Goal: Task Accomplishment & Management: Use online tool/utility

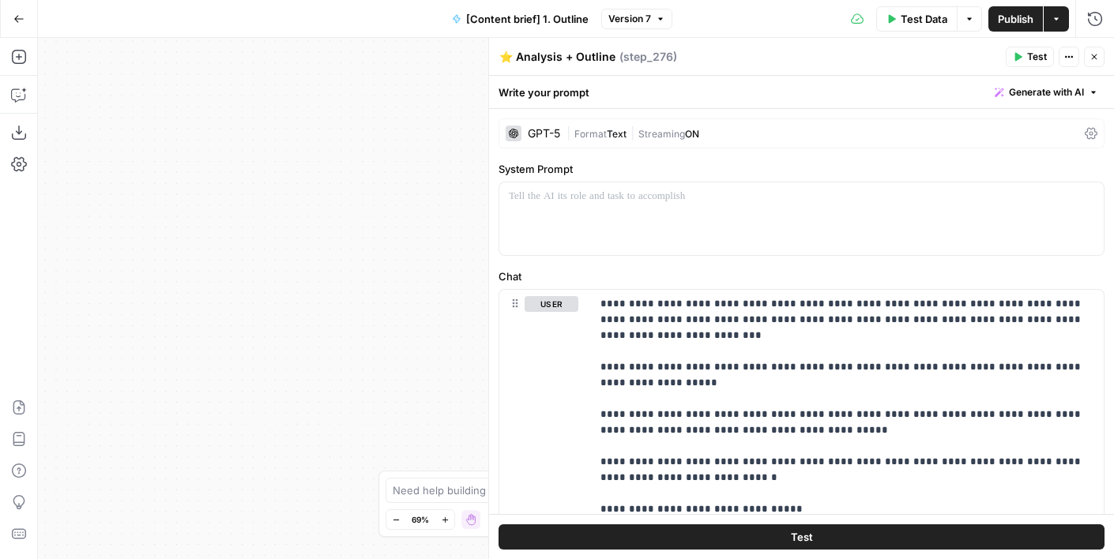
scroll to position [911, 0]
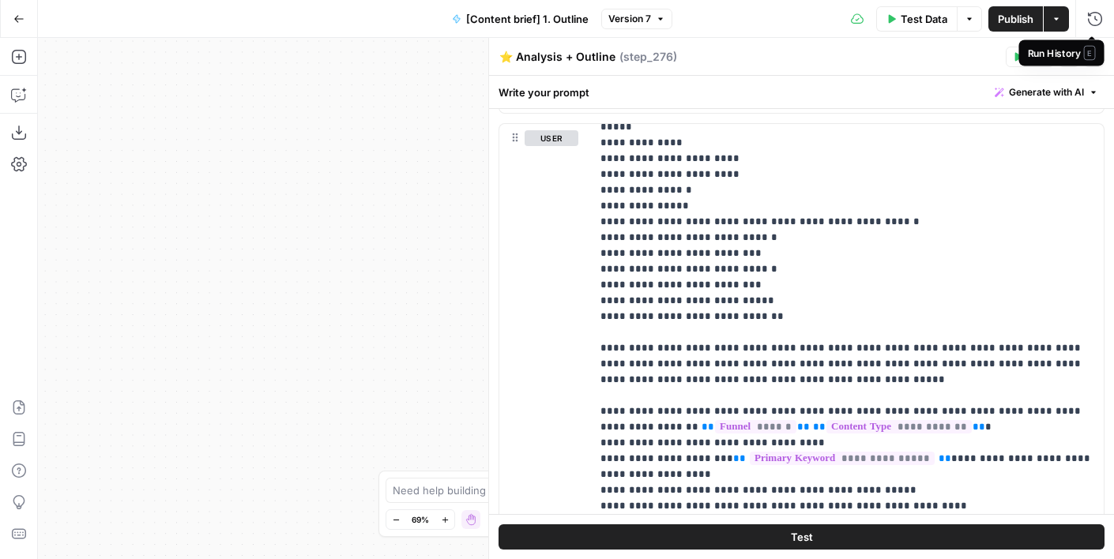
click at [1092, 58] on span "E" at bounding box center [1089, 52] width 12 height 14
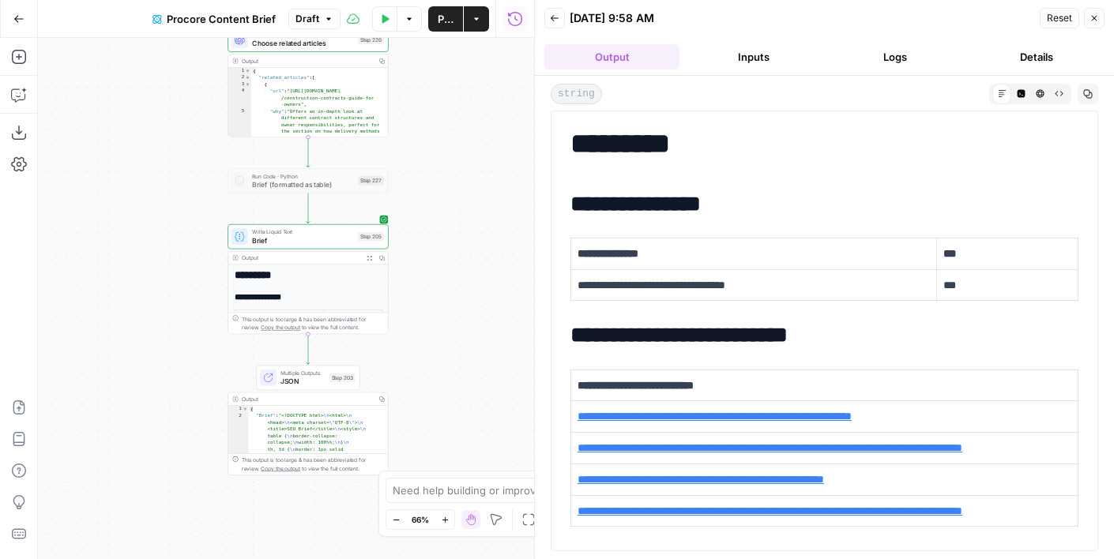
click at [366, 257] on icon "button" at bounding box center [369, 258] width 6 height 6
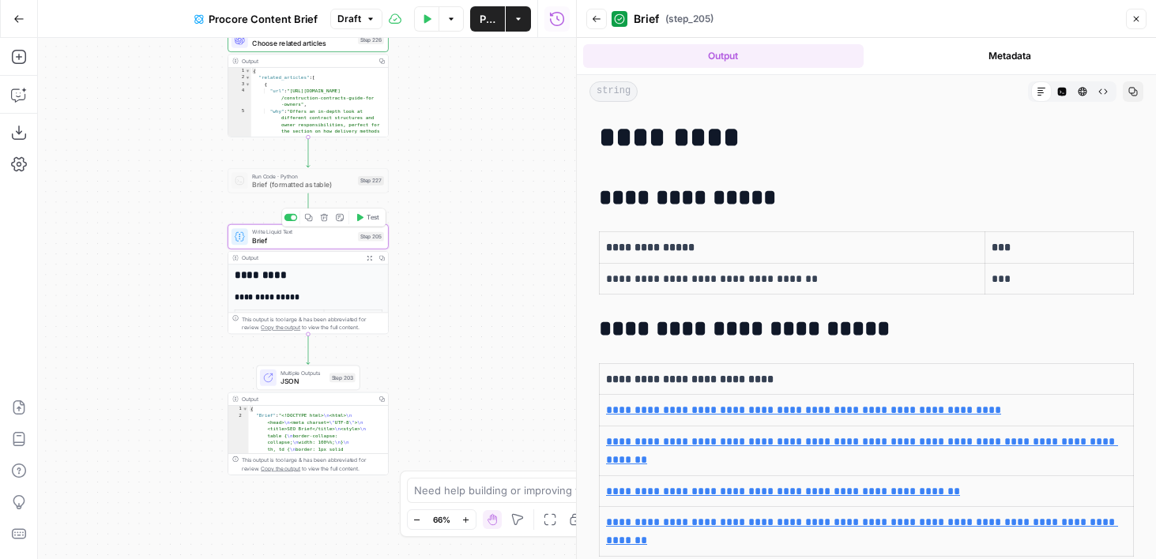
click at [307, 219] on icon "button" at bounding box center [309, 218] width 8 height 8
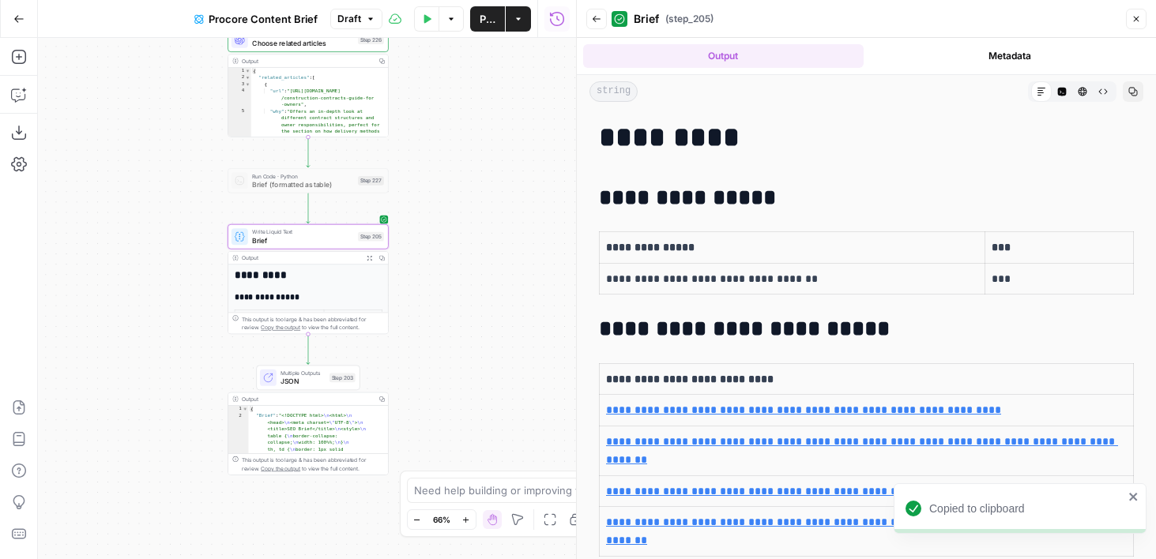
click at [310, 231] on span "Write Liquid Text" at bounding box center [303, 232] width 102 height 9
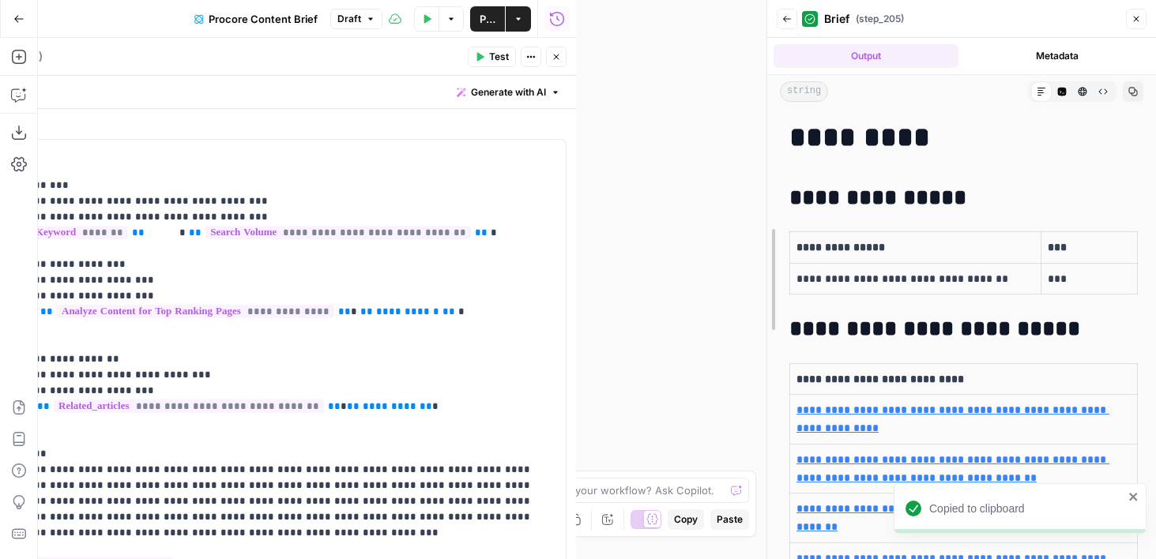
drag, startPoint x: 571, startPoint y: 241, endPoint x: 762, endPoint y: 240, distance: 191.1
click at [762, 240] on div at bounding box center [767, 279] width 16 height 559
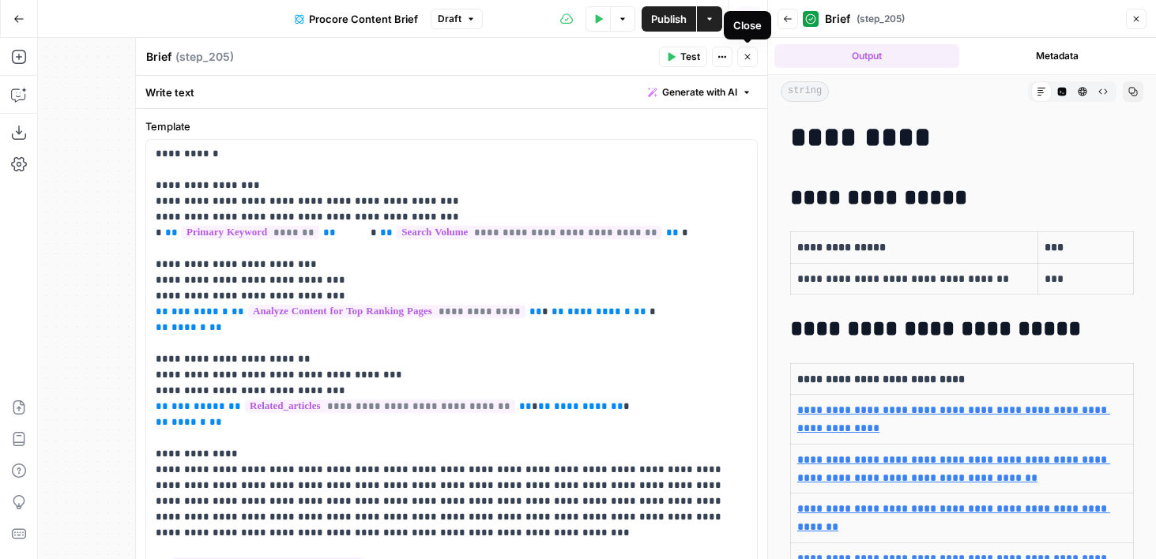
click at [742, 60] on icon "button" at bounding box center [746, 56] width 9 height 9
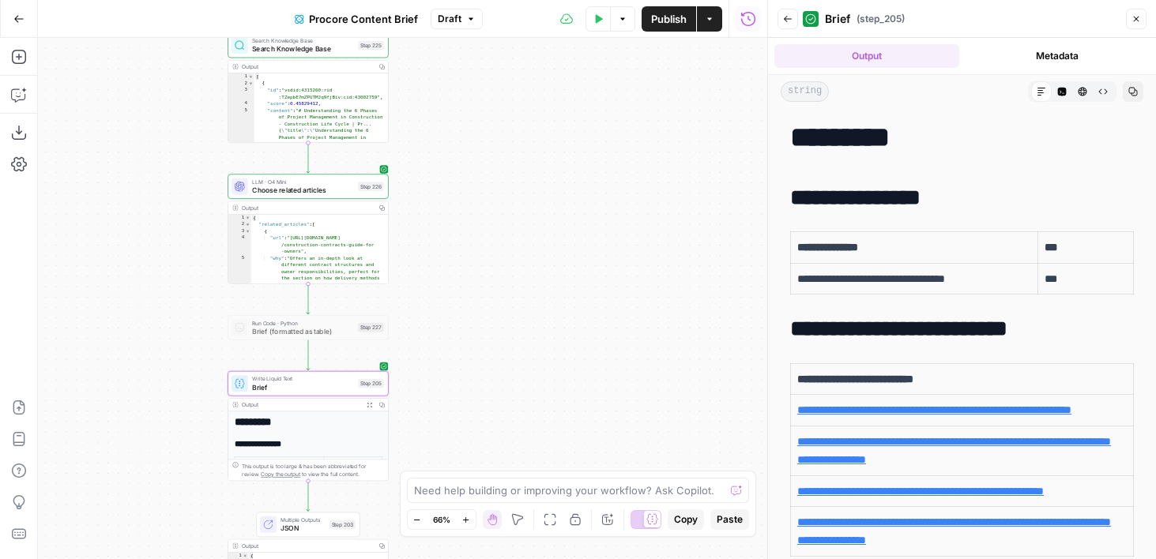
drag, startPoint x: 605, startPoint y: 125, endPoint x: 605, endPoint y: 300, distance: 175.3
click at [605, 301] on div "Workflow Input Settings Inputs SEO Research Semrush Keyword Overview Step 224 O…" at bounding box center [402, 298] width 729 height 521
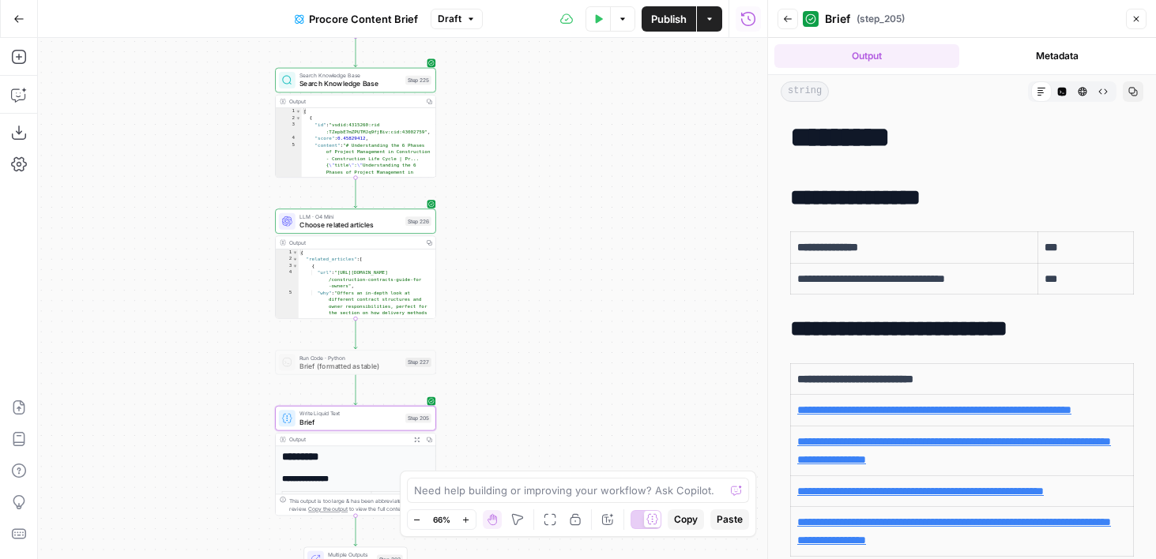
drag, startPoint x: 503, startPoint y: 194, endPoint x: 626, endPoint y: 220, distance: 125.9
click at [626, 220] on div "Workflow Input Settings Inputs SEO Research Semrush Keyword Overview Step 224 O…" at bounding box center [402, 298] width 729 height 521
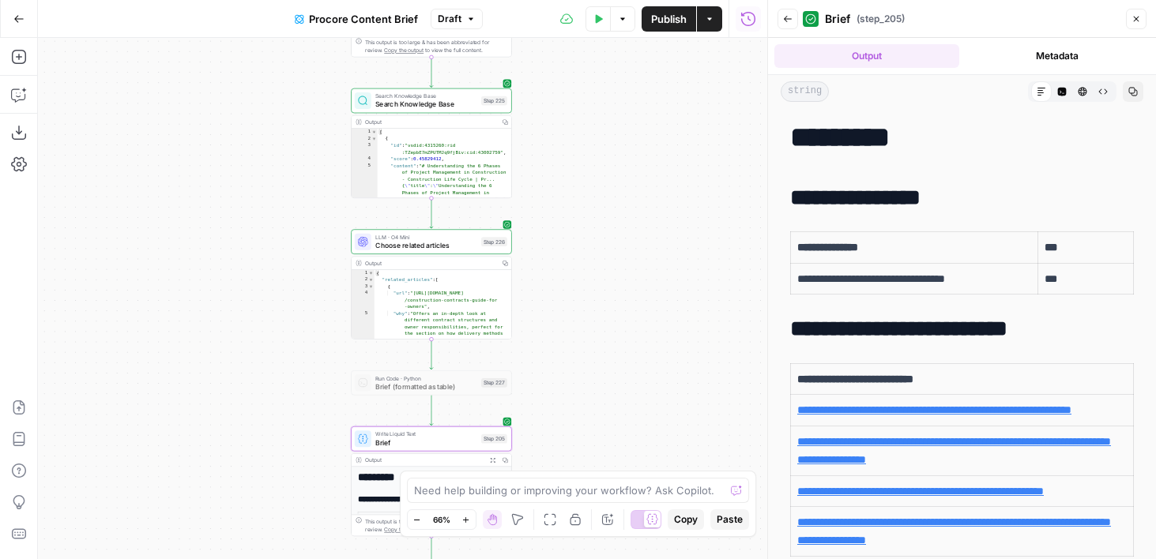
click at [442, 250] on span "Choose related articles" at bounding box center [426, 245] width 102 height 10
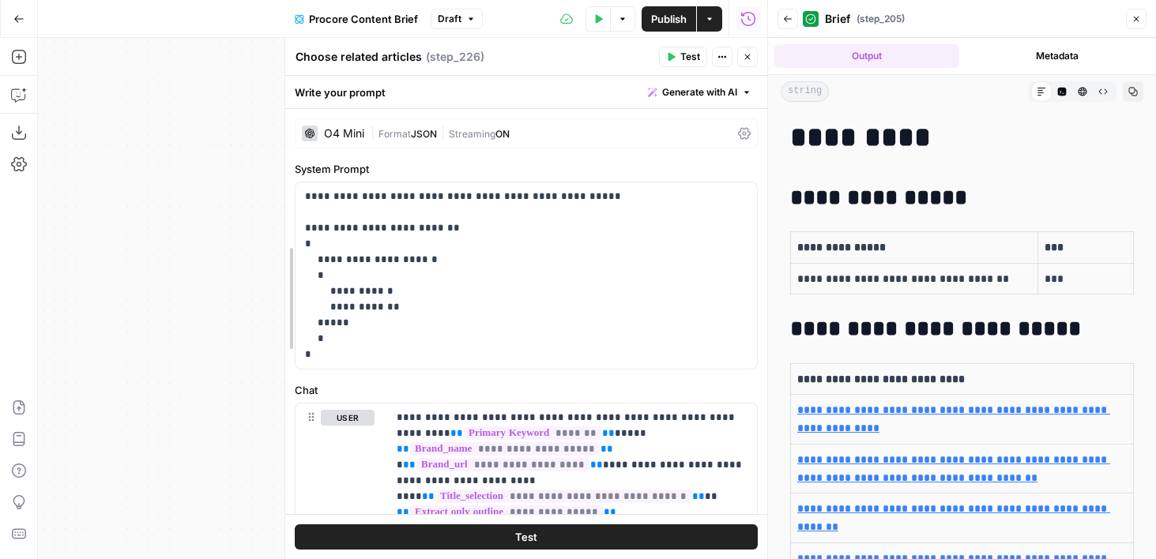
drag, startPoint x: 141, startPoint y: 353, endPoint x: 269, endPoint y: 343, distance: 128.4
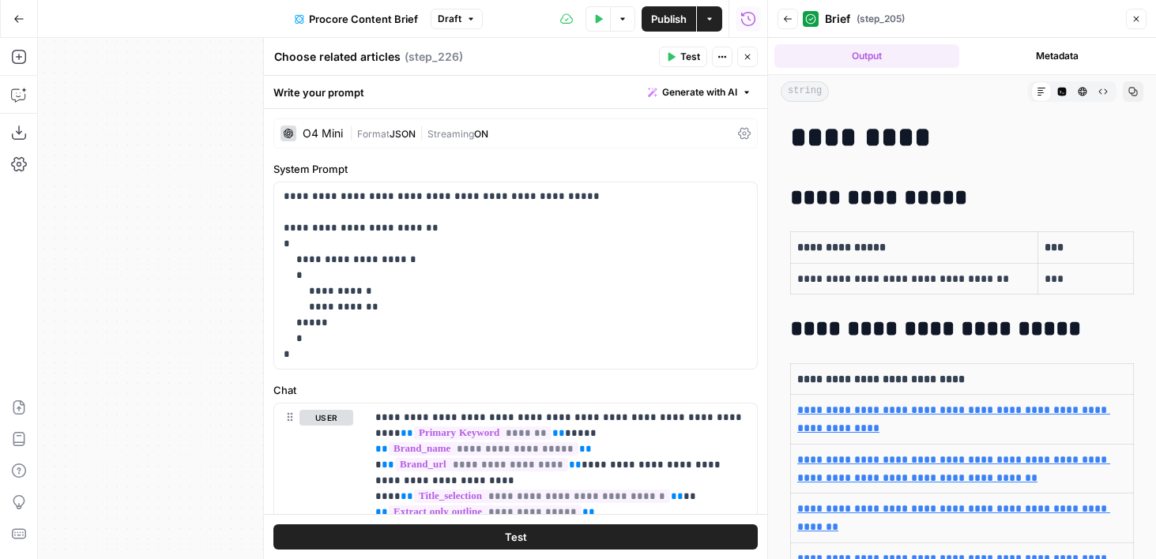
click at [746, 61] on icon "button" at bounding box center [746, 56] width 9 height 9
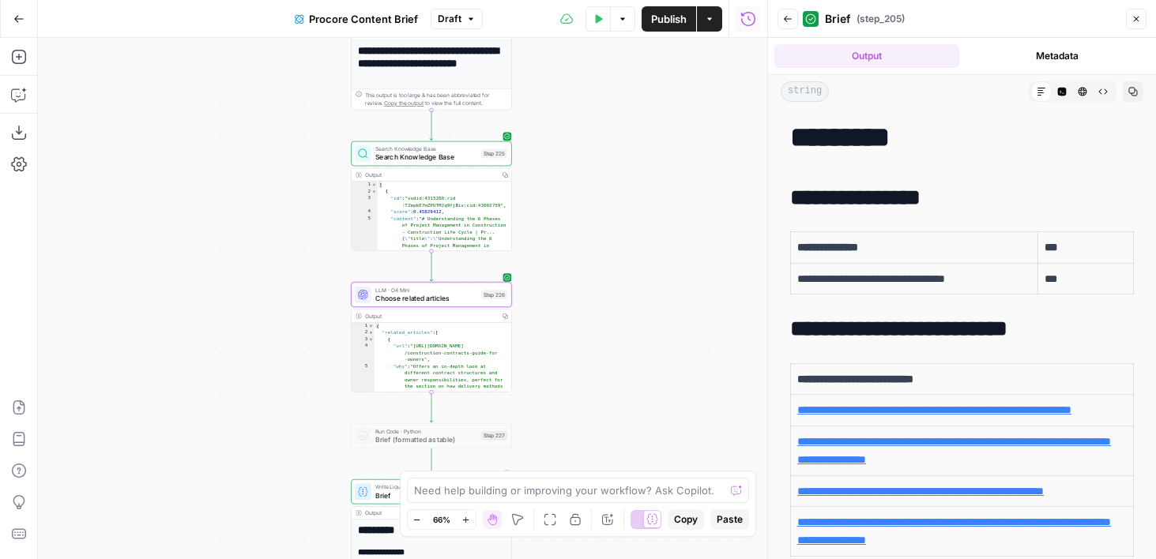
drag, startPoint x: 563, startPoint y: 129, endPoint x: 563, endPoint y: 187, distance: 58.4
click at [563, 187] on div "Workflow Input Settings Inputs SEO Research Semrush Keyword Overview Step 224 O…" at bounding box center [402, 298] width 729 height 521
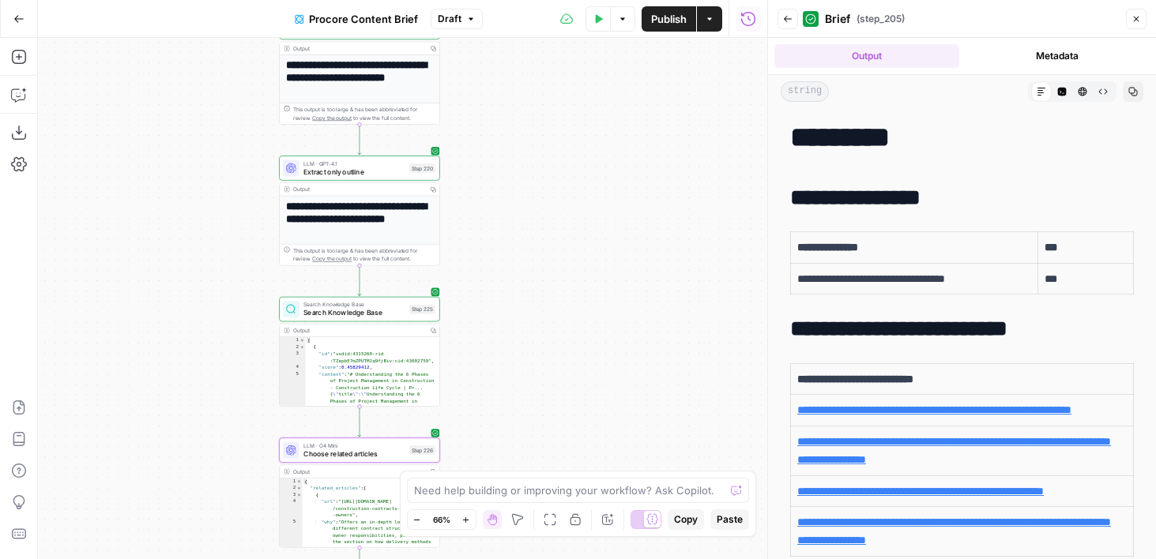
drag, startPoint x: 601, startPoint y: 119, endPoint x: 528, endPoint y: 269, distance: 166.0
click at [528, 269] on div "Workflow Input Settings Inputs SEO Research Semrush Keyword Overview Step 224 O…" at bounding box center [402, 298] width 729 height 521
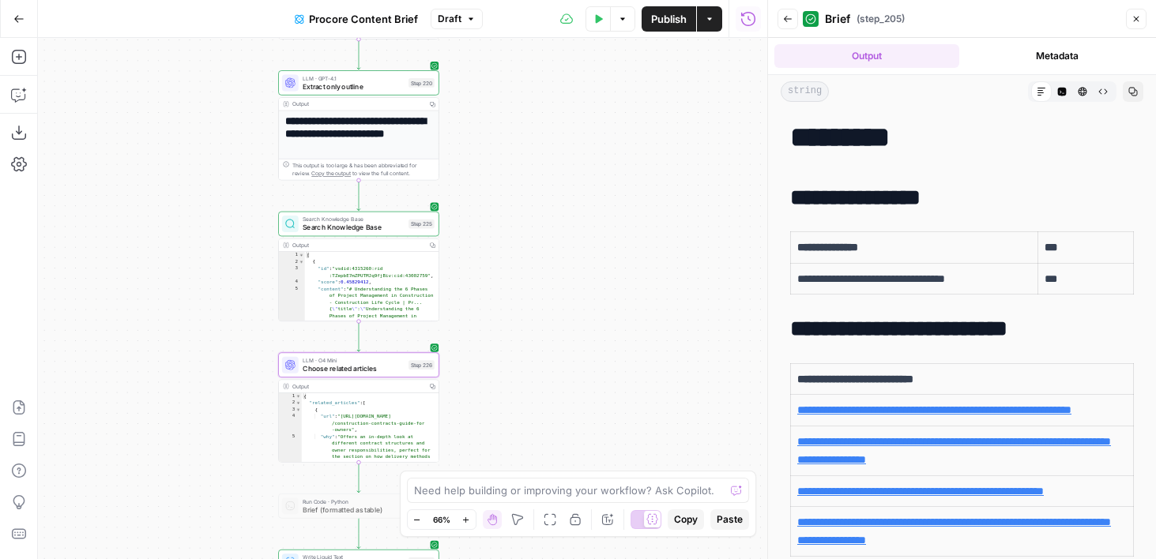
drag, startPoint x: 528, startPoint y: 269, endPoint x: 528, endPoint y: 184, distance: 84.5
click at [528, 184] on div "Workflow Input Settings Inputs SEO Research Semrush Keyword Overview Step 224 O…" at bounding box center [402, 298] width 729 height 521
click at [322, 231] on span "Search Knowledge Base" at bounding box center [354, 228] width 102 height 10
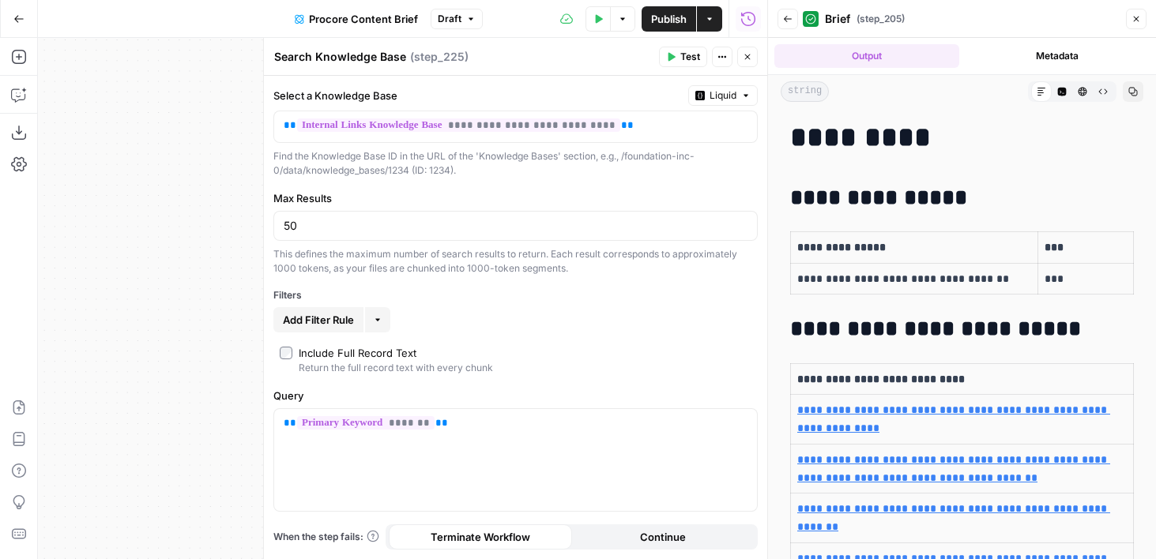
click at [746, 60] on icon "button" at bounding box center [746, 56] width 9 height 9
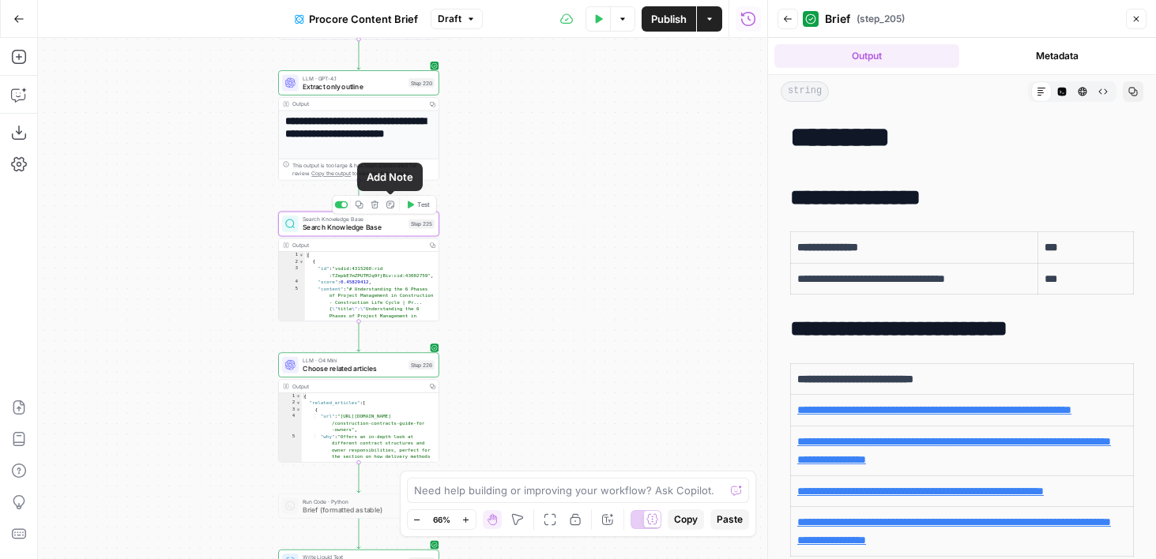
click at [349, 231] on span "Search Knowledge Base" at bounding box center [354, 228] width 102 height 10
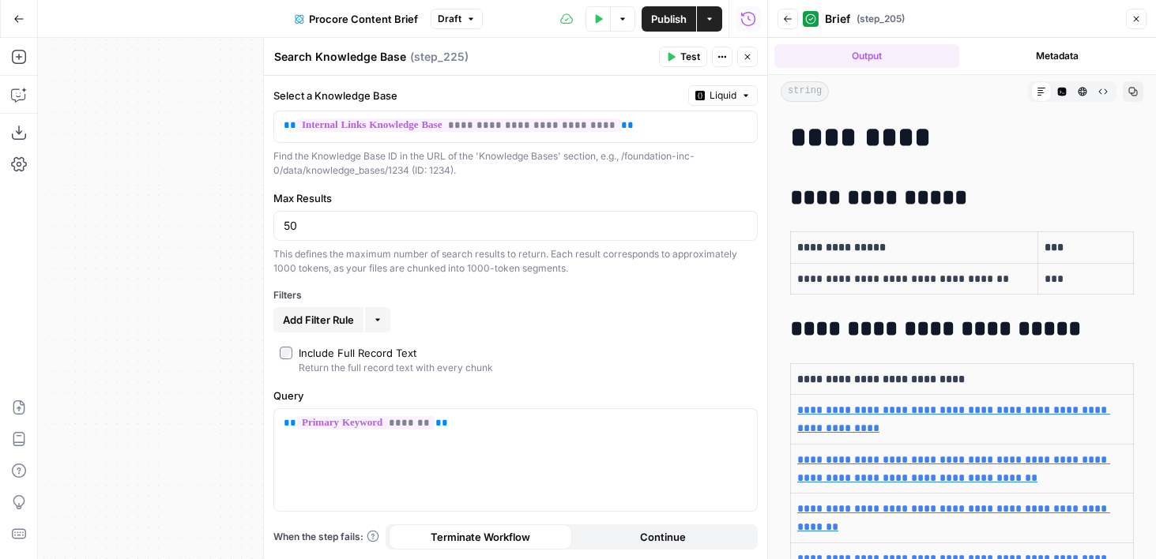
click at [750, 58] on icon "button" at bounding box center [746, 56] width 9 height 9
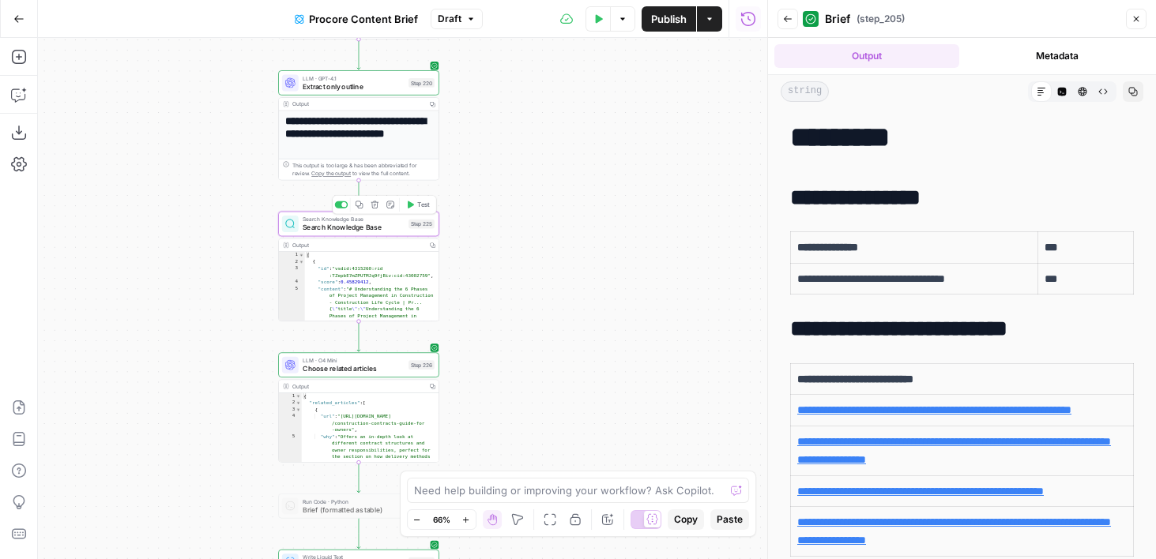
click at [358, 210] on button "Copy step" at bounding box center [358, 204] width 13 height 13
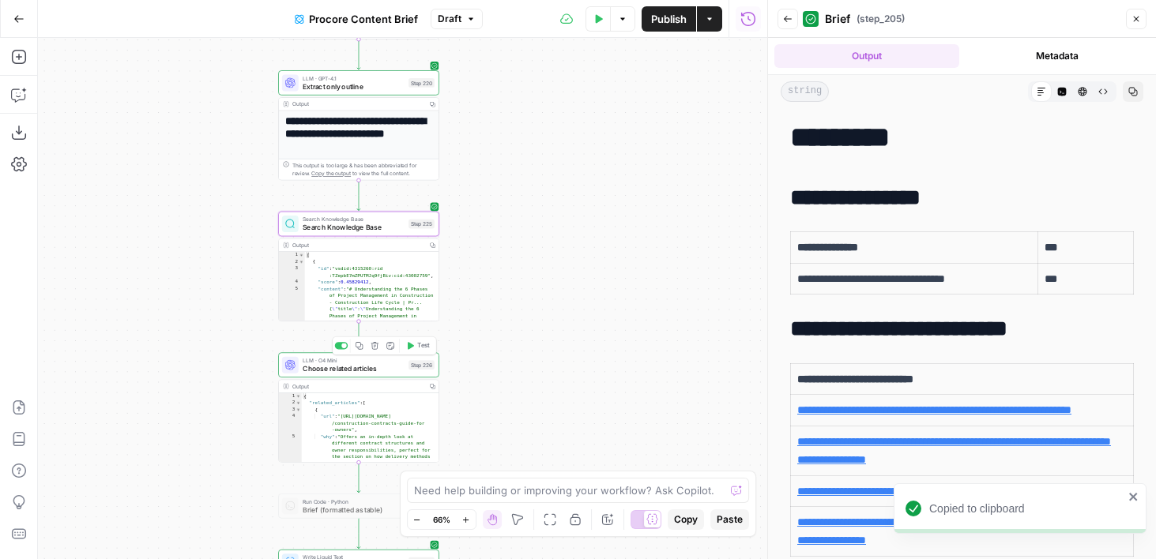
click at [355, 348] on icon "button" at bounding box center [359, 346] width 9 height 9
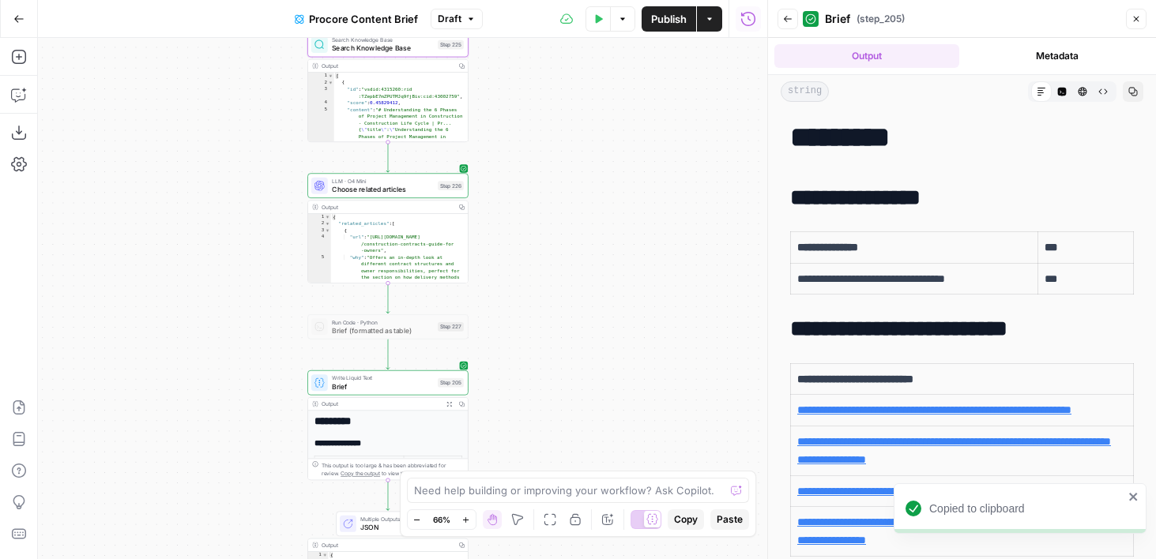
drag, startPoint x: 483, startPoint y: 368, endPoint x: 511, endPoint y: 191, distance: 179.2
click at [512, 190] on div "Workflow Input Settings Inputs SEO Research Semrush Keyword Overview Step 224 O…" at bounding box center [402, 298] width 729 height 521
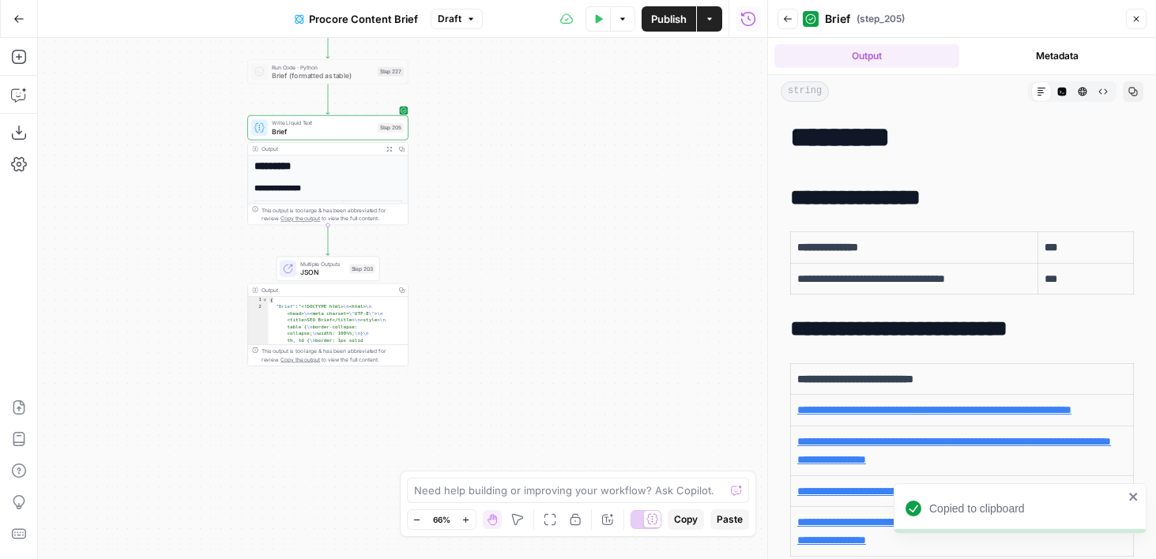
drag, startPoint x: 587, startPoint y: 411, endPoint x: 526, endPoint y: 160, distance: 258.4
click at [526, 160] on div "Workflow Input Settings Inputs SEO Research Semrush Keyword Overview Step 224 O…" at bounding box center [402, 298] width 729 height 521
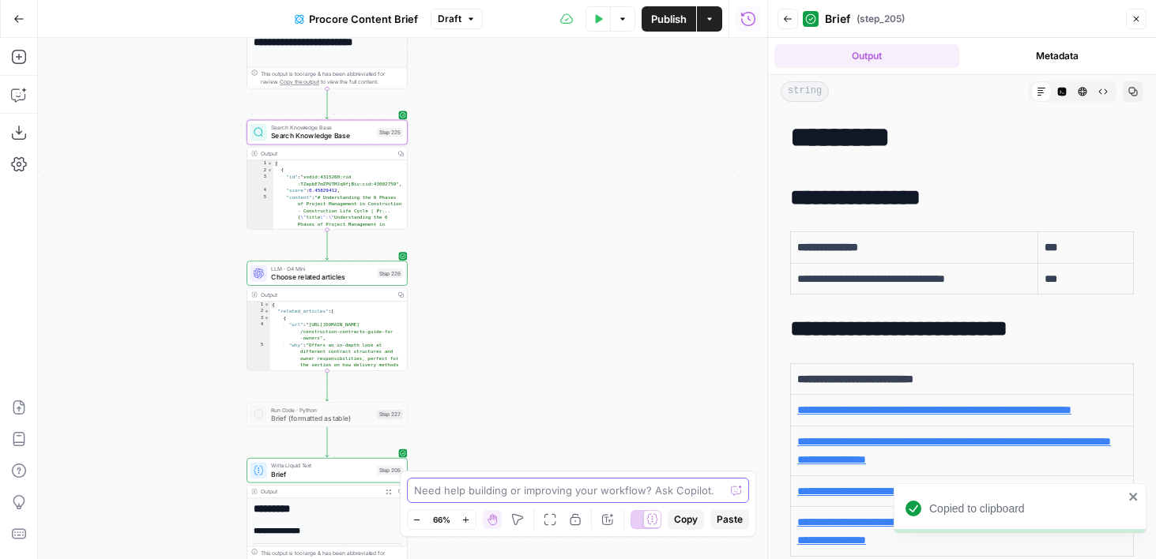
drag, startPoint x: 473, startPoint y: 229, endPoint x: 473, endPoint y: 535, distance: 305.7
click at [473, 535] on body "Copied to clipboard Foundation Inc. New Home Browse Insights Opportunities Your…" at bounding box center [578, 279] width 1156 height 559
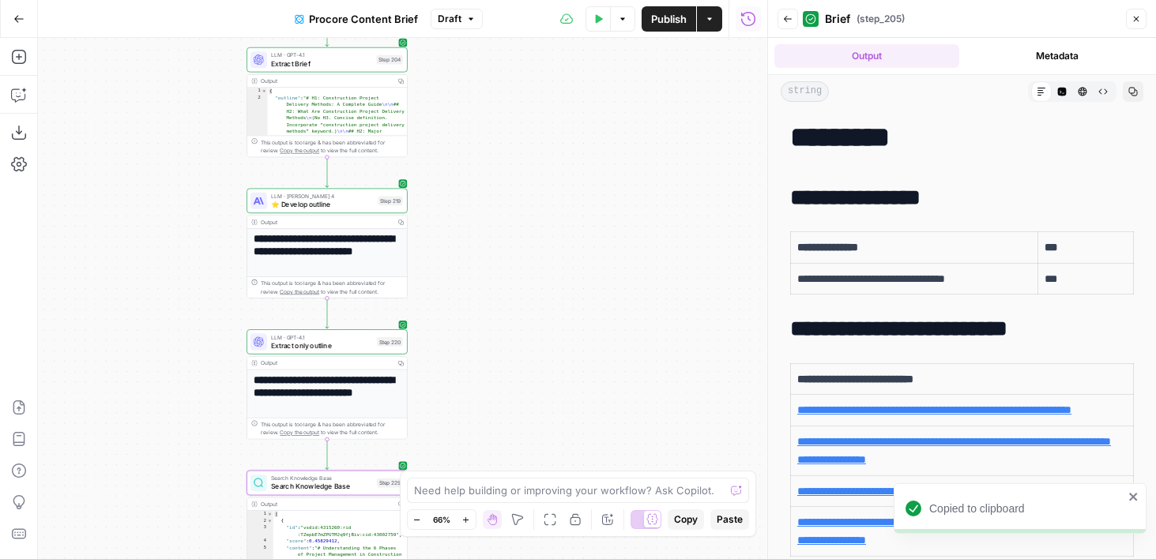
drag, startPoint x: 472, startPoint y: 453, endPoint x: 472, endPoint y: 539, distance: 86.9
click at [472, 539] on div "Workflow Input Settings Inputs SEO Research Semrush Keyword Overview Step 224 O…" at bounding box center [402, 298] width 729 height 521
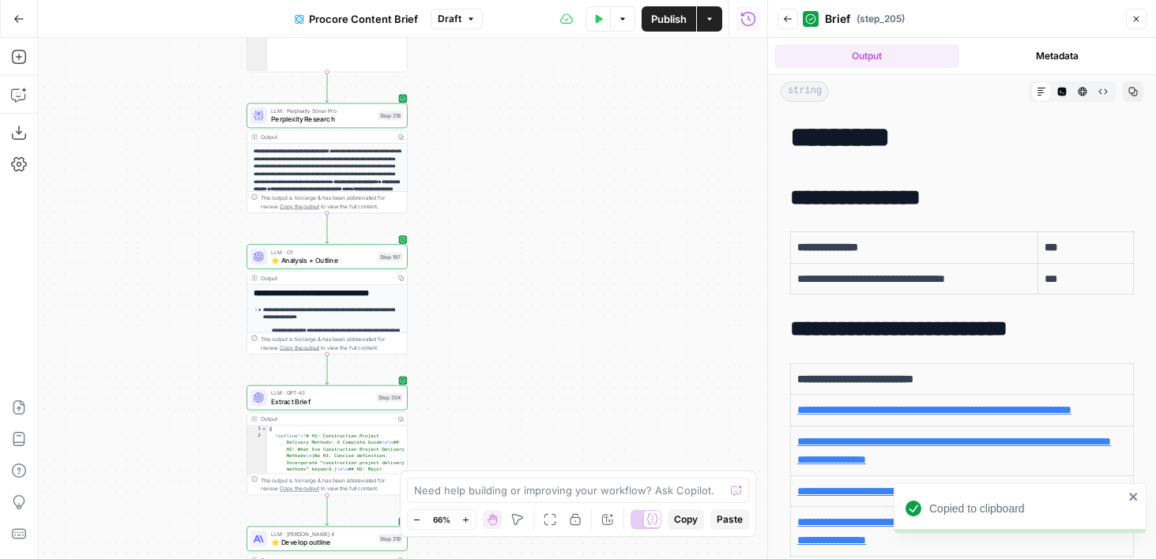
drag, startPoint x: 489, startPoint y: 400, endPoint x: 489, endPoint y: 518, distance: 117.7
click at [489, 518] on body "Copied to clipboard Foundation Inc. New Home Browse Insights Opportunities Your…" at bounding box center [578, 279] width 1156 height 559
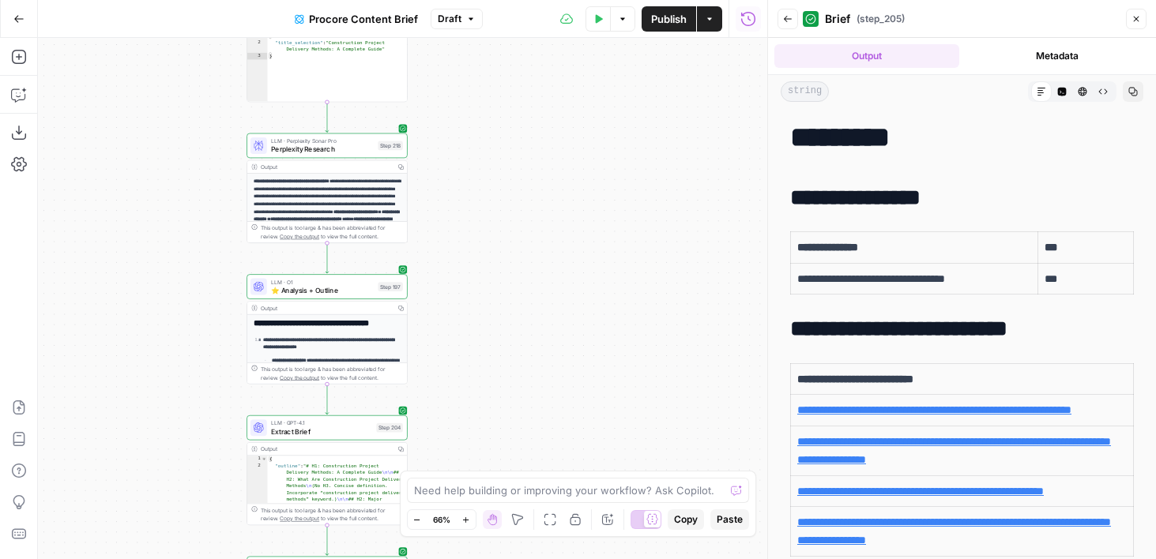
drag, startPoint x: 488, startPoint y: 93, endPoint x: 522, endPoint y: 487, distance: 395.6
click at [522, 487] on body "Copied to clipboard Foundation Inc. New Home Browse Insights Opportunities Your…" at bounding box center [578, 279] width 1156 height 559
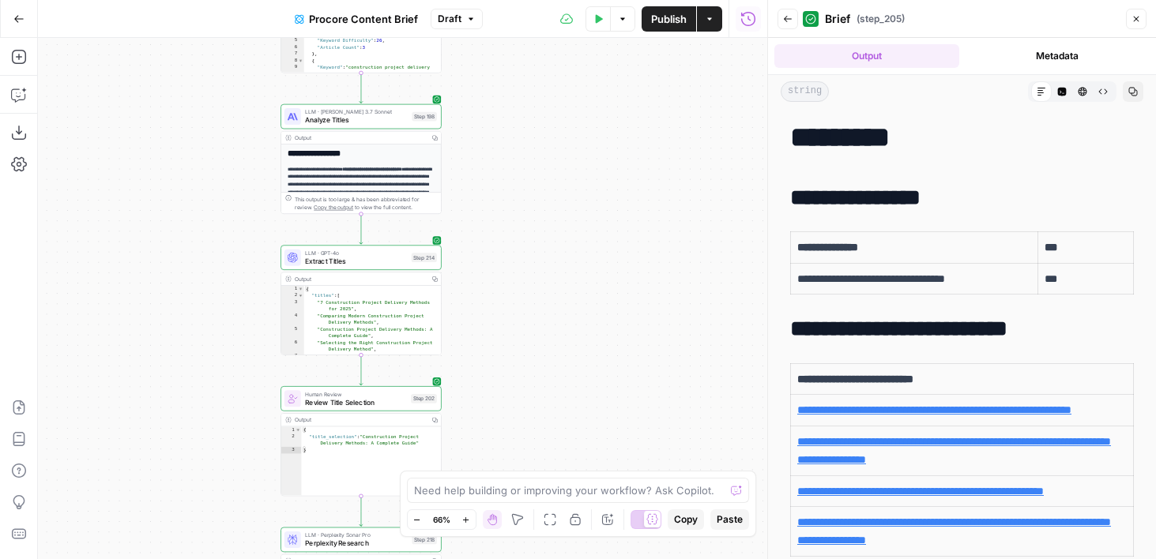
drag, startPoint x: 513, startPoint y: 327, endPoint x: 487, endPoint y: 546, distance: 220.3
click at [487, 546] on div "Workflow Input Settings Inputs SEO Research Semrush Keyword Overview Step 224 O…" at bounding box center [402, 298] width 729 height 521
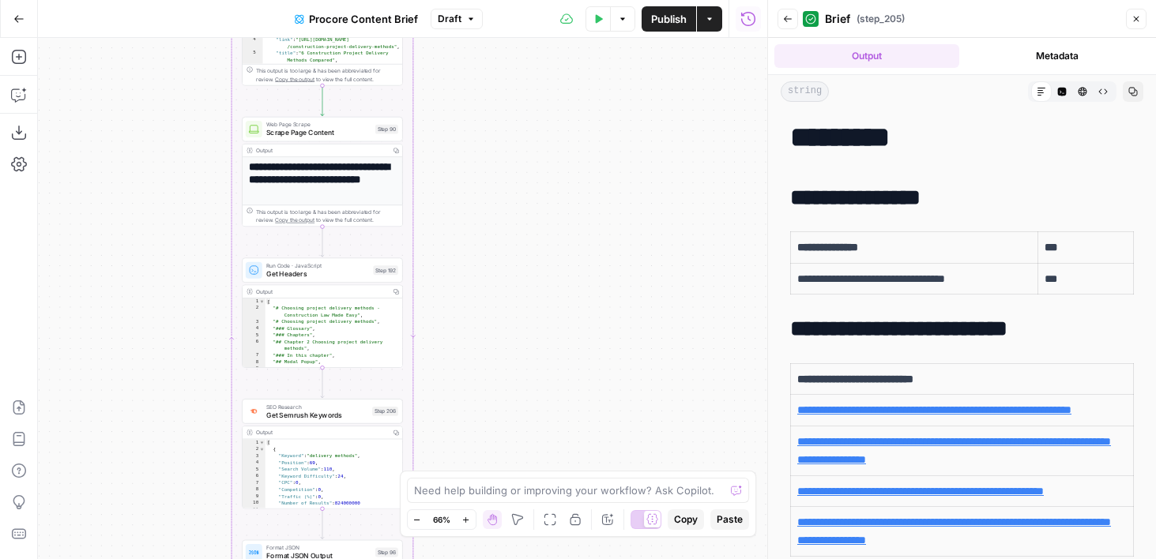
drag, startPoint x: 530, startPoint y: 300, endPoint x: 530, endPoint y: 533, distance: 233.0
click at [530, 533] on body "Foundation Inc. New Home Browse Insights Opportunities Your Data Flightpath Rec…" at bounding box center [578, 279] width 1156 height 559
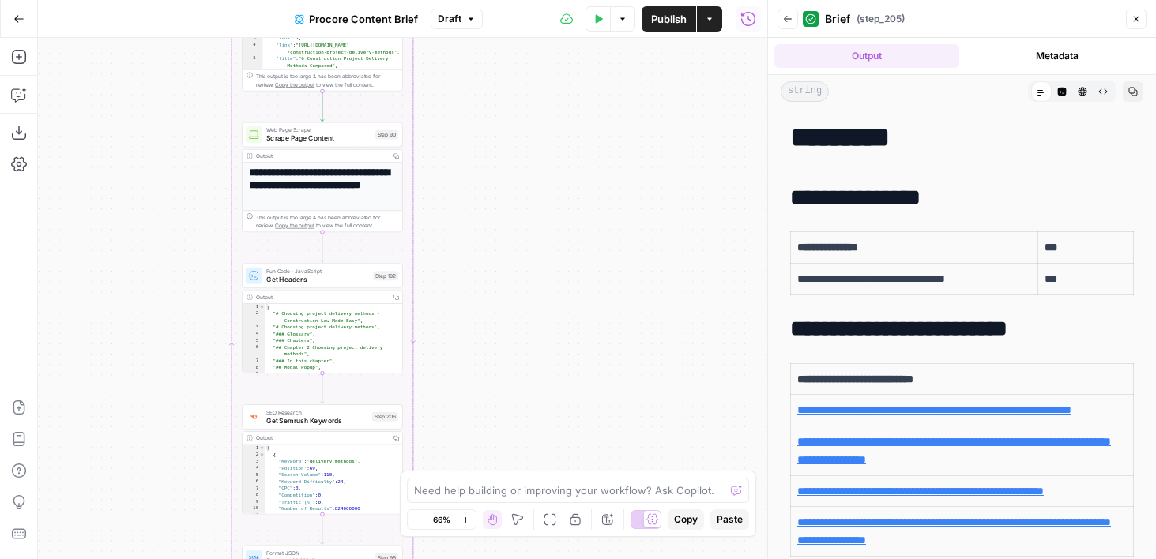
drag, startPoint x: 524, startPoint y: 137, endPoint x: 524, endPoint y: 504, distance: 367.3
click at [524, 504] on body "Foundation Inc. New Home Browse Insights Opportunities Your Data Flightpath Rec…" at bounding box center [578, 279] width 1156 height 559
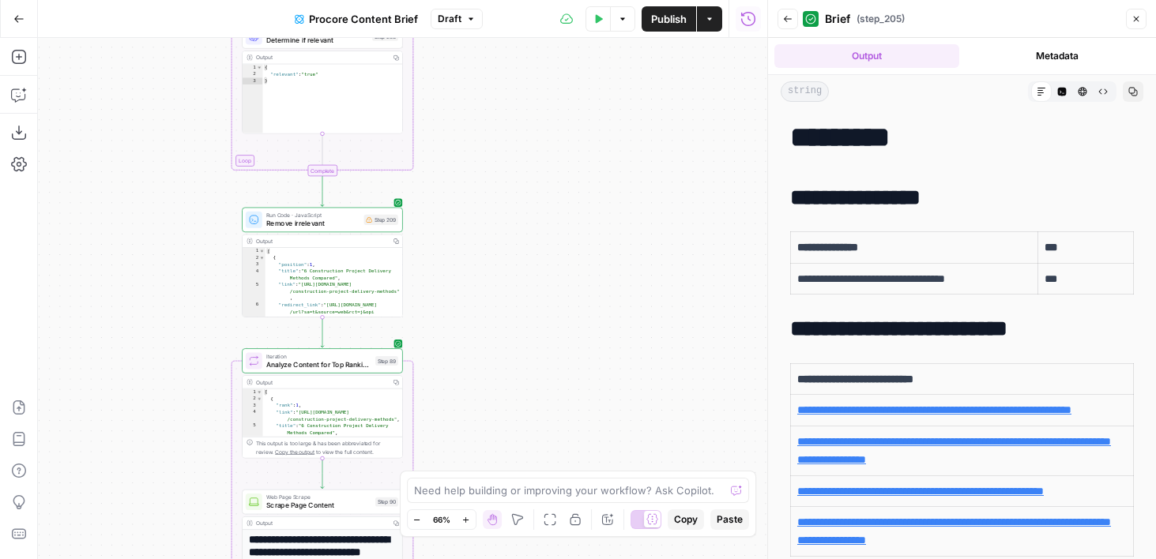
drag, startPoint x: 509, startPoint y: 122, endPoint x: 509, endPoint y: 428, distance: 305.7
click at [509, 428] on div "Workflow Input Settings Inputs SEO Research Semrush Keyword Overview Step 224 O…" at bounding box center [402, 298] width 729 height 521
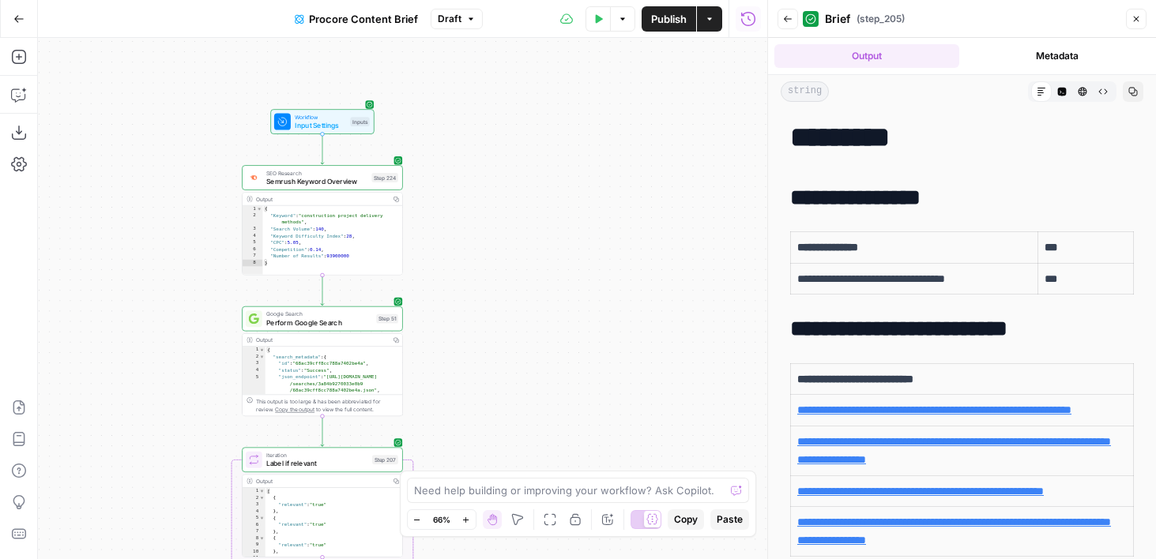
drag, startPoint x: 505, startPoint y: 374, endPoint x: 505, endPoint y: 430, distance: 56.1
click at [505, 430] on div "Workflow Input Settings Inputs SEO Research Semrush Keyword Overview Step 224 O…" at bounding box center [402, 298] width 729 height 521
click at [322, 160] on icon "button" at bounding box center [322, 158] width 9 height 9
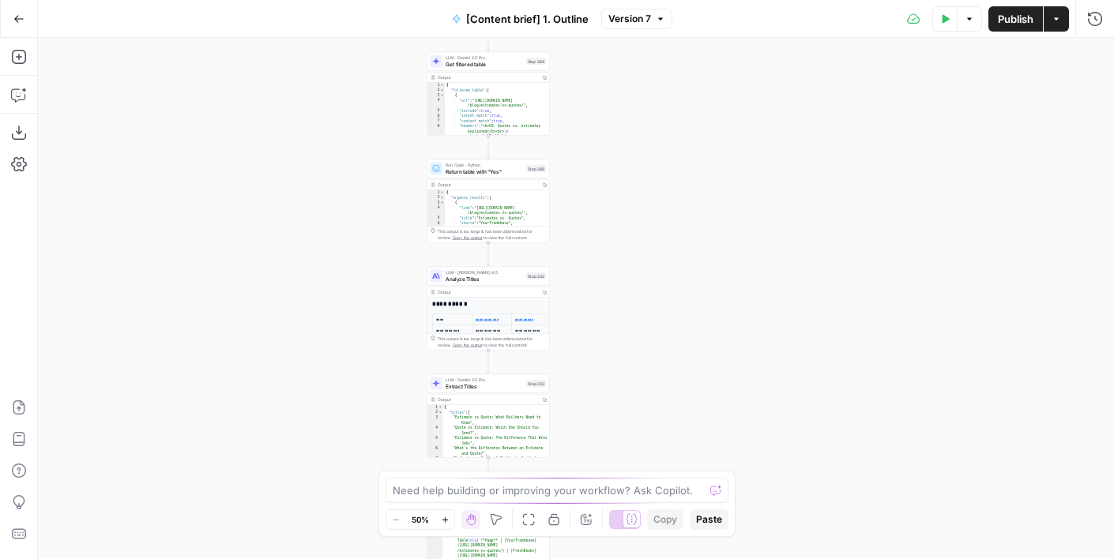
drag, startPoint x: 369, startPoint y: 250, endPoint x: 284, endPoint y: -2, distance: 266.5
click at [284, 0] on html "Foundation Inc. New Home Browse Insights Opportunities Your Data Flightpath Rec…" at bounding box center [557, 279] width 1114 height 559
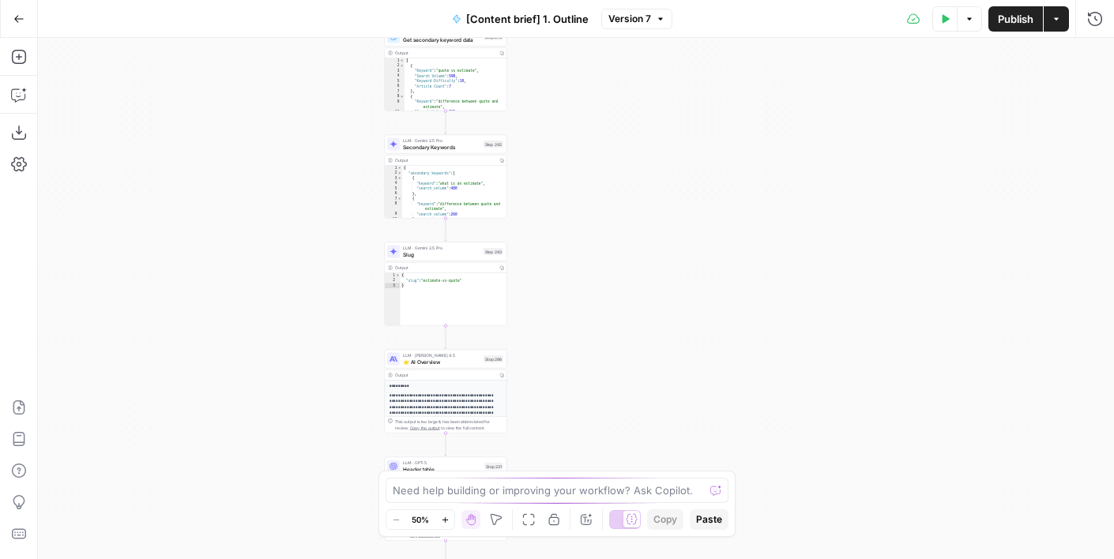
drag, startPoint x: 309, startPoint y: 288, endPoint x: 309, endPoint y: -31, distance: 319.1
click at [309, 0] on html "Foundation Inc. New Home Browse Insights Opportunities Your Data Flightpath Rec…" at bounding box center [557, 279] width 1114 height 559
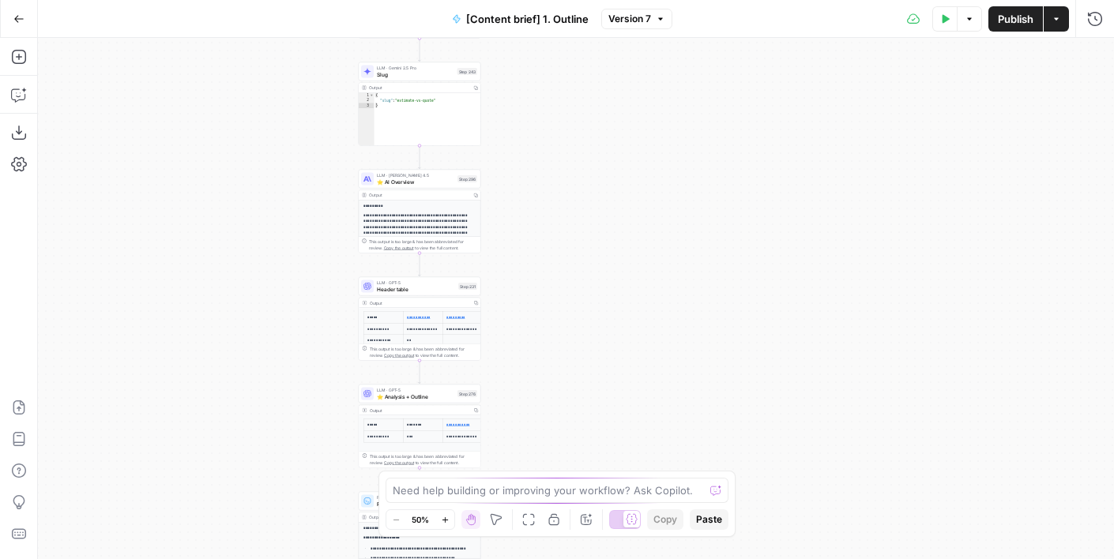
drag, startPoint x: 276, startPoint y: 153, endPoint x: 249, endPoint y: 21, distance: 134.6
click at [249, 21] on div "Go Back [Content brief] 1. Outline Version 7 Test Data Options Publish Actions …" at bounding box center [557, 279] width 1114 height 559
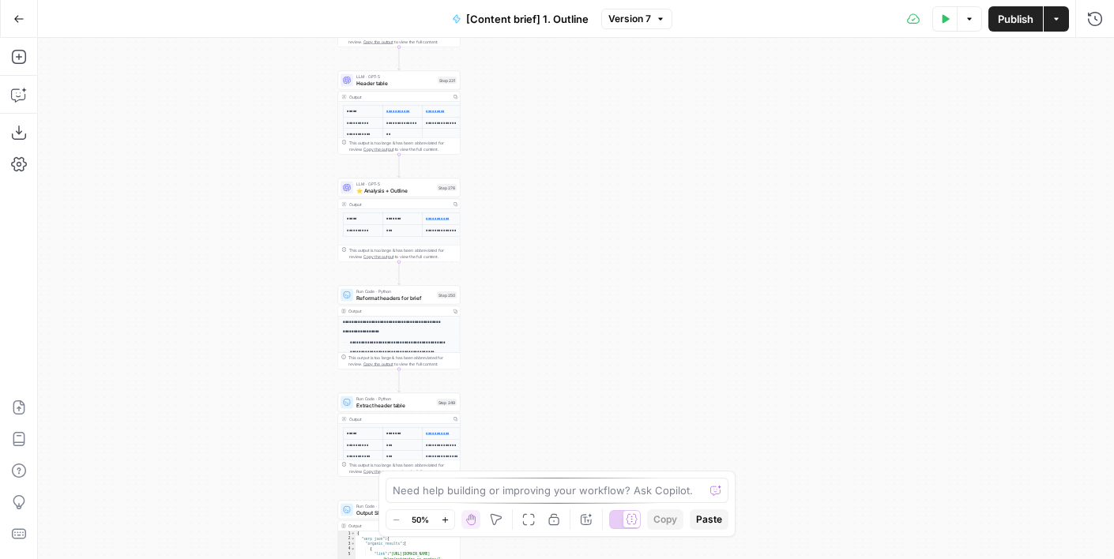
drag, startPoint x: 267, startPoint y: 136, endPoint x: 267, endPoint y: -27, distance: 162.7
click at [267, 0] on html "Foundation Inc. New Home Browse Insights Opportunities Your Data Flightpath Rec…" at bounding box center [557, 279] width 1114 height 559
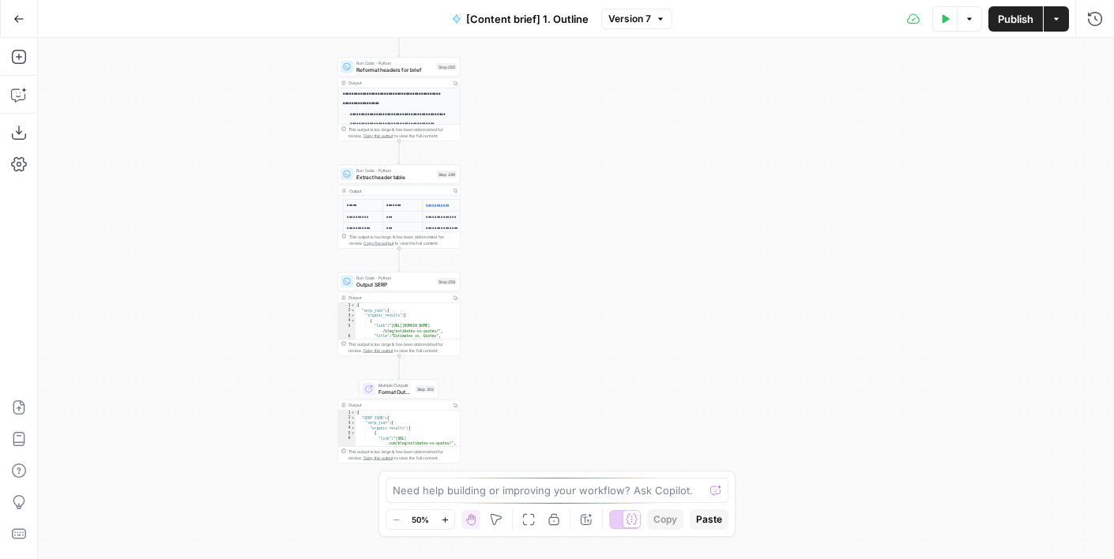
drag, startPoint x: 264, startPoint y: 231, endPoint x: 264, endPoint y: 33, distance: 197.5
click at [264, 33] on div "Go Back [Content brief] 1. Outline Version 7 Test Data Options Publish Actions …" at bounding box center [557, 279] width 1114 height 559
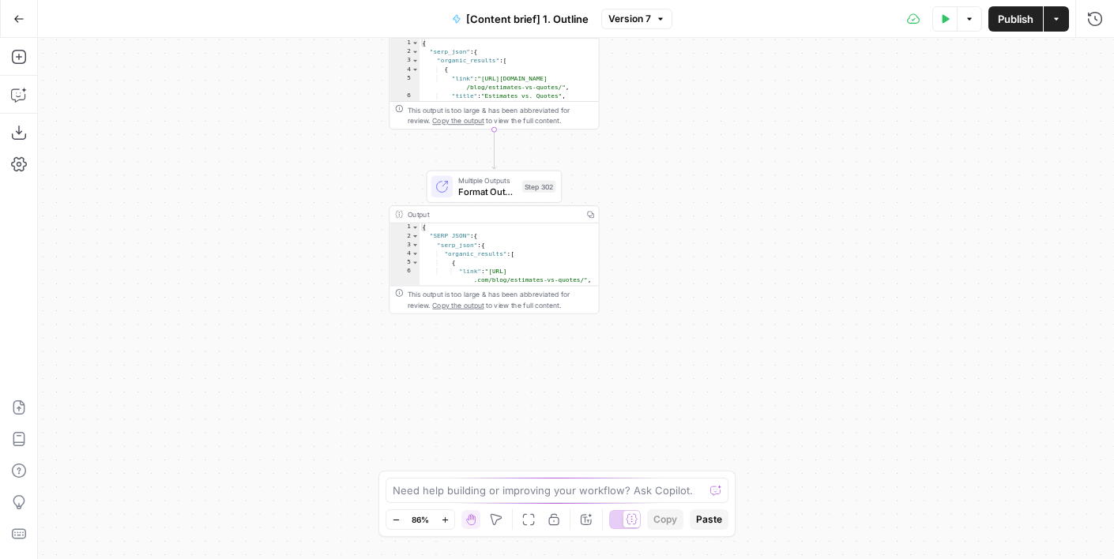
drag, startPoint x: 288, startPoint y: 185, endPoint x: 231, endPoint y: 290, distance: 119.5
click at [231, 291] on div "true false true false Workflow Input Settings Inputs Run Code · Python Get SERP…" at bounding box center [576, 298] width 1076 height 521
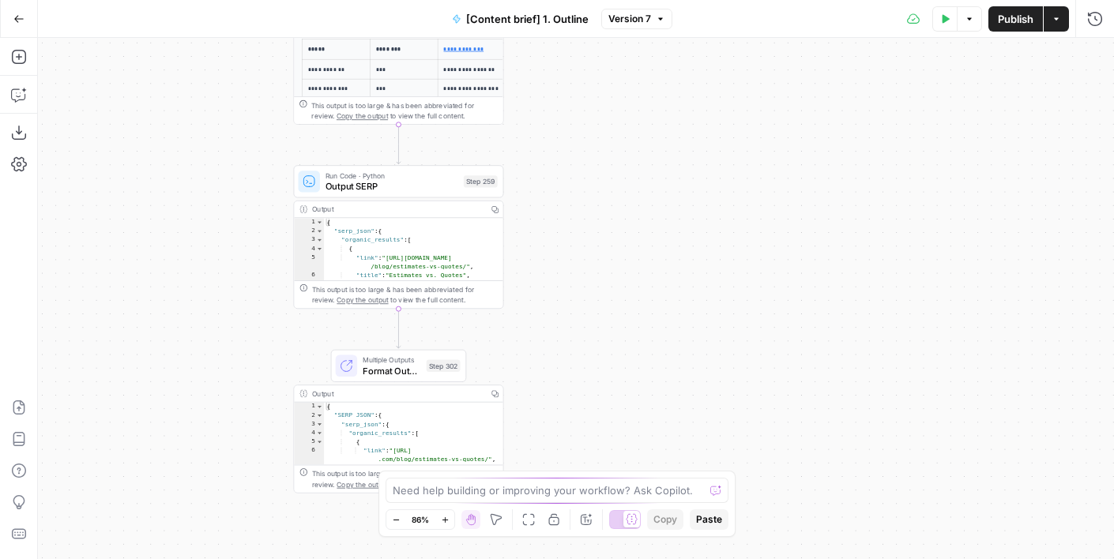
drag, startPoint x: 260, startPoint y: 159, endPoint x: 222, endPoint y: 230, distance: 80.6
click at [222, 230] on div "true false true false Workflow Input Settings Inputs Run Code · Python Get SERP…" at bounding box center [576, 298] width 1076 height 521
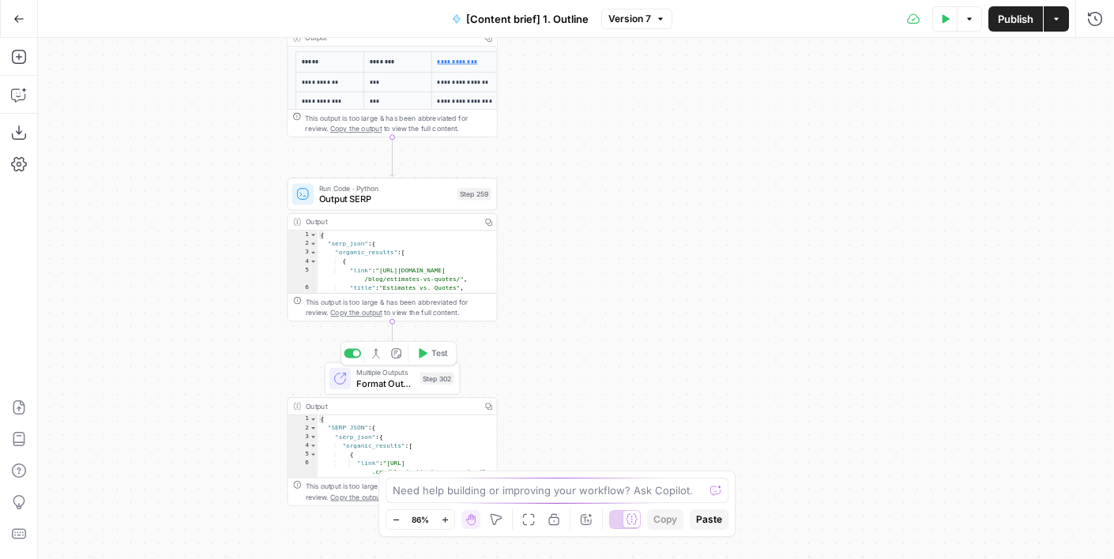
click at [363, 379] on span "Format Outputs" at bounding box center [385, 383] width 58 height 13
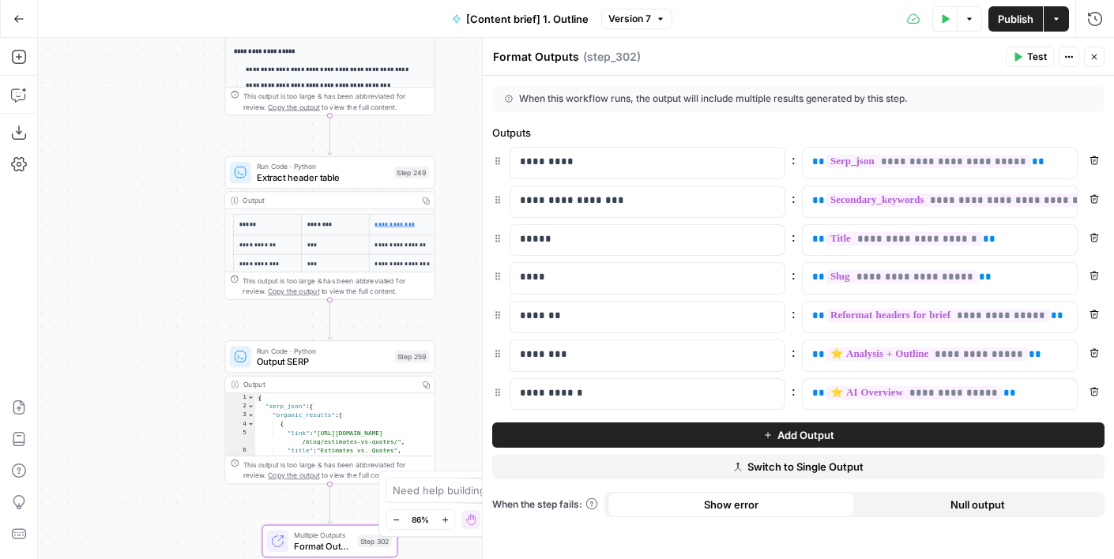
drag, startPoint x: 186, startPoint y: 190, endPoint x: 124, endPoint y: 352, distance: 174.3
click at [124, 352] on div "true false false true Workflow Input Settings Inputs Run Code · Python Get SERP…" at bounding box center [576, 298] width 1076 height 521
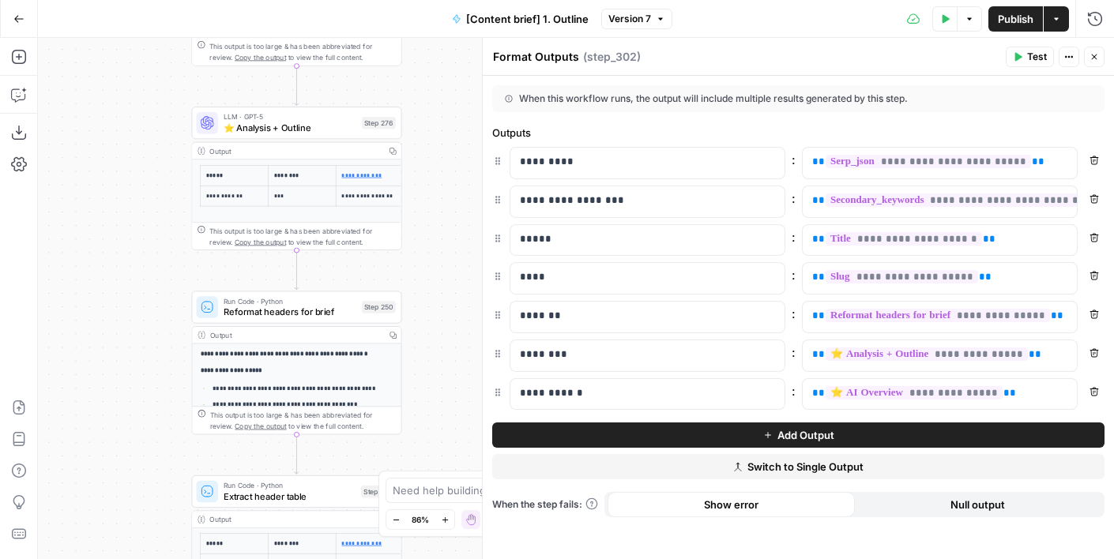
drag, startPoint x: 145, startPoint y: 151, endPoint x: 112, endPoint y: 470, distance: 320.8
click at [112, 470] on div "true false false true Workflow Input Settings Inputs Run Code · Python Get SERP…" at bounding box center [576, 298] width 1076 height 521
drag, startPoint x: 143, startPoint y: 348, endPoint x: 142, endPoint y: 194, distance: 154.0
click at [143, 194] on div "true false false true Workflow Input Settings Inputs Run Code · Python Get SERP…" at bounding box center [576, 298] width 1076 height 521
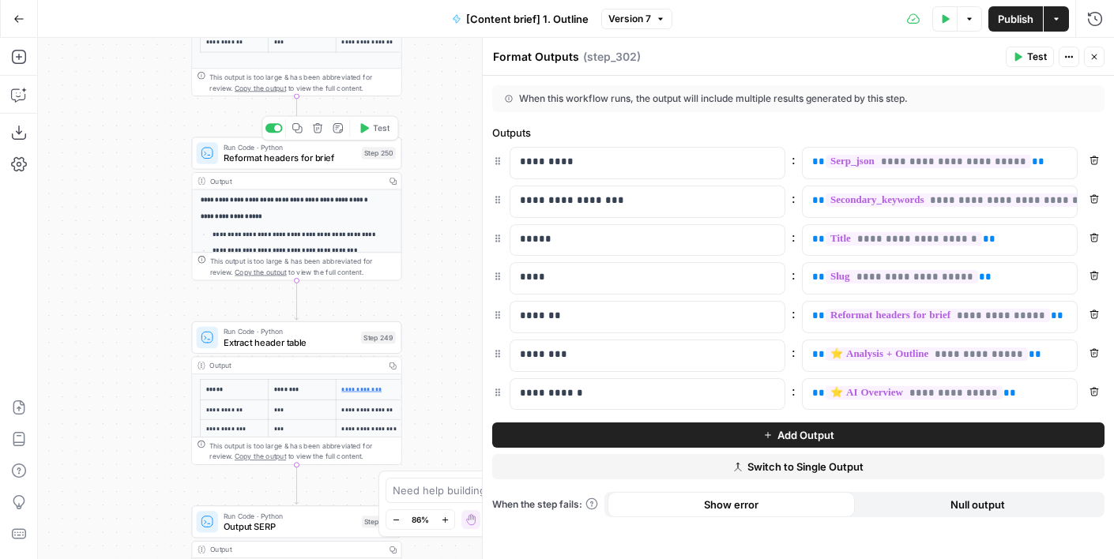
click at [247, 148] on span "Run Code · Python" at bounding box center [290, 146] width 133 height 11
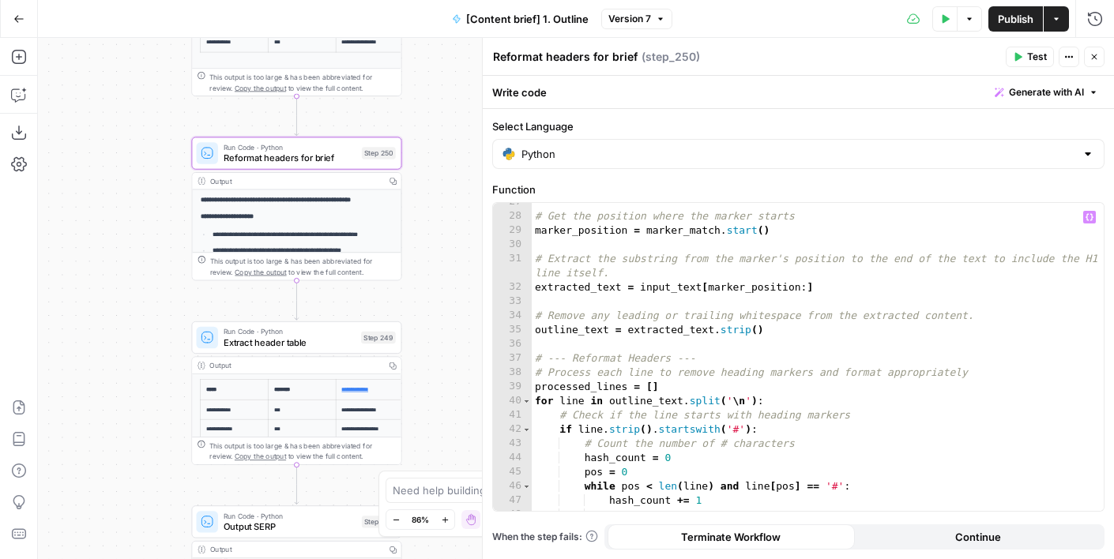
scroll to position [843, 0]
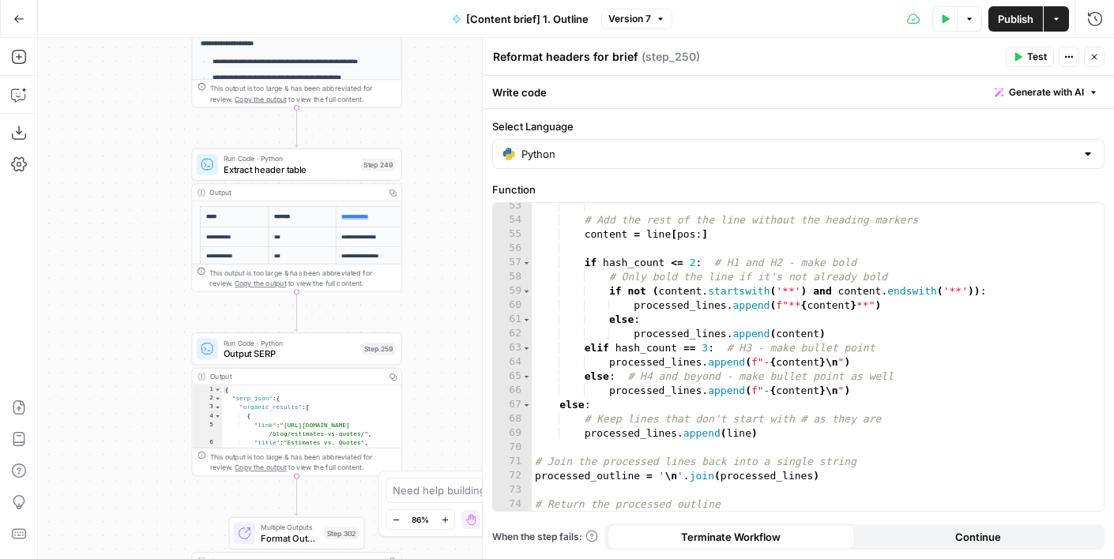
drag, startPoint x: 451, startPoint y: 317, endPoint x: 450, endPoint y: 144, distance: 173.0
click at [451, 144] on div "true false false true Workflow Input Settings Inputs Run Code · Python Get SERP…" at bounding box center [576, 298] width 1076 height 521
click at [318, 355] on span "Output SERP" at bounding box center [290, 353] width 133 height 13
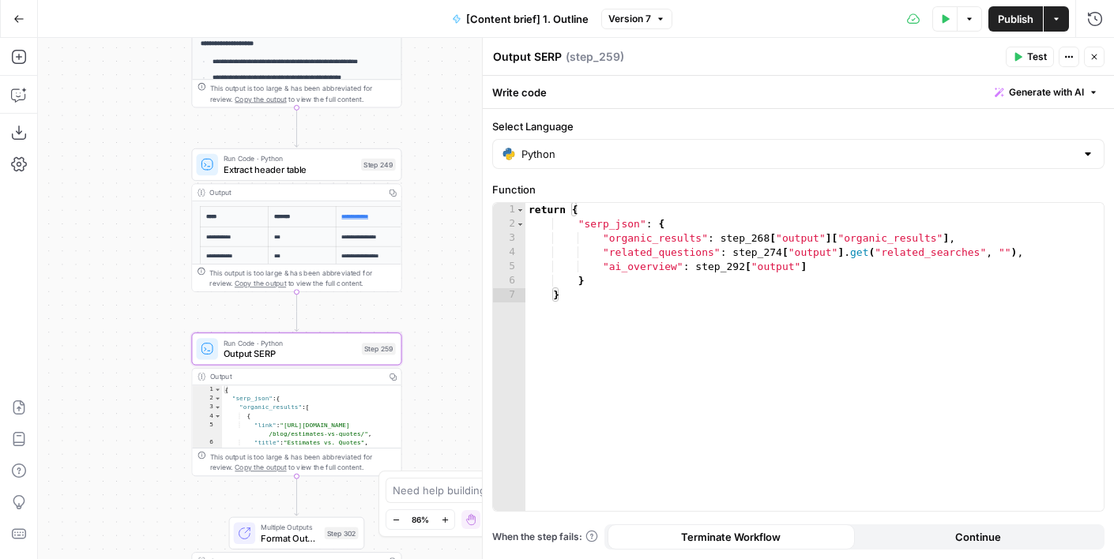
drag, startPoint x: 194, startPoint y: 479, endPoint x: 180, endPoint y: 363, distance: 117.8
click at [180, 363] on div "true false false true Workflow Input Settings Inputs Run Code · Python Get SERP…" at bounding box center [576, 298] width 1076 height 521
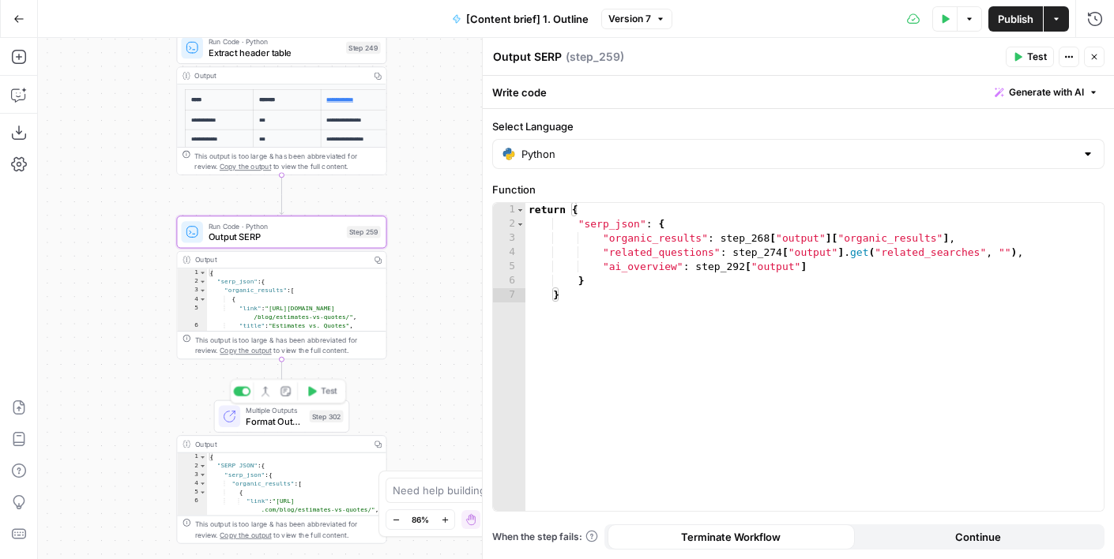
click at [261, 423] on span "Format Outputs" at bounding box center [275, 421] width 58 height 13
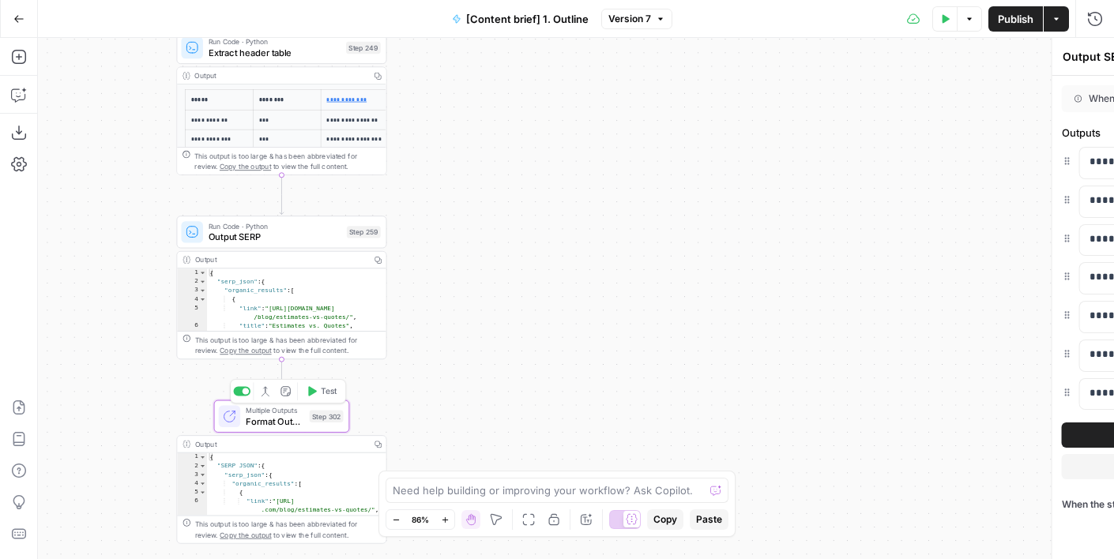
type textarea "Format Outputs"
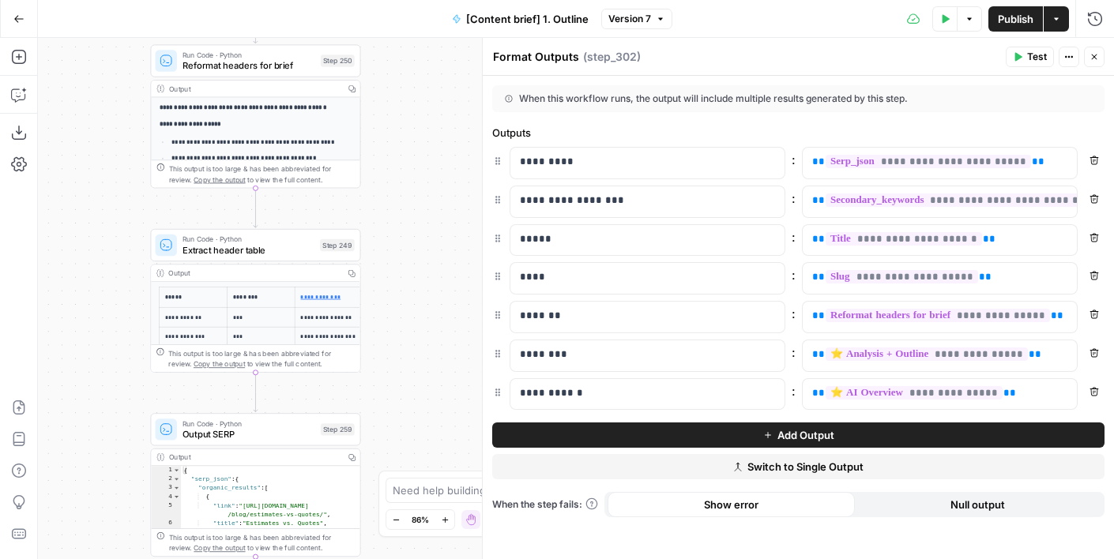
drag, startPoint x: 121, startPoint y: 169, endPoint x: 95, endPoint y: 366, distance: 199.2
click at [95, 366] on div "true false false true Workflow Input Settings Inputs Run Code · Python Get SERP…" at bounding box center [576, 298] width 1076 height 521
click at [115, 195] on div "true false false true Workflow Input Settings Inputs Run Code · Python Get SERP…" at bounding box center [576, 298] width 1076 height 521
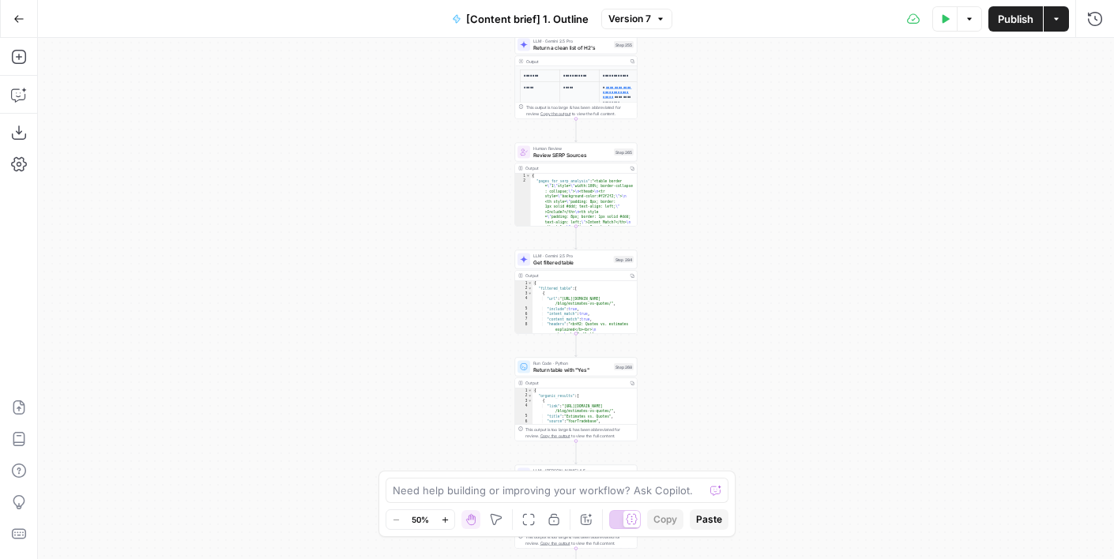
drag, startPoint x: 420, startPoint y: 233, endPoint x: 321, endPoint y: 250, distance: 100.2
click at [321, 250] on div "true false false true Workflow Input Settings Inputs Run Code · Python Get SERP…" at bounding box center [576, 298] width 1076 height 521
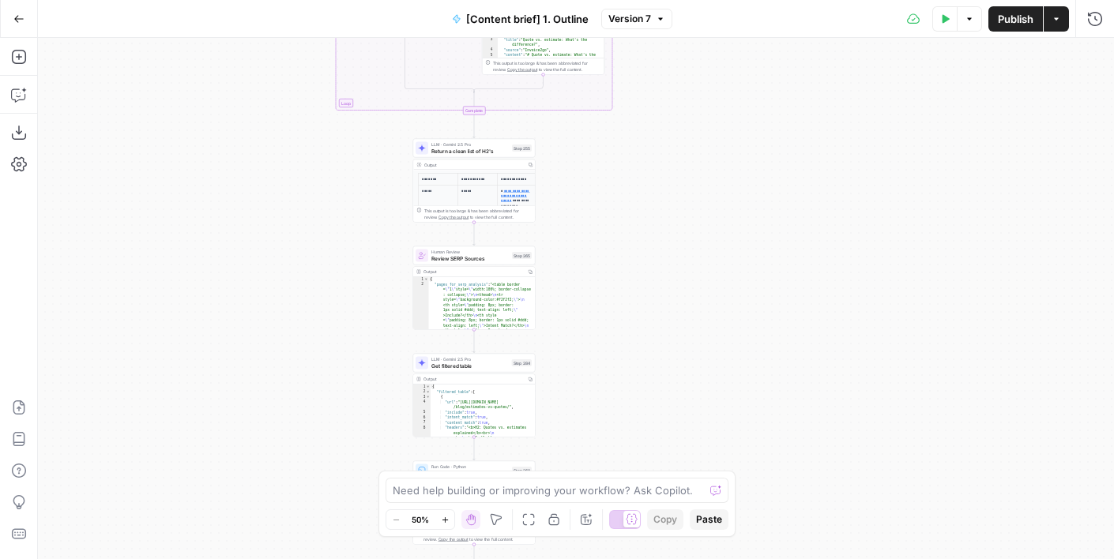
drag, startPoint x: 575, startPoint y: 123, endPoint x: 571, endPoint y: 236, distance: 113.0
click at [571, 237] on div "true false false true Workflow Input Settings Inputs Run Code · Python Get SERP…" at bounding box center [576, 298] width 1076 height 521
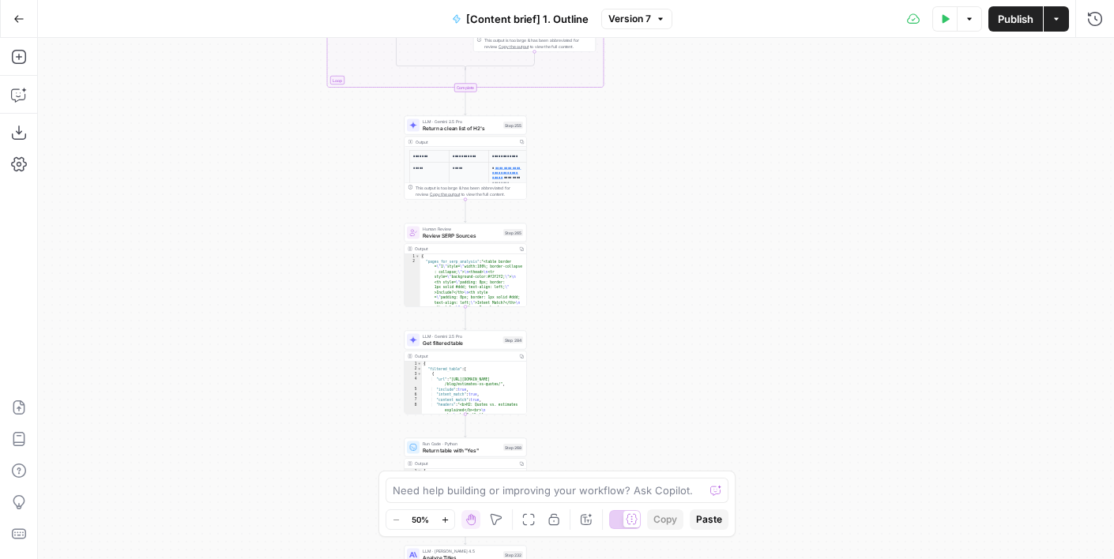
drag, startPoint x: 625, startPoint y: 256, endPoint x: 590, endPoint y: 63, distance: 195.8
click at [590, 63] on div "true false false true Workflow Input Settings Inputs Run Code · Python Get SERP…" at bounding box center [576, 298] width 1076 height 521
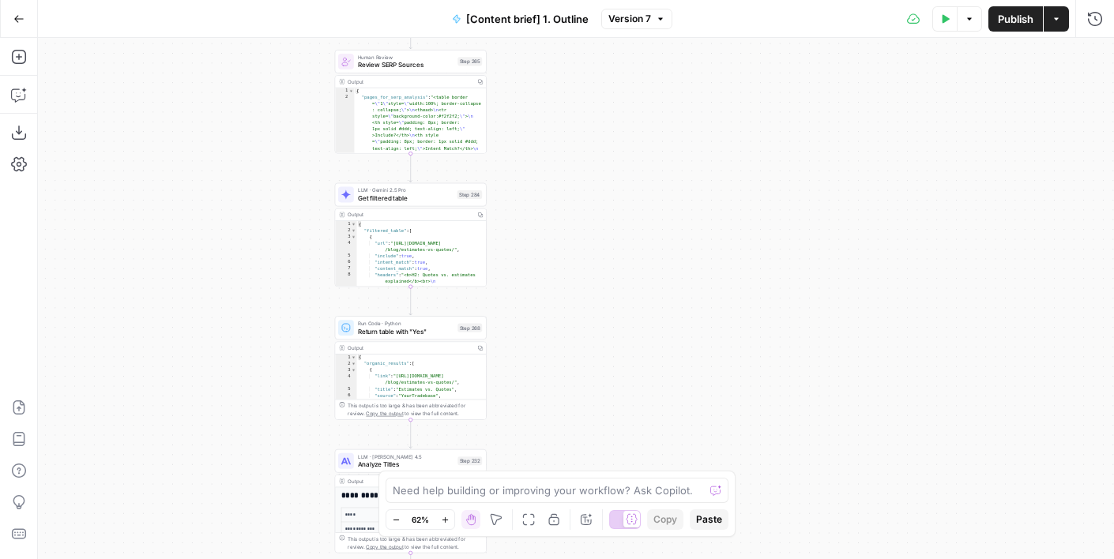
drag, startPoint x: 563, startPoint y: 333, endPoint x: 584, endPoint y: -13, distance: 347.3
click at [584, 0] on html "Foundation Inc. New Home Browse Insights Opportunities Your Data Flightpath Rec…" at bounding box center [557, 279] width 1114 height 559
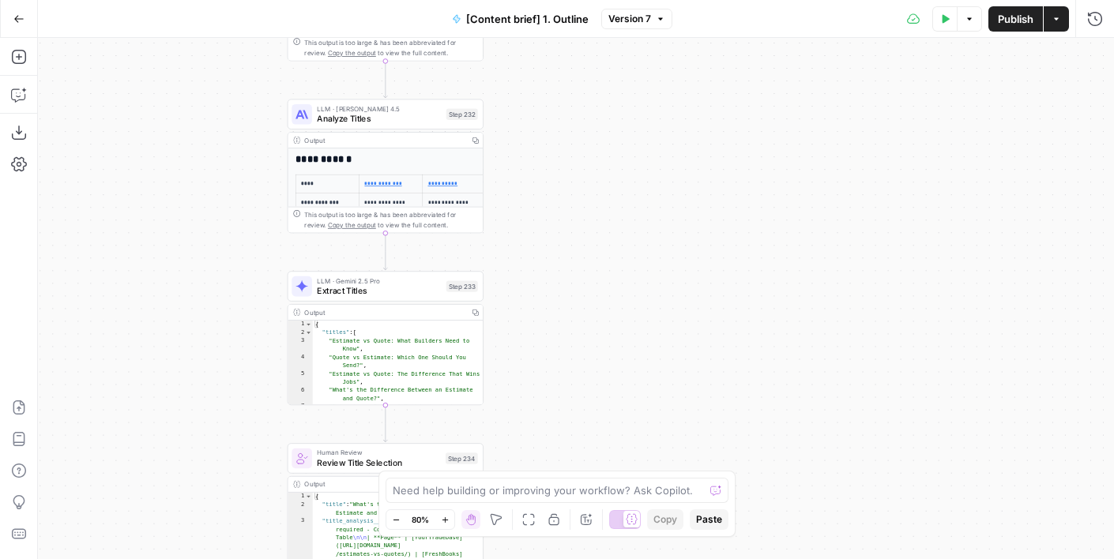
drag, startPoint x: 582, startPoint y: 321, endPoint x: 582, endPoint y: 36, distance: 285.9
click at [582, 36] on div "Go Back [Content brief] 1. Outline Version 7 Test Data Options Publish Actions …" at bounding box center [557, 279] width 1114 height 559
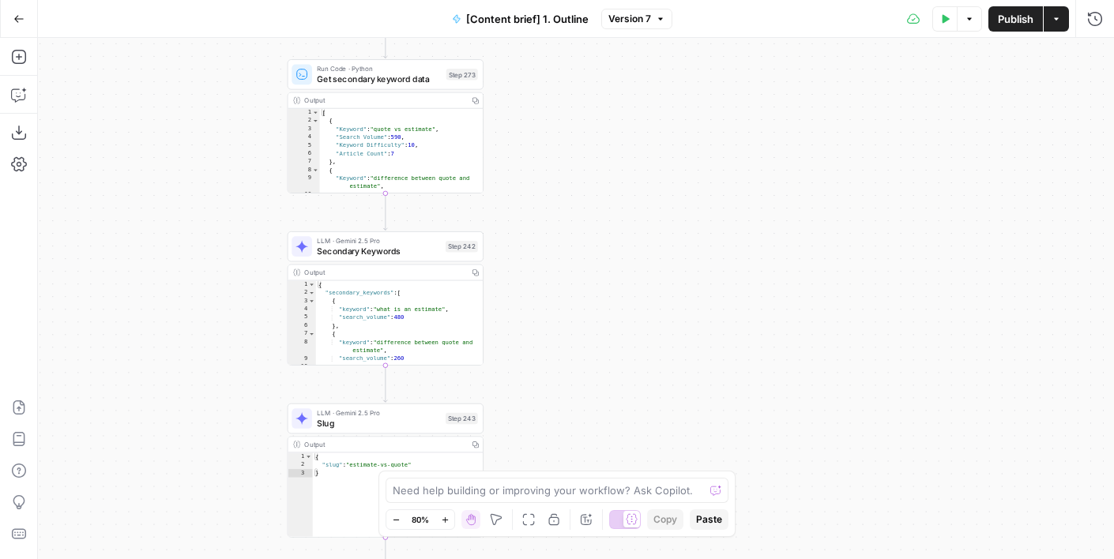
drag, startPoint x: 576, startPoint y: 310, endPoint x: 576, endPoint y: 40, distance: 270.1
click at [576, 40] on div "true false false true Workflow Input Settings Inputs Run Code · Python Get SERP…" at bounding box center [576, 298] width 1076 height 521
drag, startPoint x: 577, startPoint y: 365, endPoint x: 578, endPoint y: -24, distance: 388.6
click at [578, 0] on html "Foundation Inc. New Home Browse Insights Opportunities Your Data Flightpath Rec…" at bounding box center [557, 279] width 1114 height 559
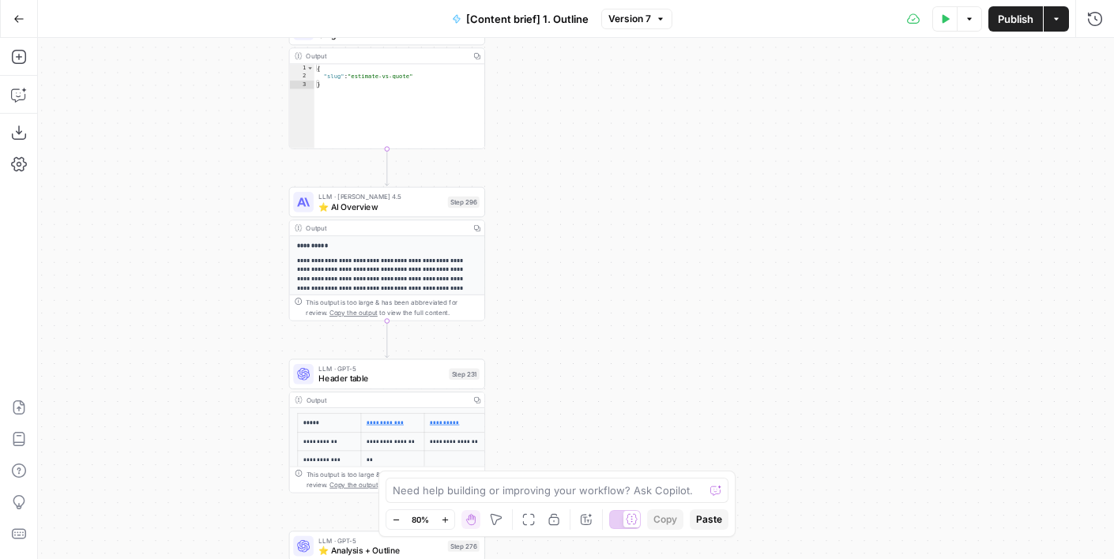
drag, startPoint x: 577, startPoint y: 210, endPoint x: 577, endPoint y: 25, distance: 184.8
click at [577, 25] on div "Go Back [Content brief] 1. Outline Version 7 Test Data Options Publish Actions …" at bounding box center [557, 279] width 1114 height 559
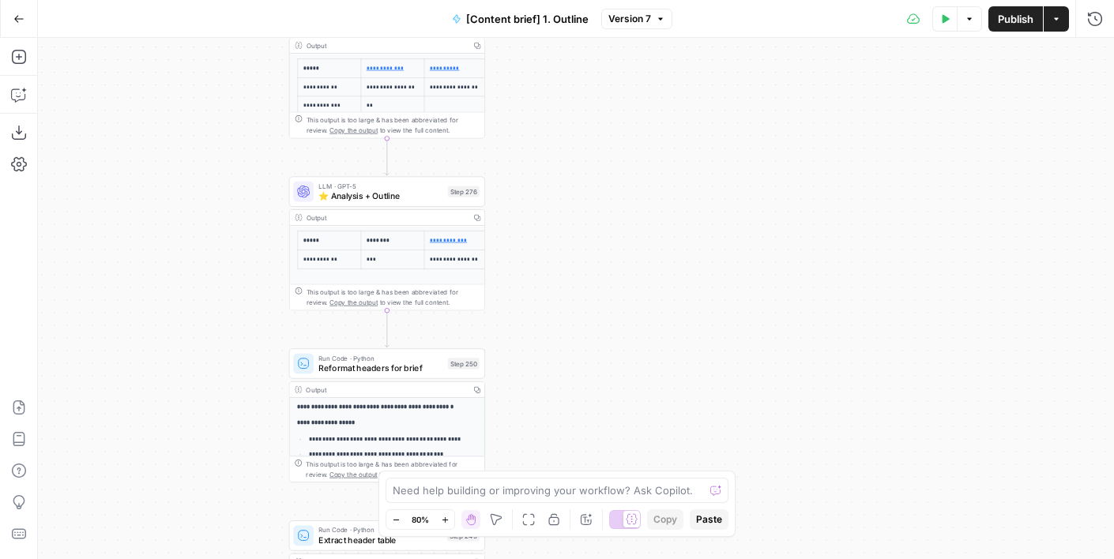
drag, startPoint x: 575, startPoint y: 298, endPoint x: 574, endPoint y: 150, distance: 147.7
click at [574, 150] on div "true false false true Workflow Input Settings Inputs Run Code · Python Get SERP…" at bounding box center [576, 298] width 1076 height 521
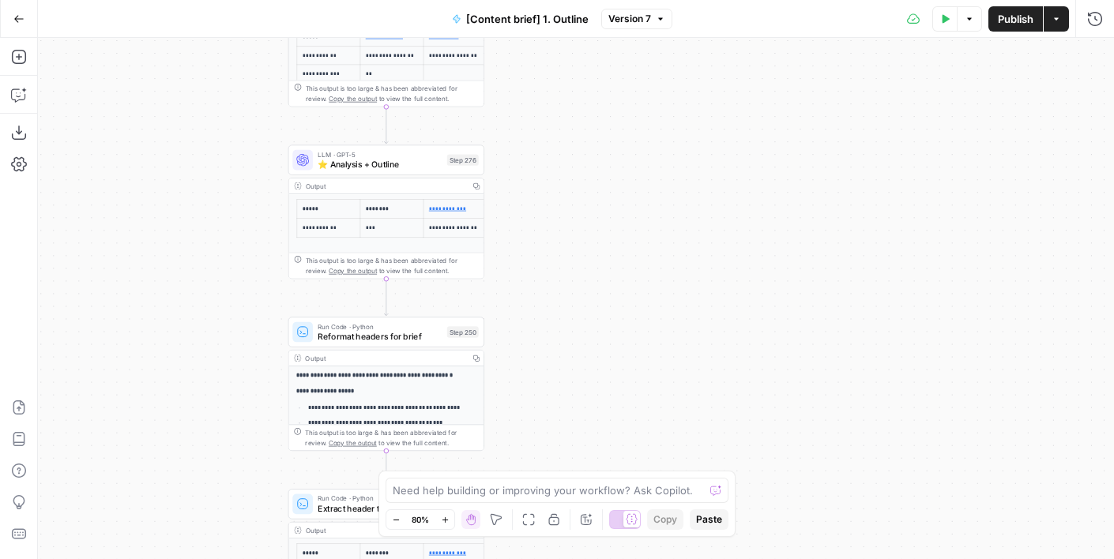
drag, startPoint x: 565, startPoint y: 360, endPoint x: 565, endPoint y: 203, distance: 157.2
click at [565, 203] on div "true false false true Workflow Input Settings Inputs Run Code · Python Get SERP…" at bounding box center [576, 298] width 1076 height 521
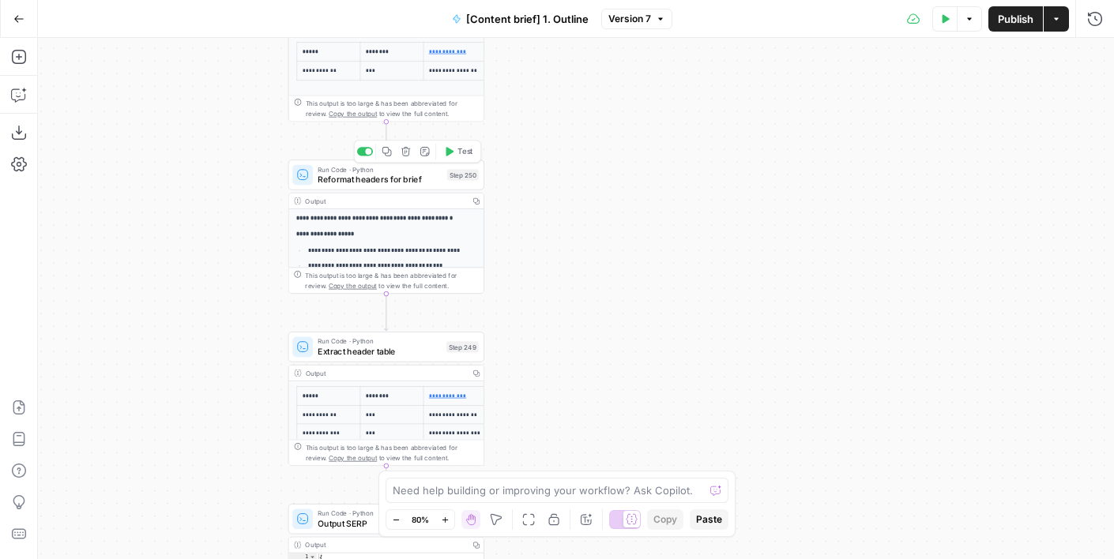
click at [363, 182] on span "Reformat headers for brief" at bounding box center [380, 179] width 124 height 13
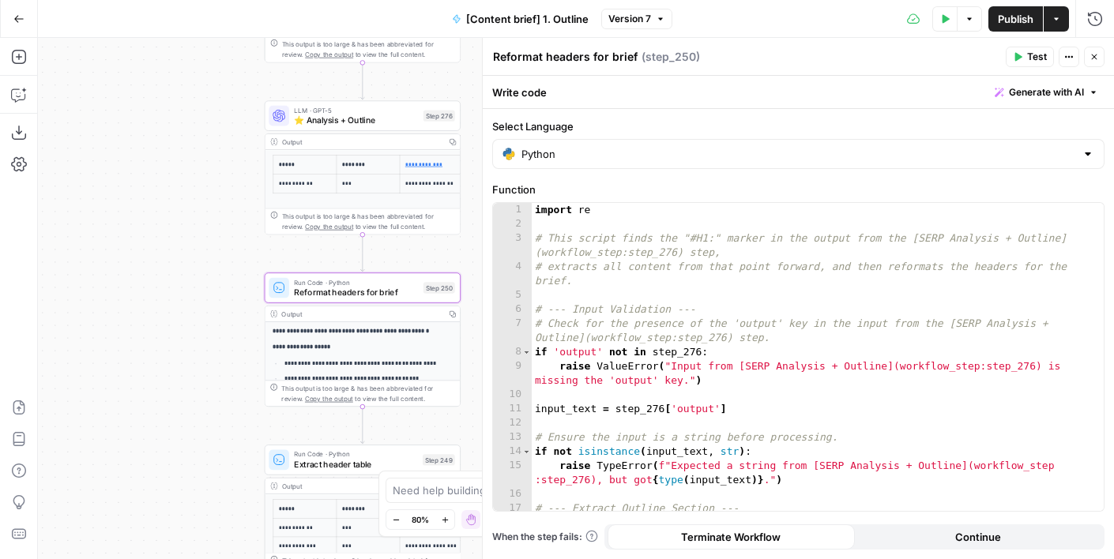
drag, startPoint x: 204, startPoint y: 182, endPoint x: 180, endPoint y: 296, distance: 116.2
click at [180, 296] on div "true false false true Workflow Input Settings Inputs Run Code · Python Get SERP…" at bounding box center [576, 298] width 1076 height 521
click at [317, 112] on span "LLM · GPT-5" at bounding box center [356, 111] width 124 height 10
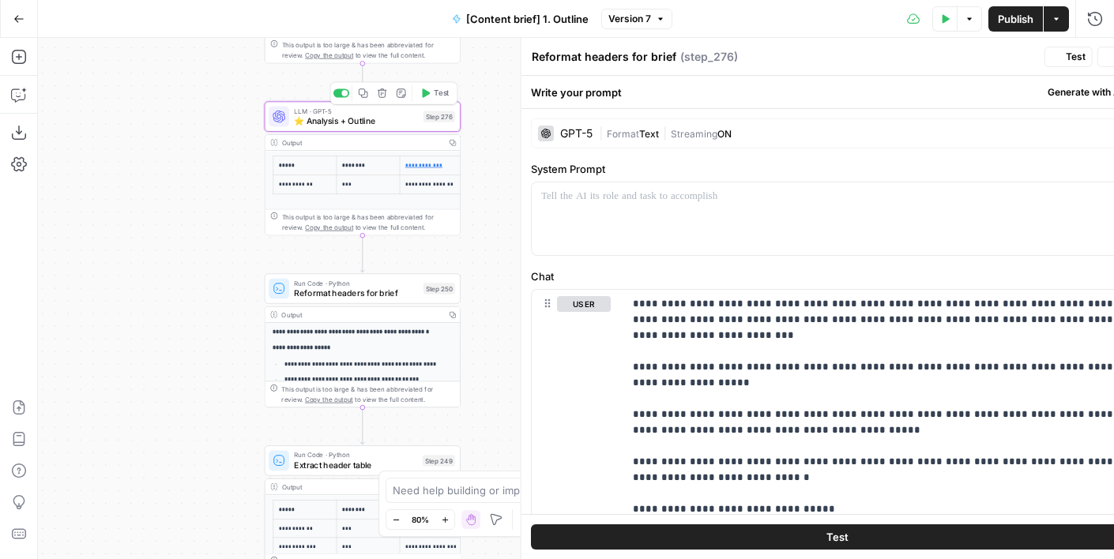
type textarea "⭐️ Analysis + Outline"
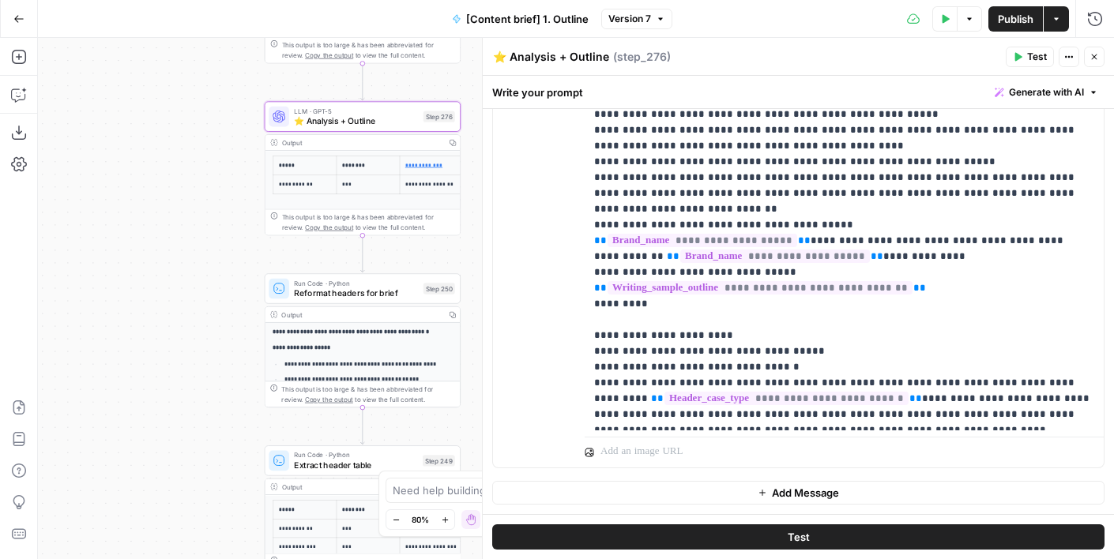
scroll to position [1948, 0]
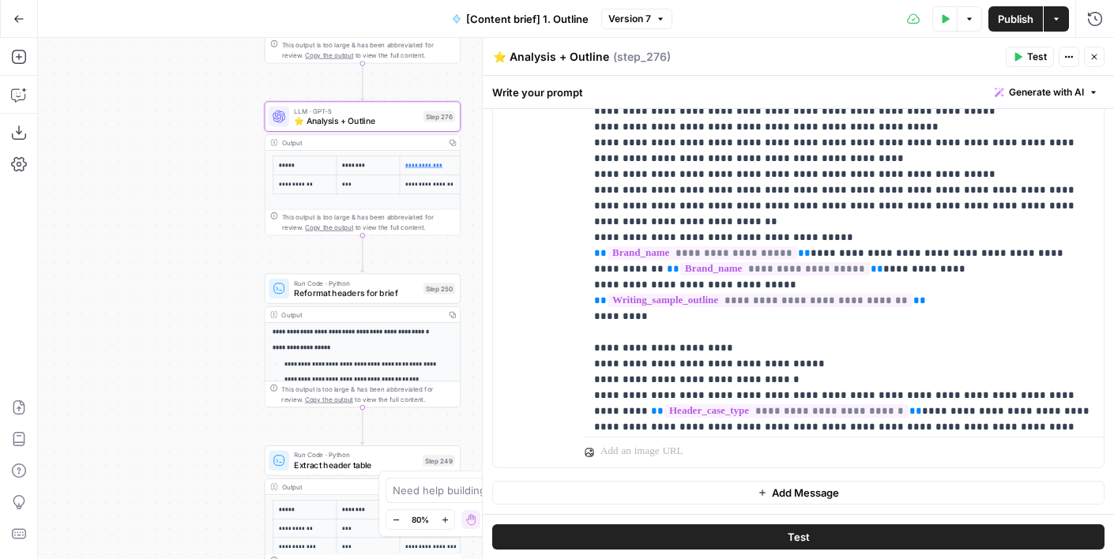
click at [306, 288] on span "Reformat headers for brief" at bounding box center [356, 293] width 124 height 13
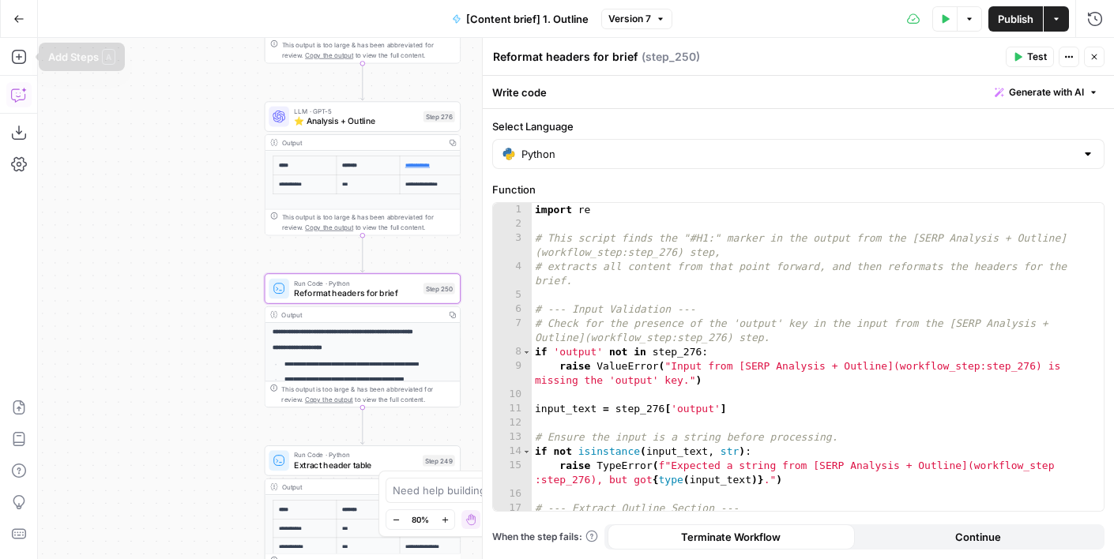
click at [17, 99] on icon "button" at bounding box center [19, 95] width 16 height 16
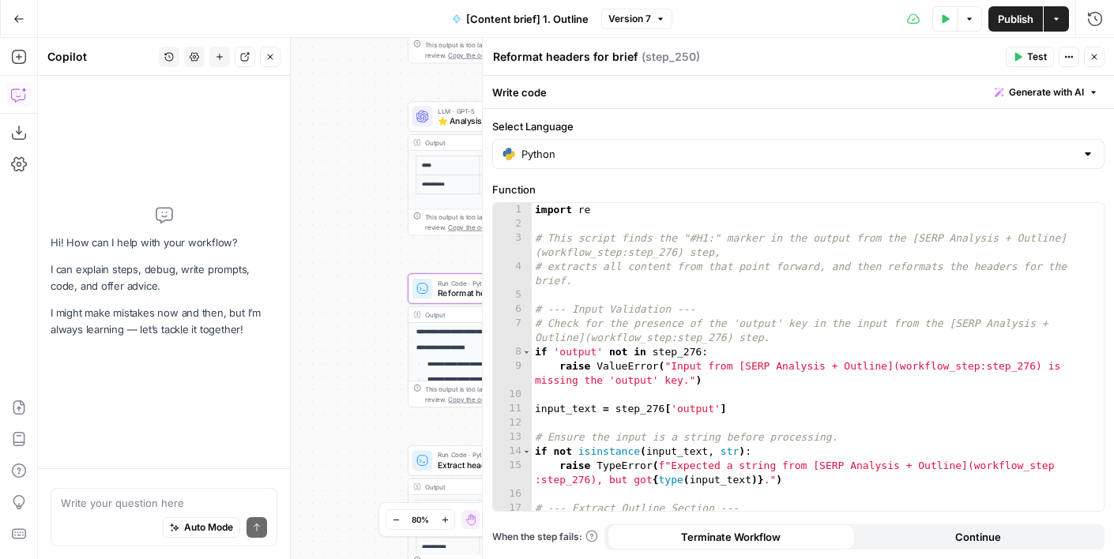
click at [157, 509] on textarea at bounding box center [164, 503] width 206 height 16
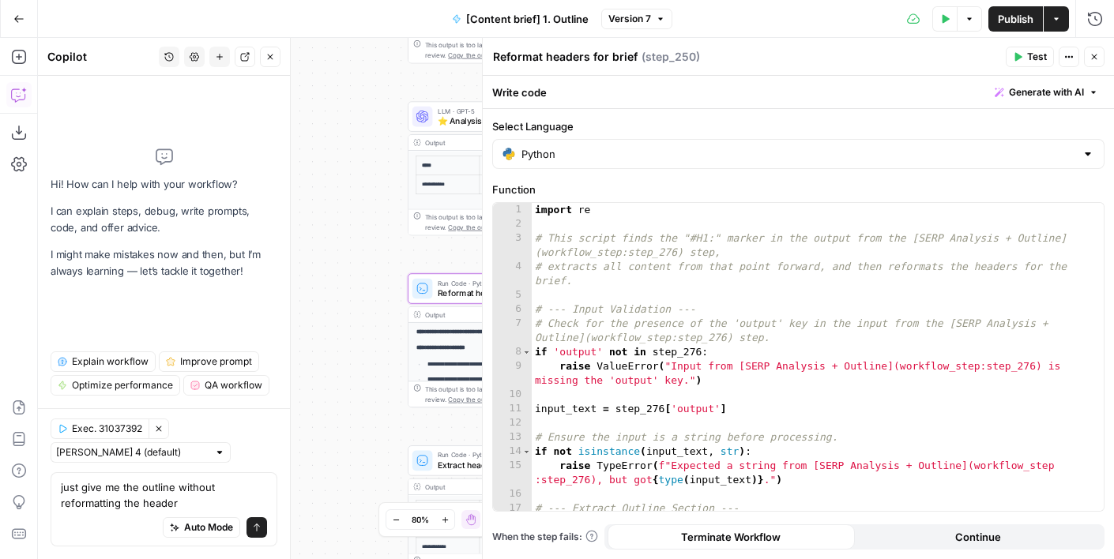
type textarea "just give me the outline without reformatting the headers"
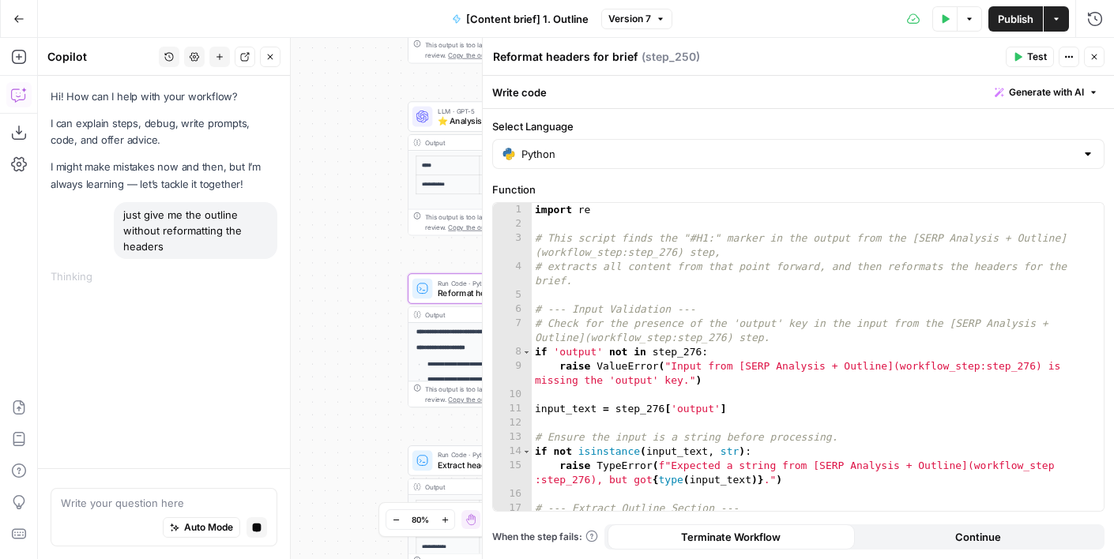
click at [654, 24] on button "Version 7" at bounding box center [636, 19] width 71 height 21
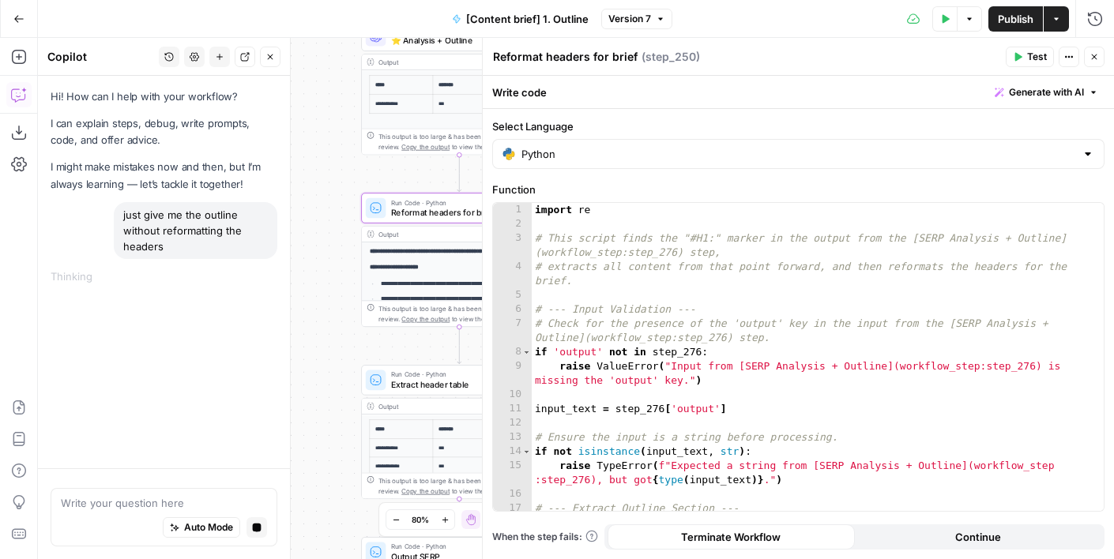
drag, startPoint x: 319, startPoint y: 262, endPoint x: 272, endPoint y: 182, distance: 93.1
click at [272, 182] on body "Foundation Inc. New Home Browse Insights Opportunities Your Data Flightpath Rec…" at bounding box center [557, 279] width 1114 height 559
drag, startPoint x: 311, startPoint y: 190, endPoint x: 288, endPoint y: 182, distance: 24.0
click at [288, 182] on body "Foundation Inc. New Home Browse Insights Opportunities Your Data Flightpath Rec…" at bounding box center [557, 279] width 1114 height 559
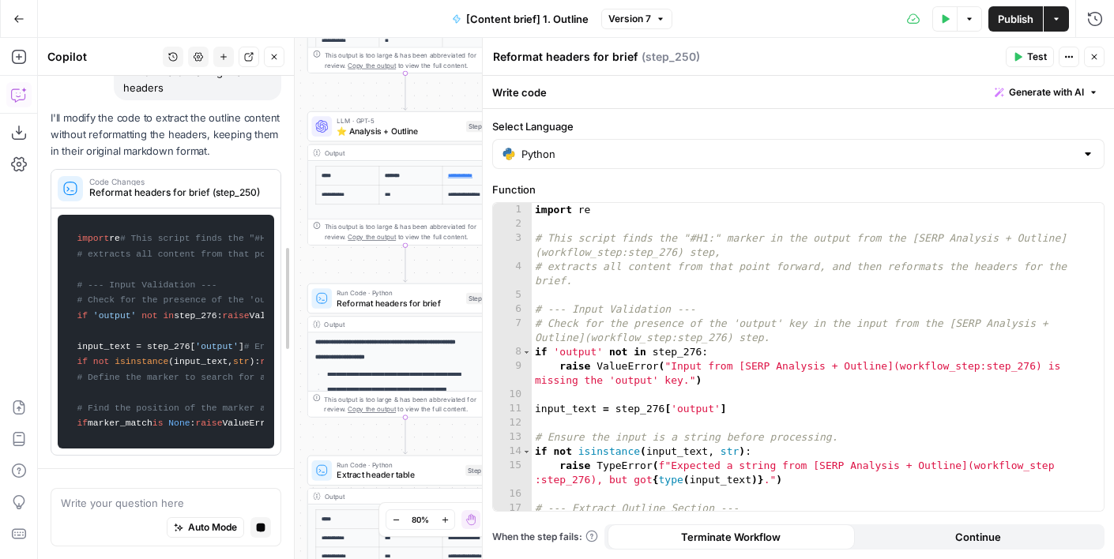
drag, startPoint x: 285, startPoint y: 271, endPoint x: 313, endPoint y: 271, distance: 27.6
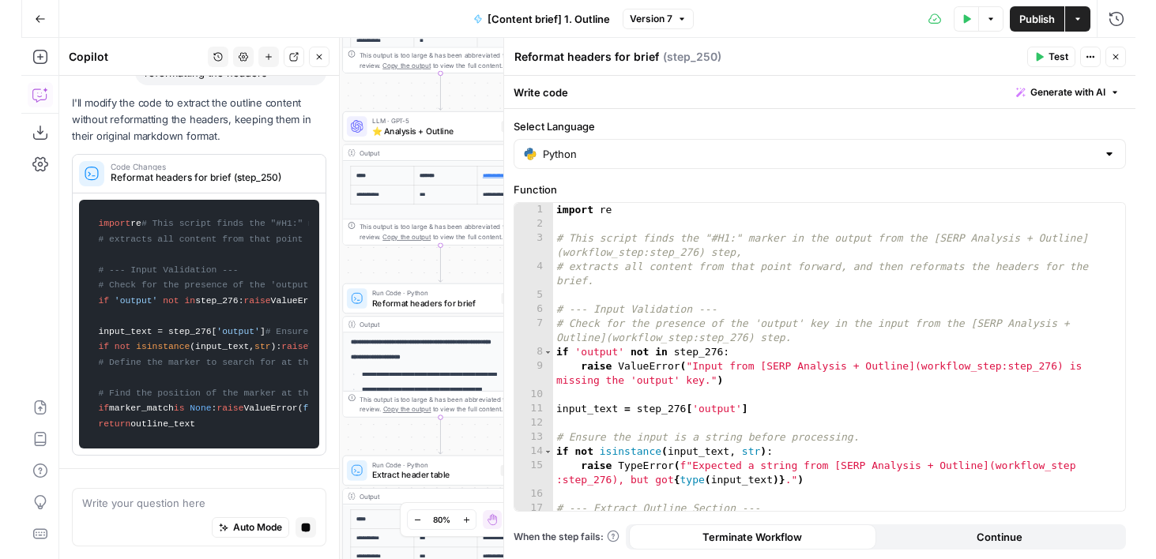
scroll to position [0, 0]
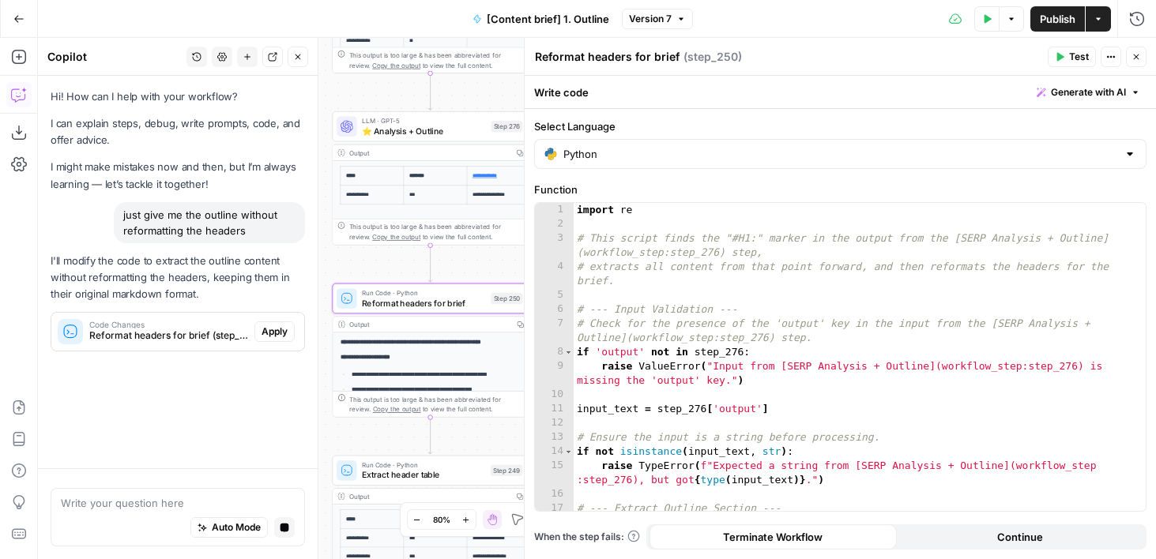
click at [274, 328] on span "Apply" at bounding box center [274, 332] width 26 height 14
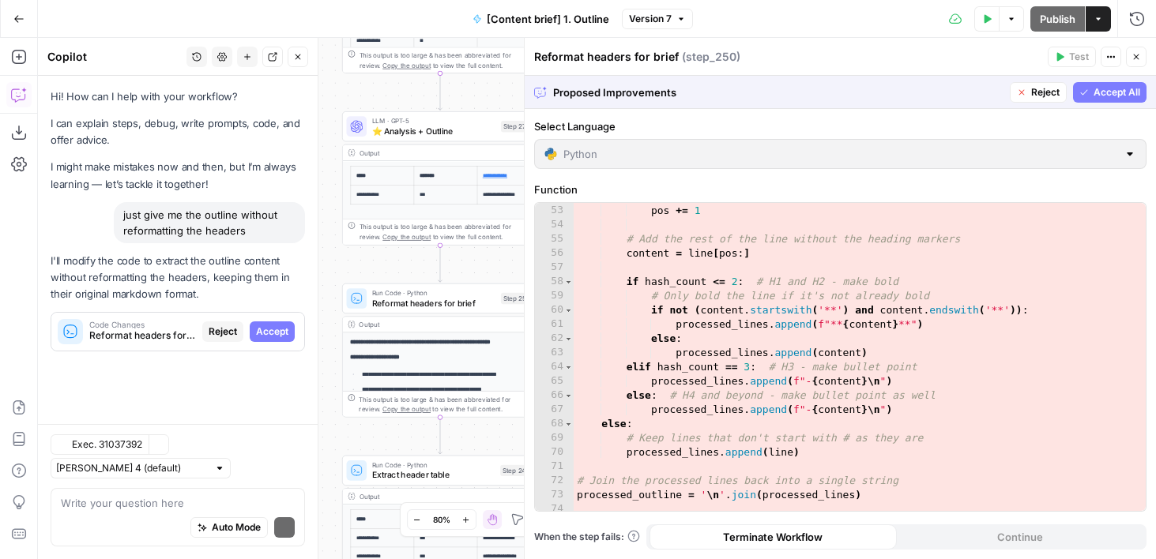
scroll to position [900, 0]
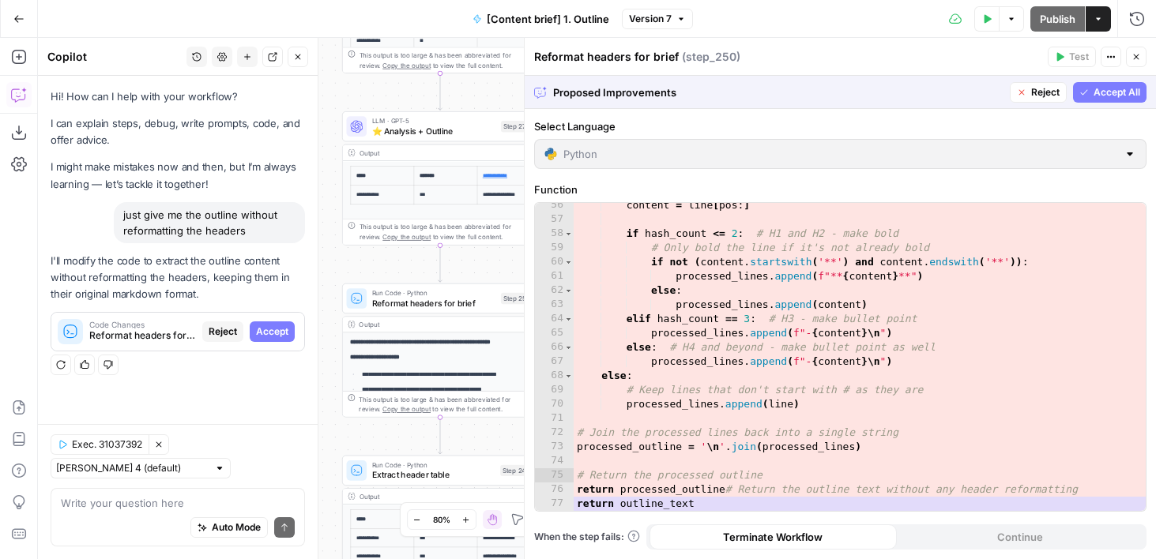
click at [1091, 96] on button "Accept All" at bounding box center [1109, 92] width 73 height 21
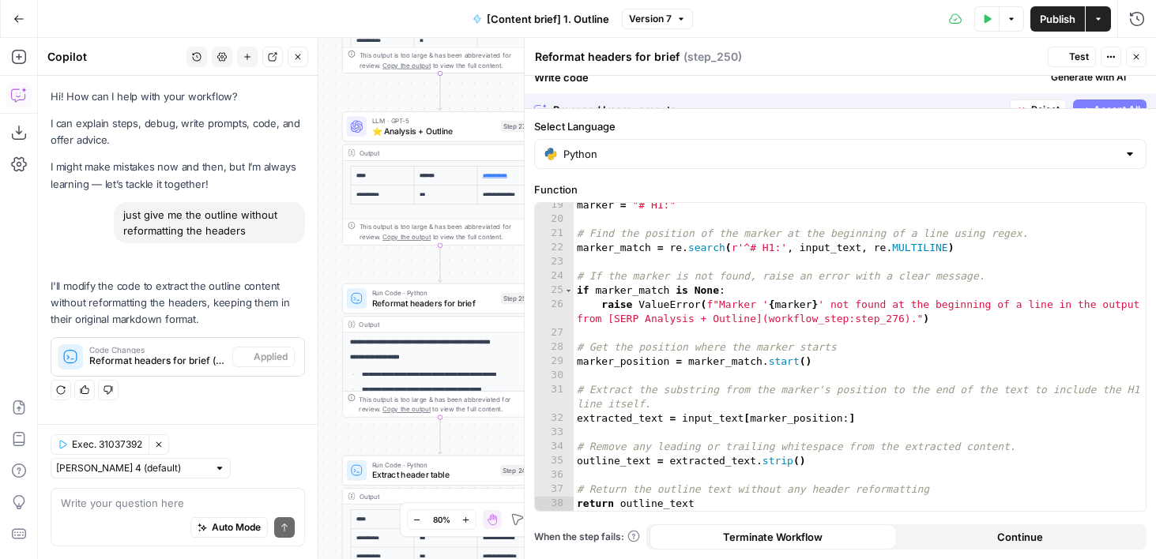
scroll to position [332, 0]
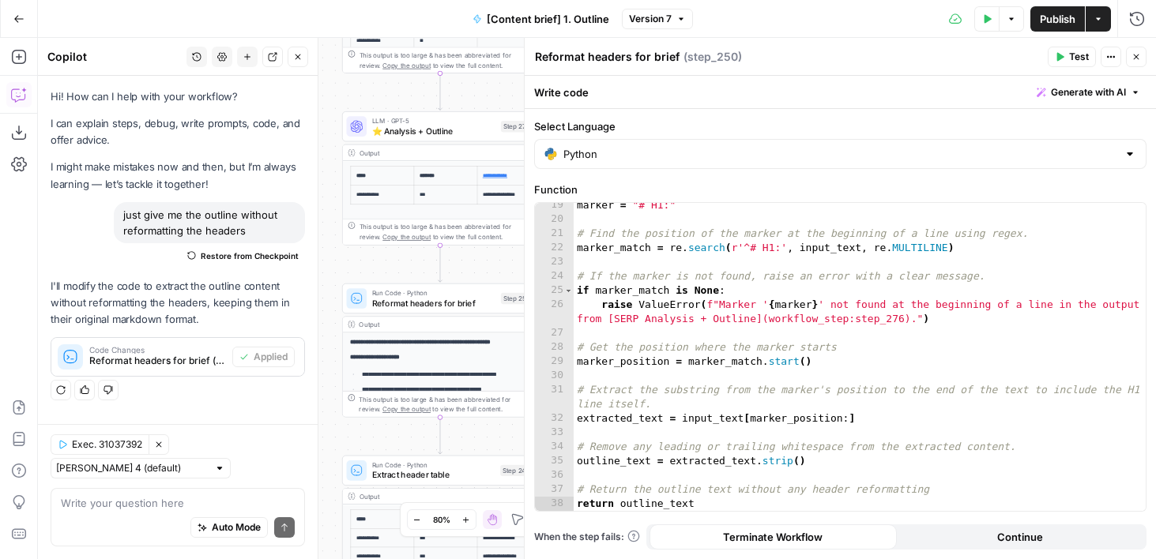
click at [1054, 55] on icon "button" at bounding box center [1058, 56] width 9 height 9
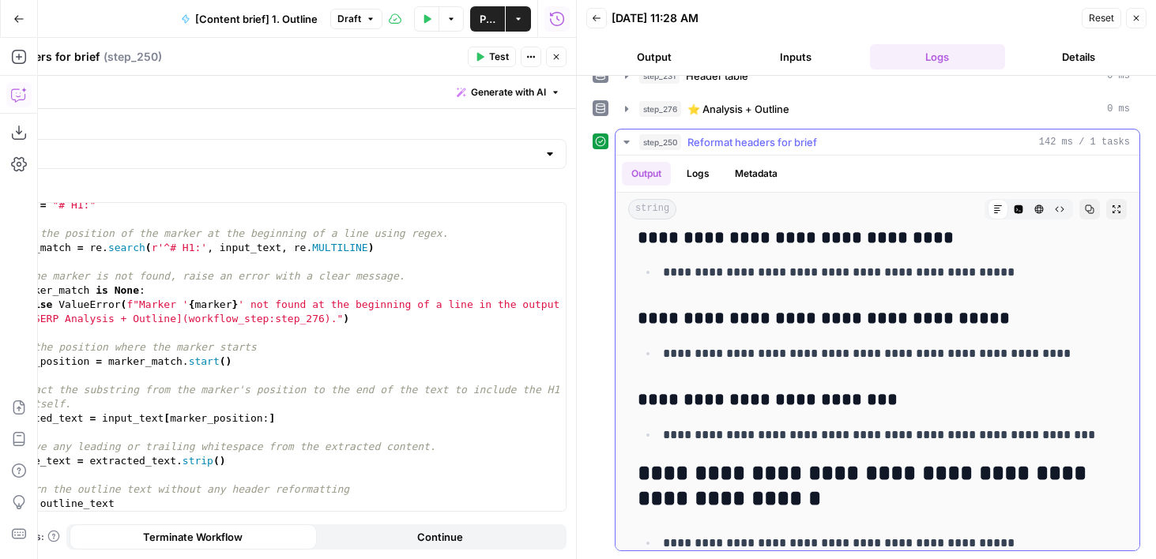
scroll to position [1250, 0]
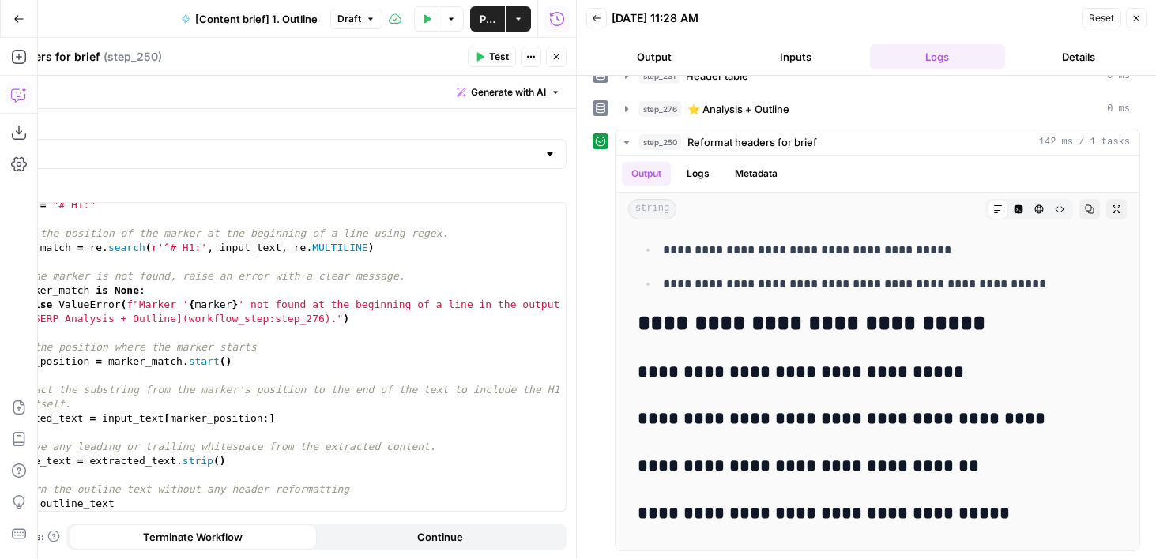
click at [1113, 14] on icon "button" at bounding box center [1135, 17] width 9 height 9
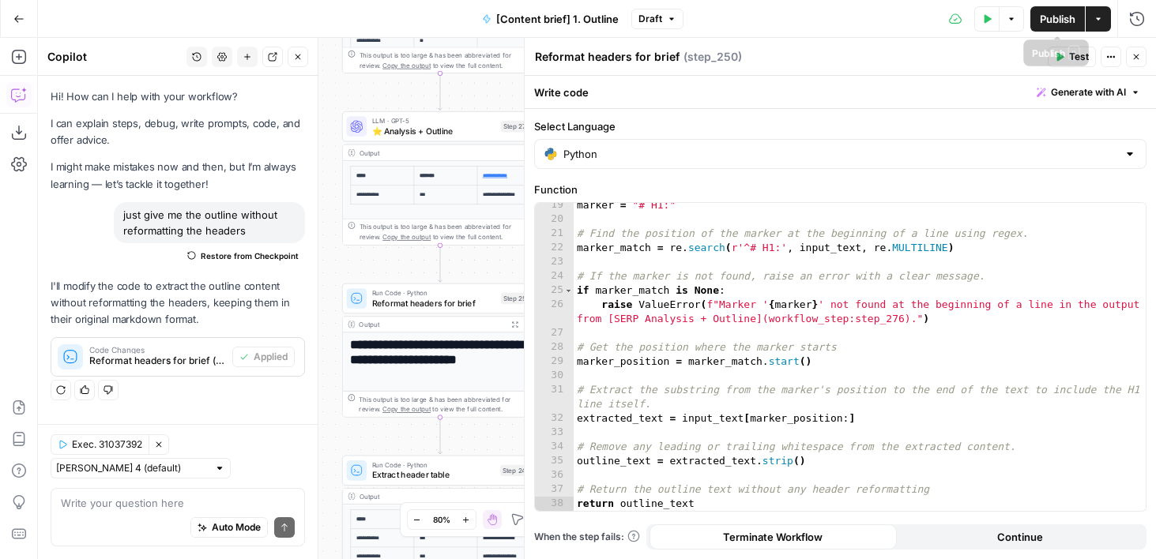
click at [1043, 19] on span "Publish" at bounding box center [1057, 19] width 36 height 16
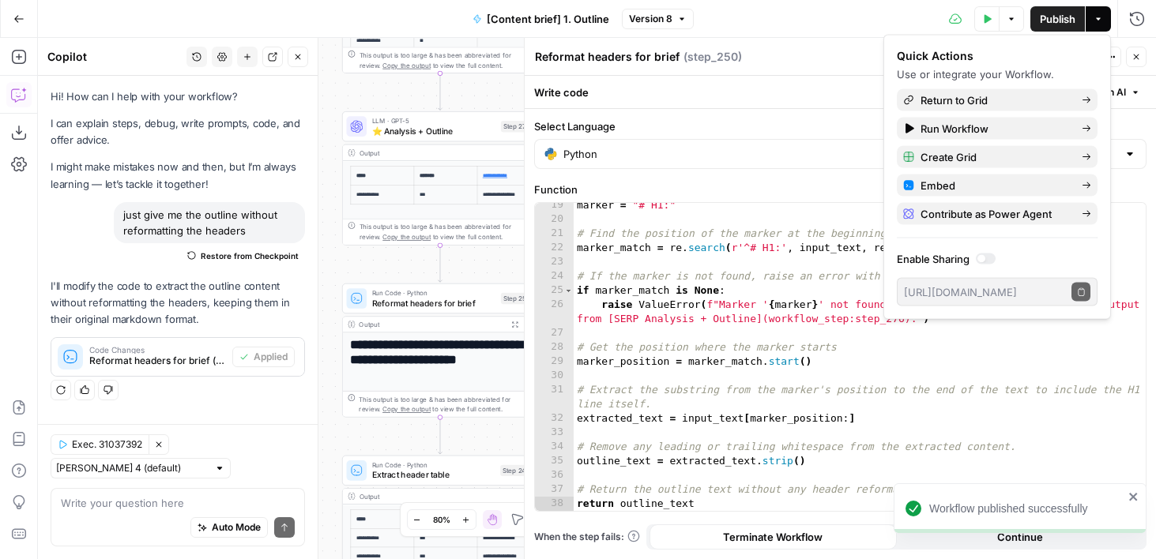
click at [1113, 51] on button "Close" at bounding box center [1135, 57] width 21 height 21
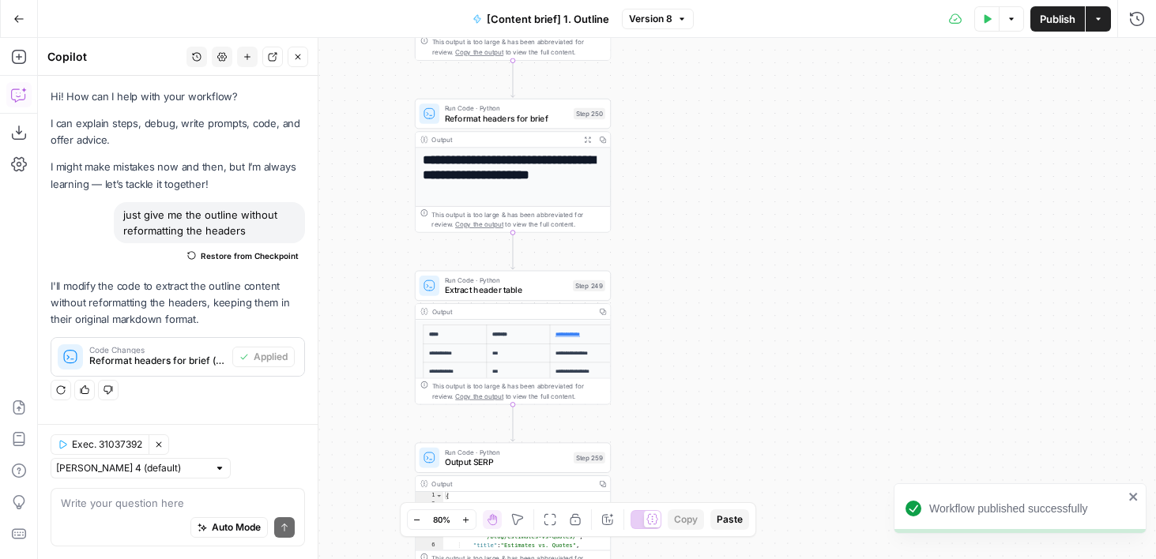
drag, startPoint x: 610, startPoint y: 270, endPoint x: 714, endPoint y: 41, distance: 251.7
click at [714, 41] on div "true false false true Workflow Input Settings Inputs Run Code · Python Get SERP…" at bounding box center [597, 298] width 1118 height 521
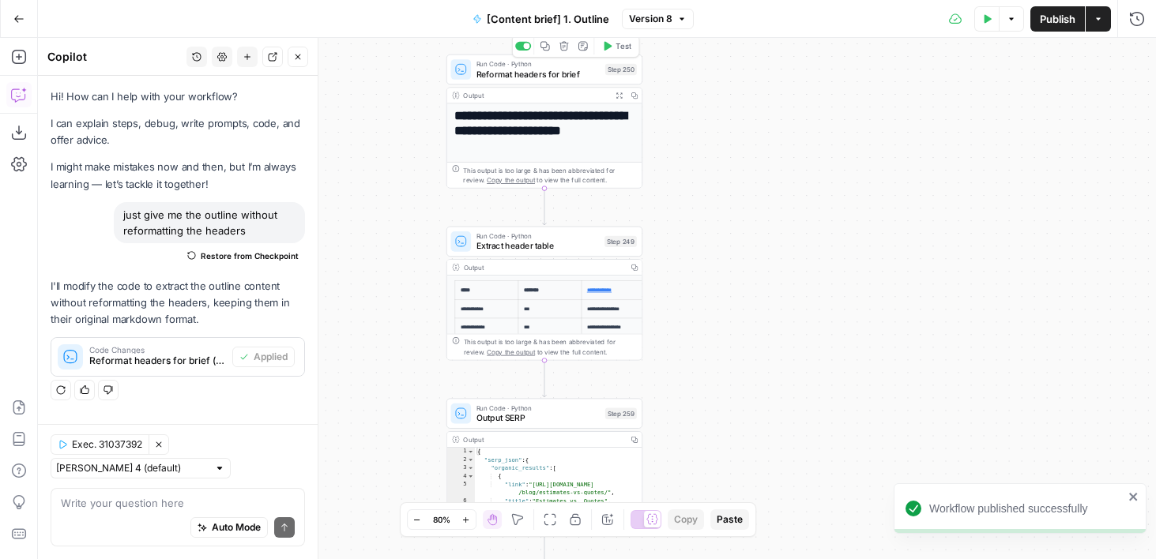
click at [542, 68] on span "Reformat headers for brief" at bounding box center [538, 74] width 124 height 13
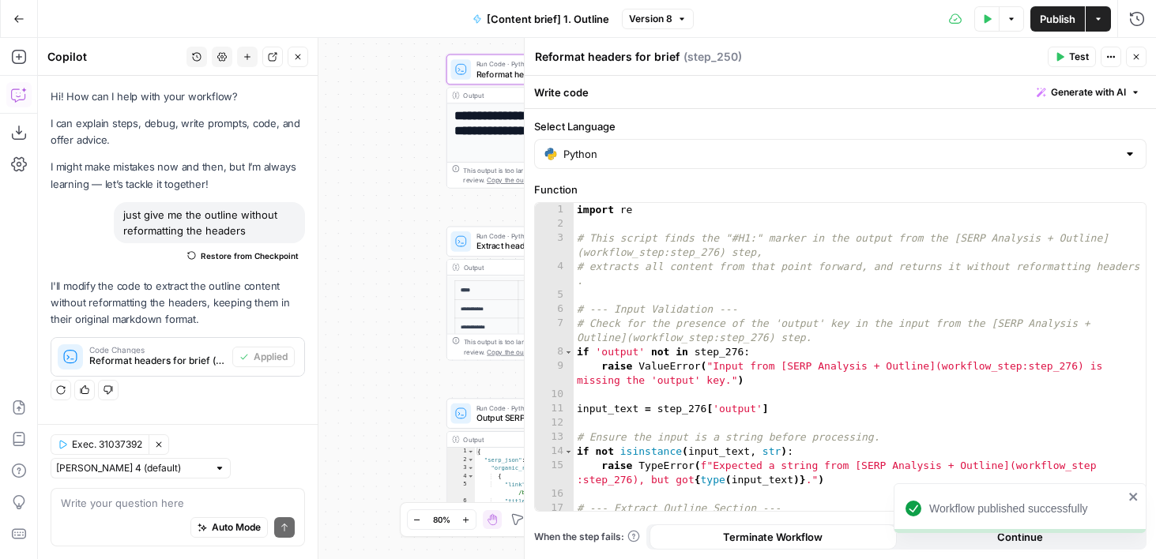
click at [583, 58] on textarea "Reformat headers for brief" at bounding box center [607, 57] width 145 height 16
type textarea "Get outline"
click at [1113, 55] on icon "button" at bounding box center [1135, 56] width 9 height 9
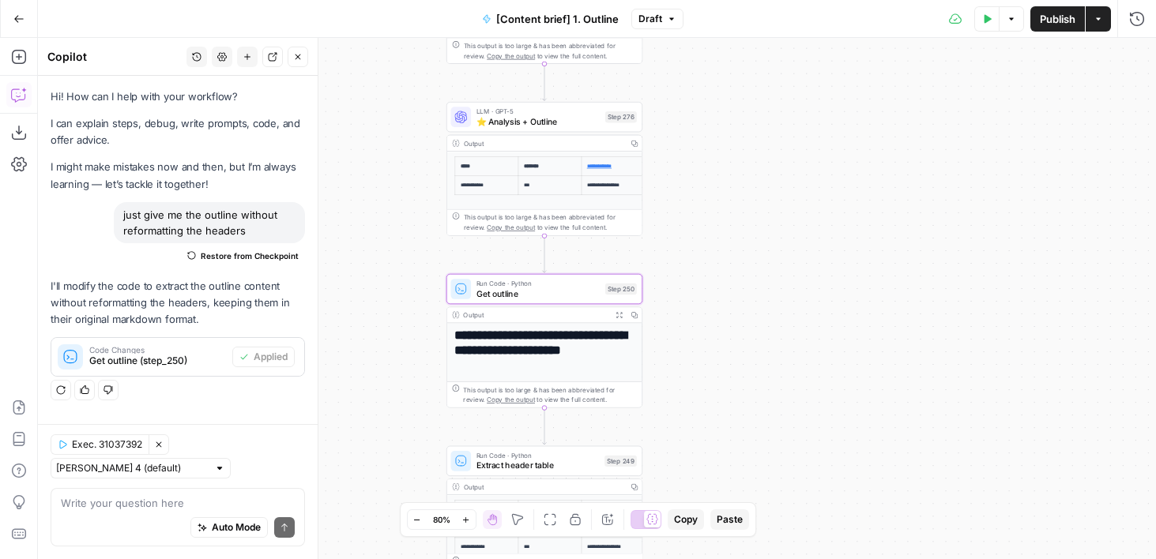
drag, startPoint x: 750, startPoint y: 412, endPoint x: 750, endPoint y: 429, distance: 16.6
click at [750, 430] on div "true false false true Workflow Input Settings Inputs Run Code · Python Get SERP…" at bounding box center [597, 298] width 1118 height 521
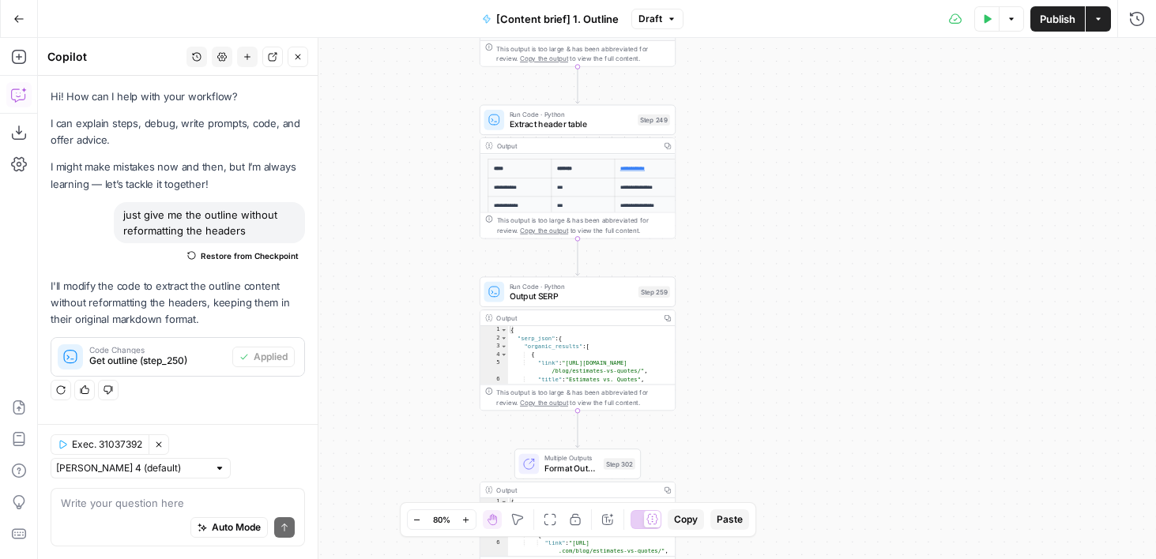
drag, startPoint x: 750, startPoint y: 429, endPoint x: 784, endPoint y: 47, distance: 383.8
click at [784, 47] on div "true false false true Workflow Input Settings Inputs Run Code · Python Get SERP…" at bounding box center [597, 298] width 1118 height 521
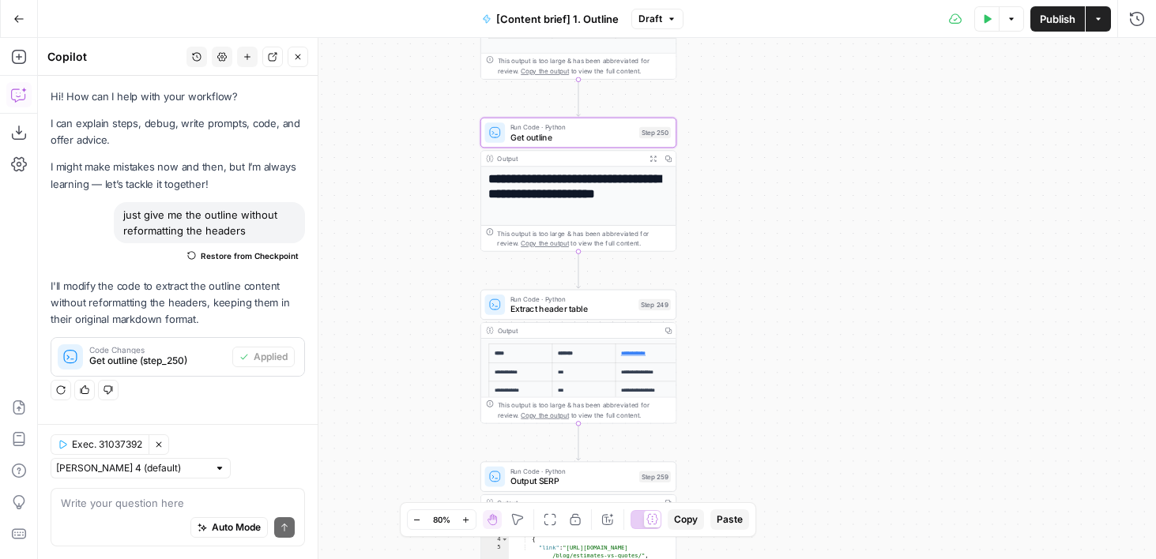
drag, startPoint x: 776, startPoint y: 185, endPoint x: 776, endPoint y: 403, distance: 218.0
click at [776, 403] on div "true false false true Workflow Input Settings Inputs Run Code · Python Get SERP…" at bounding box center [597, 298] width 1118 height 521
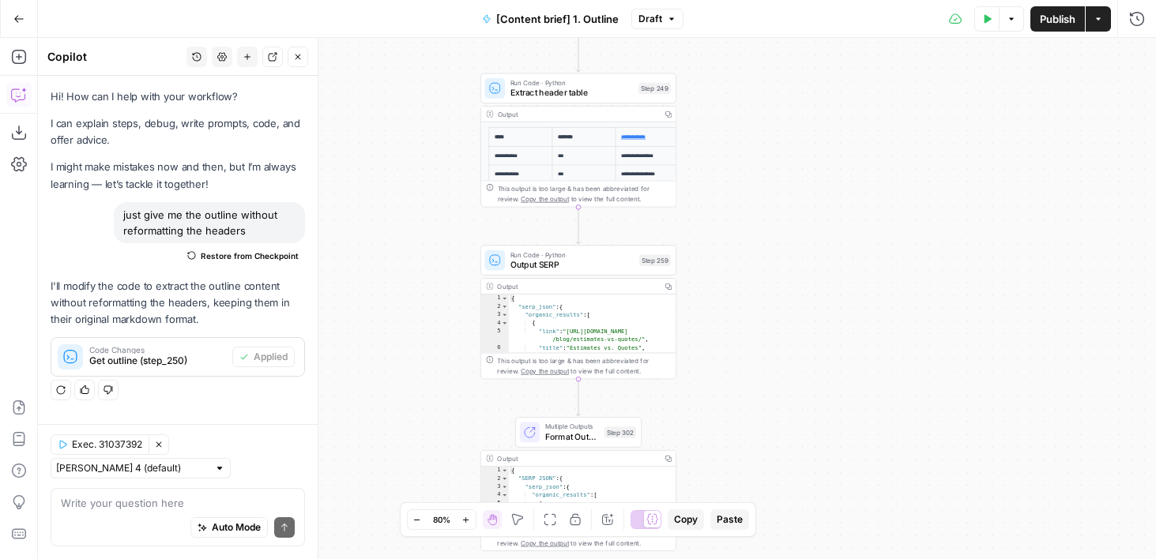
drag, startPoint x: 776, startPoint y: 403, endPoint x: 775, endPoint y: 176, distance: 226.7
click at [776, 176] on div "true false false true Workflow Input Settings Inputs Run Code · Python Get SERP…" at bounding box center [597, 298] width 1118 height 521
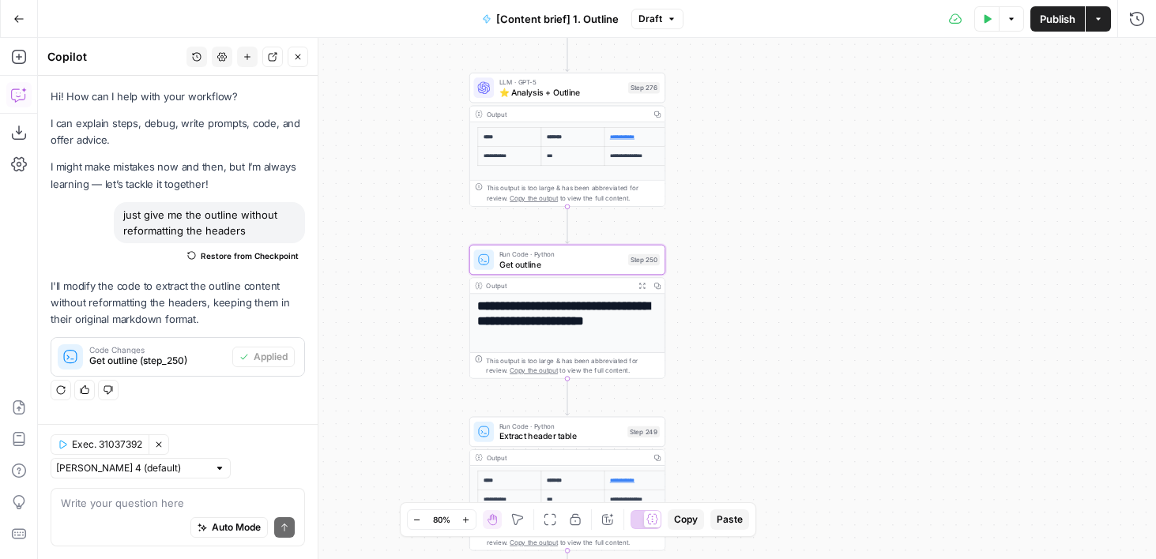
drag, startPoint x: 775, startPoint y: 177, endPoint x: 764, endPoint y: 558, distance: 381.6
click at [764, 558] on div "true false false true Workflow Input Settings Inputs Run Code · Python Get SERP…" at bounding box center [597, 298] width 1118 height 521
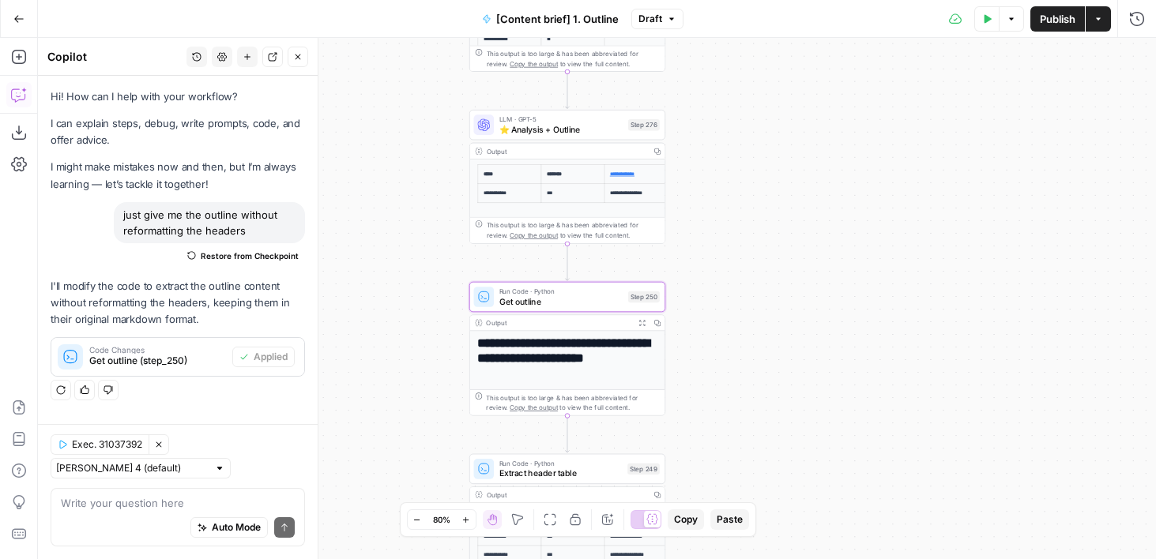
drag, startPoint x: 763, startPoint y: 310, endPoint x: 763, endPoint y: 425, distance: 114.5
click at [763, 425] on div "true false false true Workflow Input Settings Inputs Run Code · Python Get SERP…" at bounding box center [597, 298] width 1118 height 521
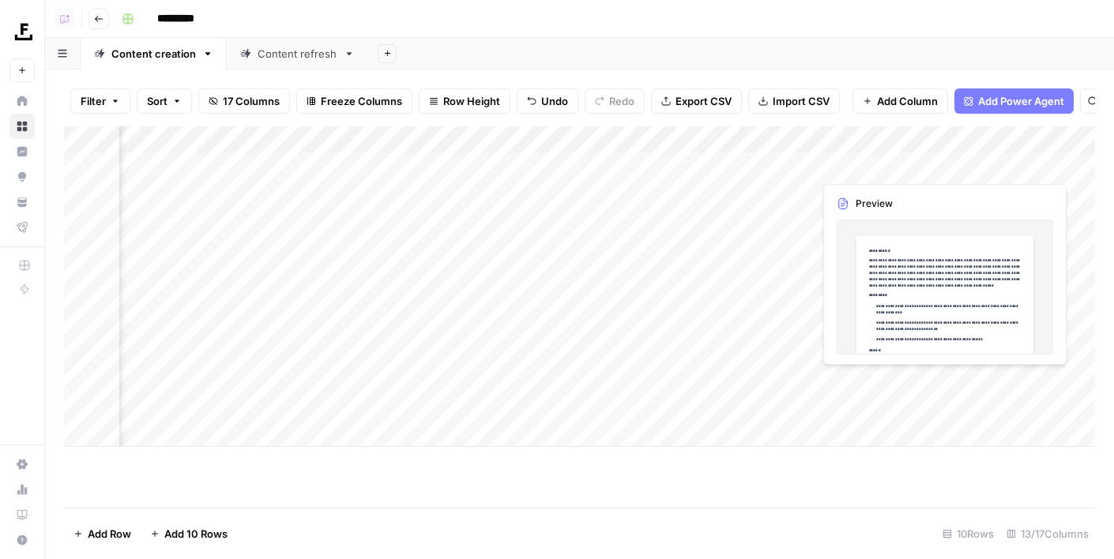
scroll to position [0, 937]
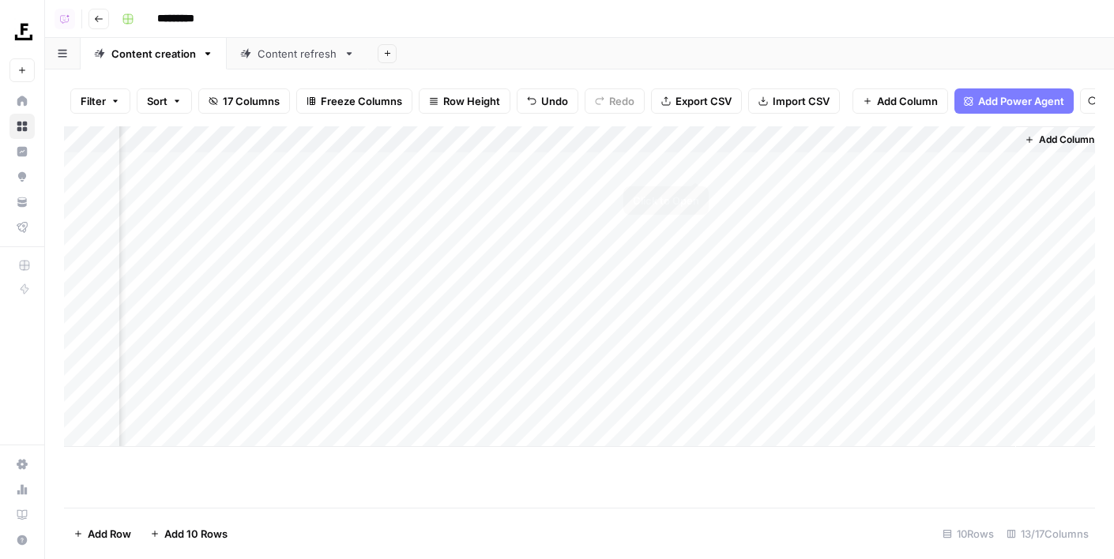
click at [690, 164] on div "Add Column" at bounding box center [579, 286] width 1031 height 321
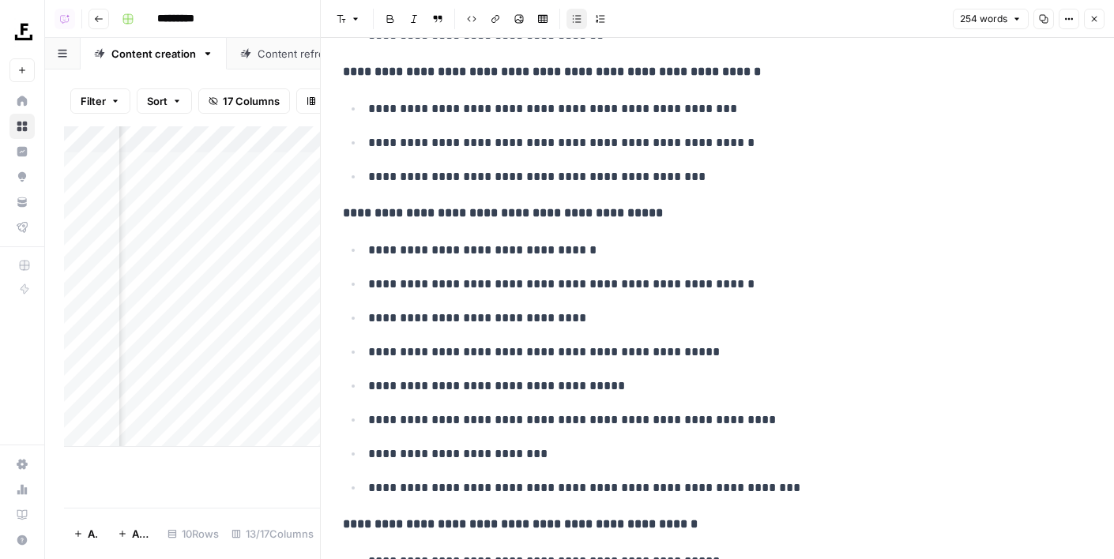
scroll to position [784, 0]
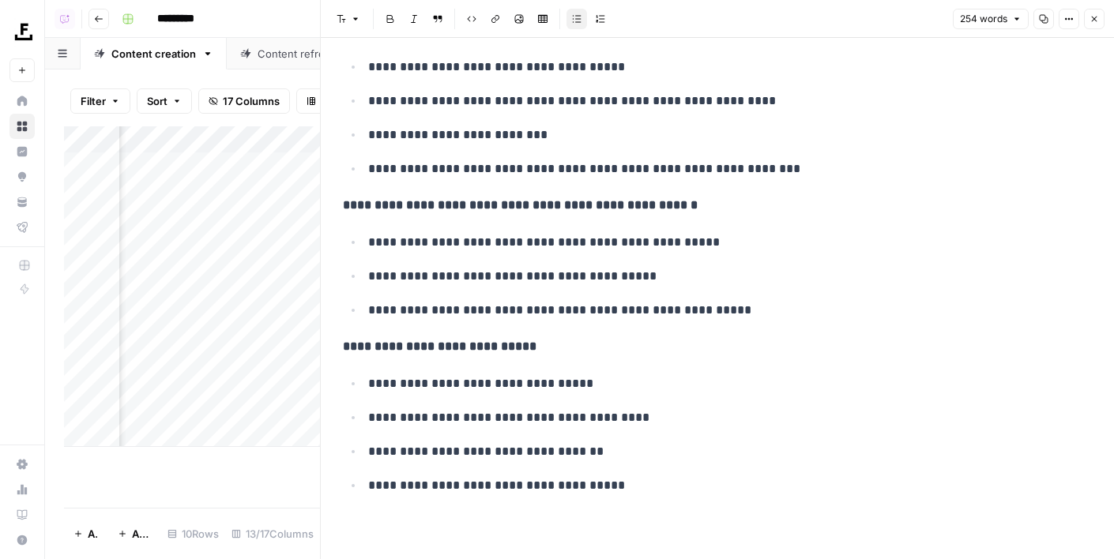
click at [1088, 28] on button "Close" at bounding box center [1094, 19] width 21 height 21
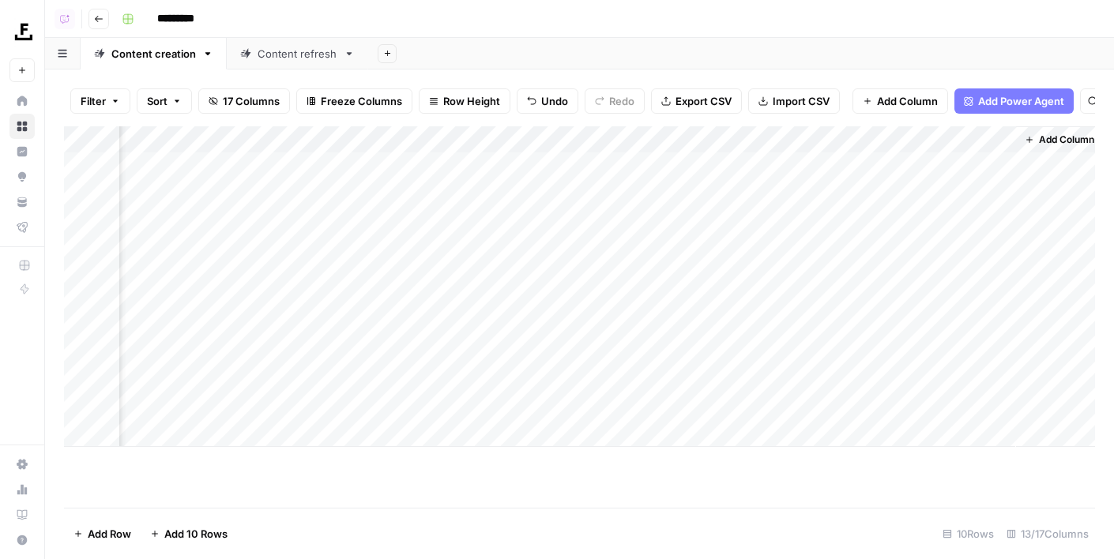
scroll to position [0, 926]
click at [710, 325] on div "Add Column" at bounding box center [579, 286] width 1031 height 321
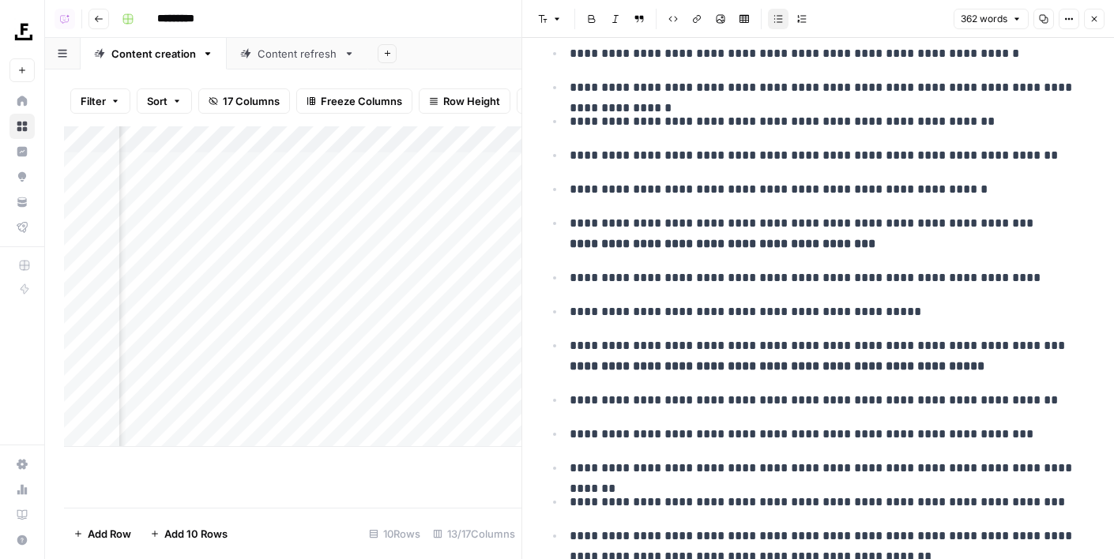
scroll to position [835, 0]
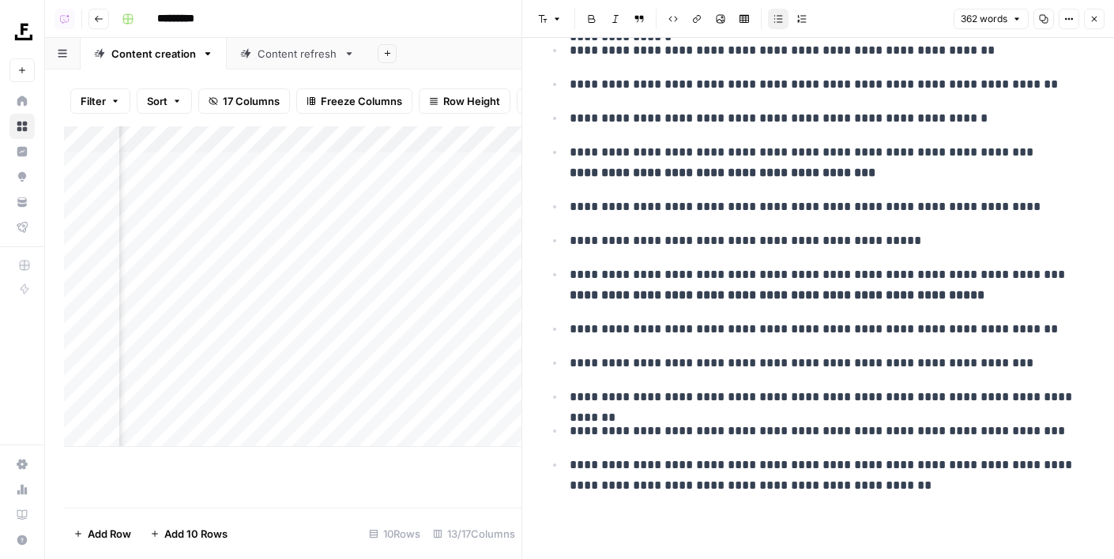
click at [1092, 25] on button "Close" at bounding box center [1094, 19] width 21 height 21
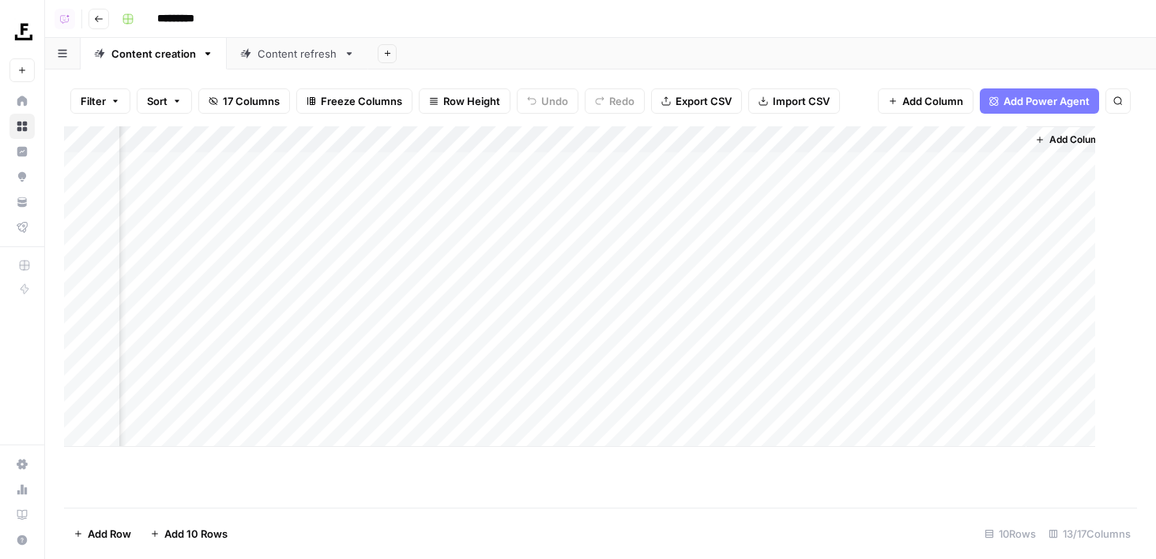
scroll to position [0, 904]
click at [802, 131] on div "Add Column" at bounding box center [600, 286] width 1073 height 321
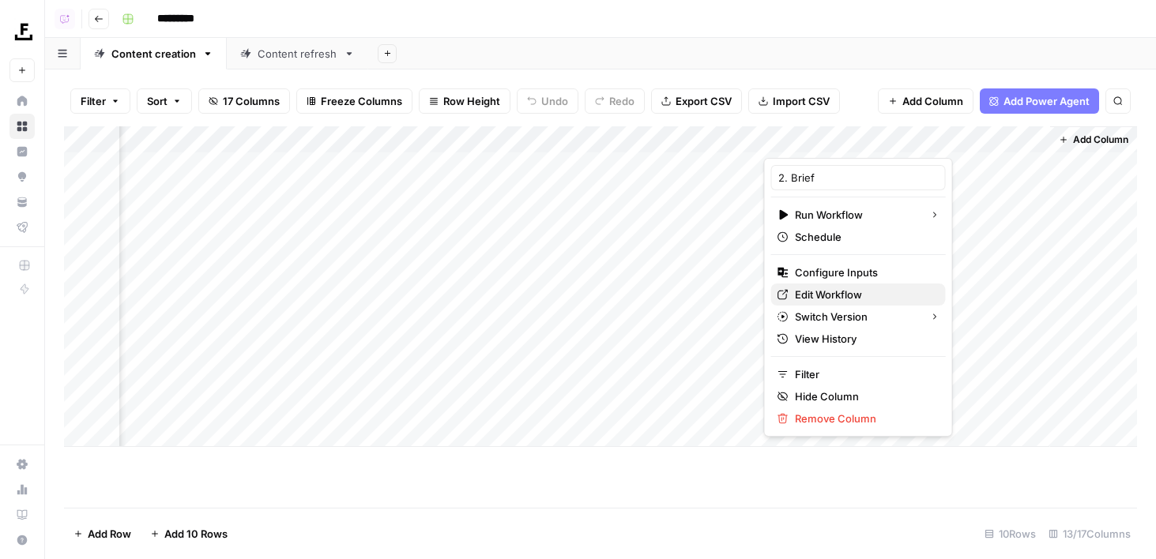
click at [808, 291] on span "Edit Workflow" at bounding box center [864, 295] width 138 height 16
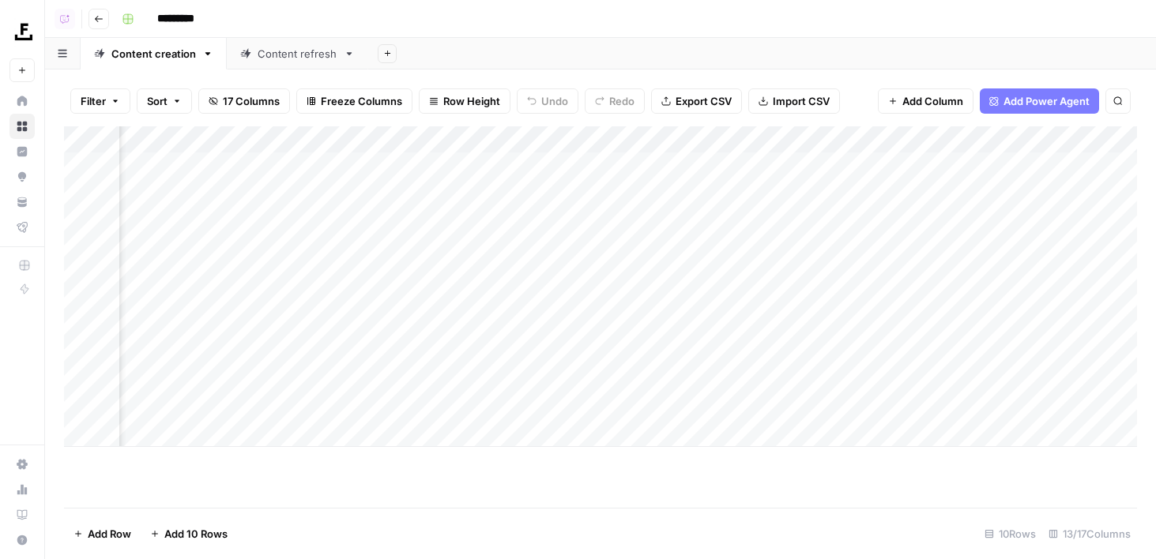
scroll to position [0, 434]
click at [577, 137] on div "Add Column" at bounding box center [600, 286] width 1073 height 321
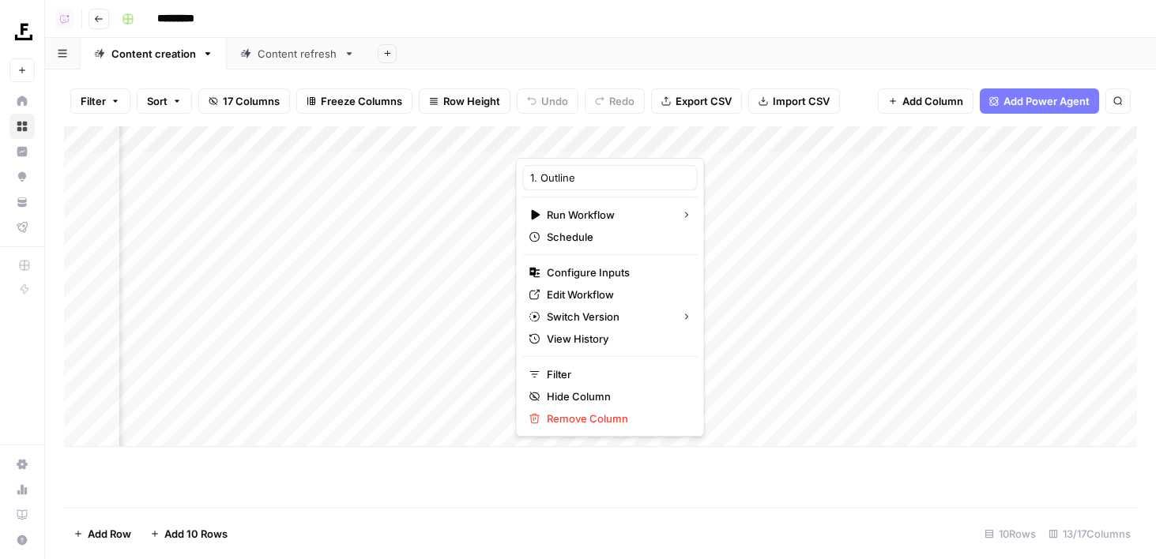
click at [577, 270] on span "Configure Inputs" at bounding box center [616, 273] width 138 height 16
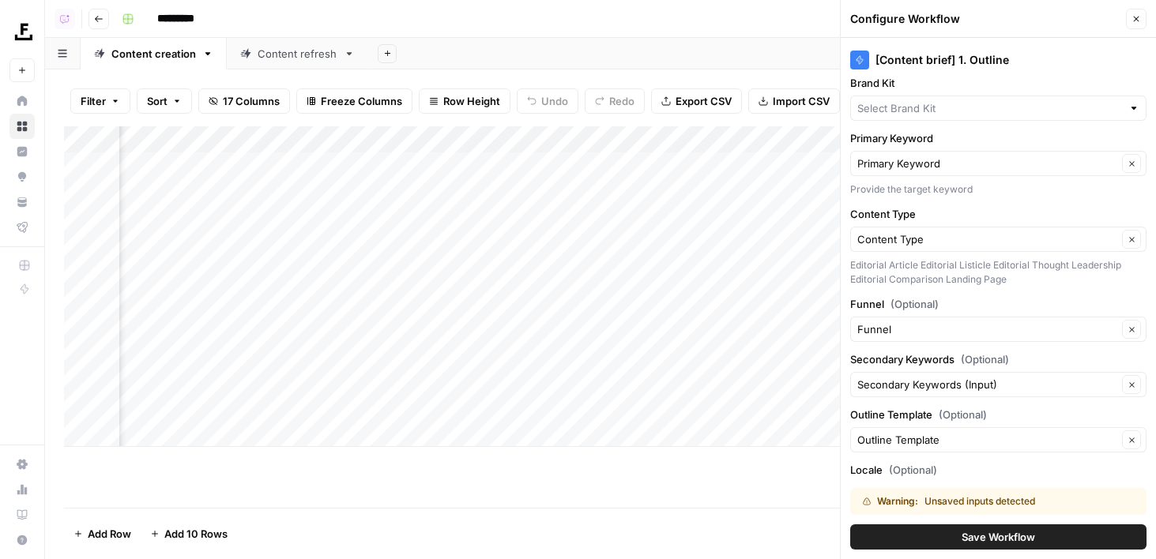
type input "Buildxact"
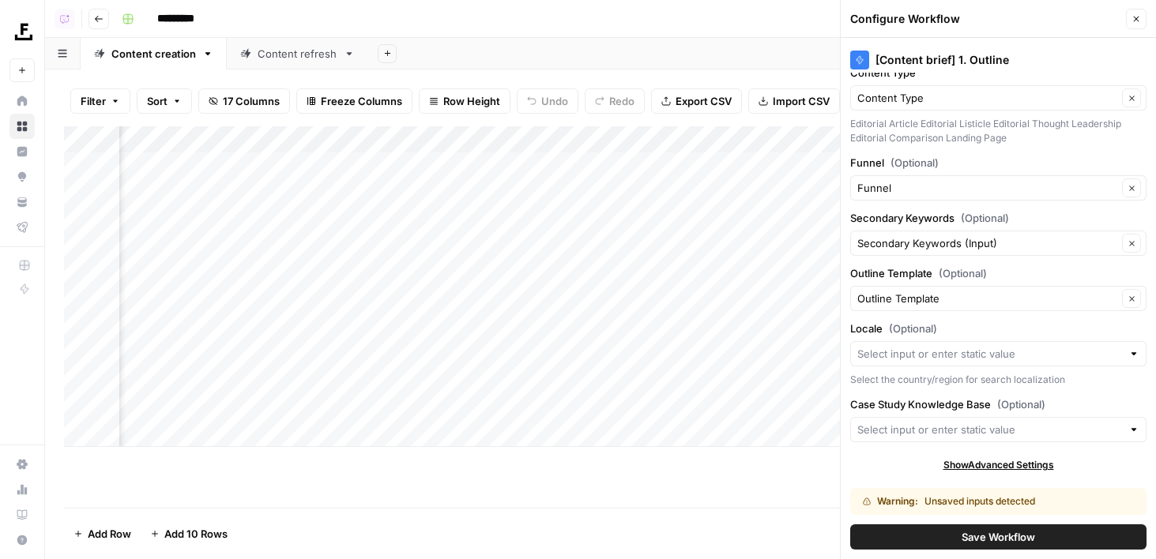
scroll to position [0, 0]
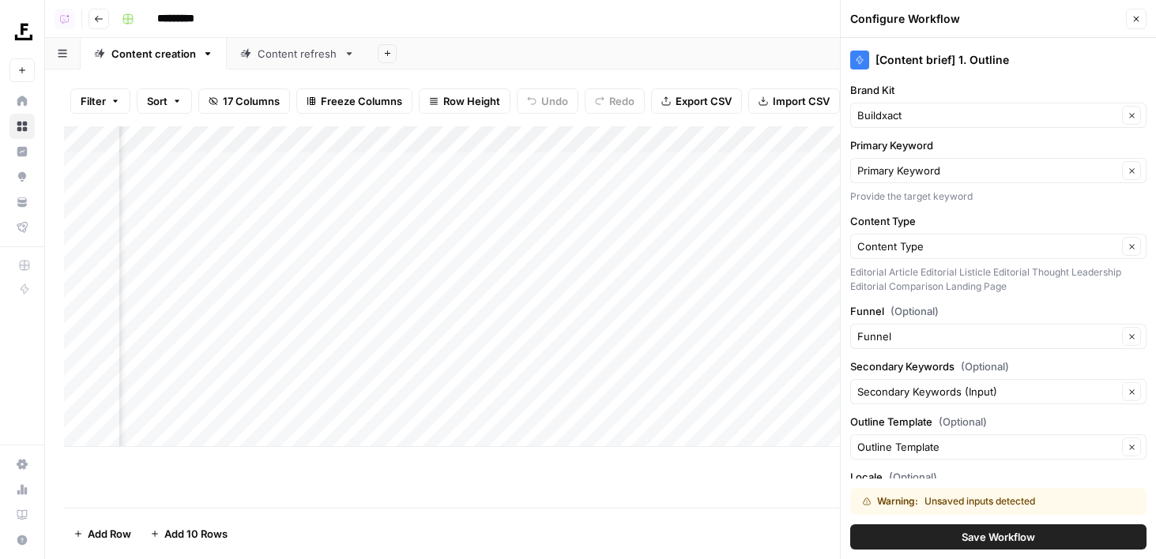
click at [968, 543] on span "Save Workflow" at bounding box center [997, 537] width 73 height 16
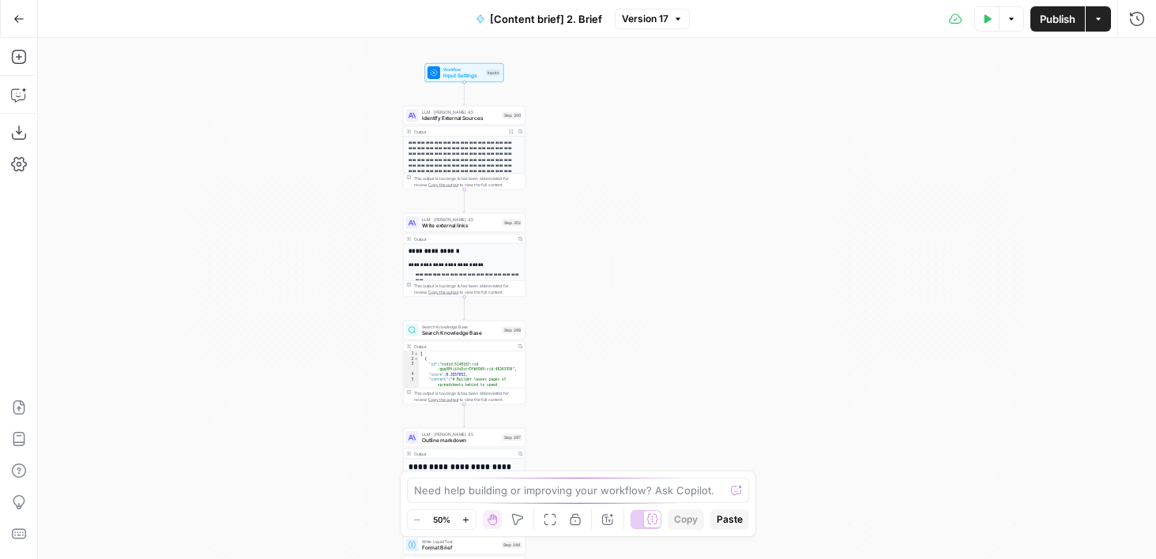
drag, startPoint x: 385, startPoint y: 115, endPoint x: 253, endPoint y: 179, distance: 147.3
click at [253, 179] on div "**********" at bounding box center [597, 298] width 1118 height 521
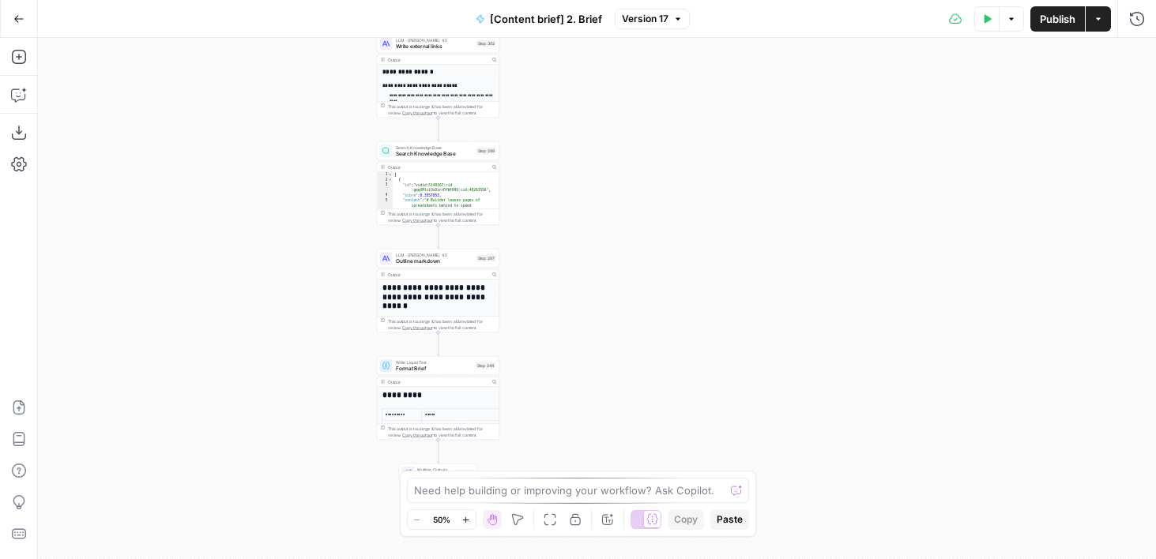
drag, startPoint x: 321, startPoint y: 316, endPoint x: 294, endPoint y: 136, distance: 182.2
click at [295, 136] on div "**********" at bounding box center [597, 298] width 1118 height 521
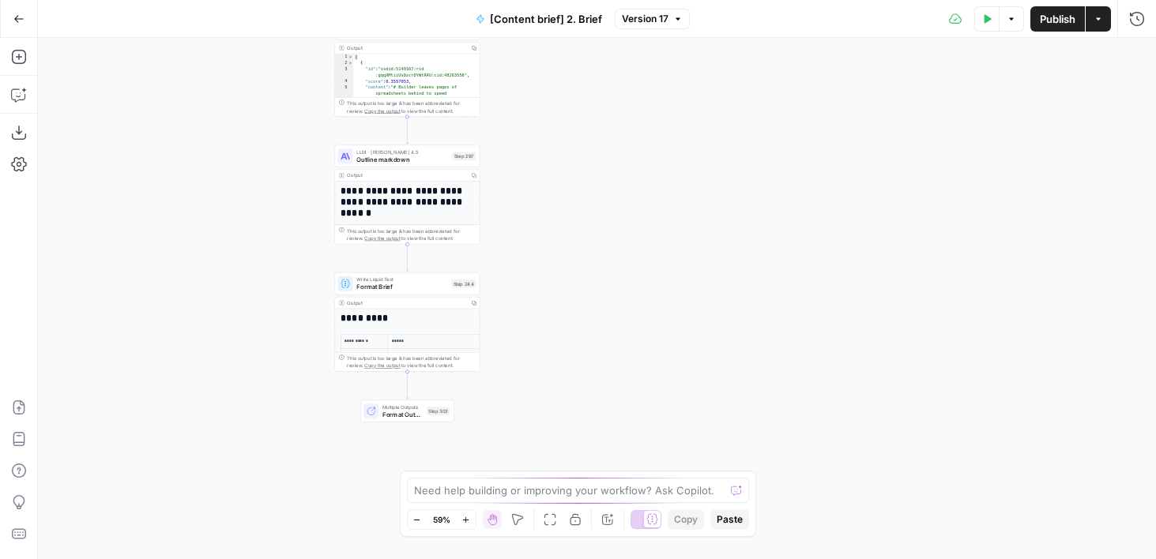
drag, startPoint x: 288, startPoint y: 393, endPoint x: 231, endPoint y: 269, distance: 137.1
click at [231, 269] on div "**********" at bounding box center [597, 298] width 1118 height 521
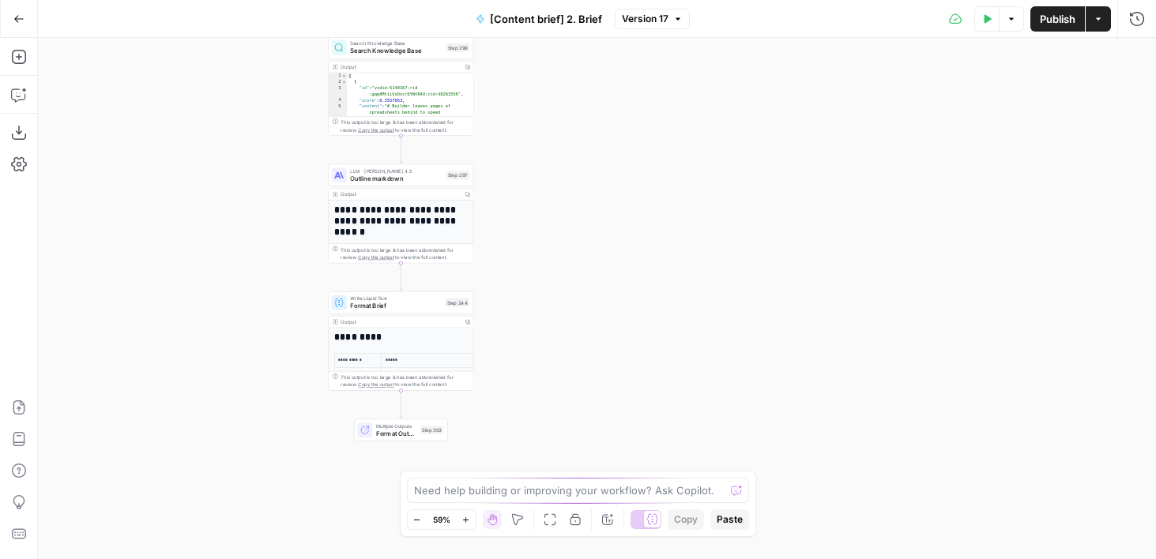
drag, startPoint x: 218, startPoint y: 182, endPoint x: 180, endPoint y: 325, distance: 148.7
click at [180, 325] on div "**********" at bounding box center [597, 298] width 1118 height 521
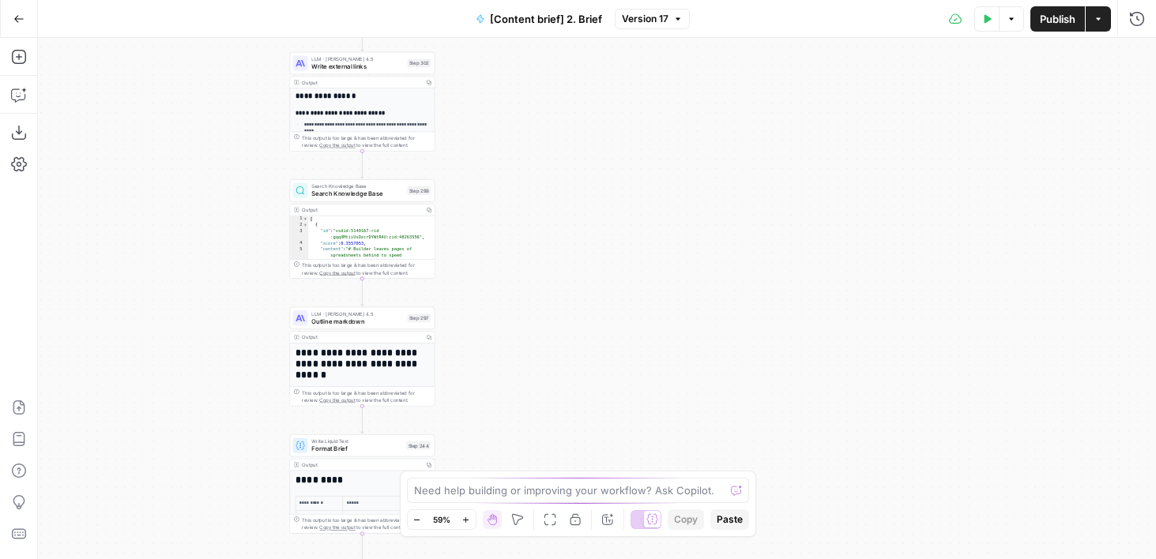
drag, startPoint x: 258, startPoint y: 131, endPoint x: 230, endPoint y: 325, distance: 196.4
click at [230, 325] on div "**********" at bounding box center [597, 298] width 1118 height 521
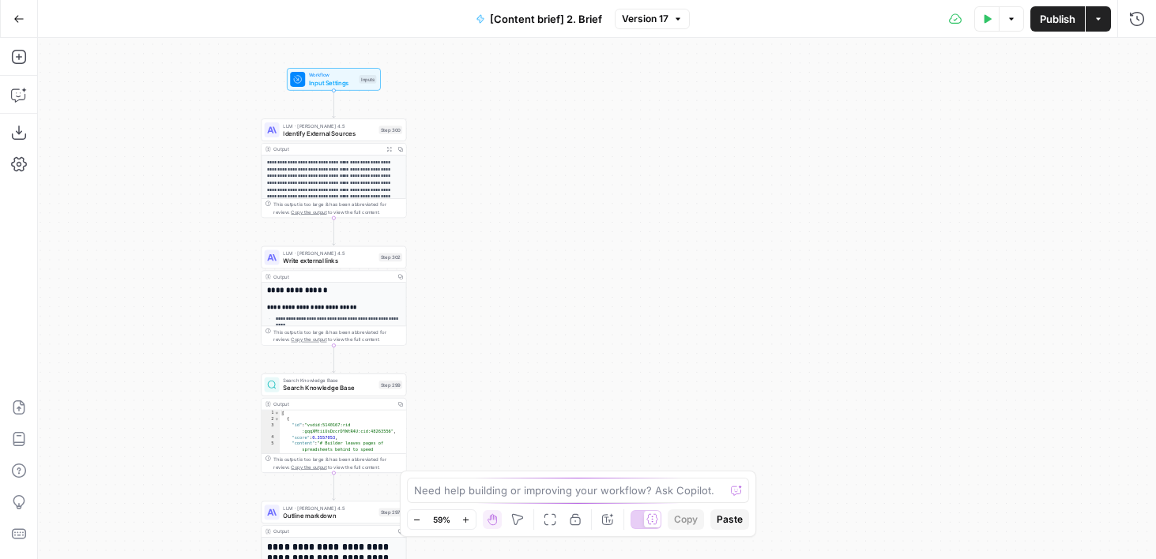
click at [334, 73] on span "Workflow" at bounding box center [332, 74] width 47 height 7
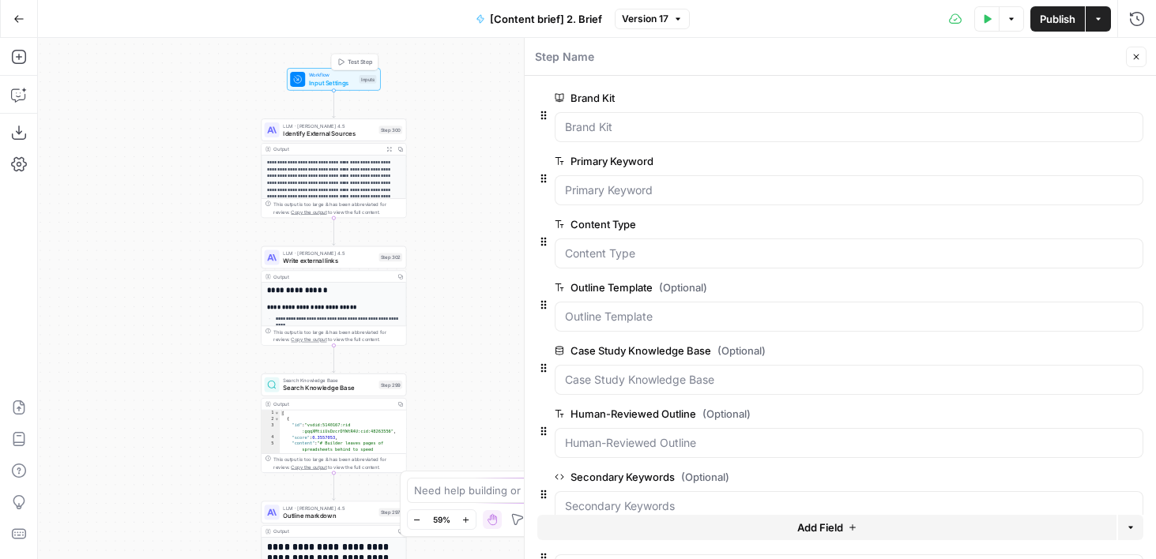
scroll to position [344, 0]
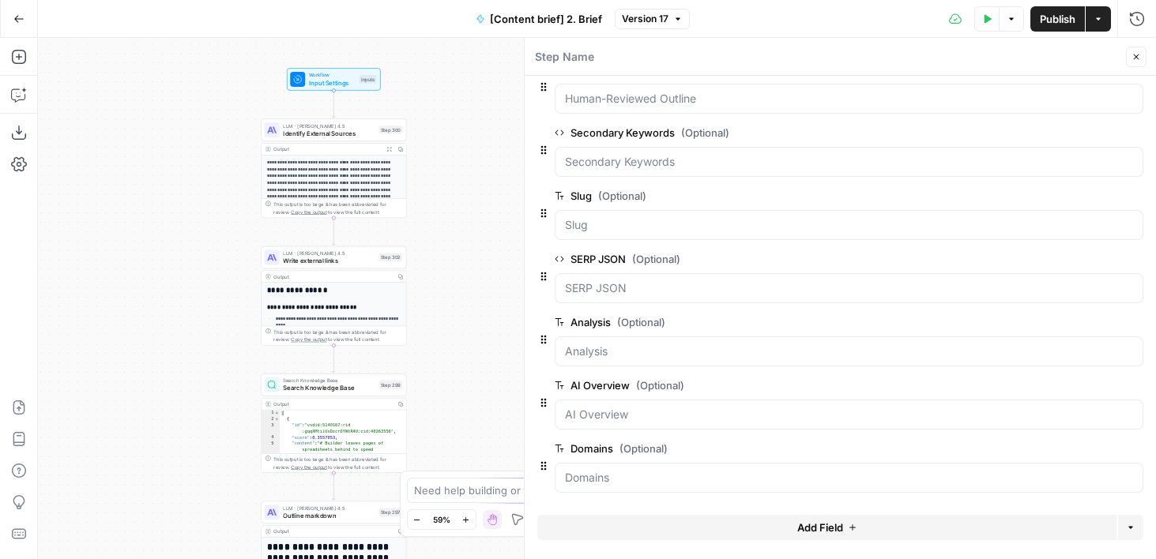
click at [678, 528] on button "Add Field" at bounding box center [826, 527] width 579 height 25
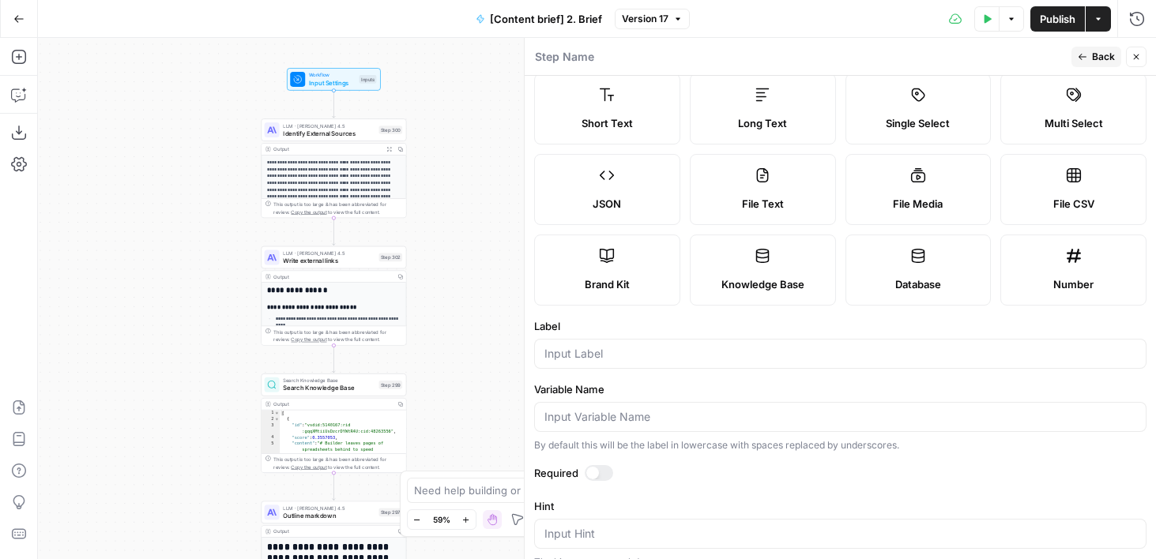
scroll to position [0, 0]
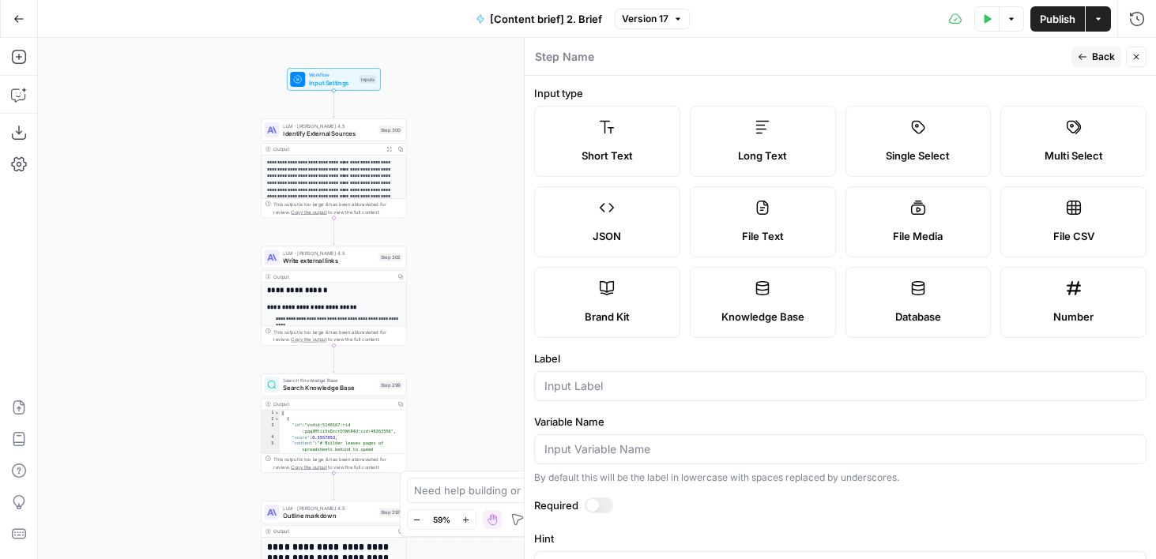
click at [897, 115] on label "Single Select" at bounding box center [918, 141] width 146 height 71
click at [602, 382] on input "Label" at bounding box center [840, 386] width 592 height 16
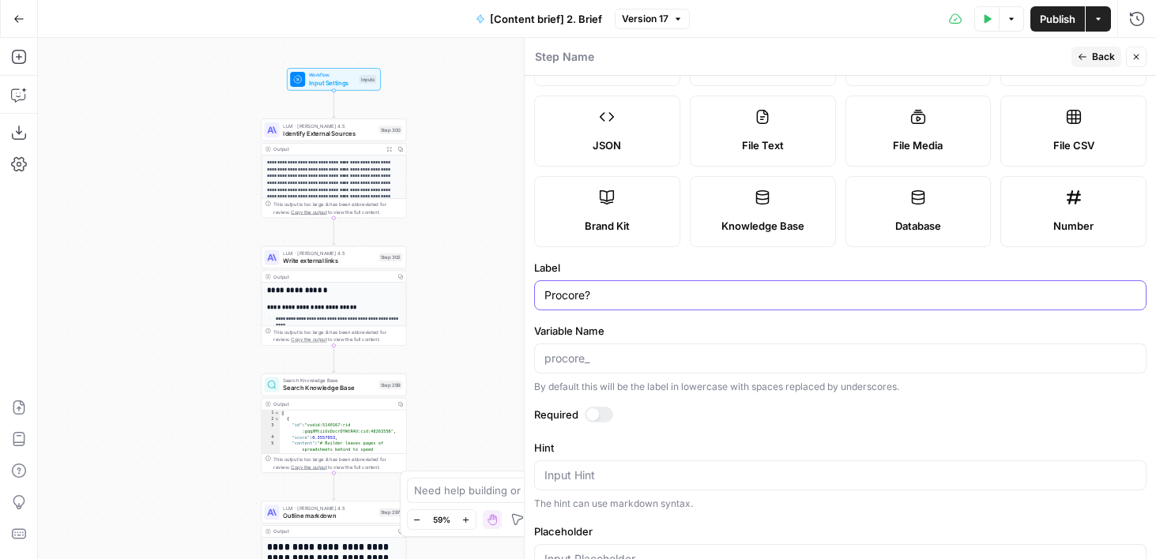
type input "Procore?"
click at [622, 361] on input "Variable Name" at bounding box center [840, 359] width 592 height 16
type input "p"
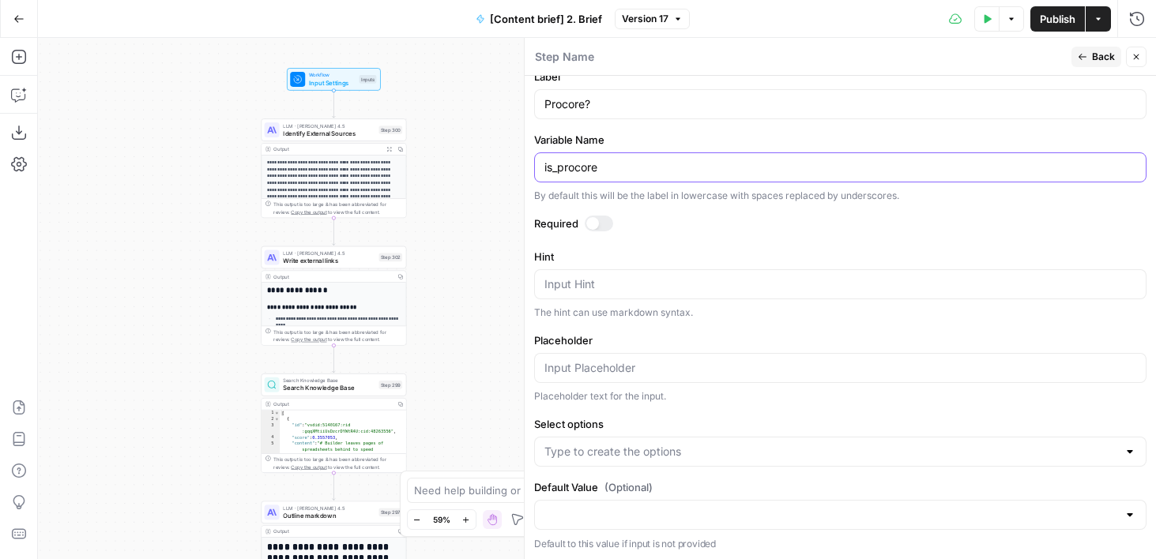
scroll to position [284, 0]
type input "is_procore"
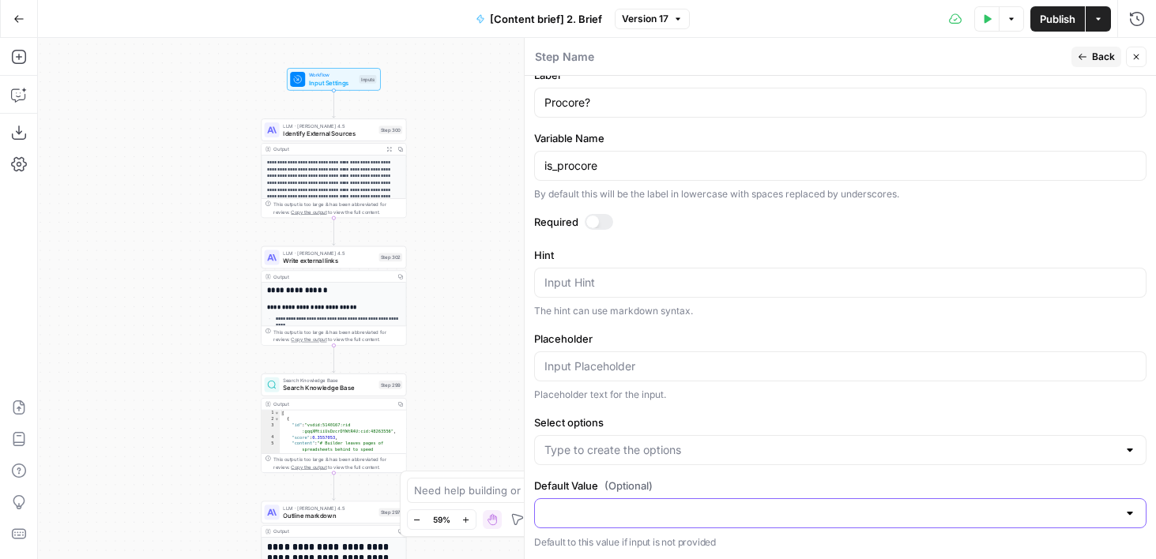
click at [587, 513] on input "Default Value (Optional)" at bounding box center [830, 513] width 573 height 16
type input "Procore"
click at [569, 438] on div at bounding box center [840, 450] width 612 height 30
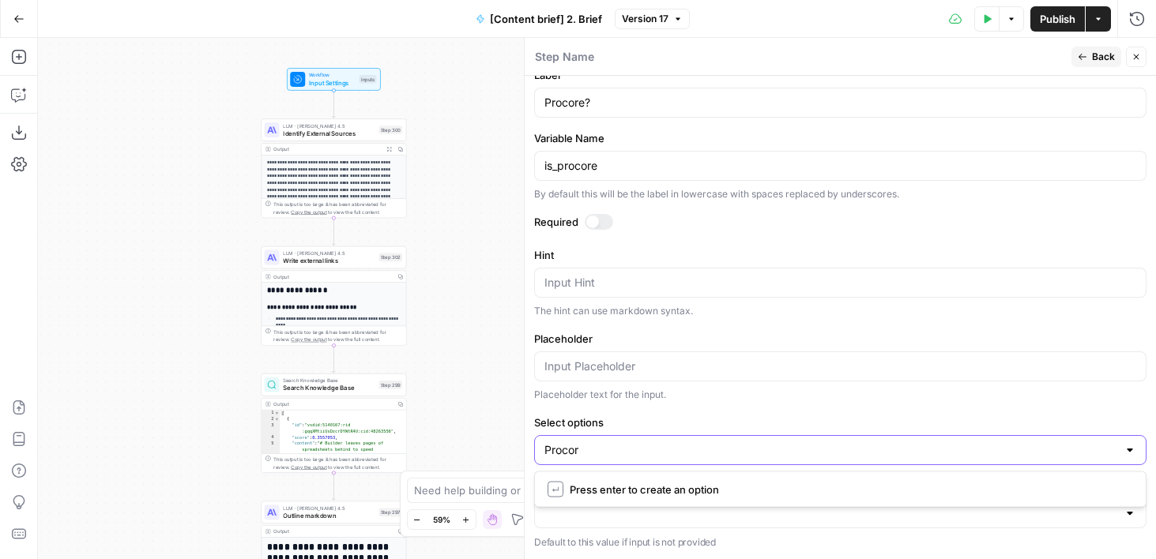
type input "Procore"
type input "Not Procore"
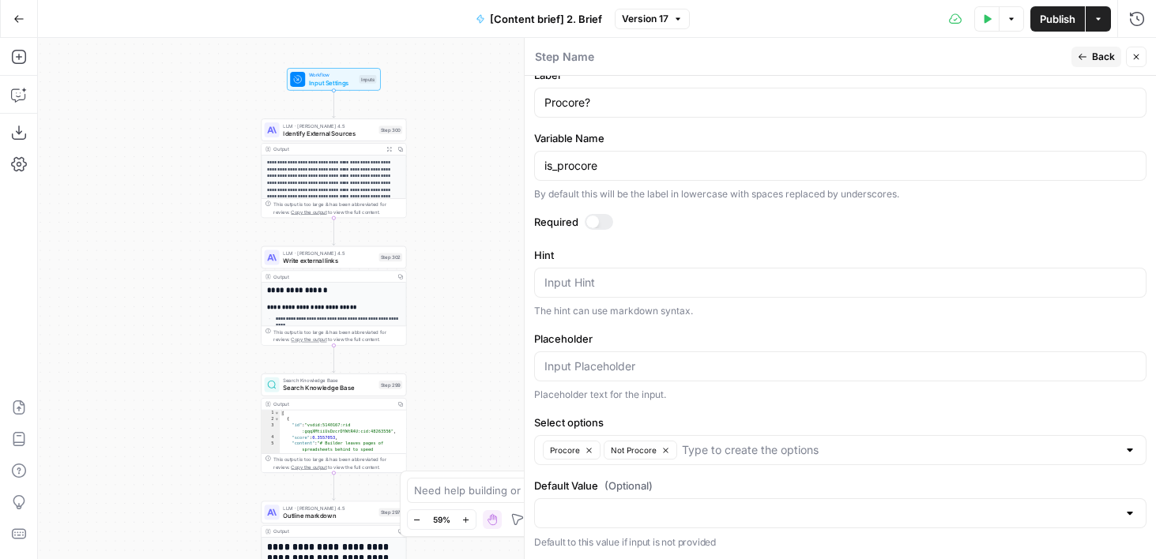
click at [628, 424] on label "Select options" at bounding box center [840, 423] width 612 height 16
click at [682, 442] on input "Select options" at bounding box center [899, 450] width 435 height 16
click at [539, 540] on p "Default to this value if input is not provided" at bounding box center [840, 543] width 612 height 16
click at [583, 512] on input "Default Value (Optional)" at bounding box center [830, 513] width 573 height 16
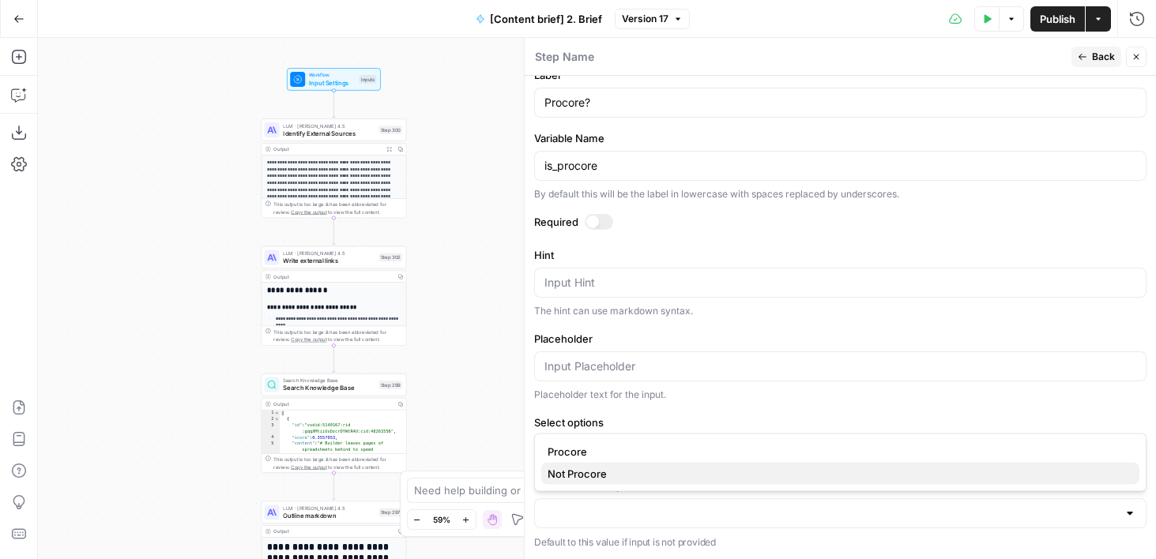
click at [573, 472] on span "Not Procore" at bounding box center [836, 474] width 579 height 16
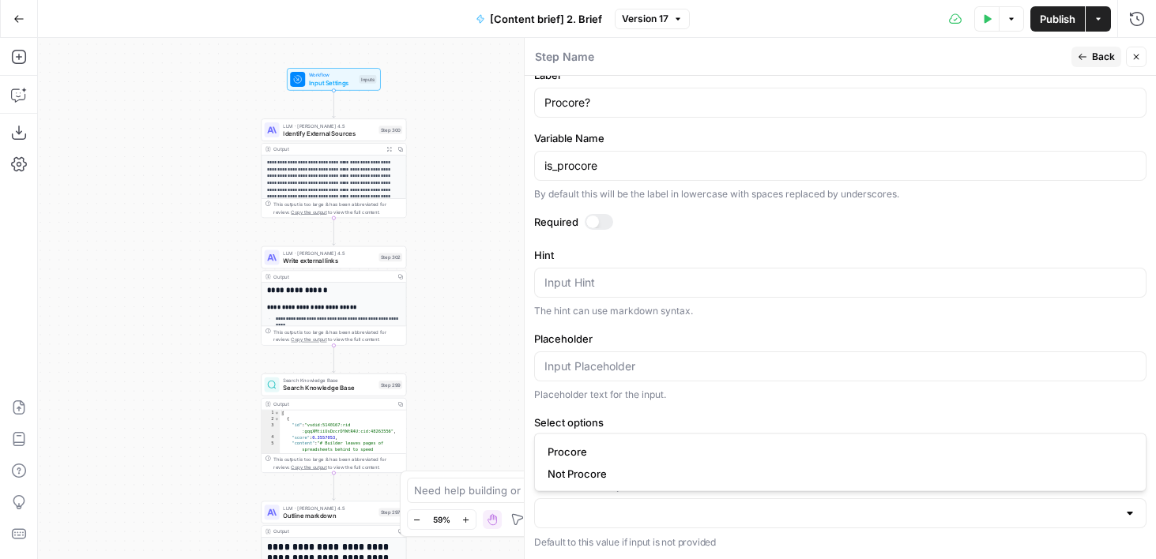
type input "Not Procore"
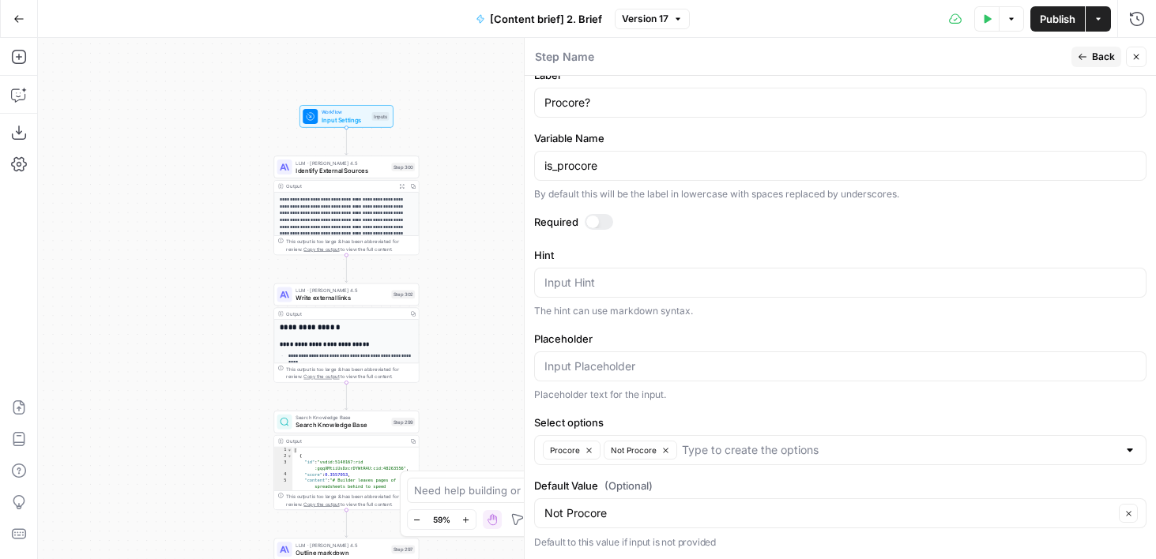
drag, startPoint x: 485, startPoint y: 269, endPoint x: 517, endPoint y: 307, distance: 50.5
click at [517, 307] on body "**********" at bounding box center [578, 279] width 1156 height 559
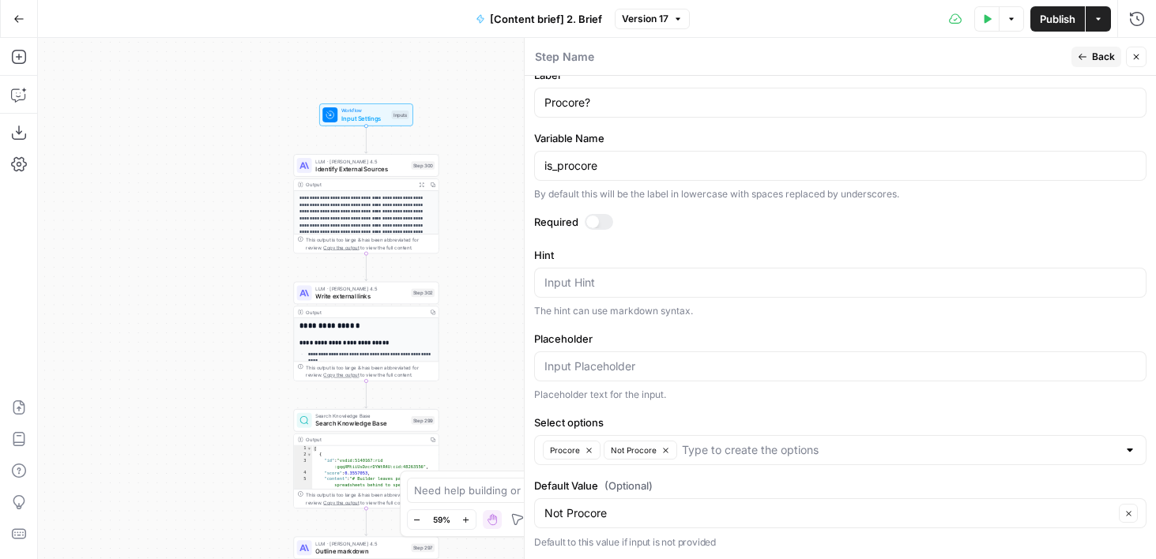
drag, startPoint x: 493, startPoint y: 323, endPoint x: 493, endPoint y: 39, distance: 284.3
click at [493, 39] on div "**********" at bounding box center [597, 298] width 1118 height 521
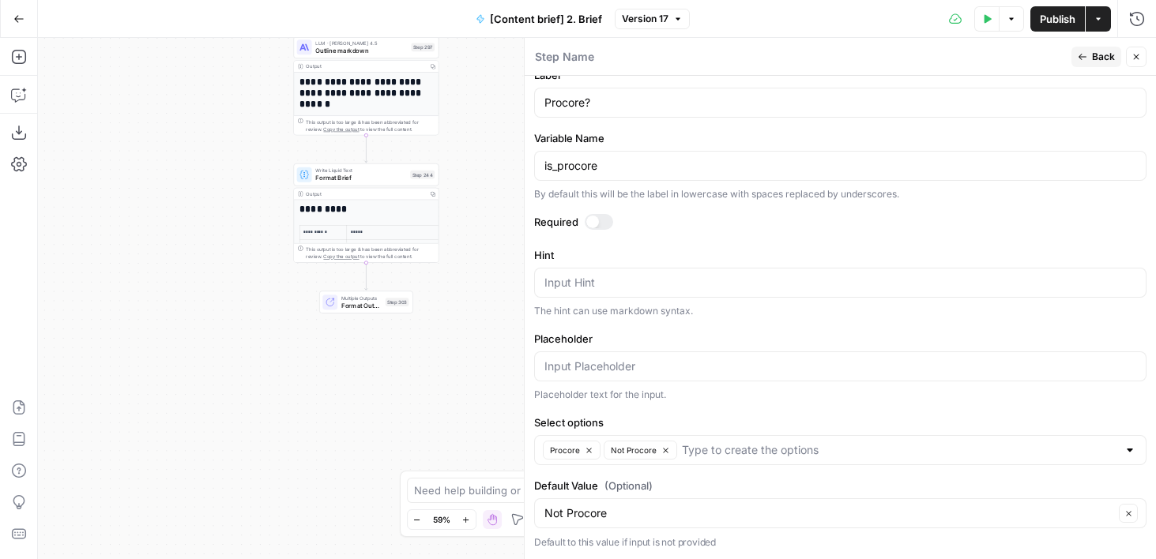
drag, startPoint x: 477, startPoint y: 406, endPoint x: 477, endPoint y: 63, distance: 342.8
click at [477, 63] on div "**********" at bounding box center [597, 298] width 1118 height 521
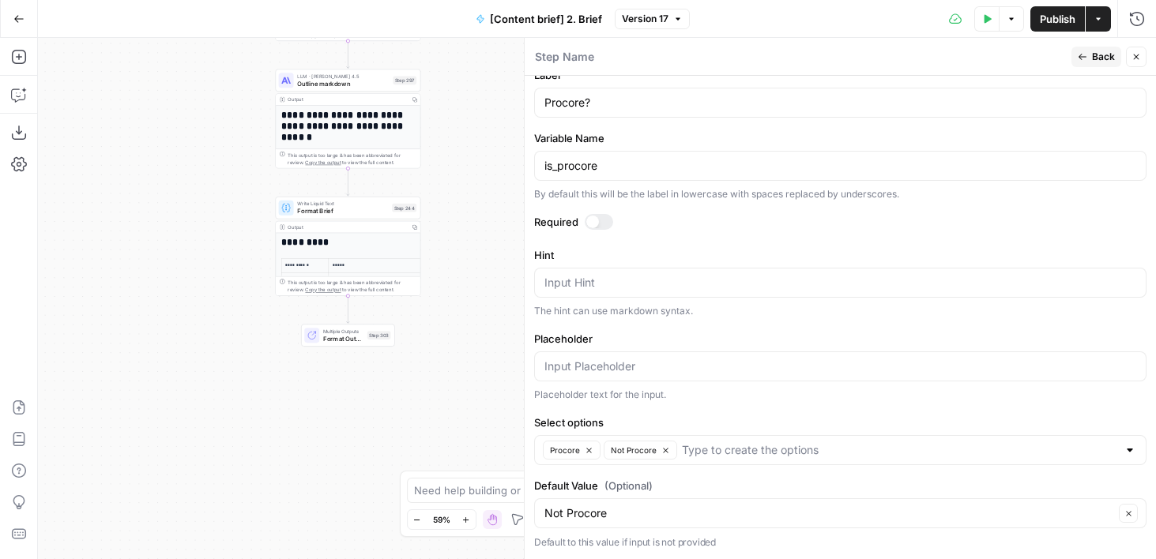
drag, startPoint x: 362, startPoint y: 309, endPoint x: 344, endPoint y: 465, distance: 157.3
click at [344, 465] on div "**********" at bounding box center [597, 298] width 1118 height 521
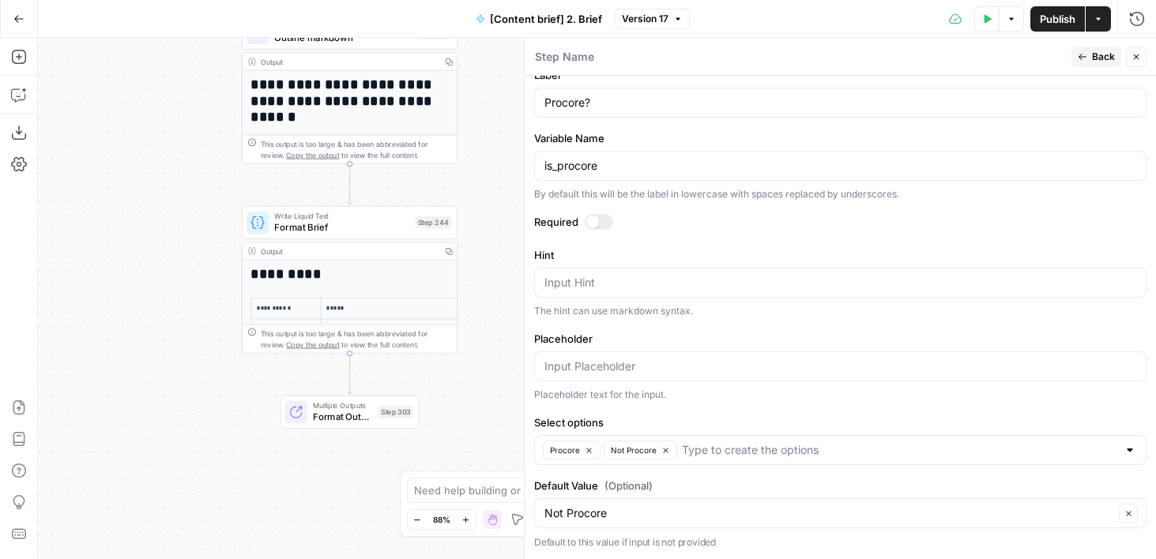
drag, startPoint x: 472, startPoint y: 276, endPoint x: 472, endPoint y: 378, distance: 101.9
click at [472, 378] on div "**********" at bounding box center [597, 298] width 1118 height 521
click at [21, 52] on icon "button" at bounding box center [19, 57] width 16 height 16
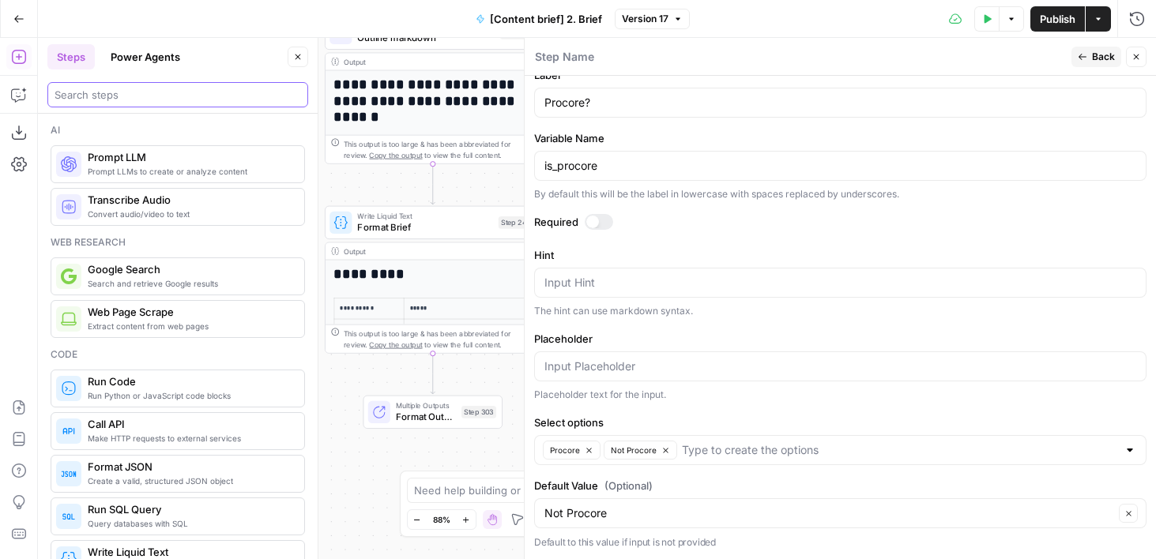
click at [148, 96] on input "search" at bounding box center [177, 95] width 246 height 16
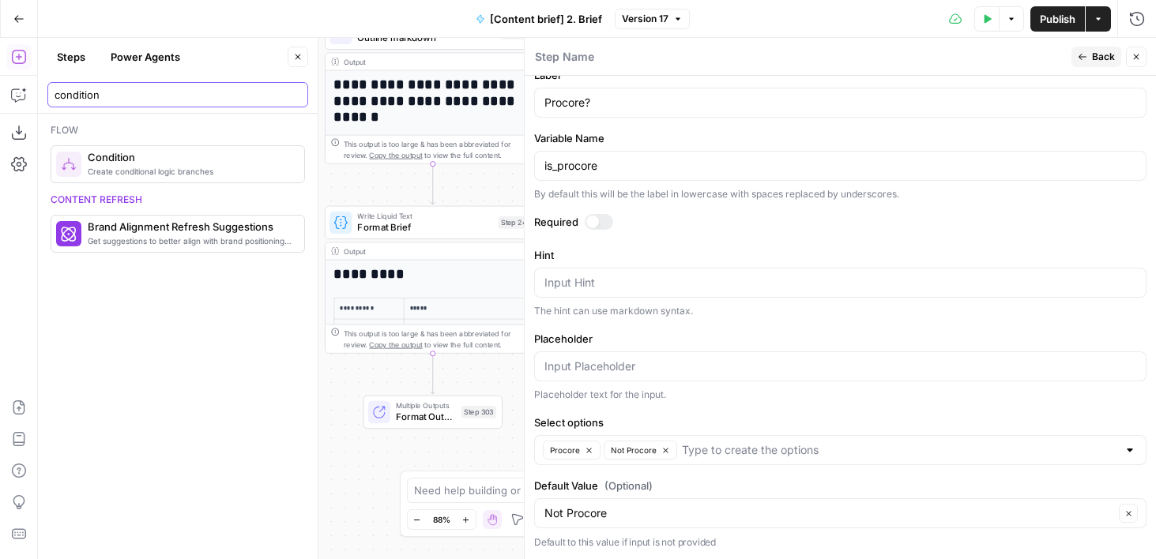
type input "condition"
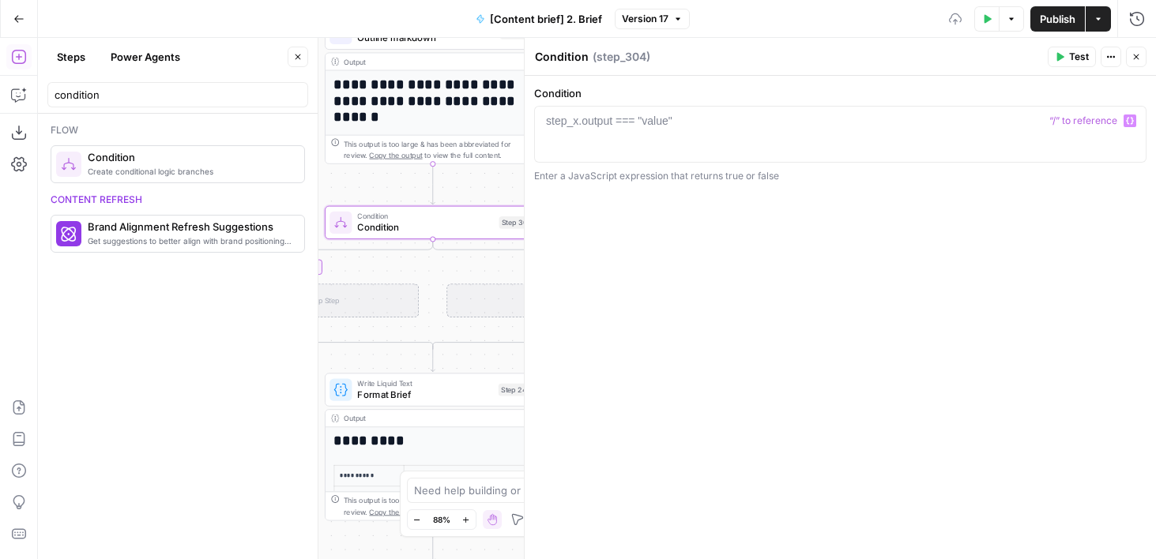
click at [636, 146] on div at bounding box center [840, 148] width 598 height 71
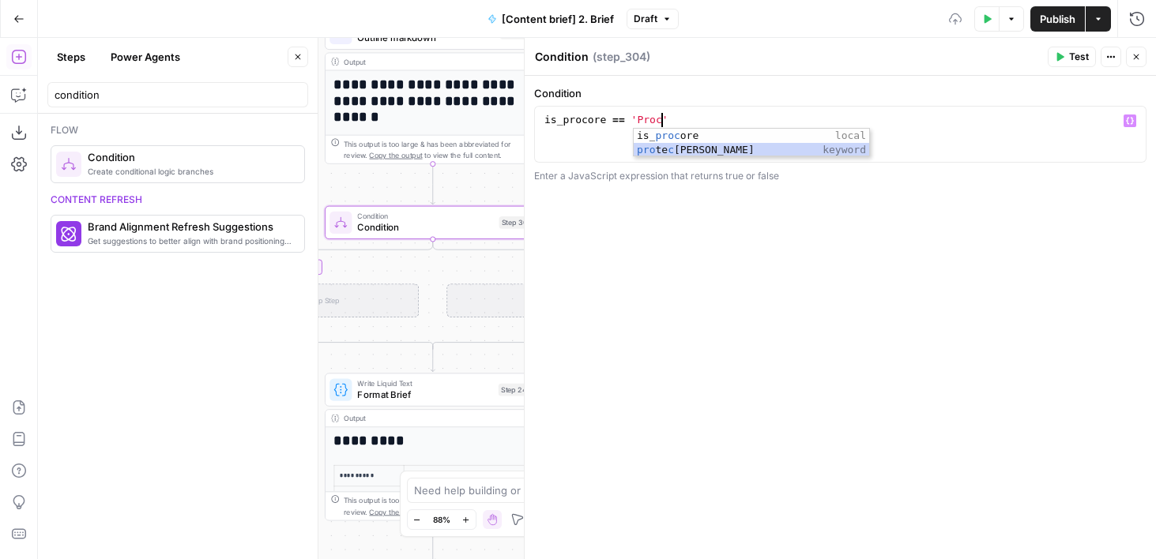
scroll to position [0, 9]
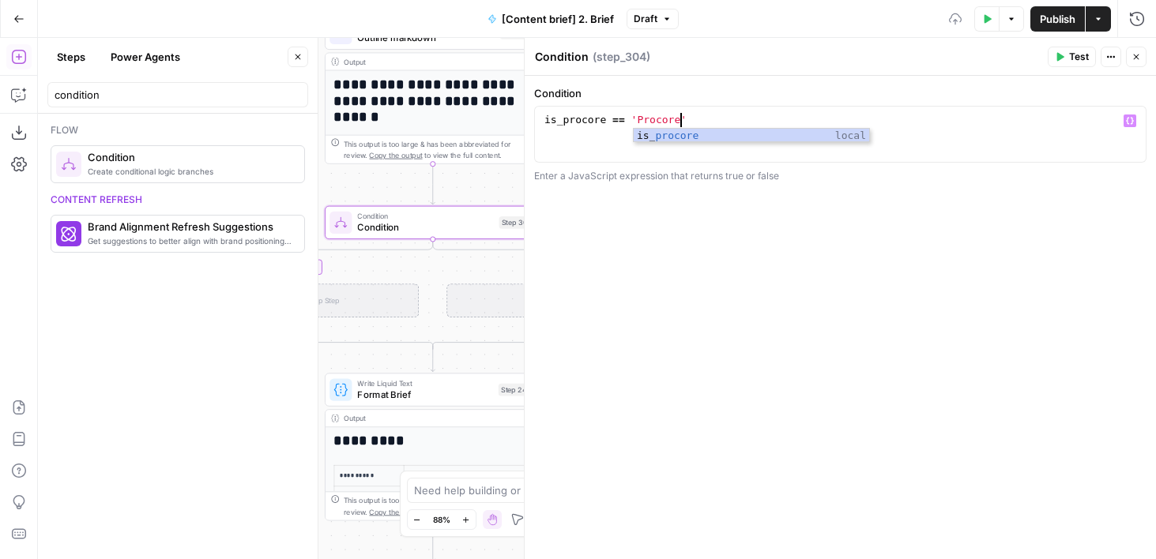
type textarea "**********"
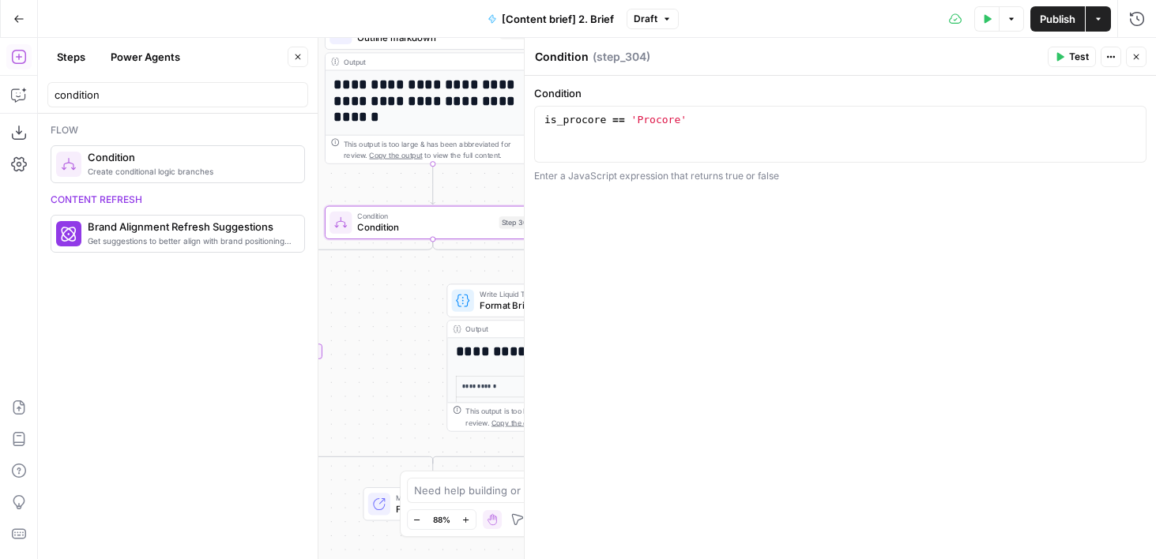
click at [1138, 57] on icon "button" at bounding box center [1135, 56] width 9 height 9
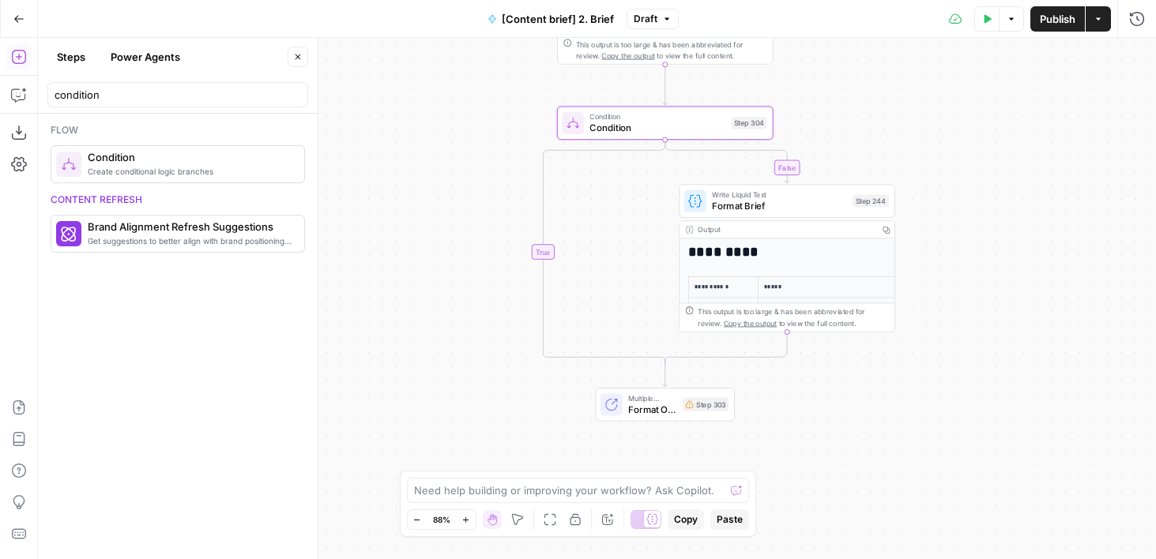
drag, startPoint x: 749, startPoint y: 252, endPoint x: 1009, endPoint y: 147, distance: 280.3
click at [1009, 147] on div "**********" at bounding box center [597, 298] width 1118 height 521
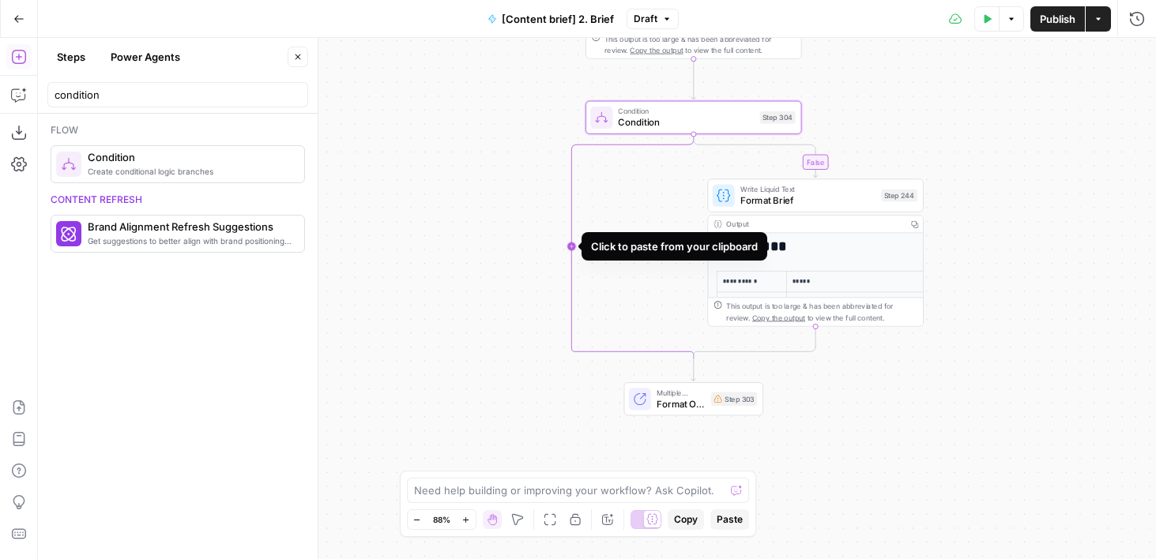
click at [572, 242] on icon "Edge from step_304 to step_304-conditional-end" at bounding box center [632, 246] width 122 height 224
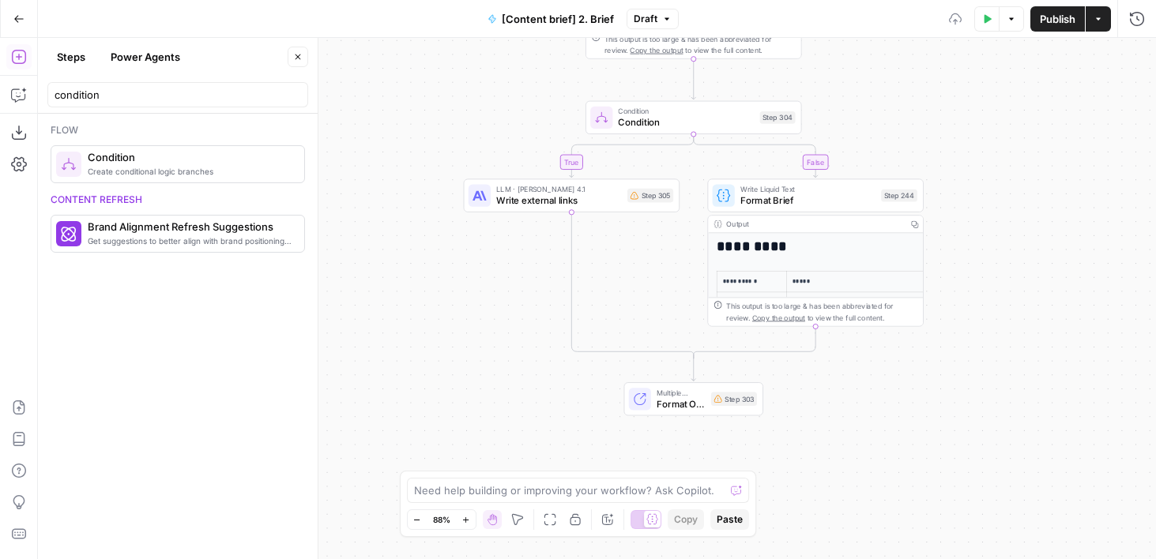
click at [526, 194] on span "Write external links" at bounding box center [559, 201] width 126 height 14
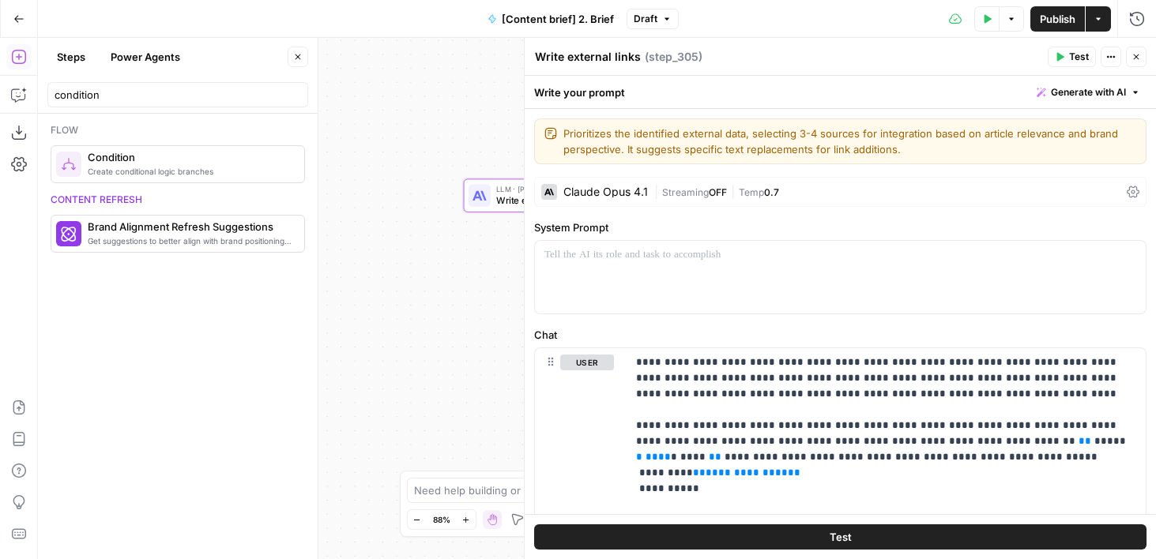
click at [1135, 57] on icon "button" at bounding box center [1135, 56] width 9 height 9
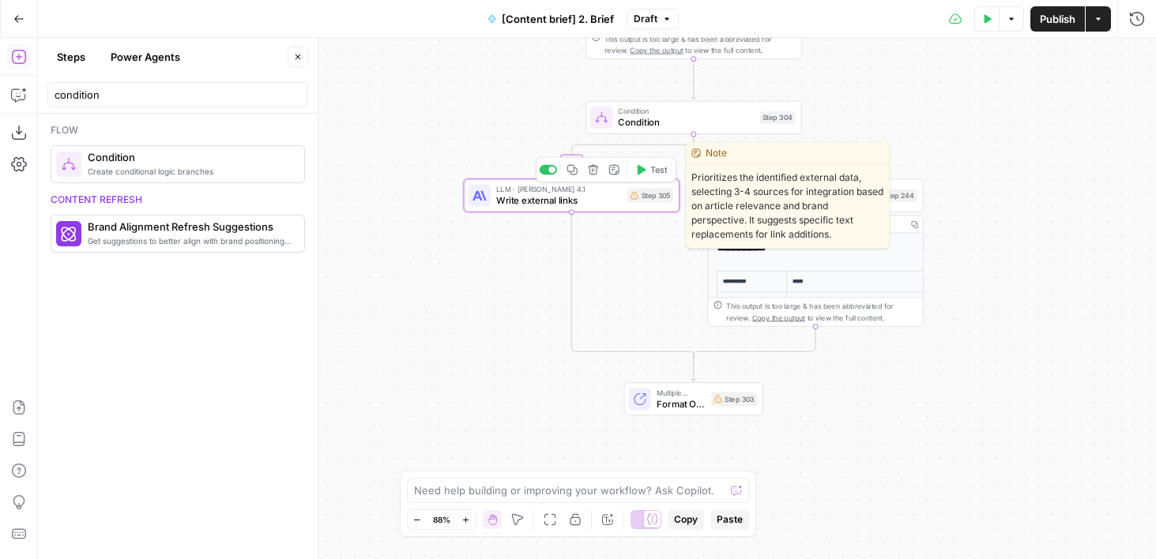
click at [592, 167] on icon "button" at bounding box center [593, 169] width 11 height 11
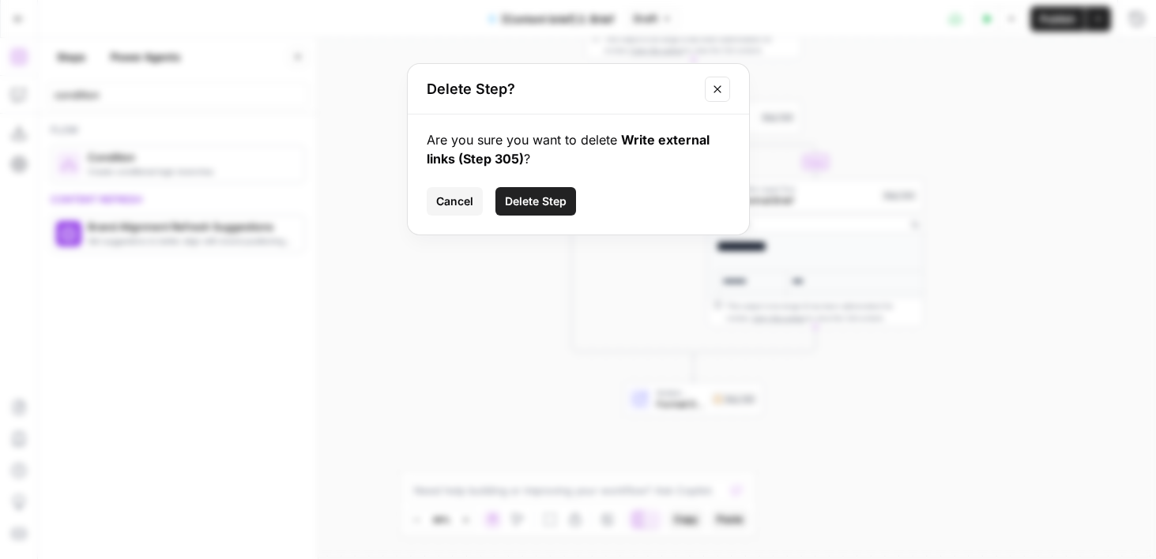
click at [539, 197] on span "Delete Step" at bounding box center [536, 202] width 62 height 16
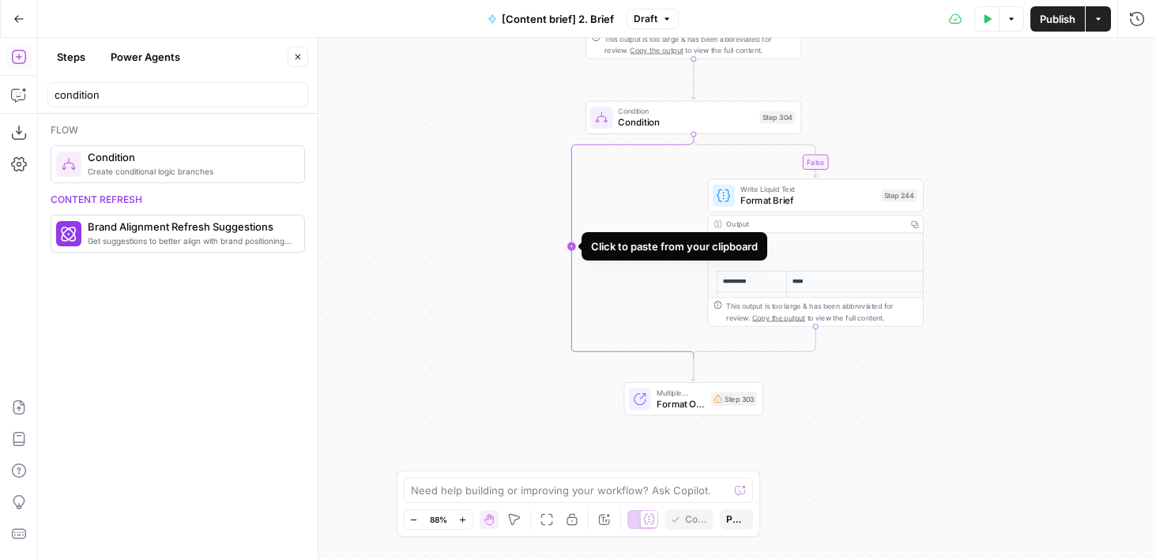
click at [572, 248] on icon "Edge from step_304 to step_304-conditional-end" at bounding box center [632, 246] width 122 height 224
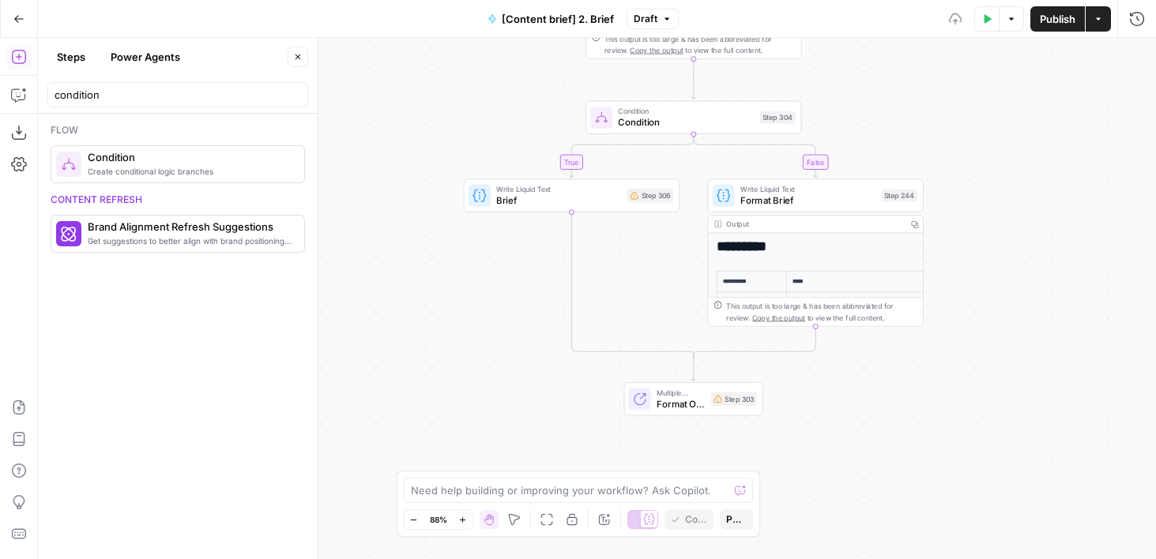
click at [525, 209] on div "Write Liquid Text Brief Step 306 Copy step Delete step Add Note Test" at bounding box center [572, 195] width 216 height 33
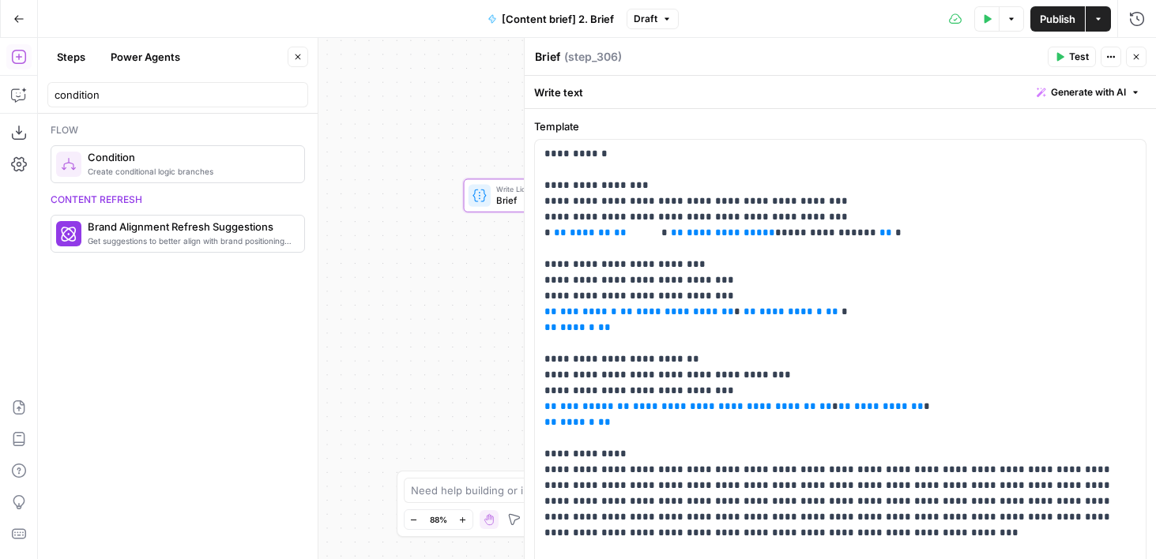
drag, startPoint x: 389, startPoint y: 310, endPoint x: 242, endPoint y: 346, distance: 151.9
click at [242, 346] on body "**********" at bounding box center [578, 279] width 1156 height 559
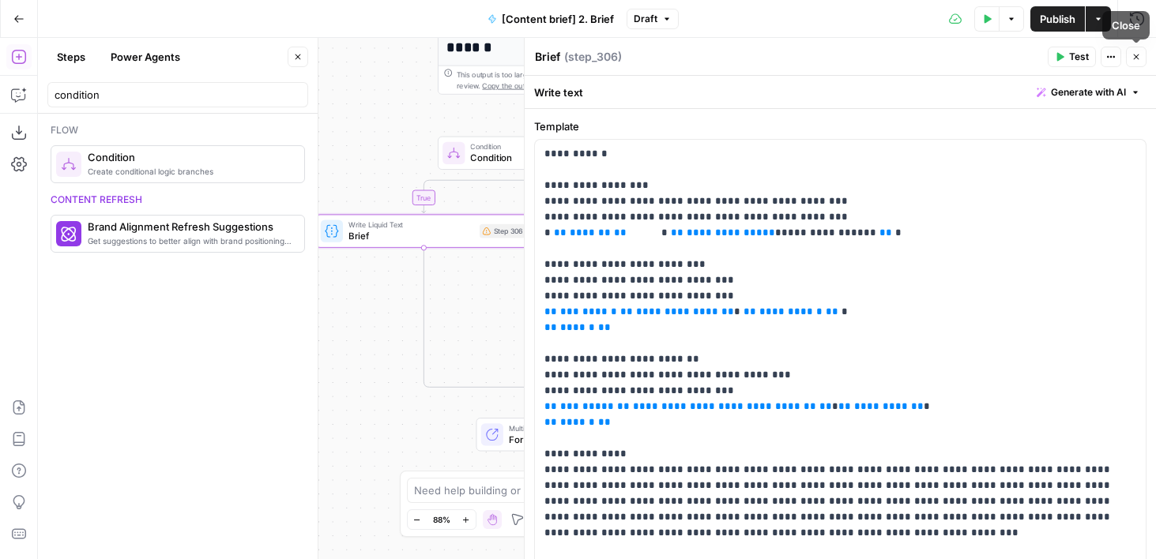
scroll to position [68, 0]
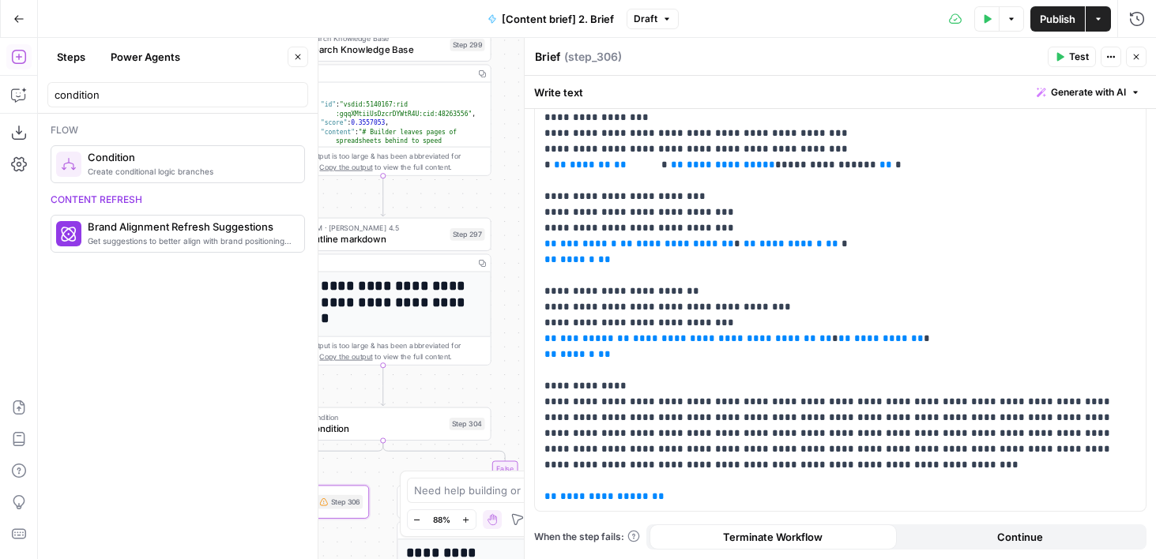
drag, startPoint x: 355, startPoint y: 130, endPoint x: 186, endPoint y: 400, distance: 318.6
click at [186, 400] on body "**********" at bounding box center [578, 279] width 1156 height 559
click at [594, 497] on span "**********" at bounding box center [604, 496] width 88 height 10
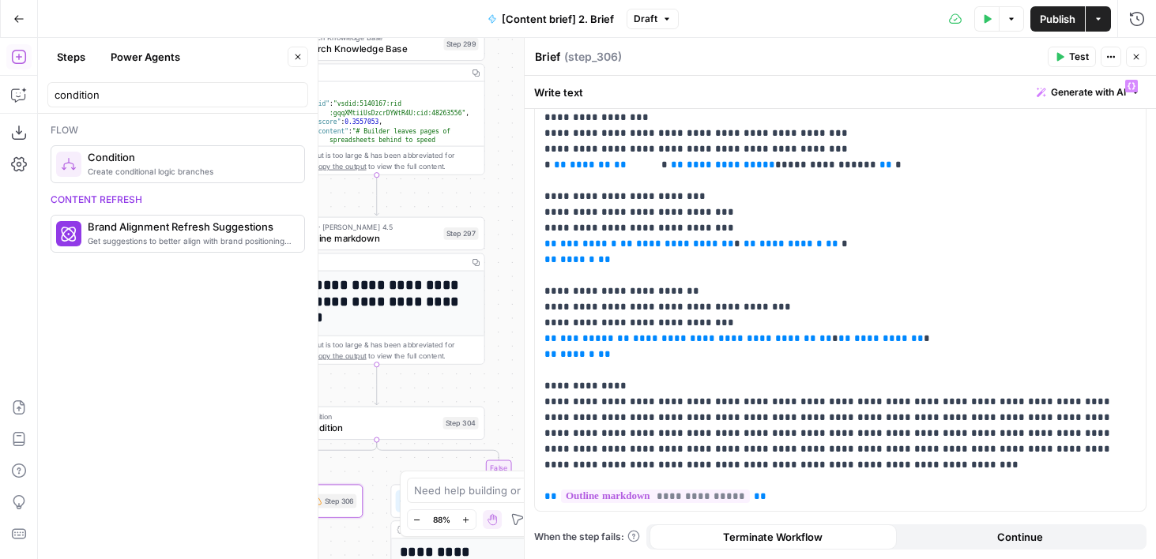
click at [297, 61] on icon "button" at bounding box center [297, 56] width 9 height 9
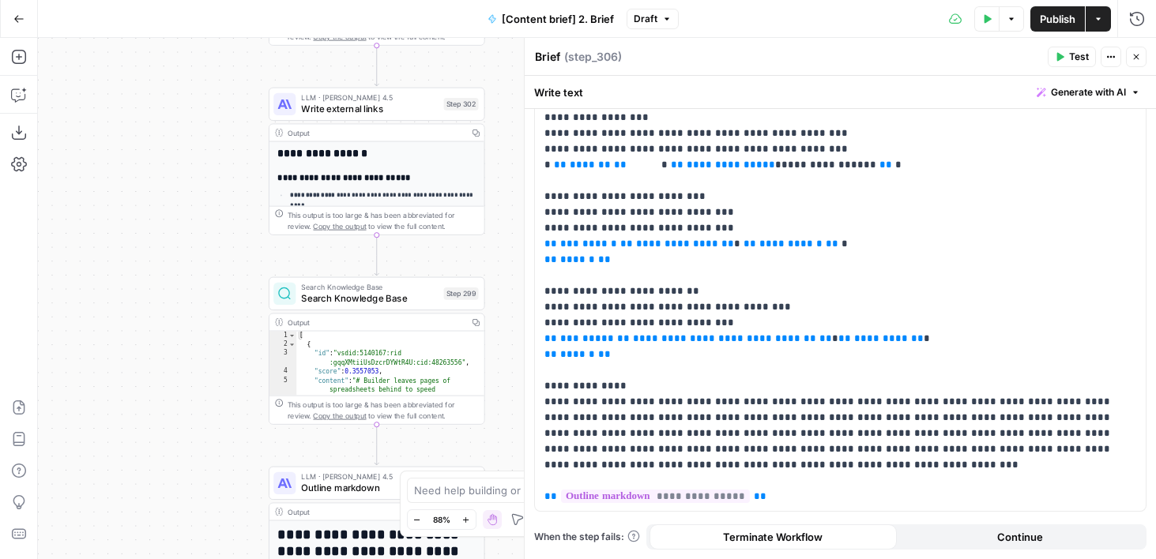
drag, startPoint x: 175, startPoint y: 167, endPoint x: 175, endPoint y: 417, distance: 250.4
click at [175, 417] on div "**********" at bounding box center [597, 298] width 1118 height 521
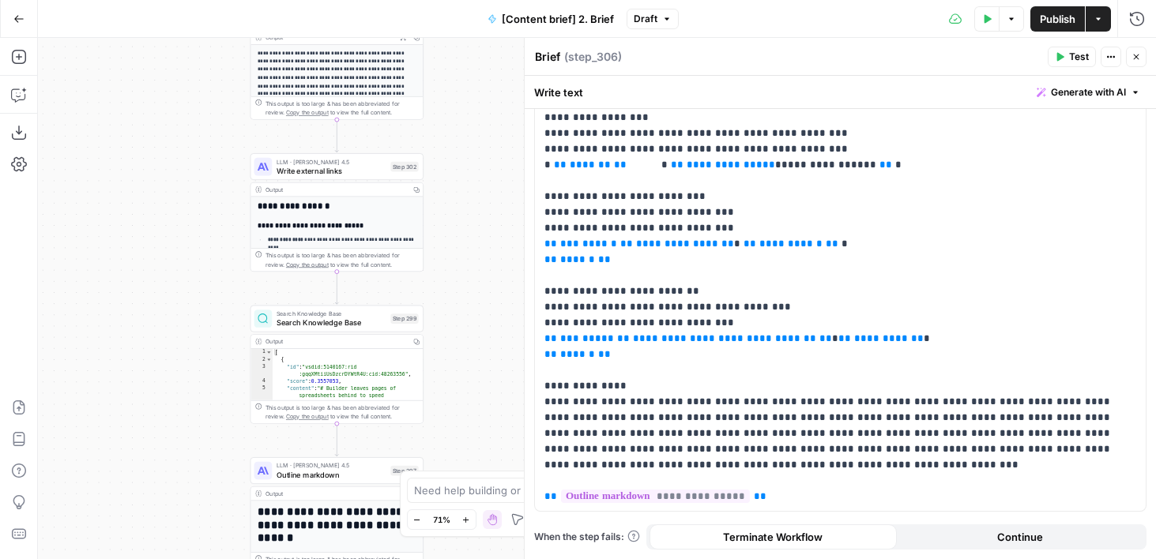
drag, startPoint x: 175, startPoint y: 417, endPoint x: 182, endPoint y: 203, distance: 214.1
click at [182, 203] on div "**********" at bounding box center [597, 298] width 1118 height 521
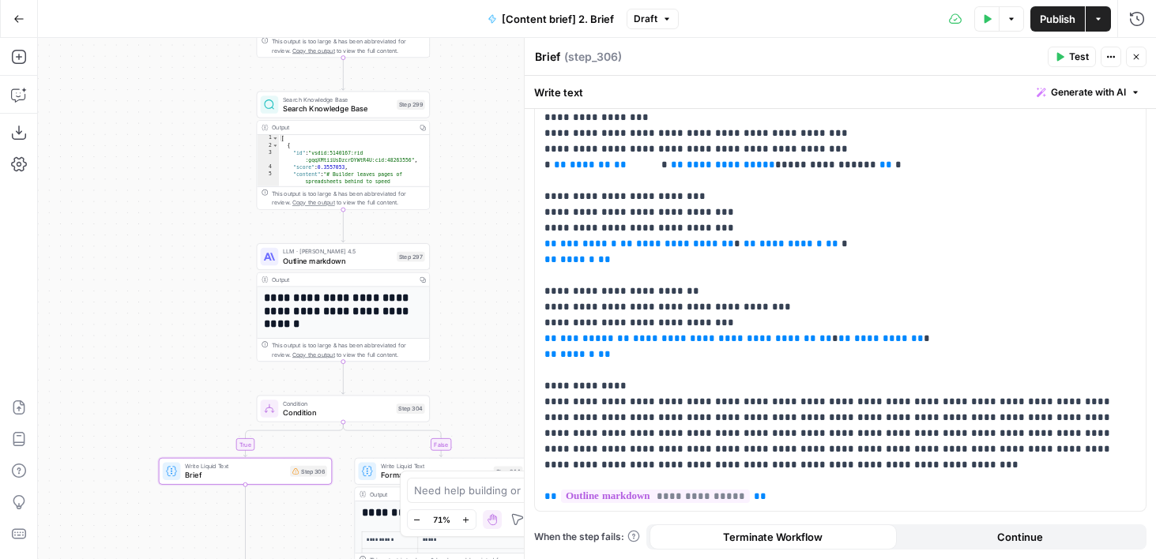
click at [323, 113] on span "Search Knowledge Base" at bounding box center [338, 108] width 110 height 11
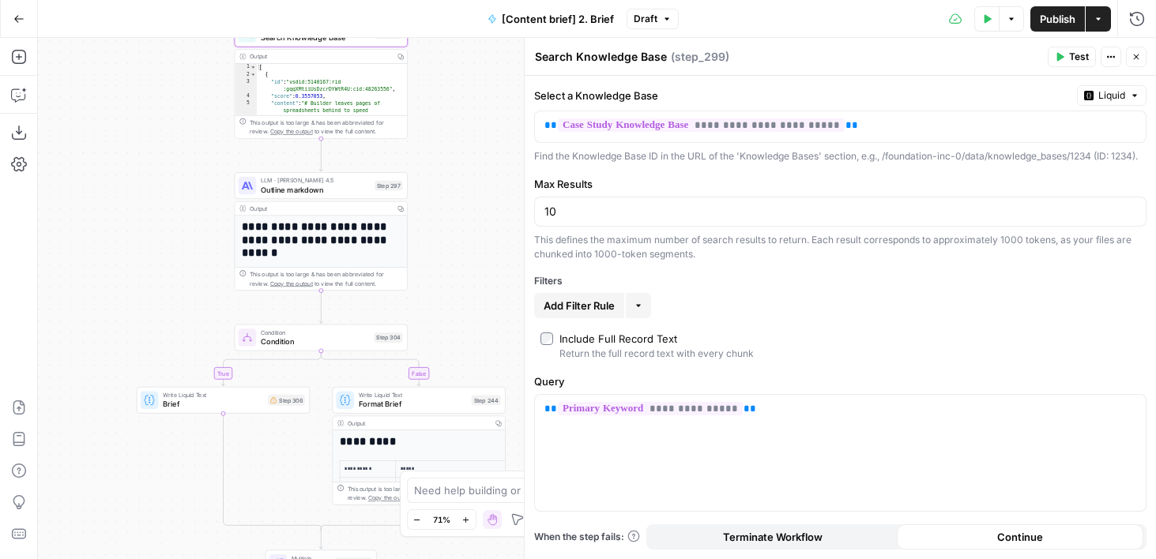
drag, startPoint x: 482, startPoint y: 96, endPoint x: 460, endPoint y: 24, distance: 74.4
click at [460, 24] on div "**********" at bounding box center [578, 279] width 1156 height 559
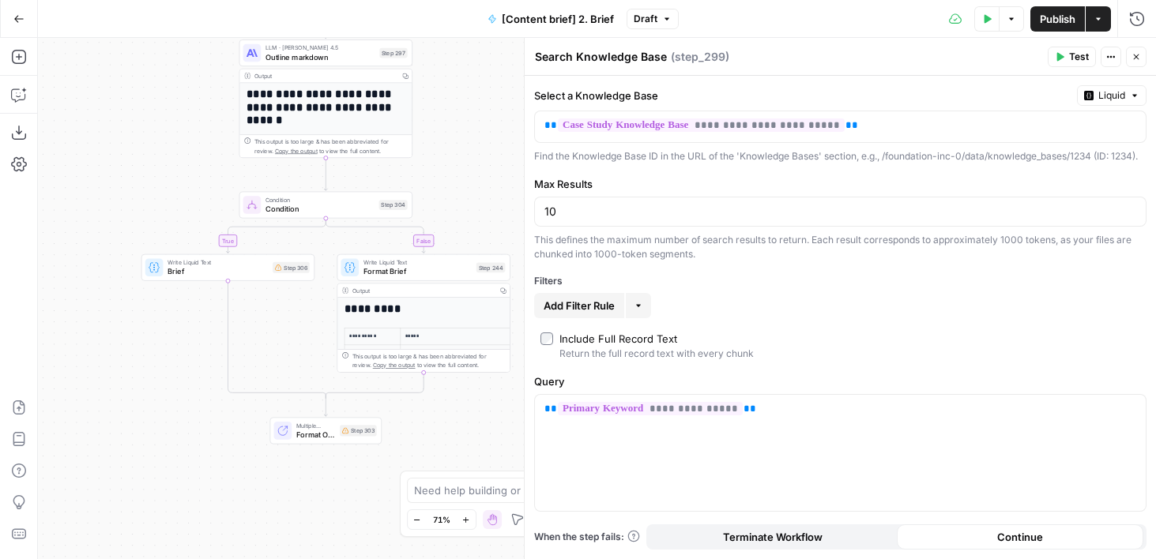
drag, startPoint x: 456, startPoint y: 302, endPoint x: 472, endPoint y: 46, distance: 256.4
click at [472, 46] on div "**********" at bounding box center [597, 298] width 1118 height 521
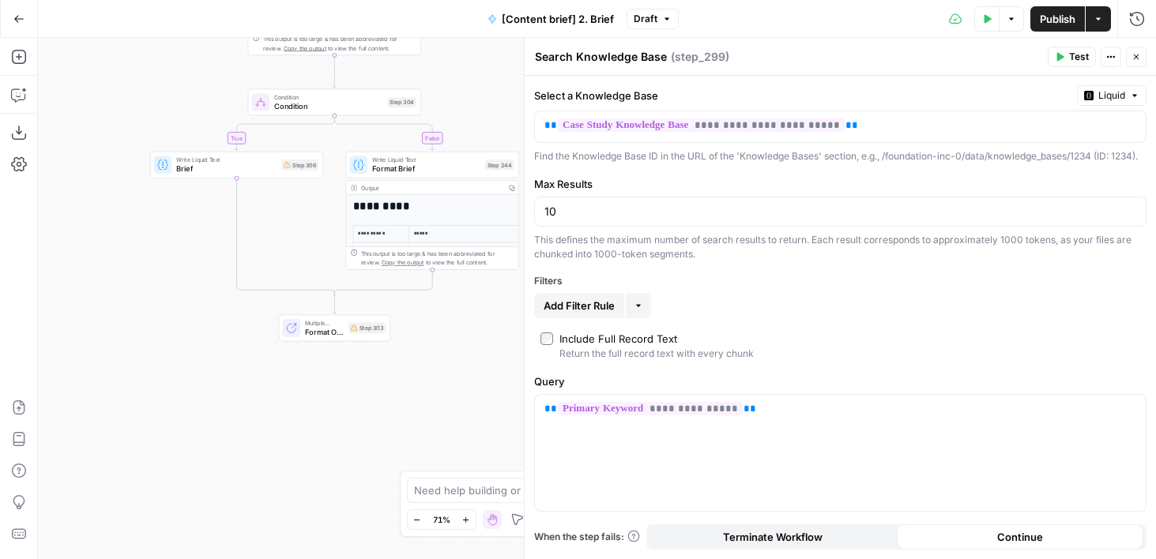
drag, startPoint x: 472, startPoint y: 46, endPoint x: 381, endPoint y: 599, distance: 561.2
click at [381, 558] on html "**********" at bounding box center [578, 279] width 1156 height 559
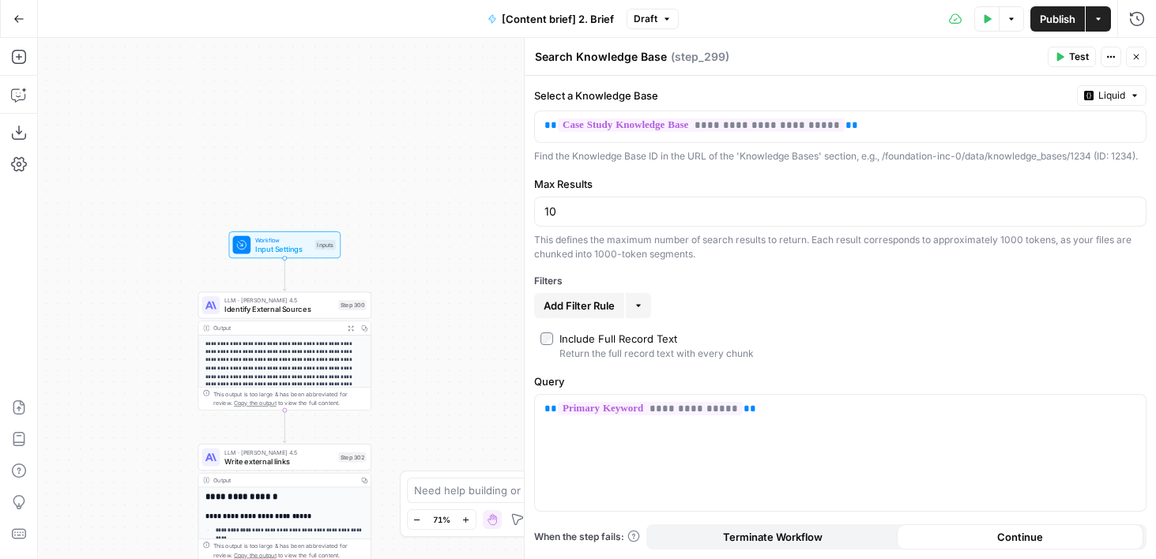
drag, startPoint x: 389, startPoint y: 272, endPoint x: 428, endPoint y: 551, distance: 280.7
click at [428, 551] on div "**********" at bounding box center [597, 298] width 1118 height 521
click at [257, 235] on span "Workflow" at bounding box center [282, 239] width 55 height 9
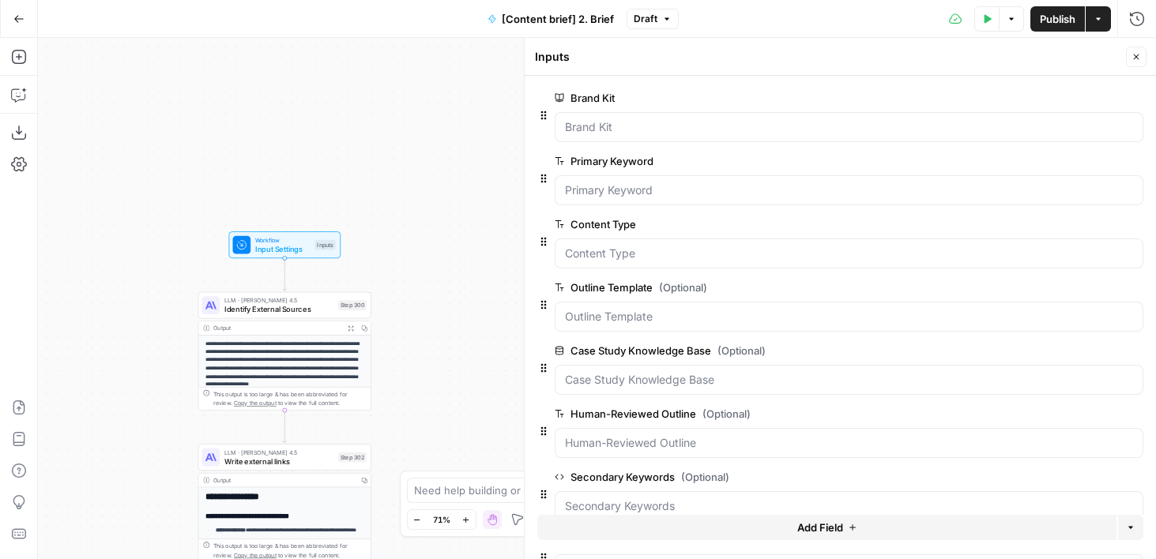
scroll to position [408, 0]
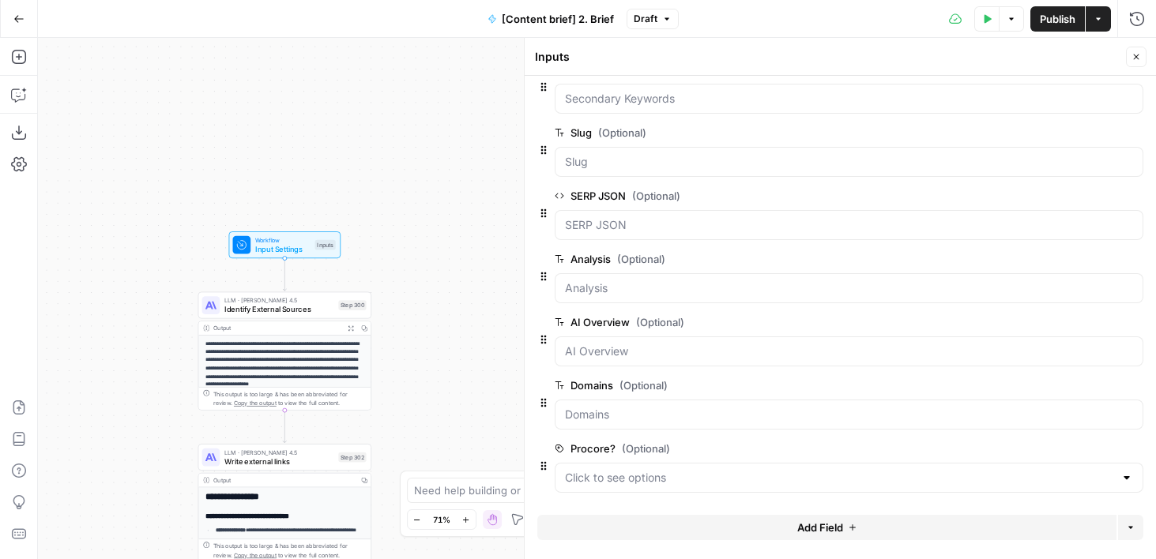
click at [709, 531] on button "Add Field" at bounding box center [826, 527] width 579 height 25
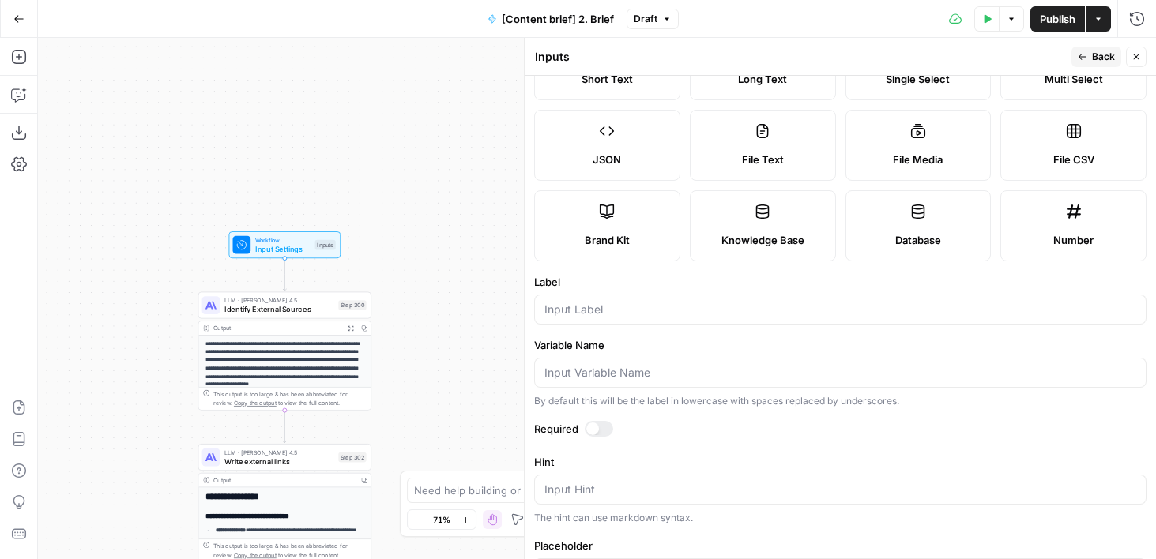
scroll to position [0, 0]
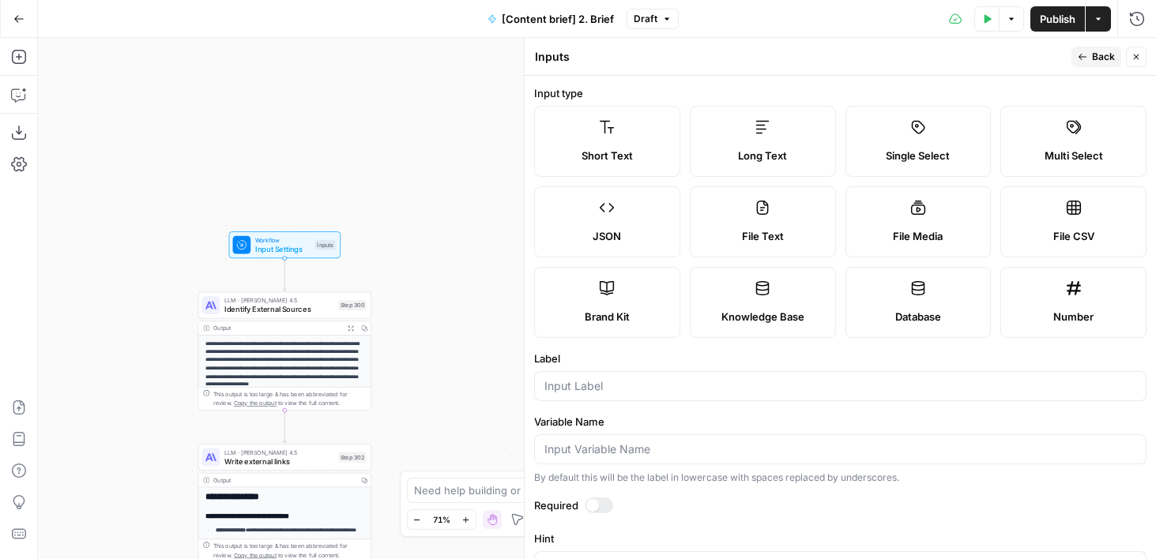
click at [762, 274] on label "Knowledge Base" at bounding box center [763, 302] width 146 height 71
click at [708, 383] on input "Label" at bounding box center [840, 386] width 592 height 16
type input "Internal Links Knowledge Base"
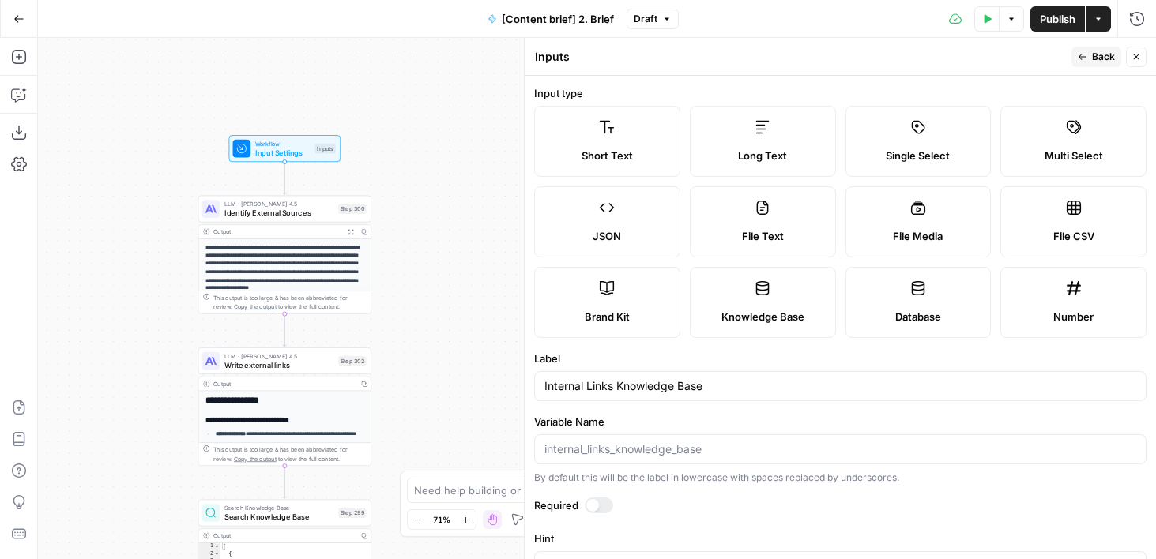
drag, startPoint x: 407, startPoint y: 368, endPoint x: 407, endPoint y: 154, distance: 214.0
click at [407, 154] on div "**********" at bounding box center [597, 298] width 1118 height 521
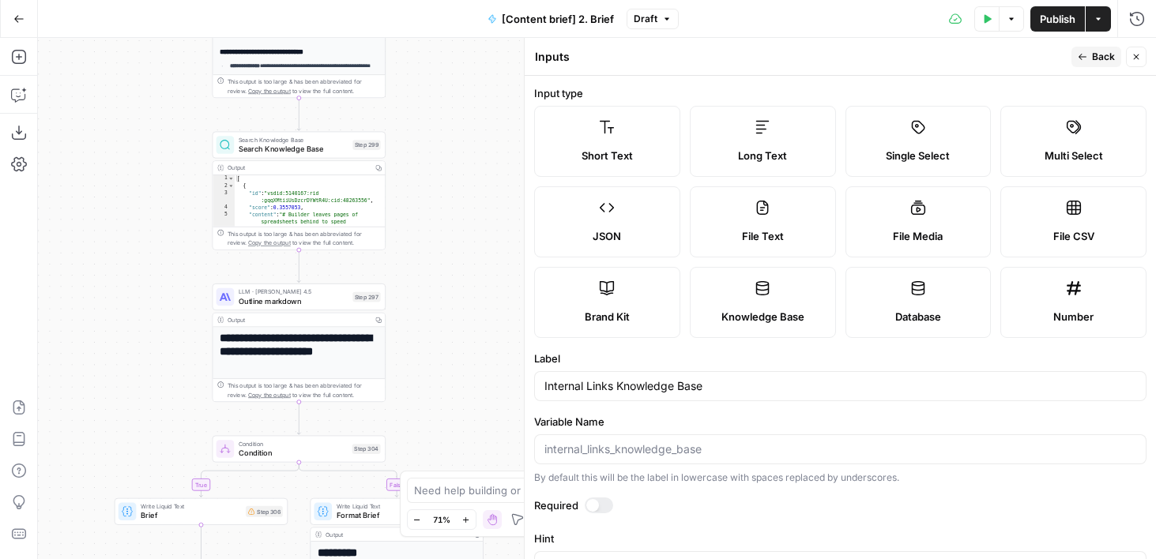
drag, startPoint x: 413, startPoint y: 371, endPoint x: 427, endPoint y: 121, distance: 250.8
click at [427, 121] on div "**********" at bounding box center [597, 298] width 1118 height 521
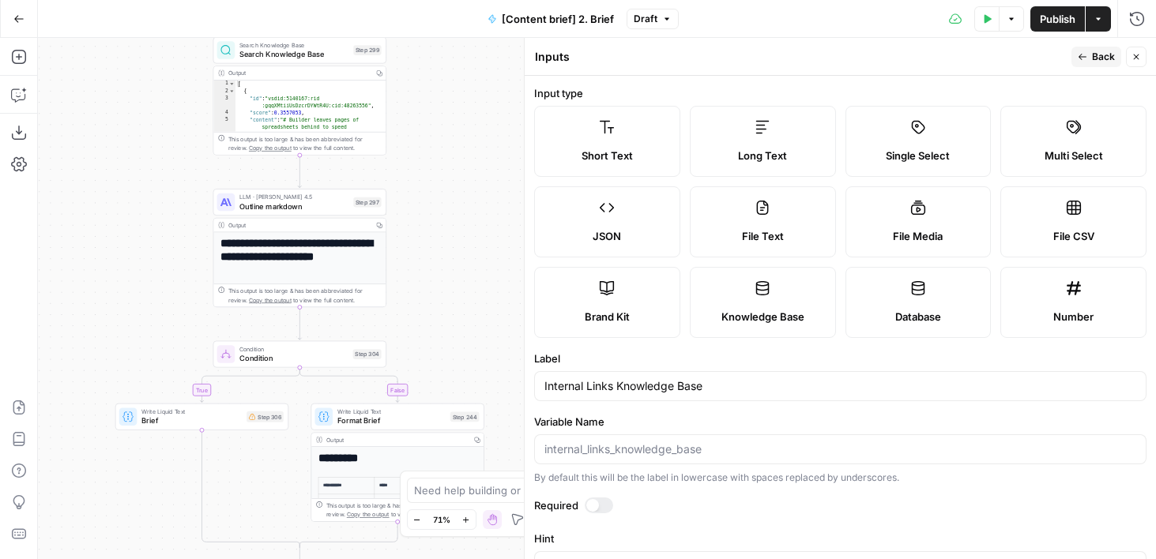
drag, startPoint x: 433, startPoint y: 210, endPoint x: 444, endPoint y: -1, distance: 211.2
click at [444, 0] on div "**********" at bounding box center [578, 279] width 1156 height 559
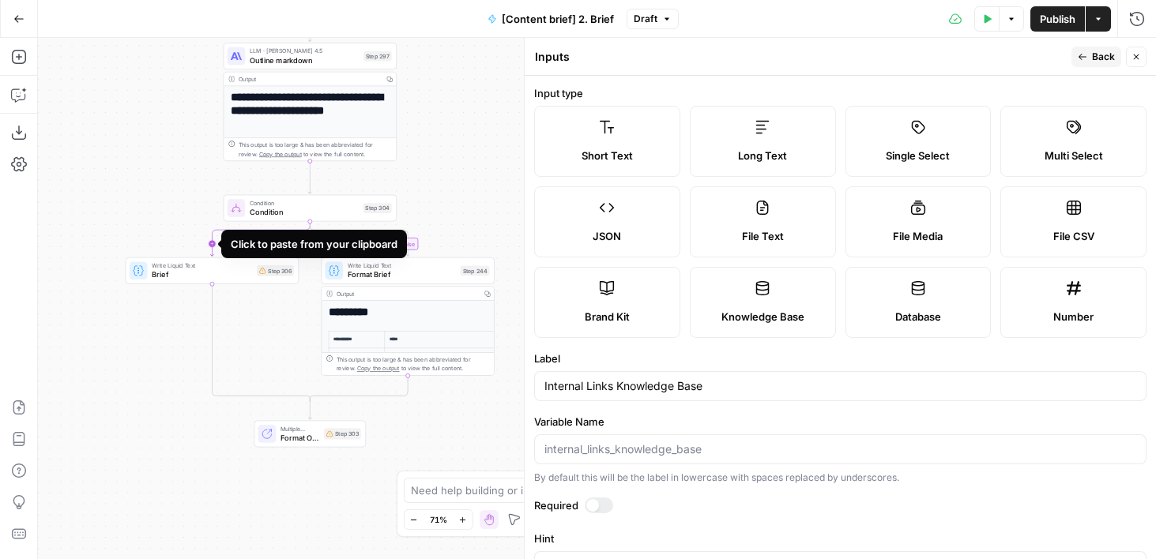
click at [210, 243] on icon "Edge from step_304 to step_306" at bounding box center [260, 239] width 100 height 35
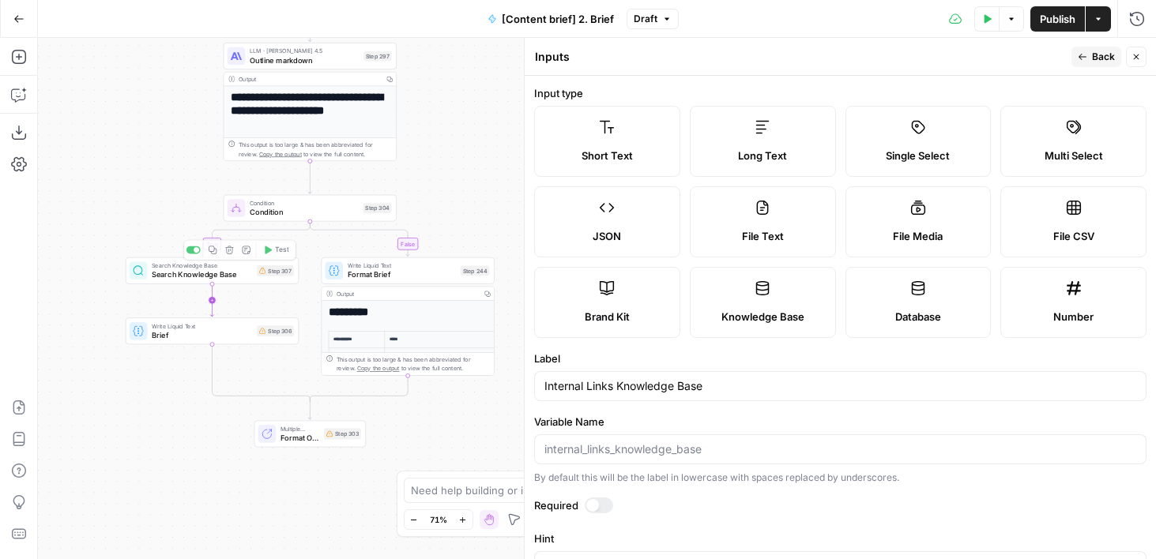
click at [210, 297] on icon "Edge from step_307 to step_306" at bounding box center [211, 300] width 3 height 32
click at [181, 322] on span "LLM · O4 Mini" at bounding box center [202, 325] width 100 height 9
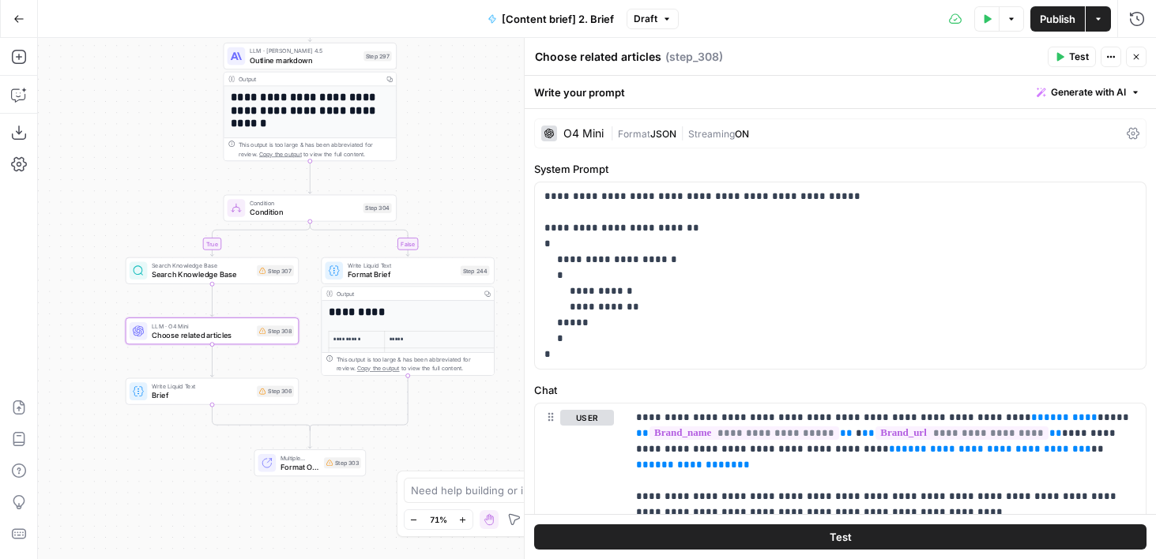
click at [630, 128] on span "Format" at bounding box center [634, 134] width 32 height 12
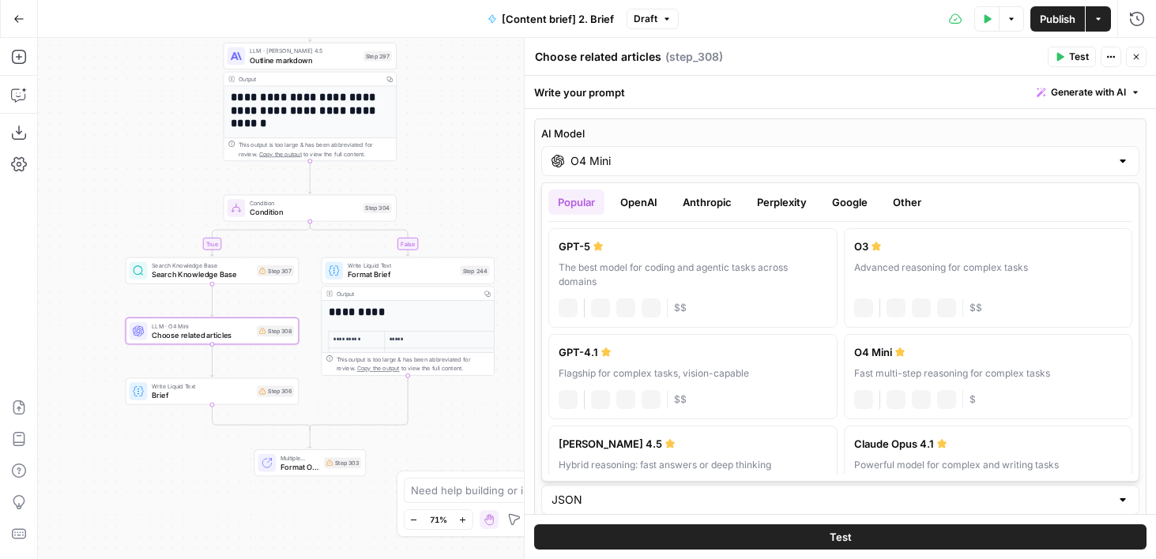
click at [631, 171] on div "O4 Mini" at bounding box center [840, 161] width 598 height 30
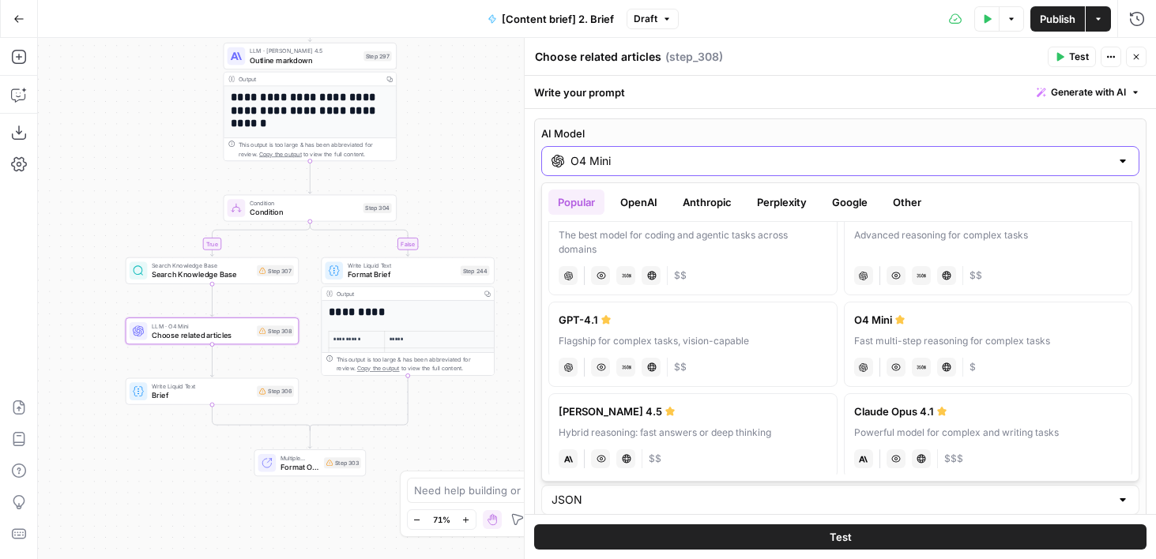
scroll to position [28, 0]
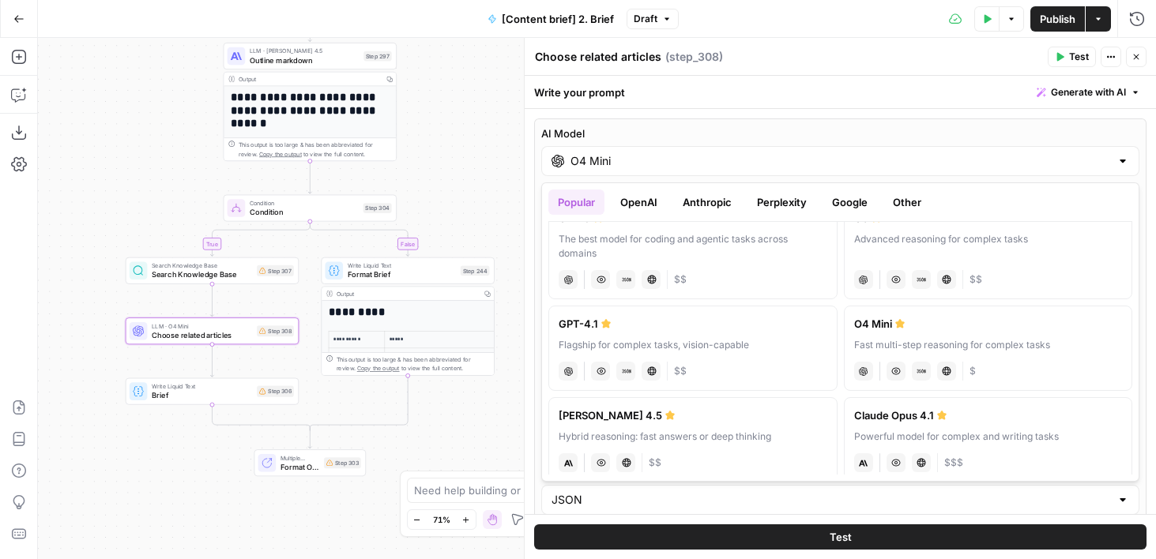
click at [630, 206] on button "OpenAI" at bounding box center [639, 202] width 56 height 25
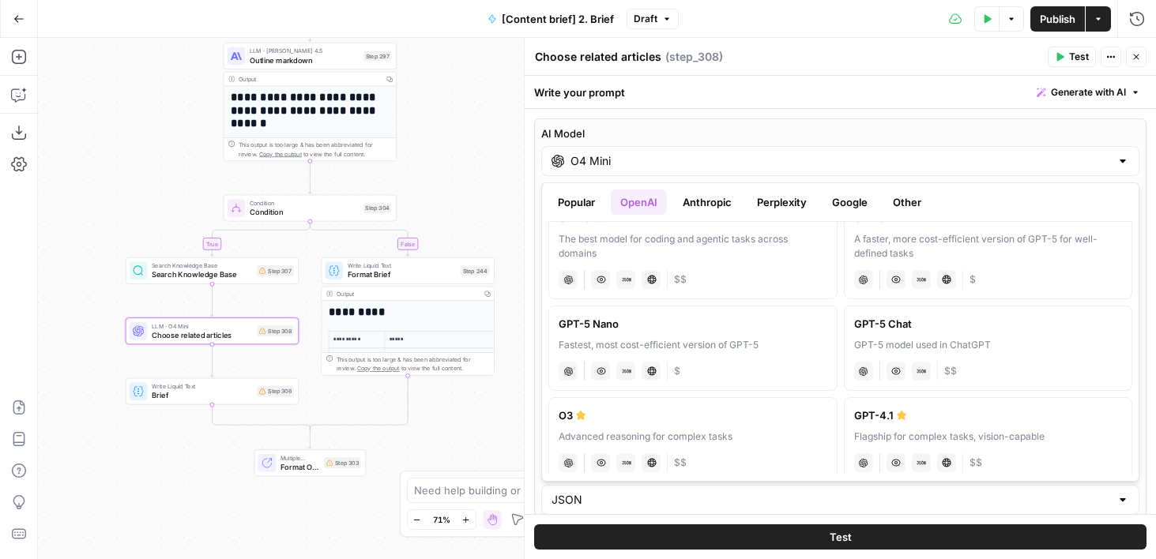
click at [730, 197] on button "Anthropic" at bounding box center [707, 202] width 68 height 25
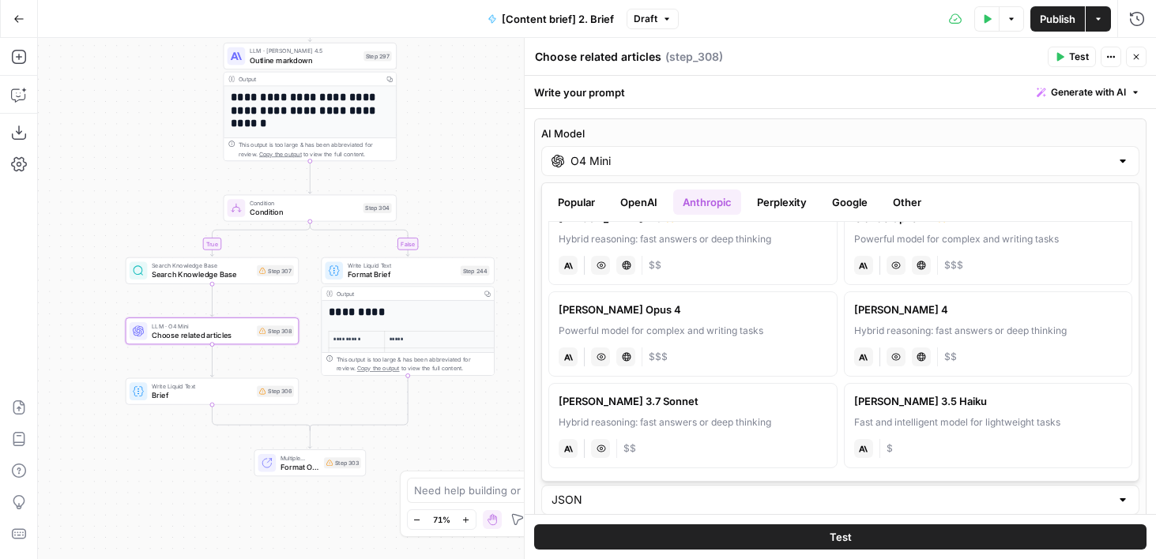
click at [642, 208] on button "OpenAI" at bounding box center [639, 202] width 56 height 25
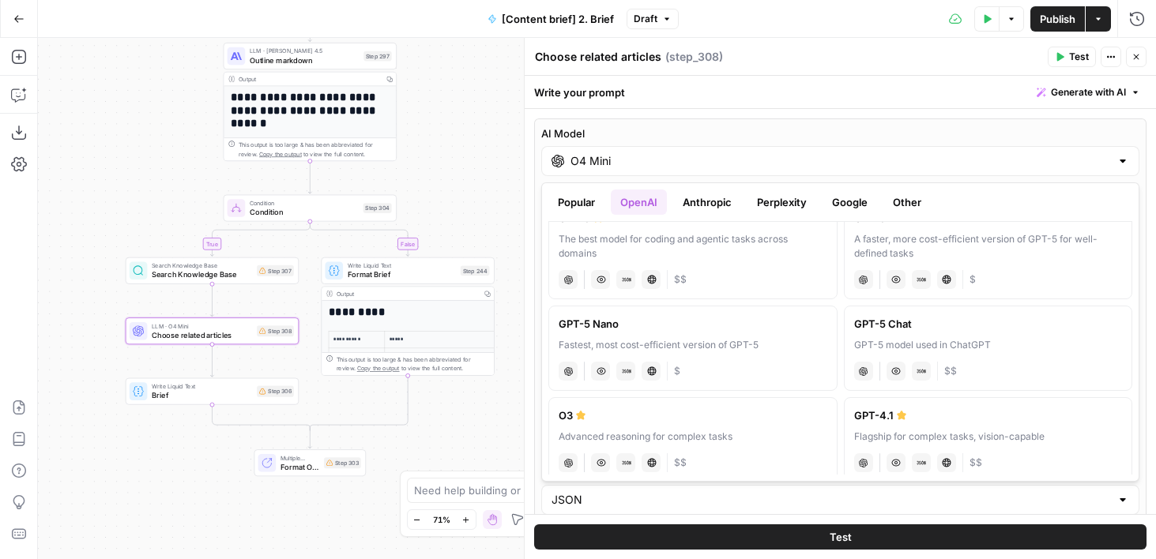
scroll to position [0, 0]
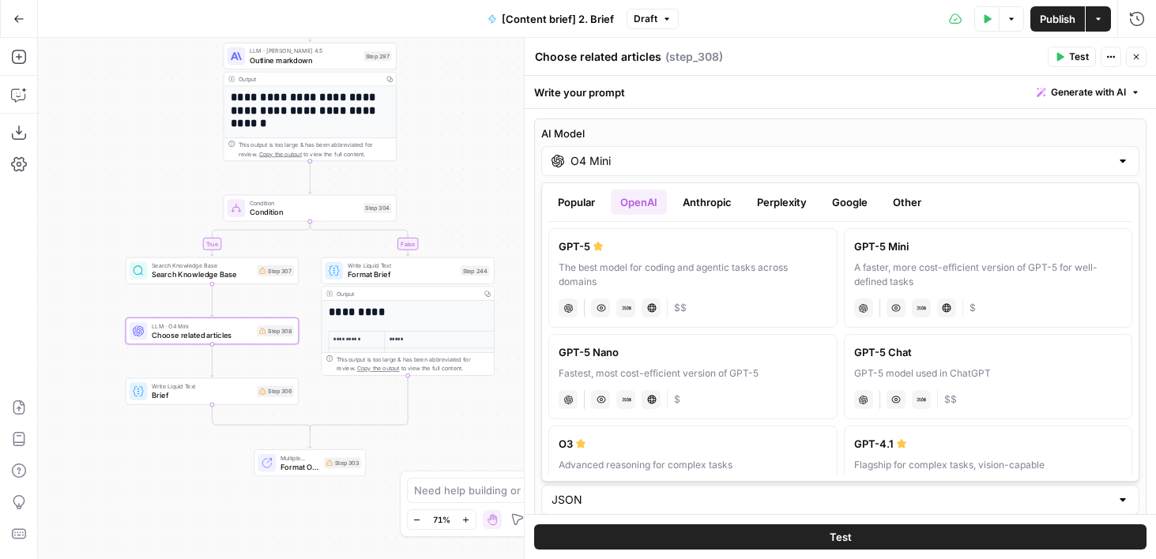
click at [868, 261] on div "A faster, more cost-efficient version of GPT-5 for well-defined tasks" at bounding box center [988, 275] width 269 height 28
type input "GPT-5 Mini"
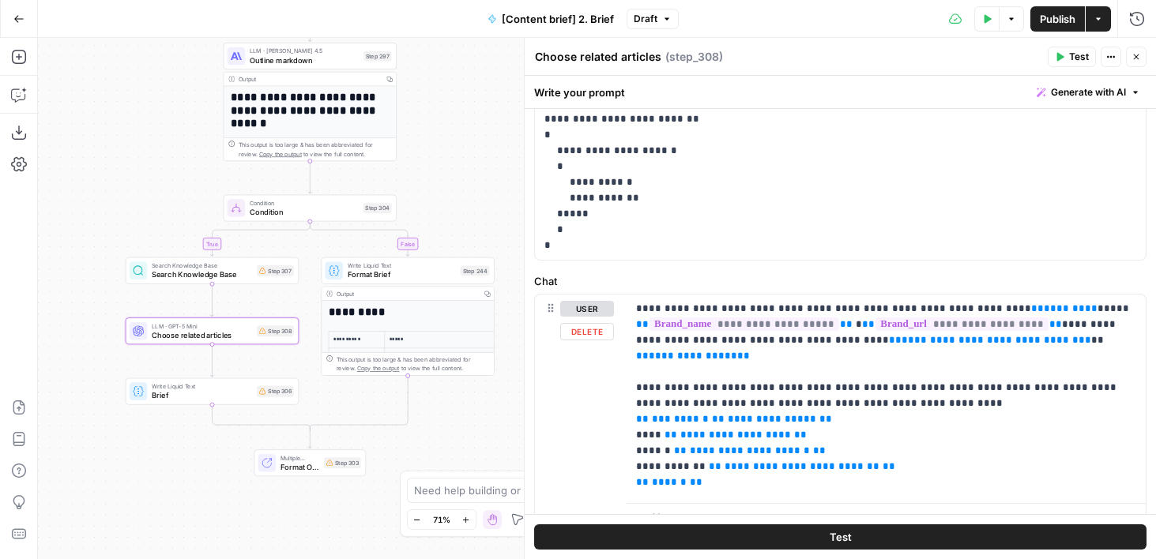
scroll to position [844, 0]
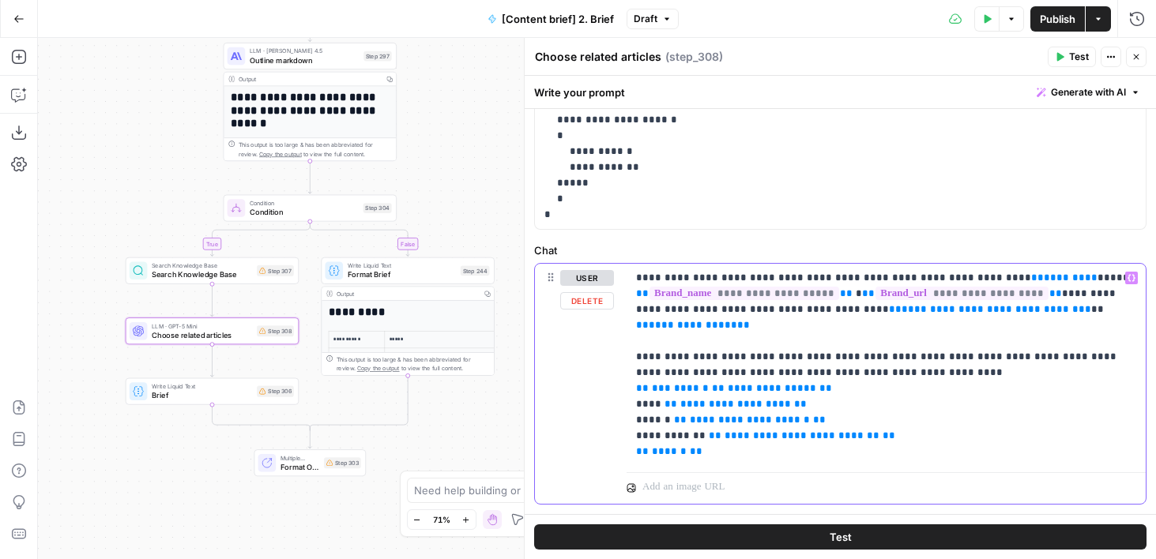
click at [1043, 279] on span "*******" at bounding box center [1063, 277] width 41 height 10
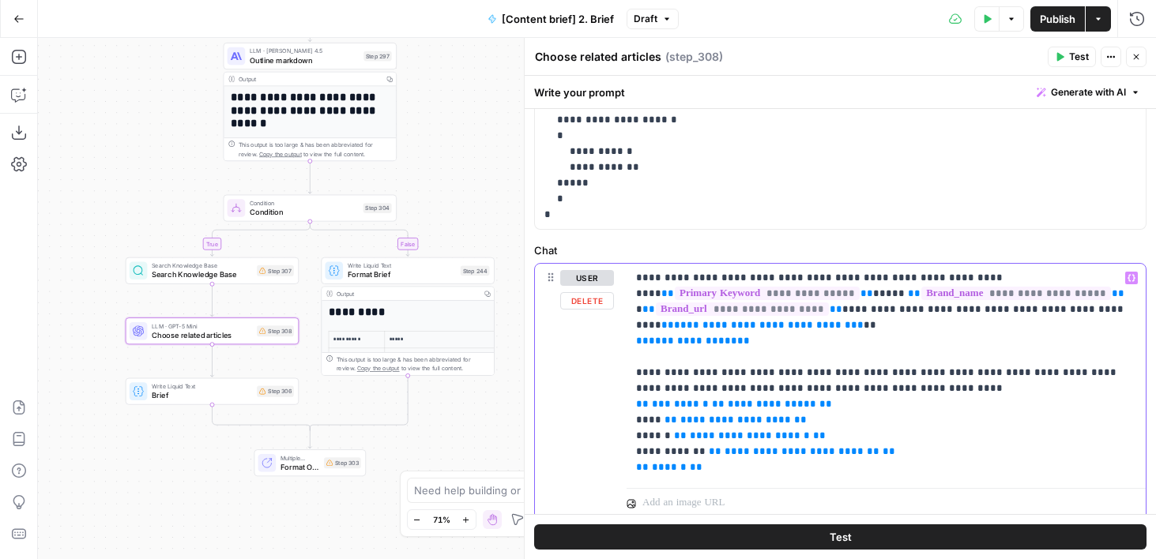
click at [825, 323] on p "**********" at bounding box center [886, 372] width 500 height 205
click at [803, 326] on p "**********" at bounding box center [886, 372] width 500 height 205
click at [1048, 306] on p "**********" at bounding box center [886, 372] width 500 height 205
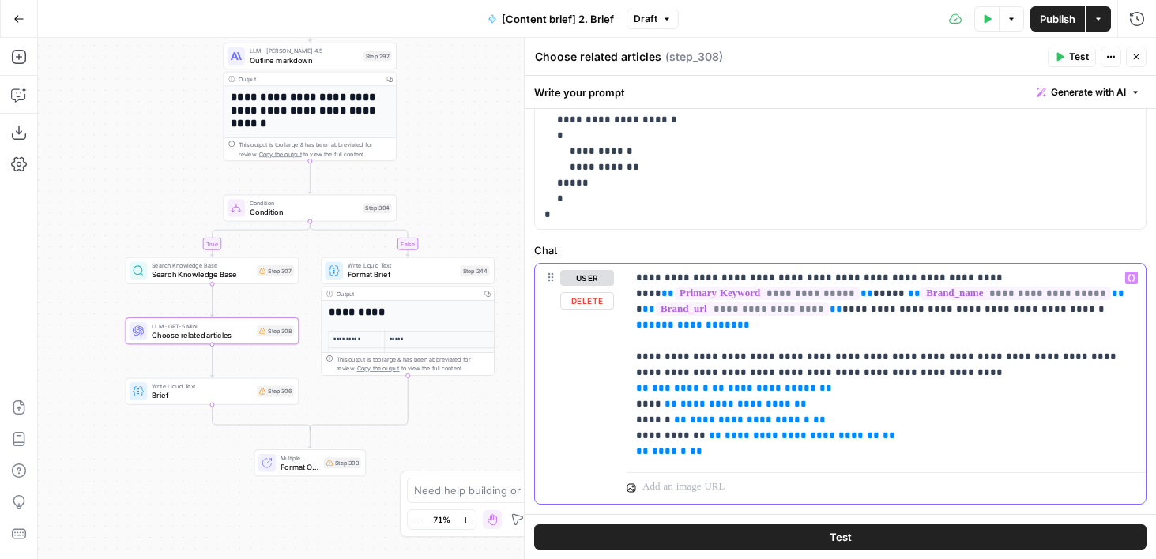
click at [685, 326] on span "**********" at bounding box center [692, 325] width 88 height 10
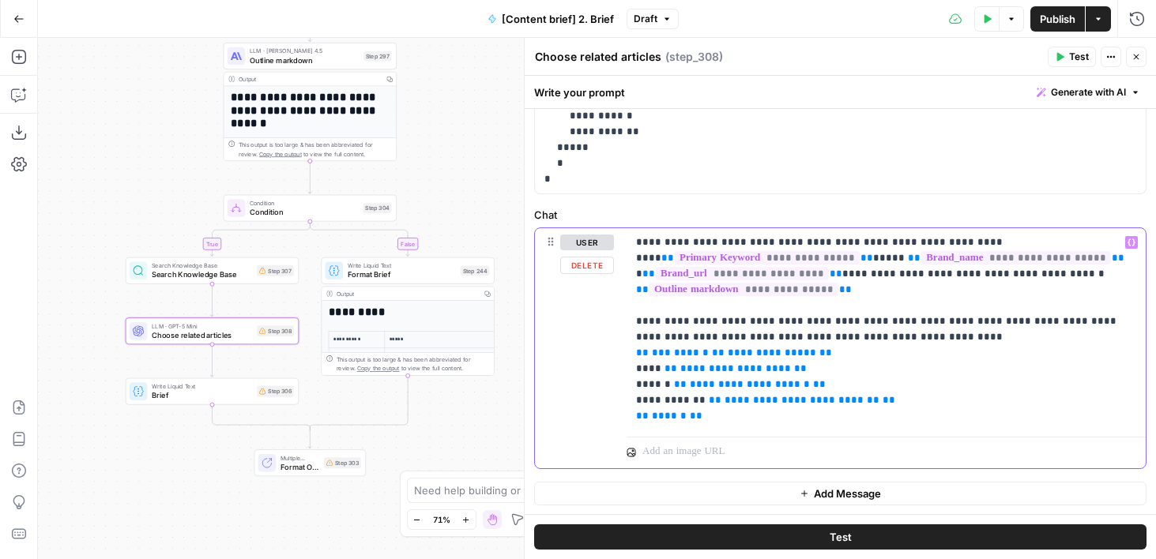
click at [751, 351] on span "**********" at bounding box center [771, 353] width 88 height 10
click at [254, 279] on div "Search Knowledge Base Search Knowledge Base Step 307" at bounding box center [212, 270] width 164 height 19
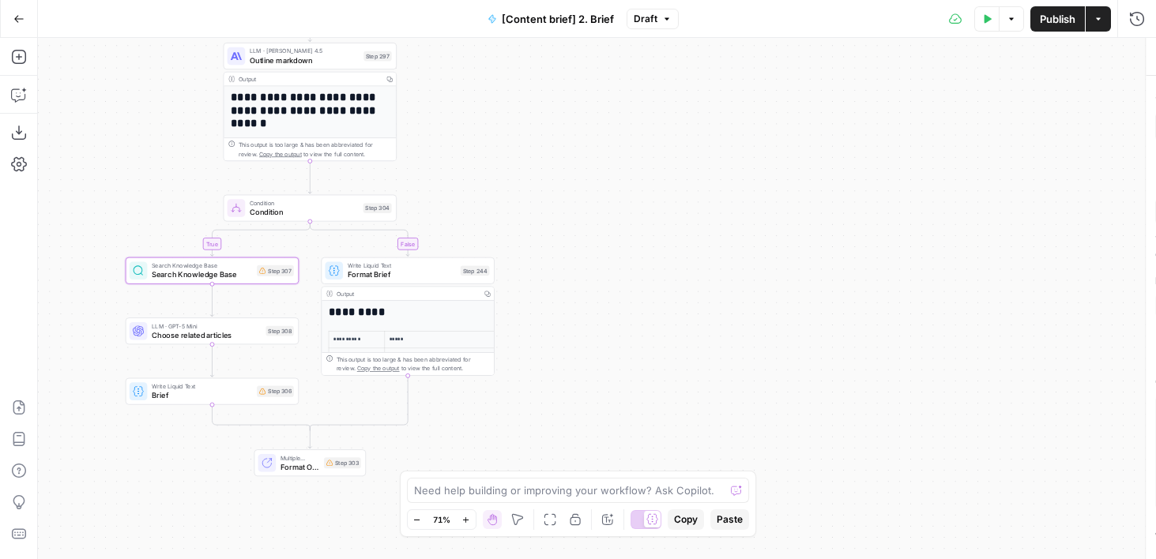
type textarea "Search Knowledge Base"
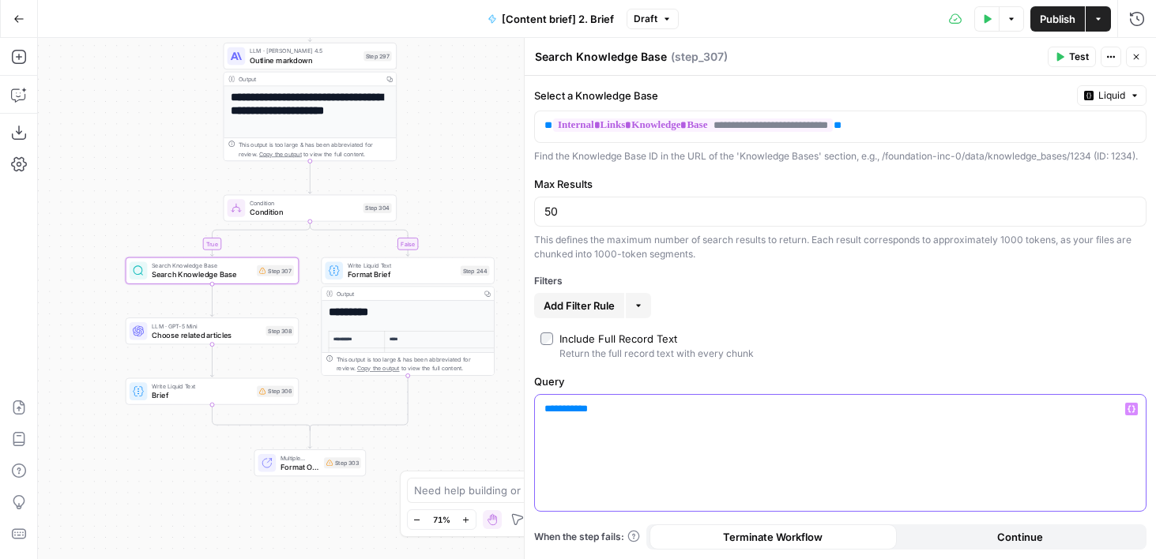
click at [556, 414] on span "*******" at bounding box center [566, 409] width 28 height 10
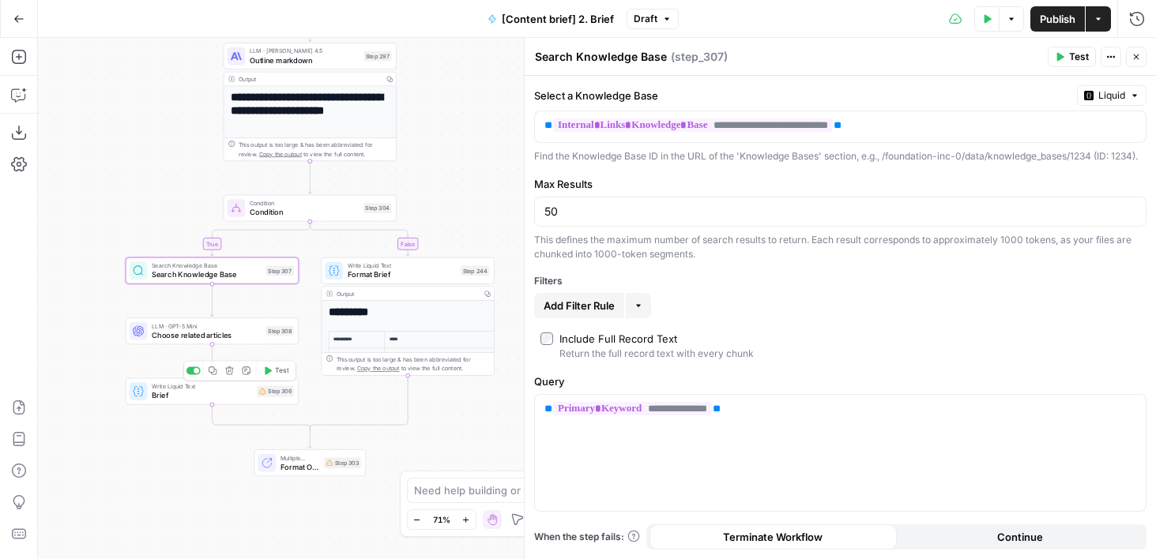
click at [178, 396] on span "Brief" at bounding box center [202, 395] width 100 height 11
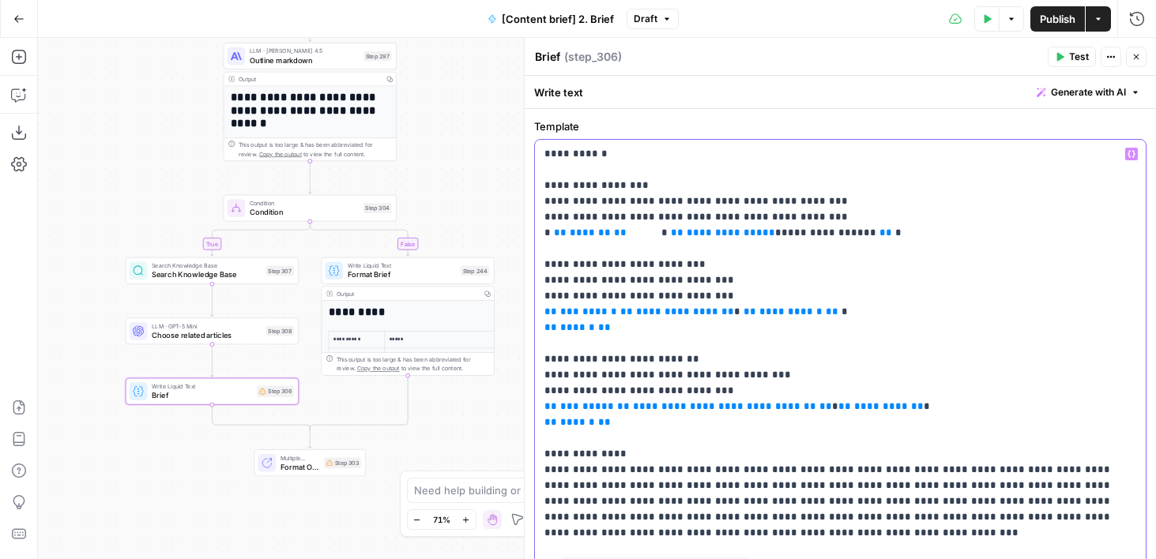
click at [657, 405] on span "**********" at bounding box center [724, 406] width 183 height 10
click at [197, 339] on span "Choose related articles" at bounding box center [207, 334] width 110 height 11
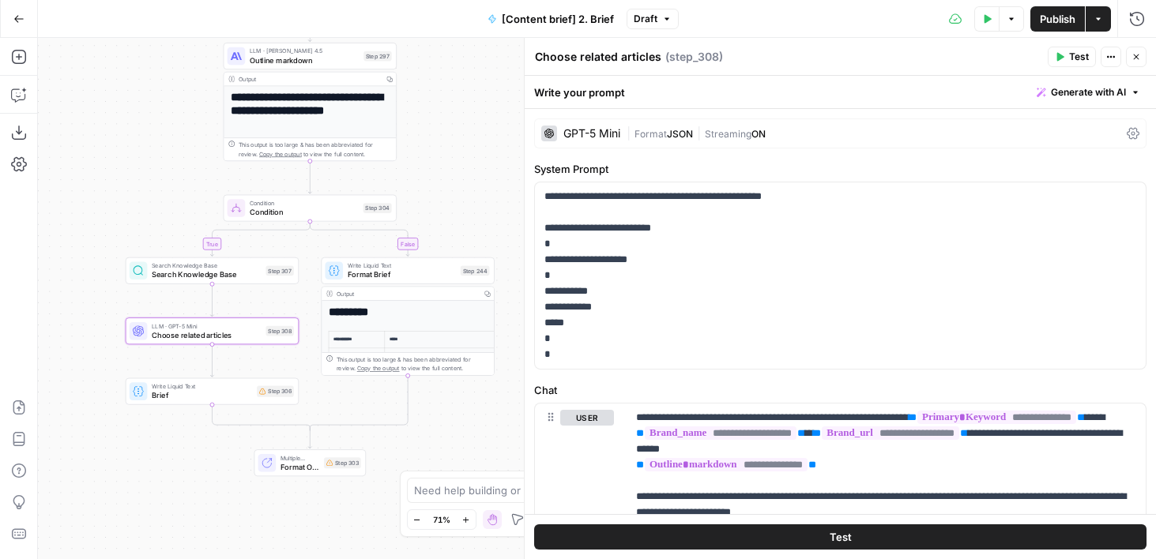
click at [181, 390] on span "Brief" at bounding box center [202, 395] width 100 height 11
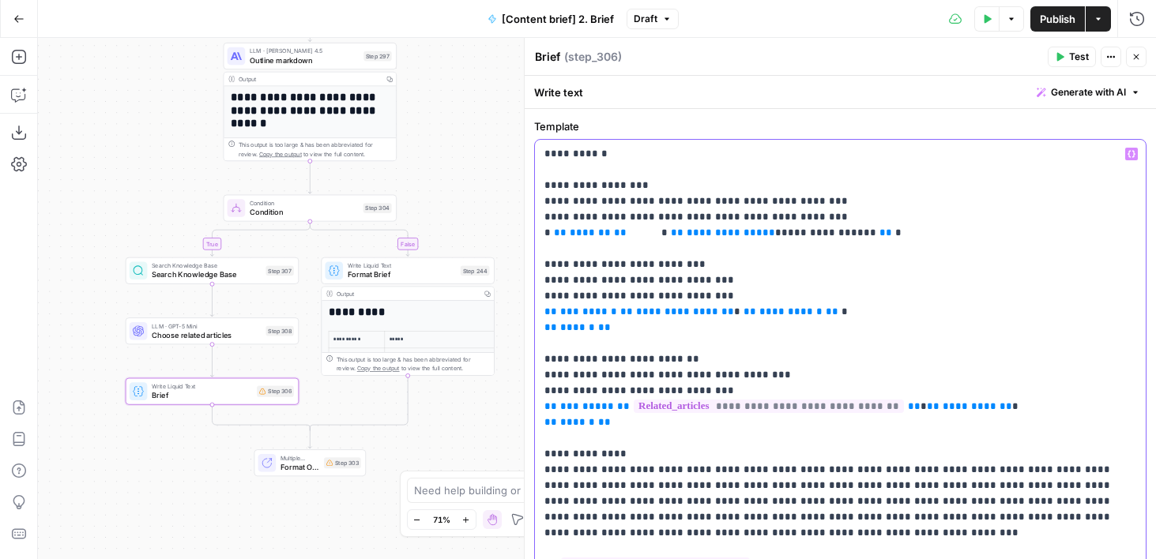
click at [569, 233] on span "*******" at bounding box center [589, 232] width 41 height 10
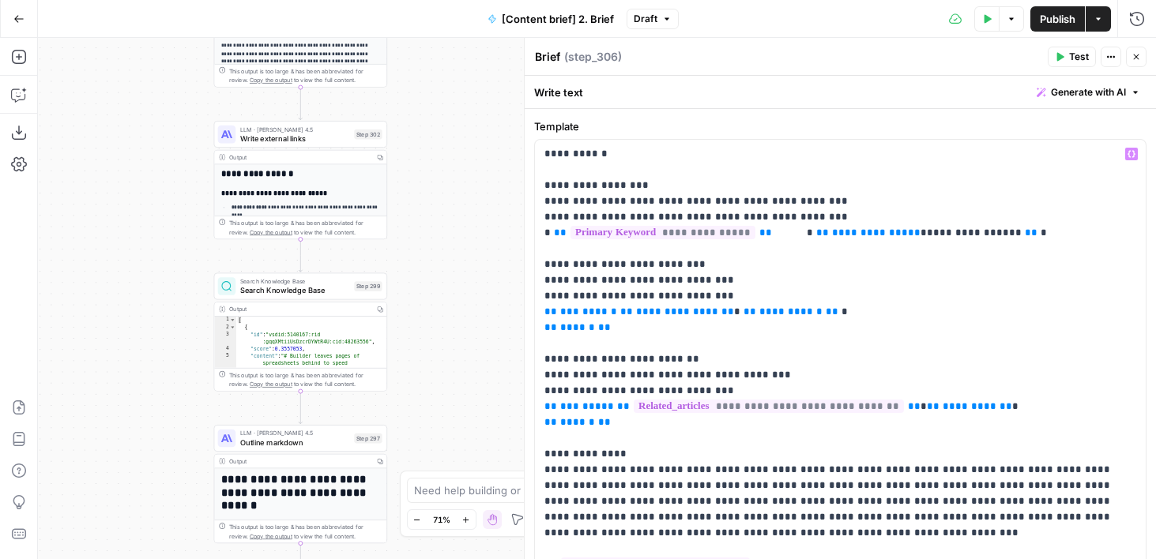
drag, startPoint x: 440, startPoint y: 80, endPoint x: 423, endPoint y: 552, distance: 472.6
click at [423, 552] on div "**********" at bounding box center [597, 298] width 1118 height 521
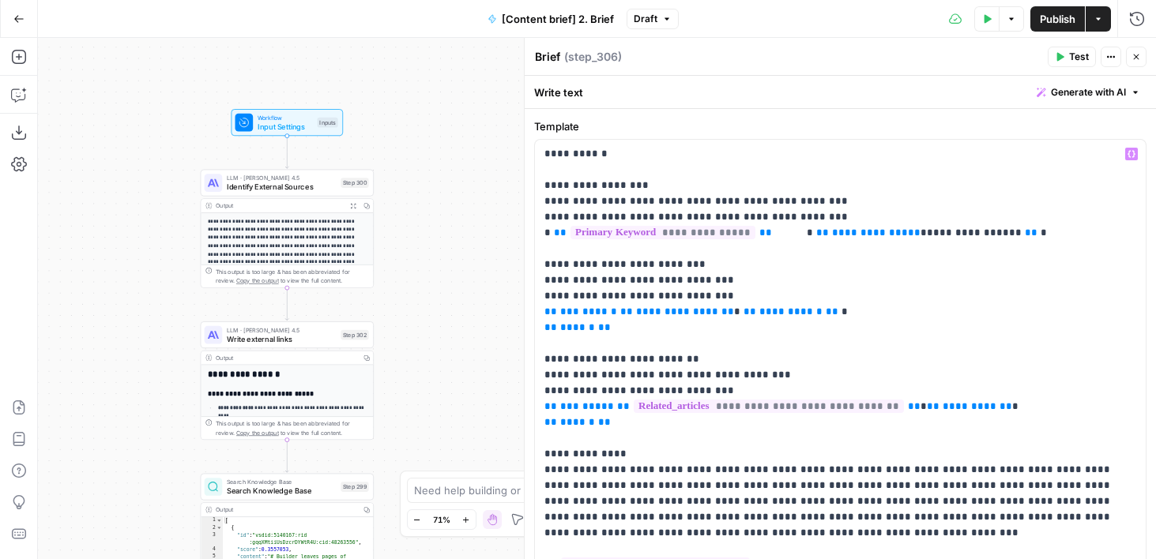
drag, startPoint x: 427, startPoint y: 193, endPoint x: 420, endPoint y: 303, distance: 110.8
click at [420, 303] on div "**********" at bounding box center [597, 298] width 1118 height 521
drag, startPoint x: 421, startPoint y: 302, endPoint x: 421, endPoint y: -55, distance: 357.0
click at [421, 0] on html "**********" at bounding box center [578, 279] width 1156 height 559
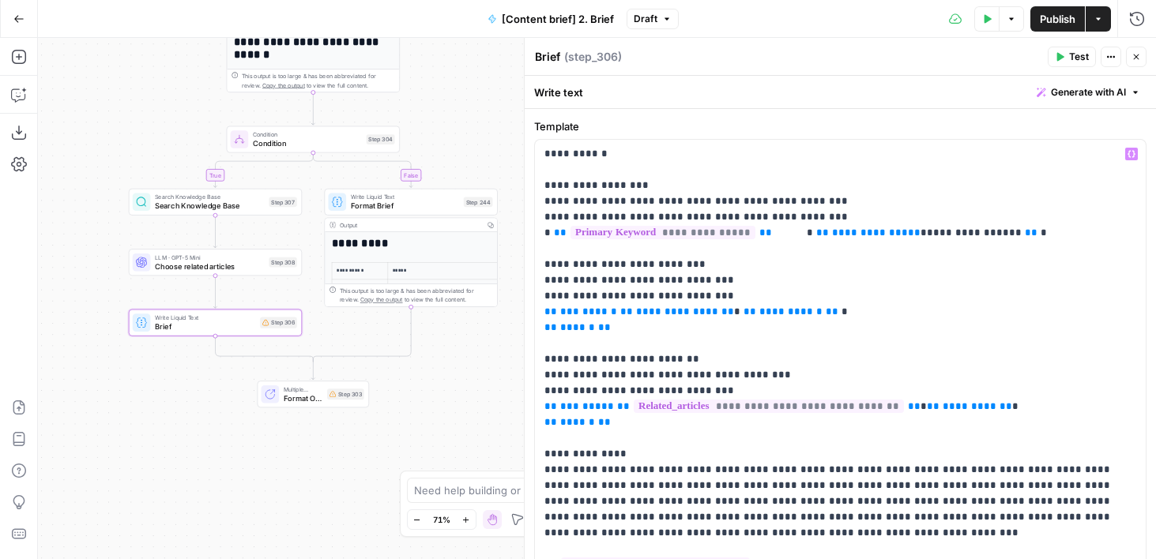
drag, startPoint x: 430, startPoint y: 282, endPoint x: 456, endPoint y: 34, distance: 249.4
click at [456, 34] on div "**********" at bounding box center [578, 279] width 1156 height 559
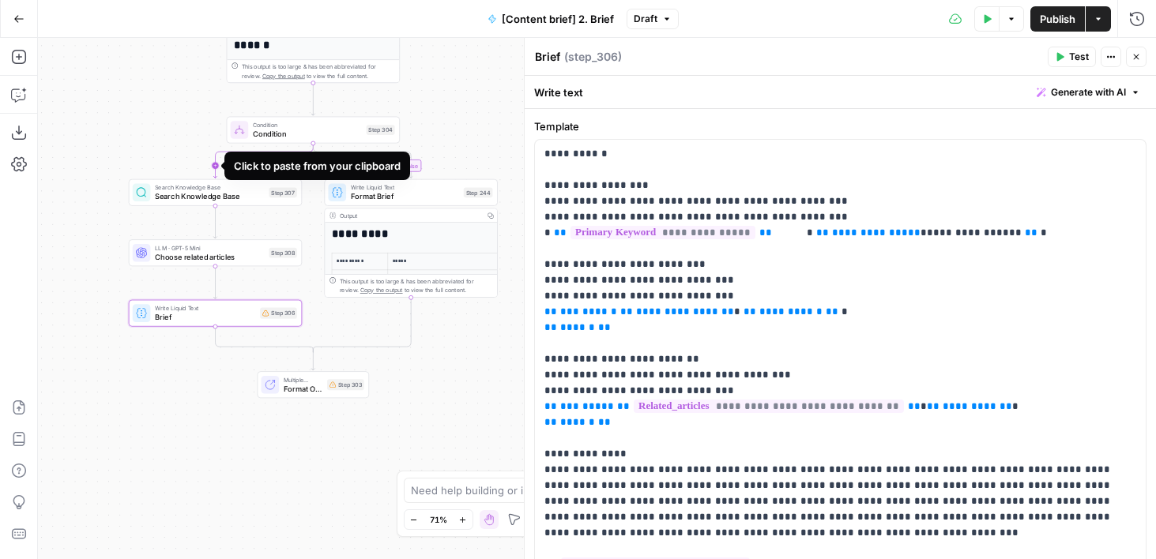
click at [218, 167] on icon "Edge from step_304 to step_307" at bounding box center [263, 161] width 100 height 35
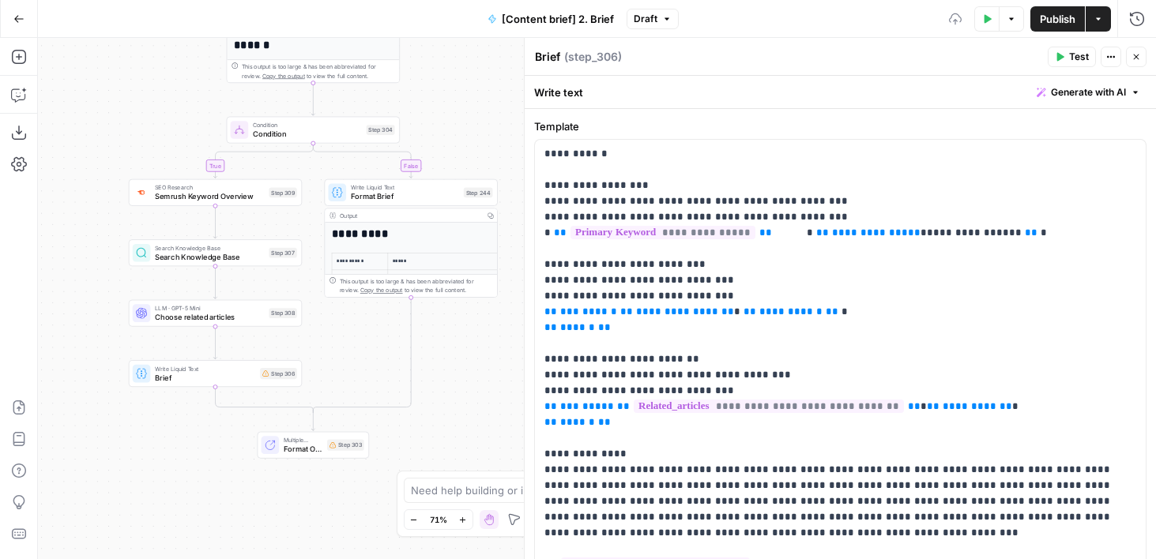
click at [194, 201] on span "Semrush Keyword Overview" at bounding box center [210, 196] width 110 height 11
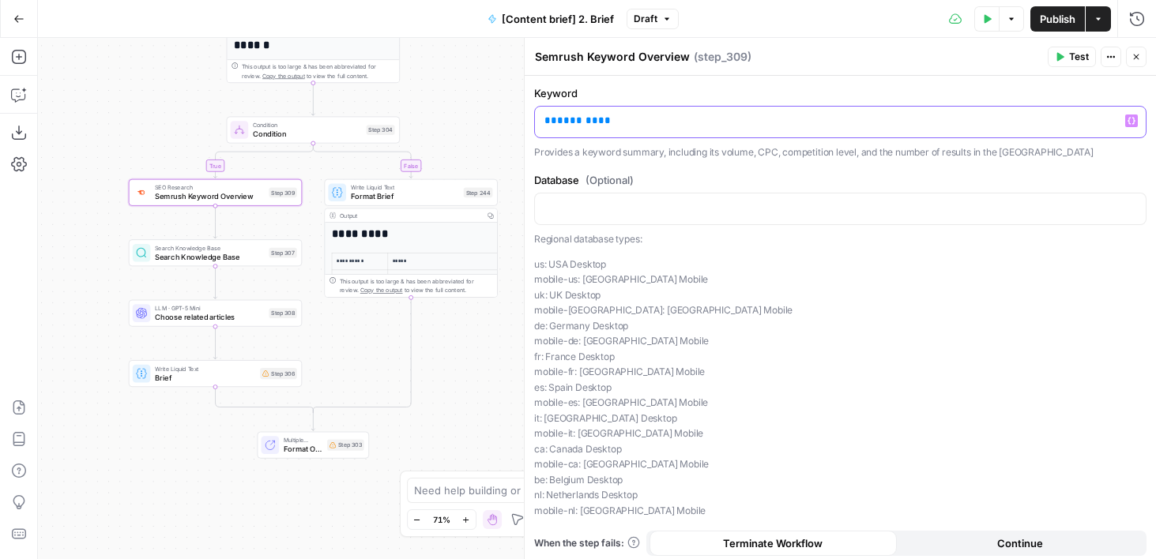
click at [554, 111] on div "** ******* **" at bounding box center [840, 122] width 611 height 31
click at [557, 121] on span "*******" at bounding box center [577, 120] width 41 height 10
click at [235, 377] on span "Brief" at bounding box center [205, 377] width 100 height 11
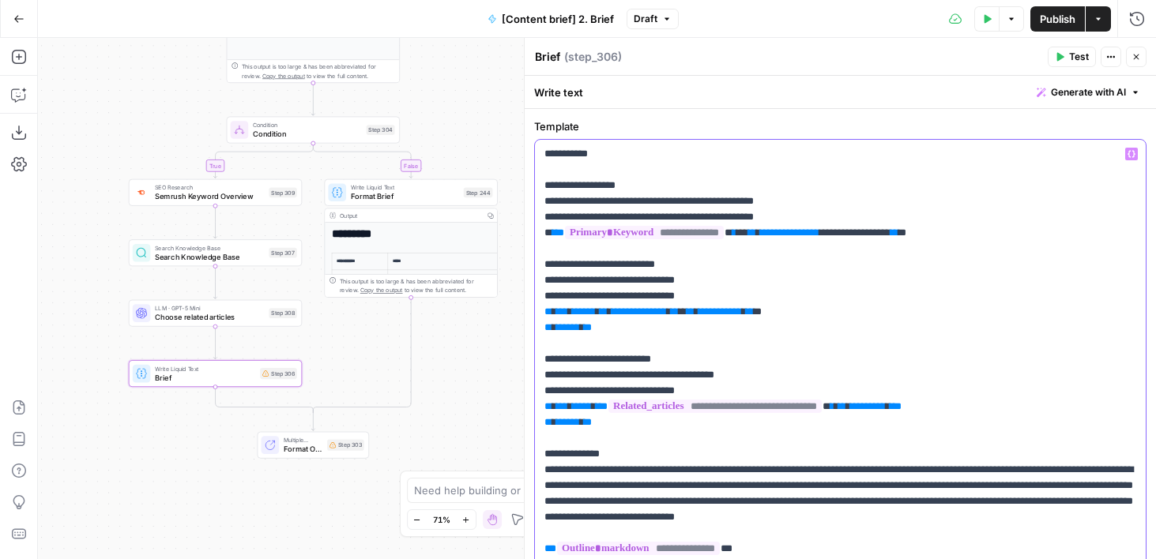
drag, startPoint x: 849, startPoint y: 235, endPoint x: 873, endPoint y: 235, distance: 23.7
click at [819, 235] on span "**********" at bounding box center [789, 232] width 59 height 10
click at [978, 22] on button "Test Data" at bounding box center [986, 18] width 25 height 25
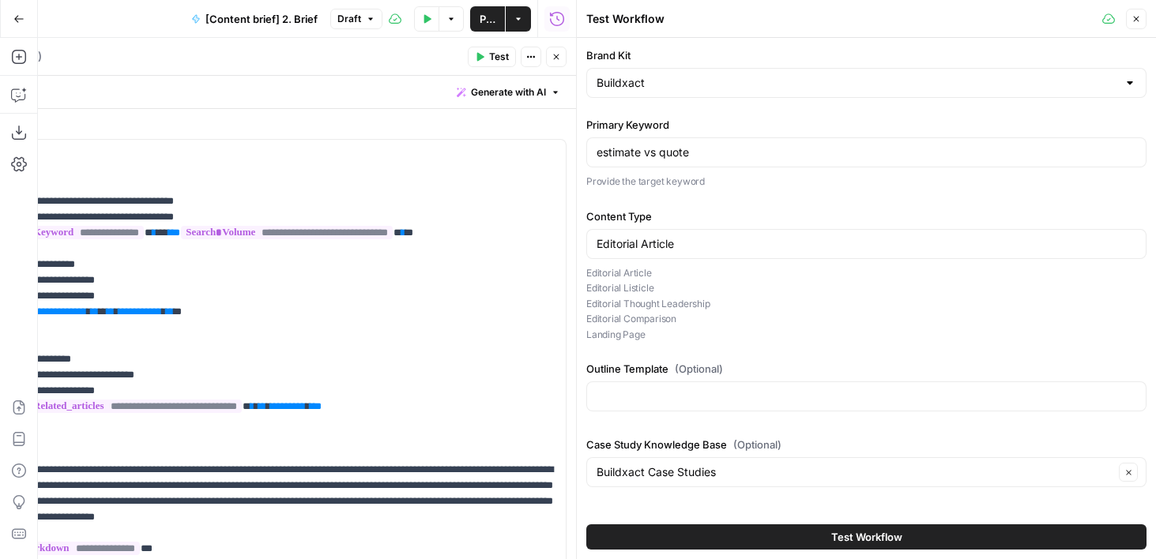
type input "**H1: What's the Difference Between an Estimate and Quote?****H2: What is a quo…"
type input "<table border="1" cellpadding="6" cellspacing="0"> <thead> <tr> <th>Topic</th> …"
type input "**AI Overview**A quote is a fixed, firm price for a defined scope of work that …"
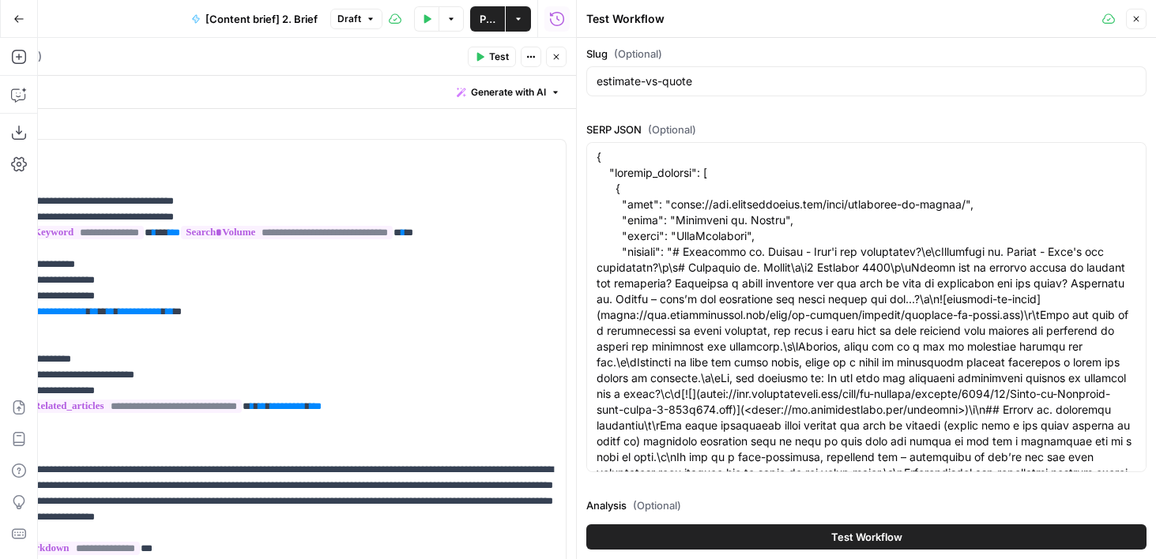
scroll to position [750, 0]
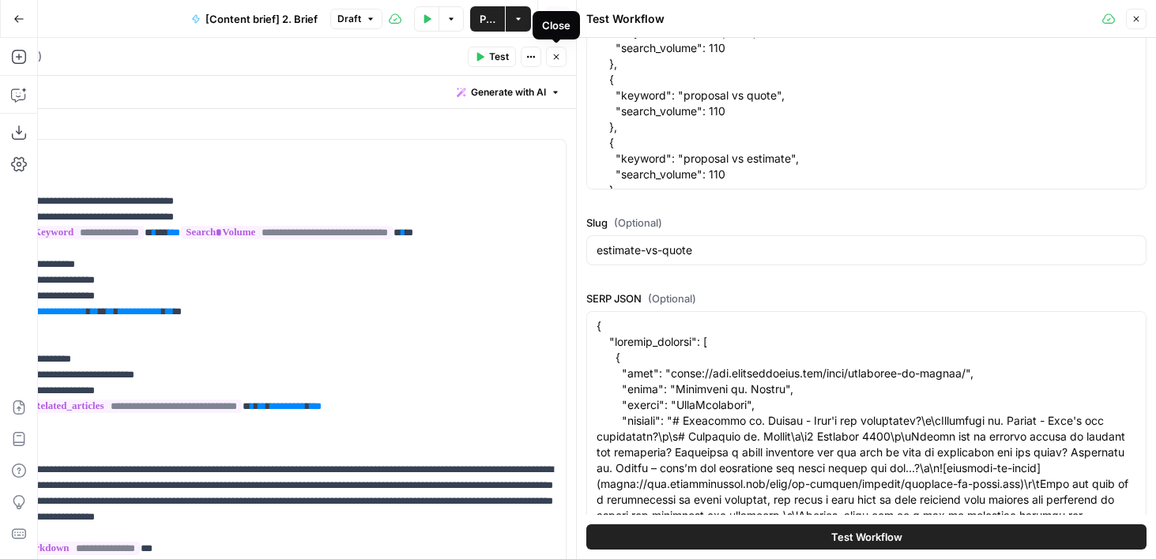
click at [554, 56] on icon "button" at bounding box center [557, 57] width 6 height 6
type input "**H1: What's the Difference Between an Estimate and Quote?****H2: What is a quo…"
type input "<table border="1" cellpadding="6" cellspacing="0"> <thead> <tr> <th>Topic</th> …"
type input "**AI Overview**A quote is a fixed, firm price for a defined scope of work that …"
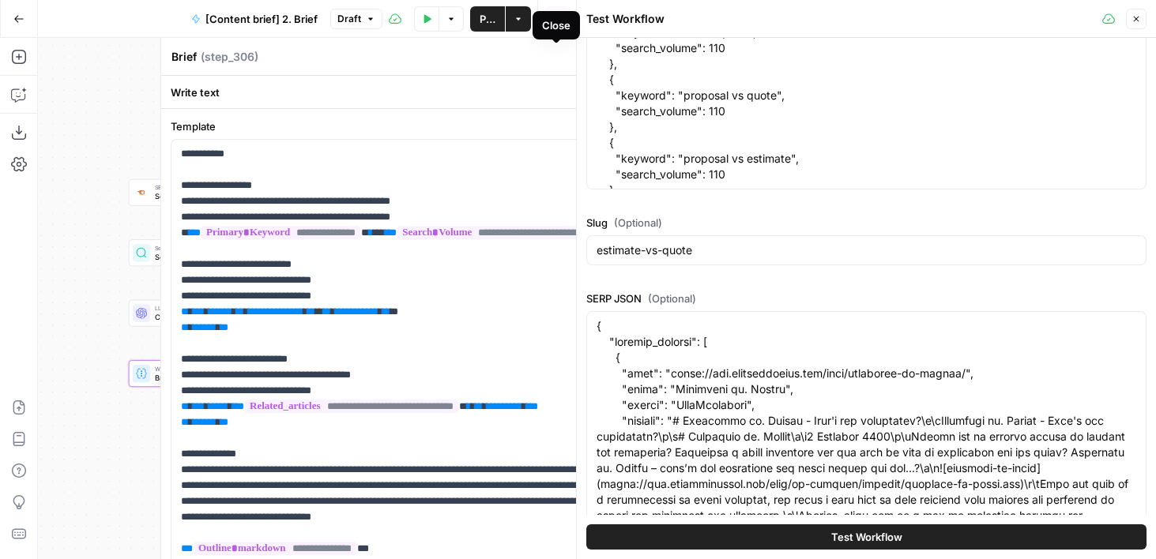
type input "**H1: What's the Difference Between an Estimate and Quote?****H2: What is a quo…"
type input "<table border="1" cellpadding="6" cellspacing="0"> <thead> <tr> <th>Topic</th> …"
type input "**AI Overview**A quote is a fixed, firm price for a defined scope of work that …"
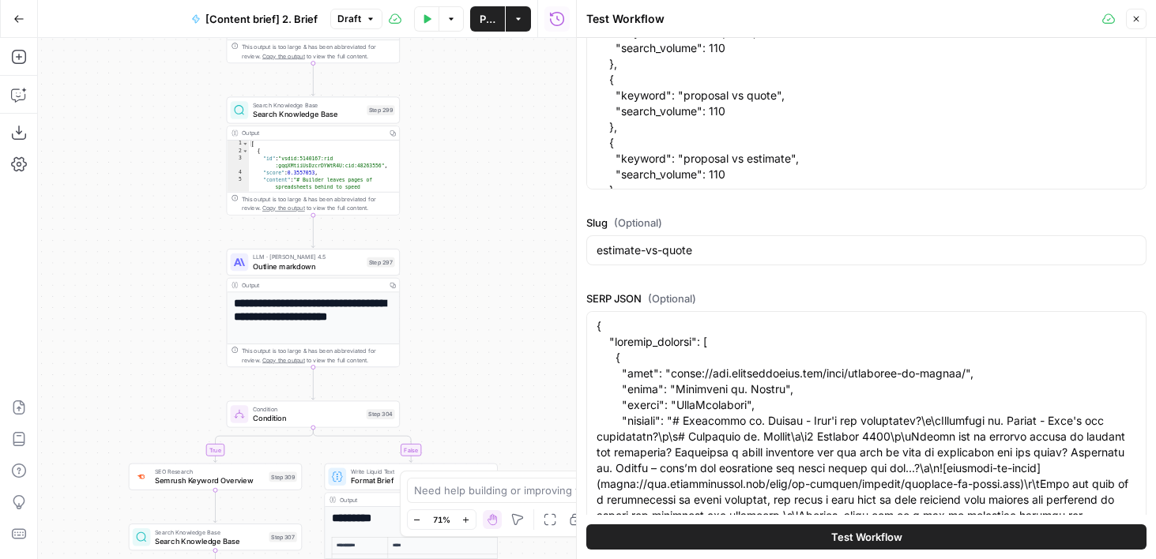
drag, startPoint x: 470, startPoint y: 110, endPoint x: 472, endPoint y: 401, distance: 291.5
click at [472, 399] on div "**********" at bounding box center [307, 298] width 538 height 521
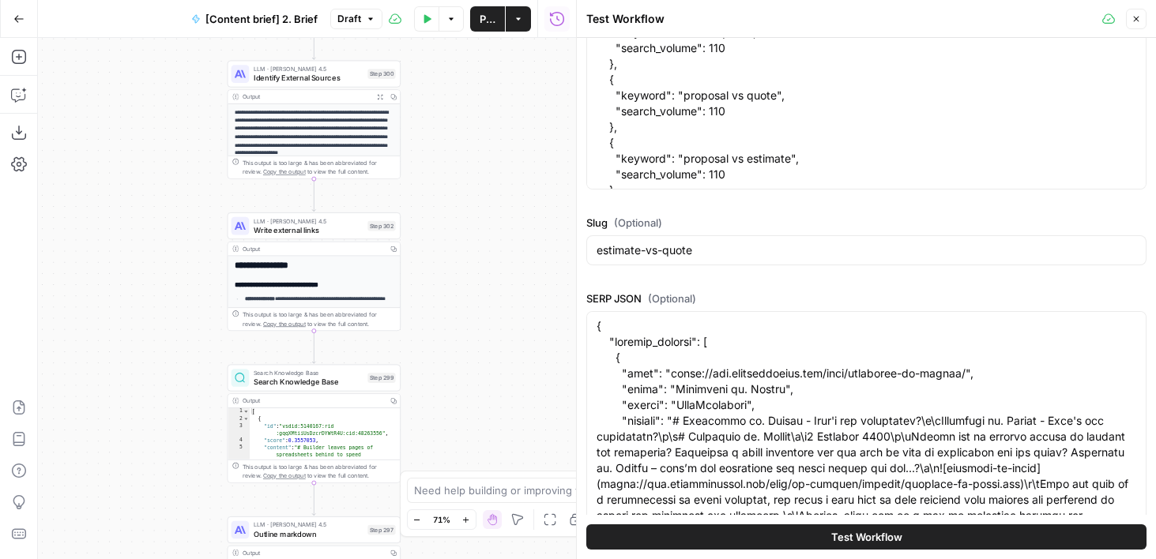
drag, startPoint x: 468, startPoint y: 355, endPoint x: 468, endPoint y: 417, distance: 61.6
click at [468, 417] on div "**********" at bounding box center [307, 298] width 538 height 521
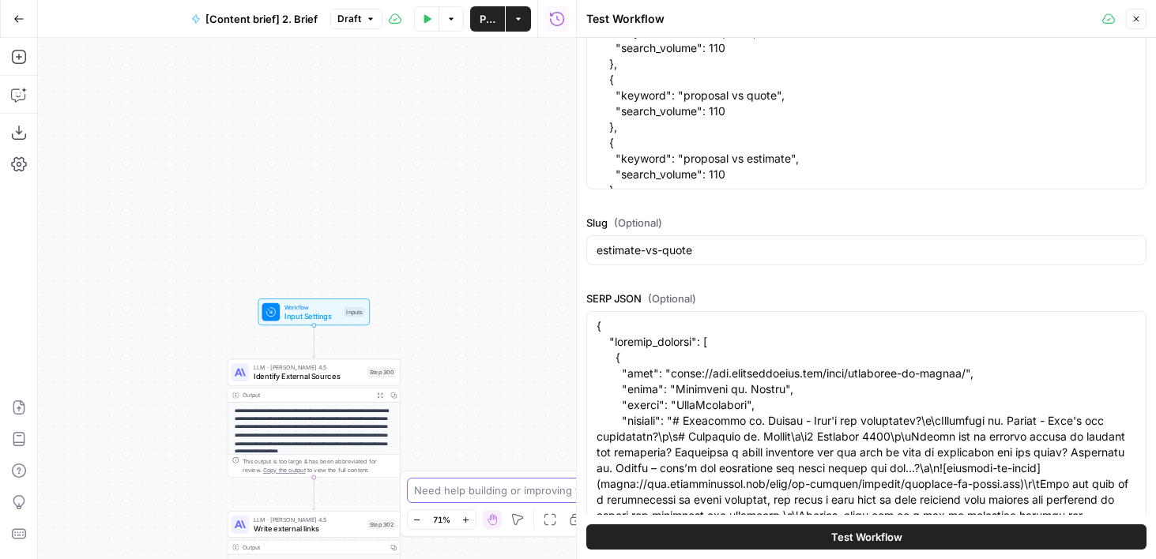
drag, startPoint x: 464, startPoint y: 411, endPoint x: 464, endPoint y: 494, distance: 82.1
click at [464, 494] on body "**********" at bounding box center [578, 279] width 1156 height 559
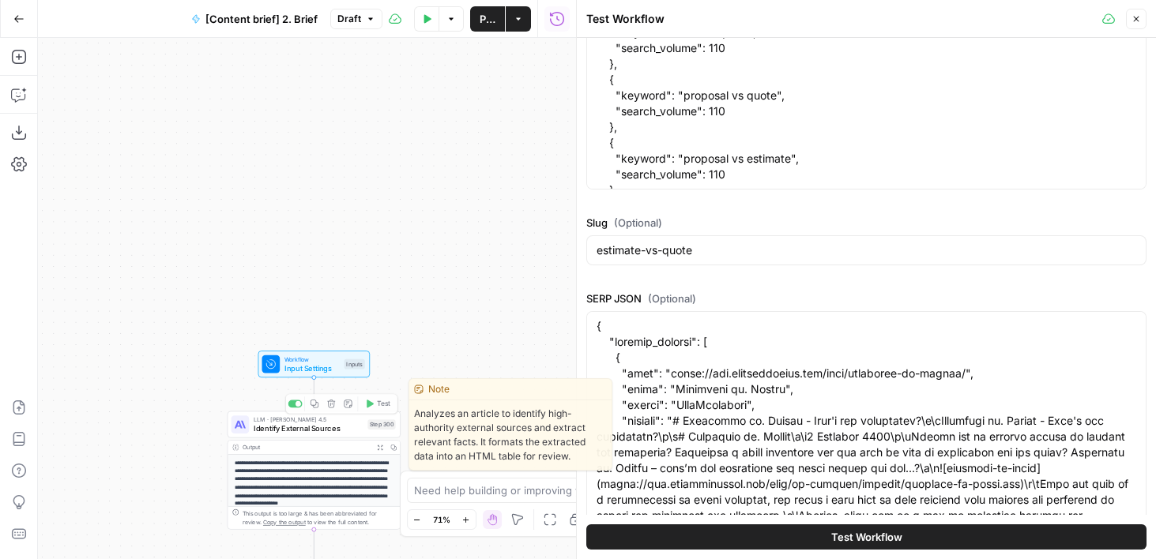
click at [279, 371] on div "Disable Step" at bounding box center [294, 378] width 56 height 15
click at [276, 366] on div "Disable Step" at bounding box center [294, 378] width 80 height 28
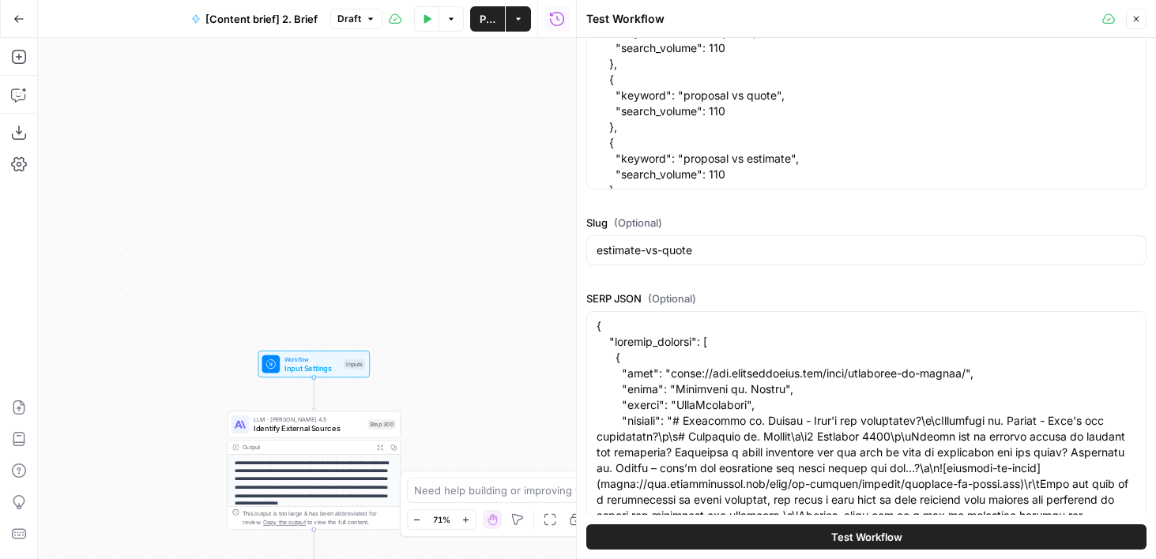
click at [272, 366] on icon at bounding box center [270, 364] width 9 height 9
type input "**H1: What's the Difference Between an Estimate and Quote?****H2: What is a quo…"
type input "<table border="1" cellpadding="6" cellspacing="0"> <thead> <tr> <th>Topic</th> …"
type input "**AI Overview**A quote is a fixed, firm price for a defined scope of work that …"
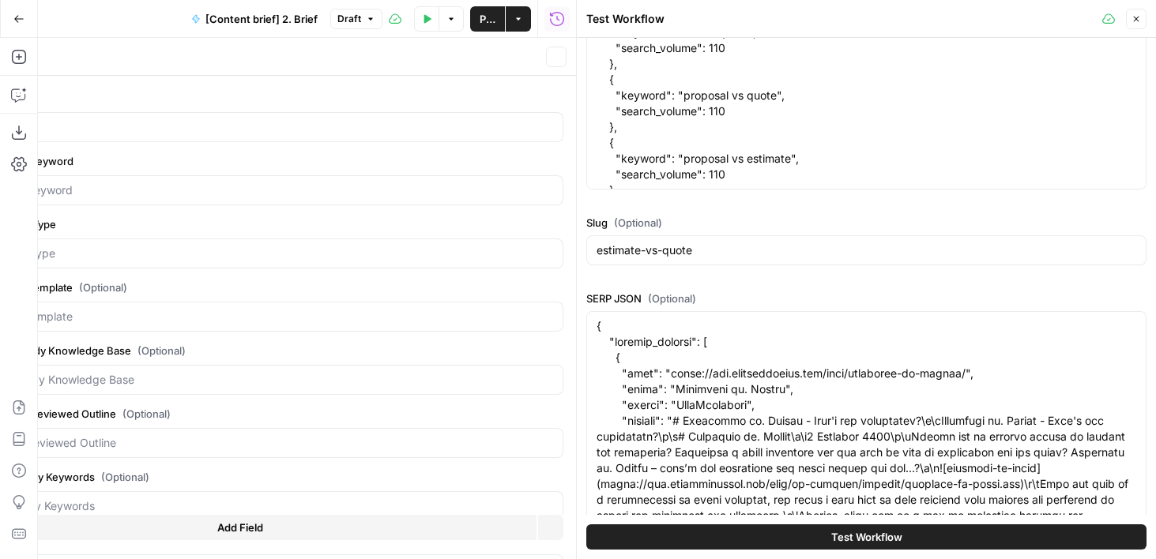
type input "**H1: What's the Difference Between an Estimate and Quote?****H2: What is a quo…"
type input "<table border="1" cellpadding="6" cellspacing="0"> <thead> <tr> <th>Topic</th> …"
type input "**AI Overview**A quote is a fixed, firm price for a defined scope of work that …"
type input "**H1: What's the Difference Between an Estimate and Quote?****H2: What is a quo…"
type input "<table border="1" cellpadding="6" cellspacing="0"> <thead> <tr> <th>Topic</th> …"
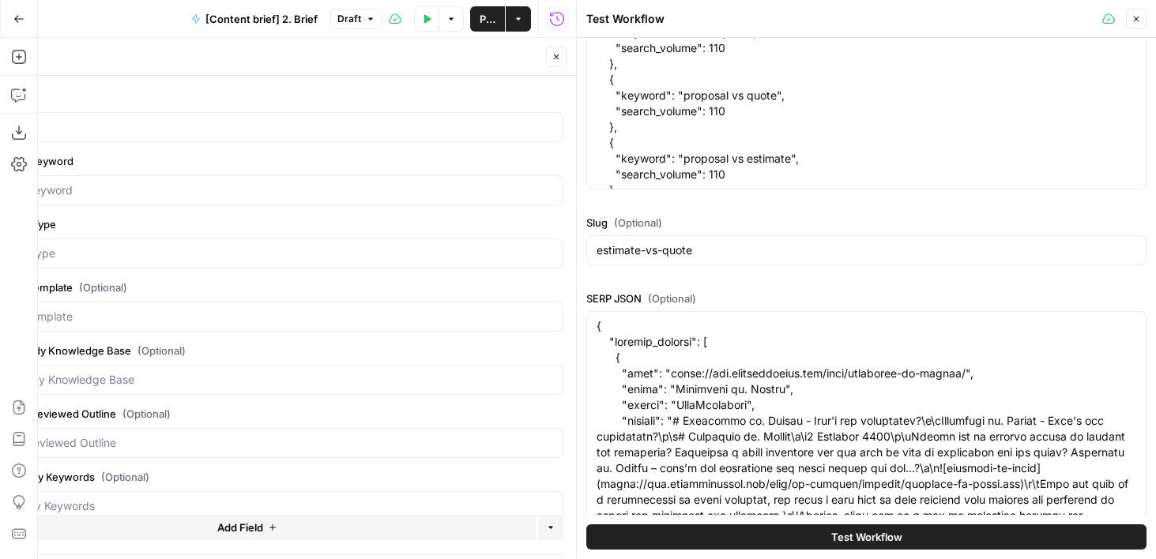
type input "**AI Overview**A quote is a fixed, firm price for a defined scope of work that …"
type input "**H1: What's the Difference Between an Estimate and Quote?****H2: What is a quo…"
type input "<table border="1" cellpadding="6" cellspacing="0"> <thead> <tr> <th>Topic</th> …"
type input "**AI Overview**A quote is a fixed, firm price for a defined scope of work that …"
click at [579, 291] on body "**********" at bounding box center [578, 279] width 1156 height 559
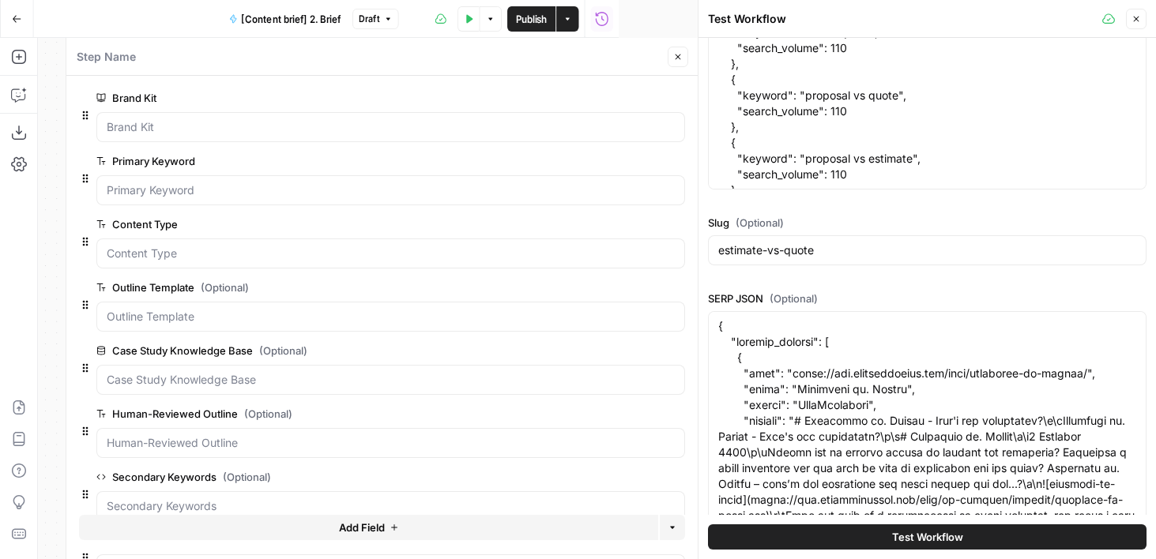
type input "**H1: What's the Difference Between an Estimate and Quote?****H2: What is a quo…"
type input "<table border="1" cellpadding="6" cellspacing="0"> <thead> <tr> <th>Topic</th> …"
type input "**AI Overview**A quote is a fixed, firm price for a defined scope of work that …"
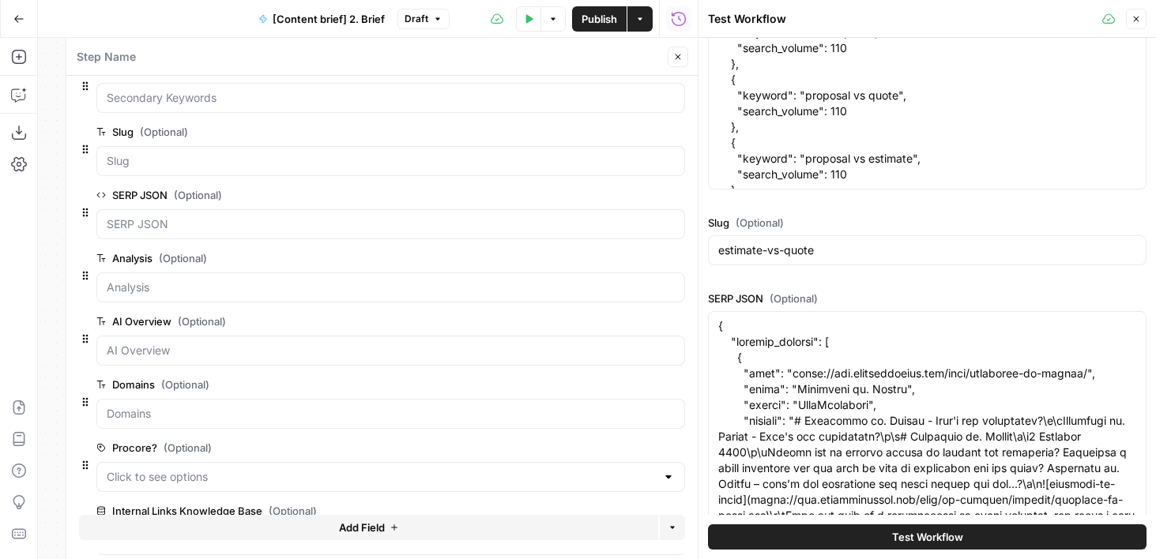
scroll to position [460, 0]
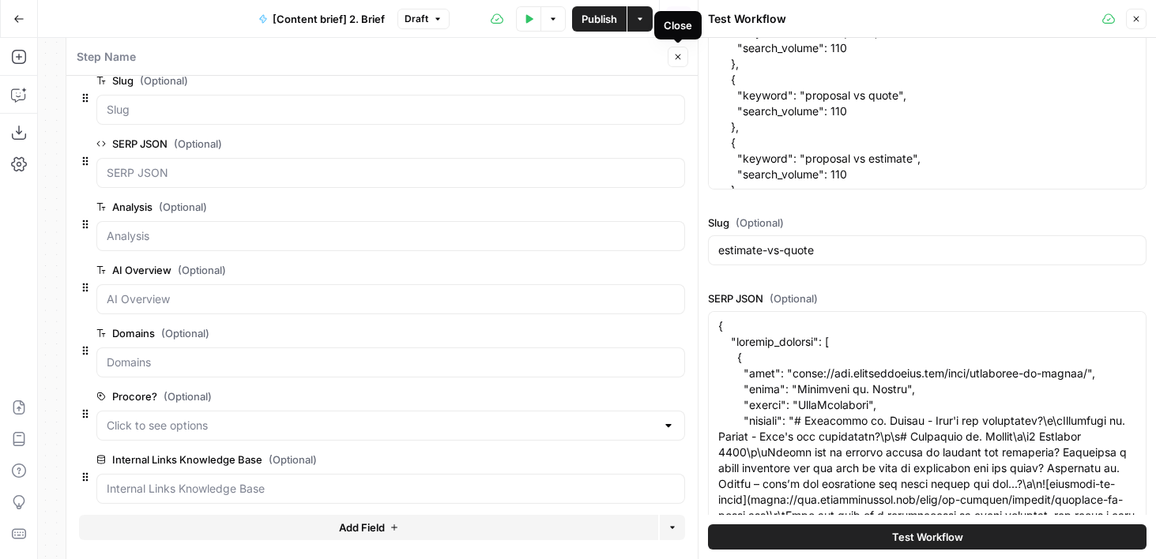
click at [678, 55] on icon "button" at bounding box center [677, 56] width 9 height 9
type input "**H1: What's the Difference Between an Estimate and Quote?****H2: What is a quo…"
type input "<table border="1" cellpadding="6" cellspacing="0"> <thead> <tr> <th>Topic</th> …"
type input "**AI Overview**A quote is a fixed, firm price for a defined scope of work that …"
type input "**H1: What's the Difference Between an Estimate and Quote?****H2: What is a quo…"
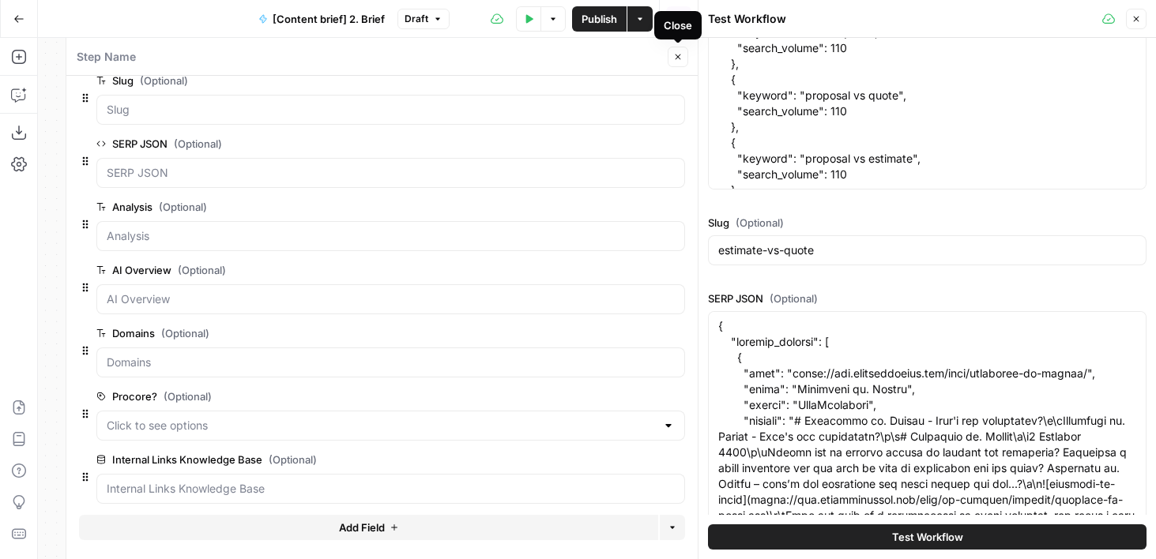
type input "<table border="1" cellpadding="6" cellspacing="0"> <thead> <tr> <th>Topic</th> …"
type input "**AI Overview**A quote is a fixed, firm price for a defined scope of work that …"
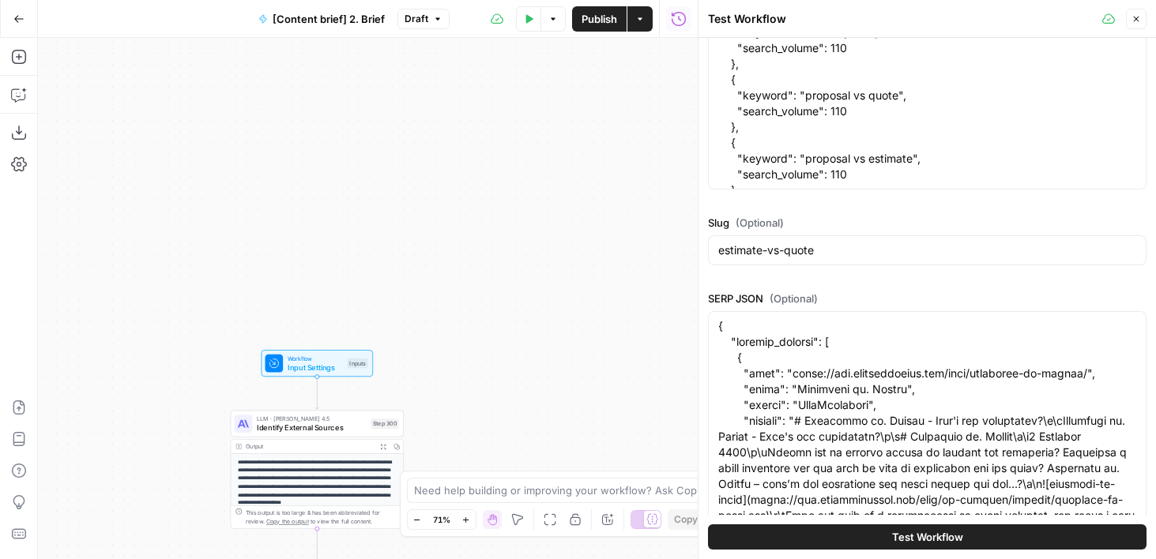
type input "**H1: What's the Difference Between an Estimate and Quote?****H2: What is a quo…"
type input "<table border="1" cellpadding="6" cellspacing="0"> <thead> <tr> <th>Topic</th> …"
type input "**AI Overview**A quote is a fixed, firm price for a defined scope of work that …"
type input "**H1: What's the Difference Between an Estimate and Quote?****H2: What is a quo…"
type input "<table border="1" cellpadding="6" cellspacing="0"> <thead> <tr> <th>Topic</th> …"
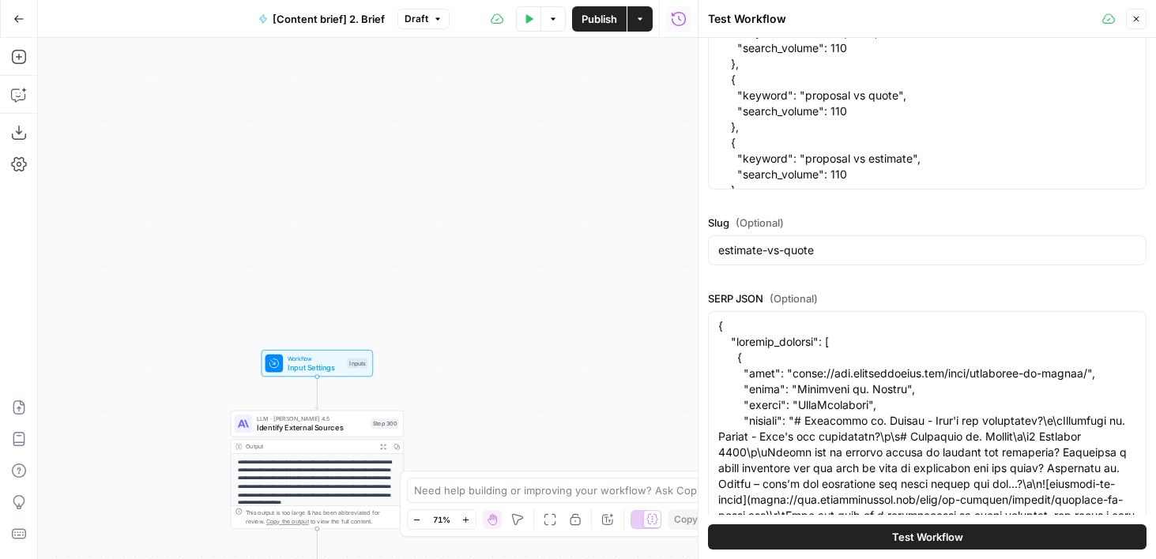
type input "**AI Overview**A quote is a fixed, firm price for a defined scope of work that …"
type input "**H1: What's the Difference Between an Estimate and Quote?****H2: What is a quo…"
type input "<table border="1" cellpadding="6" cellspacing="0"> <thead> <tr> <th>Topic</th> …"
type input "**AI Overview**A quote is a fixed, firm price for a defined scope of work that …"
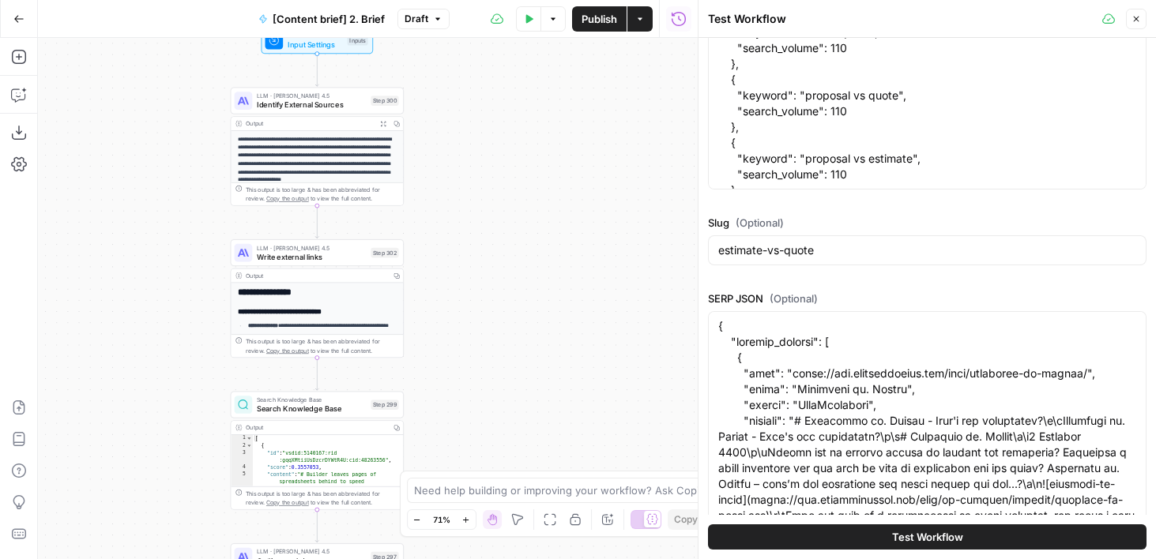
drag, startPoint x: 585, startPoint y: 243, endPoint x: 585, endPoint y: -64, distance: 307.2
click at [585, 0] on html "**********" at bounding box center [578, 279] width 1156 height 559
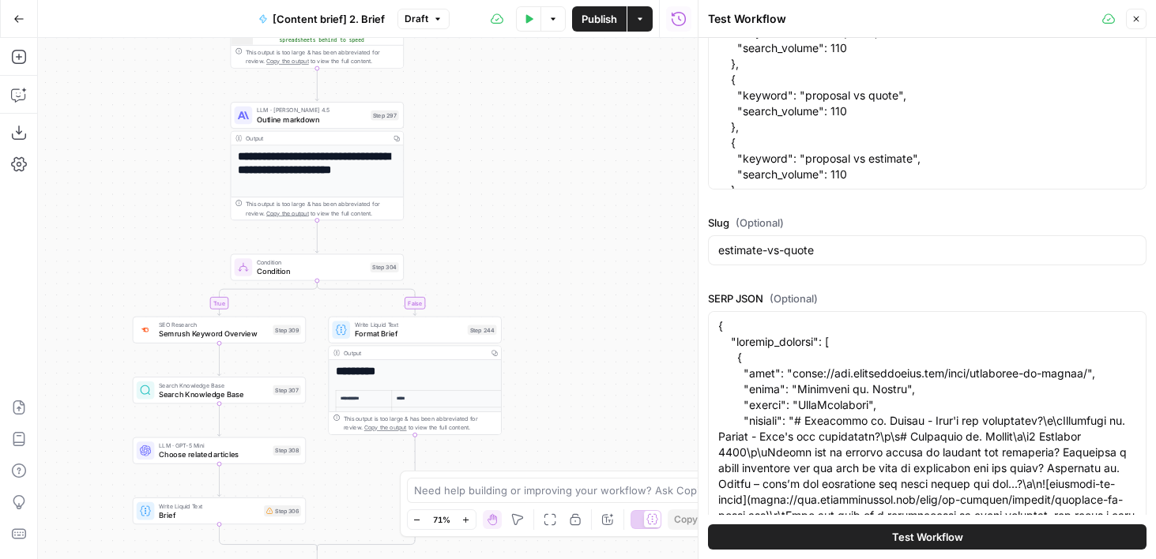
drag, startPoint x: 563, startPoint y: 306, endPoint x: 563, endPoint y: -100, distance: 406.0
click at [563, 0] on html "**********" at bounding box center [578, 279] width 1156 height 559
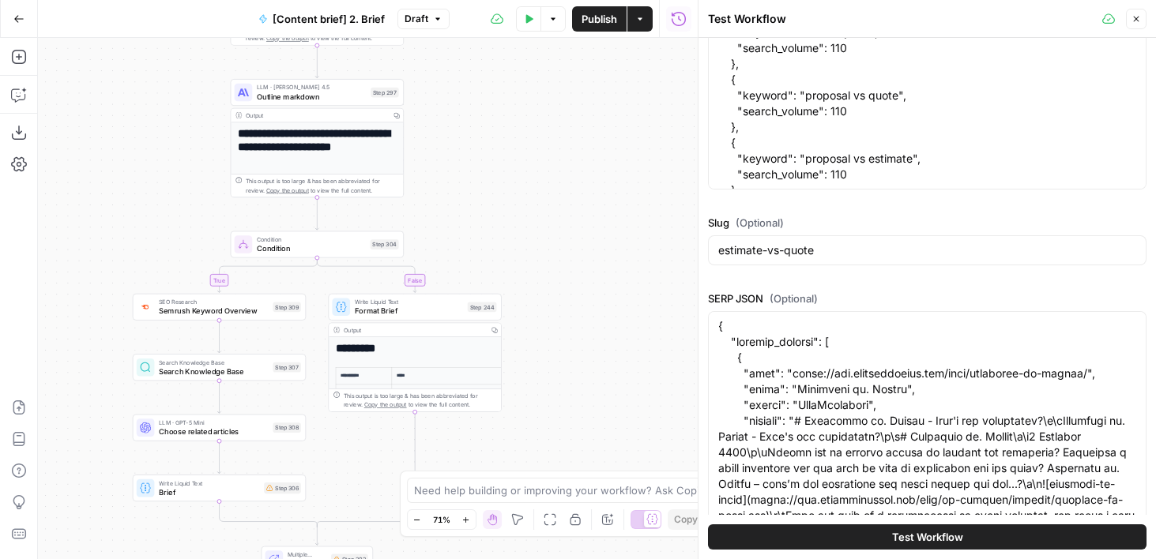
drag, startPoint x: 539, startPoint y: 248, endPoint x: 583, endPoint y: 111, distance: 143.6
click at [582, 111] on div "**********" at bounding box center [368, 298] width 660 height 521
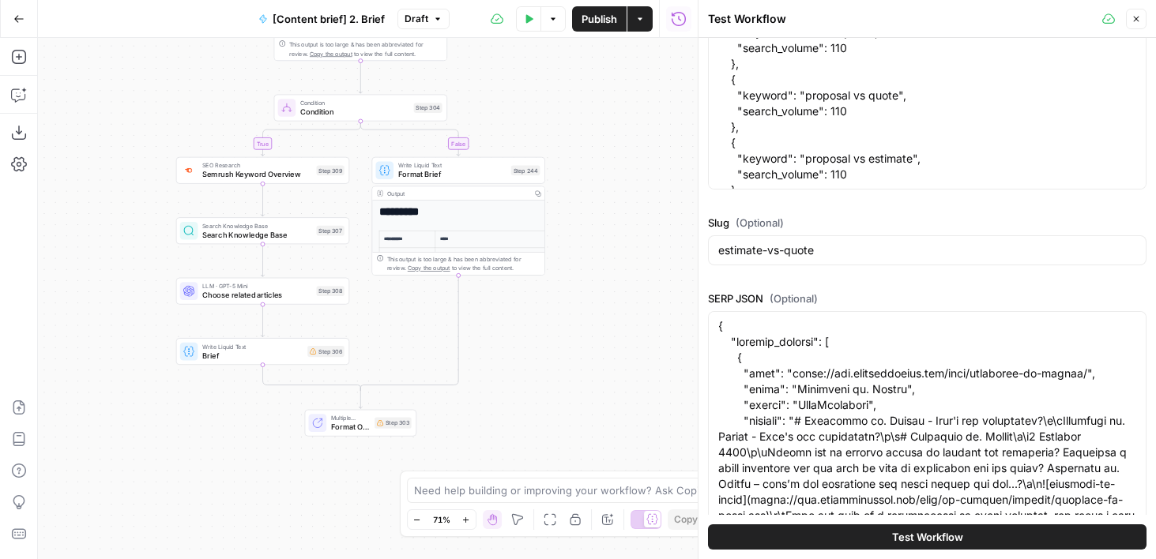
click at [282, 363] on div "Write Liquid Text Brief Step 306 Copy step Delete step Add Note Test" at bounding box center [262, 351] width 173 height 27
type input "**H1: What's the Difference Between an Estimate and Quote?****H2: What is a quo…"
type input "<table border="1" cellpadding="6" cellspacing="0"> <thead> <tr> <th>Topic</th> …"
type input "**AI Overview**A quote is a fixed, firm price for a defined scope of work that …"
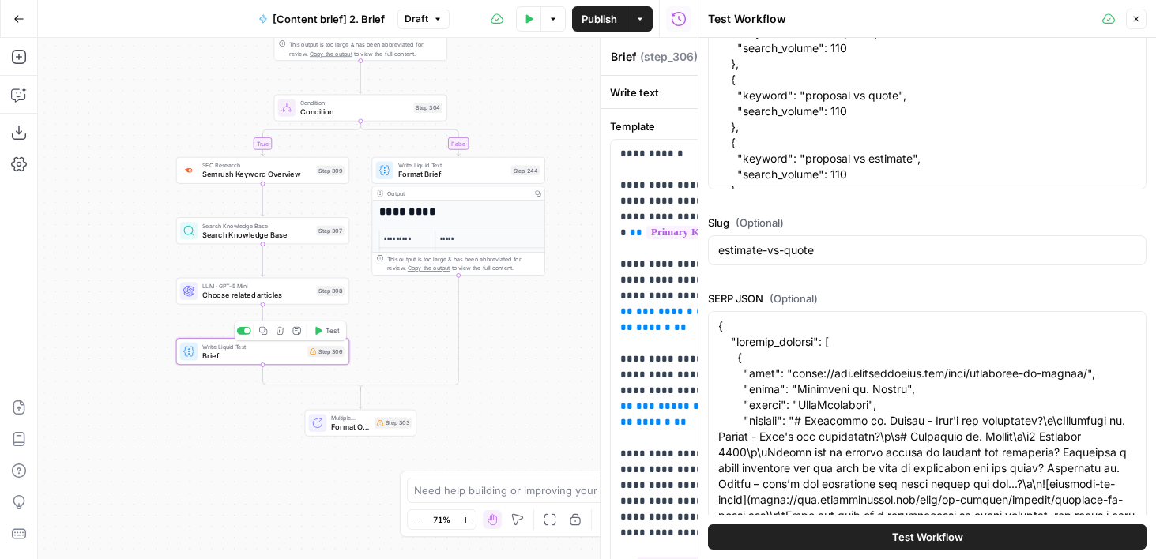
type input "**H1: What's the Difference Between an Estimate and Quote?****H2: What is a quo…"
type input "<table border="1" cellpadding="6" cellspacing="0"> <thead> <tr> <th>Topic</th> …"
type input "**AI Overview**A quote is a fixed, firm price for a defined scope of work that …"
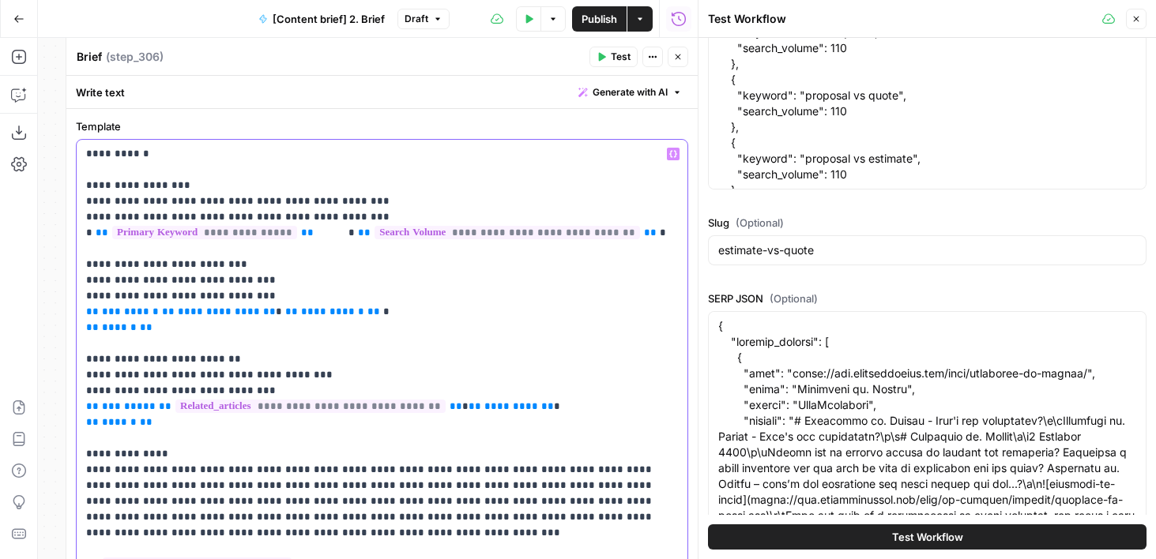
click at [178, 316] on span "**********" at bounding box center [219, 311] width 82 height 10
type input "**H1: What's the Difference Between an Estimate and Quote?****H2: What is a quo…"
type input "<table border="1" cellpadding="6" cellspacing="0"> <thead> <tr> <th>Topic</th> …"
type input "**AI Overview**A quote is a fixed, firm price for a defined scope of work that …"
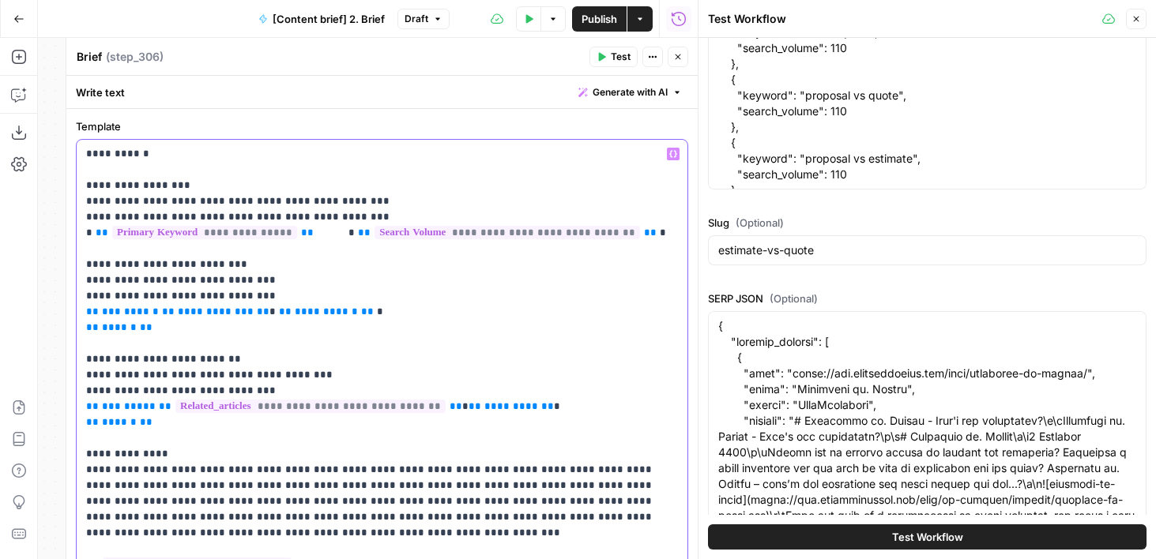
type input "**H1: What's the Difference Between an Estimate and Quote?****H2: What is a quo…"
type input "<table border="1" cellpadding="6" cellspacing="0"> <thead> <tr> <th>Topic</th> …"
type input "**AI Overview**A quote is a fixed, firm price for a defined scope of work that …"
type input "**H1: What's the Difference Between an Estimate and Quote?****H2: What is a quo…"
type input "<table border="1" cellpadding="6" cellspacing="0"> <thead> <tr> <th>Topic</th> …"
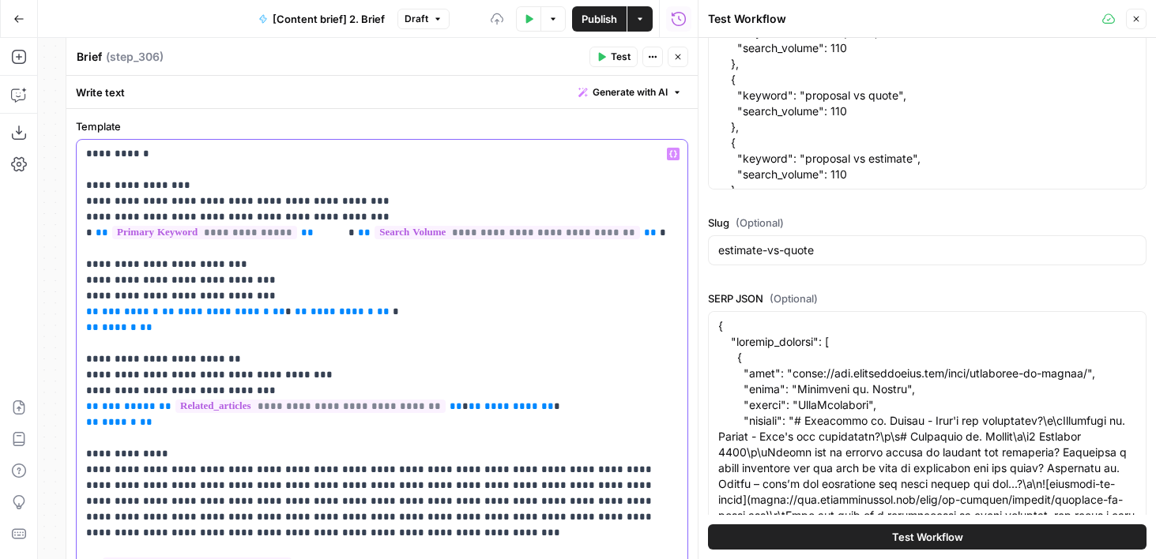
type input "**AI Overview**A quote is a fixed, firm price for a defined scope of work that …"
type input "**H1: What's the Difference Between an Estimate and Quote?****H2: What is a quo…"
type input "<table border="1" cellpadding="6" cellspacing="0"> <thead> <tr> <th>Topic</th> …"
type input "**AI Overview**A quote is a fixed, firm price for a defined scope of work that …"
type input "**H1: What's the Difference Between an Estimate and Quote?****H2: What is a quo…"
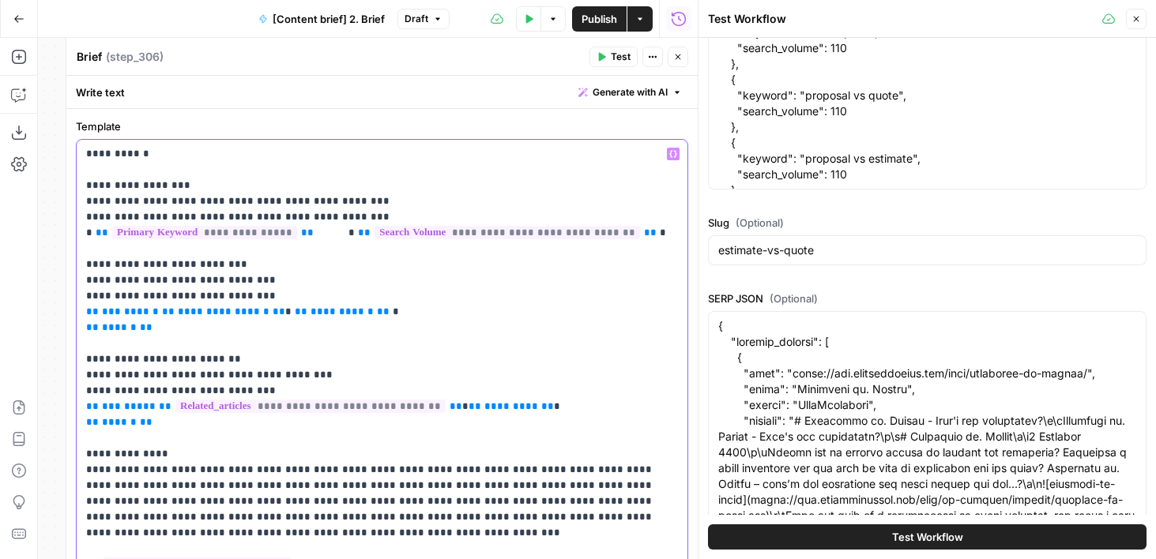
type input "<table border="1" cellpadding="6" cellspacing="0"> <thead> <tr> <th>Topic</th> …"
type input "**AI Overview**A quote is a fixed, firm price for a defined scope of work that …"
type input "**H1: What's the Difference Between an Estimate and Quote?****H2: What is a quo…"
type input "<table border="1" cellpadding="6" cellspacing="0"> <thead> <tr> <th>Topic</th> …"
type input "**AI Overview**A quote is a fixed, firm price for a defined scope of work that …"
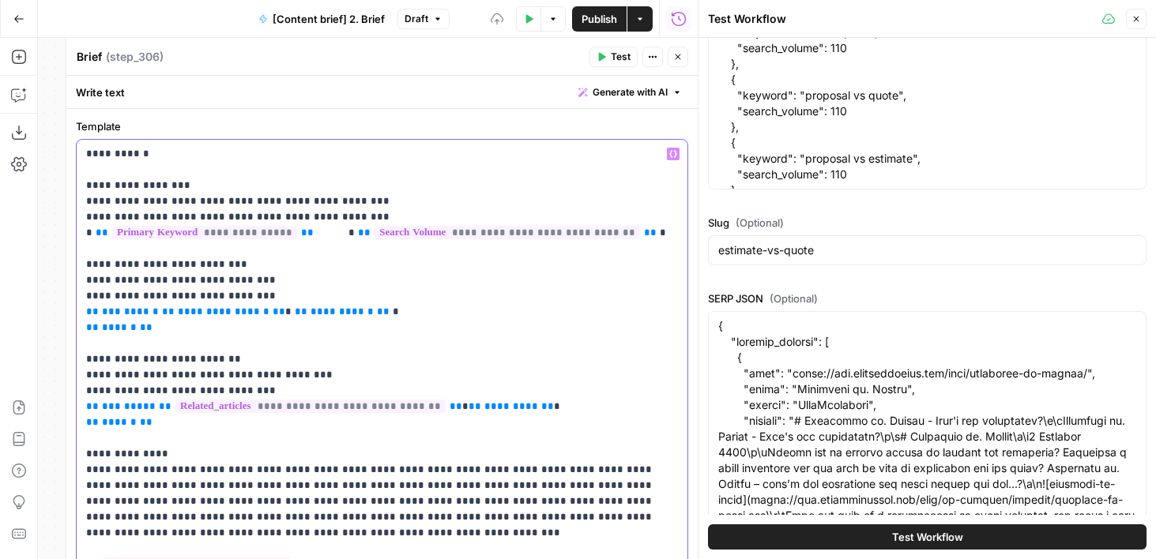
type input "**H1: What's the Difference Between an Estimate and Quote?****H2: What is a quo…"
type input "<table border="1" cellpadding="6" cellspacing="0"> <thead> <tr> <th>Topic</th> …"
type input "**AI Overview**A quote is a fixed, firm price for a defined scope of work that …"
type input "**H1: What's the Difference Between an Estimate and Quote?****H2: What is a quo…"
type input "<table border="1" cellpadding="6" cellspacing="0"> <thead> <tr> <th>Topic</th> …"
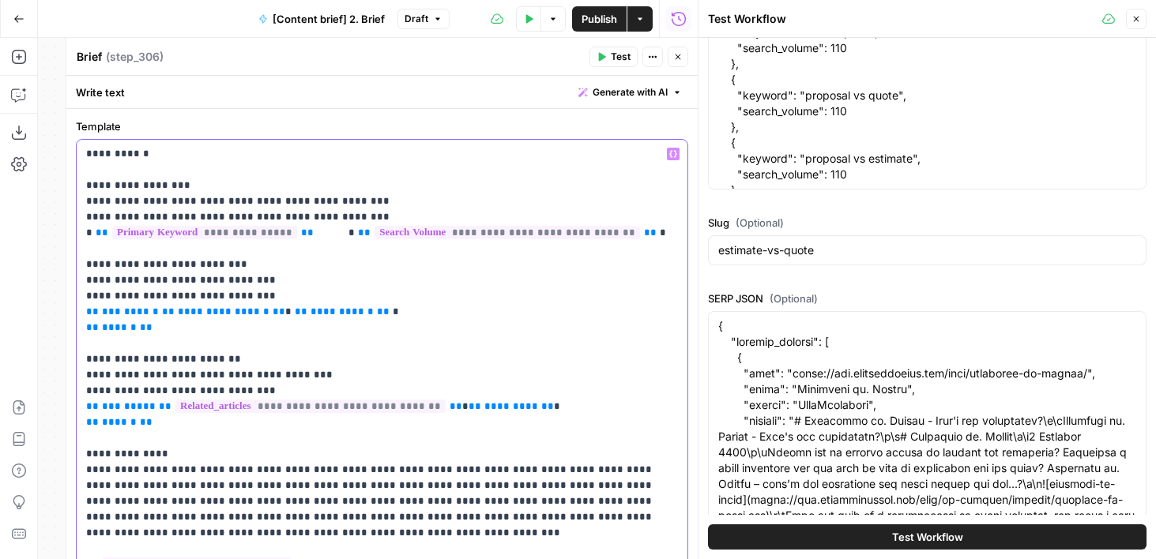
type input "**AI Overview**A quote is a fixed, firm price for a defined scope of work that …"
type input "**H1: What's the Difference Between an Estimate and Quote?****H2: What is a quo…"
type input "<table border="1" cellpadding="6" cellspacing="0"> <thead> <tr> <th>Topic</th> …"
type input "**AI Overview**A quote is a fixed, firm price for a defined scope of work that …"
type input "**H1: What's the Difference Between an Estimate and Quote?****H2: What is a quo…"
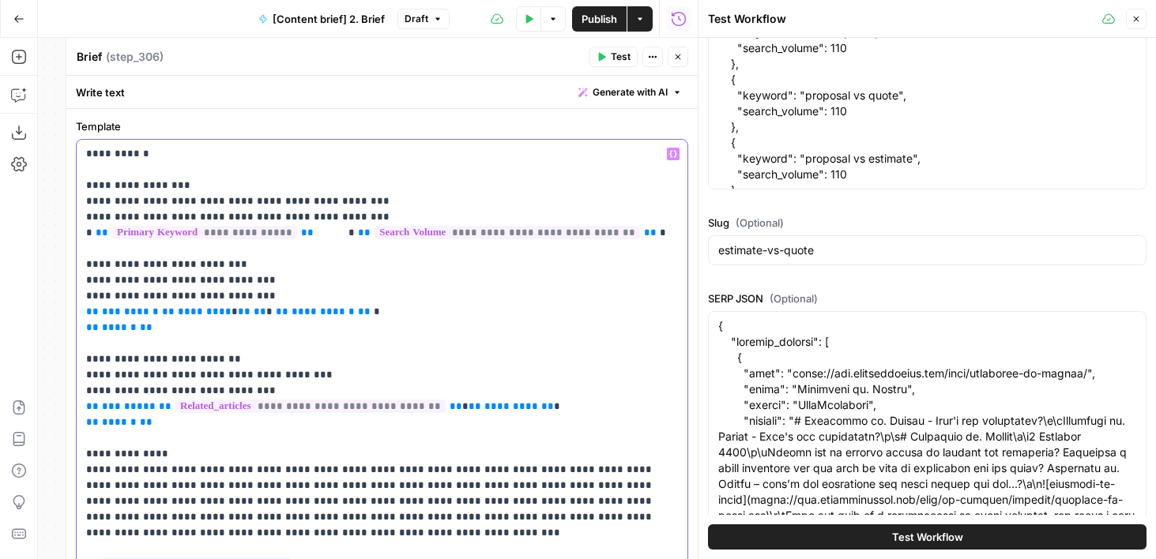
type input "<table border="1" cellpadding="6" cellspacing="0"> <thead> <tr> <th>Topic</th> …"
type input "**AI Overview**A quote is a fixed, firm price for a defined scope of work that …"
type input "**H1: What's the Difference Between an Estimate and Quote?****H2: What is a quo…"
type input "<table border="1" cellpadding="6" cellspacing="0"> <thead> <tr> <th>Topic</th> …"
type input "**AI Overview**A quote is a fixed, firm price for a defined scope of work that …"
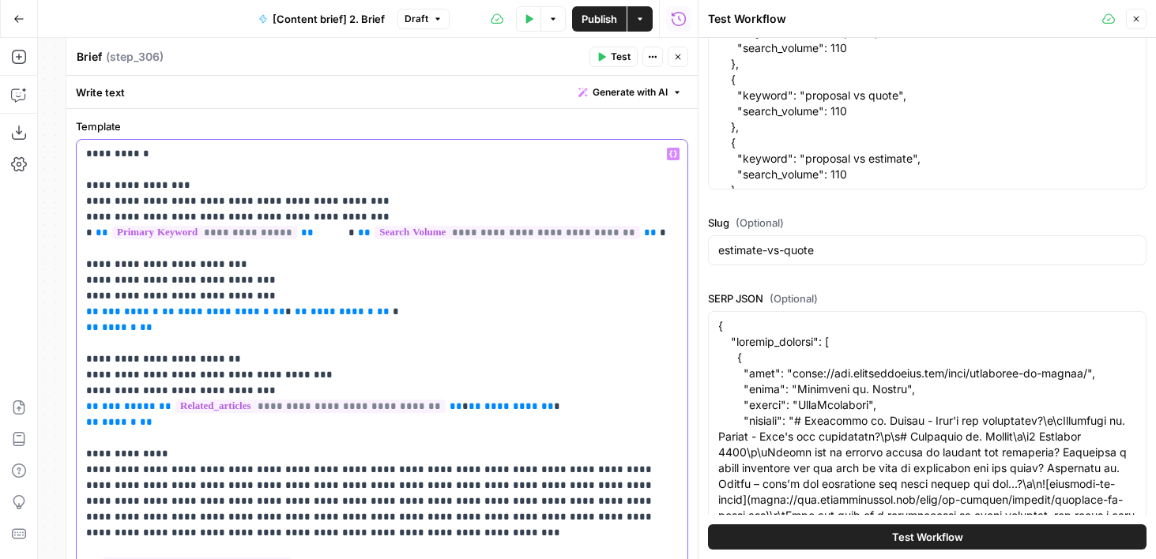
type input "**H1: What's the Difference Between an Estimate and Quote?****H2: What is a quo…"
type input "<table border="1" cellpadding="6" cellspacing="0"> <thead> <tr> <th>Topic</th> …"
type input "**AI Overview**A quote is a fixed, firm price for a defined scope of work that …"
type input "**H1: What's the Difference Between an Estimate and Quote?****H2: What is a quo…"
type input "<table border="1" cellpadding="6" cellspacing="0"> <thead> <tr> <th>Topic</th> …"
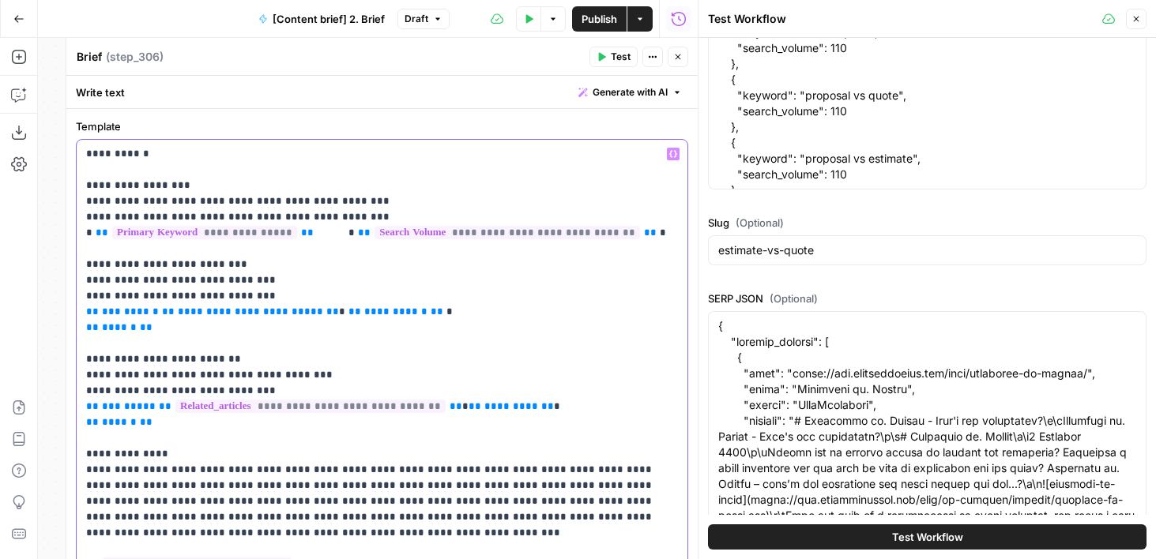
type input "**AI Overview**A quote is a fixed, firm price for a defined scope of work that …"
type input "**H1: What's the Difference Between an Estimate and Quote?****H2: What is a quo…"
type input "<table border="1" cellpadding="6" cellspacing="0"> <thead> <tr> <th>Topic</th> …"
type input "**AI Overview**A quote is a fixed, firm price for a defined scope of work that …"
type input "**H1: What's the Difference Between an Estimate and Quote?****H2: What is a quo…"
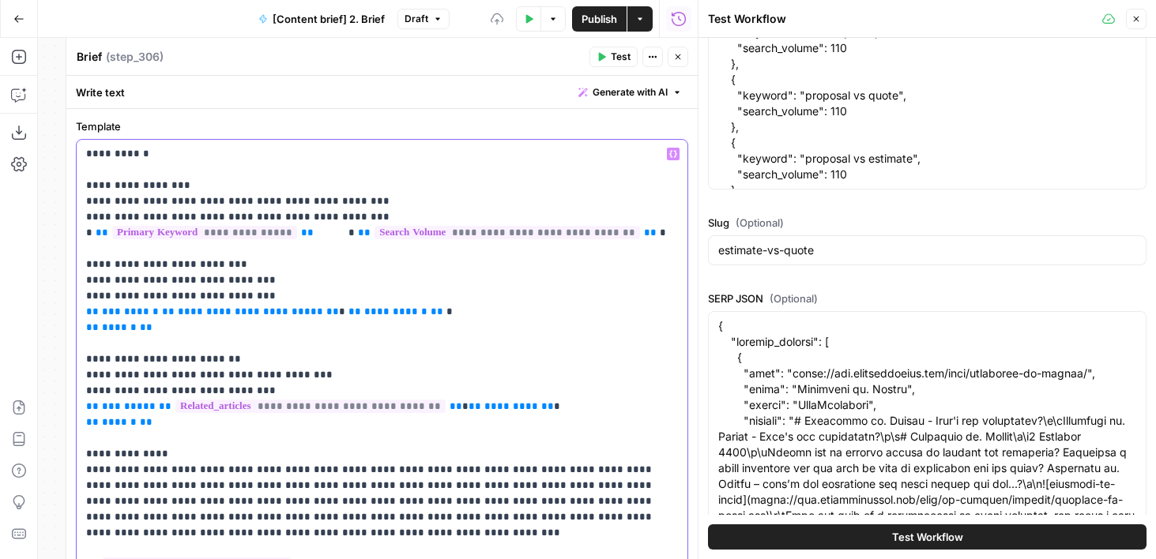
type input "<table border="1" cellpadding="6" cellspacing="0"> <thead> <tr> <th>Topic</th> …"
type input "**AI Overview**A quote is a fixed, firm price for a defined scope of work that …"
click at [215, 329] on p "**********" at bounding box center [382, 359] width 592 height 427
type input "**H1: What's the Difference Between an Estimate and Quote?****H2: What is a quo…"
type input "<table border="1" cellpadding="6" cellspacing="0"> <thead> <tr> <th>Topic</th> …"
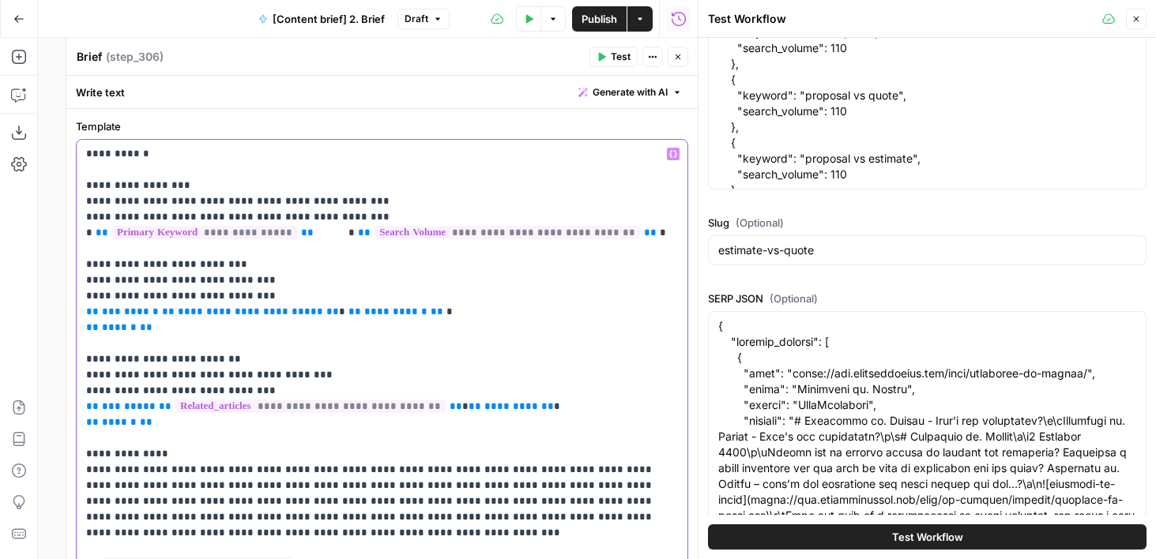
type input "**AI Overview**A quote is a fixed, firm price for a defined scope of work that …"
click at [178, 313] on span "**********" at bounding box center [250, 311] width 145 height 10
click at [364, 308] on span "**********" at bounding box center [395, 311] width 63 height 10
click at [178, 317] on span "**********" at bounding box center [250, 311] width 145 height 10
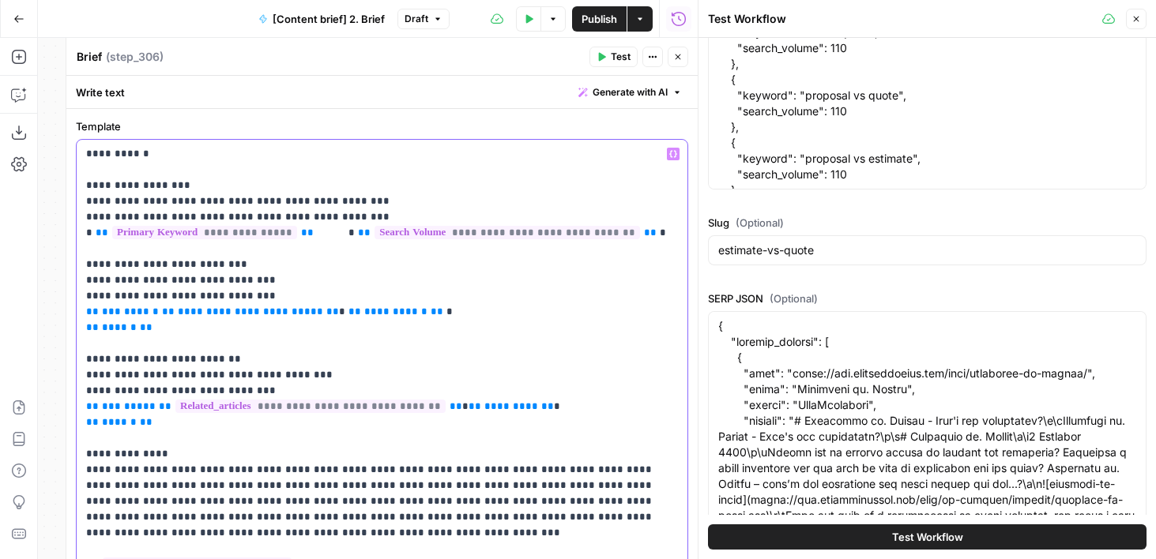
click at [178, 317] on span "**********" at bounding box center [250, 311] width 145 height 10
click at [672, 163] on p "**********" at bounding box center [382, 359] width 592 height 427
click at [672, 155] on icon "button" at bounding box center [673, 154] width 8 height 8
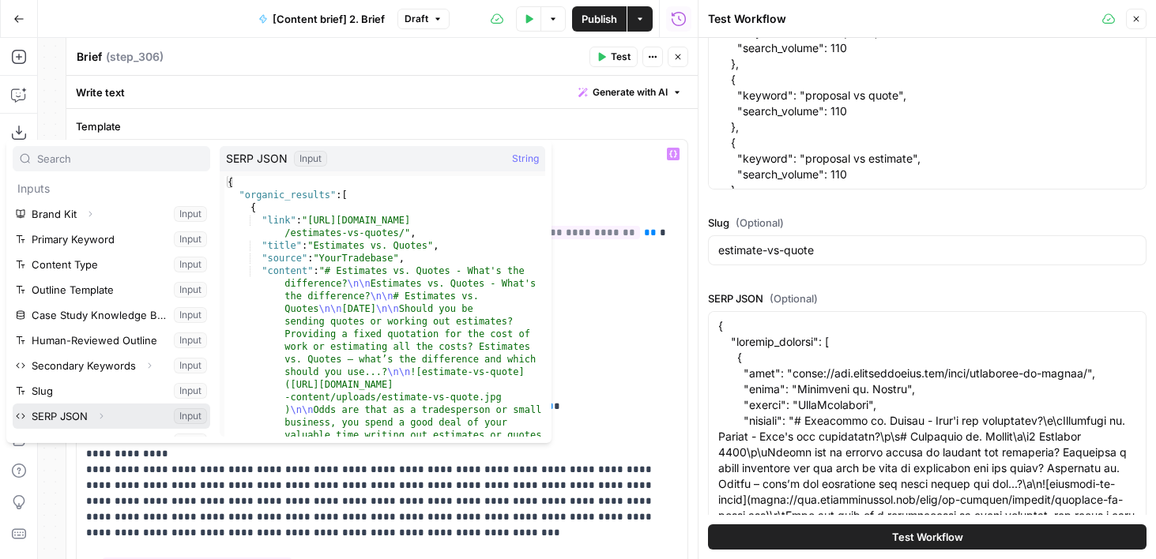
click at [88, 409] on button "Select variable SERP JSON" at bounding box center [111, 416] width 197 height 25
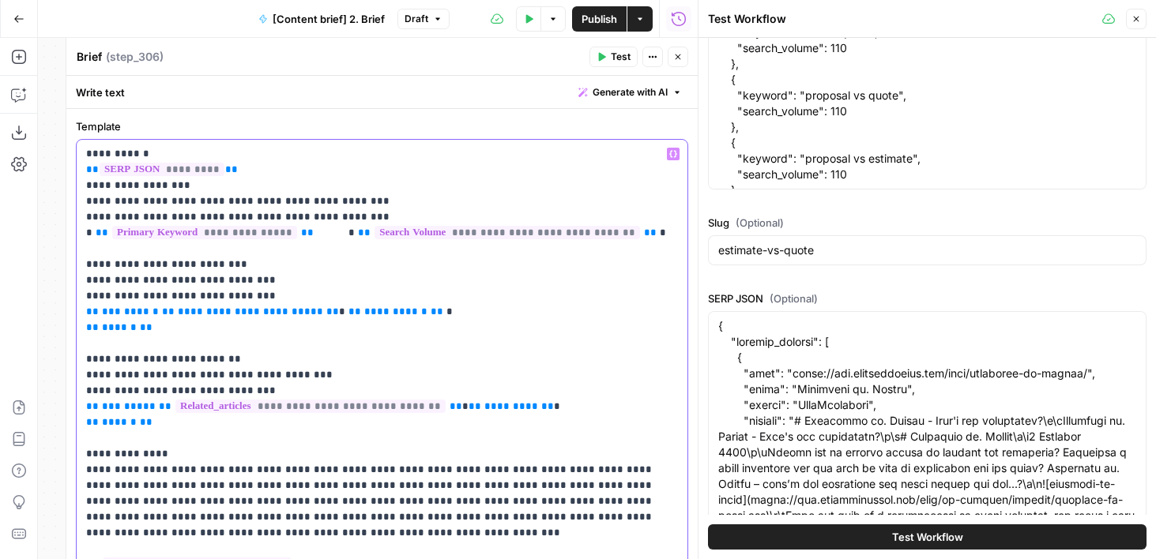
type input "**H1: What's the Difference Between an Estimate and Quote?****H2: What is a quo…"
type input "<table border="1" cellpadding="6" cellspacing="0"> <thead> <tr> <th>Topic</th> …"
type input "**AI Overview**A quote is a fixed, firm price for a defined scope of work that …"
type input "**H1: What's the Difference Between an Estimate and Quote?****H2: What is a quo…"
type input "<table border="1" cellpadding="6" cellspacing="0"> <thead> <tr> <th>Topic</th> …"
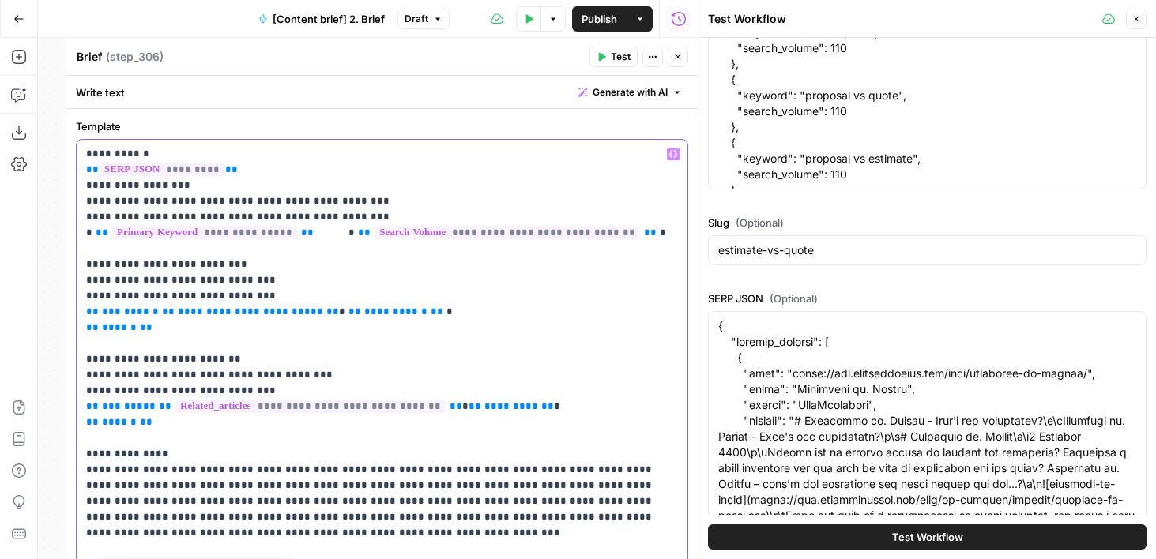
type input "**AI Overview**A quote is a fixed, firm price for a defined scope of work that …"
type input "**H1: What's the Difference Between an Estimate and Quote?****H2: What is a quo…"
type input "<table border="1" cellpadding="6" cellspacing="0"> <thead> <tr> <th>Topic</th> …"
type input "**AI Overview**A quote is a fixed, firm price for a defined scope of work that …"
type input "**H1: What's the Difference Between an Estimate and Quote?****H2: What is a quo…"
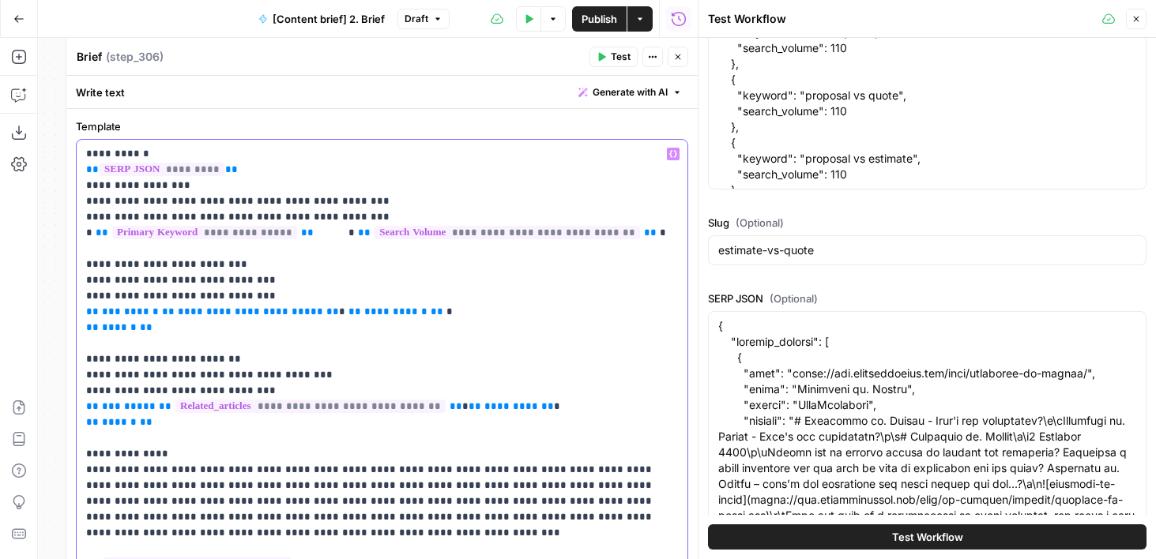
type input "<table border="1" cellpadding="6" cellspacing="0"> <thead> <tr> <th>Topic</th> …"
type input "**AI Overview**A quote is a fixed, firm price for a defined scope of work that …"
type input "**H1: What's the Difference Between an Estimate and Quote?****H2: What is a quo…"
type input "<table border="1" cellpadding="6" cellspacing="0"> <thead> <tr> <th>Topic</th> …"
type input "**AI Overview**A quote is a fixed, firm price for a defined scope of work that …"
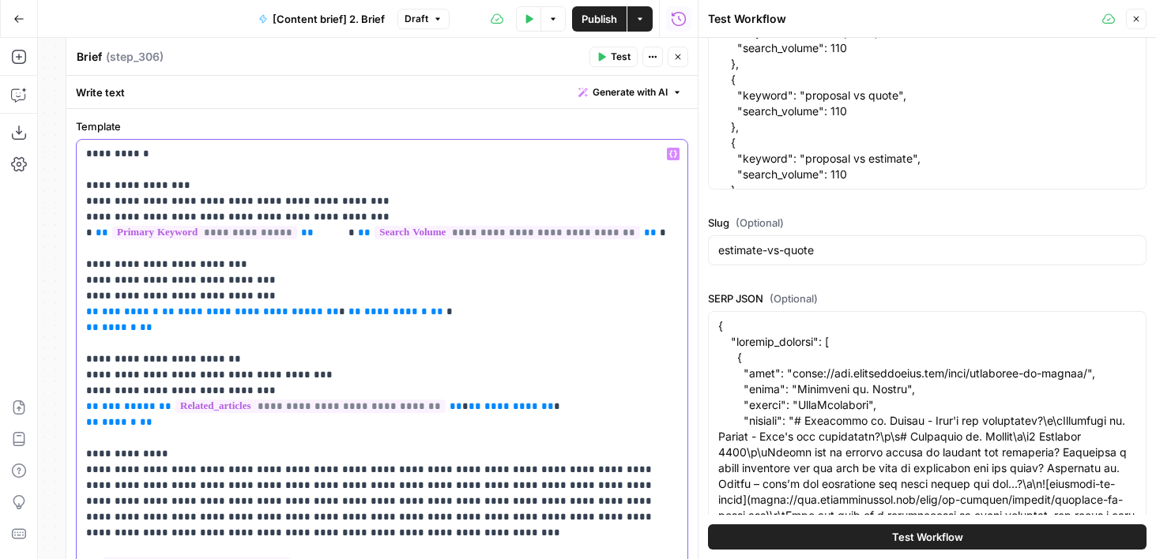
type input "**H1: What's the Difference Between an Estimate and Quote?****H2: What is a quo…"
type input "<table border="1" cellpadding="6" cellspacing="0"> <thead> <tr> <th>Topic</th> …"
type input "**AI Overview**A quote is a fixed, firm price for a defined scope of work that …"
type input "**H1: What's the Difference Between an Estimate and Quote?****H2: What is a quo…"
type input "<table border="1" cellpadding="6" cellspacing="0"> <thead> <tr> <th>Topic</th> …"
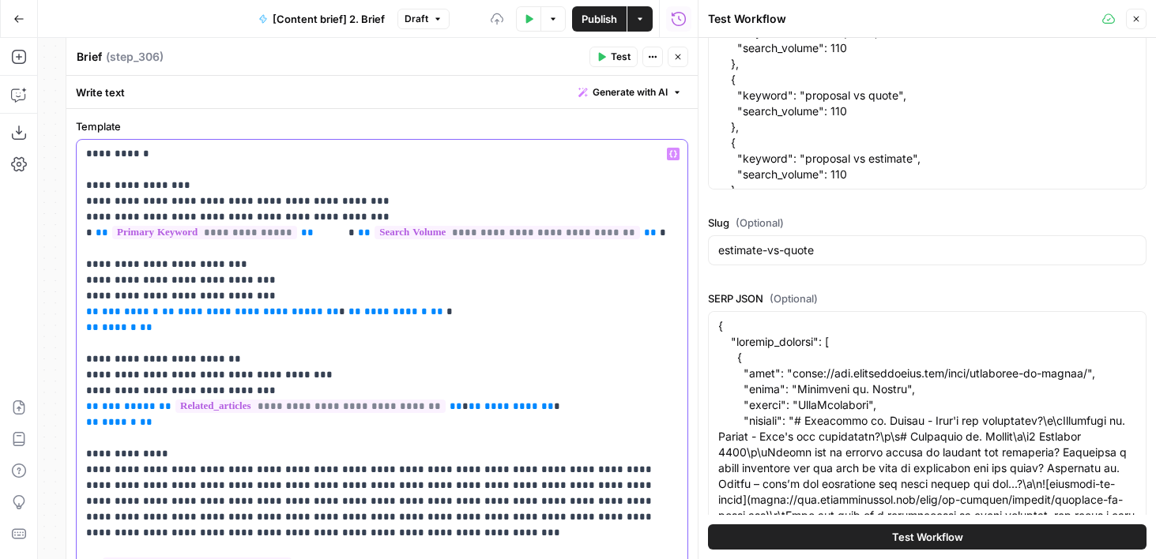
type input "**AI Overview**A quote is a fixed, firm price for a defined scope of work that …"
type input "**H1: What's the Difference Between an Estimate and Quote?****H2: What is a quo…"
type input "<table border="1" cellpadding="6" cellspacing="0"> <thead> <tr> <th>Topic</th> …"
type input "**AI Overview**A quote is a fixed, firm price for a defined scope of work that …"
drag, startPoint x: 209, startPoint y: 313, endPoint x: 190, endPoint y: 314, distance: 18.2
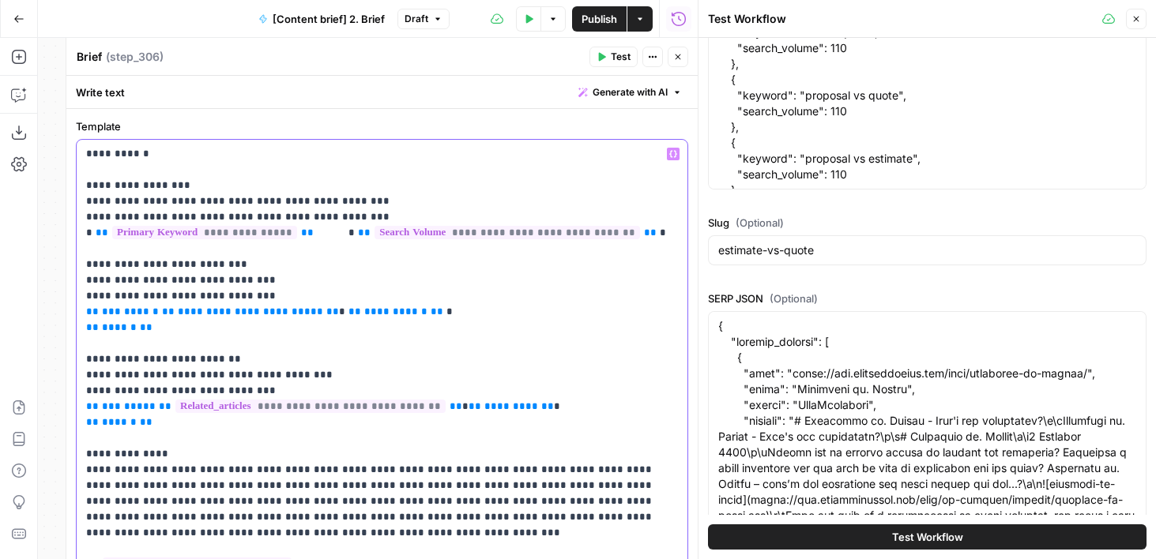
click at [190, 314] on span "**********" at bounding box center [250, 311] width 145 height 10
type input "**H1: What's the Difference Between an Estimate and Quote?****H2: What is a quo…"
type input "<table border="1" cellpadding="6" cellspacing="0"> <thead> <tr> <th>Topic</th> …"
type input "**AI Overview**A quote is a fixed, firm price for a defined scope of work that …"
click at [524, 268] on p "**********" at bounding box center [382, 359] width 592 height 427
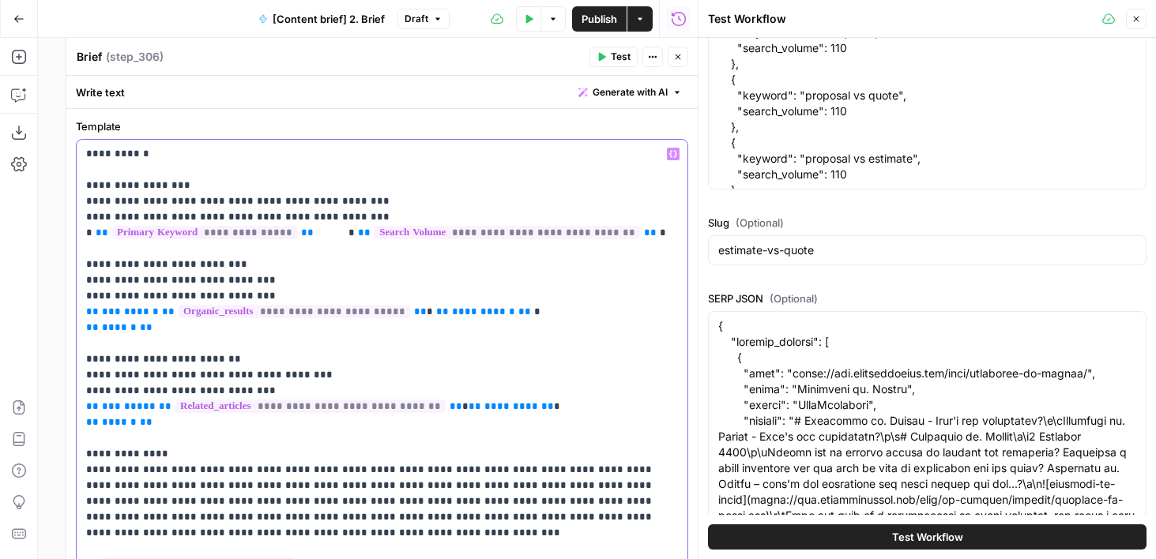
type input "**H1: What's the Difference Between an Estimate and Quote?****H2: What is a quo…"
type input "<table border="1" cellpadding="6" cellspacing="0"> <thead> <tr> <th>Topic</th> …"
type input "**AI Overview**A quote is a fixed, firm price for a defined scope of work that …"
type input "**H1: What's the Difference Between an Estimate and Quote?****H2: What is a quo…"
type input "<table border="1" cellpadding="6" cellspacing="0"> <thead> <tr> <th>Topic</th> …"
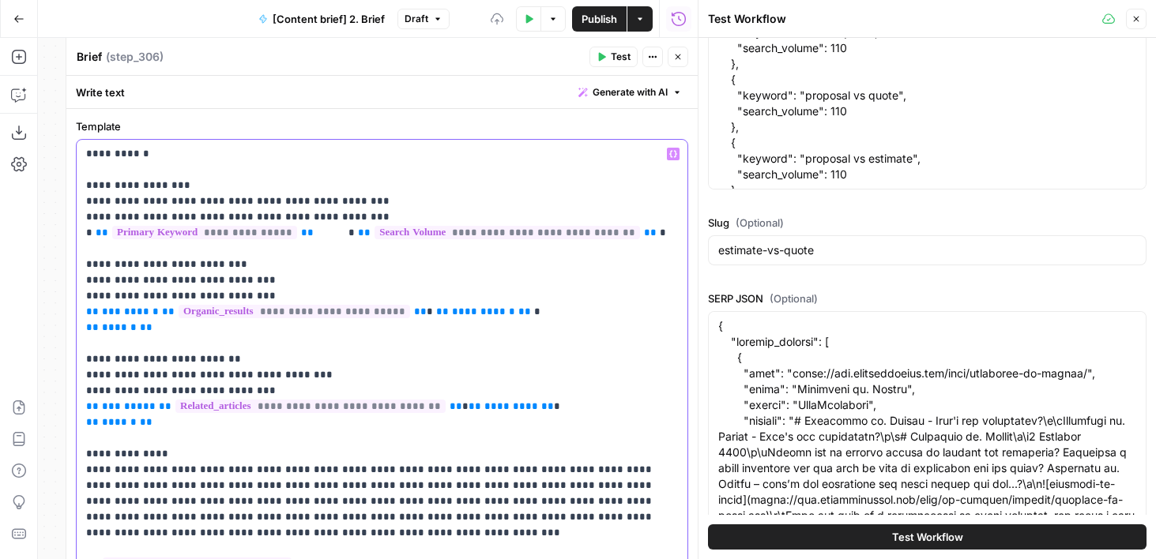
type input "**AI Overview**A quote is a fixed, firm price for a defined scope of work that …"
type input "**H1: What's the Difference Between an Estimate and Quote?****H2: What is a quo…"
type input "<table border="1" cellpadding="6" cellspacing="0"> <thead> <tr> <th>Topic</th> …"
type input "**AI Overview**A quote is a fixed, firm price for a defined scope of work that …"
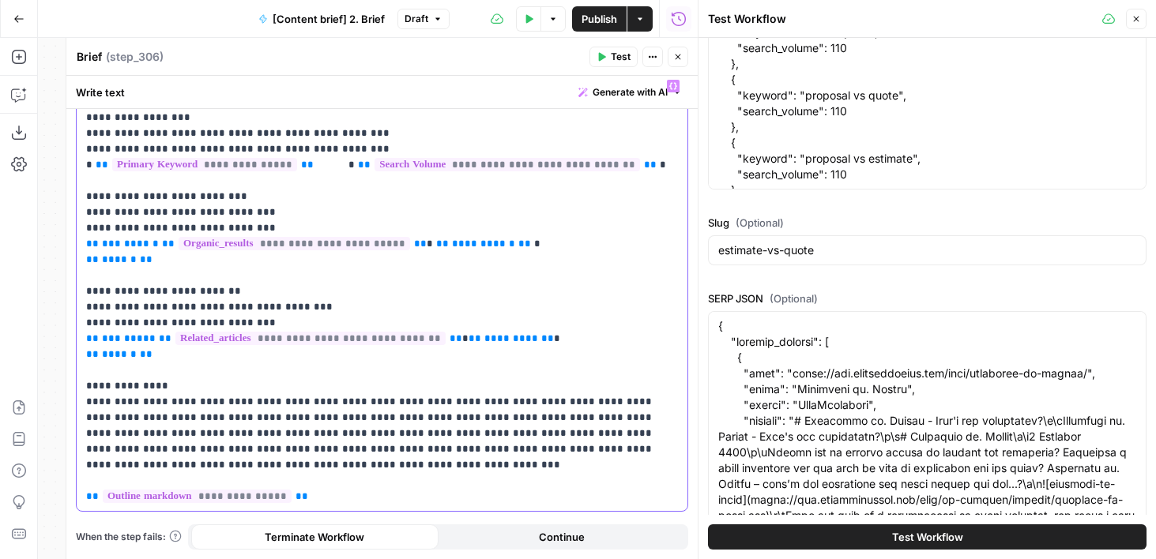
scroll to position [0, 0]
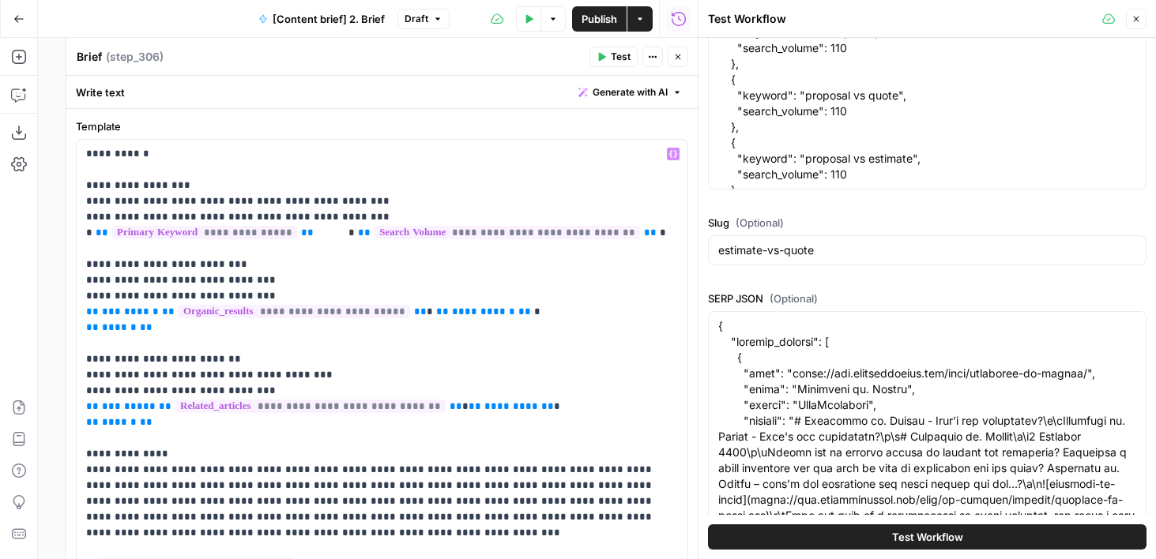
click at [677, 54] on icon "button" at bounding box center [677, 56] width 9 height 9
type input "**H1: What's the Difference Between an Estimate and Quote?****H2: What is a quo…"
type input "<table border="1" cellpadding="6" cellspacing="0"> <thead> <tr> <th>Topic</th> …"
type input "**AI Overview**A quote is a fixed, firm price for a defined scope of work that …"
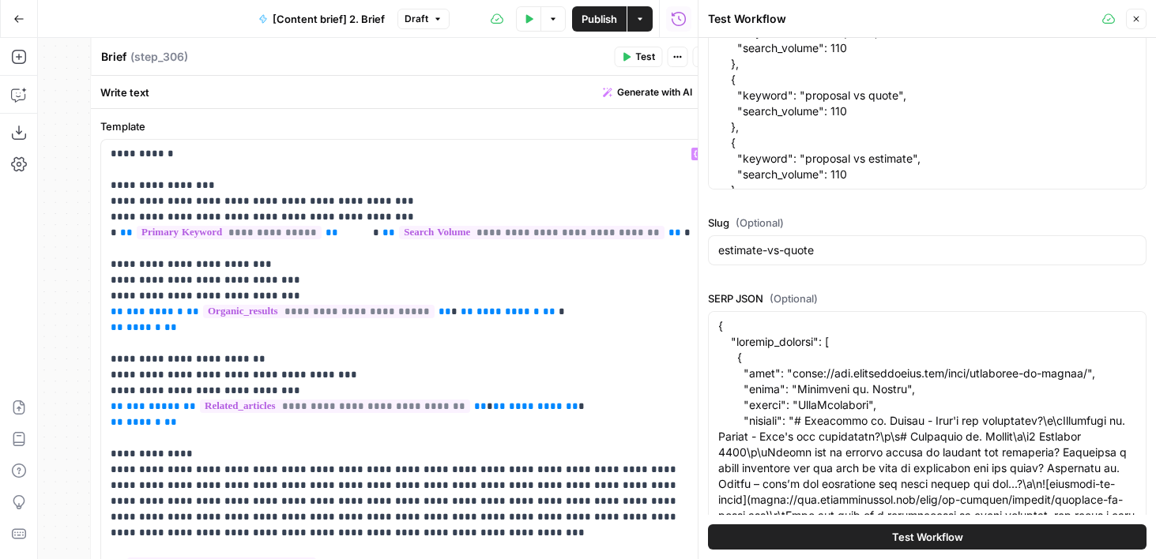
type input "**H1: What's the Difference Between an Estimate and Quote?****H2: What is a quo…"
type input "<table border="1" cellpadding="6" cellspacing="0"> <thead> <tr> <th>Topic</th> …"
type input "**AI Overview**A quote is a fixed, firm price for a defined scope of work that …"
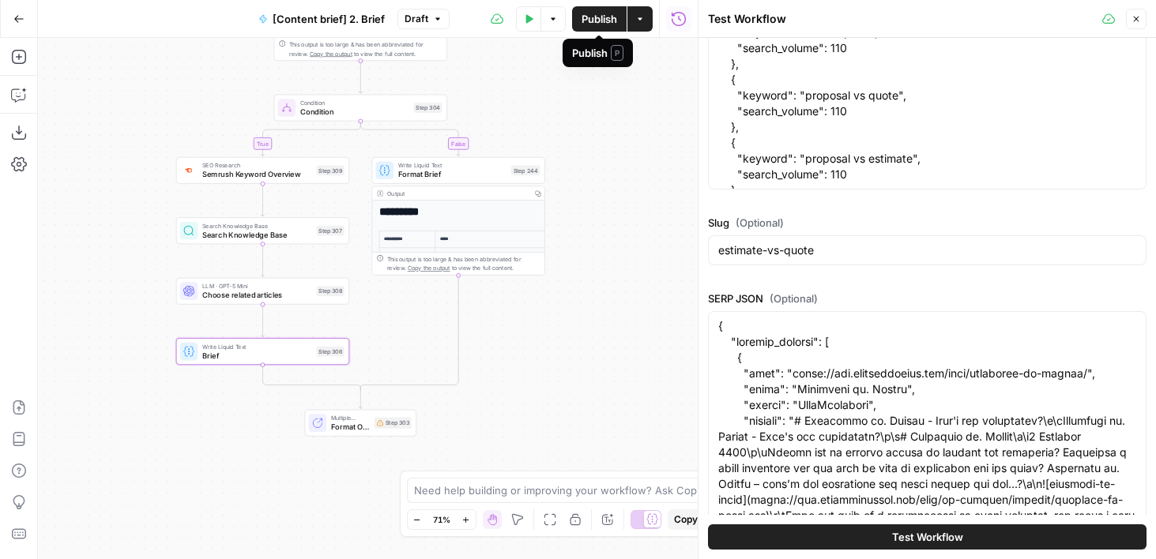
click at [578, 21] on button "Publish" at bounding box center [599, 18] width 54 height 25
type input "**H1: What's the Difference Between an Estimate and Quote?****H2: What is a quo…"
type input "<table border="1" cellpadding="6" cellspacing="0"> <thead> <tr> <th>Topic</th> …"
type input "**AI Overview**A quote is a fixed, firm price for a defined scope of work that …"
type input "**H1: What's the Difference Between an Estimate and Quote?****H2: What is a quo…"
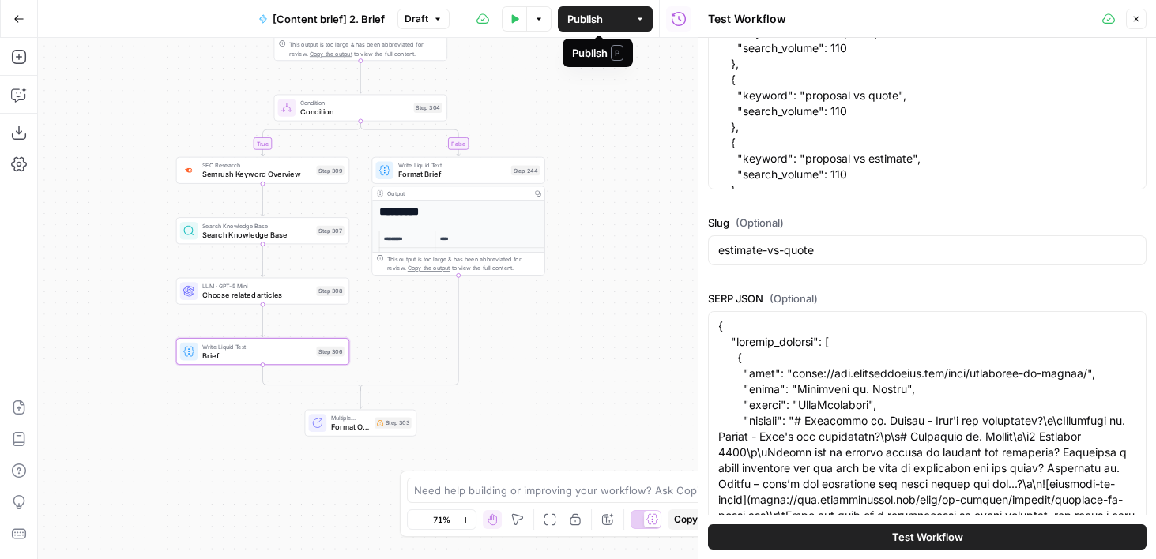
type input "<table border="1" cellpadding="6" cellspacing="0"> <thead> <tr> <th>Topic</th> …"
type input "**AI Overview**A quote is a fixed, firm price for a defined scope of work that …"
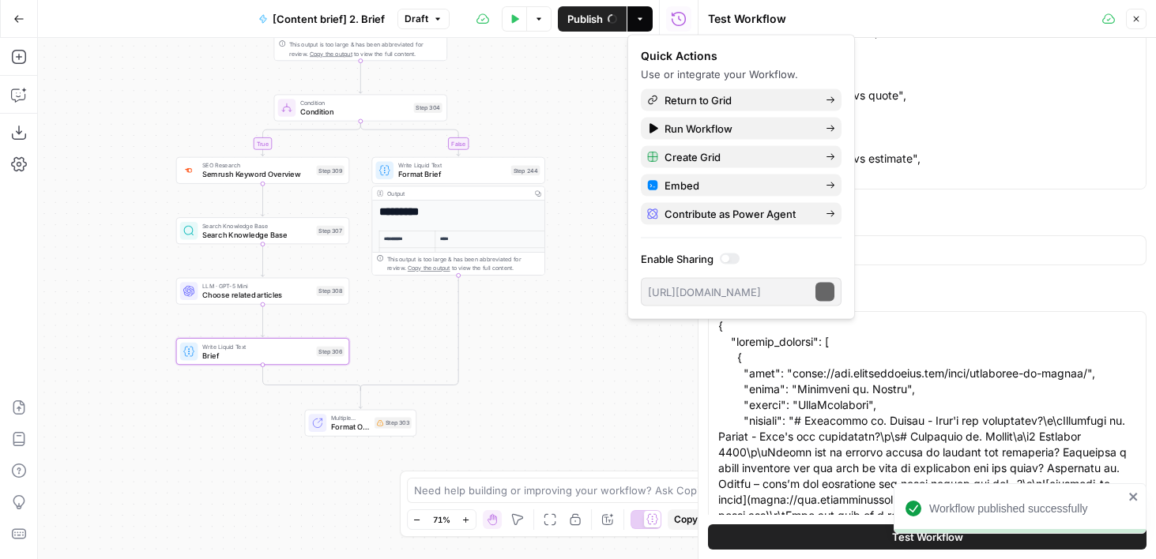
type input "**H1: What's the Difference Between an Estimate and Quote?****H2: What is a quo…"
type input "<table border="1" cellpadding="6" cellspacing="0"> <thead> <tr> <th>Topic</th> …"
type input "**AI Overview**A quote is a fixed, firm price for a defined scope of work that …"
click at [639, 12] on button "Actions" at bounding box center [639, 18] width 25 height 25
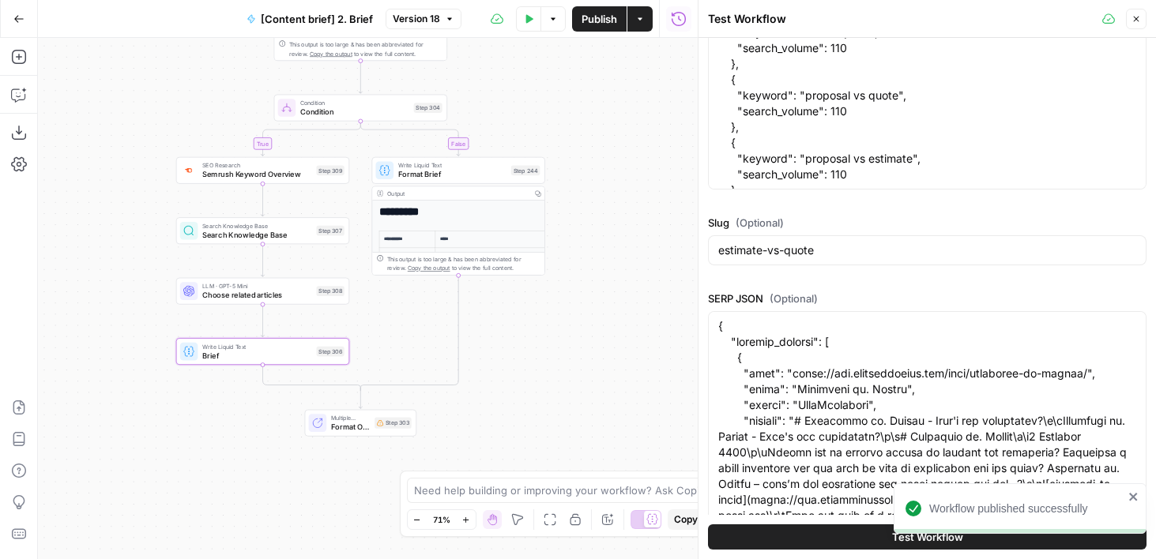
click at [635, 24] on button "Actions" at bounding box center [639, 18] width 25 height 25
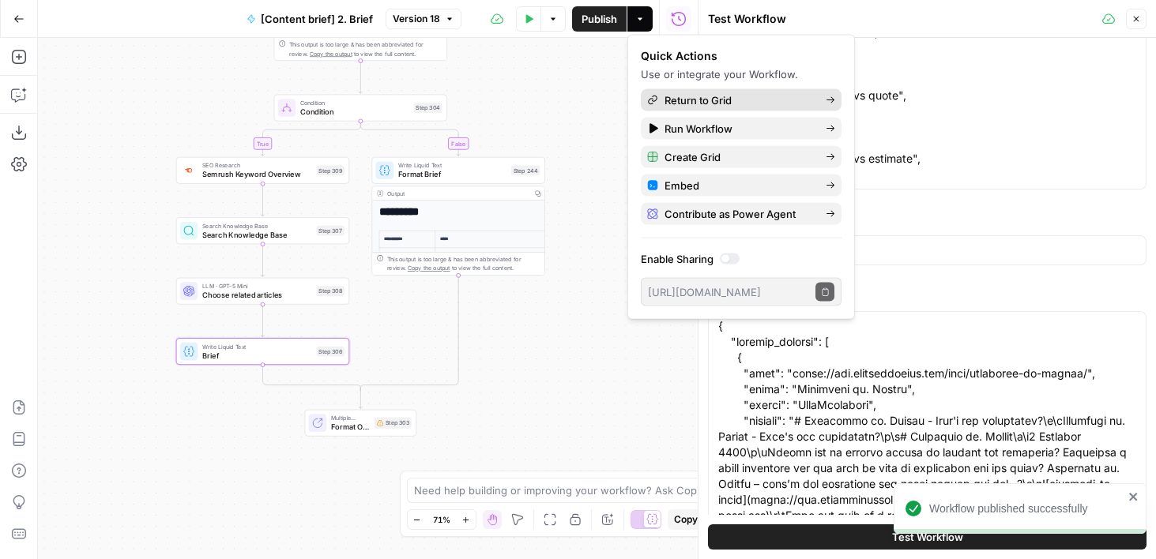
click at [690, 103] on span "Return to Grid" at bounding box center [738, 100] width 148 height 16
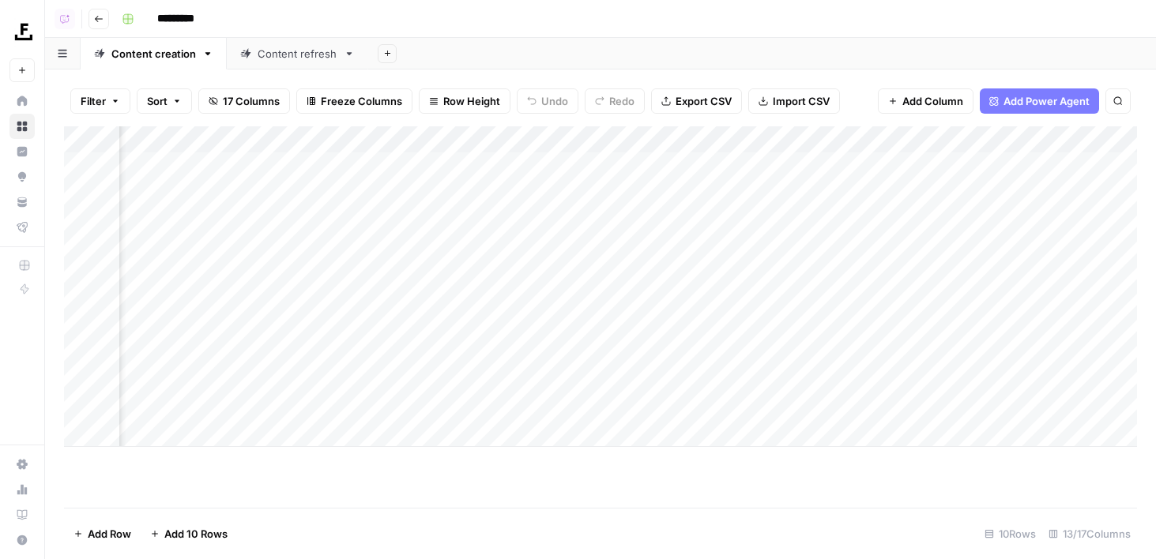
scroll to position [0, 669]
click at [318, 139] on div "Add Column" at bounding box center [600, 286] width 1073 height 321
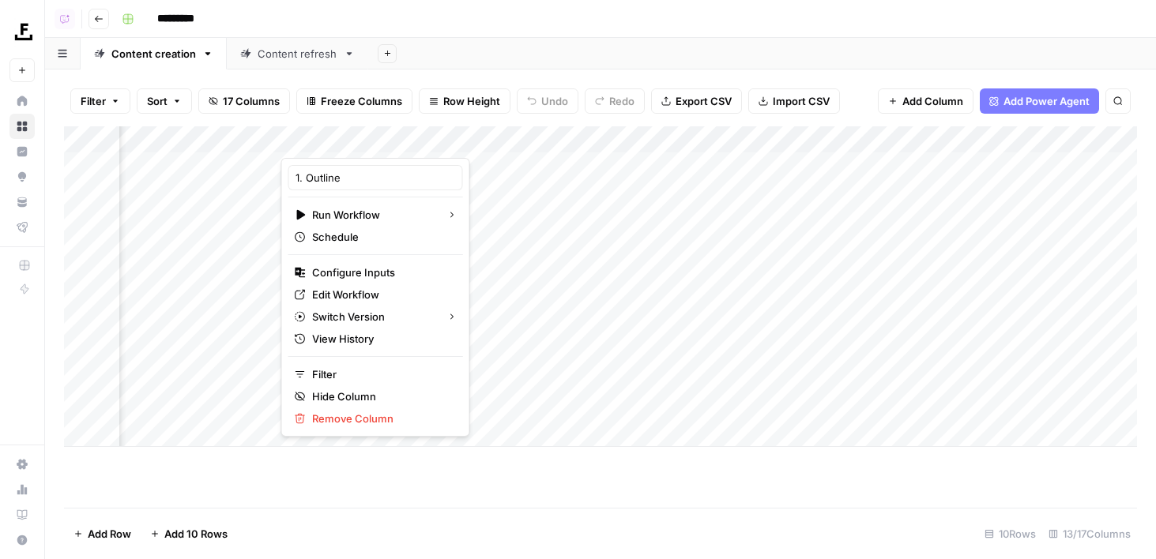
click at [254, 96] on span "17 Columns" at bounding box center [251, 101] width 57 height 16
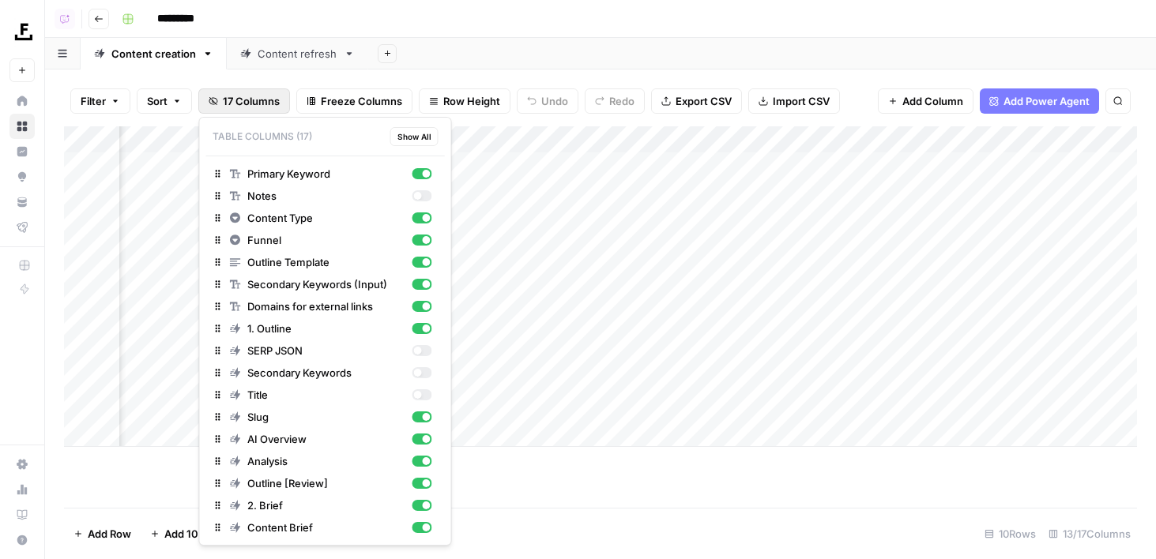
click at [500, 38] on div "Add Sheet" at bounding box center [761, 54] width 787 height 32
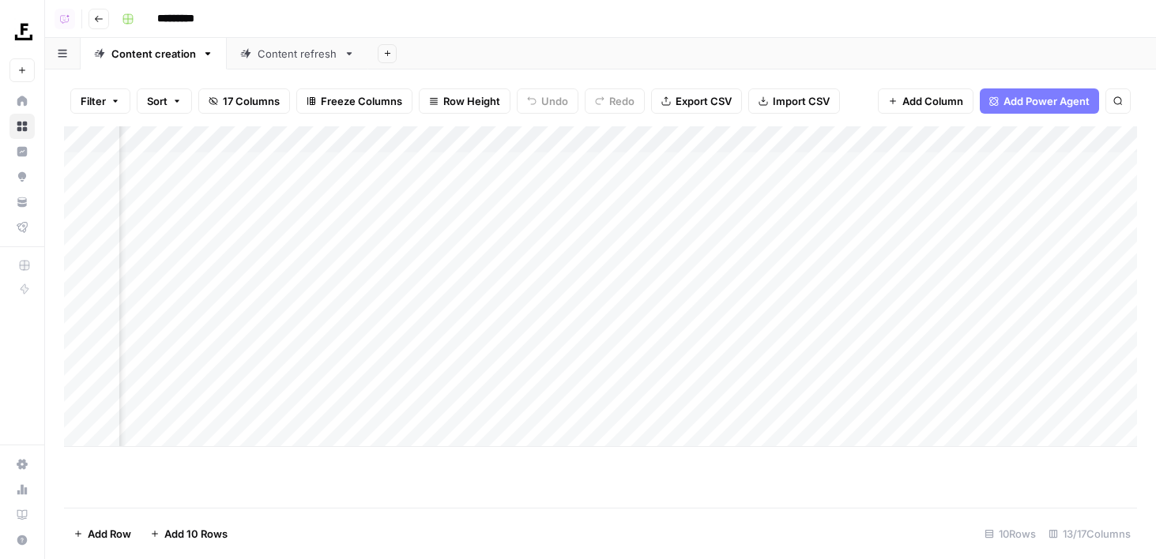
click at [336, 134] on div "Add Column" at bounding box center [600, 286] width 1073 height 321
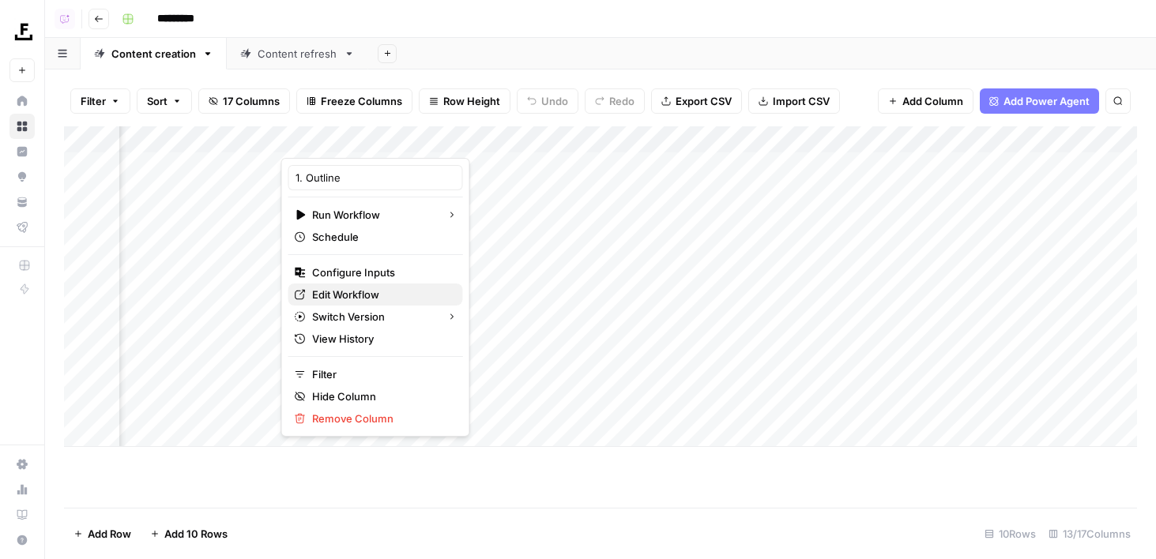
click at [339, 296] on span "Edit Workflow" at bounding box center [381, 295] width 138 height 16
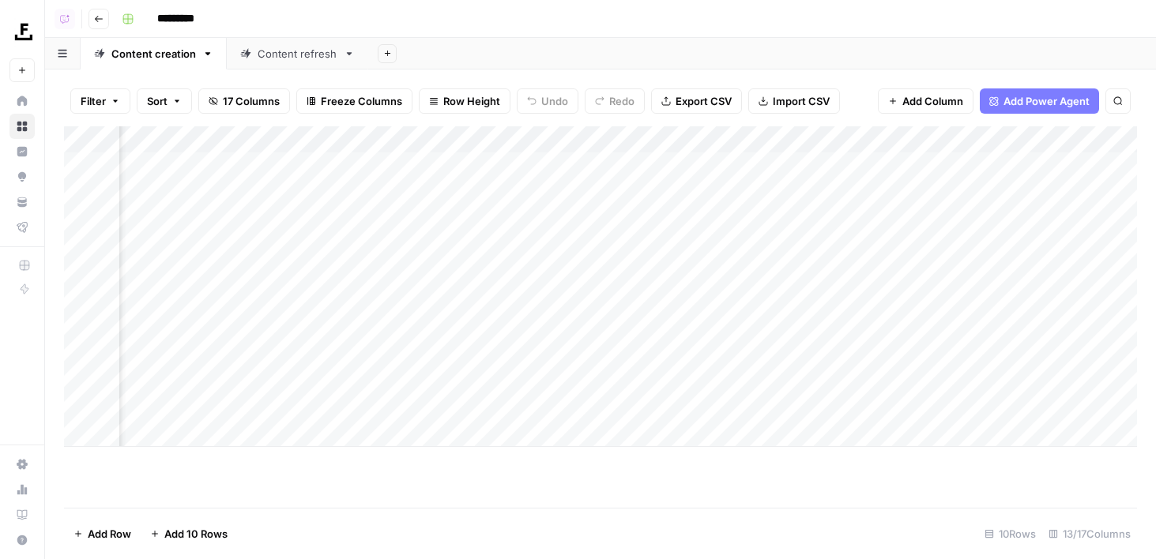
click at [227, 107] on span "17 Columns" at bounding box center [251, 101] width 57 height 16
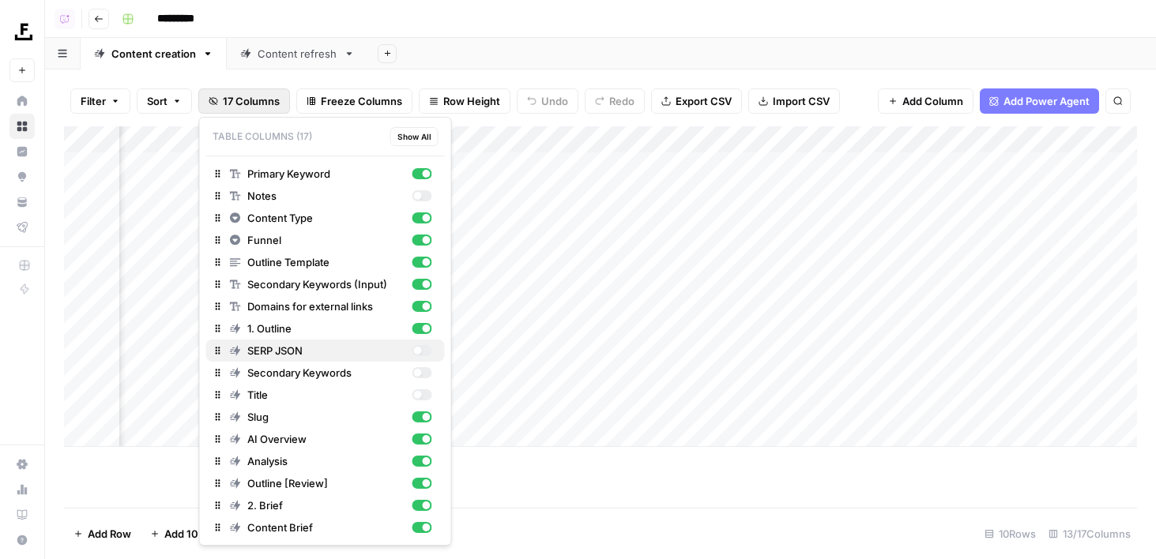
click at [416, 351] on div "button" at bounding box center [417, 351] width 8 height 8
click at [637, 39] on div "Add Sheet" at bounding box center [761, 54] width 787 height 32
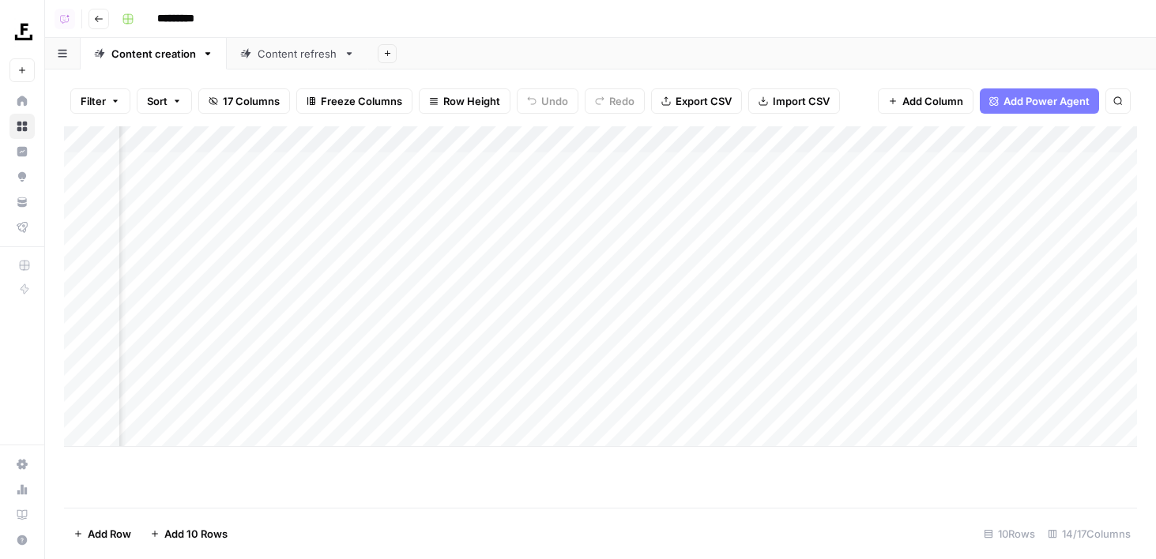
click at [239, 98] on span "17 Columns" at bounding box center [251, 101] width 57 height 16
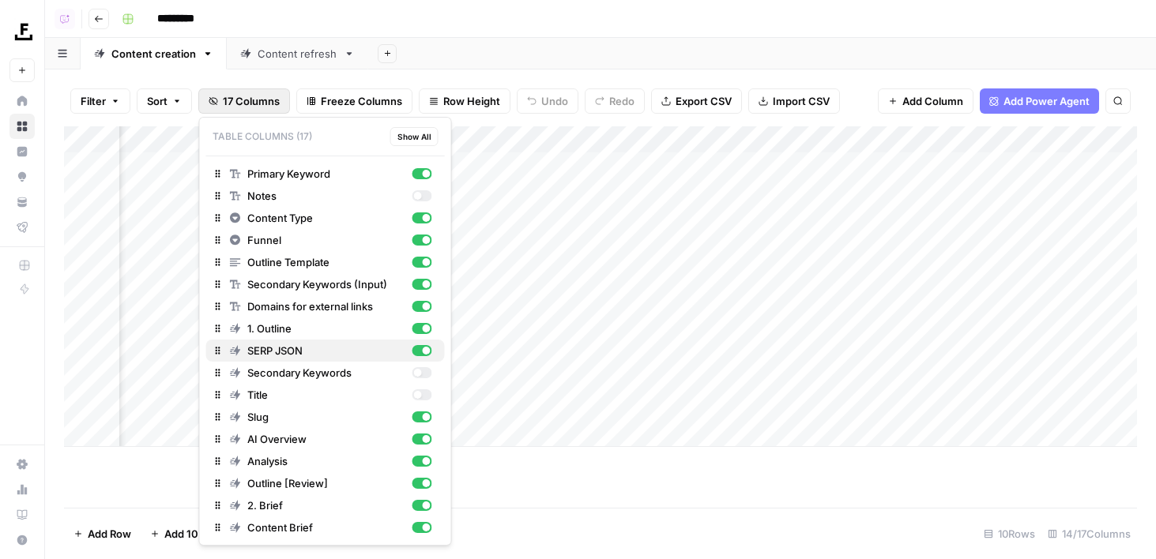
click at [423, 348] on div "button" at bounding box center [427, 351] width 8 height 8
click at [596, 51] on div "Add Sheet" at bounding box center [761, 54] width 787 height 32
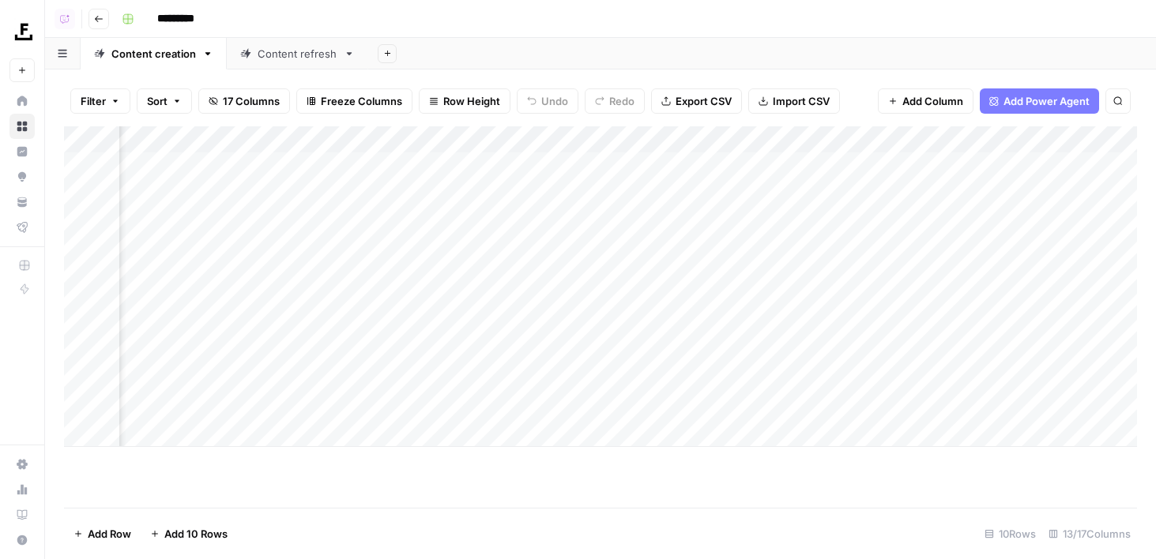
scroll to position [0, 904]
click at [808, 133] on div "Add Column" at bounding box center [600, 286] width 1073 height 321
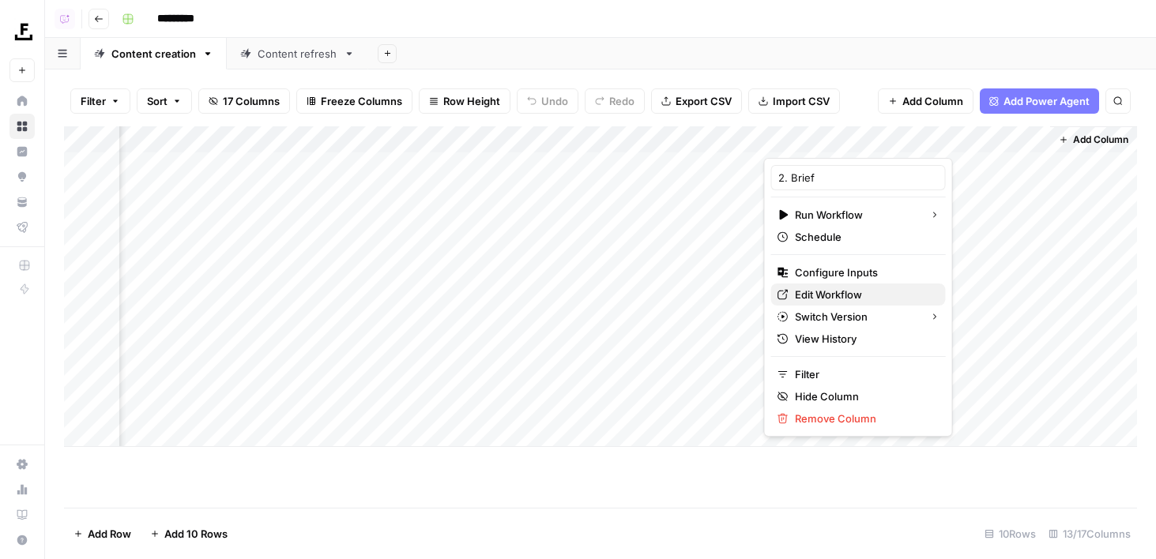
click at [806, 295] on span "Edit Workflow" at bounding box center [864, 295] width 138 height 16
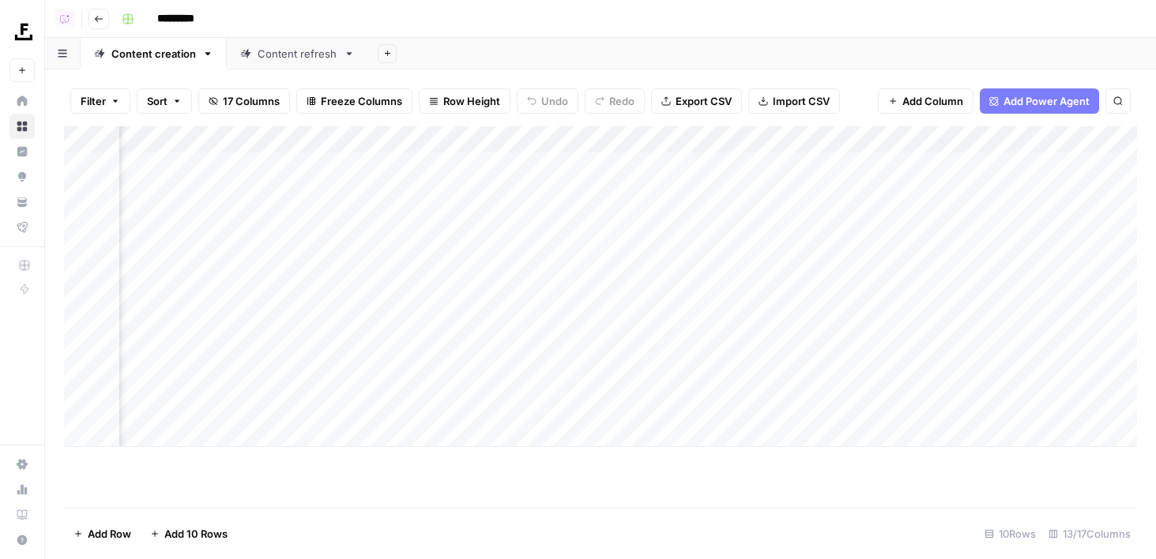
scroll to position [0, 0]
click at [320, 171] on div "Add Column" at bounding box center [600, 286] width 1073 height 321
click at [319, 163] on div "Add Column" at bounding box center [600, 286] width 1073 height 321
click at [419, 144] on div "Add Column" at bounding box center [600, 286] width 1073 height 321
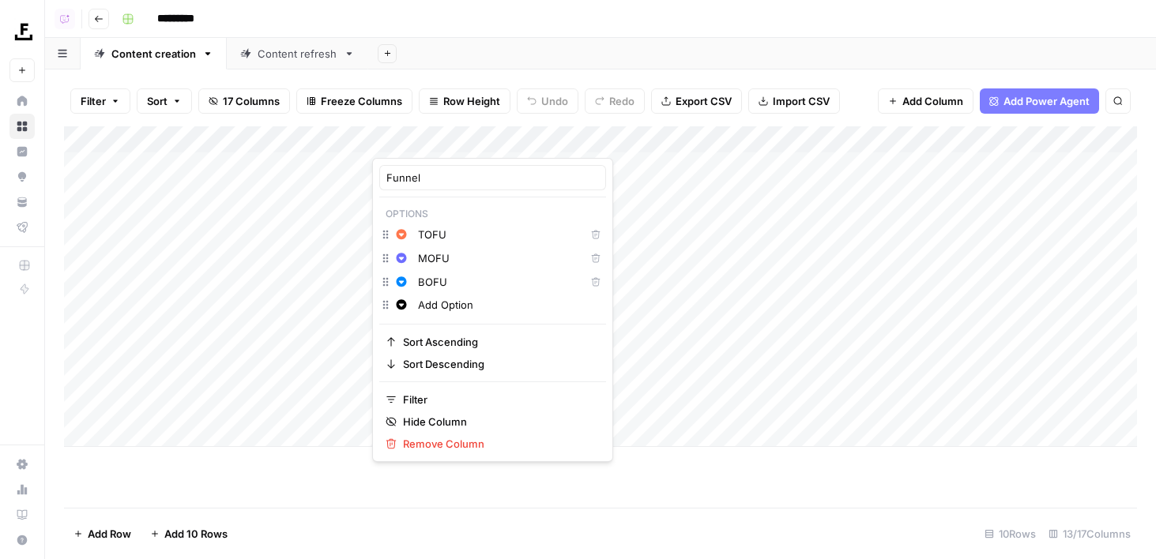
click at [495, 51] on div "Add Sheet" at bounding box center [761, 54] width 787 height 32
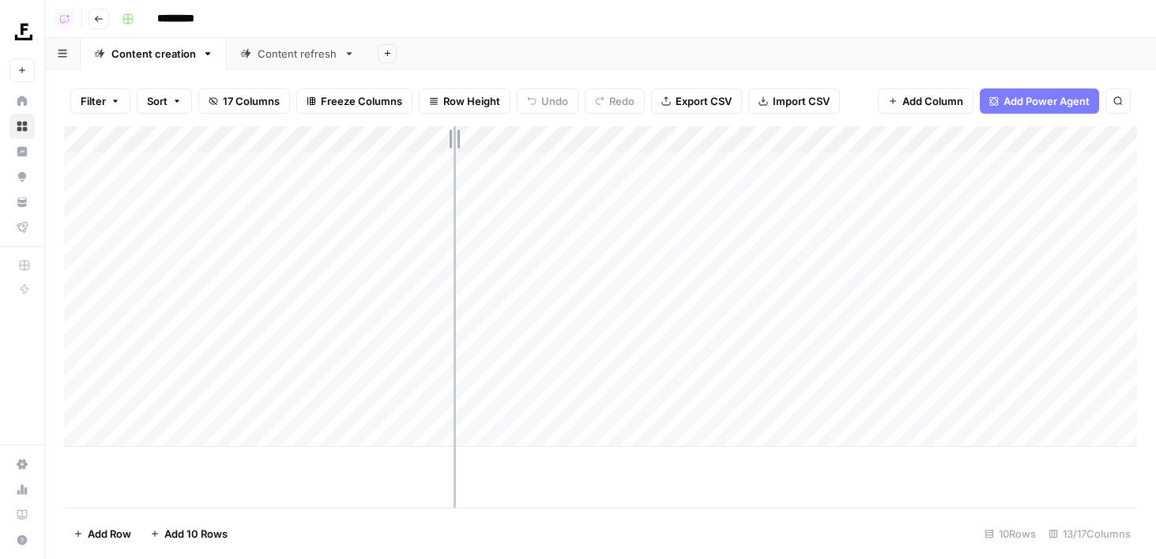
click at [457, 145] on div "Add Column" at bounding box center [600, 286] width 1073 height 321
click at [284, 51] on div "Content refresh" at bounding box center [297, 54] width 80 height 16
click at [144, 55] on div "Content creation" at bounding box center [153, 54] width 85 height 16
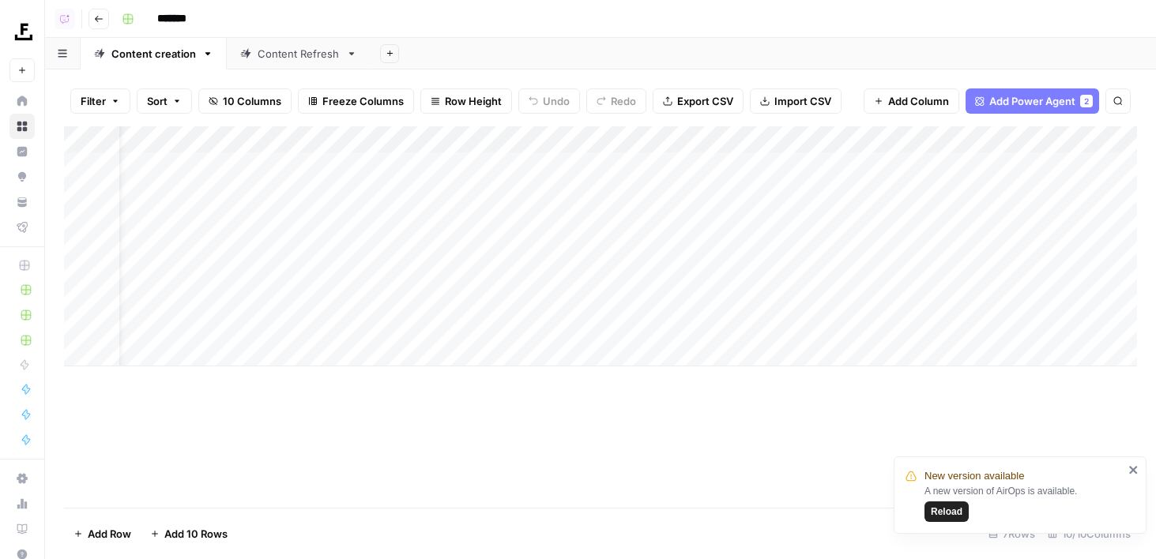
scroll to position [0, 610]
click at [1089, 131] on button "Add Column" at bounding box center [1093, 140] width 82 height 21
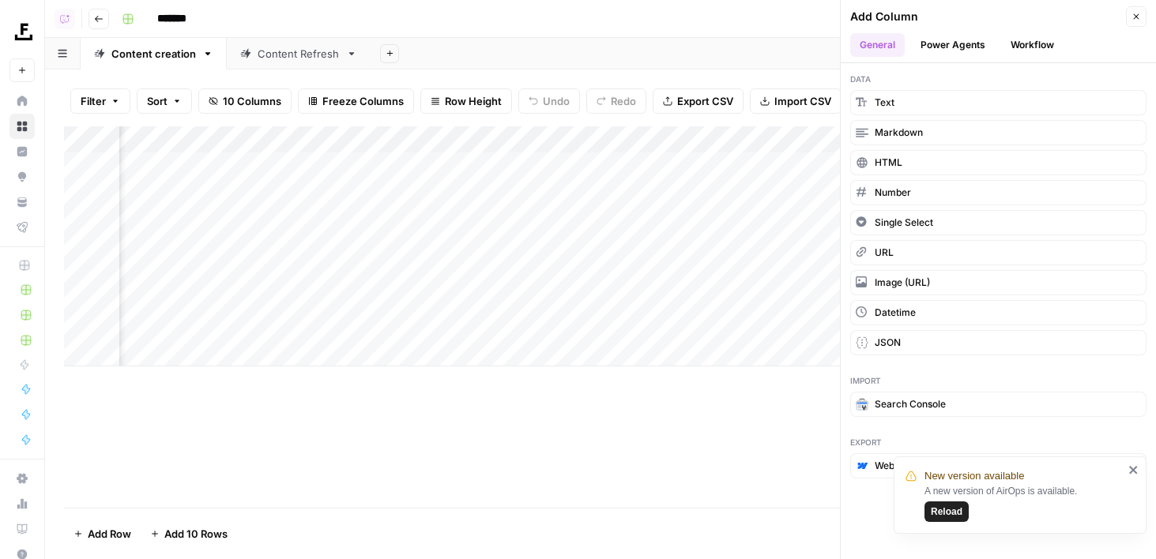
click at [1033, 36] on button "Workflow" at bounding box center [1032, 45] width 62 height 24
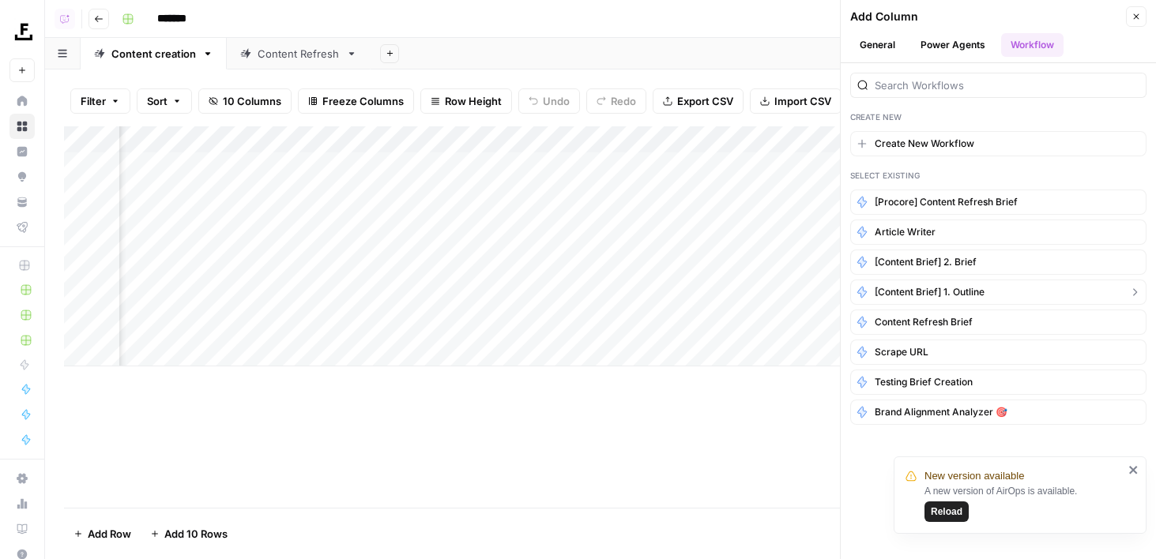
click at [960, 288] on span "[Content brief] 1. Outline" at bounding box center [929, 292] width 110 height 14
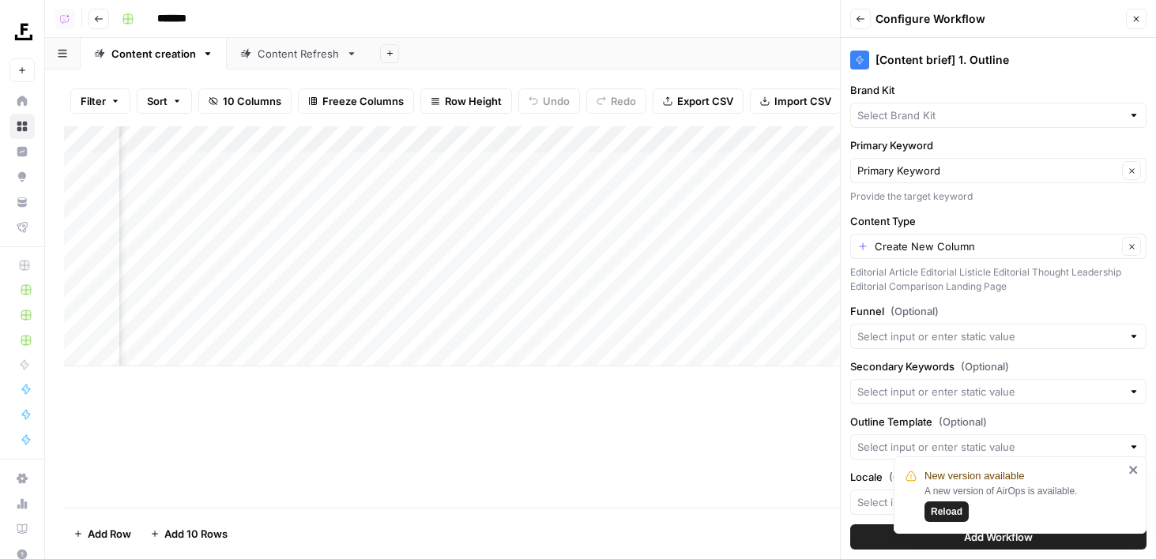
type input "Procore"
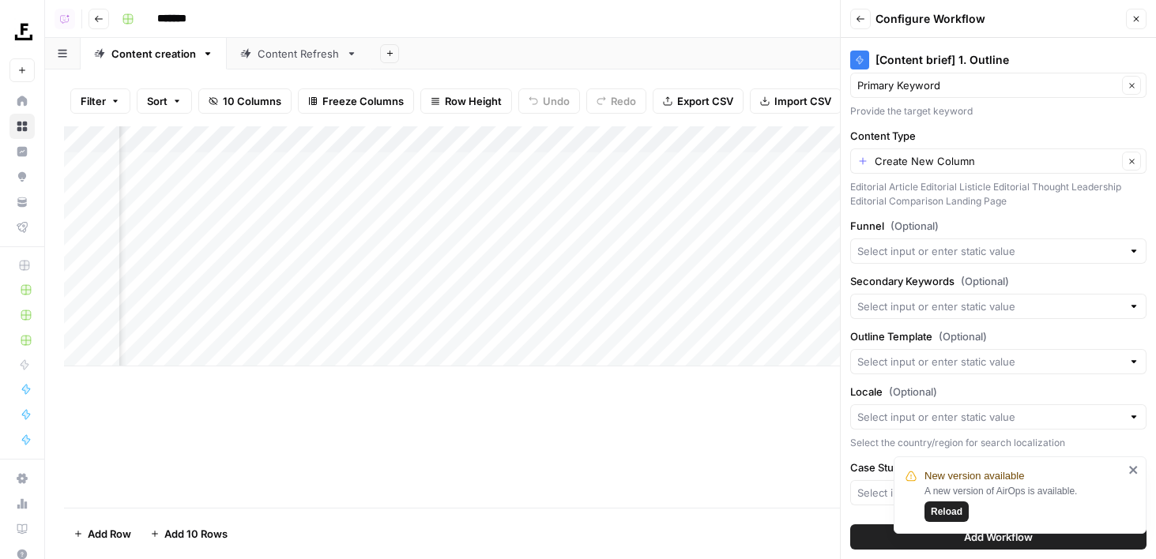
scroll to position [0, 0]
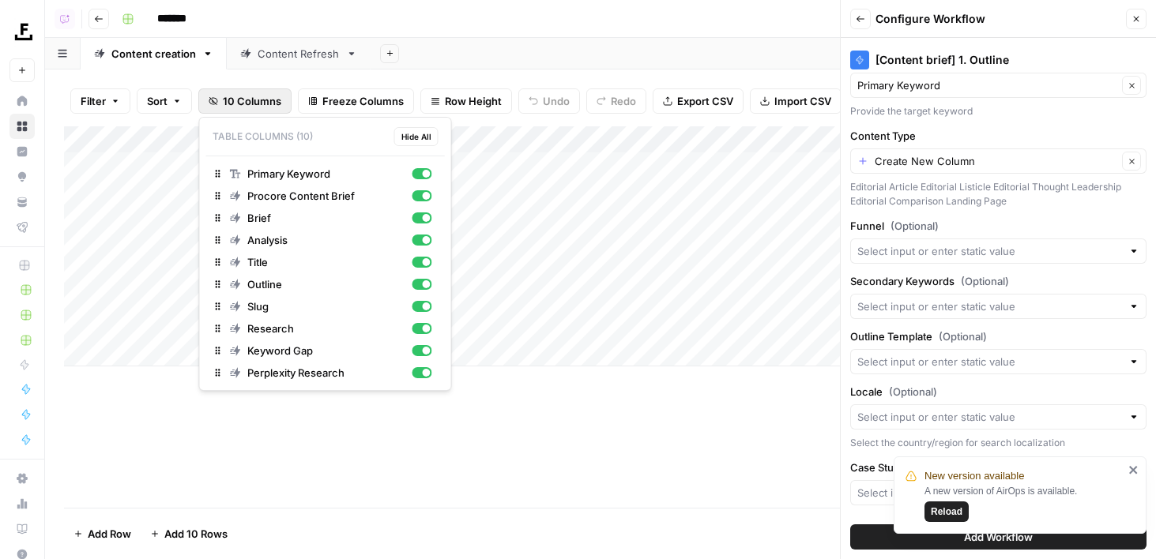
click at [242, 106] on span "10 Columns" at bounding box center [252, 101] width 58 height 16
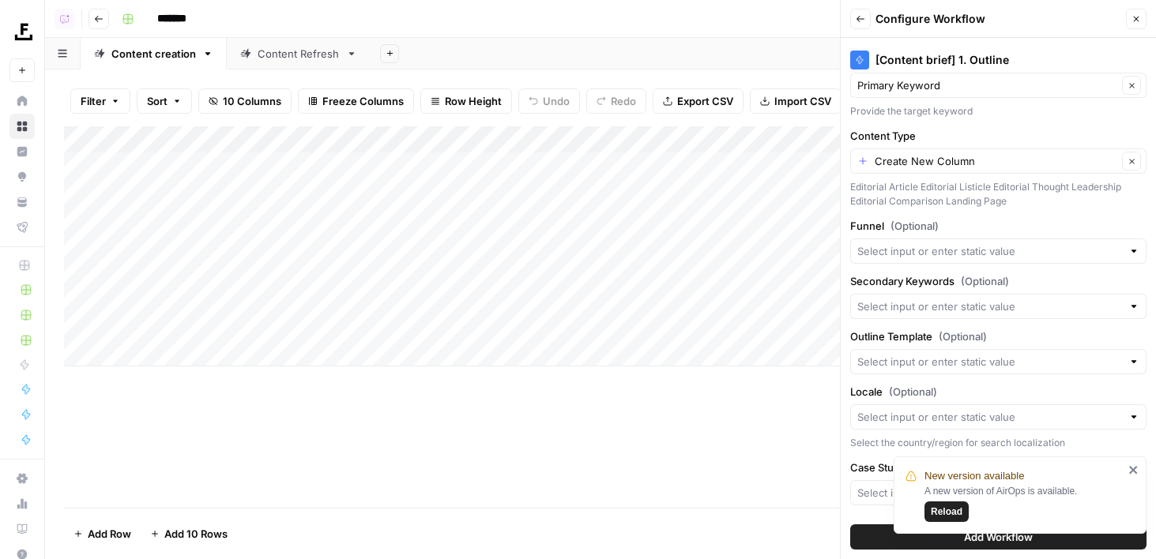
click at [534, 36] on header "Copilot Go back *******" at bounding box center [600, 19] width 1110 height 38
click at [1136, 11] on button "Close" at bounding box center [1135, 19] width 21 height 21
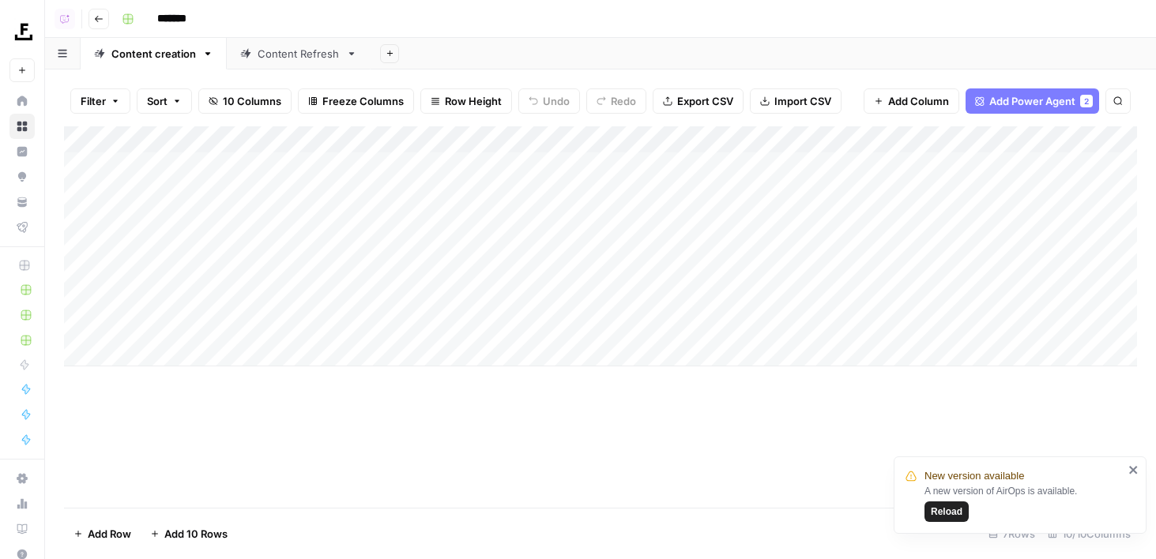
click at [430, 139] on div "Add Column" at bounding box center [600, 246] width 1073 height 240
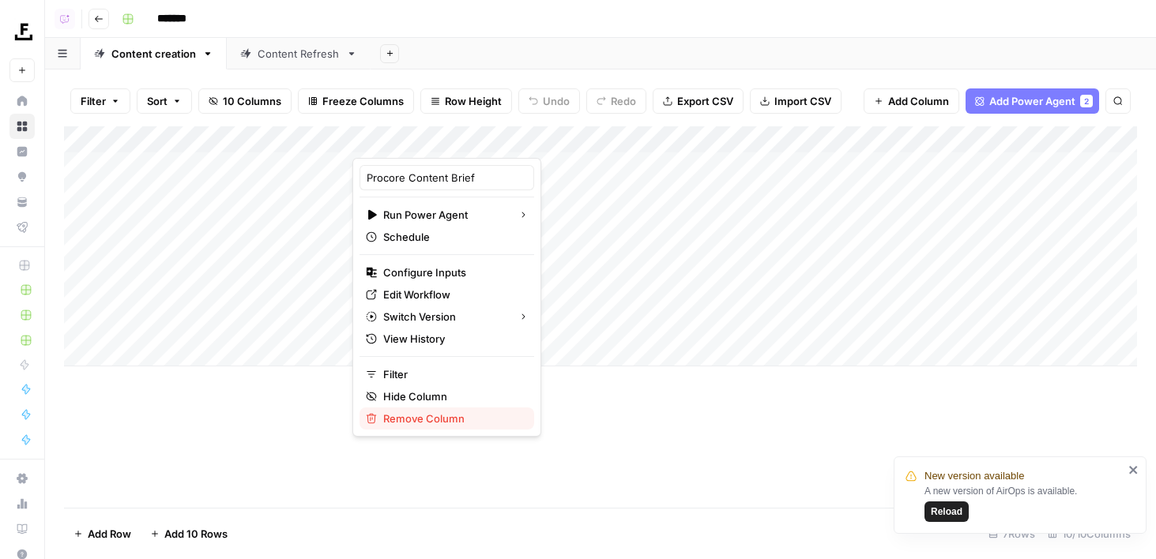
click at [405, 423] on span "Remove Column" at bounding box center [452, 419] width 138 height 16
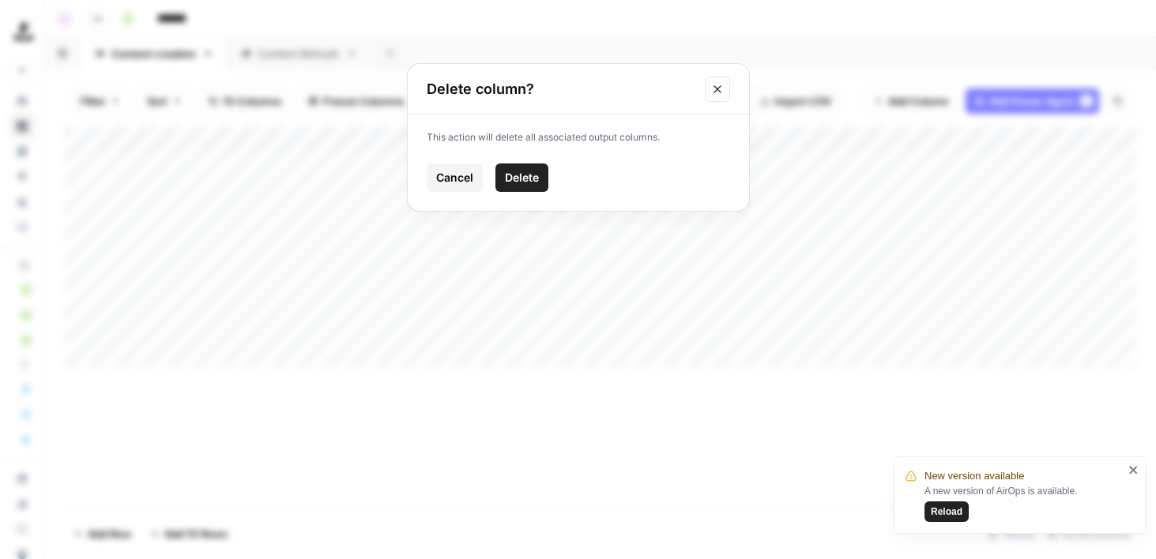
click at [463, 163] on button "Cancel" at bounding box center [455, 177] width 56 height 28
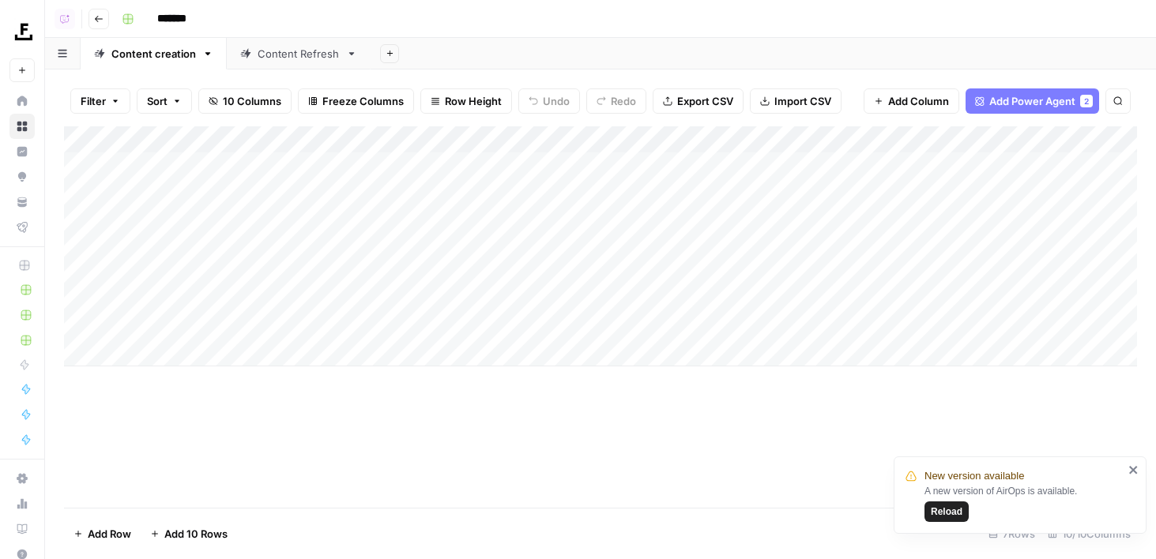
click at [254, 60] on div "Content Refresh" at bounding box center [290, 54] width 100 height 16
click at [145, 59] on div "Content creation" at bounding box center [153, 54] width 85 height 16
click at [425, 130] on div "Add Column" at bounding box center [600, 259] width 1073 height 267
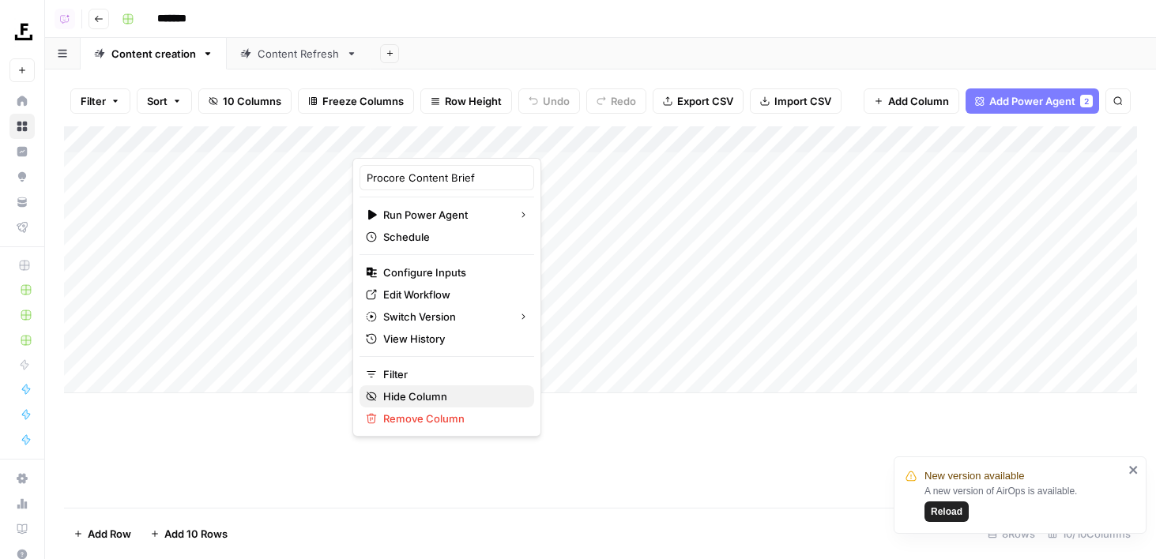
click at [429, 392] on span "Hide Column" at bounding box center [452, 397] width 138 height 16
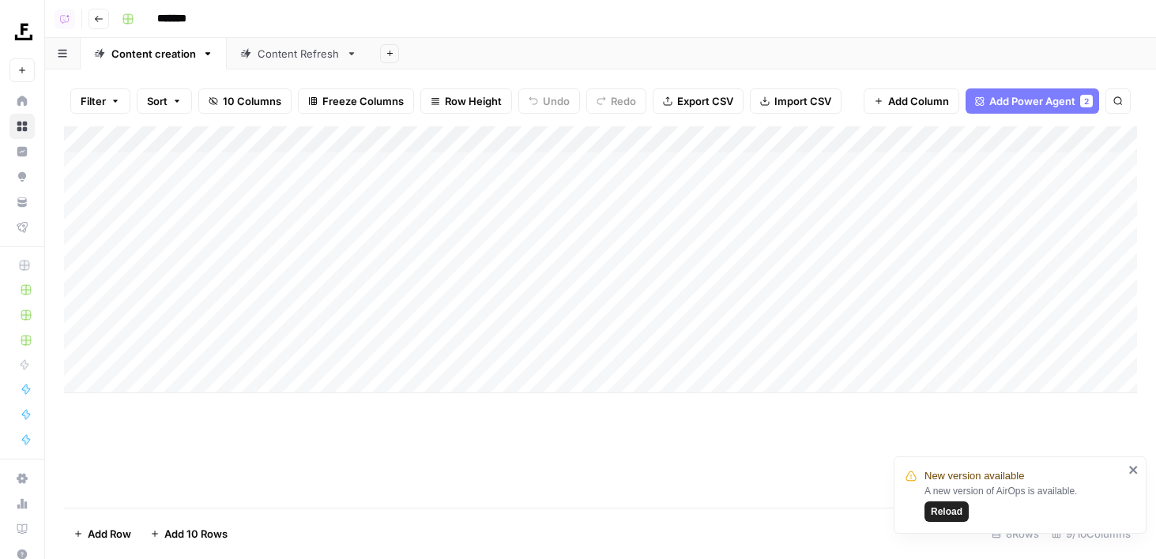
click at [433, 139] on div "Add Column" at bounding box center [600, 259] width 1073 height 267
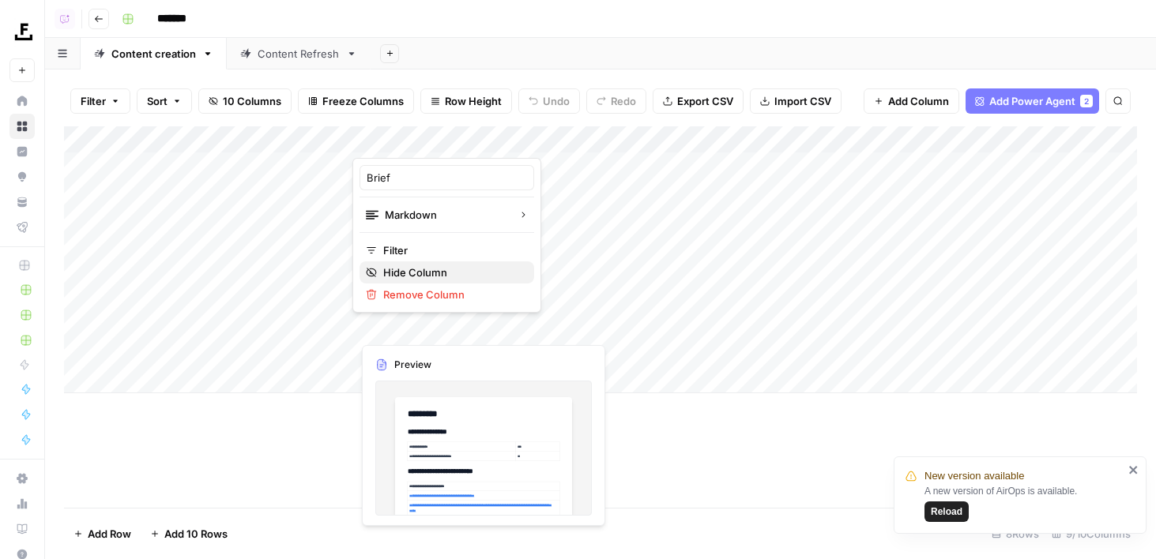
click at [421, 275] on span "Hide Column" at bounding box center [452, 273] width 138 height 16
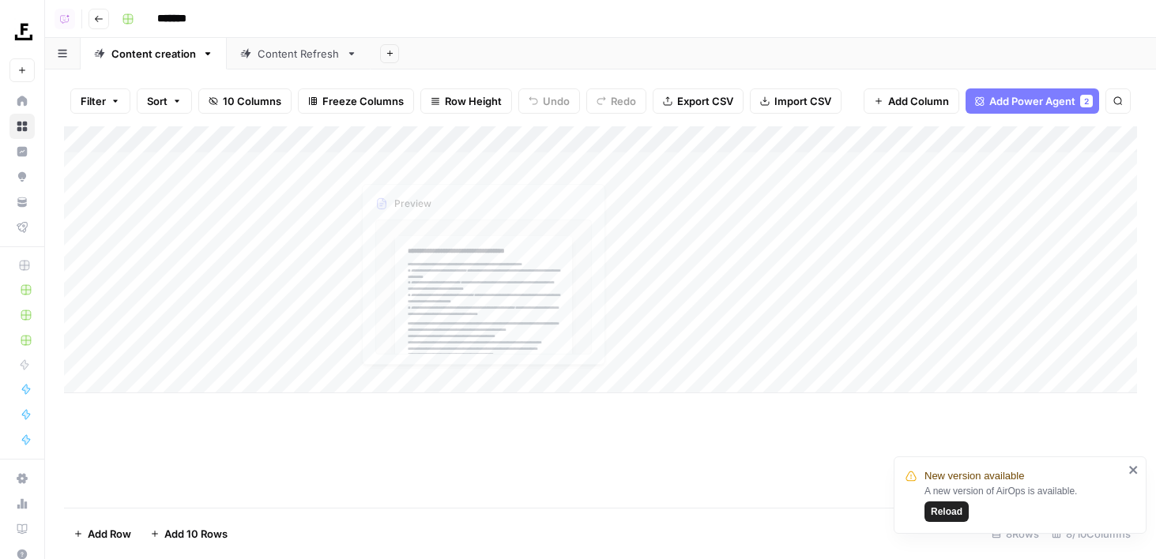
click at [447, 138] on div "Add Column" at bounding box center [600, 259] width 1073 height 267
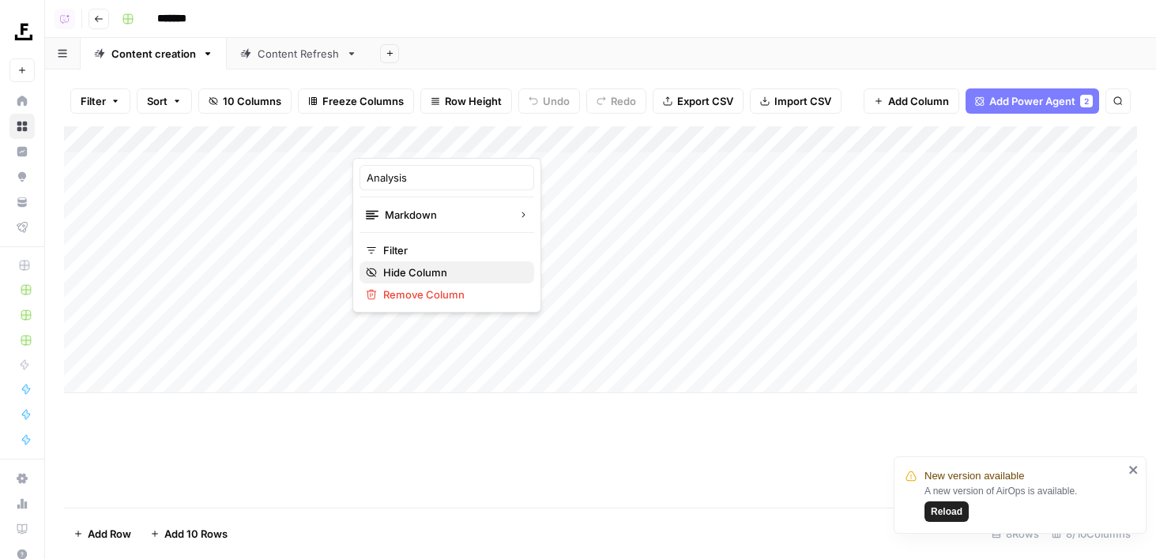
click at [429, 276] on span "Hide Column" at bounding box center [452, 273] width 138 height 16
click at [450, 137] on div "Add Column" at bounding box center [600, 259] width 1073 height 267
click at [412, 271] on span "Hide Column" at bounding box center [452, 273] width 138 height 16
click at [691, 129] on div "Add Column" at bounding box center [600, 259] width 1073 height 267
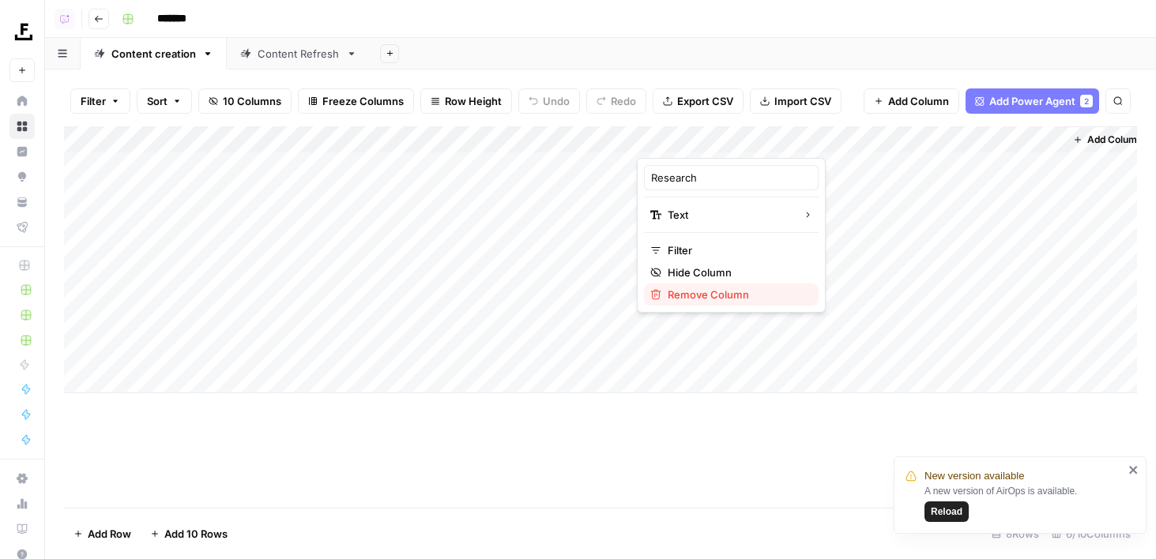
click at [677, 295] on span "Remove Column" at bounding box center [736, 295] width 138 height 16
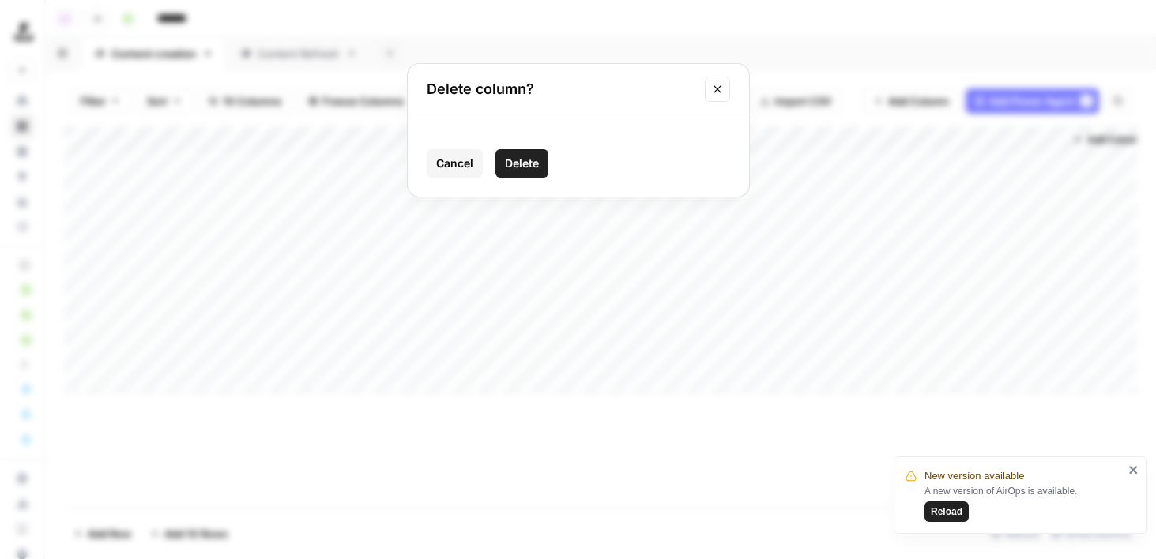
click at [509, 161] on span "Delete" at bounding box center [522, 164] width 34 height 16
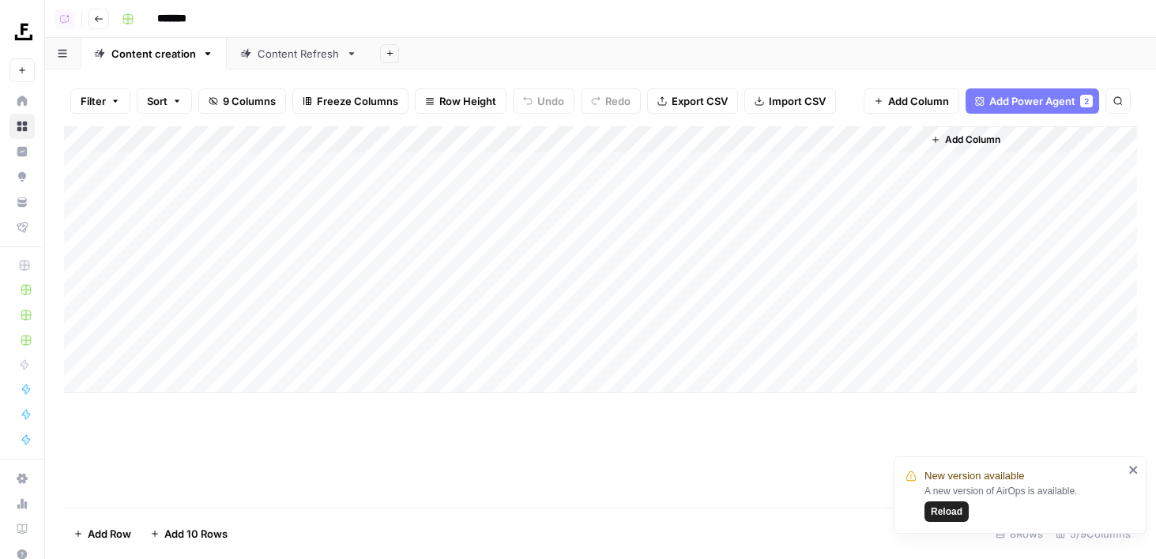
click at [520, 137] on div "Add Column" at bounding box center [600, 259] width 1073 height 267
click at [526, 291] on span "Remove Column" at bounding box center [594, 295] width 138 height 16
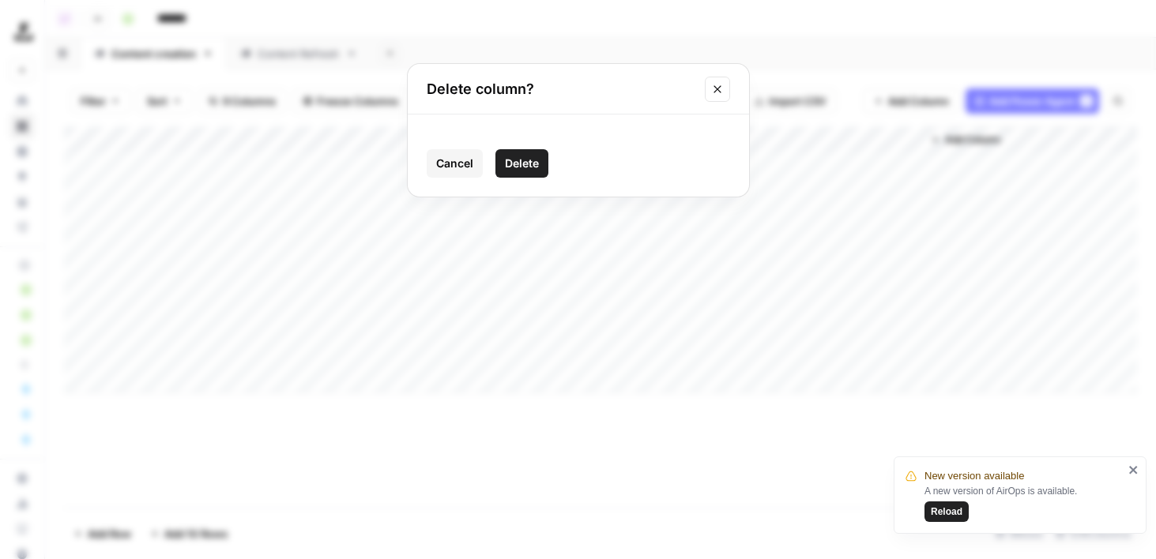
click at [524, 166] on span "Delete" at bounding box center [522, 164] width 34 height 16
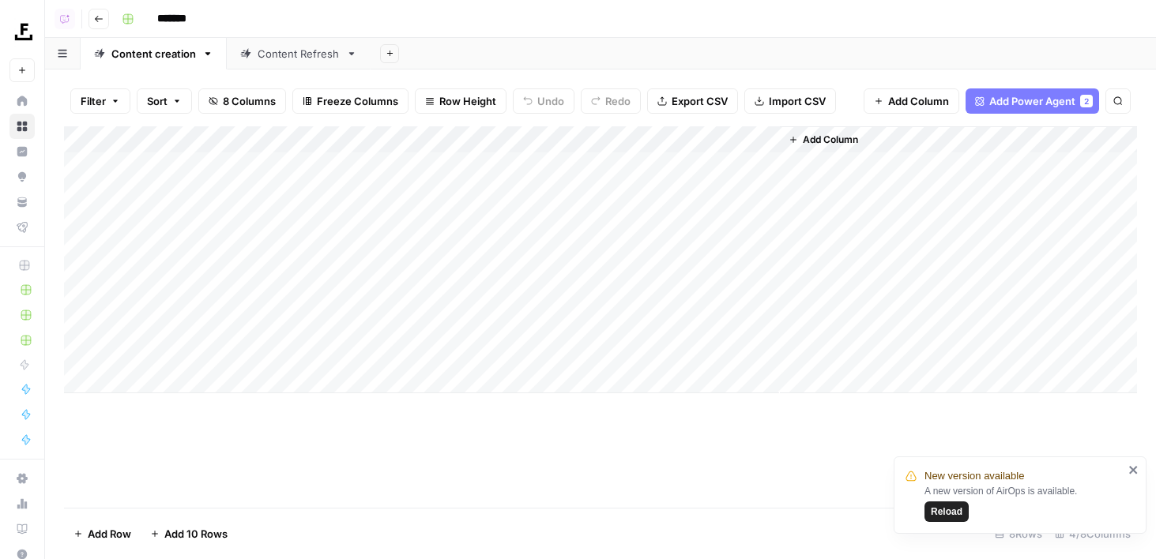
click at [527, 137] on div "Add Column" at bounding box center [600, 259] width 1073 height 267
click at [532, 295] on span "Remove Column" at bounding box center [594, 295] width 138 height 16
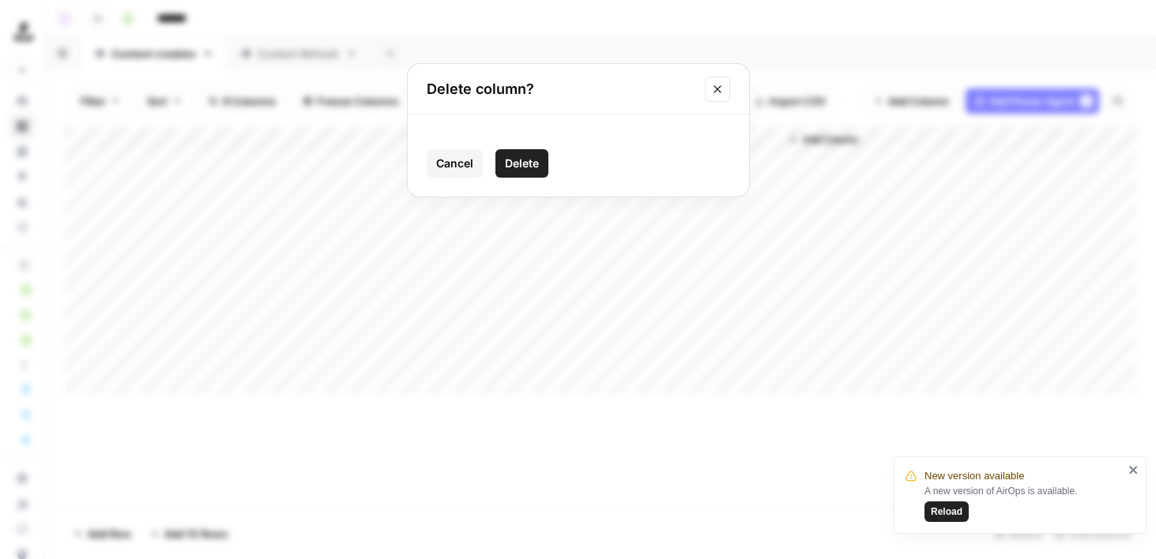
click at [509, 157] on span "Delete" at bounding box center [522, 164] width 34 height 16
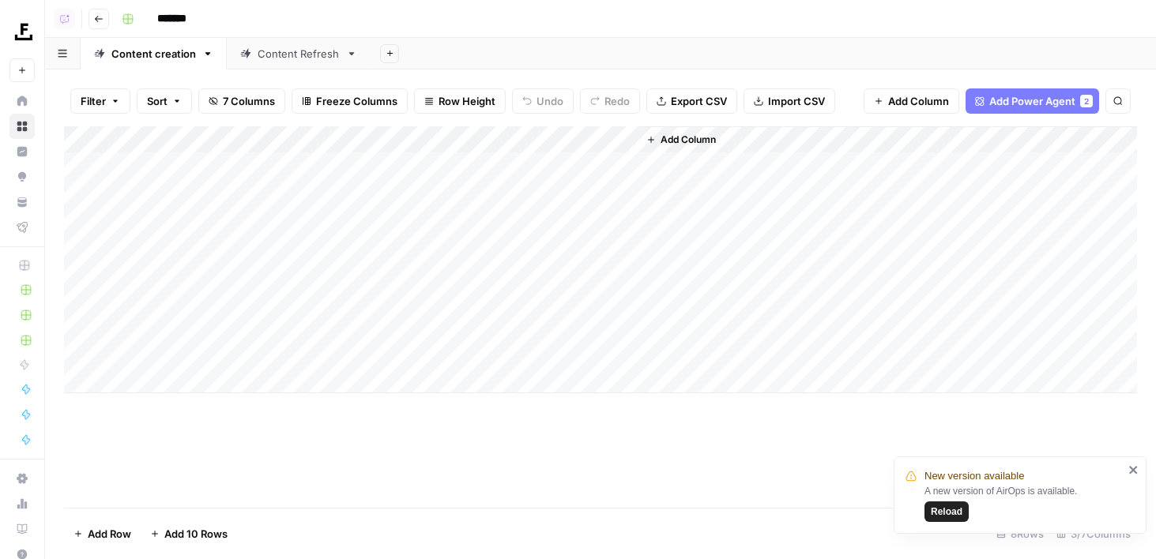
click at [547, 137] on div "Add Column" at bounding box center [600, 259] width 1073 height 267
click at [542, 290] on span "Remove Column" at bounding box center [594, 295] width 138 height 16
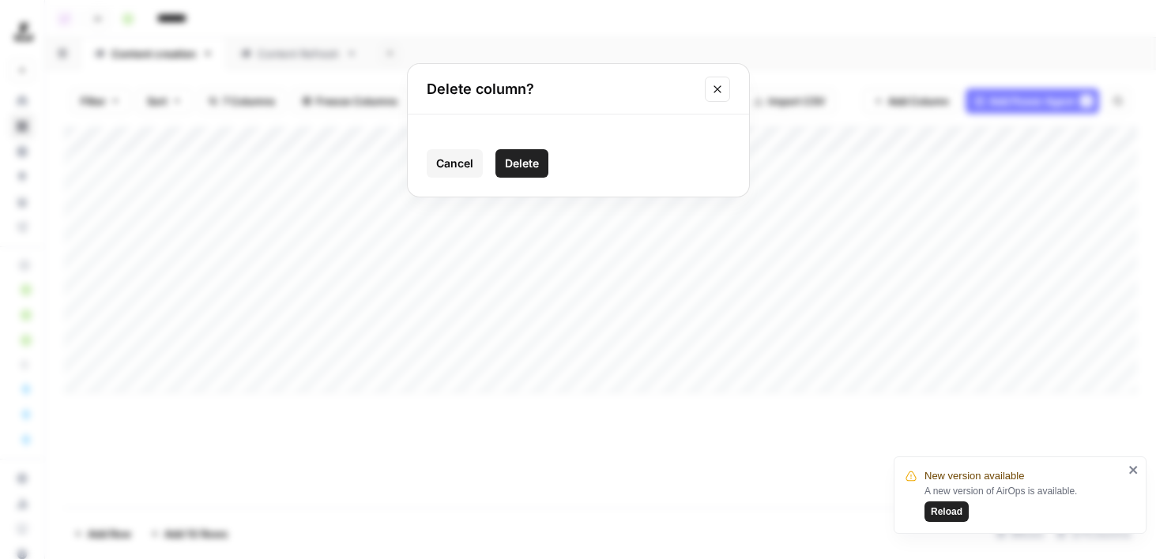
click at [509, 163] on span "Delete" at bounding box center [522, 164] width 34 height 16
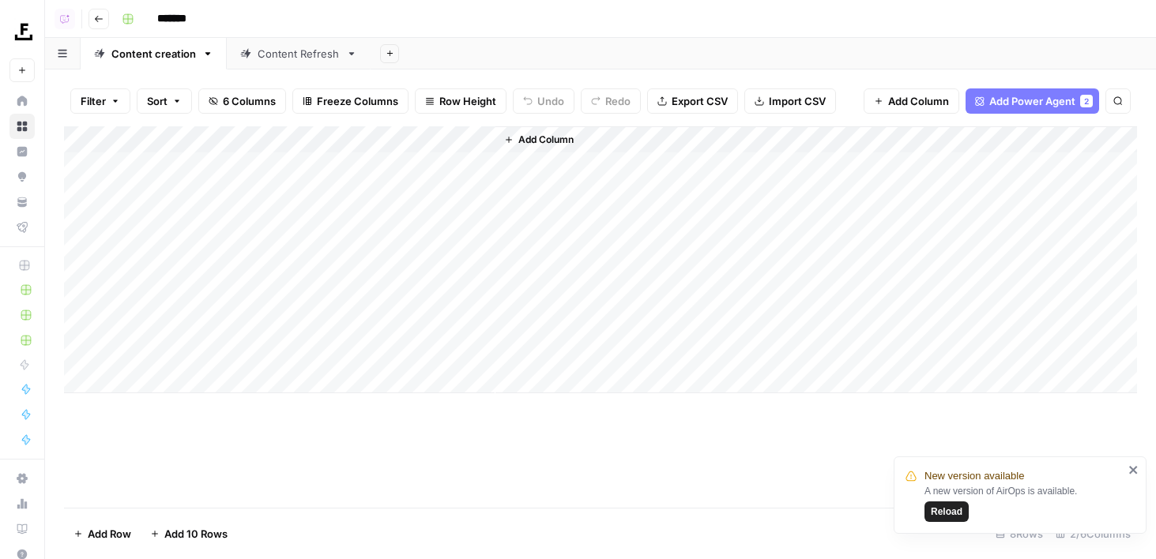
click at [239, 99] on span "6 Columns" at bounding box center [249, 101] width 53 height 16
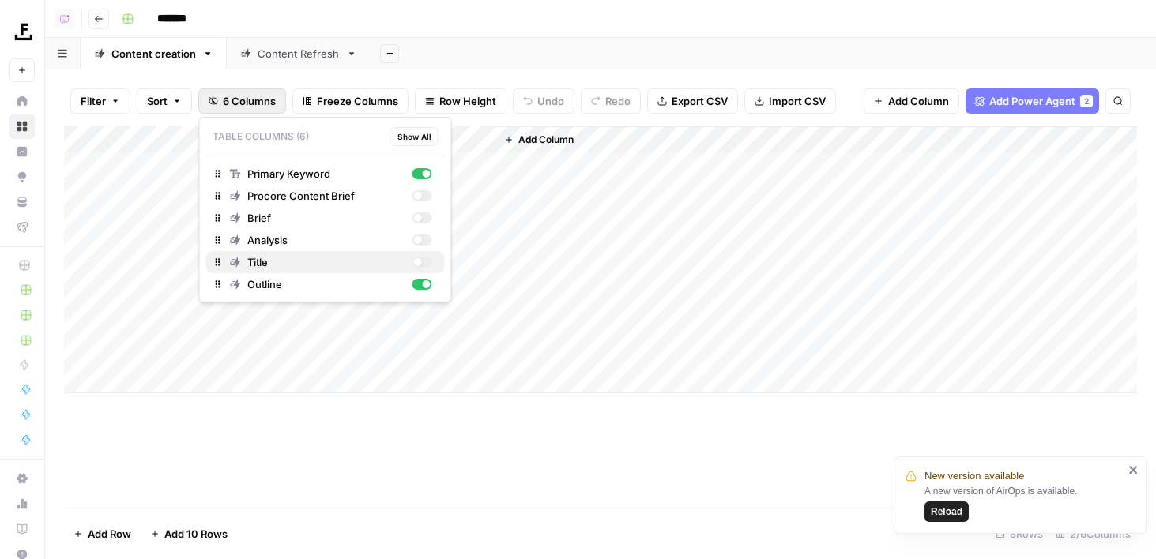
click at [420, 251] on button "Title" at bounding box center [325, 262] width 239 height 22
click at [420, 238] on div "button" at bounding box center [417, 240] width 8 height 8
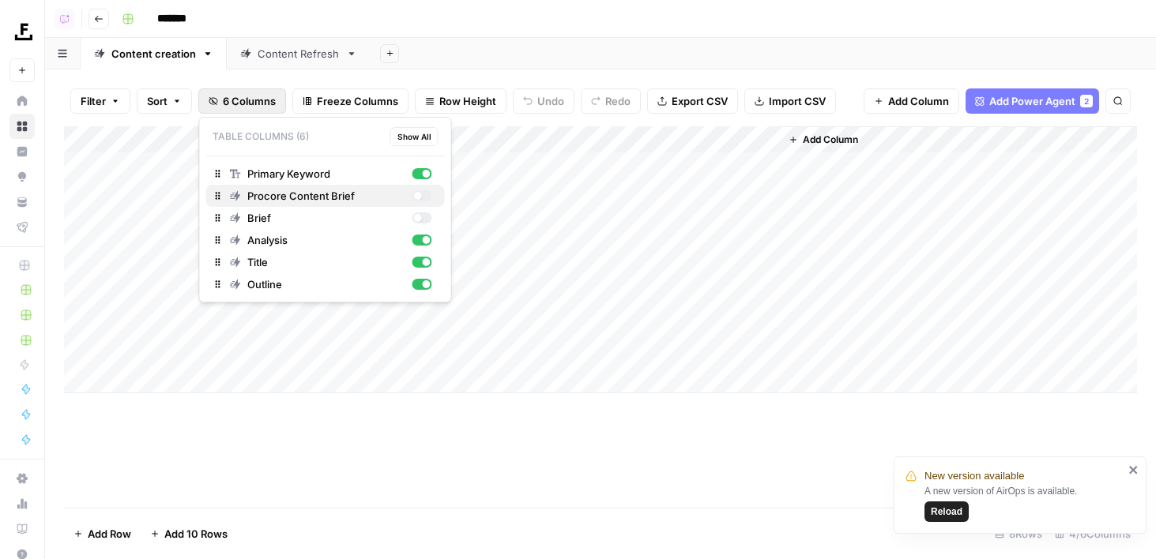
click at [419, 205] on button "Procore Content Brief" at bounding box center [325, 196] width 239 height 22
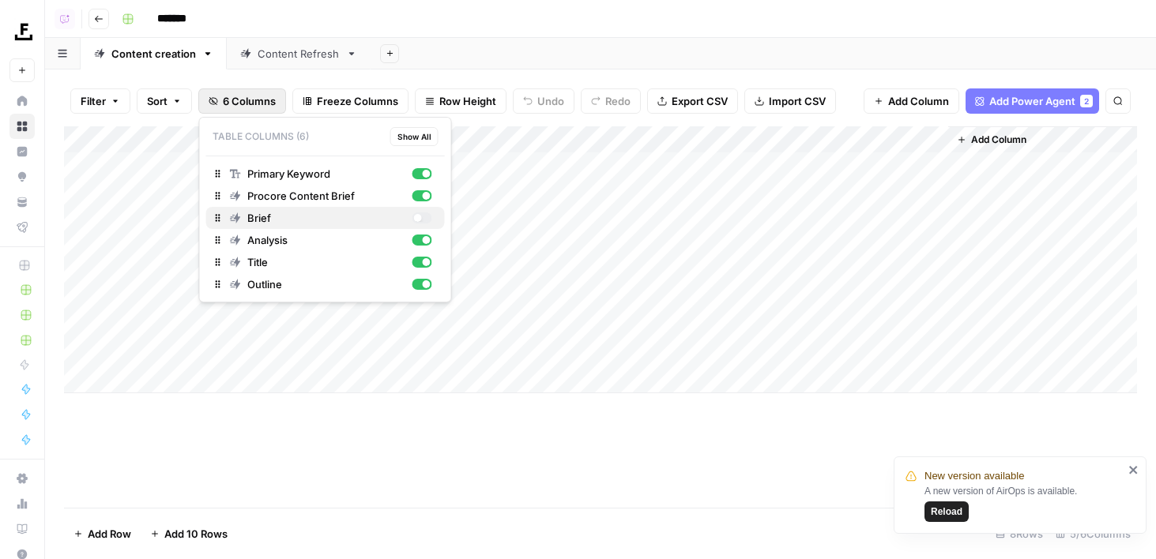
click at [419, 221] on div "button" at bounding box center [421, 217] width 20 height 11
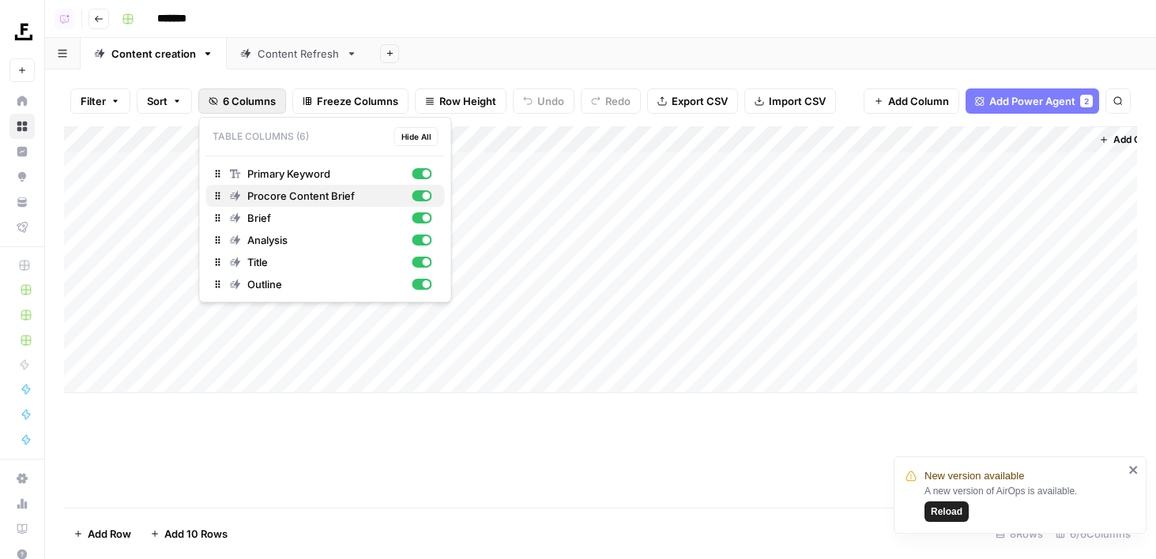
click at [424, 190] on div "button" at bounding box center [421, 195] width 20 height 11
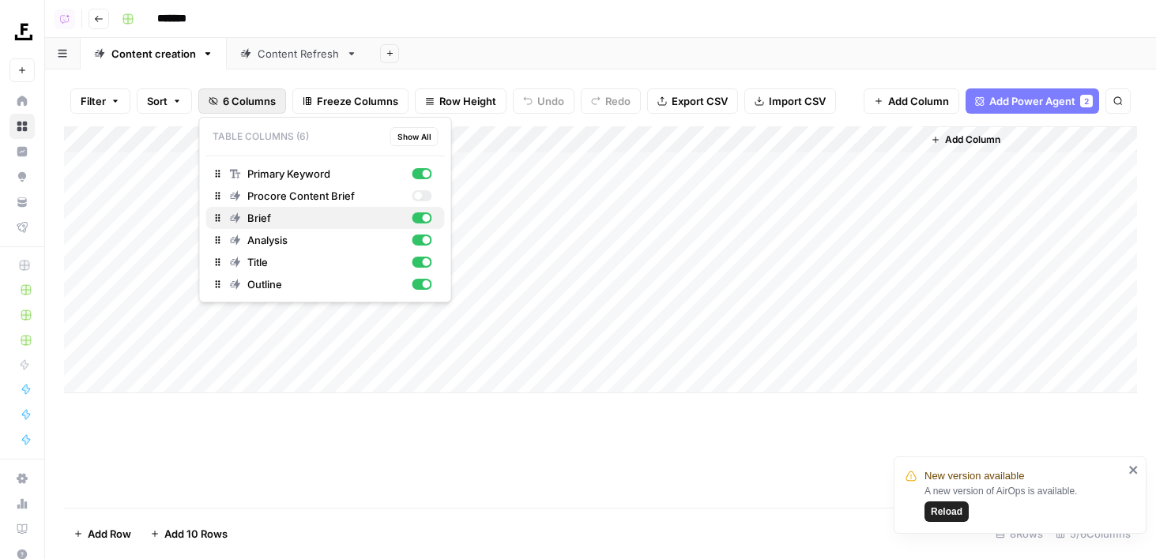
click at [424, 216] on div "button" at bounding box center [427, 218] width 8 height 8
click at [424, 243] on div "button" at bounding box center [421, 240] width 20 height 11
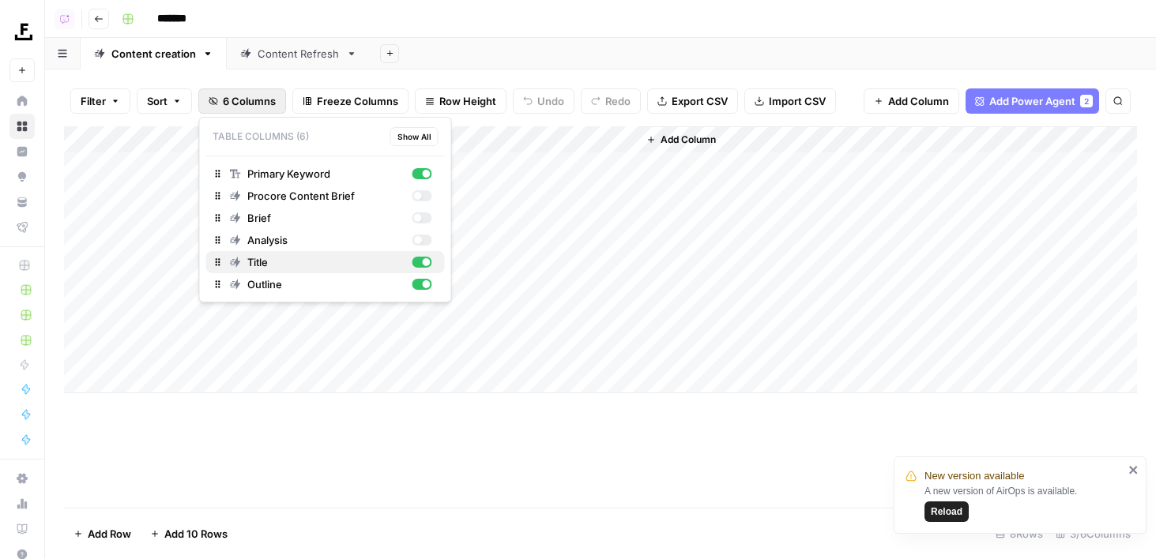
click at [424, 263] on div "button" at bounding box center [427, 262] width 8 height 8
click at [424, 283] on div "button" at bounding box center [427, 284] width 8 height 8
click at [517, 133] on div "Add Column" at bounding box center [745, 259] width 784 height 267
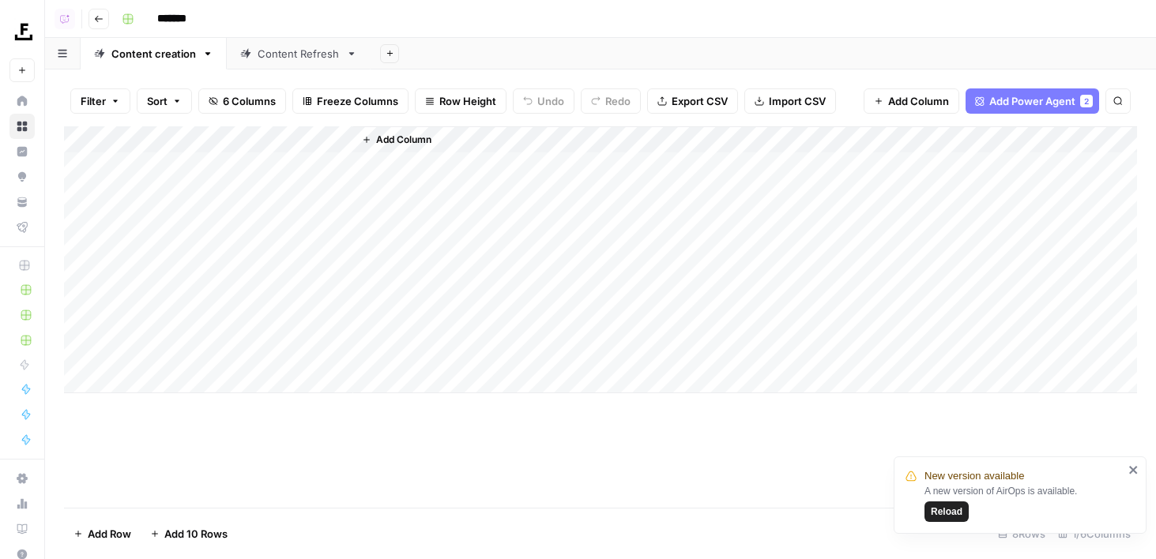
click at [400, 146] on span "Add Column" at bounding box center [403, 140] width 55 height 14
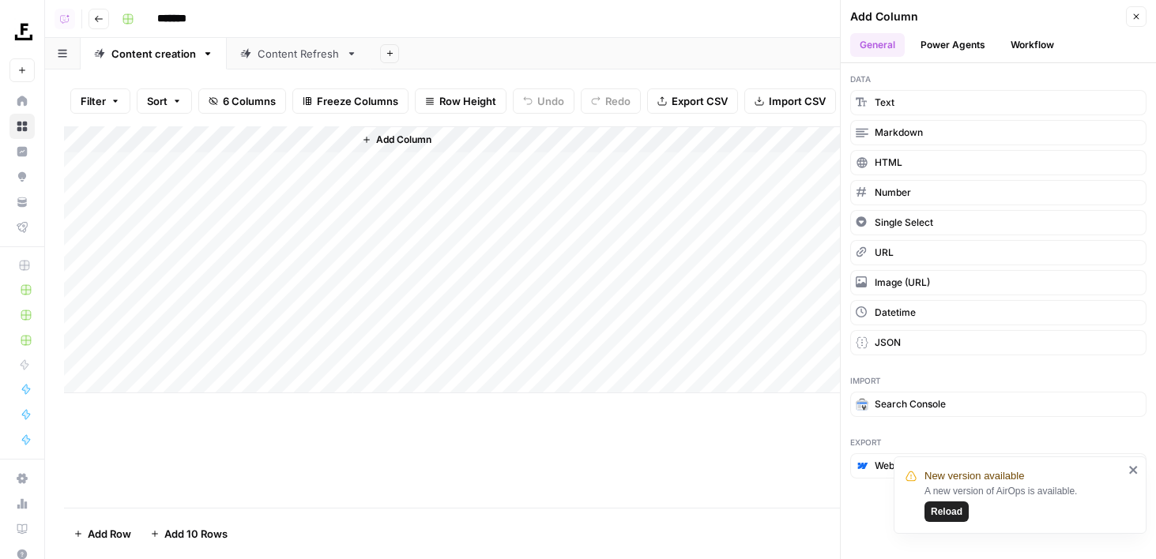
click at [1024, 43] on button "Workflow" at bounding box center [1032, 45] width 62 height 24
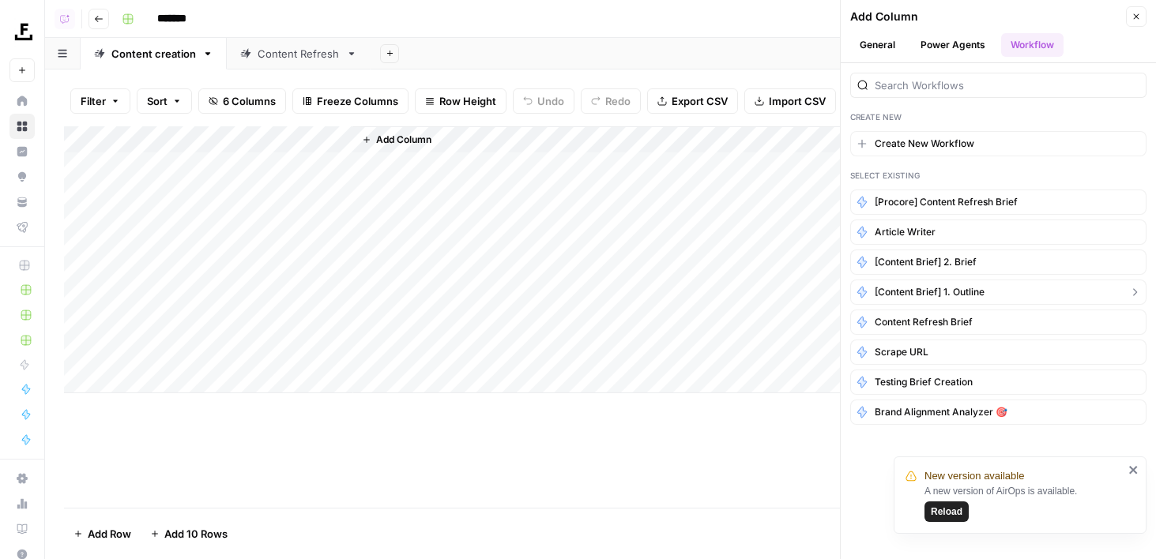
click at [967, 288] on span "[Content brief] 1. Outline" at bounding box center [929, 292] width 110 height 14
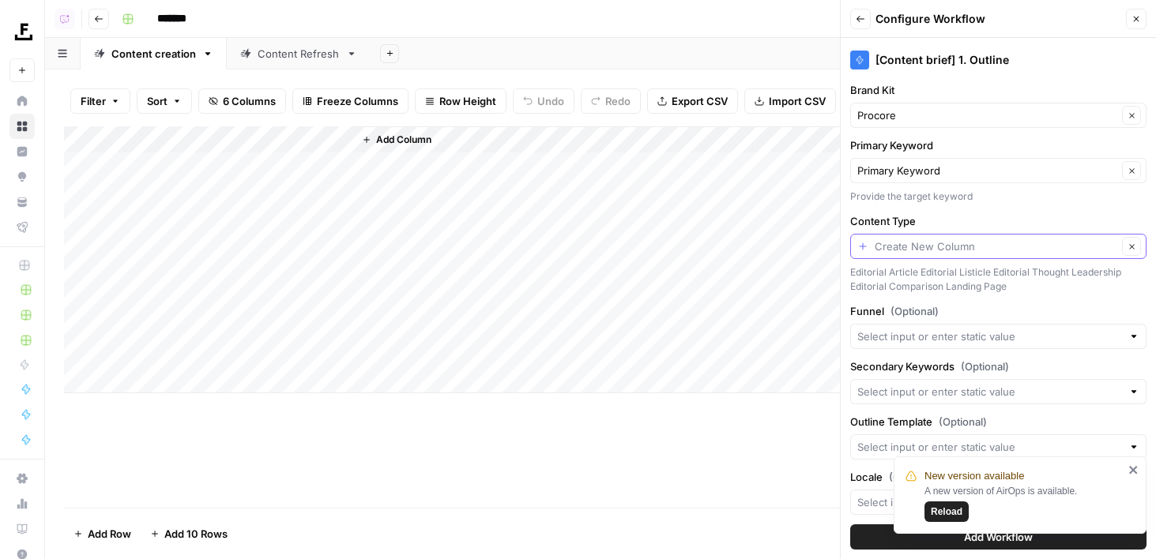
click at [879, 248] on input "Content Type" at bounding box center [995, 247] width 242 height 16
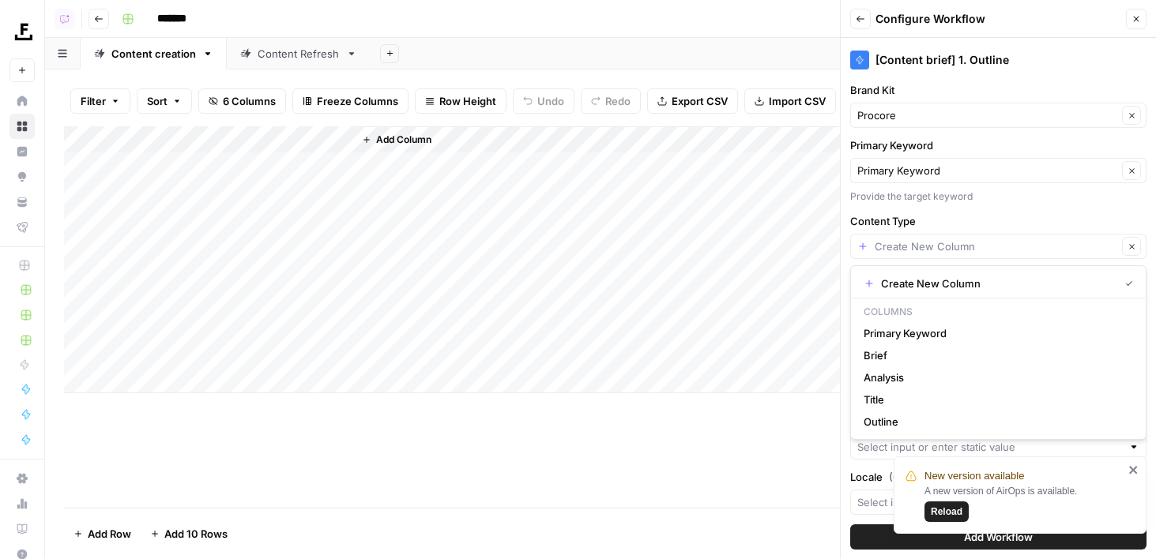
type input "Create New Column"
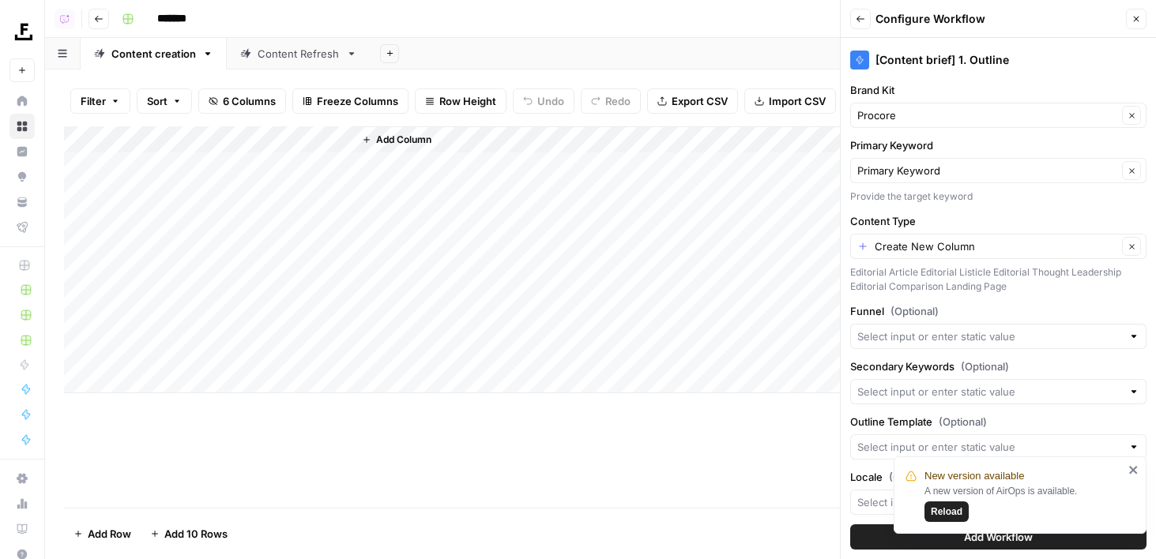
click at [882, 225] on label "Content Type" at bounding box center [998, 221] width 296 height 16
click at [882, 239] on input "Create New Column" at bounding box center [995, 247] width 242 height 16
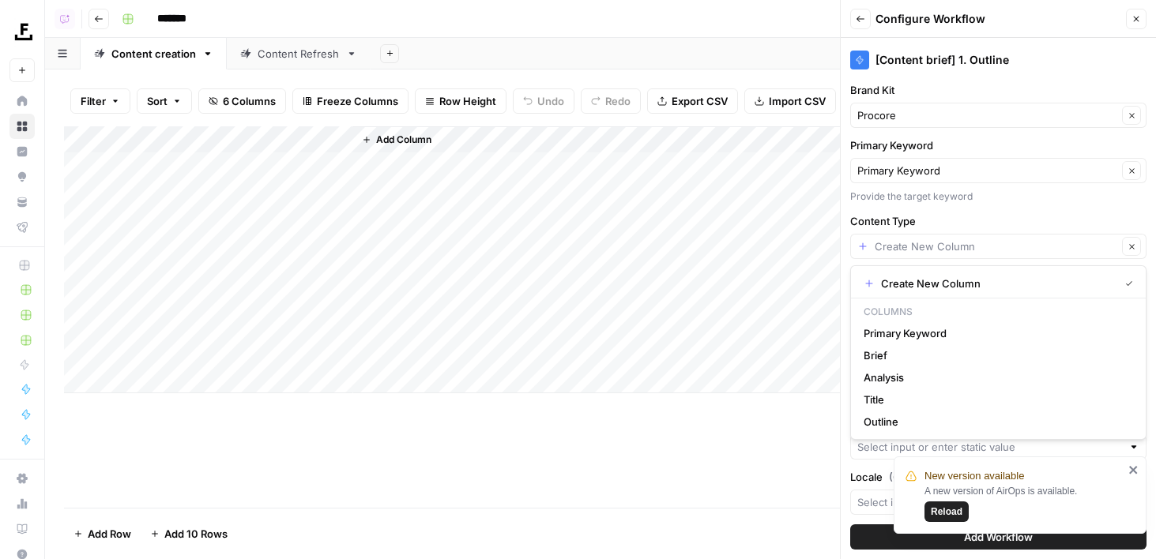
type input "Create New Column"
click at [938, 216] on label "Content Type" at bounding box center [998, 221] width 296 height 16
click at [938, 239] on input "Create New Column" at bounding box center [995, 247] width 242 height 16
type input "Create New Column"
click at [858, 467] on div "[Content brief] 1. Outline Brand Kit Procore Clear Primary Keyword Primary Keyw…" at bounding box center [997, 298] width 315 height 521
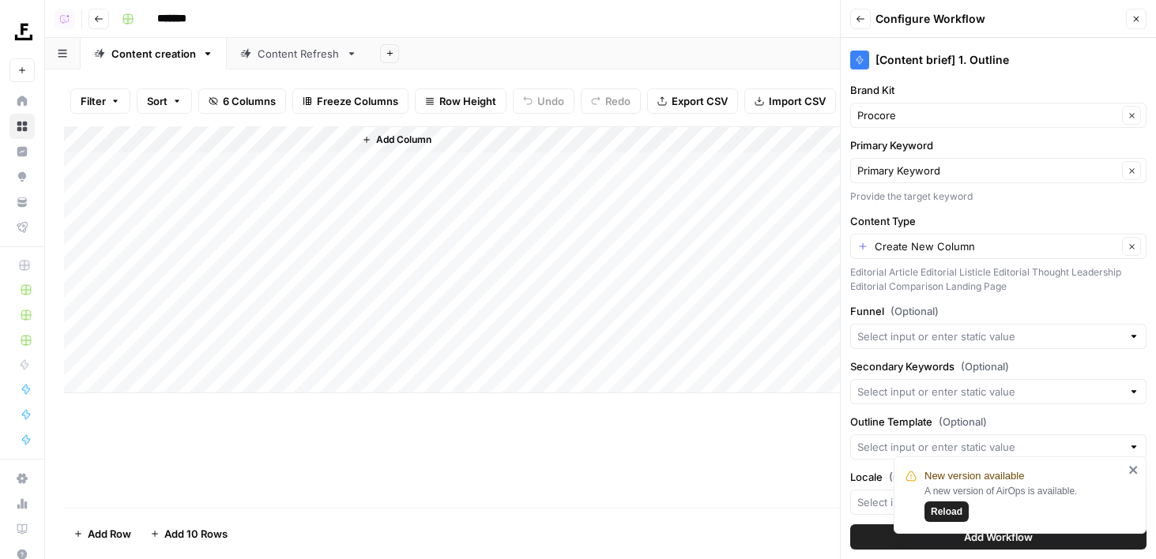
scroll to position [85, 0]
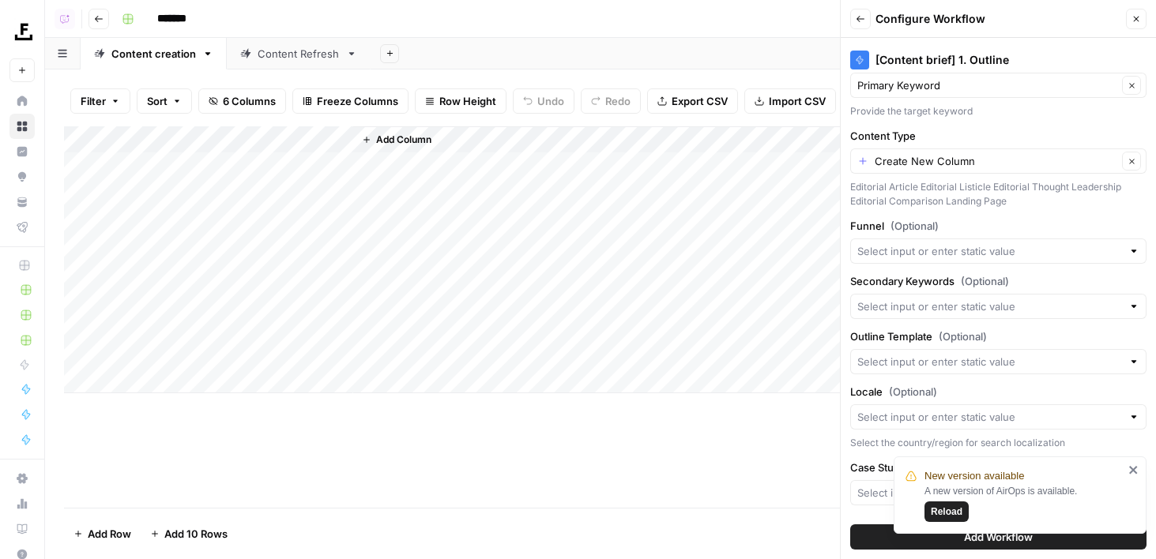
click at [1124, 246] on div at bounding box center [998, 251] width 296 height 25
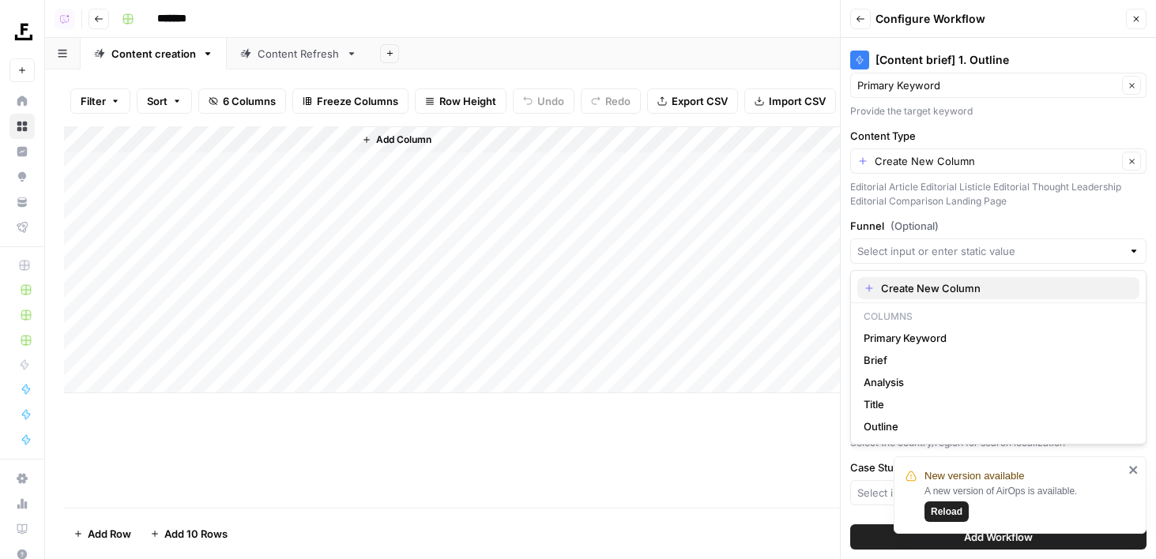
click at [1044, 286] on span "Create New Column" at bounding box center [1004, 288] width 246 height 16
type input "Create New Column"
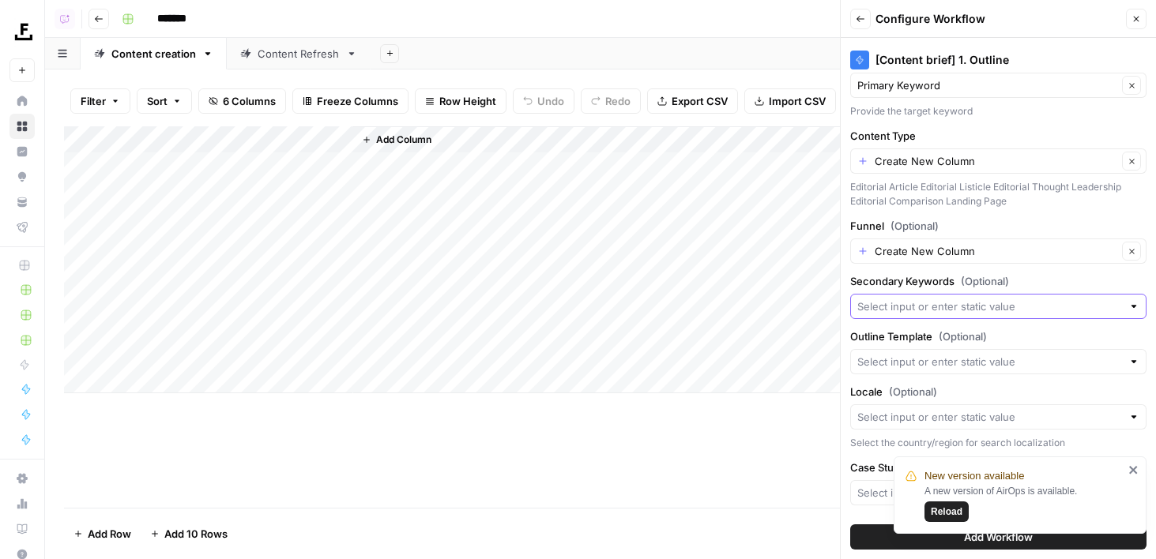
click at [1038, 310] on input "Secondary Keywords (Optional)" at bounding box center [989, 307] width 265 height 16
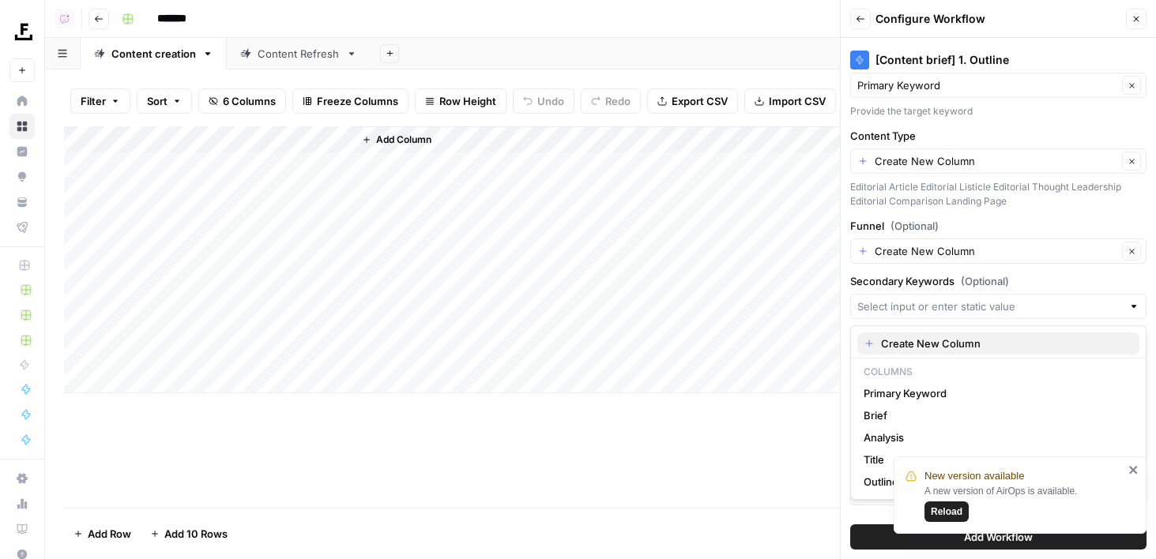
click at [1020, 345] on span "Create New Column" at bounding box center [1004, 344] width 246 height 16
type input "Create New Column"
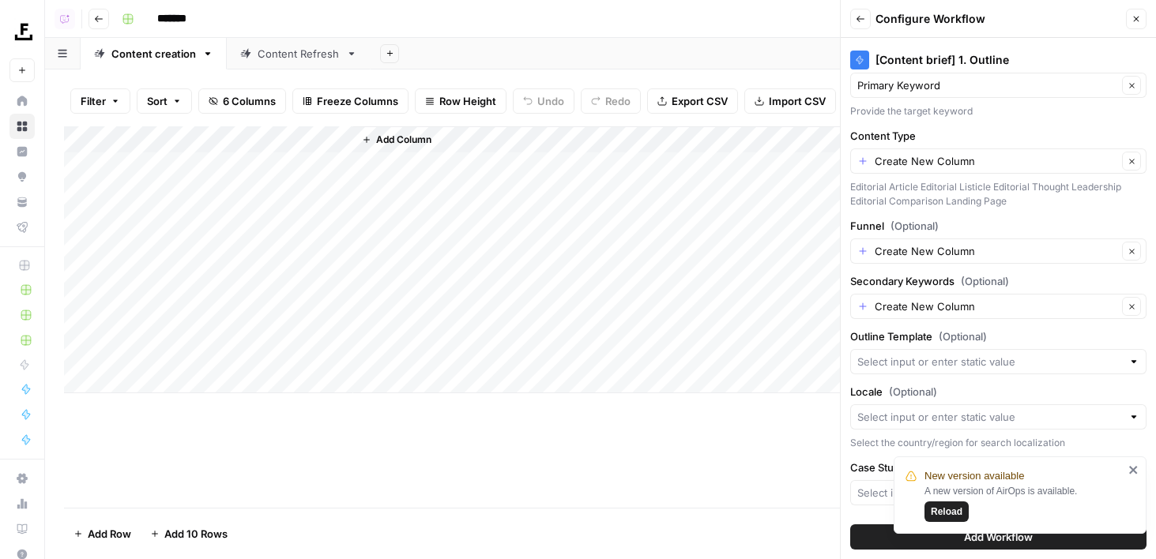
click at [1137, 470] on icon "close" at bounding box center [1133, 470] width 11 height 13
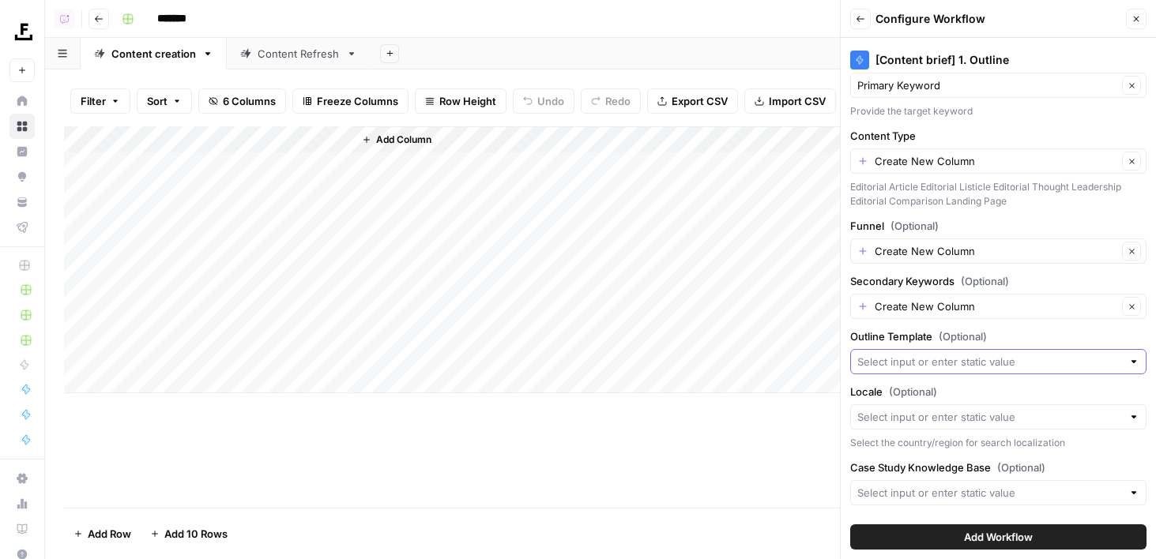
click at [1005, 362] on input "Outline Template (Optional)" at bounding box center [989, 362] width 265 height 16
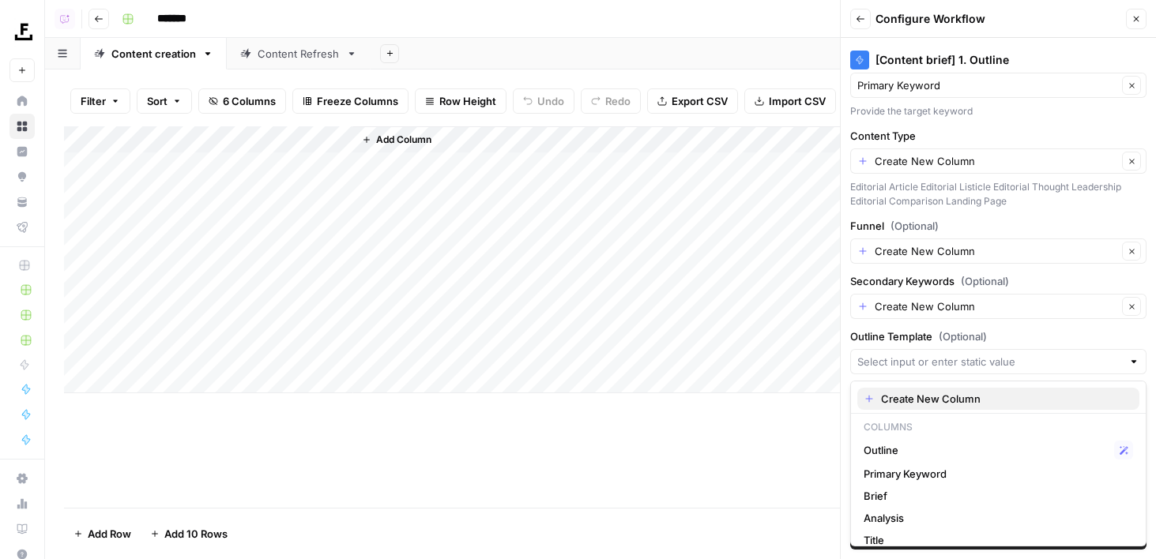
click at [1004, 395] on span "Create New Column" at bounding box center [1004, 399] width 246 height 16
type input "Create New Column"
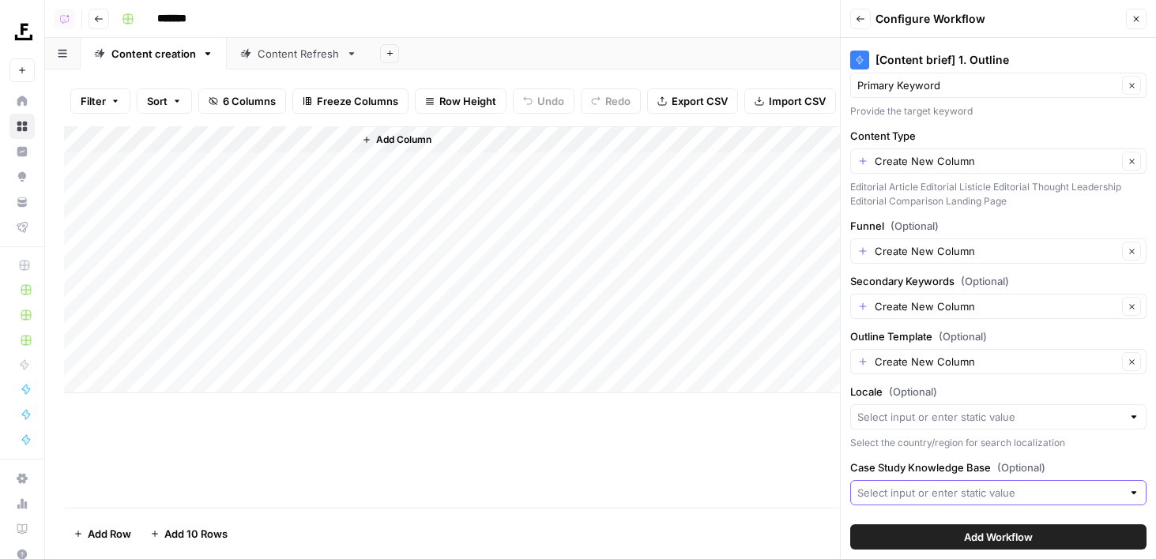
click at [987, 493] on input "Case Study Knowledge Base (Optional)" at bounding box center [989, 493] width 265 height 16
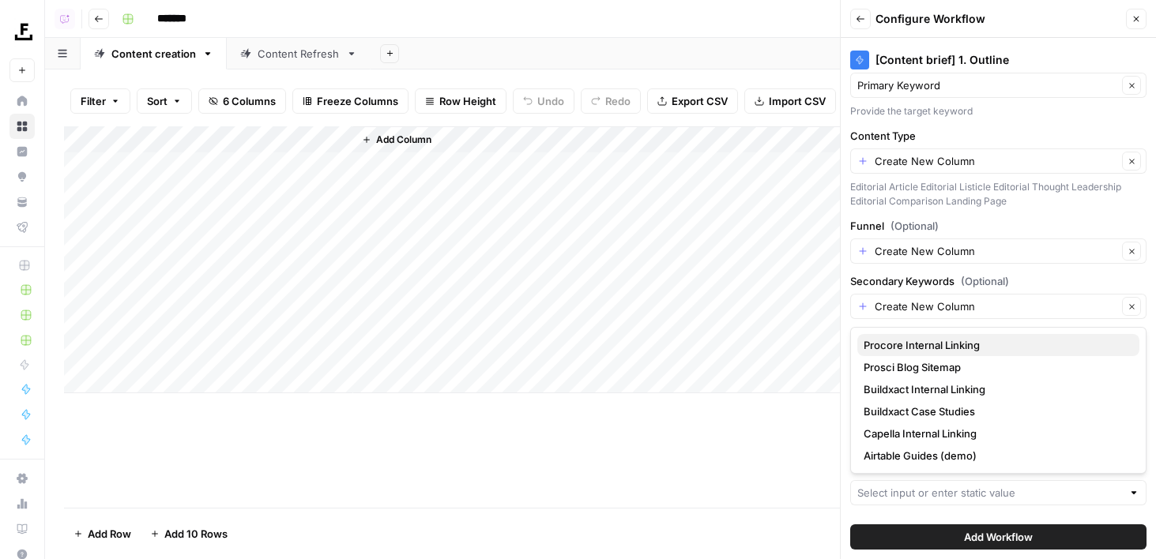
click at [942, 340] on span "Procore Internal Linking" at bounding box center [994, 345] width 263 height 16
type input "Procore Internal Linking"
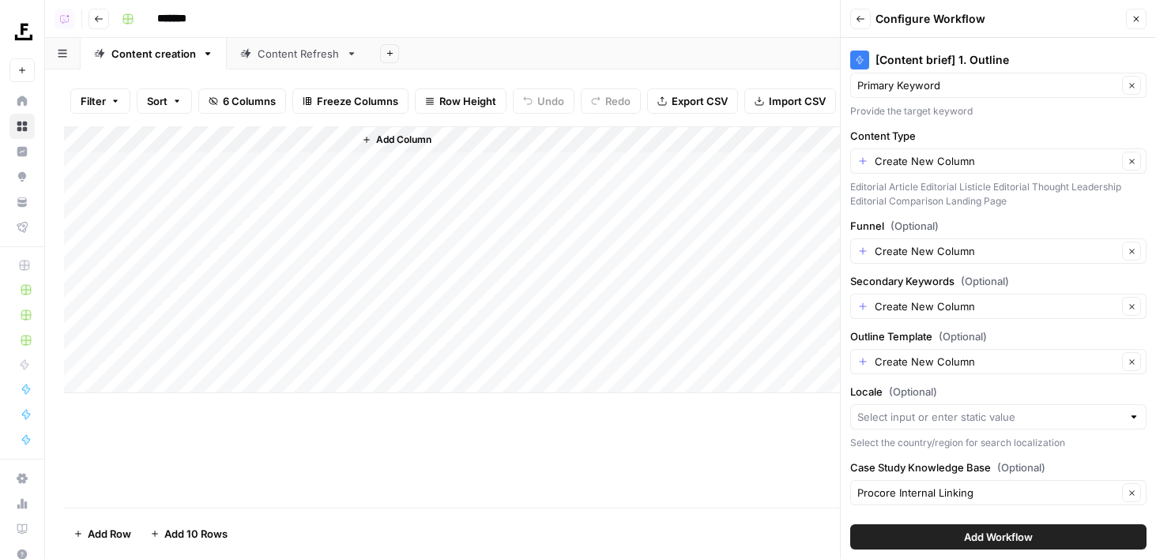
click at [946, 537] on button "Add Workflow" at bounding box center [998, 536] width 296 height 25
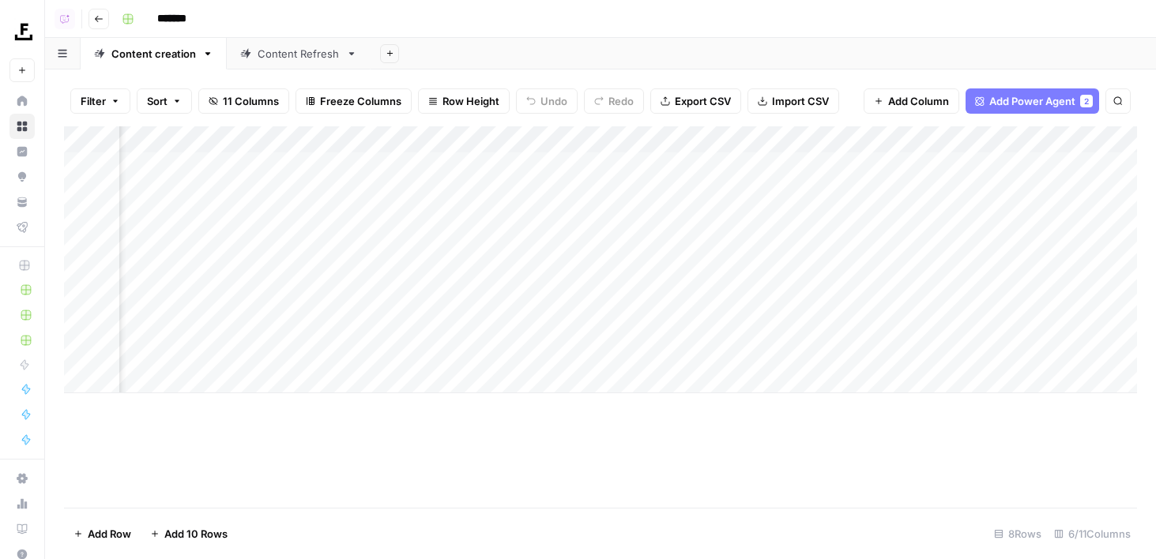
scroll to position [0, 0]
click at [650, 205] on div "Add Column" at bounding box center [600, 259] width 1073 height 267
click at [611, 144] on div "Add Column" at bounding box center [600, 259] width 1073 height 267
click at [836, 137] on div "Add Column" at bounding box center [600, 259] width 1073 height 267
click at [1078, 139] on div "Add Column" at bounding box center [600, 259] width 1073 height 267
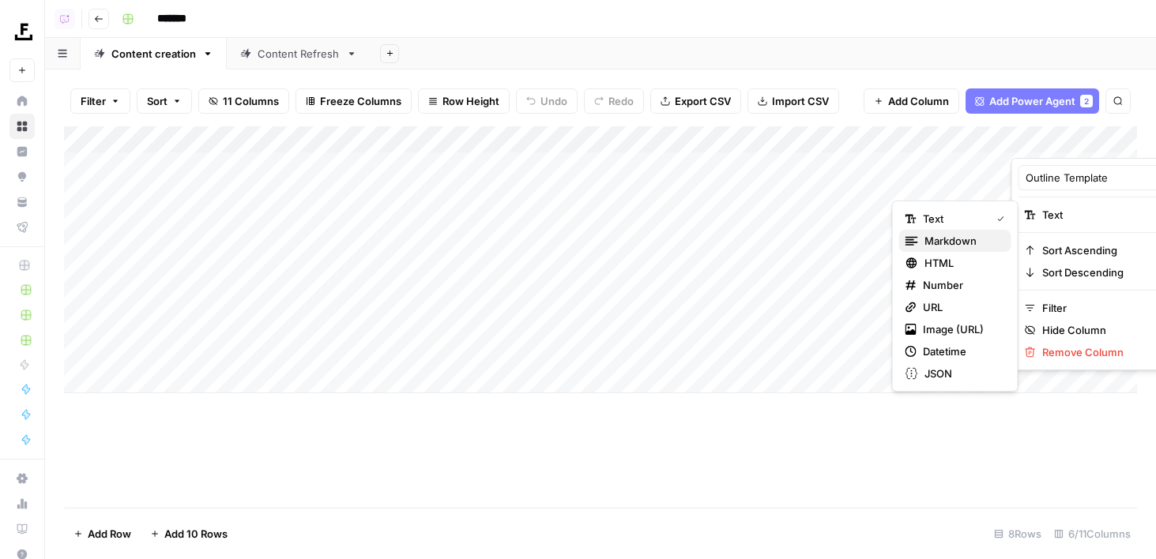
click at [968, 238] on span "Markdown" at bounding box center [961, 241] width 74 height 16
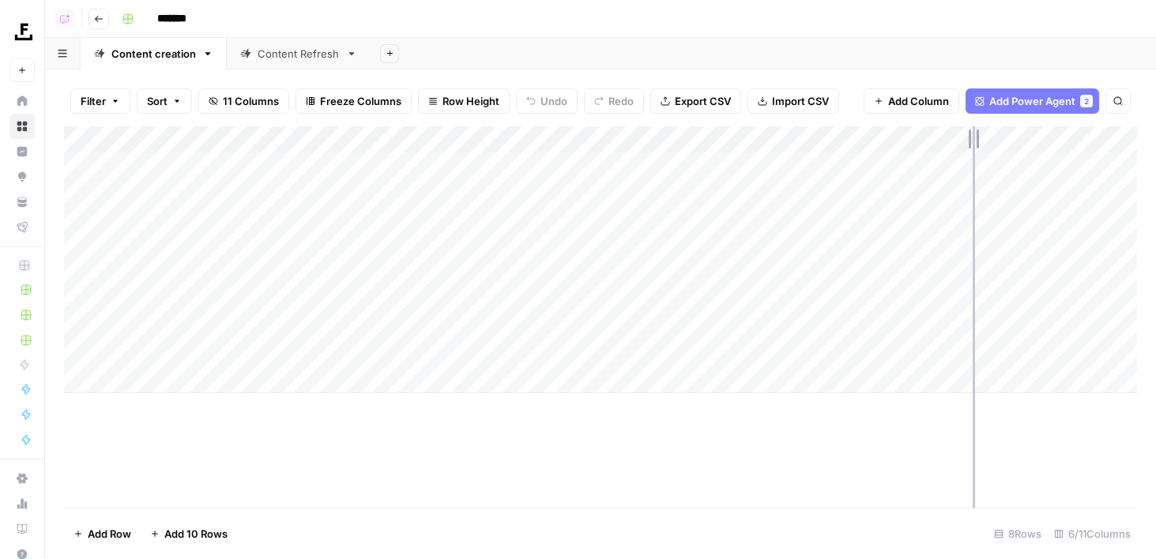
drag, startPoint x: 1034, startPoint y: 135, endPoint x: 953, endPoint y: 137, distance: 81.4
click at [953, 137] on div "Add Column" at bounding box center [600, 259] width 1073 height 267
drag, startPoint x: 1066, startPoint y: 139, endPoint x: 1001, endPoint y: 138, distance: 65.6
click at [1001, 138] on div "Add Column" at bounding box center [600, 259] width 1073 height 267
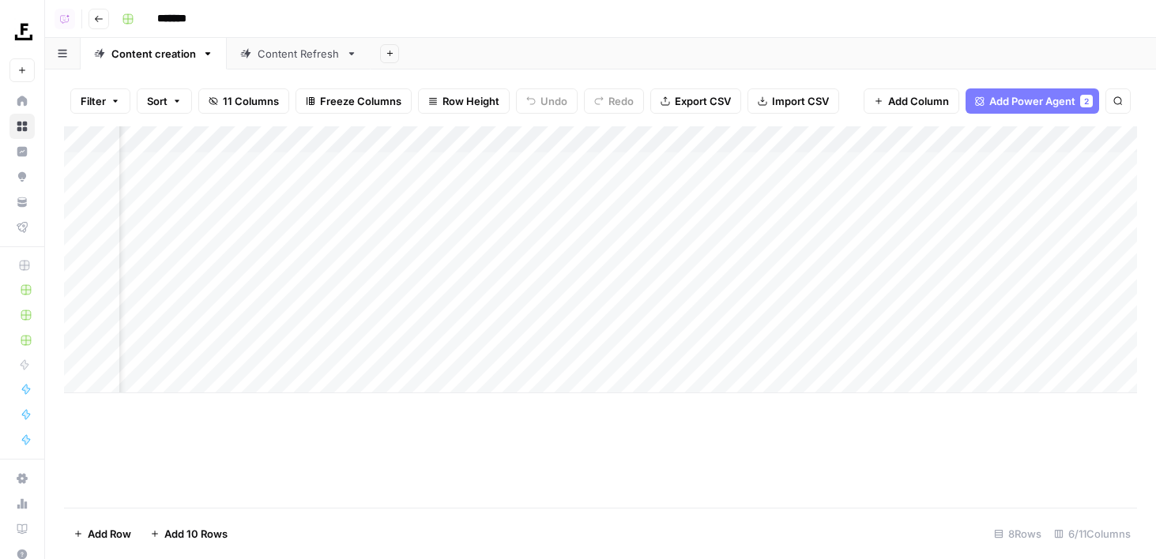
scroll to position [0, 0]
drag, startPoint x: 577, startPoint y: 138, endPoint x: 479, endPoint y: 138, distance: 97.9
click at [479, 138] on div "Add Column" at bounding box center [600, 259] width 1073 height 267
click at [1076, 139] on span "Add Column" at bounding box center [1100, 140] width 55 height 14
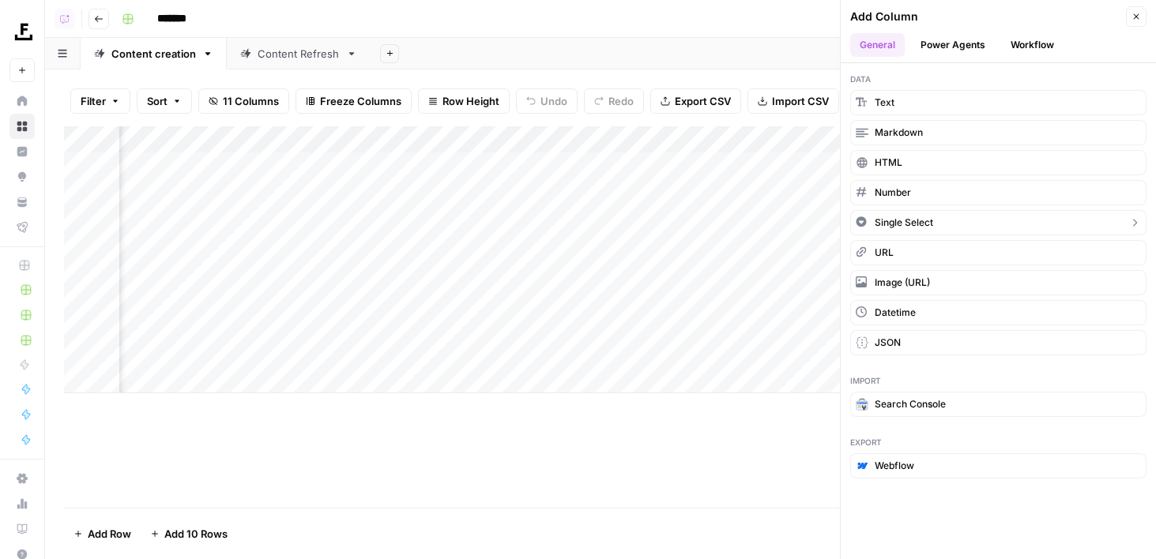
click at [918, 216] on span "Single Select" at bounding box center [903, 223] width 58 height 14
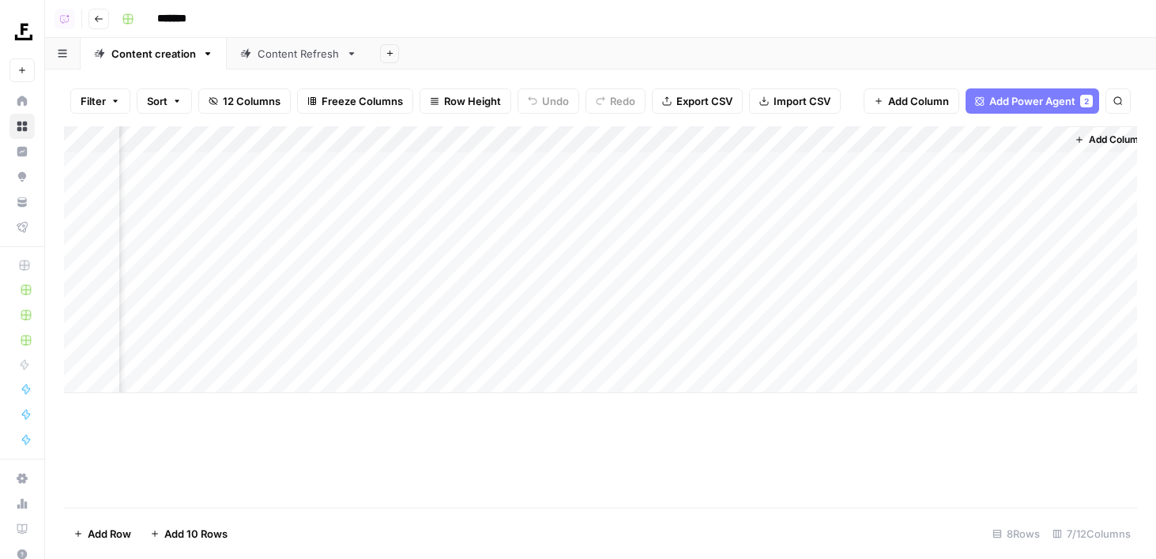
scroll to position [0, 301]
drag, startPoint x: 1022, startPoint y: 141, endPoint x: 337, endPoint y: 141, distance: 684.8
click at [337, 141] on div "Add Column" at bounding box center [600, 259] width 1073 height 267
click at [385, 148] on div "Add Column" at bounding box center [600, 259] width 1073 height 267
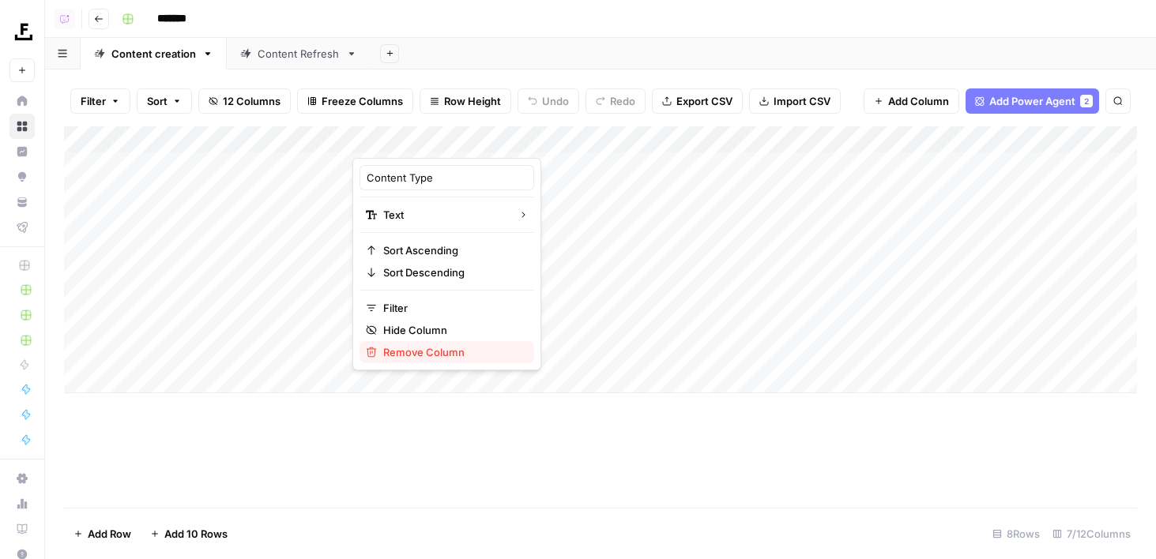
click at [393, 344] on button "Remove Column" at bounding box center [446, 352] width 175 height 22
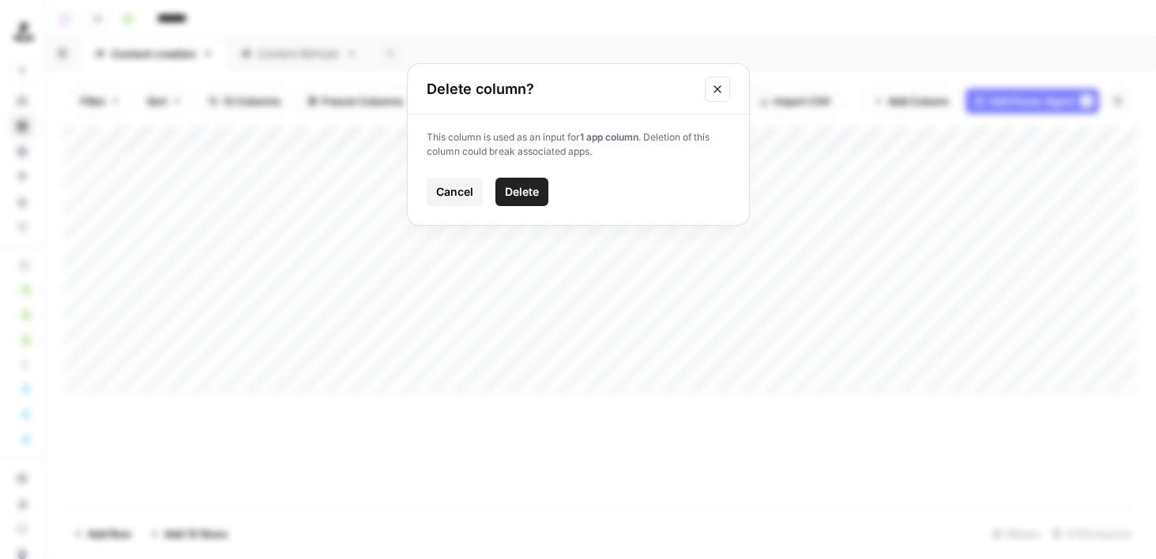
click at [517, 190] on span "Delete" at bounding box center [522, 192] width 34 height 16
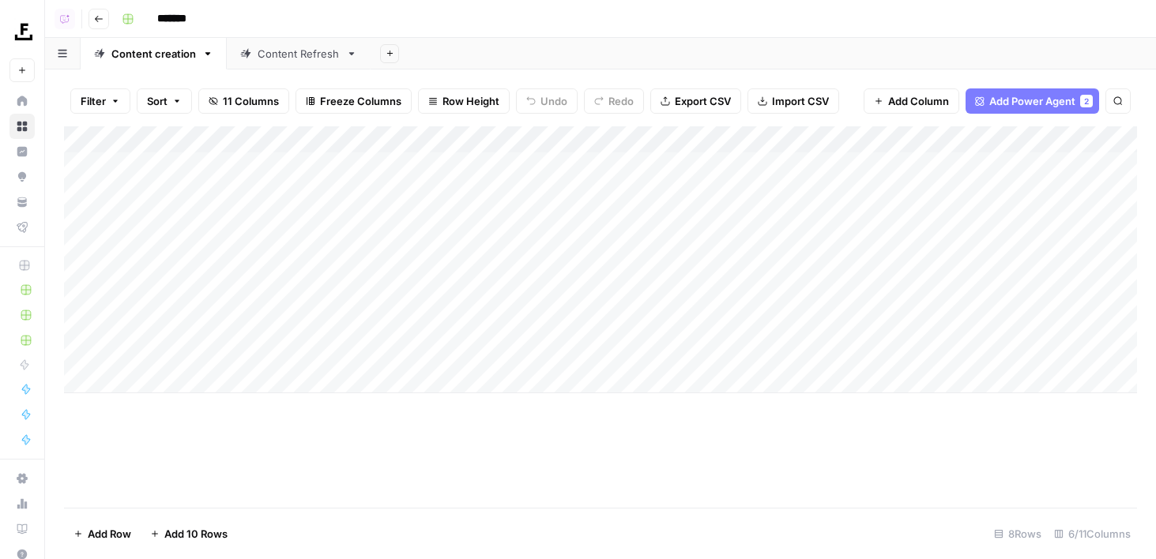
click at [402, 129] on div "Add Column" at bounding box center [600, 259] width 1073 height 267
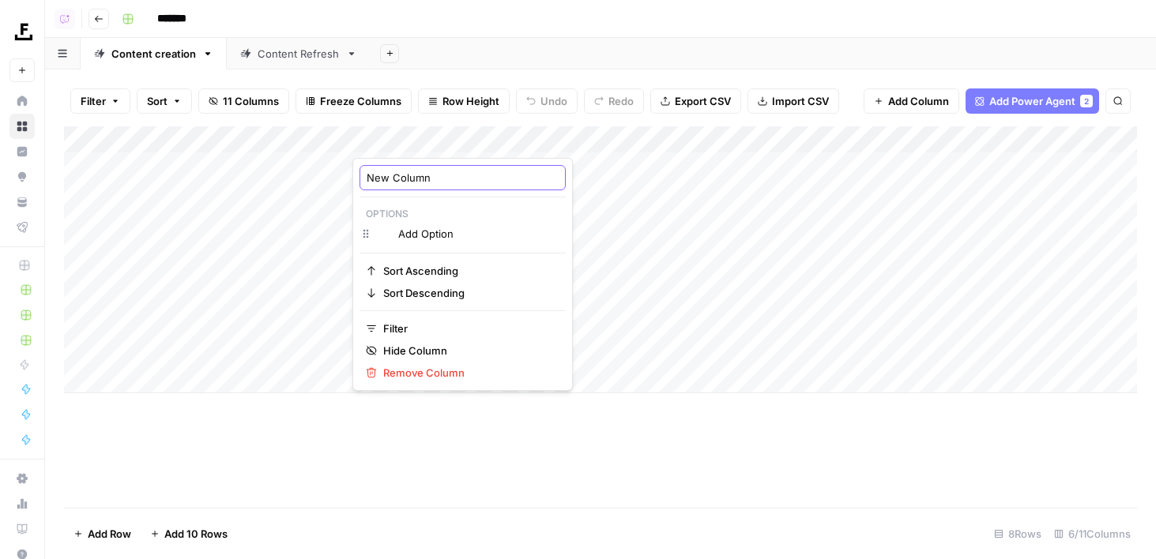
click at [414, 176] on input "New Column" at bounding box center [462, 178] width 192 height 16
type input "Content Type"
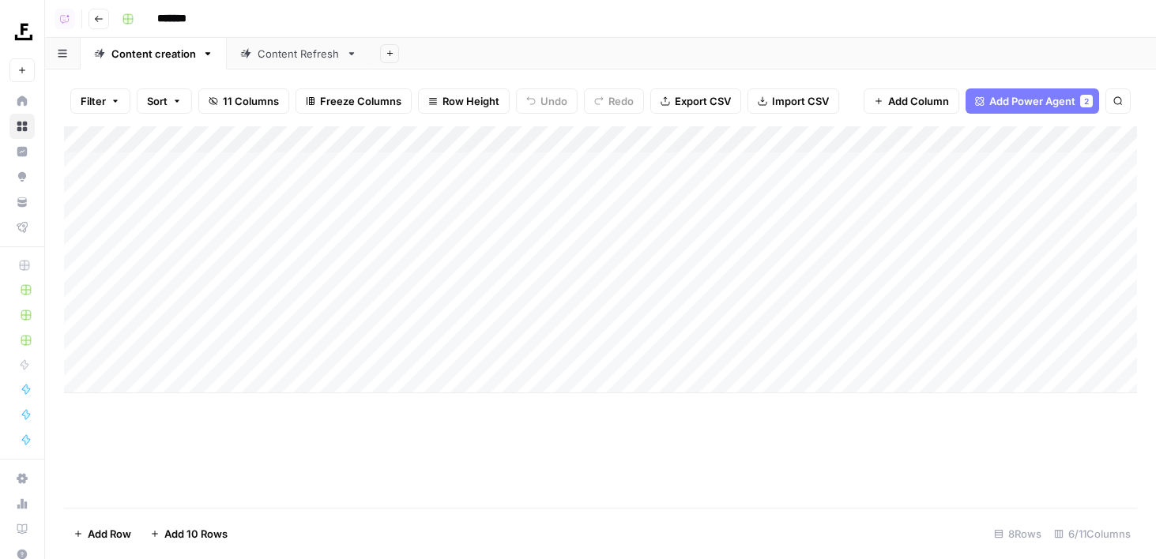
click at [404, 145] on div "Add Column" at bounding box center [600, 259] width 1073 height 267
click at [405, 235] on input "Add Option" at bounding box center [478, 234] width 160 height 16
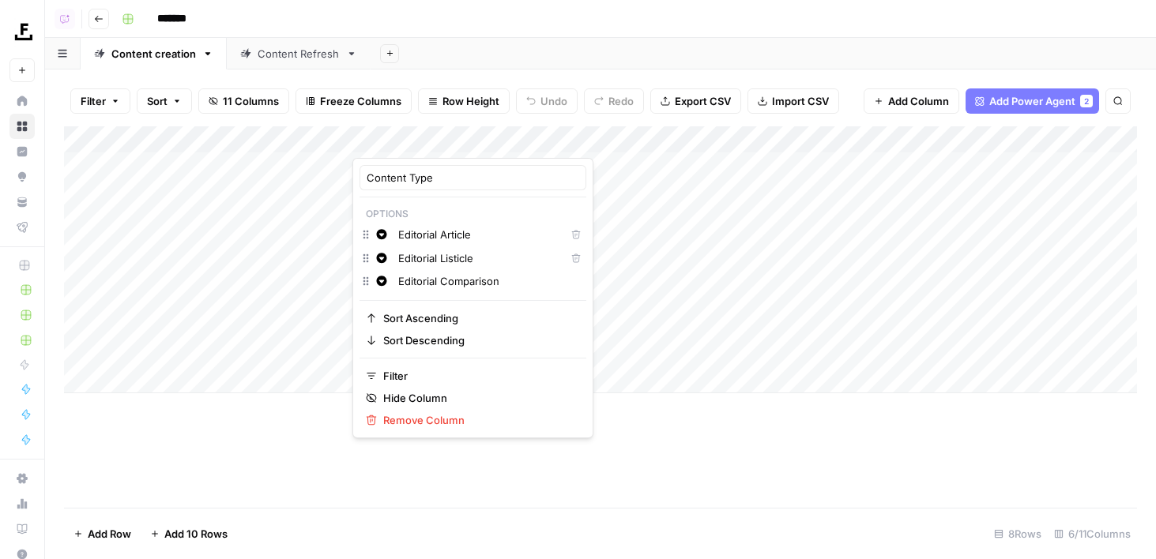
type input "Editorial Comparison"
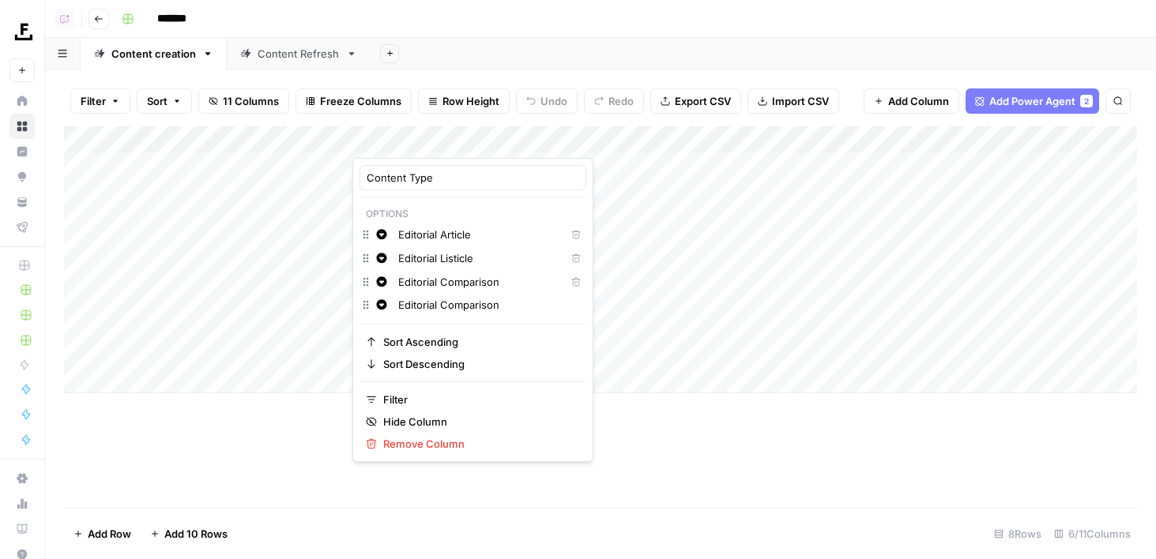
click at [389, 237] on button "Change color" at bounding box center [381, 234] width 19 height 19
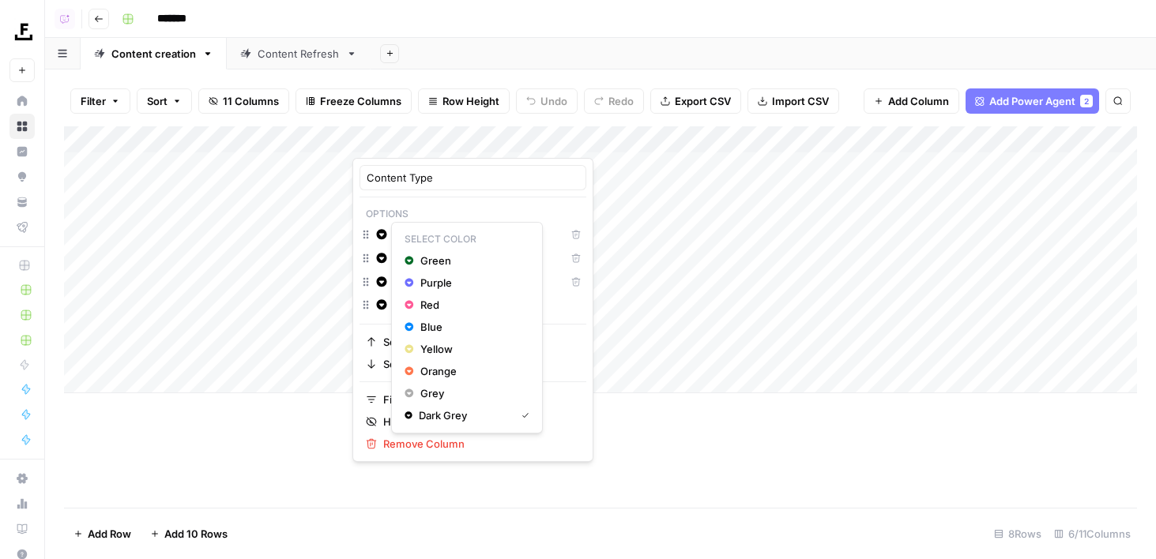
click at [405, 248] on p "Select Color" at bounding box center [466, 239] width 137 height 21
click at [408, 259] on icon "button" at bounding box center [408, 260] width 9 height 9
click at [383, 257] on icon "button" at bounding box center [381, 258] width 11 height 11
click at [414, 303] on div "Purple" at bounding box center [466, 307] width 125 height 16
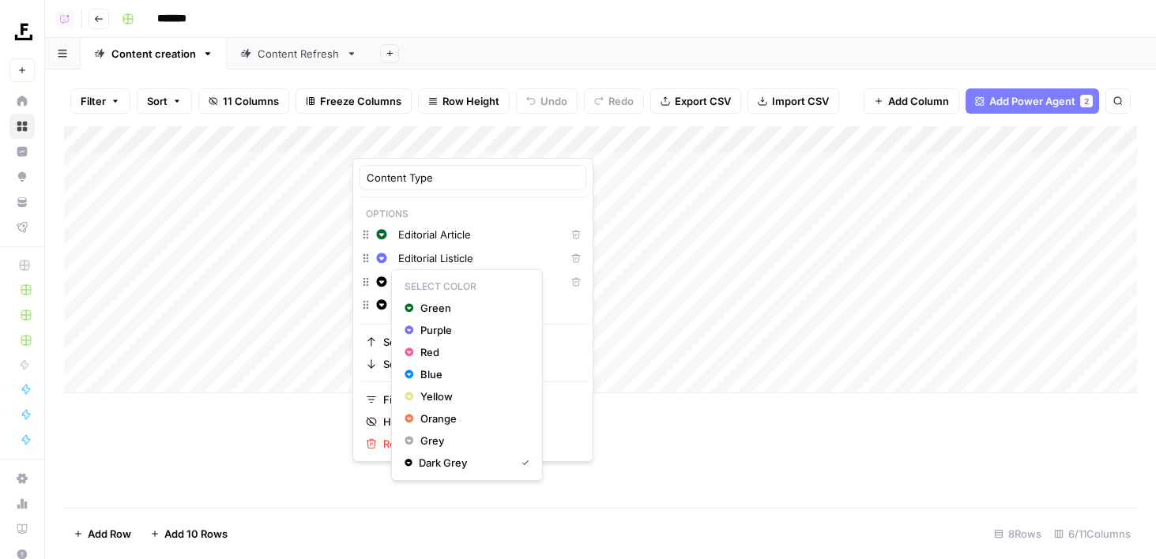
click at [381, 285] on icon "button" at bounding box center [382, 281] width 10 height 10
click at [427, 355] on span "Red" at bounding box center [471, 352] width 103 height 16
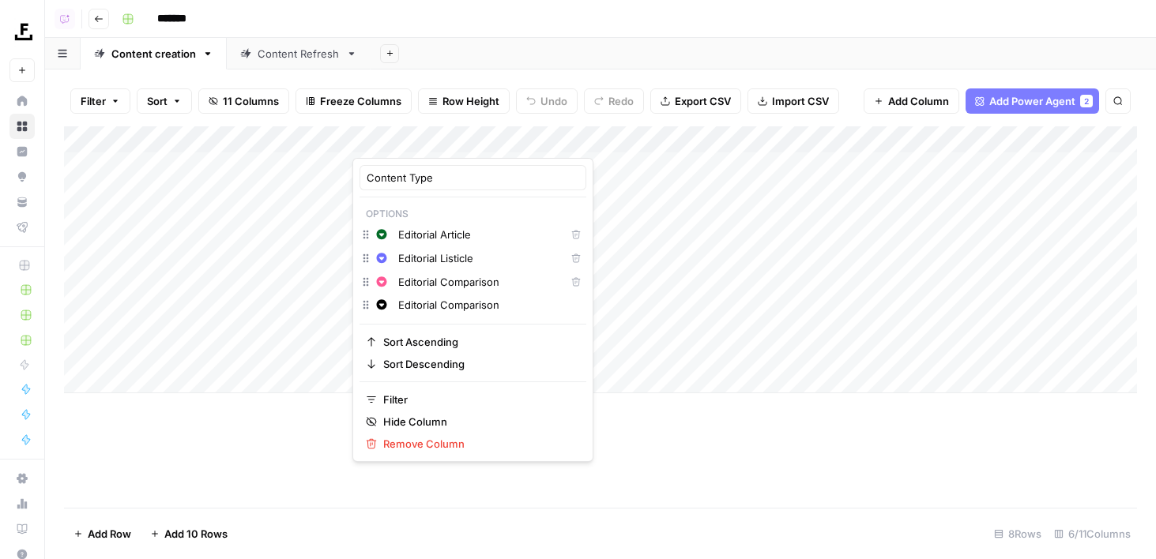
click at [597, 33] on header "Copilot Go back *******" at bounding box center [600, 19] width 1110 height 38
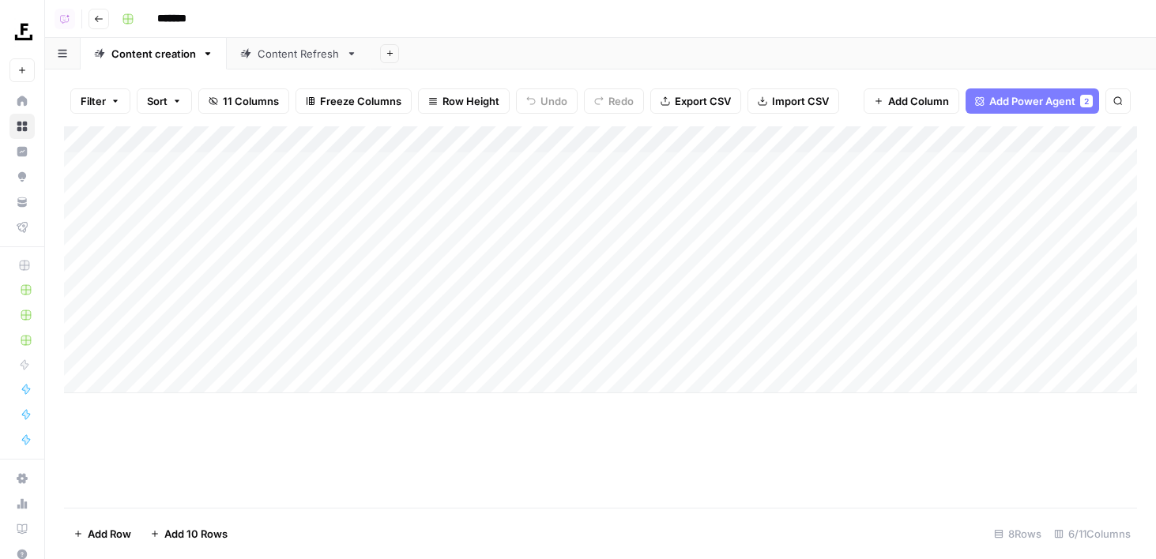
click at [409, 135] on div "Add Column" at bounding box center [600, 259] width 1073 height 267
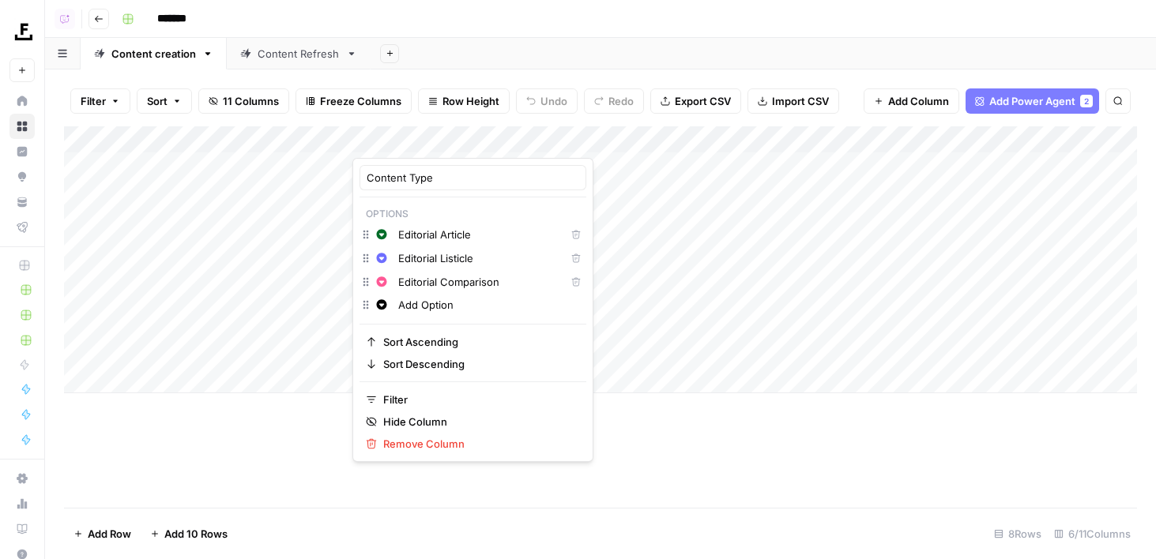
click at [622, 74] on div "Filter Sort 11 Columns Freeze Columns Row Height Undo Redo Export CSV Import CS…" at bounding box center [600, 315] width 1110 height 490
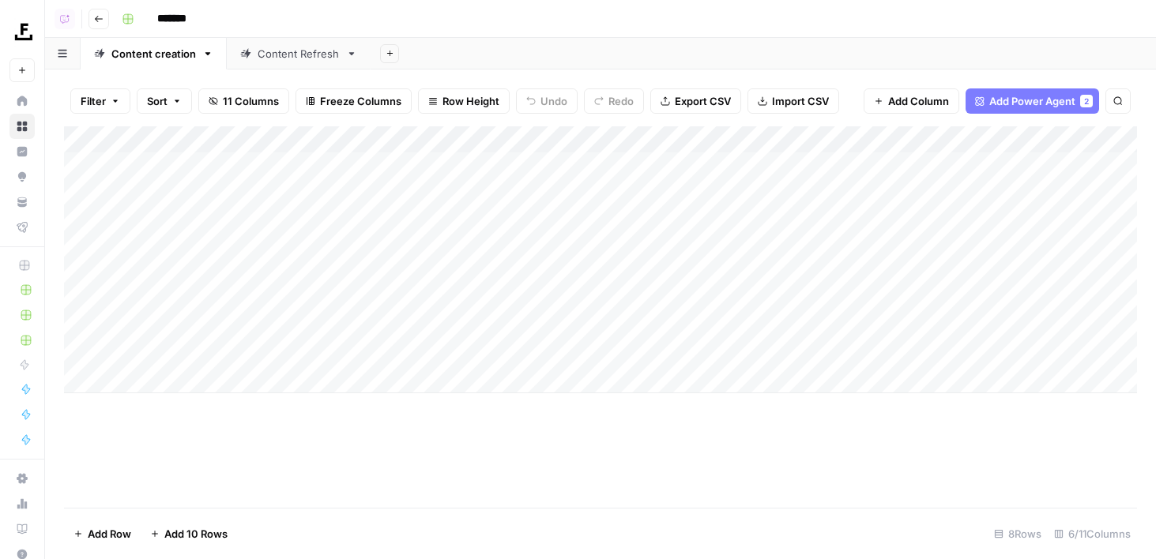
scroll to position [0, 174]
drag, startPoint x: 547, startPoint y: 145, endPoint x: 446, endPoint y: 145, distance: 100.3
click at [446, 145] on div "Add Column" at bounding box center [600, 259] width 1073 height 267
click at [457, 138] on div "Add Column" at bounding box center [600, 259] width 1073 height 267
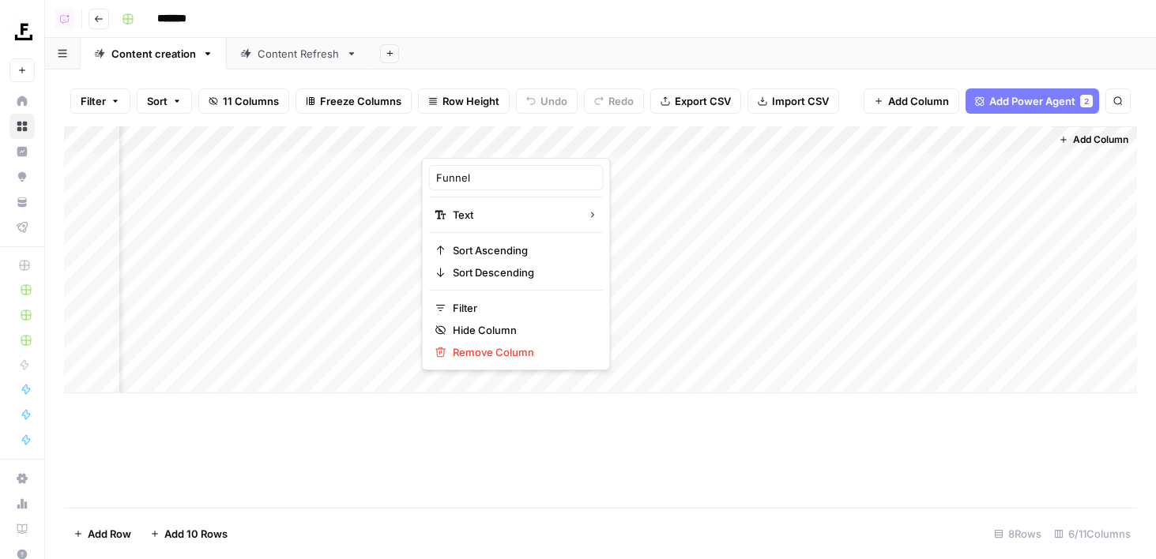
click at [1095, 137] on span "Add Column" at bounding box center [1100, 140] width 55 height 14
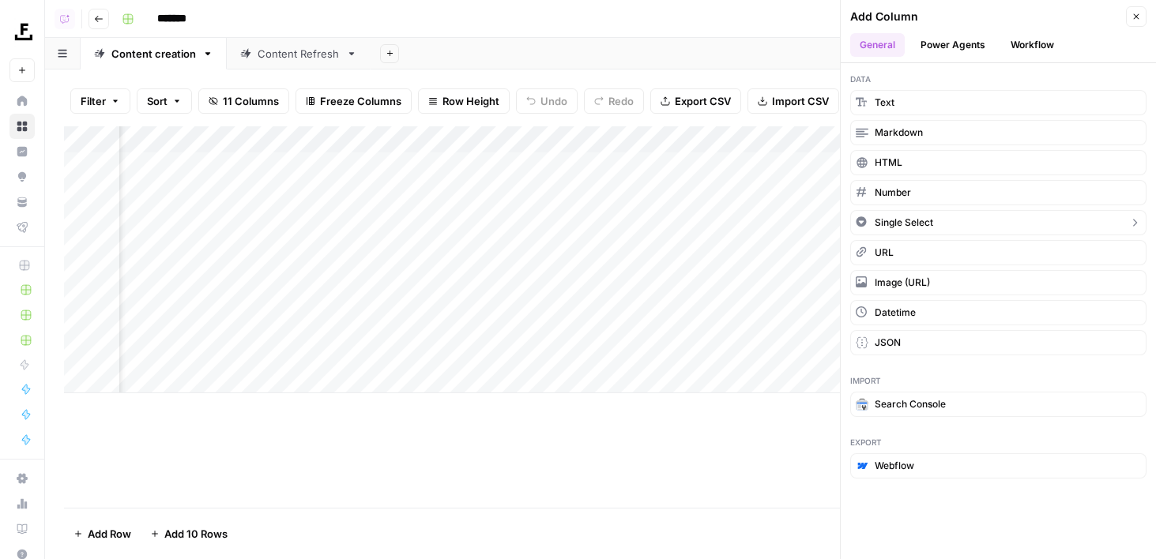
click at [936, 227] on button "Single Select" at bounding box center [998, 222] width 296 height 25
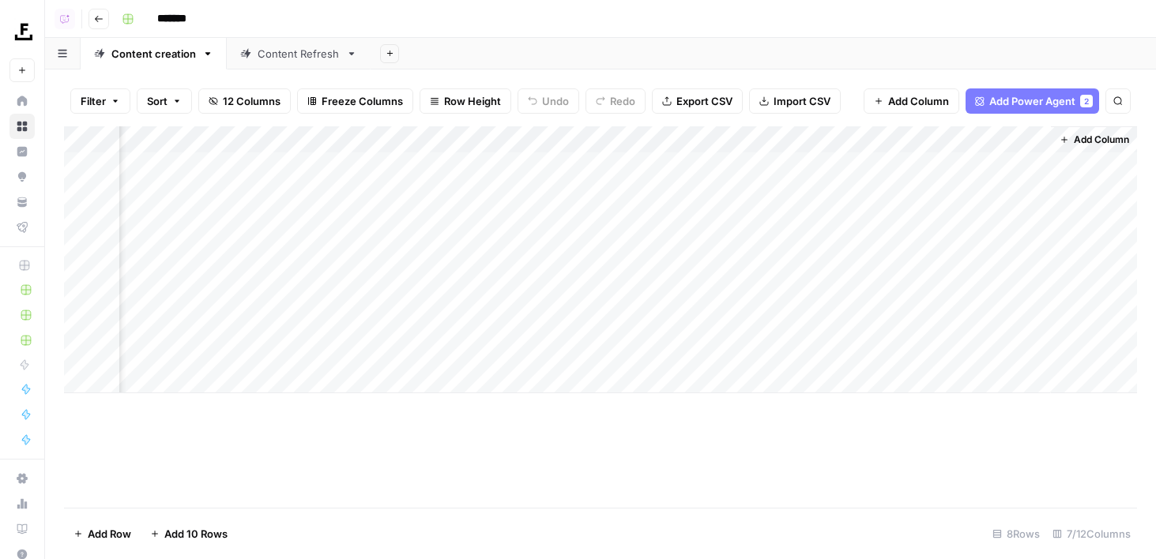
scroll to position [0, 215]
drag, startPoint x: 977, startPoint y: 138, endPoint x: 384, endPoint y: 142, distance: 593.2
click at [384, 142] on div "Add Column" at bounding box center [600, 259] width 1073 height 267
click at [439, 142] on div "Add Column" at bounding box center [600, 259] width 1073 height 267
click at [468, 353] on span "Remove Column" at bounding box center [522, 352] width 138 height 16
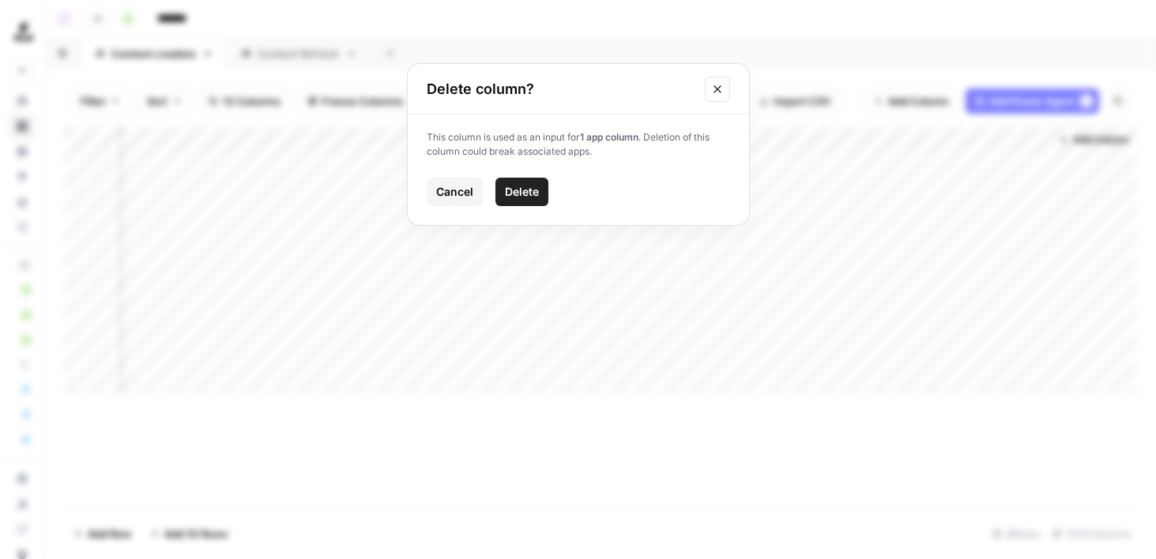
click at [492, 198] on div "Cancel Delete" at bounding box center [578, 192] width 303 height 28
click at [506, 198] on span "Delete" at bounding box center [522, 192] width 34 height 16
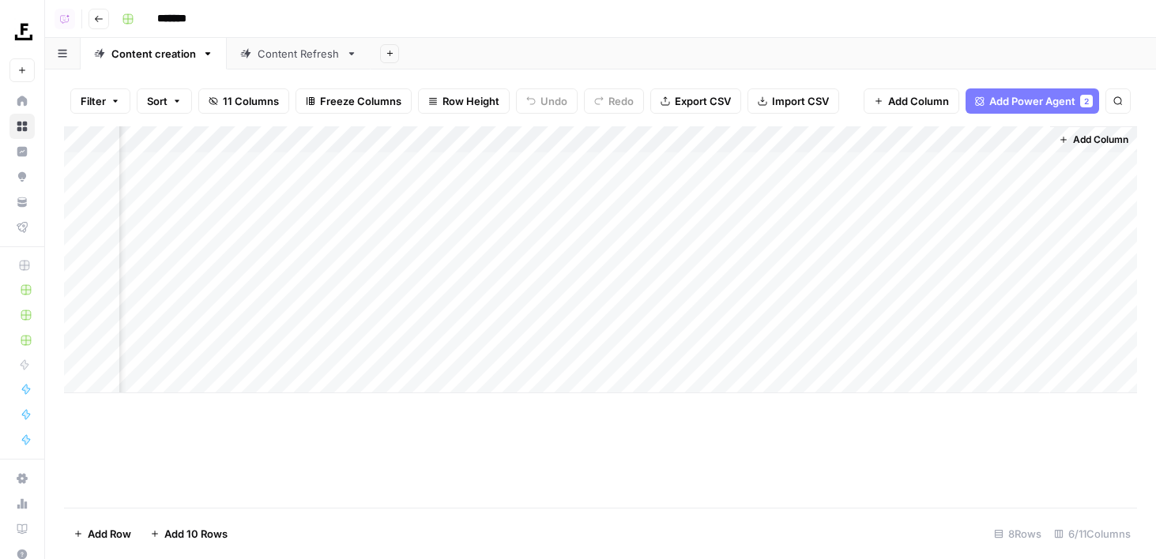
scroll to position [0, 88]
click at [454, 139] on div "Add Column" at bounding box center [600, 259] width 1073 height 267
click at [454, 187] on div "New Column" at bounding box center [516, 177] width 206 height 25
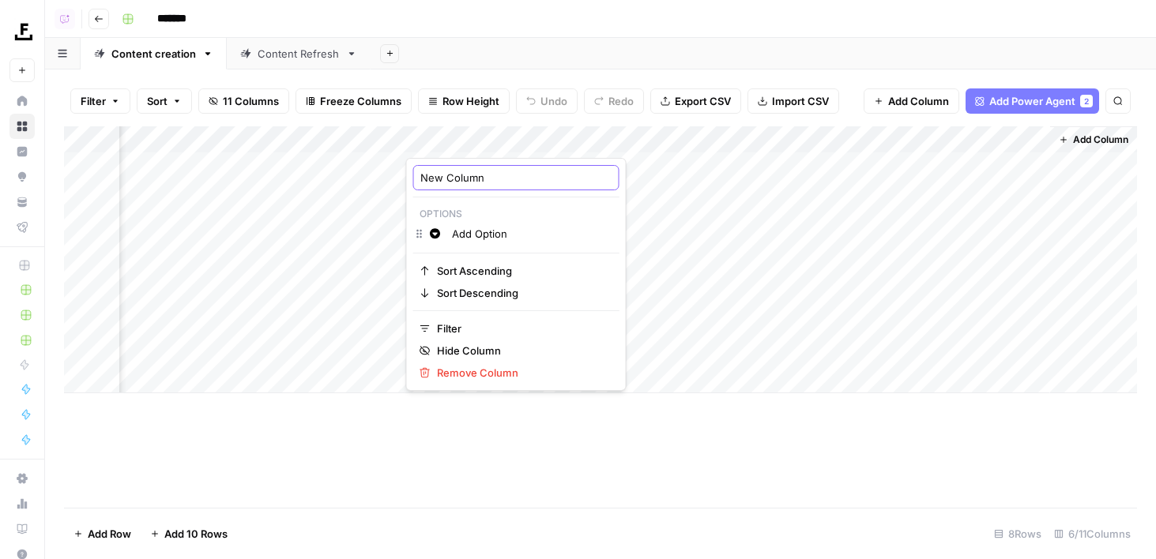
type input "T"
type input "Funnel"
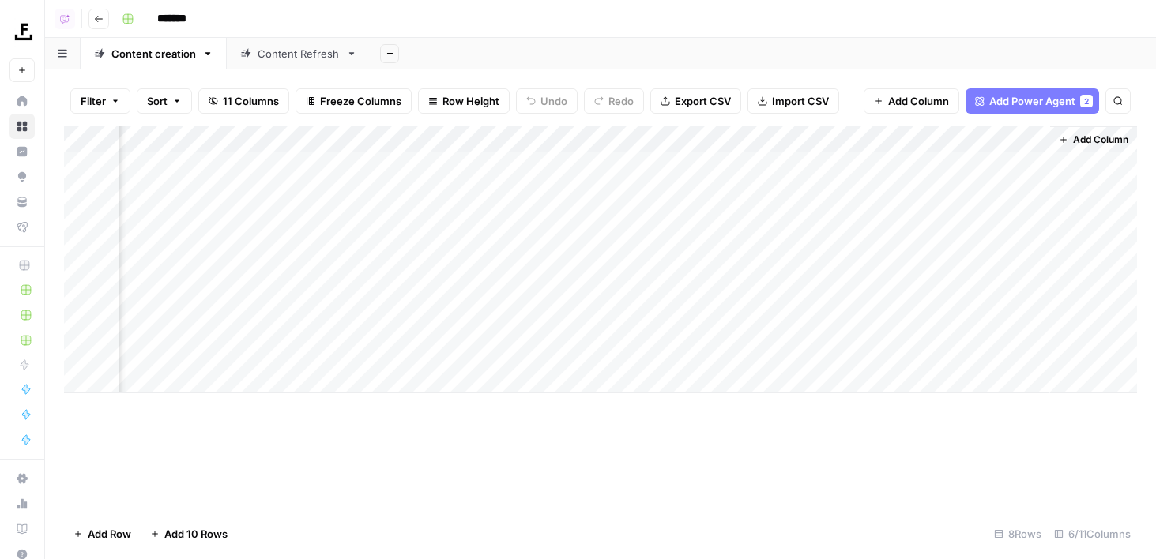
click at [457, 133] on div "Add Column" at bounding box center [600, 259] width 1073 height 267
click at [475, 239] on input "Add Option" at bounding box center [532, 234] width 160 height 16
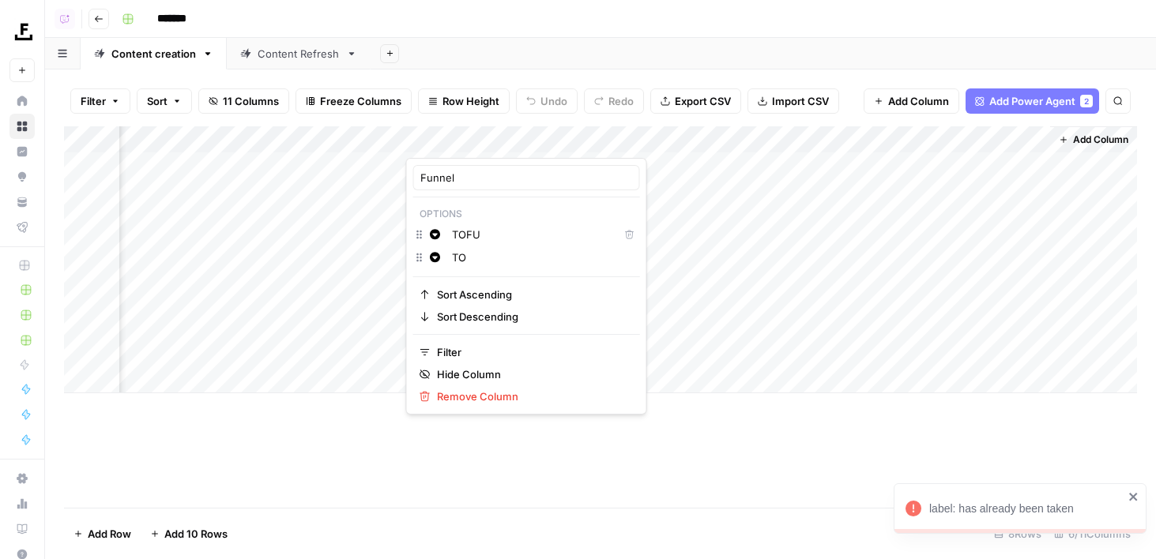
type input "T"
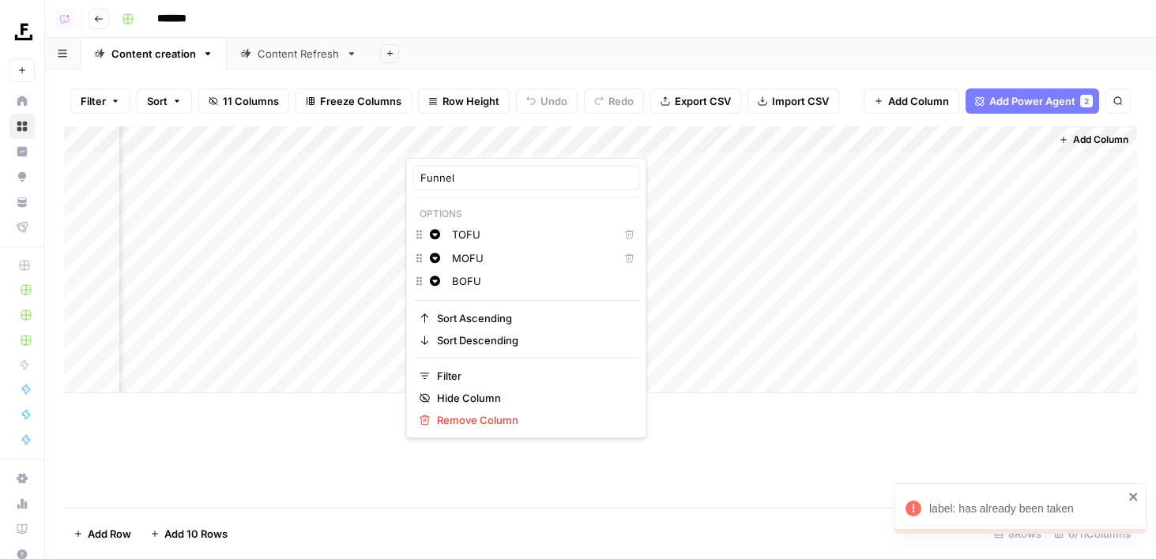
type input "BOFU"
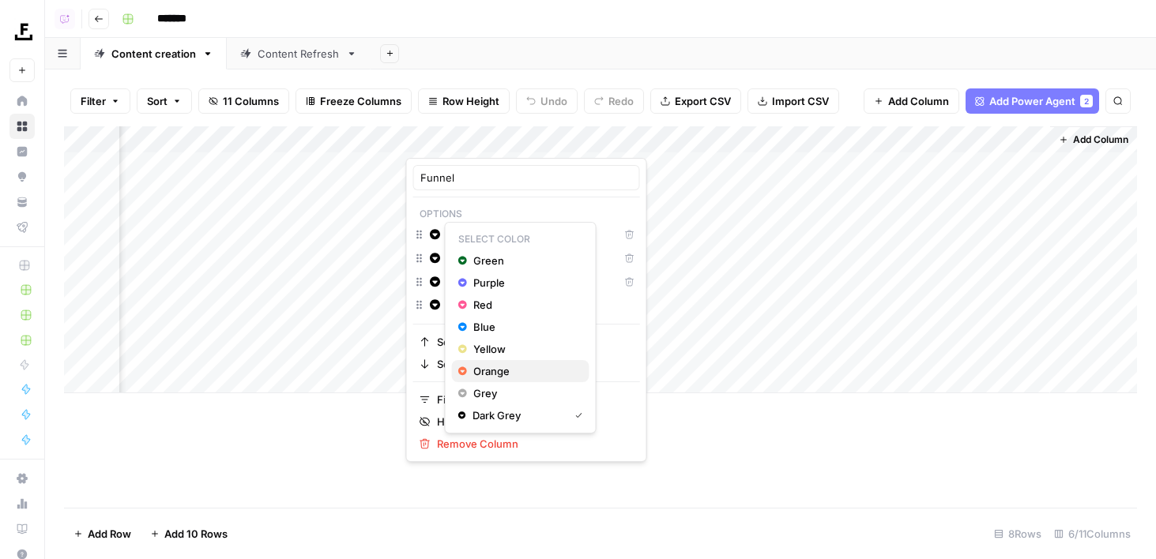
click at [487, 374] on span "Orange" at bounding box center [524, 371] width 103 height 16
click at [463, 283] on icon "button" at bounding box center [462, 282] width 9 height 11
click at [435, 235] on icon "button" at bounding box center [435, 234] width 11 height 11
click at [484, 366] on span "Orange" at bounding box center [524, 371] width 103 height 16
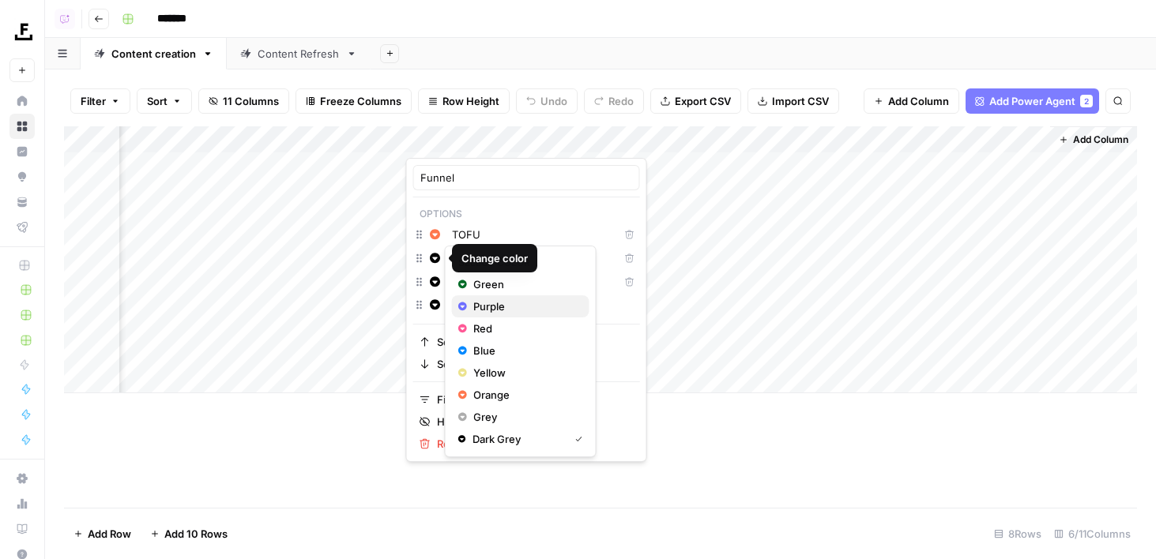
click at [491, 307] on span "Purple" at bounding box center [524, 307] width 103 height 16
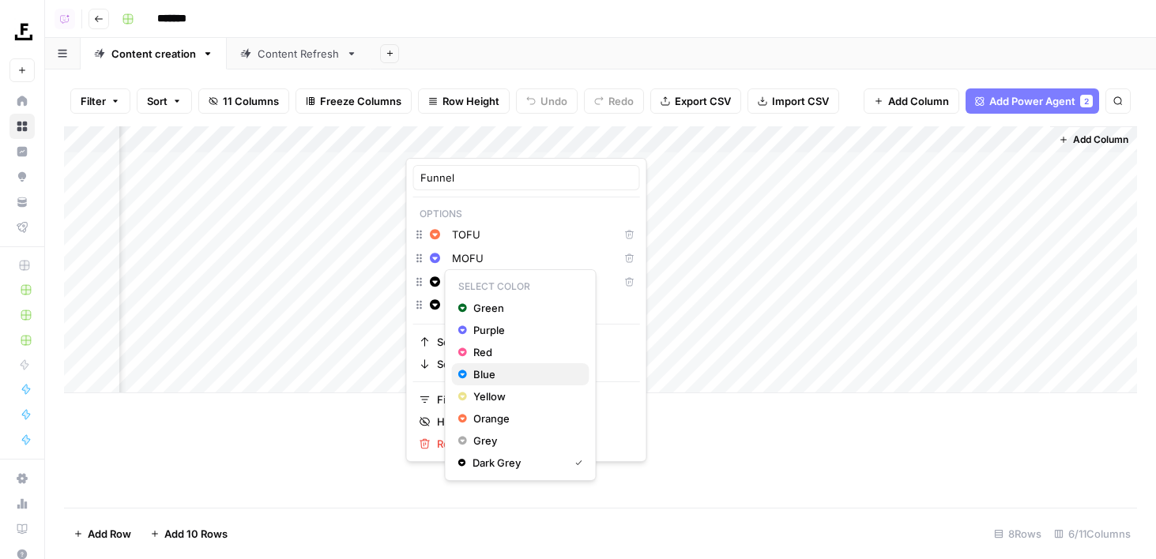
click at [483, 374] on span "Blue" at bounding box center [524, 374] width 103 height 16
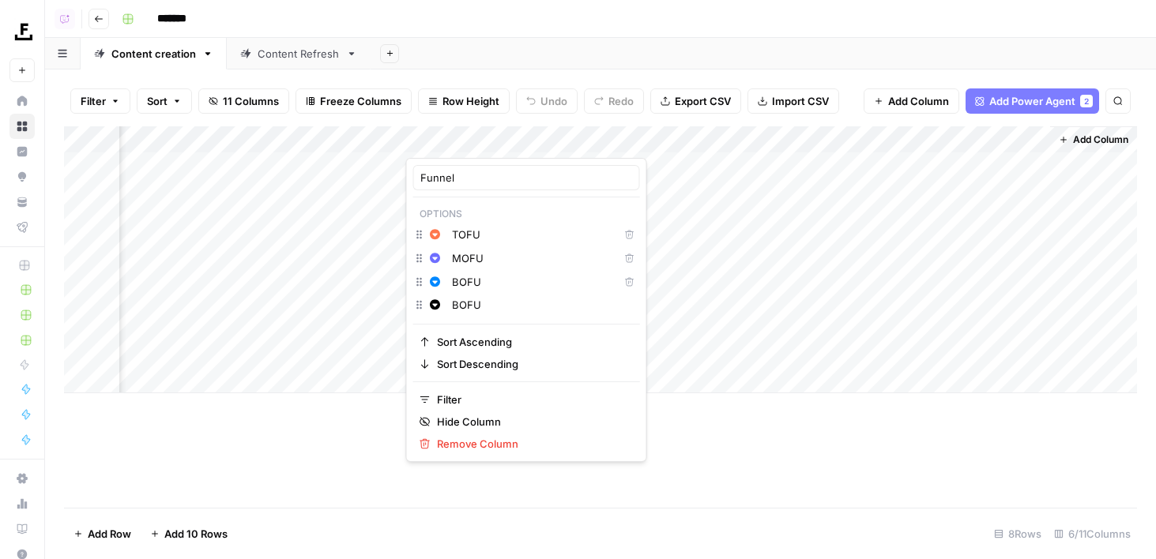
click at [515, 29] on div "*******" at bounding box center [627, 18] width 1024 height 25
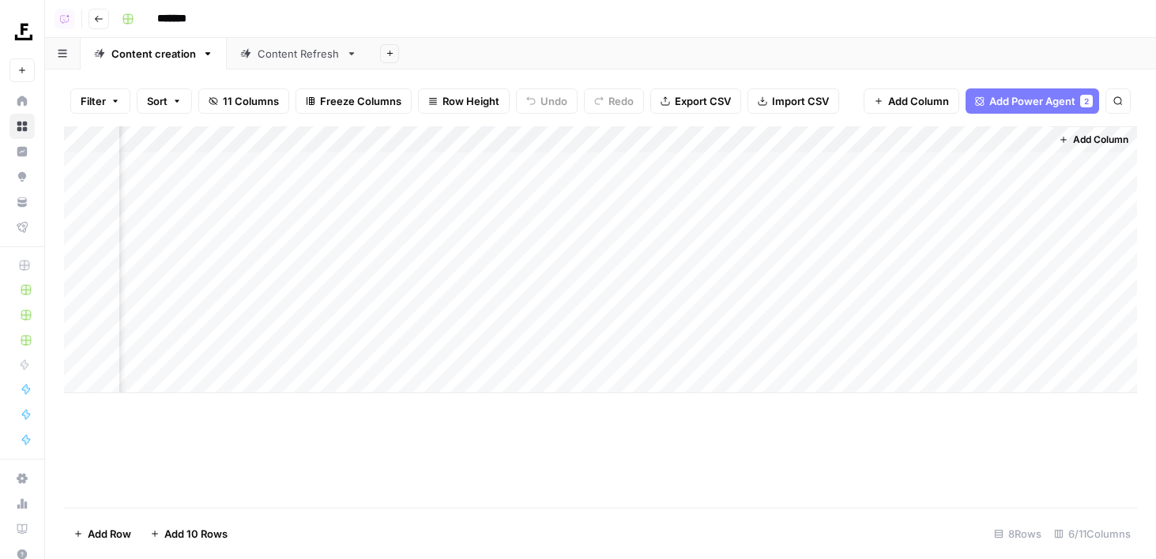
click at [436, 140] on div "Add Column" at bounding box center [600, 259] width 1073 height 267
click at [516, 64] on div "Add Sheet" at bounding box center [762, 54] width 785 height 32
click at [932, 141] on div "Add Column" at bounding box center [600, 259] width 1073 height 267
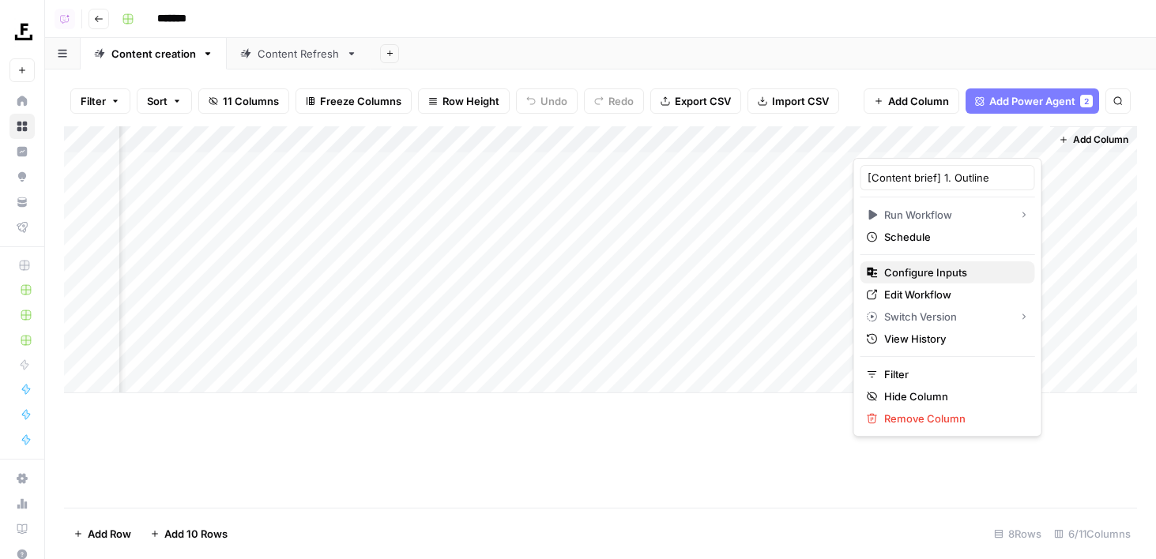
click at [919, 277] on span "Configure Inputs" at bounding box center [953, 273] width 138 height 16
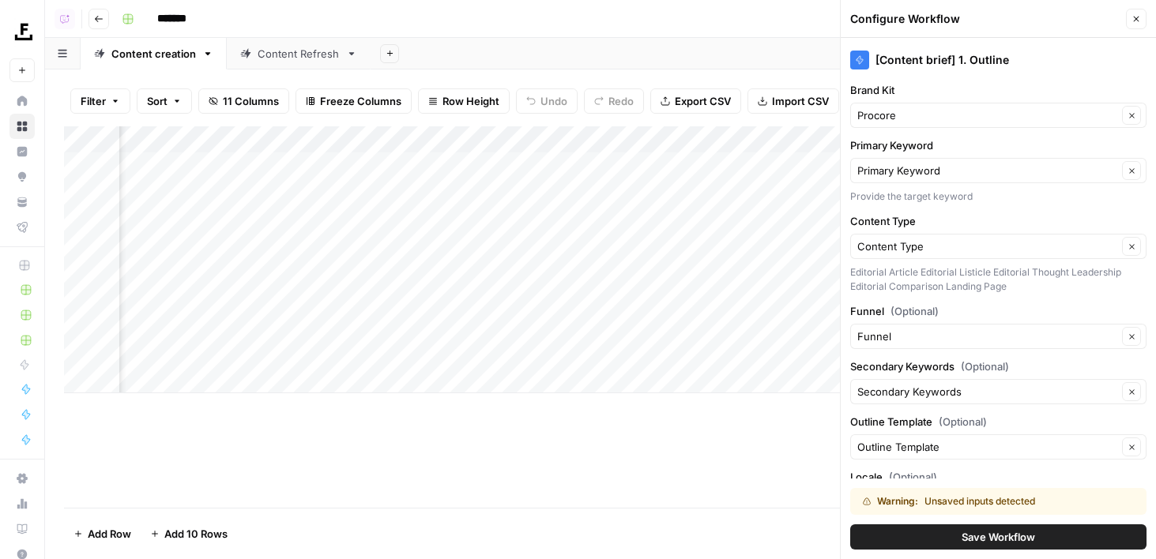
scroll to position [148, 0]
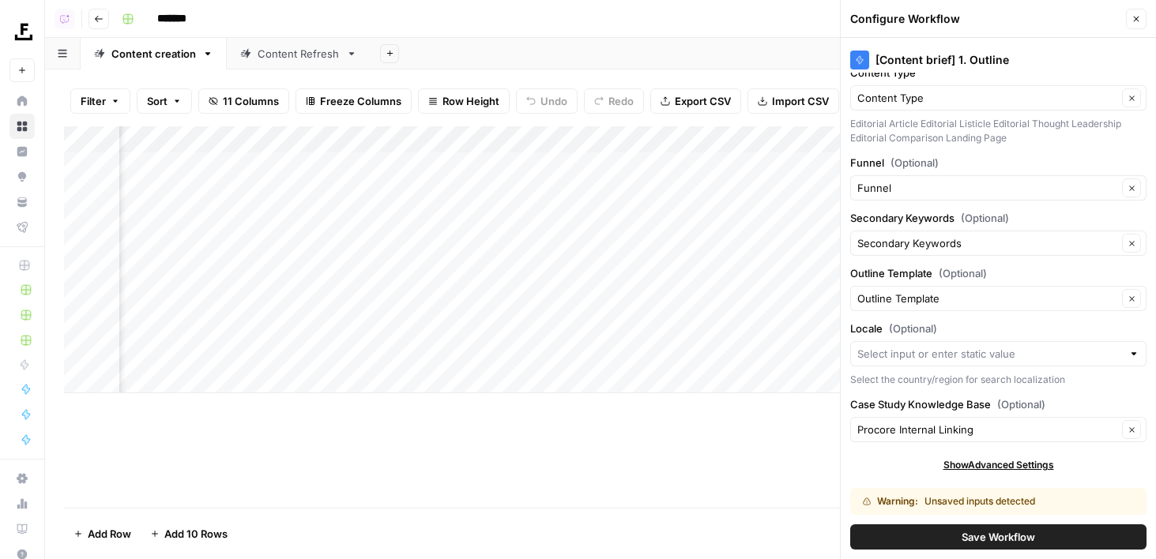
click at [901, 342] on div at bounding box center [998, 353] width 296 height 25
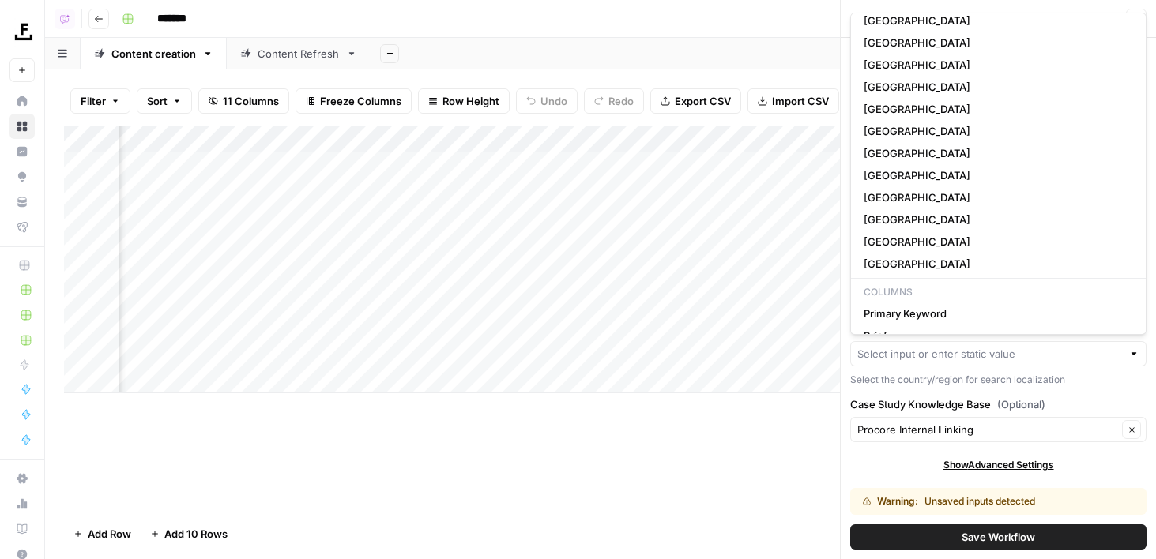
scroll to position [6, 0]
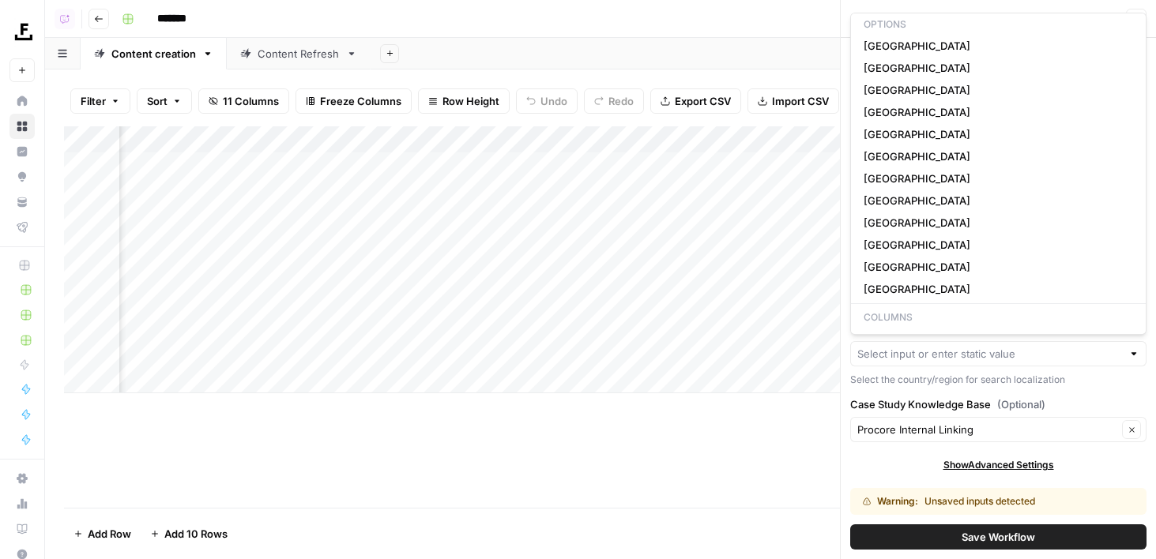
click at [913, 222] on span "Canada" at bounding box center [994, 223] width 263 height 16
type input "Canada"
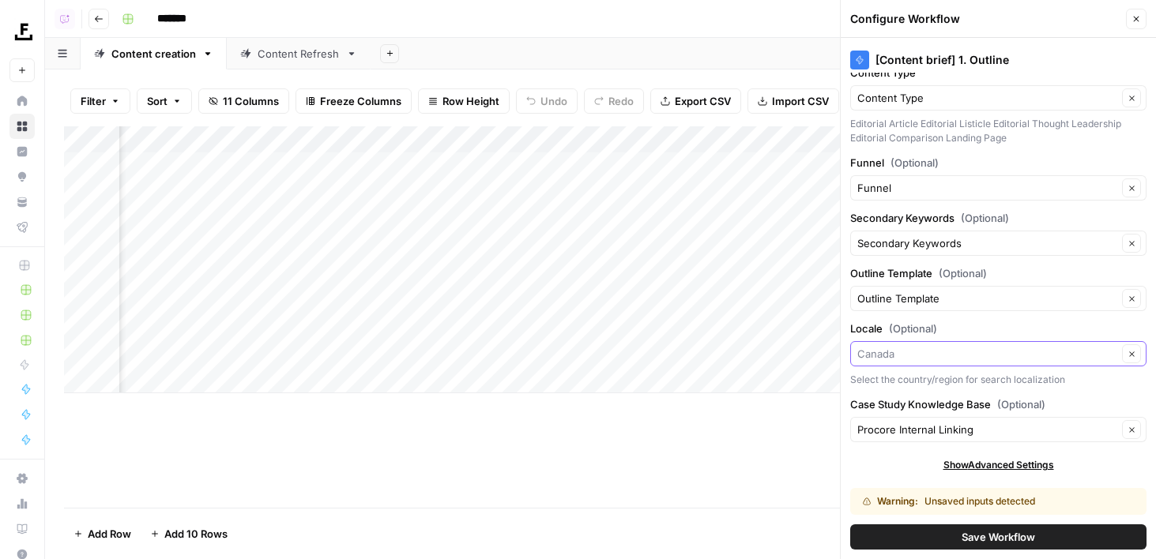
click at [925, 358] on input "Locale (Optional)" at bounding box center [987, 354] width 260 height 16
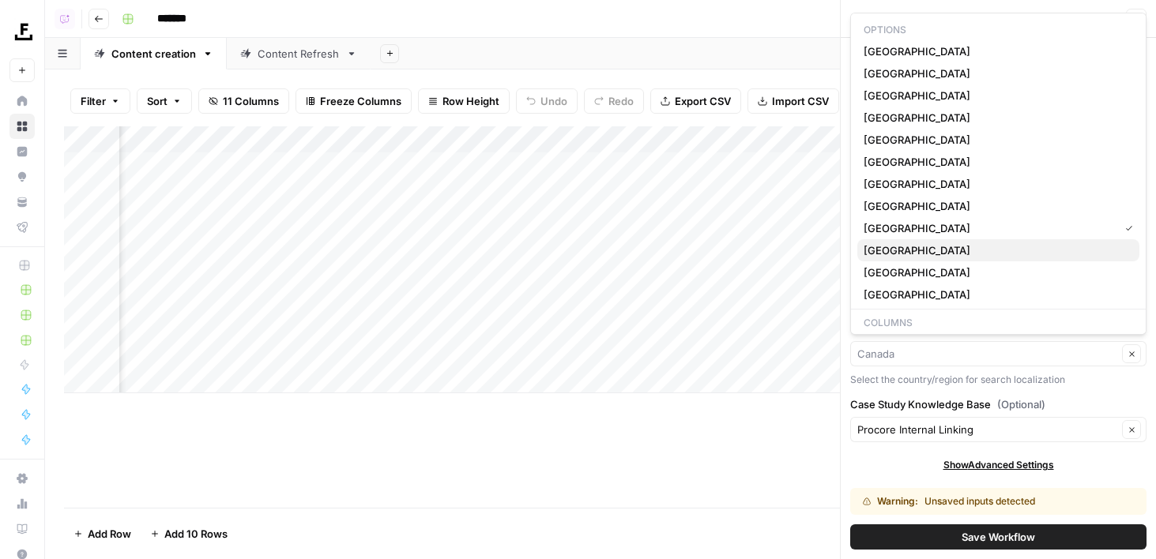
click at [896, 257] on span "Australia" at bounding box center [994, 250] width 263 height 16
type input "Australia"
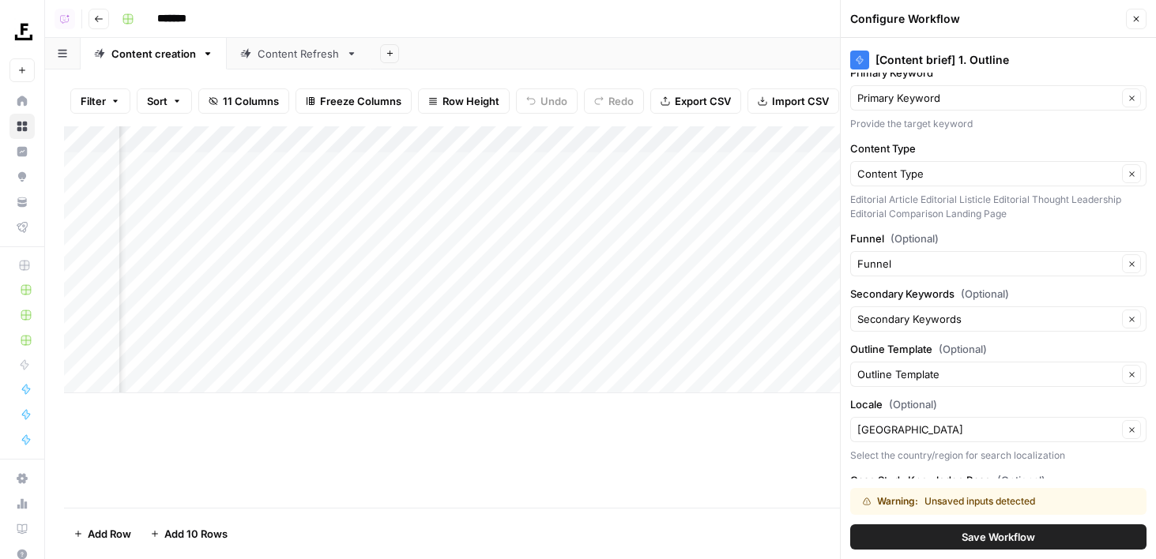
scroll to position [0, 0]
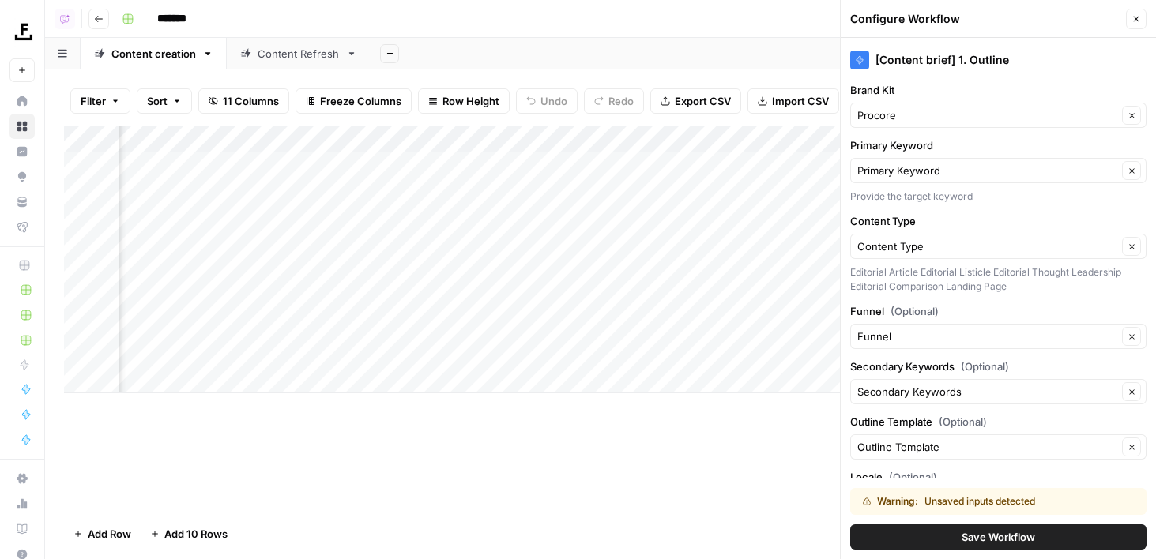
click at [948, 536] on button "Save Workflow" at bounding box center [998, 536] width 296 height 25
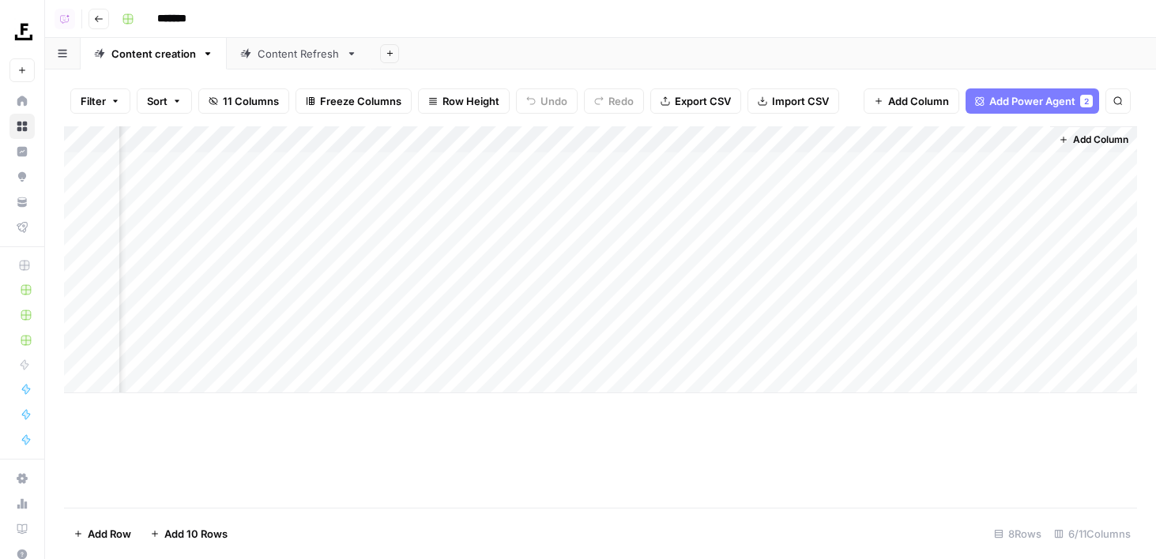
click at [926, 146] on div "Add Column" at bounding box center [600, 259] width 1073 height 267
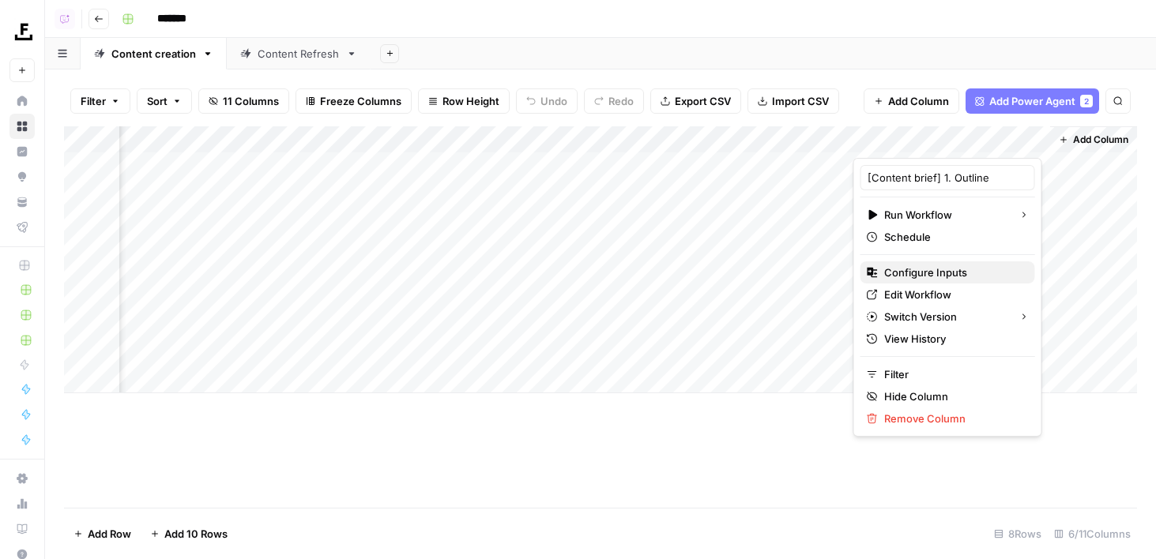
click at [919, 272] on span "Configure Inputs" at bounding box center [953, 273] width 138 height 16
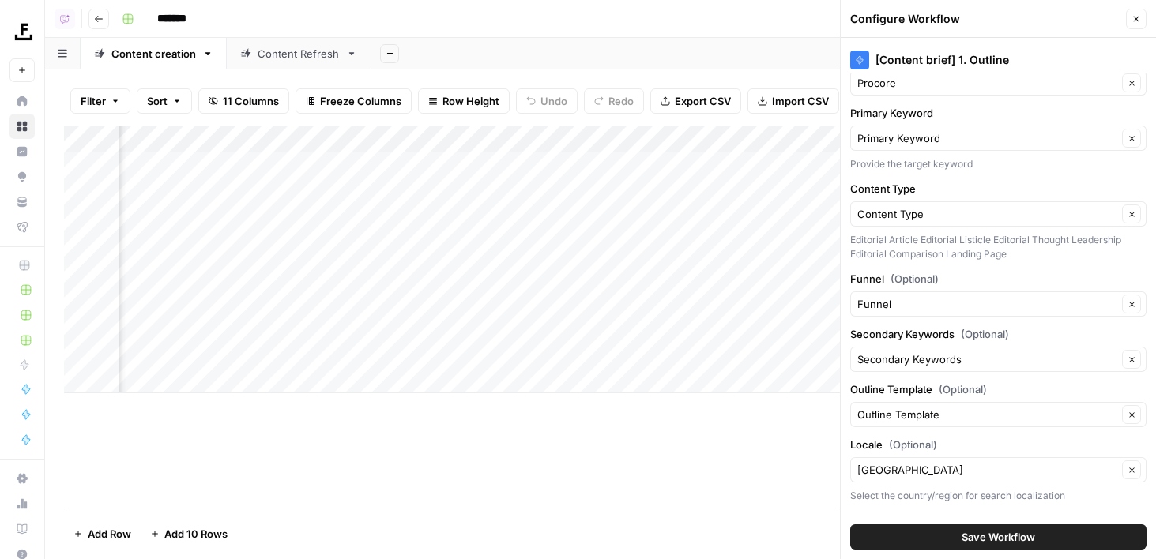
scroll to position [112, 0]
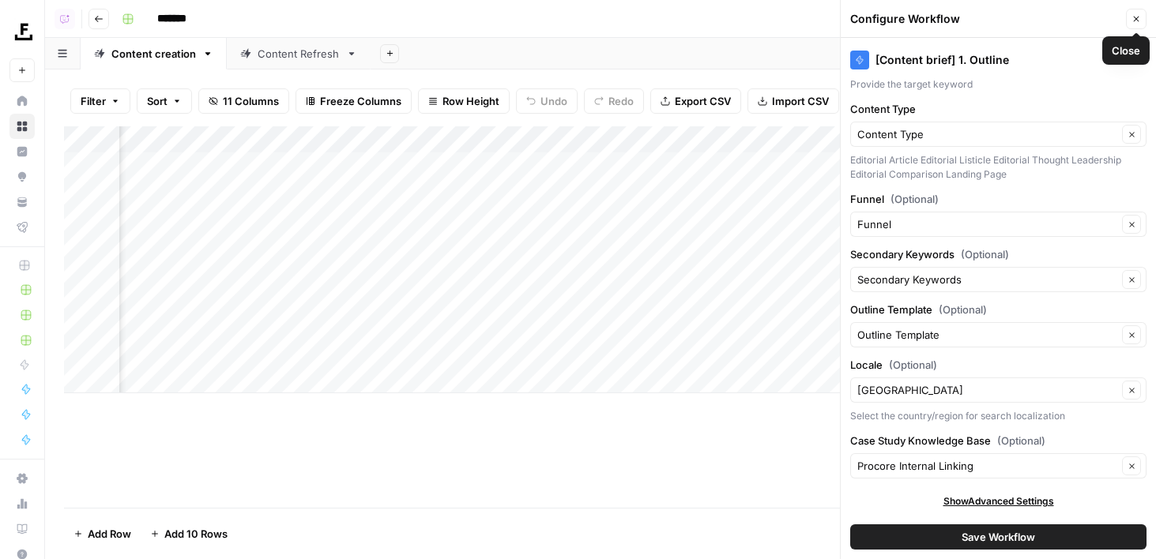
click at [1141, 18] on button "Close" at bounding box center [1135, 19] width 21 height 21
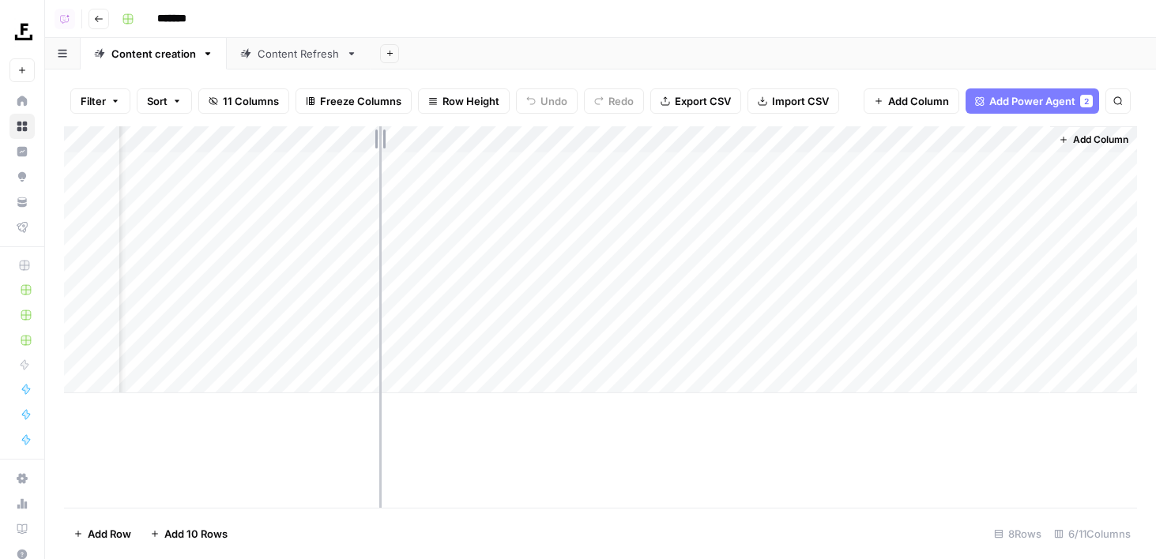
drag, startPoint x: 405, startPoint y: 143, endPoint x: 379, endPoint y: 143, distance: 26.1
click at [379, 143] on div "Add Column" at bounding box center [600, 259] width 1073 height 267
drag, startPoint x: 547, startPoint y: 143, endPoint x: 498, endPoint y: 143, distance: 49.0
click at [498, 143] on div "Add Column" at bounding box center [600, 259] width 1073 height 267
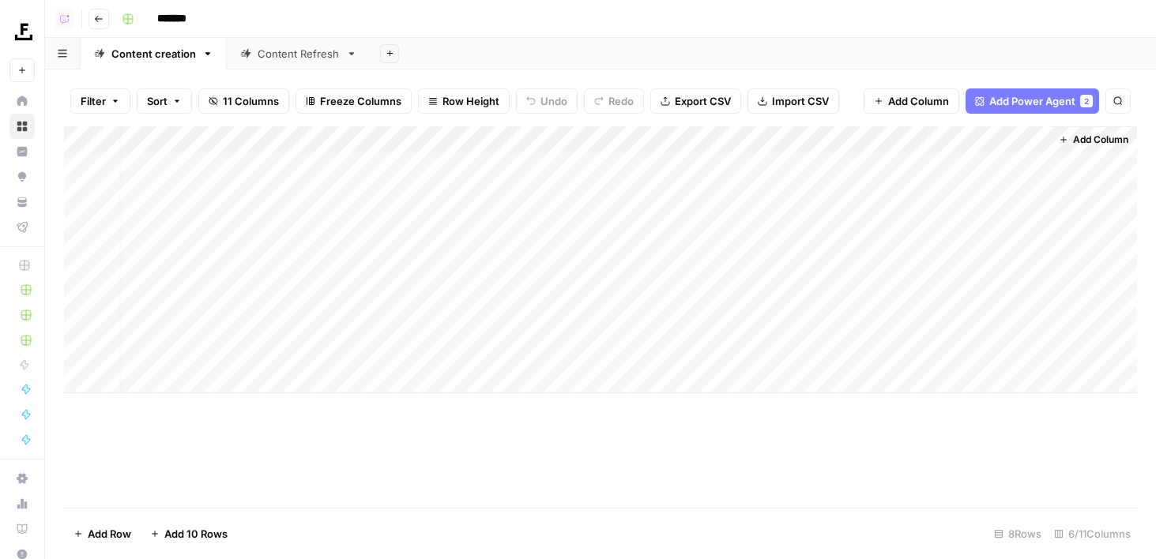
scroll to position [0, 0]
drag, startPoint x: 350, startPoint y: 144, endPoint x: 324, endPoint y: 144, distance: 26.1
click at [324, 144] on div "Add Column" at bounding box center [600, 259] width 1073 height 267
click at [329, 164] on div "Add Column" at bounding box center [600, 259] width 1073 height 267
click at [348, 163] on div "Add Column" at bounding box center [600, 259] width 1073 height 267
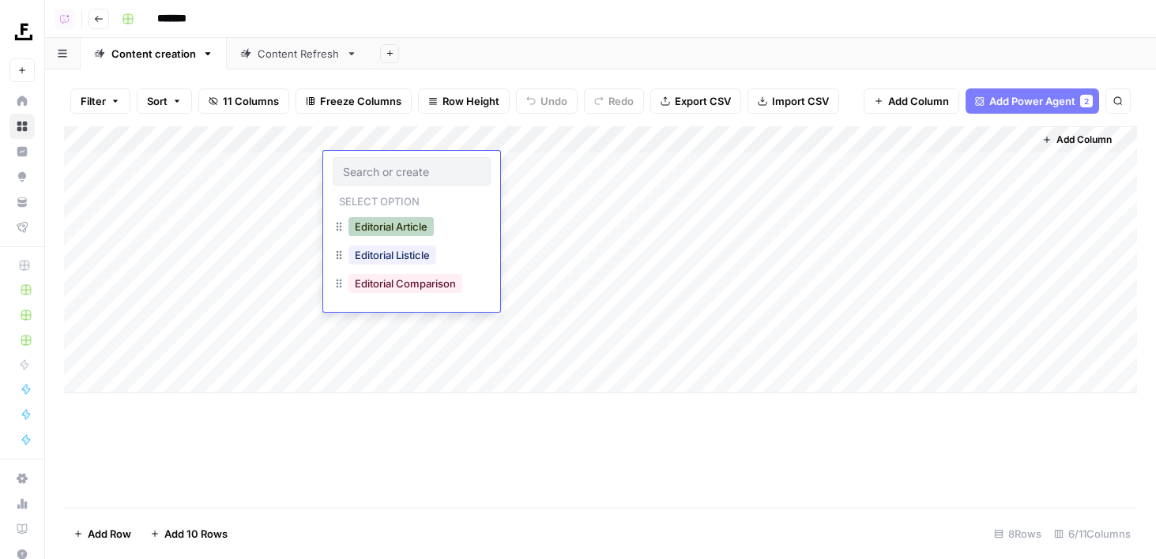
click at [385, 228] on button "Editorial Article" at bounding box center [390, 226] width 85 height 19
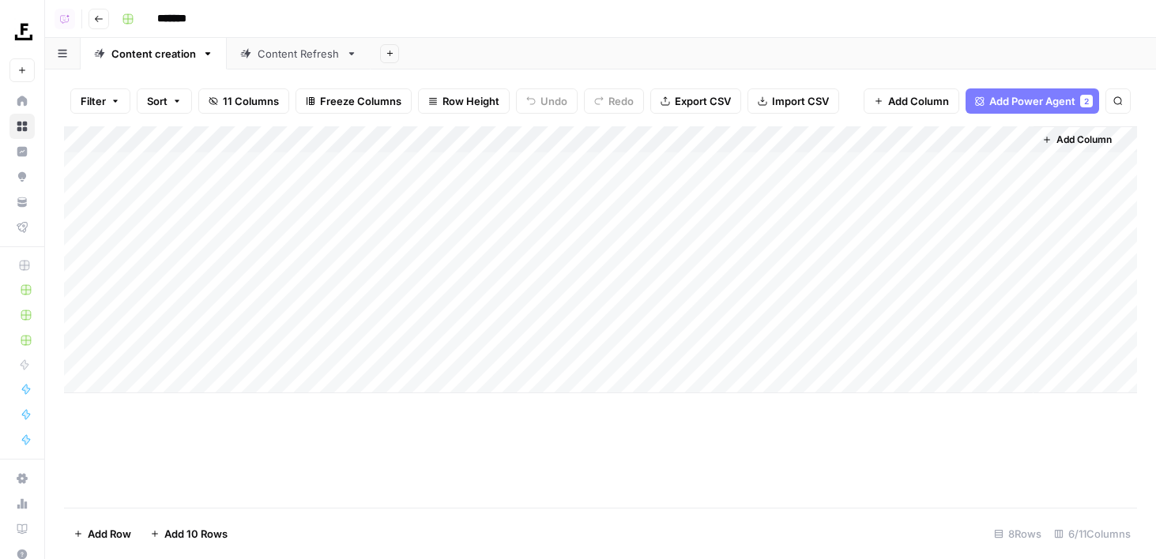
click at [488, 164] on div "Add Column" at bounding box center [600, 259] width 1073 height 267
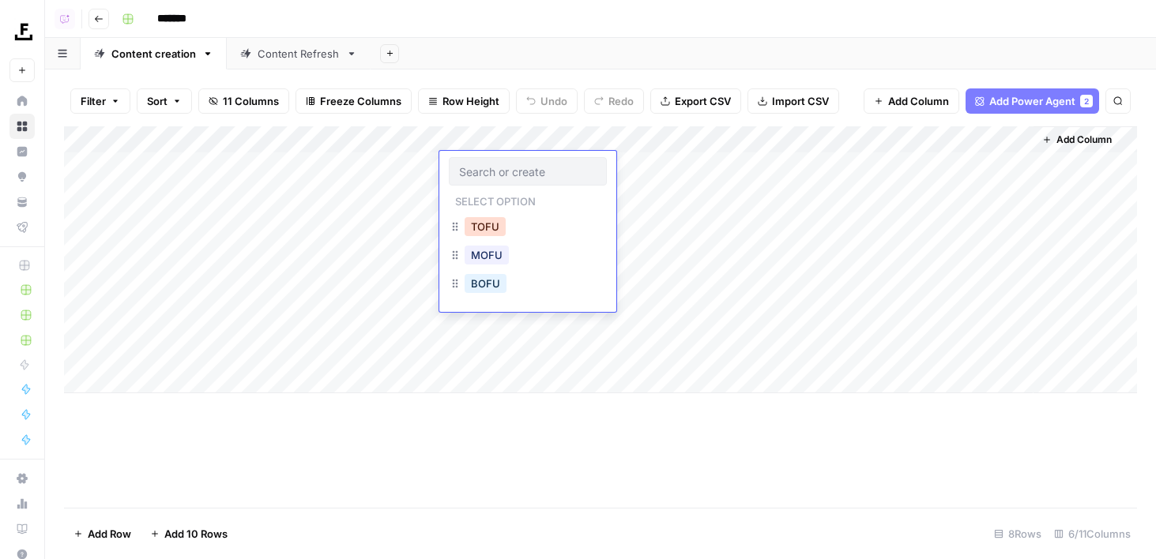
click at [487, 227] on button "TOFU" at bounding box center [484, 226] width 41 height 19
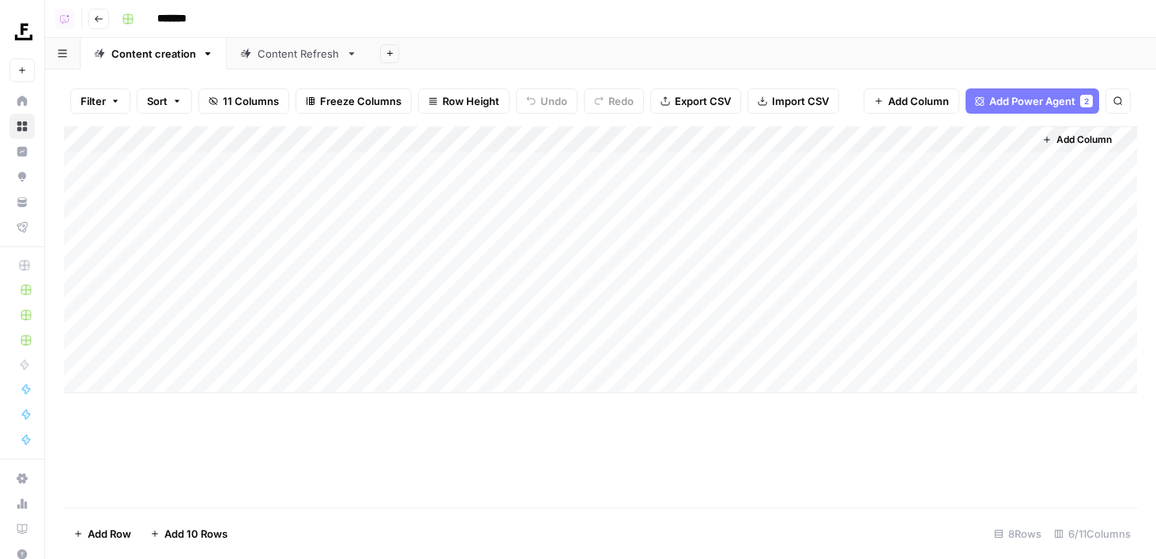
click at [934, 163] on div "Add Column" at bounding box center [600, 259] width 1073 height 267
drag, startPoint x: 321, startPoint y: 145, endPoint x: 306, endPoint y: 145, distance: 15.0
click at [306, 145] on div "Add Column" at bounding box center [600, 259] width 1073 height 267
drag, startPoint x: 306, startPoint y: 145, endPoint x: 321, endPoint y: 145, distance: 15.8
click at [321, 145] on div "Add Column" at bounding box center [600, 259] width 1073 height 267
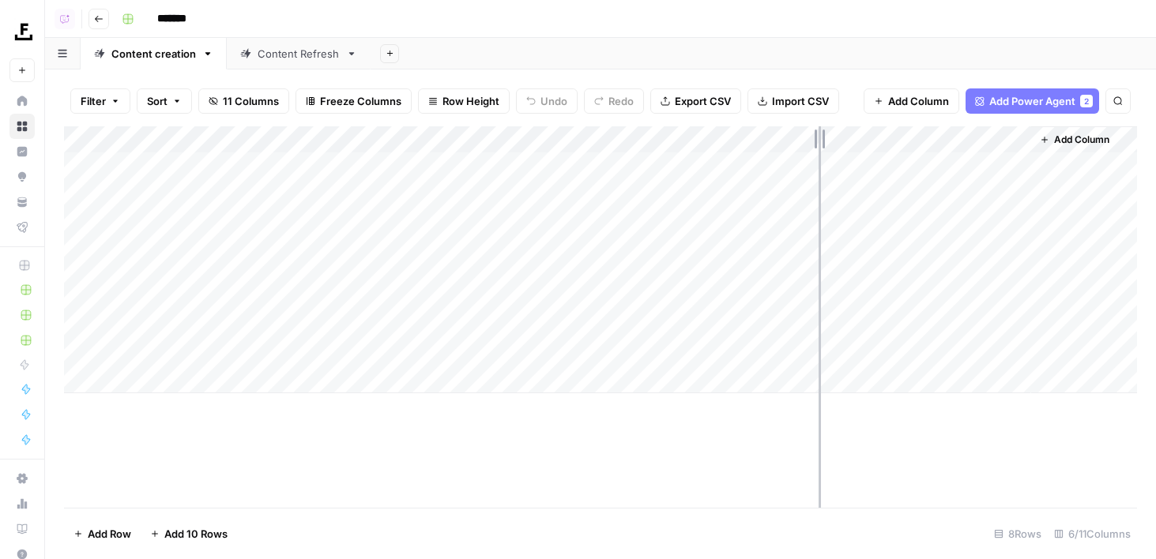
drag, startPoint x: 832, startPoint y: 141, endPoint x: 813, endPoint y: 141, distance: 19.0
click at [813, 141] on div "Add Column" at bounding box center [600, 259] width 1073 height 267
click at [998, 166] on div "Add Column" at bounding box center [600, 259] width 1073 height 267
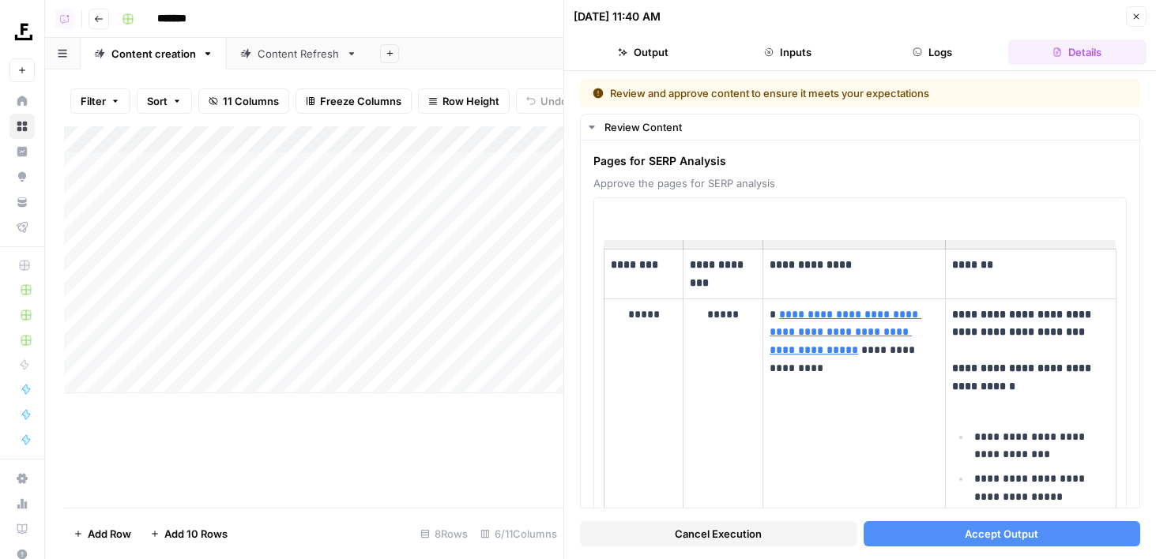
click at [926, 535] on button "Accept Output" at bounding box center [1001, 533] width 277 height 25
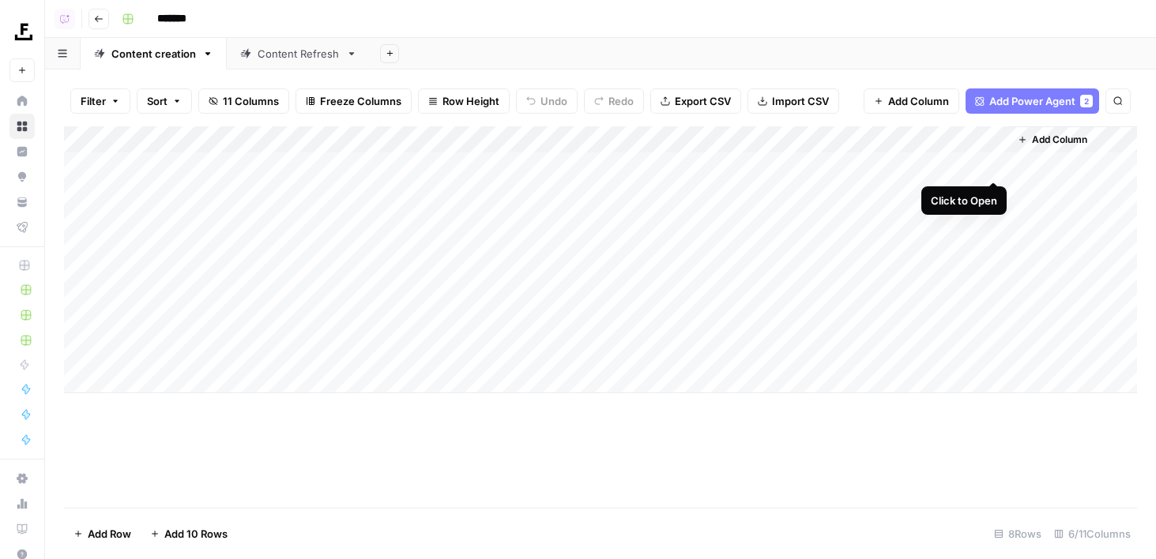
click at [988, 164] on div "Add Column" at bounding box center [600, 259] width 1073 height 267
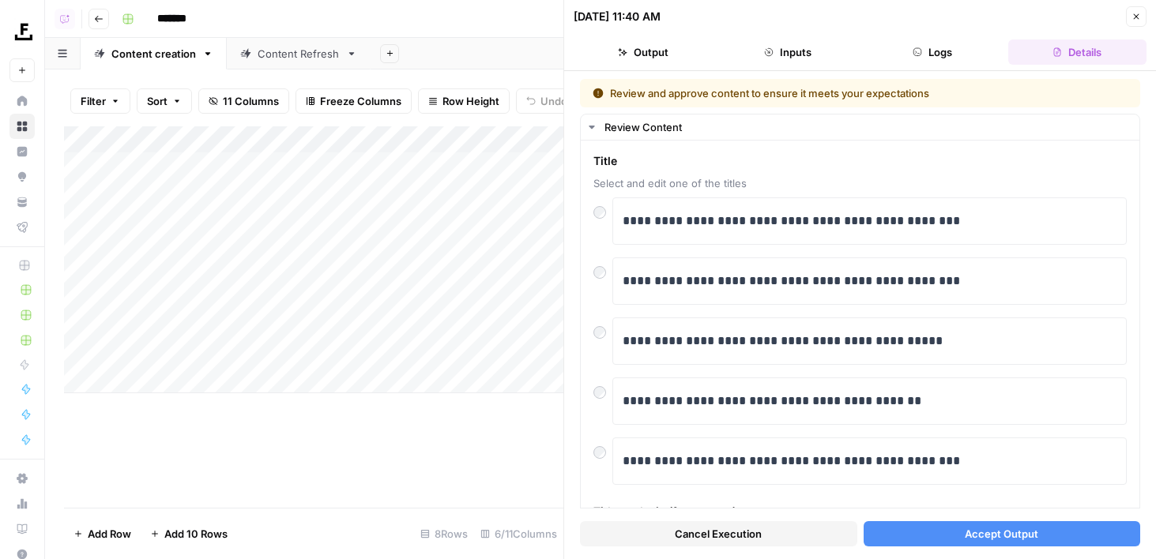
click at [1141, 13] on button "Close" at bounding box center [1135, 16] width 21 height 21
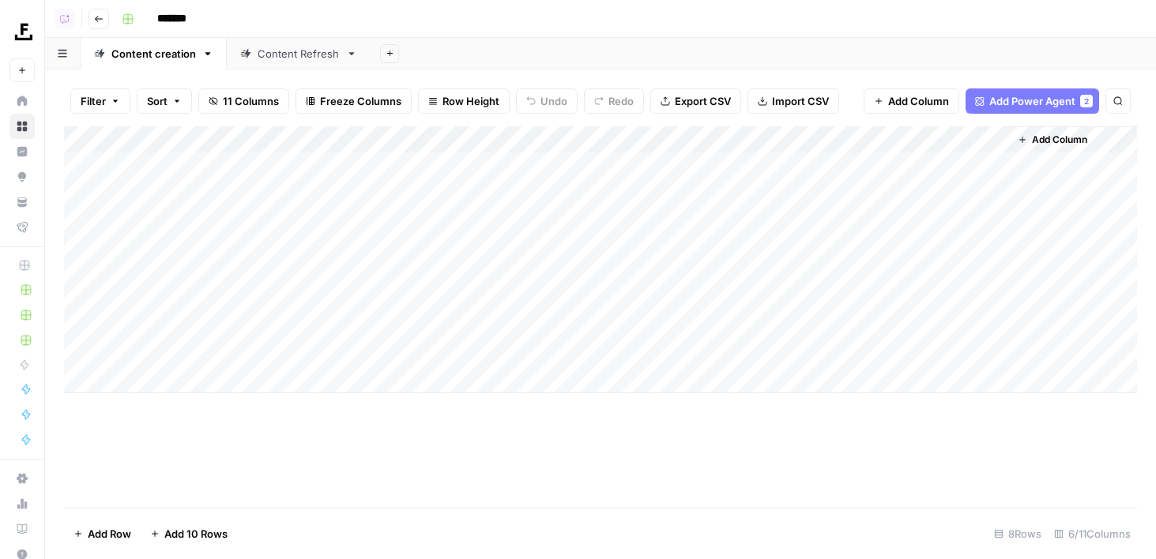
click at [242, 96] on span "11 Columns" at bounding box center [251, 101] width 56 height 16
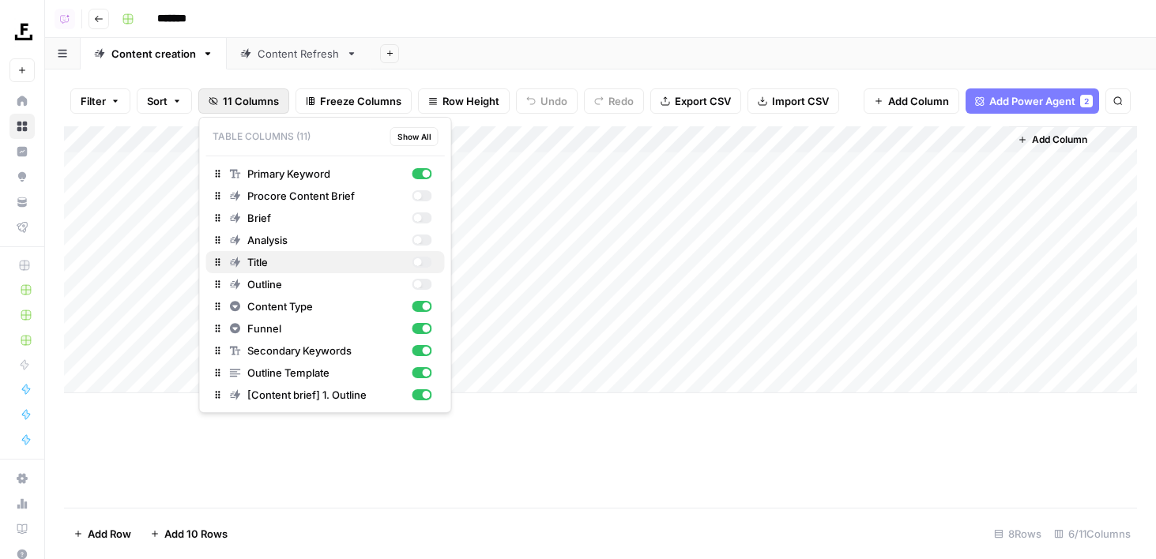
click at [325, 261] on span "Title" at bounding box center [326, 262] width 159 height 16
click at [794, 36] on header "Copilot Go back *******" at bounding box center [600, 19] width 1110 height 38
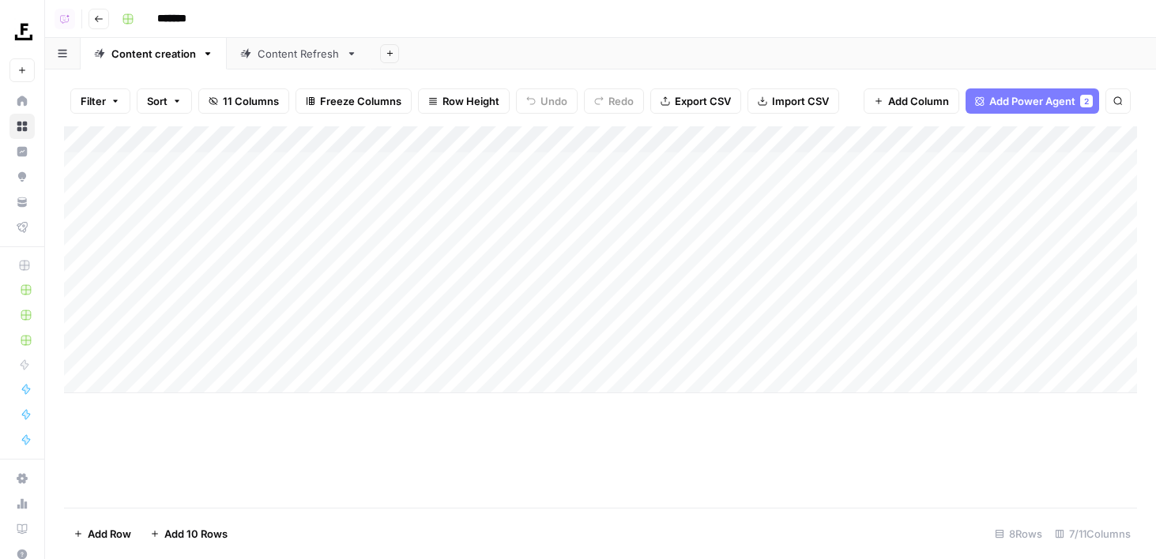
click at [388, 172] on div "Add Column" at bounding box center [600, 259] width 1073 height 267
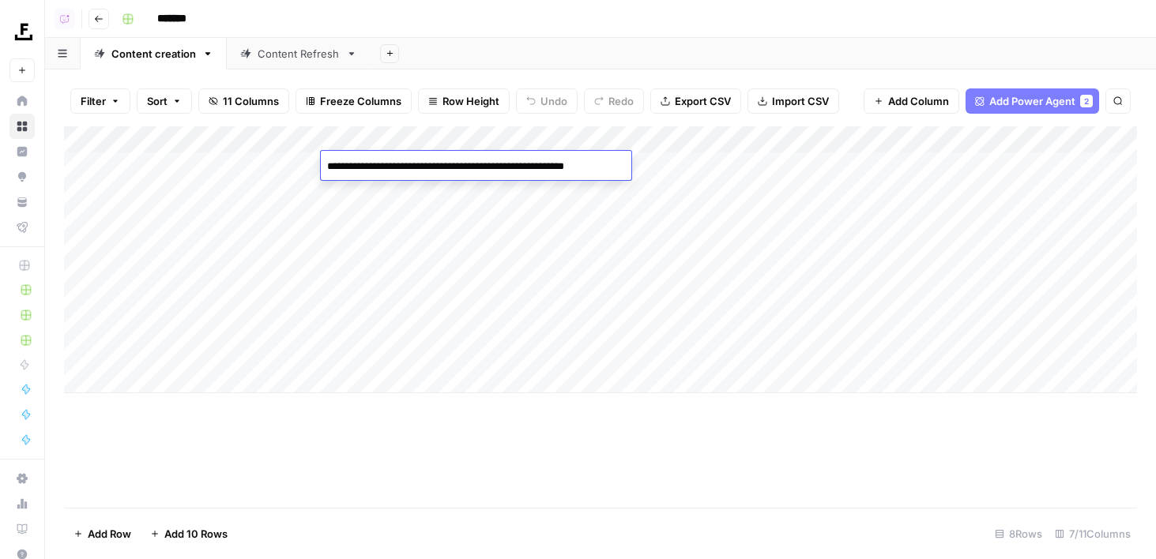
click at [358, 78] on div "Filter Sort 11 Columns Freeze Columns Row Height Undo Redo Export CSV Import CS…" at bounding box center [600, 101] width 1073 height 51
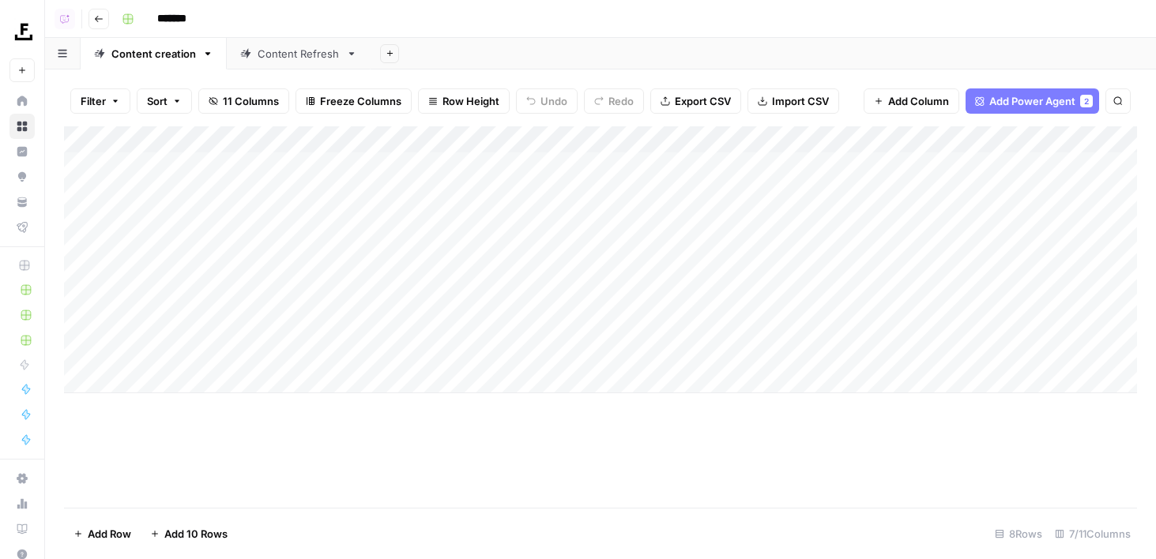
click at [246, 103] on span "11 Columns" at bounding box center [251, 101] width 56 height 16
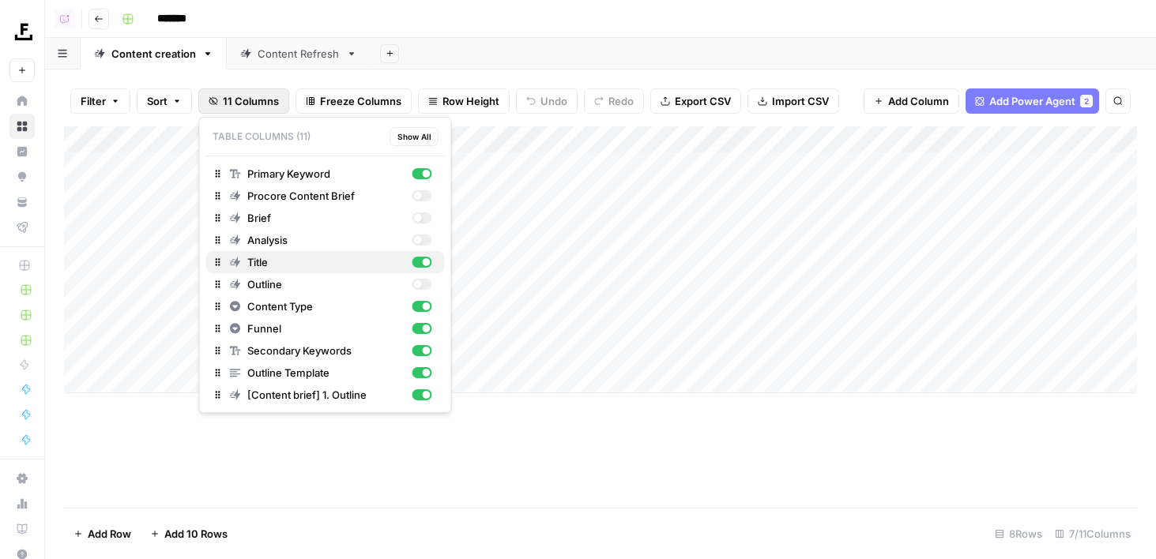
click at [423, 261] on div "button" at bounding box center [427, 262] width 8 height 8
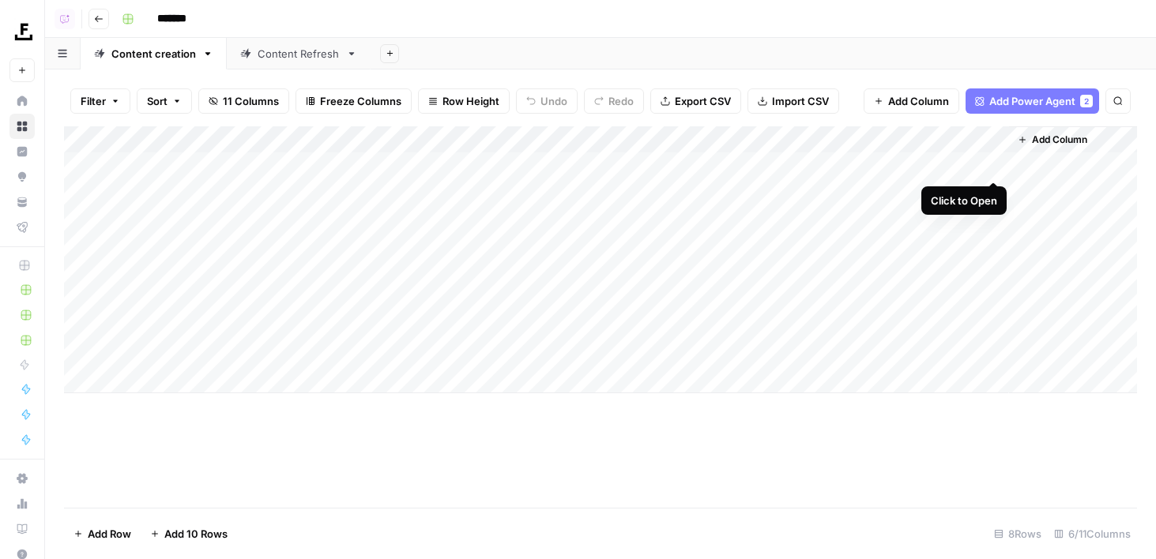
click at [992, 164] on div "Add Column" at bounding box center [600, 259] width 1073 height 267
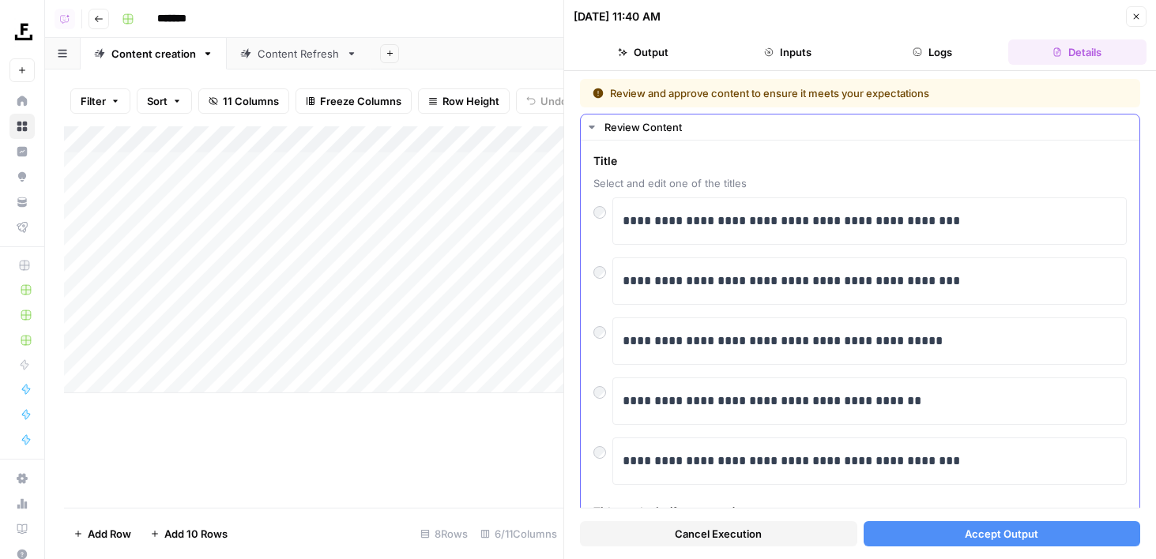
click at [750, 239] on div "**********" at bounding box center [869, 220] width 514 height 47
click at [749, 212] on p "**********" at bounding box center [869, 221] width 494 height 21
click at [974, 533] on span "Accept Output" at bounding box center [1000, 534] width 73 height 16
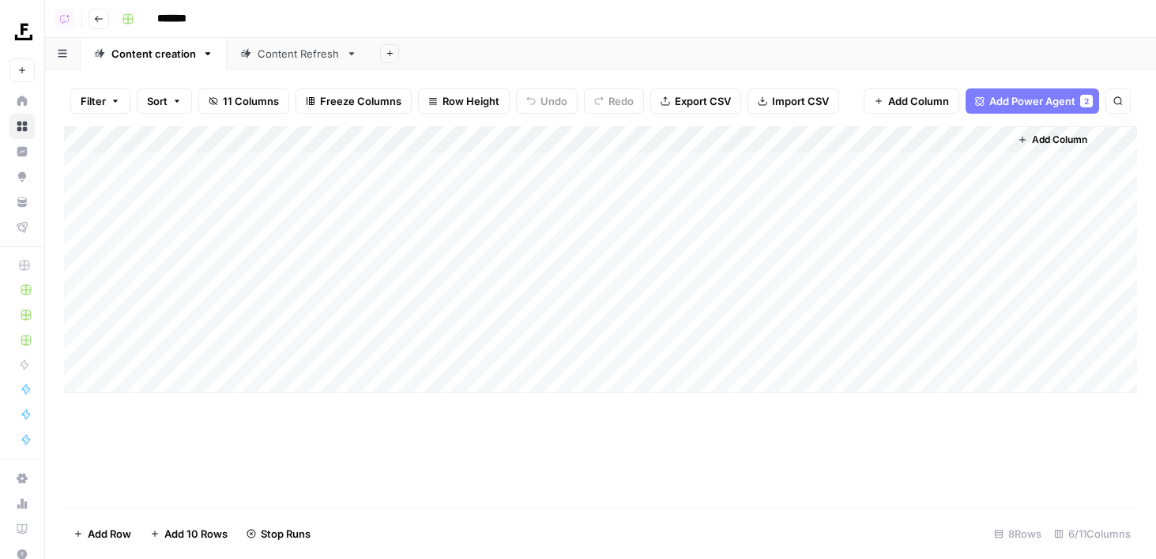
click at [245, 105] on span "11 Columns" at bounding box center [251, 101] width 56 height 16
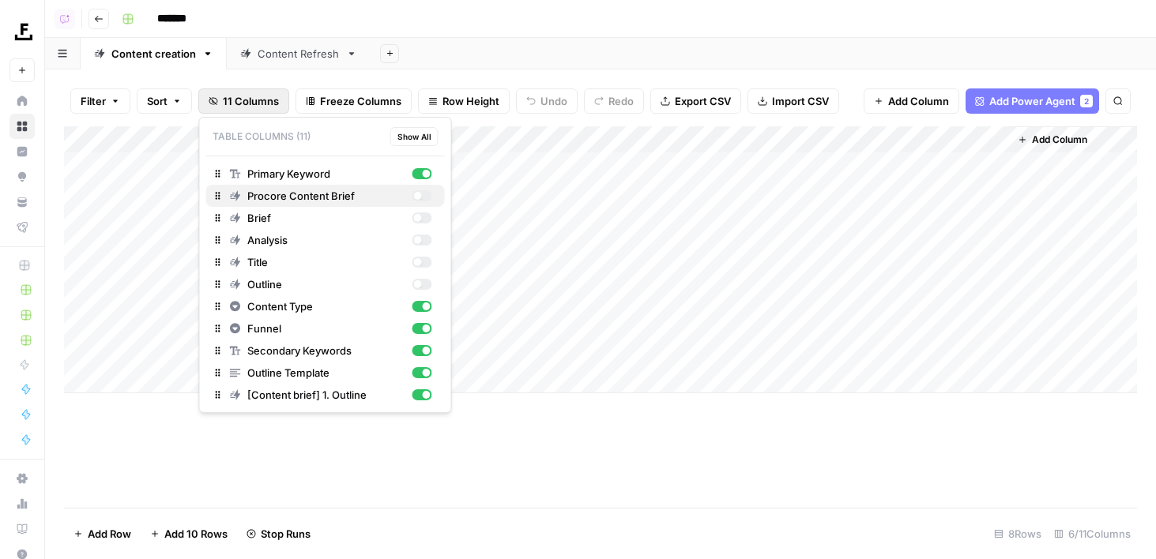
click at [422, 198] on div "button" at bounding box center [421, 195] width 20 height 11
click at [421, 218] on div "button" at bounding box center [421, 217] width 20 height 11
click at [421, 239] on div "button" at bounding box center [421, 240] width 20 height 11
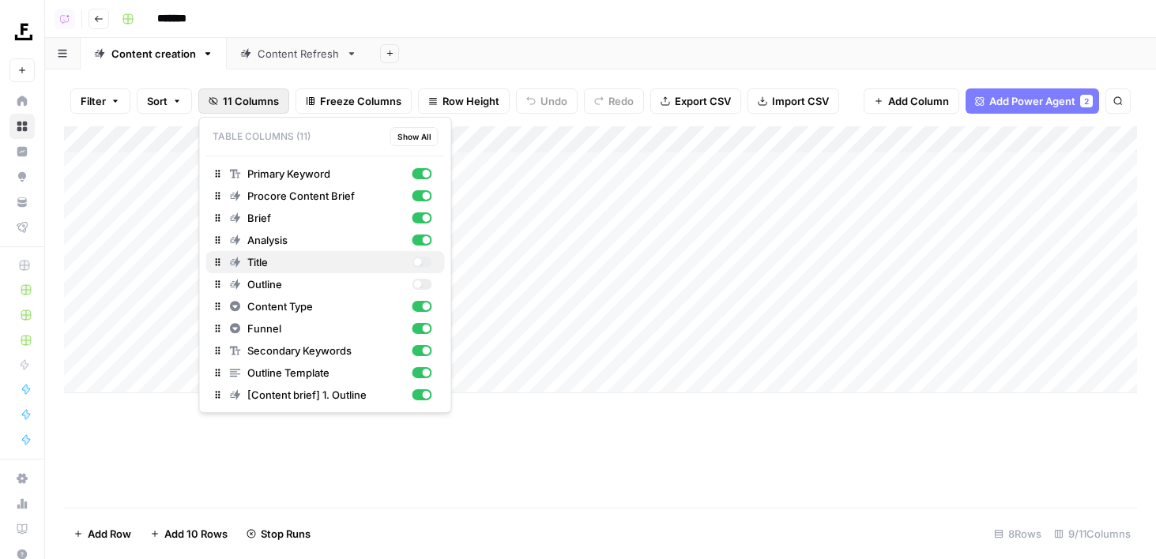
click at [421, 260] on div "button" at bounding box center [421, 262] width 20 height 11
click at [421, 276] on div "Outline" at bounding box center [331, 284] width 202 height 16
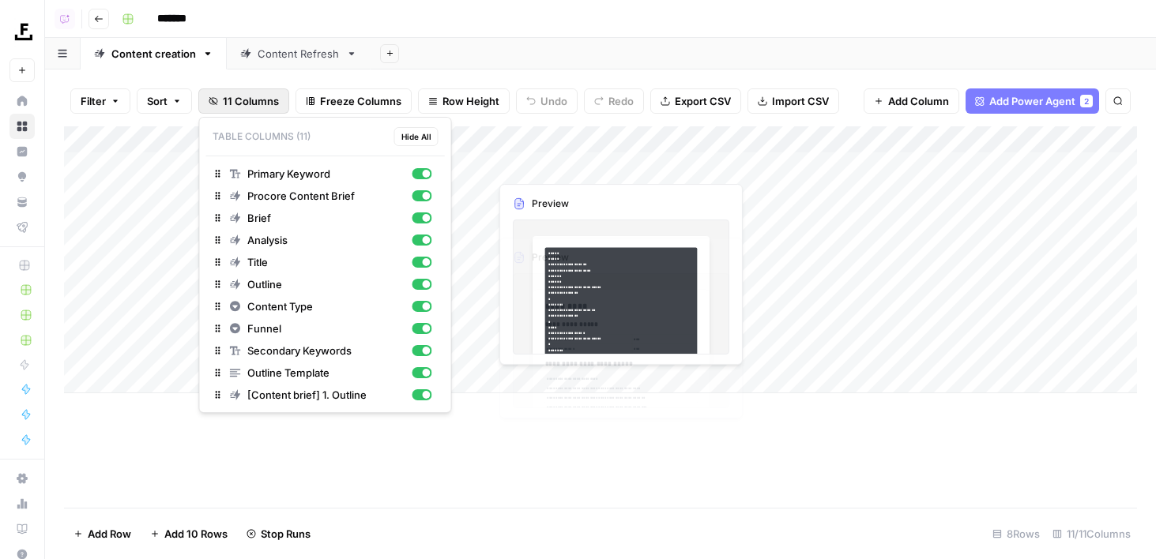
click at [528, 139] on div "Add Column" at bounding box center [600, 259] width 1073 height 267
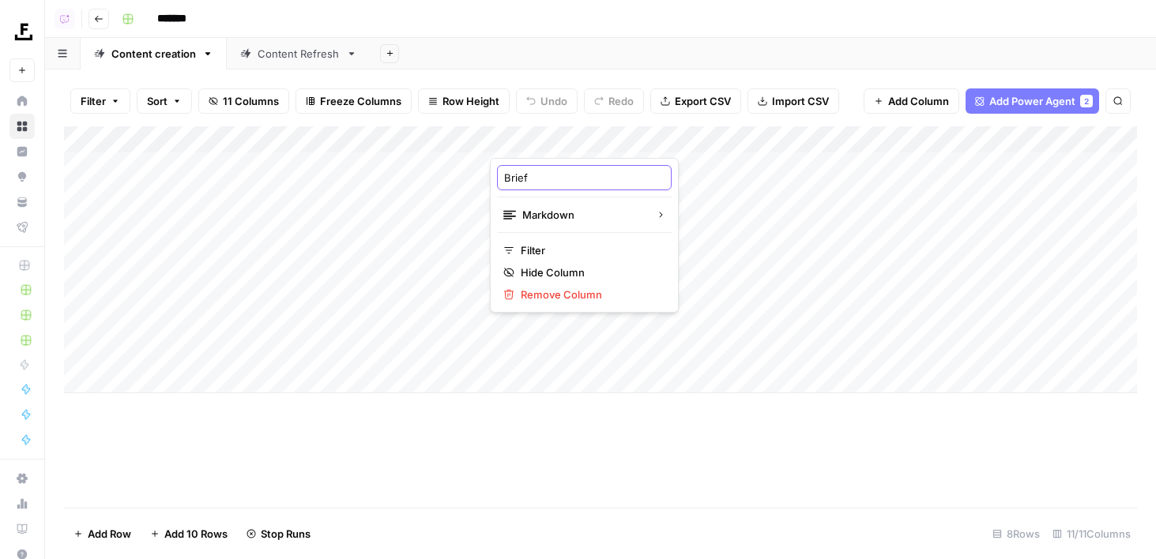
click at [571, 183] on input "Brief" at bounding box center [584, 178] width 160 height 16
type input "Brief (old)"
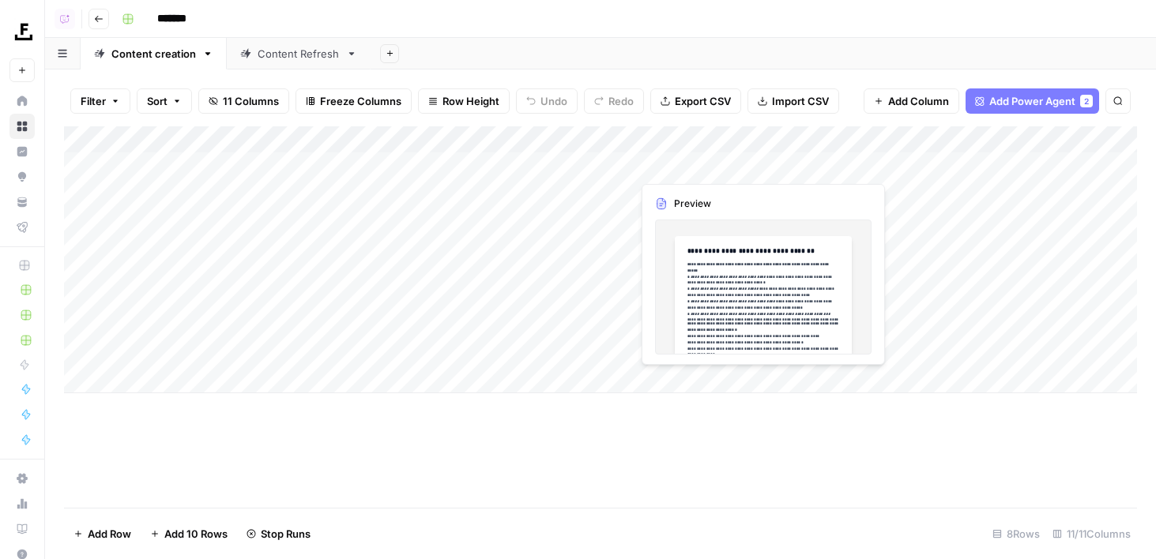
click at [667, 137] on div "Add Column" at bounding box center [600, 259] width 1073 height 267
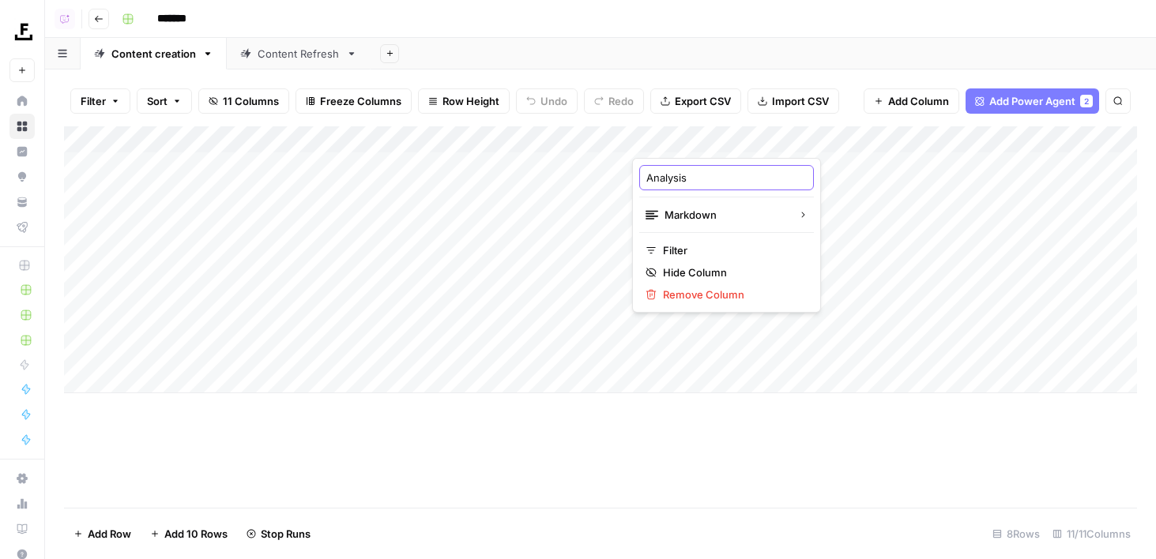
click at [732, 175] on input "Analysis" at bounding box center [726, 178] width 160 height 16
type input "Analysis (old)"
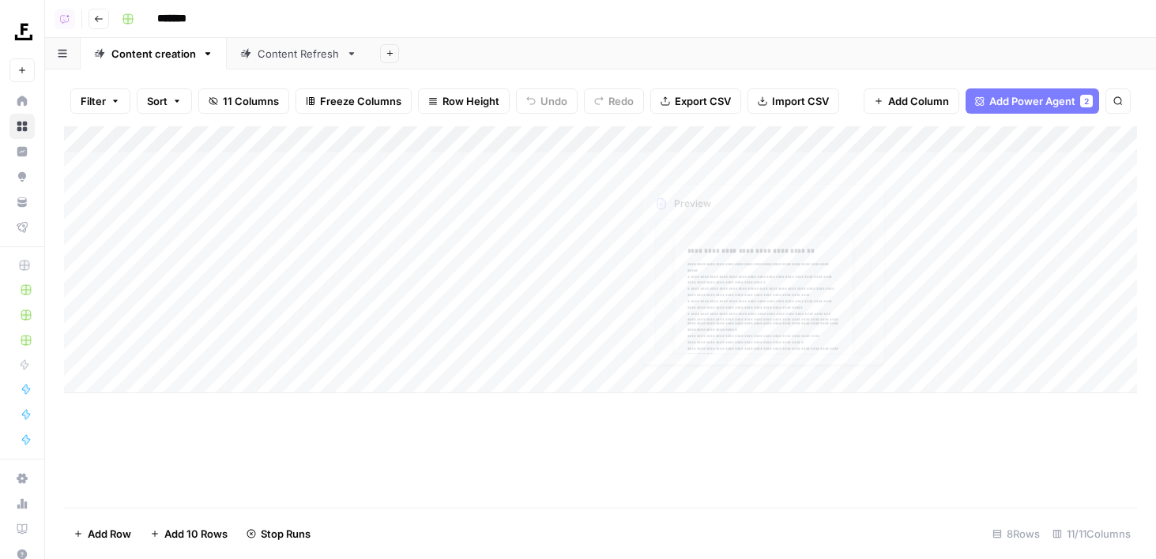
click at [852, 137] on div "Add Column" at bounding box center [600, 259] width 1073 height 267
click at [835, 186] on div "Title" at bounding box center [868, 177] width 175 height 25
type input "Title (old)"
click at [987, 136] on div "Add Column" at bounding box center [600, 259] width 1073 height 267
click at [964, 175] on input "Outline" at bounding box center [1010, 178] width 160 height 16
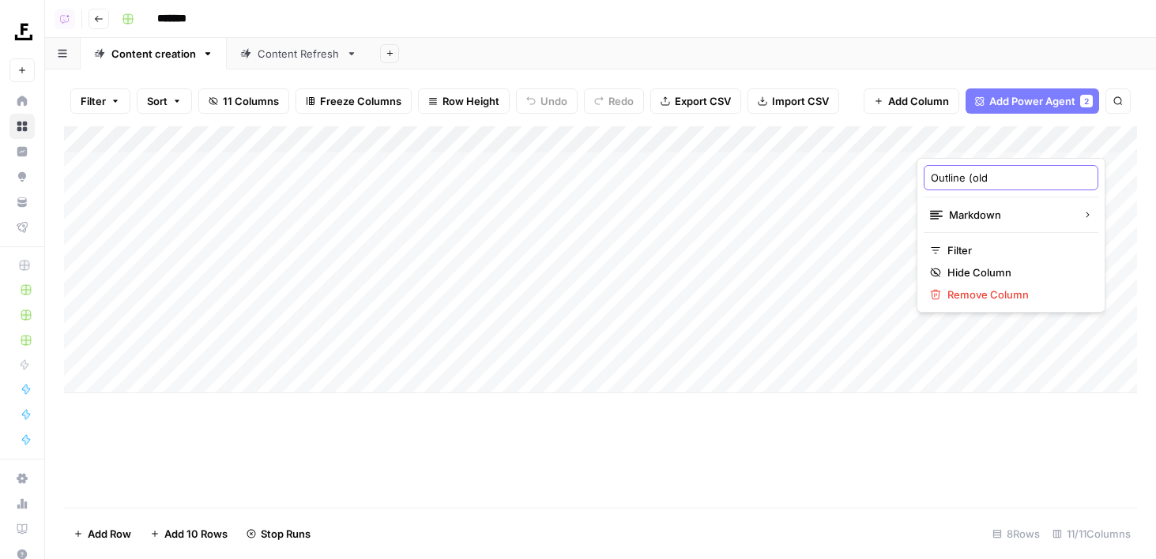
type input "Outline (old)"
click at [409, 140] on div "Add Column" at bounding box center [600, 259] width 1073 height 267
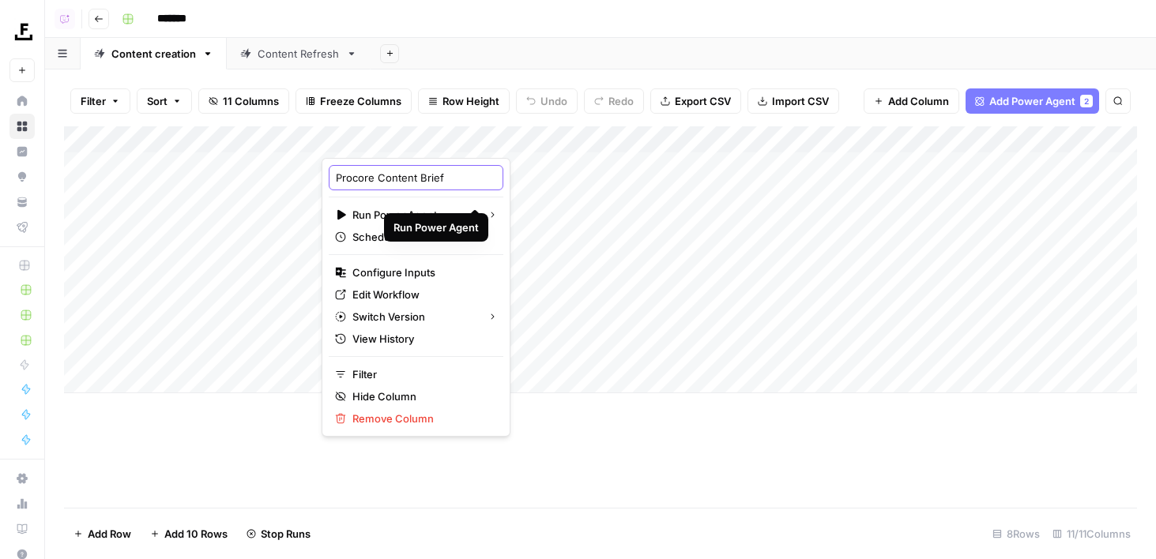
click at [445, 177] on input "Procore Content Brief" at bounding box center [416, 178] width 160 height 16
type input "Procore Content Brief (old)"
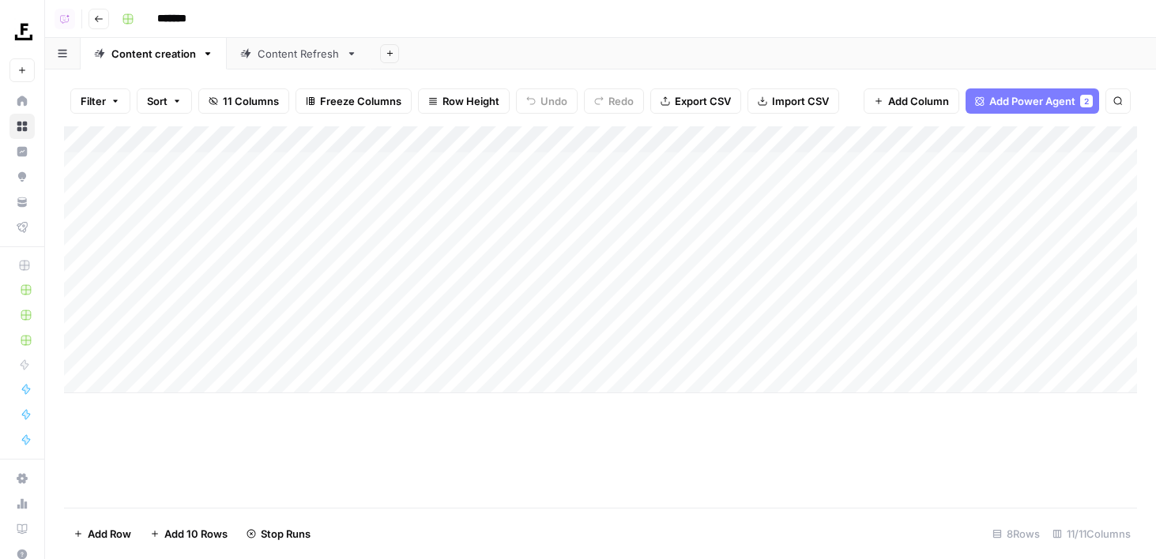
click at [245, 97] on span "11 Columns" at bounding box center [251, 101] width 56 height 16
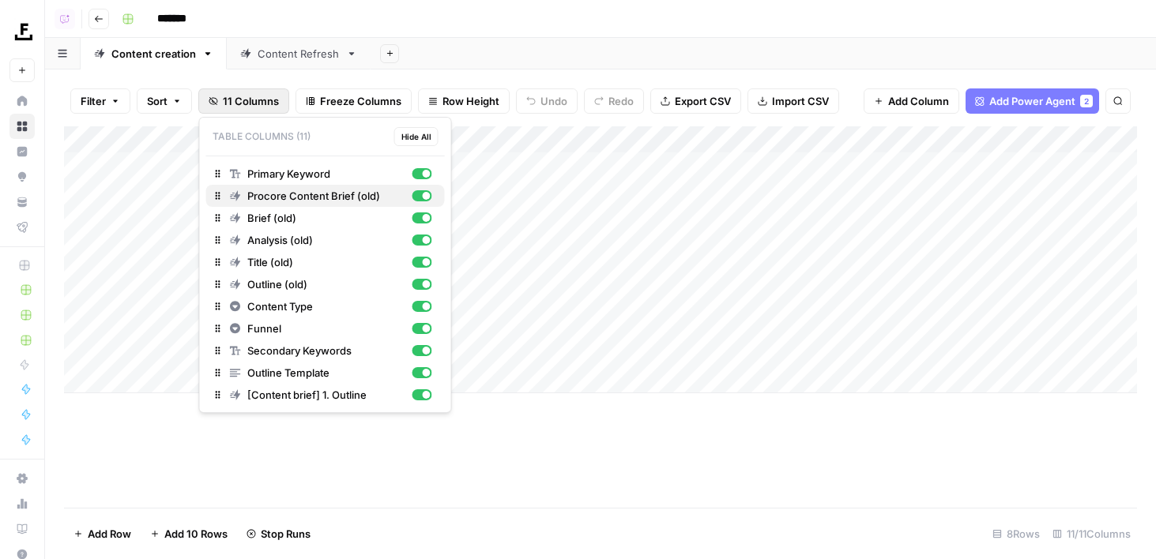
click at [423, 200] on div "button" at bounding box center [421, 195] width 20 height 11
click at [422, 220] on div "button" at bounding box center [421, 217] width 20 height 11
click at [422, 237] on div "button" at bounding box center [421, 240] width 20 height 11
click at [422, 265] on div "button" at bounding box center [421, 262] width 20 height 11
click at [422, 281] on div "button" at bounding box center [421, 284] width 20 height 11
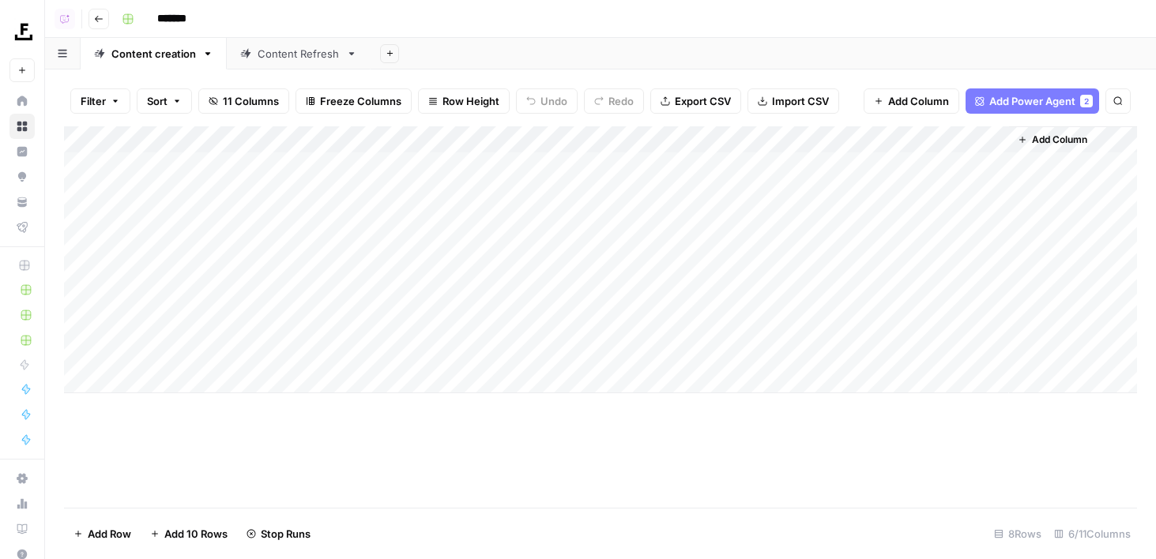
click at [644, 13] on div "*******" at bounding box center [627, 18] width 1024 height 25
click at [970, 167] on div "Add Column" at bounding box center [600, 259] width 1073 height 267
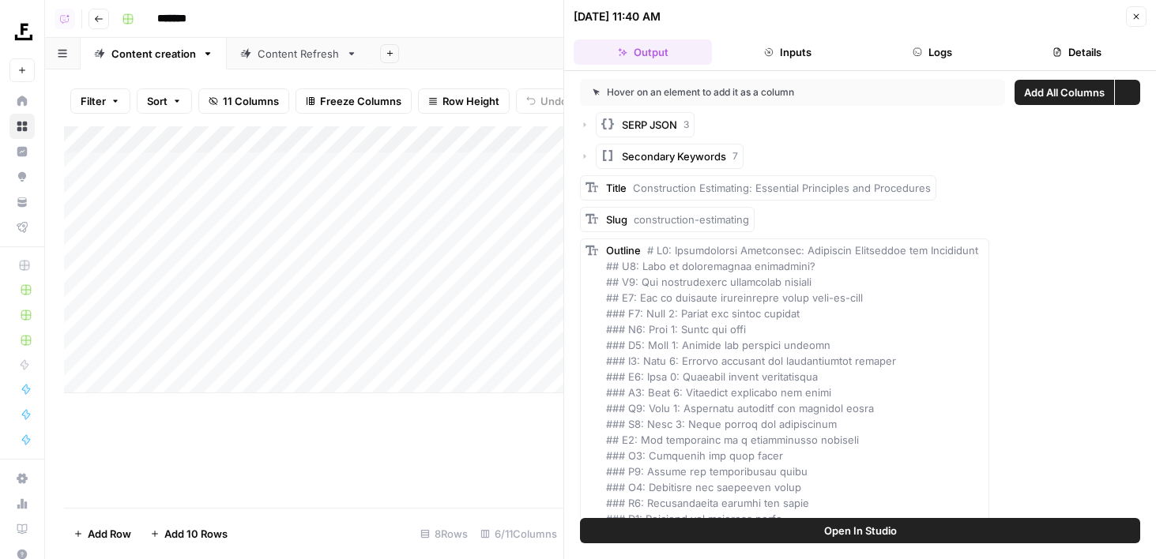
click at [1138, 22] on button "Close" at bounding box center [1135, 16] width 21 height 21
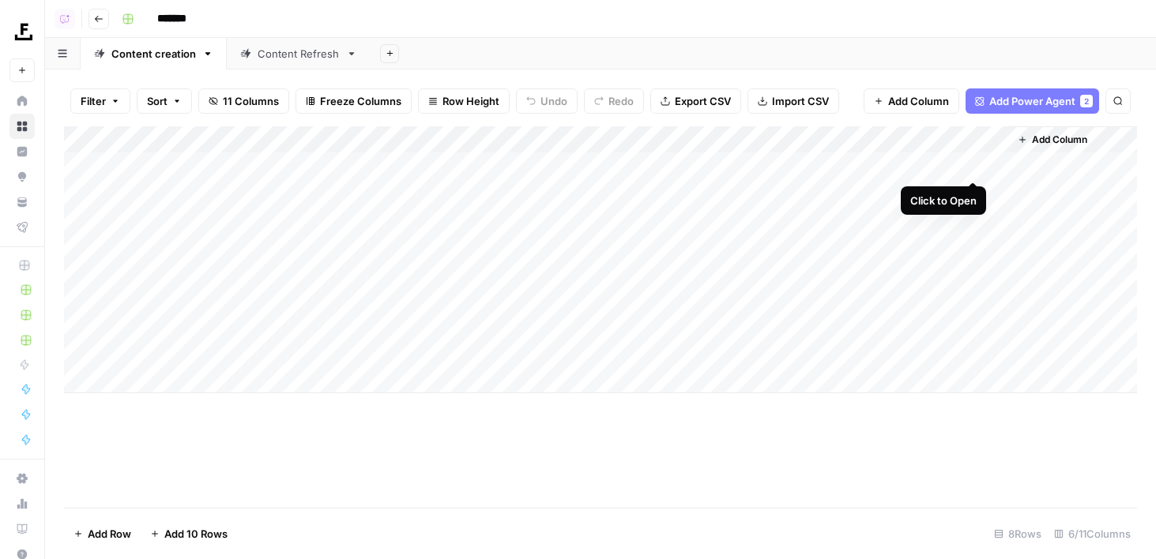
click at [967, 163] on div "Add Column" at bounding box center [600, 259] width 1073 height 267
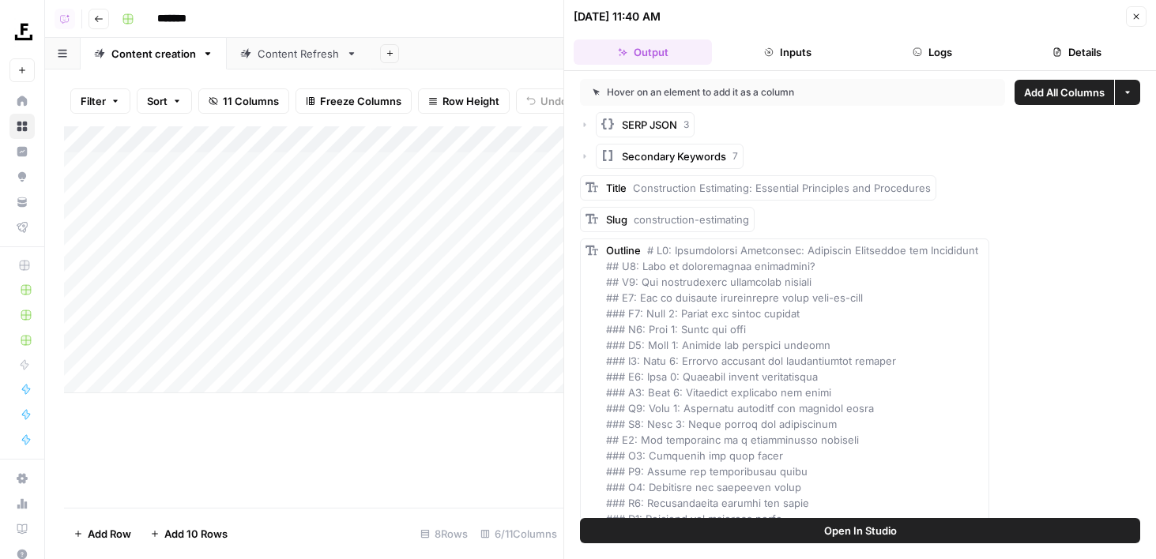
click at [1047, 91] on span "Add All Columns" at bounding box center [1064, 93] width 81 height 16
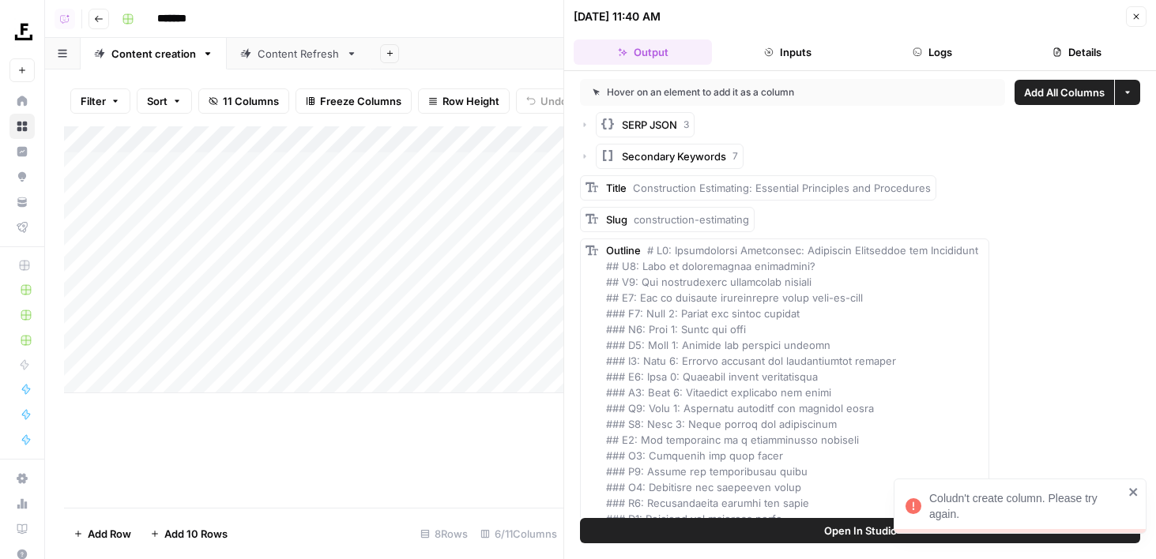
click at [1138, 17] on icon "button" at bounding box center [1135, 16] width 9 height 9
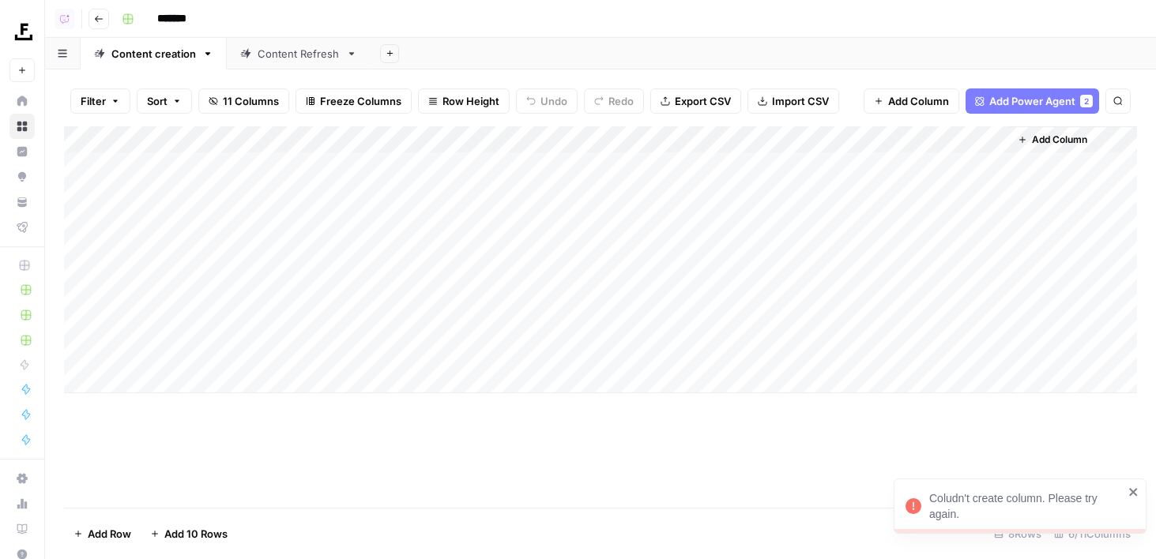
click at [280, 101] on button "11 Columns" at bounding box center [243, 100] width 91 height 25
click at [975, 163] on div "Add Column" at bounding box center [600, 259] width 1073 height 267
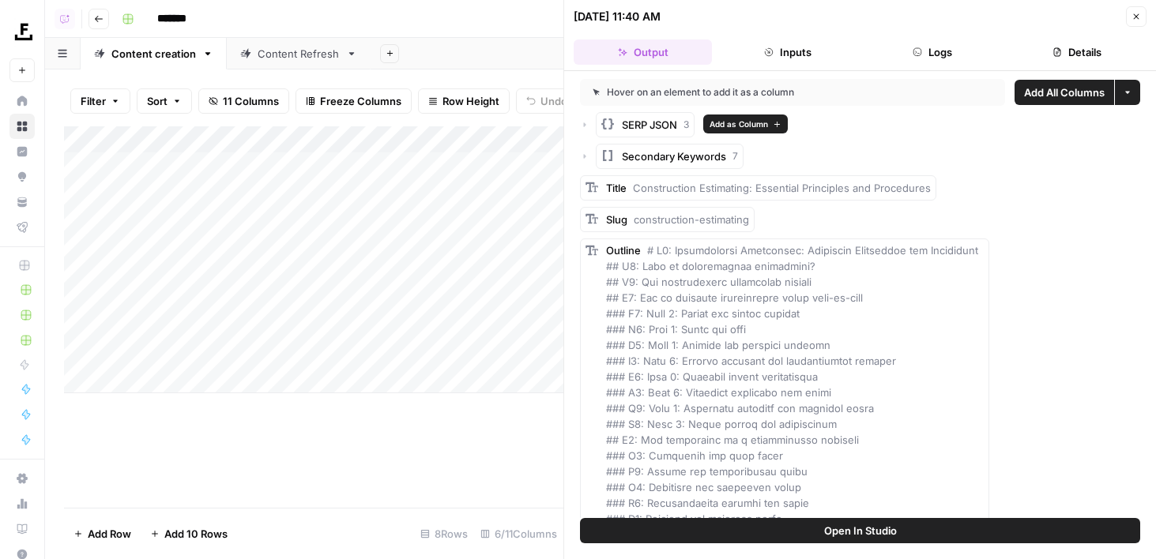
click at [756, 122] on span "Add as Column" at bounding box center [738, 124] width 58 height 13
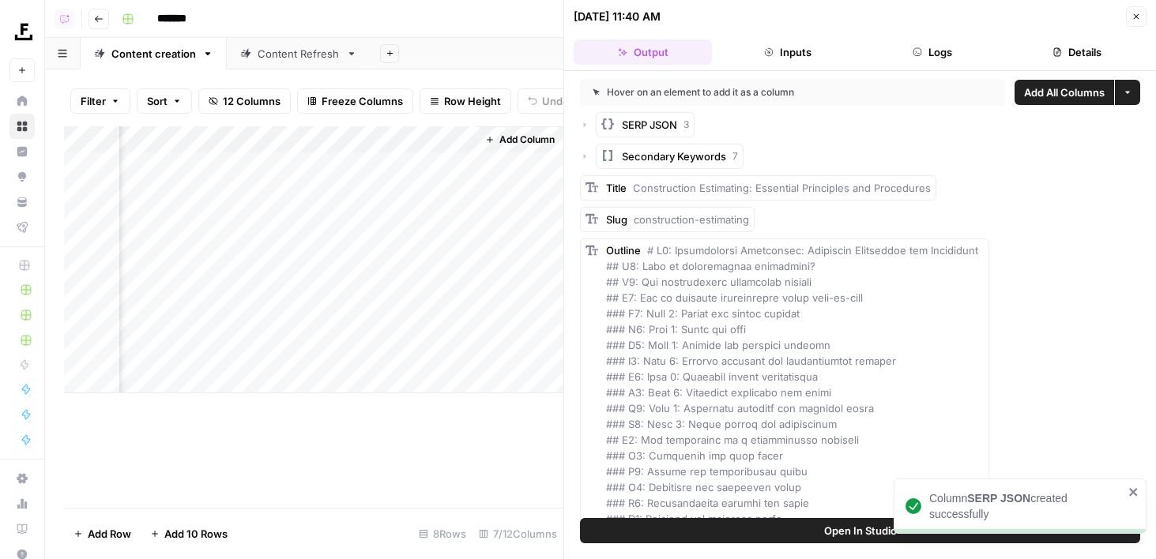
scroll to position [0, 675]
click at [803, 154] on button "List Actions" at bounding box center [786, 155] width 73 height 19
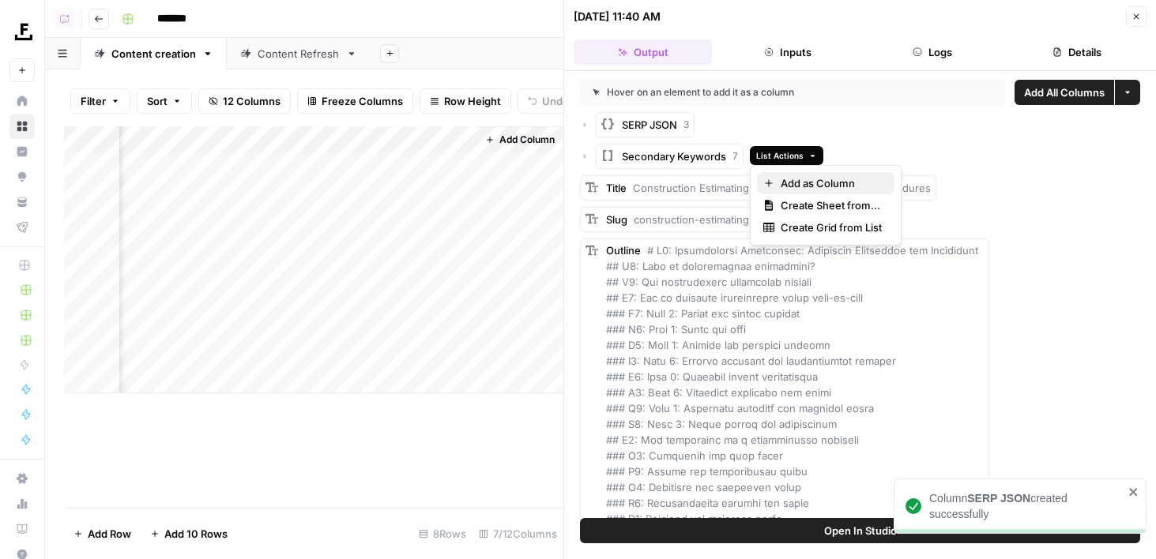
click at [799, 185] on span "Add as Column" at bounding box center [830, 183] width 101 height 16
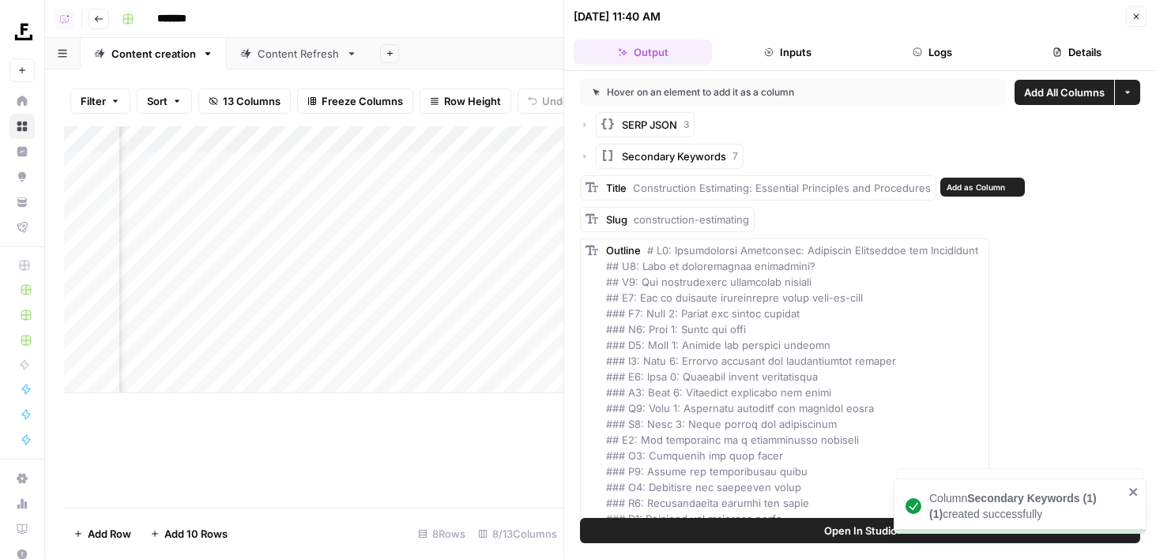
scroll to position [0, 706]
click at [975, 192] on span "Add as Column" at bounding box center [975, 187] width 58 height 13
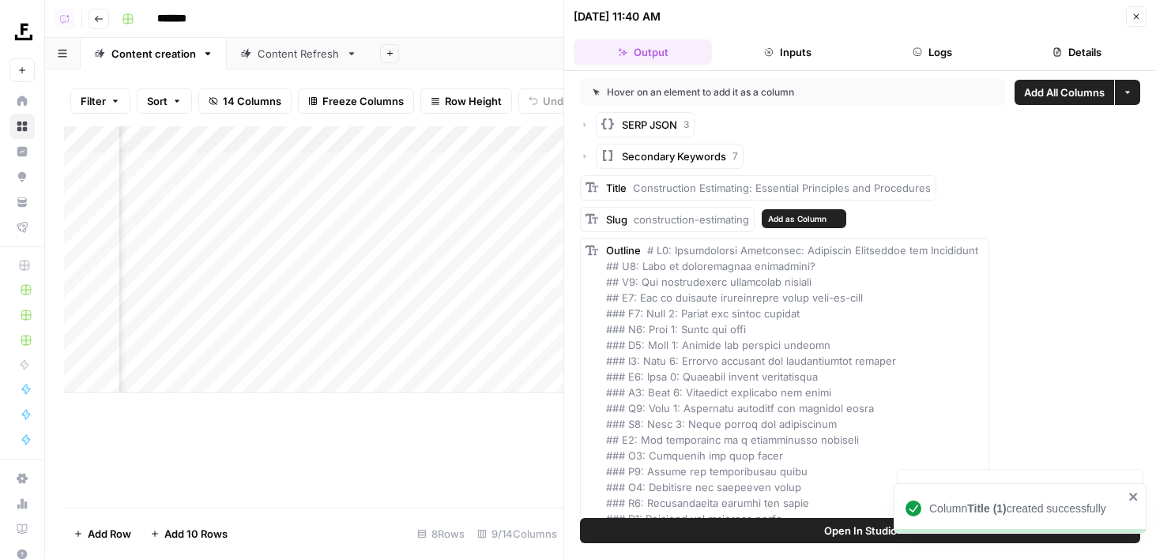
click at [785, 220] on span "Add as Column" at bounding box center [797, 218] width 58 height 13
click at [1054, 251] on div "Outline" at bounding box center [860, 511] width 560 height 545
click at [1008, 251] on span "Add as Column" at bounding box center [1037, 250] width 58 height 13
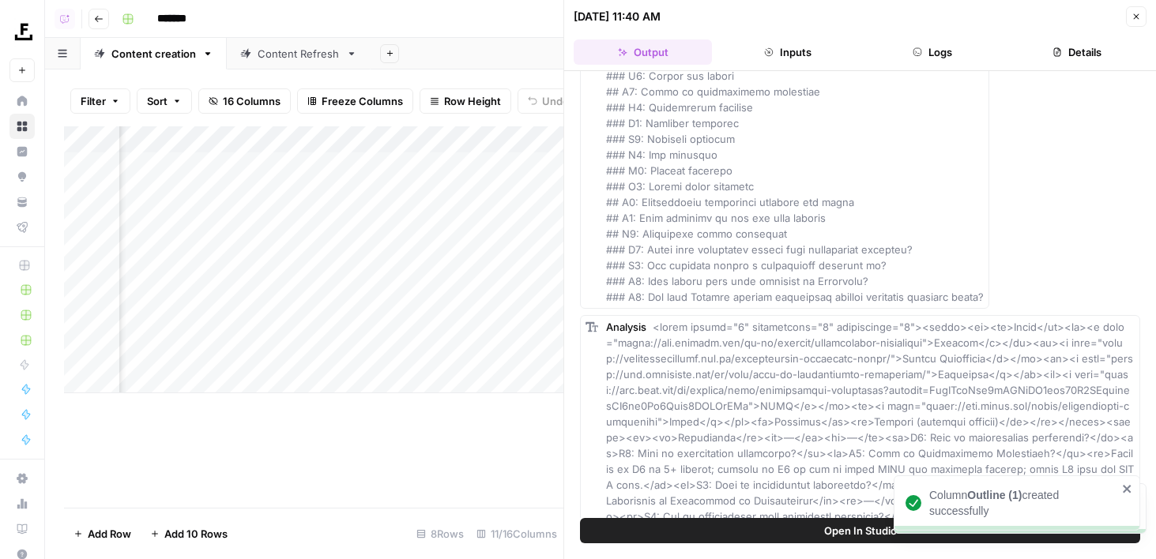
scroll to position [488, 0]
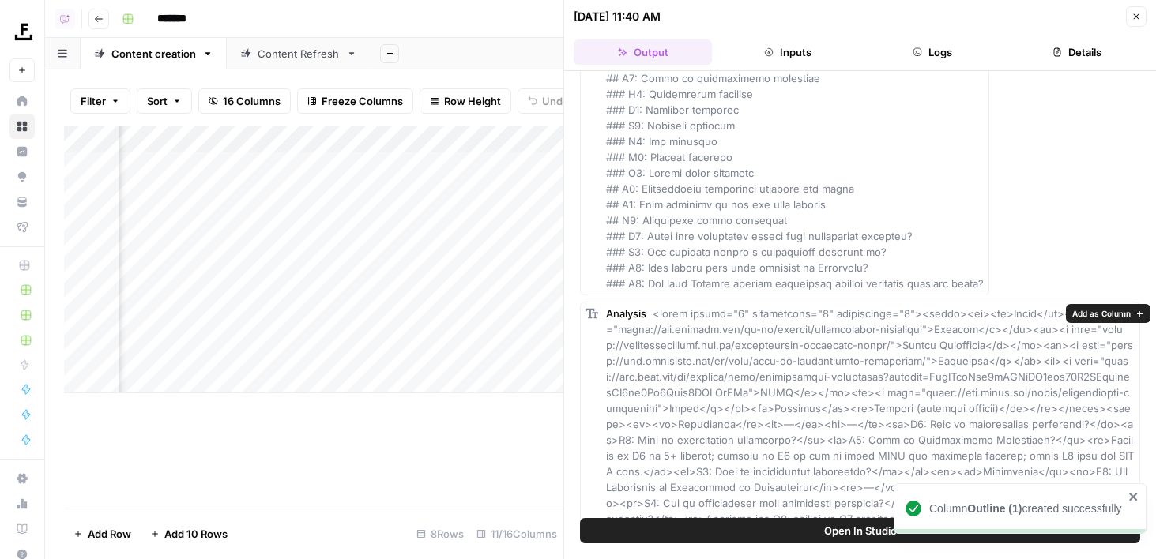
click at [1077, 313] on span "Add as Column" at bounding box center [1101, 313] width 58 height 13
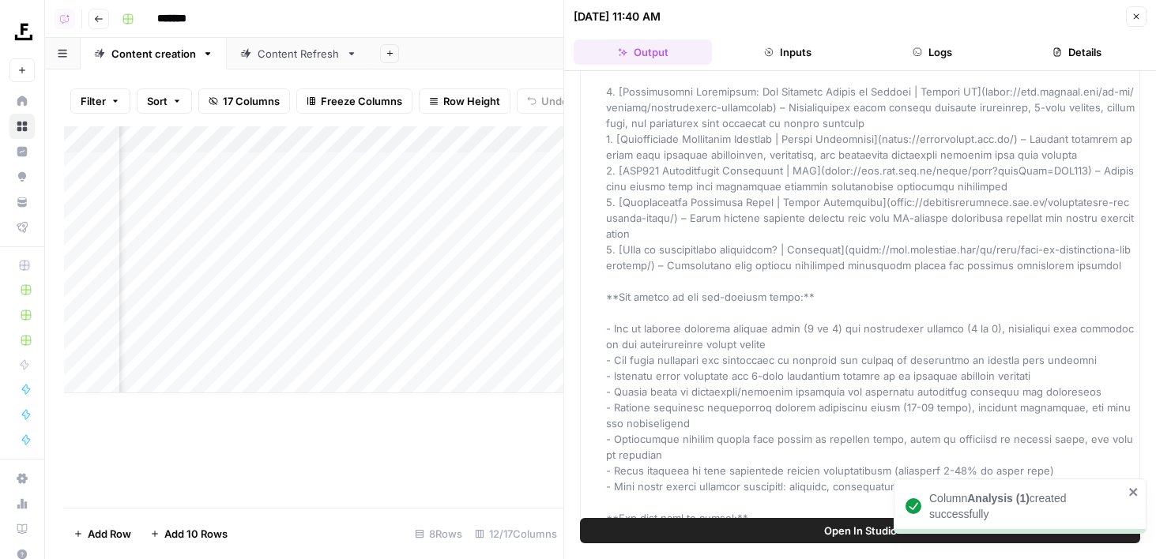
scroll to position [3615, 0]
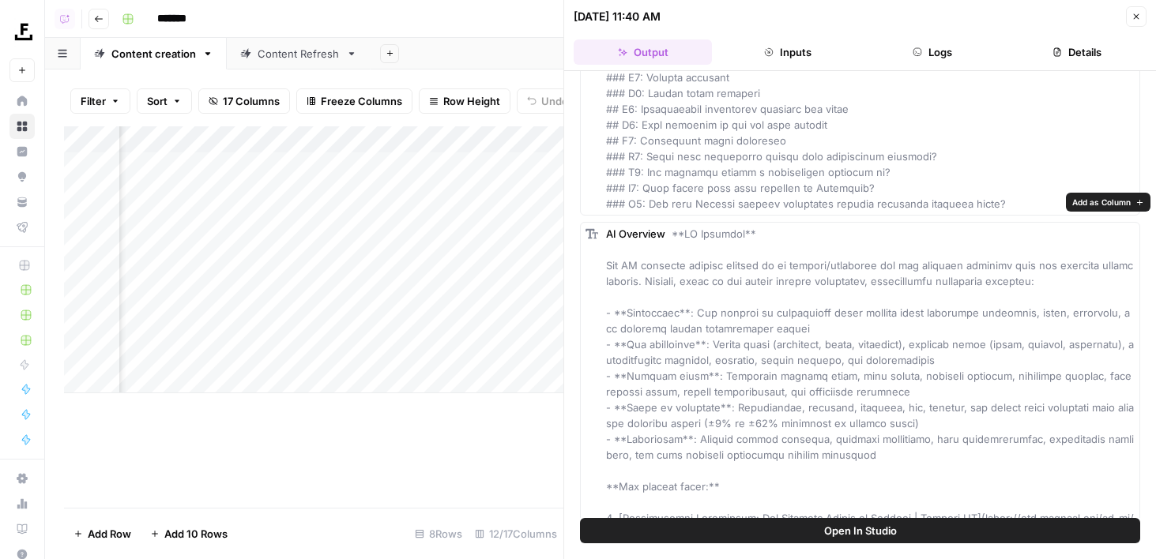
click at [1100, 208] on span "Add as Column" at bounding box center [1101, 202] width 58 height 13
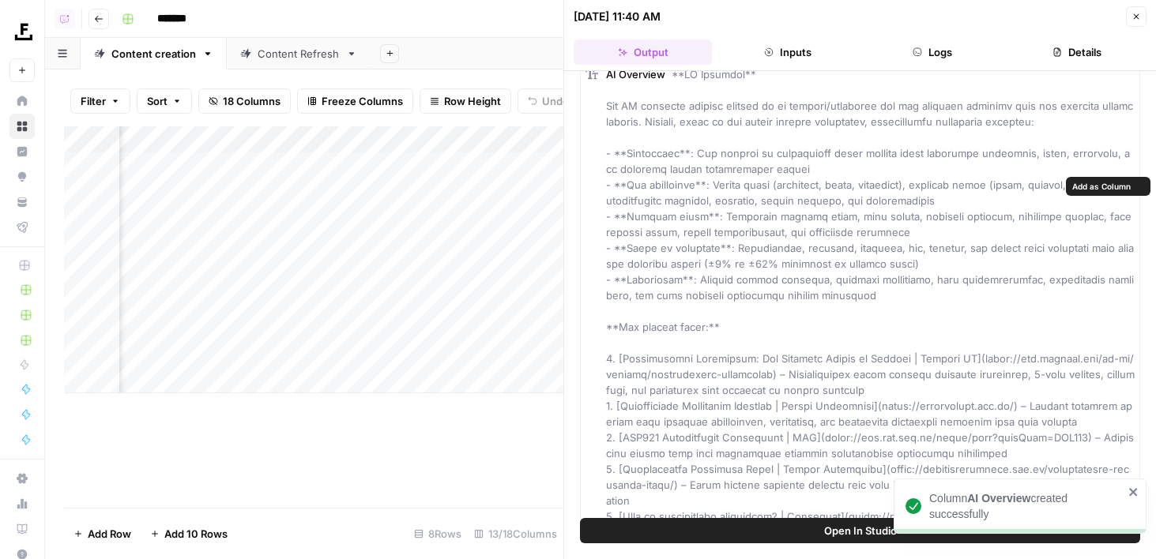
scroll to position [4282, 0]
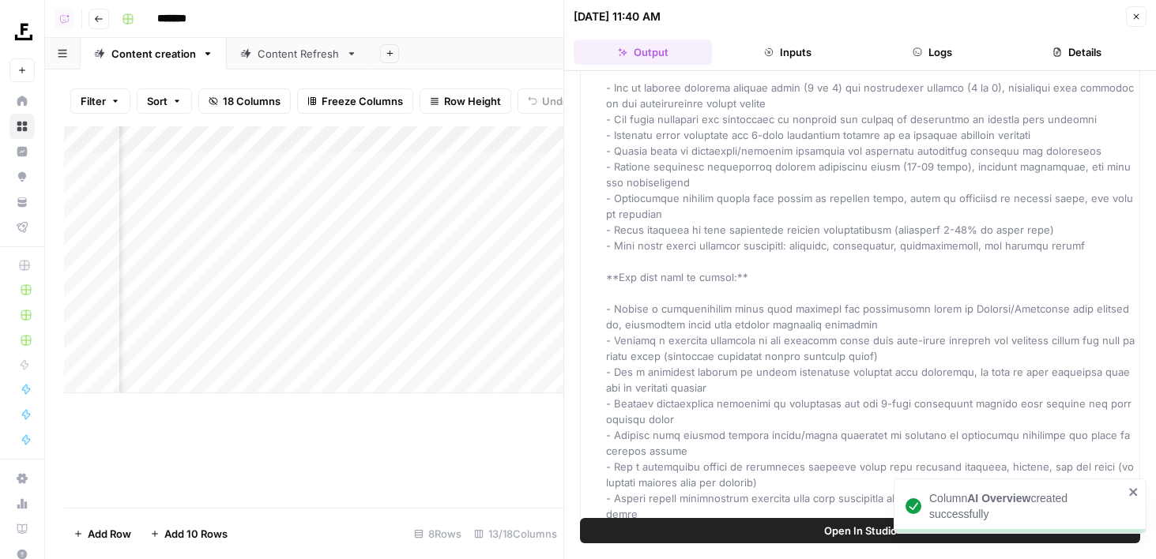
click at [1134, 16] on icon "button" at bounding box center [1135, 16] width 9 height 9
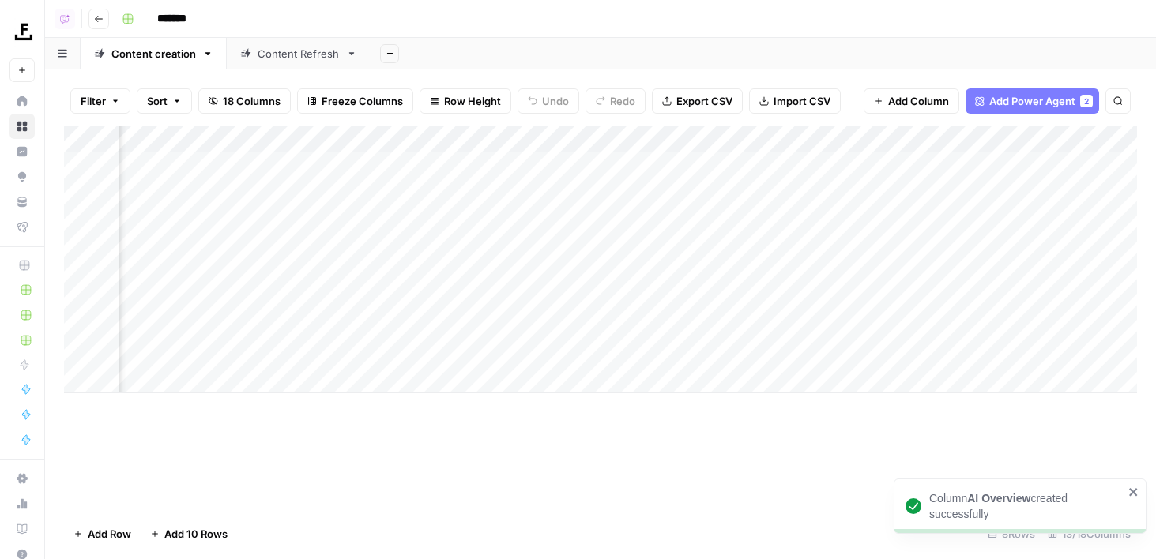
scroll to position [0, 528]
click at [752, 167] on div "Add Column" at bounding box center [600, 259] width 1073 height 267
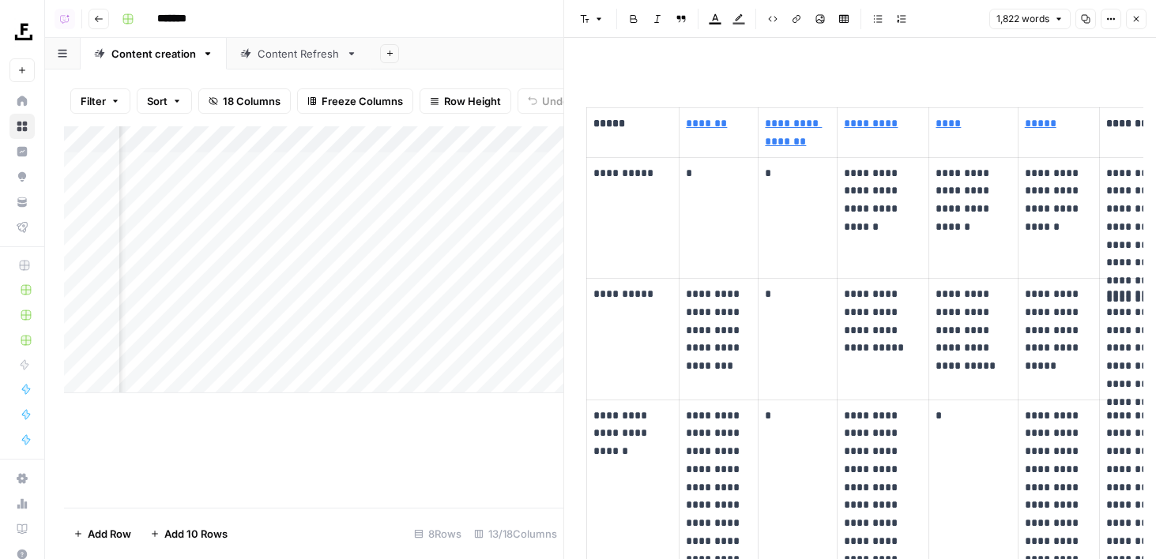
click at [1145, 23] on header "Font style Bold Italic Block quote Text color Highlight color Code block Link I…" at bounding box center [860, 19] width 592 height 38
click at [1131, 13] on button "Close" at bounding box center [1135, 19] width 21 height 21
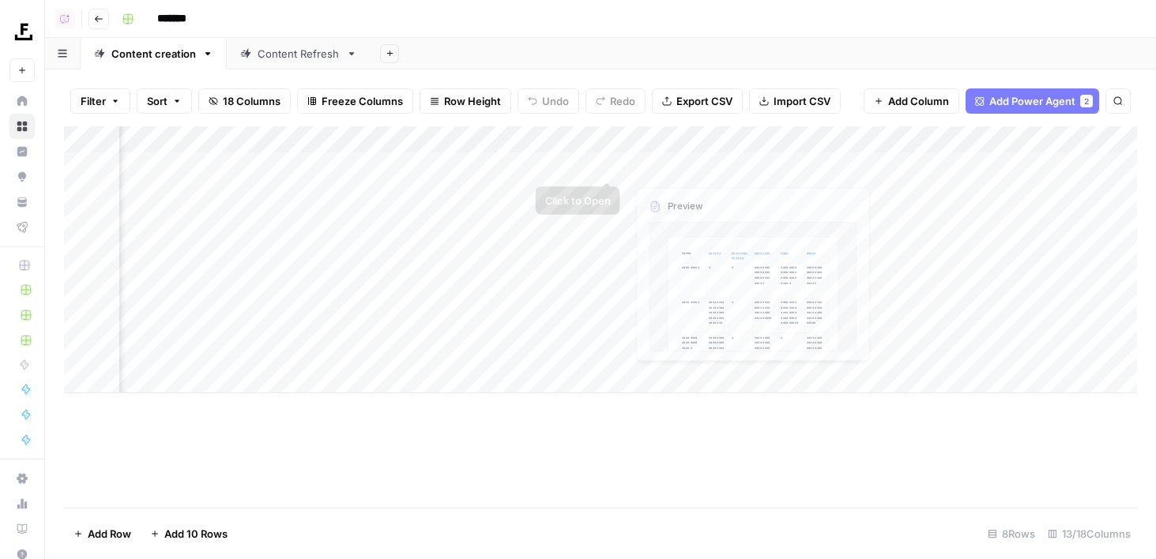
click at [636, 143] on div "Add Column" at bounding box center [600, 259] width 1073 height 267
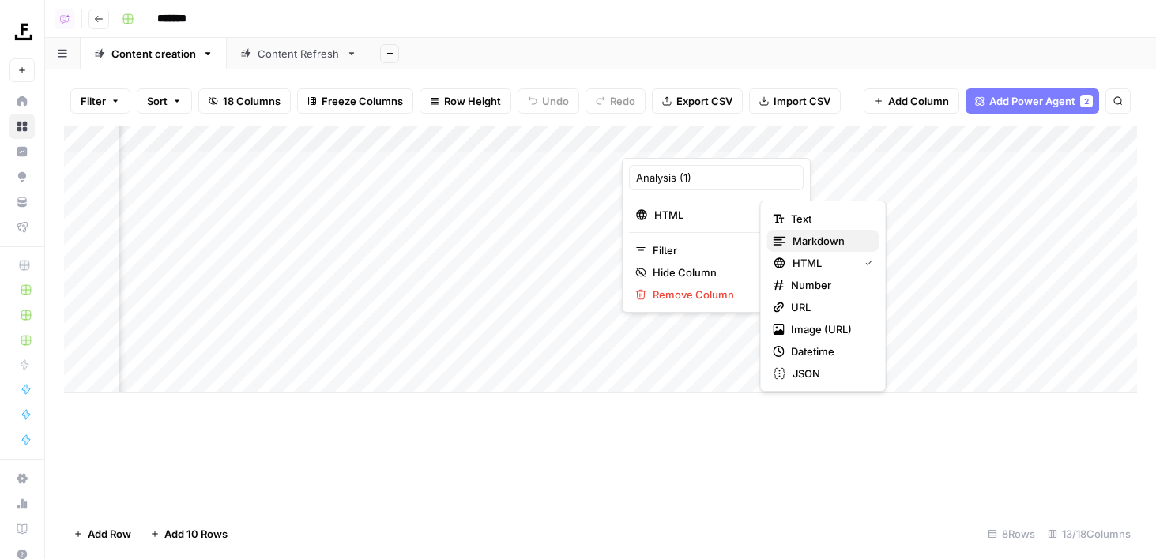
click at [793, 239] on span "Markdown" at bounding box center [829, 241] width 74 height 16
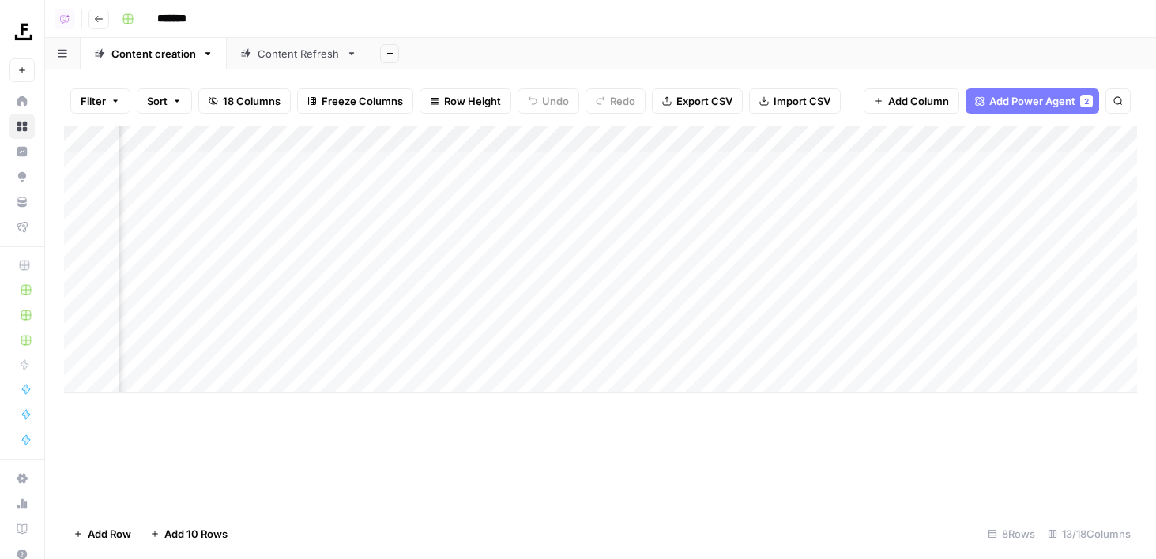
click at [745, 163] on div "Add Column" at bounding box center [600, 259] width 1073 height 267
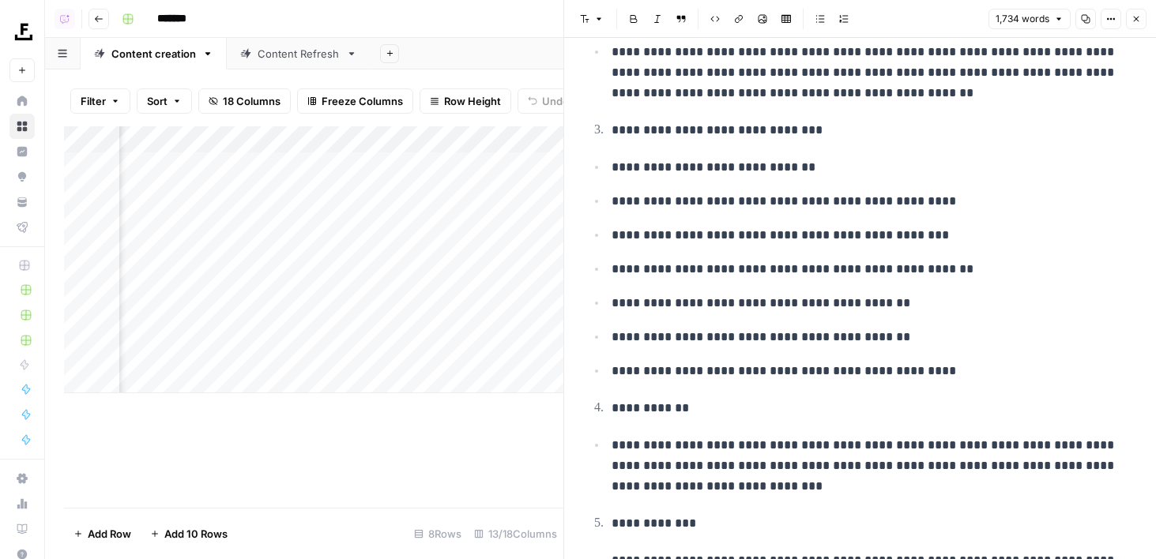
scroll to position [2829, 0]
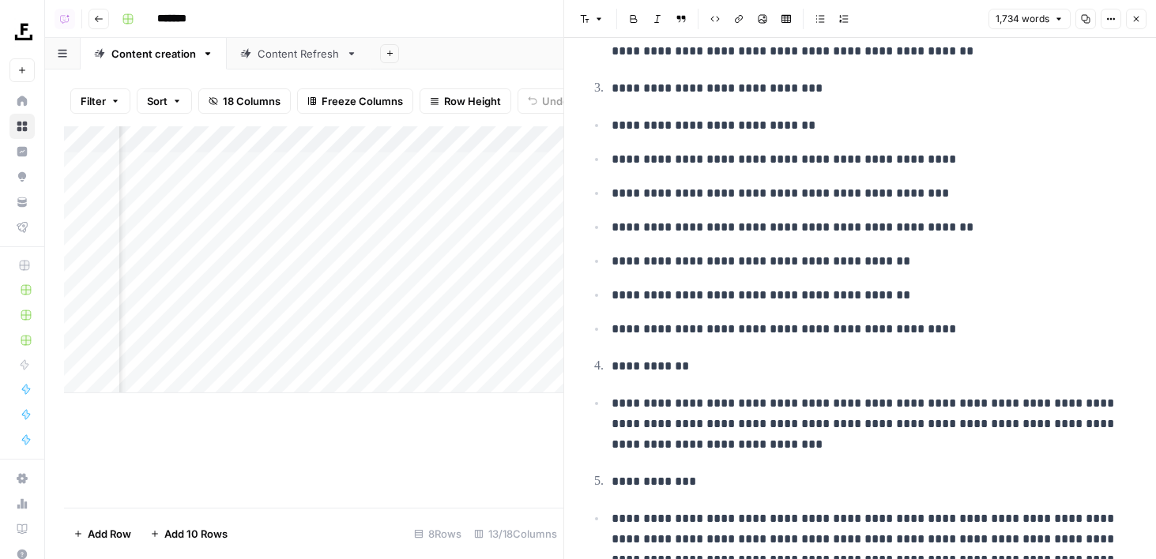
click at [1140, 13] on button "Close" at bounding box center [1135, 19] width 21 height 21
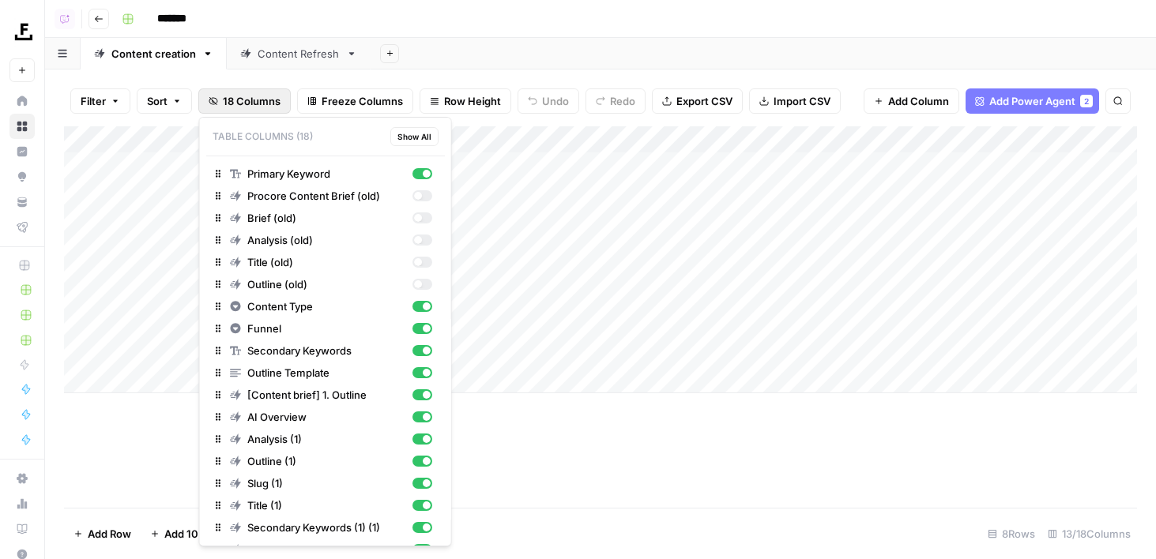
click at [227, 101] on span "18 Columns" at bounding box center [252, 101] width 58 height 16
click at [425, 280] on div "button" at bounding box center [421, 284] width 20 height 11
click at [423, 260] on div "button" at bounding box center [421, 262] width 20 height 11
click at [423, 282] on div "button" at bounding box center [427, 284] width 8 height 8
click at [423, 257] on div "button" at bounding box center [421, 262] width 20 height 11
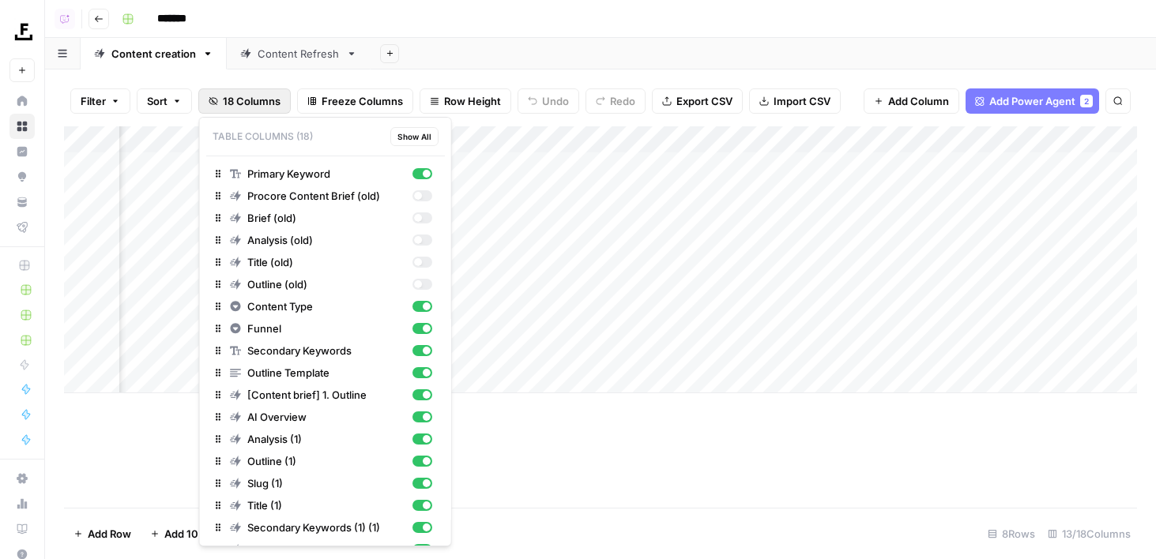
scroll to position [0, 399]
click at [836, 137] on div "Add Column" at bounding box center [600, 259] width 1073 height 267
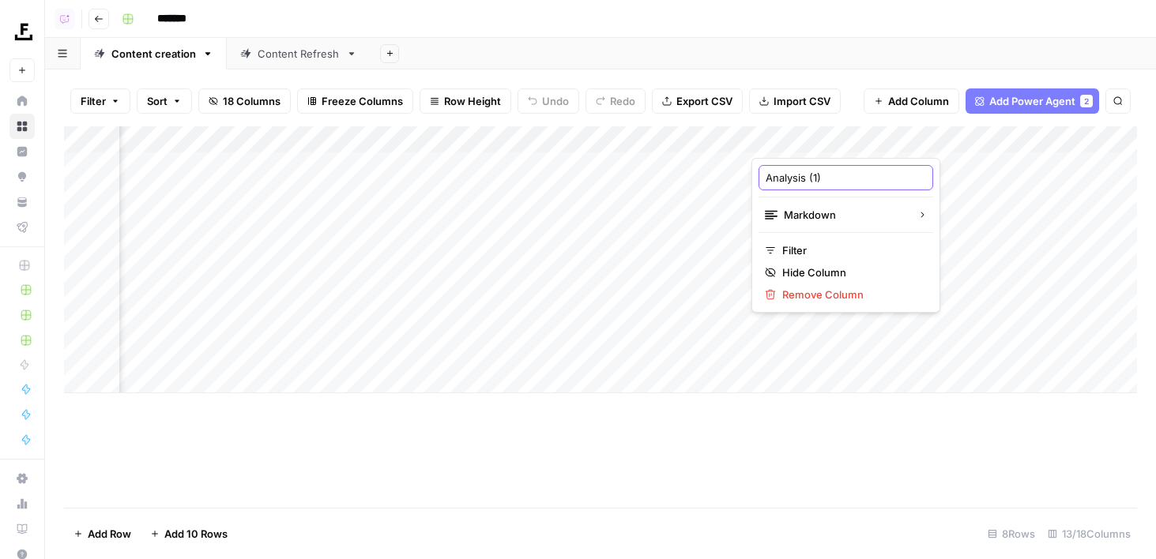
click at [841, 170] on input "Analysis (1)" at bounding box center [845, 178] width 160 height 16
type input "Analysis"
click at [970, 133] on div "Add Column" at bounding box center [600, 259] width 1073 height 267
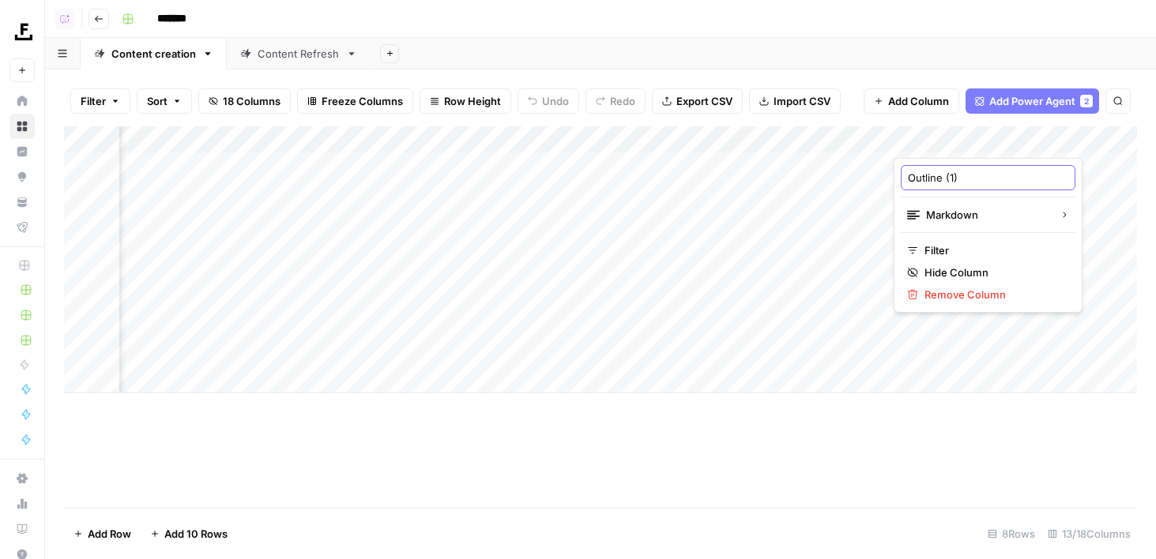
click at [970, 171] on input "Outline (1)" at bounding box center [988, 178] width 160 height 16
type input "Outline"
click at [741, 137] on div "Add Column" at bounding box center [600, 259] width 1073 height 267
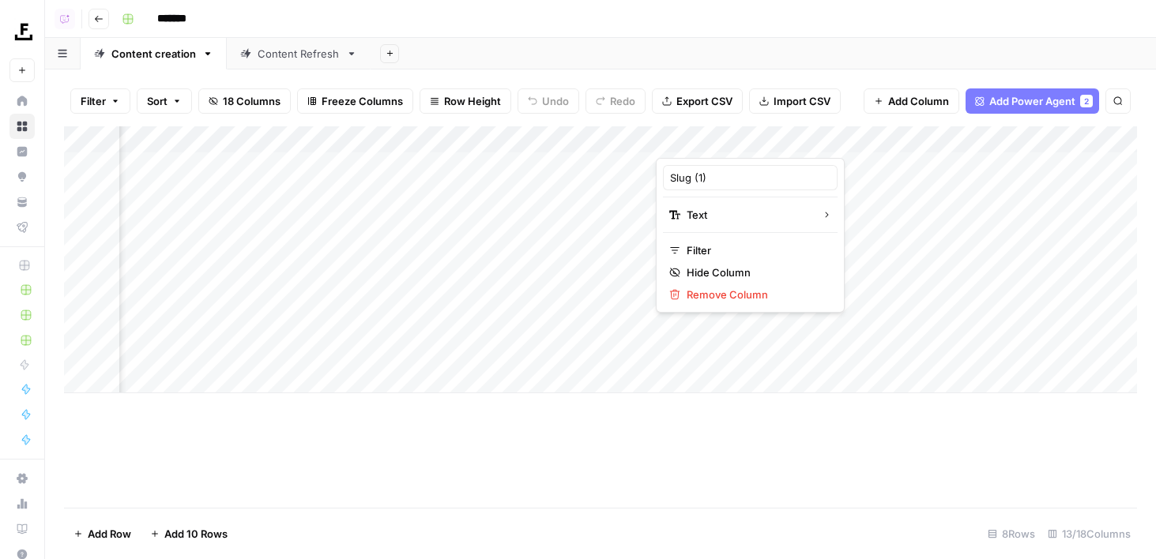
click at [742, 186] on div "Slug (1)" at bounding box center [750, 177] width 175 height 25
type input "Slug"
click at [874, 135] on div "Add Column" at bounding box center [600, 259] width 1073 height 267
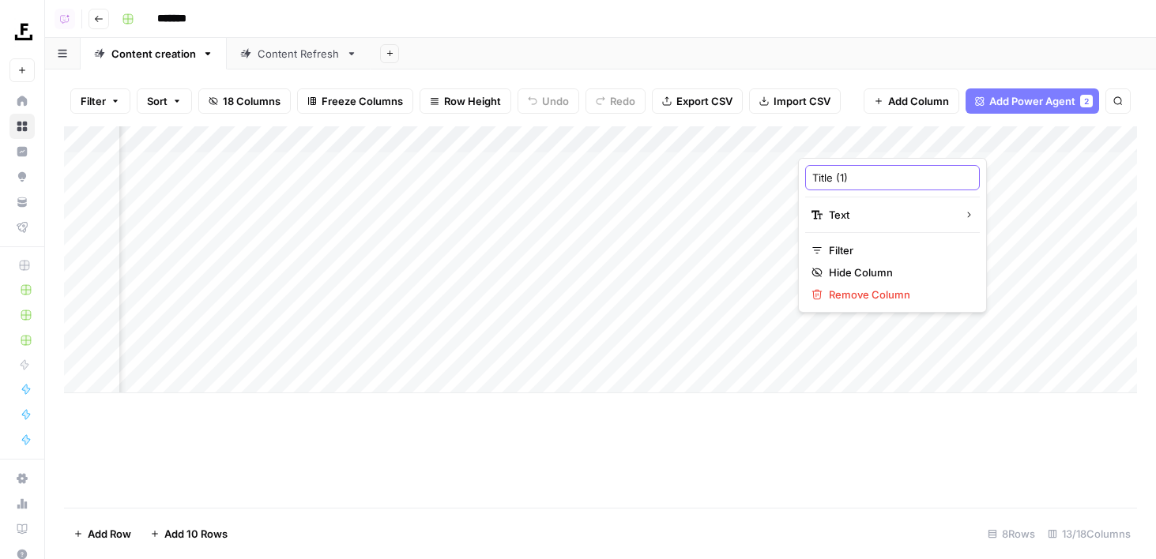
click at [859, 175] on input "Title (1)" at bounding box center [892, 178] width 160 height 16
type input "Title"
click at [997, 137] on div "Add Column" at bounding box center [600, 259] width 1073 height 267
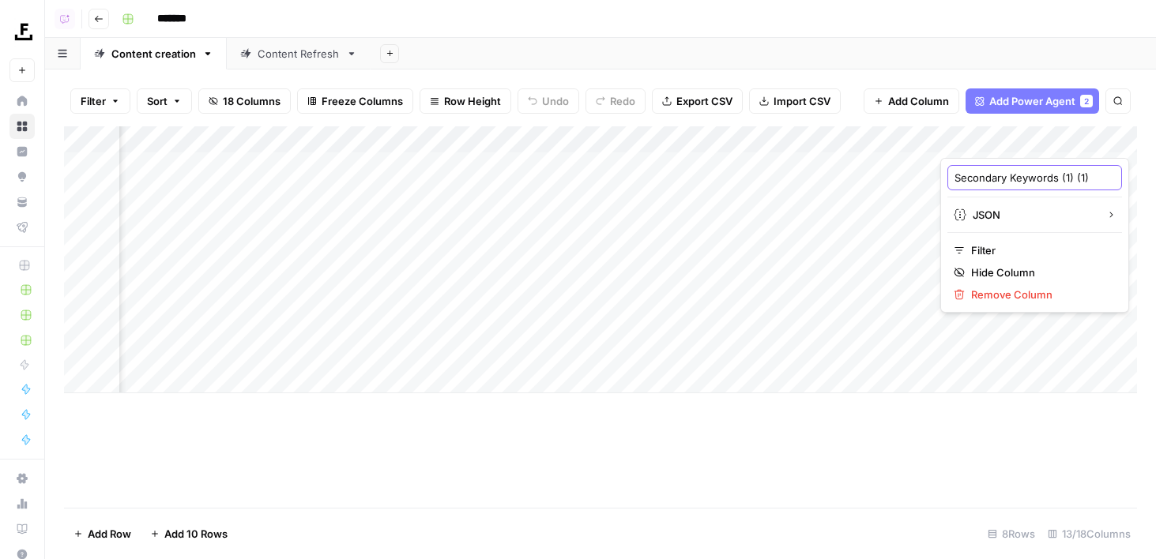
scroll to position [0, 16]
drag, startPoint x: 1055, startPoint y: 181, endPoint x: 1113, endPoint y: 180, distance: 57.7
click at [1113, 181] on body "Foundation Inc. New Home Browse Insights Opportunities Your Data Flightpath Rec…" at bounding box center [578, 279] width 1156 height 559
type input "Secondary Keywords"
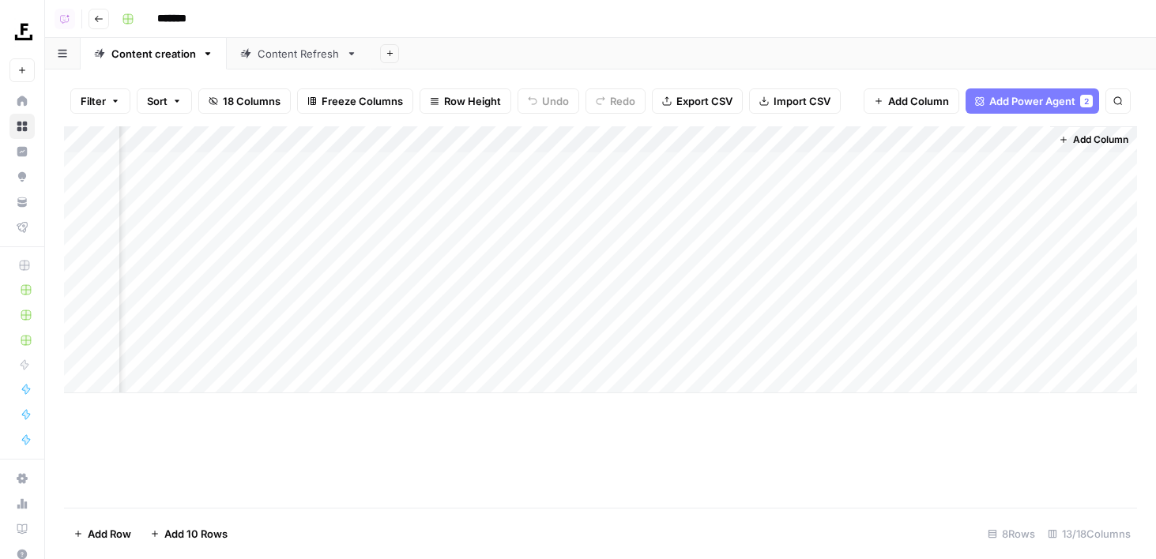
click at [993, 141] on div "Add Column" at bounding box center [600, 259] width 1073 height 267
click at [961, 265] on span "Hide Column" at bounding box center [1006, 273] width 138 height 16
click at [1077, 138] on span "Add Column" at bounding box center [1100, 140] width 55 height 14
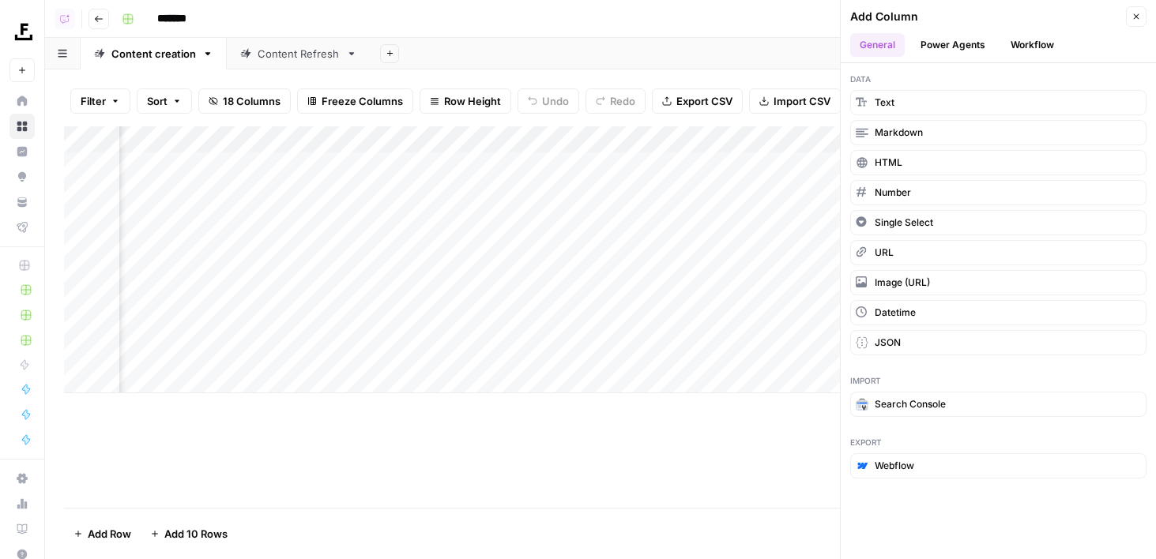
click at [1034, 47] on button "Workflow" at bounding box center [1032, 45] width 62 height 24
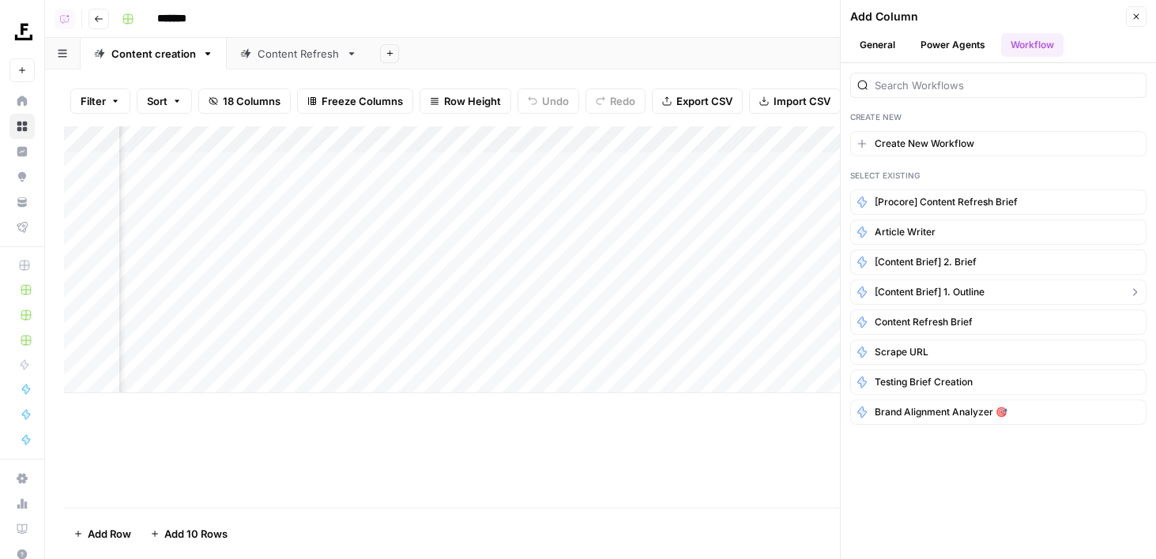
click at [929, 289] on span "[Content brief] 1. Outline" at bounding box center [929, 292] width 110 height 14
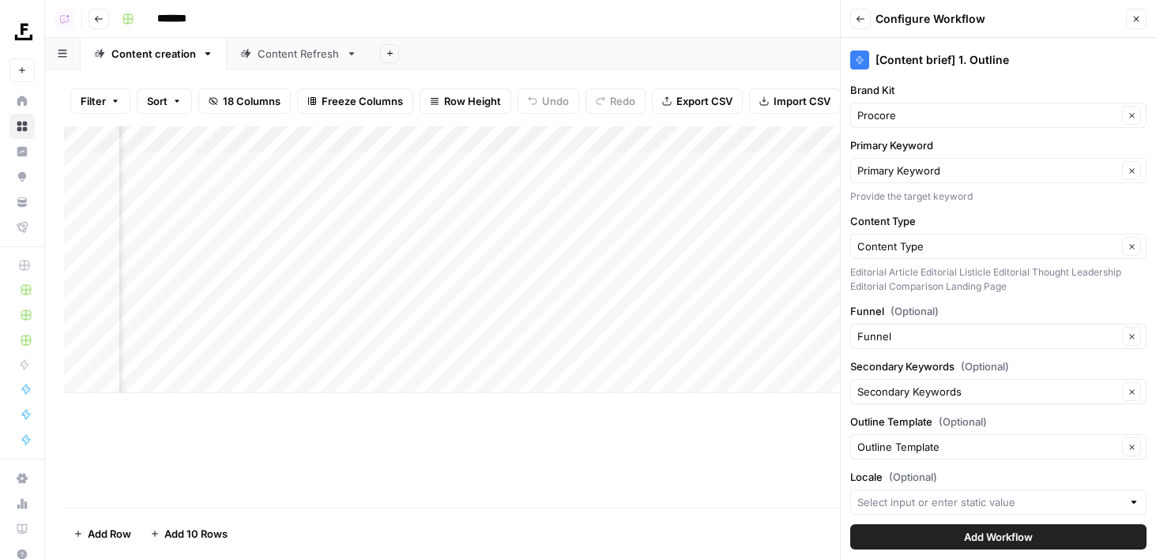
scroll to position [85, 0]
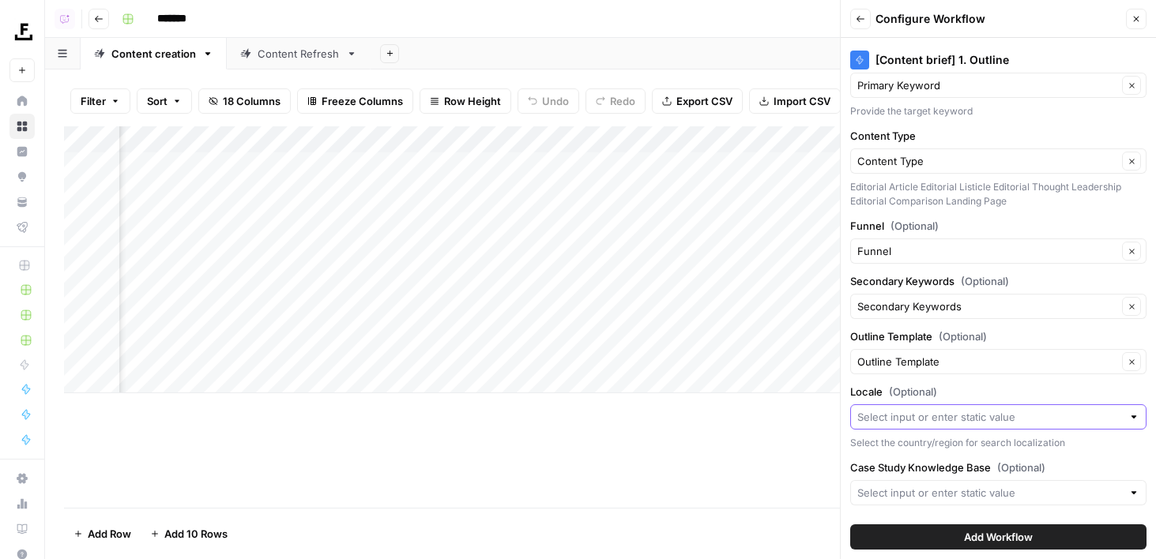
click at [889, 417] on input "Locale (Optional)" at bounding box center [989, 417] width 265 height 16
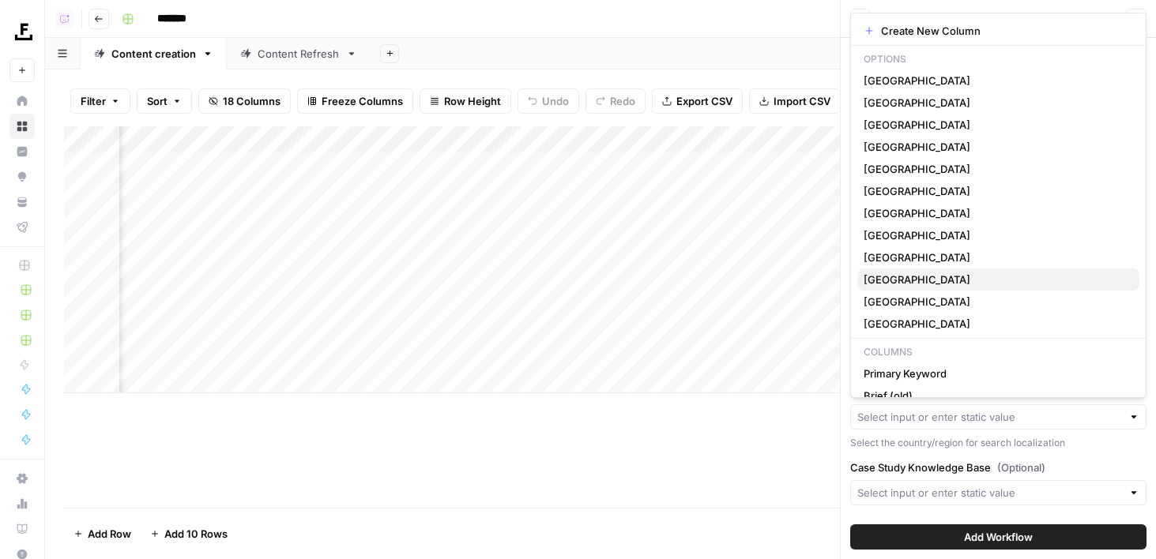
click at [906, 287] on span "Australia" at bounding box center [994, 280] width 263 height 16
type input "Australia"
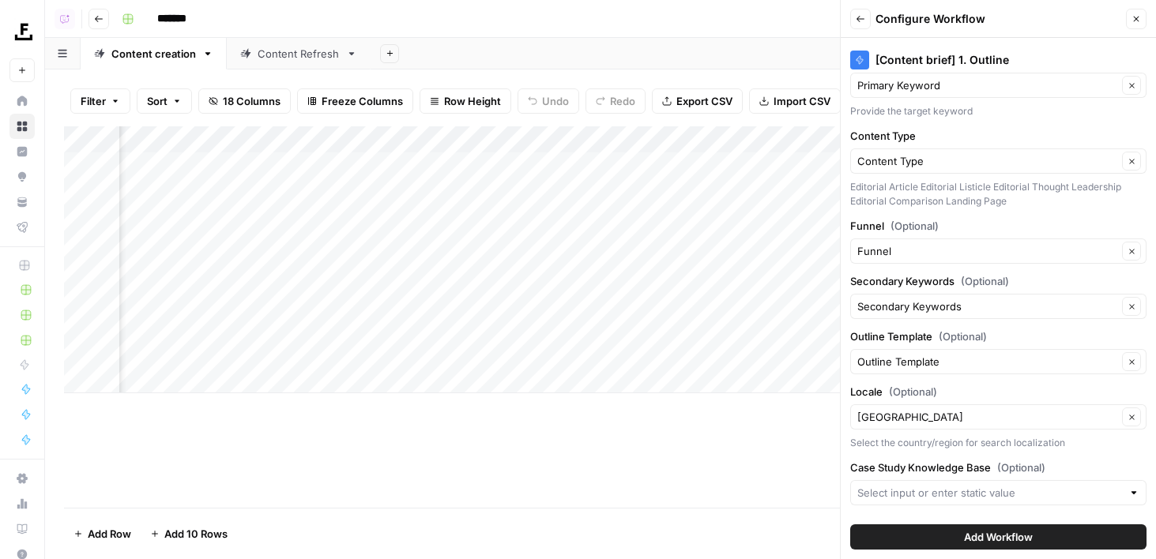
click at [969, 537] on span "Add Workflow" at bounding box center [998, 537] width 69 height 16
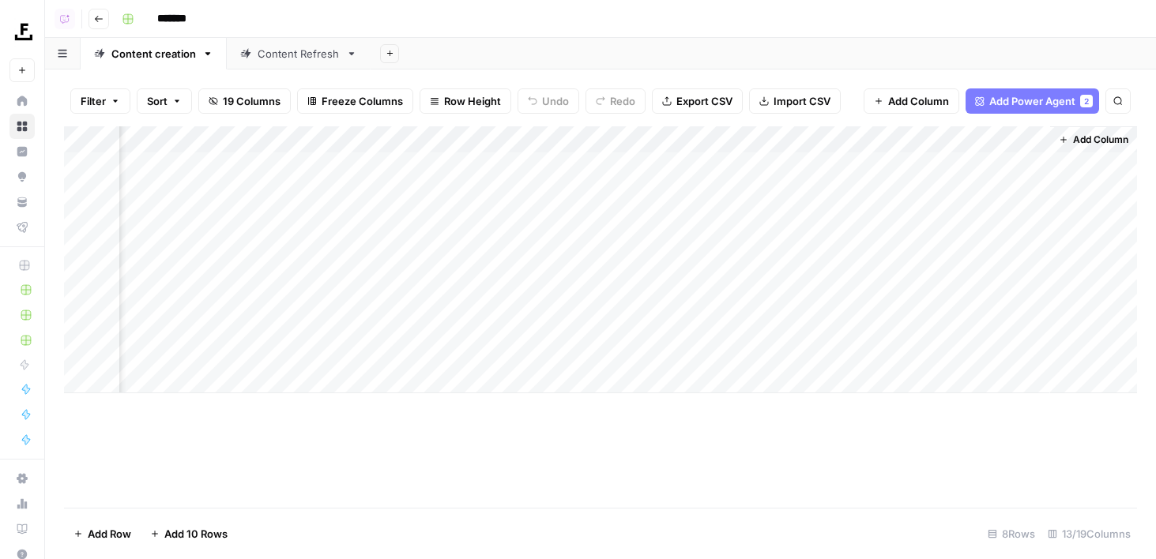
scroll to position [0, 1022]
click at [968, 139] on div "Add Column" at bounding box center [600, 259] width 1073 height 267
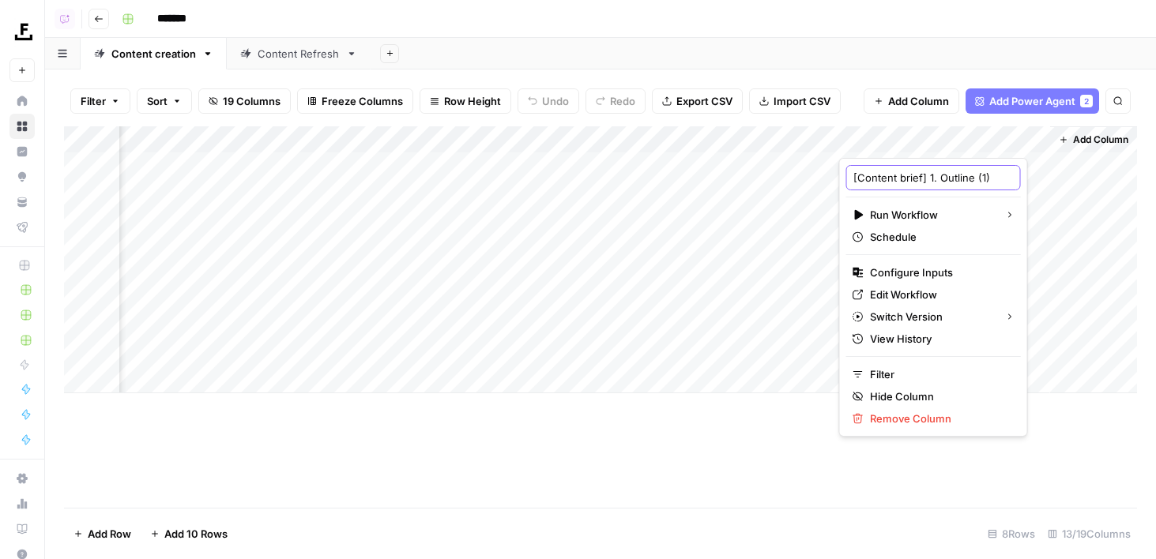
scroll to position [0, 17]
drag, startPoint x: 945, startPoint y: 176, endPoint x: 1028, endPoint y: 176, distance: 82.1
click at [1028, 176] on body "Foundation Inc. New Home Browse Insights Opportunities Your Data Flightpath Rec…" at bounding box center [578, 279] width 1156 height 559
type input "[Content brief] 1. Outline"
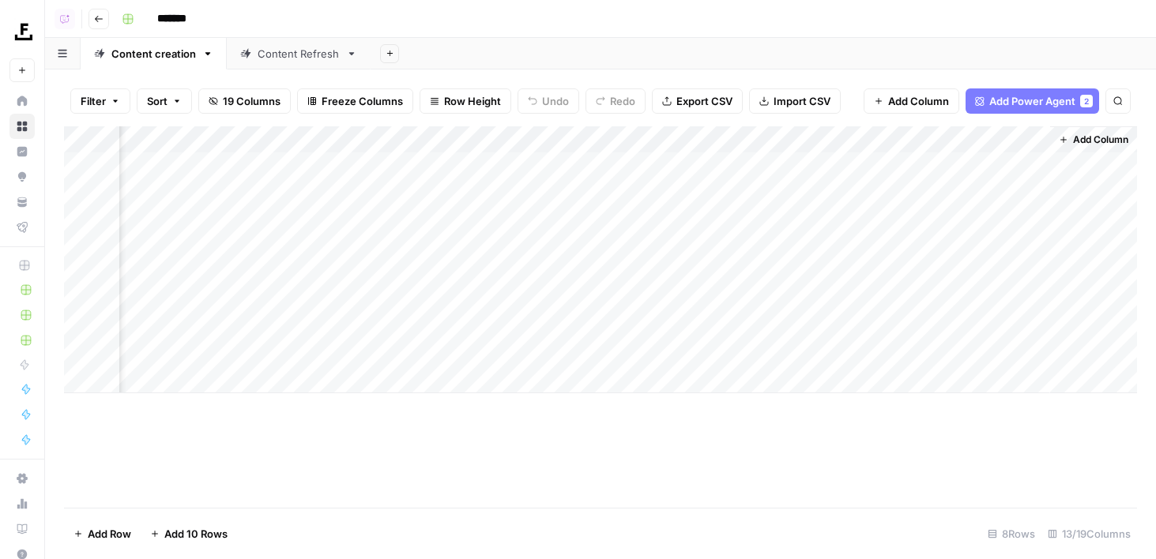
click at [980, 139] on div "Add Column" at bounding box center [600, 259] width 1073 height 267
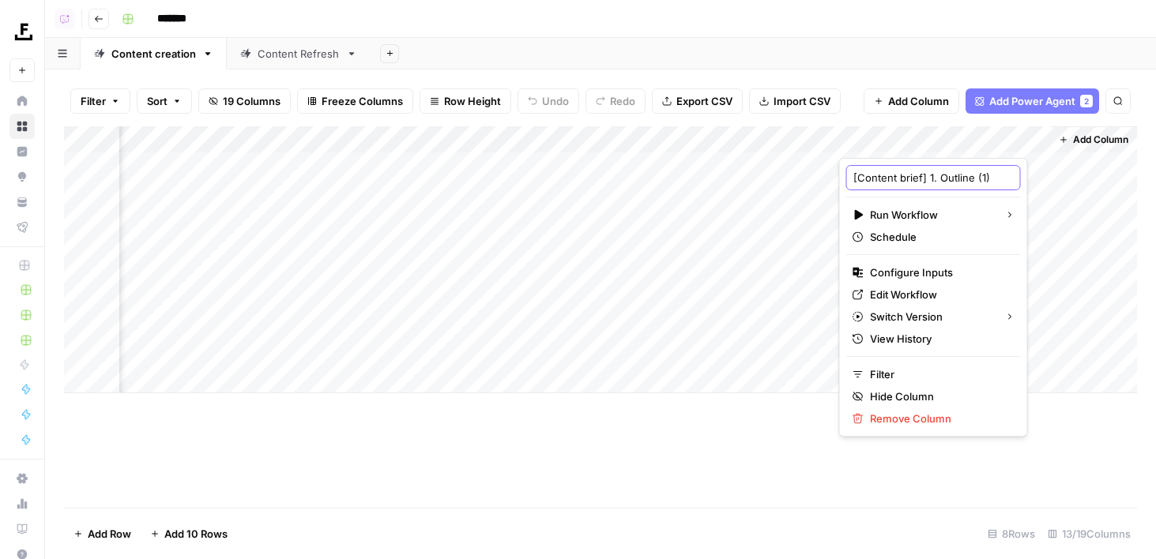
click at [956, 170] on input "[Content brief] 1. Outline (1)" at bounding box center [933, 178] width 160 height 16
click at [956, 175] on input "[Content brief] 1. Outline (1)" at bounding box center [933, 178] width 160 height 16
drag, startPoint x: 958, startPoint y: 175, endPoint x: 1033, endPoint y: 175, distance: 75.0
click at [1033, 175] on body "Foundation Inc. New Home Browse Insights Opportunities Your Data Flightpath Rec…" at bounding box center [578, 279] width 1156 height 559
type input "[Content brief] 1. Outline"
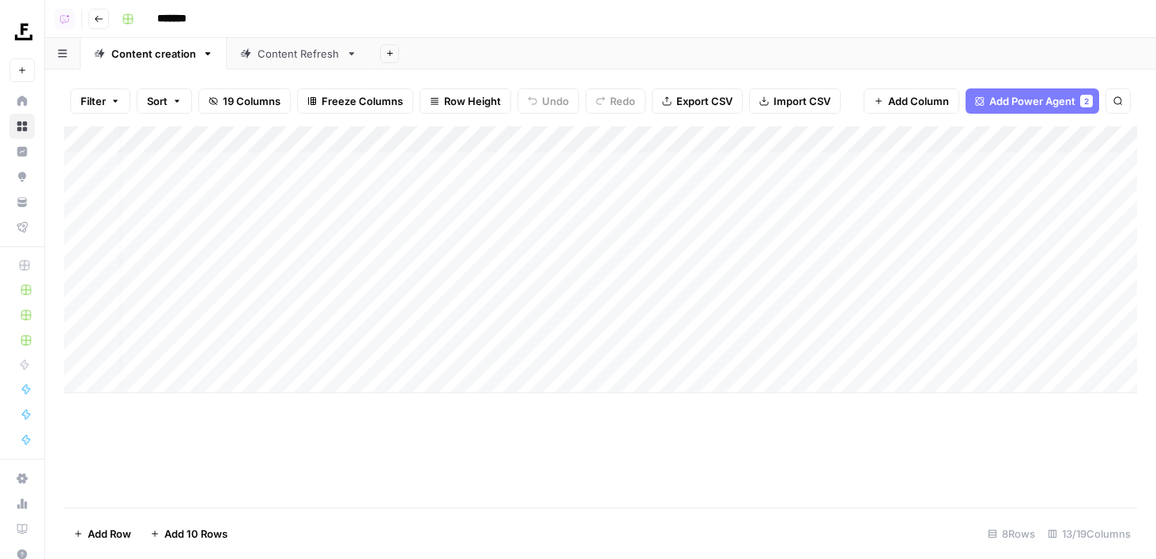
scroll to position [0, 1022]
click at [968, 141] on div "Add Column" at bounding box center [600, 259] width 1073 height 267
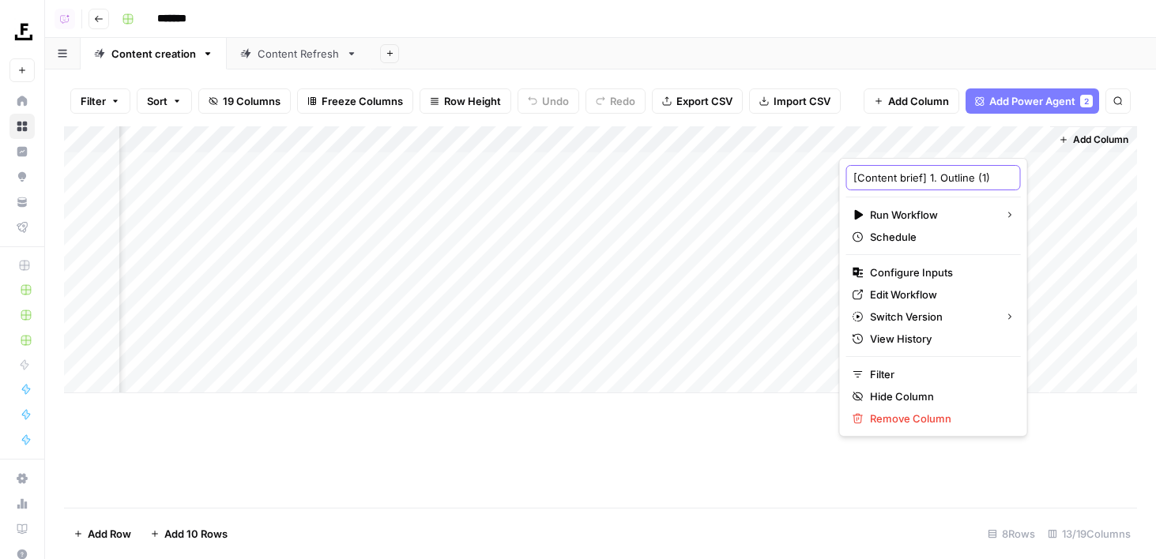
scroll to position [0, 17]
drag, startPoint x: 938, startPoint y: 176, endPoint x: 1110, endPoint y: 176, distance: 172.2
click at [1110, 176] on body "Foundation Inc. New Home Browse Insights Opportunities Your Data Flightpath Rec…" at bounding box center [578, 279] width 1156 height 559
type input "[Content brief] 1."
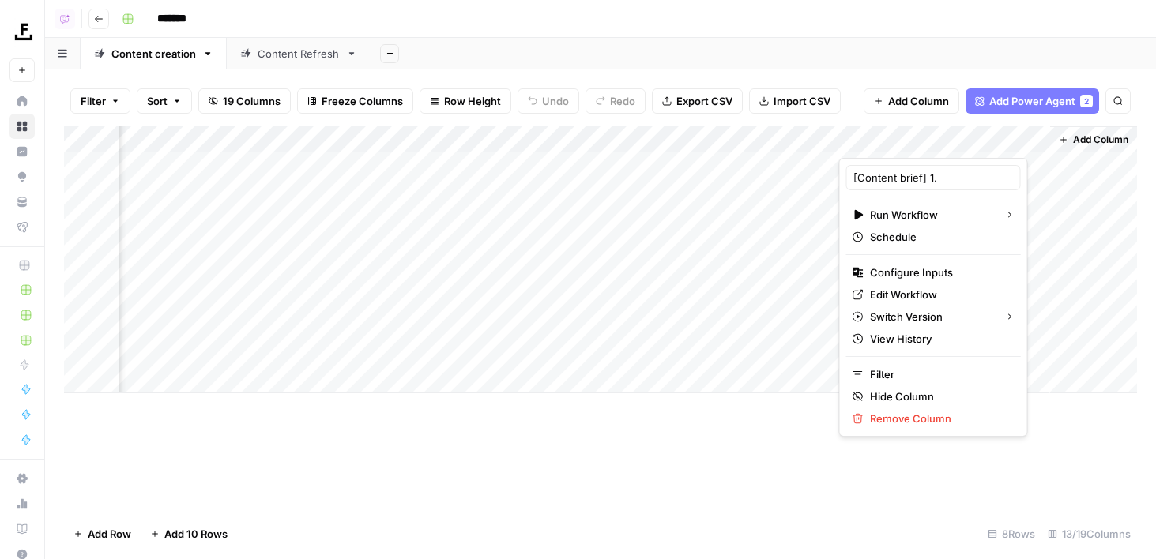
scroll to position [0, 970]
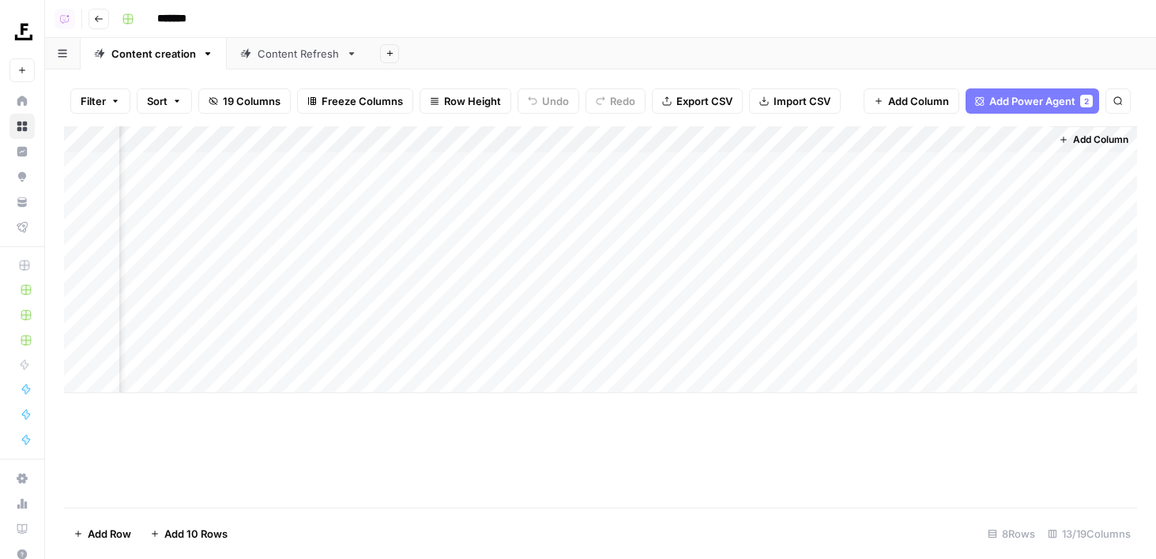
click at [924, 133] on div "Add Column" at bounding box center [600, 259] width 1073 height 267
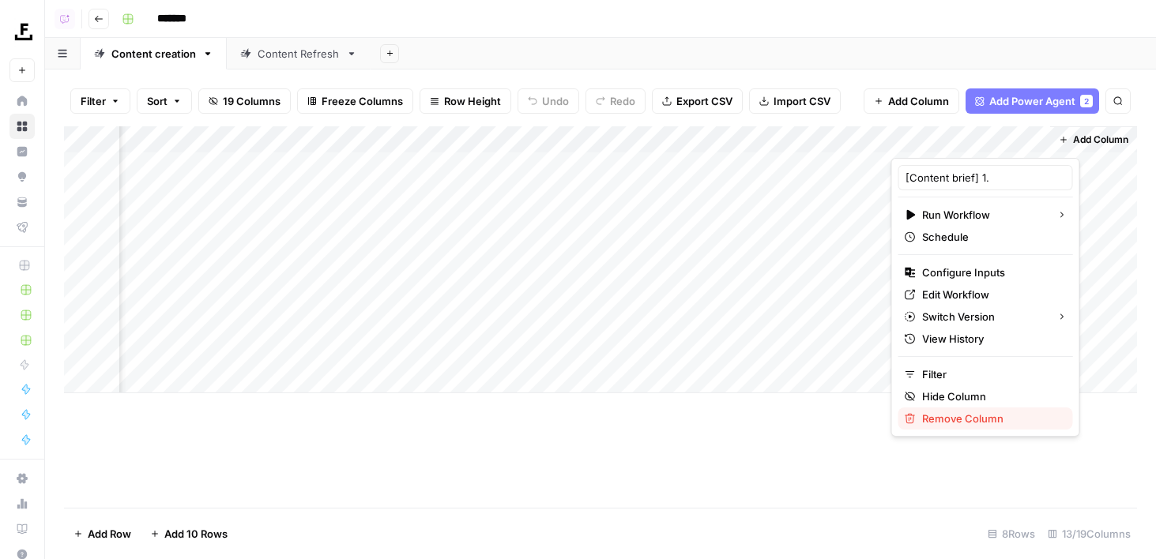
click at [944, 418] on span "Remove Column" at bounding box center [991, 419] width 138 height 16
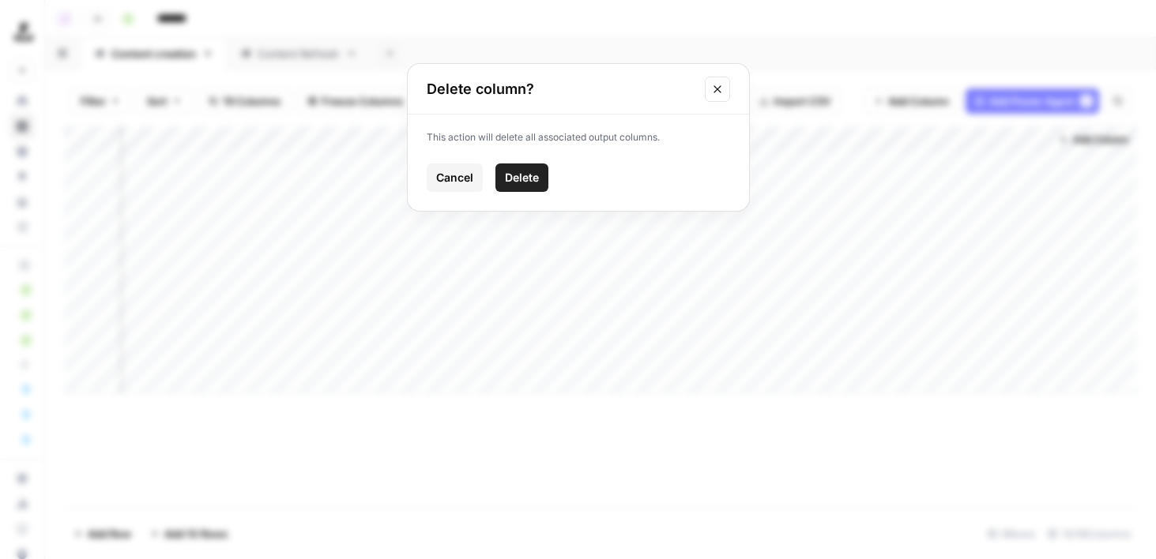
click at [536, 179] on span "Delete" at bounding box center [522, 178] width 34 height 16
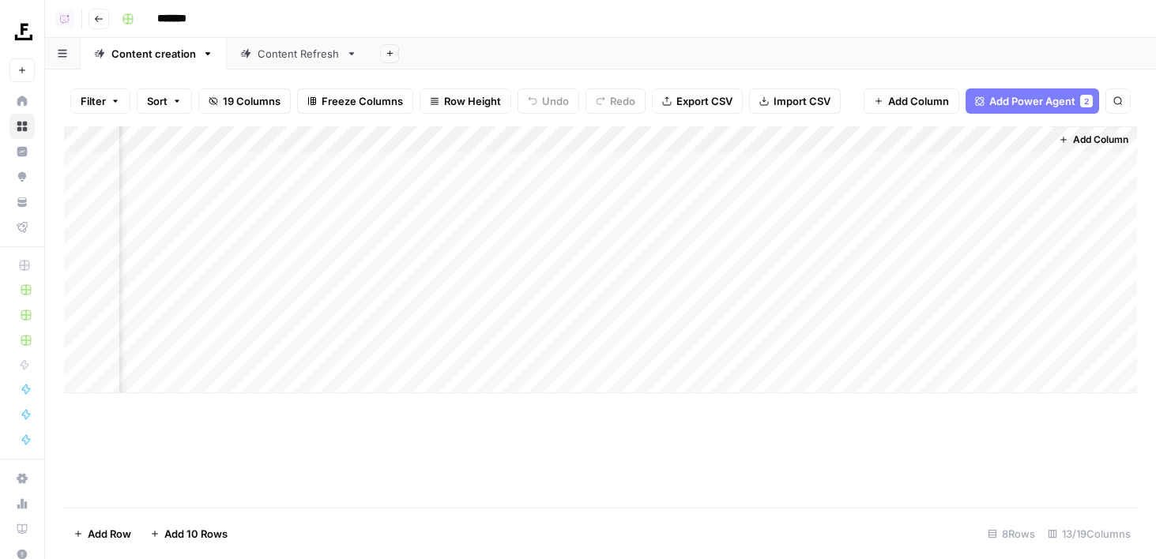
scroll to position [0, 813]
click at [1085, 137] on span "Add Column" at bounding box center [1100, 140] width 55 height 14
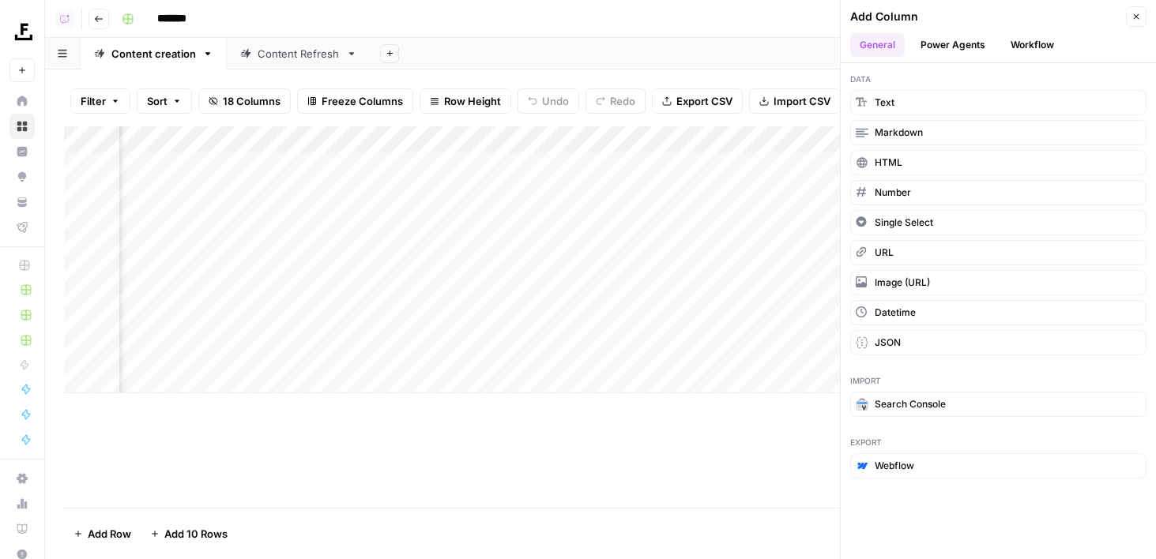
click at [1027, 43] on button "Workflow" at bounding box center [1032, 45] width 62 height 24
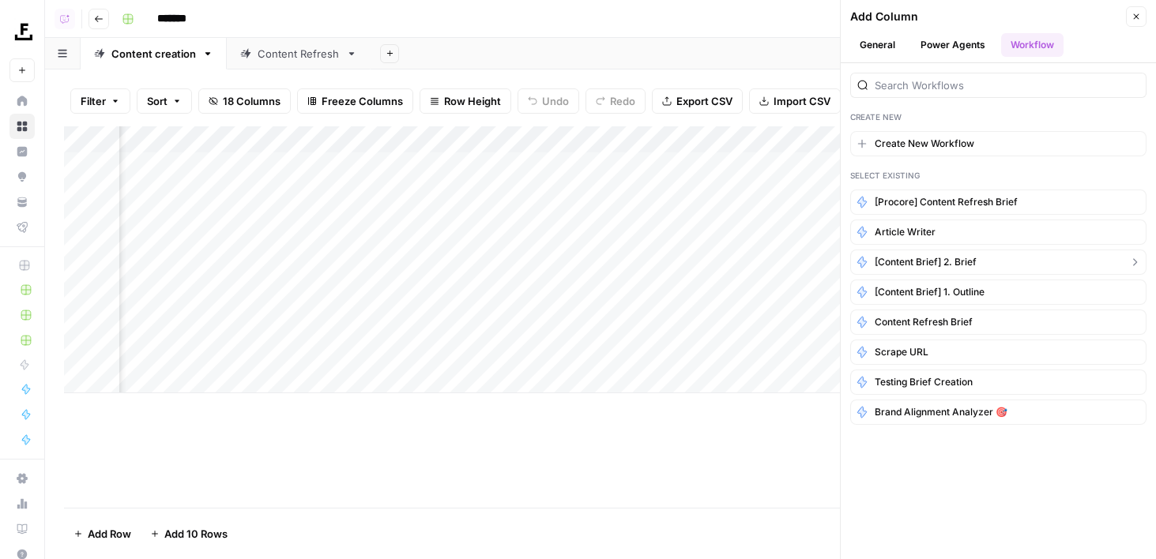
click at [919, 257] on span "[Content brief] 2. Brief" at bounding box center [925, 262] width 102 height 14
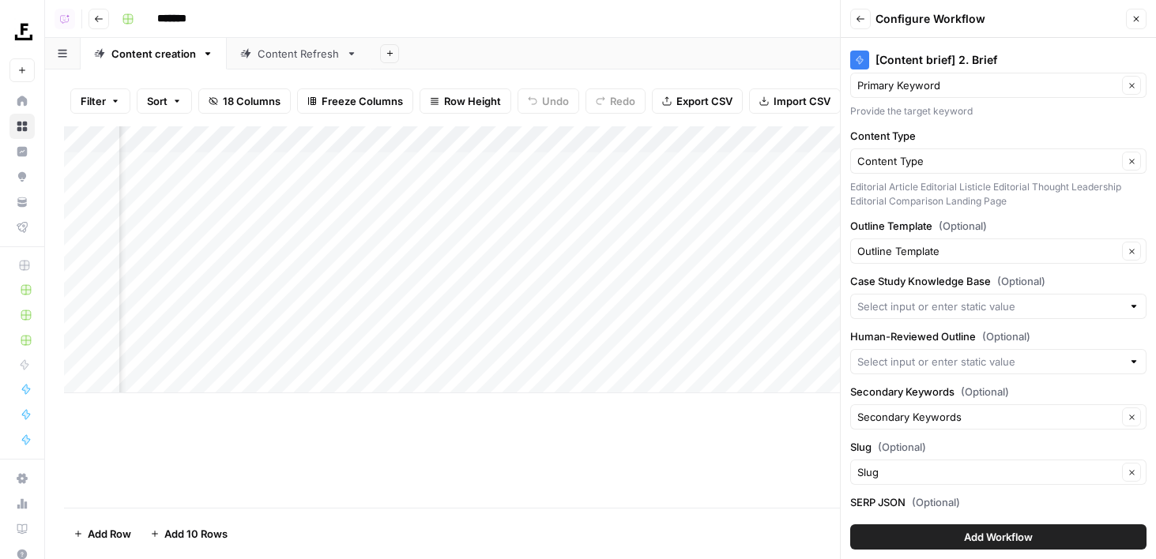
scroll to position [171, 0]
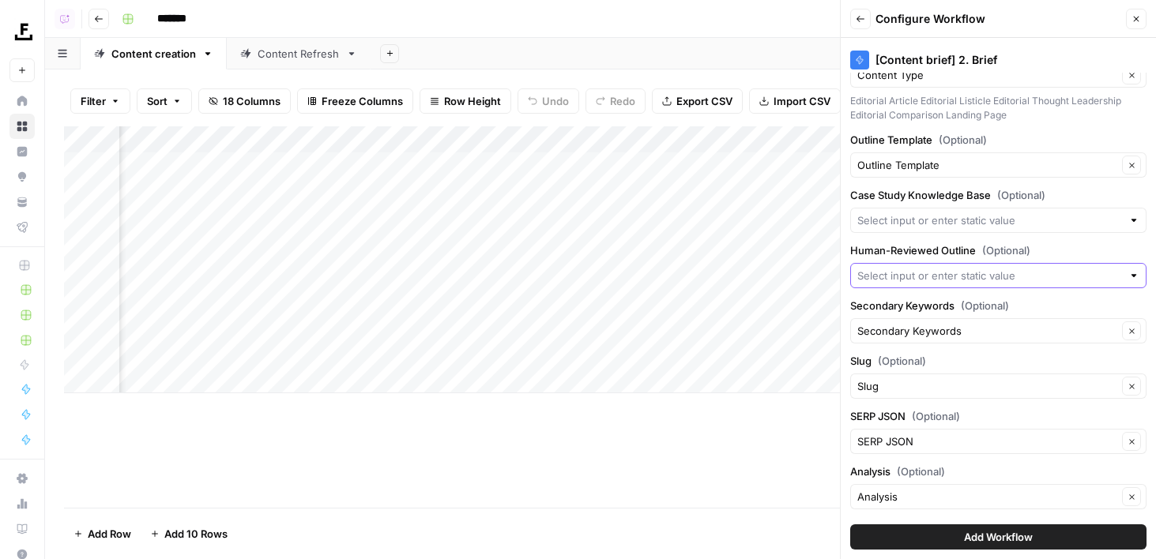
click at [909, 282] on input "Human-Reviewed Outline (Optional)" at bounding box center [989, 276] width 265 height 16
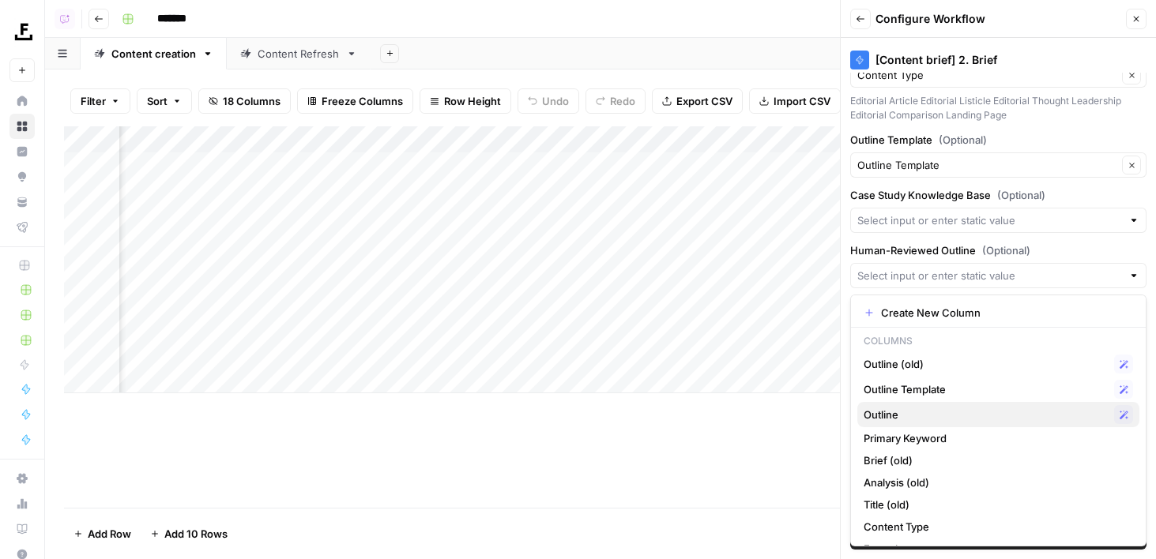
click at [914, 404] on button "Outline Possible Match" at bounding box center [998, 414] width 282 height 25
type input "Outline"
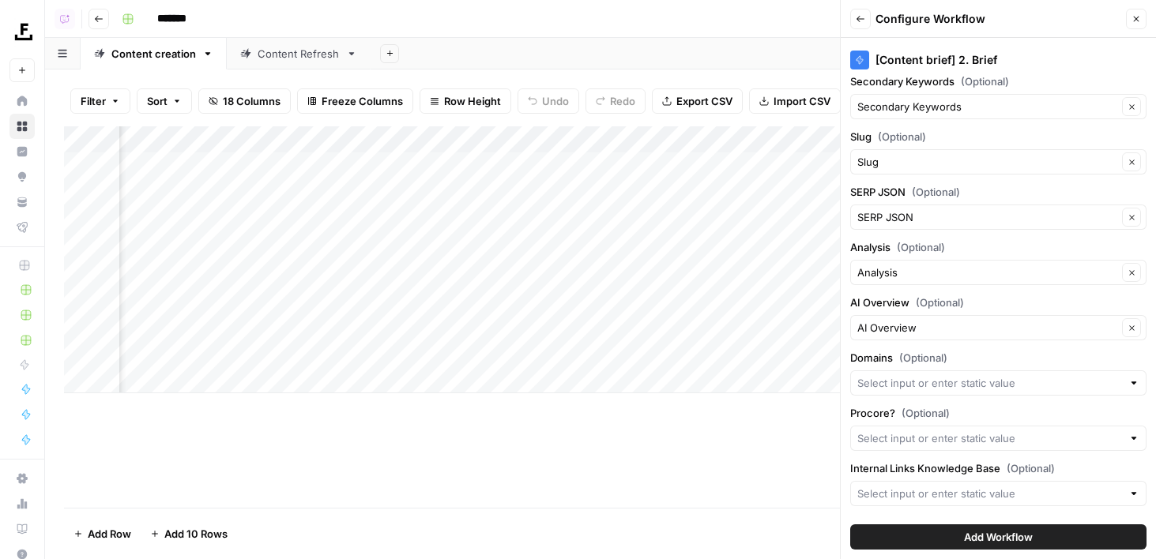
scroll to position [396, 0]
click at [920, 439] on input "Procore? (Optional)" at bounding box center [989, 438] width 265 height 16
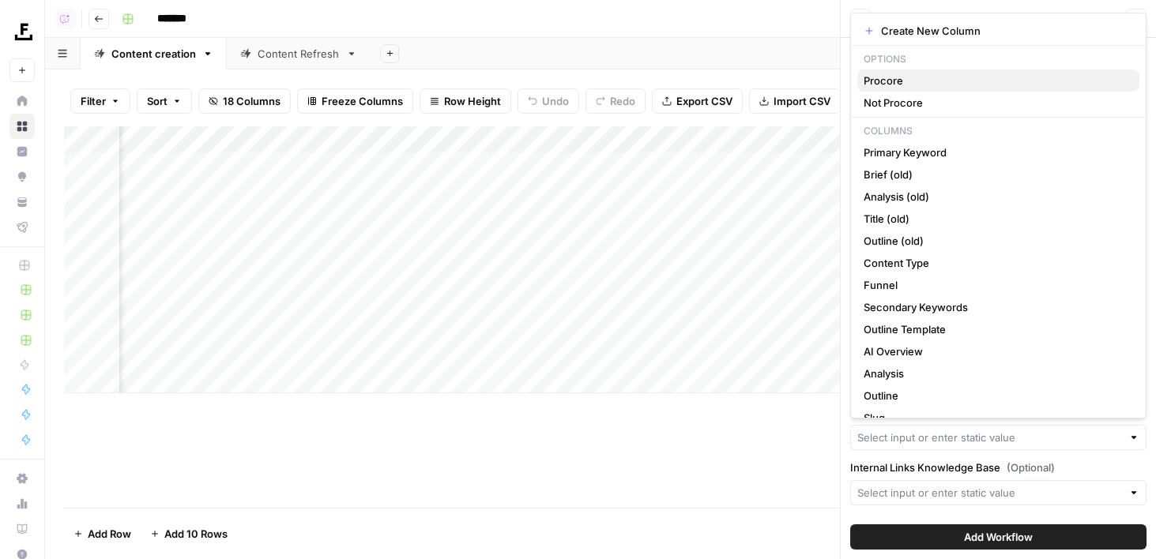
click at [892, 76] on span "Procore" at bounding box center [994, 81] width 263 height 16
type input "Procore"
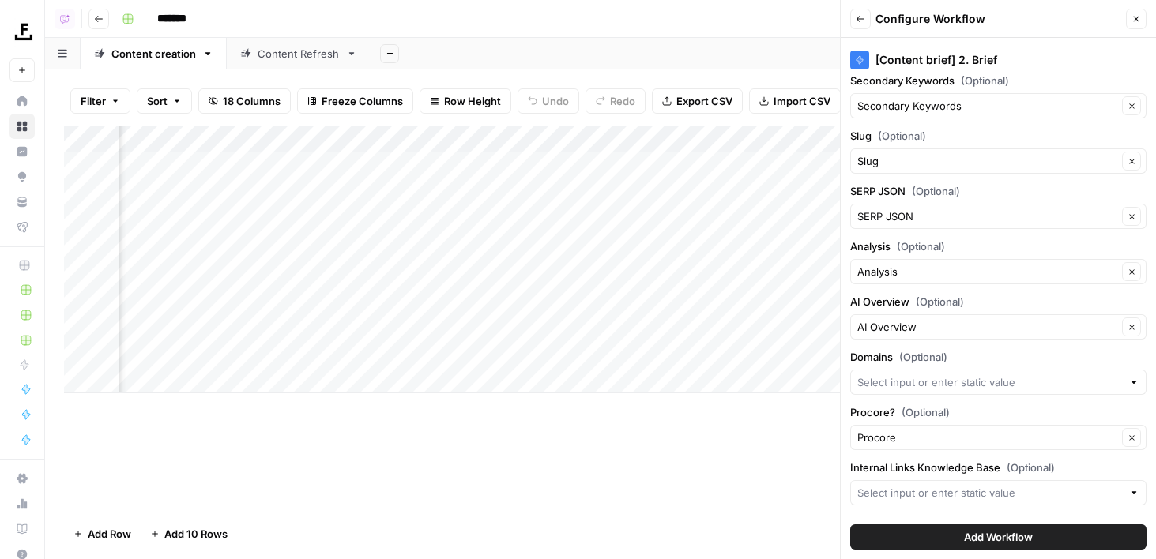
click at [983, 501] on div at bounding box center [998, 492] width 296 height 25
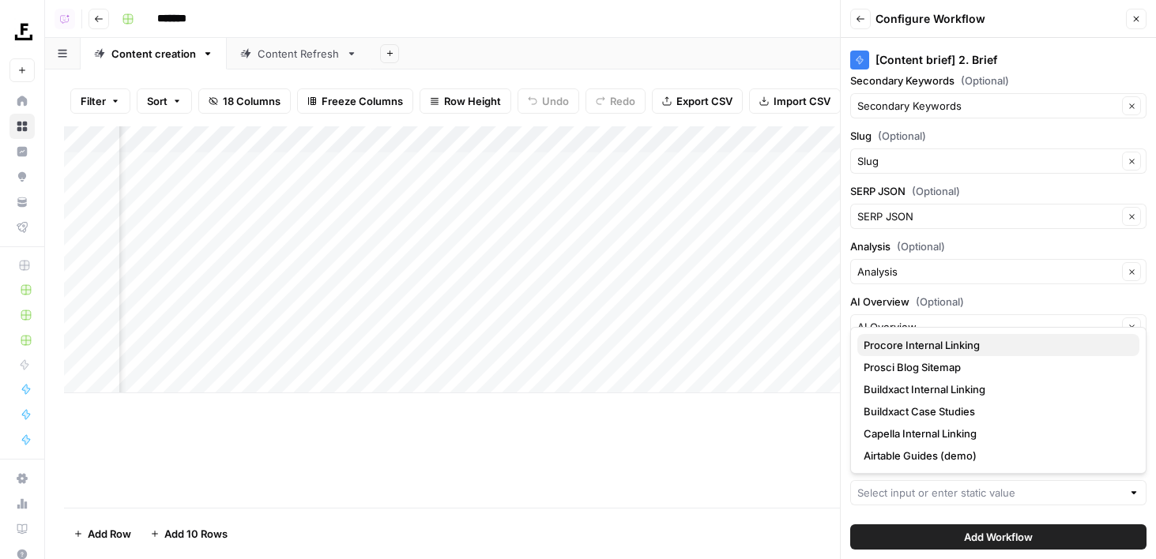
click at [928, 344] on span "Procore Internal Linking" at bounding box center [994, 345] width 263 height 16
type input "Procore Internal Linking"
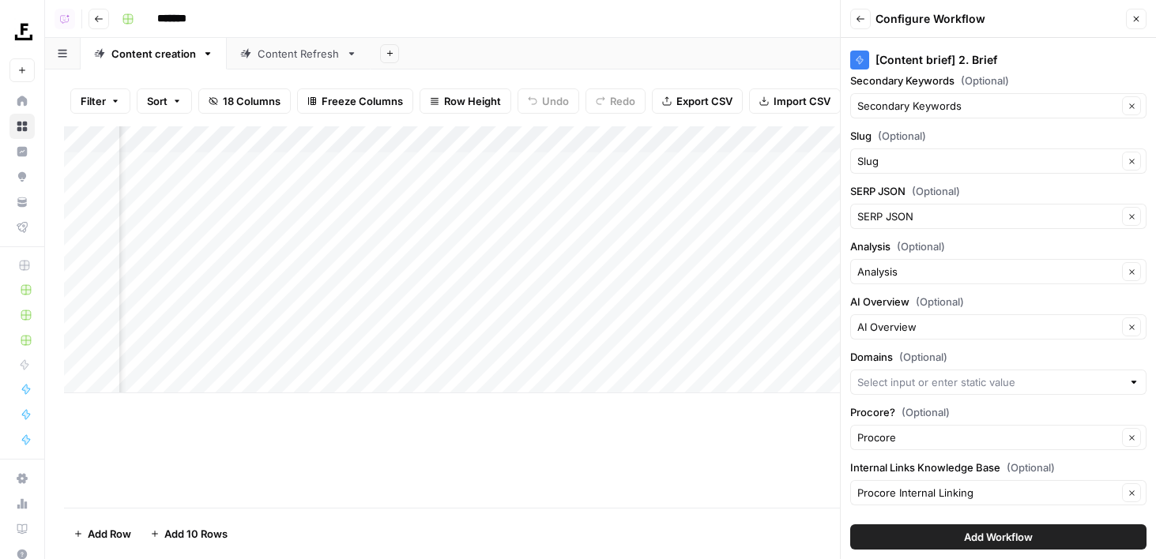
scroll to position [0, 0]
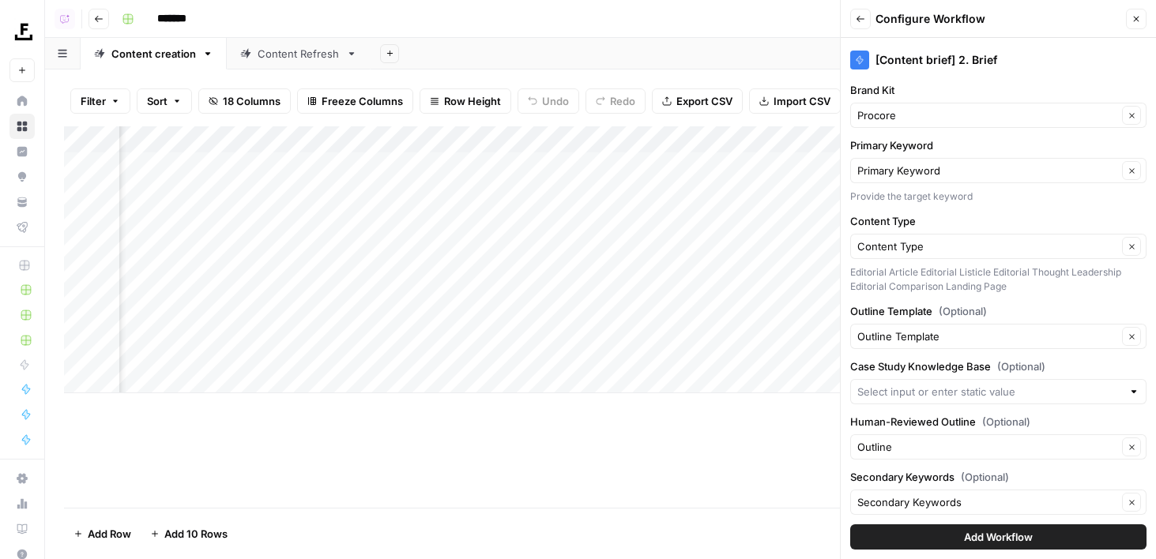
click at [939, 531] on button "Add Workflow" at bounding box center [998, 536] width 296 height 25
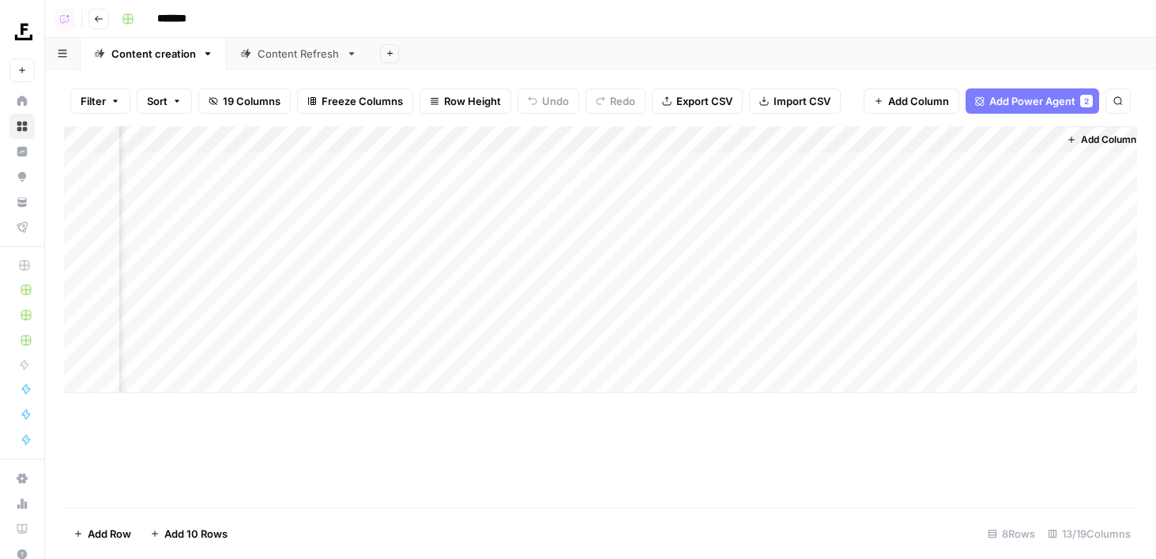
scroll to position [0, 998]
click at [950, 169] on div "Add Column" at bounding box center [600, 259] width 1073 height 267
click at [817, 136] on div "Add Column" at bounding box center [600, 259] width 1073 height 267
click at [941, 136] on div "Add Column" at bounding box center [600, 259] width 1073 height 267
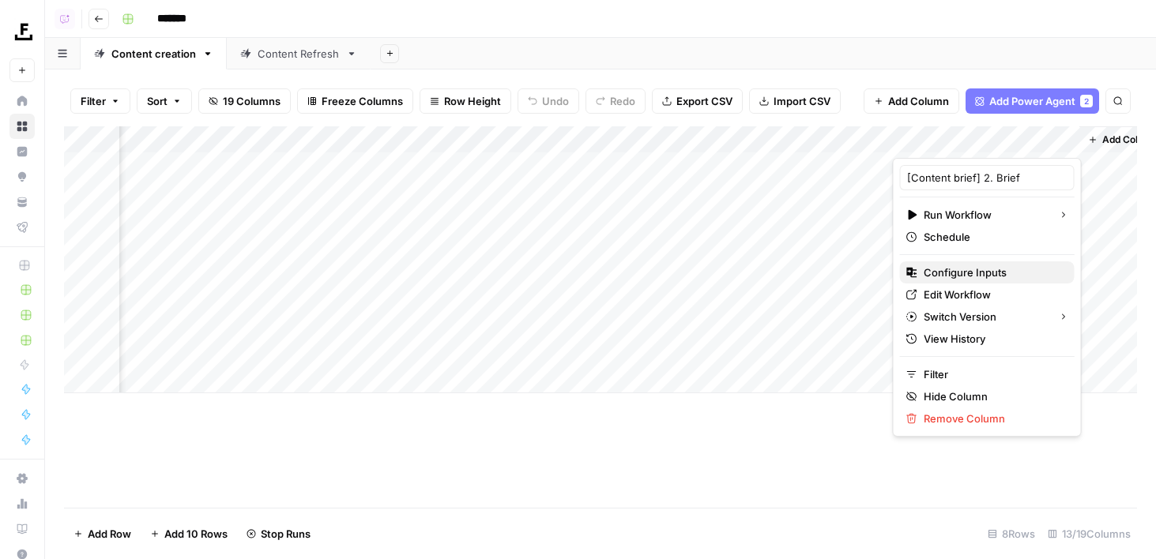
click at [942, 278] on span "Configure Inputs" at bounding box center [992, 273] width 138 height 16
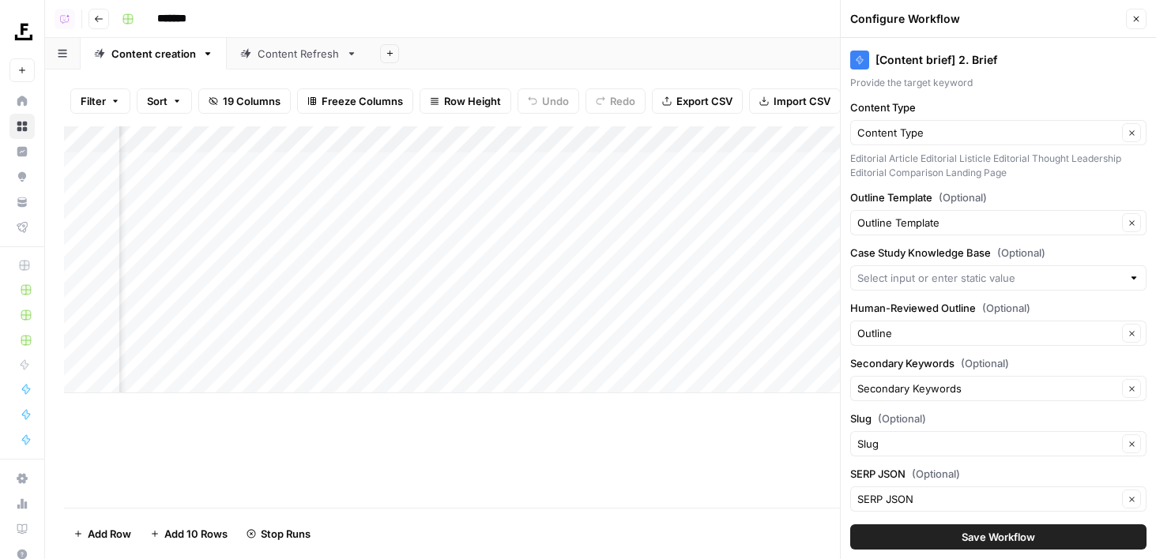
scroll to position [126, 0]
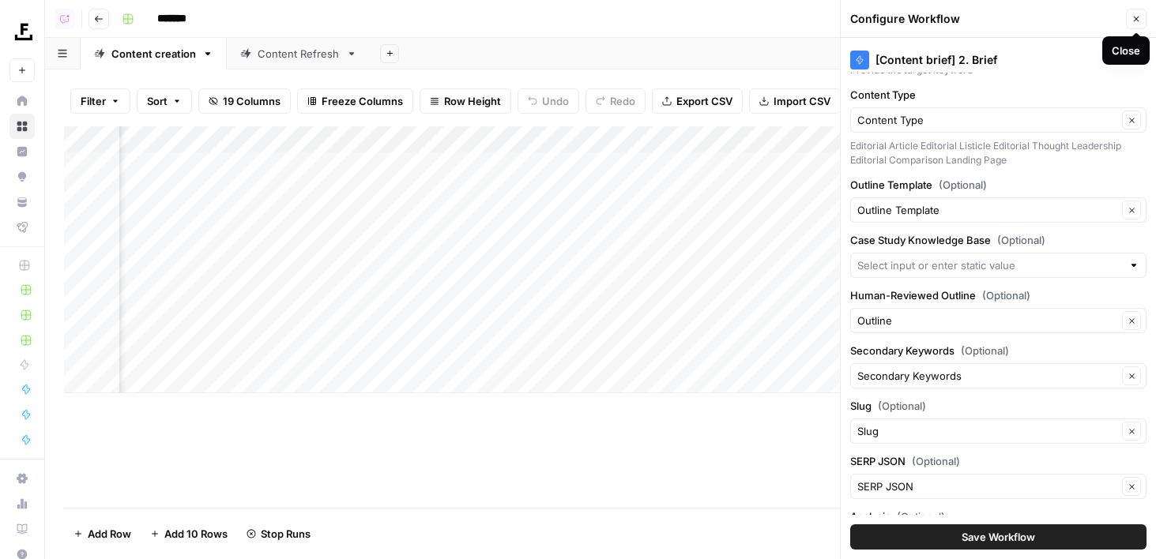
click at [1139, 26] on button "Close" at bounding box center [1135, 19] width 21 height 21
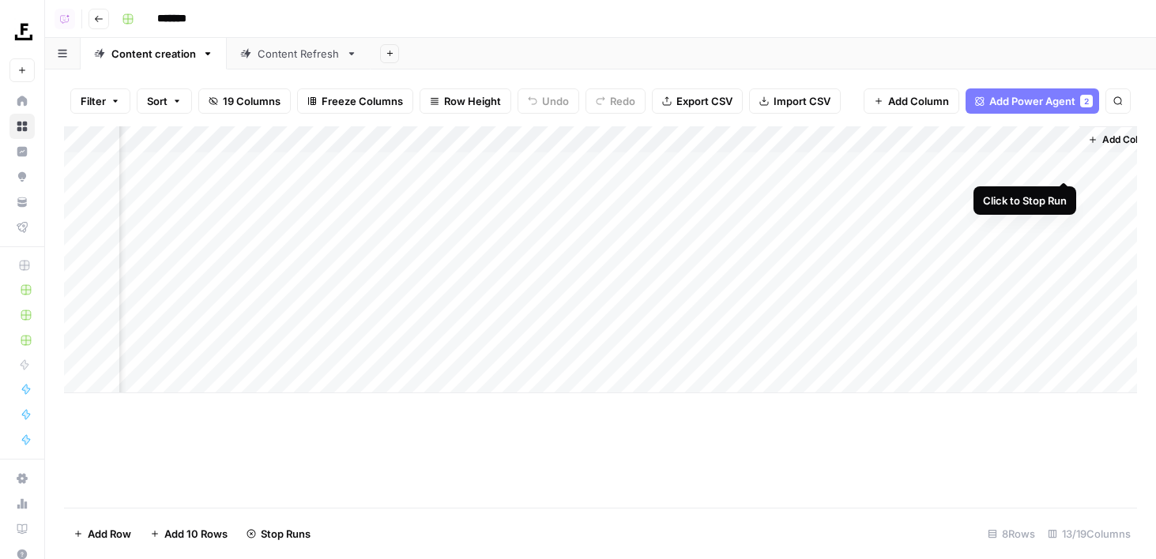
click at [1063, 167] on div "Add Column" at bounding box center [600, 259] width 1073 height 267
click at [836, 142] on div "Add Column" at bounding box center [600, 259] width 1073 height 267
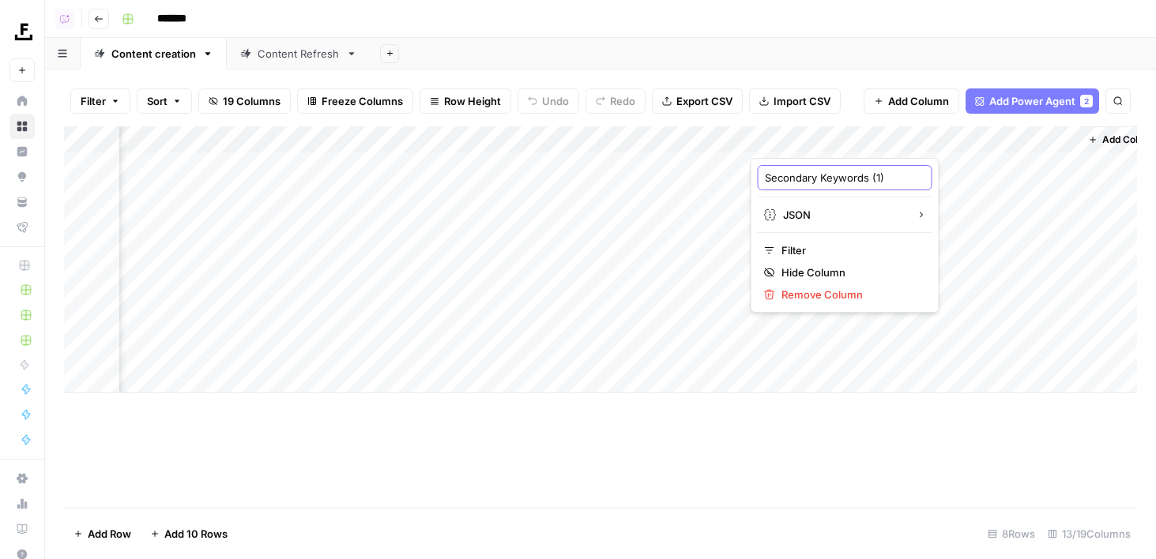
scroll to position [0, 1]
drag, startPoint x: 870, startPoint y: 179, endPoint x: 914, endPoint y: 179, distance: 44.2
click at [914, 179] on body "Foundation Inc. New Home Browse Insights Opportunities Your Data Flightpath Rec…" at bounding box center [578, 279] width 1156 height 559
click at [581, 51] on div "Add Sheet" at bounding box center [762, 54] width 785 height 32
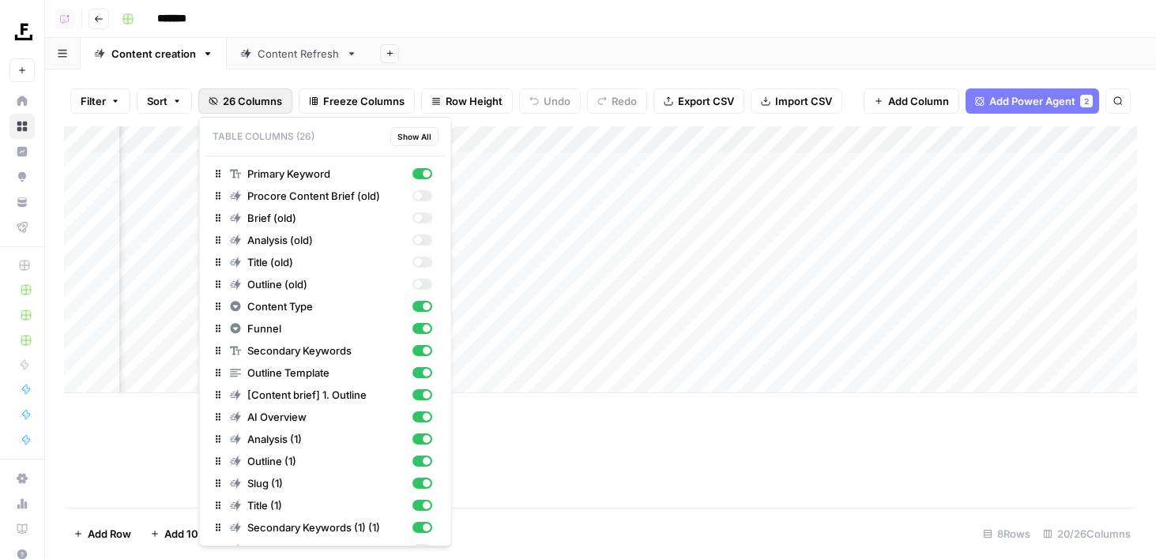
click at [254, 92] on button "26 Columns" at bounding box center [245, 100] width 94 height 25
click at [424, 284] on div "button" at bounding box center [421, 284] width 20 height 11
click at [425, 260] on div "button" at bounding box center [421, 262] width 20 height 11
click at [425, 238] on div "button" at bounding box center [421, 240] width 20 height 11
click at [425, 212] on div "Brief (old)" at bounding box center [331, 218] width 202 height 16
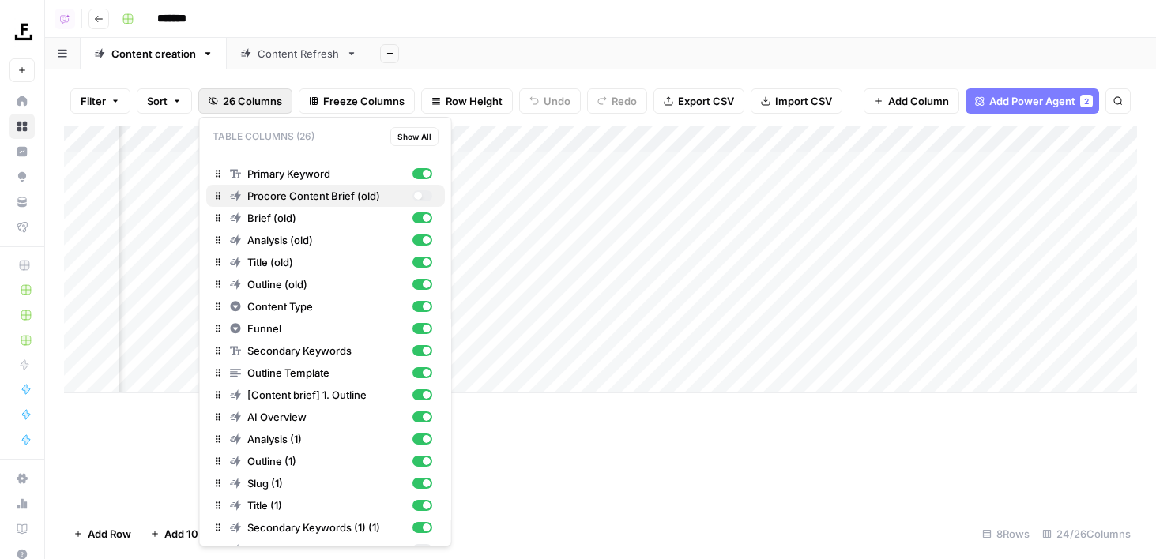
click at [425, 189] on div "Procore Content Brief (old)" at bounding box center [331, 196] width 202 height 16
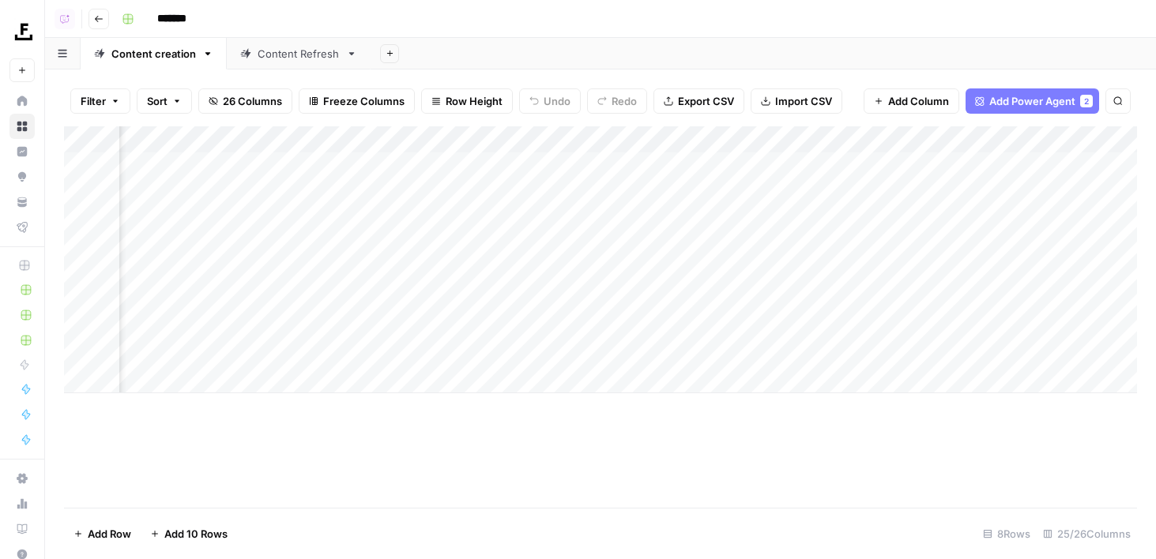
click at [712, 46] on div "Add Sheet" at bounding box center [762, 54] width 785 height 32
click at [435, 140] on div "Add Column" at bounding box center [600, 259] width 1073 height 267
click at [567, 126] on div "Add Column" at bounding box center [600, 259] width 1073 height 267
click at [566, 297] on span "Remove Column" at bounding box center [614, 295] width 138 height 16
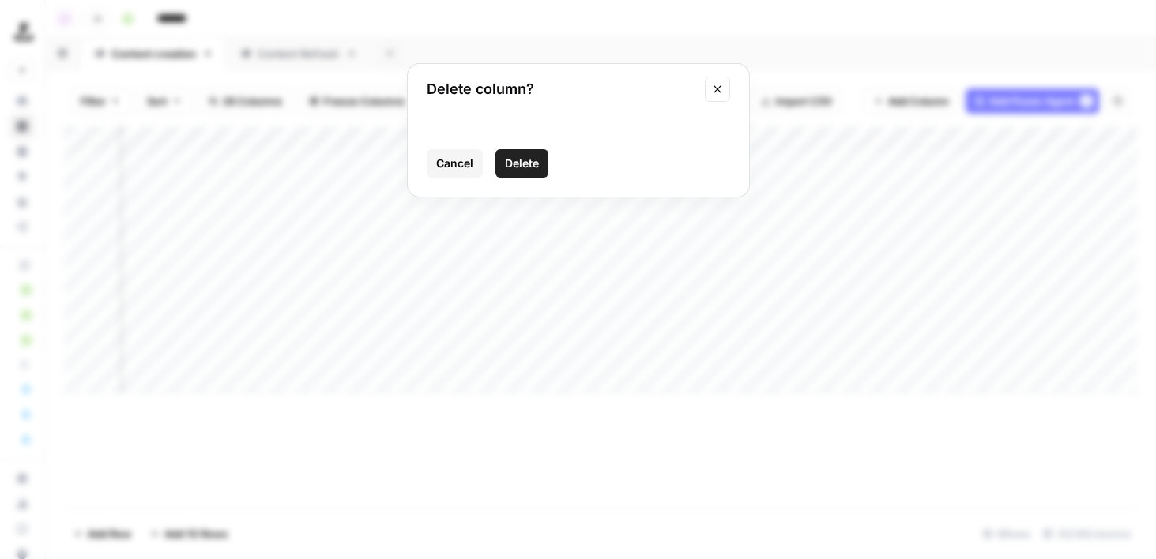
click at [517, 163] on span "Delete" at bounding box center [522, 164] width 34 height 16
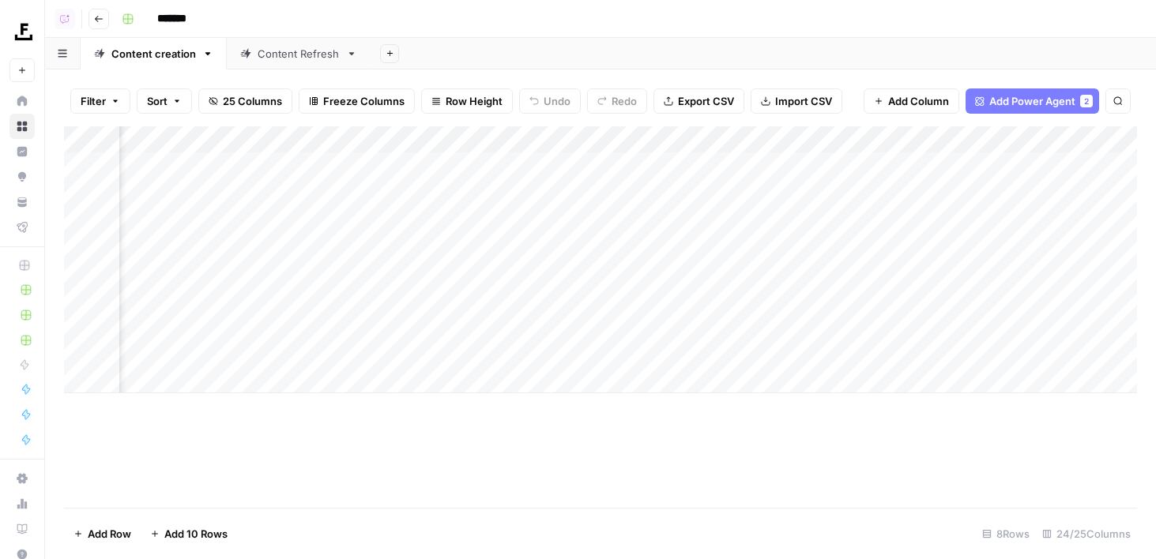
click at [614, 140] on div "Add Column" at bounding box center [600, 259] width 1073 height 267
click at [592, 299] on span "Remove Column" at bounding box center [614, 295] width 138 height 16
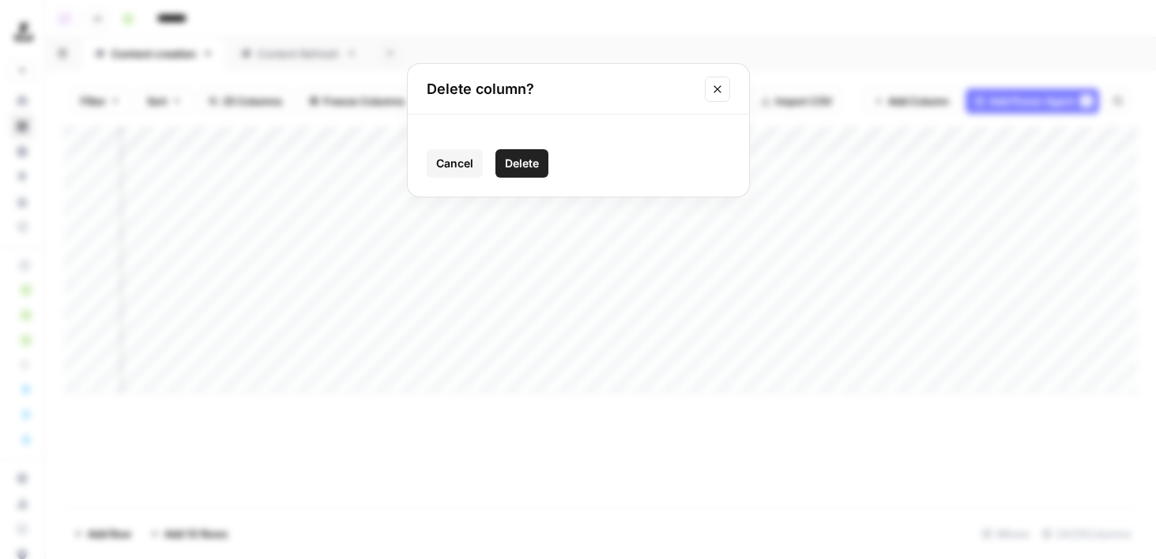
click at [535, 175] on button "Delete" at bounding box center [521, 163] width 53 height 28
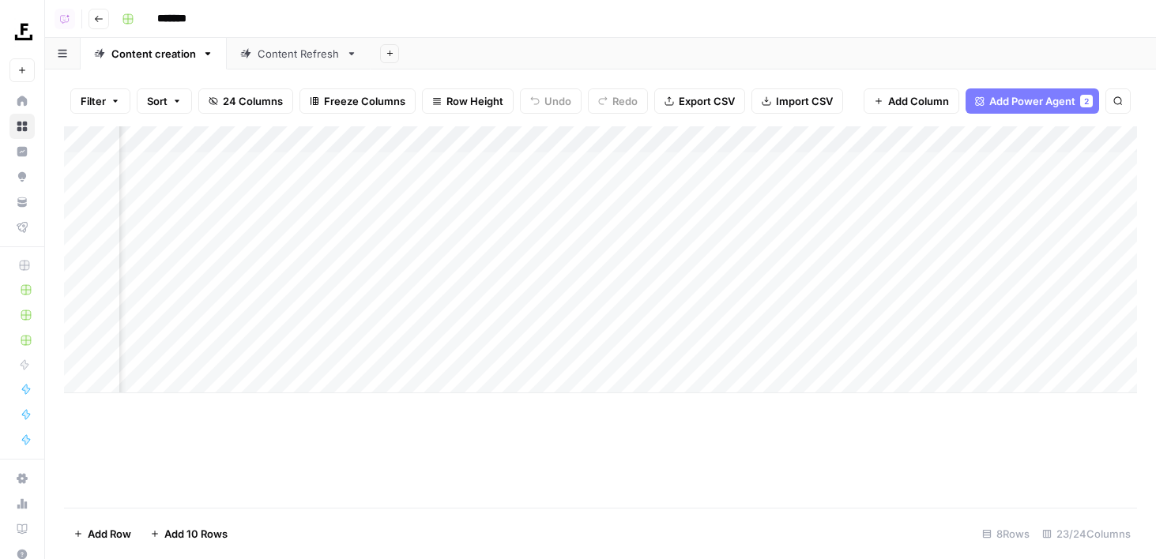
click at [577, 140] on div "Add Column" at bounding box center [600, 259] width 1073 height 267
click at [567, 294] on span "Remove Column" at bounding box center [614, 295] width 138 height 16
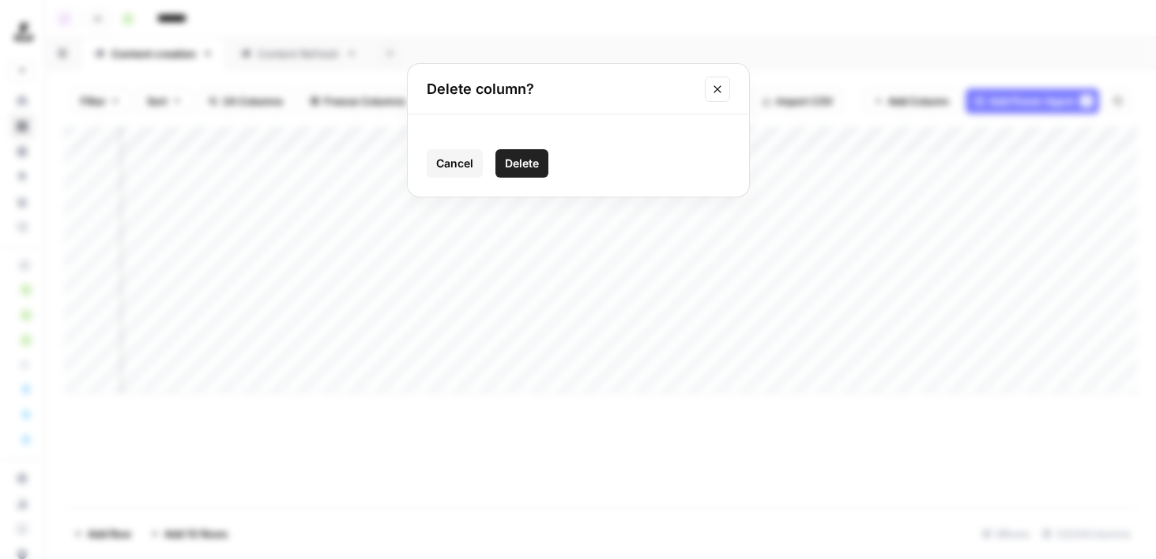
click at [531, 151] on button "Delete" at bounding box center [521, 163] width 53 height 28
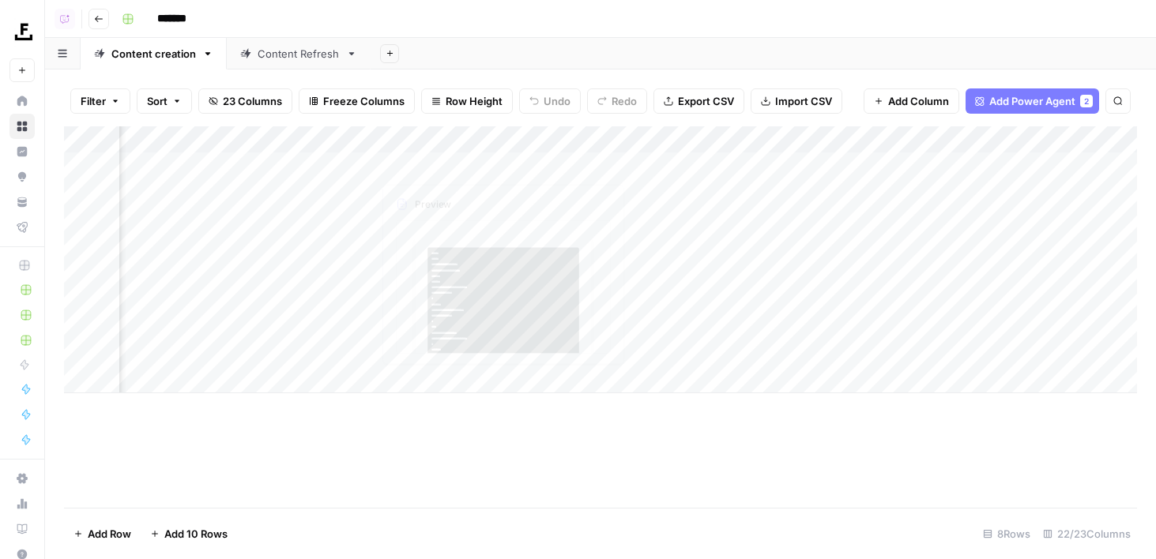
click at [448, 124] on div "Filter Sort 23 Columns Freeze Columns Row Height Undo Redo Export CSV Import CS…" at bounding box center [600, 101] width 1073 height 51
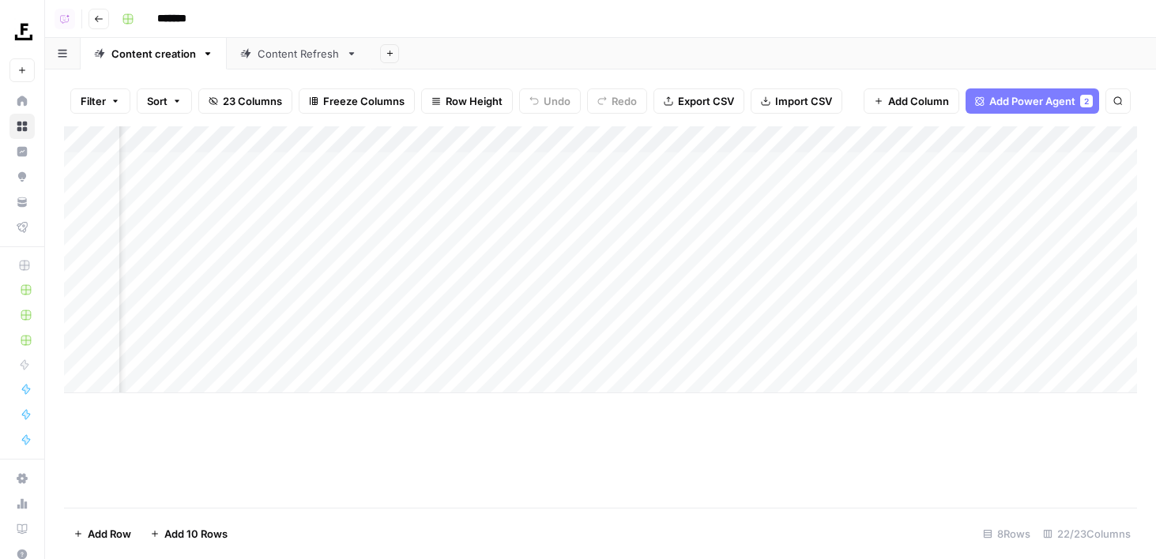
click at [448, 140] on div "Add Column" at bounding box center [600, 259] width 1073 height 267
click at [667, 15] on div "*******" at bounding box center [627, 18] width 1024 height 25
click at [446, 137] on div "Add Column" at bounding box center [600, 259] width 1073 height 267
drag, startPoint x: 390, startPoint y: 175, endPoint x: 495, endPoint y: 175, distance: 105.0
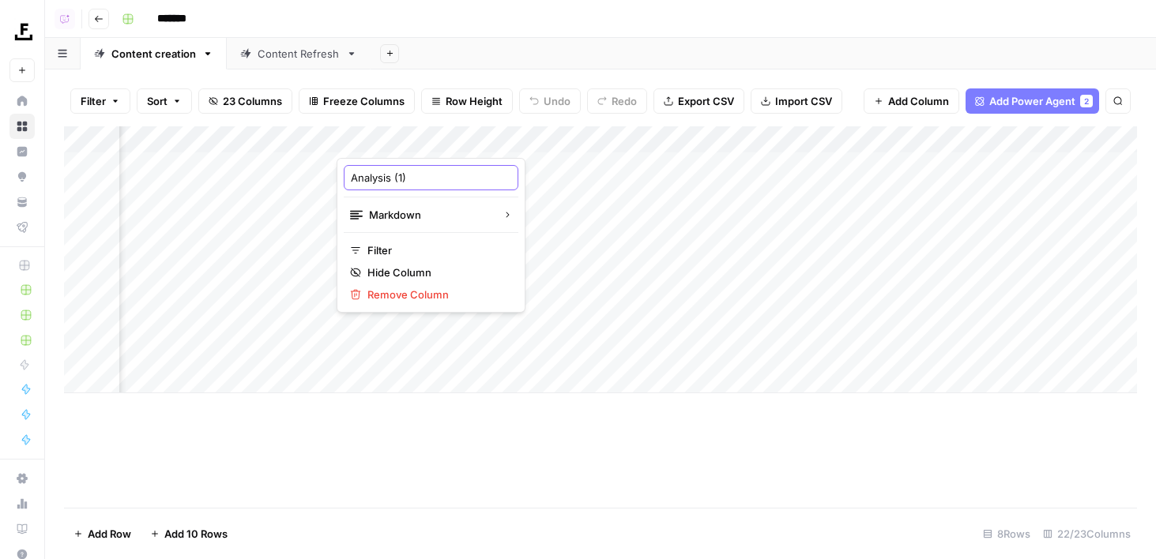
click at [489, 175] on body "Foundation Inc. New Home Browse Insights Opportunities Your Data Flightpath Rec…" at bounding box center [578, 279] width 1156 height 559
type input "Analysis"
click at [407, 147] on div "Add Column" at bounding box center [600, 259] width 1073 height 267
click at [417, 181] on input "Analysis (1)" at bounding box center [431, 178] width 160 height 16
type input "Analysis"
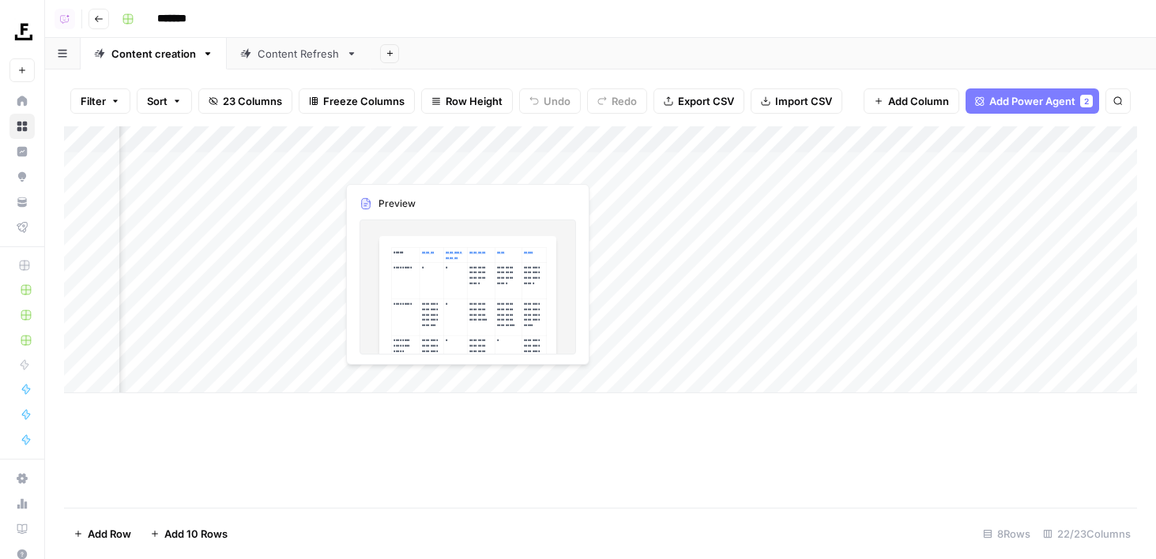
click at [407, 137] on div "Add Column" at bounding box center [600, 259] width 1073 height 267
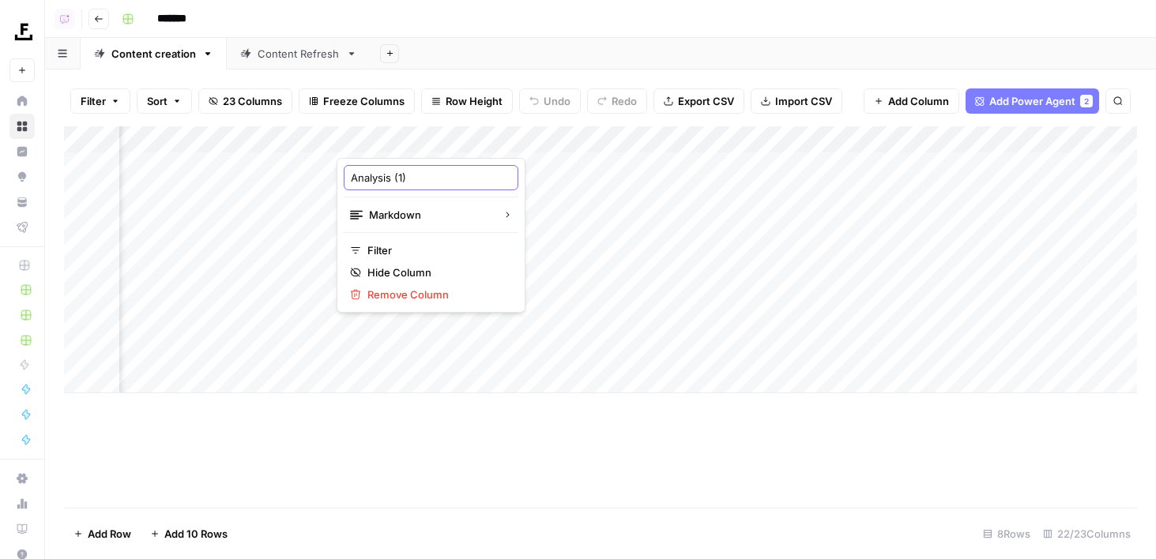
click at [407, 171] on input "Analysis (1)" at bounding box center [431, 178] width 160 height 16
type input "Analysis"
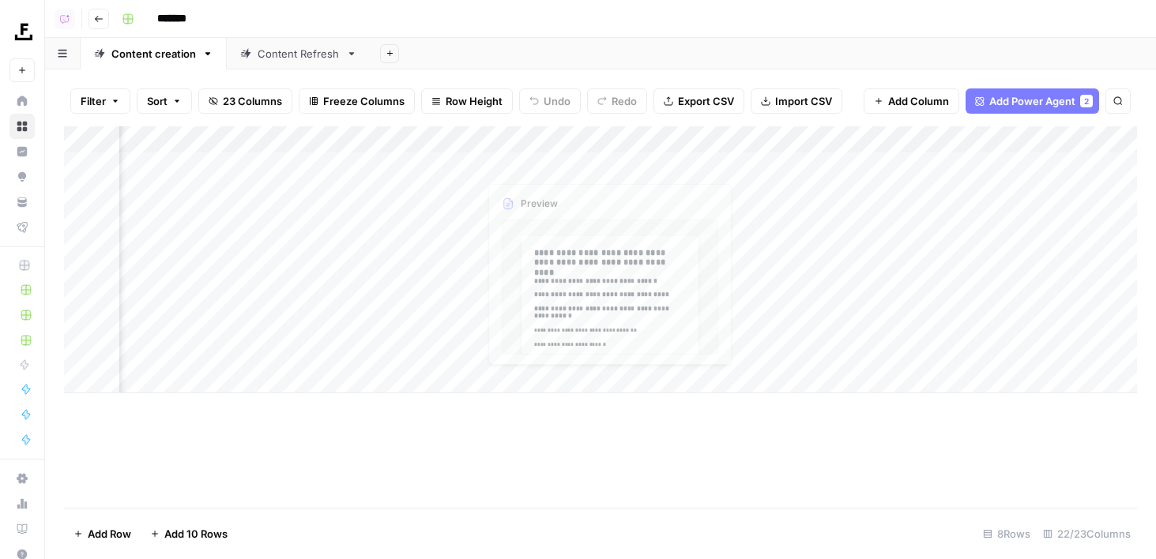
click at [528, 141] on div "Add Column" at bounding box center [600, 259] width 1073 height 267
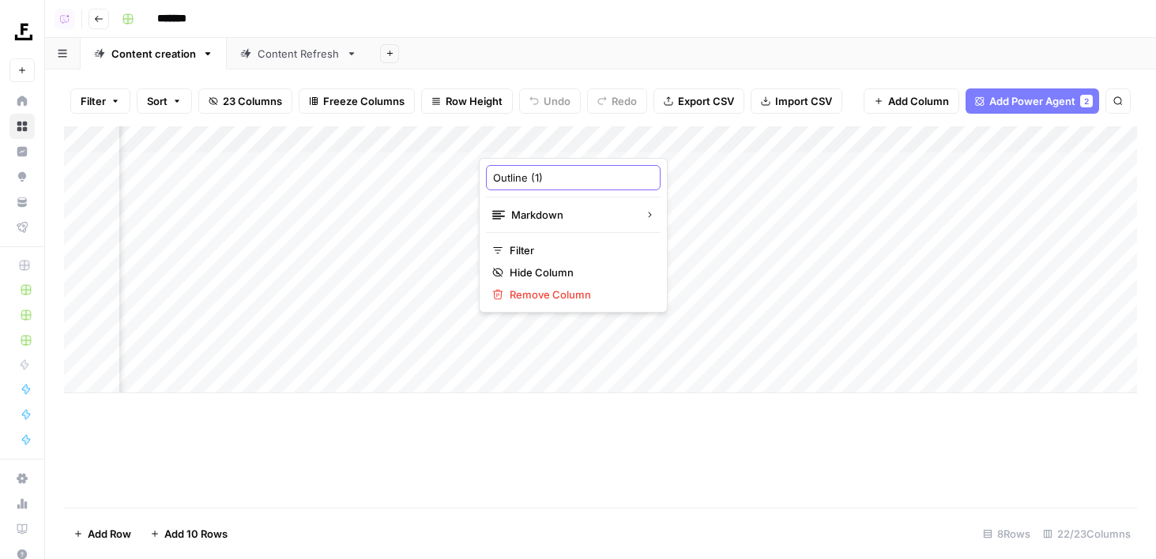
click at [547, 177] on input "Outline (1)" at bounding box center [573, 178] width 160 height 16
type input "Outline"
click at [408, 135] on div "Add Column" at bounding box center [600, 259] width 1073 height 267
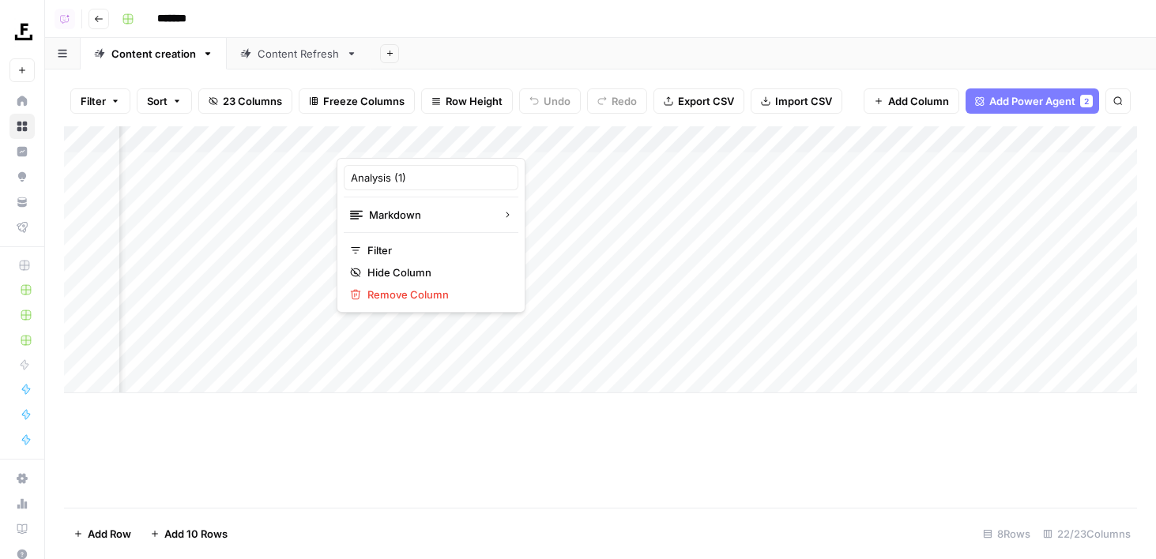
click at [793, 32] on header "Copilot Go back *******" at bounding box center [600, 19] width 1110 height 38
click at [493, 141] on div "Add Column" at bounding box center [600, 259] width 1073 height 267
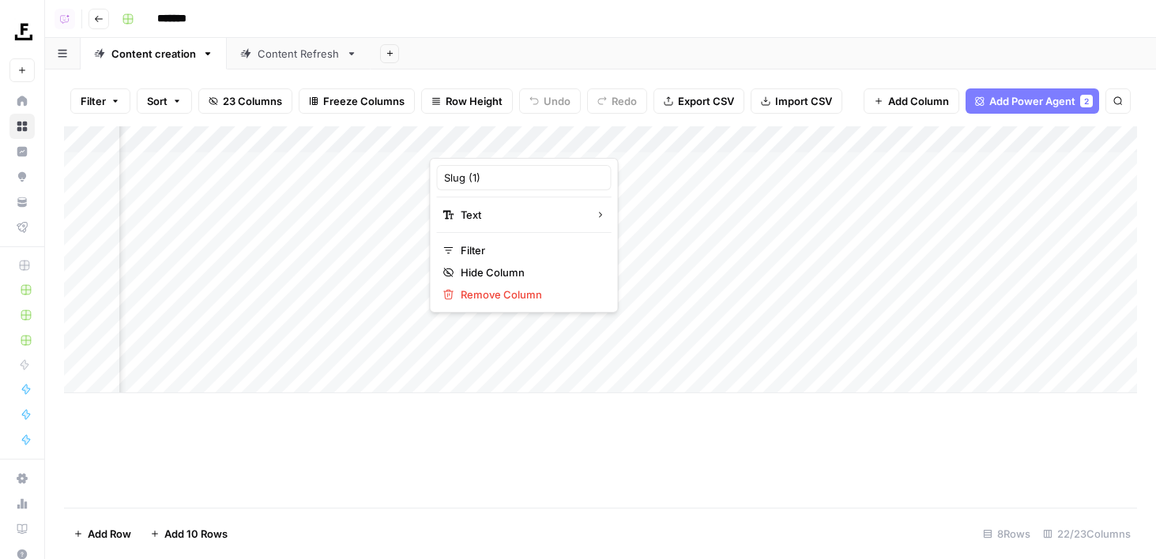
click at [768, 10] on div "*******" at bounding box center [627, 18] width 1024 height 25
click at [672, 141] on div "Add Column" at bounding box center [600, 259] width 1073 height 267
click at [679, 46] on div "Add Sheet" at bounding box center [762, 54] width 785 height 32
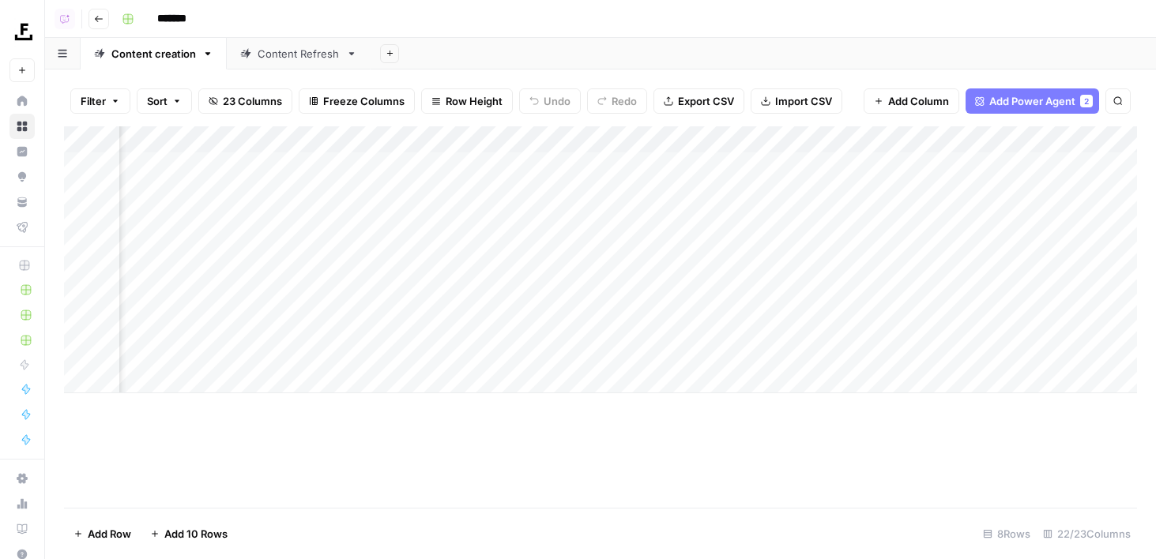
click at [710, 141] on div "Add Column" at bounding box center [600, 259] width 1073 height 267
click at [708, 298] on span "Remove Column" at bounding box center [768, 295] width 138 height 16
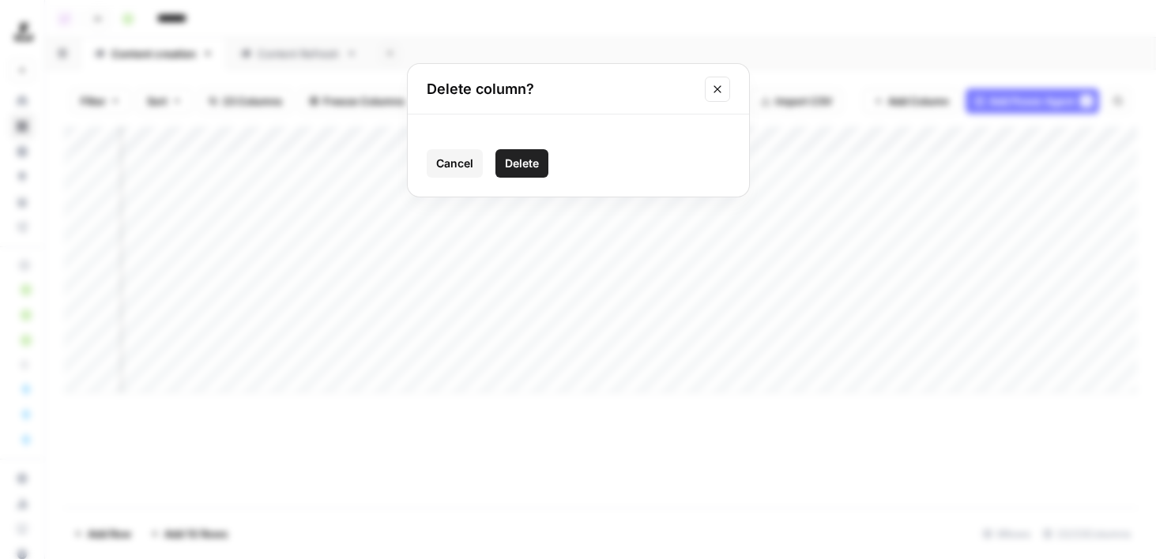
click at [513, 158] on span "Delete" at bounding box center [522, 164] width 34 height 16
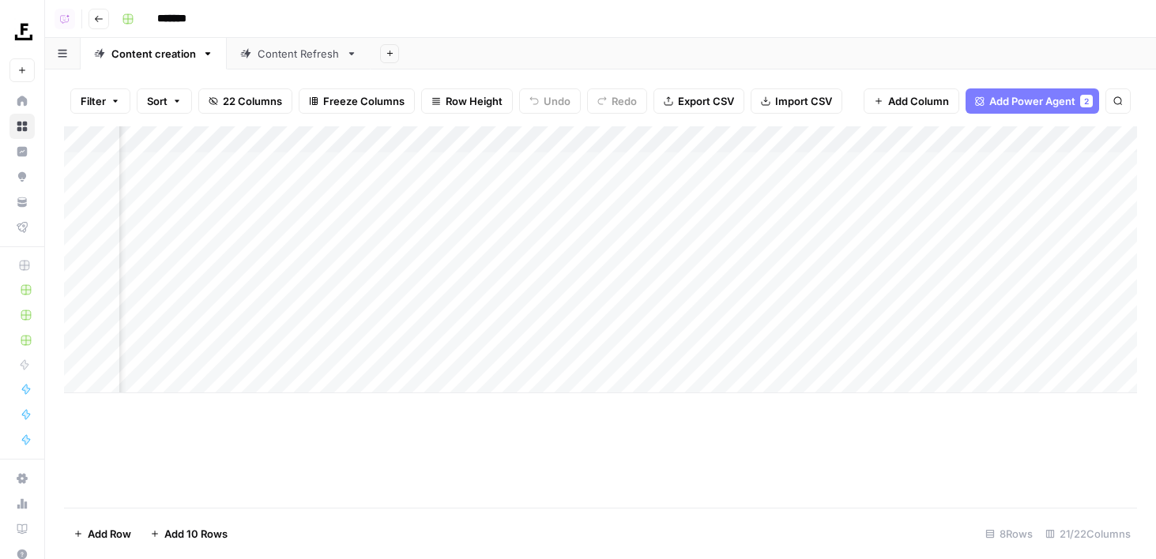
click at [723, 141] on div "Add Column" at bounding box center [600, 259] width 1073 height 267
click at [723, 299] on span "Remove Column" at bounding box center [768, 295] width 138 height 16
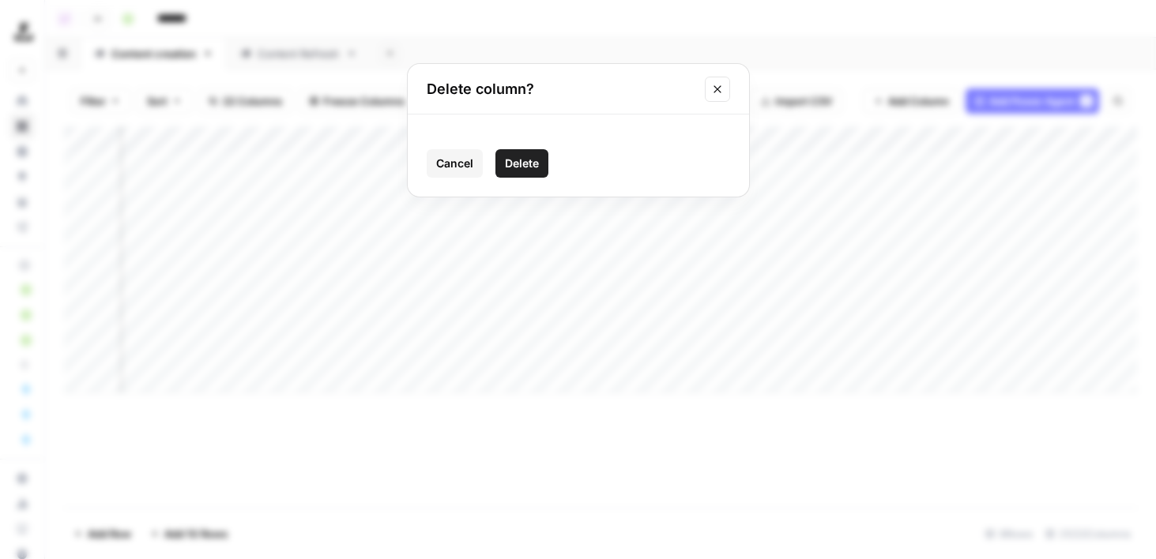
click at [489, 170] on div "Cancel Delete" at bounding box center [578, 163] width 303 height 28
click at [505, 170] on span "Delete" at bounding box center [522, 164] width 34 height 16
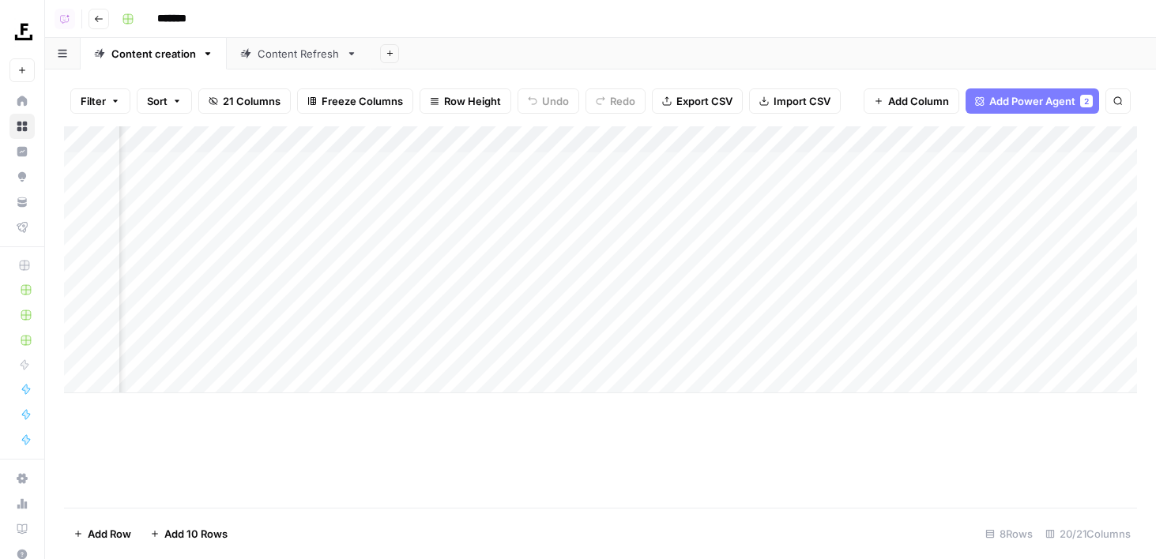
scroll to position [0, 1177]
click at [910, 144] on div "Add Column" at bounding box center [600, 259] width 1073 height 267
click at [904, 298] on span "Remove Column" at bounding box center [952, 295] width 138 height 16
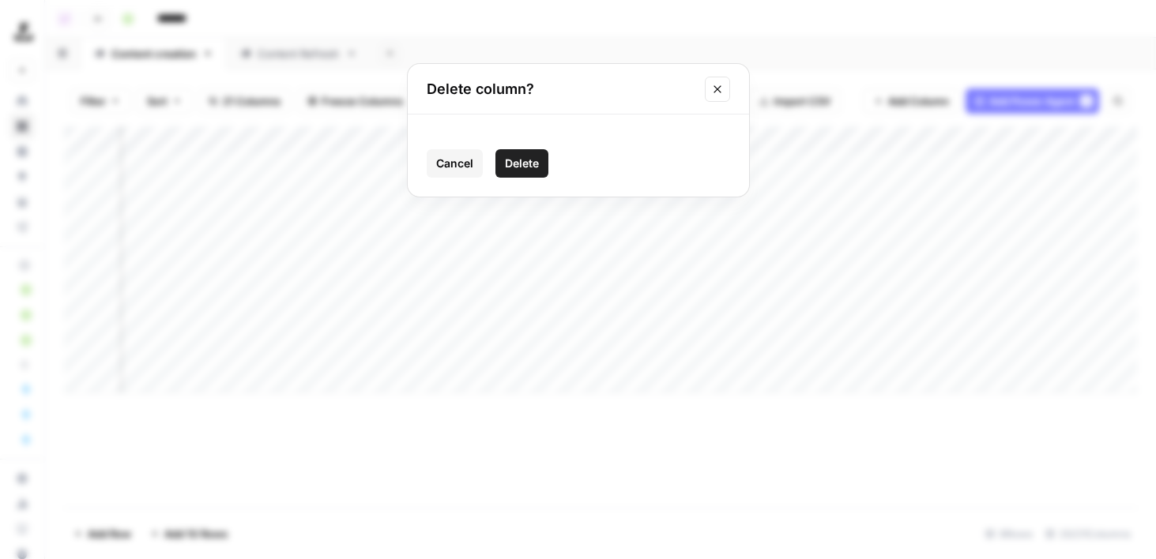
click at [528, 156] on span "Delete" at bounding box center [522, 164] width 34 height 16
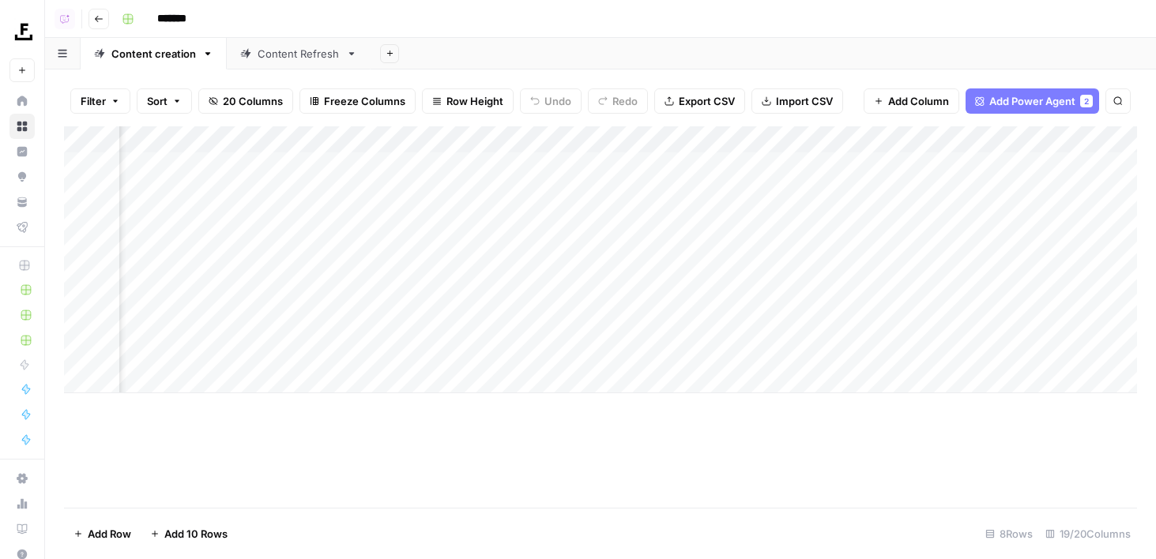
click at [935, 137] on div "Add Column" at bounding box center [600, 259] width 1073 height 267
click at [898, 295] on span "Remove Column" at bounding box center [952, 295] width 138 height 16
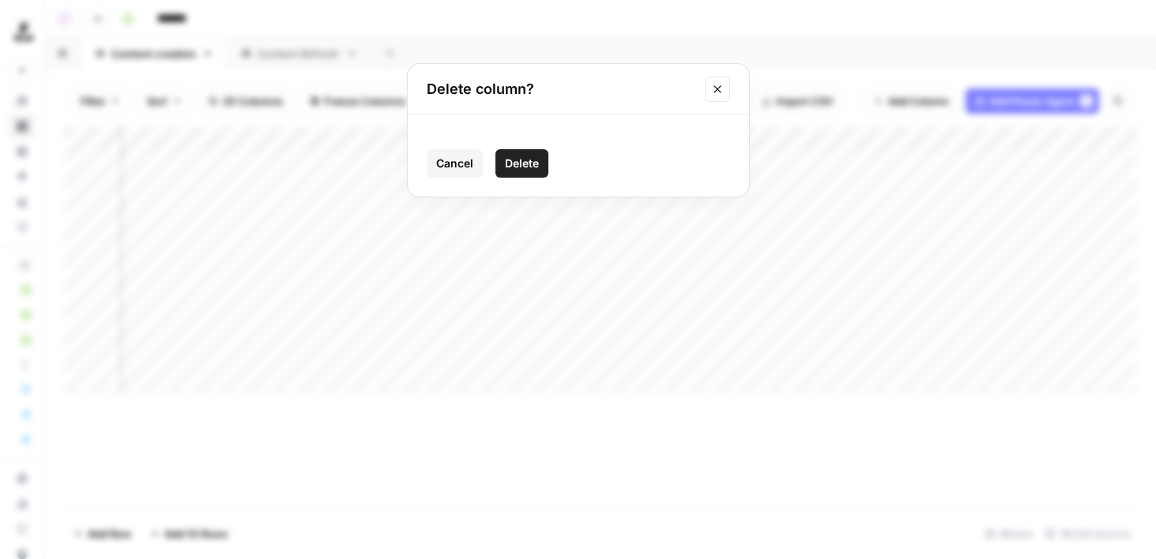
click at [513, 159] on span "Delete" at bounding box center [522, 164] width 34 height 16
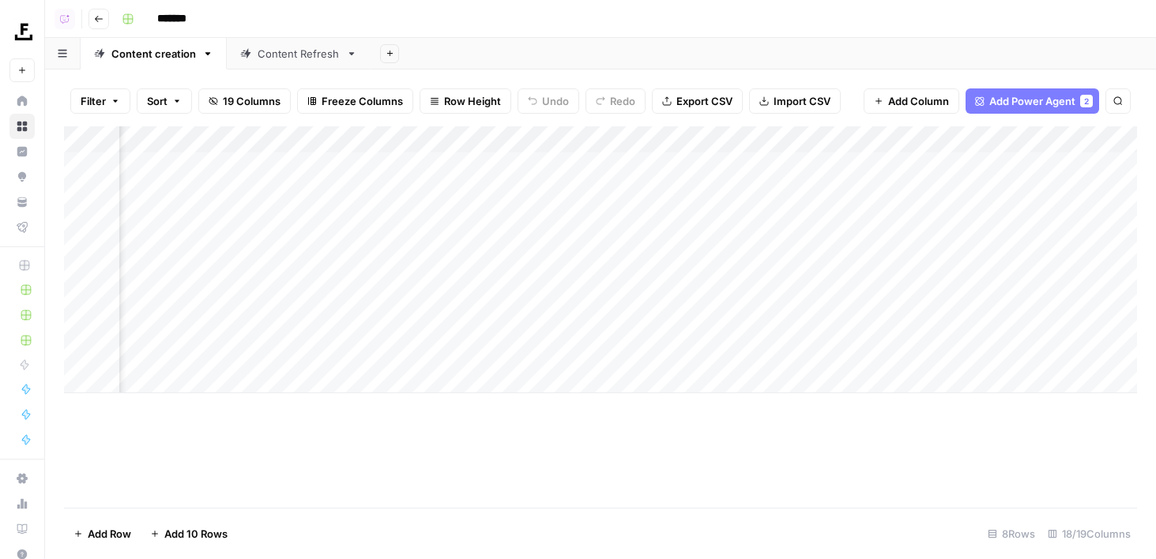
click at [613, 137] on div "Add Column" at bounding box center [600, 259] width 1073 height 267
click at [622, 294] on span "Remove Column" at bounding box center [668, 295] width 138 height 16
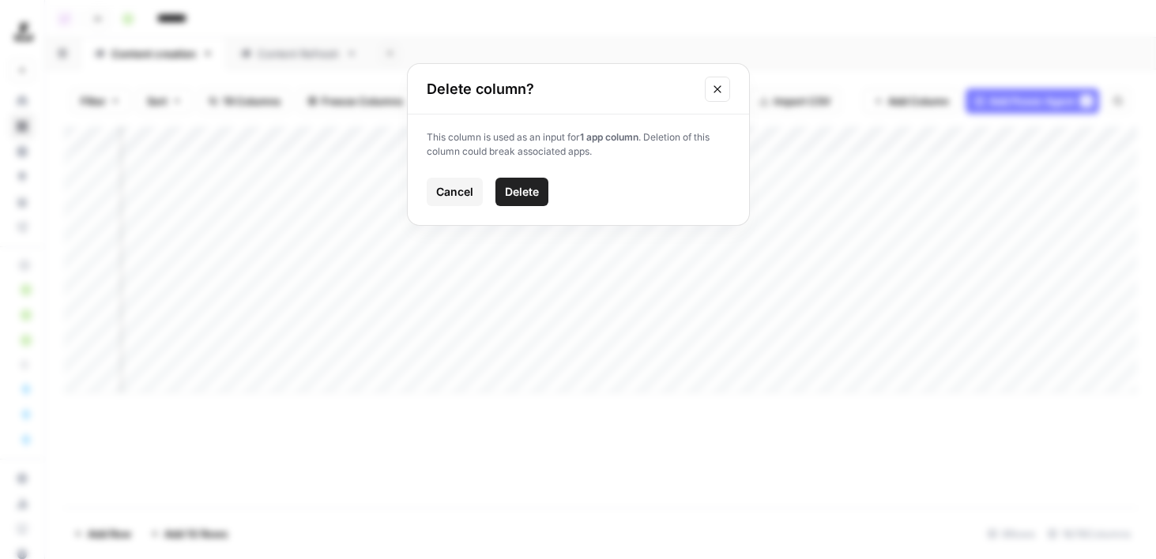
click at [523, 194] on span "Delete" at bounding box center [522, 192] width 34 height 16
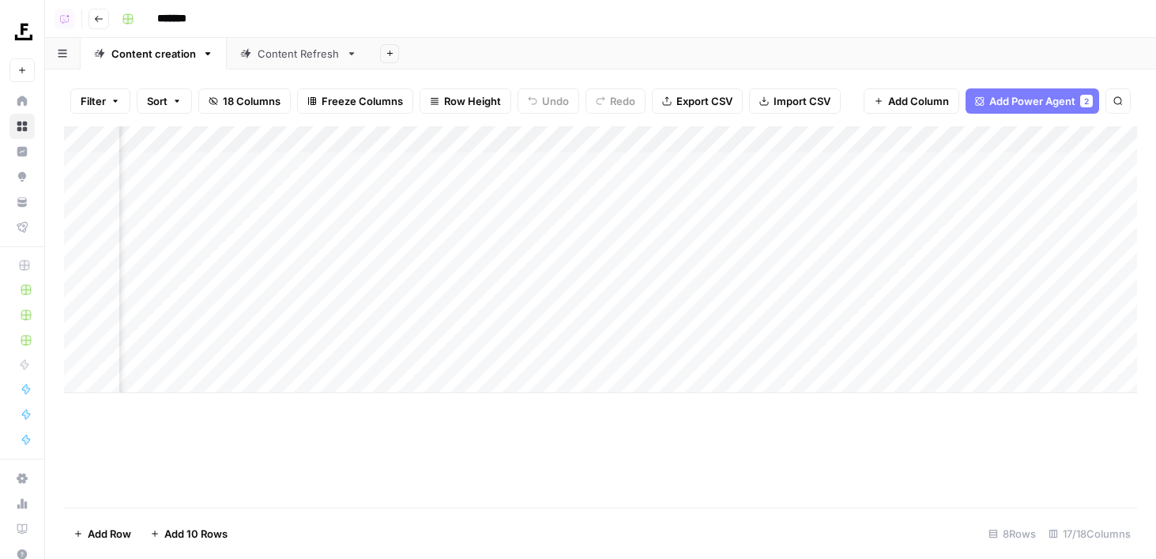
click at [458, 137] on div "Add Column" at bounding box center [600, 259] width 1073 height 267
click at [469, 295] on span "Remove Column" at bounding box center [526, 295] width 138 height 16
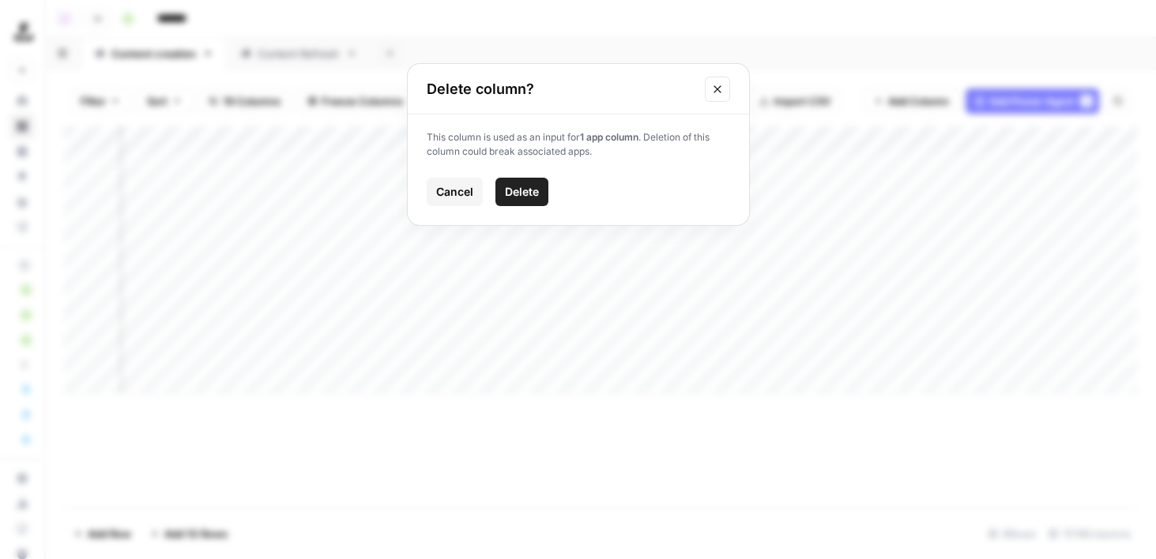
click at [509, 181] on button "Delete" at bounding box center [521, 192] width 53 height 28
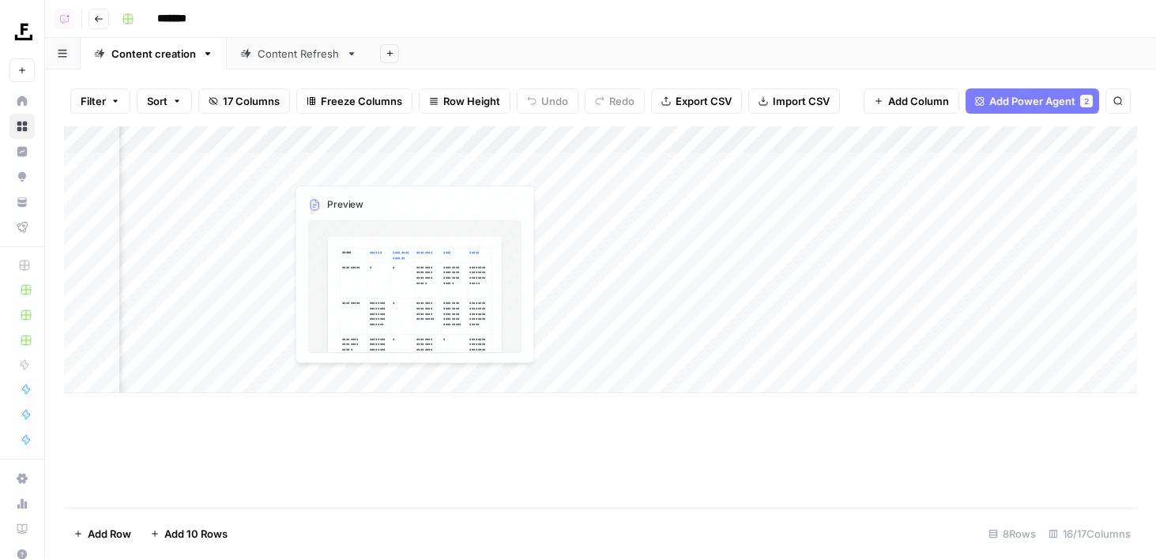
click at [310, 145] on div "Add Column" at bounding box center [600, 259] width 1073 height 267
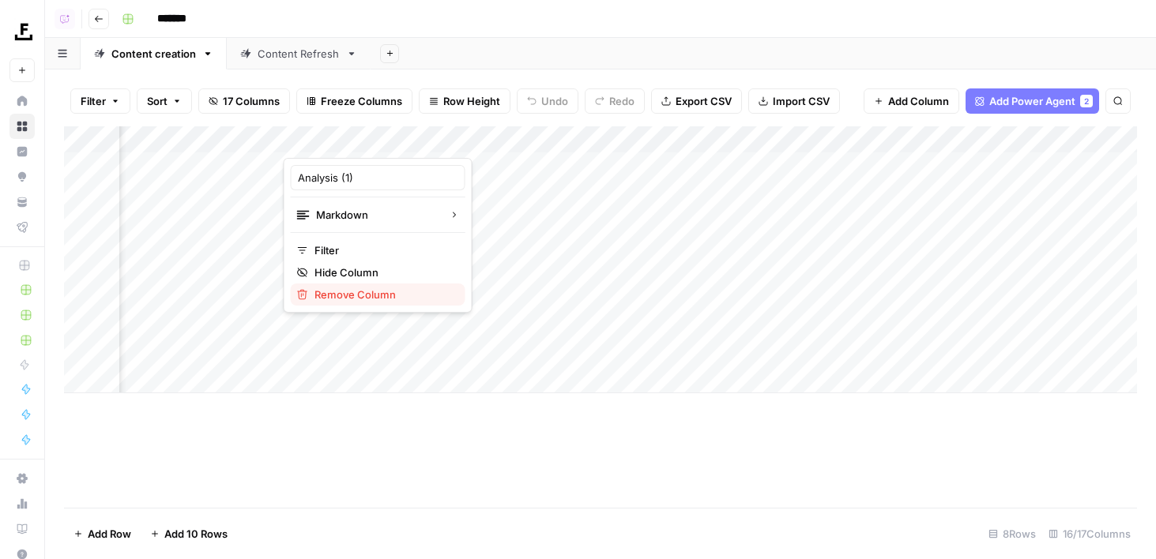
click at [344, 298] on span "Remove Column" at bounding box center [383, 295] width 138 height 16
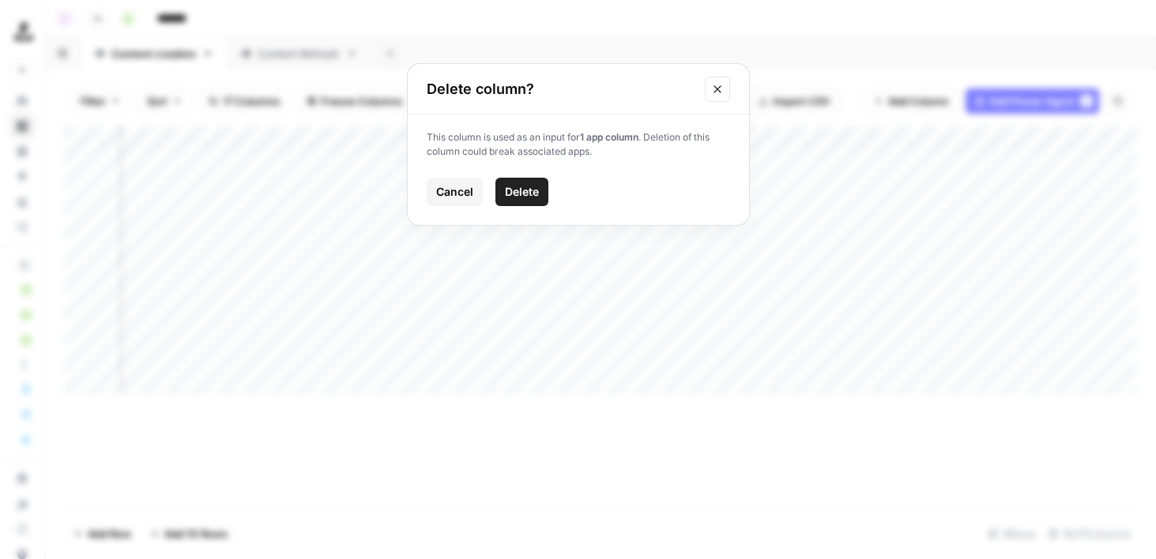
click at [546, 183] on button "Delete" at bounding box center [521, 192] width 53 height 28
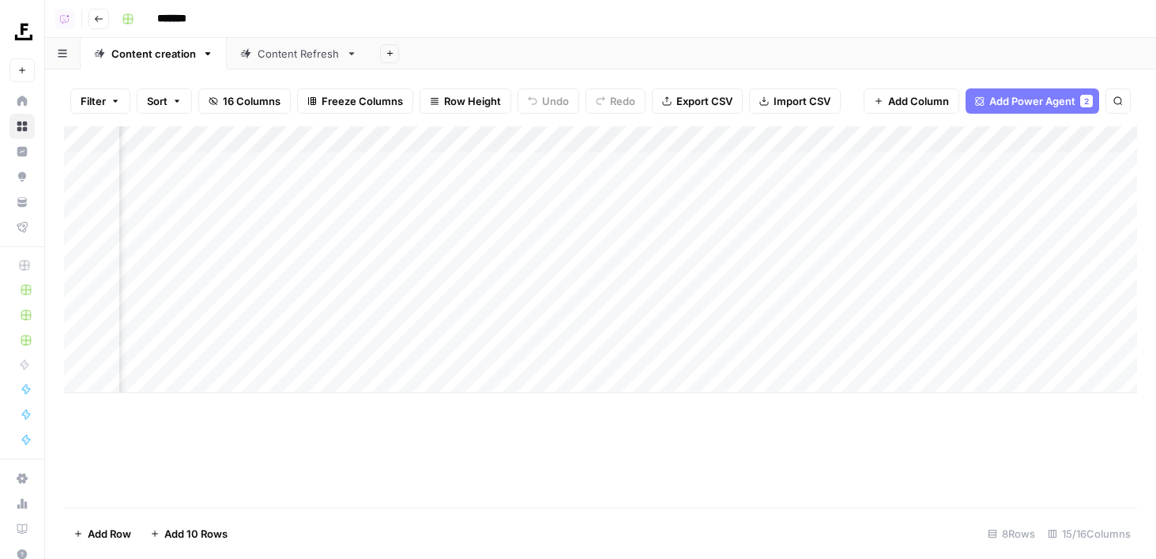
click at [231, 134] on div "Add Column" at bounding box center [600, 259] width 1073 height 267
click at [232, 303] on button "Remove Column" at bounding box center [235, 295] width 175 height 22
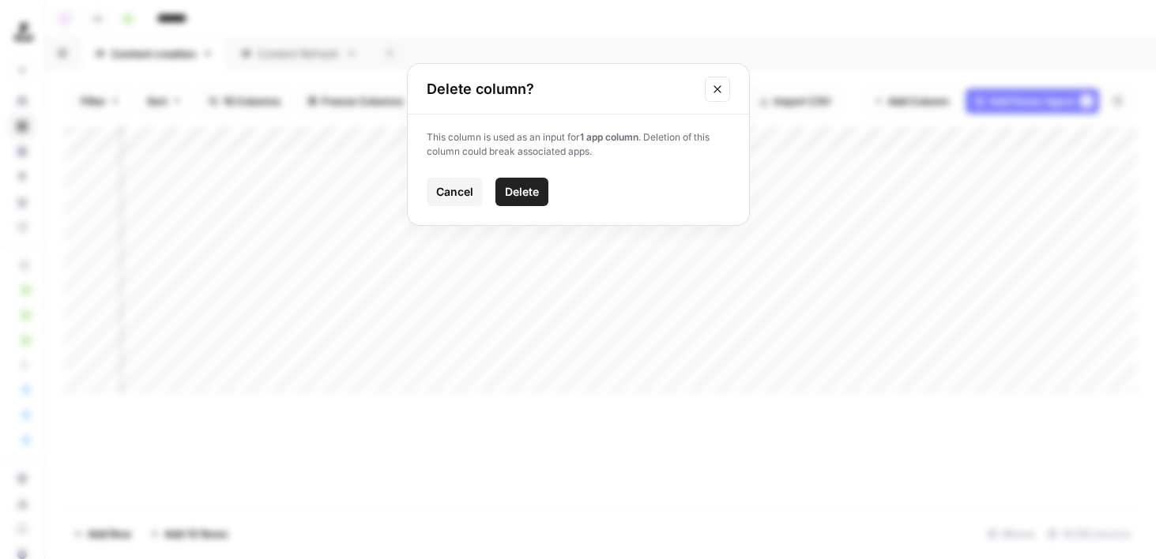
click at [532, 184] on span "Delete" at bounding box center [522, 192] width 34 height 16
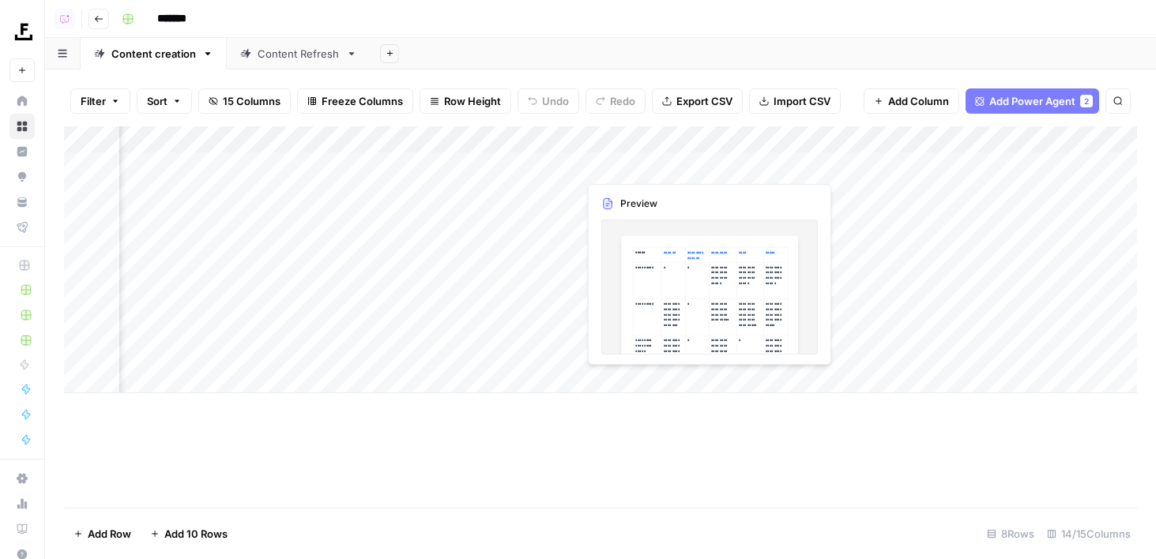
scroll to position [0, 861]
click at [502, 146] on div "Add Column" at bounding box center [600, 259] width 1073 height 267
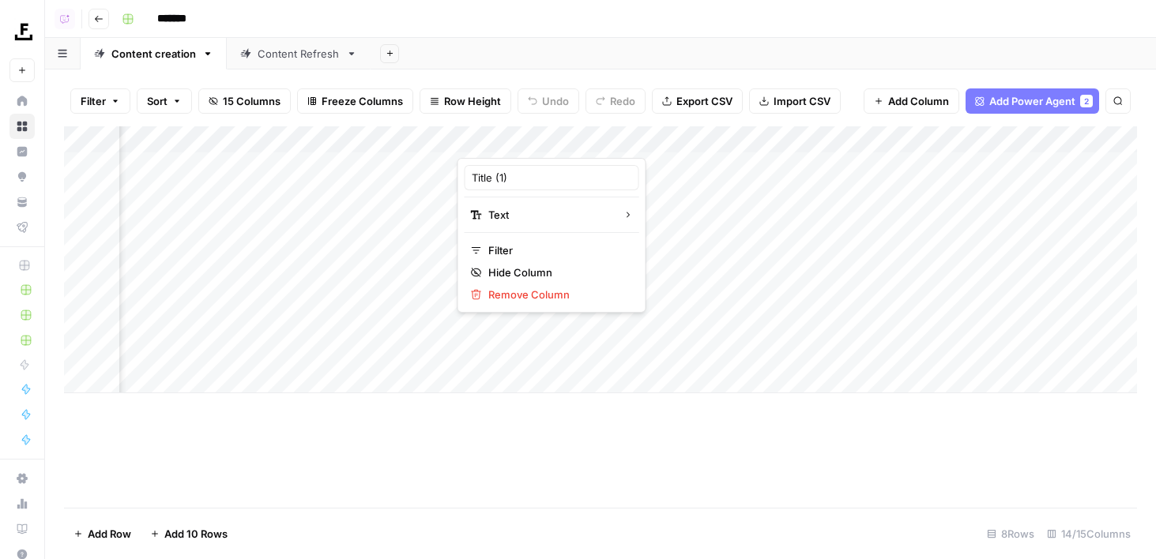
click at [540, 292] on span "Remove Column" at bounding box center [557, 295] width 138 height 16
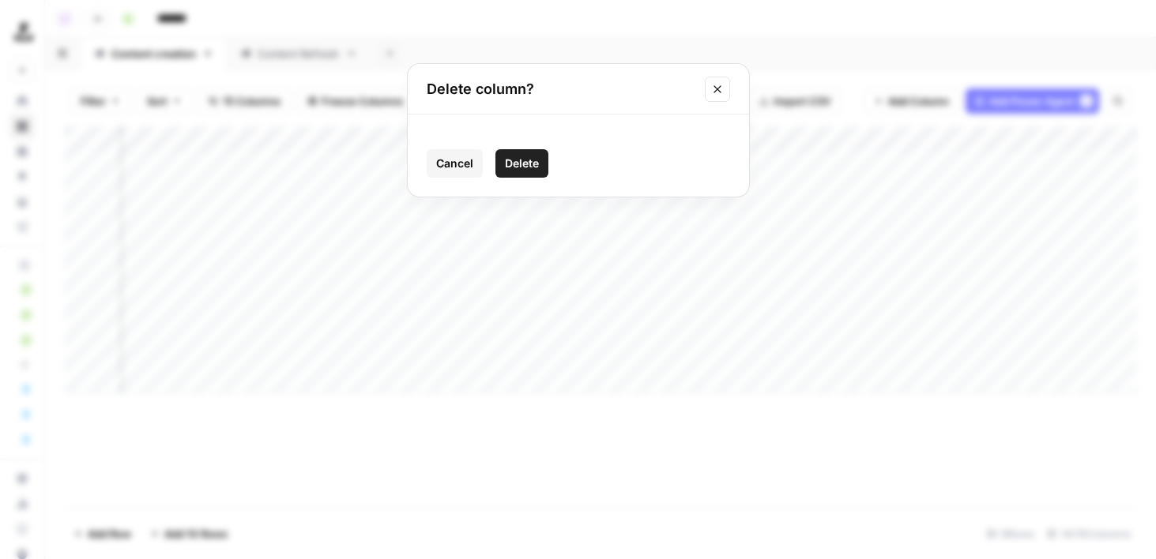
click at [521, 156] on span "Delete" at bounding box center [522, 164] width 34 height 16
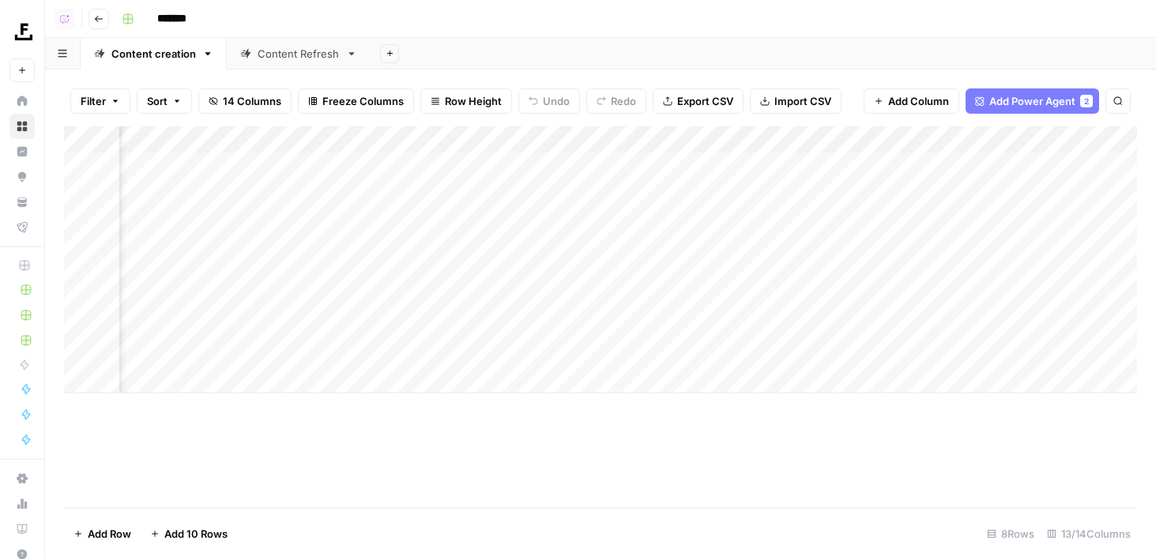
click at [557, 141] on div "Add Column" at bounding box center [600, 259] width 1073 height 267
click at [554, 303] on button "Remove Column" at bounding box center [551, 295] width 175 height 22
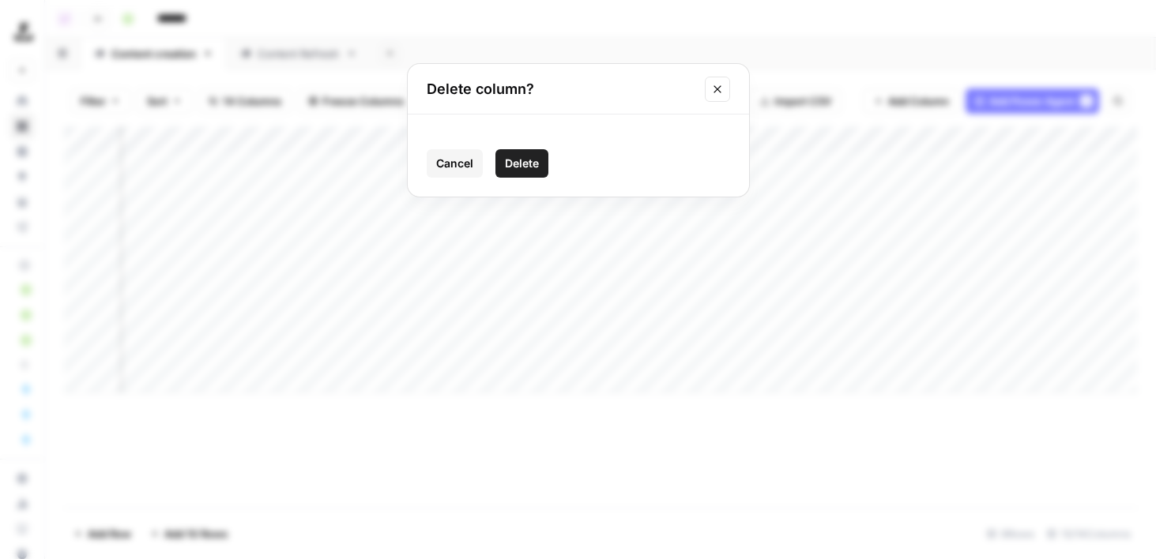
click at [517, 152] on button "Delete" at bounding box center [521, 163] width 53 height 28
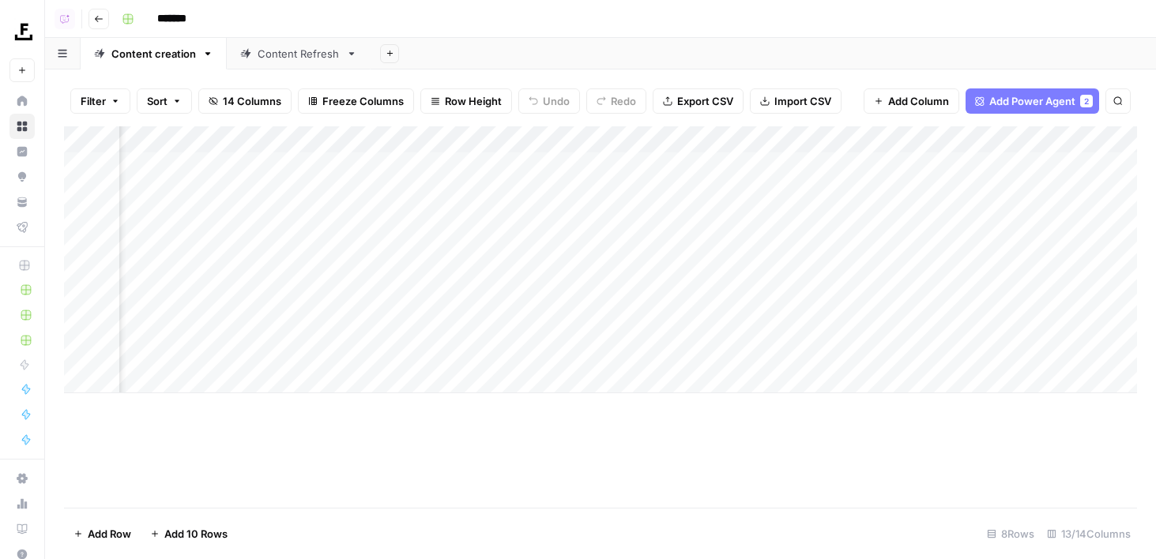
click at [540, 133] on div "Add Column" at bounding box center [600, 259] width 1073 height 267
click at [532, 131] on div "Add Column" at bounding box center [600, 259] width 1073 height 267
click at [539, 293] on span "Remove Column" at bounding box center [557, 295] width 138 height 16
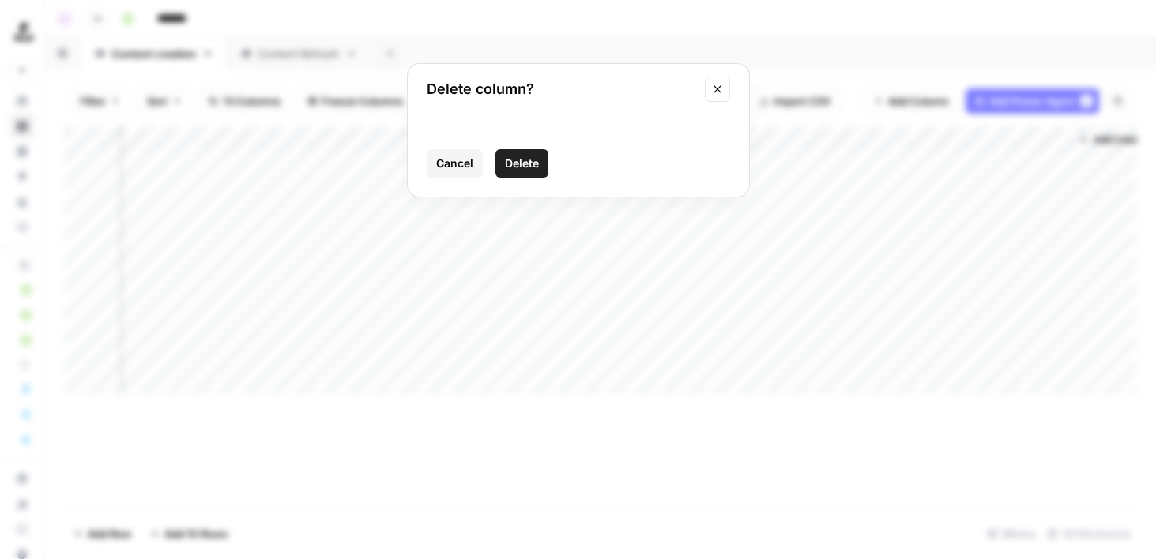
click at [510, 158] on span "Delete" at bounding box center [522, 164] width 34 height 16
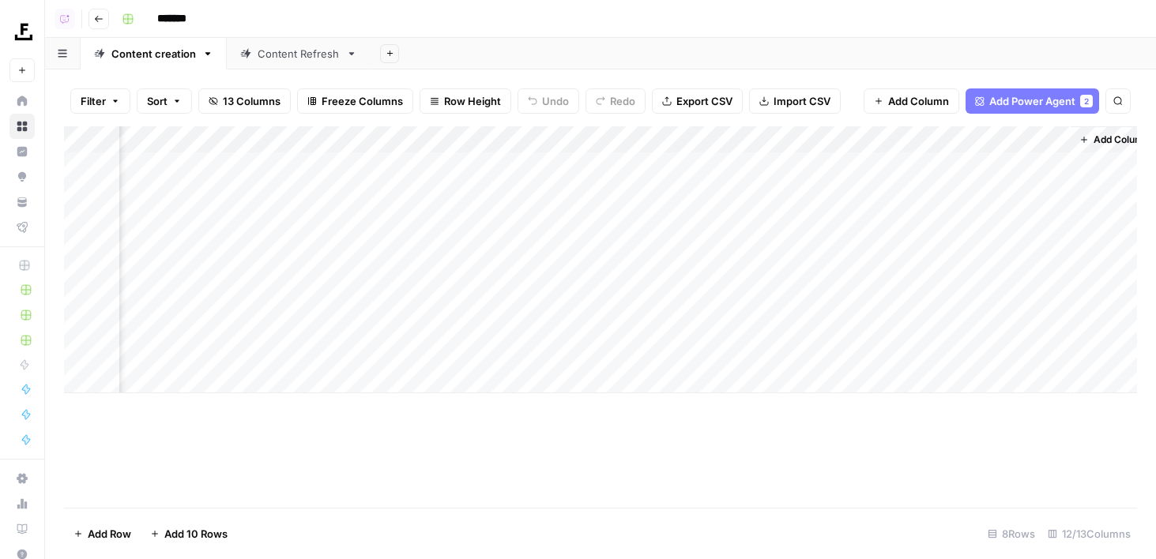
scroll to position [0, 740]
click at [637, 136] on div "Add Column" at bounding box center [600, 259] width 1073 height 267
click at [644, 291] on span "Remove Column" at bounding box center [678, 295] width 138 height 16
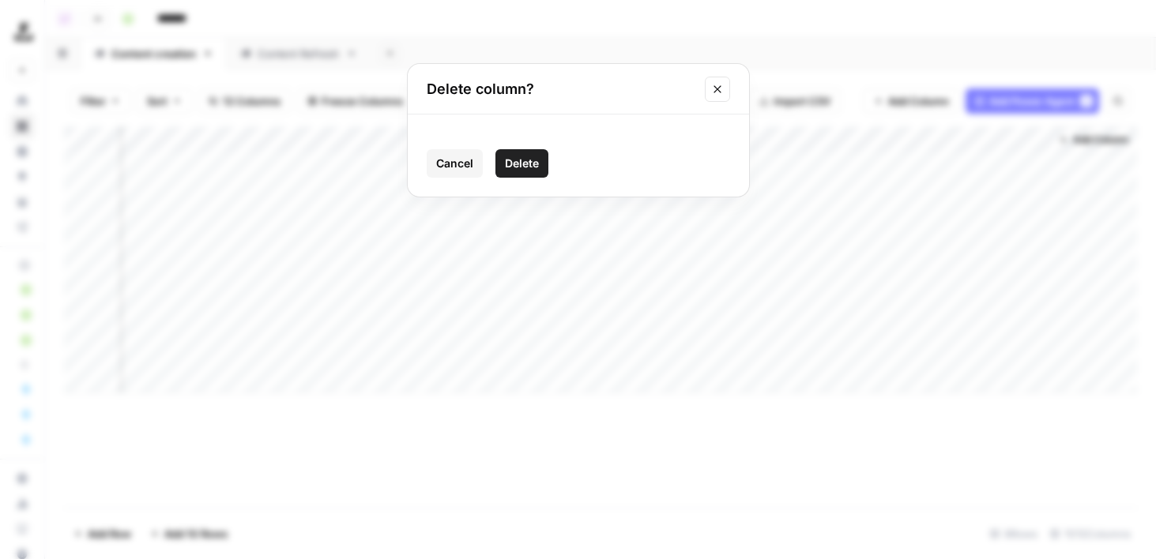
click at [521, 158] on span "Delete" at bounding box center [522, 164] width 34 height 16
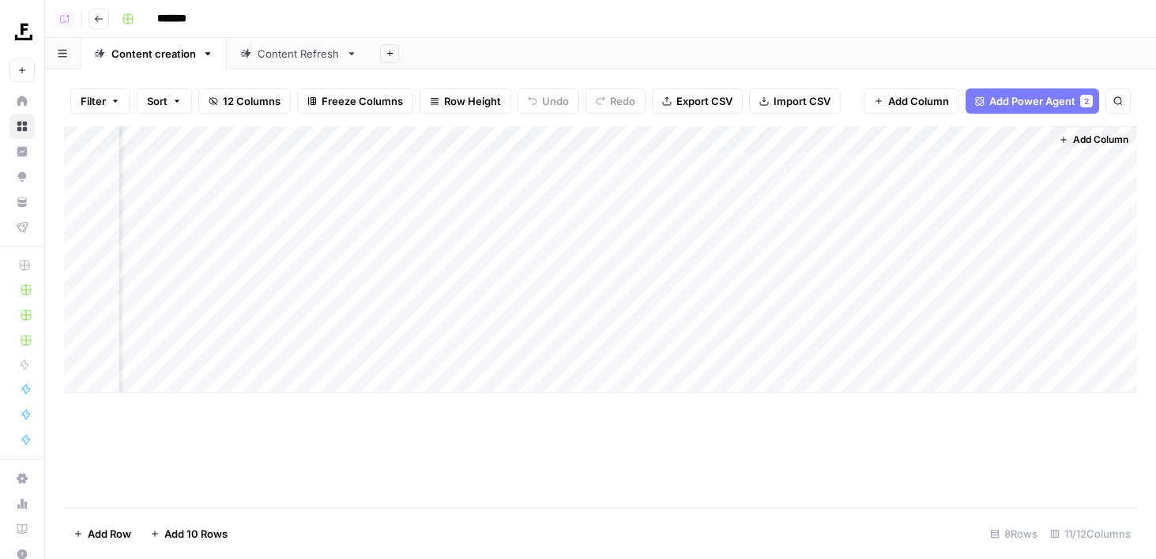
scroll to position [0, 598]
click at [765, 135] on div "Add Column" at bounding box center [600, 259] width 1073 height 267
click at [765, 287] on span "Remove Column" at bounding box center [820, 295] width 138 height 16
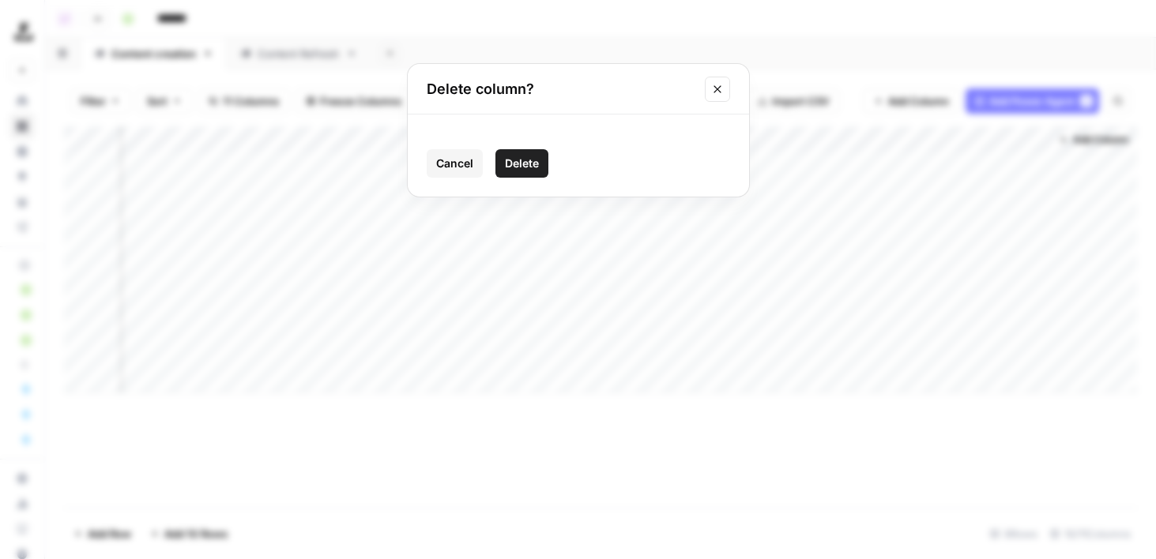
click at [514, 165] on span "Delete" at bounding box center [522, 164] width 34 height 16
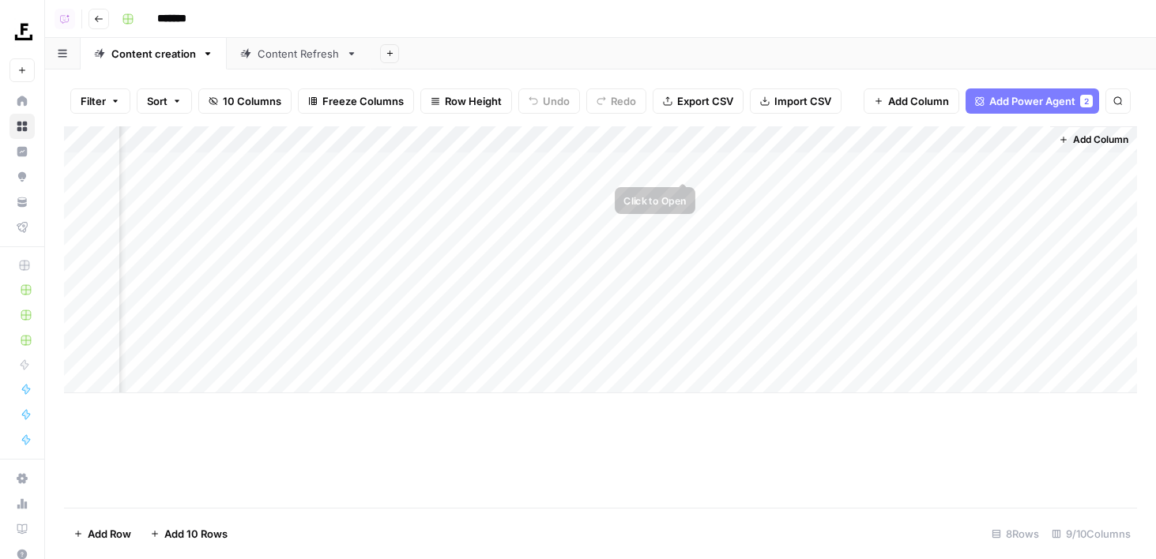
scroll to position [0, 456]
click at [823, 165] on div "Add Column" at bounding box center [600, 259] width 1073 height 267
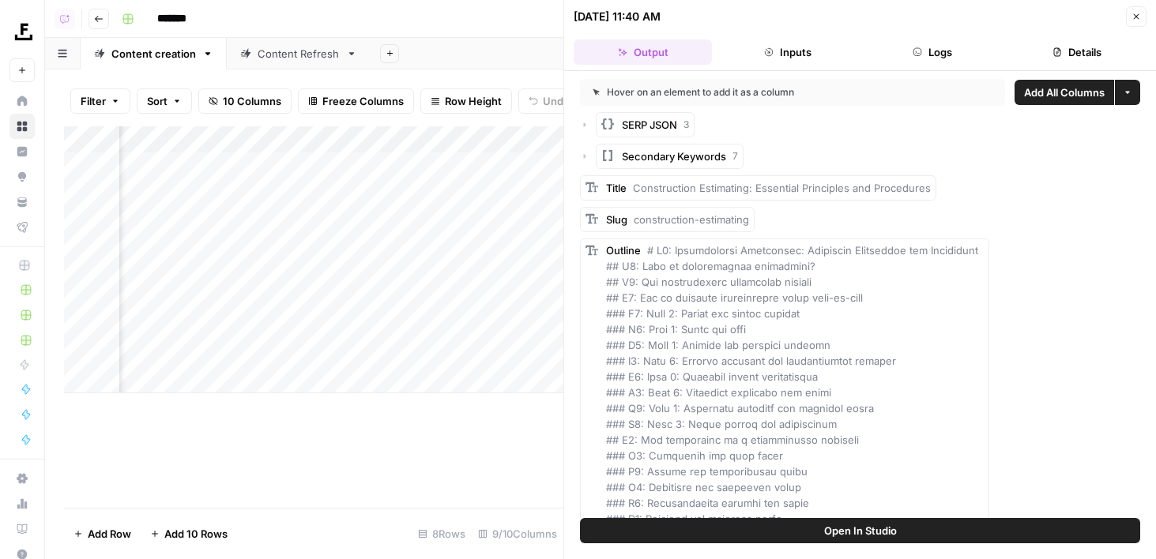
click at [1062, 90] on span "Add All Columns" at bounding box center [1064, 93] width 81 height 16
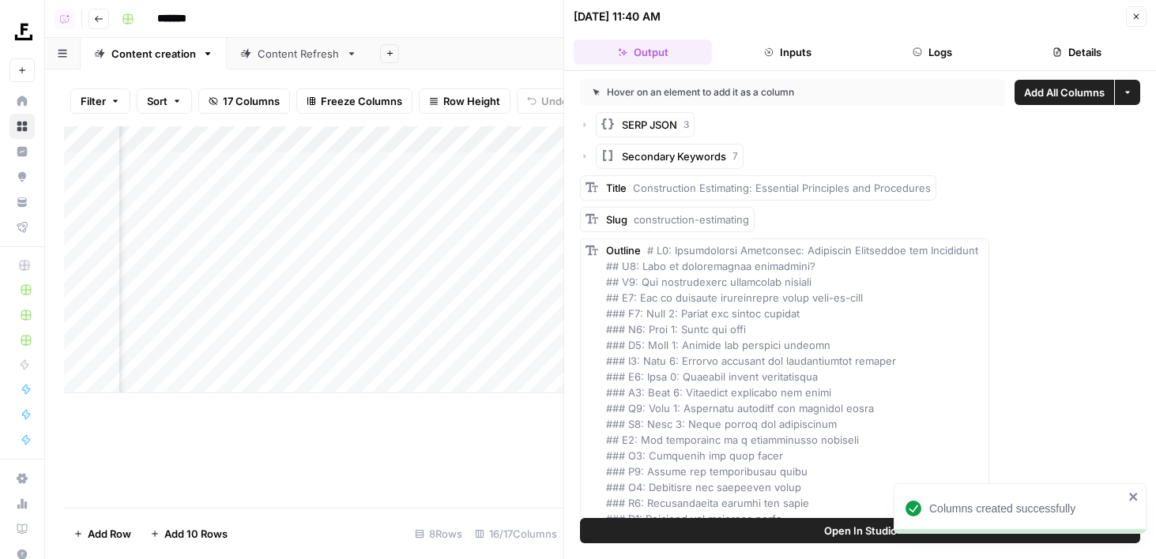
scroll to position [0, 1017]
click at [1140, 13] on icon "button" at bounding box center [1135, 16] width 9 height 9
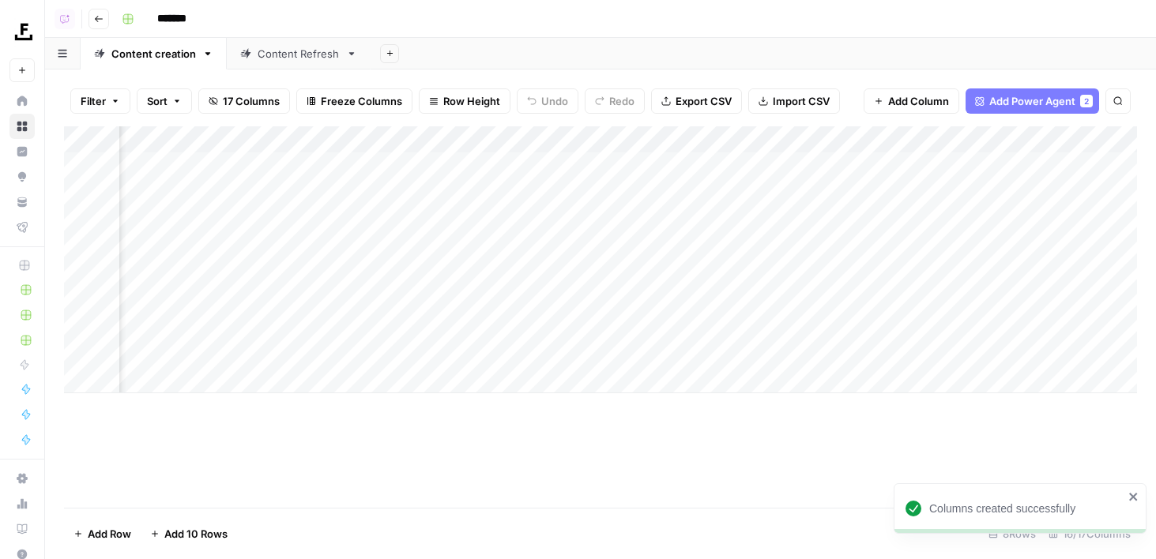
click at [404, 146] on div "Add Column" at bounding box center [600, 259] width 1073 height 267
click at [404, 186] on div "SERP JSON (1)" at bounding box center [396, 177] width 175 height 25
click at [265, 101] on span "17 Columns" at bounding box center [251, 101] width 57 height 16
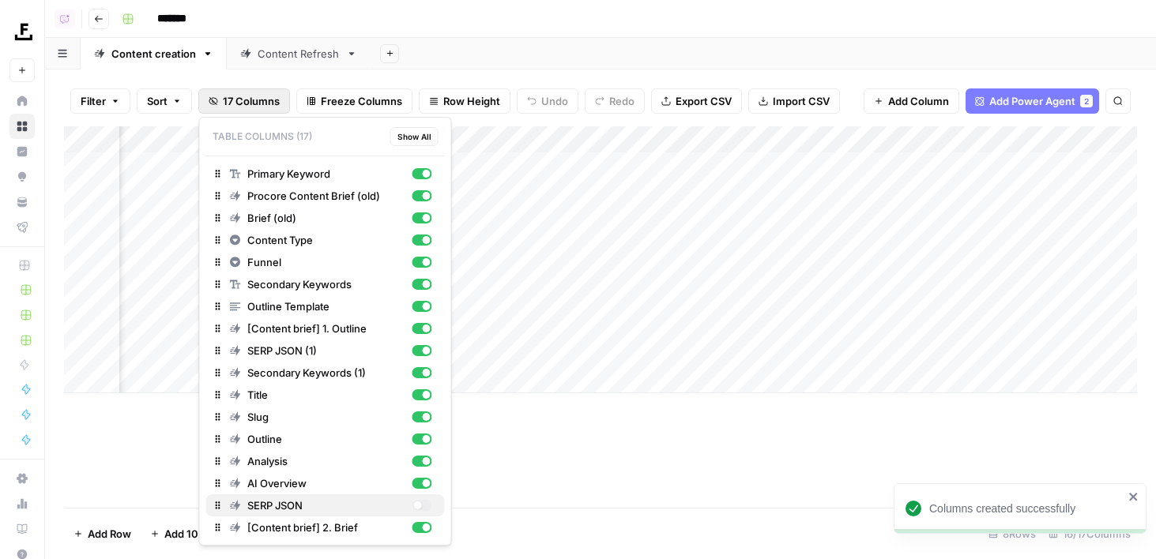
click at [421, 507] on div "button" at bounding box center [421, 505] width 20 height 11
click at [487, 44] on div "Add Sheet" at bounding box center [762, 54] width 785 height 32
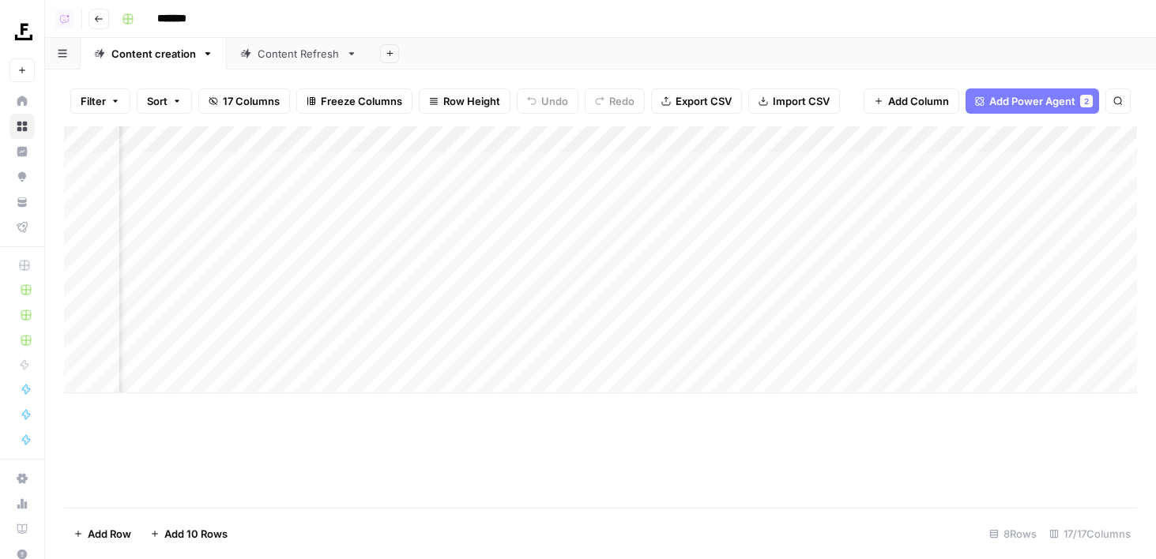
click at [379, 135] on div "Add Column" at bounding box center [600, 259] width 1073 height 267
click at [379, 297] on span "Remove Column" at bounding box center [402, 295] width 138 height 16
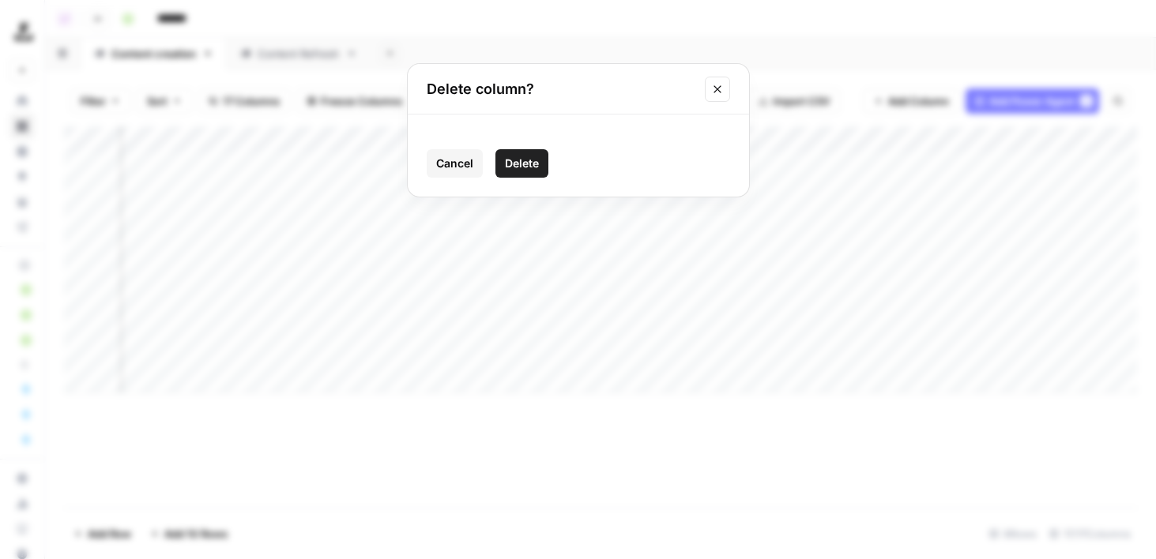
click at [526, 156] on span "Delete" at bounding box center [522, 164] width 34 height 16
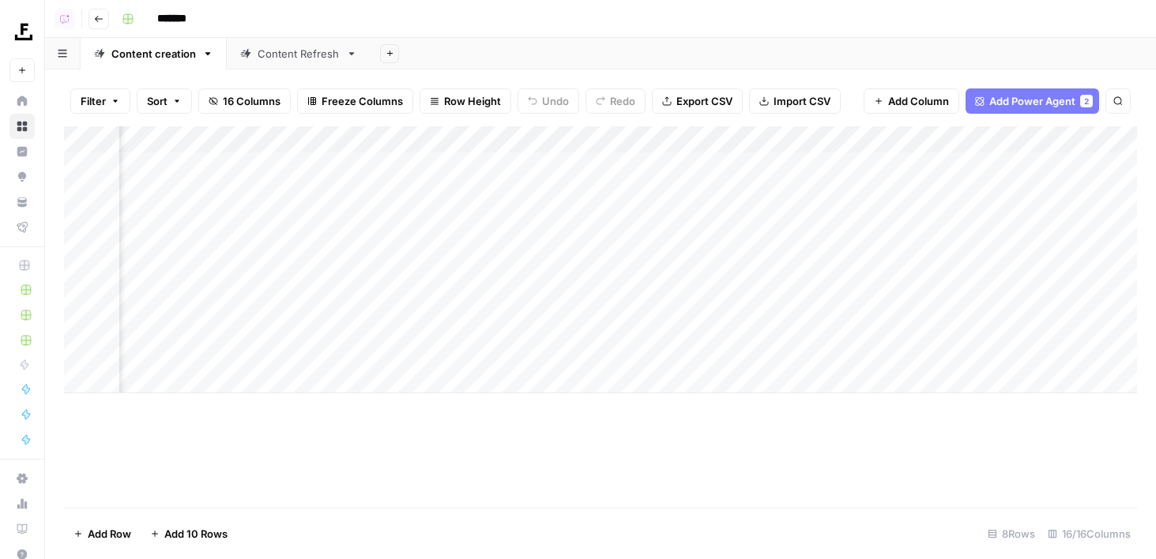
scroll to position [0, 1451]
click at [912, 141] on div "Add Column" at bounding box center [600, 259] width 1073 height 267
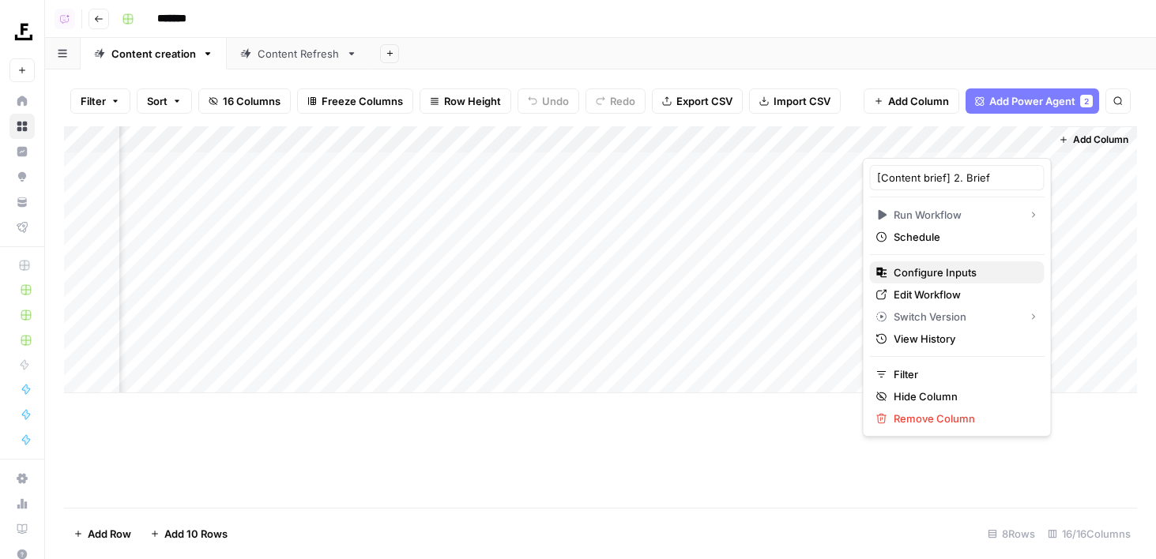
click at [914, 267] on span "Configure Inputs" at bounding box center [962, 273] width 138 height 16
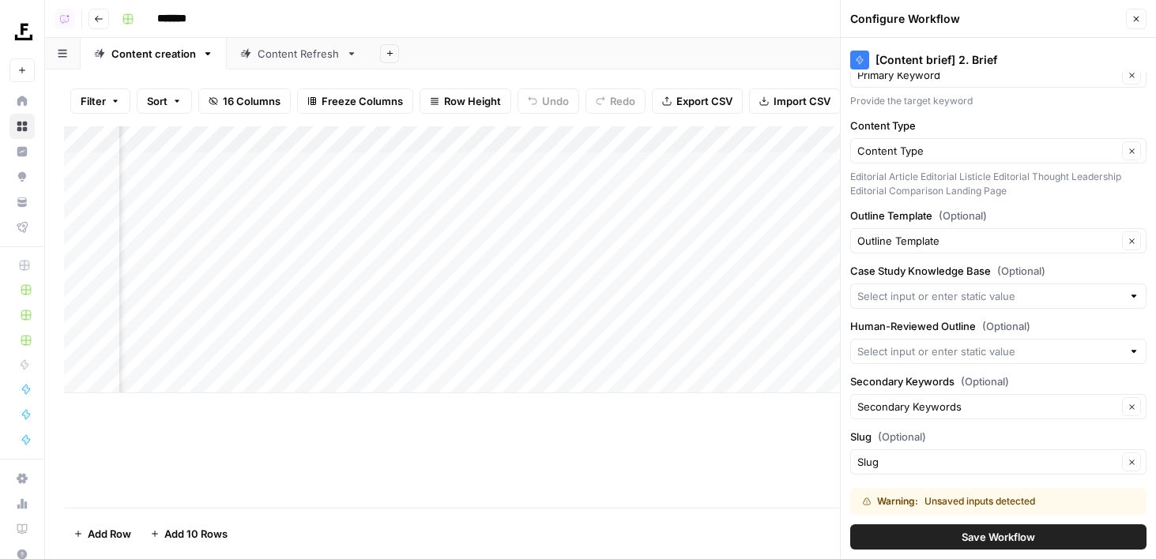
scroll to position [120, 0]
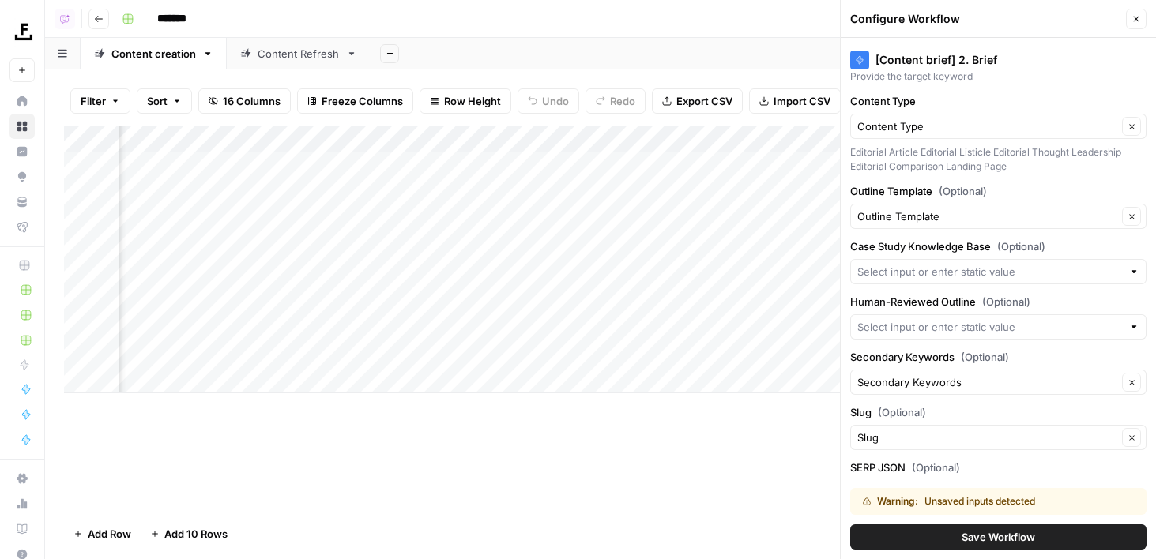
click at [617, 48] on div "Add Sheet" at bounding box center [762, 54] width 785 height 32
click at [652, 139] on div "Add Column" at bounding box center [600, 259] width 1073 height 267
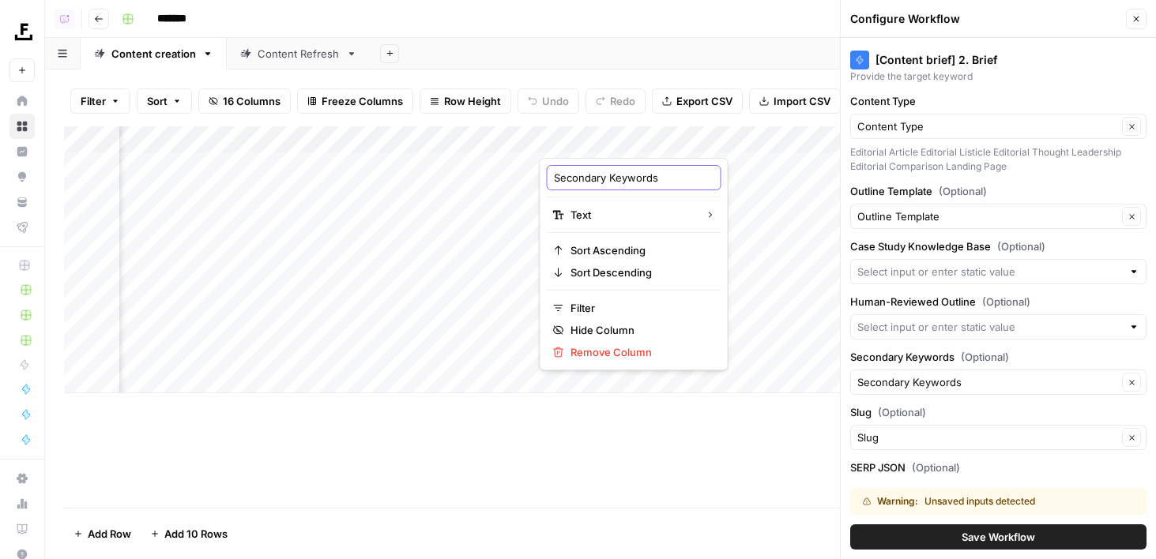
click at [660, 179] on input "Secondary Keywords" at bounding box center [634, 178] width 160 height 16
type input "Secondary Keywords [input]"
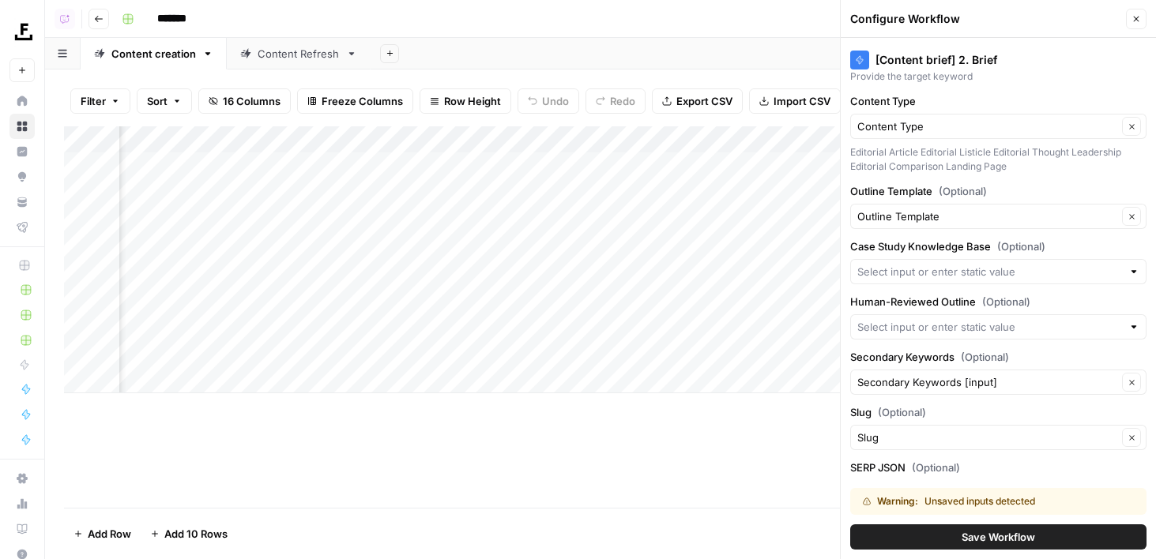
scroll to position [0, 1000]
click at [1042, 384] on input "Secondary Keywords (Optional)" at bounding box center [987, 382] width 260 height 16
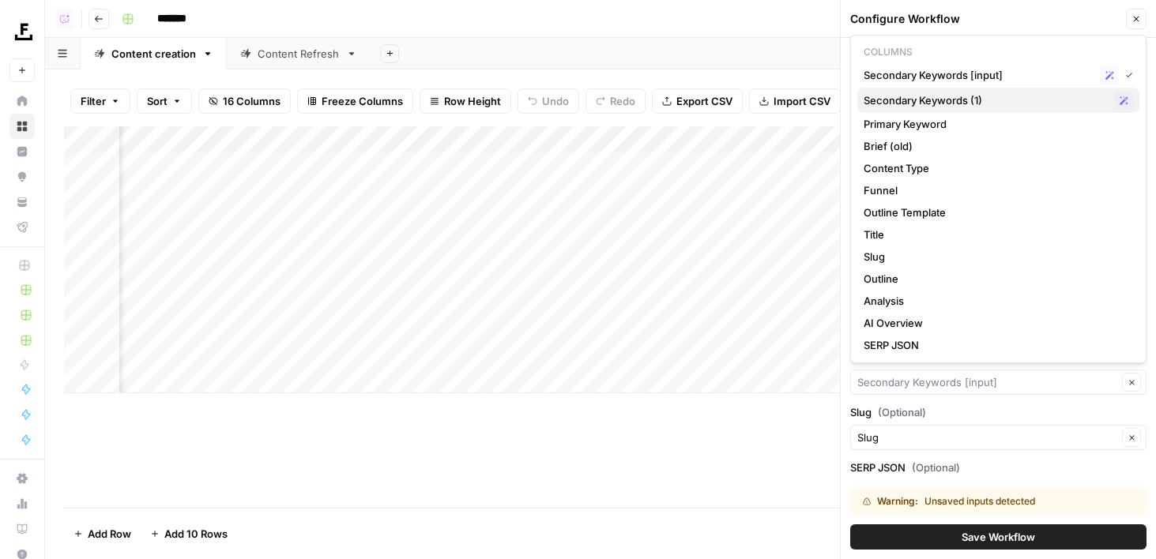
click at [924, 102] on span "Secondary Keywords (1)" at bounding box center [985, 100] width 244 height 16
type input "Secondary Keywords (1)"
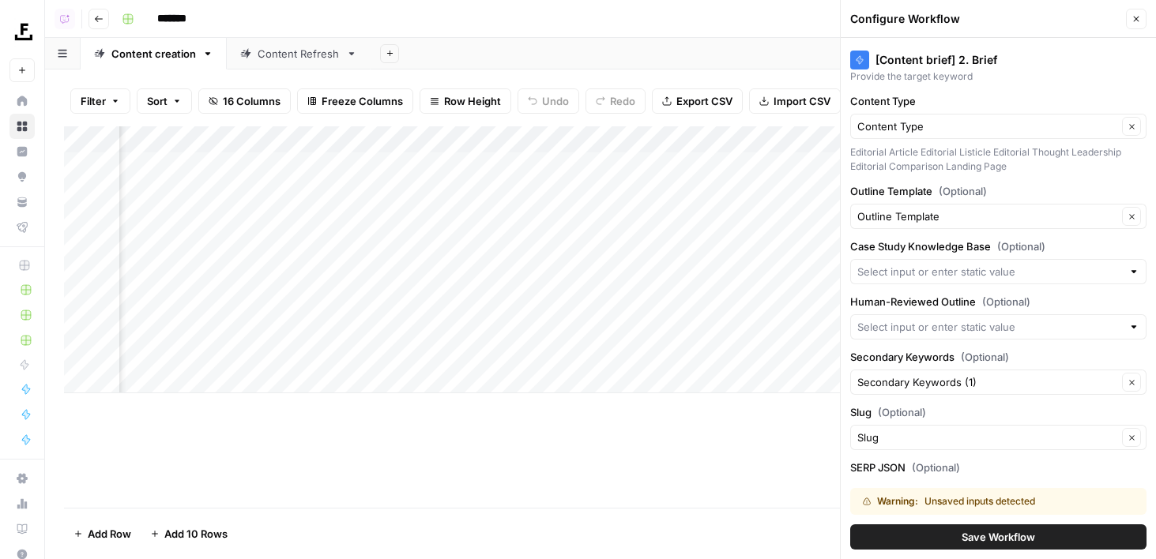
scroll to position [0, 1169]
click at [248, 135] on div "Add Column" at bounding box center [600, 259] width 1073 height 267
drag, startPoint x: 269, startPoint y: 180, endPoint x: 318, endPoint y: 180, distance: 49.0
click at [318, 180] on body "Foundation Inc. New Home Browse Insights Opportunities Your Data Flightpath Rec…" at bounding box center [578, 279] width 1156 height 559
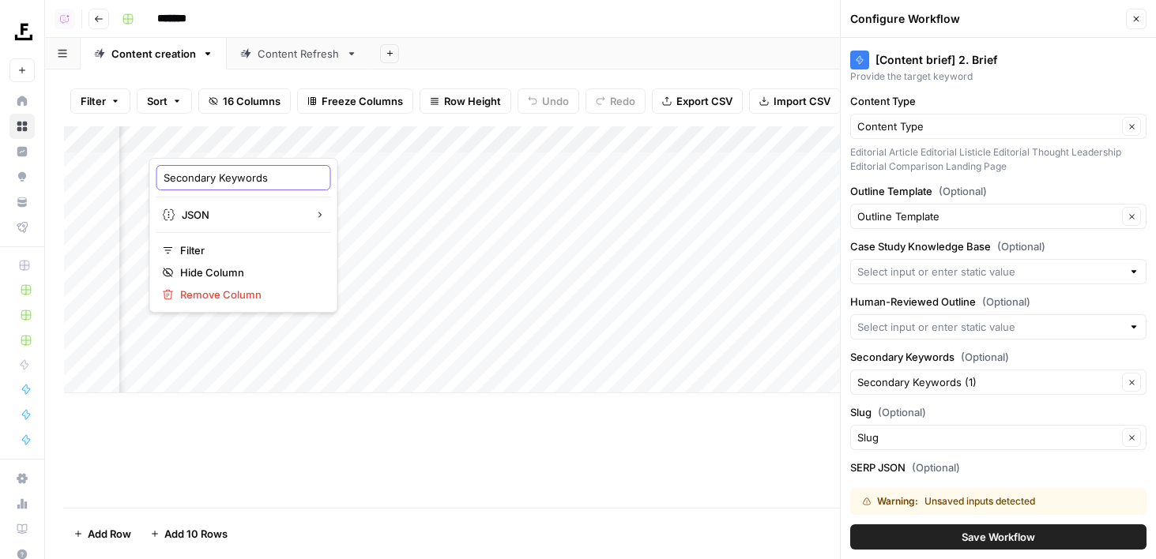
scroll to position [0, 0]
type input "Secondary Keywords"
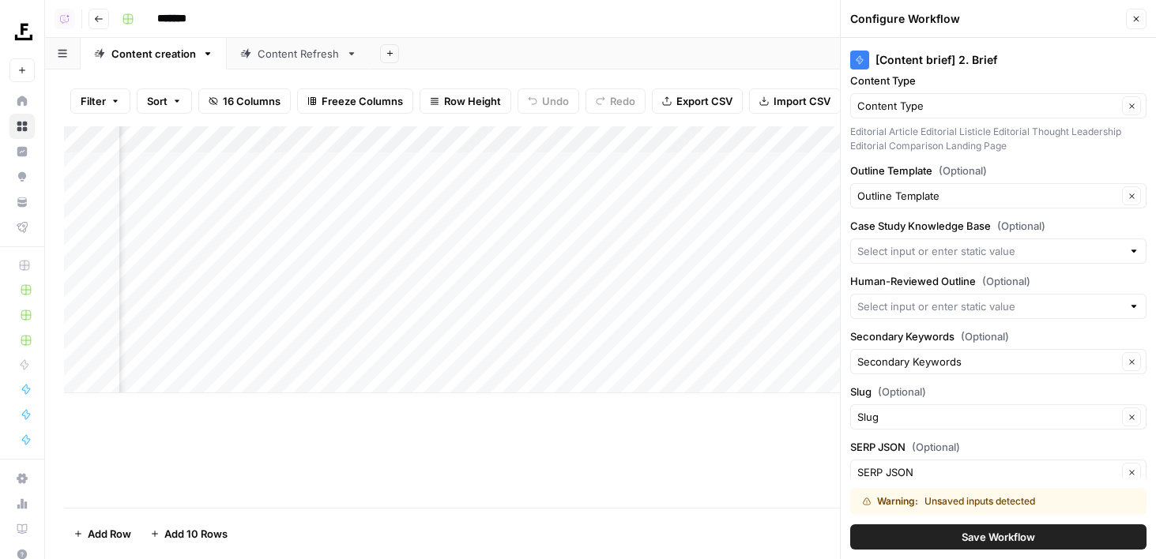
scroll to position [142, 0]
click at [923, 295] on div at bounding box center [998, 304] width 296 height 25
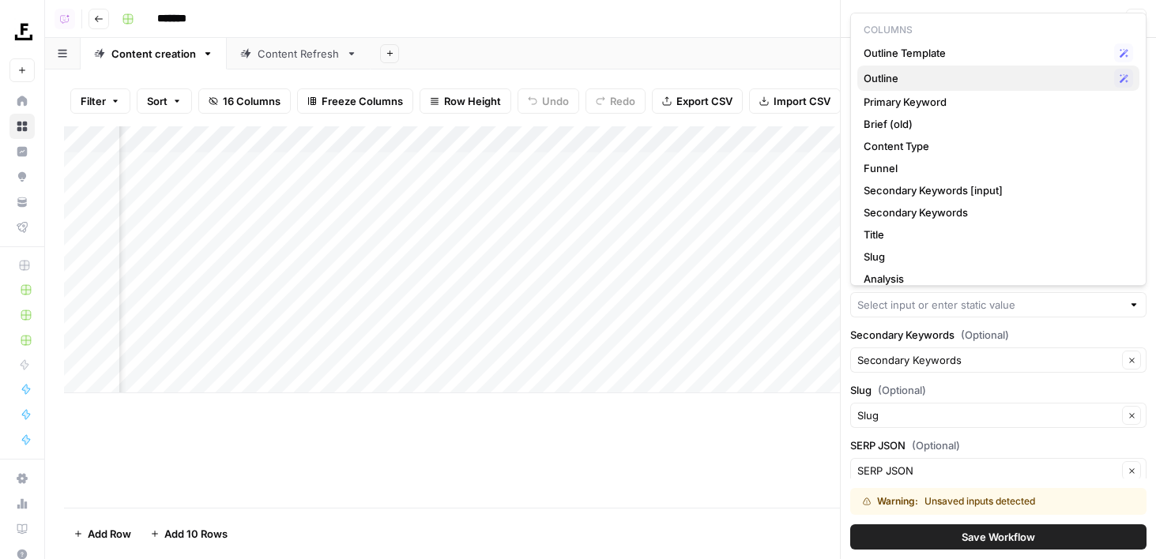
click at [905, 77] on span "Outline" at bounding box center [985, 78] width 244 height 16
type input "Outline"
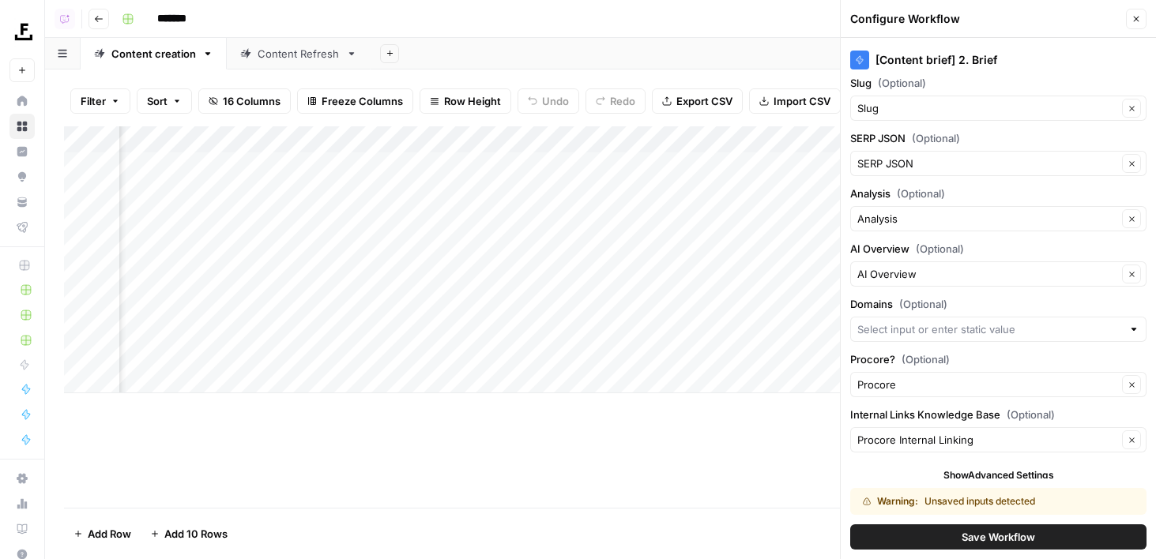
scroll to position [460, 0]
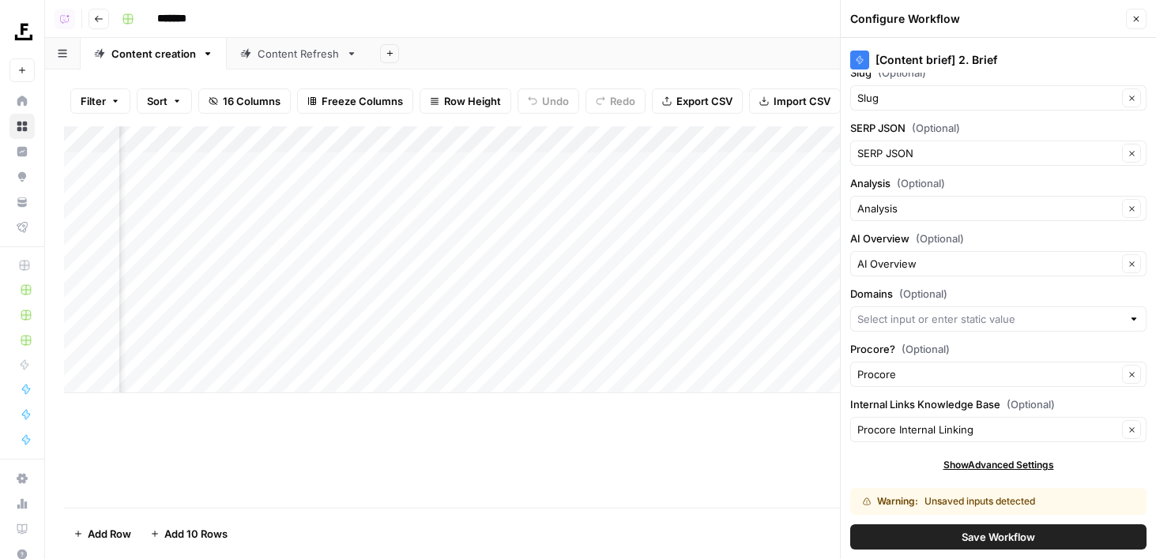
click at [983, 532] on span "Save Workflow" at bounding box center [997, 537] width 73 height 16
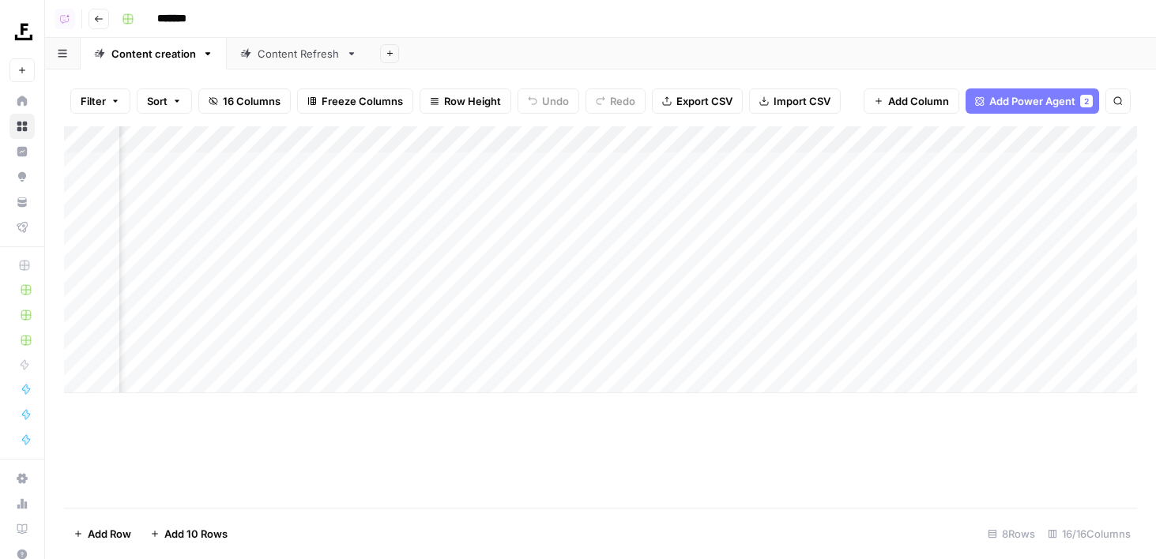
scroll to position [0, 1451]
click at [939, 147] on div "Add Column" at bounding box center [600, 259] width 1073 height 267
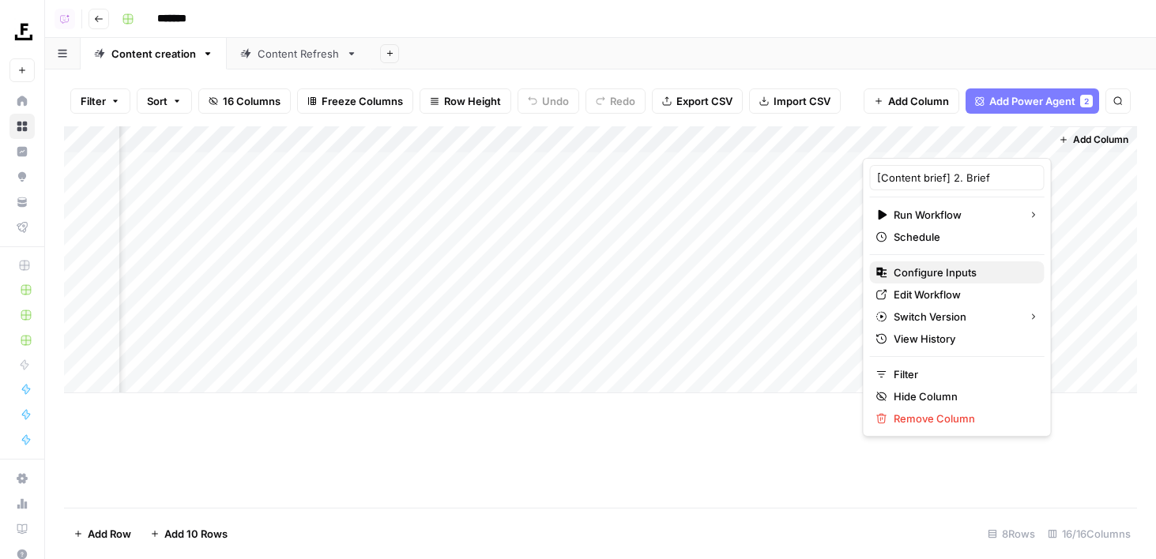
click at [943, 272] on span "Configure Inputs" at bounding box center [962, 273] width 138 height 16
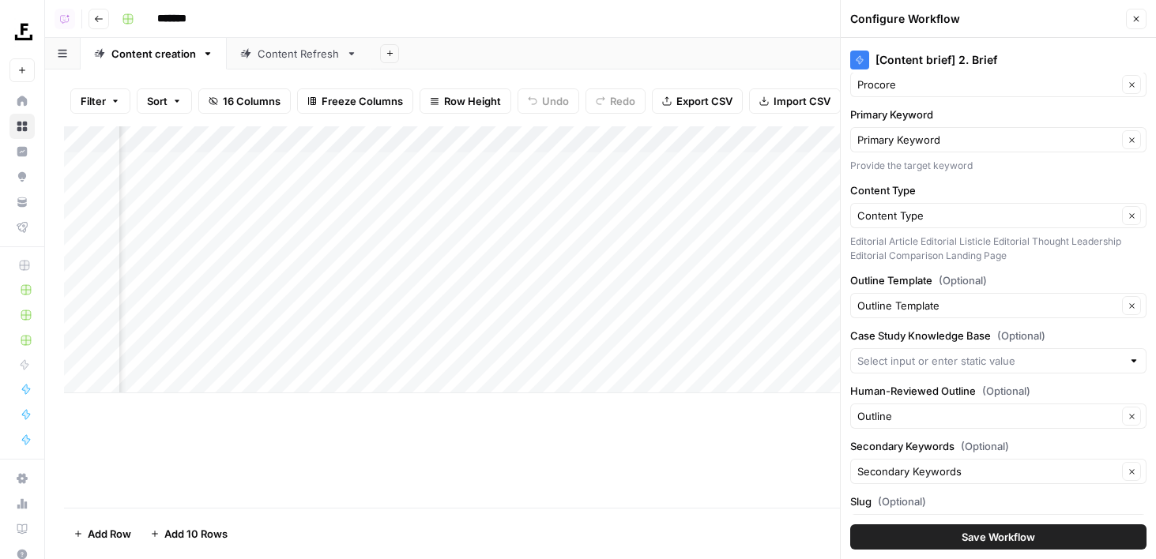
scroll to position [423, 0]
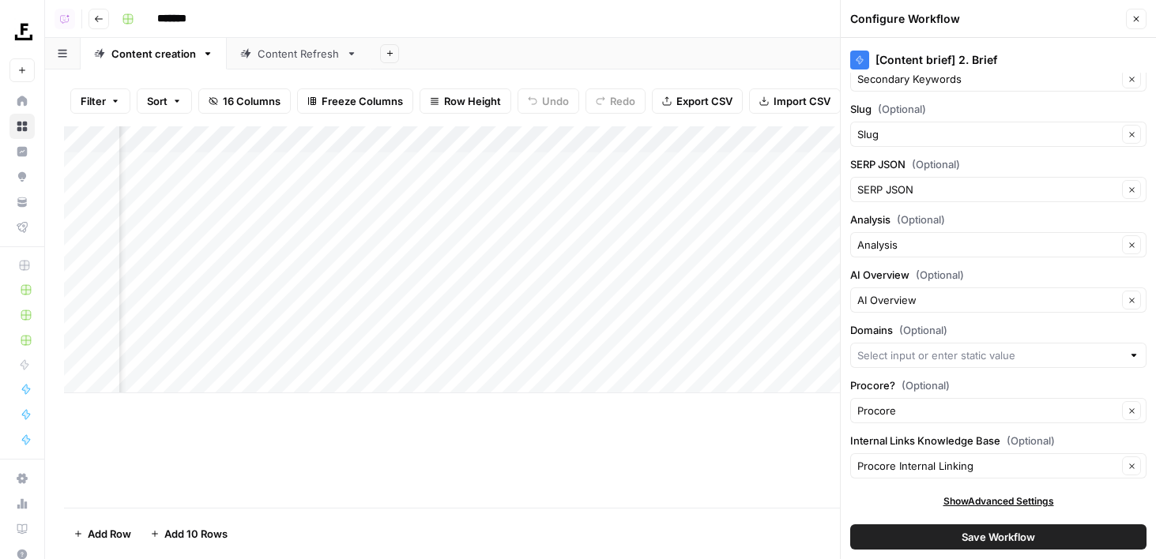
click at [941, 420] on div "Procore Clear" at bounding box center [998, 410] width 296 height 25
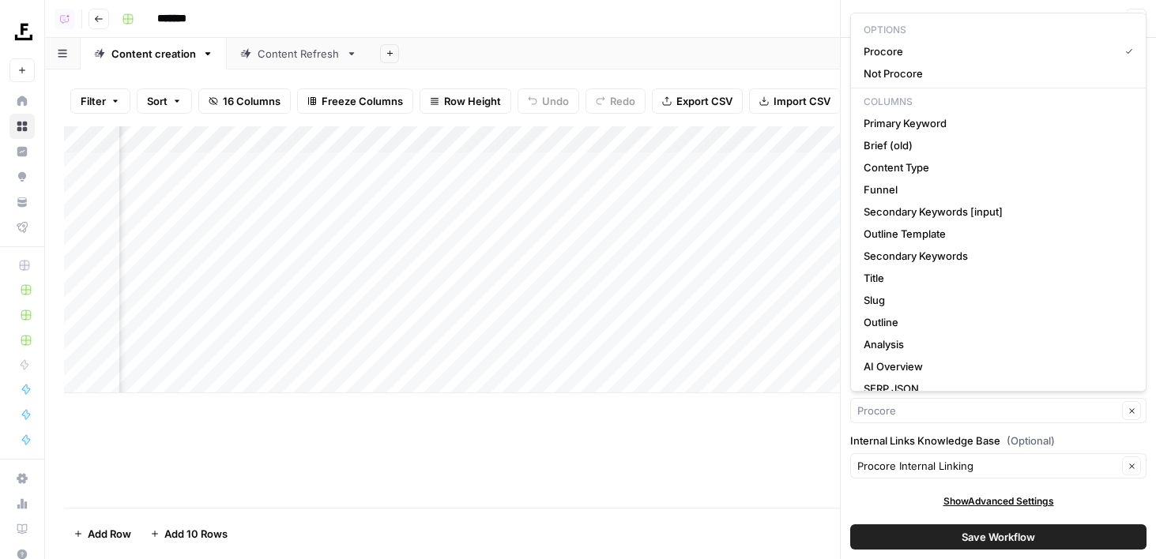
type input "Procore"
click at [926, 435] on label "Internal Links Knowledge Base (Optional)" at bounding box center [998, 441] width 296 height 16
click at [926, 458] on input "Procore Internal Linking" at bounding box center [987, 466] width 260 height 16
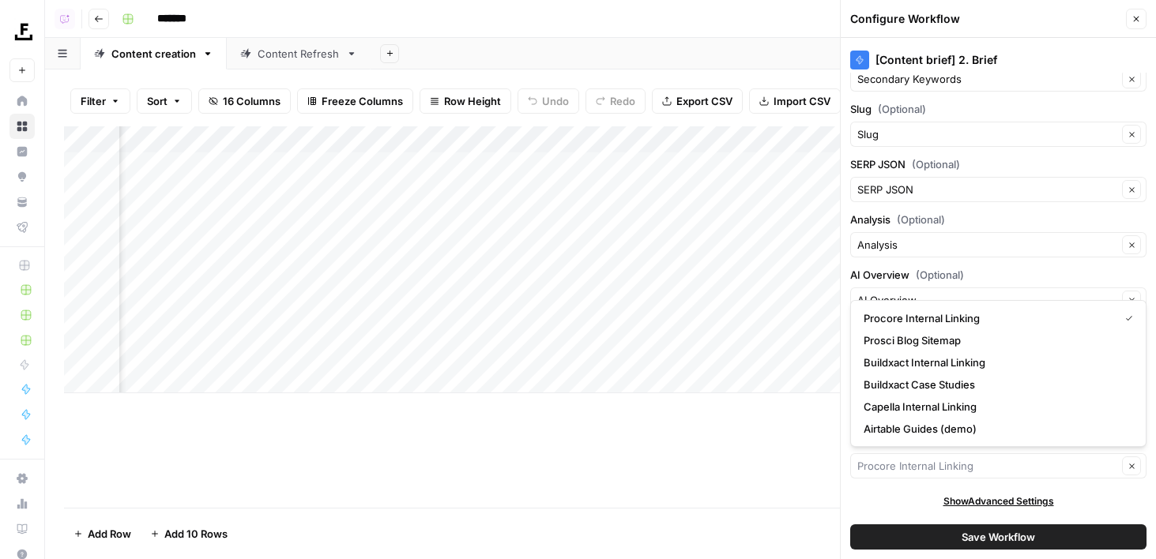
type input "Procore Internal Linking"
click at [880, 509] on div "[Content brief] 2. Brief Brand Kit Procore Clear Primary Keyword Primary Keywor…" at bounding box center [997, 298] width 315 height 521
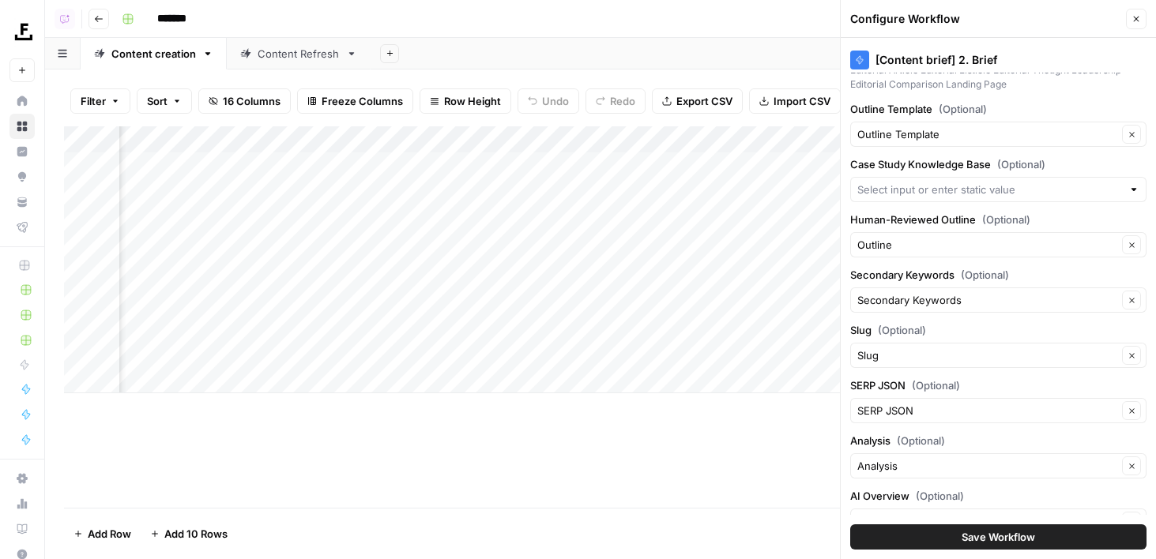
scroll to position [0, 0]
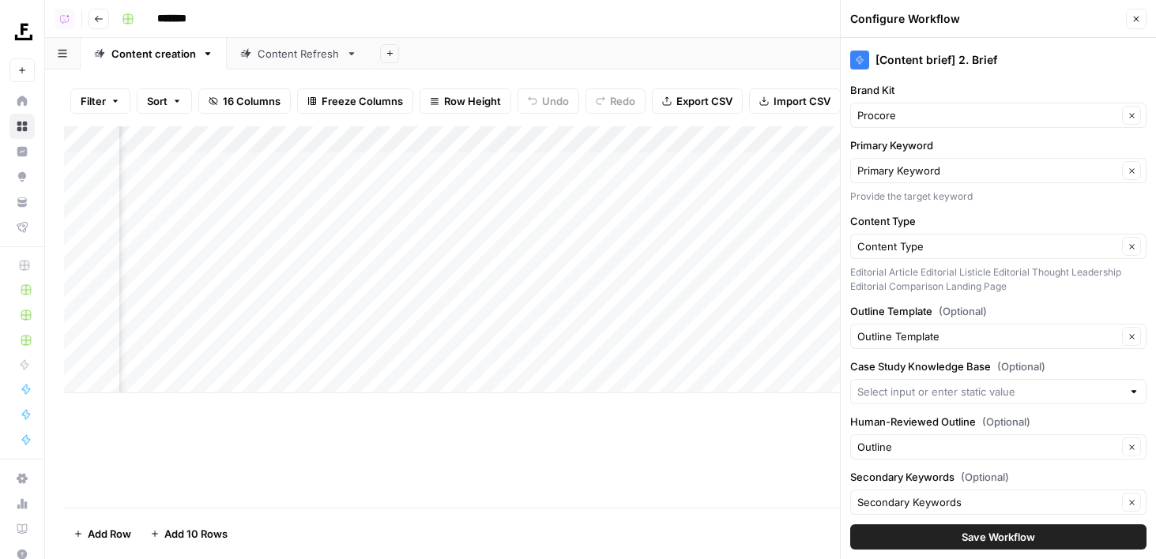
drag, startPoint x: 963, startPoint y: 539, endPoint x: 994, endPoint y: 362, distance: 180.5
click at [994, 362] on div "[Content brief] 2. Brief Brand Kit Procore Clear Primary Keyword Primary Keywor…" at bounding box center [997, 298] width 315 height 521
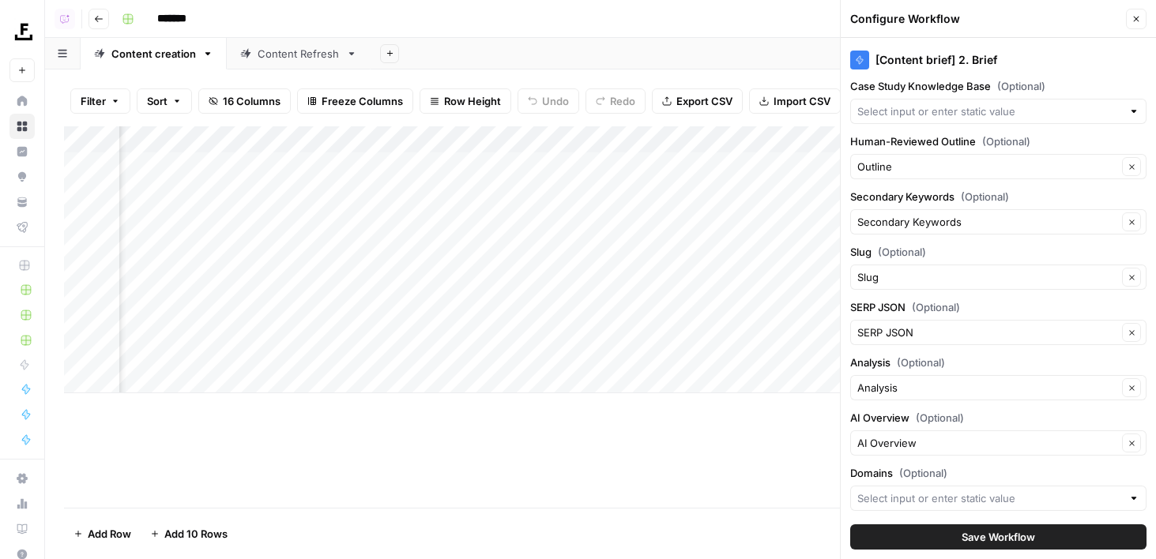
scroll to position [423, 0]
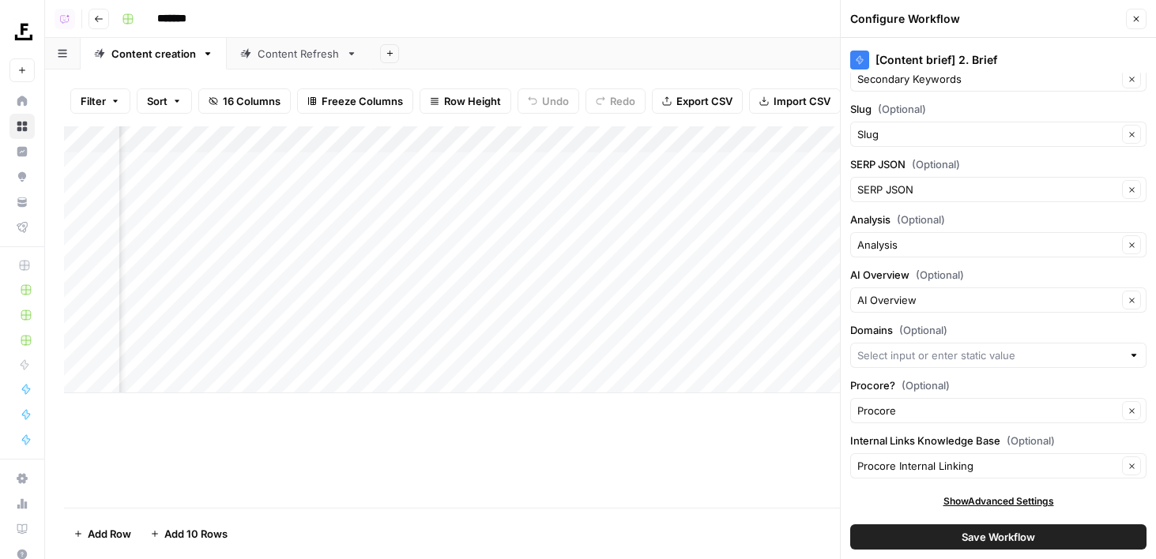
click at [965, 535] on span "Save Workflow" at bounding box center [997, 537] width 73 height 16
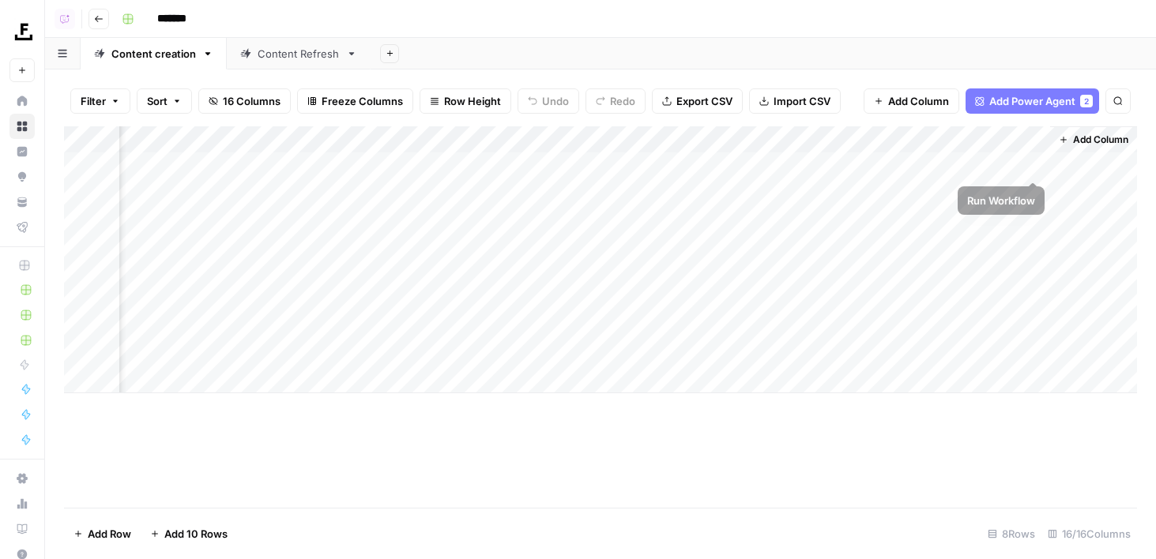
click at [1032, 167] on div "Add Column" at bounding box center [600, 259] width 1073 height 267
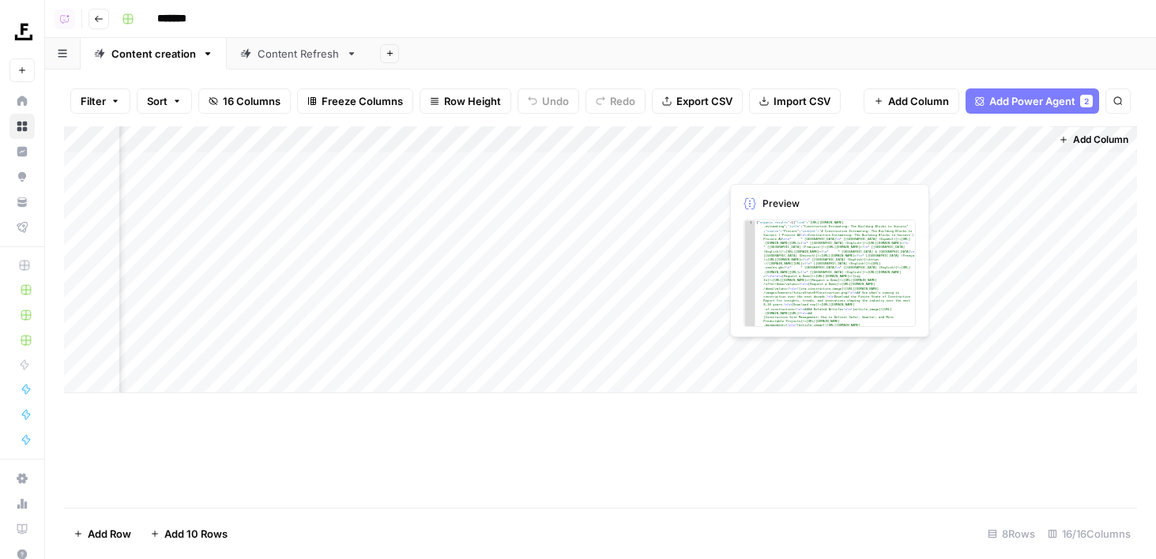
click at [768, 141] on div "Add Column" at bounding box center [600, 259] width 1073 height 267
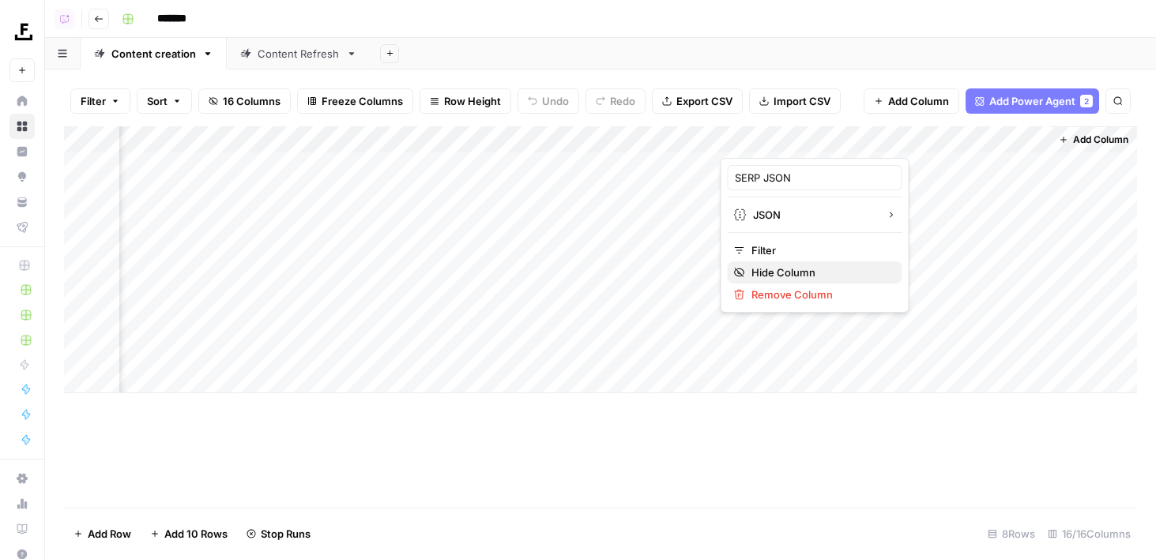
click at [757, 274] on span "Hide Column" at bounding box center [820, 273] width 138 height 16
click at [565, 137] on div "Add Column" at bounding box center [600, 259] width 1073 height 267
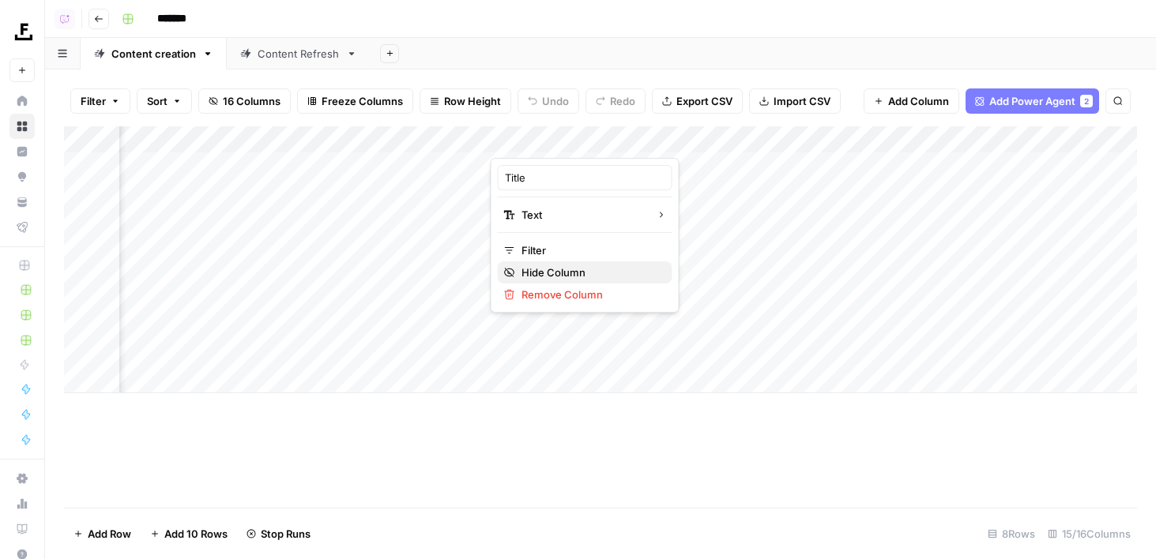
click at [567, 269] on span "Hide Column" at bounding box center [590, 273] width 138 height 16
click at [568, 138] on div "Add Column" at bounding box center [600, 259] width 1073 height 267
click at [555, 272] on span "Hide Column" at bounding box center [590, 273] width 138 height 16
click at [442, 142] on div "Add Column" at bounding box center [600, 259] width 1073 height 267
click at [614, 33] on header "Copilot Go back *******" at bounding box center [600, 19] width 1110 height 38
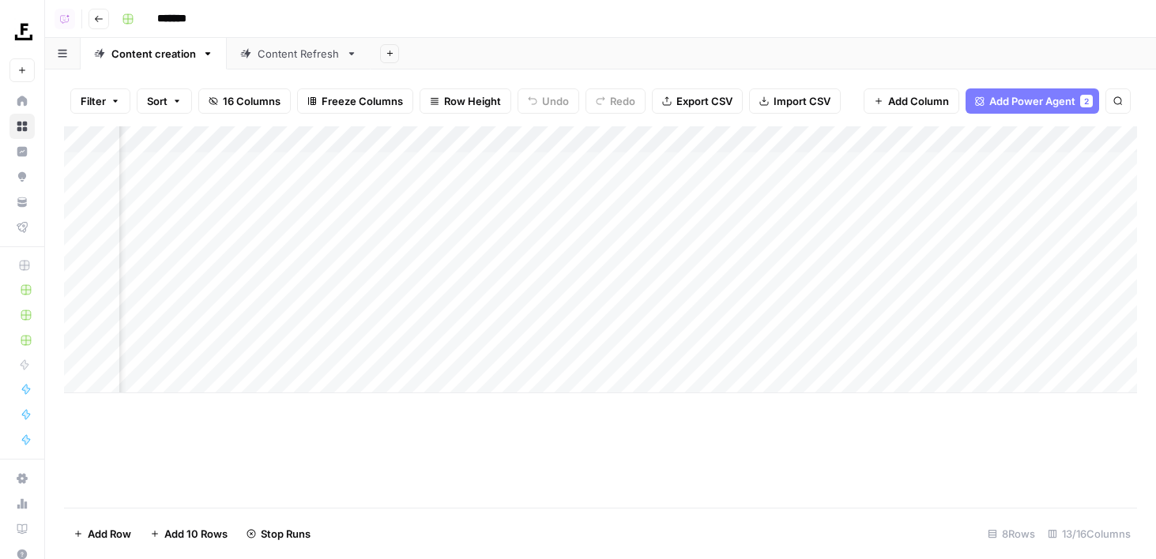
scroll to position [0, 849]
click at [547, 141] on div "Add Column" at bounding box center [600, 259] width 1073 height 267
click at [547, 139] on div at bounding box center [540, 142] width 143 height 32
click at [615, 139] on div "Add Column" at bounding box center [600, 259] width 1073 height 267
click at [612, 139] on div at bounding box center [682, 142] width 143 height 32
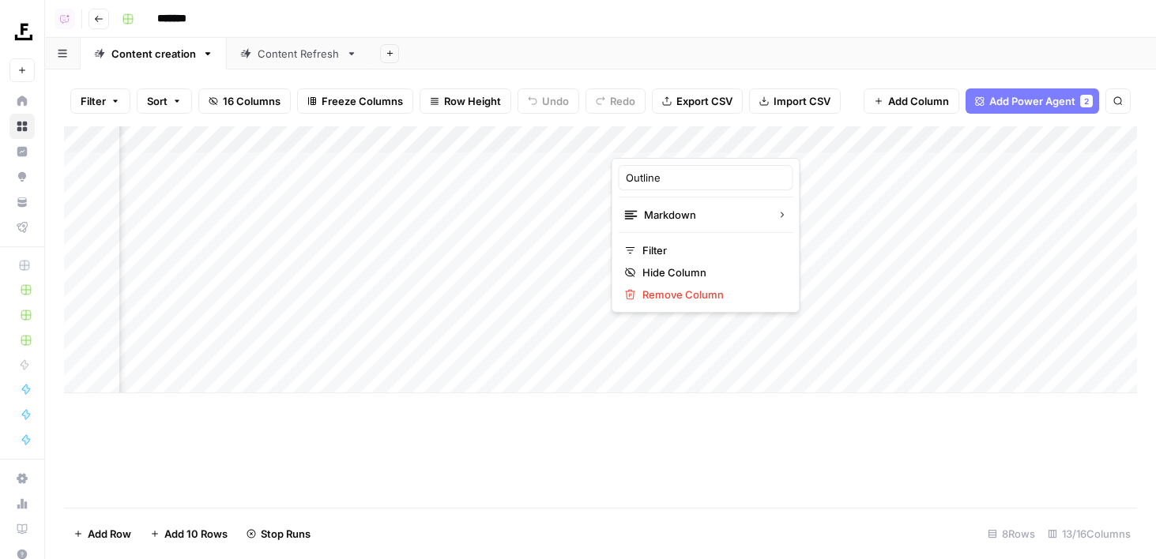
click at [569, 143] on div "Add Column" at bounding box center [600, 259] width 1073 height 267
drag, startPoint x: 612, startPoint y: 143, endPoint x: 749, endPoint y: 143, distance: 136.6
click at [749, 143] on div "Add Column" at bounding box center [600, 259] width 1073 height 267
click at [633, 163] on div "Add Column" at bounding box center [600, 259] width 1073 height 267
click at [724, 159] on div "Add Column" at bounding box center [600, 259] width 1073 height 267
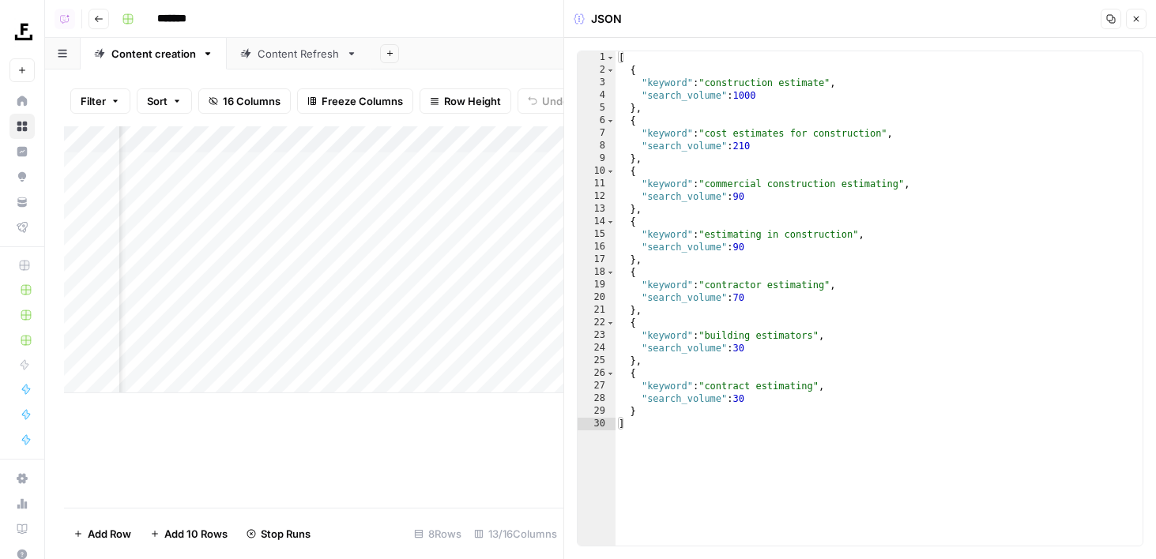
click at [1133, 25] on button "Close" at bounding box center [1135, 19] width 21 height 21
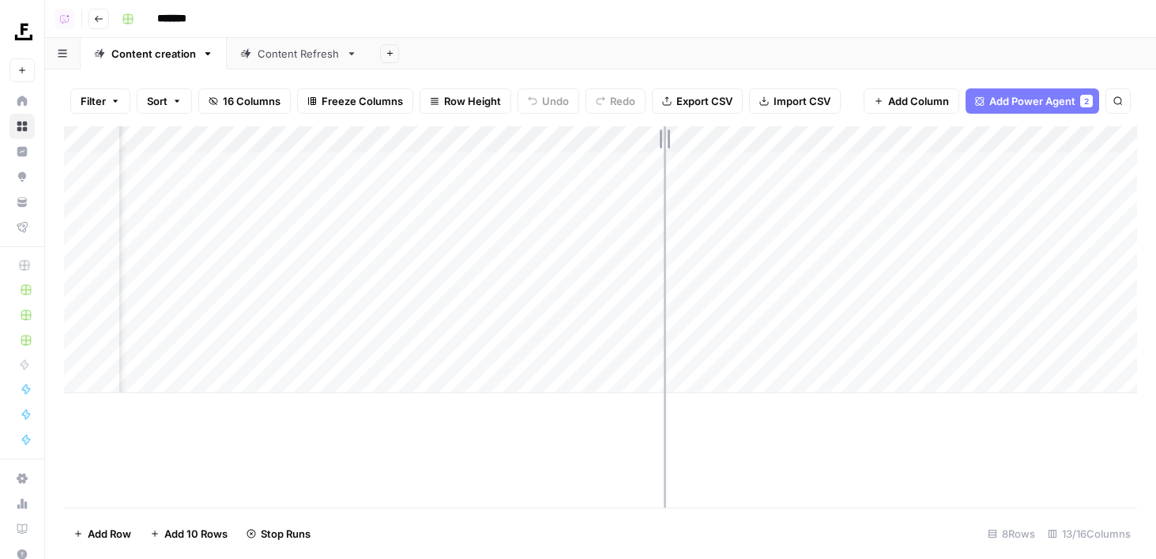
drag, startPoint x: 750, startPoint y: 145, endPoint x: 663, endPoint y: 145, distance: 86.1
click at [663, 145] on div "Add Column" at bounding box center [600, 259] width 1073 height 267
click at [573, 139] on div "Add Column" at bounding box center [600, 259] width 1073 height 267
click at [568, 266] on span "Hide Column" at bounding box center [569, 273] width 138 height 16
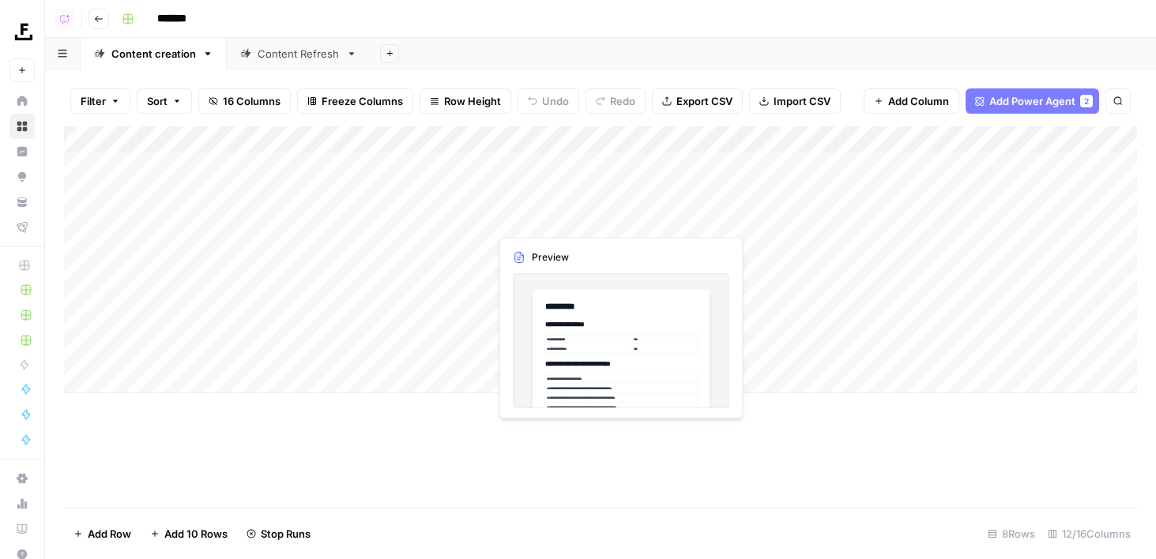
scroll to position [0, 9]
click at [366, 139] on div "Add Column" at bounding box center [600, 259] width 1073 height 267
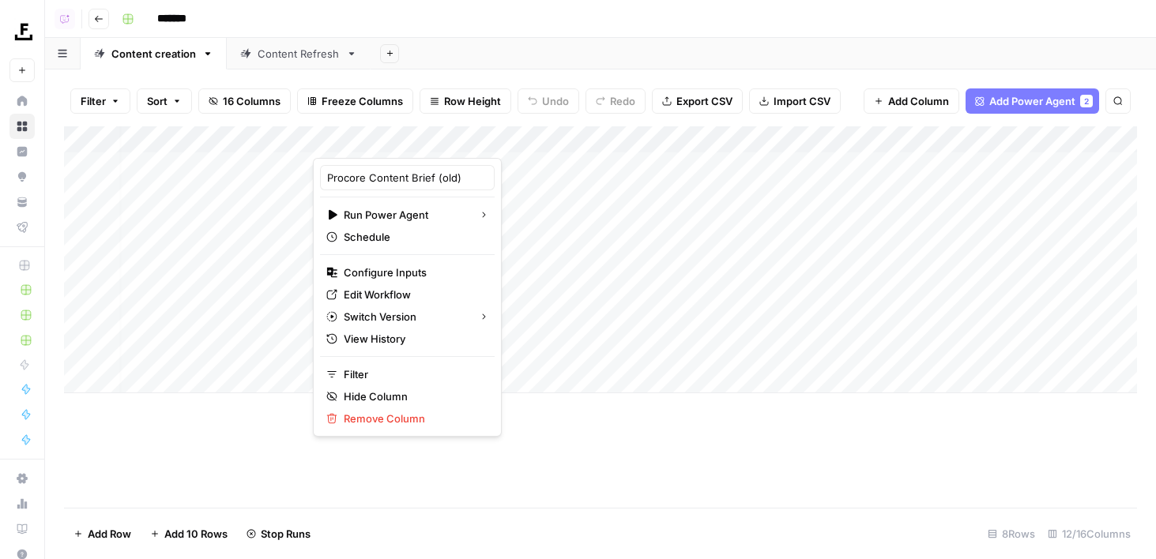
click at [265, 109] on button "16 Columns" at bounding box center [244, 100] width 92 height 25
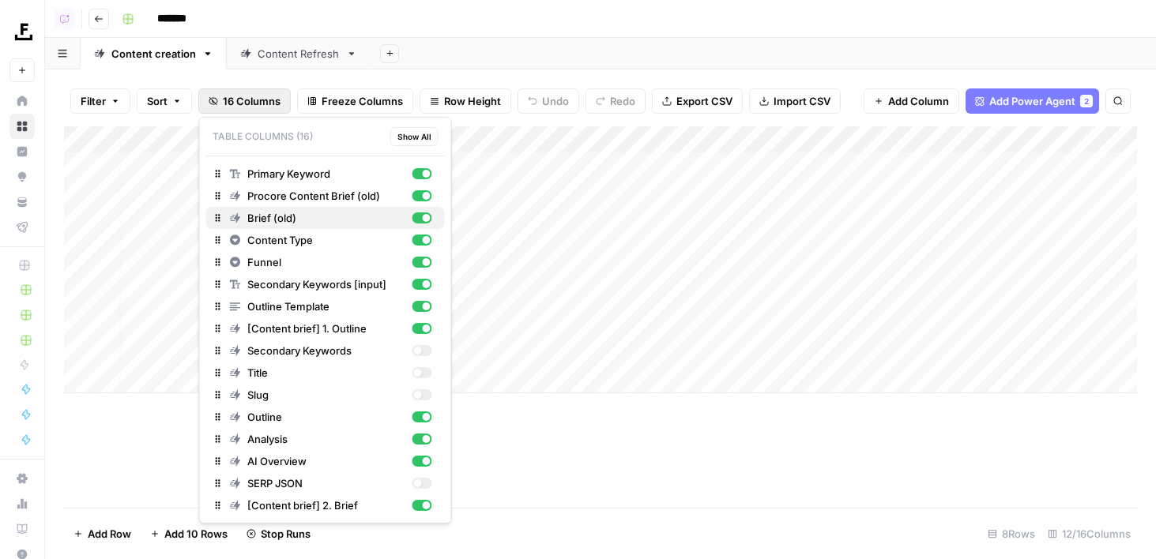
click at [417, 218] on div "button" at bounding box center [421, 217] width 20 height 11
click at [416, 197] on div "button" at bounding box center [421, 195] width 20 height 11
click at [828, 62] on div "Add Sheet" at bounding box center [762, 54] width 785 height 32
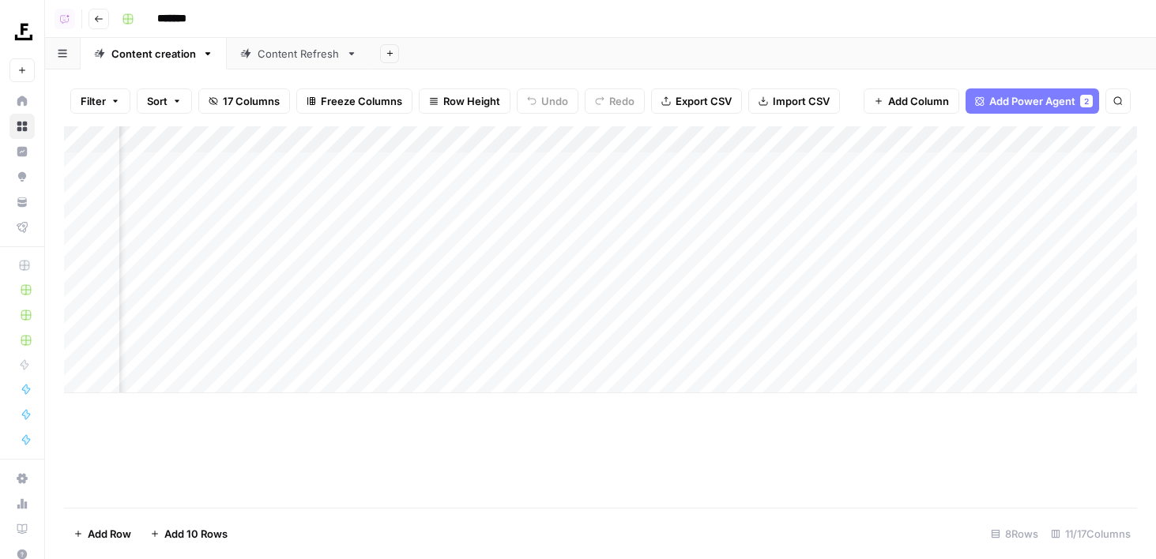
scroll to position [0, 714]
click at [1016, 167] on div "Add Column" at bounding box center [600, 259] width 1073 height 267
click at [810, 140] on div "Add Column" at bounding box center [600, 259] width 1073 height 267
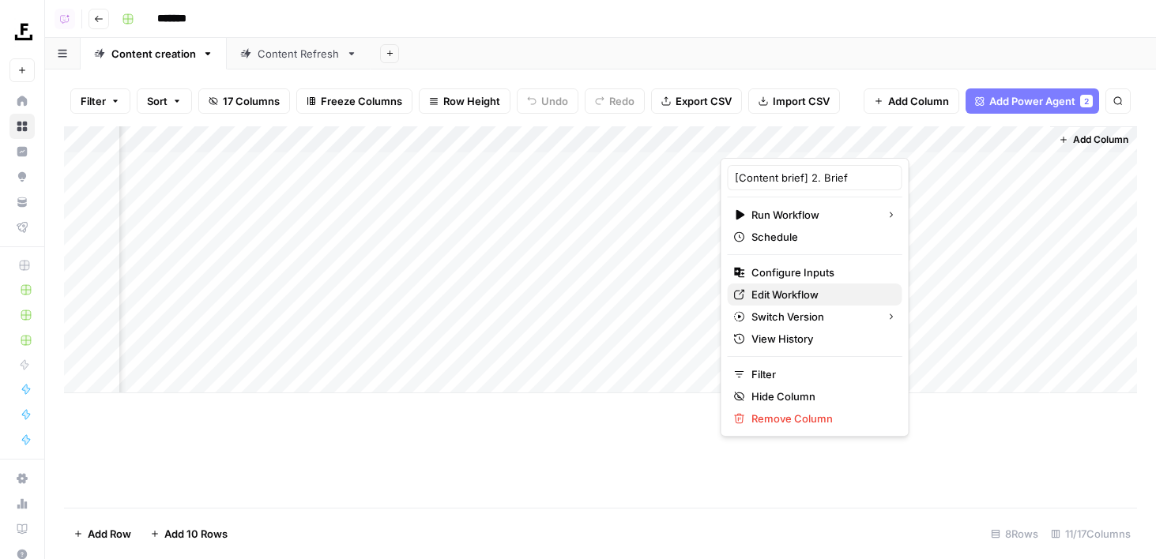
click at [804, 302] on span "Edit Workflow" at bounding box center [820, 295] width 138 height 16
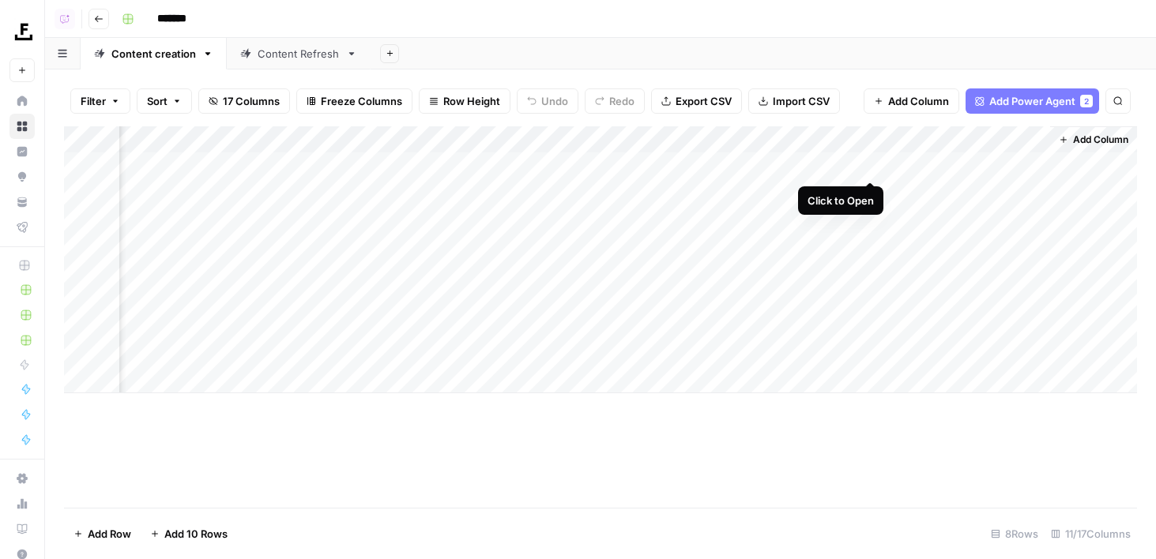
click at [870, 164] on div "Add Column" at bounding box center [600, 259] width 1073 height 267
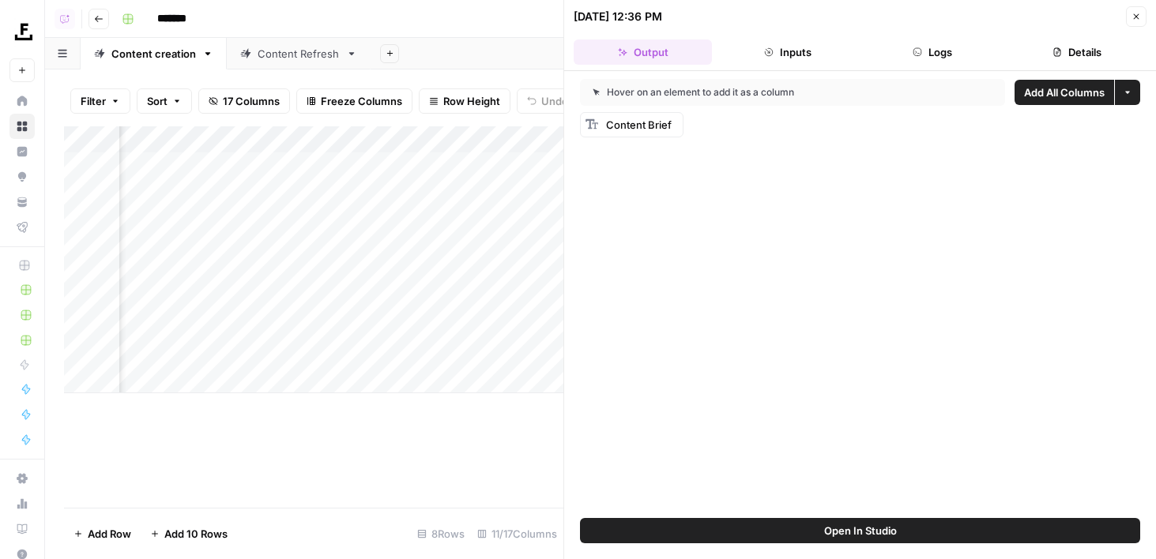
click at [959, 51] on button "Logs" at bounding box center [932, 51] width 138 height 25
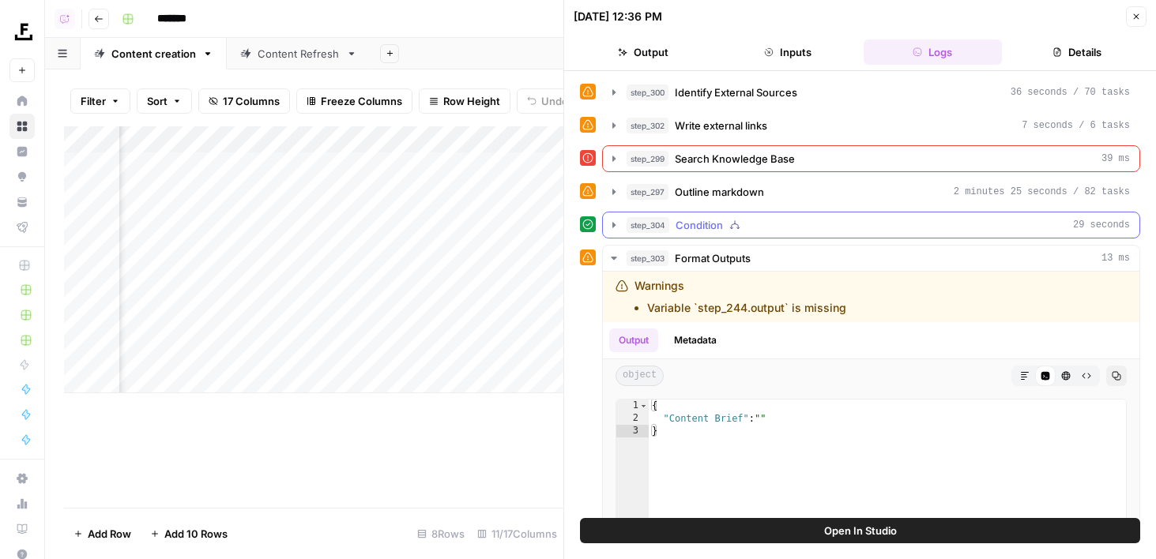
click at [729, 223] on icon "button" at bounding box center [734, 225] width 11 height 11
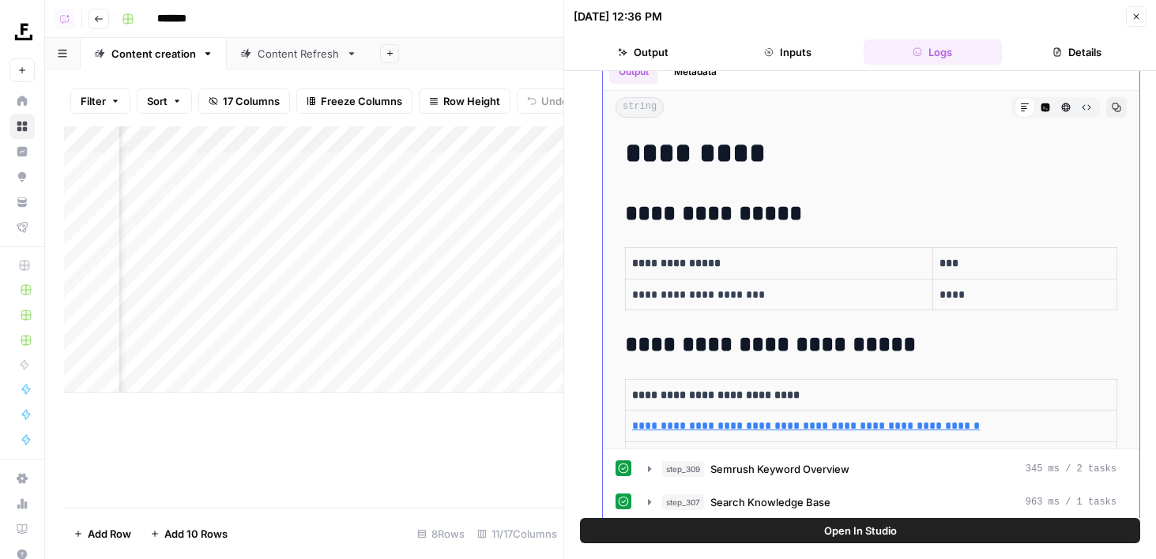
scroll to position [173, 0]
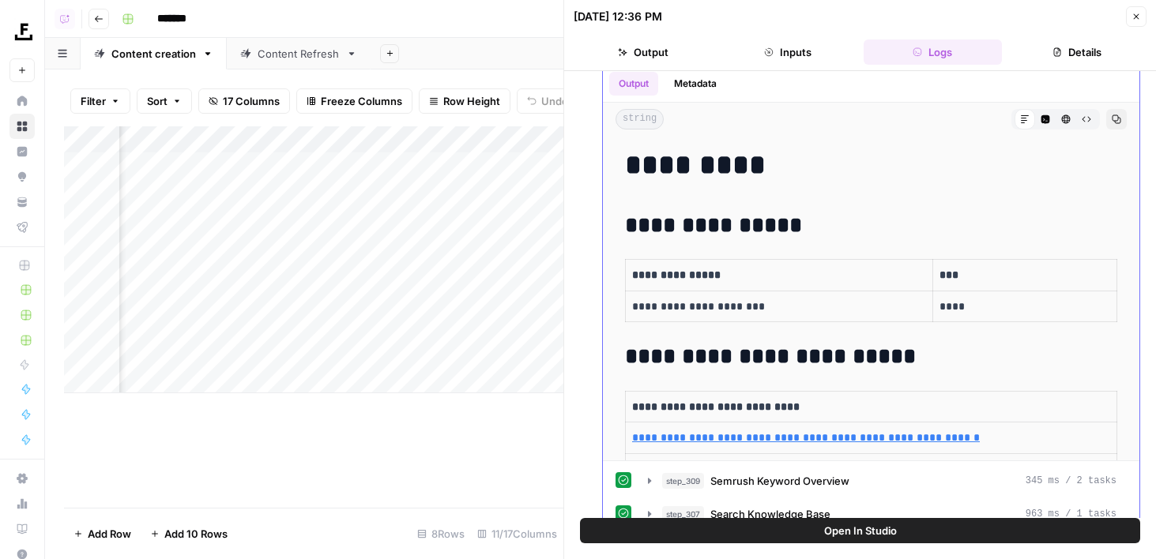
click at [1114, 117] on icon "button" at bounding box center [1115, 119] width 9 height 9
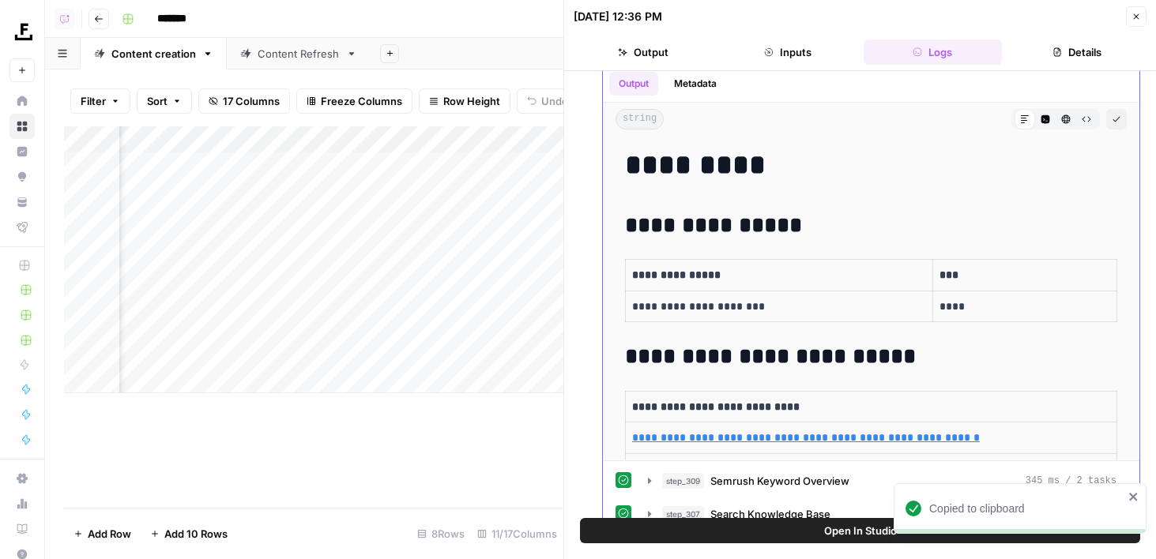
scroll to position [0, 0]
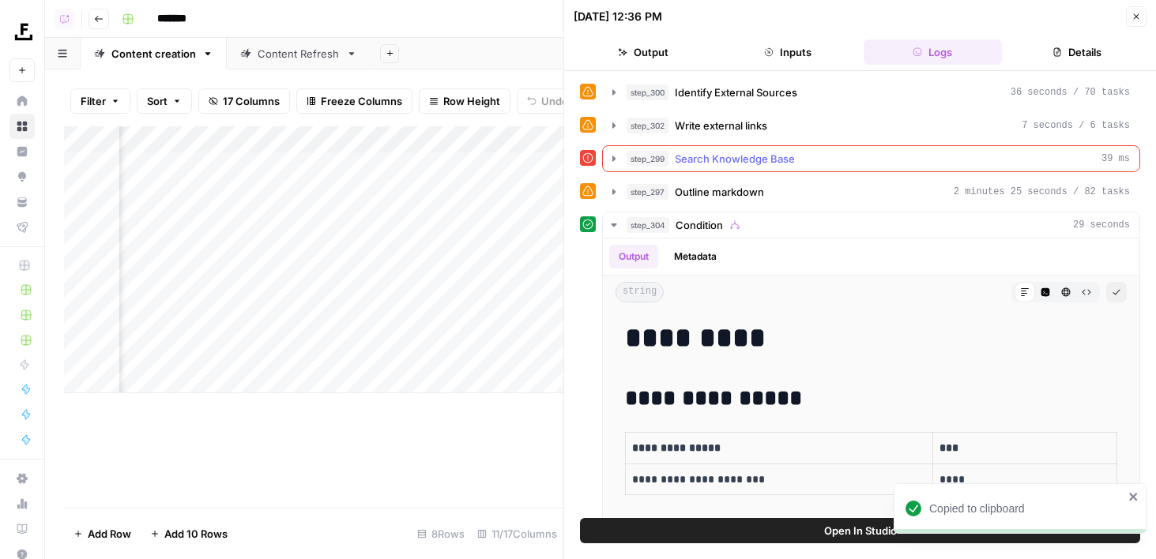
click at [824, 153] on div "step_299 Search Knowledge Base 39 ms" at bounding box center [877, 159] width 503 height 16
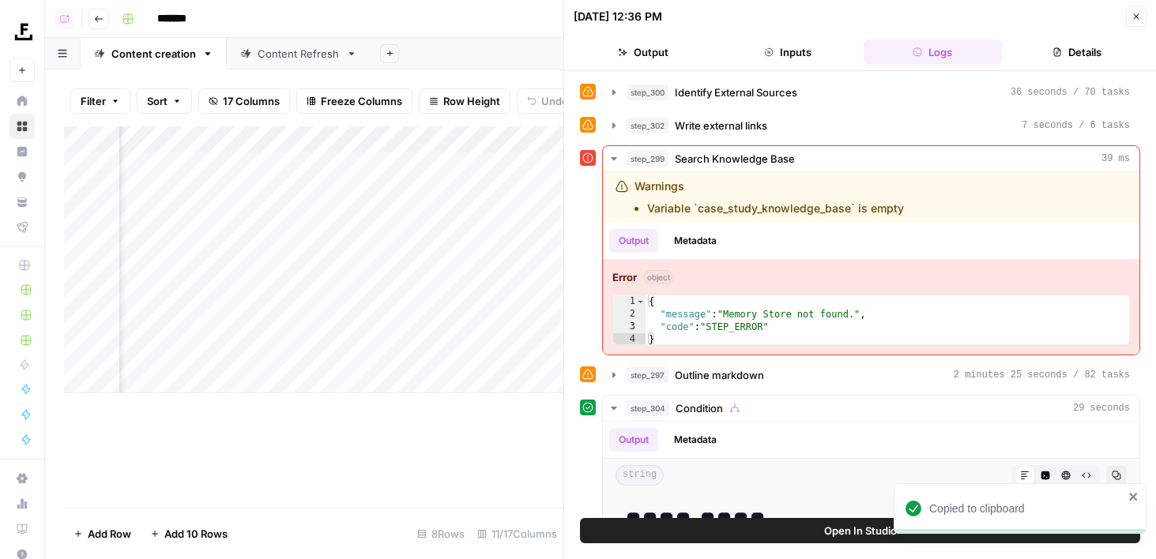
click at [788, 39] on button "Inputs" at bounding box center [787, 51] width 138 height 25
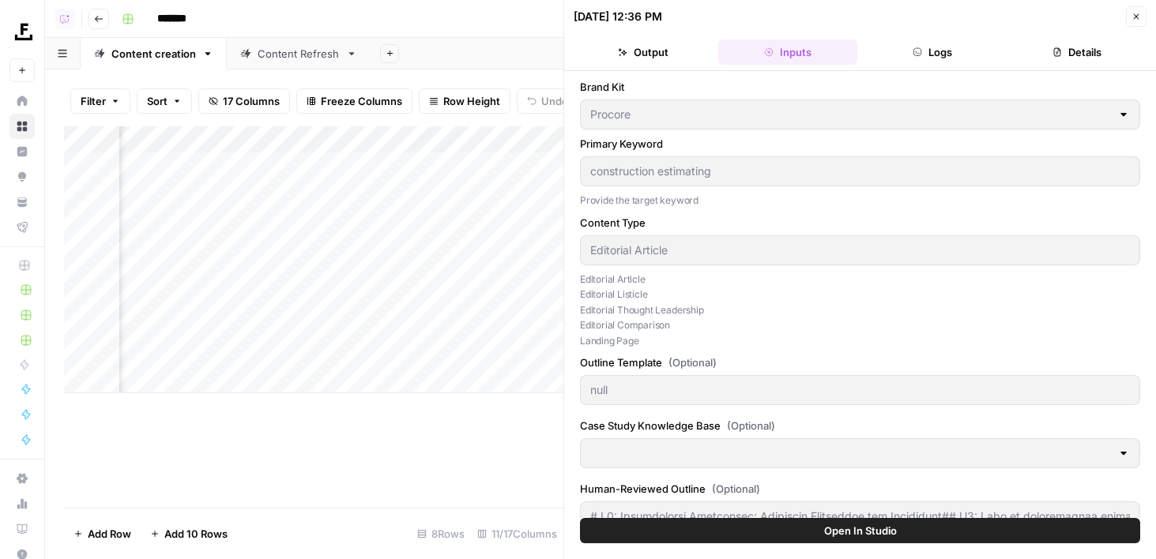
click at [941, 50] on button "Logs" at bounding box center [932, 51] width 138 height 25
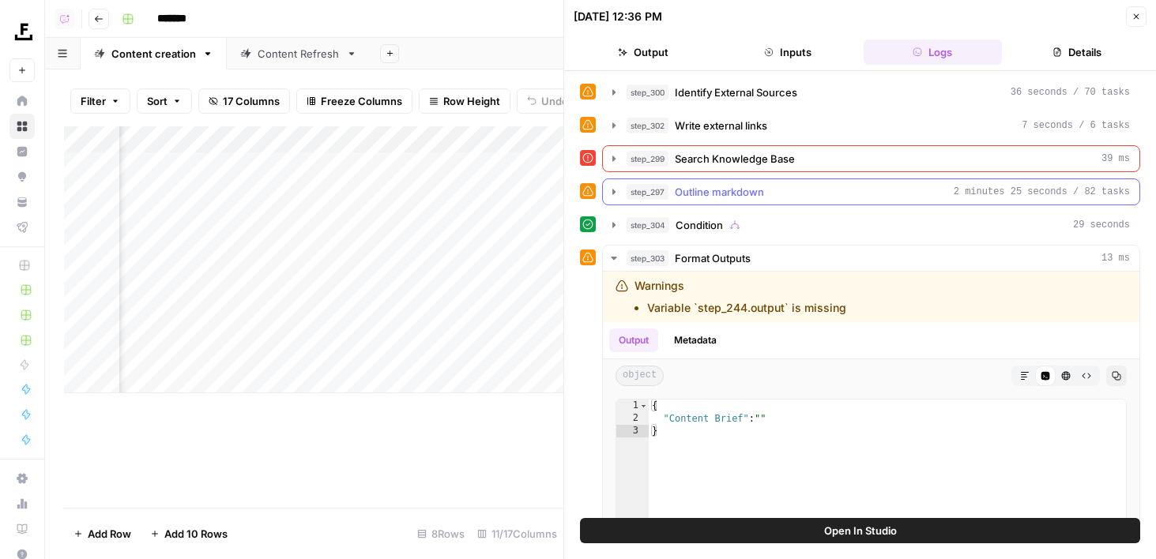
click at [790, 185] on div "step_297 Outline markdown 2 minutes 25 seconds / 82 tasks" at bounding box center [877, 192] width 503 height 16
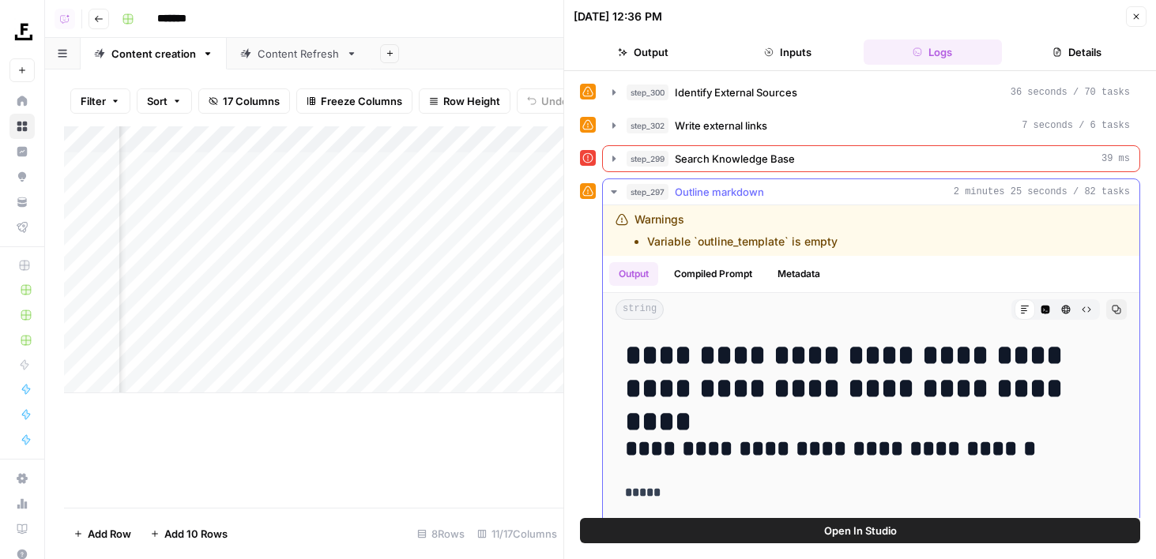
click at [790, 185] on div "step_297 Outline markdown 2 minutes 25 seconds / 82 tasks" at bounding box center [877, 192] width 503 height 16
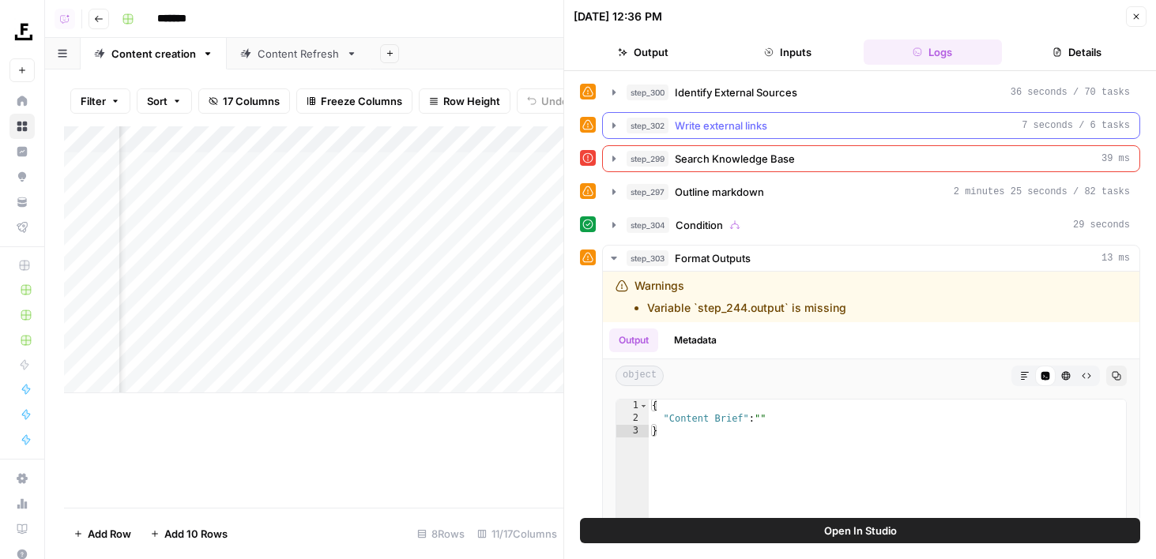
click at [784, 123] on div "step_302 Write external links 7 seconds / 6 tasks" at bounding box center [877, 126] width 503 height 16
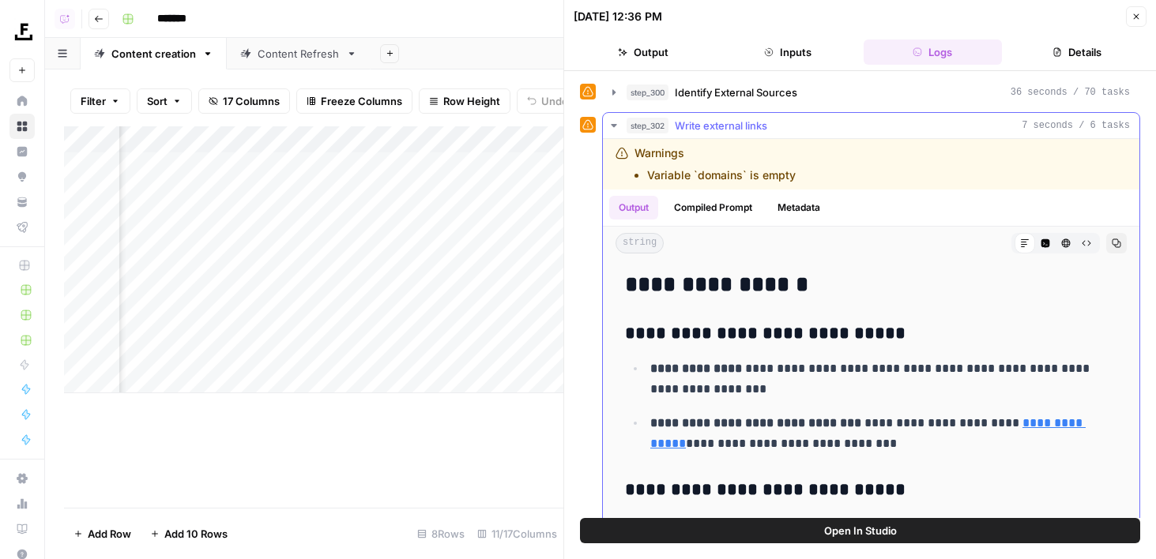
click at [784, 123] on div "step_302 Write external links 7 seconds / 6 tasks" at bounding box center [877, 126] width 503 height 16
click at [776, 96] on span "Identify External Sources" at bounding box center [736, 93] width 122 height 16
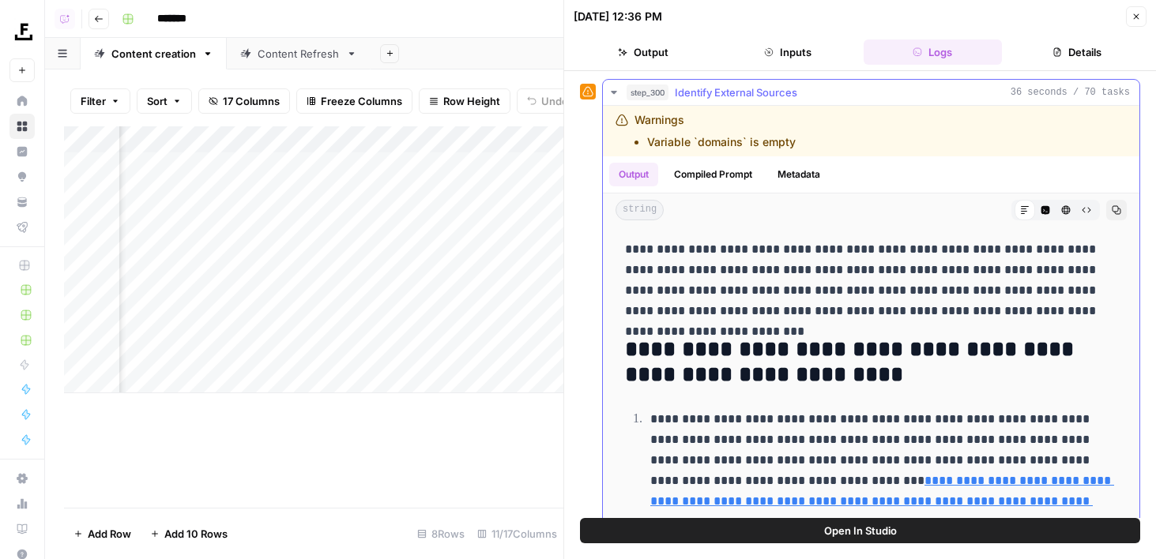
click at [776, 96] on span "Identify External Sources" at bounding box center [736, 93] width 122 height 16
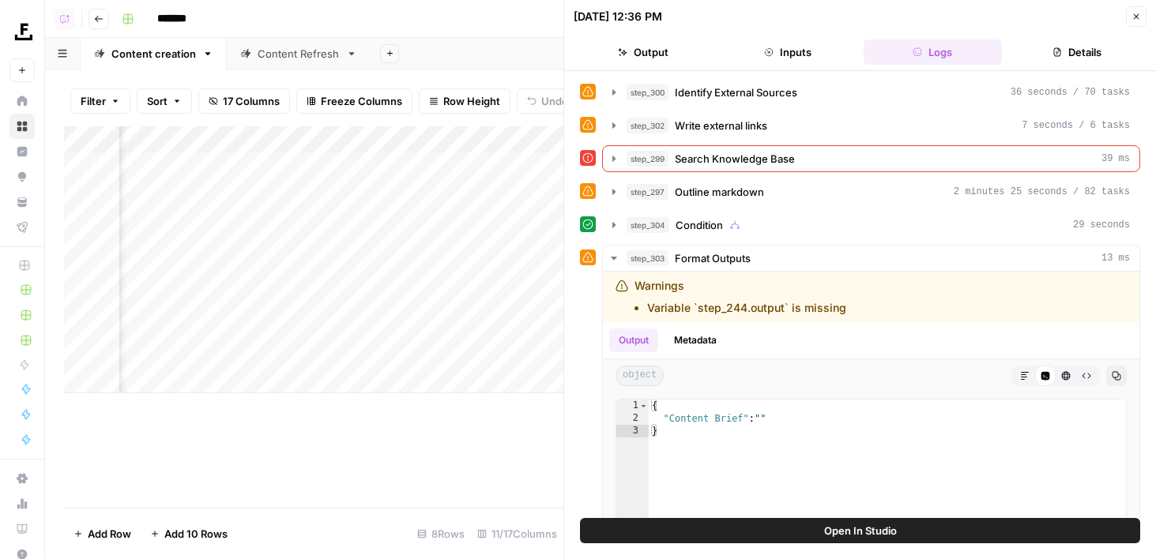
click at [1141, 13] on button "Close" at bounding box center [1135, 16] width 21 height 21
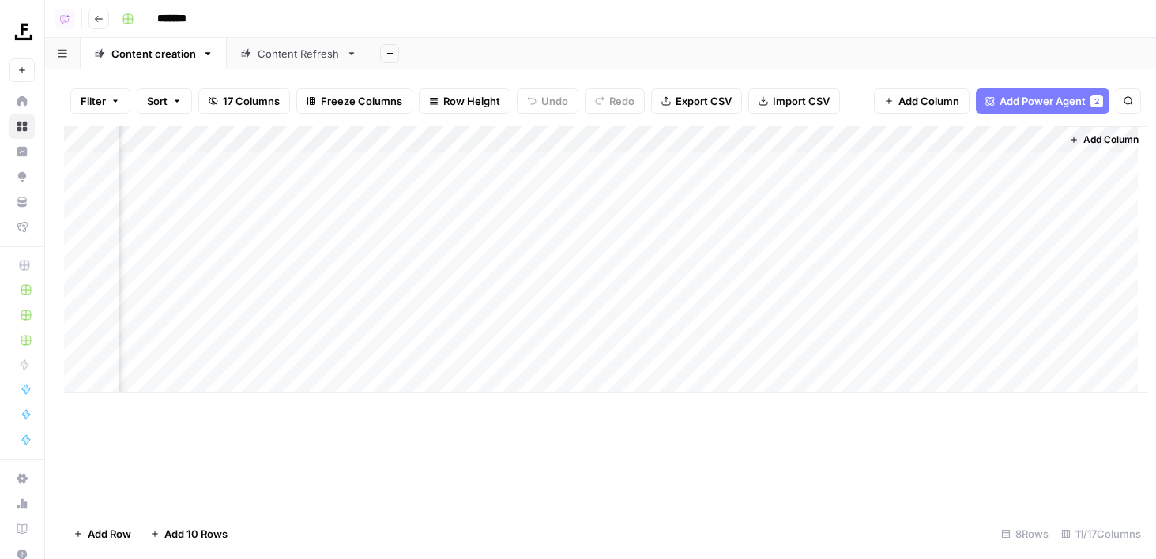
scroll to position [0, 695]
click at [1058, 161] on div "Add Column" at bounding box center [600, 259] width 1073 height 267
click at [994, 137] on div "Add Column" at bounding box center [600, 259] width 1073 height 267
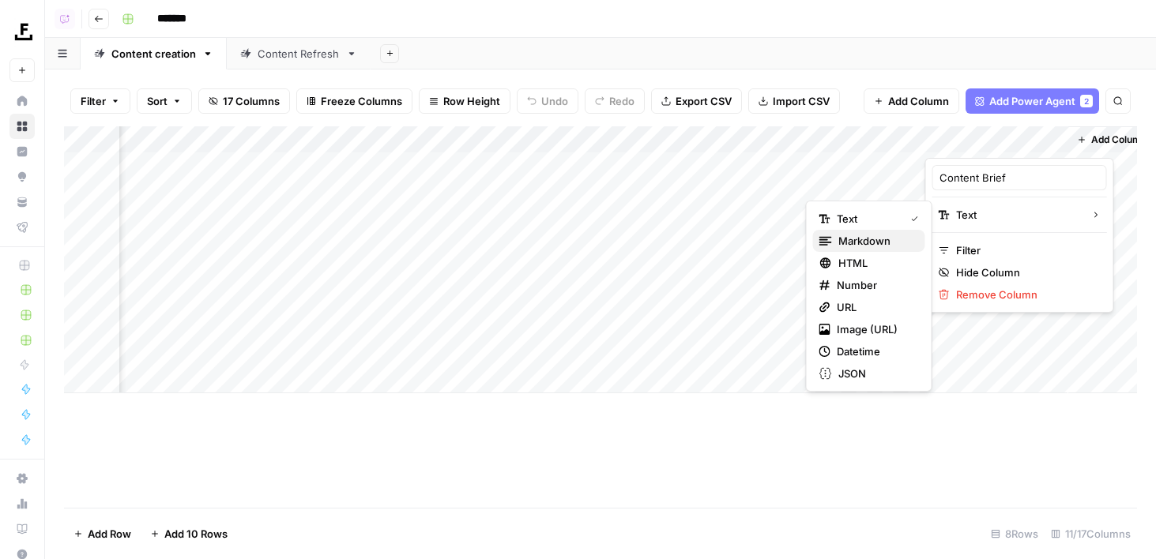
click at [898, 237] on span "Markdown" at bounding box center [875, 241] width 74 height 16
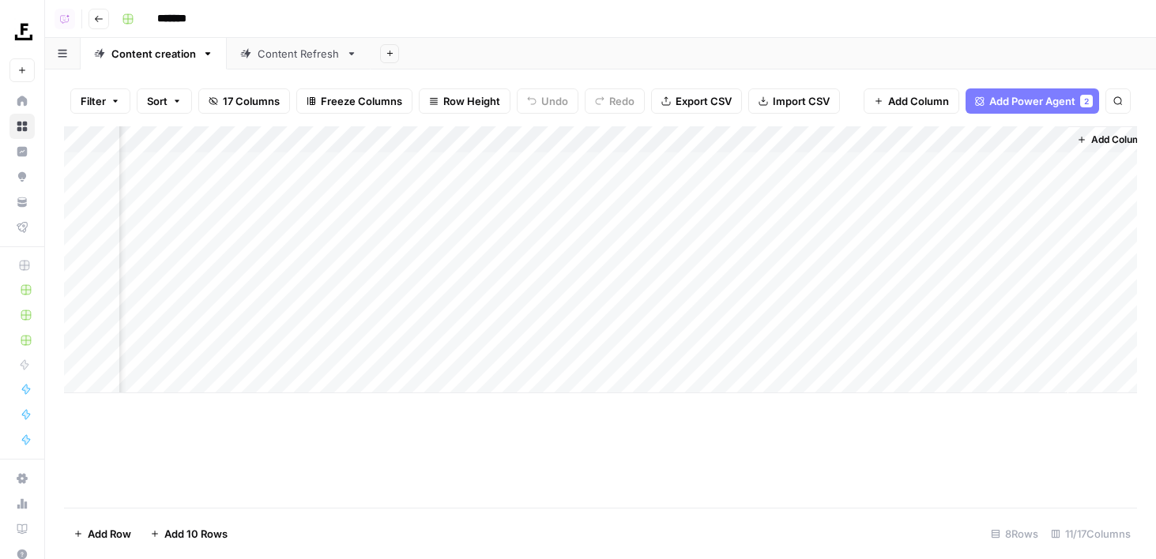
click at [1045, 167] on div "Add Column" at bounding box center [600, 259] width 1073 height 267
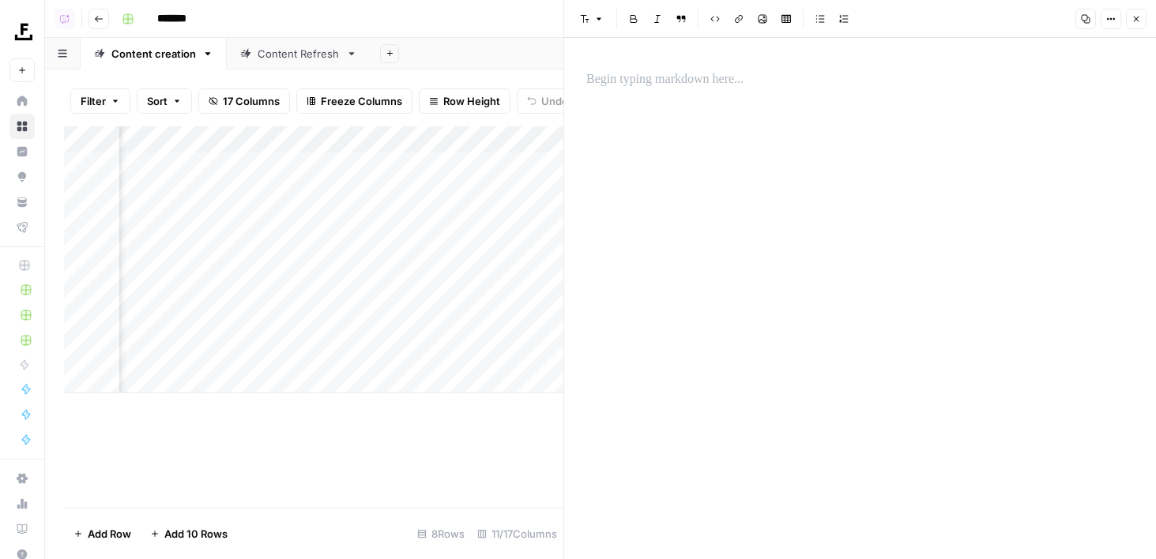
click at [911, 115] on div at bounding box center [860, 298] width 566 height 521
click at [734, 66] on div at bounding box center [860, 79] width 566 height 33
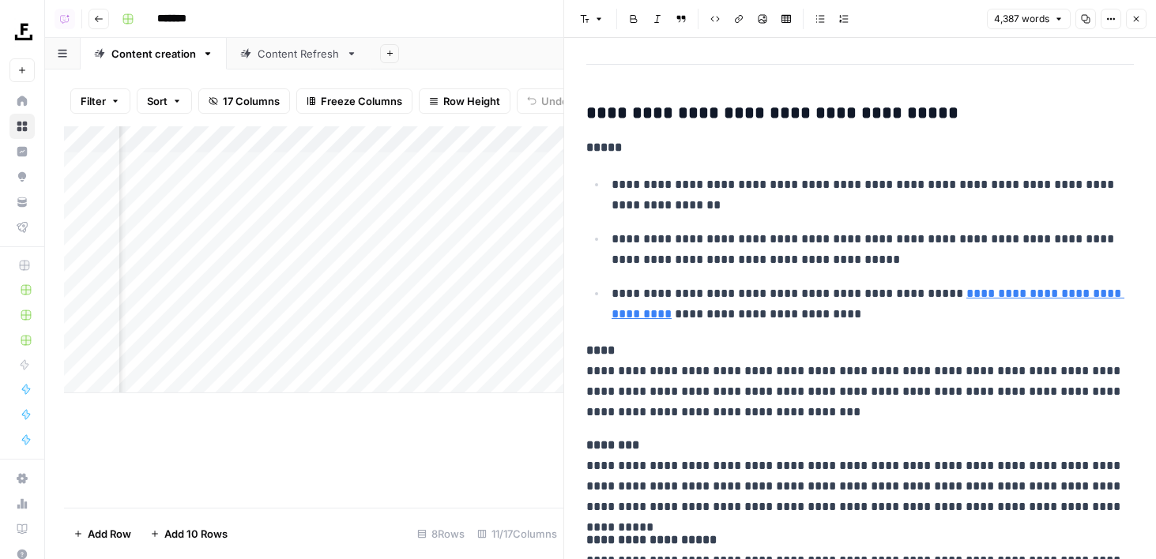
scroll to position [6058, 0]
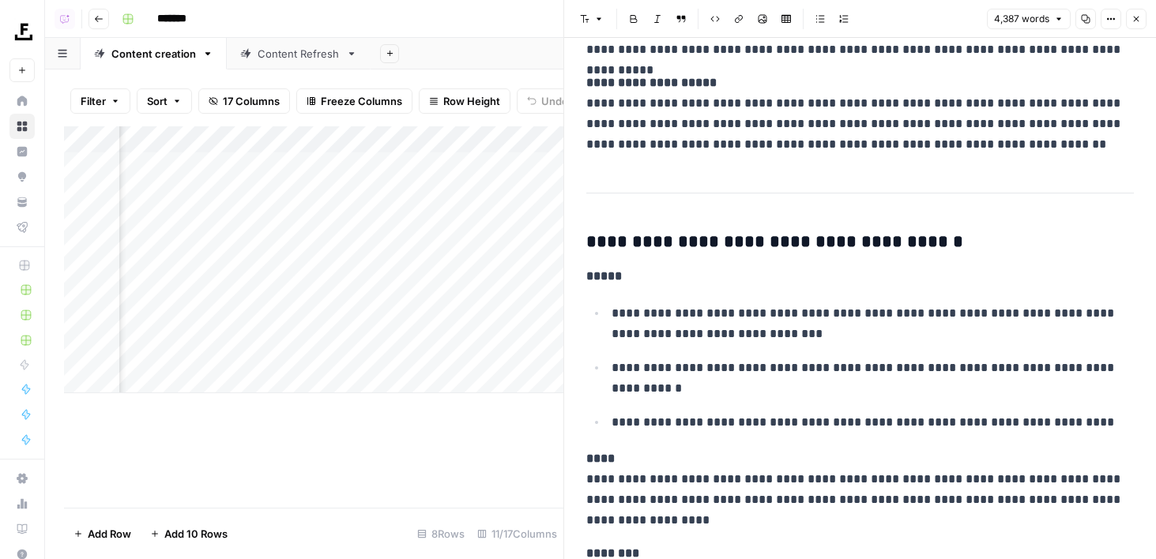
click at [1136, 24] on button "Close" at bounding box center [1135, 19] width 21 height 21
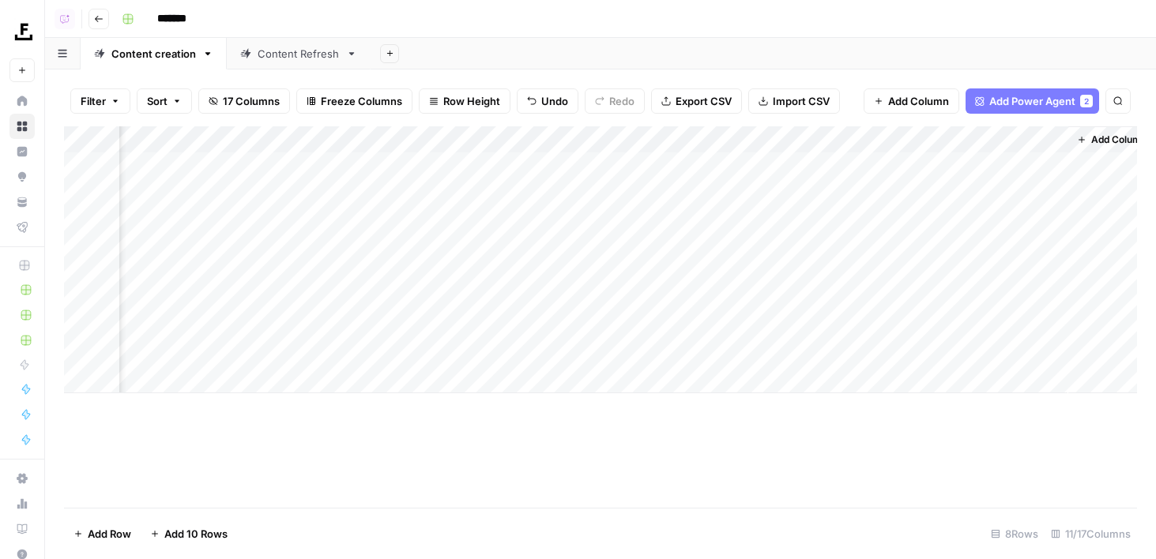
click at [1035, 167] on div "Add Column" at bounding box center [600, 259] width 1073 height 267
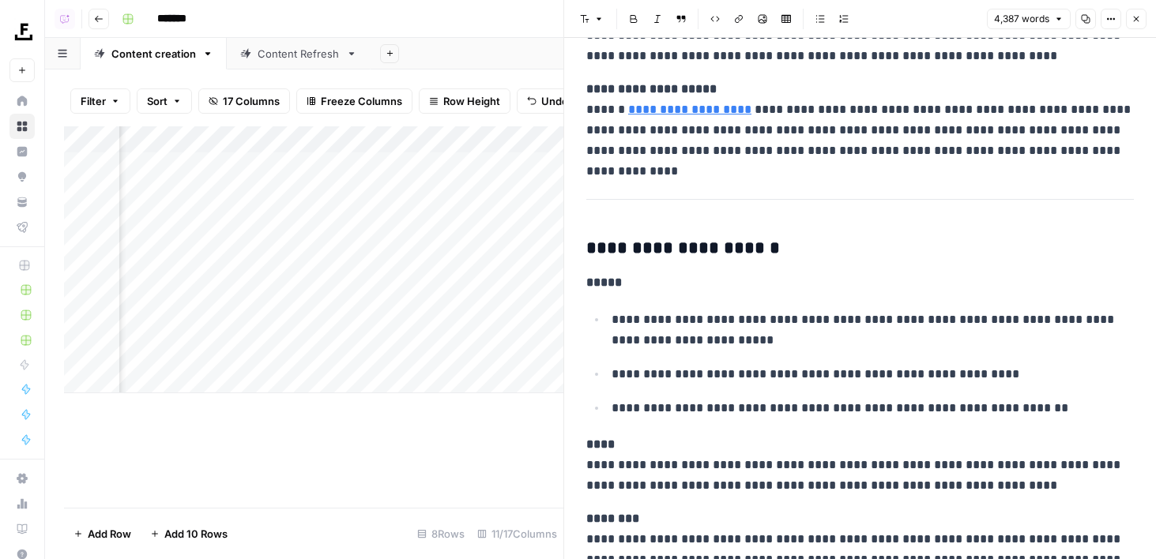
scroll to position [13916, 0]
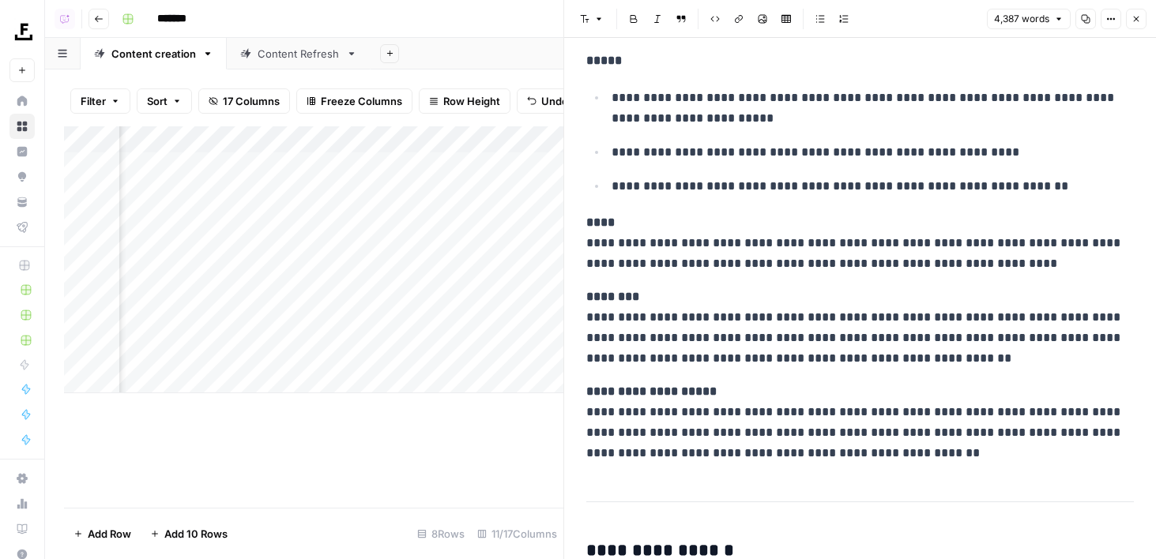
click at [1131, 22] on icon "button" at bounding box center [1135, 18] width 9 height 9
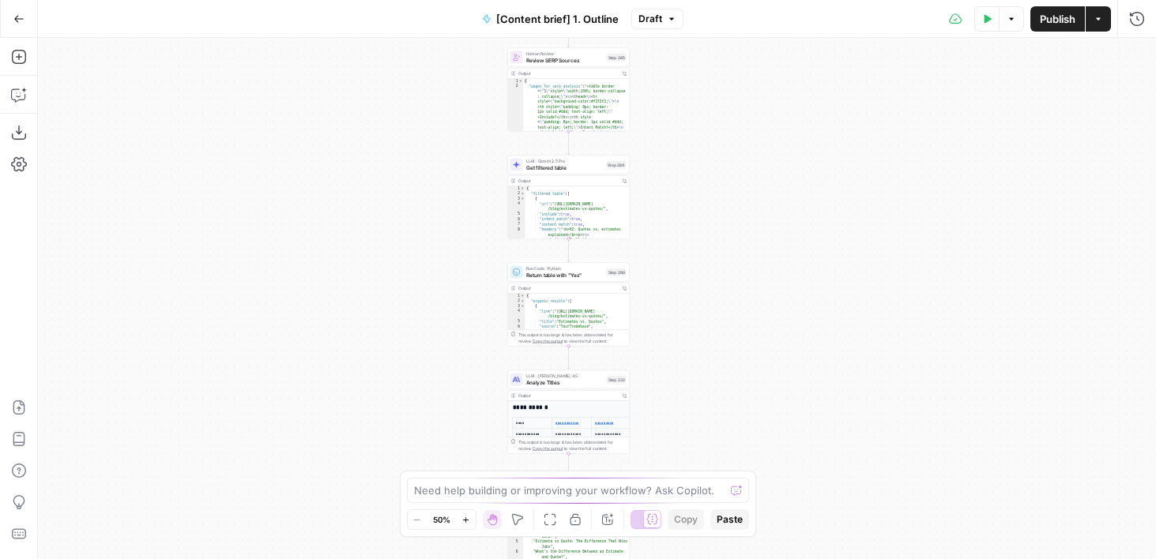
drag, startPoint x: 805, startPoint y: 410, endPoint x: 707, endPoint y: 383, distance: 101.6
click at [707, 91] on div "true false true false Workflow Input Settings Inputs Run Code · Python Get SERP…" at bounding box center [597, 298] width 1118 height 521
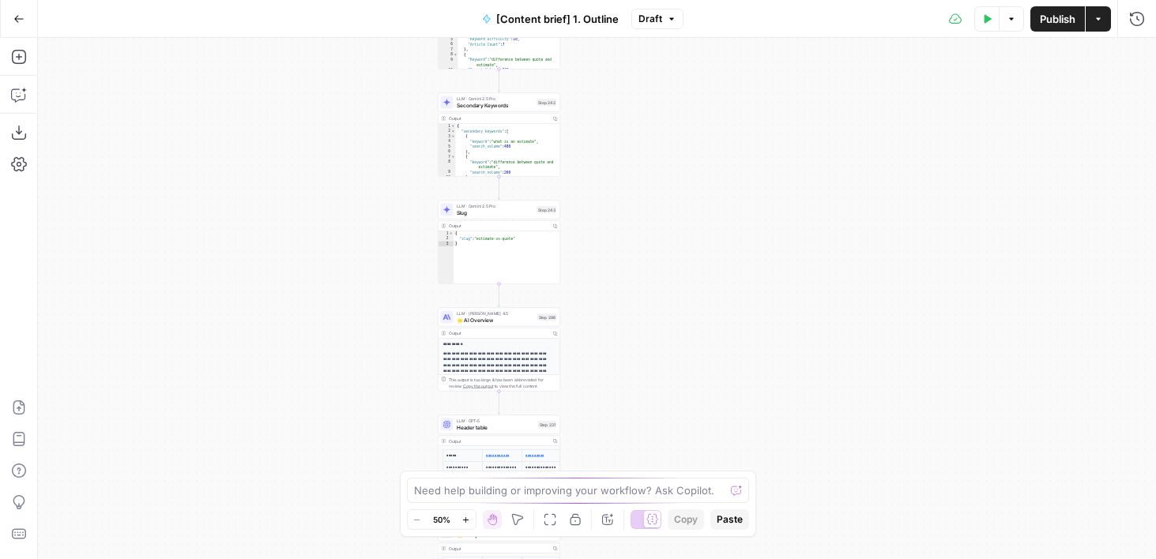
drag, startPoint x: 707, startPoint y: 383, endPoint x: 707, endPoint y: -100, distance: 482.6
click at [707, 0] on html "Foundation Inc. New Home Browse Insights Opportunities Your Data Flightpath Rec…" at bounding box center [578, 279] width 1156 height 559
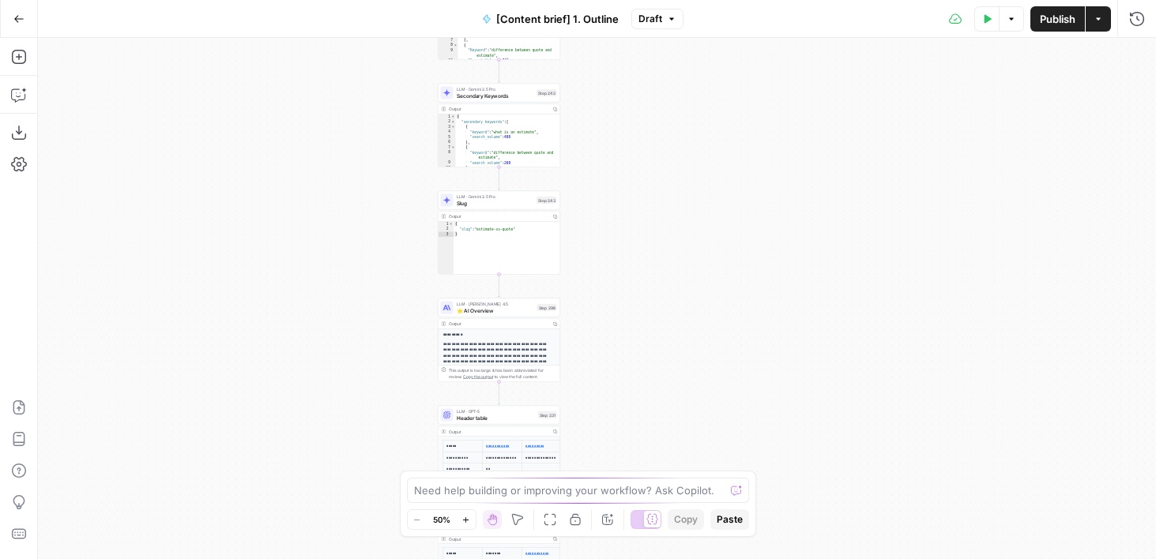
drag, startPoint x: 681, startPoint y: 398, endPoint x: 681, endPoint y: -7, distance: 405.2
click at [681, 0] on html "Foundation Inc. New Home Browse Insights Opportunities Your Data Flightpath Rec…" at bounding box center [578, 279] width 1156 height 559
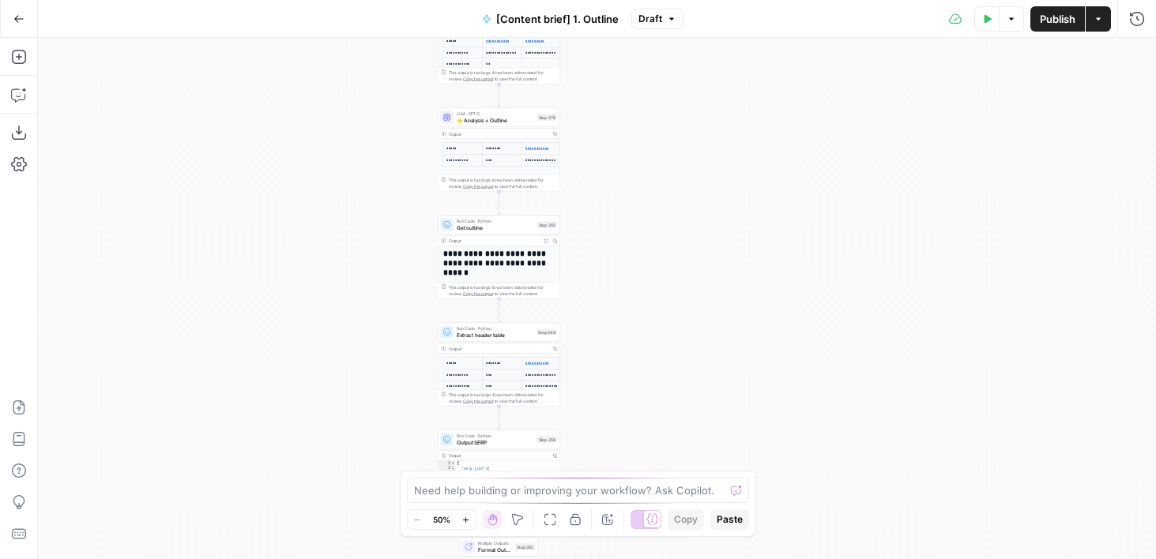
drag, startPoint x: 671, startPoint y: 385, endPoint x: 671, endPoint y: -25, distance: 410.7
click at [671, 0] on html "Foundation Inc. New Home Browse Insights Opportunities Your Data Flightpath Rec…" at bounding box center [578, 279] width 1156 height 559
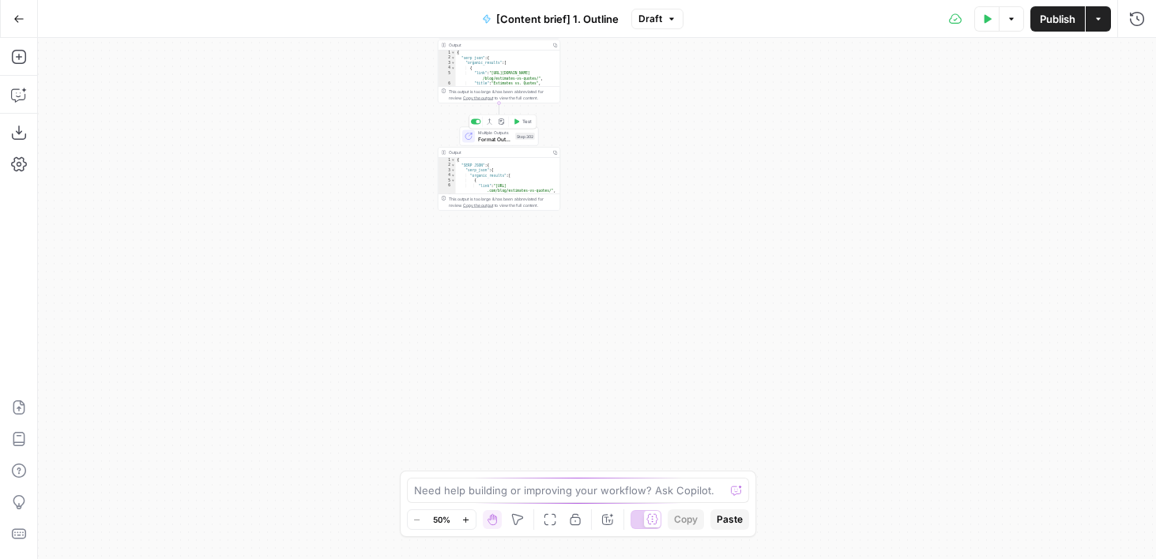
click at [467, 135] on icon at bounding box center [468, 136] width 6 height 6
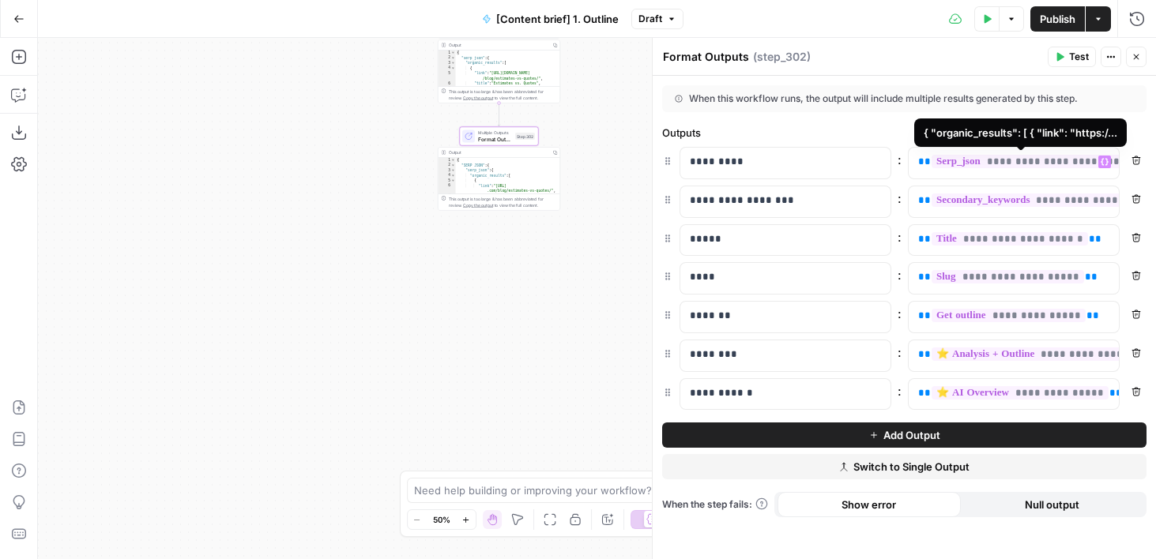
scroll to position [0, 14]
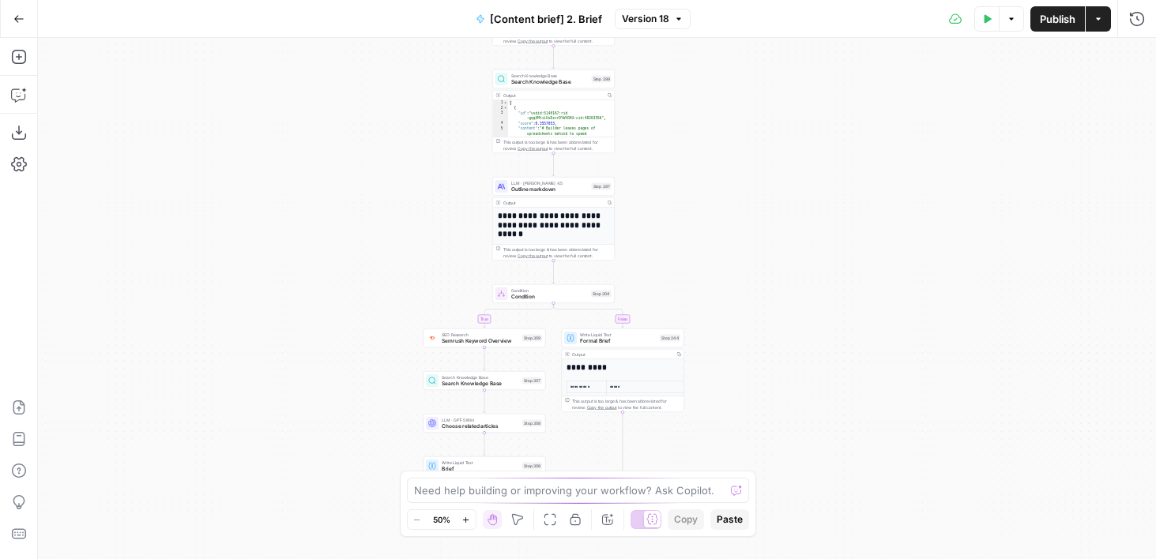
drag, startPoint x: 408, startPoint y: 154, endPoint x: 364, endPoint y: 24, distance: 137.4
click at [364, 24] on div "**********" at bounding box center [578, 279] width 1156 height 559
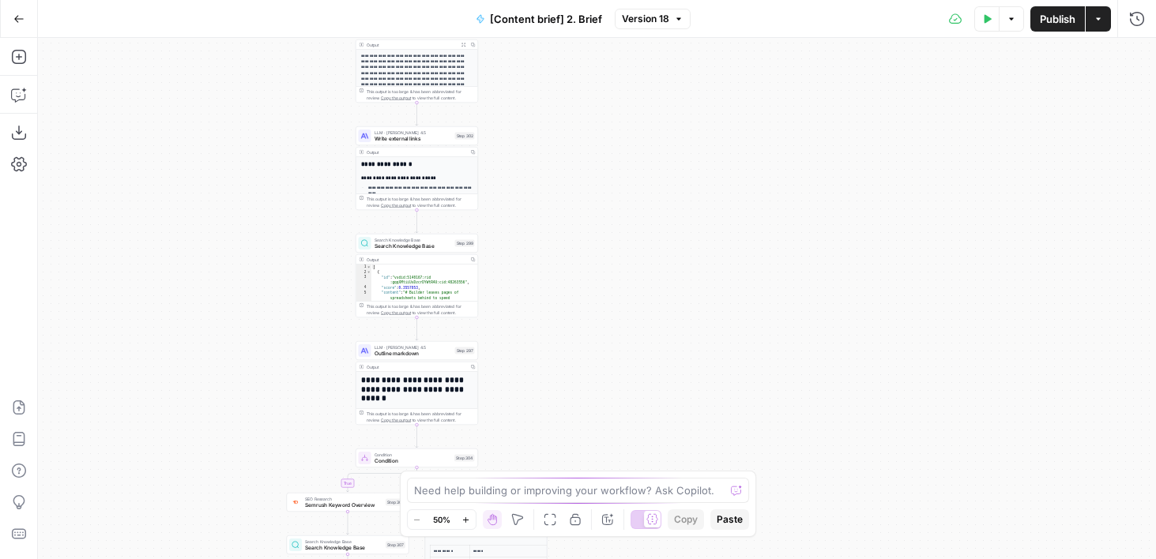
drag, startPoint x: 334, startPoint y: 148, endPoint x: 193, endPoint y: 505, distance: 384.0
click at [193, 502] on div "**********" at bounding box center [597, 298] width 1118 height 521
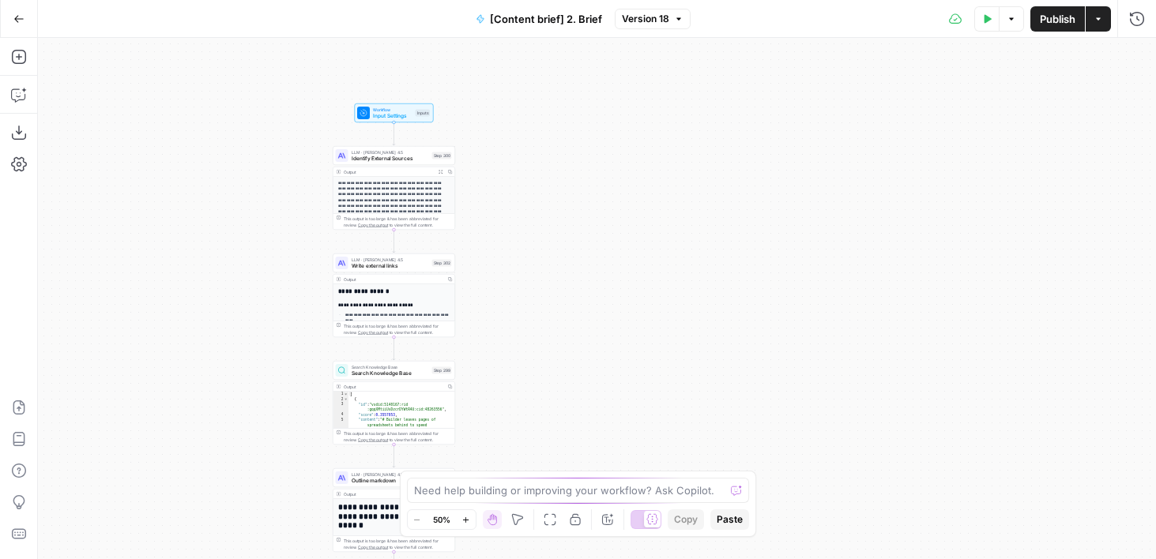
drag, startPoint x: 216, startPoint y: 228, endPoint x: 304, endPoint y: 54, distance: 195.7
click at [301, 55] on div "**********" at bounding box center [597, 298] width 1118 height 521
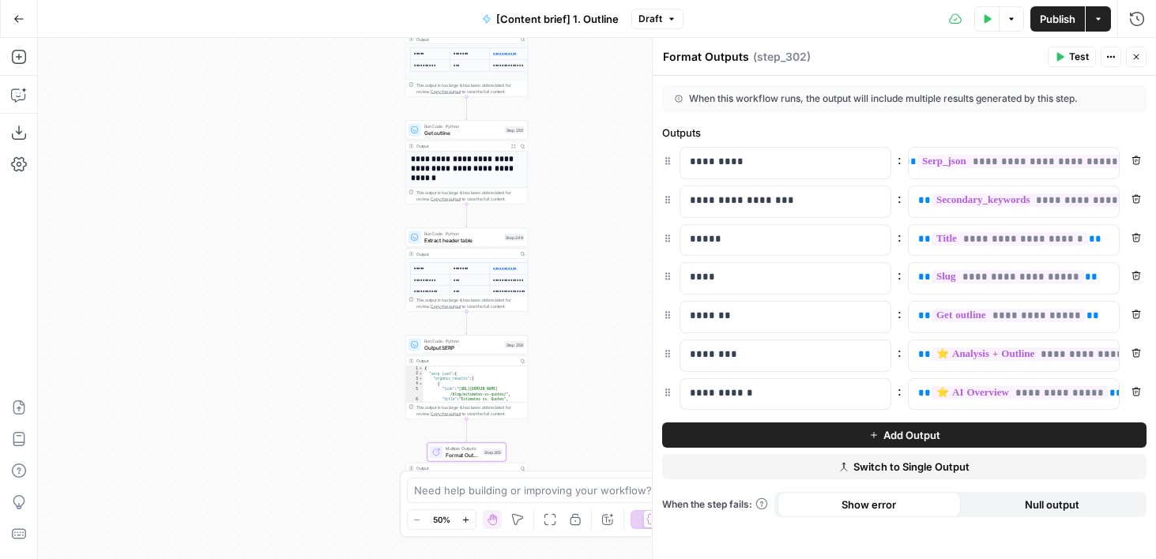
drag, startPoint x: 596, startPoint y: 89, endPoint x: 564, endPoint y: 406, distance: 318.4
click at [564, 406] on div "true false false true Workflow Input Settings Inputs Run Code · Python Get SERP…" at bounding box center [597, 298] width 1118 height 521
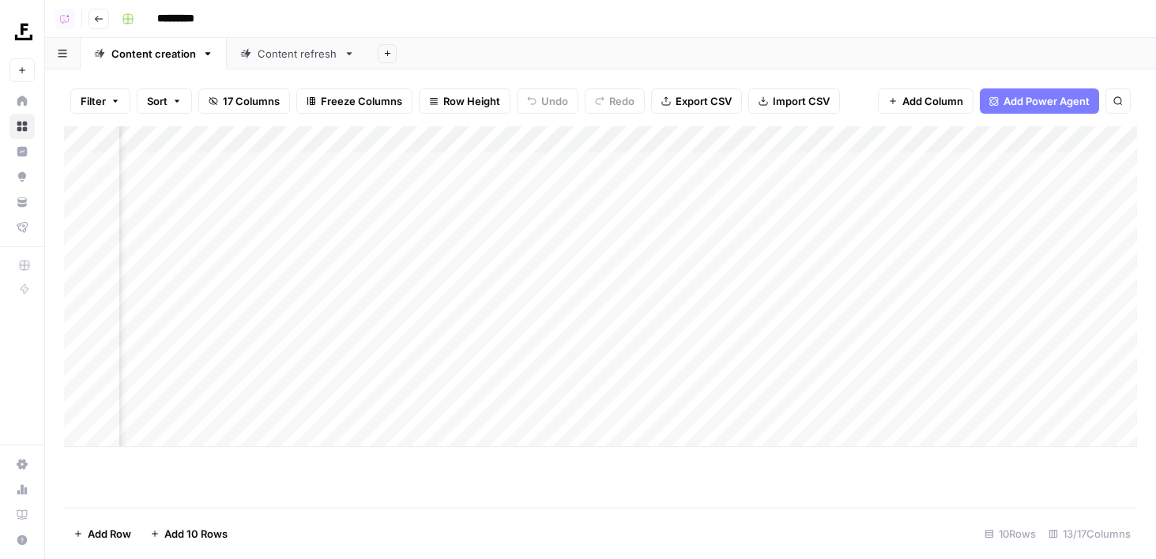
scroll to position [0, 898]
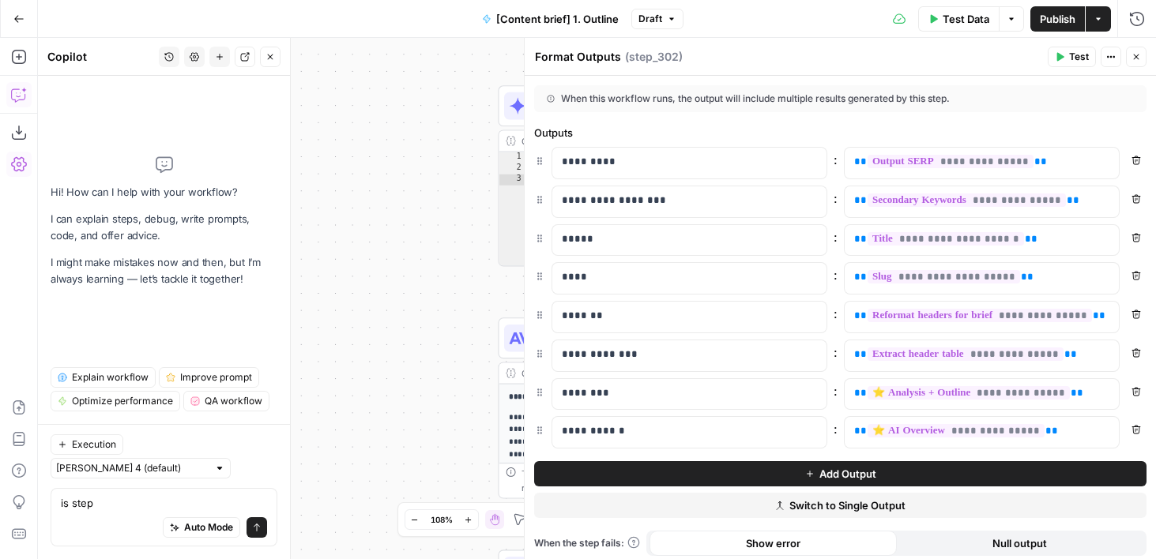
click at [1135, 57] on icon "button" at bounding box center [1136, 57] width 6 height 6
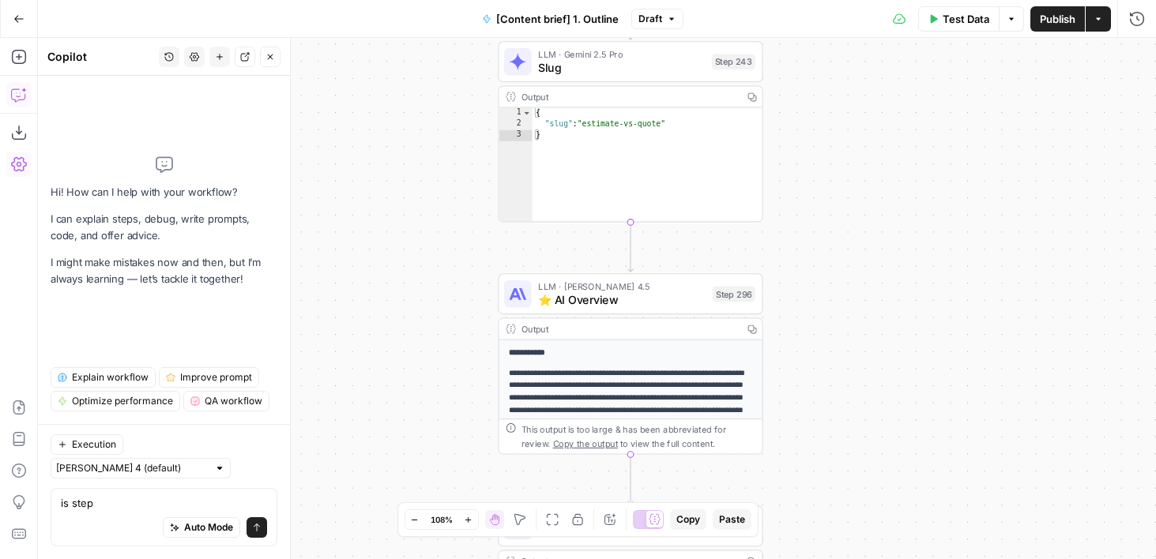
drag, startPoint x: 929, startPoint y: 337, endPoint x: 929, endPoint y: 6, distance: 331.7
click at [929, 10] on div "Go Back [Content brief] 1. Outline Draft Test Data Options Publish Actions Run …" at bounding box center [578, 279] width 1156 height 559
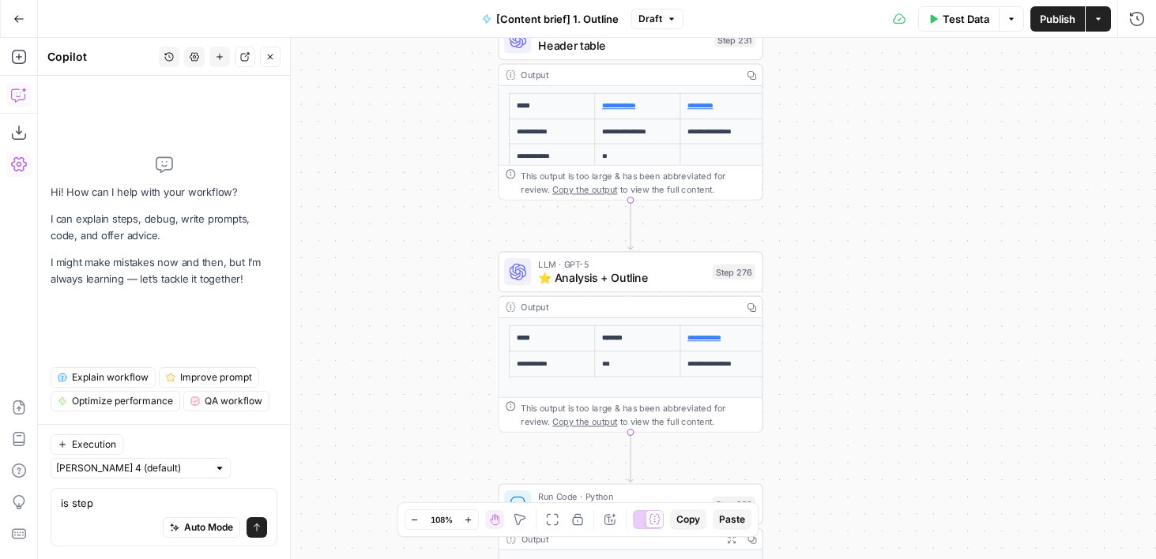
drag, startPoint x: 924, startPoint y: 186, endPoint x: 924, endPoint y: -100, distance: 285.1
click at [924, 0] on html "Foundation Inc. New Home Browse Insights Opportunities Your Data Flightpath Rec…" at bounding box center [578, 279] width 1156 height 559
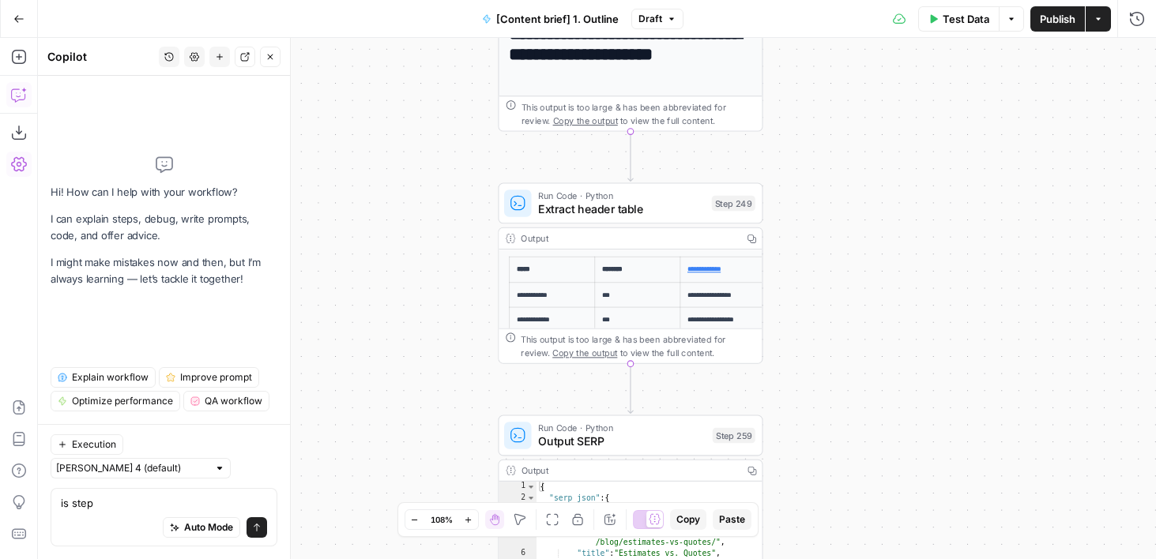
drag, startPoint x: 914, startPoint y: 194, endPoint x: 914, endPoint y: -100, distance: 293.8
click at [914, 0] on html "Foundation Inc. New Home Browse Insights Opportunities Your Data Flightpath Rec…" at bounding box center [578, 279] width 1156 height 559
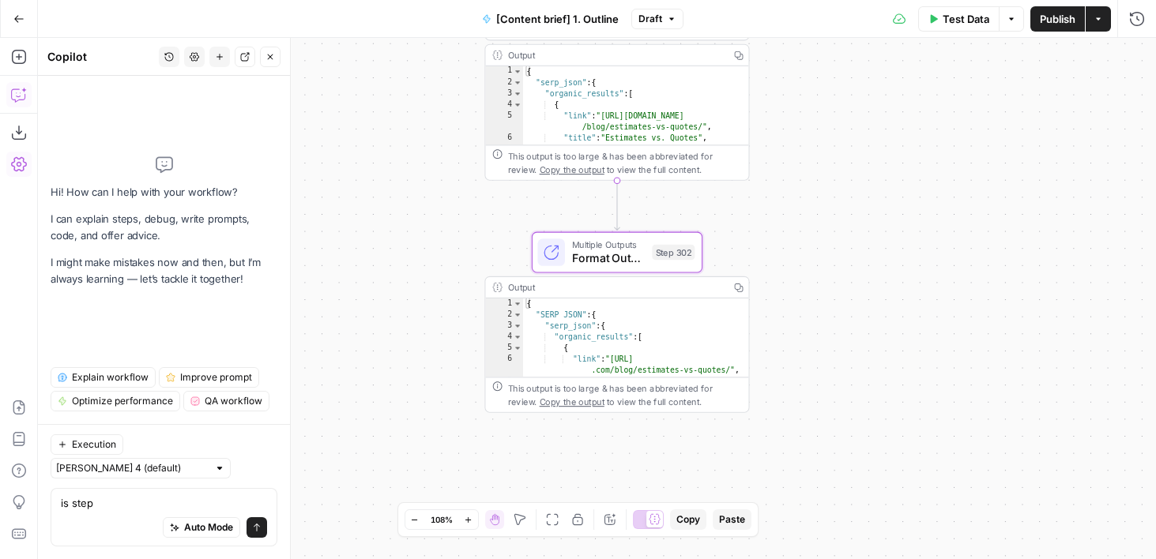
drag, startPoint x: 914, startPoint y: 256, endPoint x: 883, endPoint y: 11, distance: 246.8
click at [883, 11] on div "Go Back [Content brief] 1. Outline Draft Test Data Options Publish Actions Run …" at bounding box center [578, 279] width 1156 height 559
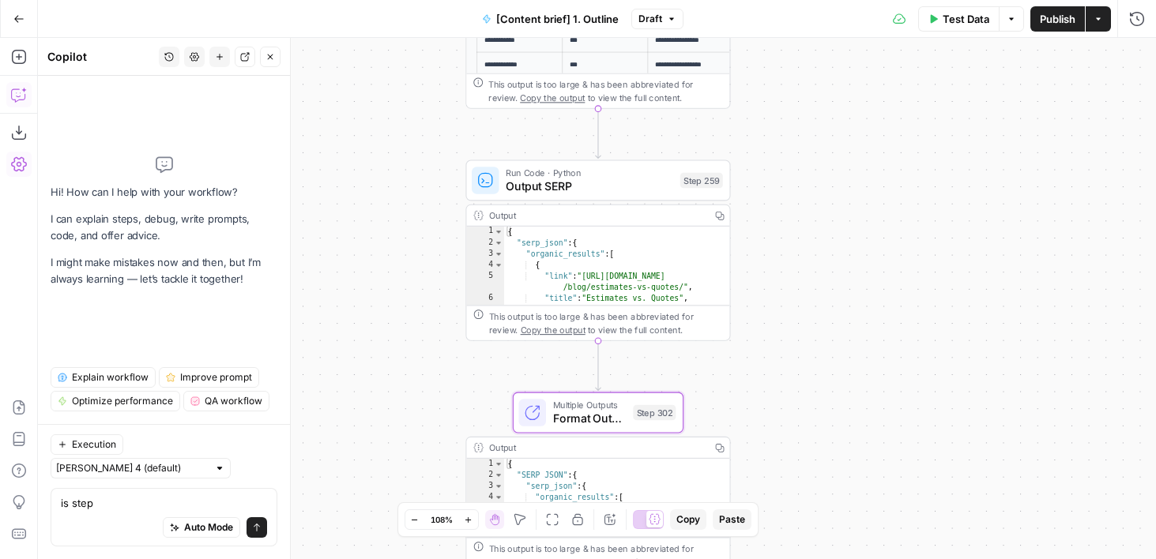
click at [848, 509] on div "false true false true Workflow Input Settings Inputs Run Code · Python Get SERP…" at bounding box center [597, 298] width 1118 height 521
click at [43, 13] on div "Go Back [Content brief] 1. Outline Draft Test Data Options Publish Actions Run …" at bounding box center [578, 18] width 1156 height 37
click at [24, 17] on button "Go Back" at bounding box center [19, 19] width 28 height 28
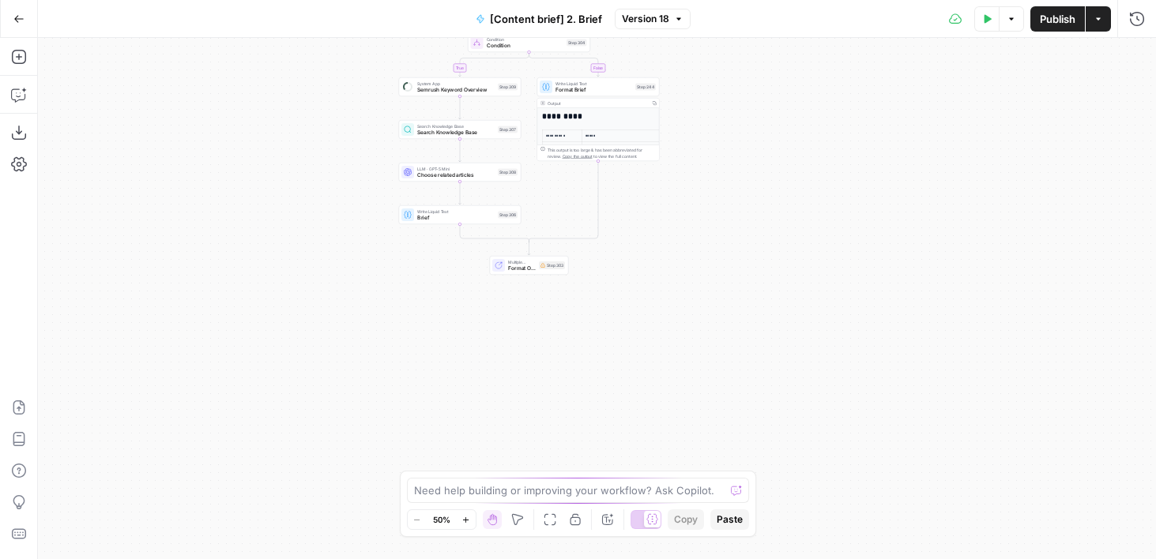
drag, startPoint x: 821, startPoint y: 441, endPoint x: 753, endPoint y: 57, distance: 389.8
click at [753, 57] on div "**********" at bounding box center [597, 298] width 1118 height 521
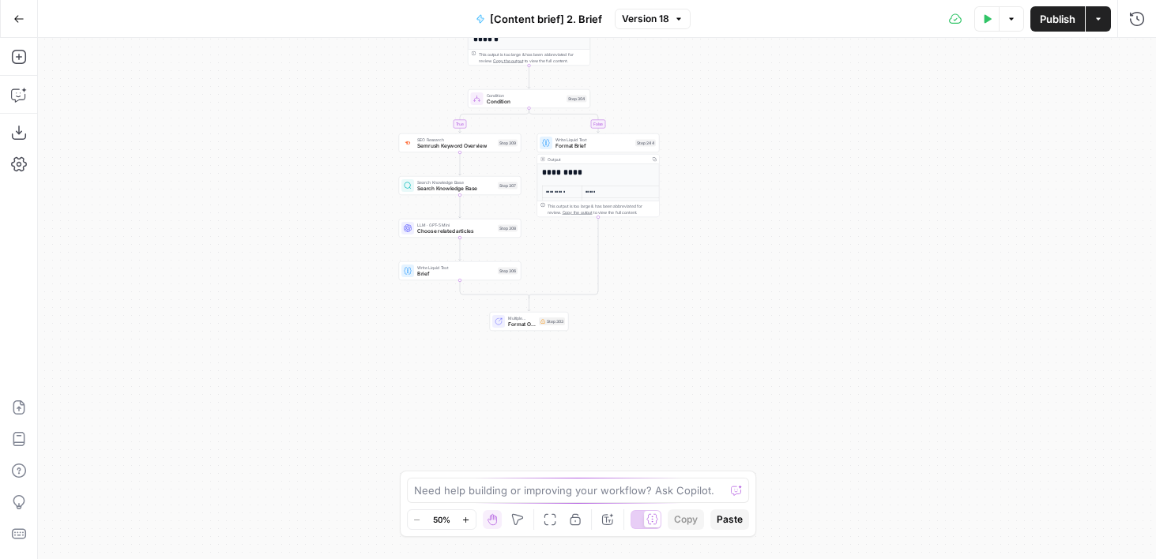
drag, startPoint x: 729, startPoint y: 152, endPoint x: 729, endPoint y: 267, distance: 115.3
click at [729, 268] on div "**********" at bounding box center [597, 298] width 1118 height 521
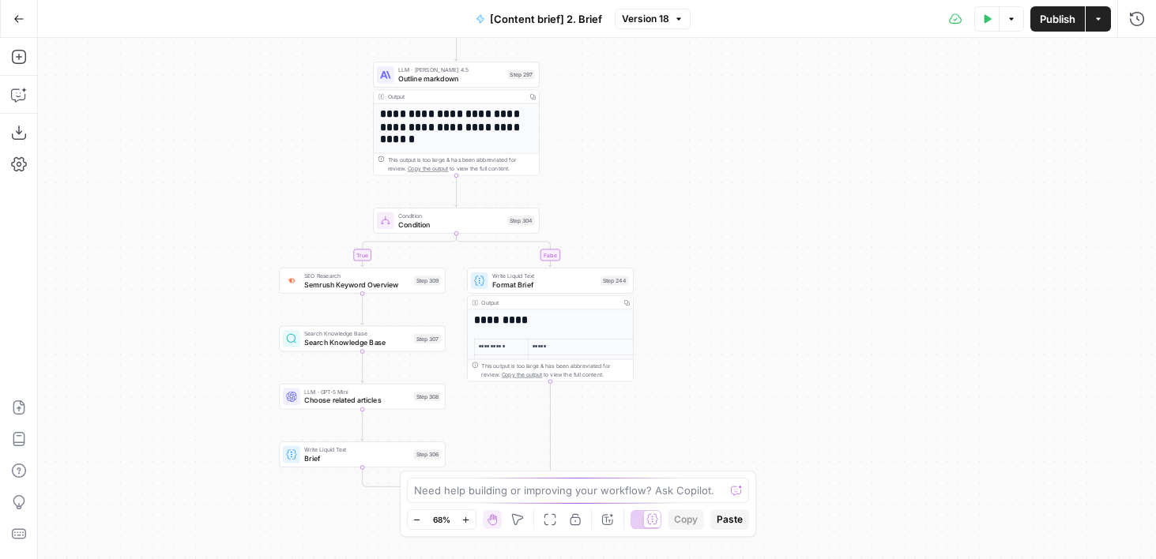
drag, startPoint x: 729, startPoint y: 282, endPoint x: 725, endPoint y: 171, distance: 111.4
click at [725, 171] on div "**********" at bounding box center [597, 298] width 1118 height 521
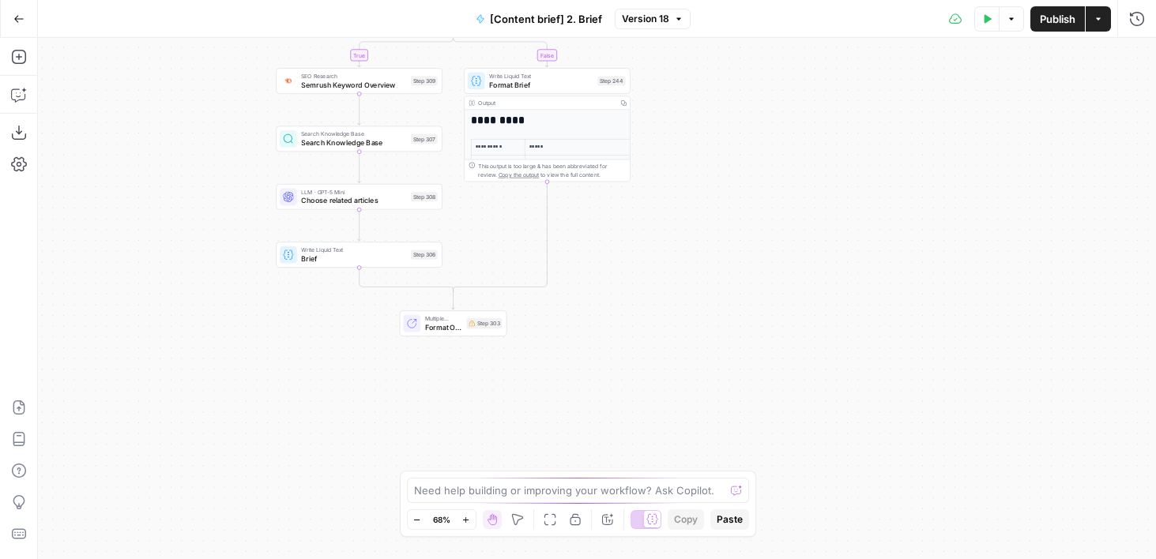
click at [474, 329] on div "Multiple Outputs Format Outputs Step 303" at bounding box center [452, 323] width 99 height 18
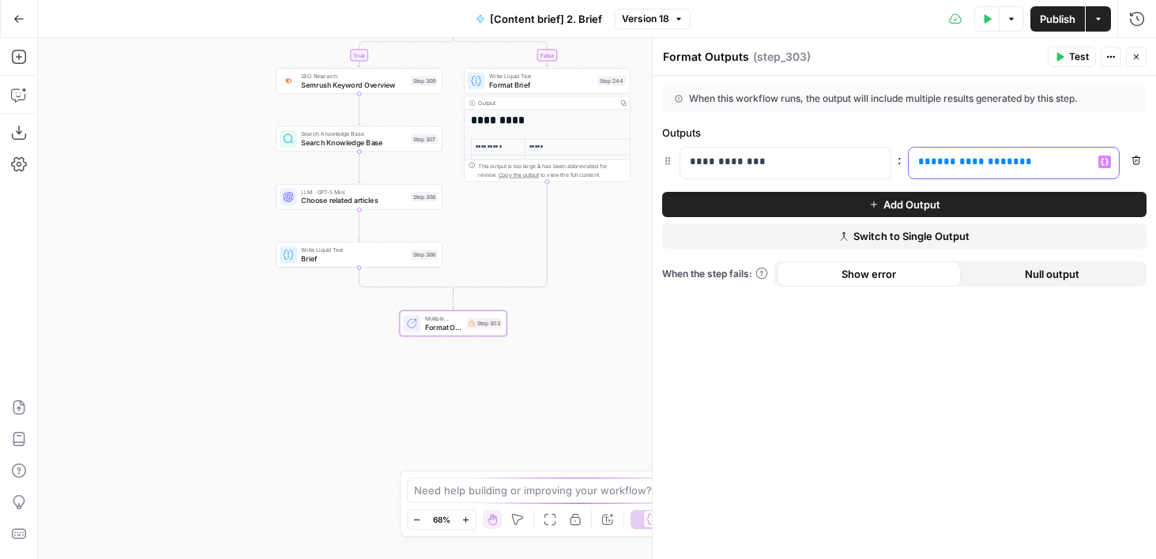
click at [967, 162] on span "**********" at bounding box center [974, 161] width 88 height 10
click at [1043, 17] on span "Publish" at bounding box center [1057, 19] width 36 height 16
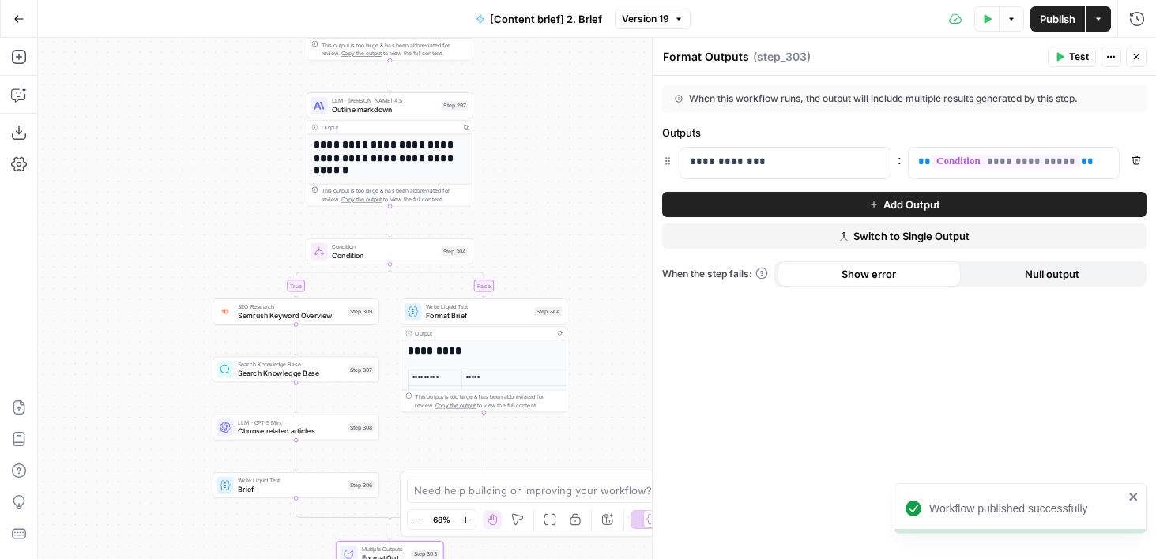
drag, startPoint x: 152, startPoint y: 236, endPoint x: 89, endPoint y: 469, distance: 241.4
click at [89, 469] on div "**********" at bounding box center [597, 298] width 1118 height 521
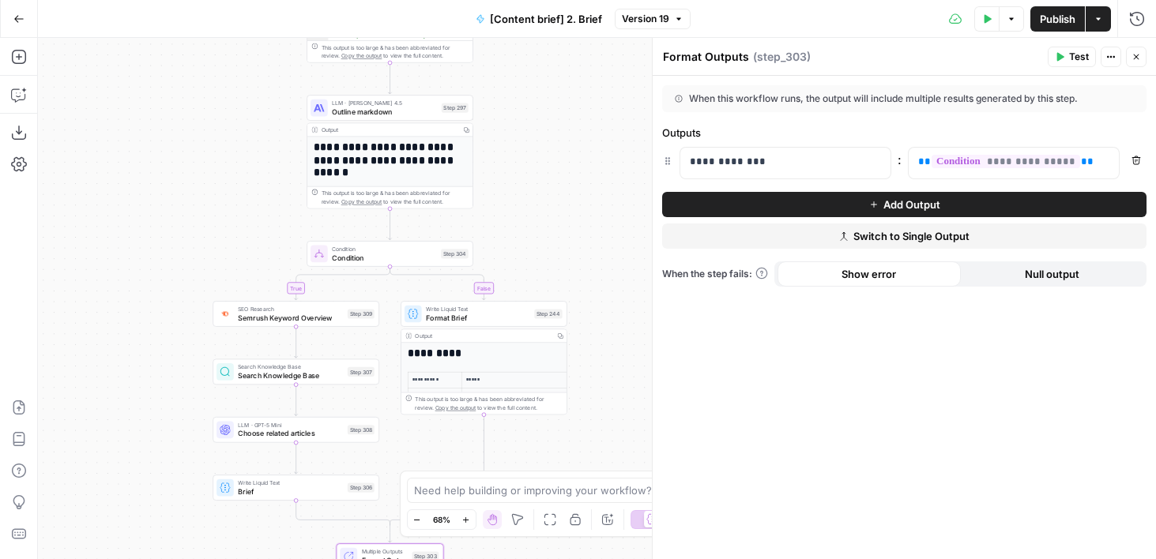
click at [14, 21] on icon "button" at bounding box center [18, 18] width 11 height 11
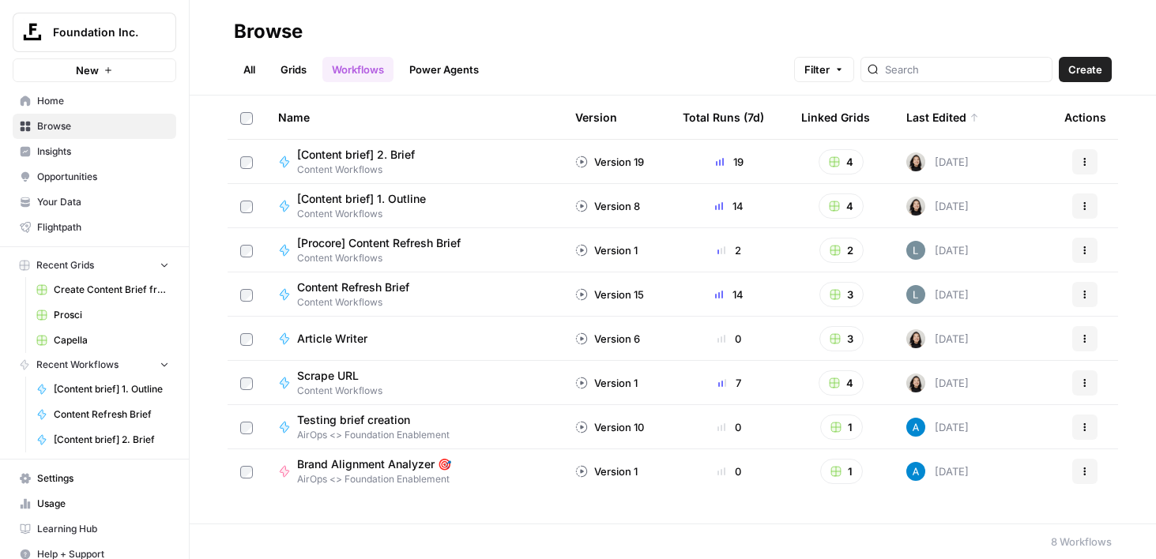
click at [474, 81] on link "Power Agents" at bounding box center [444, 69] width 88 height 25
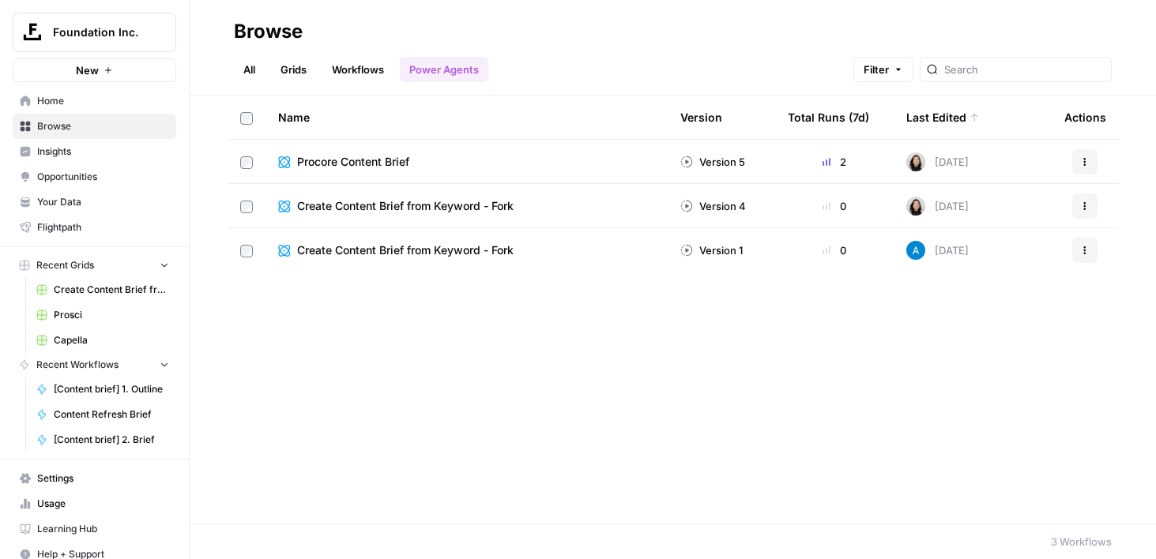
click at [381, 161] on span "Procore Content Brief" at bounding box center [353, 162] width 112 height 16
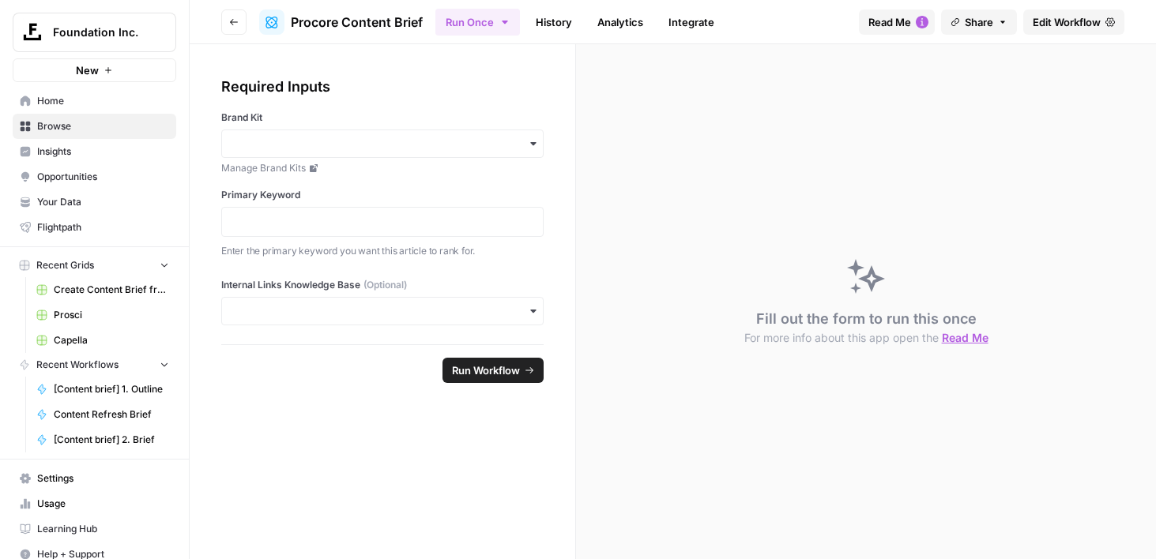
click at [1065, 18] on span "Edit Workflow" at bounding box center [1066, 22] width 68 height 16
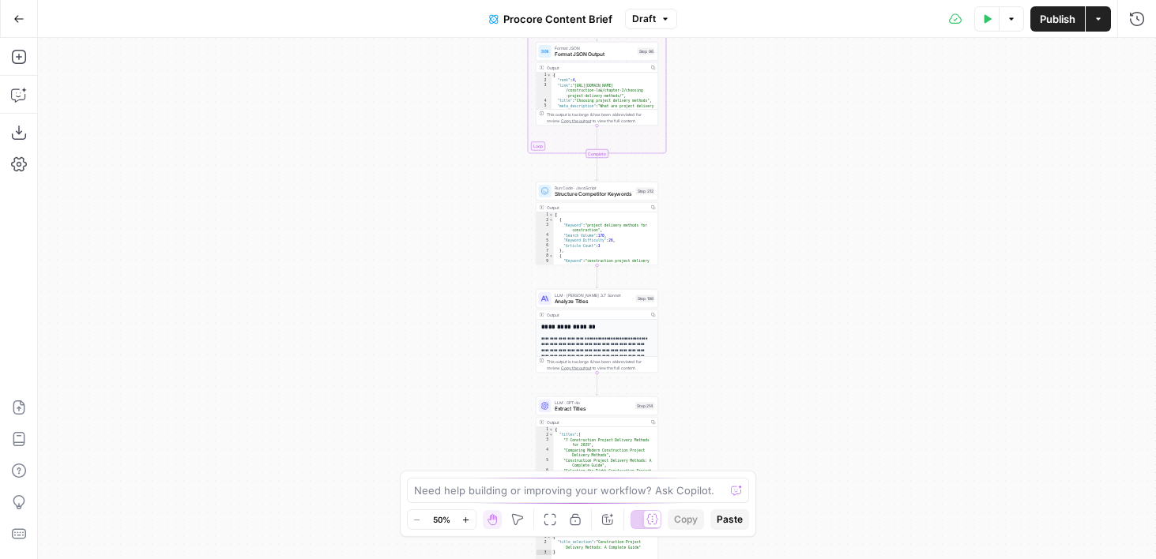
drag, startPoint x: 817, startPoint y: 430, endPoint x: 738, endPoint y: -39, distance: 476.7
click at [738, 0] on html "Foundation Inc. New Home Browse Insights Opportunities Your Data Flightpath Rec…" at bounding box center [578, 279] width 1156 height 559
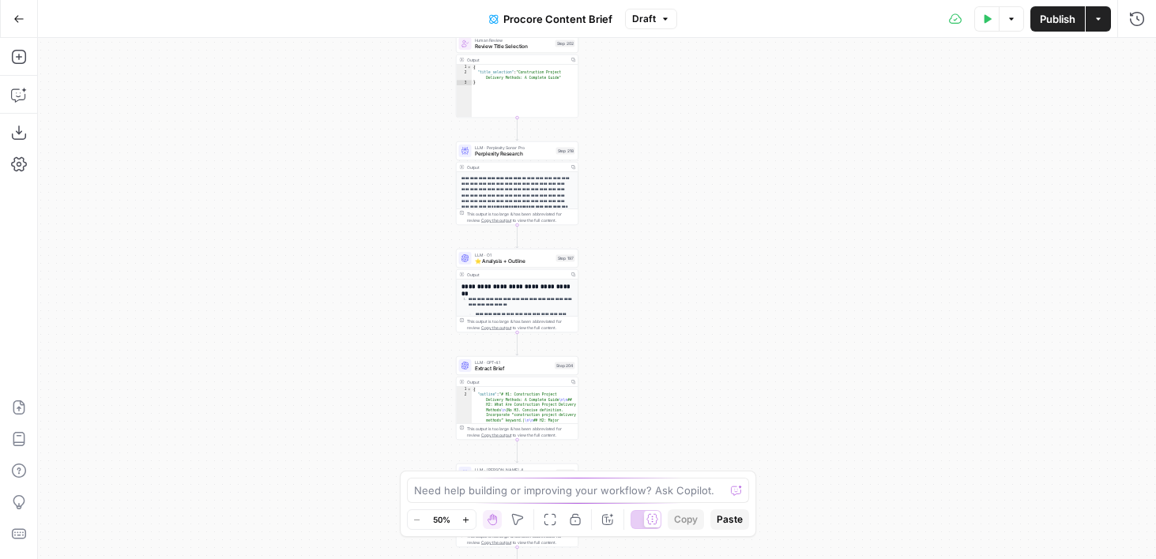
drag, startPoint x: 738, startPoint y: 363, endPoint x: 738, endPoint y: 151, distance: 212.5
click at [738, 151] on div "Workflow Input Settings Inputs SEO Research Semrush Keyword Overview Step 224 O…" at bounding box center [597, 298] width 1118 height 521
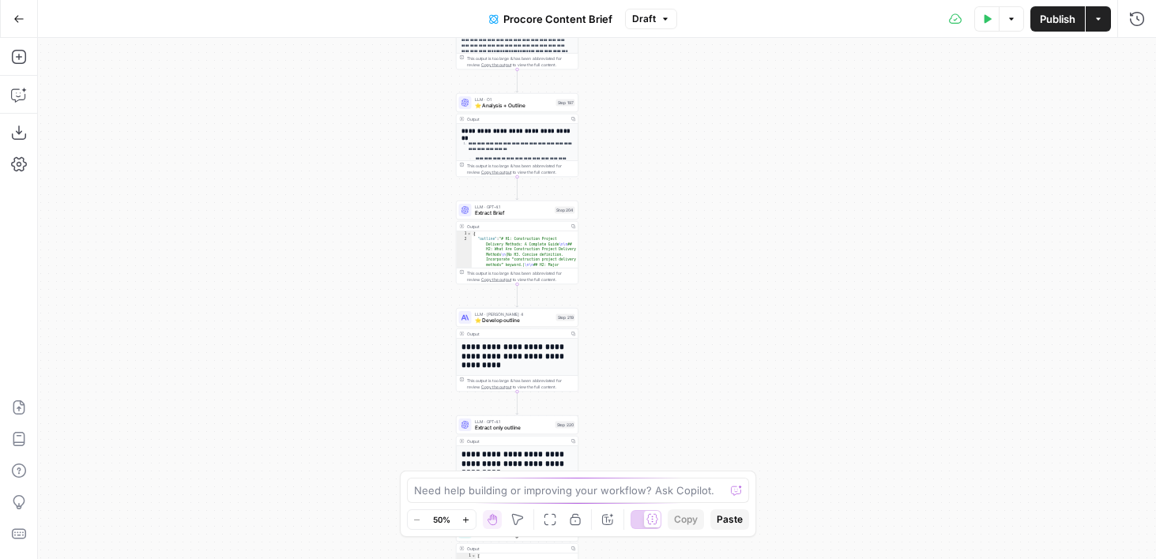
drag, startPoint x: 738, startPoint y: 151, endPoint x: 741, endPoint y: 111, distance: 40.4
click at [741, 111] on div "Workflow Input Settings Inputs SEO Research Semrush Keyword Overview Step 224 O…" at bounding box center [597, 298] width 1118 height 521
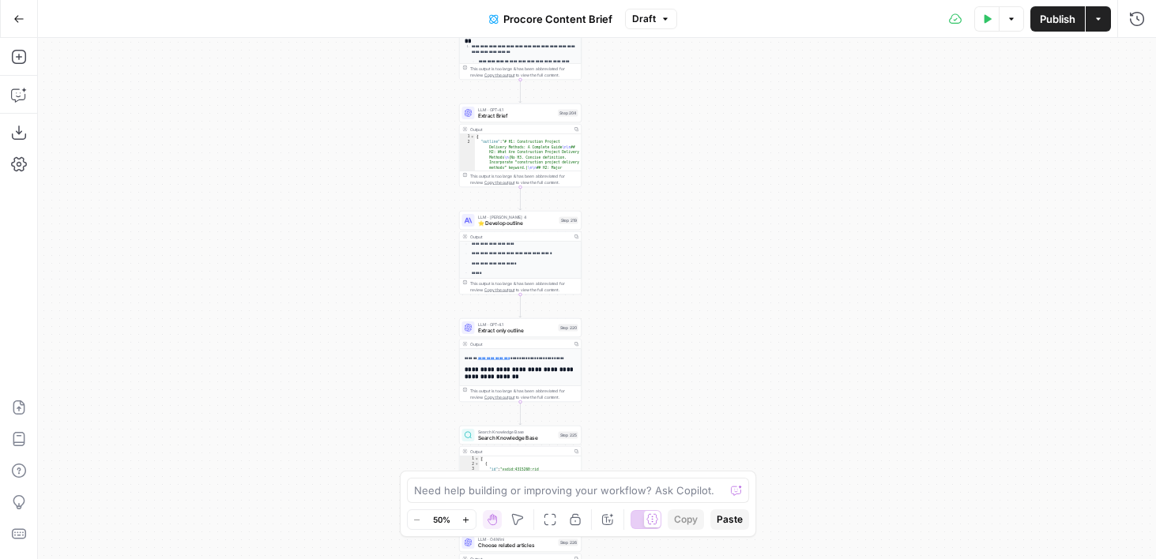
scroll to position [315, 0]
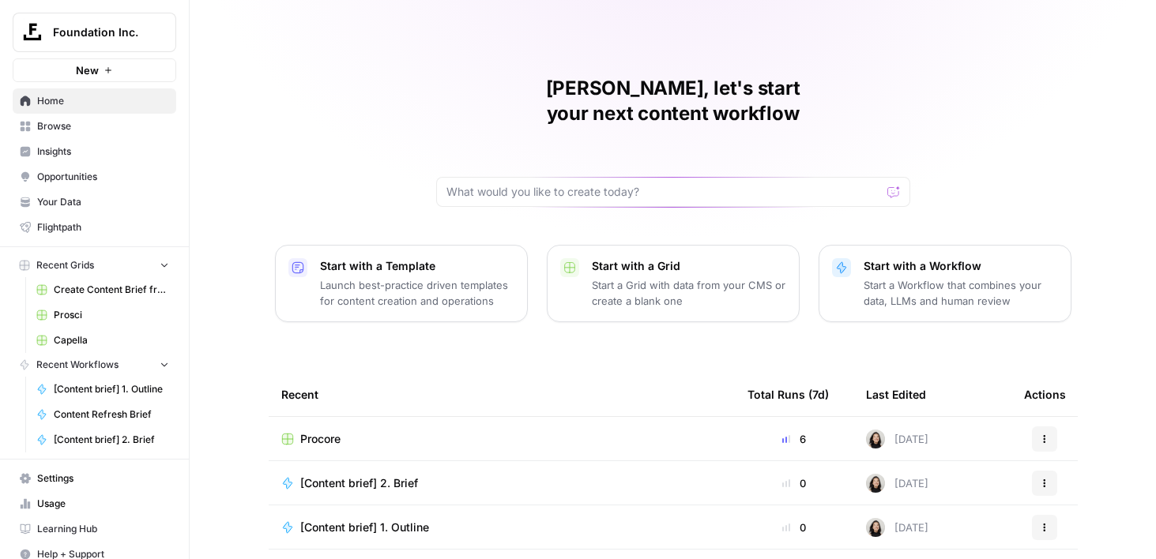
click at [163, 36] on icon "Workspace: Foundation Inc." at bounding box center [163, 32] width 16 height 16
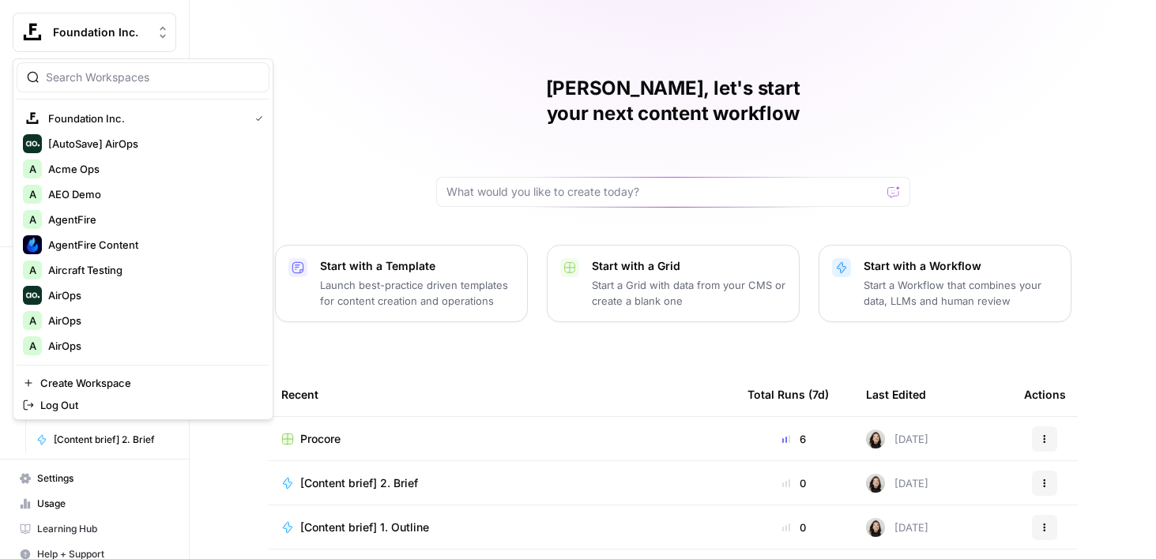
click at [128, 89] on div at bounding box center [143, 77] width 253 height 30
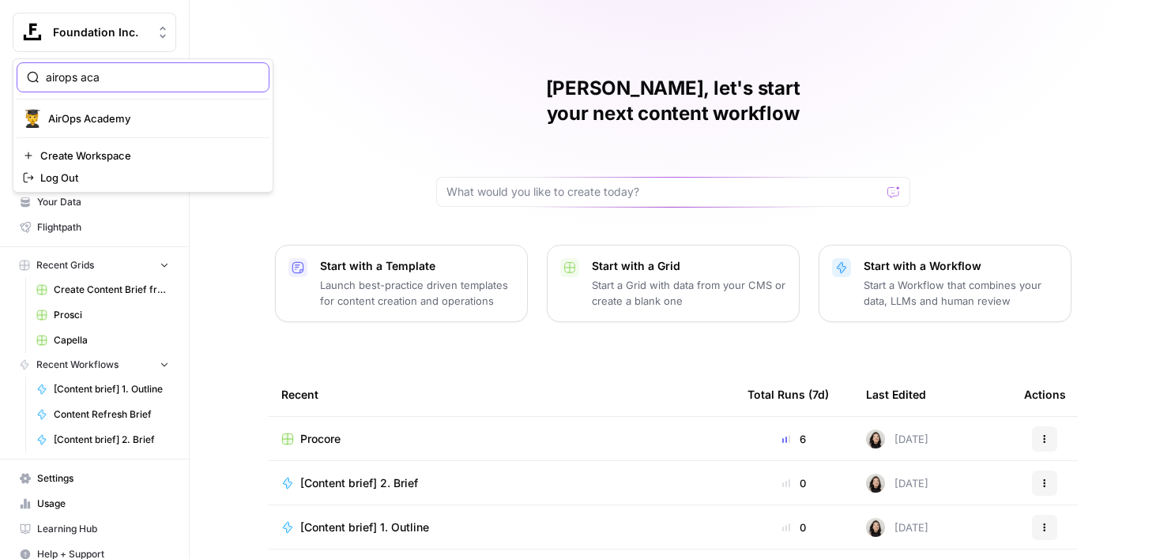
type input "airops aca"
click at [126, 114] on span "AirOps Academy" at bounding box center [152, 119] width 209 height 16
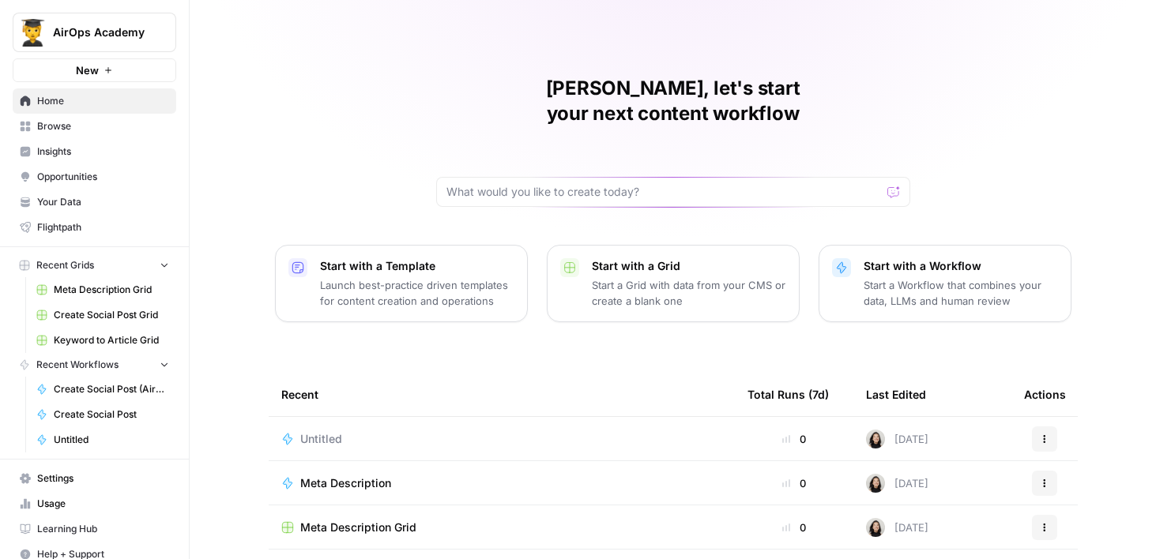
click at [103, 74] on icon "button" at bounding box center [107, 70] width 9 height 9
click at [76, 205] on span "Your Data" at bounding box center [103, 202] width 132 height 14
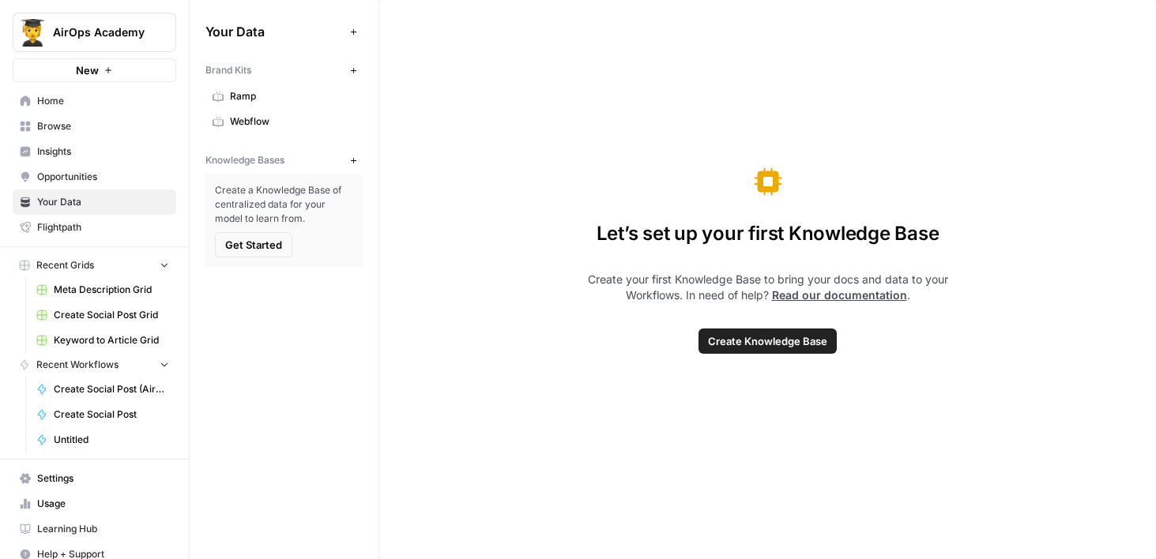
click at [267, 103] on span "Ramp" at bounding box center [293, 96] width 126 height 14
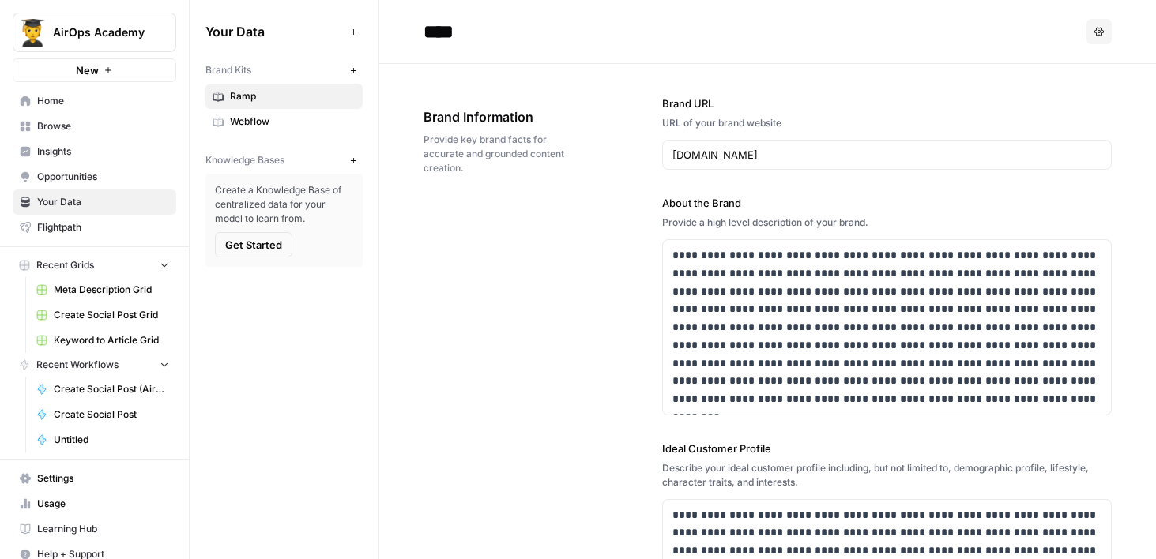
click at [27, 94] on link "Home" at bounding box center [94, 100] width 163 height 25
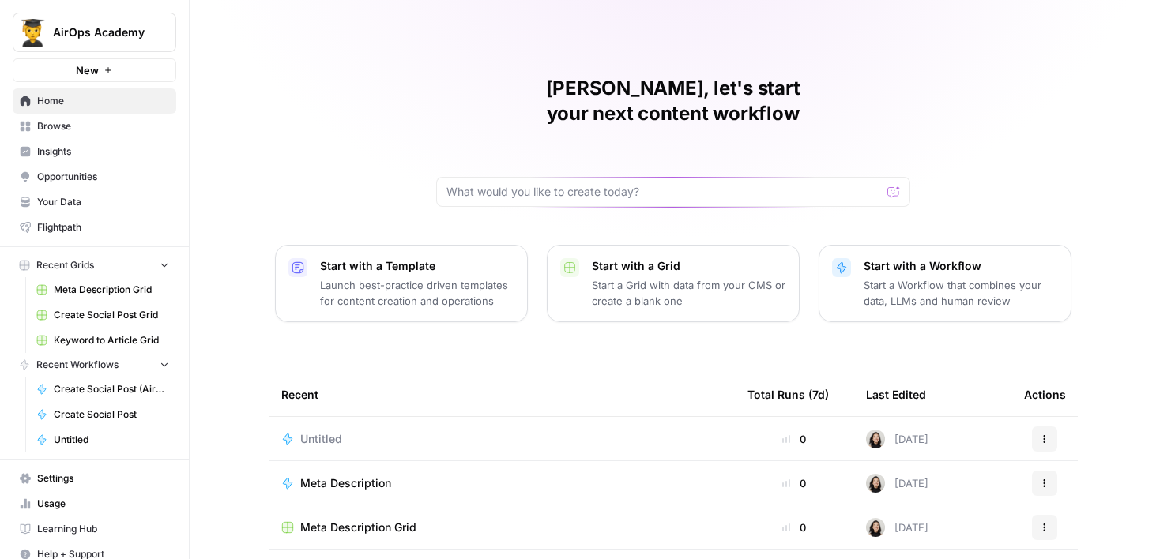
click at [58, 203] on span "Your Data" at bounding box center [103, 202] width 132 height 14
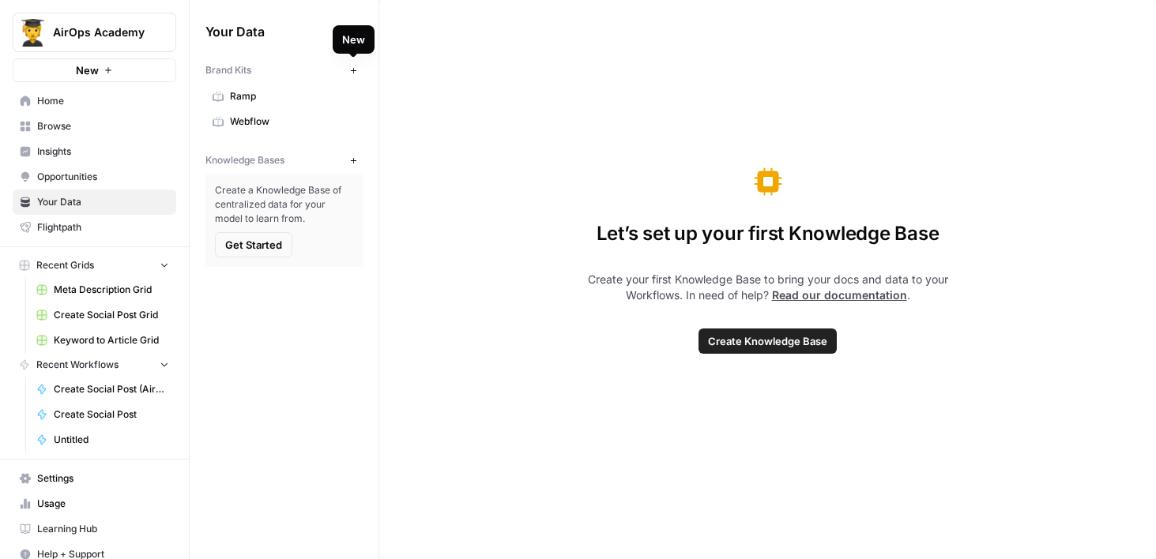
click at [351, 74] on icon "button" at bounding box center [353, 70] width 9 height 9
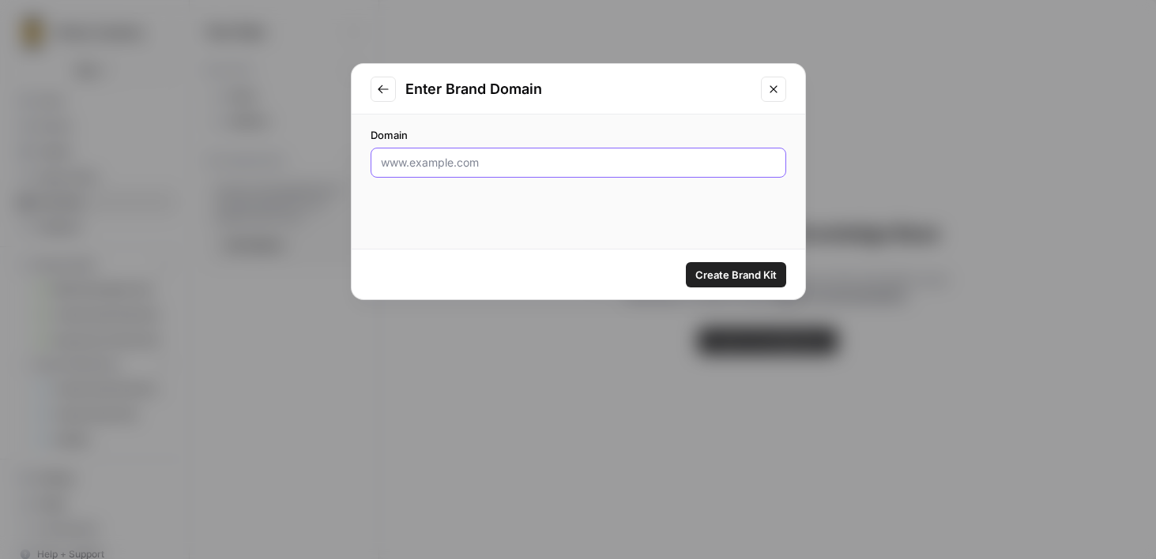
click at [472, 169] on input "Domain" at bounding box center [578, 163] width 395 height 16
click at [772, 95] on icon "Close modal" at bounding box center [773, 89] width 13 height 13
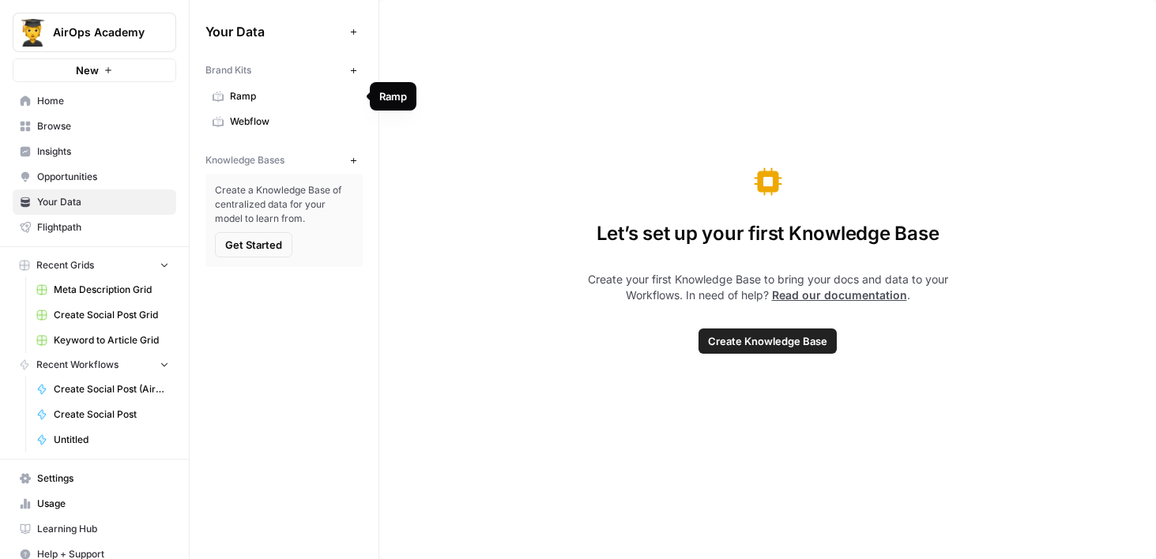
click at [228, 95] on link "Ramp" at bounding box center [283, 96] width 157 height 25
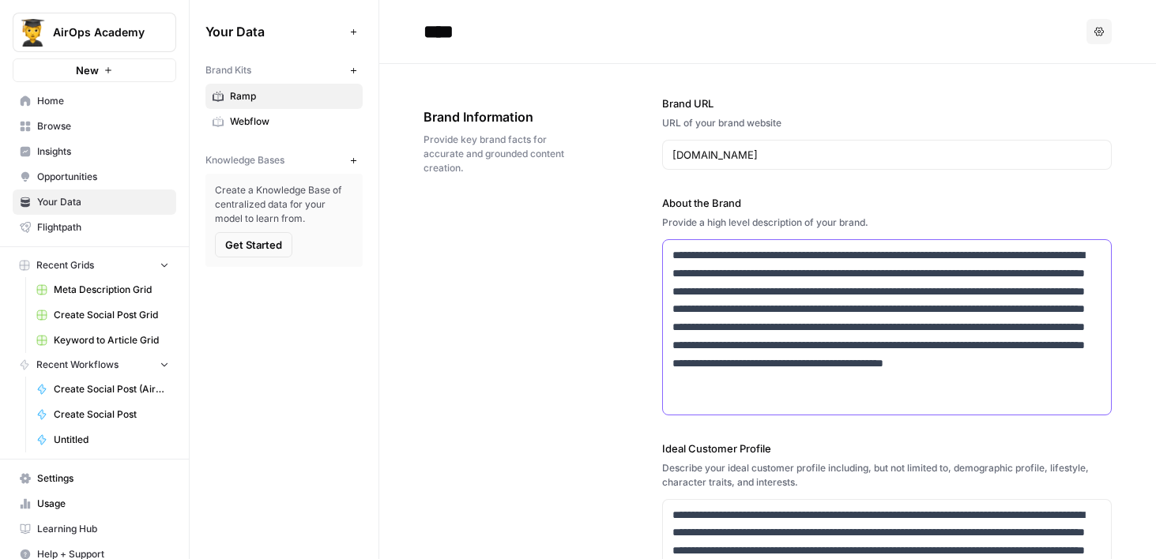
drag, startPoint x: 919, startPoint y: 400, endPoint x: 605, endPoint y: 194, distance: 375.9
click at [605, 194] on div "**********" at bounding box center [767, 522] width 688 height 917
click at [739, 358] on p "**********" at bounding box center [886, 327] width 429 height 162
drag, startPoint x: 928, startPoint y: 403, endPoint x: 635, endPoint y: 217, distance: 346.9
click at [635, 217] on div "**********" at bounding box center [767, 522] width 688 height 917
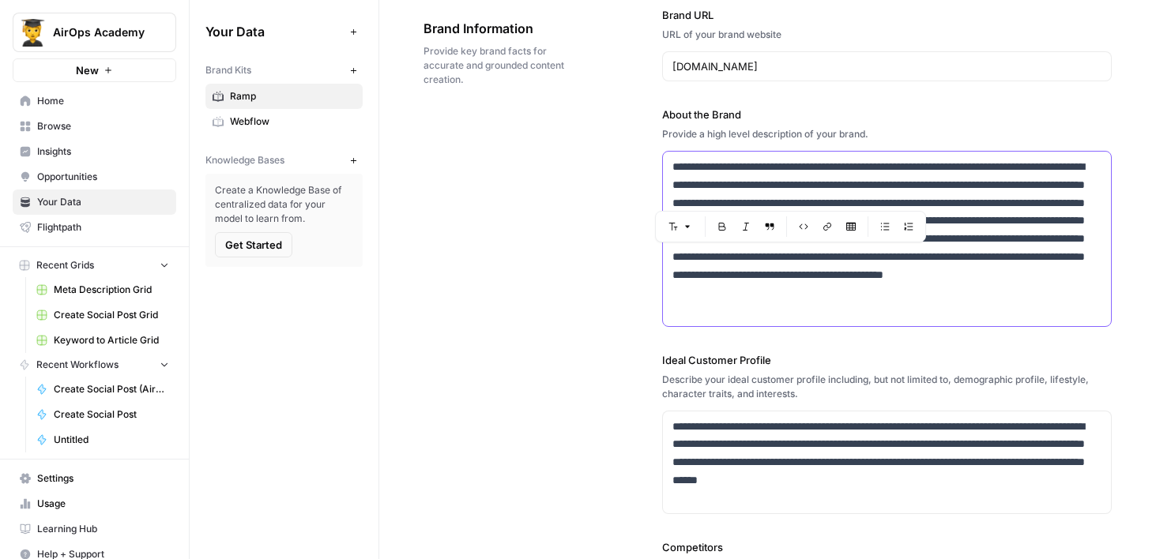
scroll to position [92, 0]
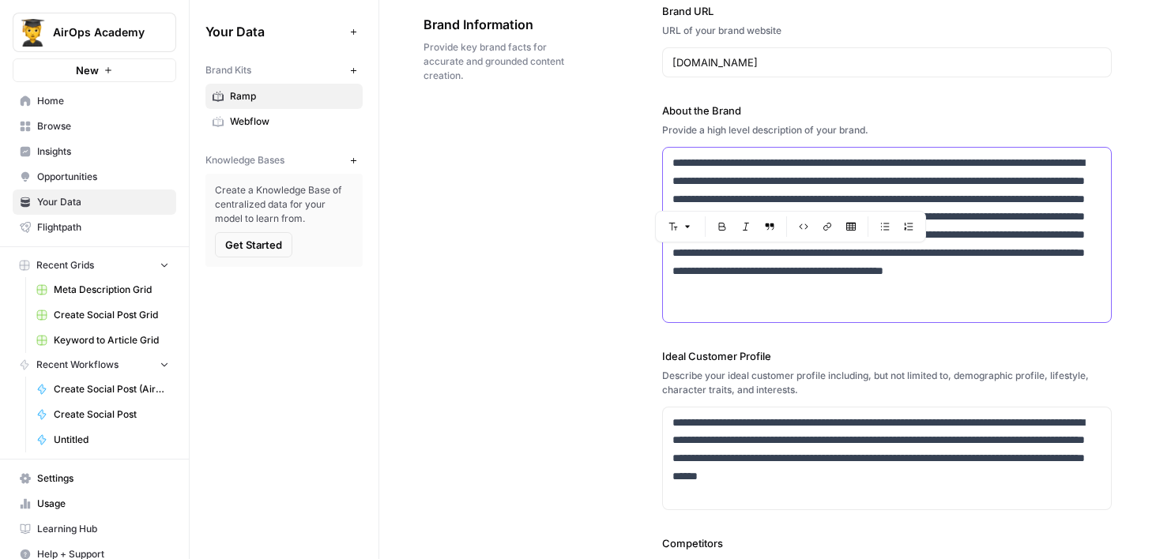
click at [1020, 294] on p "**********" at bounding box center [886, 235] width 429 height 162
drag, startPoint x: 940, startPoint y: 310, endPoint x: 599, endPoint y: 86, distance: 408.3
click at [599, 86] on div "**********" at bounding box center [767, 430] width 688 height 917
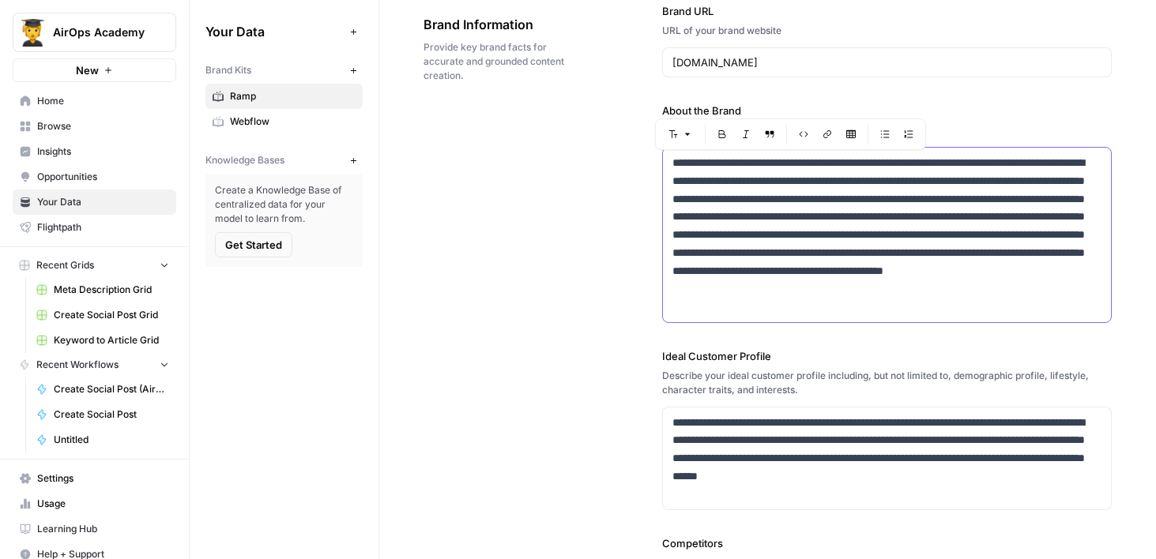
click at [1001, 308] on p "**********" at bounding box center [886, 235] width 429 height 162
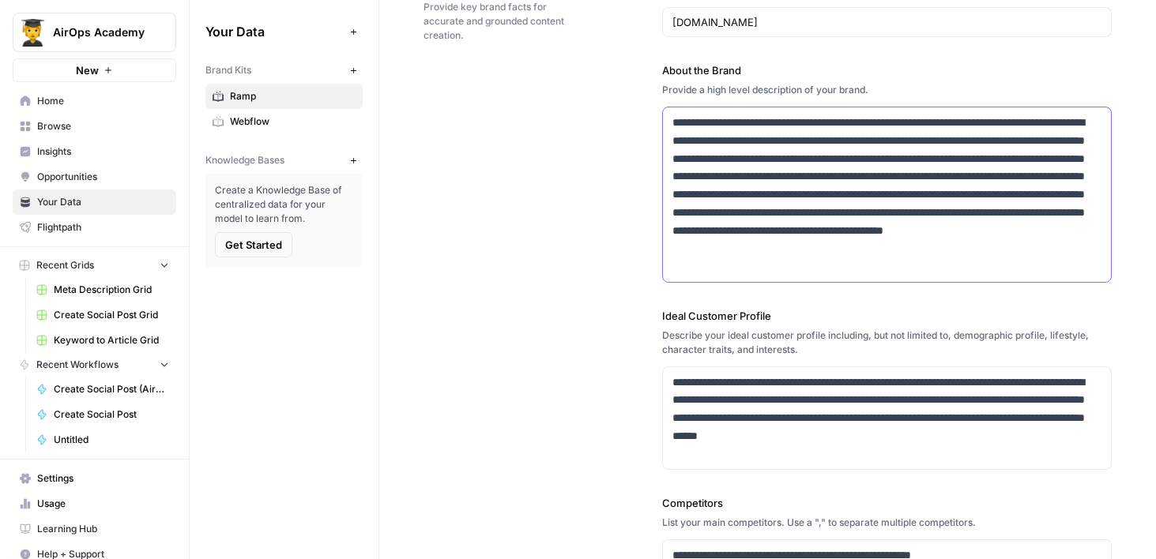
scroll to position [220, 0]
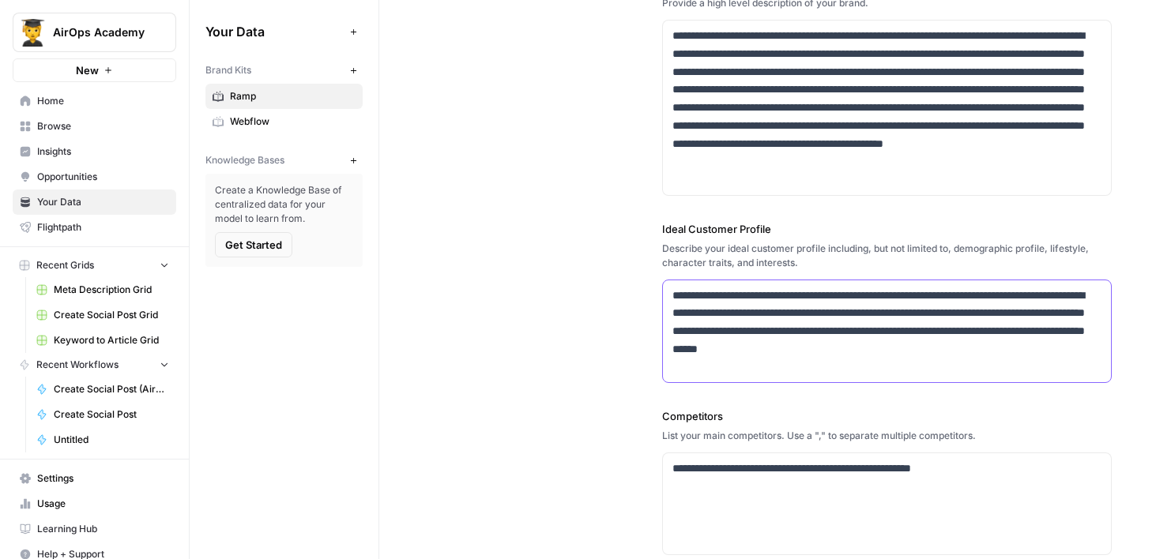
click at [784, 304] on p "**********" at bounding box center [886, 332] width 429 height 90
click at [781, 378] on div "**********" at bounding box center [887, 331] width 448 height 103
click at [753, 295] on p "**********" at bounding box center [886, 332] width 429 height 90
click at [790, 295] on p "**********" at bounding box center [886, 332] width 429 height 90
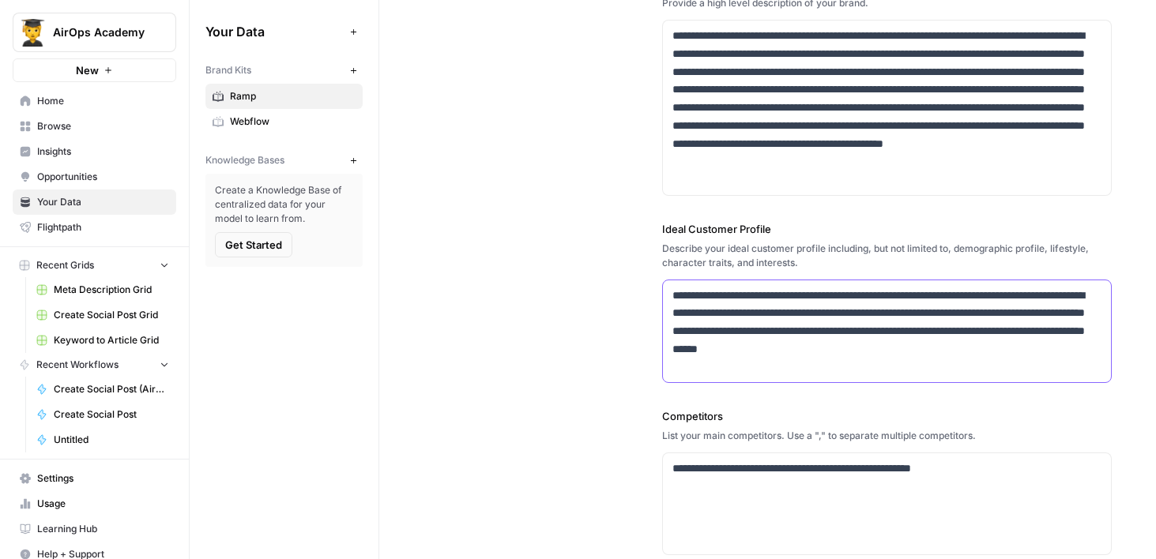
click at [790, 295] on p "**********" at bounding box center [886, 332] width 429 height 90
click at [786, 314] on p "**********" at bounding box center [886, 332] width 429 height 90
click at [764, 294] on p "**********" at bounding box center [886, 332] width 429 height 90
click at [791, 295] on p "**********" at bounding box center [886, 332] width 429 height 90
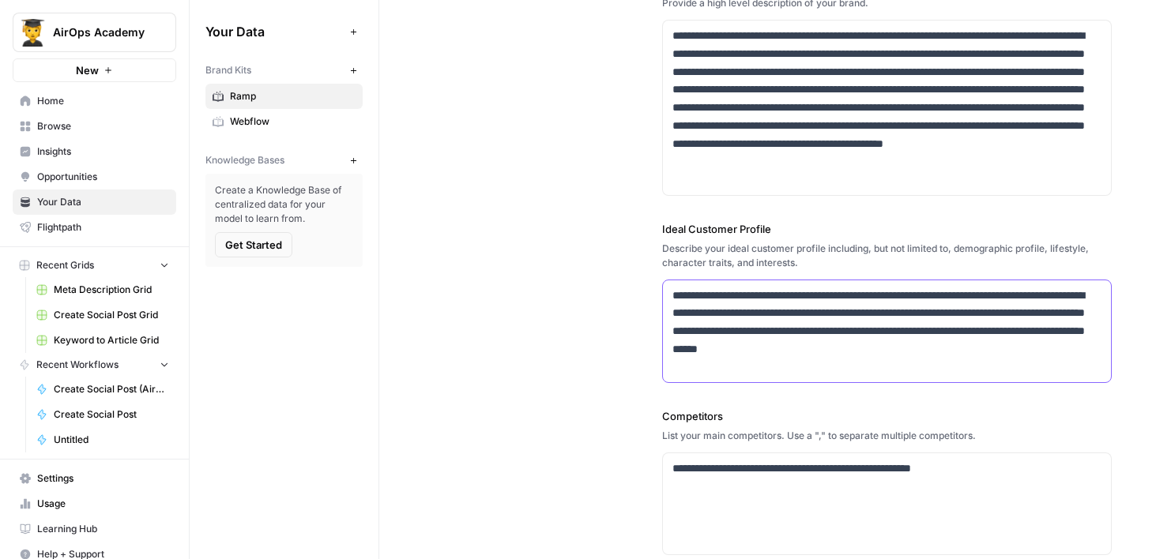
click at [791, 295] on p "**********" at bounding box center [886, 332] width 429 height 90
click at [753, 297] on p "**********" at bounding box center [886, 332] width 429 height 90
click at [787, 298] on p "**********" at bounding box center [886, 332] width 429 height 90
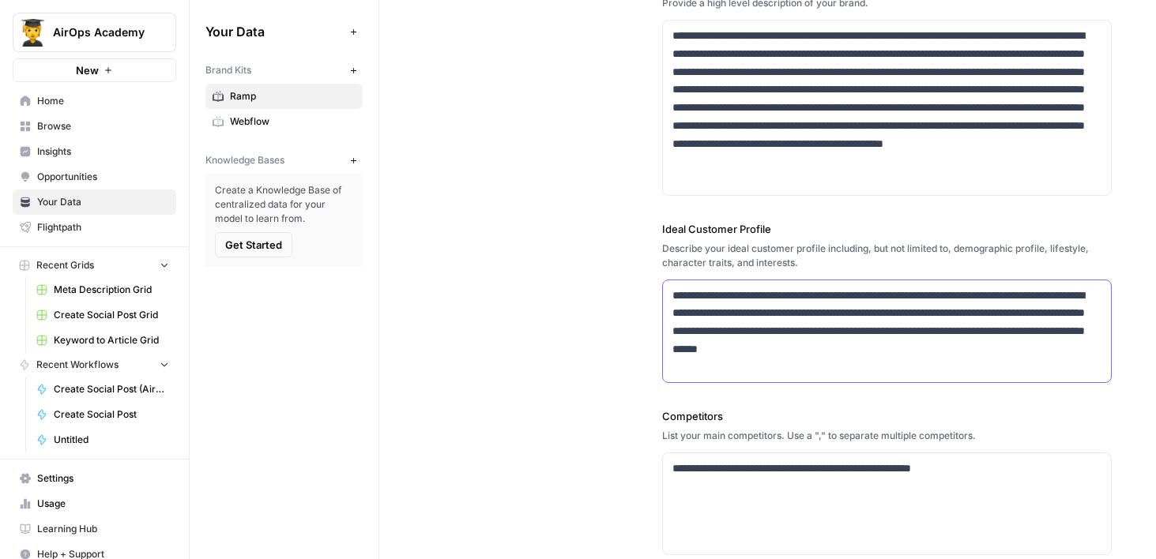
click at [787, 298] on p "**********" at bounding box center [886, 332] width 429 height 90
click at [841, 297] on p "**********" at bounding box center [886, 332] width 429 height 90
click at [868, 297] on p "**********" at bounding box center [886, 332] width 429 height 90
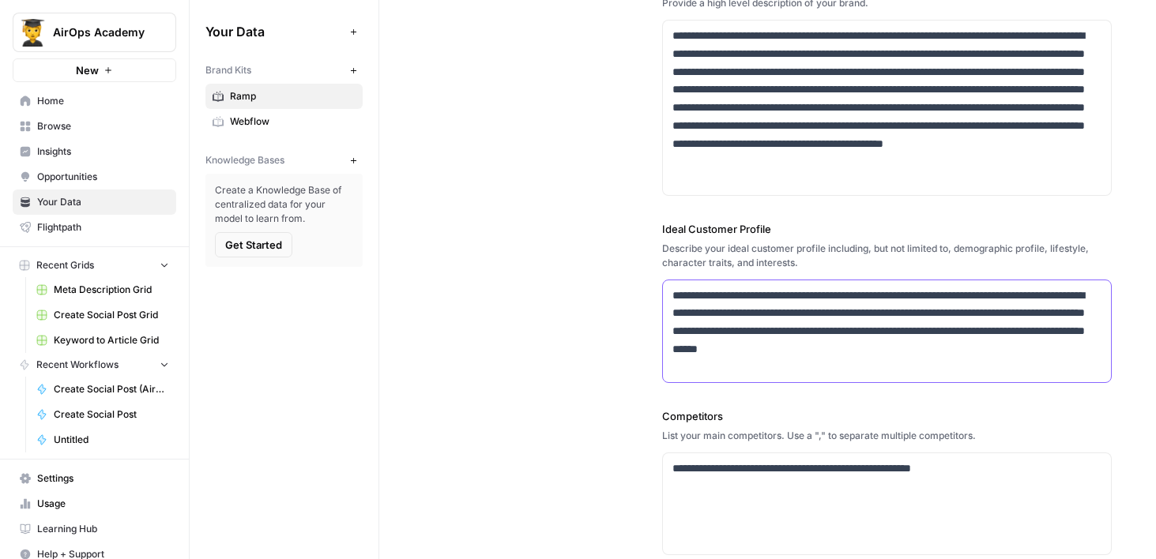
drag, startPoint x: 792, startPoint y: 370, endPoint x: 657, endPoint y: 284, distance: 160.2
click at [657, 284] on div "**********" at bounding box center [767, 302] width 688 height 917
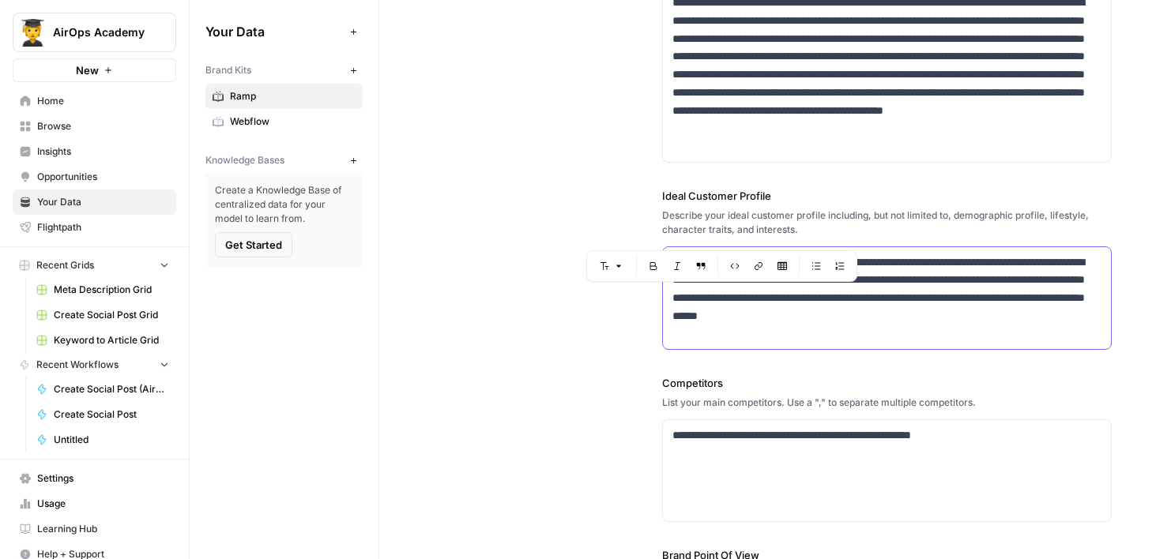
scroll to position [254, 0]
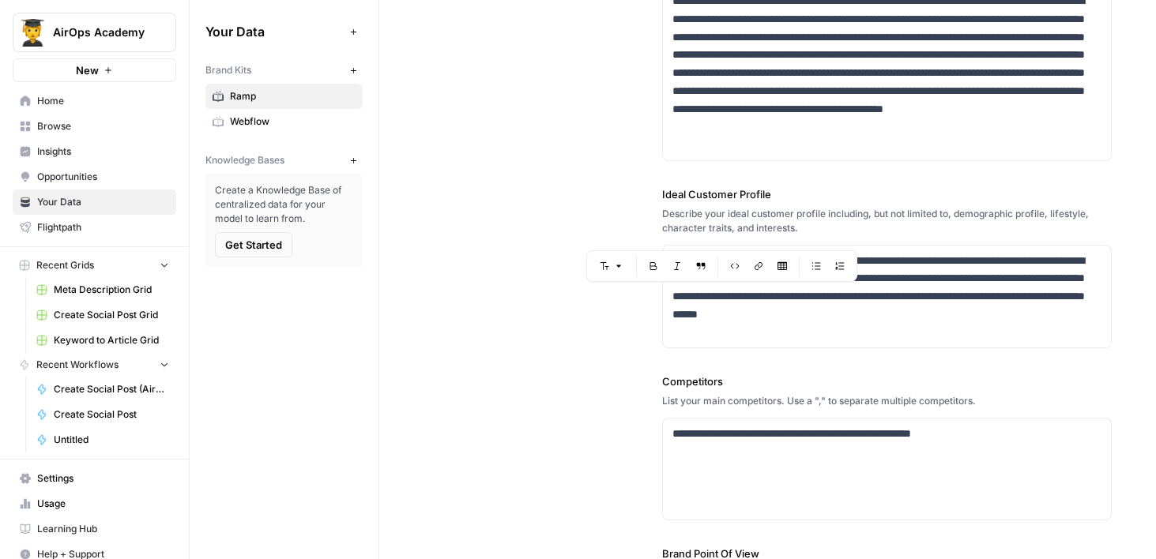
click at [752, 377] on label "Competitors" at bounding box center [886, 382] width 449 height 16
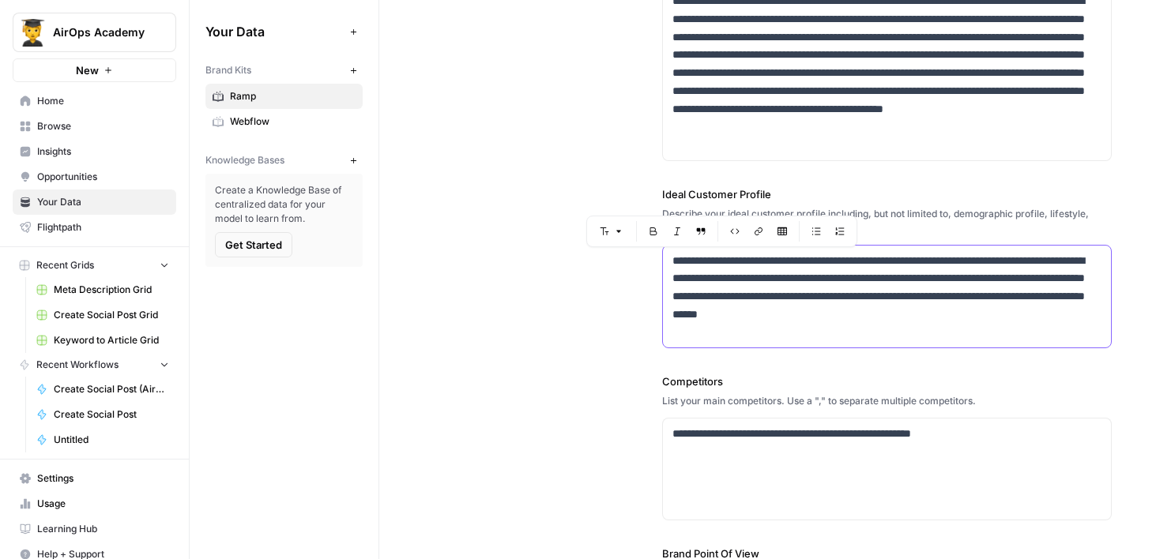
drag, startPoint x: 795, startPoint y: 332, endPoint x: 655, endPoint y: 255, distance: 160.1
click at [655, 255] on div "**********" at bounding box center [767, 268] width 688 height 917
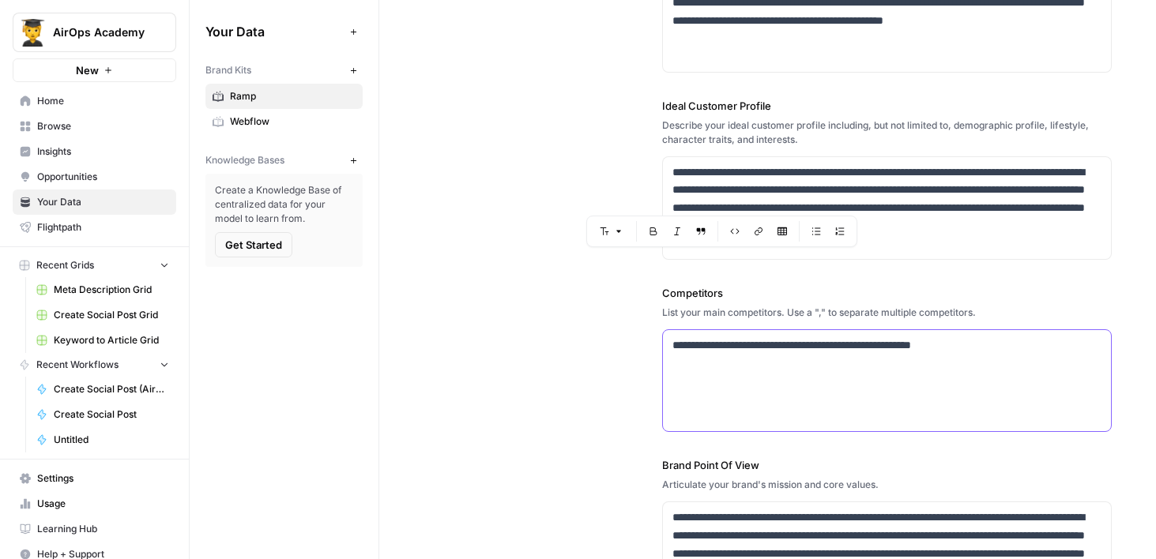
click at [703, 377] on div "**********" at bounding box center [887, 380] width 448 height 101
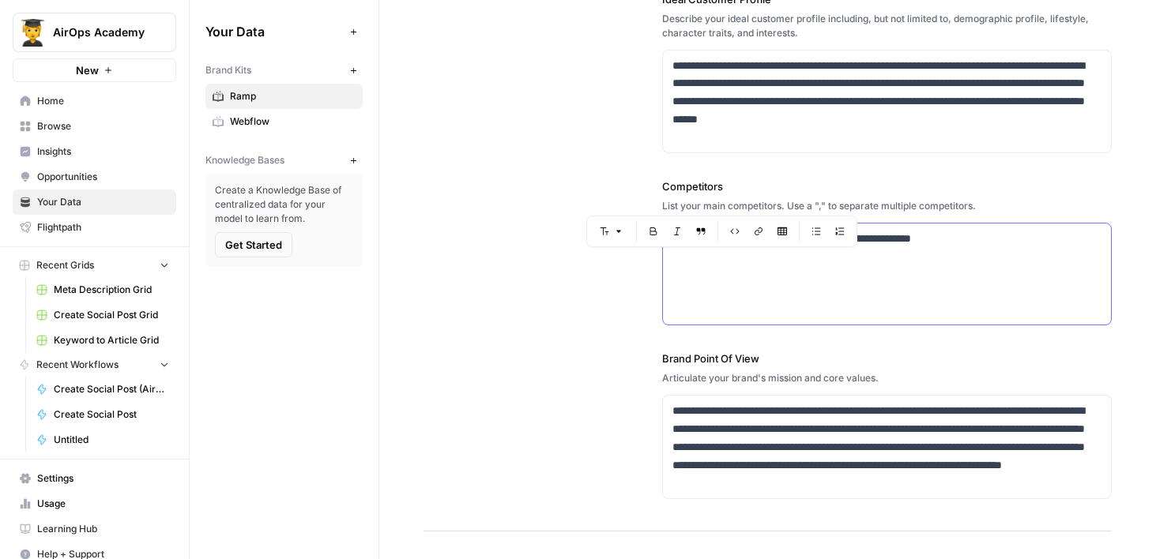
click at [811, 310] on div "**********" at bounding box center [887, 274] width 448 height 101
click at [860, 170] on div "**********" at bounding box center [886, 73] width 449 height 916
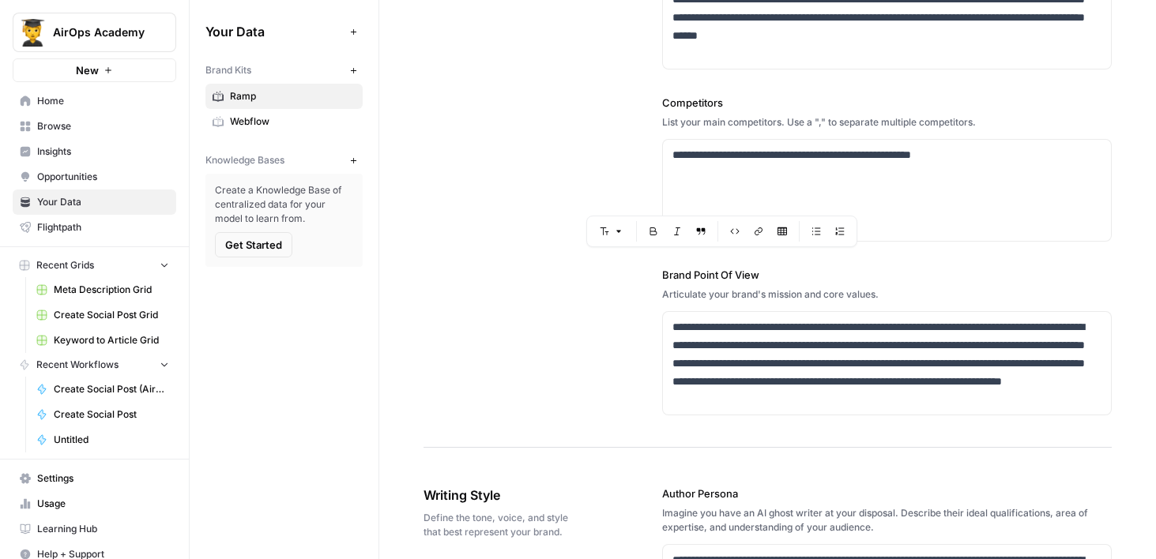
scroll to position [535, 0]
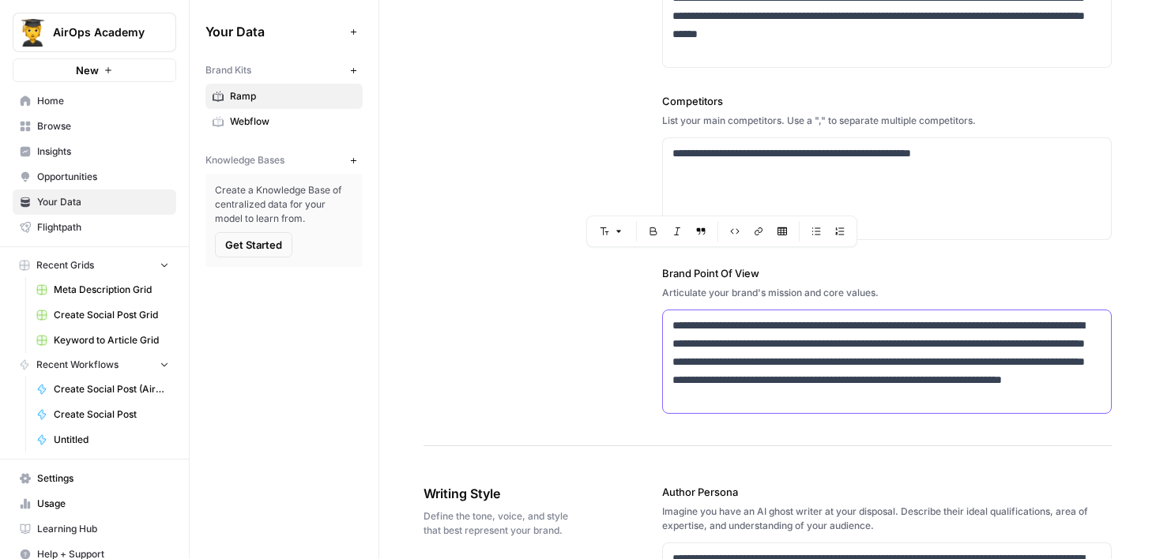
click at [855, 376] on p "**********" at bounding box center [886, 362] width 429 height 90
click at [1053, 405] on p "**********" at bounding box center [886, 362] width 429 height 90
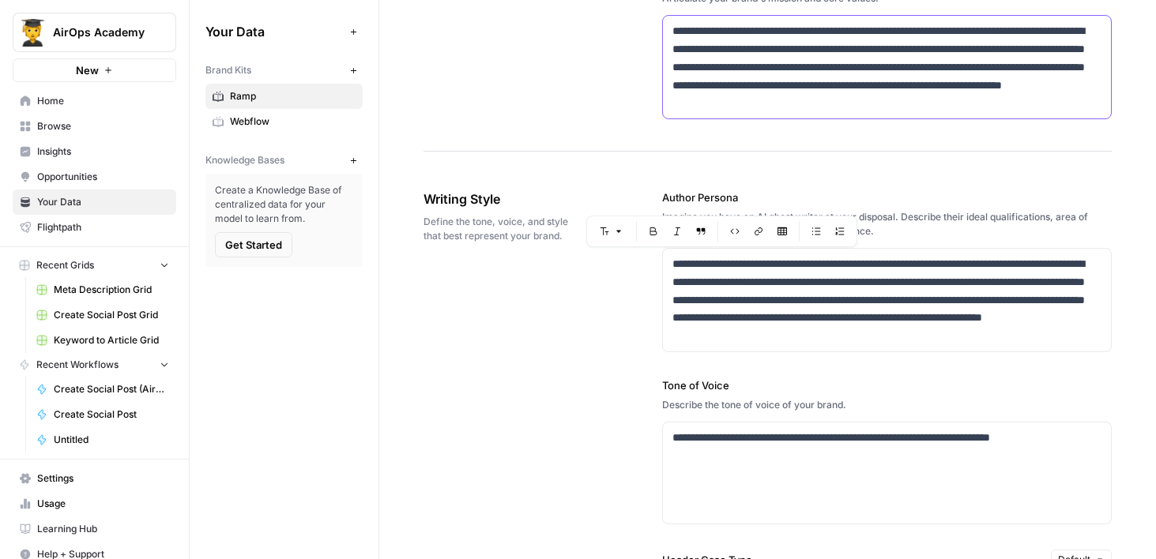
scroll to position [832, 0]
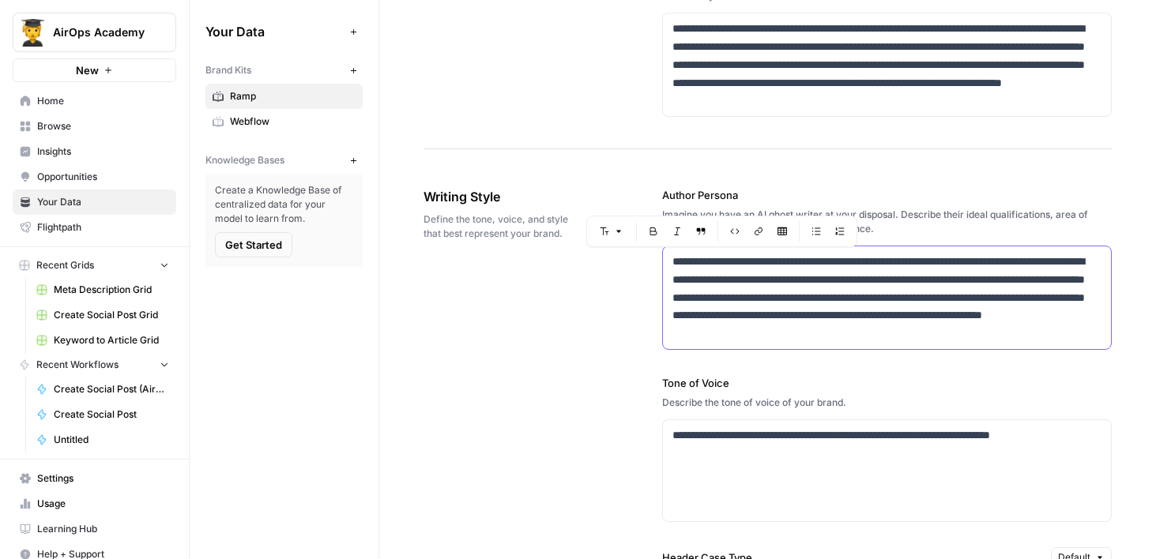
click at [761, 333] on p "**********" at bounding box center [886, 298] width 429 height 90
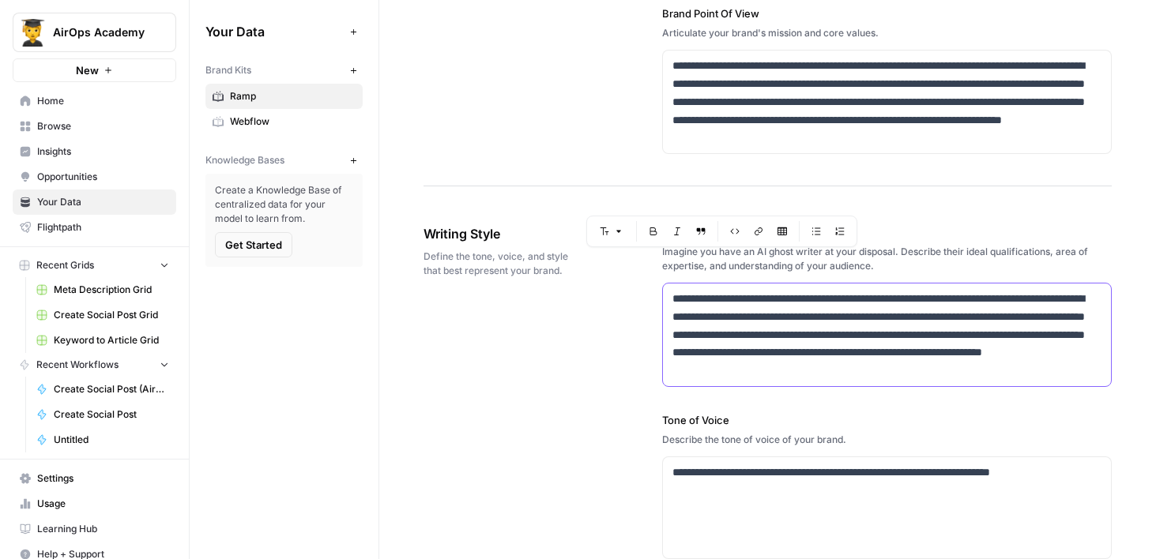
scroll to position [766, 0]
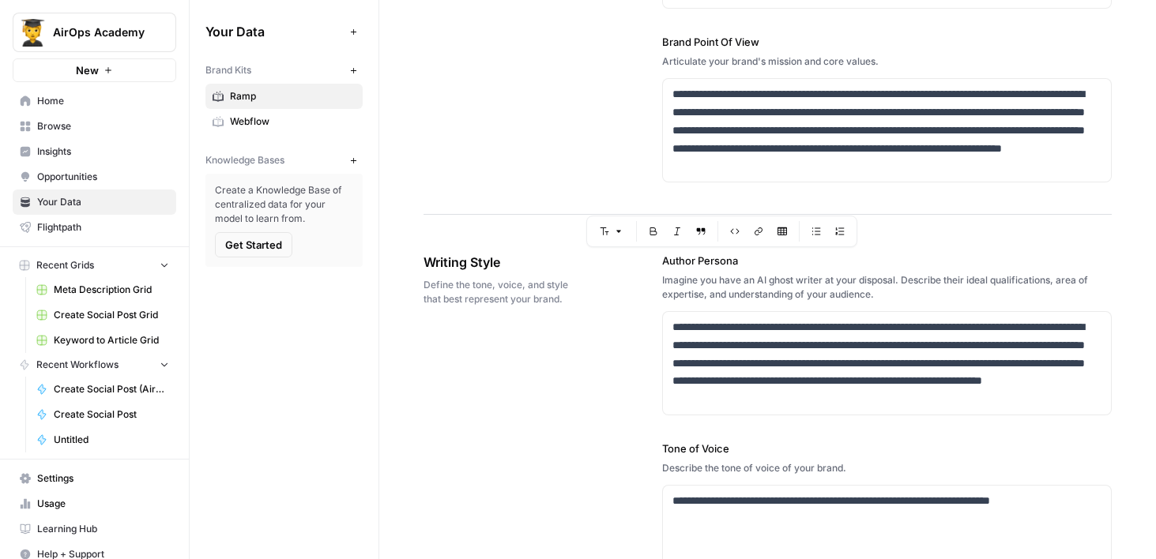
click at [663, 295] on div "Imagine you have an AI ghost writer at your disposal. Describe their ideal qual…" at bounding box center [886, 287] width 449 height 28
click at [1035, 396] on p "**********" at bounding box center [886, 363] width 429 height 90
click at [795, 328] on p "**********" at bounding box center [886, 363] width 429 height 90
click at [1012, 404] on p "**********" at bounding box center [886, 363] width 429 height 90
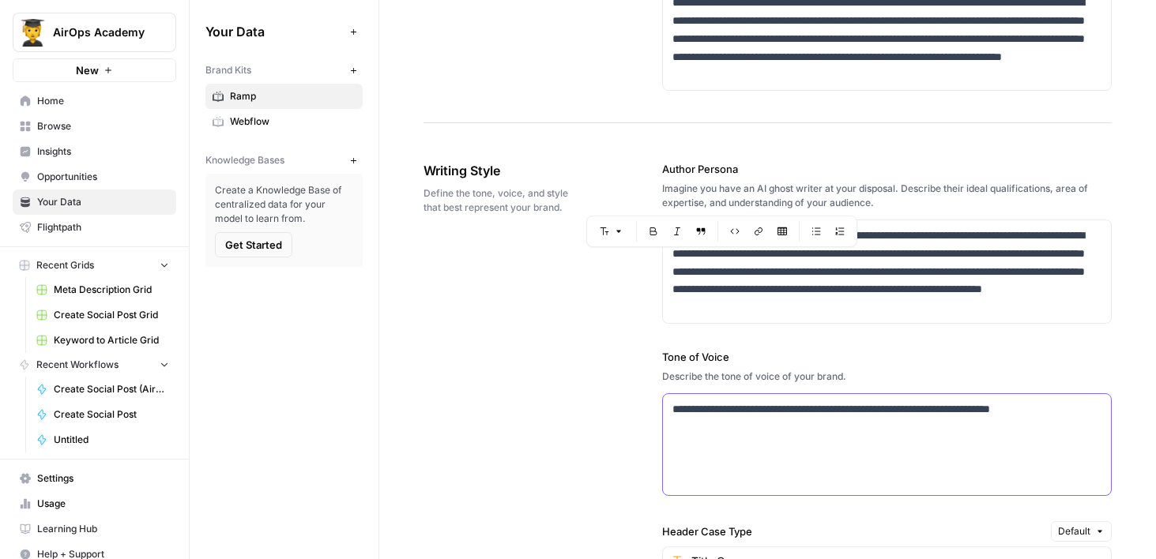
click at [808, 460] on div "**********" at bounding box center [887, 444] width 448 height 101
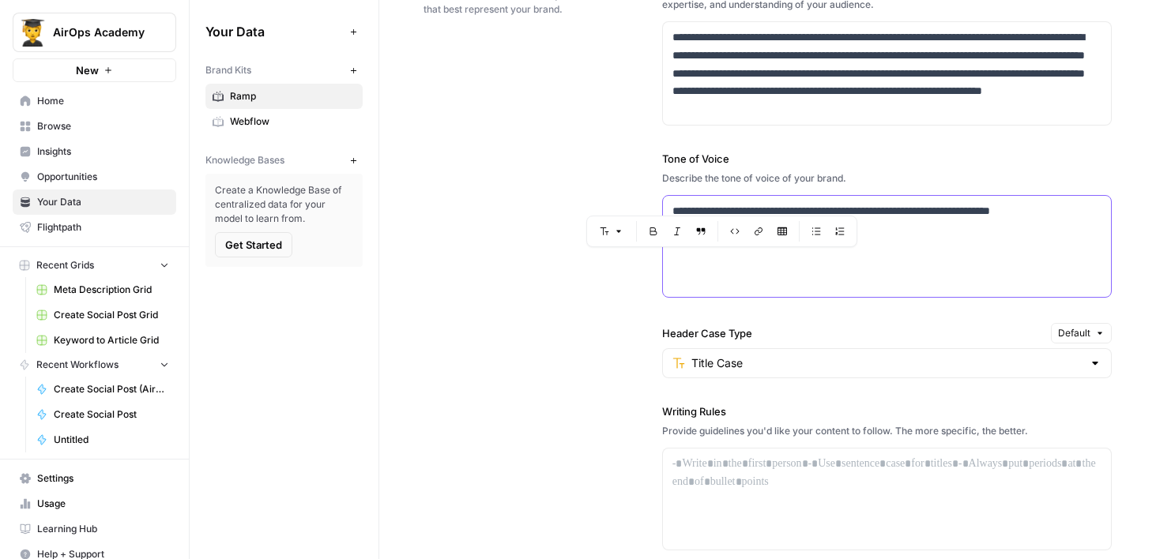
scroll to position [1066, 0]
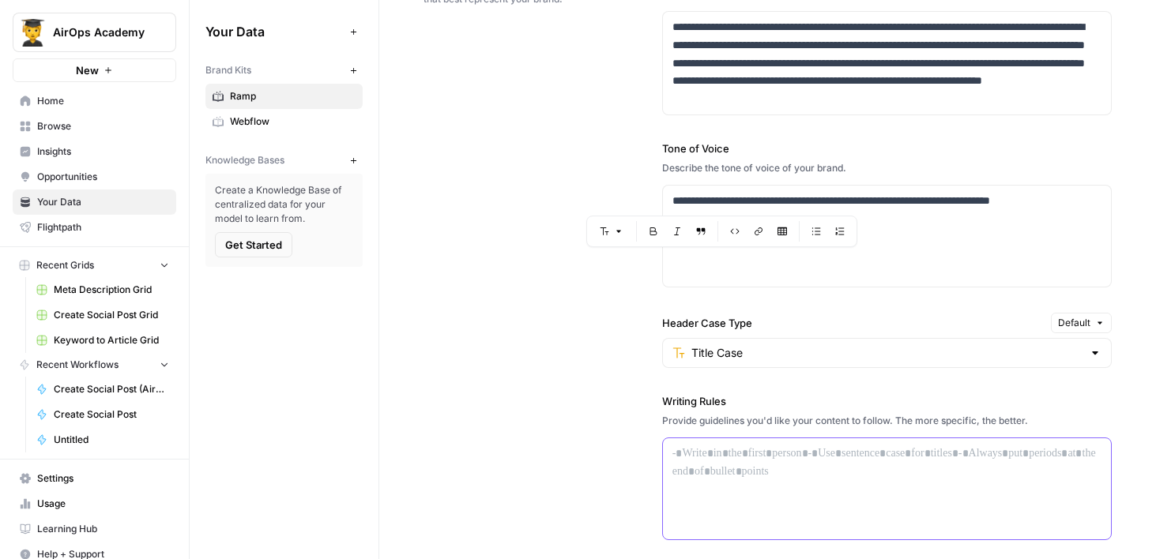
click at [706, 502] on div at bounding box center [887, 488] width 448 height 101
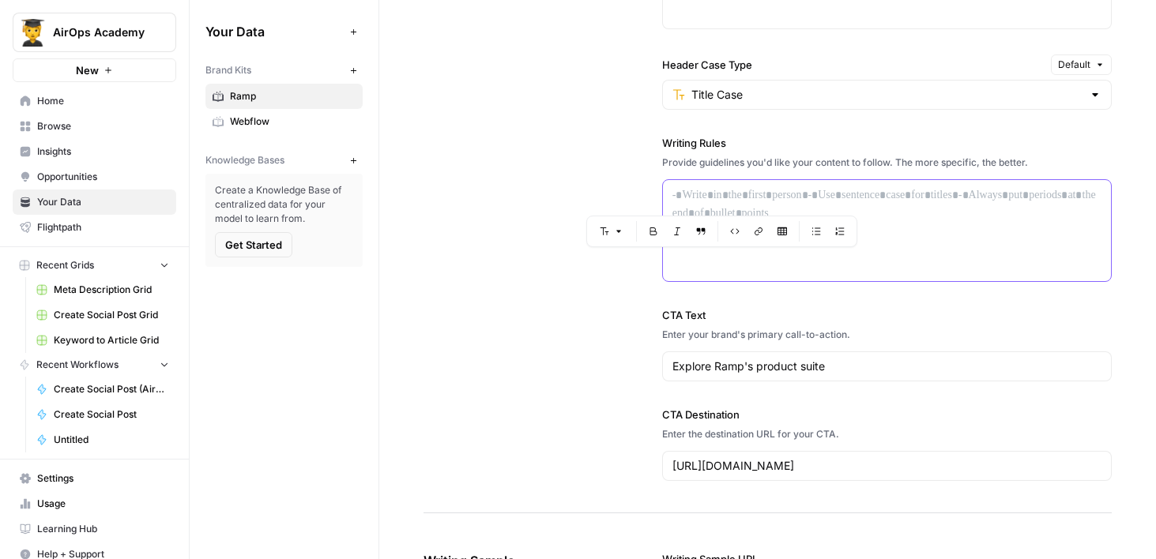
scroll to position [1328, 0]
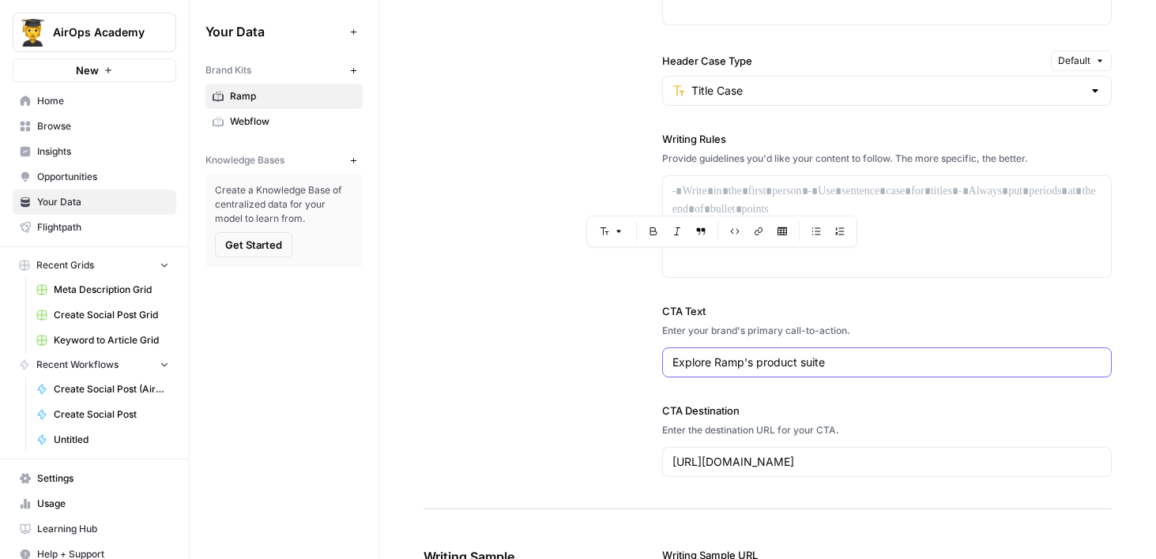
drag, startPoint x: 836, startPoint y: 360, endPoint x: 598, endPoint y: 360, distance: 237.7
click at [598, 360] on div "**********" at bounding box center [767, 84] width 688 height 851
click at [897, 457] on input "https://ramp.com/explore-product" at bounding box center [886, 462] width 429 height 16
drag, startPoint x: 897, startPoint y: 457, endPoint x: 592, endPoint y: 457, distance: 304.9
click at [592, 457] on div "**********" at bounding box center [767, 84] width 688 height 851
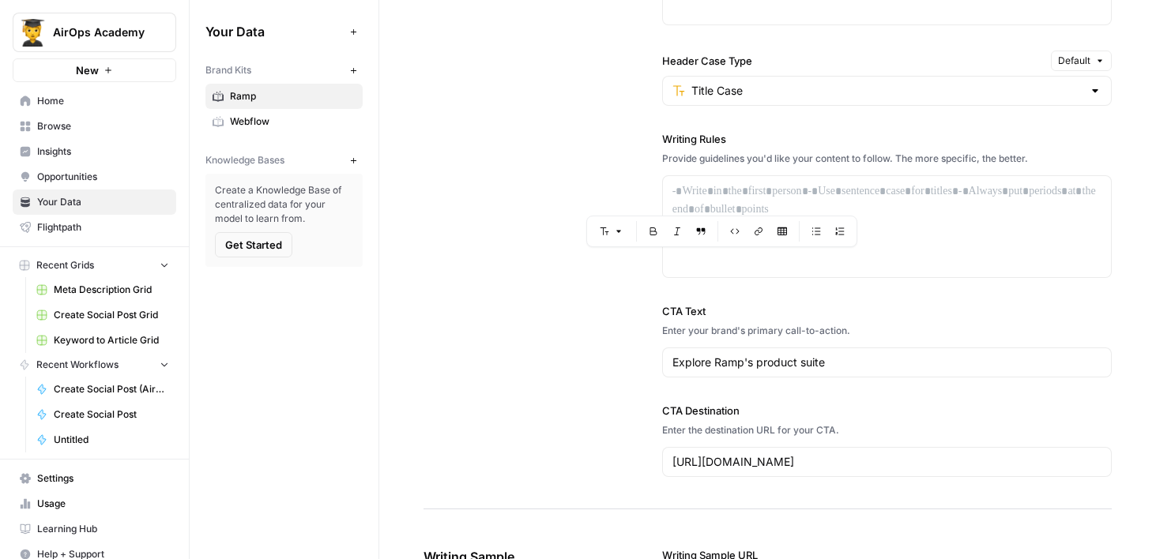
click at [592, 457] on div "**********" at bounding box center [767, 84] width 688 height 851
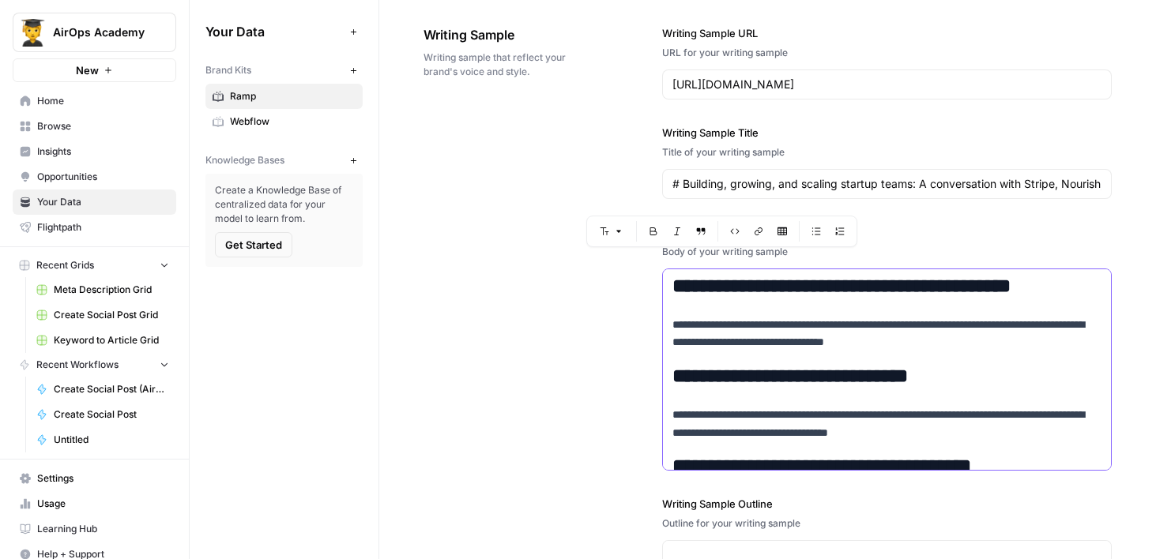
scroll to position [147, 0]
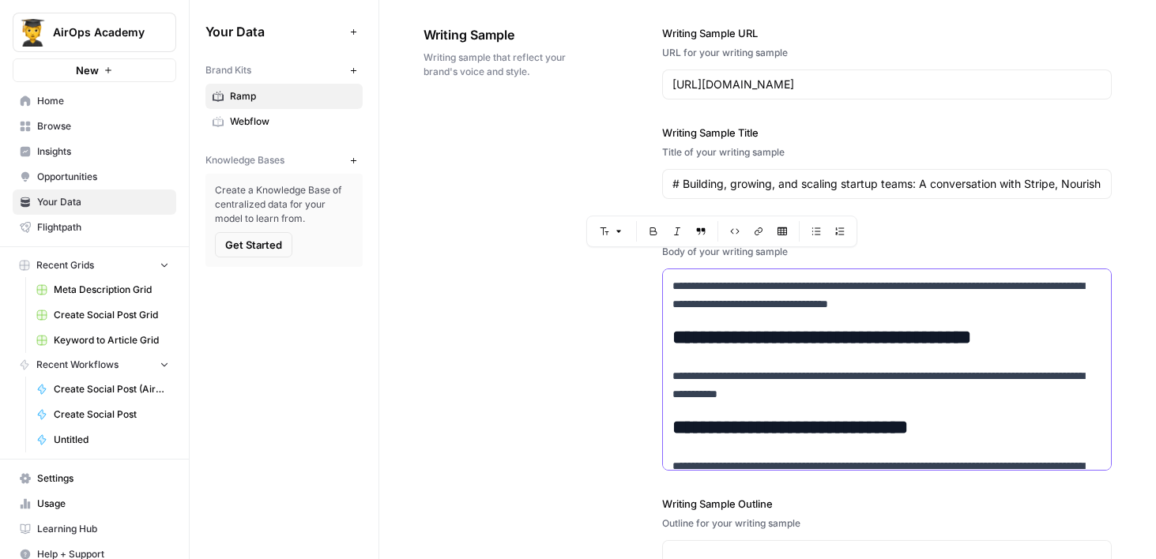
drag, startPoint x: 710, startPoint y: 339, endPoint x: 883, endPoint y: 472, distance: 218.5
click at [883, 472] on div "**********" at bounding box center [886, 384] width 449 height 780
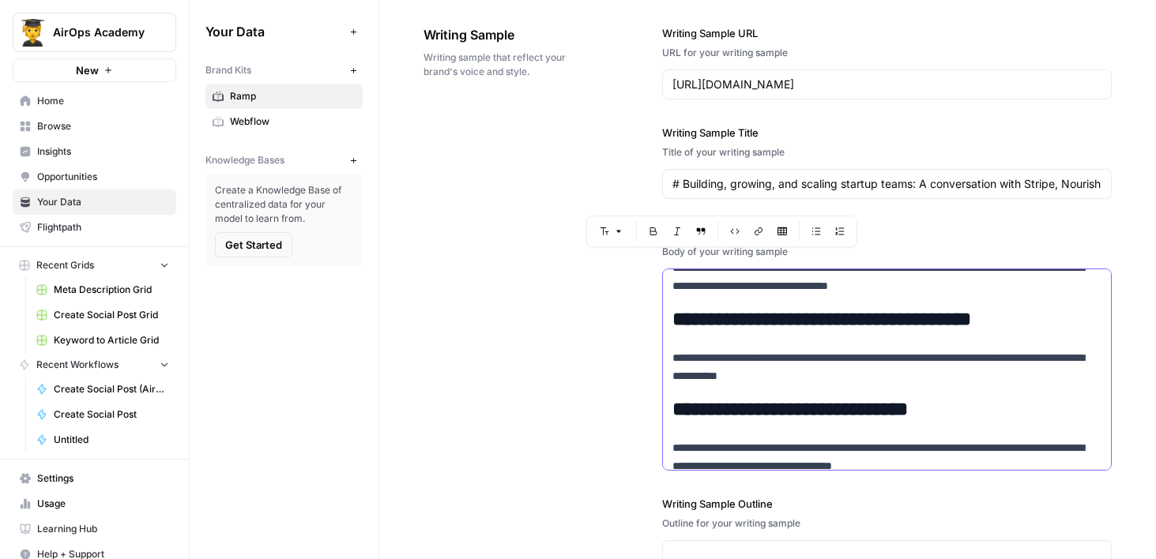
click at [835, 412] on h2 "**********" at bounding box center [886, 410] width 429 height 22
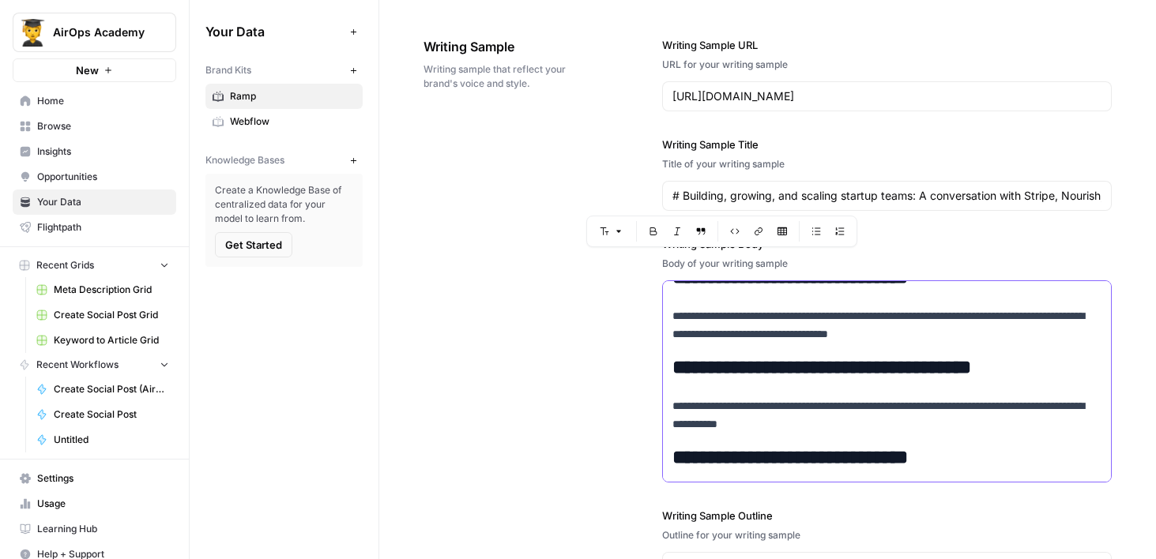
scroll to position [100, 0]
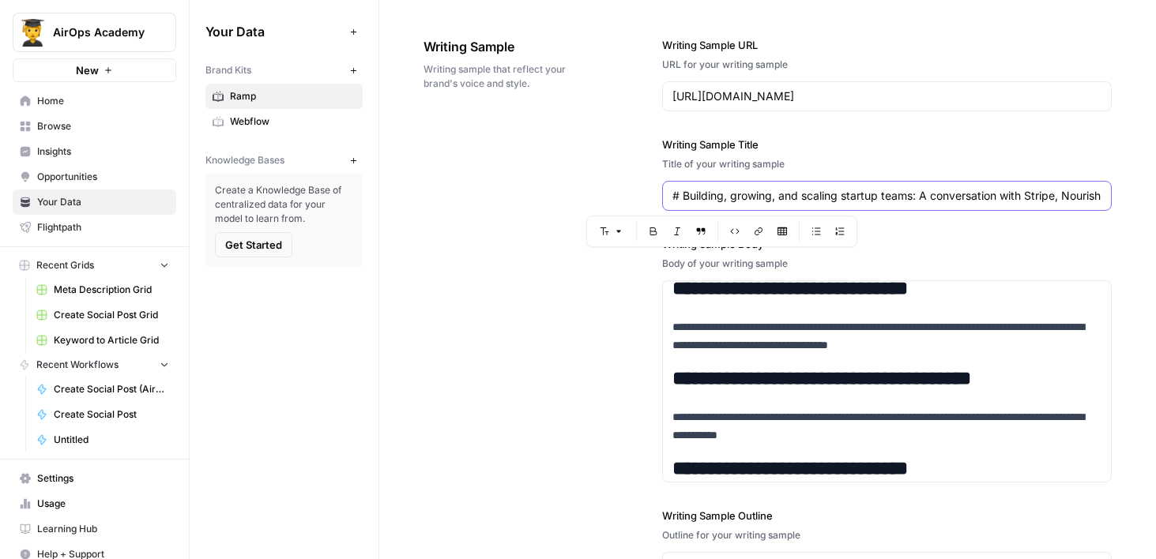
click at [726, 199] on input "# Building, growing, and scaling startup teams: A conversation with Stripe, Nou…" at bounding box center [886, 196] width 429 height 16
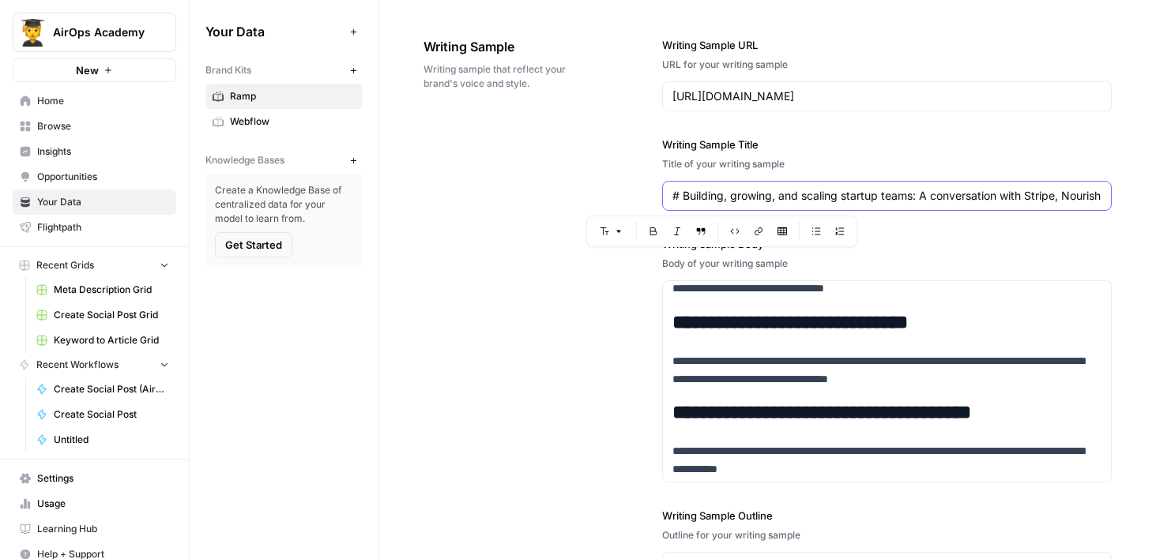
scroll to position [54, 0]
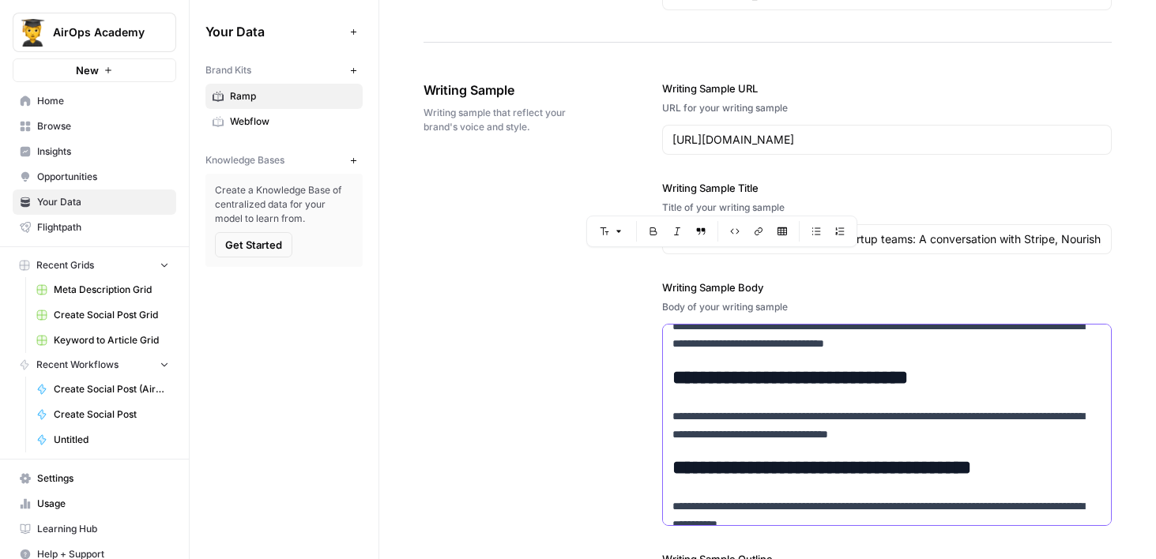
click at [718, 346] on p "**********" at bounding box center [886, 336] width 429 height 36
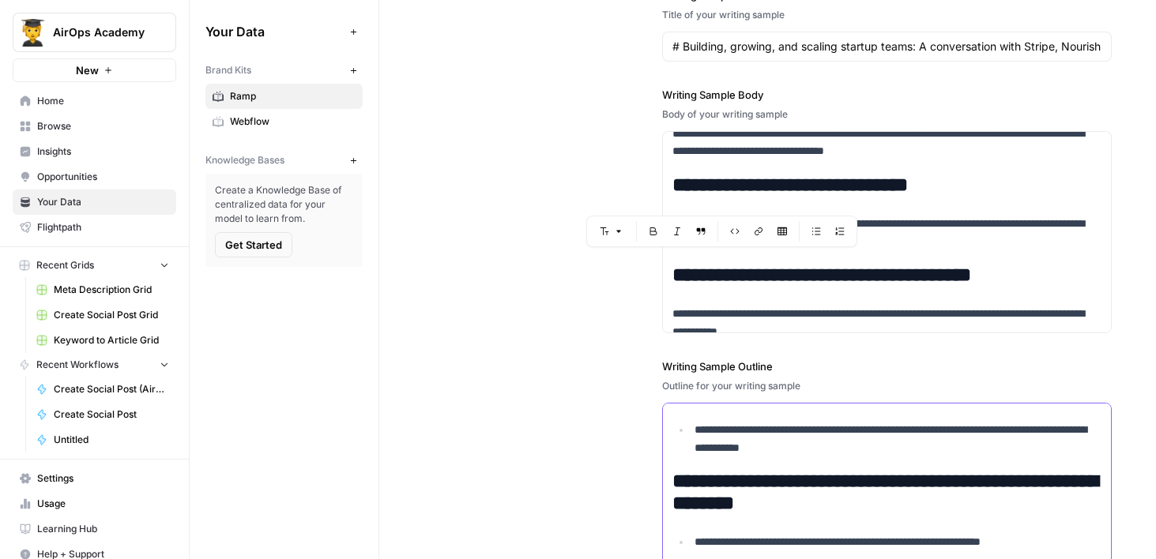
click at [736, 432] on p "**********" at bounding box center [897, 439] width 407 height 36
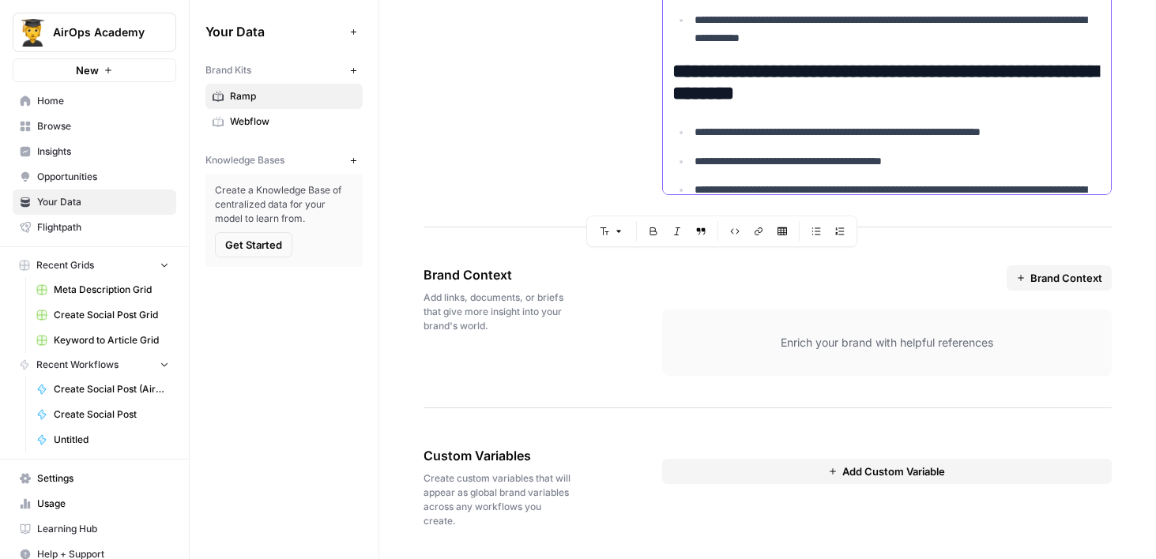
scroll to position [2399, 0]
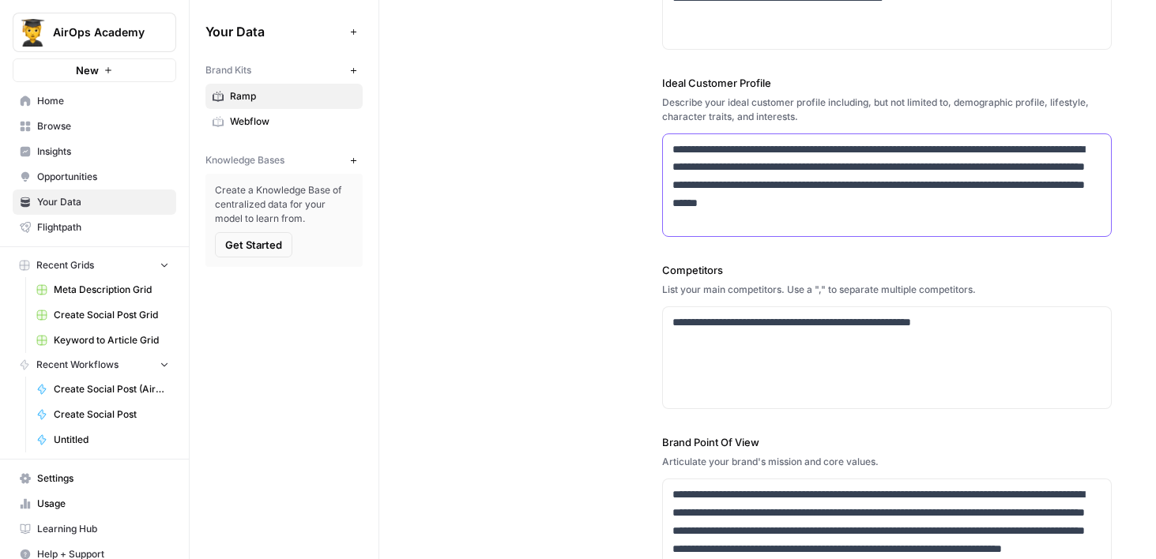
click at [768, 157] on p "**********" at bounding box center [886, 186] width 429 height 90
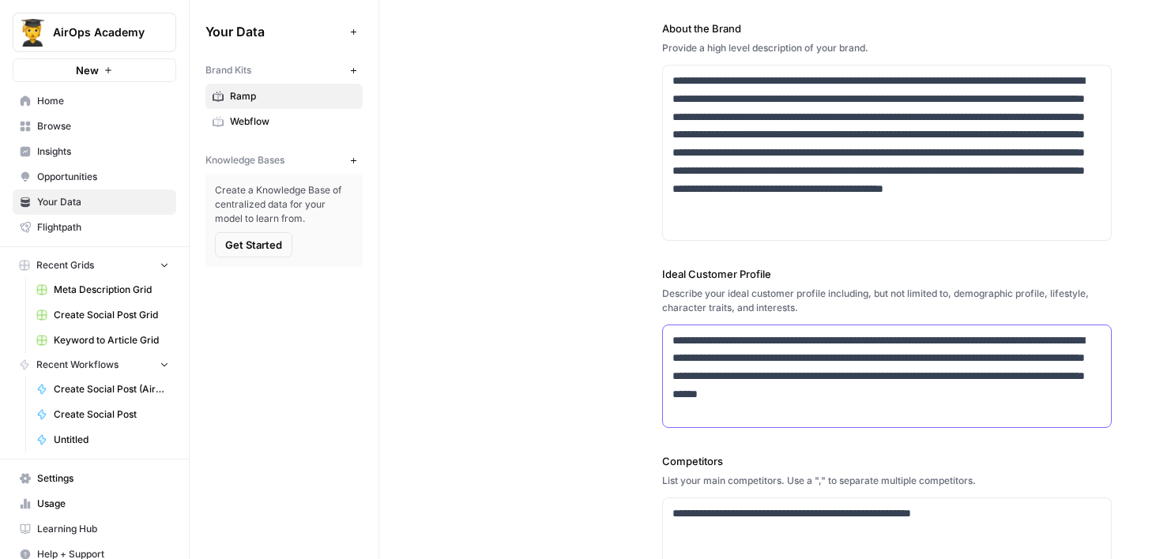
scroll to position [128, 0]
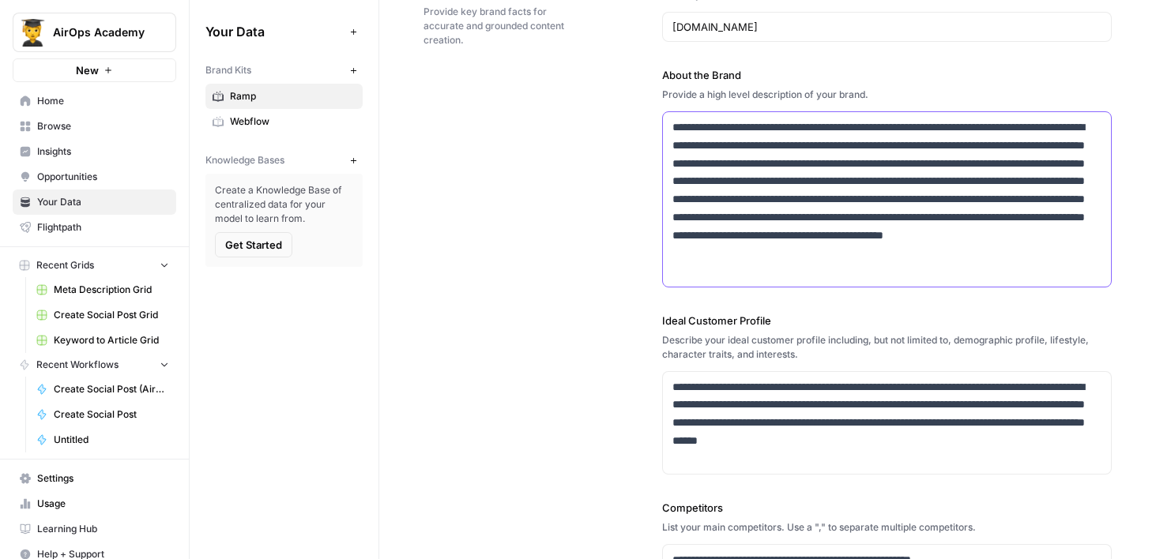
click at [768, 158] on p "**********" at bounding box center [886, 199] width 429 height 162
click at [64, 99] on span "Home" at bounding box center [103, 101] width 132 height 14
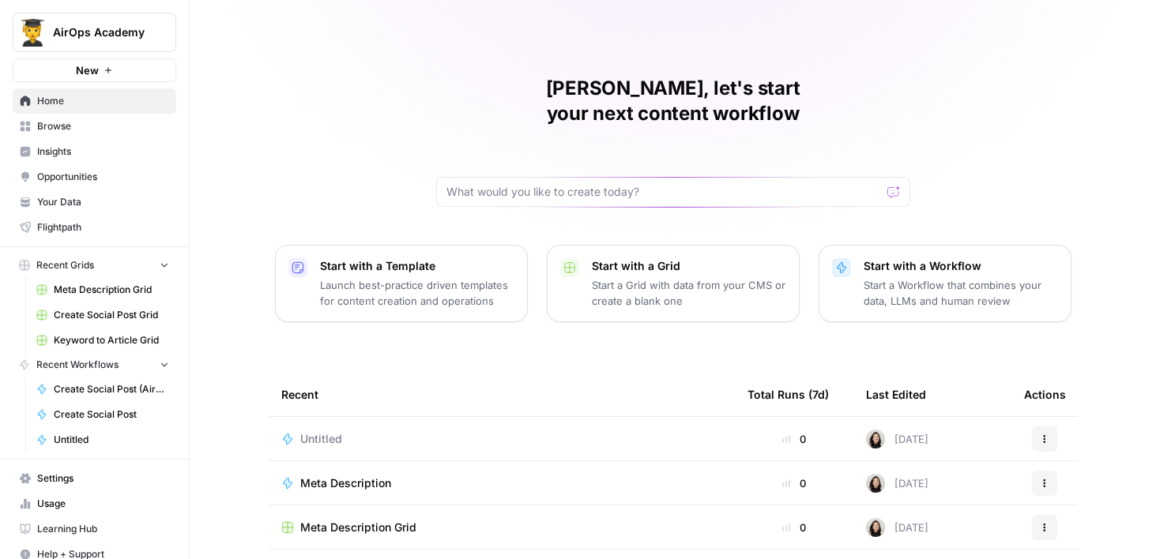
click at [70, 118] on link "Browse" at bounding box center [94, 126] width 163 height 25
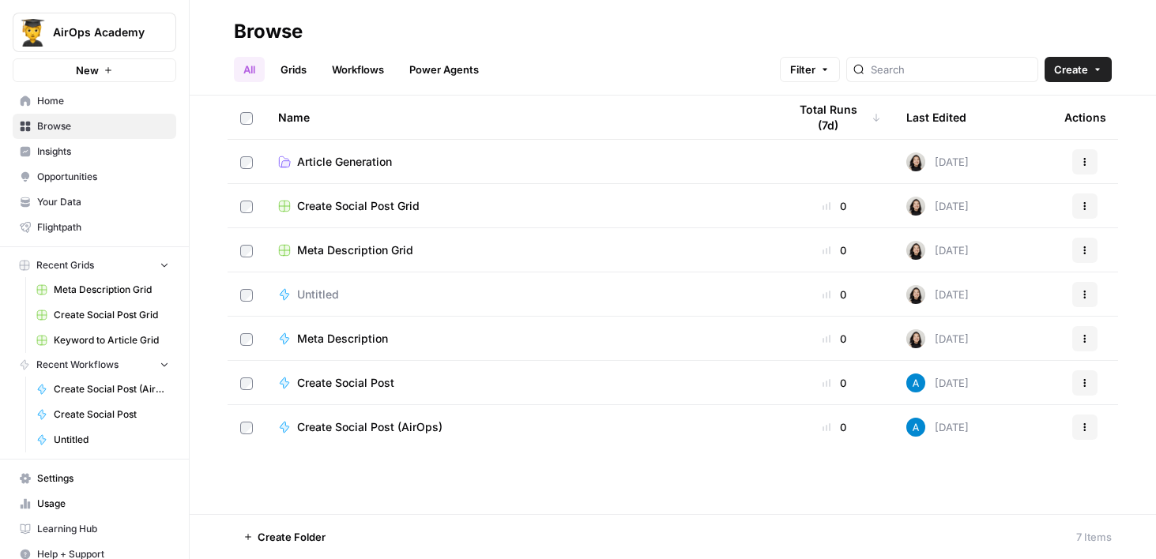
click at [65, 96] on span "Home" at bounding box center [103, 101] width 132 height 14
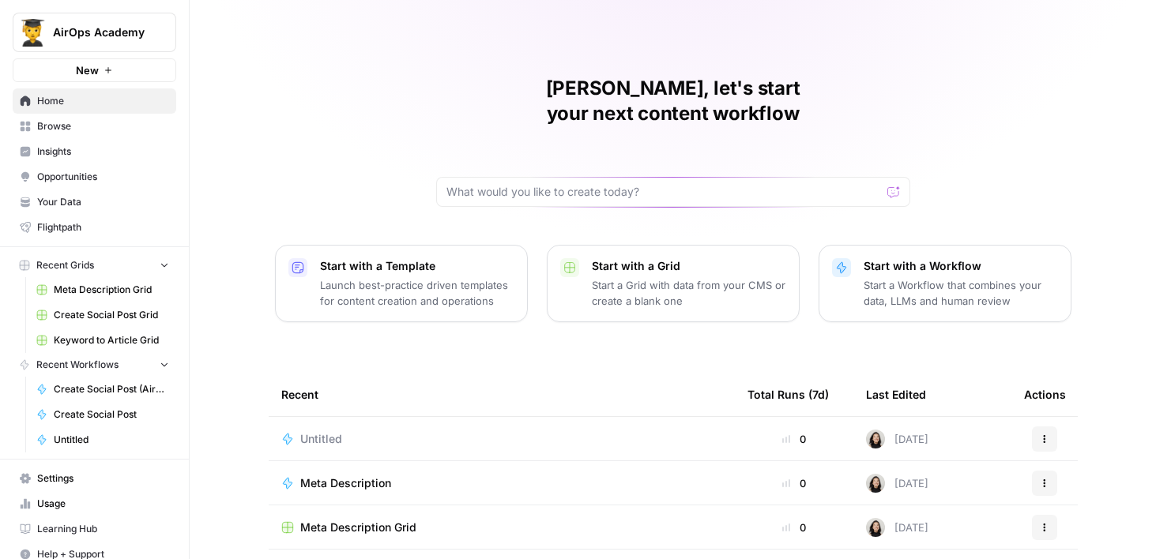
click at [894, 277] on p "Start a Workflow that combines your data, LLMs and human review" at bounding box center [960, 293] width 194 height 32
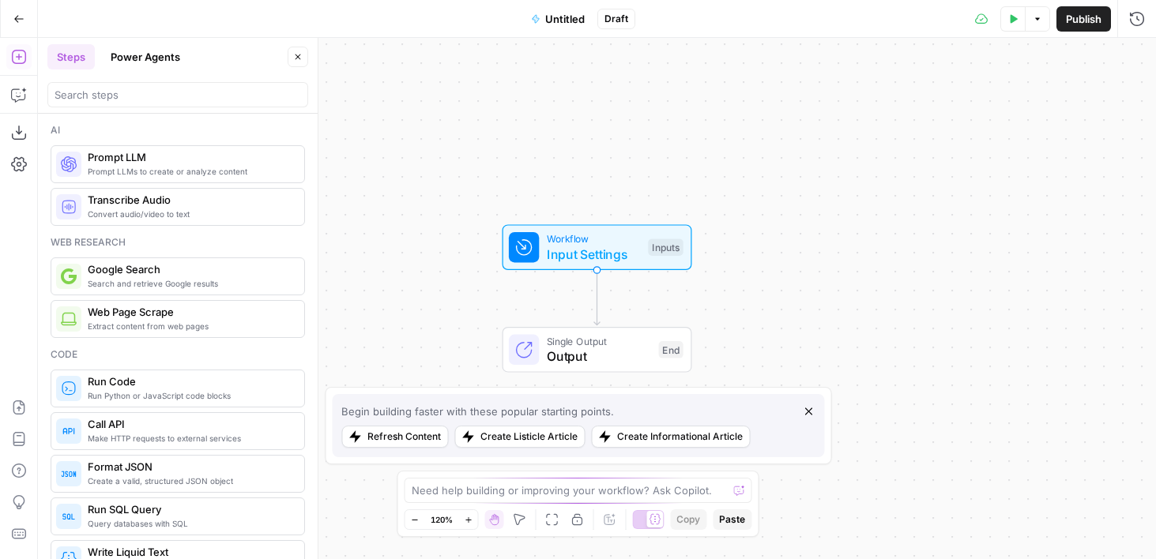
click at [810, 412] on icon "button" at bounding box center [807, 411] width 7 height 7
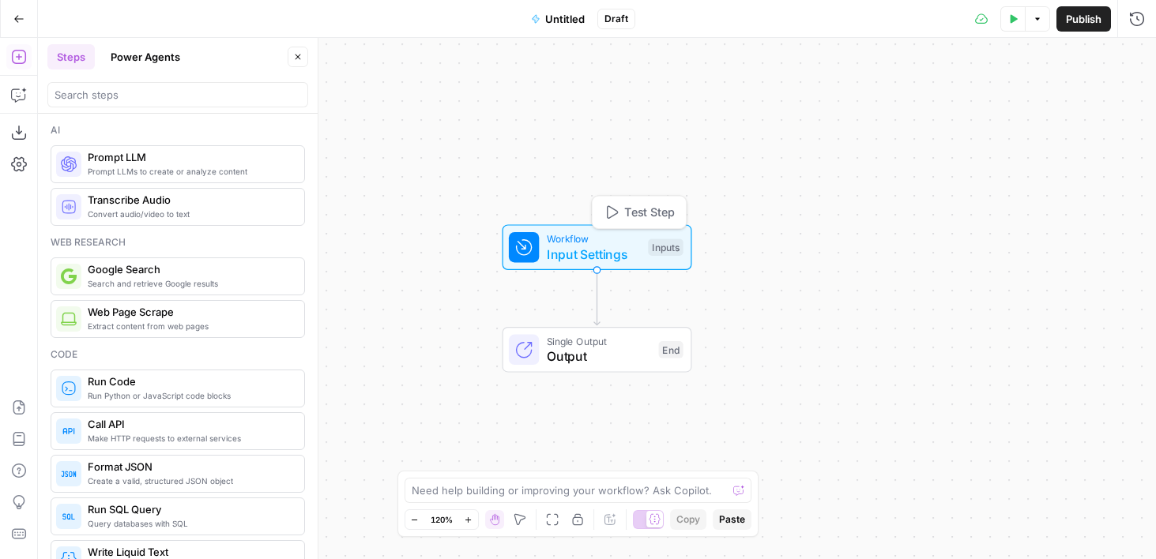
click at [633, 250] on span "Input Settings" at bounding box center [594, 254] width 94 height 19
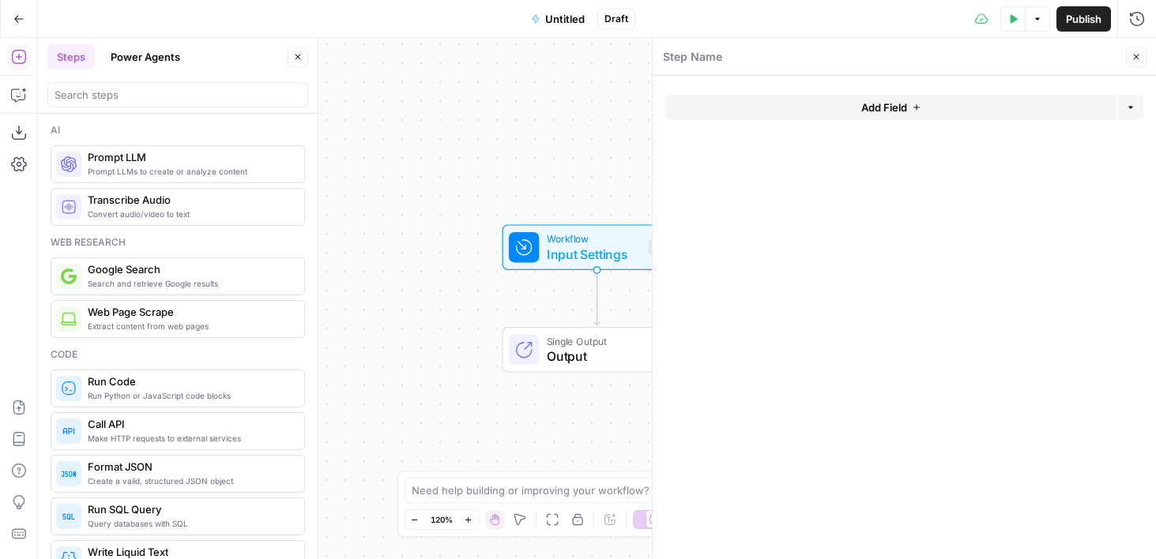
drag, startPoint x: 537, startPoint y: 166, endPoint x: 429, endPoint y: 165, distance: 108.2
click at [429, 165] on div "Workflow Input Settings Inputs Single Output Output End" at bounding box center [597, 298] width 1118 height 521
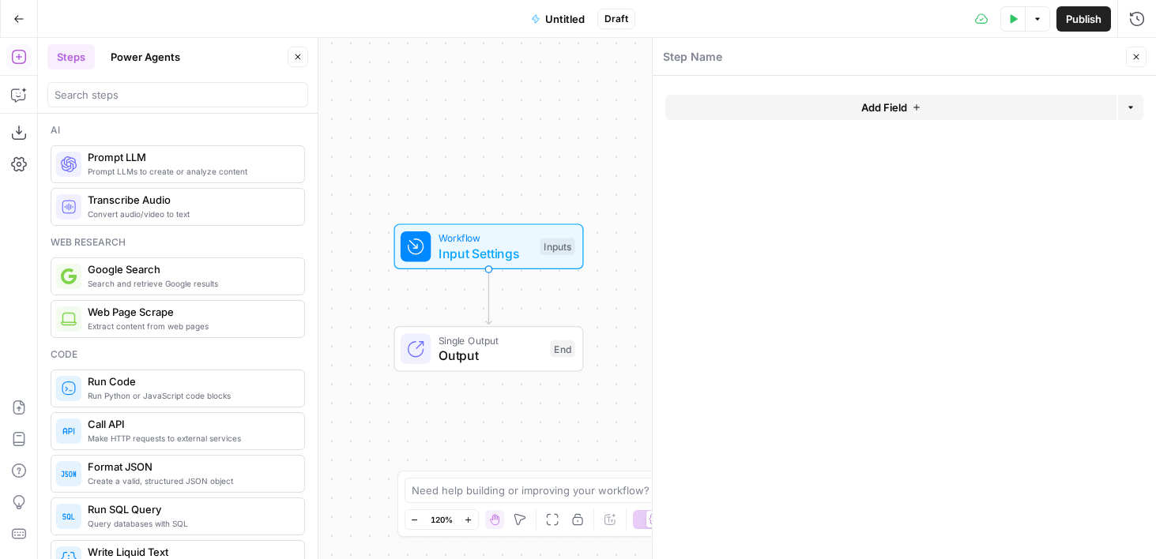
click at [937, 103] on button "Add Field" at bounding box center [890, 107] width 451 height 25
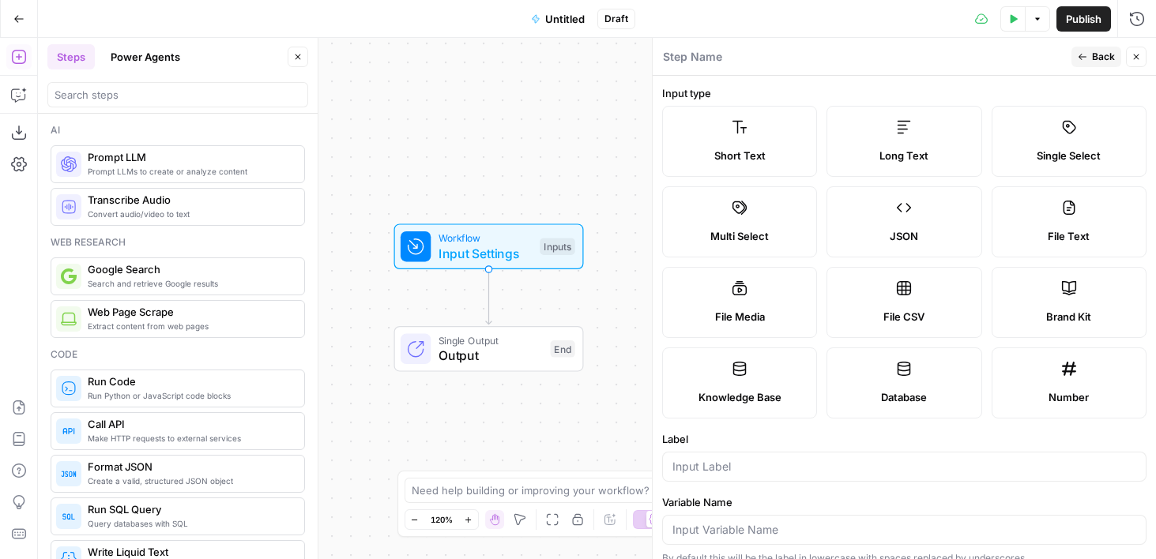
drag, startPoint x: 490, startPoint y: 156, endPoint x: 468, endPoint y: 143, distance: 26.2
click at [468, 143] on div "Workflow Input Settings Inputs Single Output Output End" at bounding box center [597, 298] width 1118 height 521
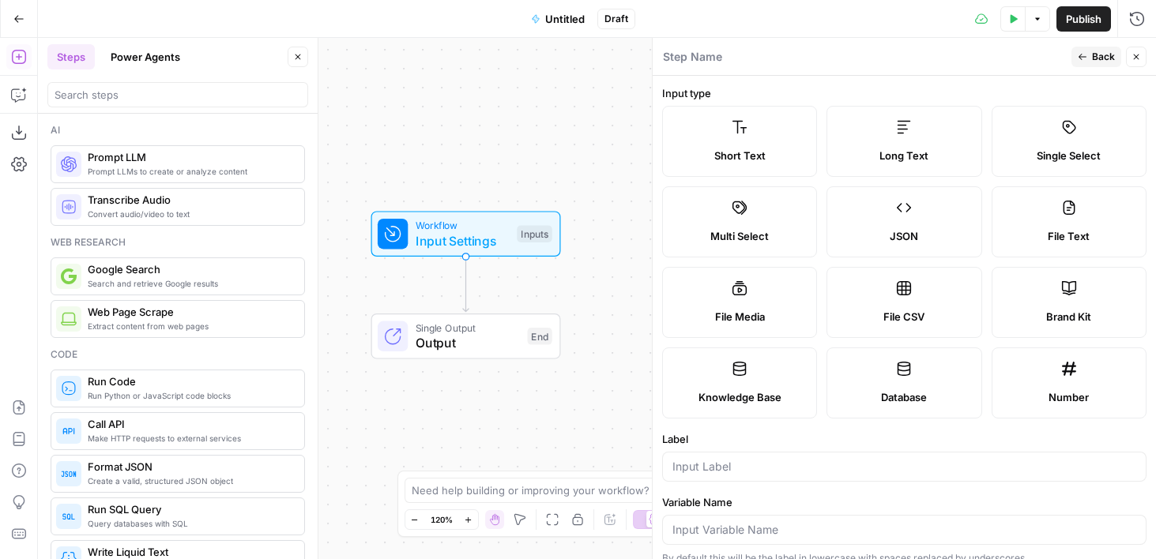
click at [766, 476] on div at bounding box center [904, 467] width 484 height 30
type input "Description"
click at [1007, 28] on button "Test Data" at bounding box center [1012, 18] width 25 height 25
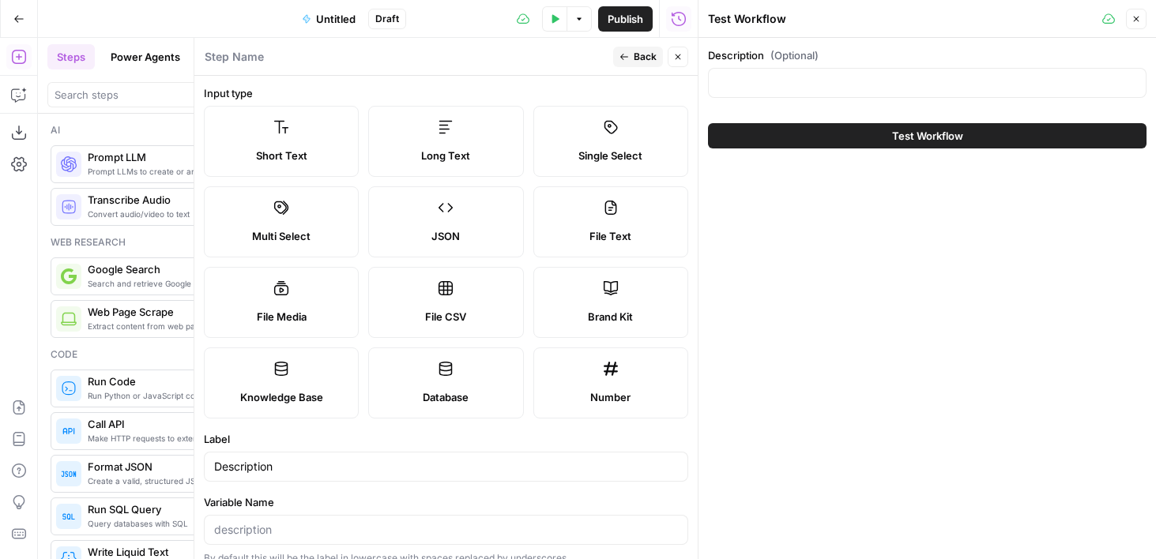
click at [841, 92] on div at bounding box center [927, 83] width 438 height 30
click at [477, 157] on div "Long Text" at bounding box center [445, 156] width 128 height 16
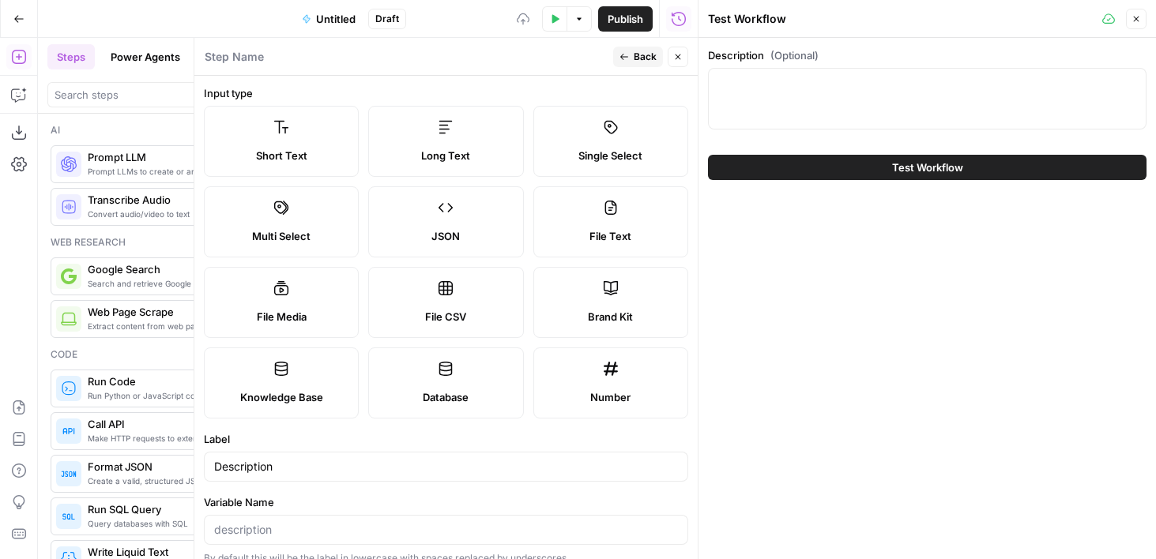
click at [780, 92] on div at bounding box center [927, 99] width 438 height 62
click at [734, 82] on textarea "Description (Optional)" at bounding box center [927, 83] width 418 height 16
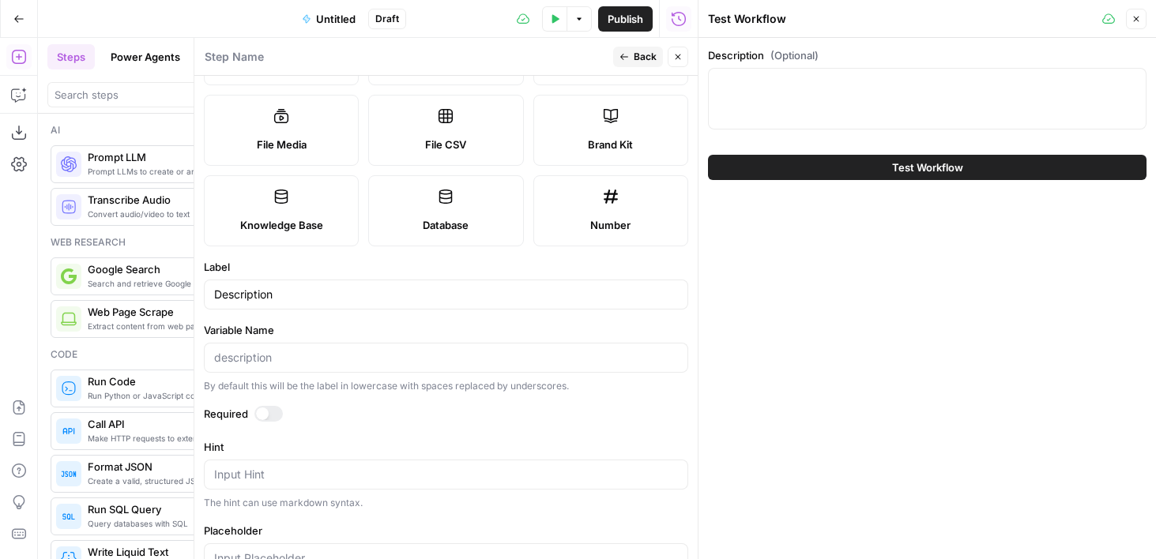
click at [265, 408] on div at bounding box center [268, 414] width 28 height 16
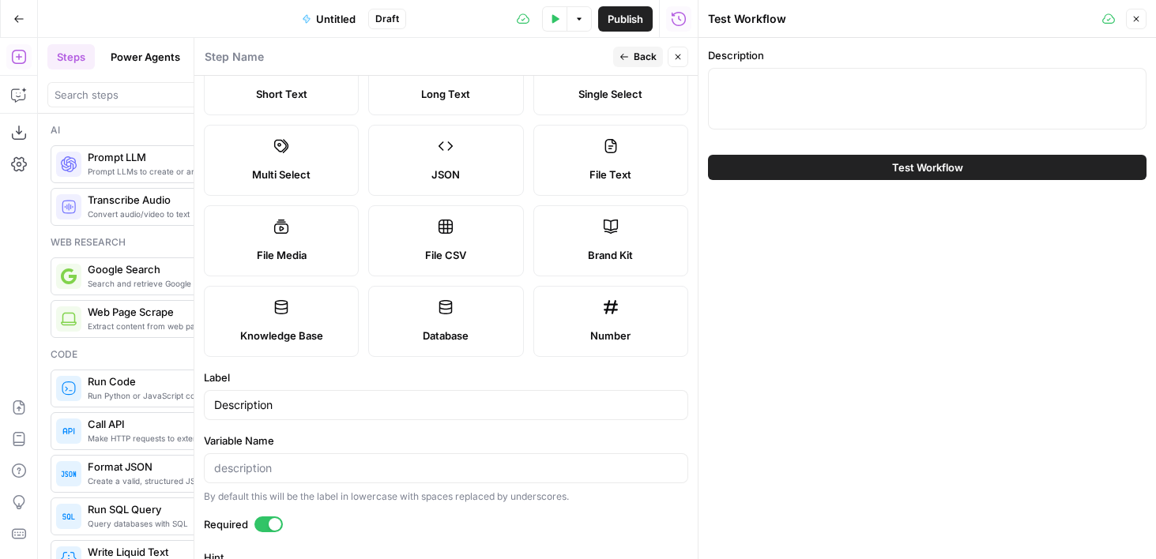
scroll to position [3, 0]
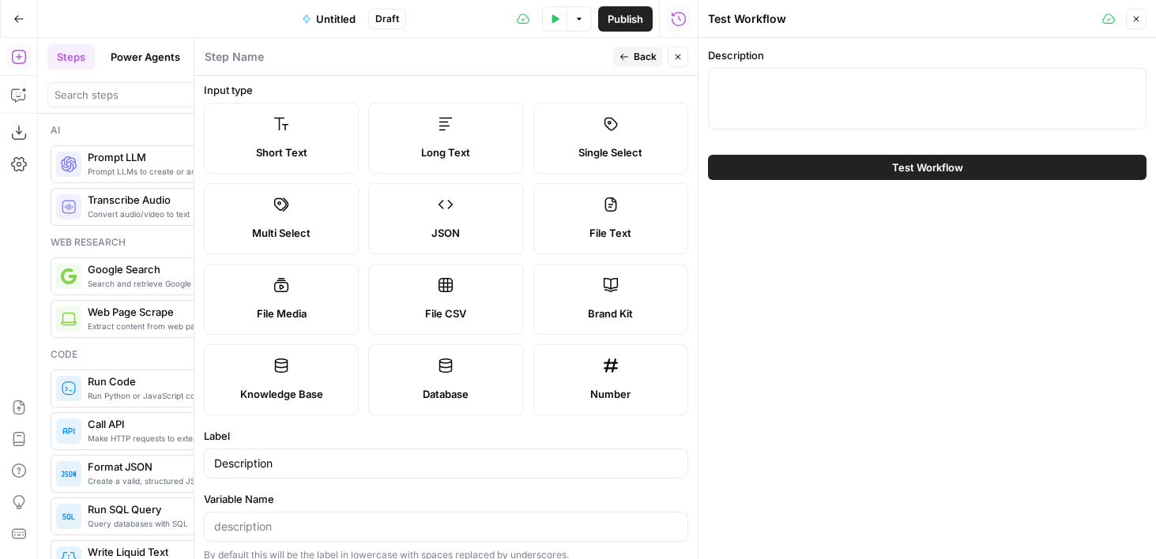
click at [776, 97] on div at bounding box center [927, 99] width 438 height 62
click at [632, 61] on button "Back" at bounding box center [638, 57] width 50 height 21
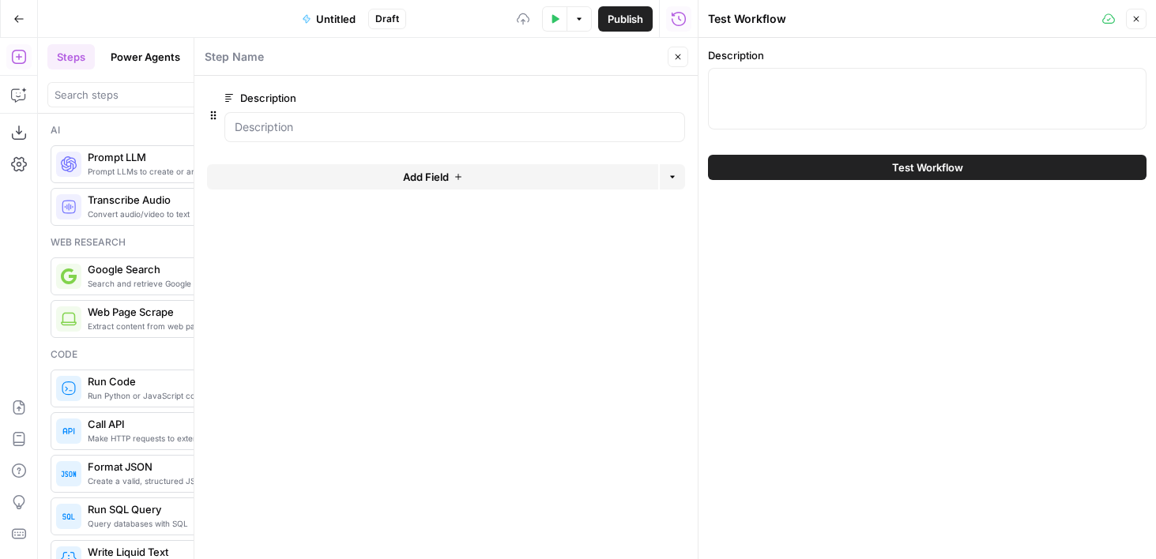
click at [682, 61] on button "Close" at bounding box center [677, 57] width 21 height 21
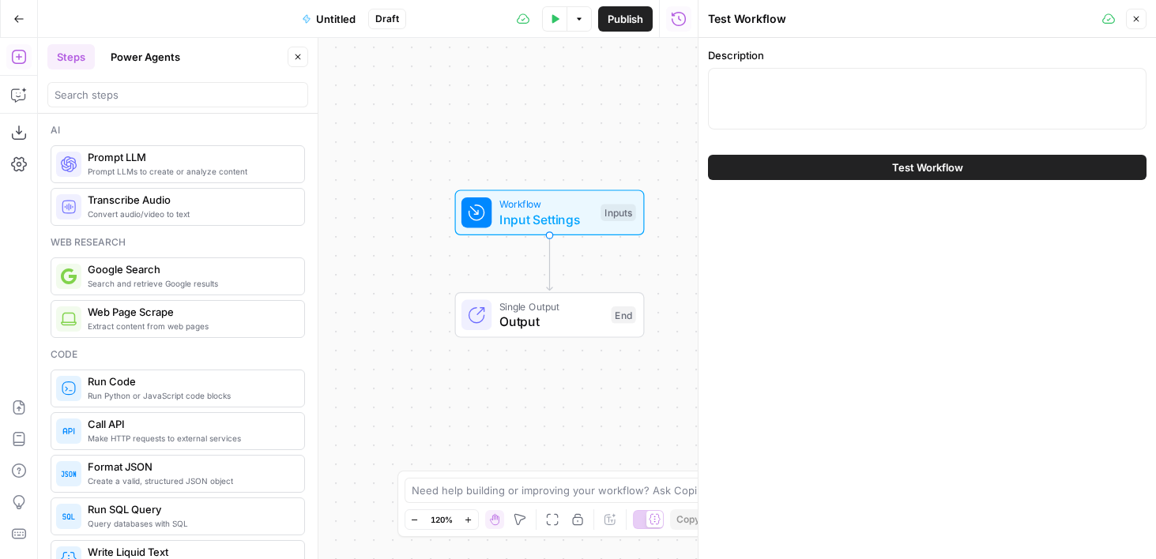
drag, startPoint x: 513, startPoint y: 166, endPoint x: 596, endPoint y: 145, distance: 85.4
click at [597, 145] on div "Workflow Input Settings Inputs Single Output Output End" at bounding box center [368, 298] width 660 height 521
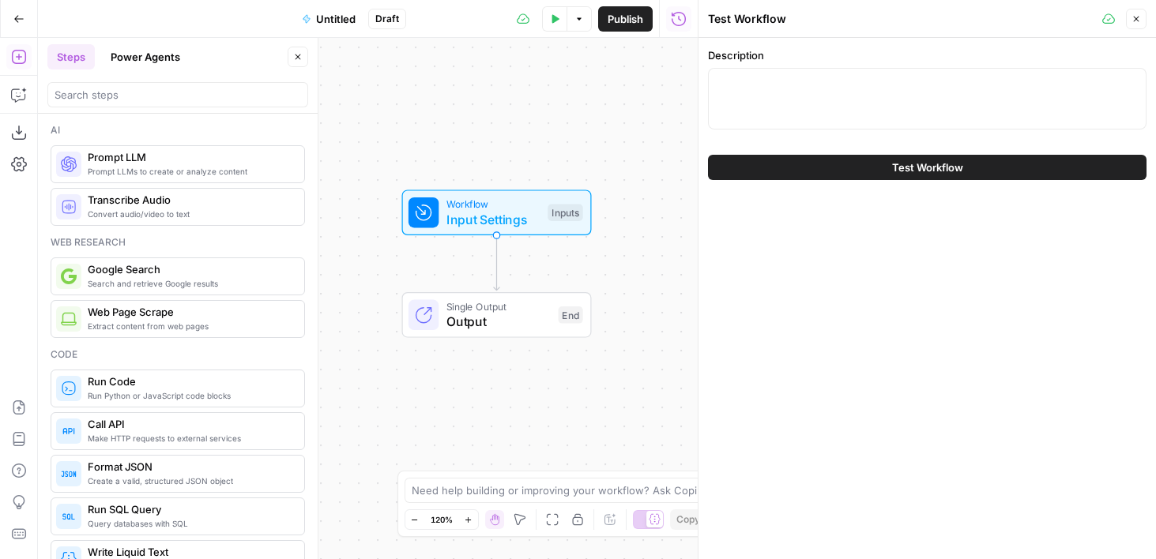
drag, startPoint x: 596, startPoint y: 145, endPoint x: 543, endPoint y: 145, distance: 52.9
click at [543, 145] on div "Workflow Input Settings Inputs Single Output Output End" at bounding box center [368, 298] width 660 height 521
click at [569, 201] on div "Workflow Input Settings Inputs Test Step" at bounding box center [495, 213] width 175 height 32
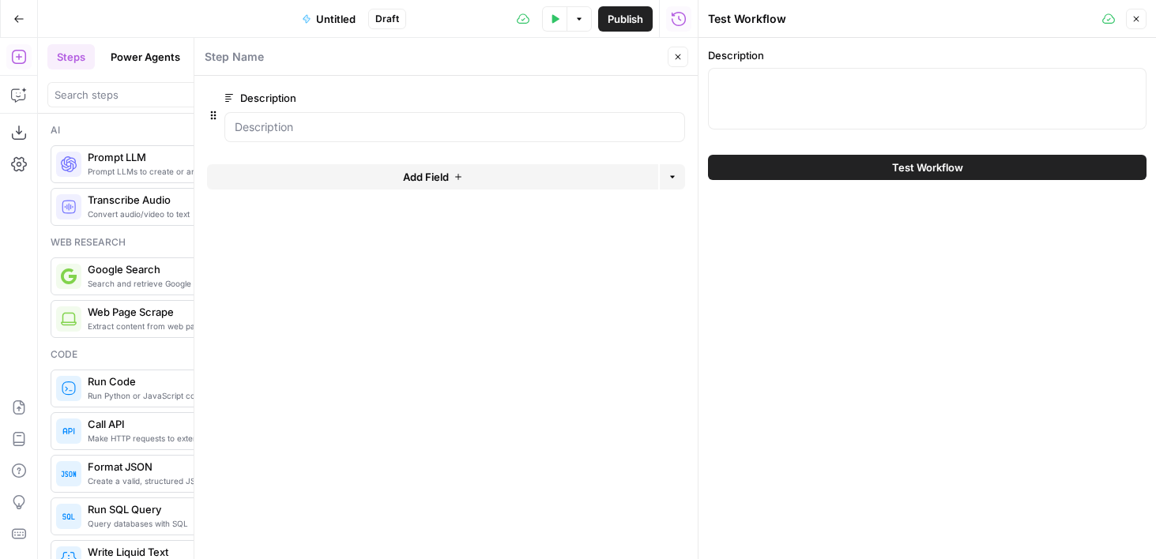
click at [483, 181] on button "Add Field" at bounding box center [432, 176] width 451 height 25
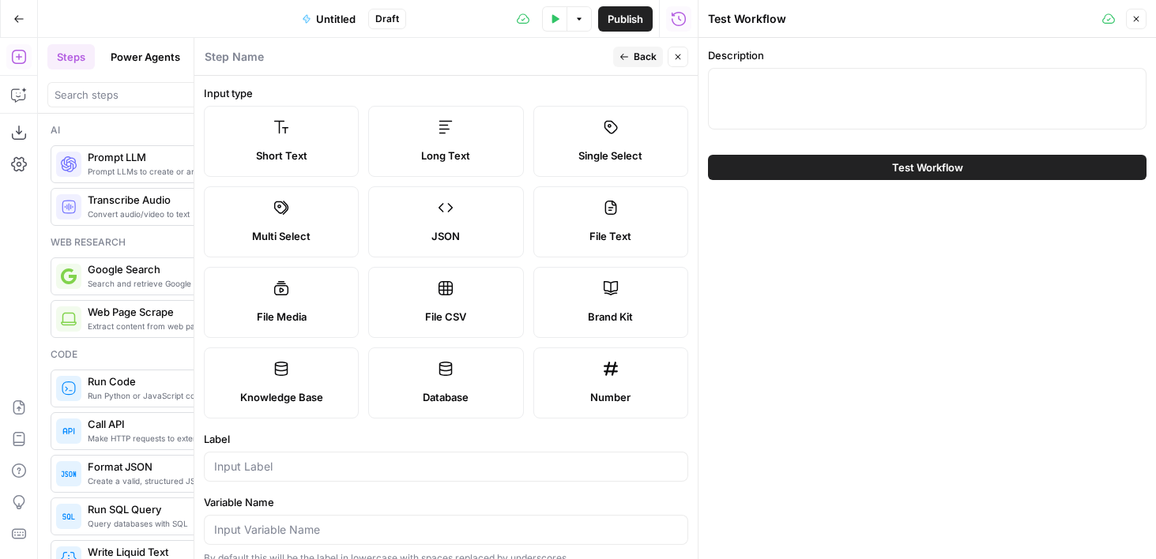
click at [602, 145] on label "Single Select" at bounding box center [610, 141] width 155 height 71
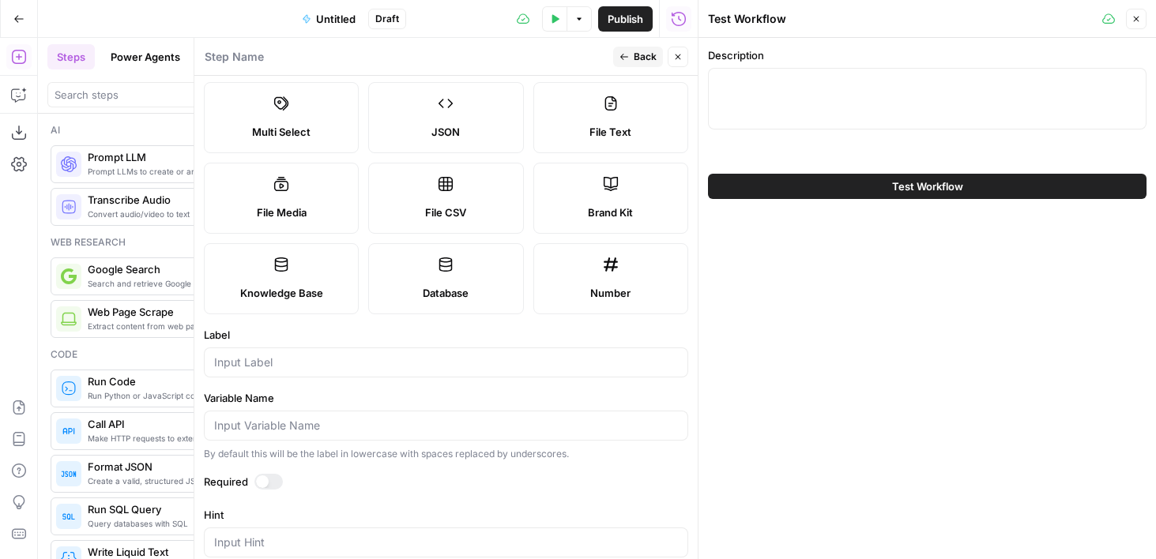
scroll to position [103, 0]
click at [404, 370] on input "Label" at bounding box center [446, 364] width 464 height 16
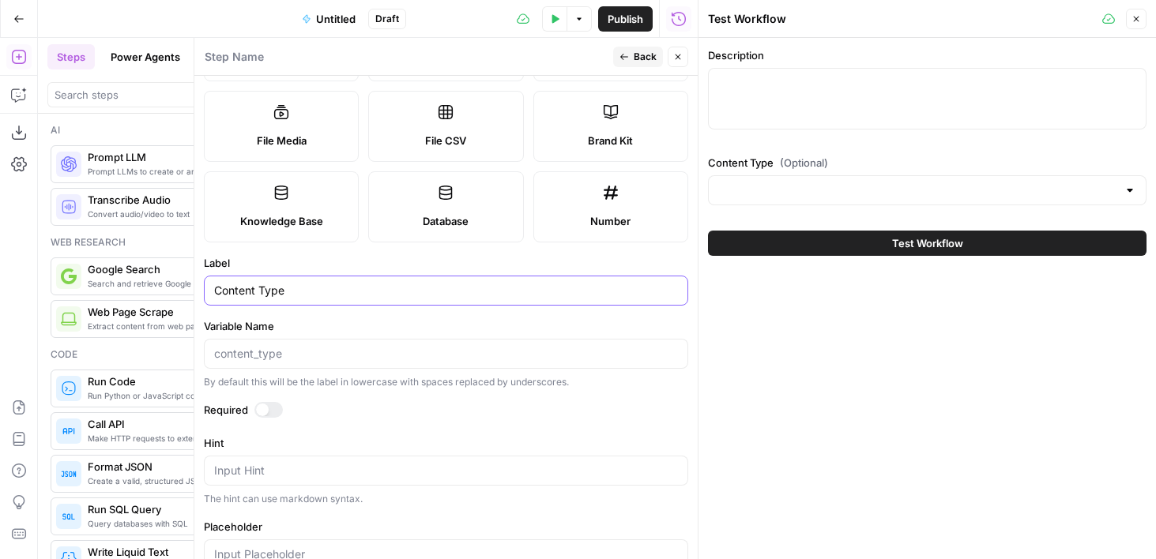
scroll to position [214, 0]
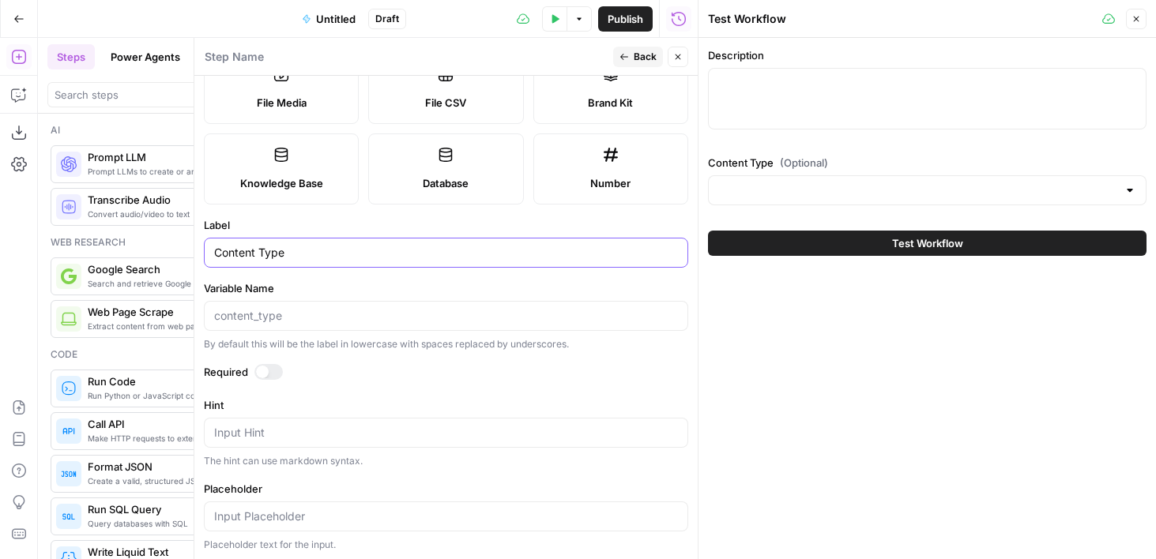
type input "Content Type"
click at [259, 372] on div at bounding box center [262, 372] width 13 height 13
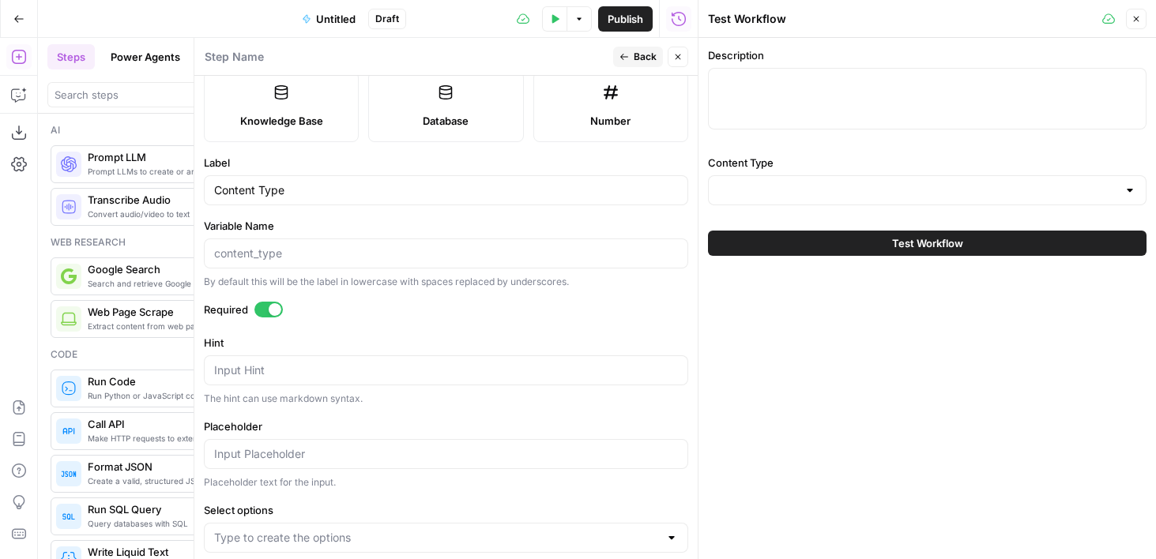
scroll to position [310, 0]
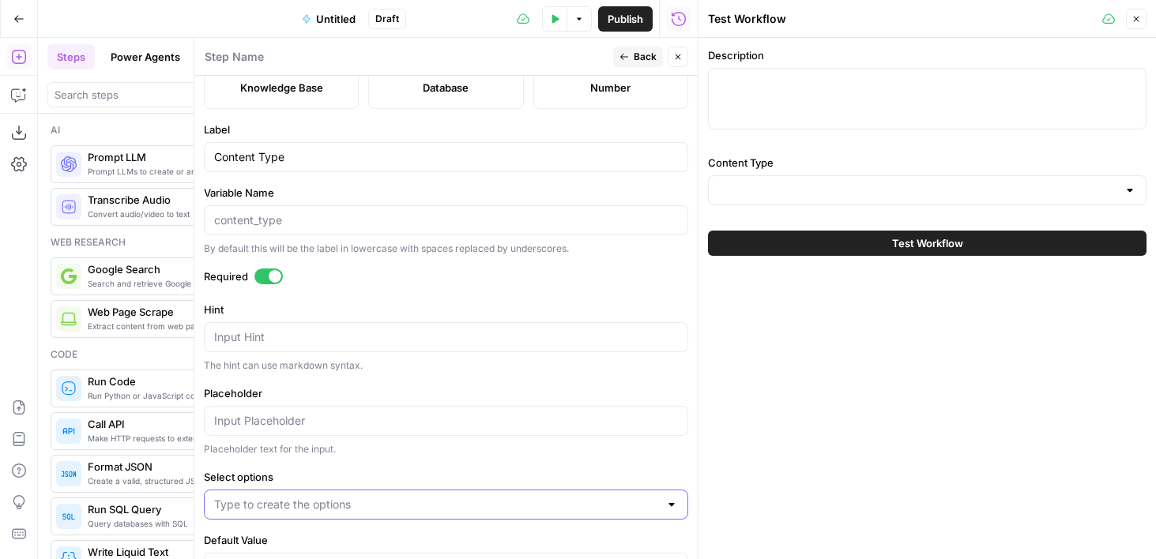
click at [258, 507] on input "Select options" at bounding box center [436, 505] width 445 height 16
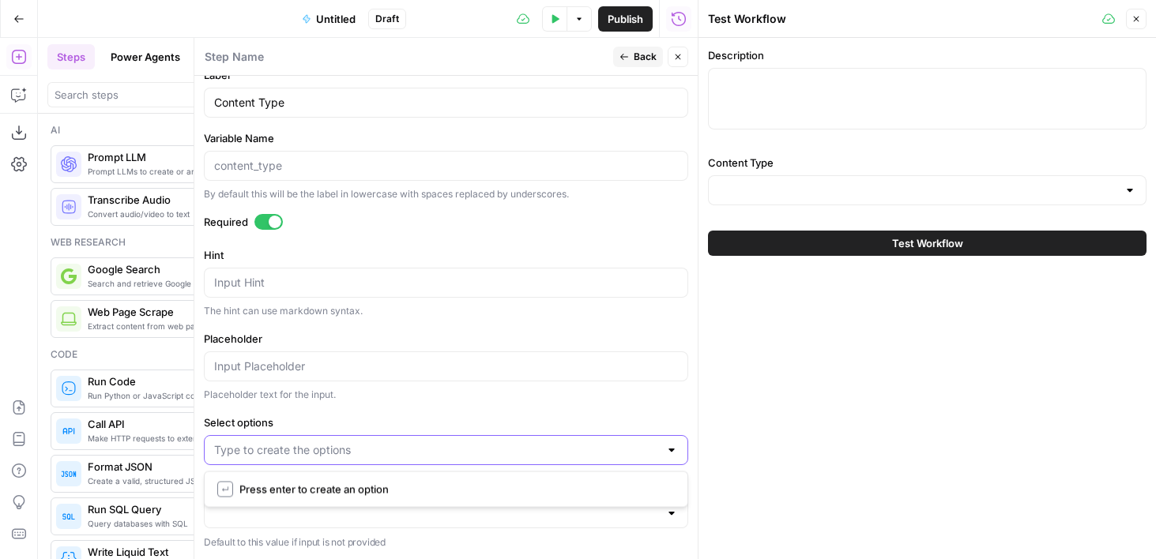
click at [276, 453] on input "Select options" at bounding box center [436, 450] width 445 height 16
type input "Email"
type input "LinkedIn Post"
type input "Article"
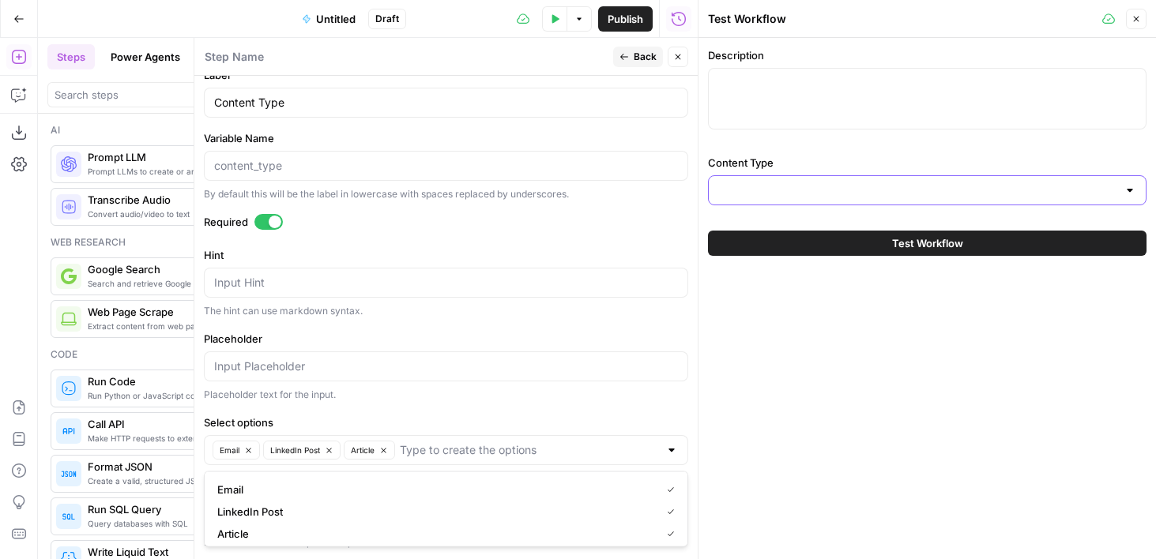
click at [745, 197] on input "Content Type" at bounding box center [917, 190] width 399 height 16
click at [750, 153] on div "Description Content Type" at bounding box center [927, 129] width 438 height 164
click at [674, 61] on icon "button" at bounding box center [677, 56] width 9 height 9
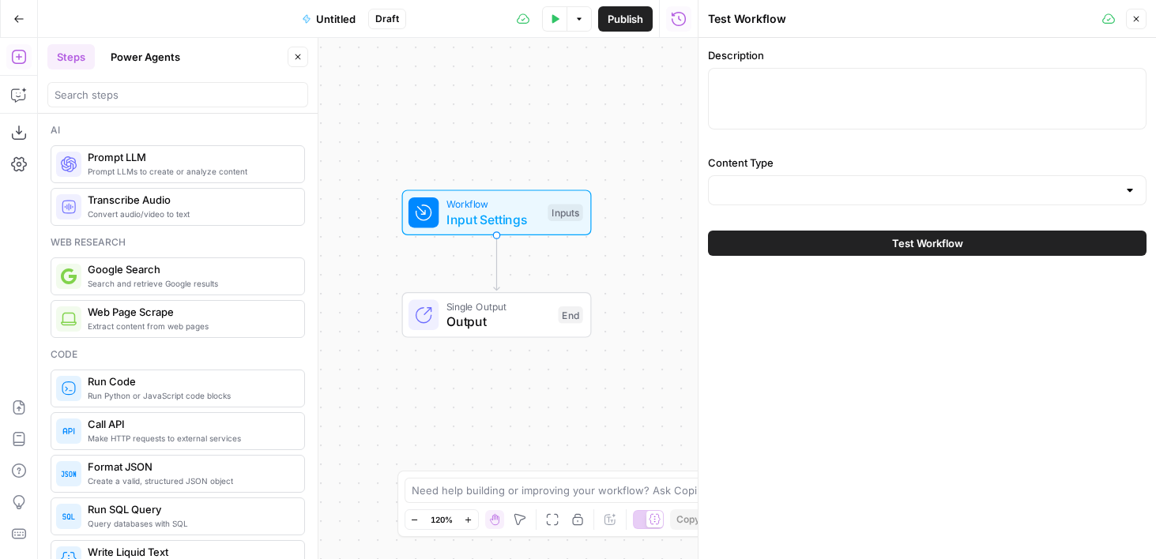
click at [596, 137] on div "Workflow Input Settings Inputs Single Output Output End" at bounding box center [368, 298] width 660 height 521
click at [21, 95] on icon "button" at bounding box center [19, 95] width 16 height 16
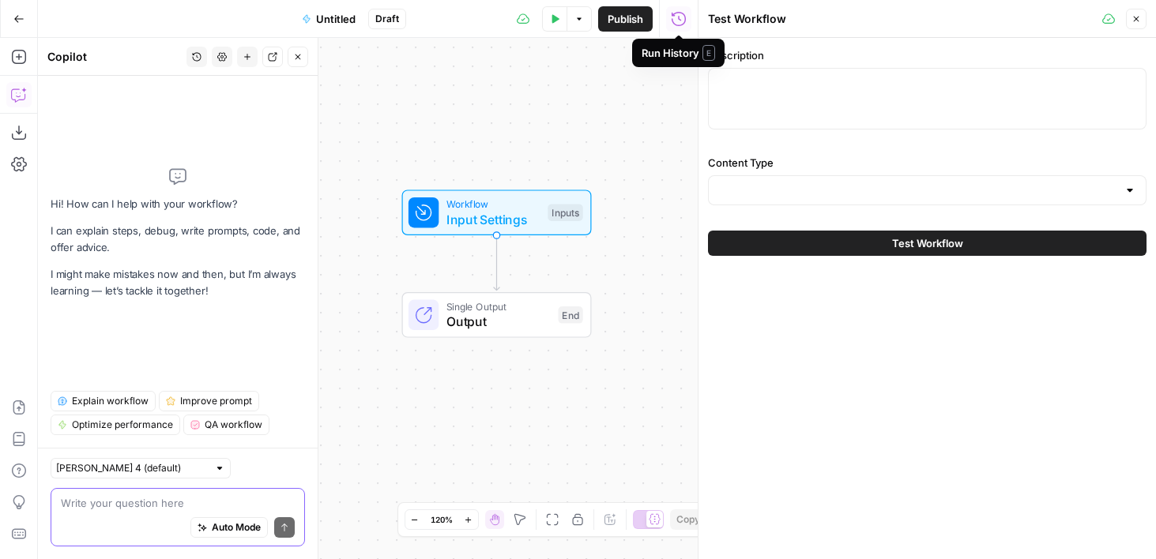
click at [114, 504] on textarea at bounding box center [178, 503] width 234 height 16
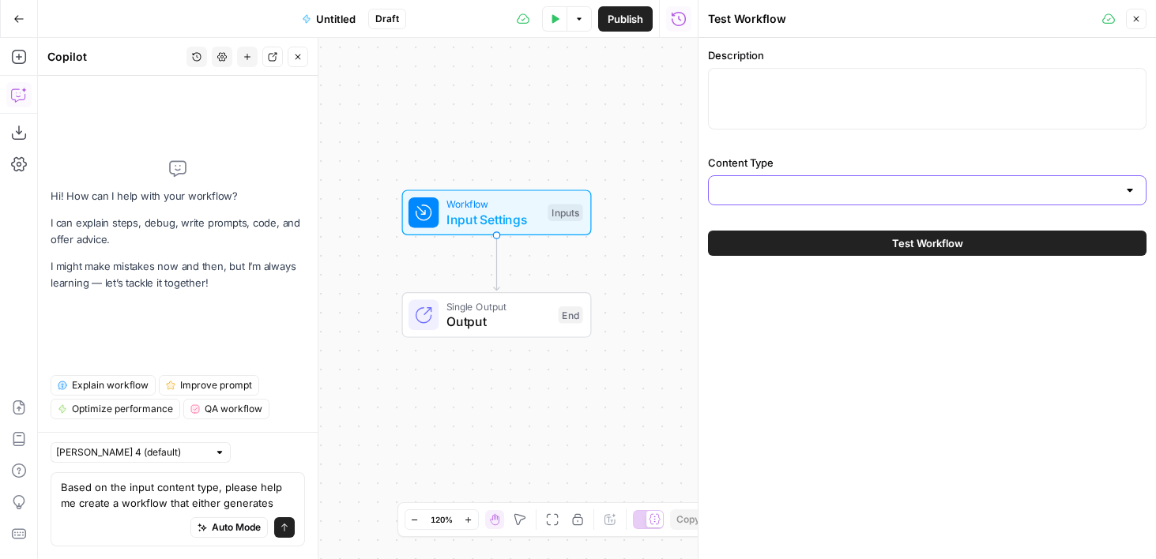
click at [732, 194] on input "Content Type" at bounding box center [917, 190] width 399 height 16
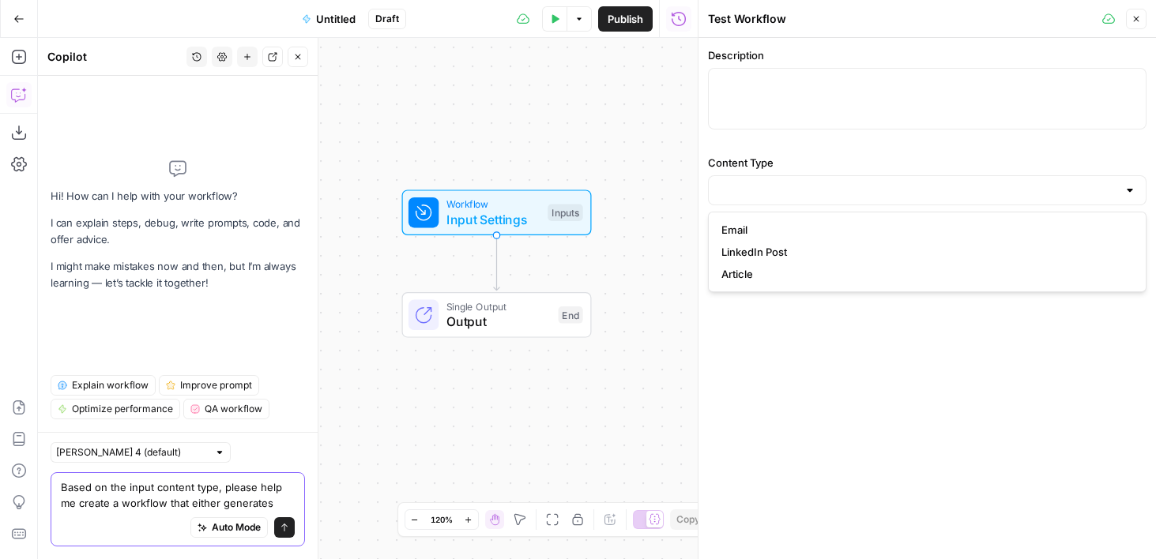
click at [276, 498] on textarea "Based on the input content type, please help me create a workflow that either g…" at bounding box center [178, 495] width 234 height 32
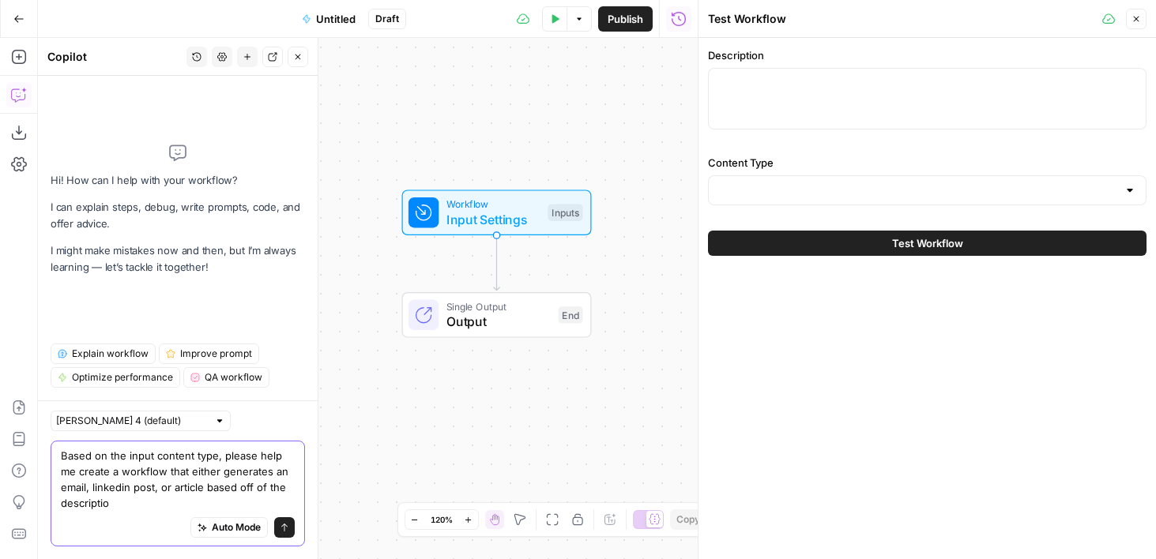
type textarea "Based on the input content type, please help me create a workflow that either g…"
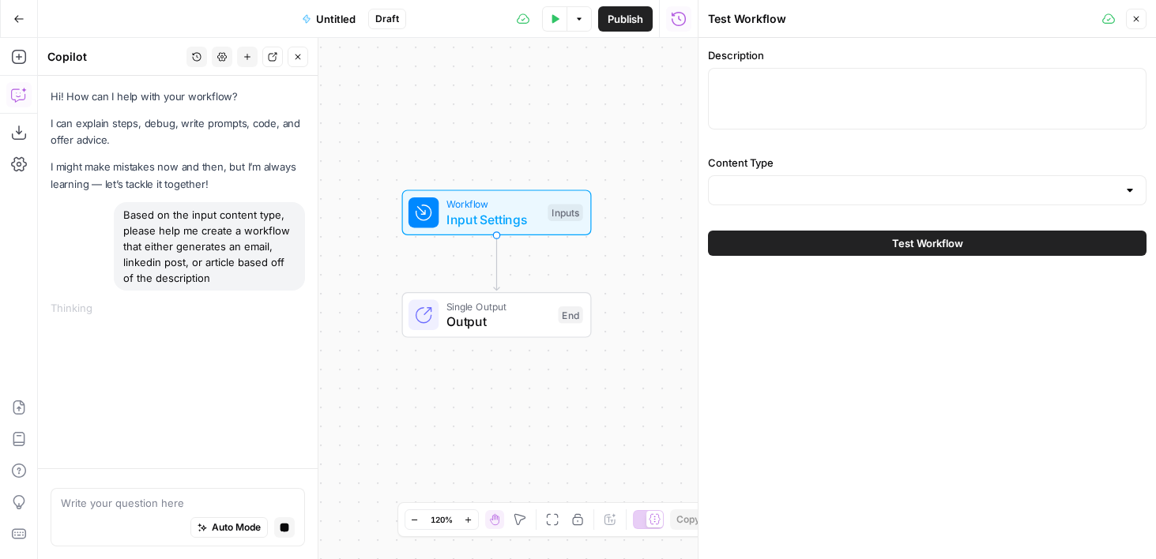
drag, startPoint x: 513, startPoint y: 130, endPoint x: 524, endPoint y: 130, distance: 11.8
click at [524, 130] on div "Workflow Input Settings Inputs Single Output Output End" at bounding box center [368, 298] width 660 height 521
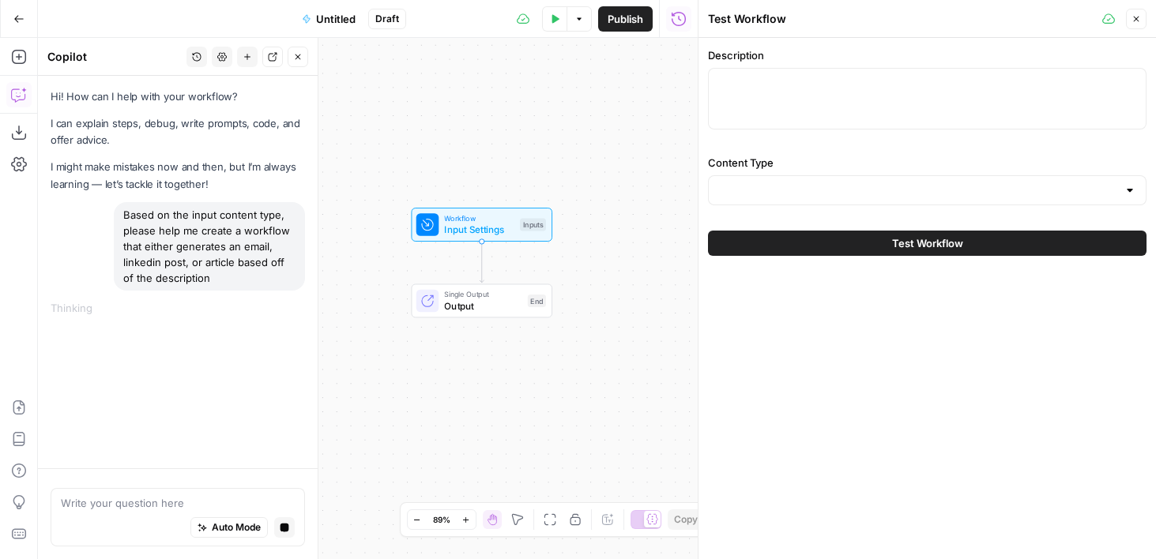
drag, startPoint x: 537, startPoint y: 125, endPoint x: 505, endPoint y: 158, distance: 45.8
click at [505, 158] on div "Workflow Input Settings Inputs Single Output Output End" at bounding box center [368, 298] width 660 height 521
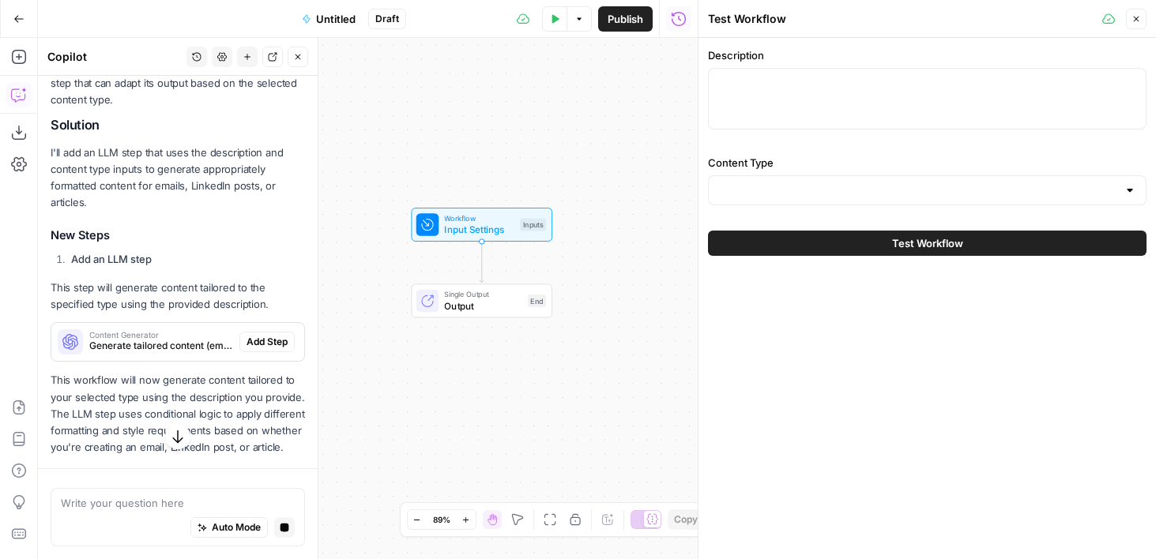
scroll to position [343, 0]
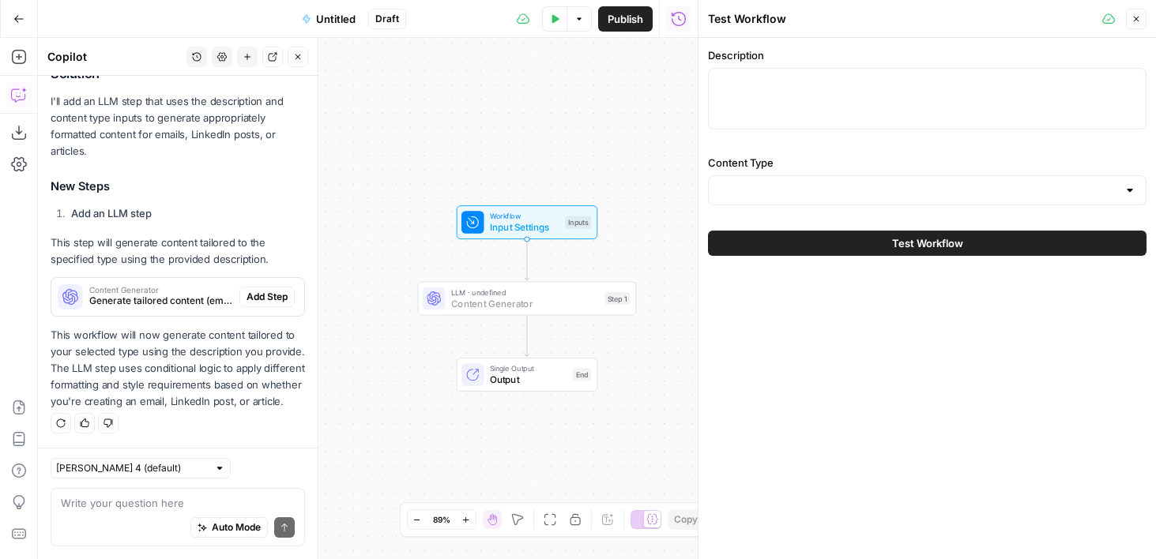
click at [254, 299] on span "Add Step" at bounding box center [266, 297] width 41 height 14
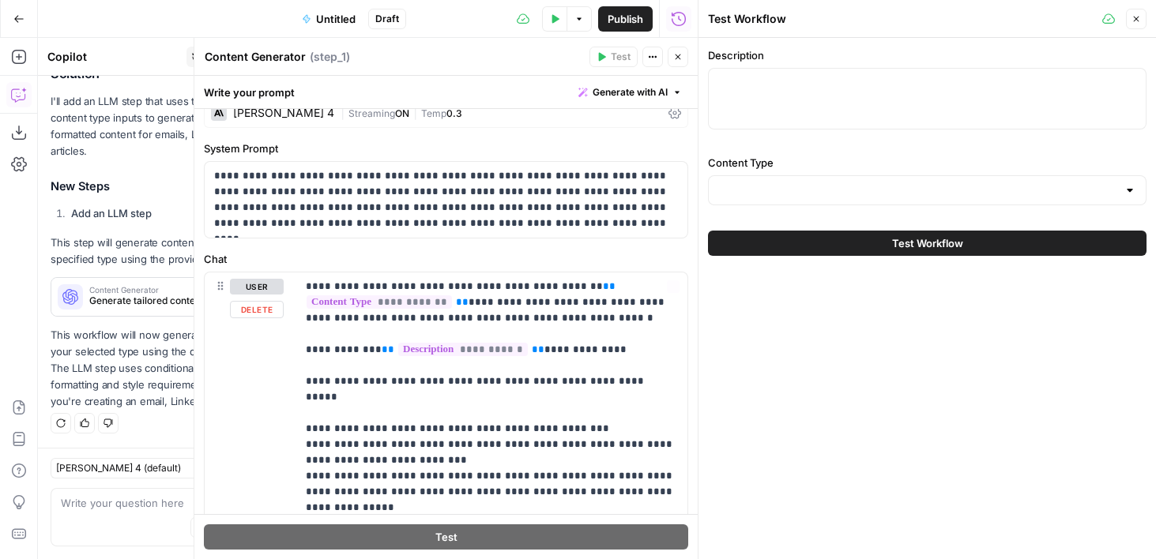
scroll to position [0, 0]
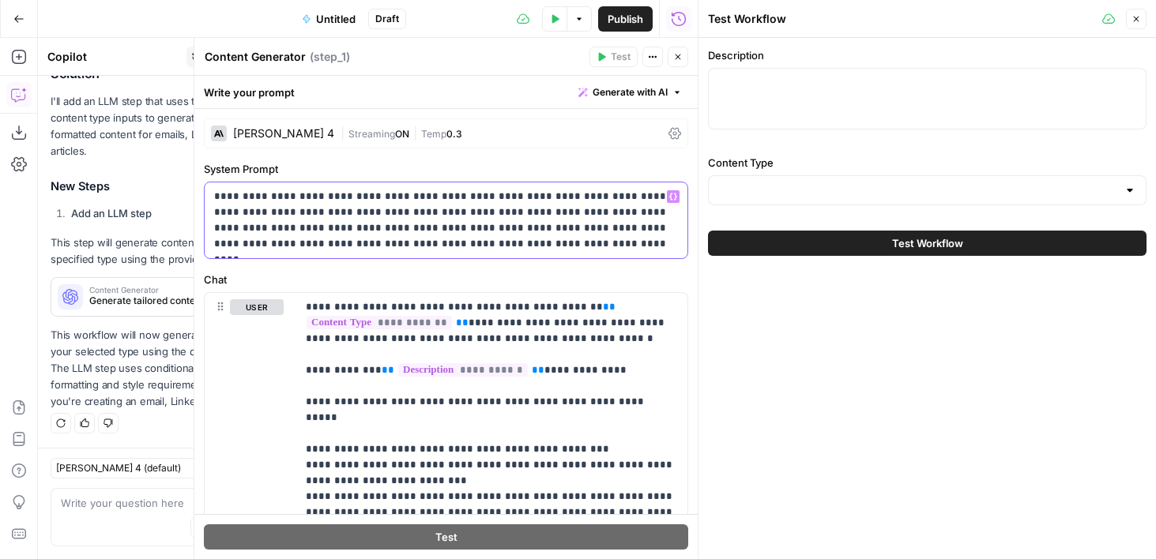
click at [394, 230] on p "**********" at bounding box center [446, 220] width 464 height 63
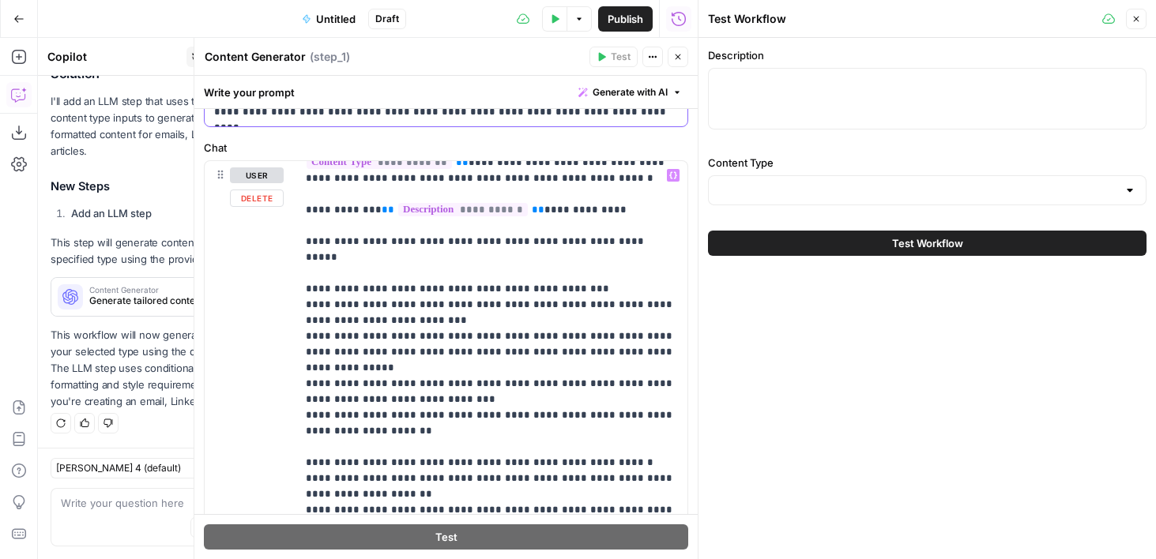
scroll to position [48, 0]
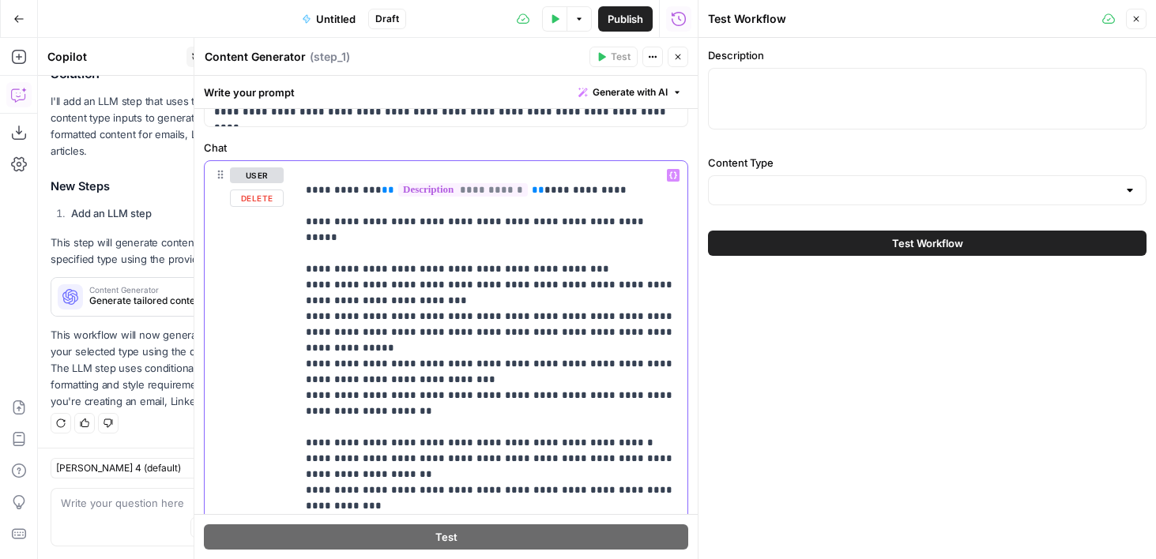
drag, startPoint x: 306, startPoint y: 254, endPoint x: 442, endPoint y: 393, distance: 194.4
click at [442, 393] on p "**********" at bounding box center [492, 458] width 372 height 679
drag, startPoint x: 442, startPoint y: 393, endPoint x: 282, endPoint y: 258, distance: 209.6
click at [282, 258] on div "**********" at bounding box center [446, 501] width 483 height 681
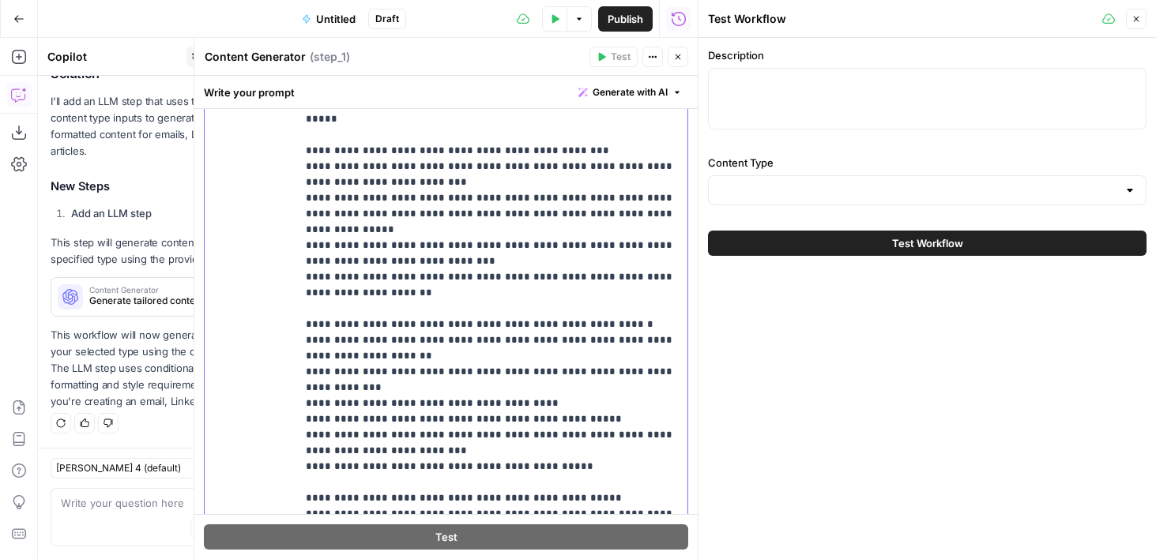
scroll to position [283, 0]
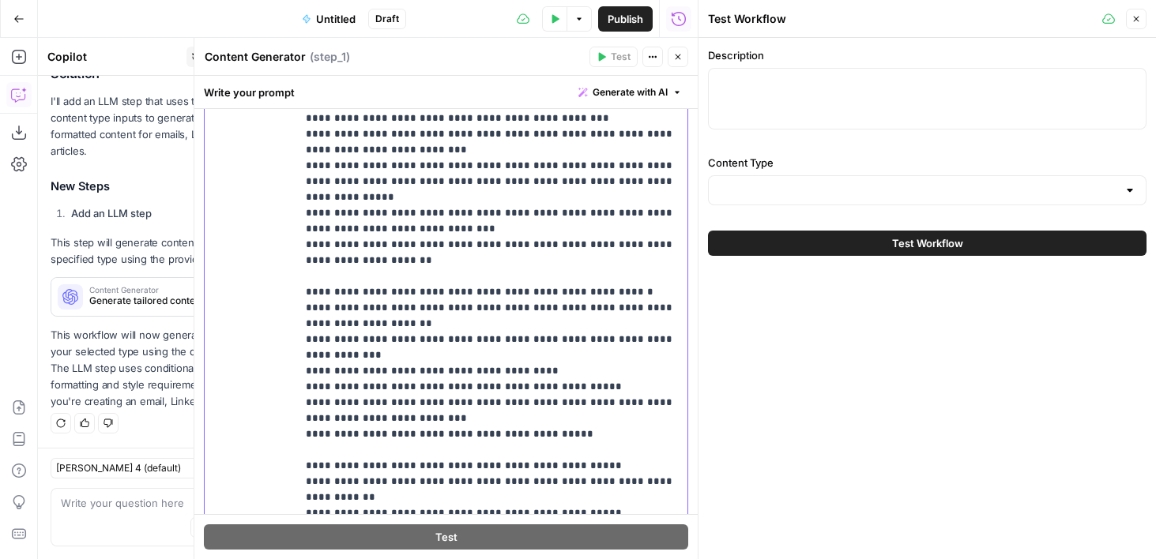
drag, startPoint x: 566, startPoint y: 425, endPoint x: 280, endPoint y: 280, distance: 320.4
click at [280, 280] on div "**********" at bounding box center [446, 350] width 483 height 681
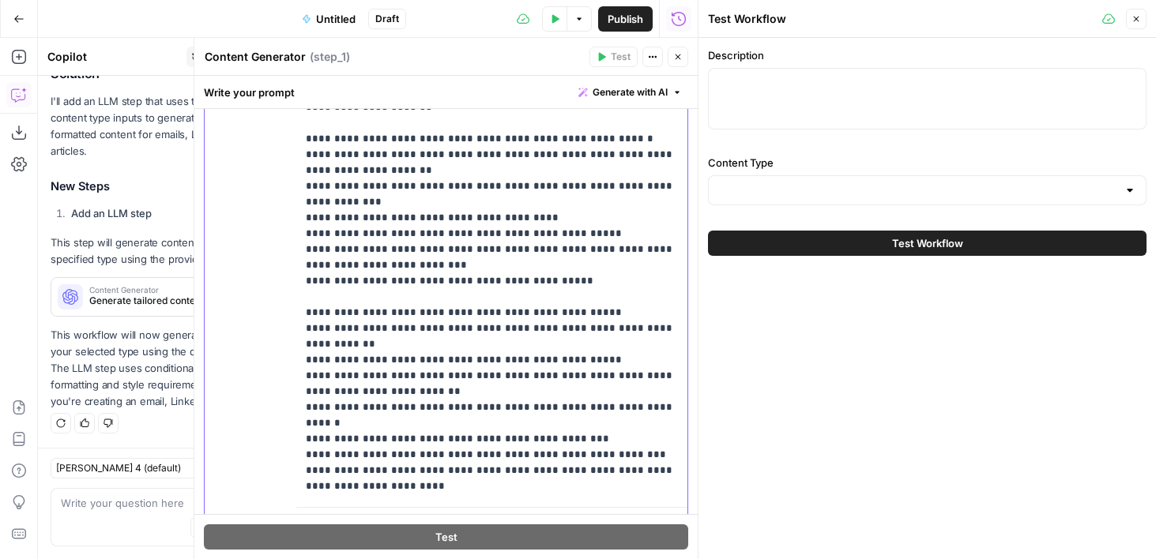
scroll to position [493, 0]
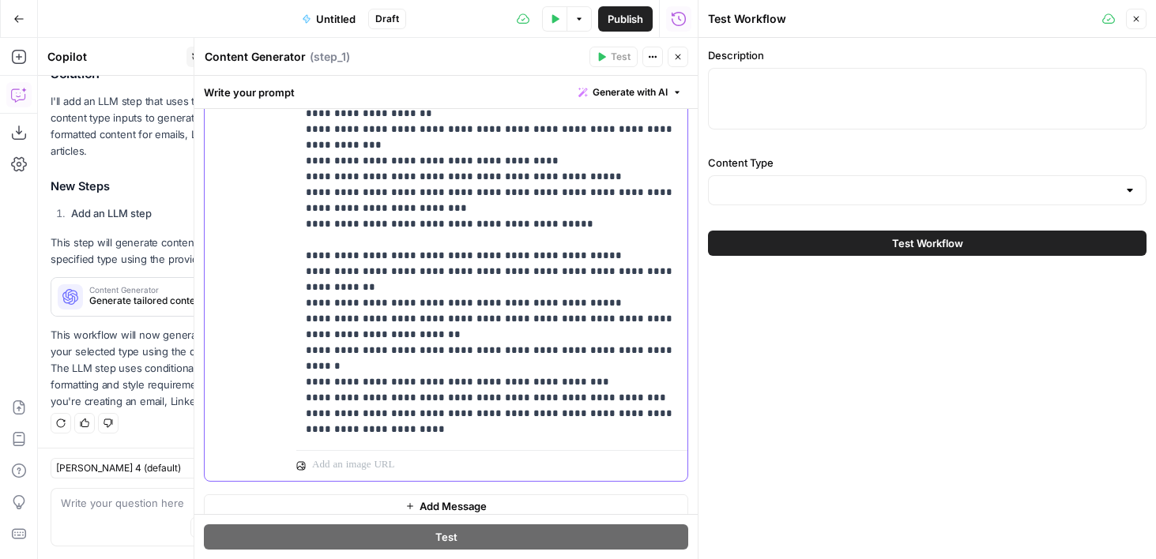
drag, startPoint x: 425, startPoint y: 389, endPoint x: 284, endPoint y: 244, distance: 201.6
click at [284, 244] on div "**********" at bounding box center [446, 140] width 483 height 681
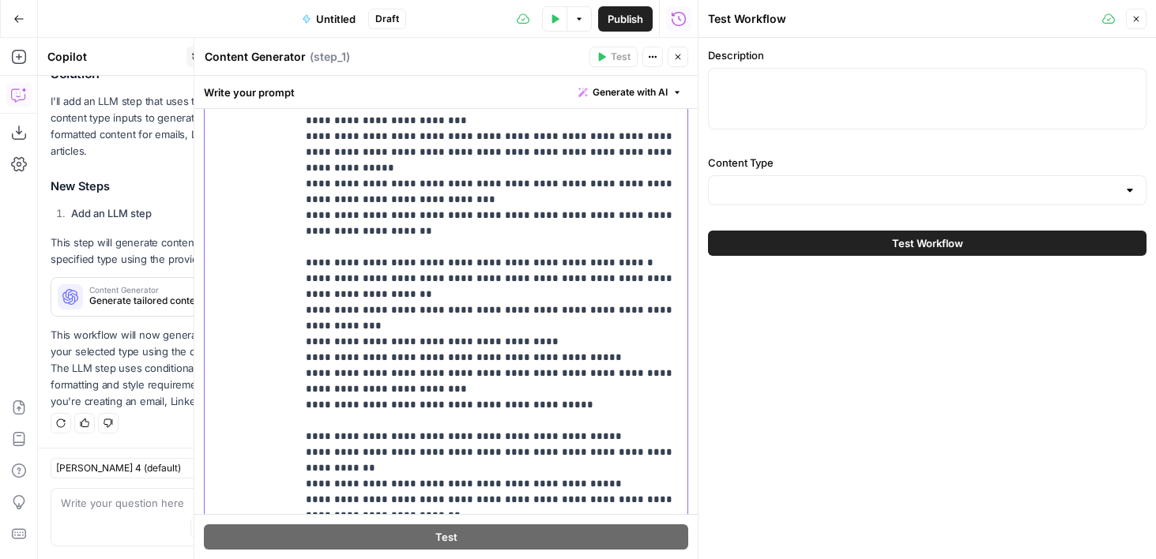
scroll to position [0, 0]
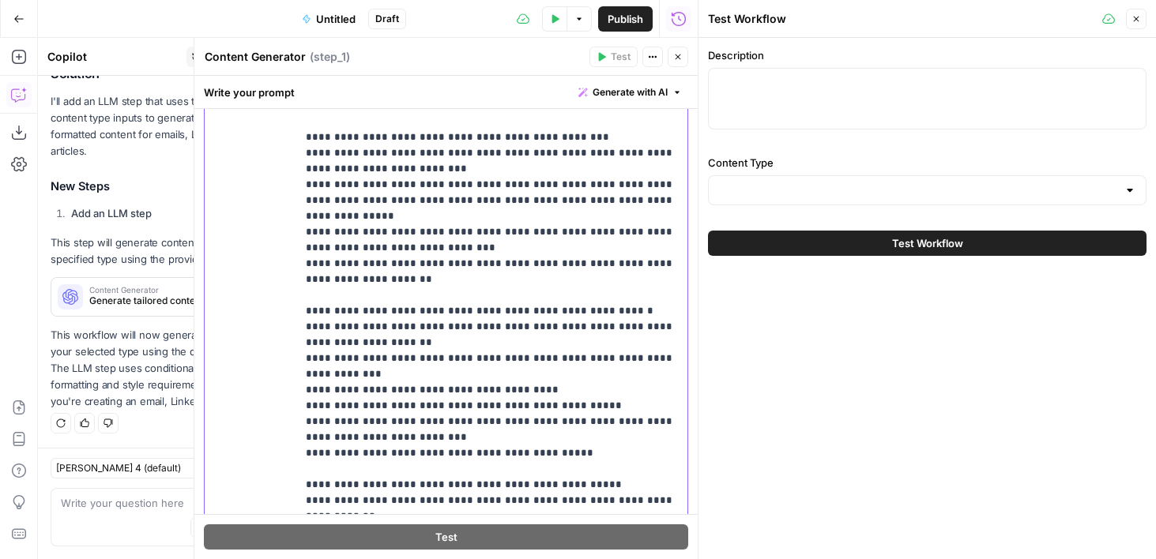
click at [556, 445] on p "**********" at bounding box center [492, 326] width 372 height 679
drag, startPoint x: 557, startPoint y: 445, endPoint x: 266, endPoint y: 287, distance: 330.4
click at [266, 287] on div "**********" at bounding box center [446, 321] width 483 height 681
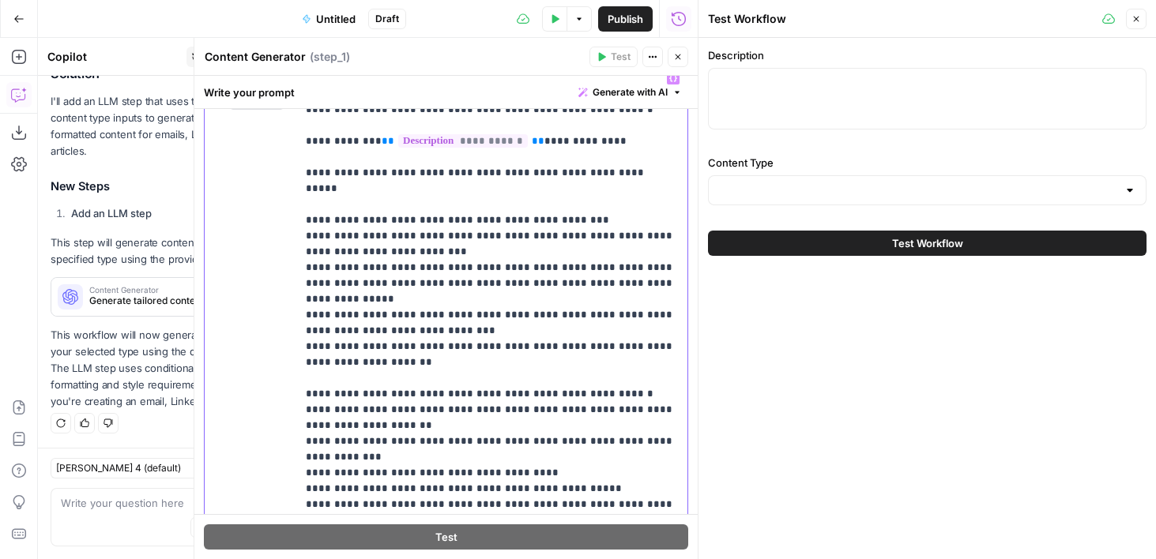
scroll to position [231, 0]
click at [333, 397] on p "**********" at bounding box center [492, 408] width 372 height 679
click at [415, 378] on p "**********" at bounding box center [492, 408] width 372 height 679
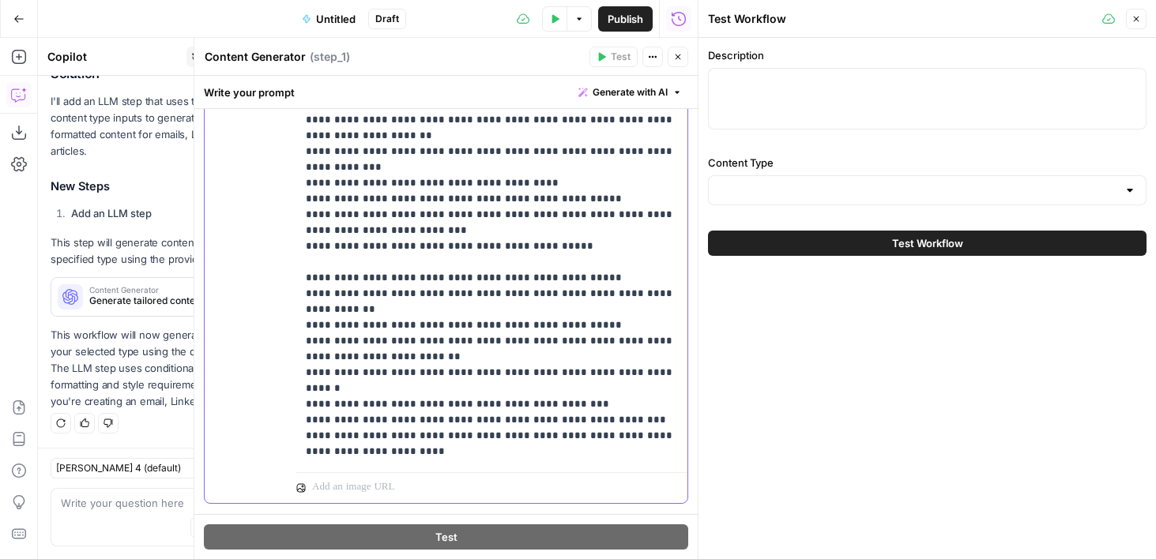
click at [438, 251] on p "**********" at bounding box center [492, 119] width 372 height 679
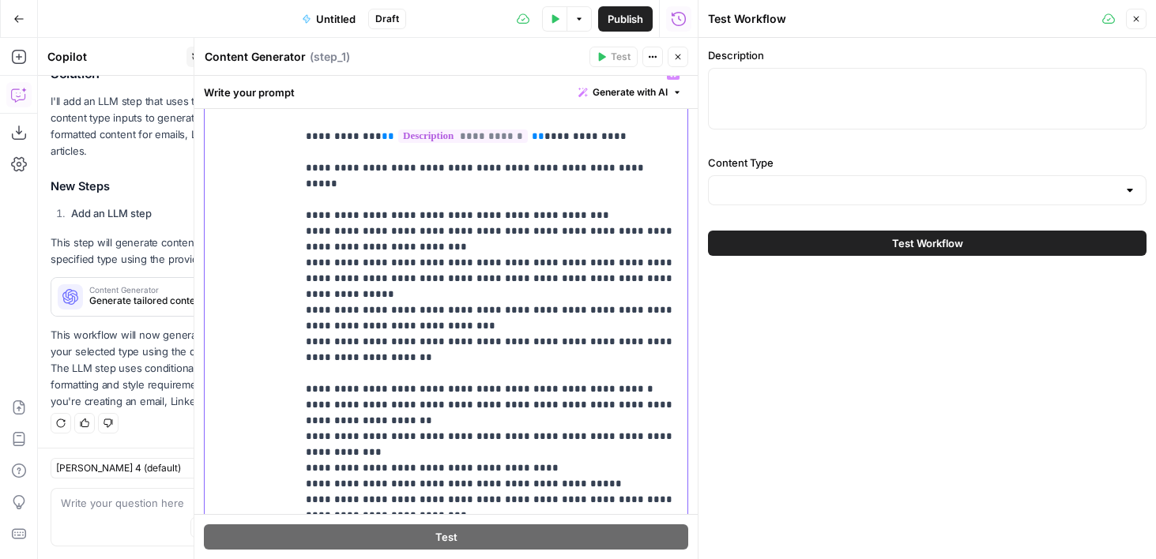
scroll to position [0, 0]
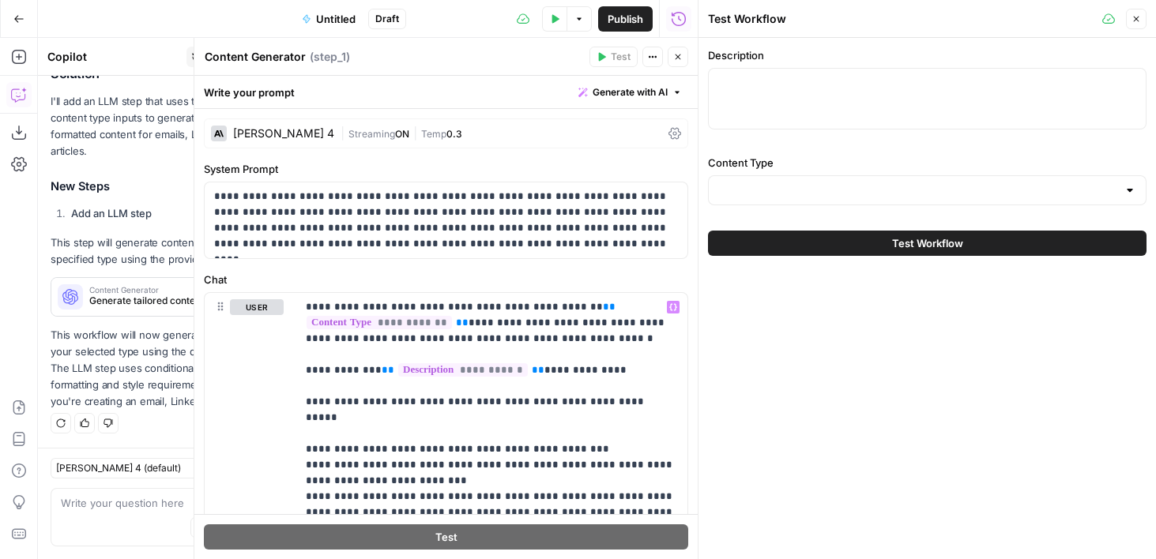
click at [681, 58] on icon "button" at bounding box center [677, 56] width 9 height 9
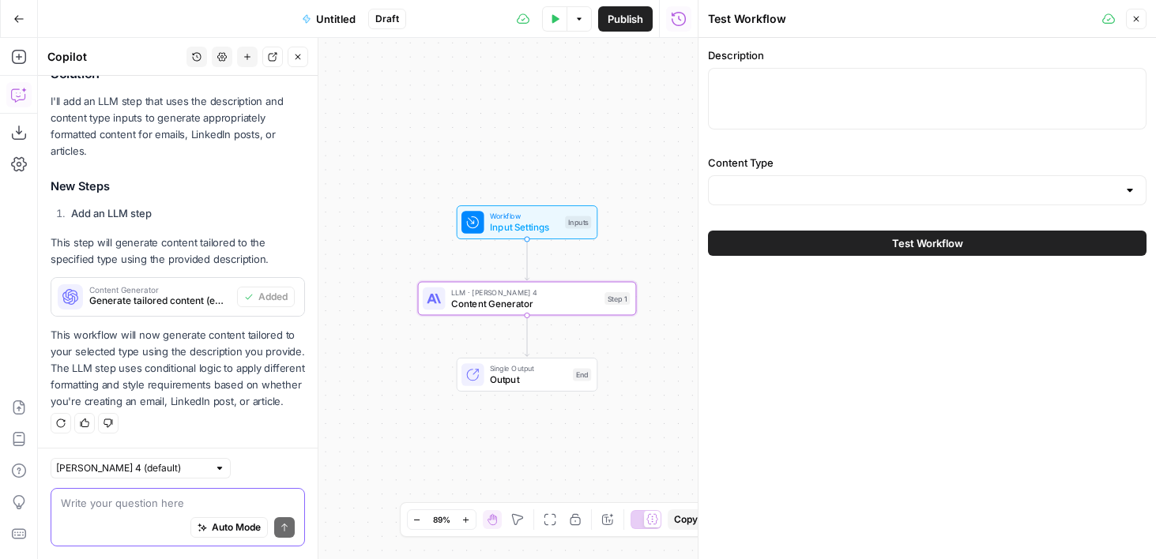
click at [201, 497] on textarea at bounding box center [178, 503] width 234 height 16
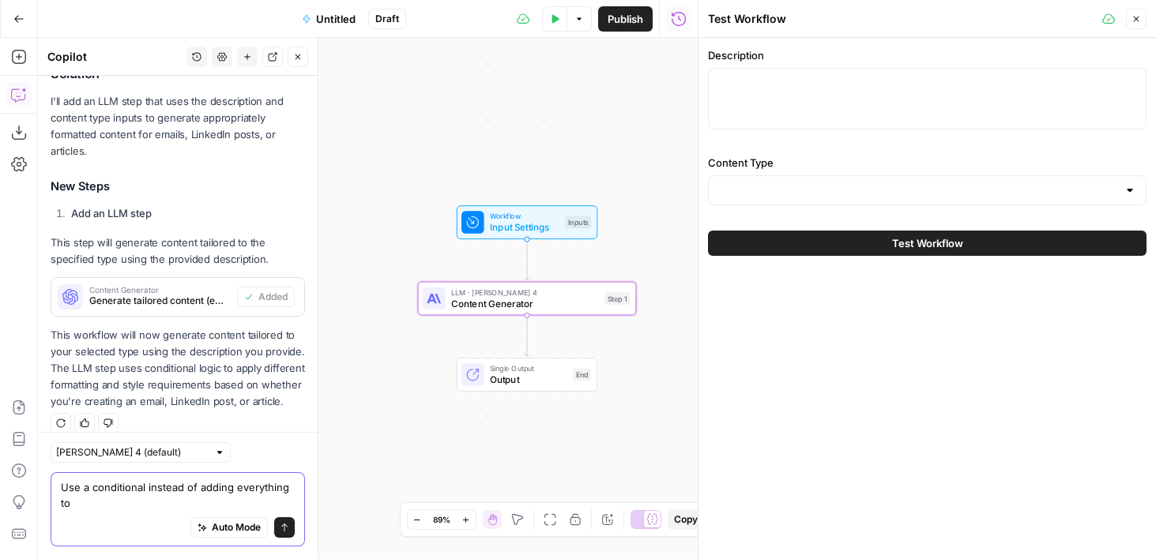
scroll to position [384, 0]
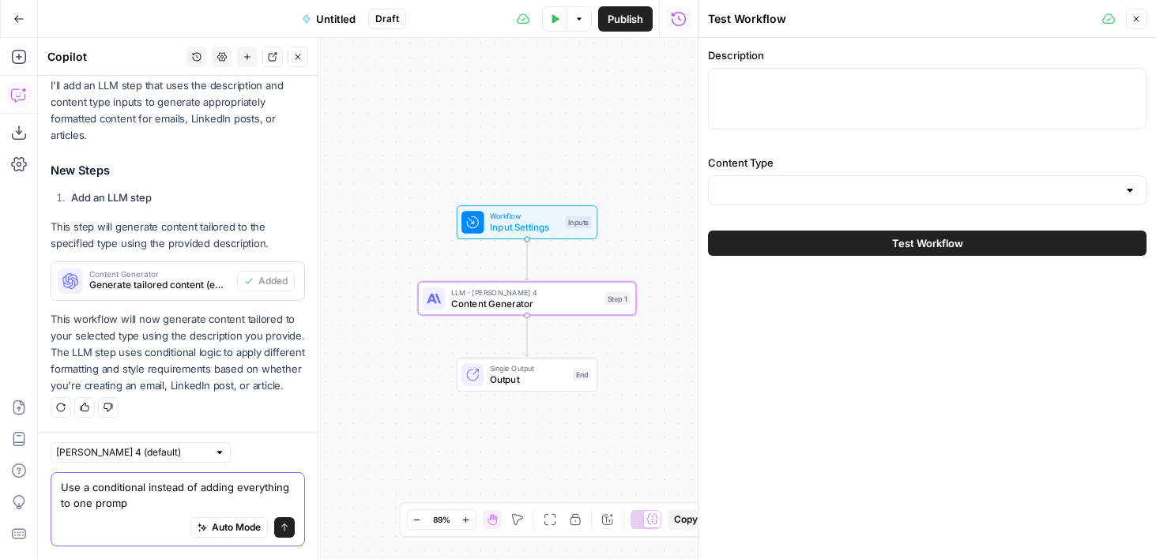
type textarea "Use a conditional instead of adding everything to one prompt"
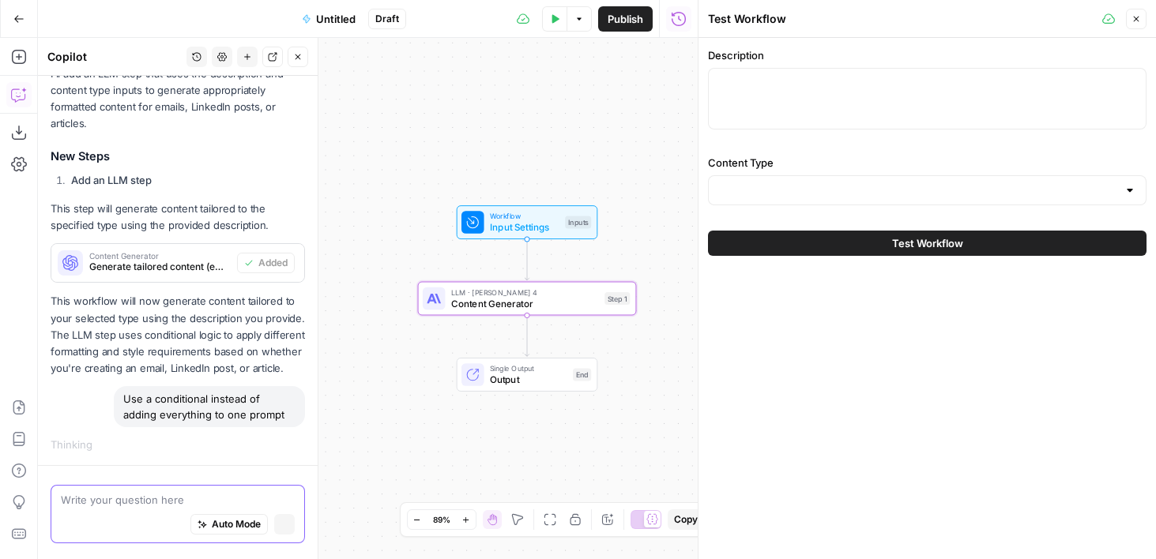
scroll to position [367, 0]
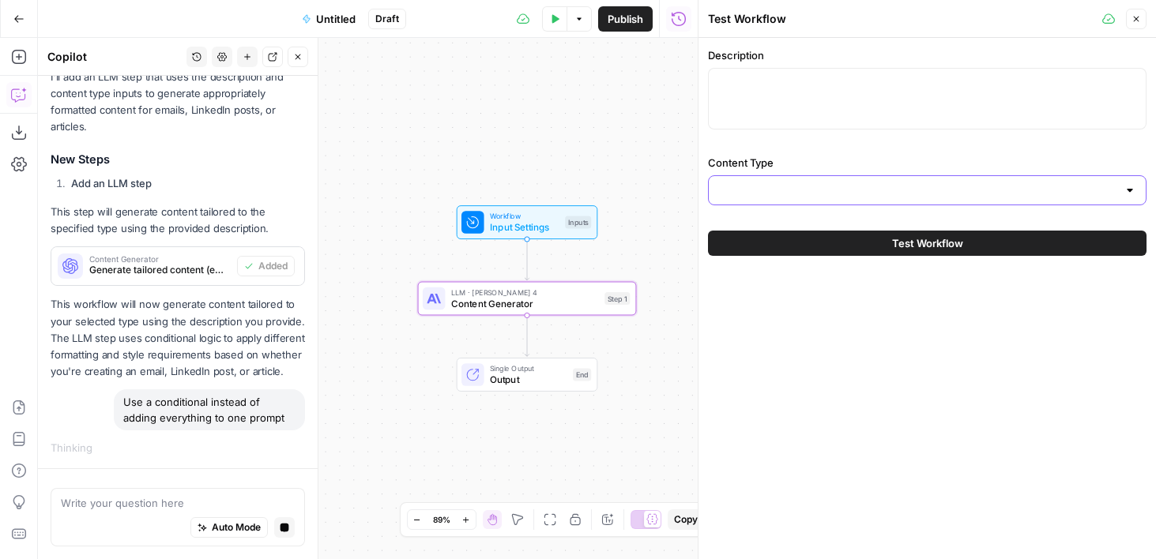
click at [790, 182] on input "Content Type" at bounding box center [917, 190] width 399 height 16
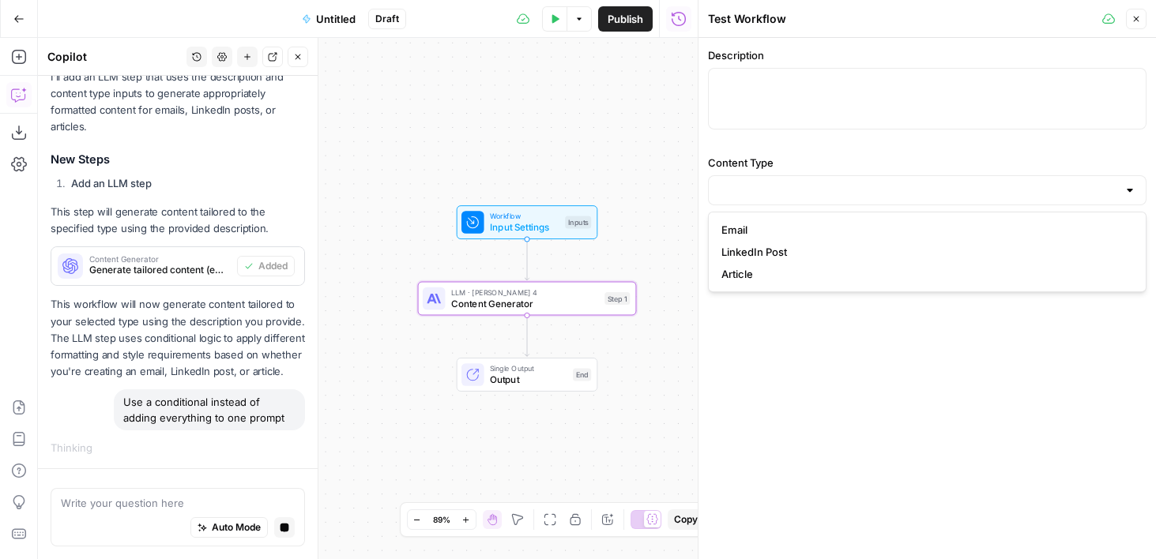
click at [513, 142] on div "Workflow Input Settings Inputs LLM · Claude Sonnet 4 Content Generator Step 1 S…" at bounding box center [368, 298] width 660 height 521
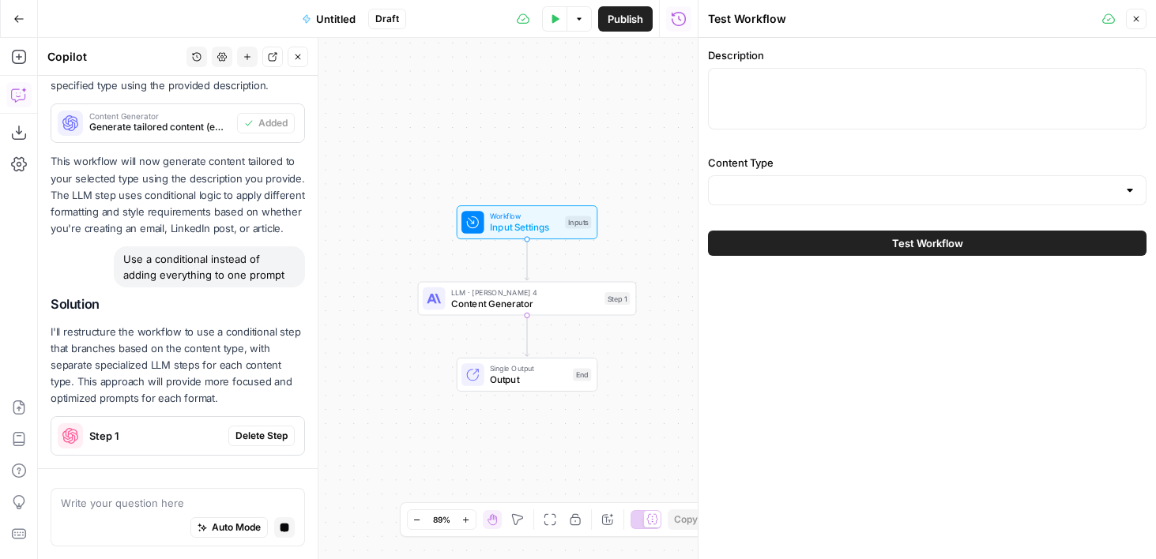
click at [846, 182] on div at bounding box center [927, 190] width 438 height 30
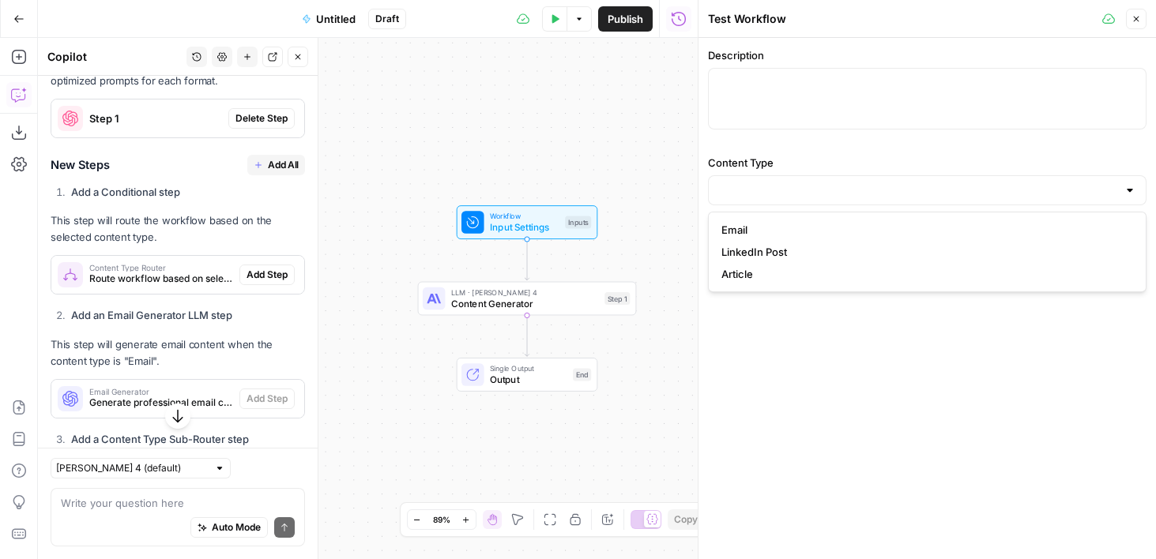
scroll to position [813, 0]
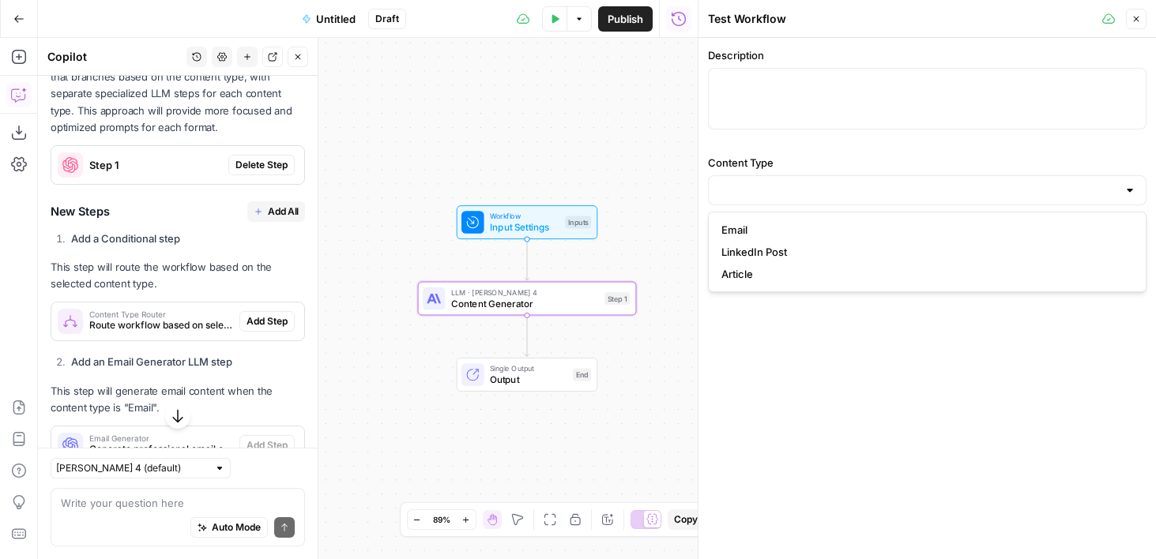
click at [250, 164] on span "Delete Step" at bounding box center [261, 165] width 52 height 14
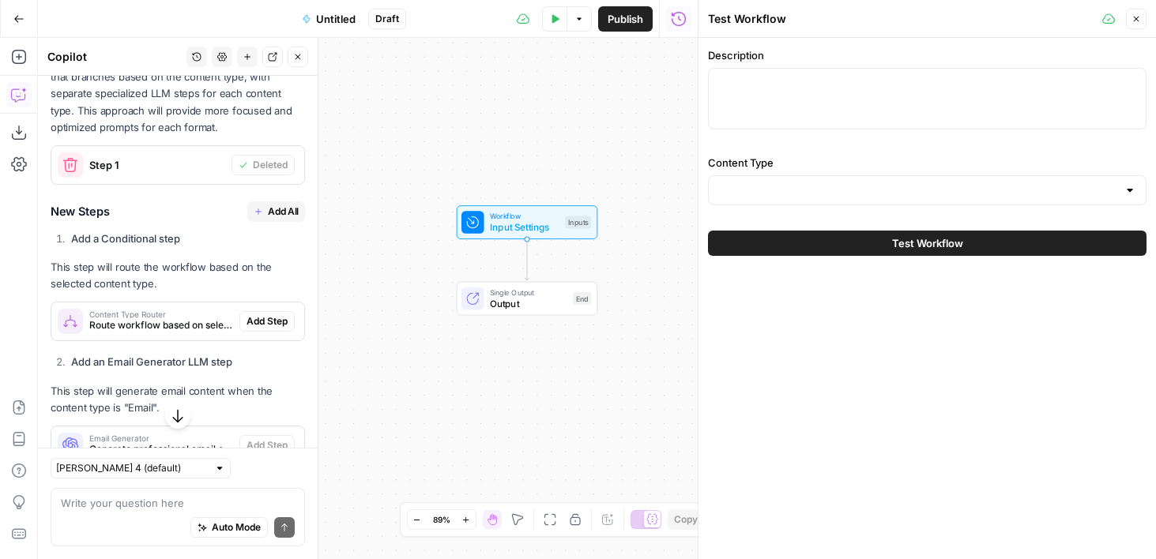
click at [264, 209] on button "Add All" at bounding box center [276, 211] width 58 height 21
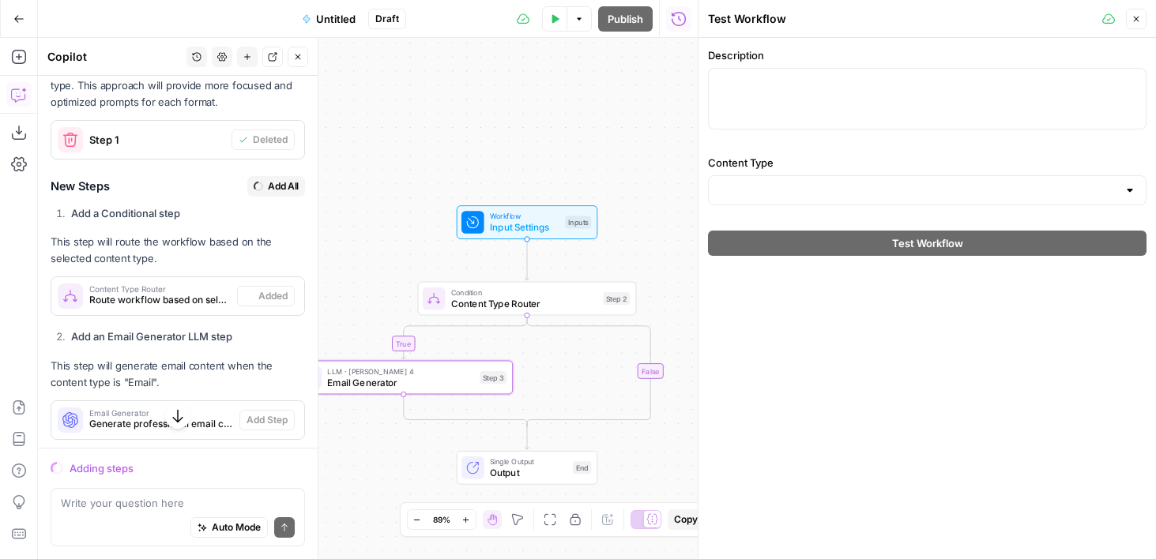
scroll to position [787, 0]
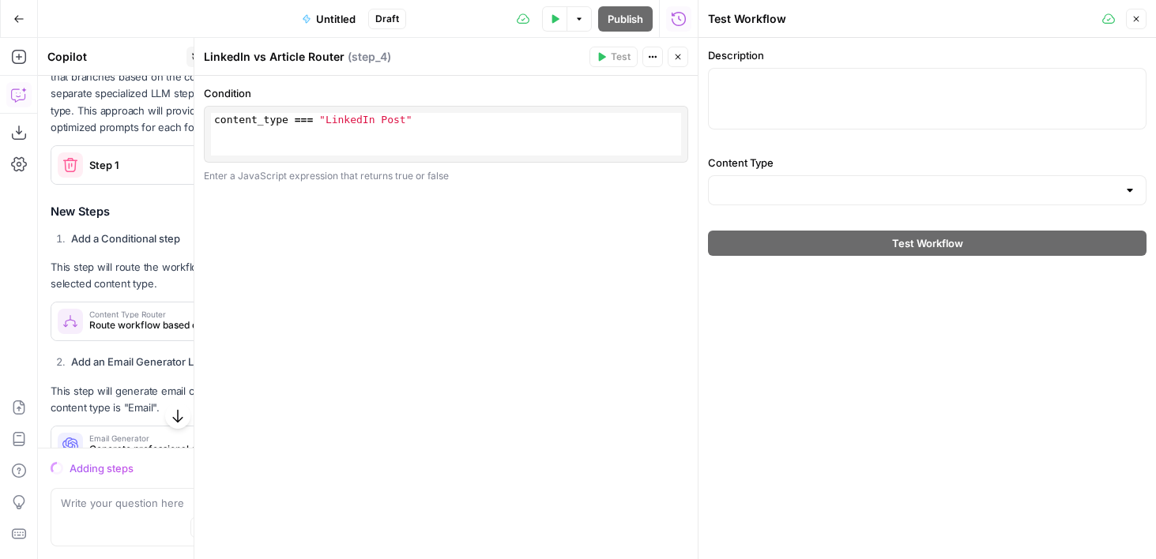
click at [682, 47] on div "Run History E" at bounding box center [678, 52] width 69 height 15
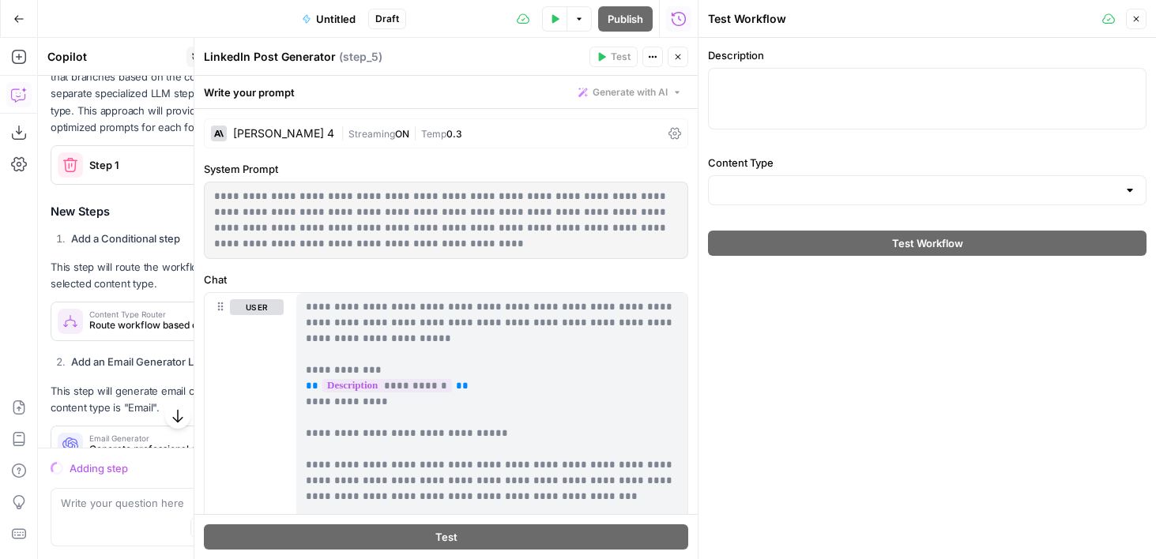
click at [676, 55] on icon "button" at bounding box center [678, 57] width 6 height 6
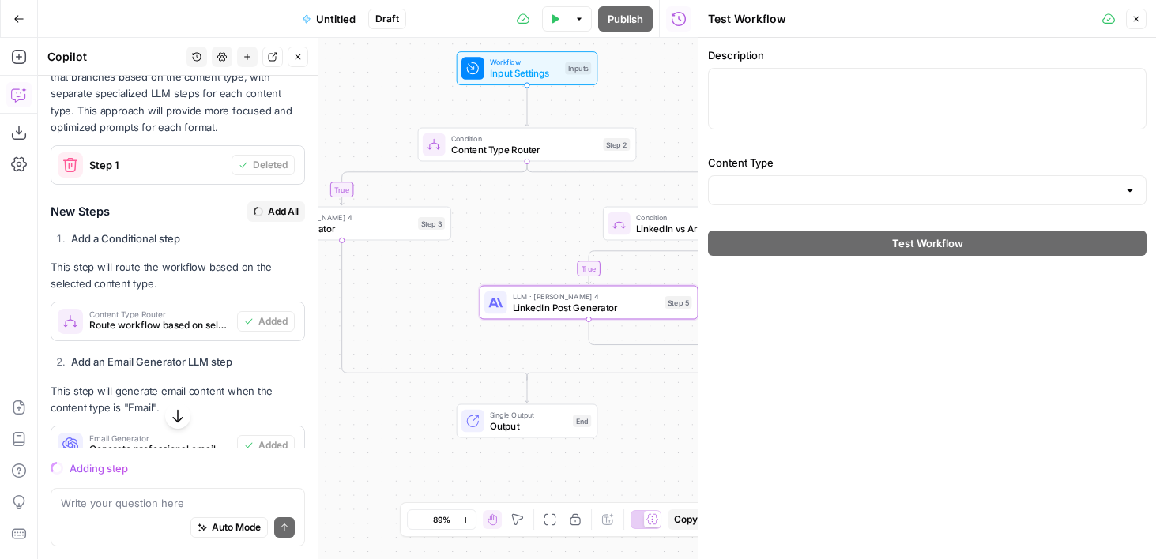
drag, startPoint x: 616, startPoint y: 205, endPoint x: 616, endPoint y: 51, distance: 154.0
click at [616, 51] on div "true false true false Workflow Input Settings Inputs Condition Content Type Rou…" at bounding box center [368, 298] width 660 height 521
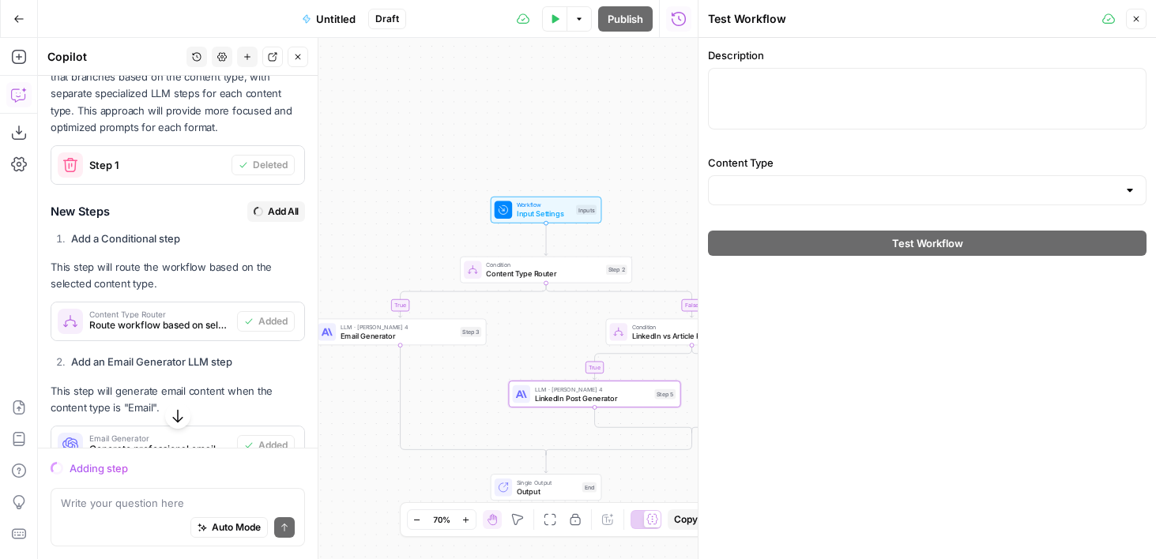
drag, startPoint x: 372, startPoint y: 87, endPoint x: 372, endPoint y: 232, distance: 145.3
click at [372, 232] on div "true false true false Workflow Input Settings Inputs Condition Content Type Rou…" at bounding box center [368, 298] width 660 height 521
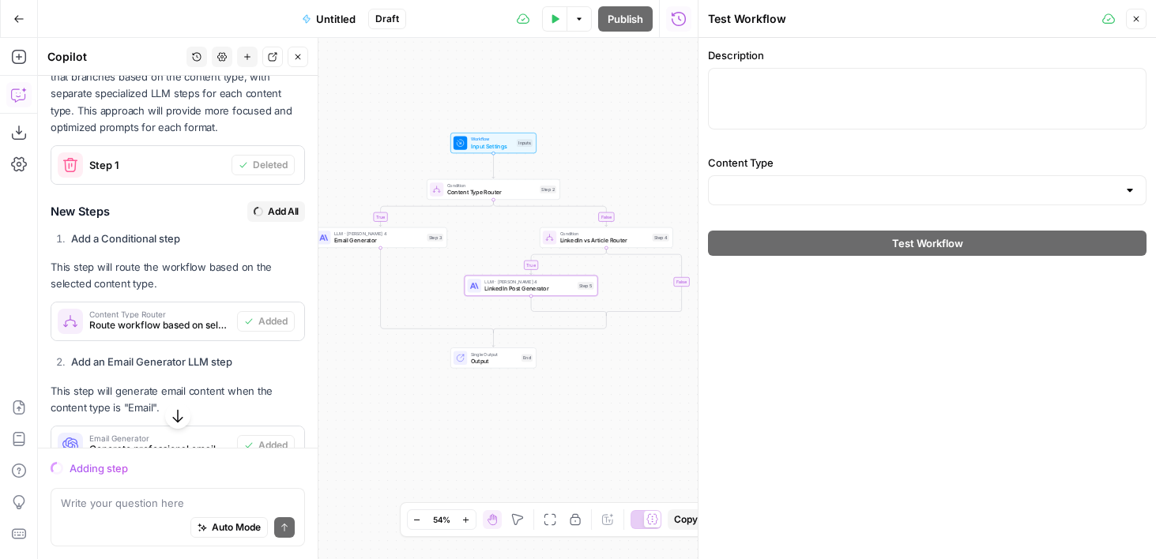
drag, startPoint x: 626, startPoint y: 201, endPoint x: 612, endPoint y: 130, distance: 73.1
click at [612, 130] on div "true false true false Workflow Input Settings Inputs Condition Content Type Rou…" at bounding box center [368, 298] width 660 height 521
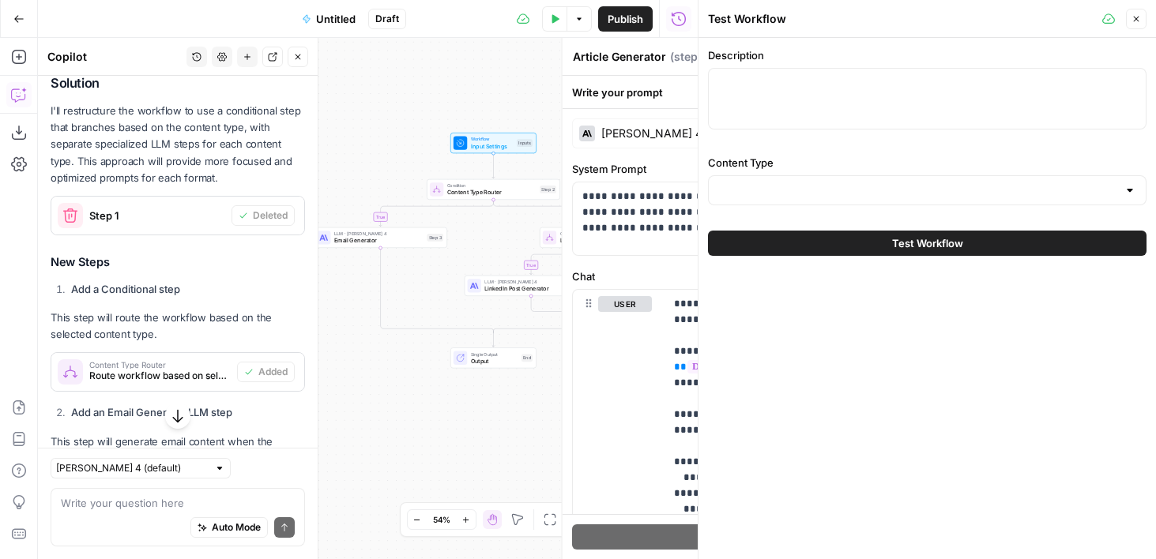
scroll to position [838, 0]
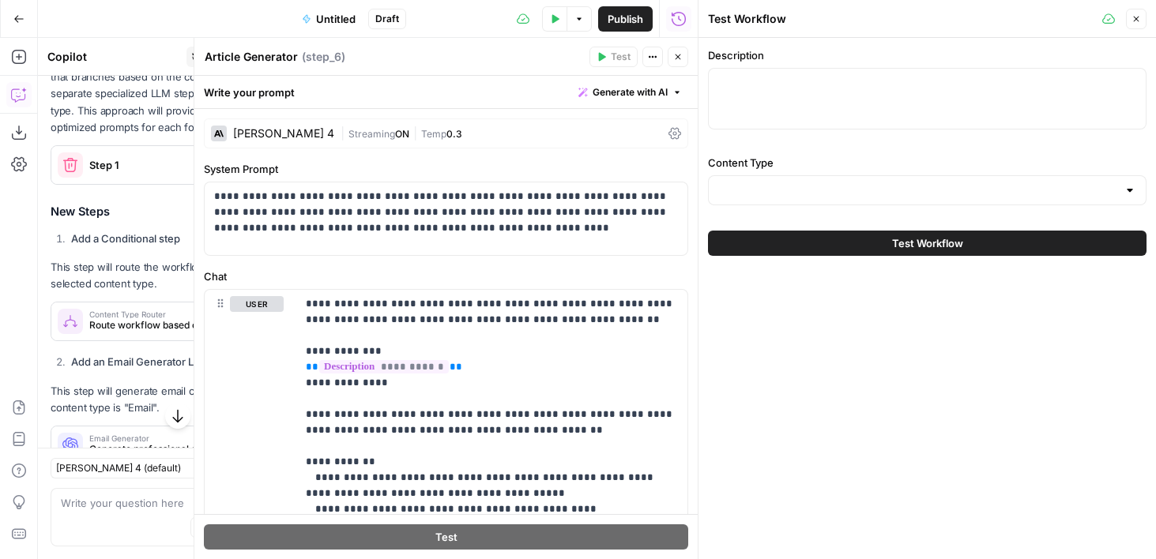
click at [681, 64] on button "Close" at bounding box center [677, 57] width 21 height 21
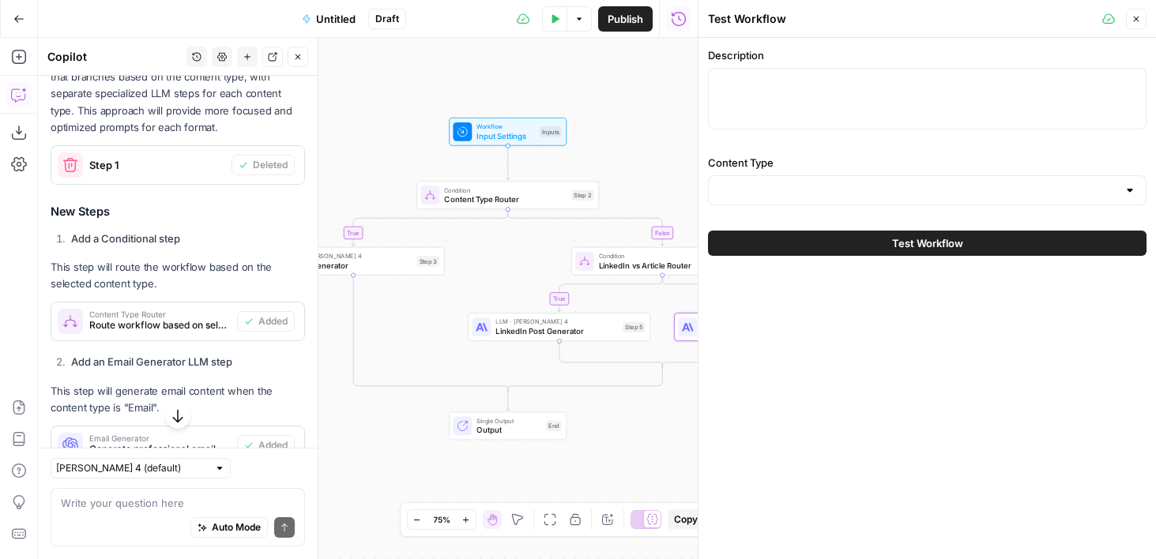
click at [465, 203] on span "Content Type Router" at bounding box center [505, 200] width 122 height 12
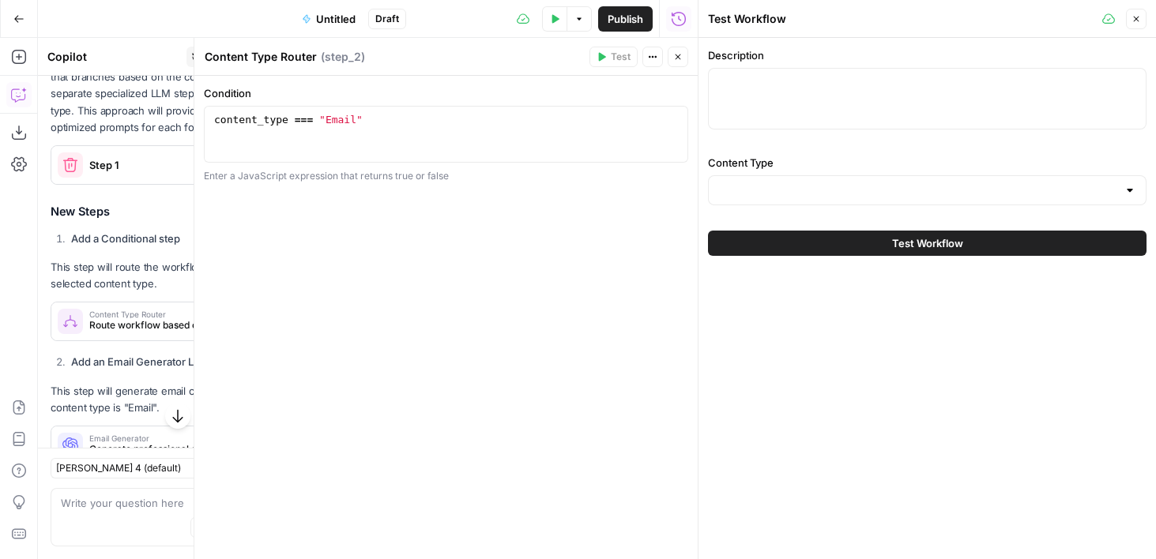
click at [673, 55] on icon "button" at bounding box center [677, 56] width 9 height 9
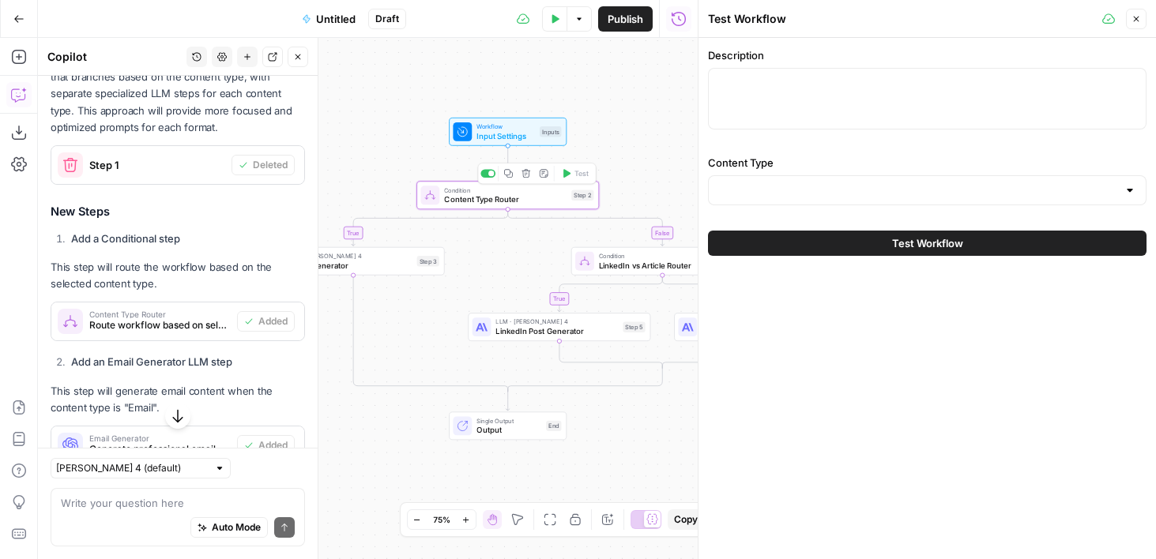
drag, startPoint x: 374, startPoint y: 154, endPoint x: 485, endPoint y: 133, distance: 113.2
click at [485, 133] on div "true false true false Workflow Input Settings Inputs Condition Content Type Rou…" at bounding box center [368, 298] width 660 height 521
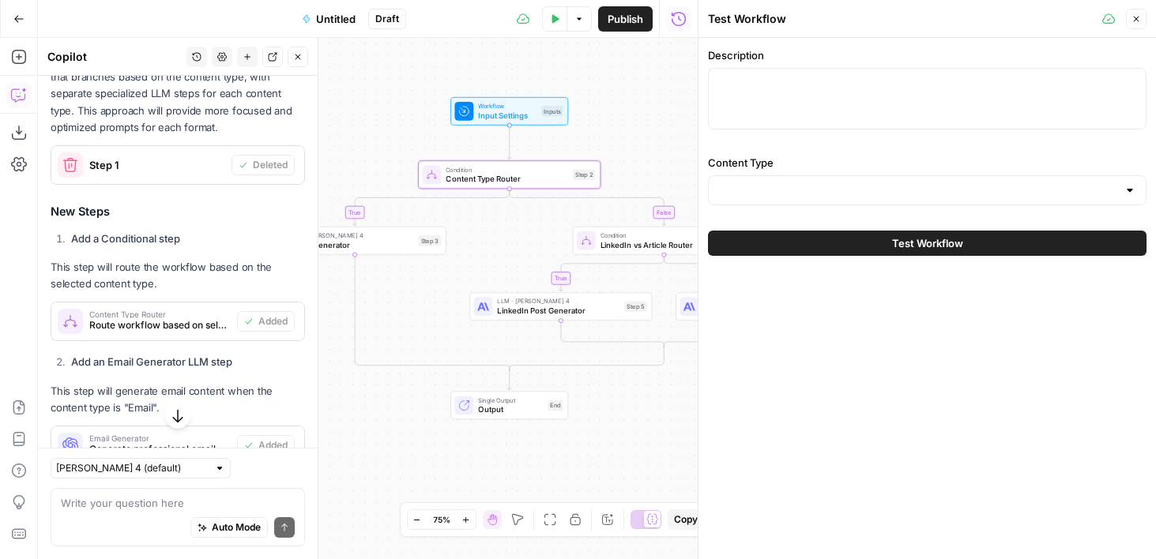
drag, startPoint x: 409, startPoint y: 359, endPoint x: 299, endPoint y: 359, distance: 109.8
click at [299, 359] on body "AirOps Academy New Home Browse Insights Opportunities Your Data Flightpath Rece…" at bounding box center [578, 279] width 1156 height 559
drag, startPoint x: 661, startPoint y: 115, endPoint x: 564, endPoint y: 115, distance: 97.1
click at [564, 115] on div "true false true false Workflow Input Settings Inputs Condition Content Type Rou…" at bounding box center [368, 298] width 660 height 521
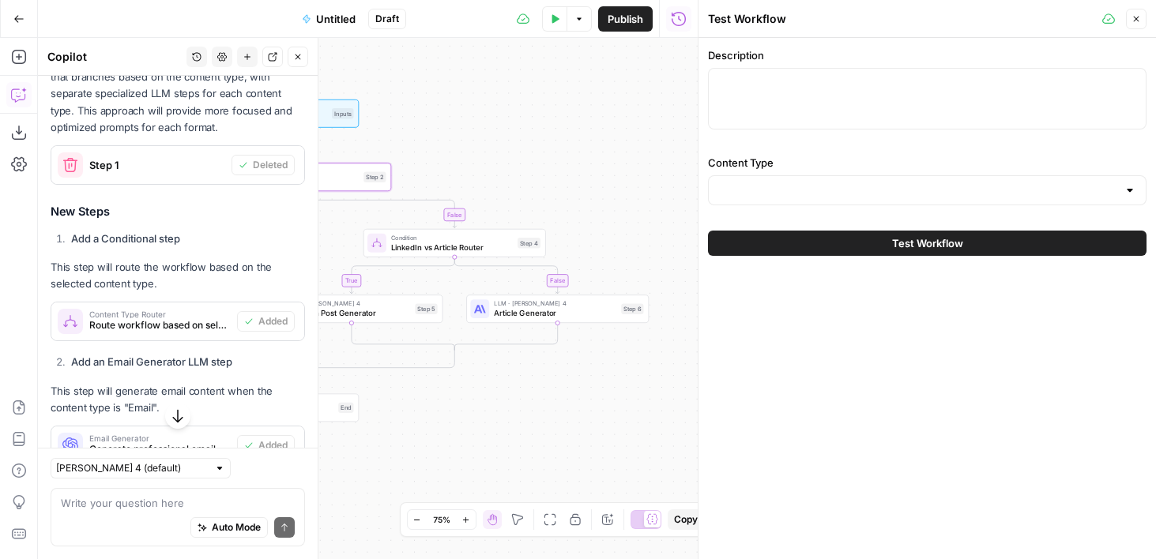
drag, startPoint x: 635, startPoint y: 118, endPoint x: 519, endPoint y: 121, distance: 116.1
click at [519, 121] on div "true false true false Workflow Input Settings Inputs Condition Content Type Rou…" at bounding box center [368, 298] width 660 height 521
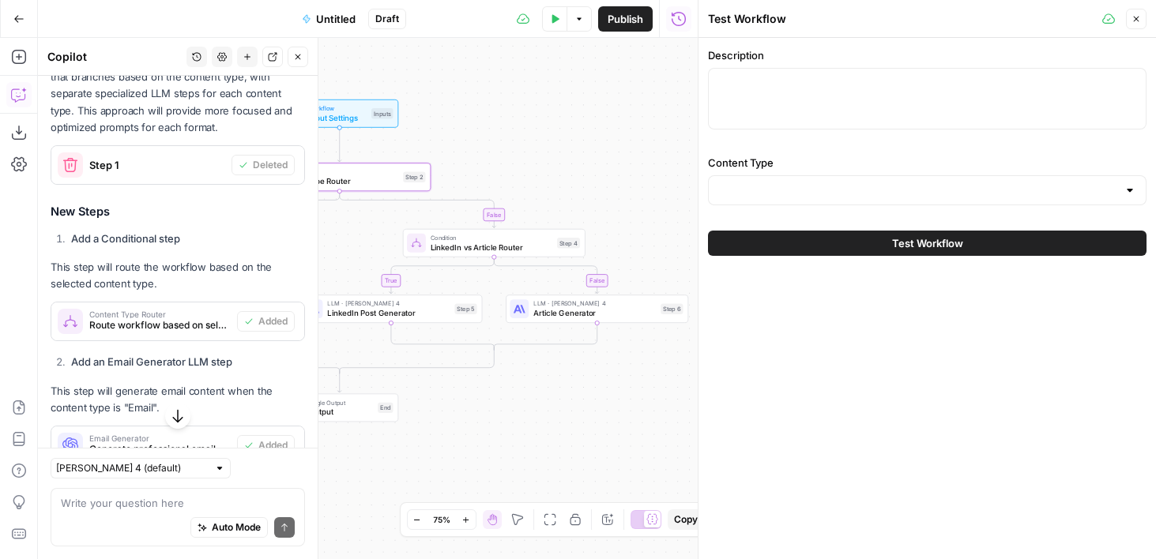
drag, startPoint x: 535, startPoint y: 188, endPoint x: 578, endPoint y: 188, distance: 43.4
click at [578, 188] on div "true false true false Workflow Input Settings Inputs Condition Content Type Rou…" at bounding box center [368, 298] width 660 height 521
drag, startPoint x: 477, startPoint y: 108, endPoint x: 588, endPoint y: 108, distance: 111.4
click at [588, 108] on div "true false true false Workflow Input Settings Inputs Condition Content Type Rou…" at bounding box center [368, 298] width 660 height 521
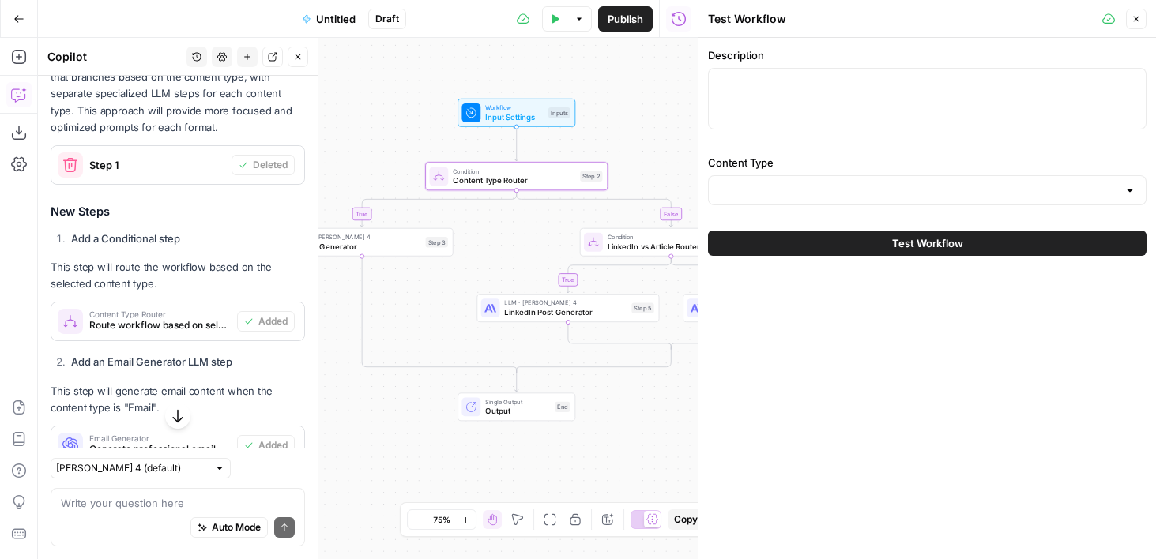
drag, startPoint x: 435, startPoint y: 48, endPoint x: 491, endPoint y: 48, distance: 56.1
click at [491, 48] on div "true false true false Workflow Input Settings Inputs Condition Content Type Rou…" at bounding box center [368, 298] width 660 height 521
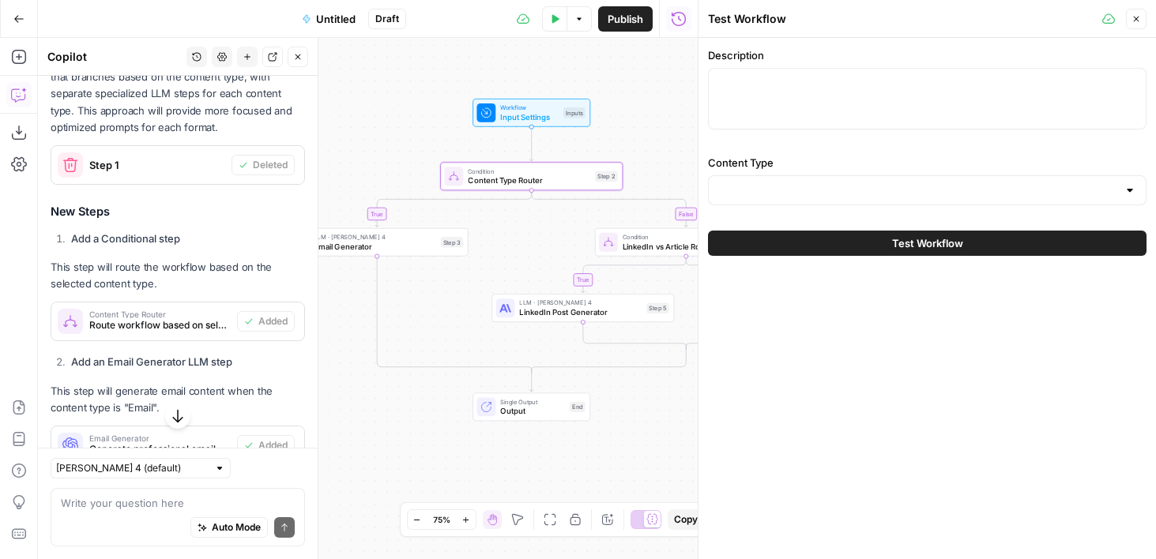
click at [442, 245] on div "Step 3" at bounding box center [452, 242] width 22 height 10
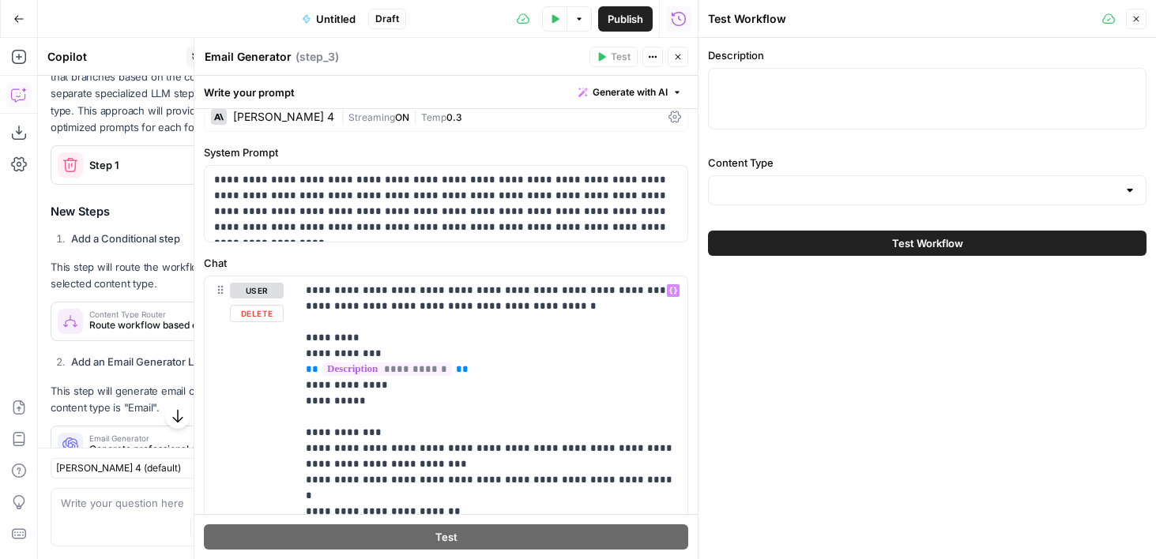
scroll to position [413, 0]
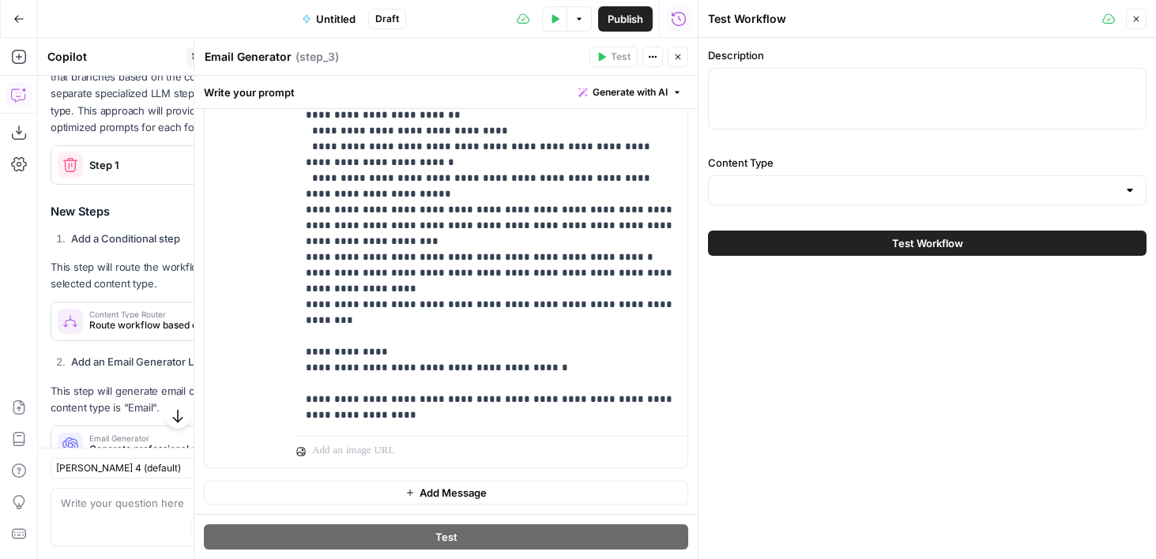
click at [673, 58] on icon "button" at bounding box center [677, 56] width 9 height 9
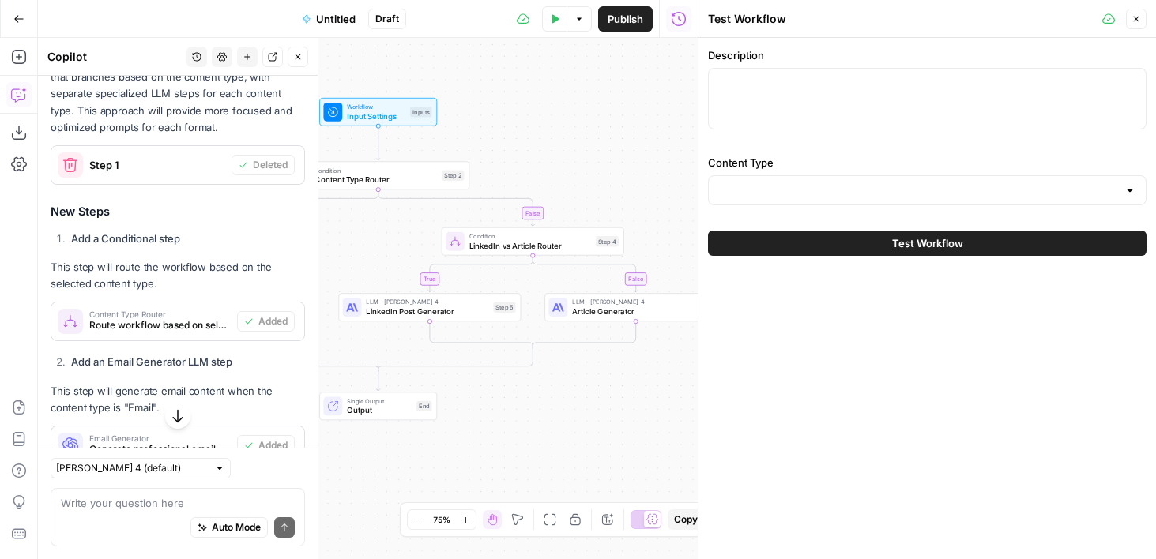
drag, startPoint x: 638, startPoint y: 122, endPoint x: 471, endPoint y: 122, distance: 167.4
click at [471, 122] on div "true false true false Workflow Input Settings Inputs Condition Content Type Rou…" at bounding box center [368, 298] width 660 height 521
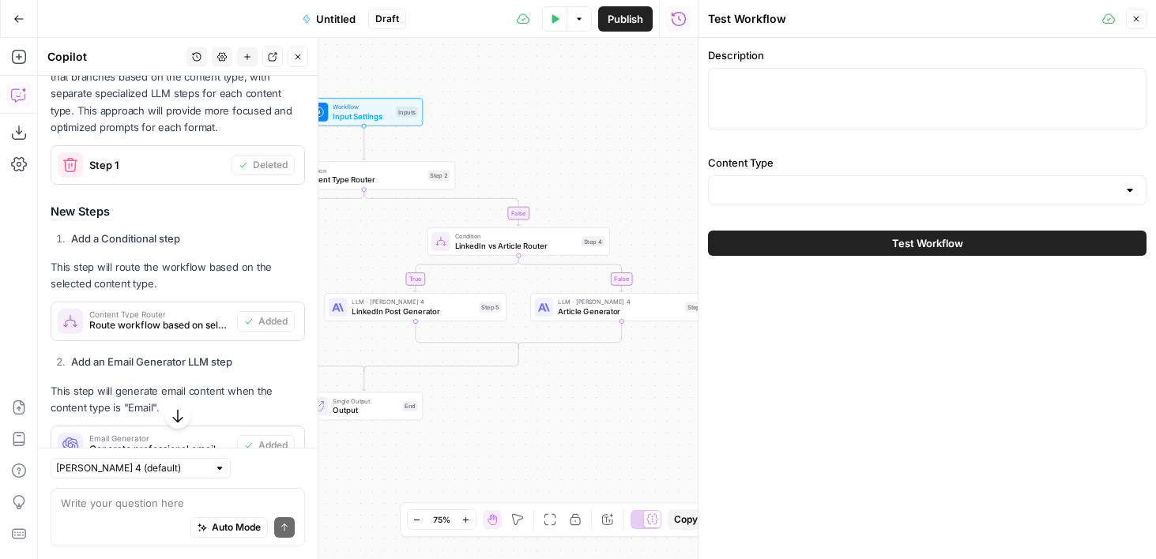
click at [430, 315] on span "LinkedIn Post Generator" at bounding box center [412, 312] width 122 height 12
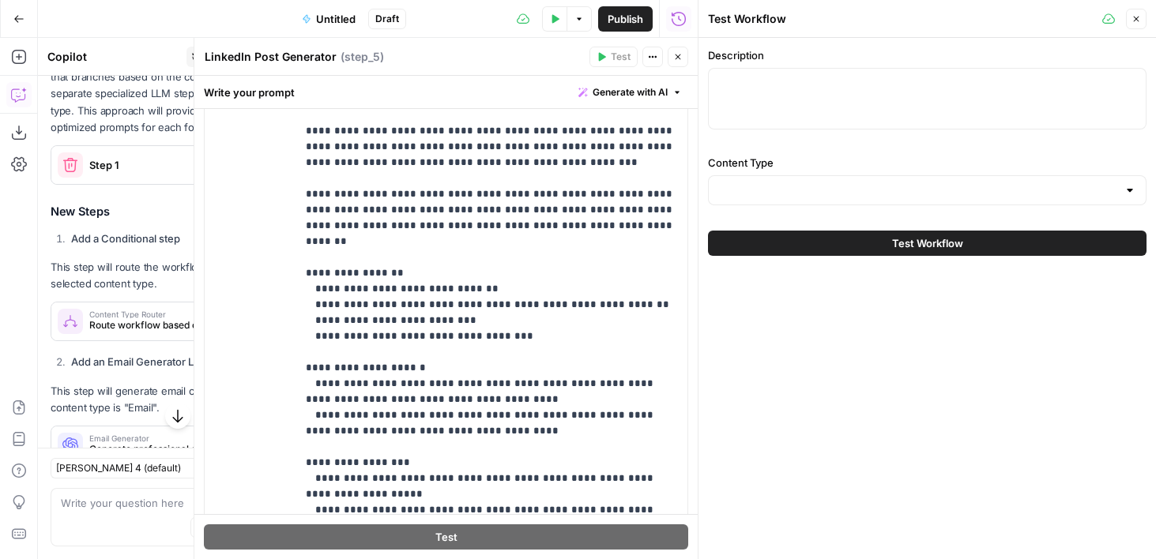
scroll to position [506, 0]
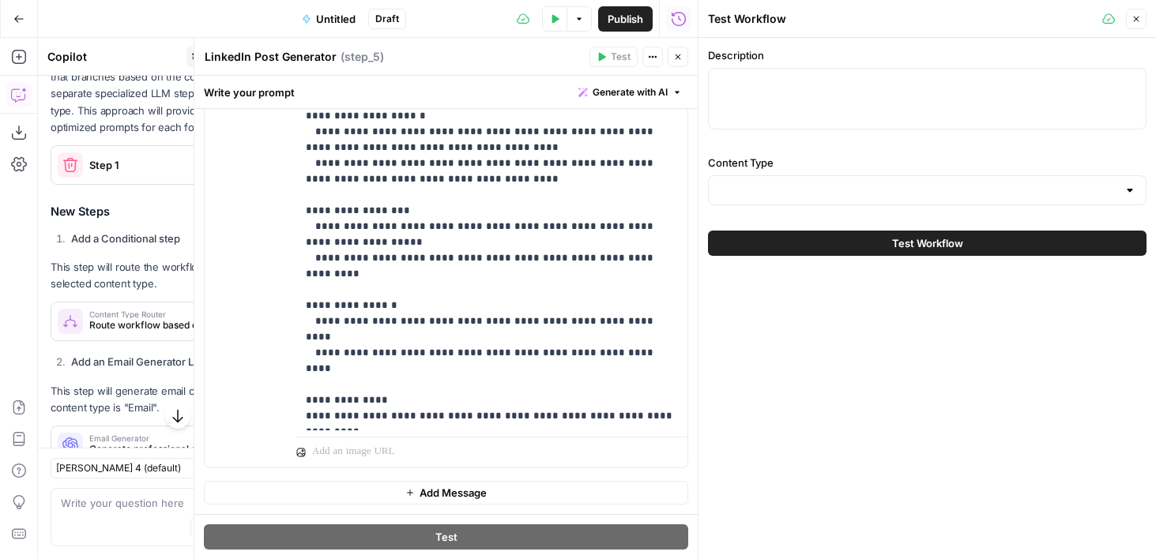
click at [676, 52] on icon "button" at bounding box center [677, 56] width 9 height 9
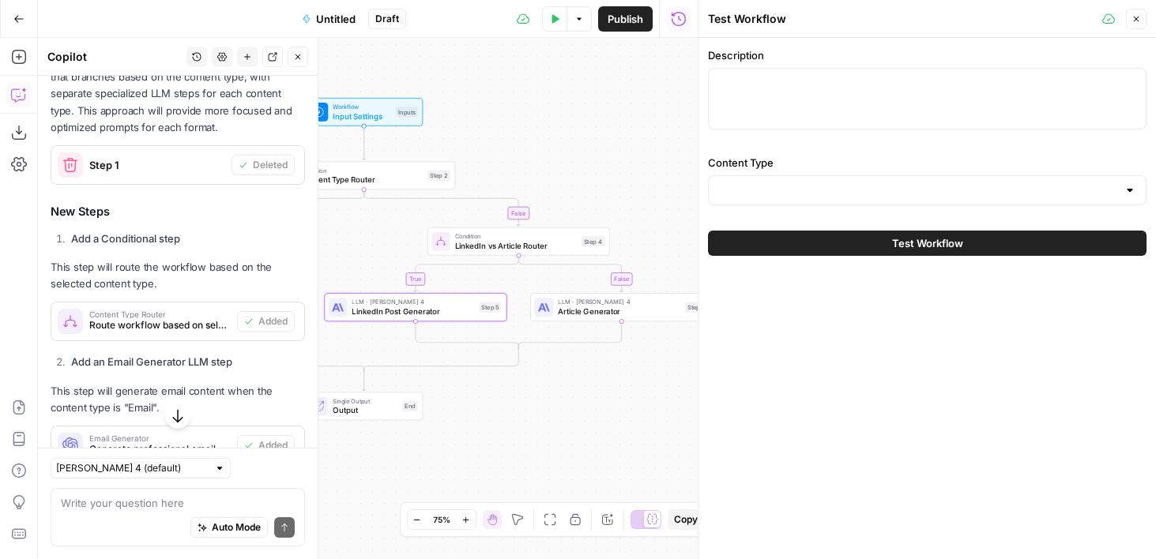
click at [588, 312] on span "Article Generator" at bounding box center [619, 312] width 122 height 12
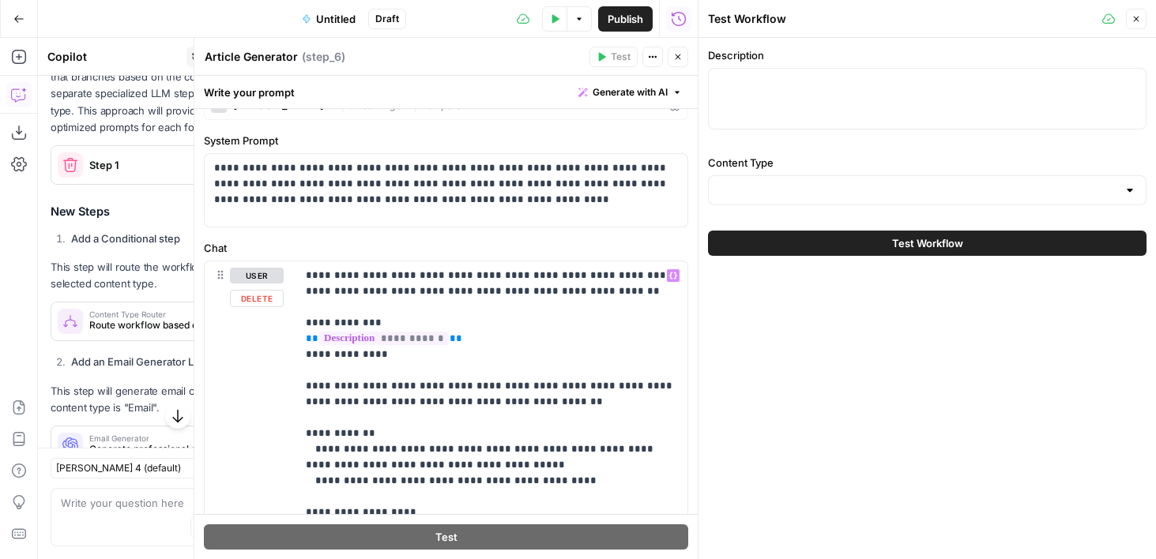
scroll to position [0, 0]
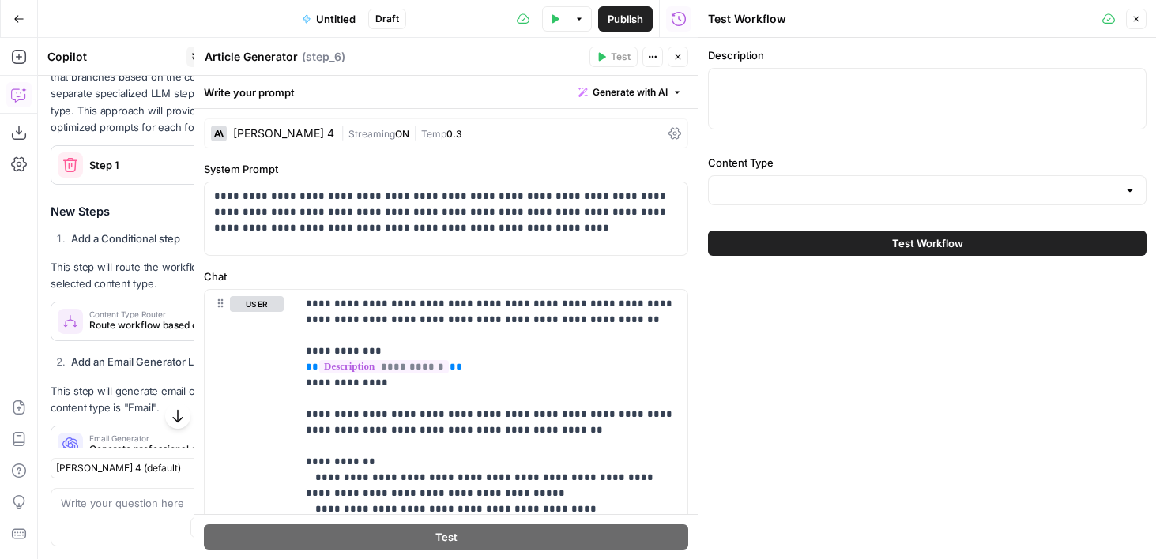
click at [676, 51] on button "Close" at bounding box center [677, 57] width 21 height 21
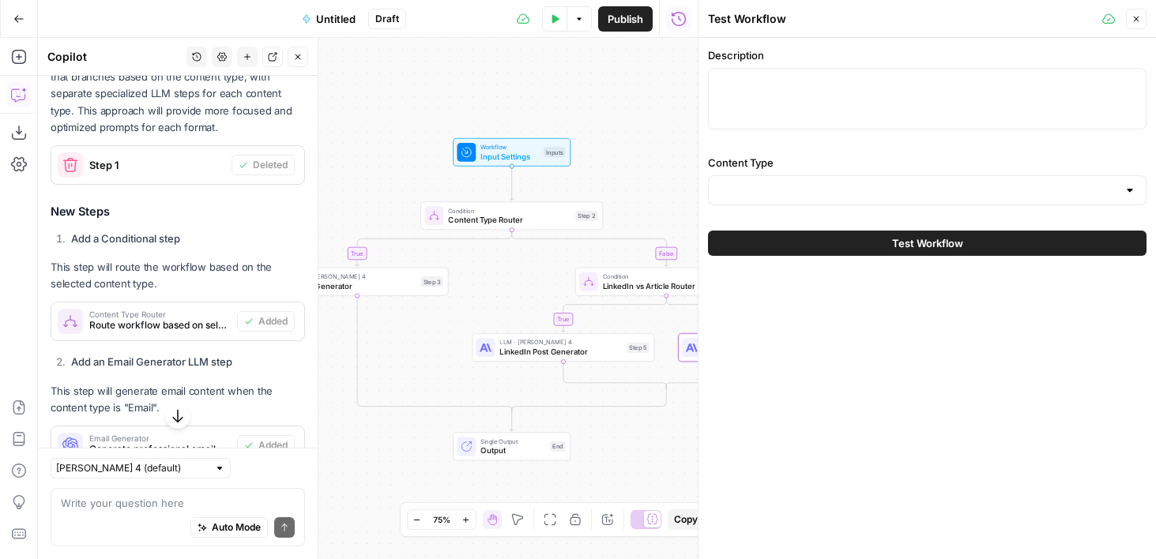
drag, startPoint x: 521, startPoint y: 115, endPoint x: 669, endPoint y: 155, distance: 153.1
click at [669, 155] on div "true false true false Workflow Input Settings Inputs Condition Content Type Rou…" at bounding box center [368, 298] width 660 height 521
click at [809, 85] on textarea "Description" at bounding box center [927, 83] width 418 height 16
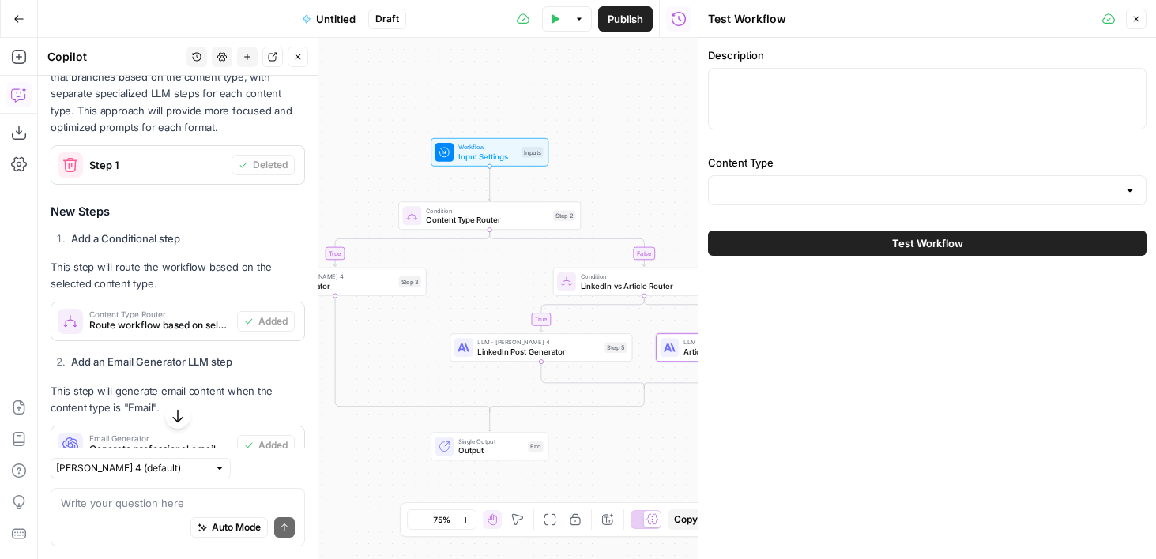
drag, startPoint x: 606, startPoint y: 90, endPoint x: 575, endPoint y: 90, distance: 30.8
click at [575, 90] on div "true false true false Workflow Input Settings Inputs Condition Content Type Rou…" at bounding box center [368, 298] width 660 height 521
click at [550, 17] on icon "button" at bounding box center [554, 18] width 9 height 9
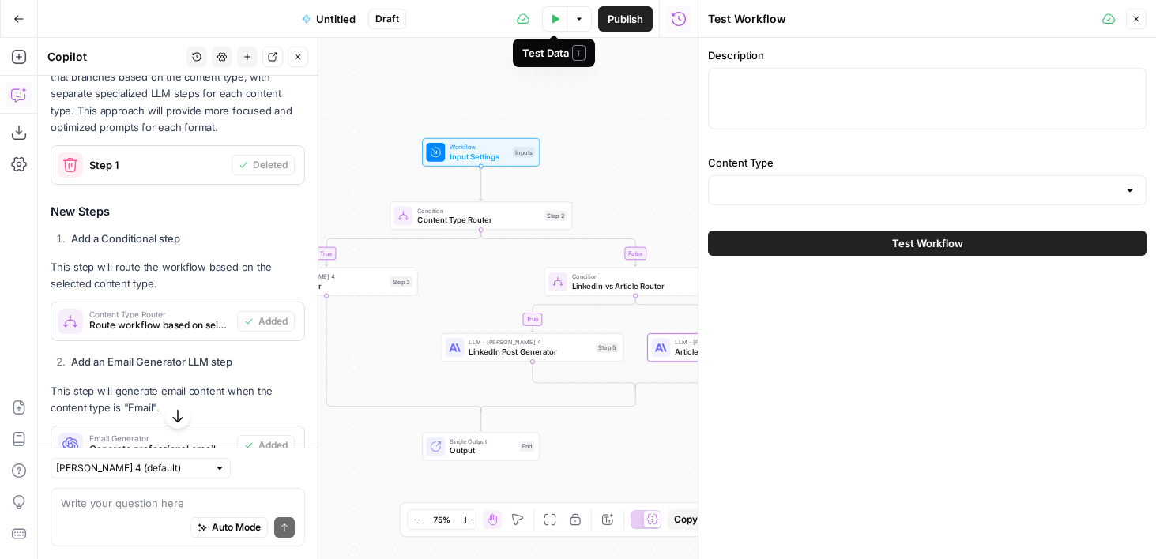
drag, startPoint x: 504, startPoint y: 118, endPoint x: 545, endPoint y: 118, distance: 41.1
click at [545, 118] on div "true false true false Workflow Input Settings Inputs Condition Content Type Rou…" at bounding box center [368, 298] width 660 height 521
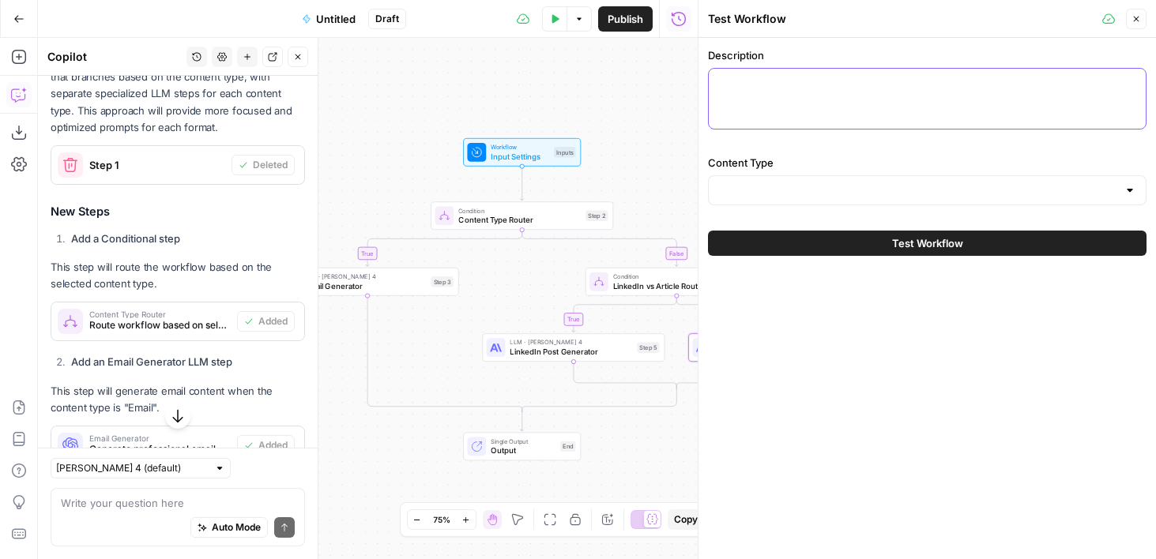
click at [819, 77] on textarea "Description" at bounding box center [927, 83] width 418 height 16
click at [774, 195] on input "Content Type" at bounding box center [917, 190] width 399 height 16
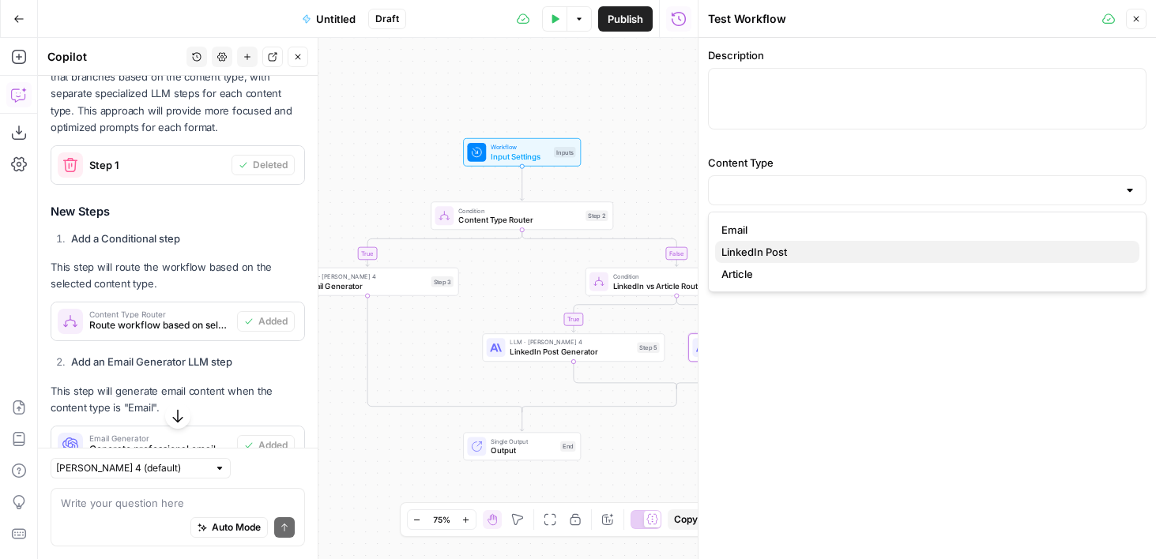
click at [771, 247] on span "LinkedIn Post" at bounding box center [923, 252] width 405 height 16
type input "LinkedIn Post"
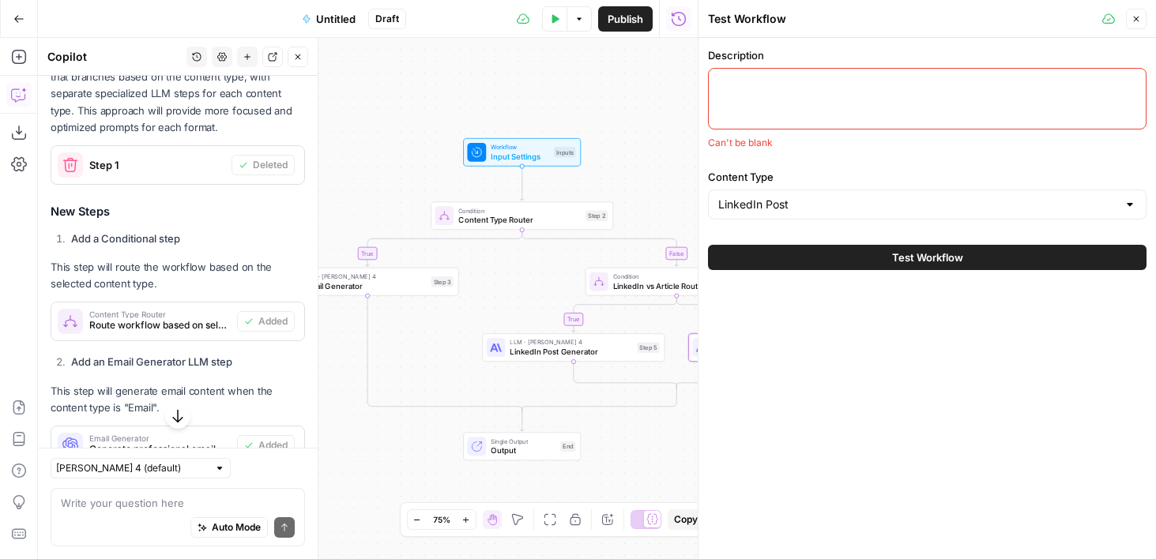
click at [762, 77] on textarea "Description" at bounding box center [927, 83] width 418 height 16
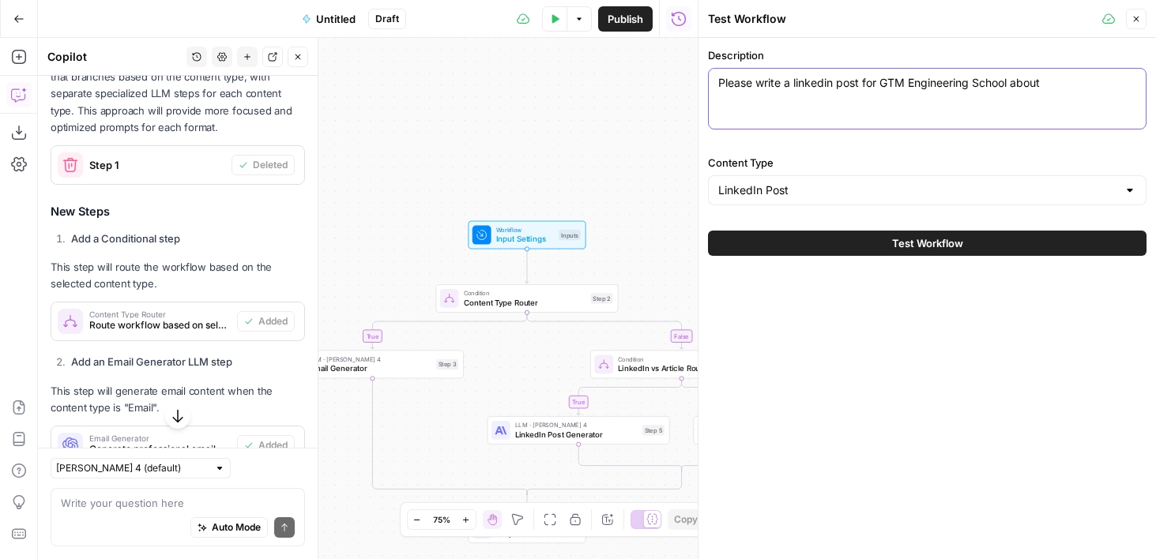
type textarea "Please write a linkedin post for GTM Engineering School about"
click at [986, 63] on div "Description Please write a linkedin post for GTM Engineering School about Pleas…" at bounding box center [927, 91] width 438 height 88
click at [986, 97] on div "Please write a linkedin post for GTM Engineering School about Please write a li…" at bounding box center [927, 99] width 438 height 62
click at [1033, 97] on div "Please write a linkedin post for GTM Engineering School about Please write a li…" at bounding box center [927, 99] width 438 height 62
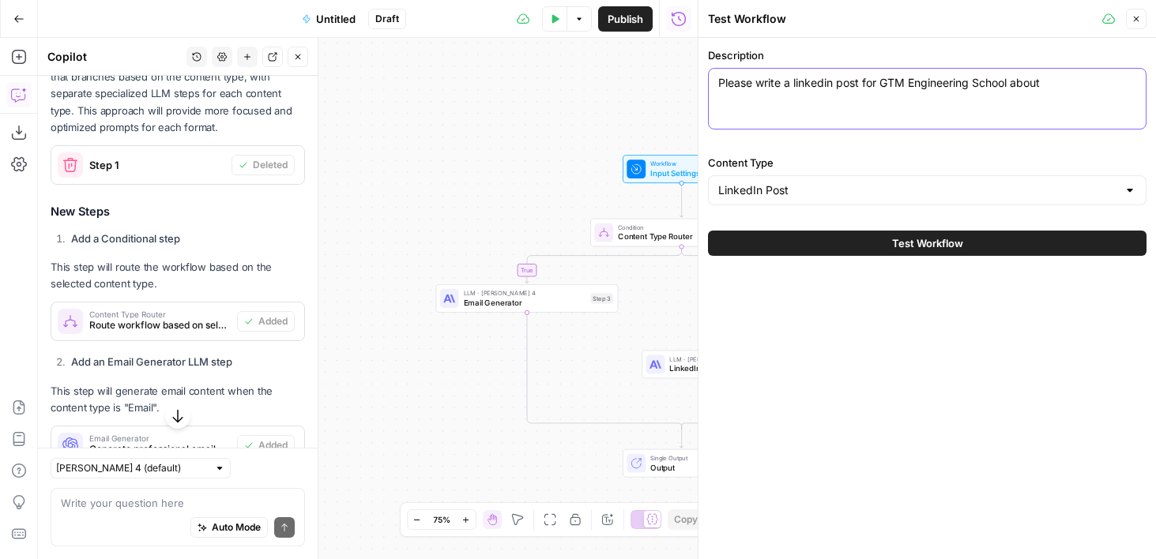
click at [1058, 88] on textarea "Please write a linkedin post for GTM Engineering School about" at bounding box center [927, 83] width 418 height 16
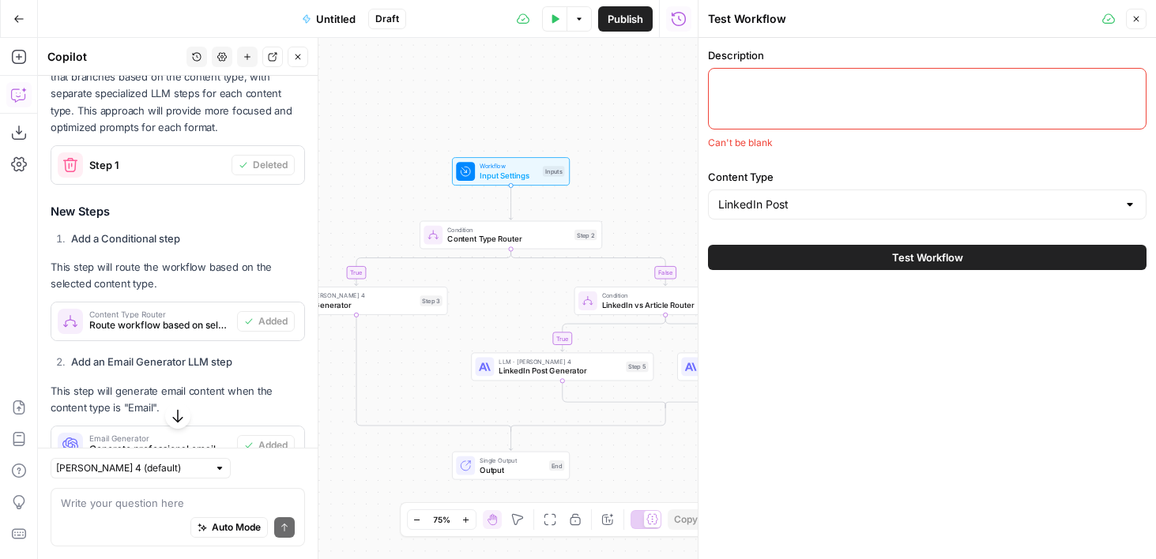
drag, startPoint x: 647, startPoint y: 102, endPoint x: 488, endPoint y: 104, distance: 158.8
click at [488, 104] on div "true false true false Workflow Input Settings Inputs Condition Content Type Rou…" at bounding box center [368, 298] width 660 height 521
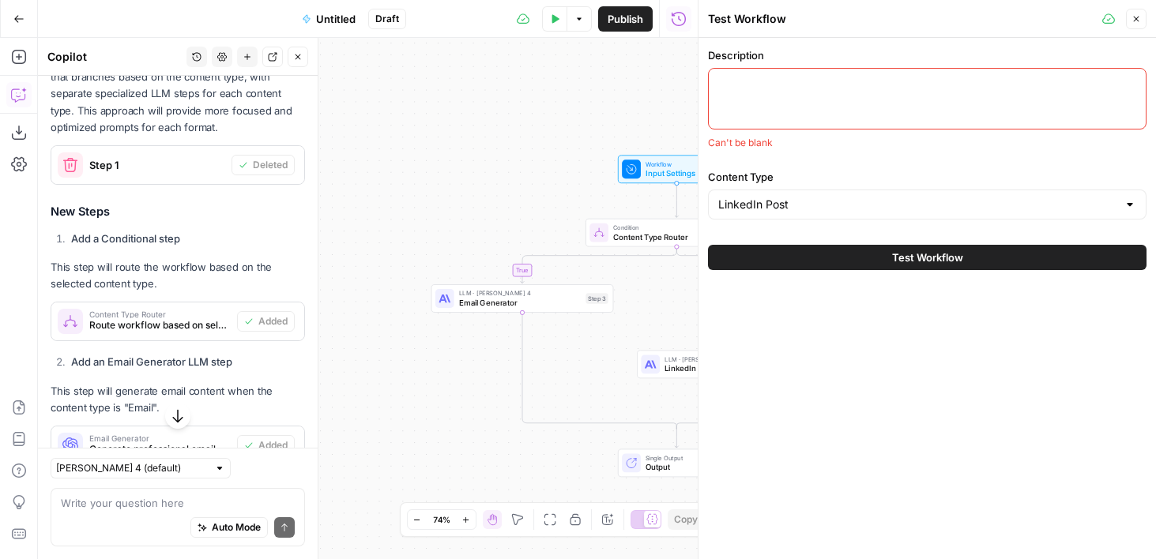
drag, startPoint x: 605, startPoint y: 86, endPoint x: 320, endPoint y: 126, distance: 288.0
click at [320, 126] on body "AirOps Academy New Home Browse Insights Opportunities Your Data Flightpath Rece…" at bounding box center [578, 279] width 1156 height 559
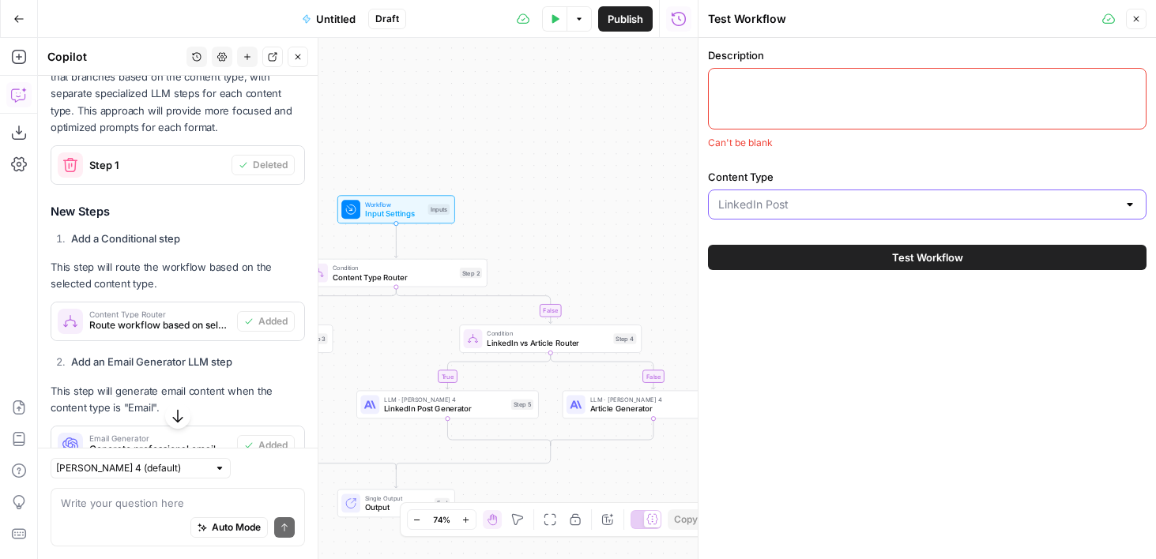
click at [802, 205] on input "Content Type" at bounding box center [917, 205] width 399 height 16
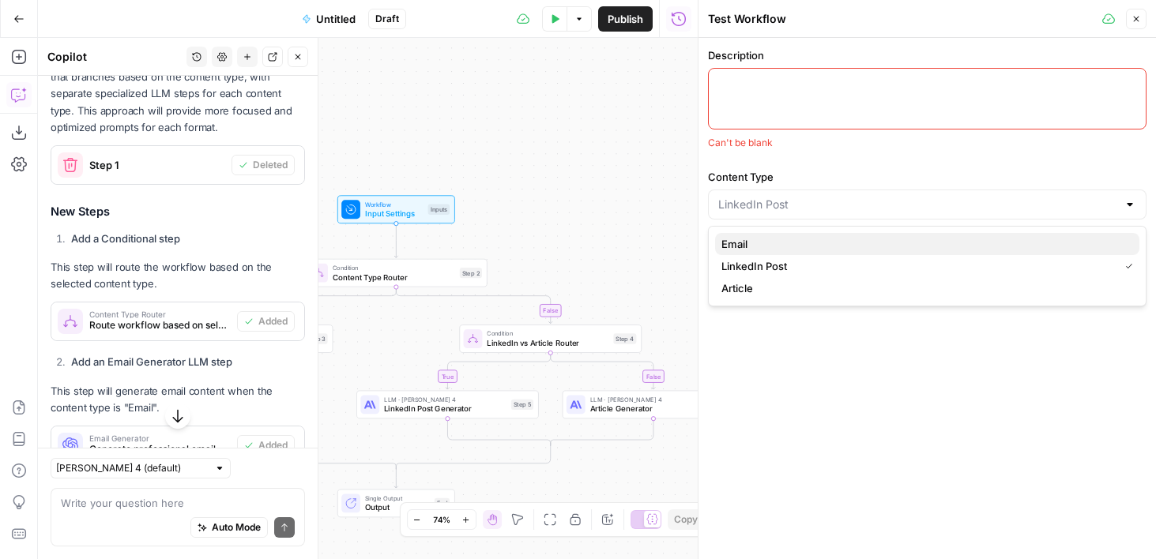
click at [773, 246] on span "Email" at bounding box center [923, 244] width 405 height 16
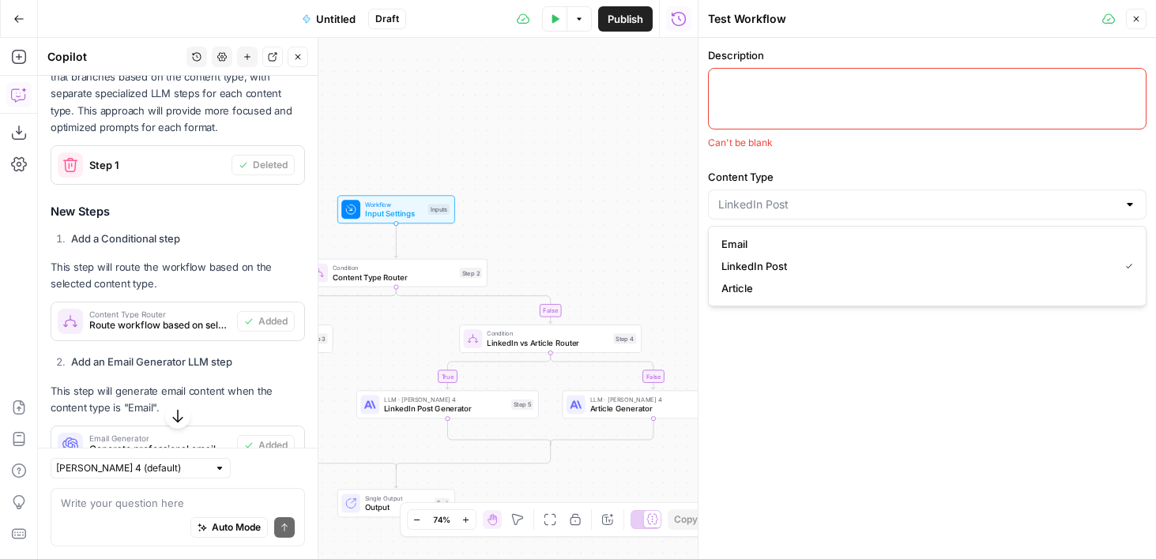
type input "Email"
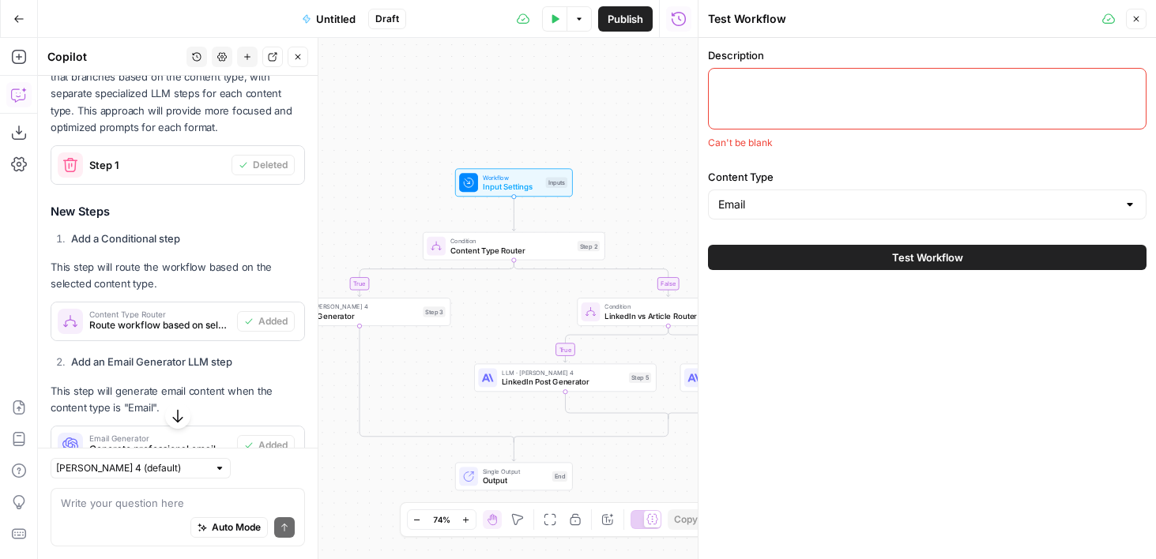
drag, startPoint x: 521, startPoint y: 104, endPoint x: 640, endPoint y: 78, distance: 121.3
click at [640, 78] on div "true false true false Workflow Input Settings Inputs Condition Content Type Rou…" at bounding box center [368, 298] width 660 height 521
click at [744, 109] on div at bounding box center [927, 99] width 438 height 62
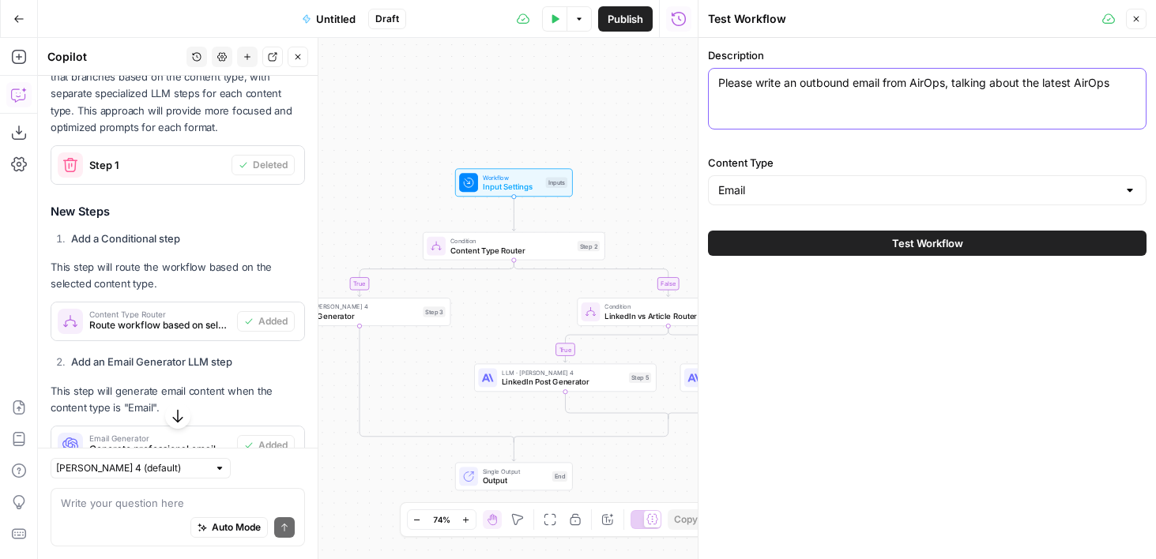
type textarea "Please write an outbound email from AirOps, talking about the latest AirOps"
click at [981, 73] on div "Please write an outbound email from AirOps, talking about the latest AirOps Ple…" at bounding box center [927, 99] width 438 height 62
click at [757, 73] on div "Please write an outbound email from AirOps, talking about the latest AirOps Ple…" at bounding box center [927, 99] width 438 height 62
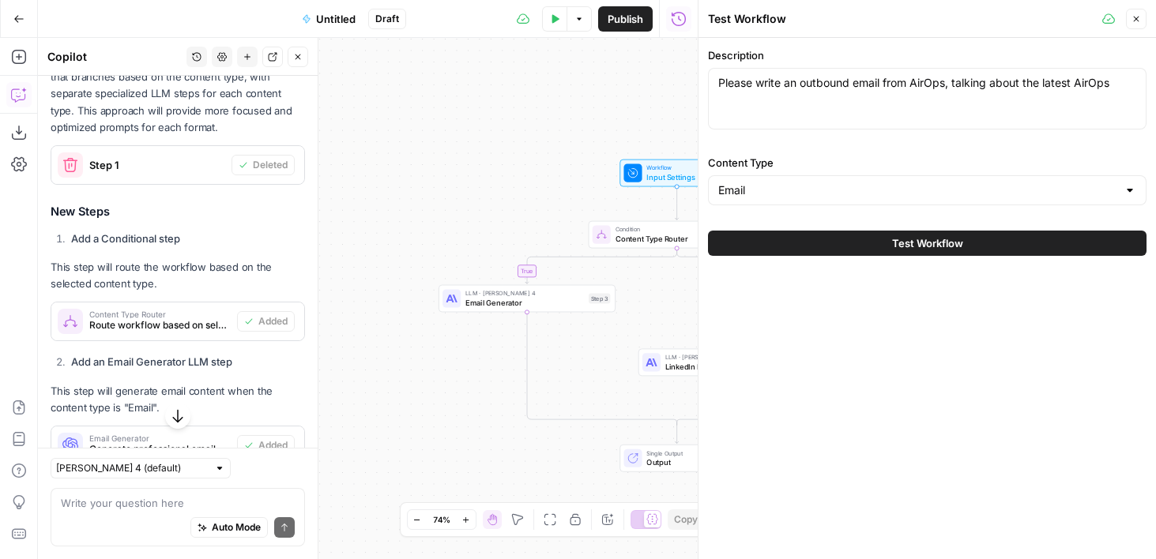
click at [814, 99] on div "Please write an outbound email from AirOps, talking about the latest AirOps Ple…" at bounding box center [927, 99] width 438 height 62
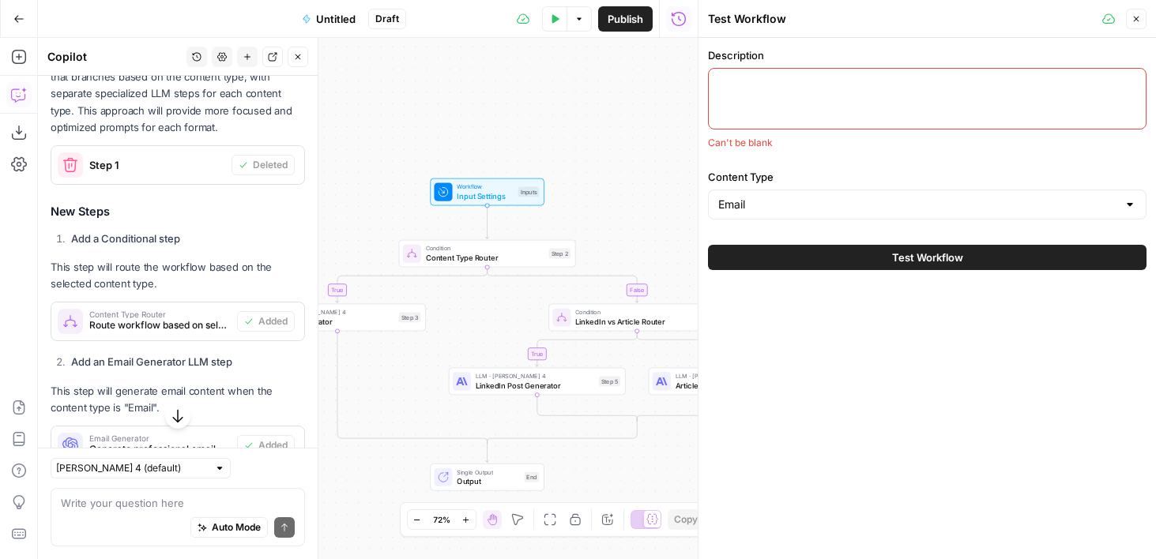
drag, startPoint x: 656, startPoint y: 101, endPoint x: 486, endPoint y: 107, distance: 169.9
click at [485, 108] on div "true false true false Workflow Input Settings Inputs Condition Content Type Rou…" at bounding box center [368, 298] width 660 height 521
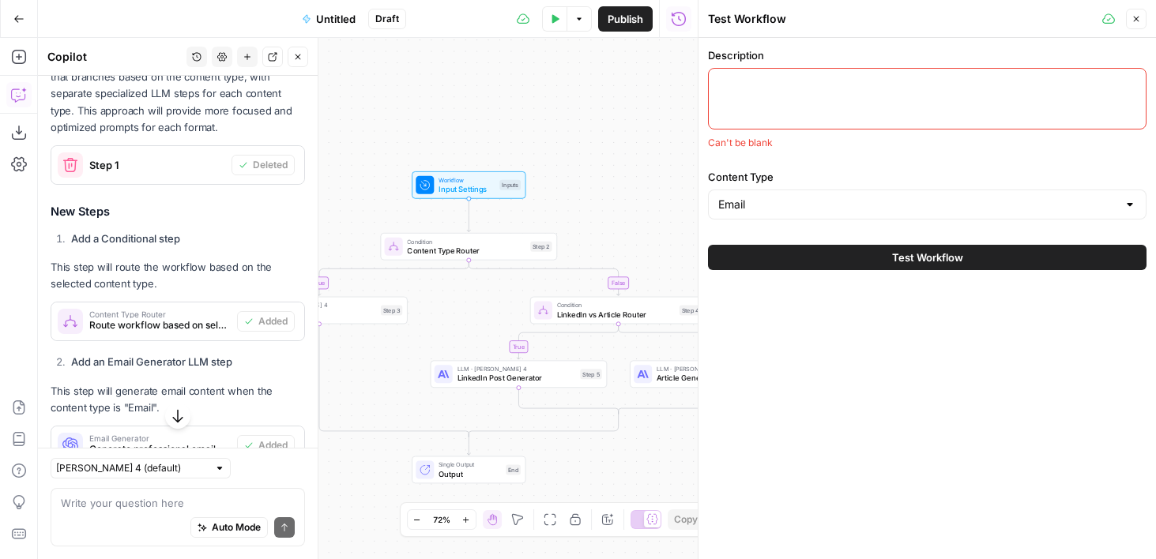
drag, startPoint x: 595, startPoint y: 110, endPoint x: 404, endPoint y: 112, distance: 191.2
click at [405, 112] on div "true false true false Workflow Input Settings Inputs Condition Content Type Rou…" at bounding box center [368, 298] width 660 height 521
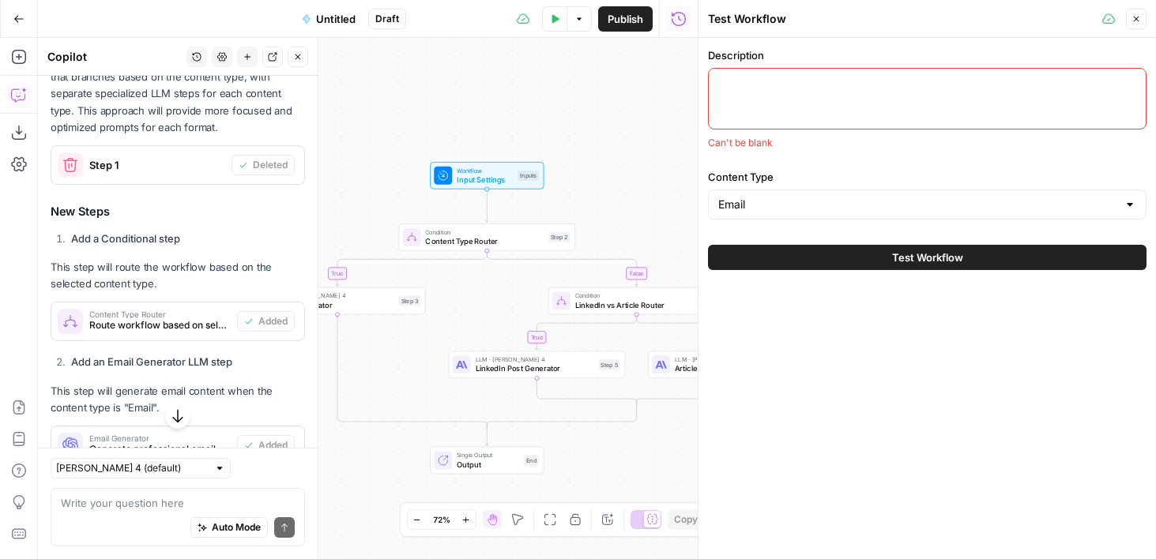
click at [816, 97] on div at bounding box center [927, 99] width 438 height 62
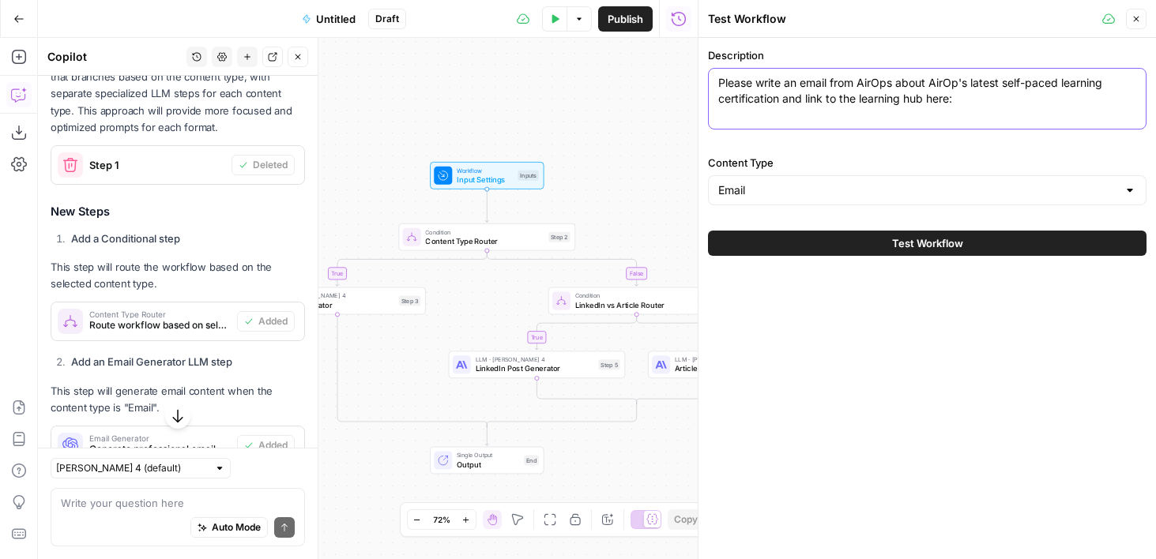
paste textarea "https://www.airops.com/learning-hub"
type textarea "Please write an email from AirOps about AirOp's latest self-paced learning cert…"
click at [827, 240] on button "Test Workflow" at bounding box center [927, 243] width 438 height 25
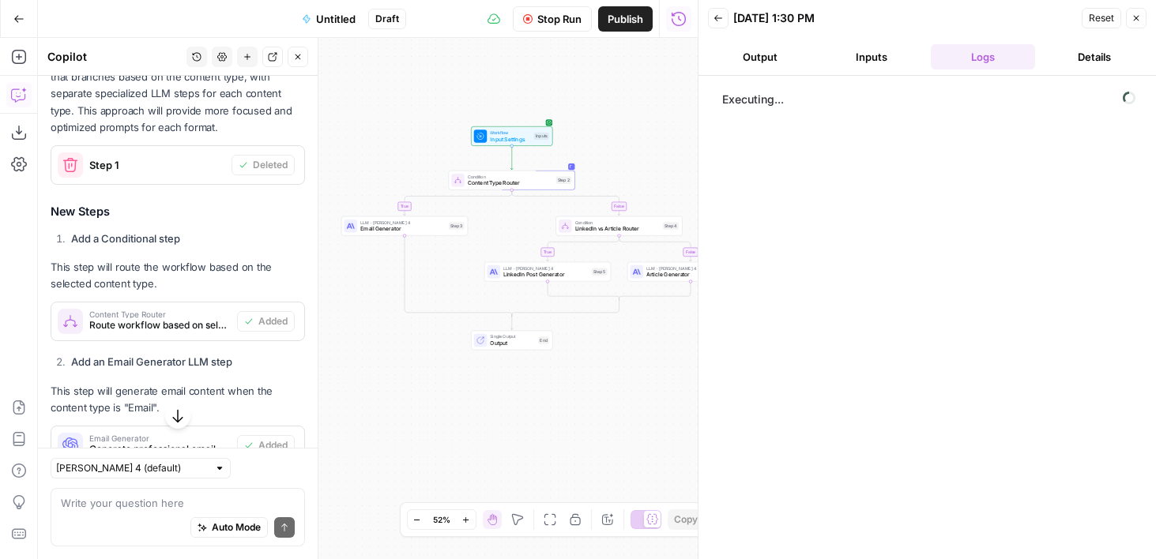
drag, startPoint x: 452, startPoint y: 84, endPoint x: 487, endPoint y: 70, distance: 37.3
click at [487, 70] on div "true false true false Workflow Input Settings Inputs Condition Content Type Rou…" at bounding box center [368, 298] width 660 height 521
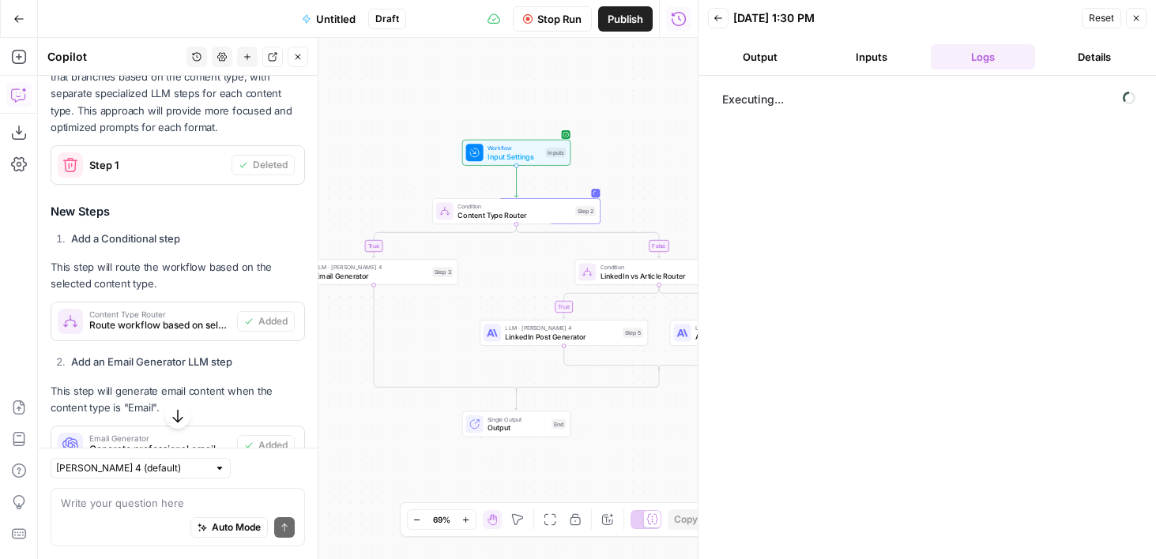
drag, startPoint x: 532, startPoint y: 96, endPoint x: 553, endPoint y: 93, distance: 20.8
click at [553, 93] on div "true false true false Workflow Input Settings Inputs Condition Content Type Rou…" at bounding box center [368, 298] width 660 height 521
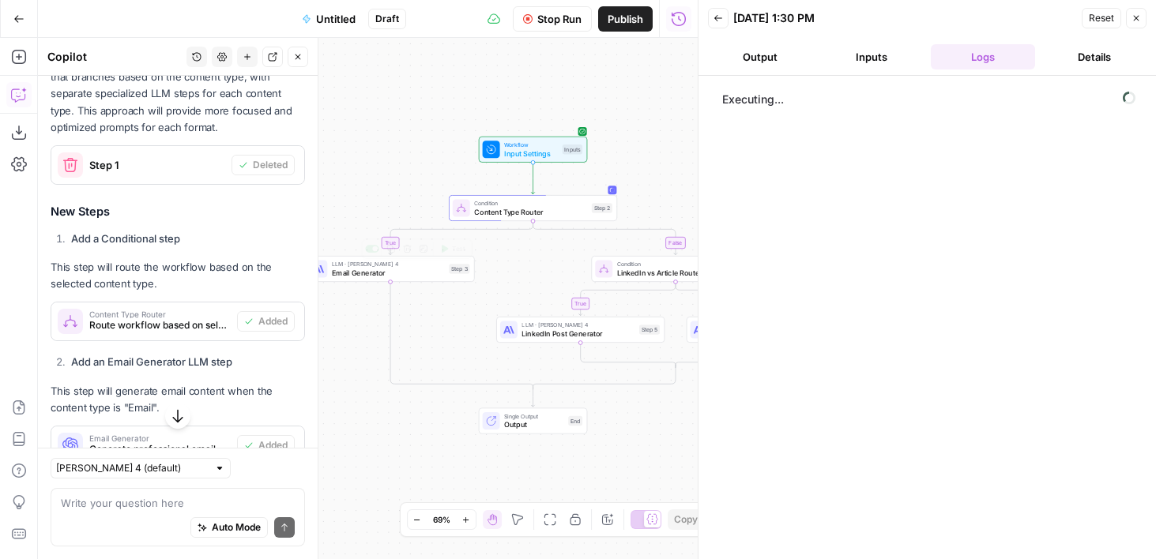
click at [764, 58] on button "Output" at bounding box center [760, 56] width 105 height 25
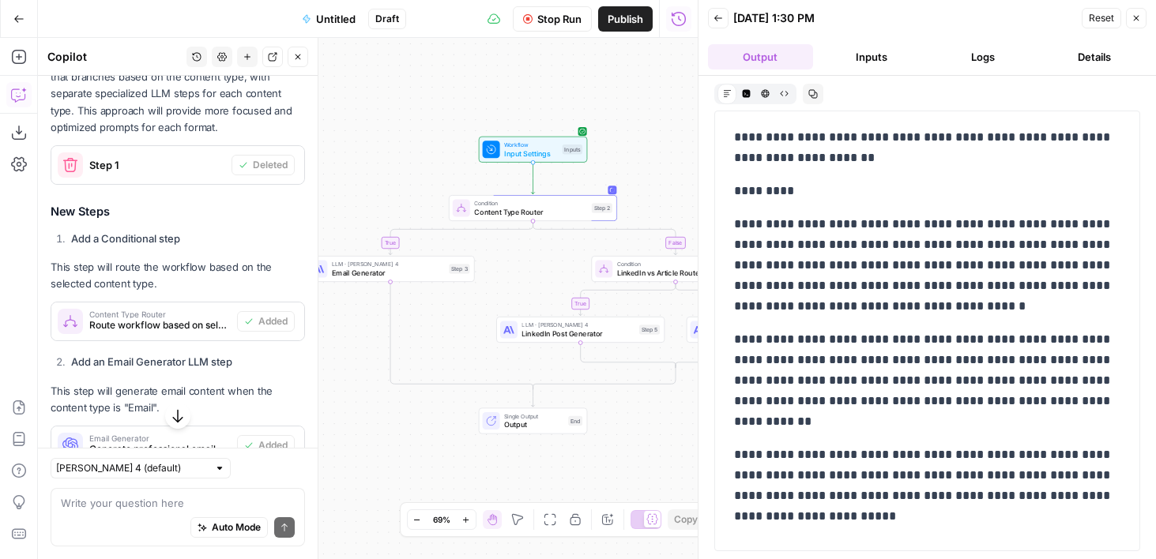
scroll to position [838, 0]
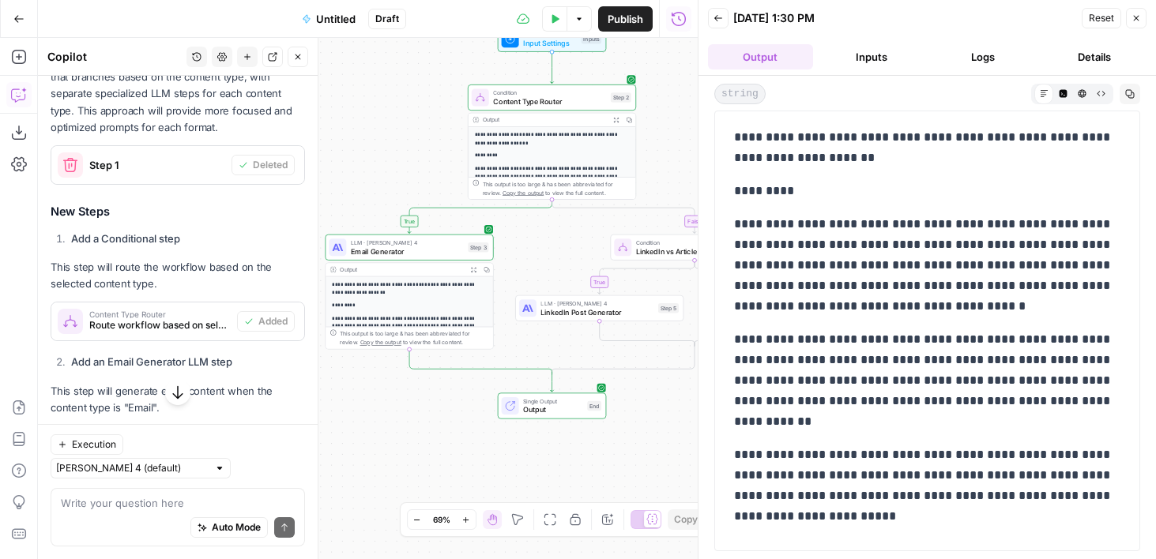
drag, startPoint x: 374, startPoint y: 193, endPoint x: 396, endPoint y: 116, distance: 79.7
click at [396, 117] on div "**********" at bounding box center [368, 298] width 660 height 521
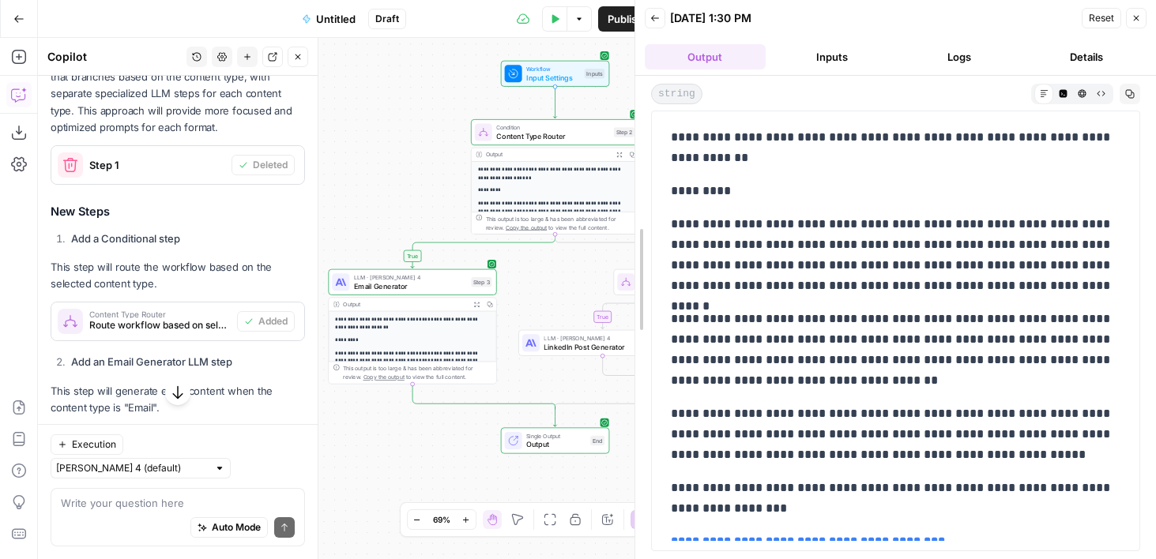
drag, startPoint x: 696, startPoint y: 216, endPoint x: 633, endPoint y: 216, distance: 63.2
click at [633, 216] on div at bounding box center [635, 279] width 16 height 559
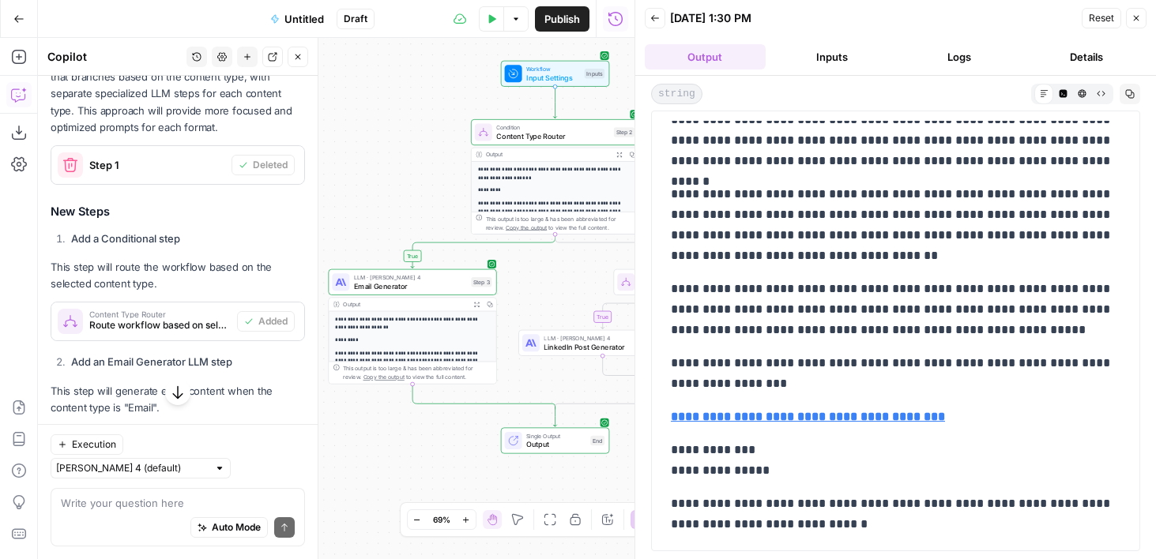
scroll to position [0, 0]
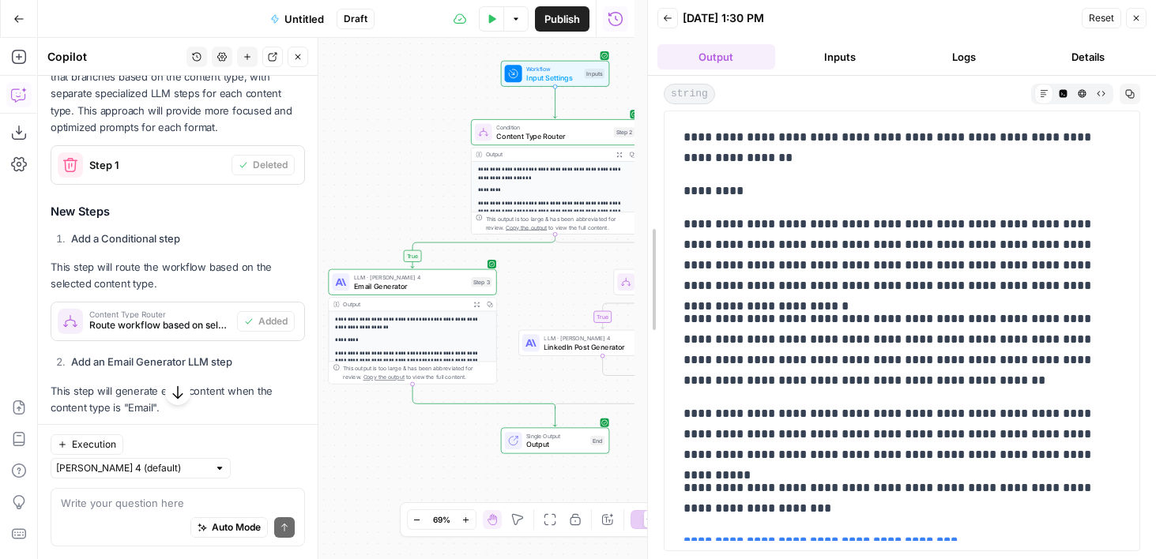
drag, startPoint x: 638, startPoint y: 253, endPoint x: 652, endPoint y: 253, distance: 14.2
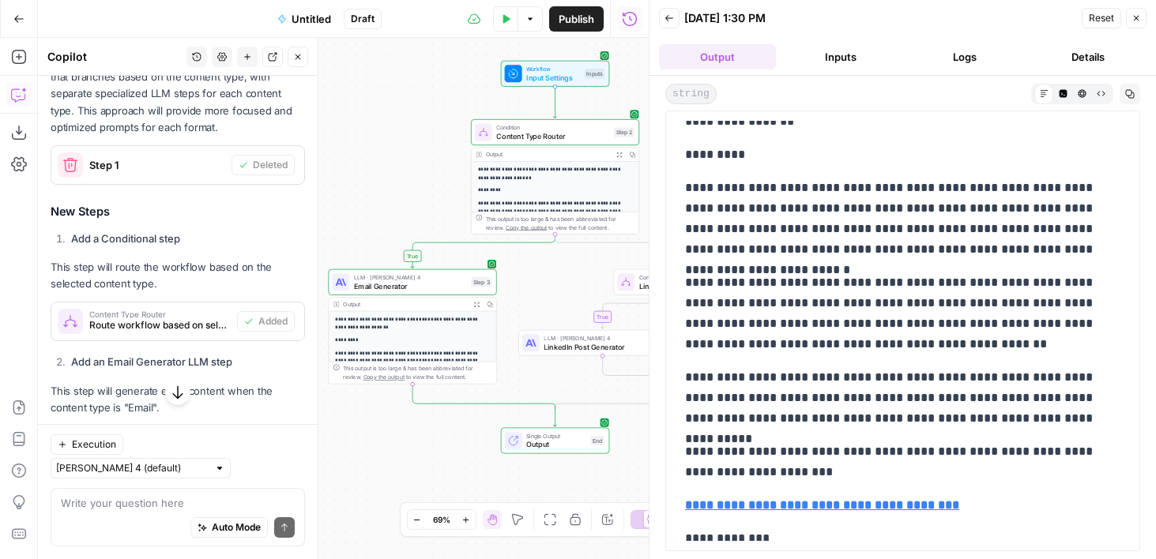
scroll to position [19, 0]
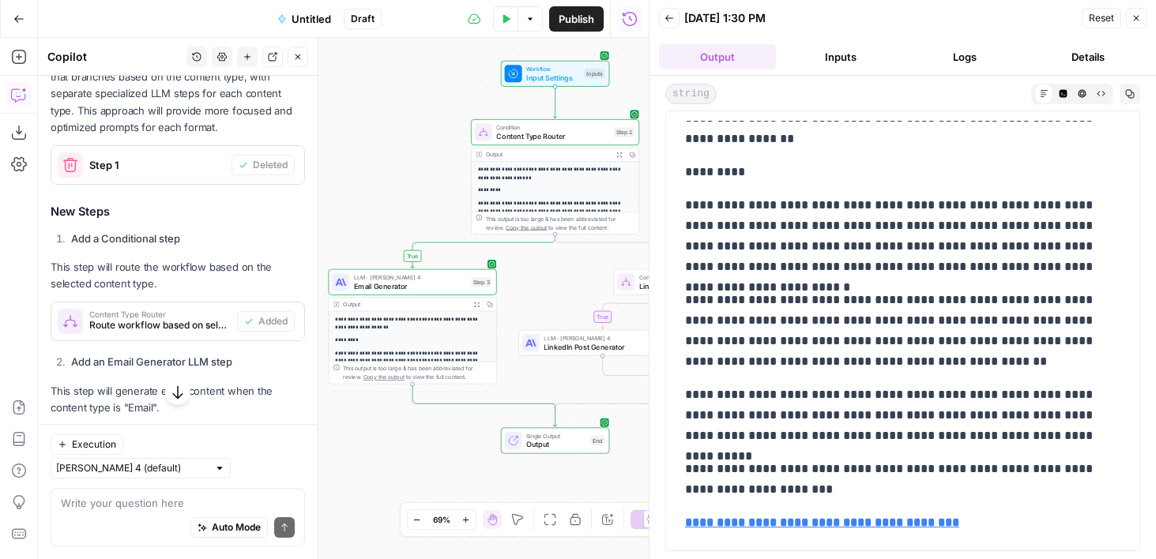
drag, startPoint x: 880, startPoint y: 363, endPoint x: 683, endPoint y: 296, distance: 207.8
click at [683, 296] on div "**********" at bounding box center [902, 374] width 454 height 545
click at [710, 296] on p "**********" at bounding box center [902, 331] width 435 height 82
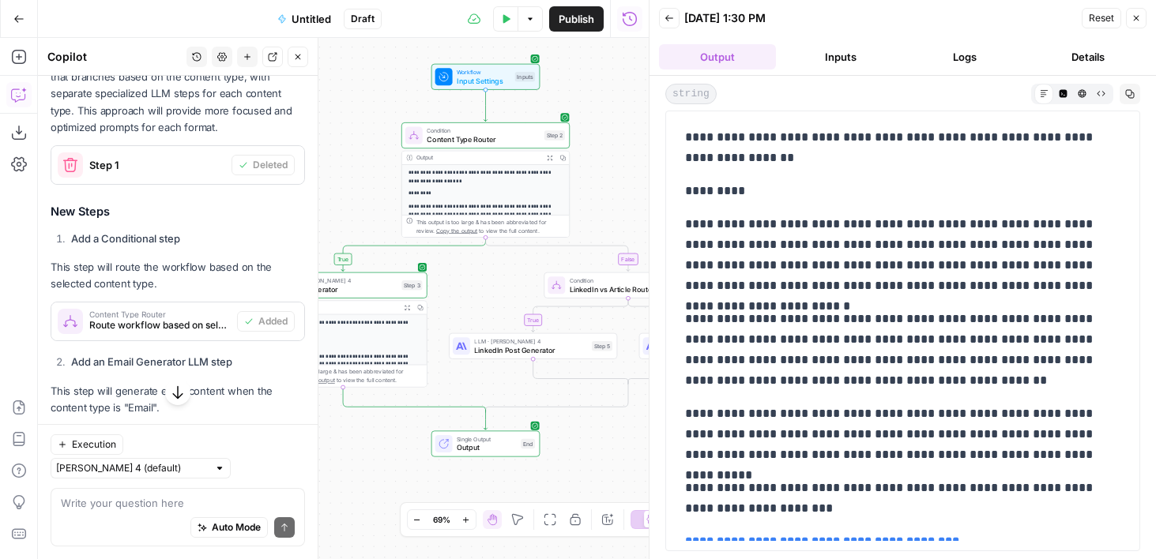
drag, startPoint x: 423, startPoint y: 96, endPoint x: 354, endPoint y: 99, distance: 69.6
click at [354, 99] on div "**********" at bounding box center [343, 298] width 611 height 521
drag, startPoint x: 626, startPoint y: 88, endPoint x: 615, endPoint y: 101, distance: 16.8
click at [615, 101] on div "**********" at bounding box center [343, 298] width 611 height 521
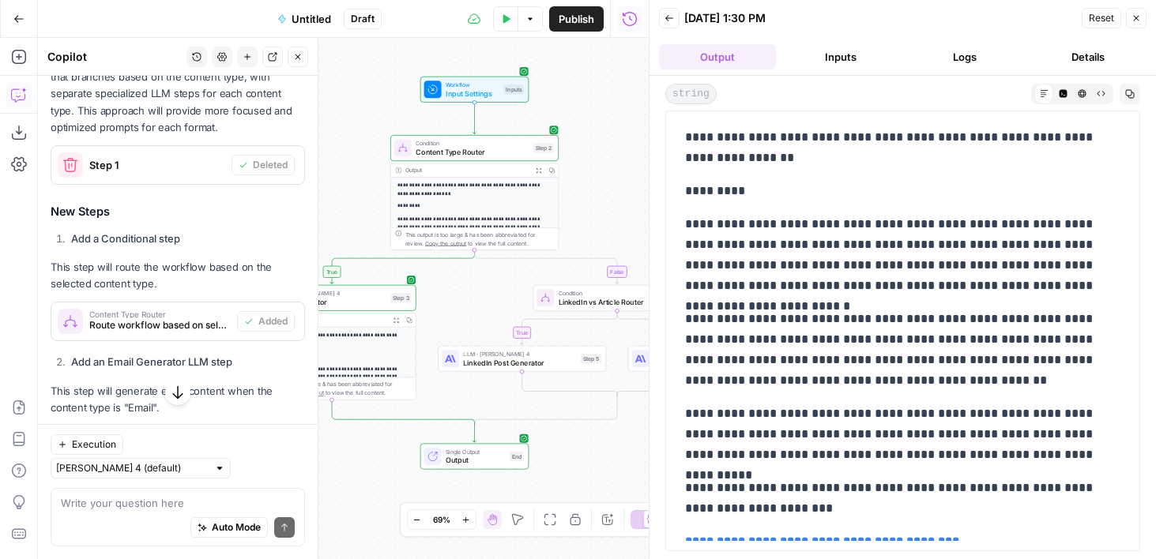
click at [310, 21] on span "Untitled" at bounding box center [310, 19] width 39 height 16
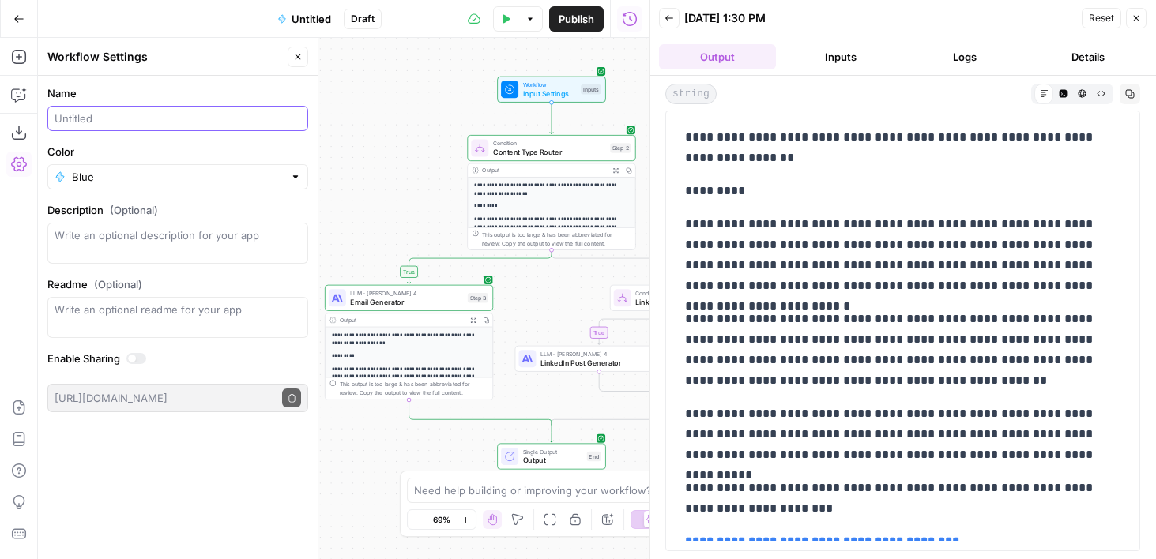
click at [132, 126] on input "Name" at bounding box center [177, 119] width 246 height 16
type input "Content Generation Workflow"
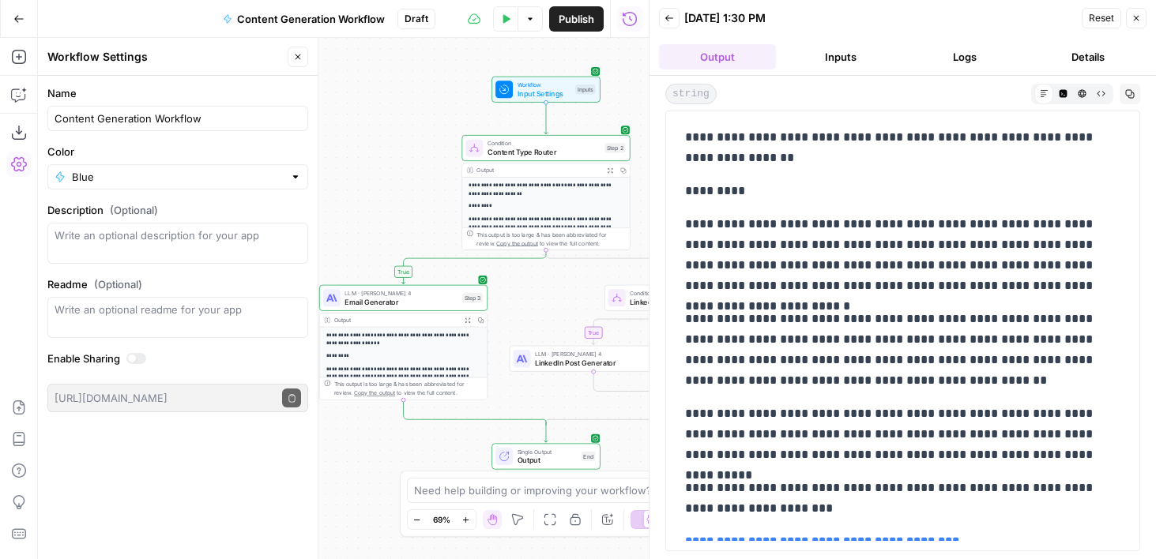
drag, startPoint x: 420, startPoint y: 104, endPoint x: 354, endPoint y: 104, distance: 66.3
click at [354, 104] on div "**********" at bounding box center [343, 298] width 611 height 521
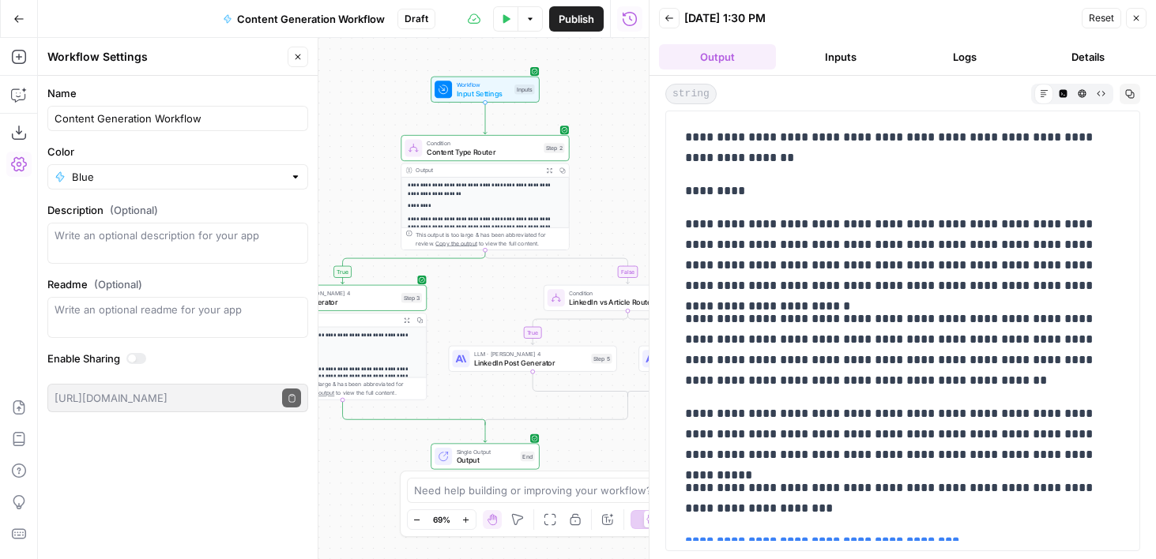
click at [581, 17] on span "Publish" at bounding box center [576, 19] width 36 height 16
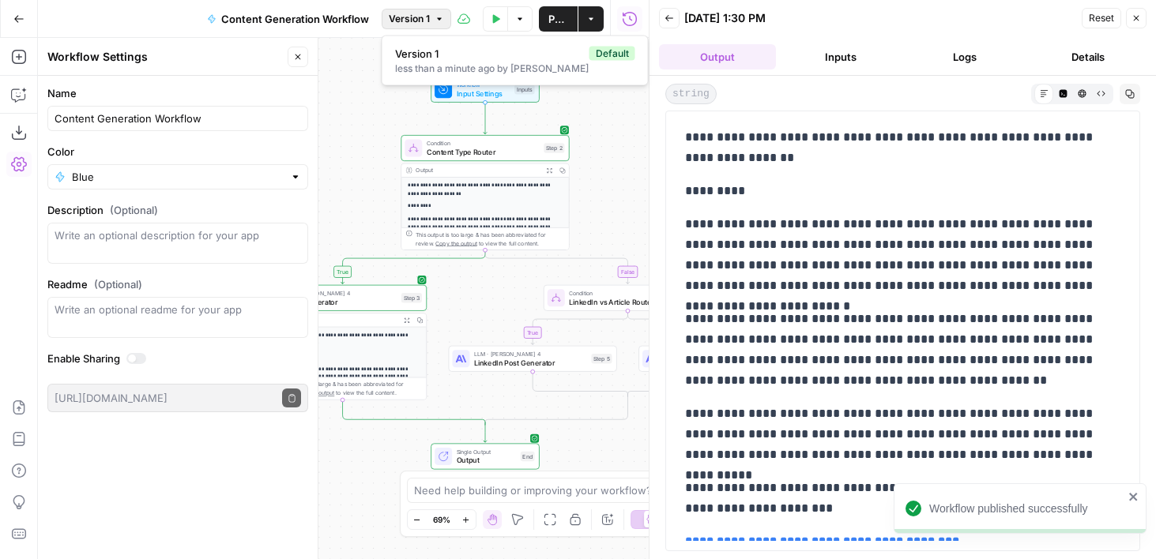
click at [437, 18] on icon "button" at bounding box center [438, 18] width 9 height 9
click at [363, 127] on div "**********" at bounding box center [343, 298] width 611 height 521
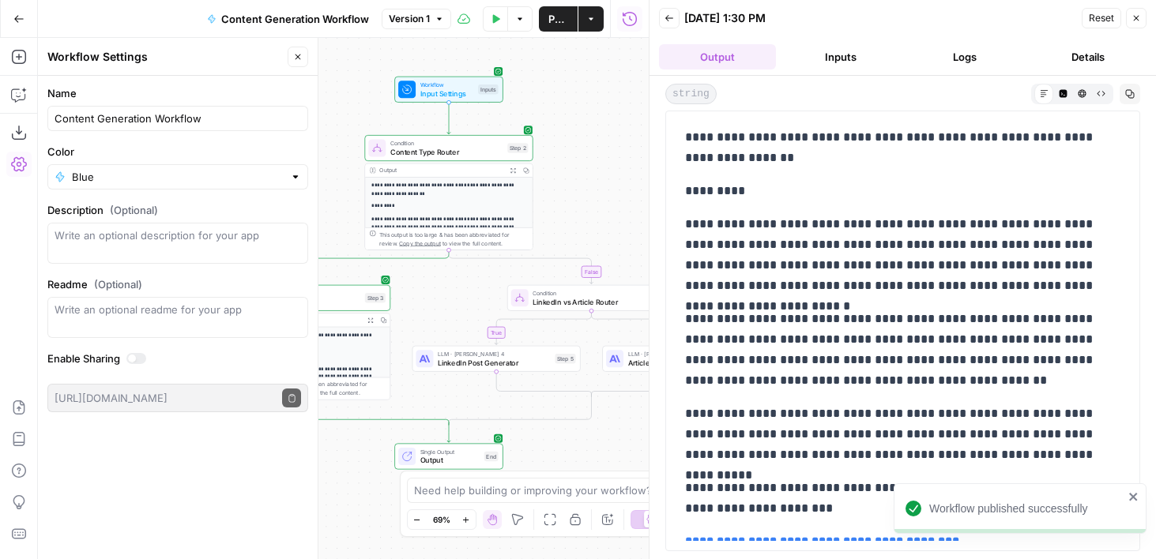
drag, startPoint x: 618, startPoint y: 173, endPoint x: 542, endPoint y: 173, distance: 76.6
click at [542, 173] on div "**********" at bounding box center [343, 298] width 611 height 521
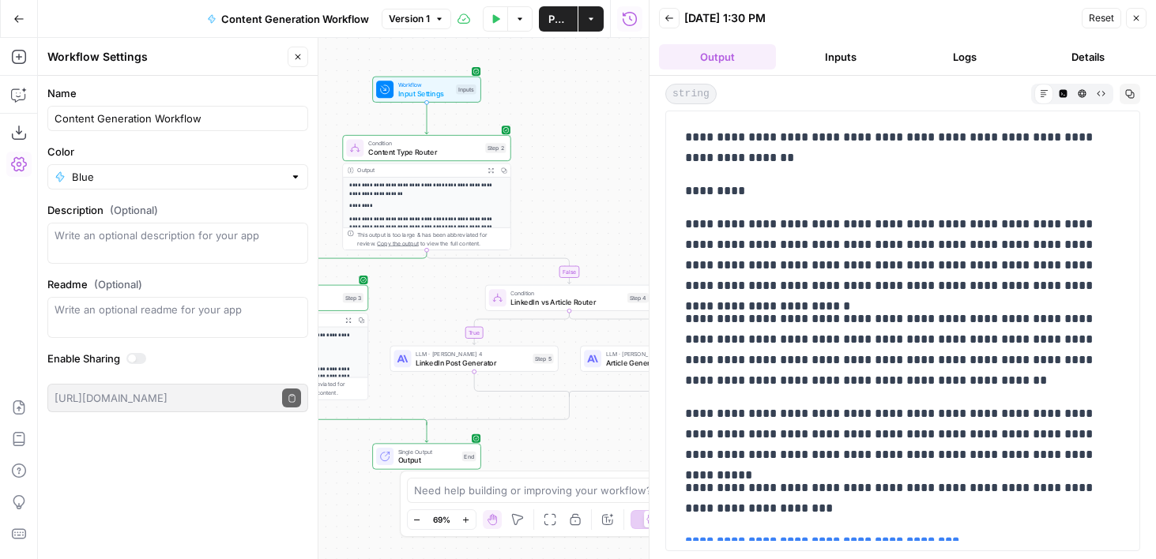
drag, startPoint x: 518, startPoint y: 92, endPoint x: 536, endPoint y: 92, distance: 18.2
click at [536, 92] on div "**********" at bounding box center [343, 298] width 611 height 521
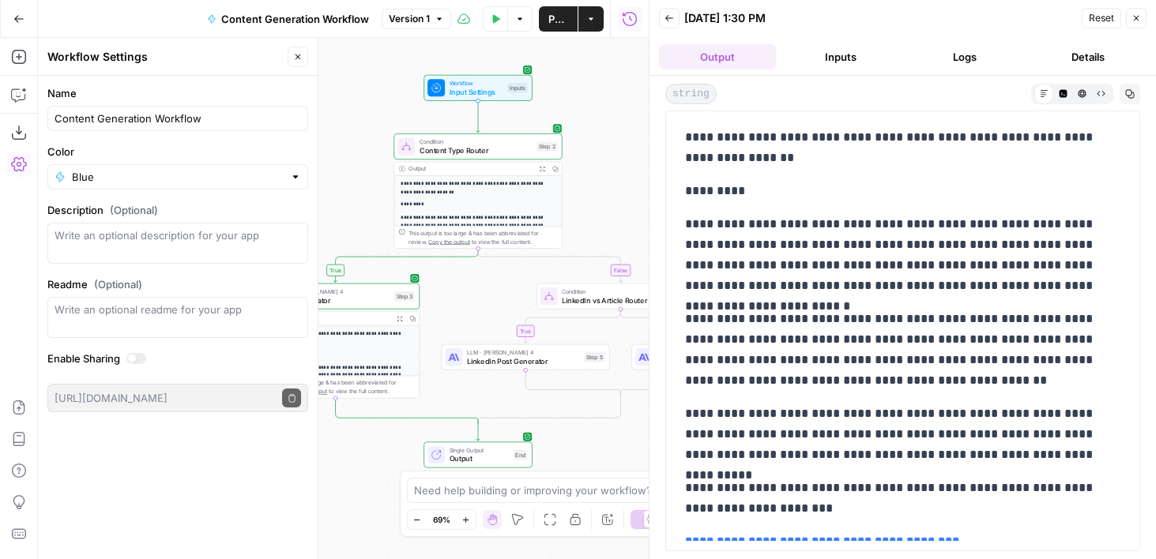
drag, startPoint x: 340, startPoint y: 113, endPoint x: 392, endPoint y: 111, distance: 51.4
click at [392, 111] on div "**********" at bounding box center [343, 298] width 611 height 521
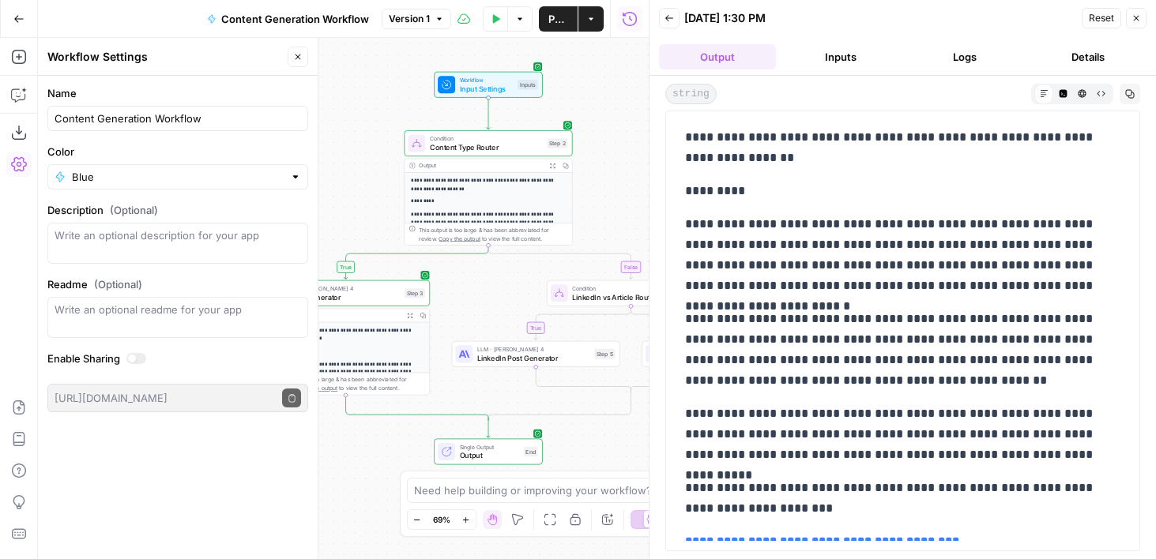
drag, startPoint x: 364, startPoint y: 116, endPoint x: 391, endPoint y: 109, distance: 27.8
click at [391, 109] on div "**********" at bounding box center [343, 298] width 611 height 521
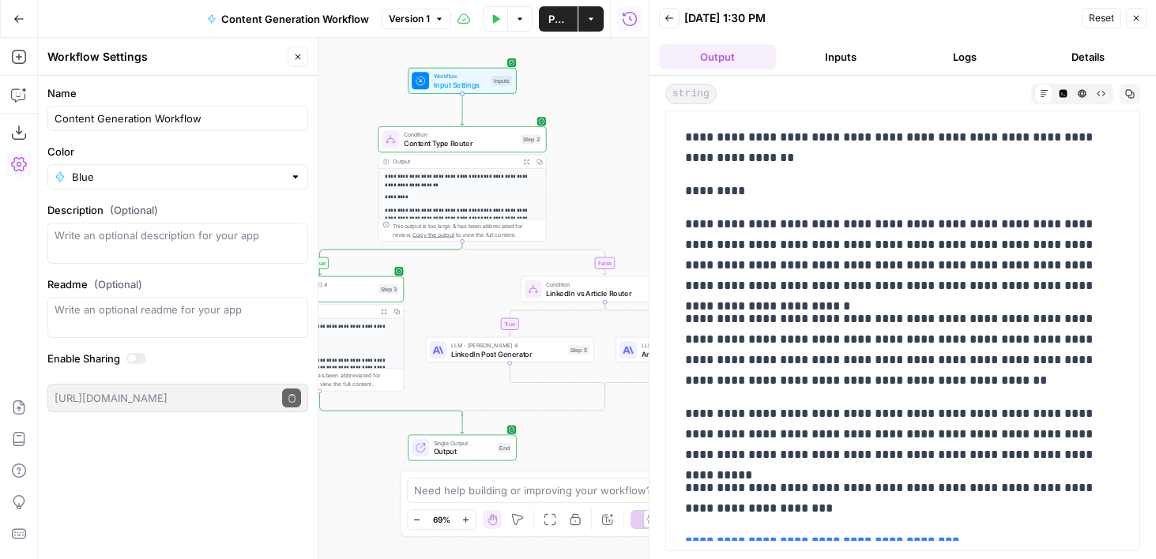
drag, startPoint x: 623, startPoint y: 142, endPoint x: 581, endPoint y: 142, distance: 42.7
click at [581, 142] on div "**********" at bounding box center [343, 298] width 611 height 521
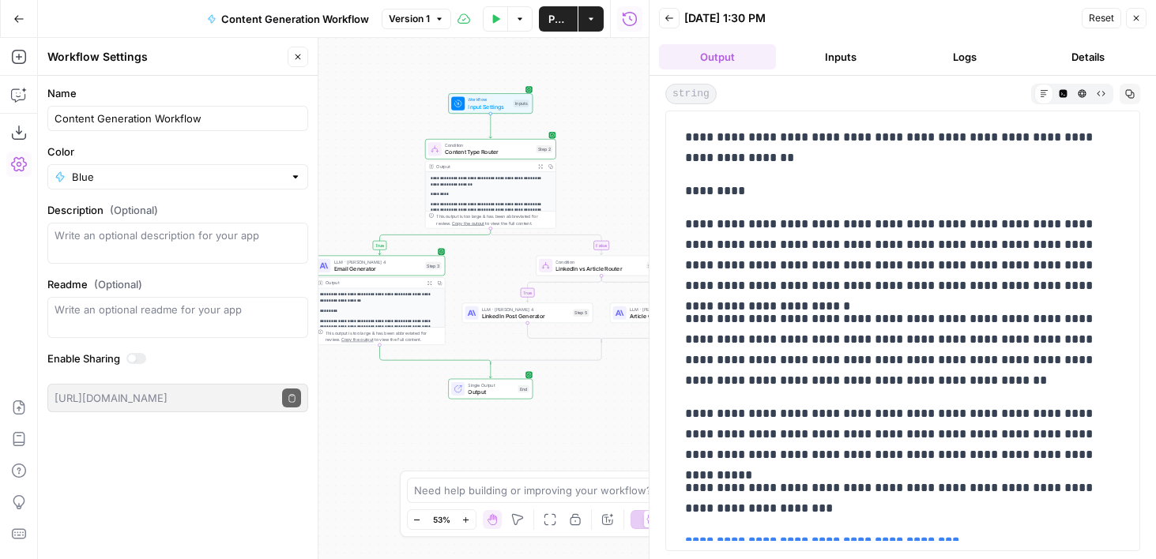
click at [1132, 24] on button "Close" at bounding box center [1135, 18] width 21 height 21
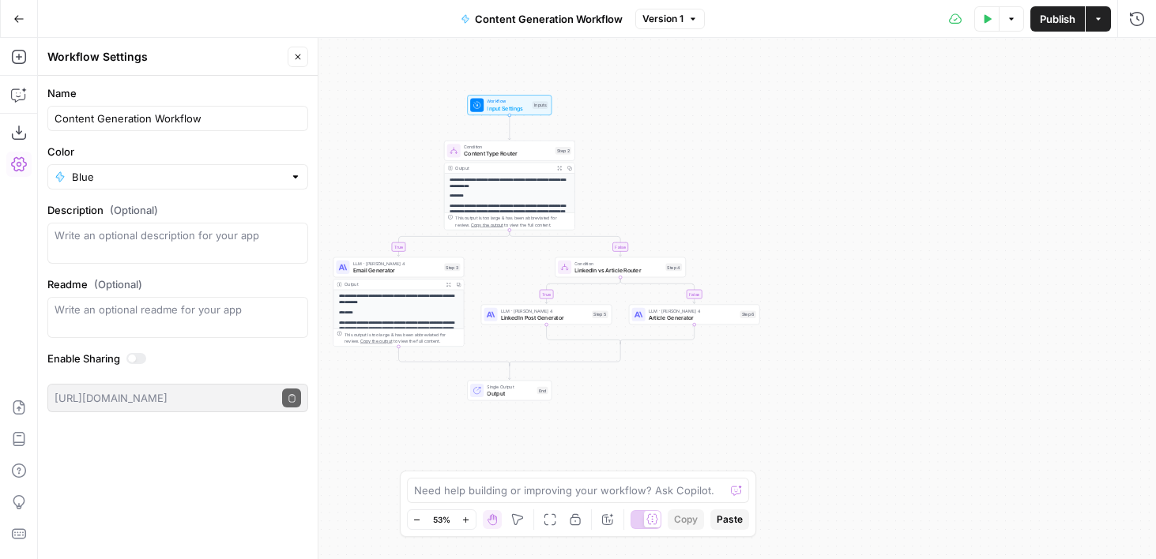
drag, startPoint x: 730, startPoint y: 133, endPoint x: 881, endPoint y: 197, distance: 164.6
click at [881, 197] on div "**********" at bounding box center [597, 298] width 1118 height 521
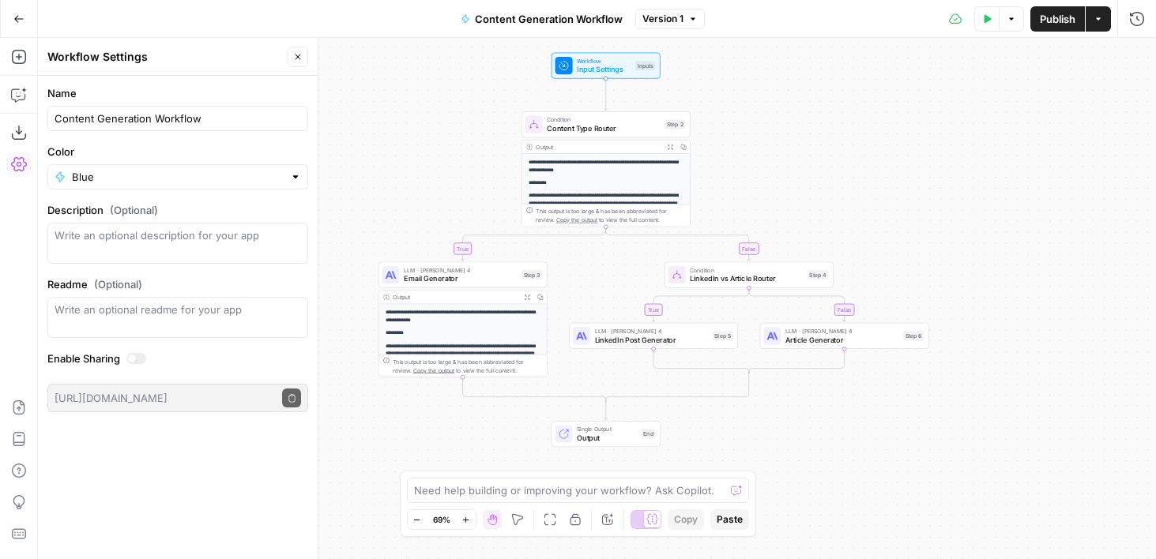
drag, startPoint x: 881, startPoint y: 197, endPoint x: 915, endPoint y: 111, distance: 93.0
click at [915, 111] on div "**********" at bounding box center [597, 298] width 1118 height 521
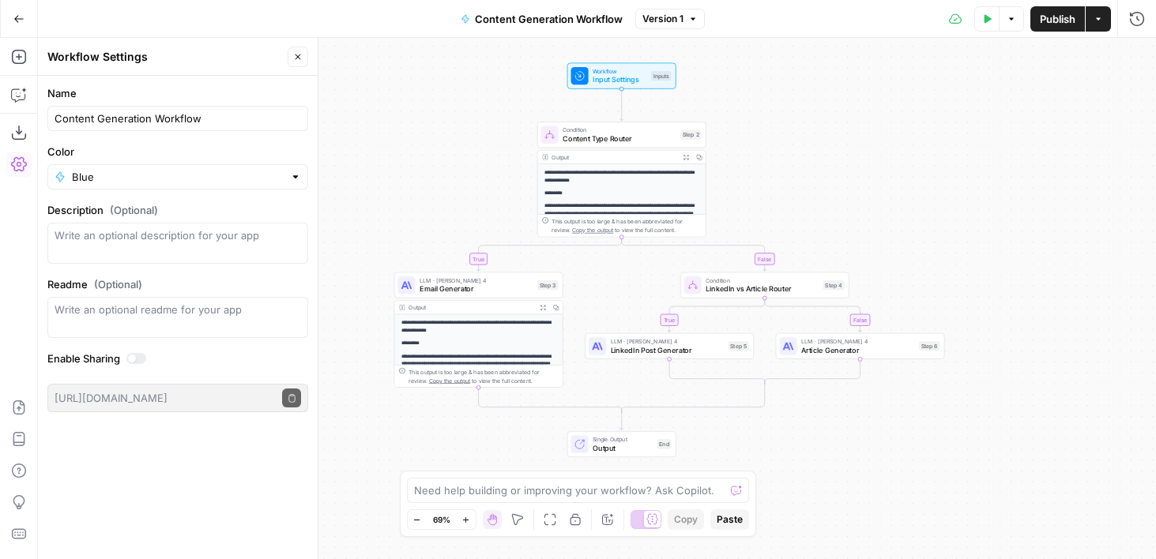
drag, startPoint x: 336, startPoint y: 85, endPoint x: 351, endPoint y: 89, distance: 16.3
click at [351, 89] on div "**********" at bounding box center [597, 298] width 1118 height 521
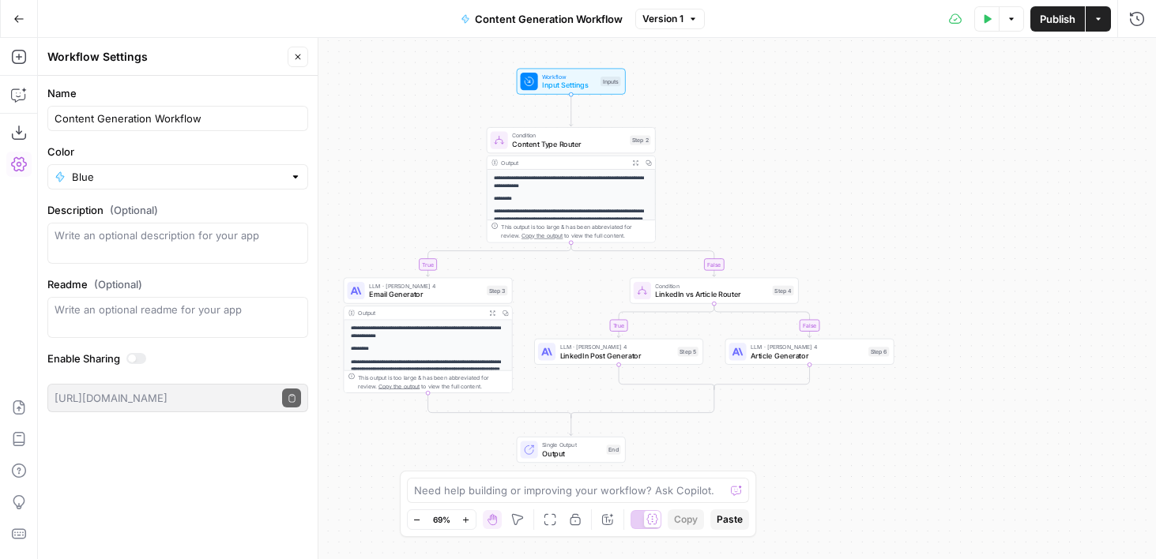
drag, startPoint x: 443, startPoint y: 119, endPoint x: 393, endPoint y: 125, distance: 50.9
click at [393, 125] on div "**********" at bounding box center [597, 298] width 1118 height 521
click at [291, 58] on button "Close" at bounding box center [297, 57] width 21 height 21
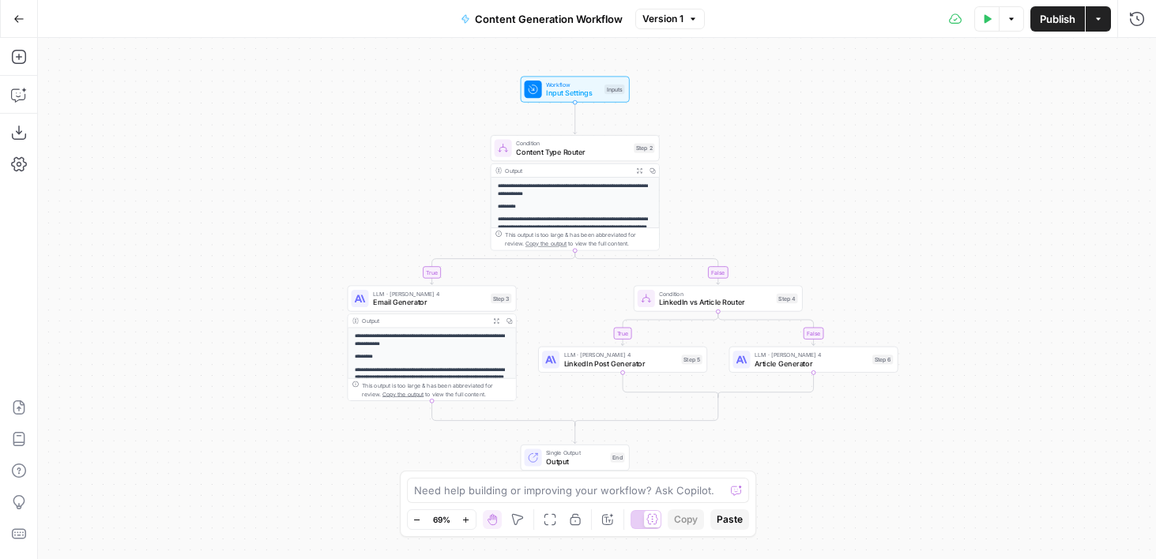
drag, startPoint x: 337, startPoint y: 67, endPoint x: 342, endPoint y: 75, distance: 9.2
click at [342, 75] on div "**********" at bounding box center [597, 298] width 1118 height 521
click at [561, 88] on span "Input Settings" at bounding box center [574, 93] width 54 height 11
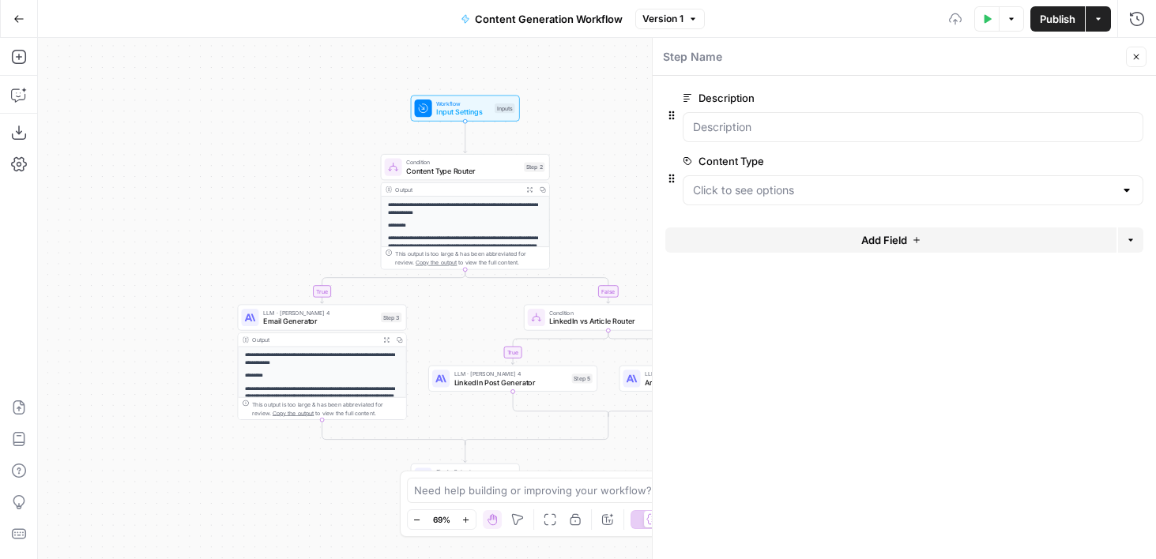
drag, startPoint x: 449, startPoint y: 128, endPoint x: 336, endPoint y: 147, distance: 114.5
click at [336, 147] on div "**********" at bounding box center [597, 298] width 1118 height 521
click at [783, 233] on button "Add Field" at bounding box center [890, 239] width 451 height 25
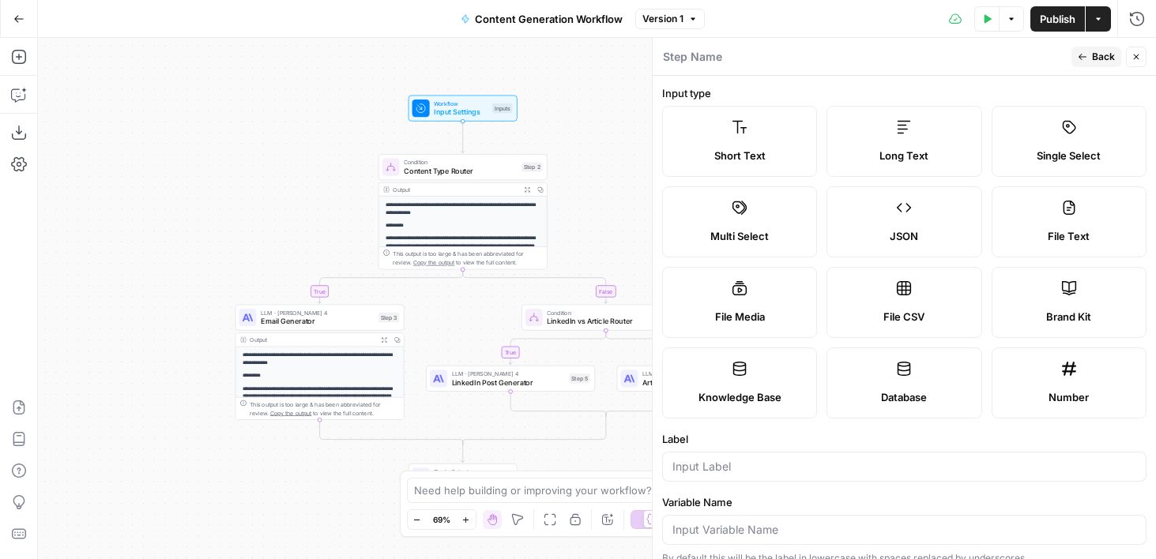
click at [1032, 299] on label "Brand Kit" at bounding box center [1068, 302] width 155 height 71
type input "Brand Kit"
type input "brand_kit"
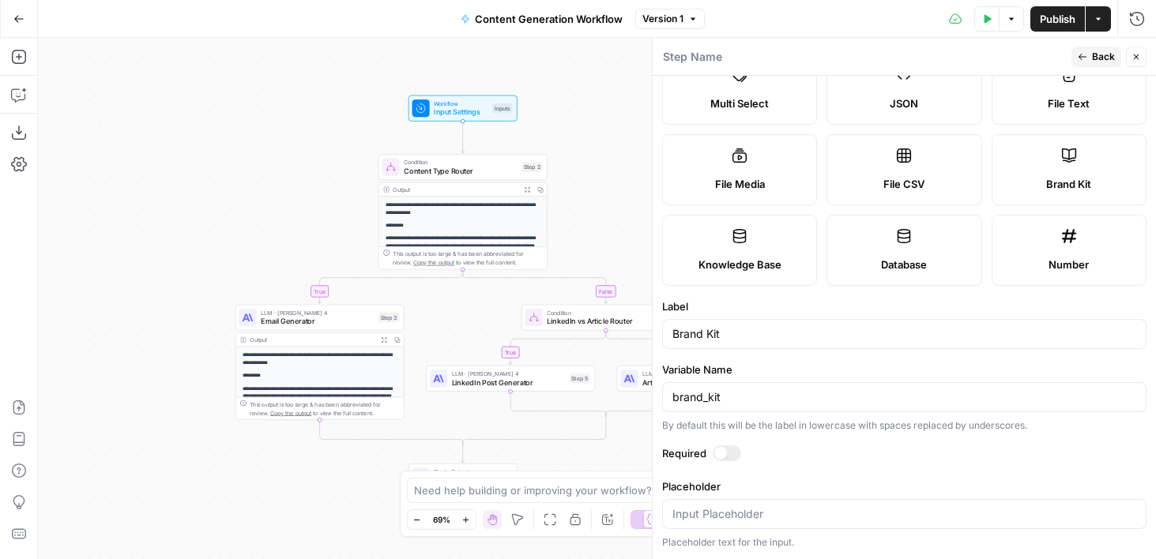
click at [717, 462] on div "Required" at bounding box center [904, 455] width 484 height 21
click at [717, 454] on div at bounding box center [720, 453] width 13 height 13
click at [981, 24] on button "Test Data" at bounding box center [986, 18] width 25 height 25
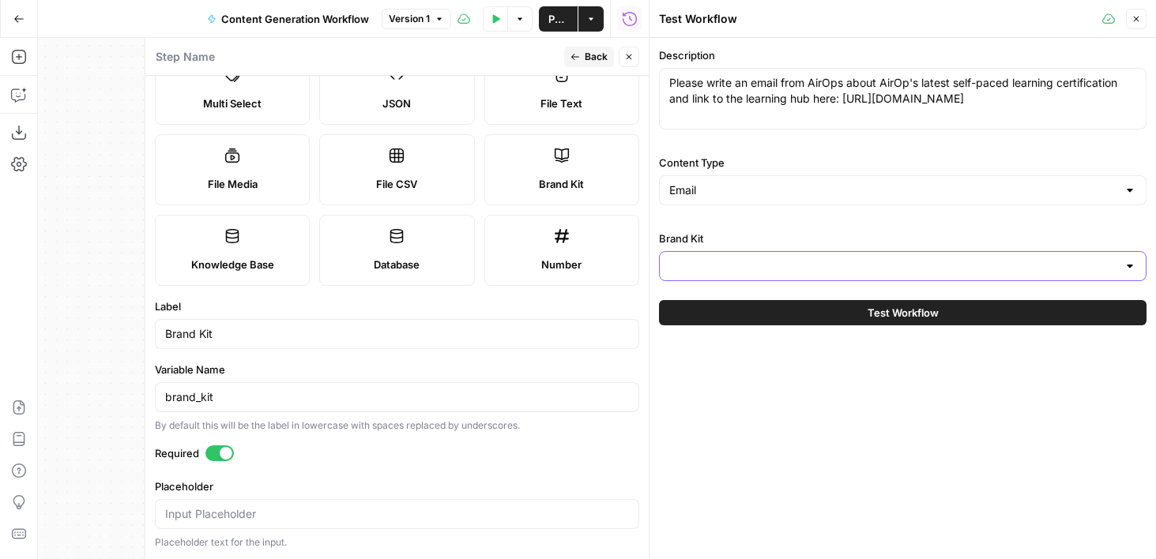
click at [741, 272] on input "Brand Kit" at bounding box center [893, 266] width 448 height 16
click at [735, 227] on div "Description Please write an email from AirOps about AirOp's latest self-paced l…" at bounding box center [902, 164] width 487 height 234
click at [629, 52] on icon "button" at bounding box center [628, 56] width 9 height 9
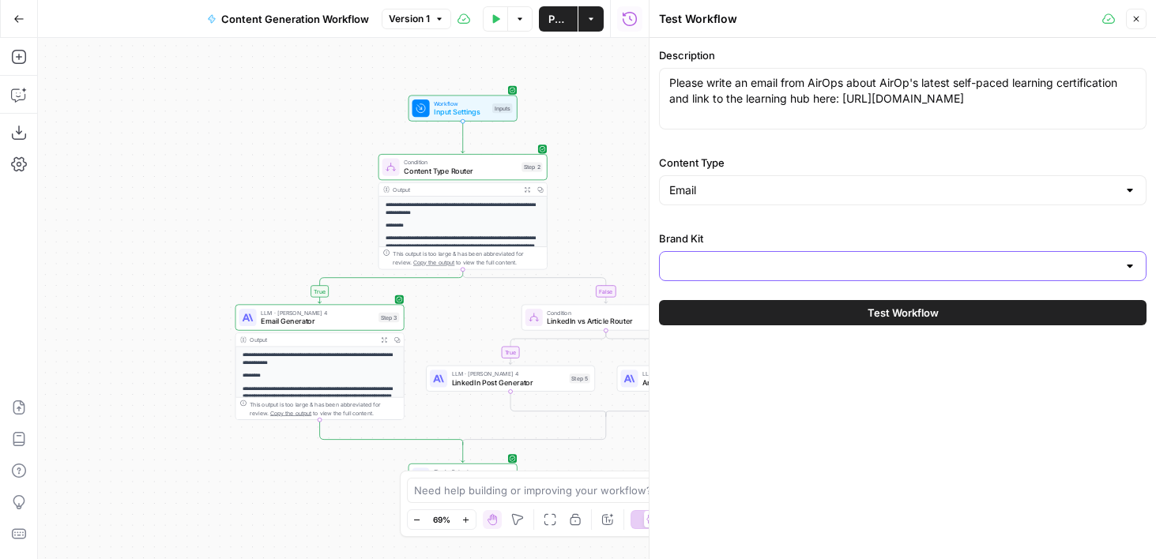
click at [715, 262] on input "Brand Kit" at bounding box center [893, 266] width 448 height 16
drag, startPoint x: 514, startPoint y: 55, endPoint x: 487, endPoint y: 81, distance: 37.4
click at [487, 81] on div "**********" at bounding box center [343, 298] width 611 height 521
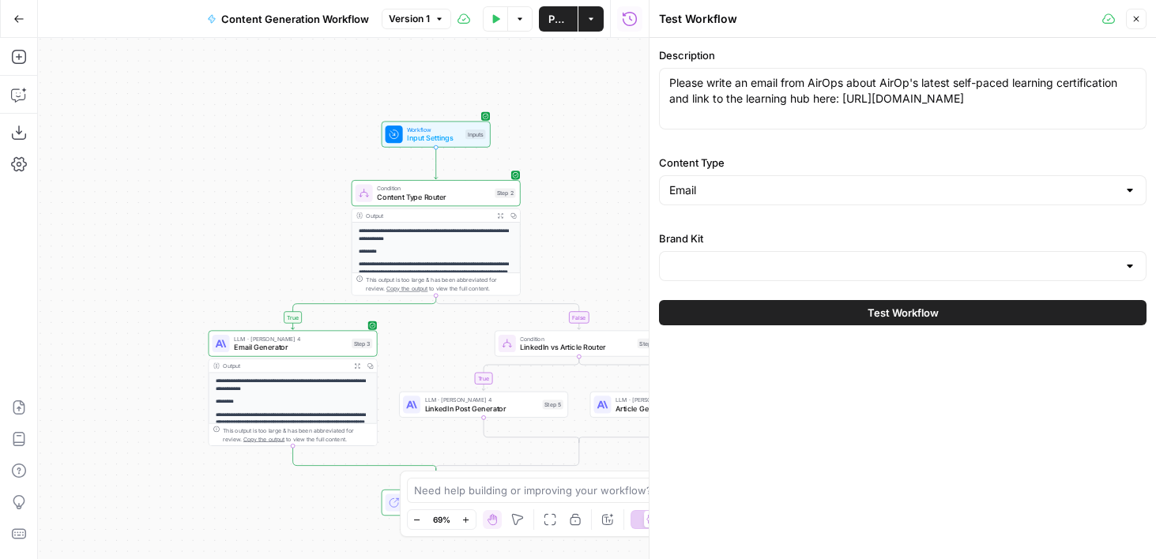
click at [1138, 22] on icon "button" at bounding box center [1135, 18] width 9 height 9
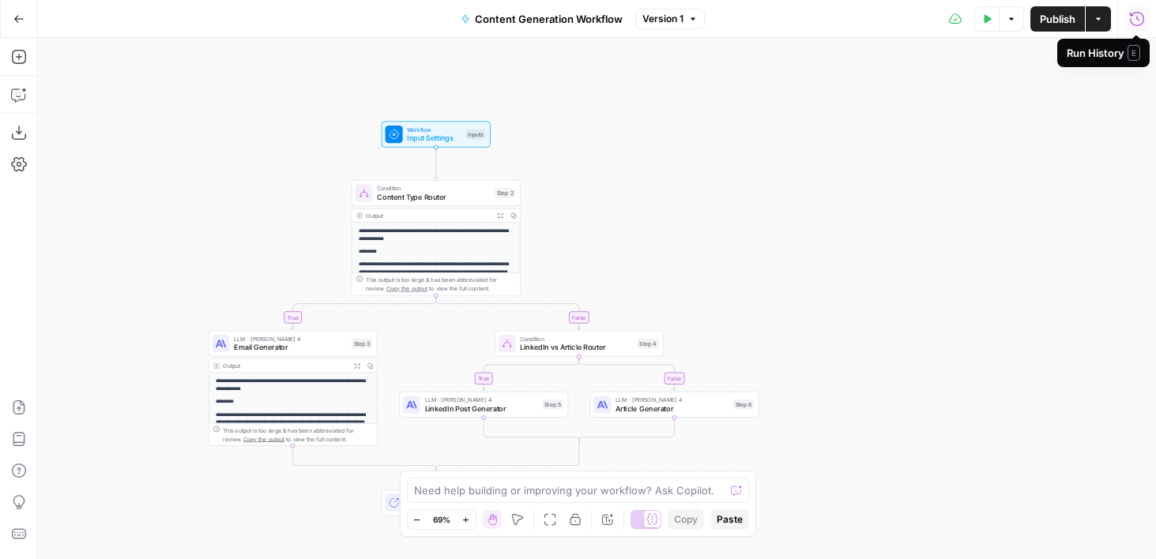
click at [458, 141] on span "Input Settings" at bounding box center [434, 138] width 54 height 11
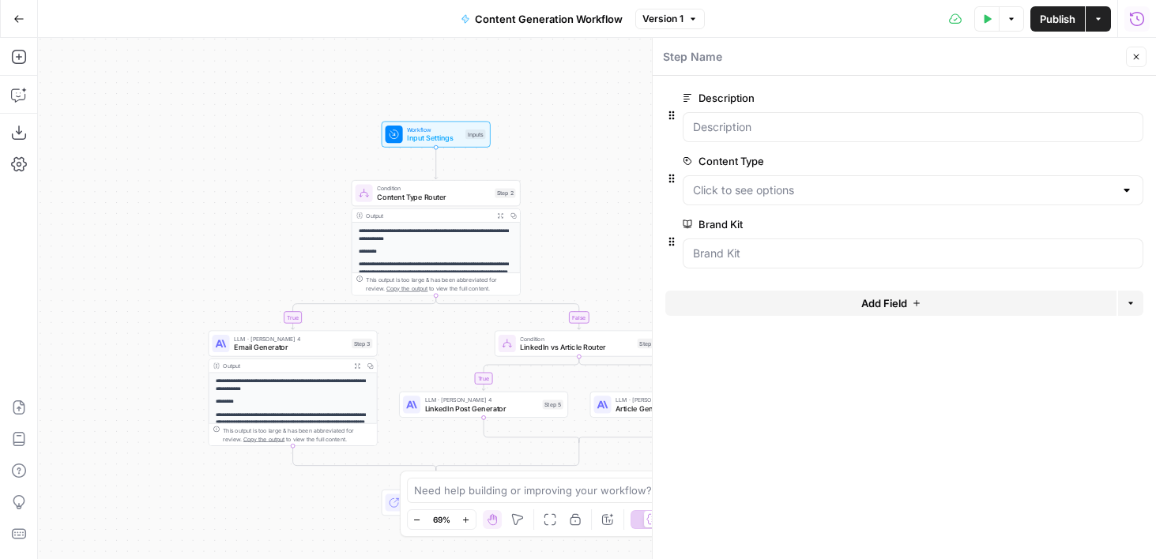
click at [1133, 229] on button "Delete group" at bounding box center [1133, 224] width 19 height 19
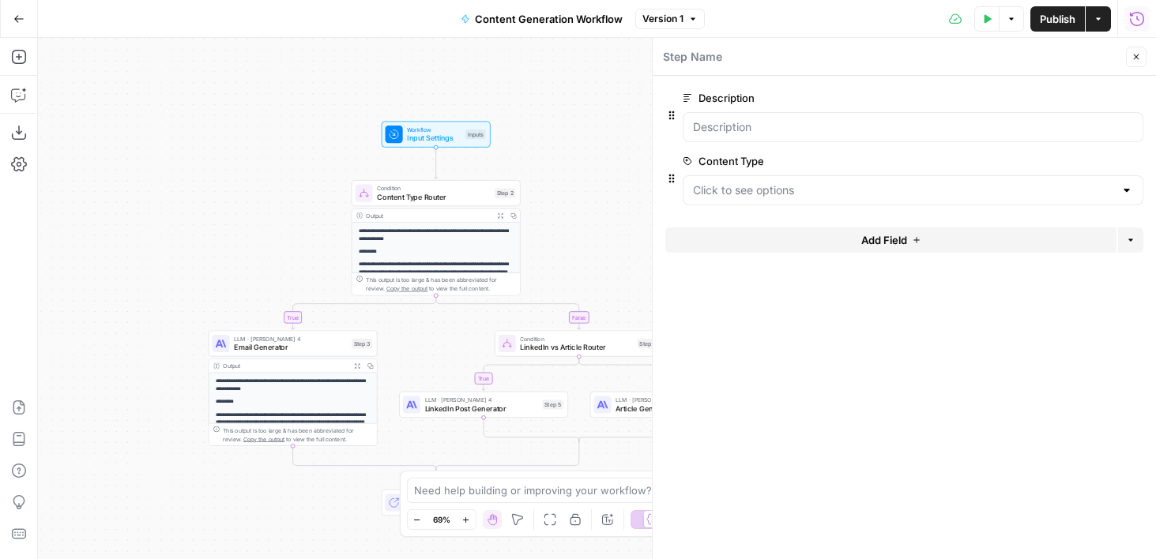
click at [1132, 51] on button "Close" at bounding box center [1135, 57] width 21 height 21
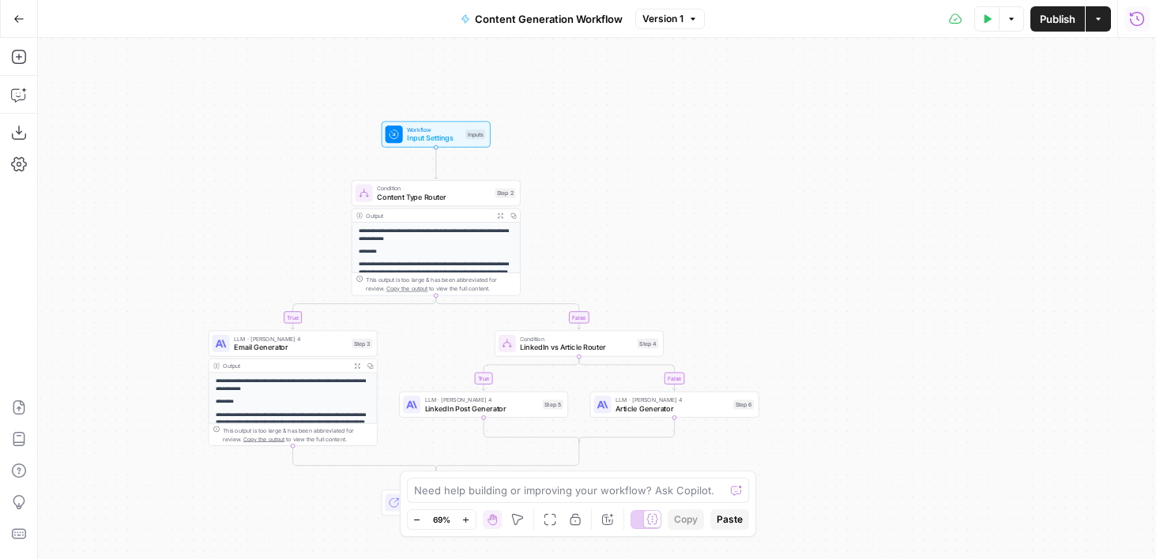
click at [407, 127] on span "Workflow" at bounding box center [434, 129] width 54 height 9
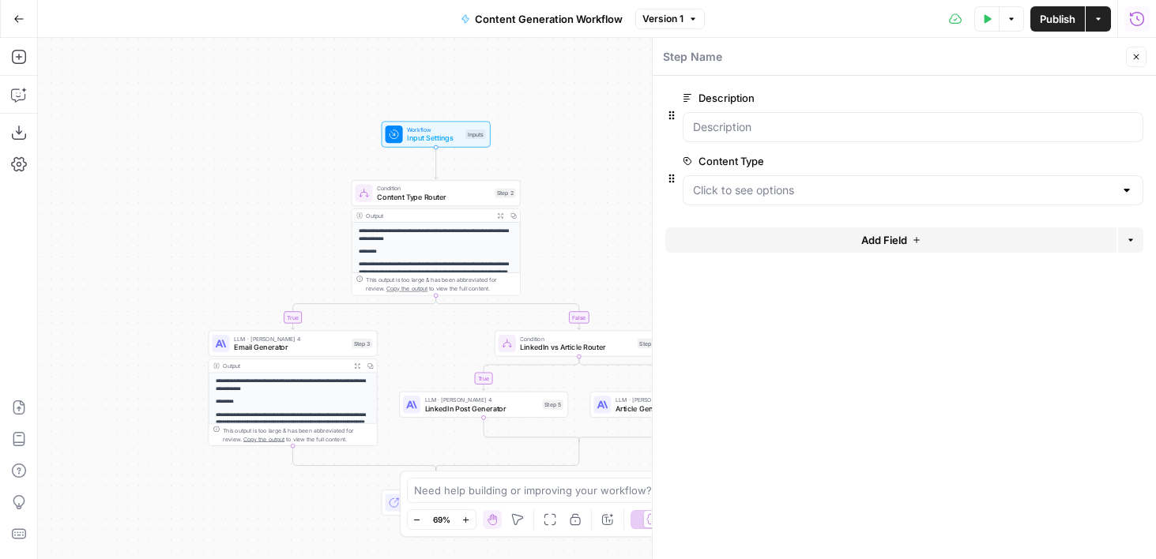
click at [673, 54] on textarea at bounding box center [692, 57] width 59 height 16
click at [1141, 51] on button "Close" at bounding box center [1135, 57] width 21 height 21
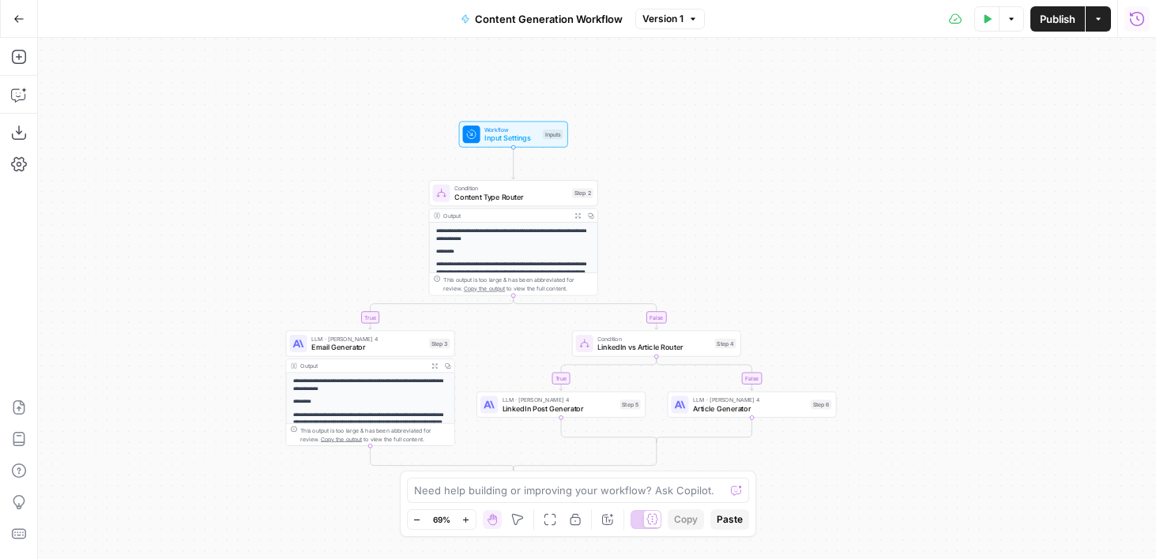
drag, startPoint x: 526, startPoint y: 145, endPoint x: 614, endPoint y: 145, distance: 87.7
click at [614, 145] on div "**********" at bounding box center [597, 298] width 1118 height 521
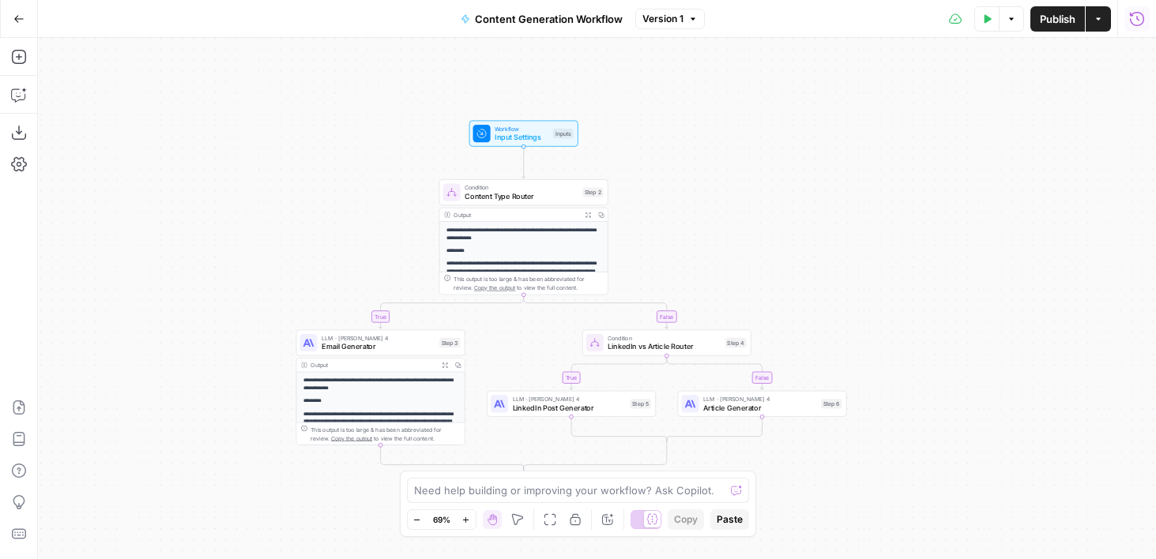
click at [561, 139] on div "Workflow Input Settings Inputs Test Step" at bounding box center [523, 133] width 100 height 18
click at [513, 135] on span "Input Settings" at bounding box center [521, 137] width 54 height 11
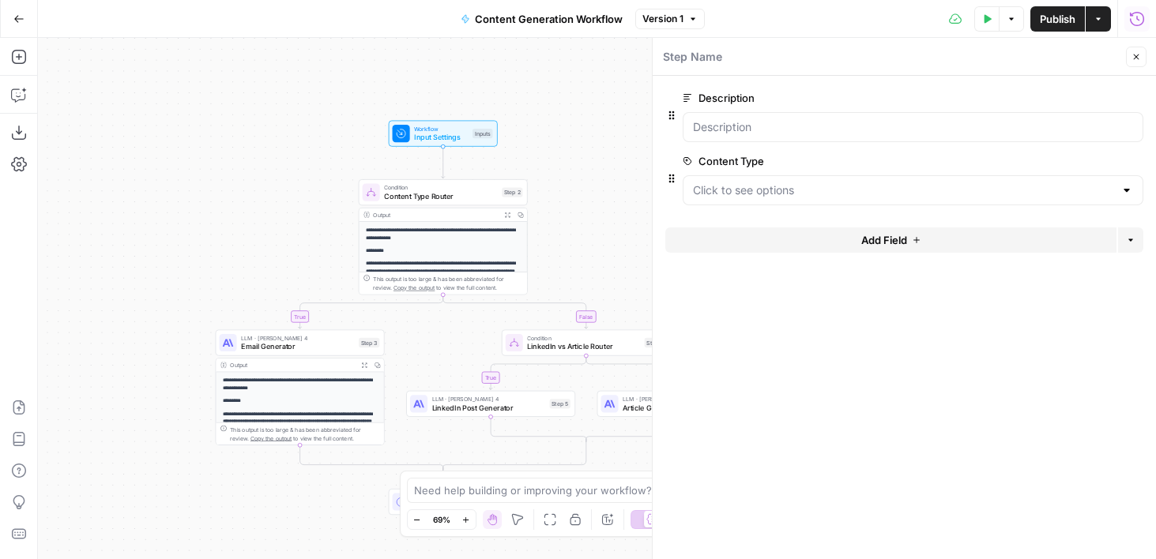
drag, startPoint x: 339, startPoint y: 176, endPoint x: 257, endPoint y: 176, distance: 82.1
click at [257, 176] on div "**********" at bounding box center [597, 298] width 1118 height 521
click at [907, 235] on button "Add Field" at bounding box center [890, 239] width 451 height 25
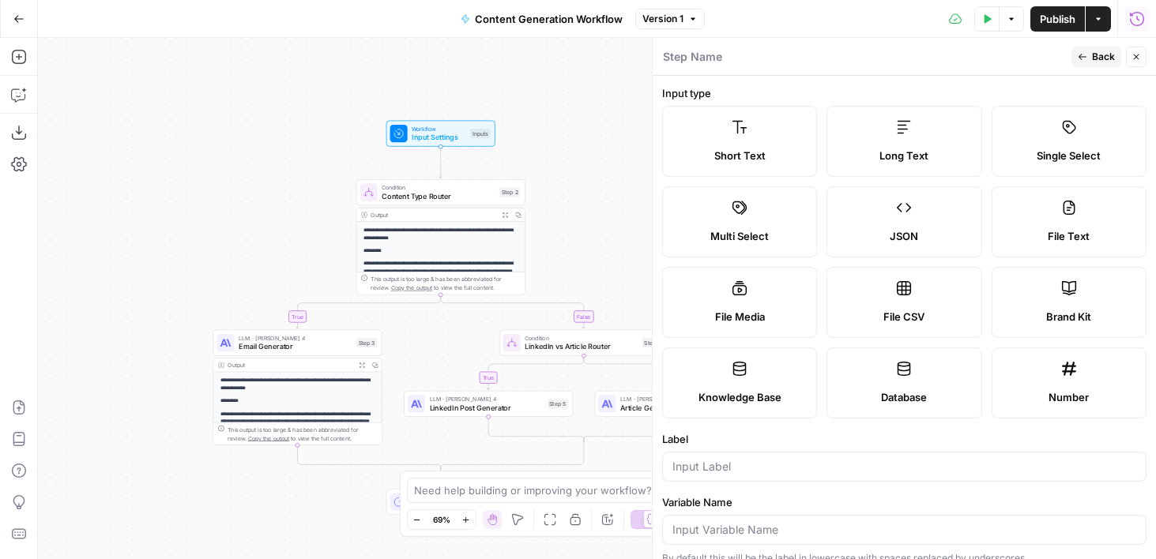
click at [1047, 296] on label "Brand Kit" at bounding box center [1068, 302] width 155 height 71
type input "Brand Kit"
type input "brand_kit"
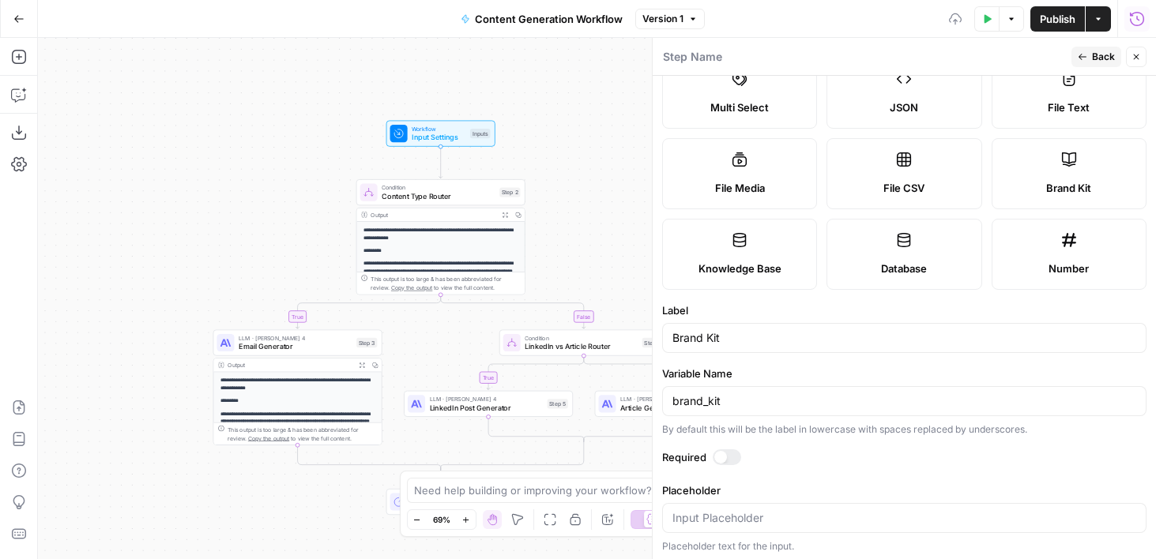
scroll to position [127, 0]
click at [723, 460] on div at bounding box center [720, 459] width 13 height 13
click at [983, 23] on icon "button" at bounding box center [986, 18] width 9 height 9
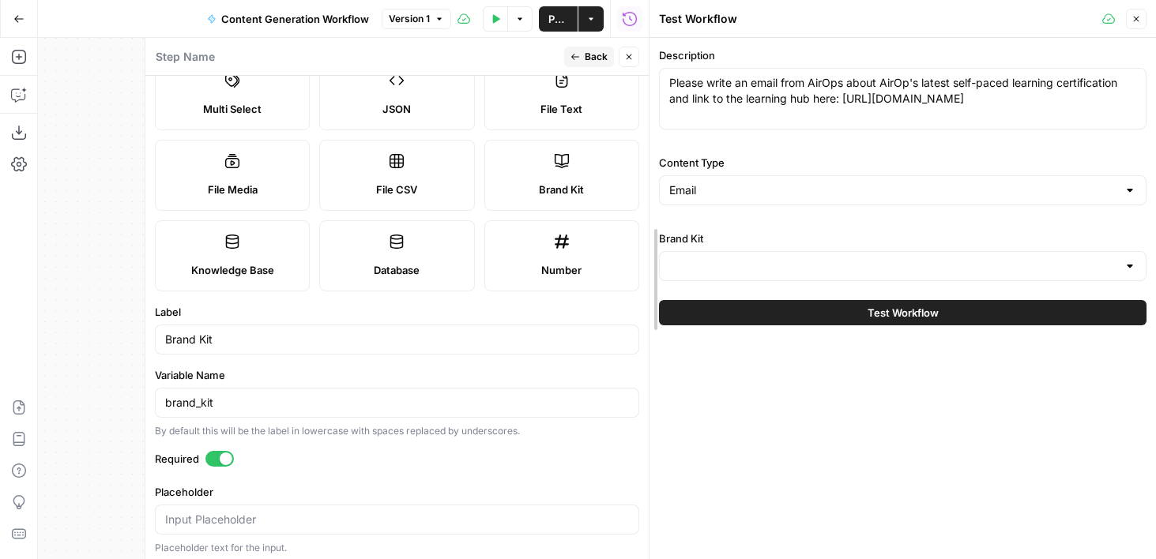
drag, startPoint x: 649, startPoint y: 242, endPoint x: 712, endPoint y: 242, distance: 63.2
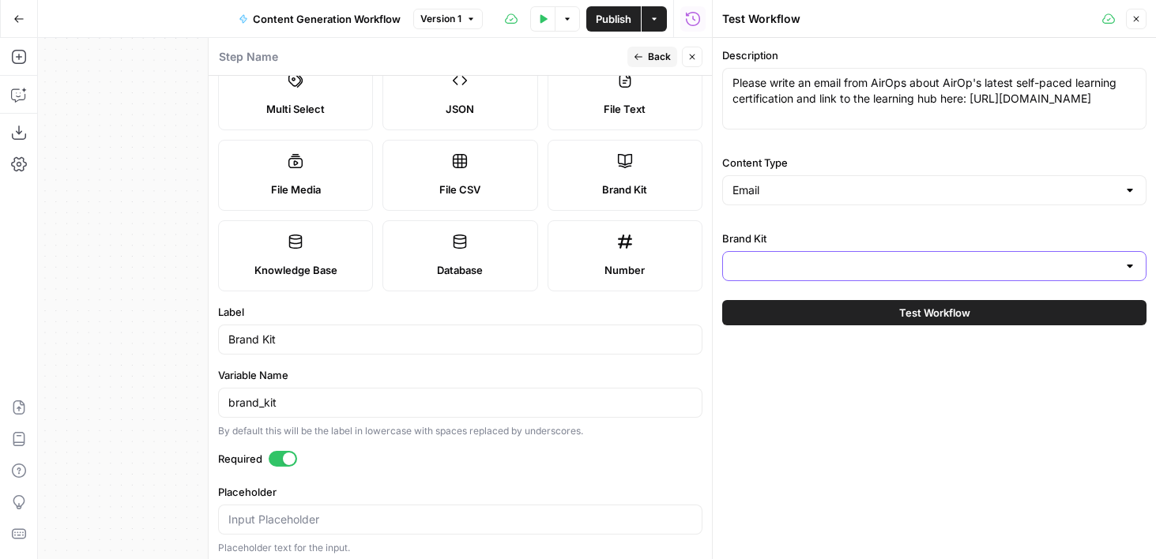
click at [853, 269] on input "Brand Kit" at bounding box center [924, 266] width 385 height 16
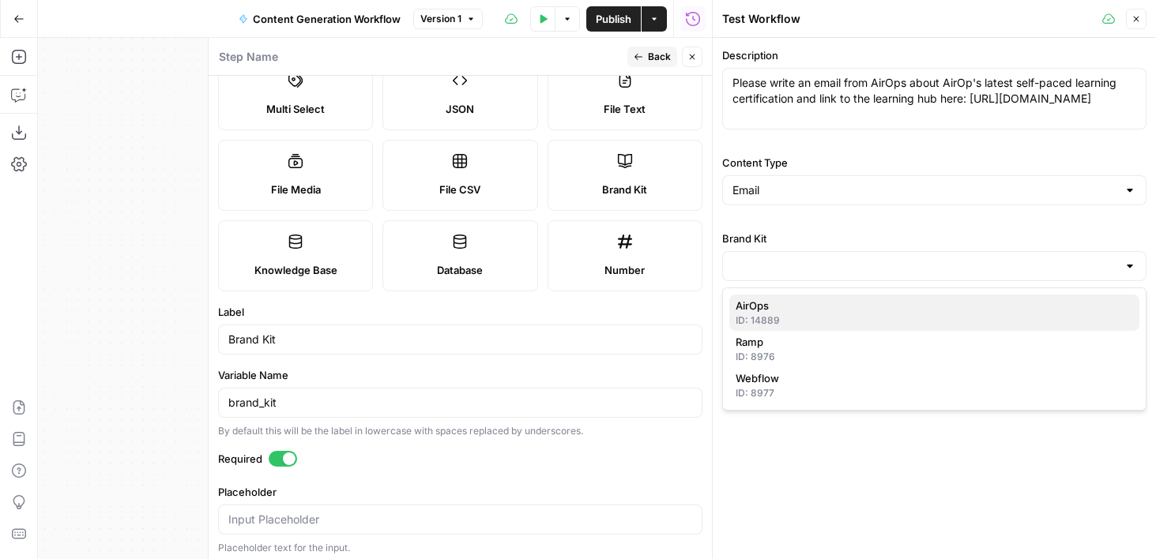
click at [801, 317] on div "ID: 14889" at bounding box center [933, 321] width 397 height 14
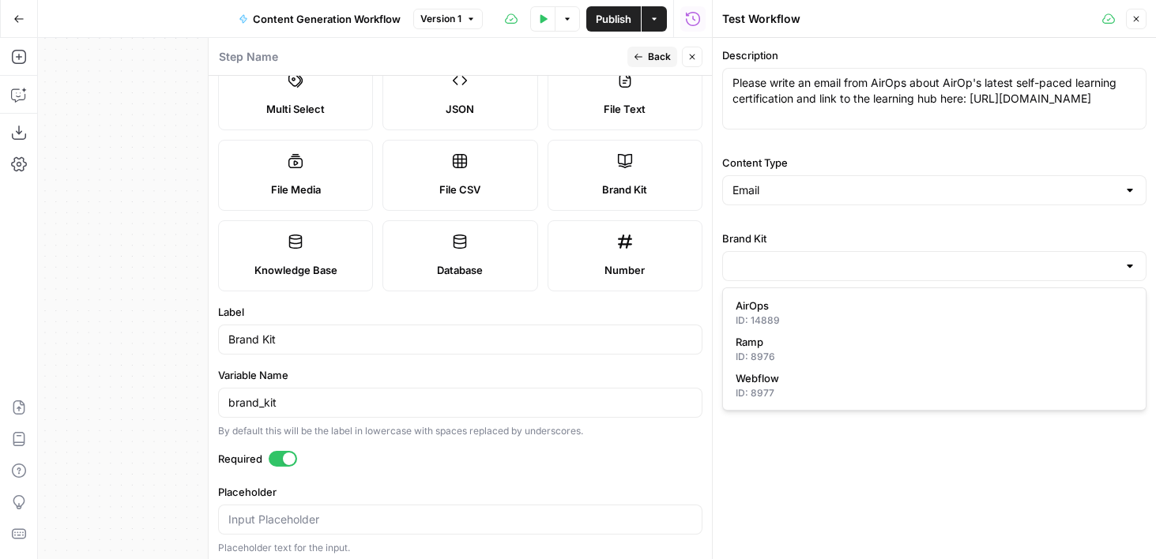
type input "AirOps"
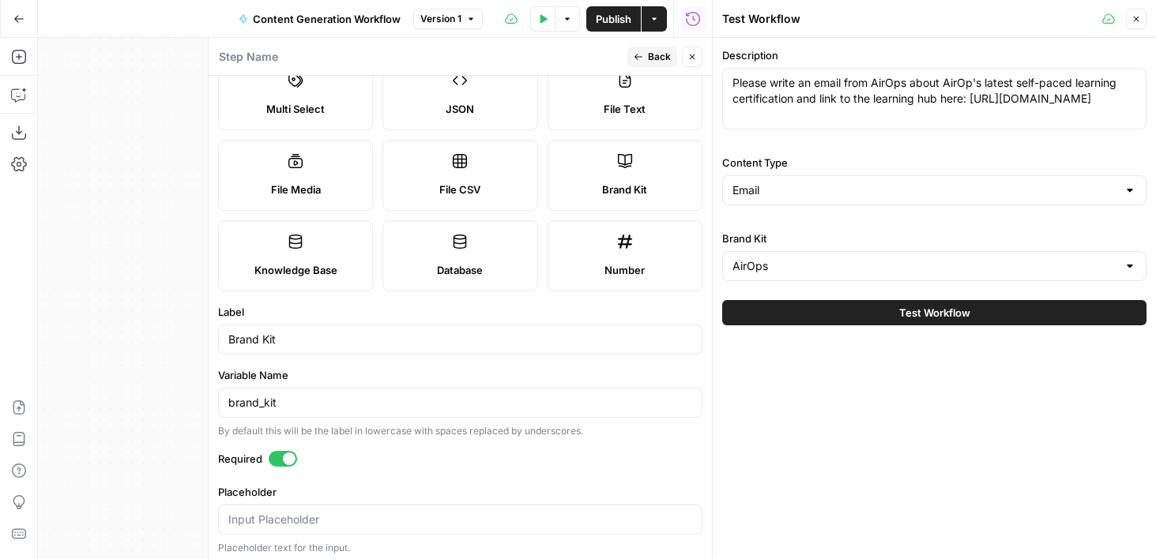
click at [696, 57] on span "Close" at bounding box center [696, 57] width 1 height 1
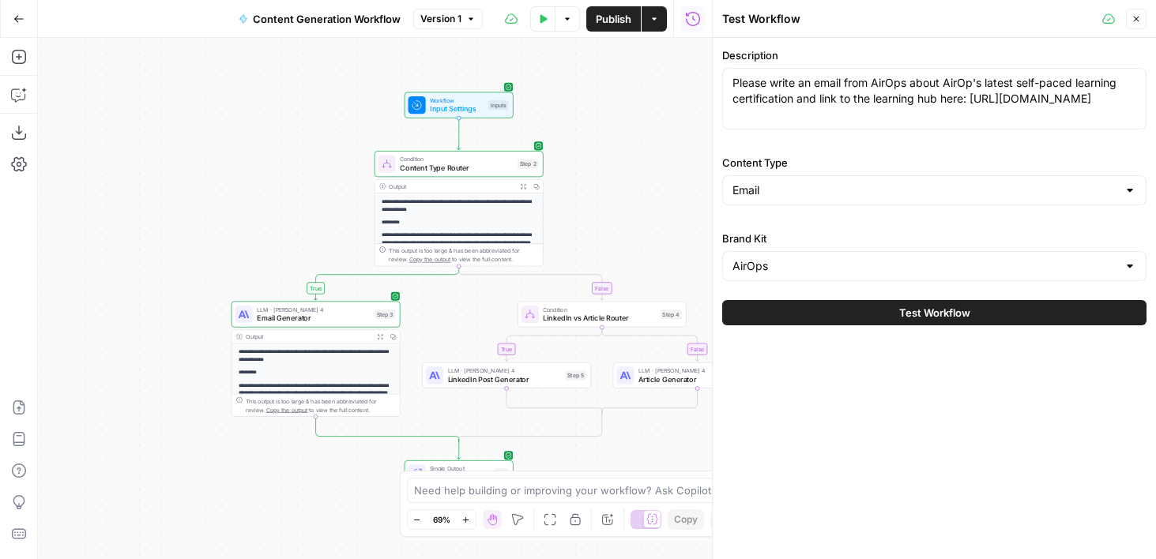
drag, startPoint x: 258, startPoint y: 216, endPoint x: 276, endPoint y: 188, distance: 33.7
click at [276, 188] on div "**********" at bounding box center [375, 298] width 674 height 521
click at [246, 314] on icon at bounding box center [247, 313] width 5 height 7
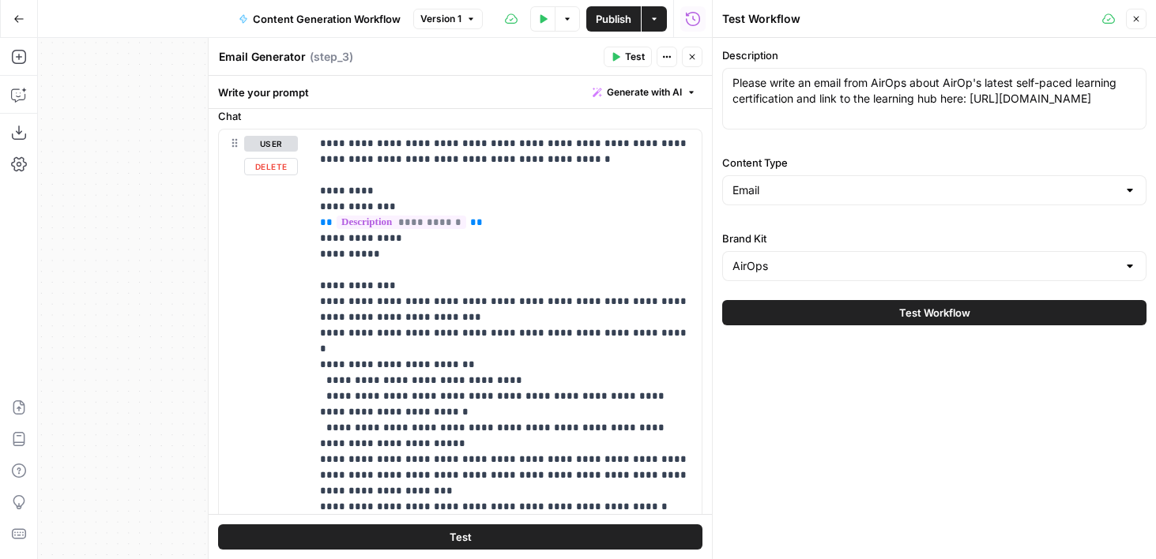
scroll to position [169, 0]
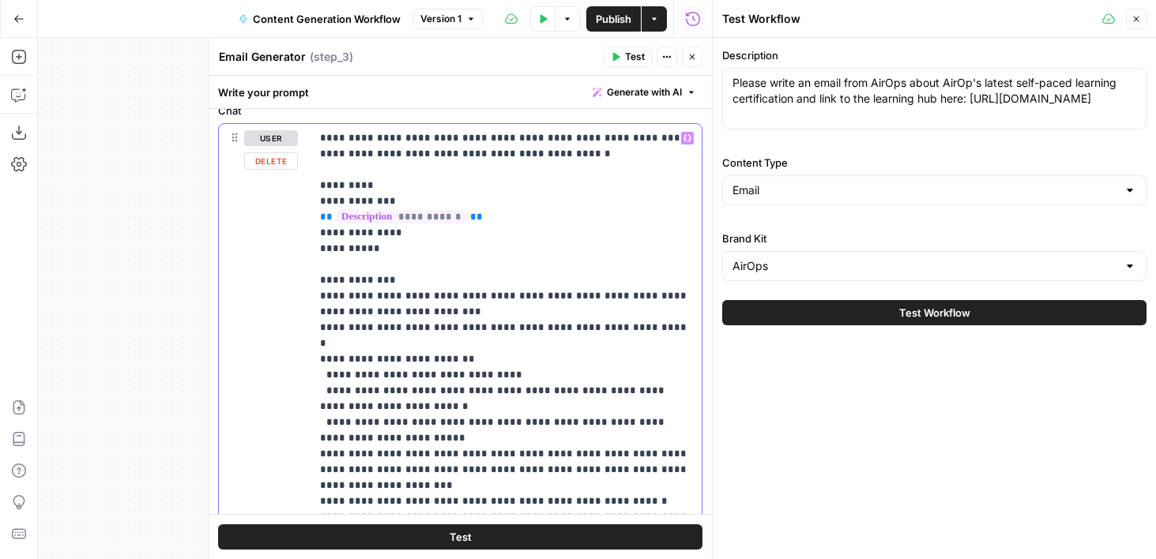
click at [418, 257] on p "**********" at bounding box center [506, 398] width 372 height 537
click at [416, 236] on p "**********" at bounding box center [506, 398] width 372 height 537
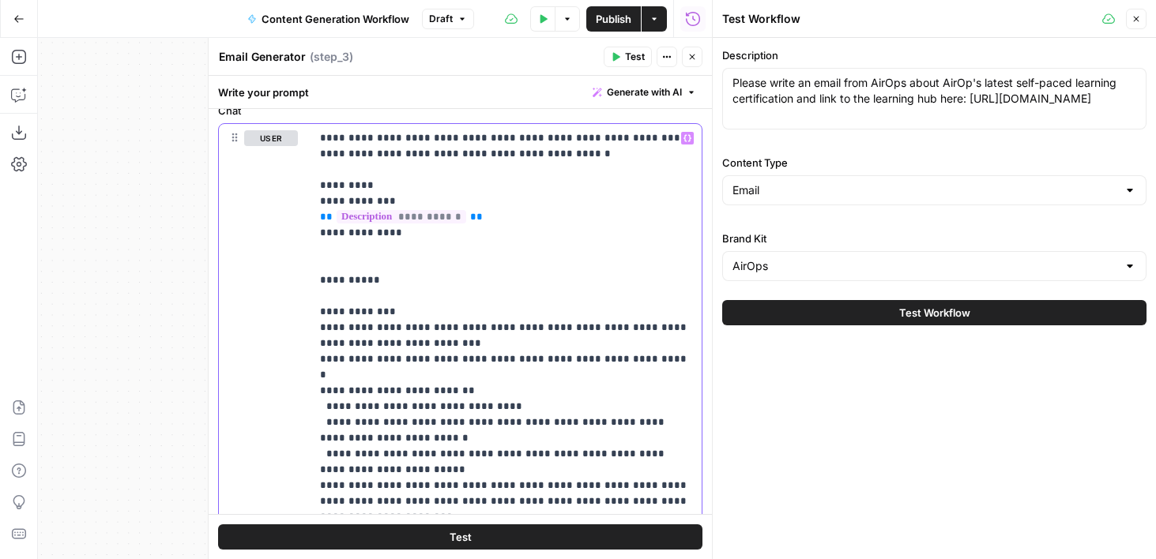
click at [685, 134] on icon "button" at bounding box center [687, 138] width 8 height 8
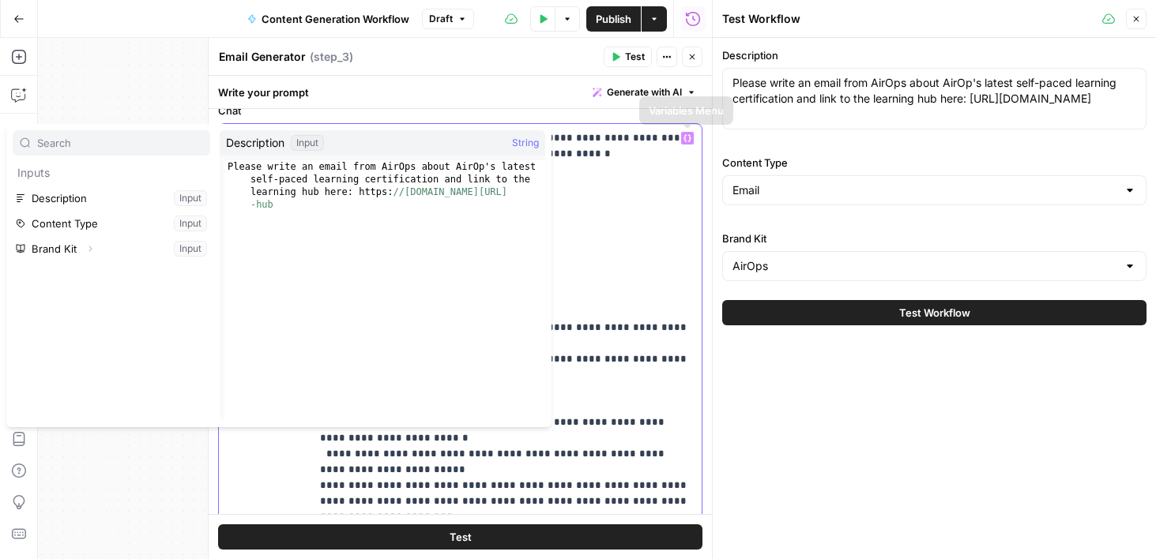
click at [602, 208] on p "**********" at bounding box center [506, 414] width 372 height 569
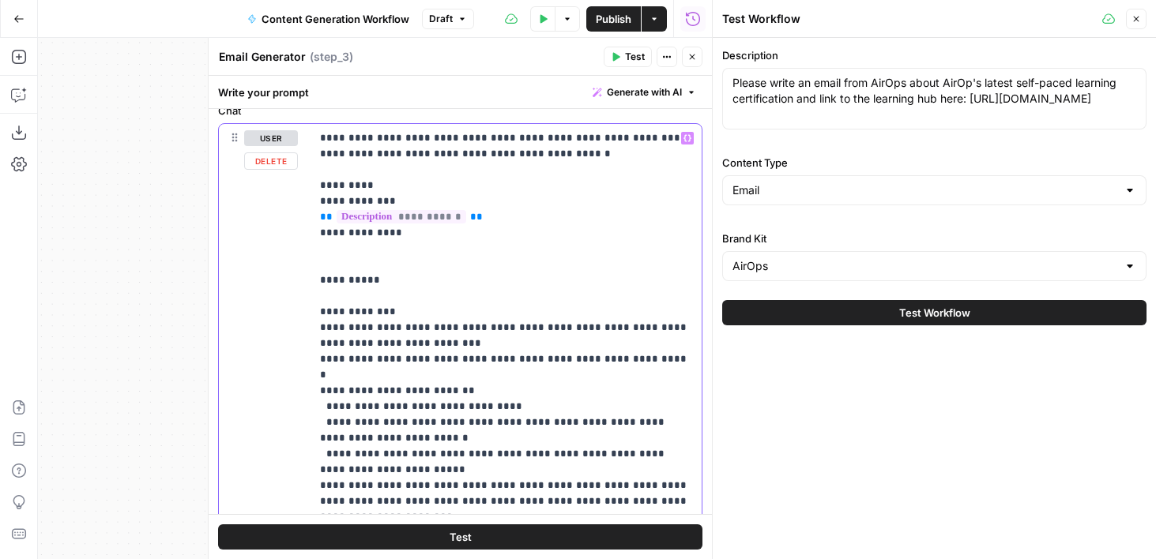
click at [483, 255] on p "**********" at bounding box center [506, 414] width 372 height 569
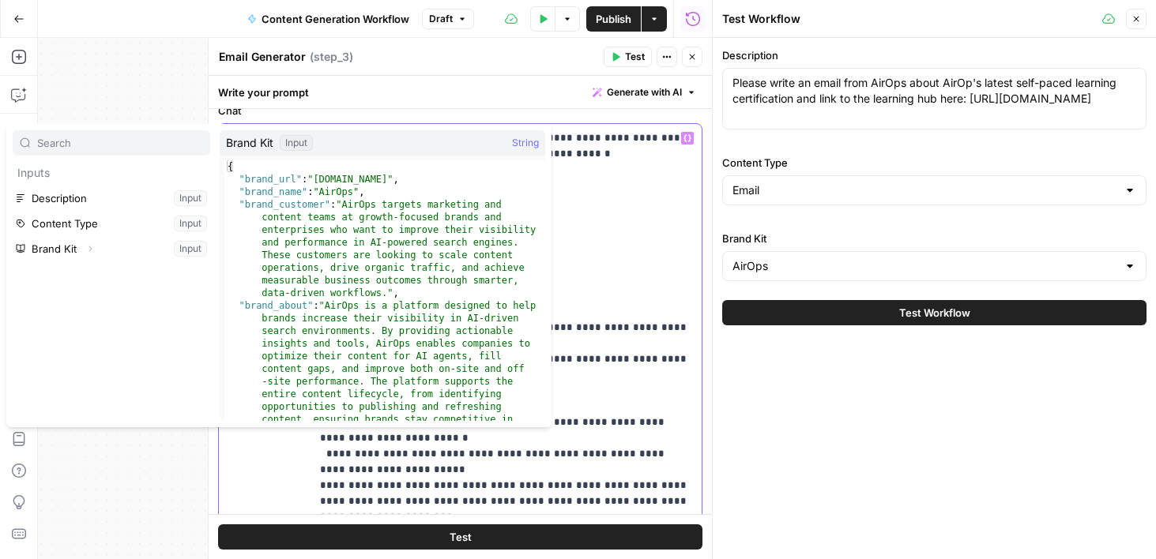
click at [636, 240] on p "**********" at bounding box center [506, 414] width 372 height 569
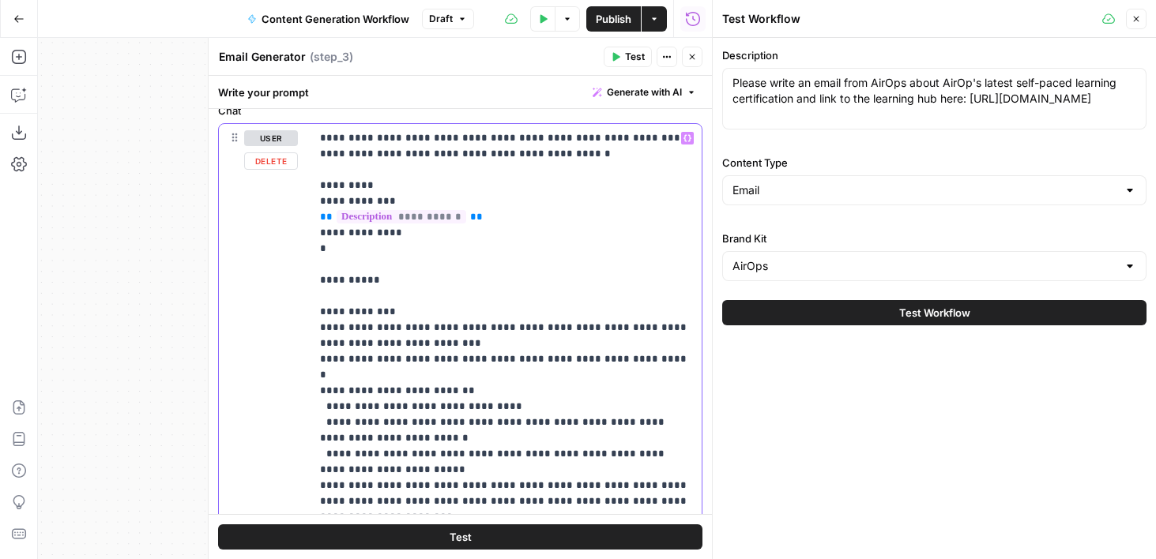
click at [364, 250] on p "**********" at bounding box center [506, 414] width 372 height 569
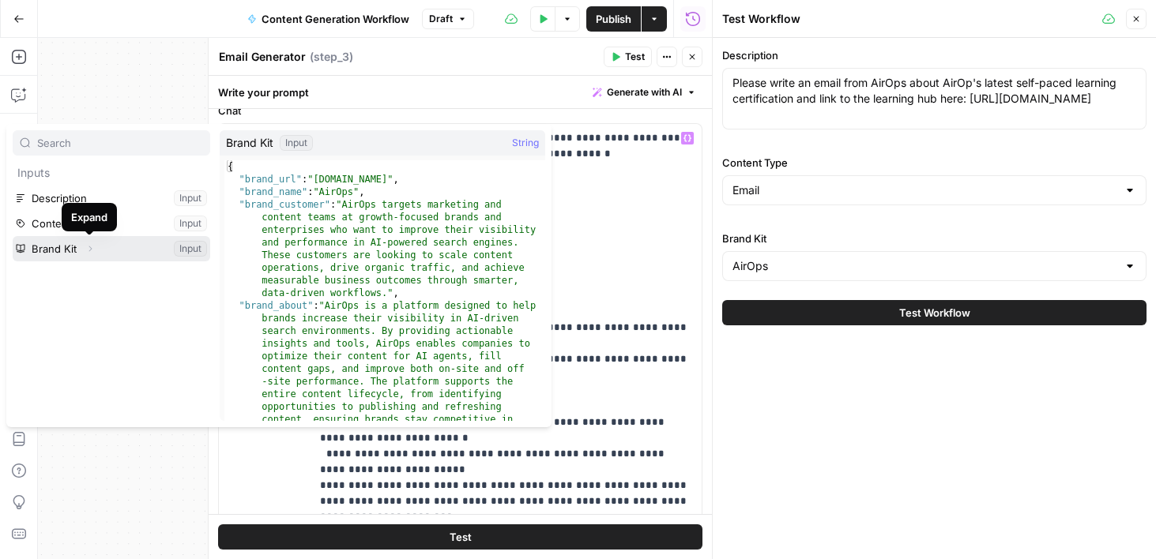
click at [88, 250] on icon "button" at bounding box center [89, 248] width 9 height 9
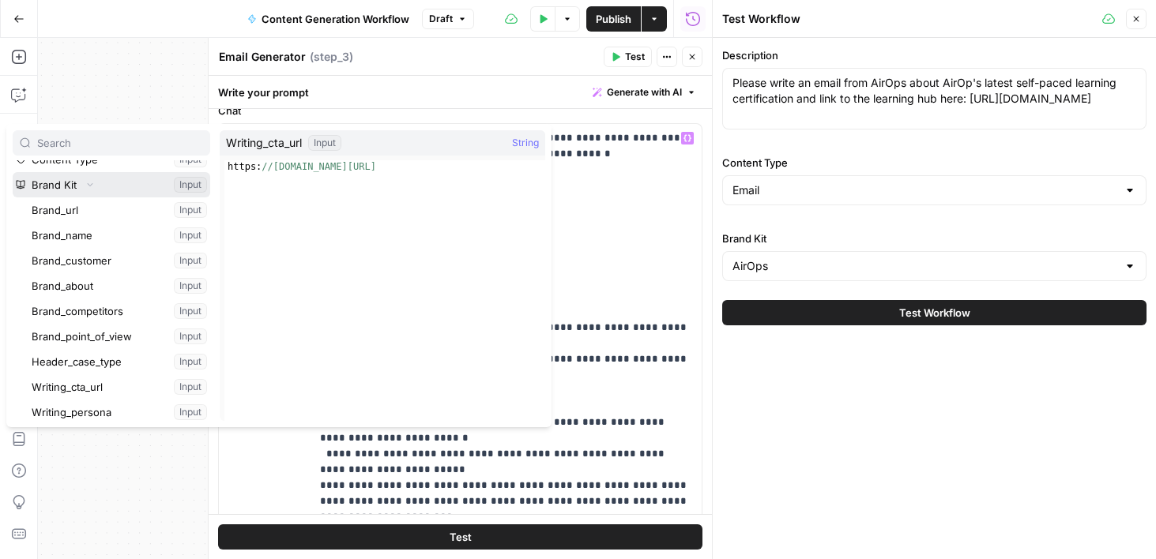
scroll to position [55, 0]
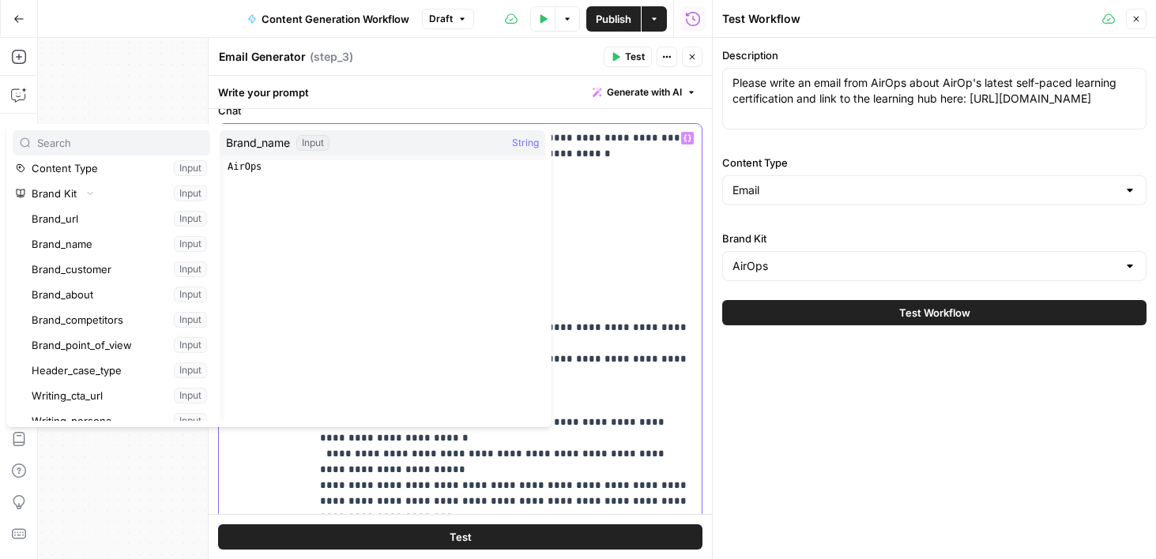
click at [607, 269] on p "**********" at bounding box center [506, 414] width 372 height 569
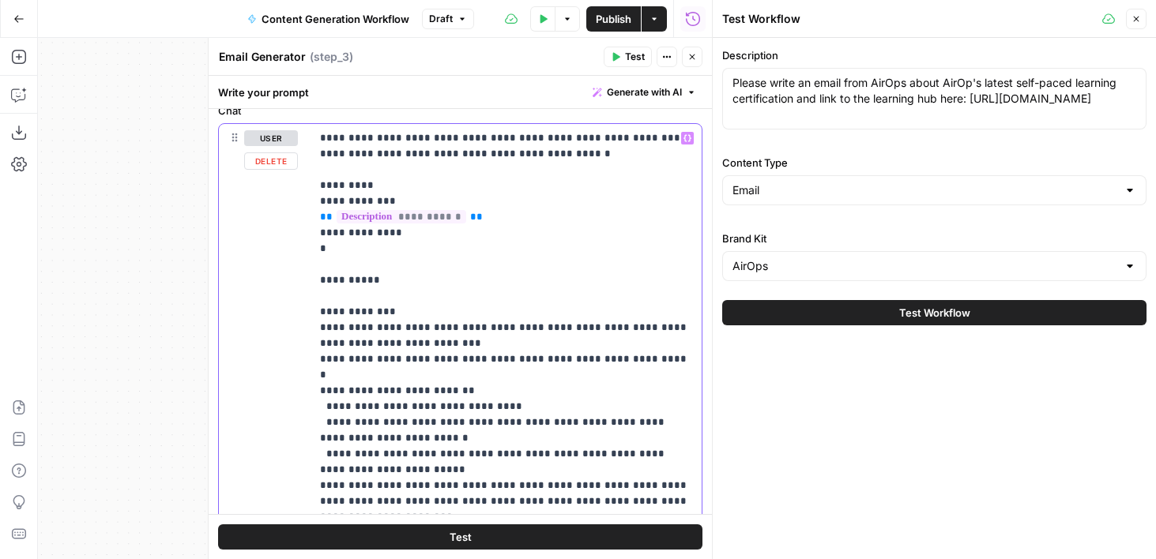
click at [325, 247] on p "**********" at bounding box center [506, 414] width 372 height 569
click at [337, 247] on p "**********" at bounding box center [506, 414] width 372 height 569
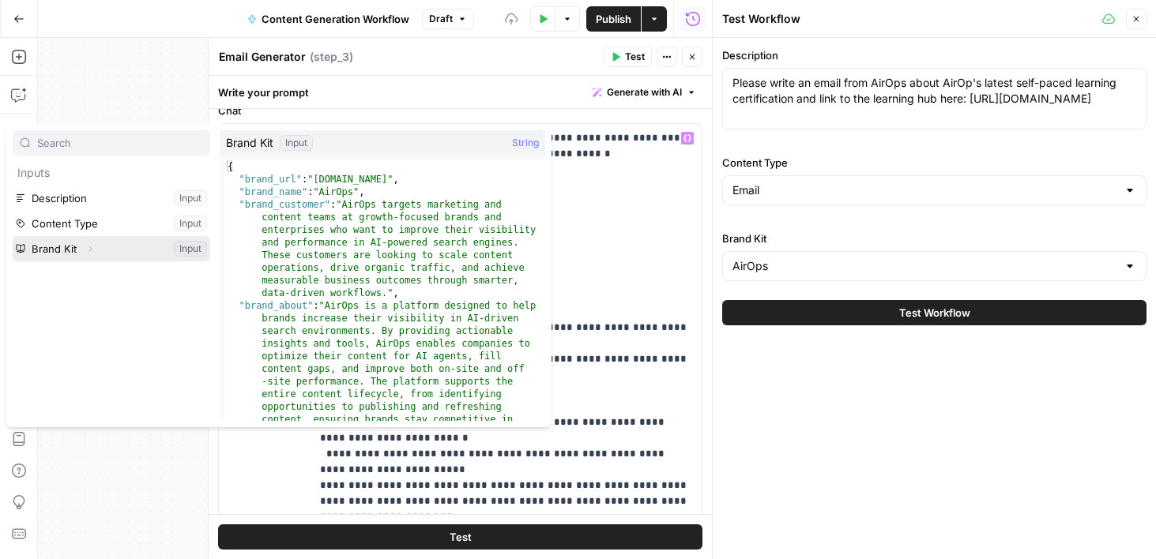
click at [94, 250] on button "Expand" at bounding box center [90, 249] width 21 height 21
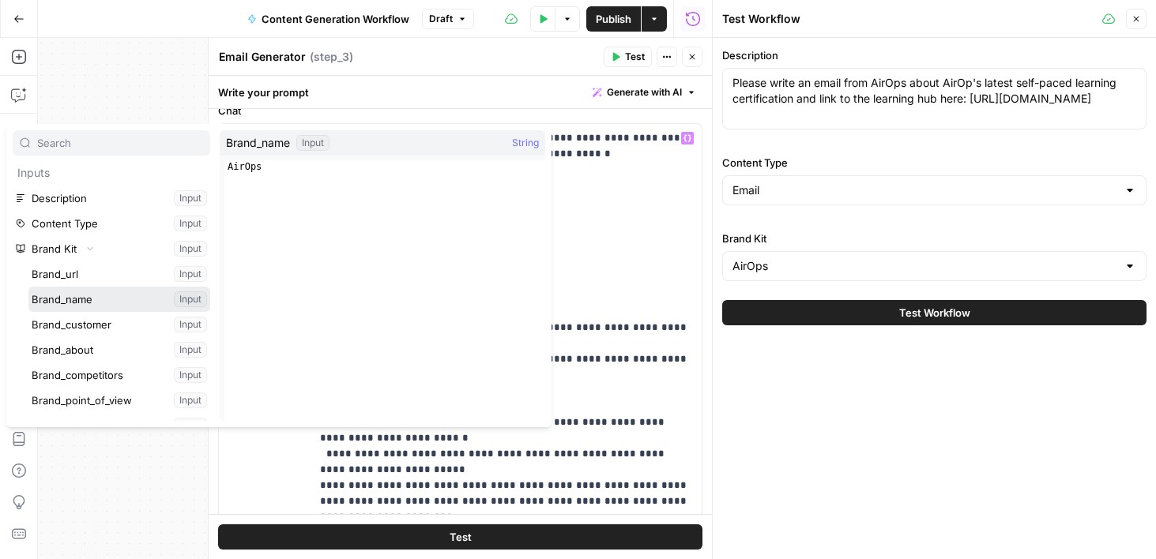
click at [68, 301] on button "Select variable Brand_name" at bounding box center [119, 299] width 182 height 25
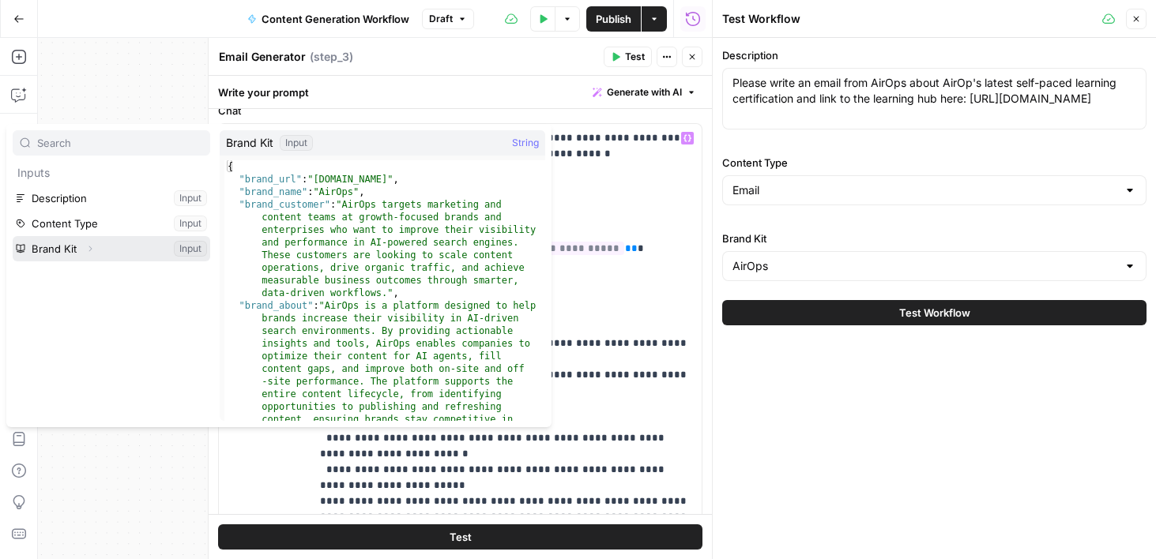
click at [98, 249] on button "Expand" at bounding box center [90, 249] width 21 height 21
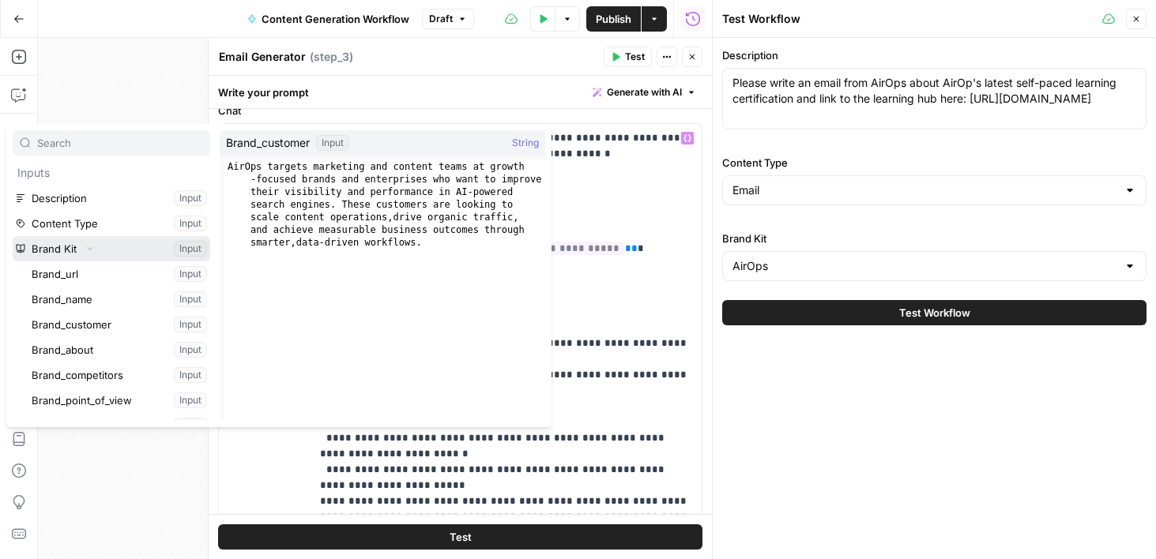
scroll to position [25, 0]
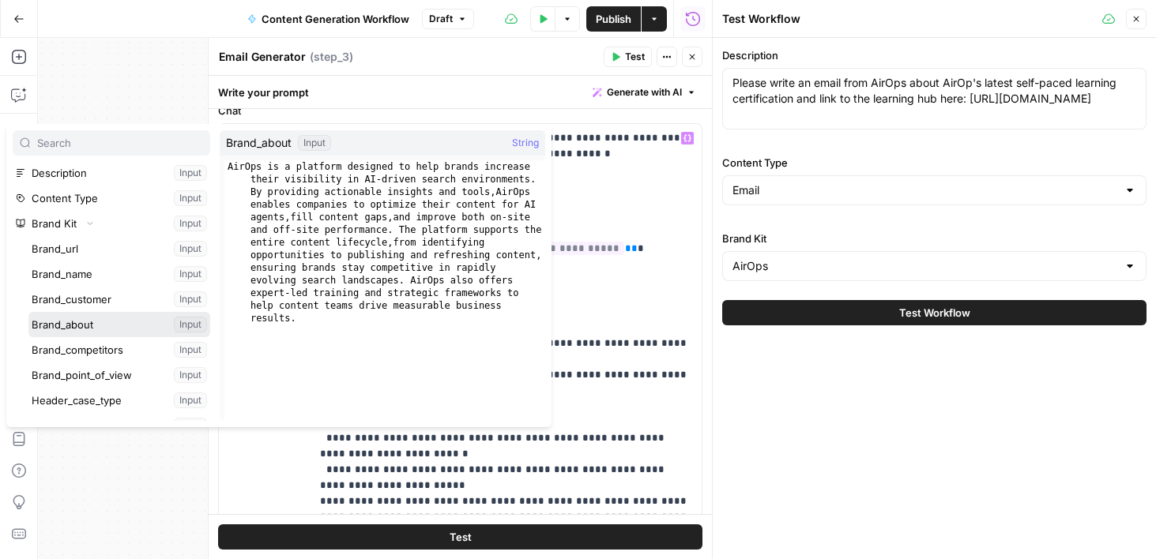
click at [80, 324] on button "Select variable Brand_about" at bounding box center [119, 324] width 182 height 25
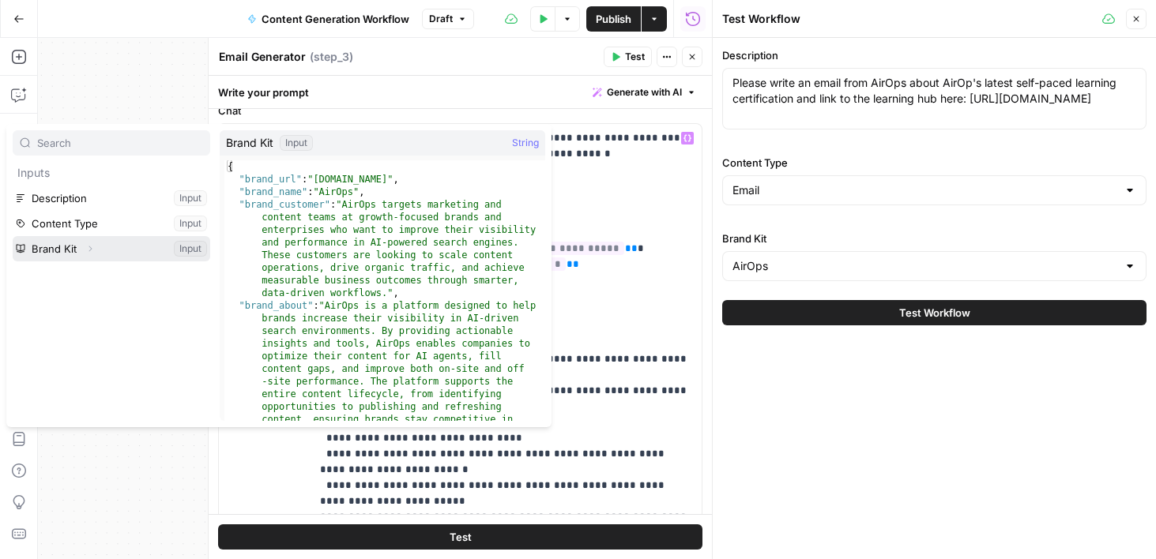
click at [87, 251] on icon "button" at bounding box center [89, 248] width 9 height 9
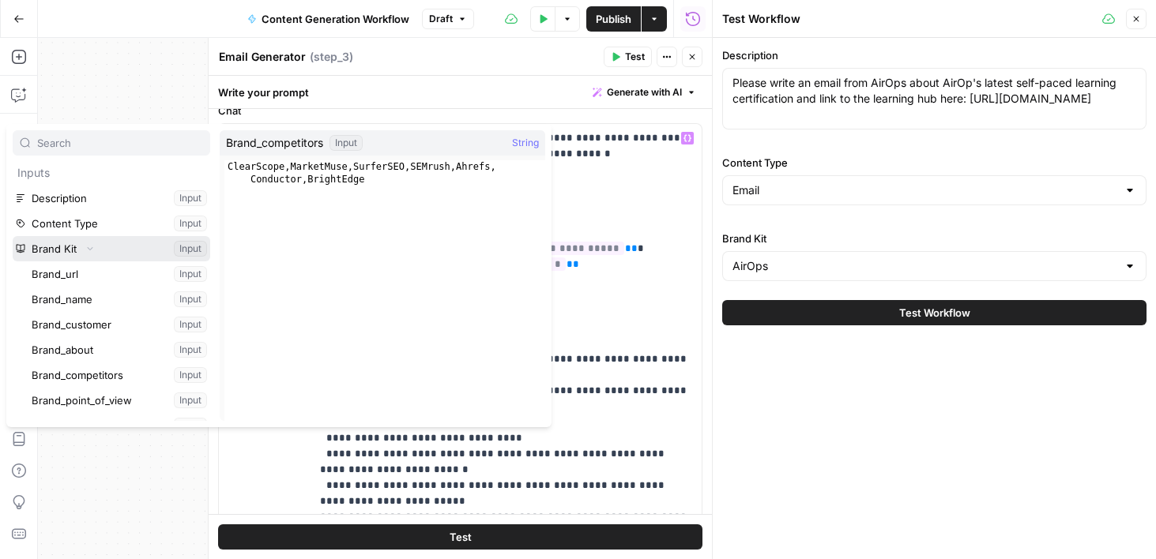
scroll to position [12, 0]
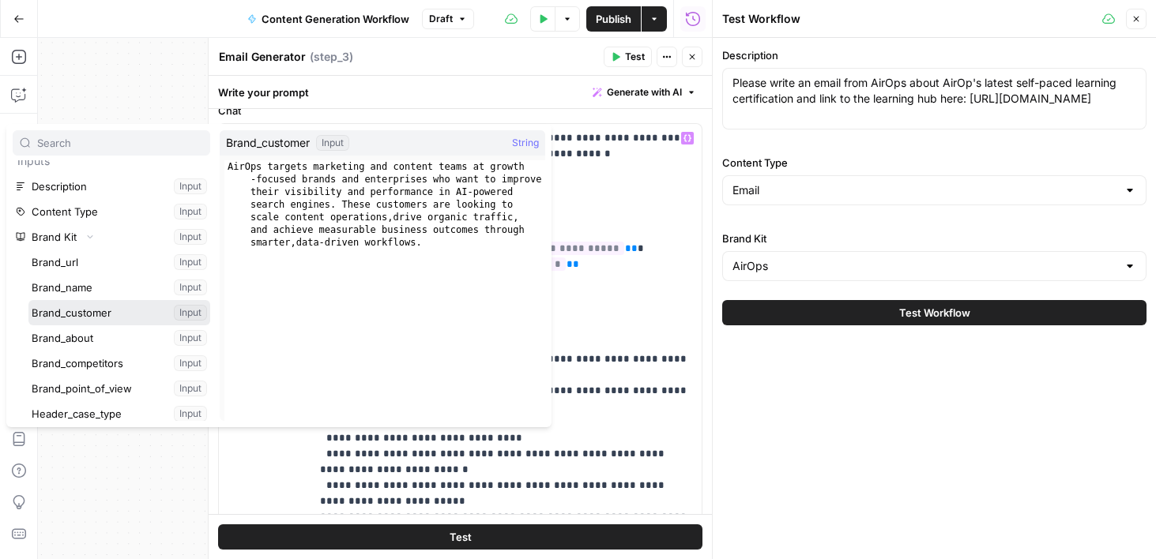
click at [72, 319] on button "Select variable Brand_customer" at bounding box center [119, 312] width 182 height 25
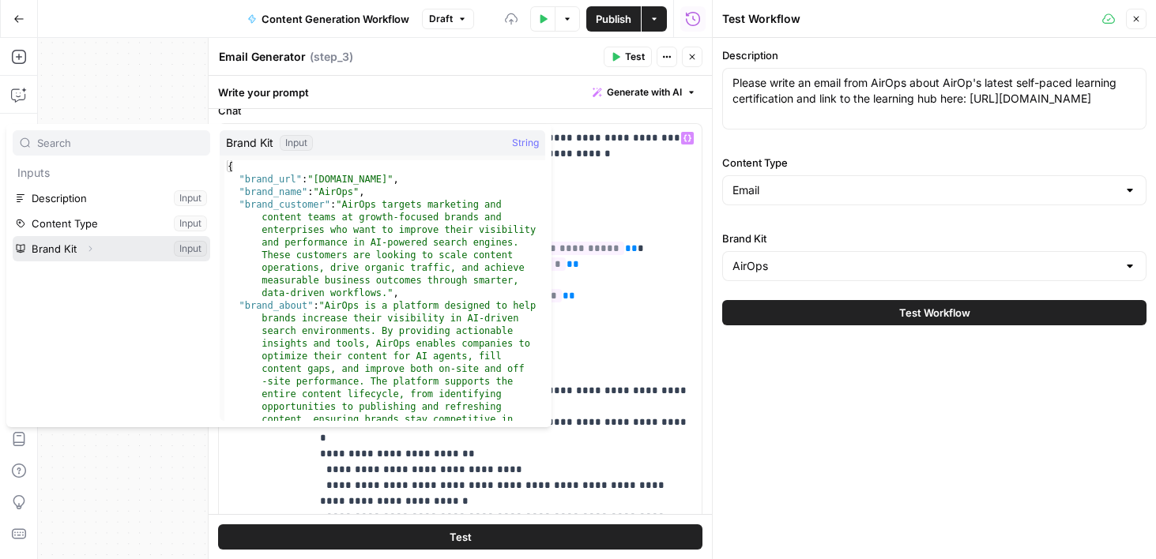
click at [90, 251] on icon "button" at bounding box center [89, 248] width 9 height 9
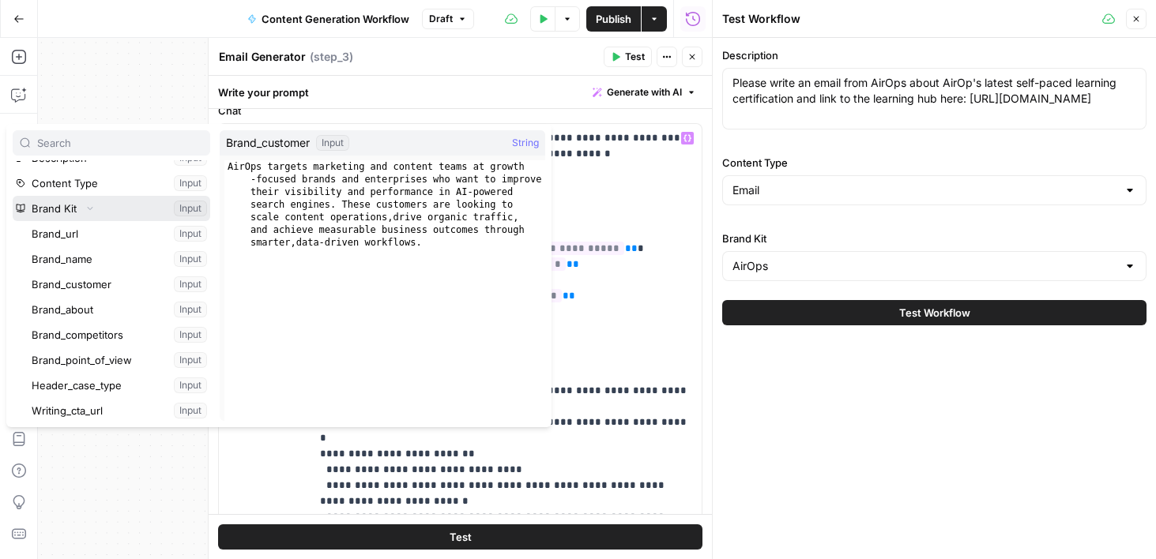
scroll to position [39, 0]
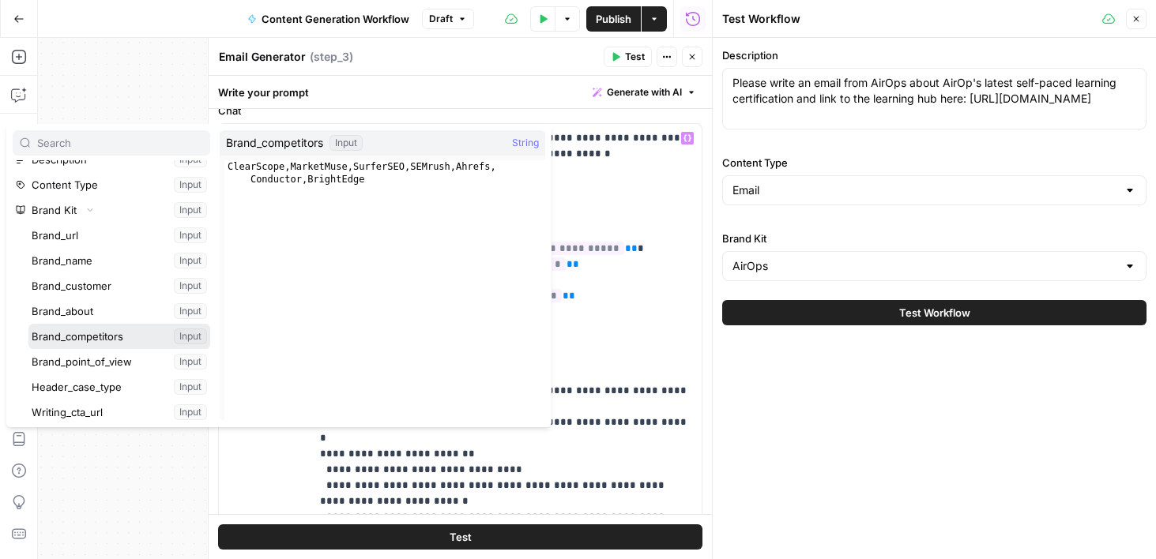
click at [92, 331] on button "Select variable Brand_competitors" at bounding box center [119, 336] width 182 height 25
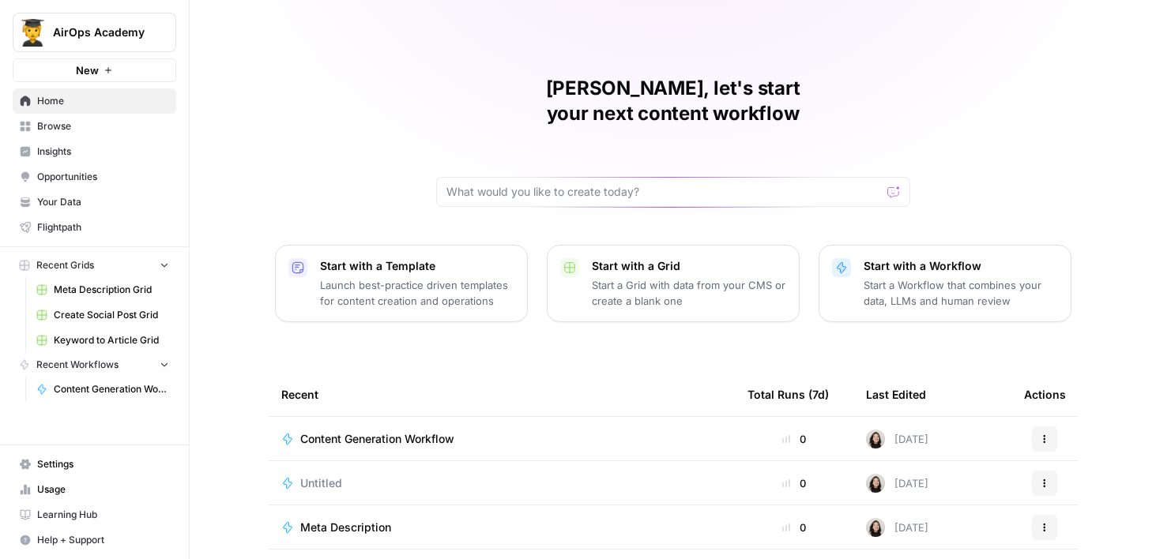
click at [85, 203] on span "Your Data" at bounding box center [103, 202] width 132 height 14
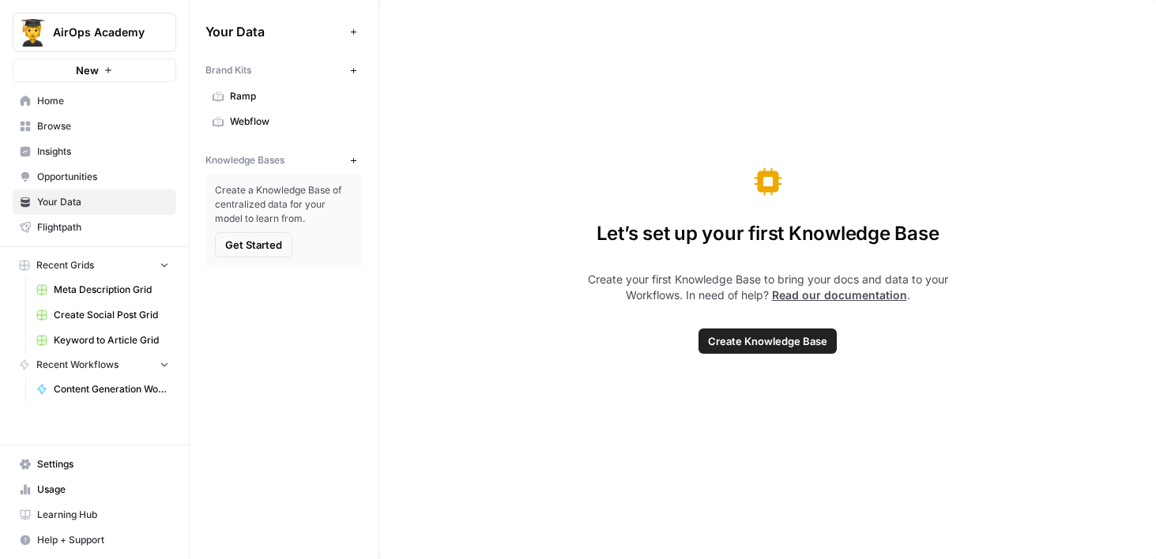
click at [349, 65] on button "New" at bounding box center [353, 70] width 19 height 19
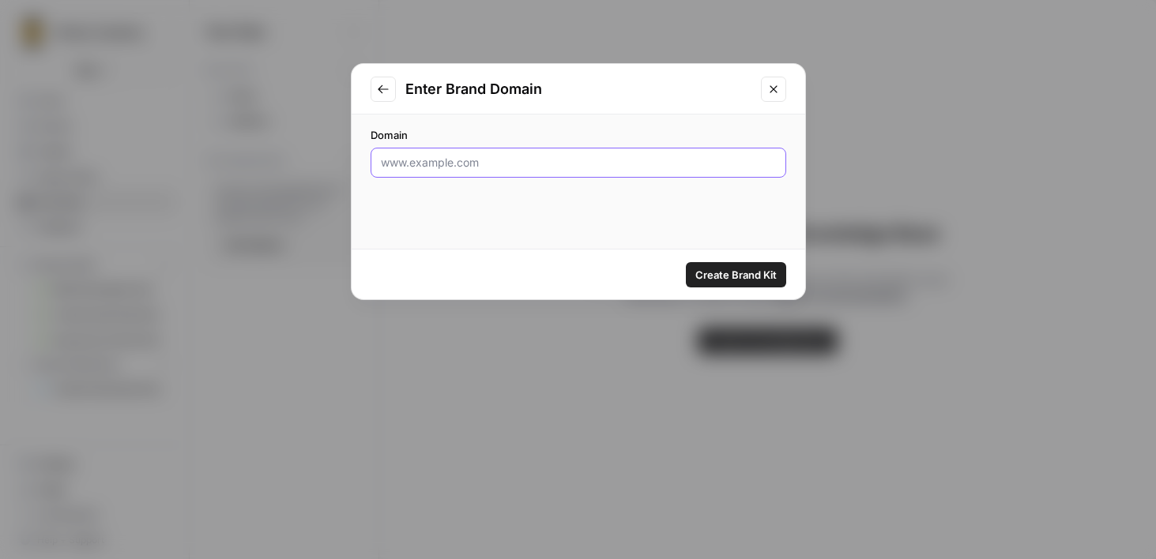
click at [618, 170] on input "Domain" at bounding box center [578, 163] width 395 height 16
type input "[DOMAIN_NAME]"
click button "Create Brand Kit" at bounding box center [736, 274] width 100 height 25
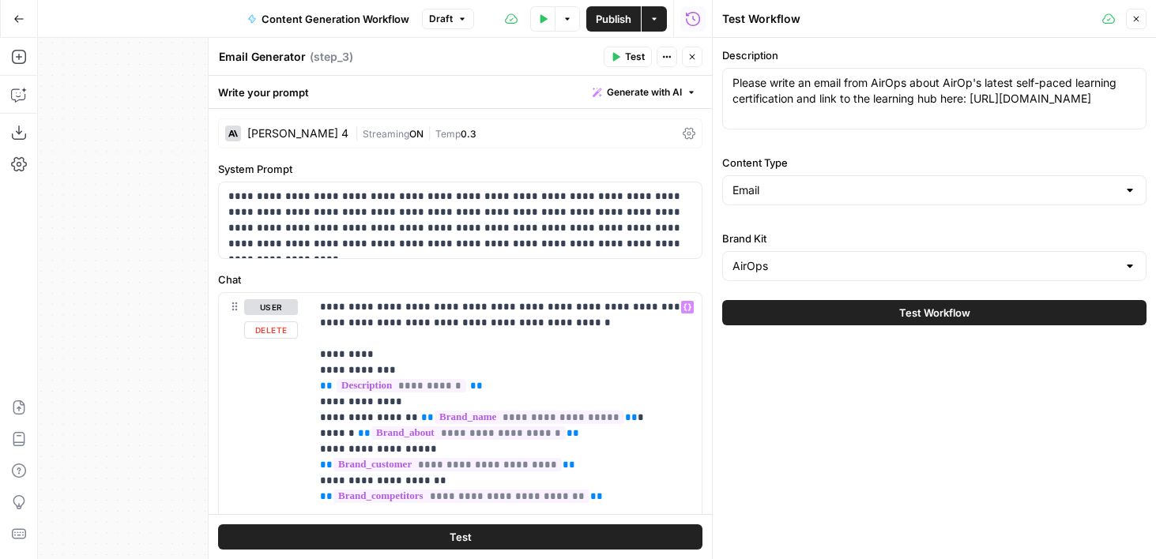
scroll to position [169, 0]
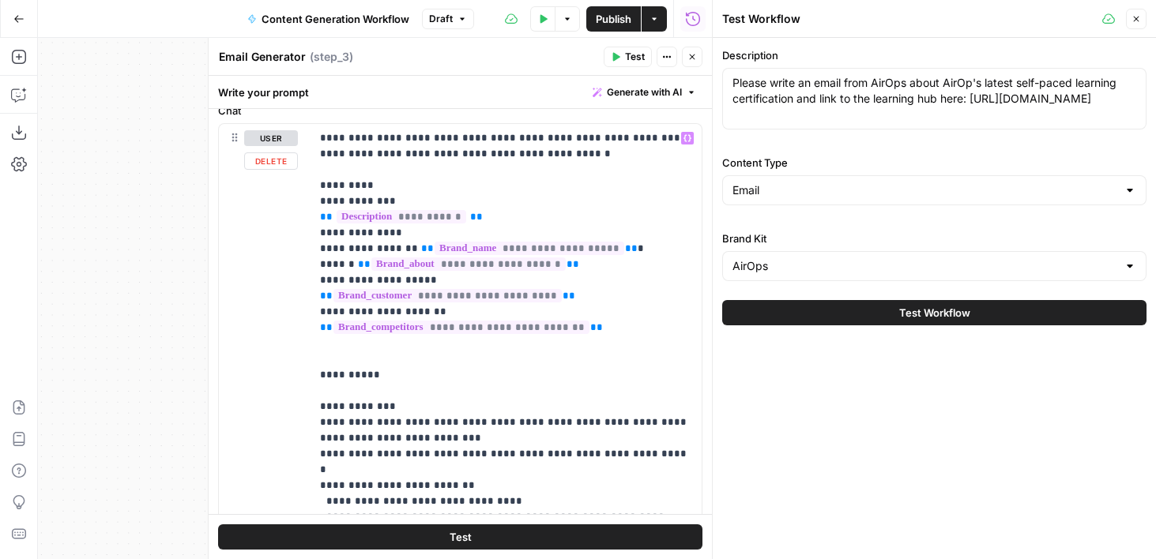
click at [545, 324] on p "**********" at bounding box center [506, 454] width 372 height 648
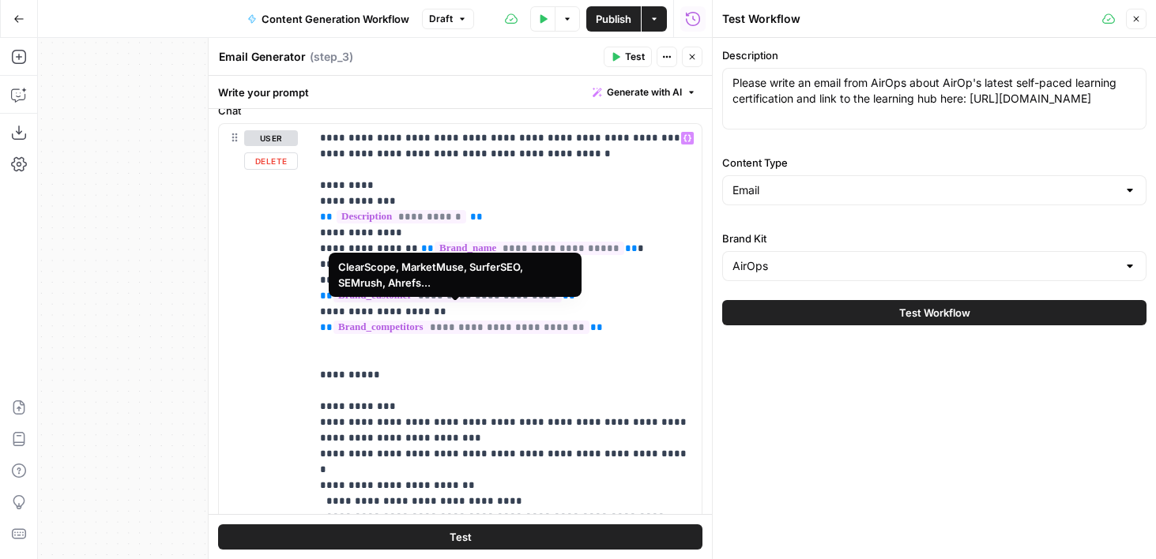
click at [371, 325] on p "**********" at bounding box center [506, 454] width 372 height 648
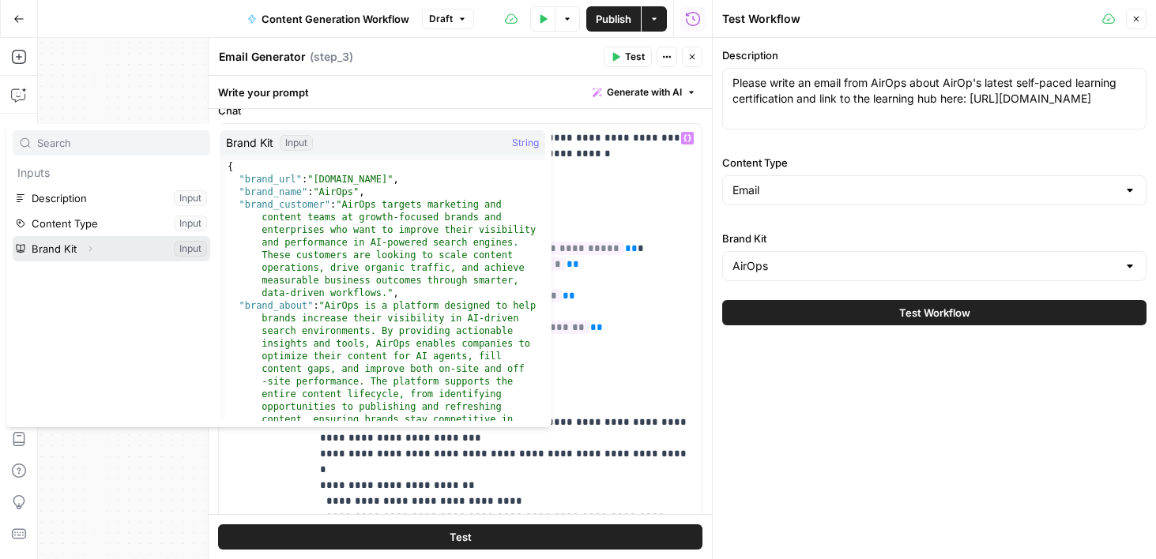
click at [96, 251] on button "Expand" at bounding box center [90, 249] width 21 height 21
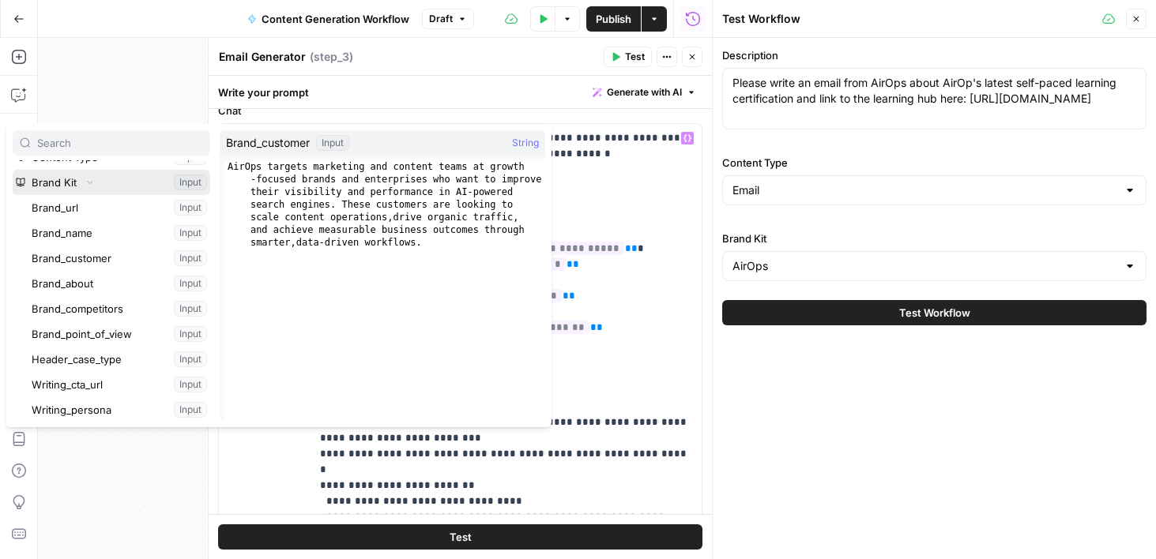
scroll to position [64, 0]
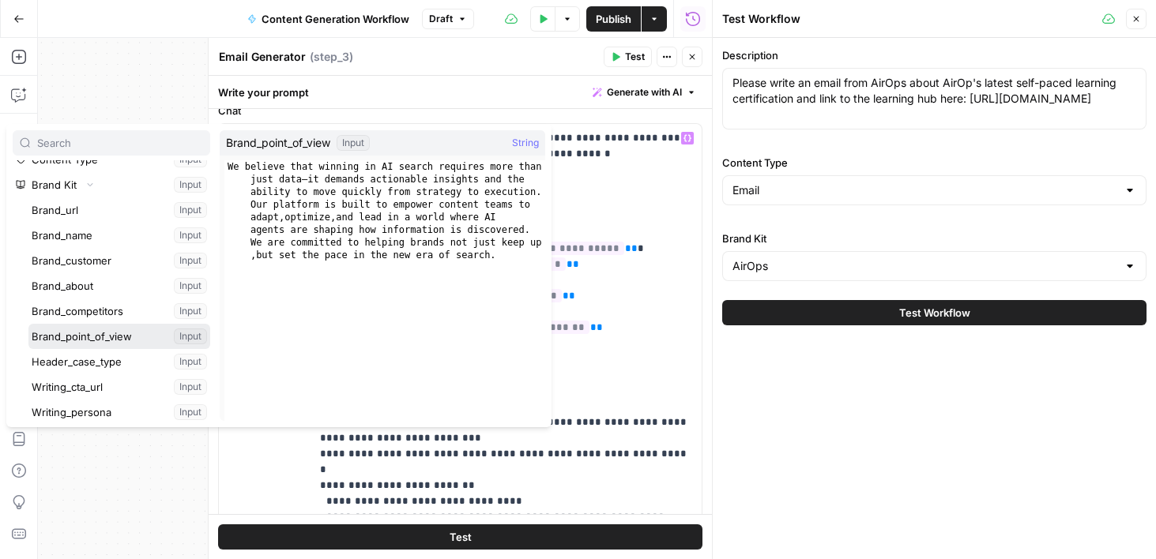
click at [92, 327] on button "Select variable Brand_point_of_view" at bounding box center [119, 336] width 182 height 25
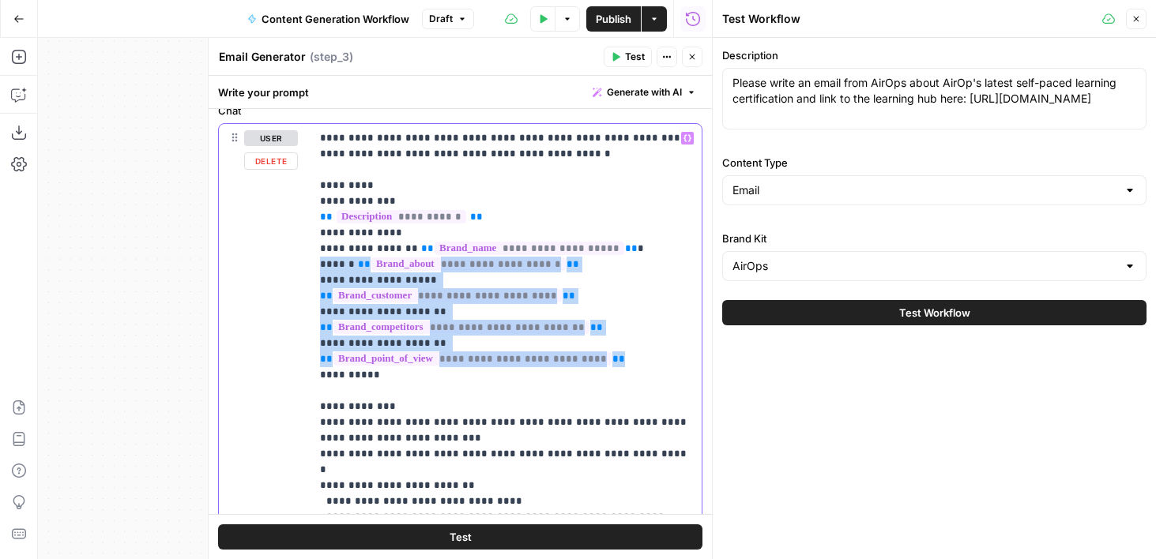
drag, startPoint x: 622, startPoint y: 347, endPoint x: 284, endPoint y: 257, distance: 350.6
click at [284, 257] on div "**********" at bounding box center [460, 464] width 483 height 681
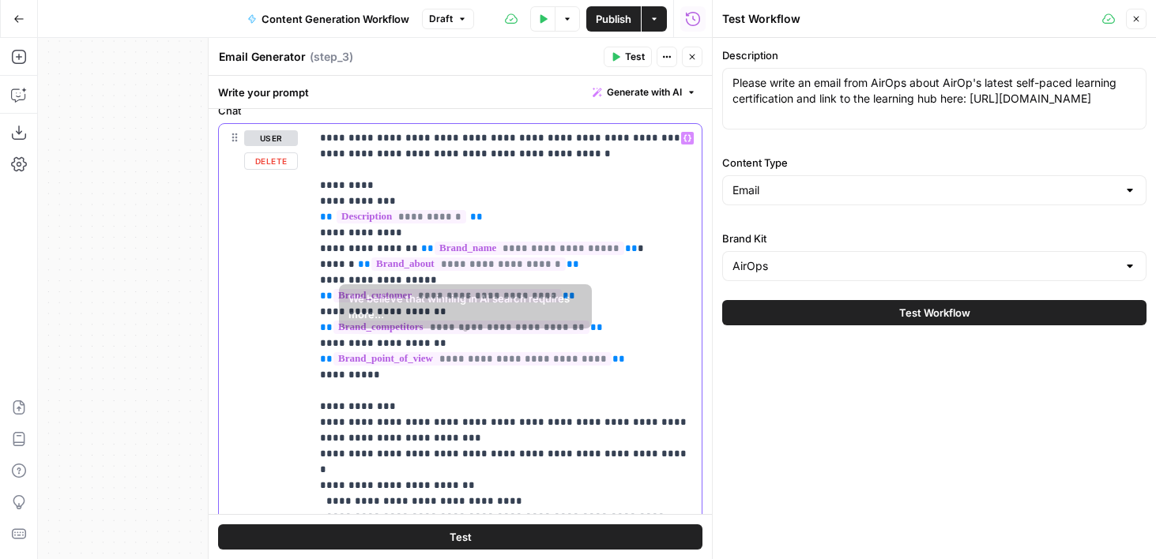
click at [661, 367] on p "**********" at bounding box center [506, 454] width 372 height 648
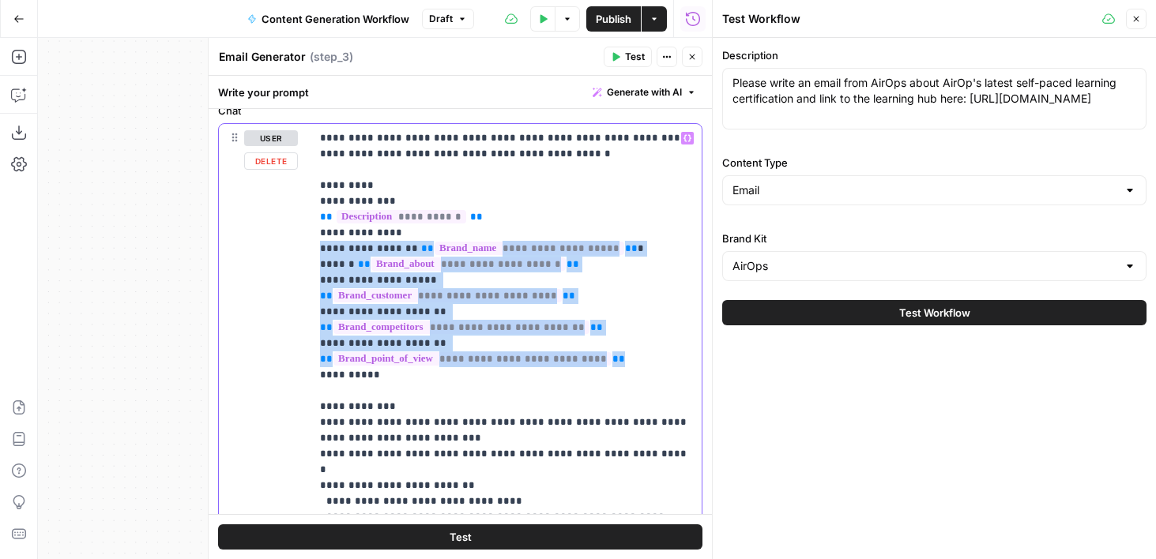
drag, startPoint x: 648, startPoint y: 351, endPoint x: 311, endPoint y: 246, distance: 352.2
click at [311, 246] on div "**********" at bounding box center [505, 446] width 391 height 644
click at [660, 344] on p "**********" at bounding box center [506, 454] width 372 height 648
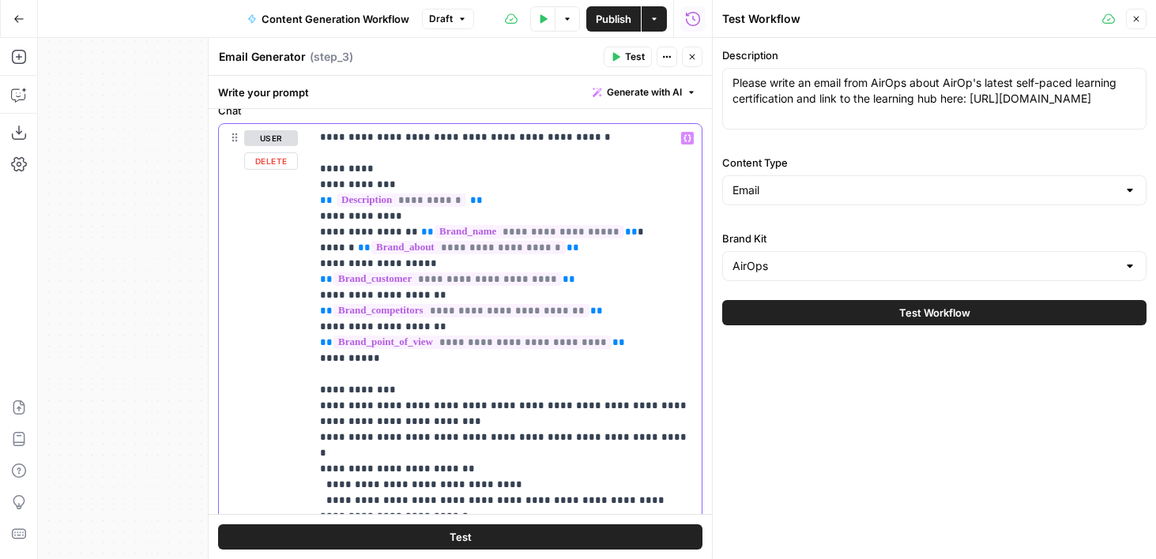
scroll to position [8, 0]
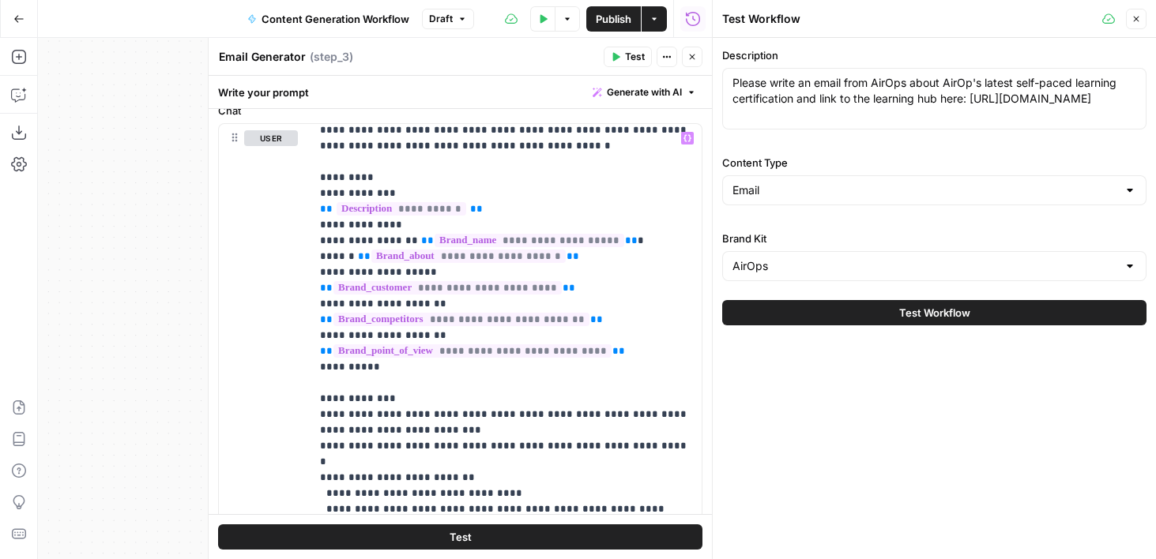
click at [694, 47] on button "Close" at bounding box center [692, 57] width 21 height 21
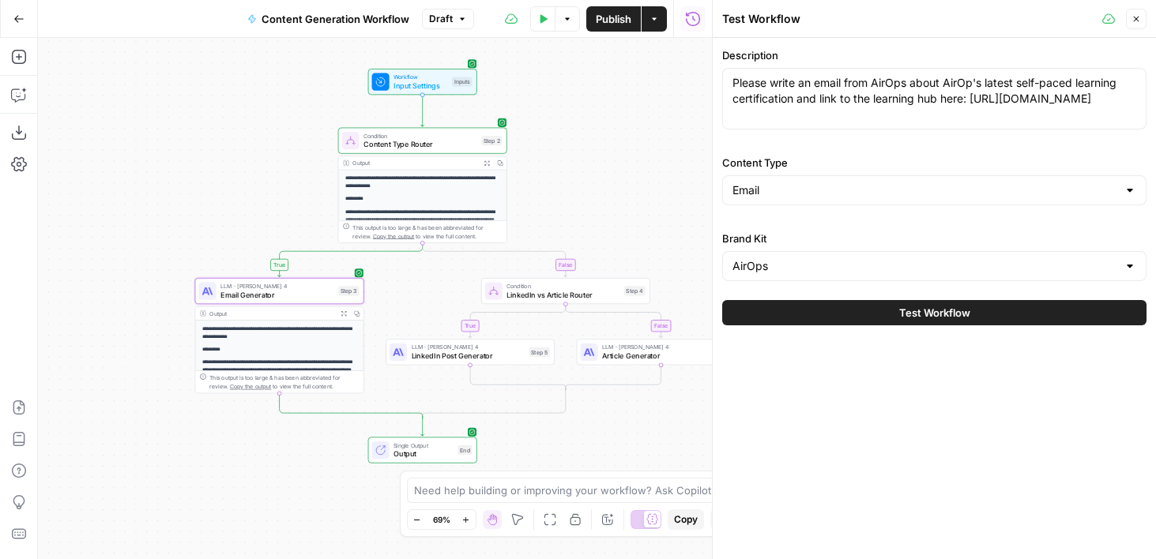
drag, startPoint x: 276, startPoint y: 215, endPoint x: 229, endPoint y: 215, distance: 47.4
click at [229, 215] on div "**********" at bounding box center [375, 298] width 674 height 521
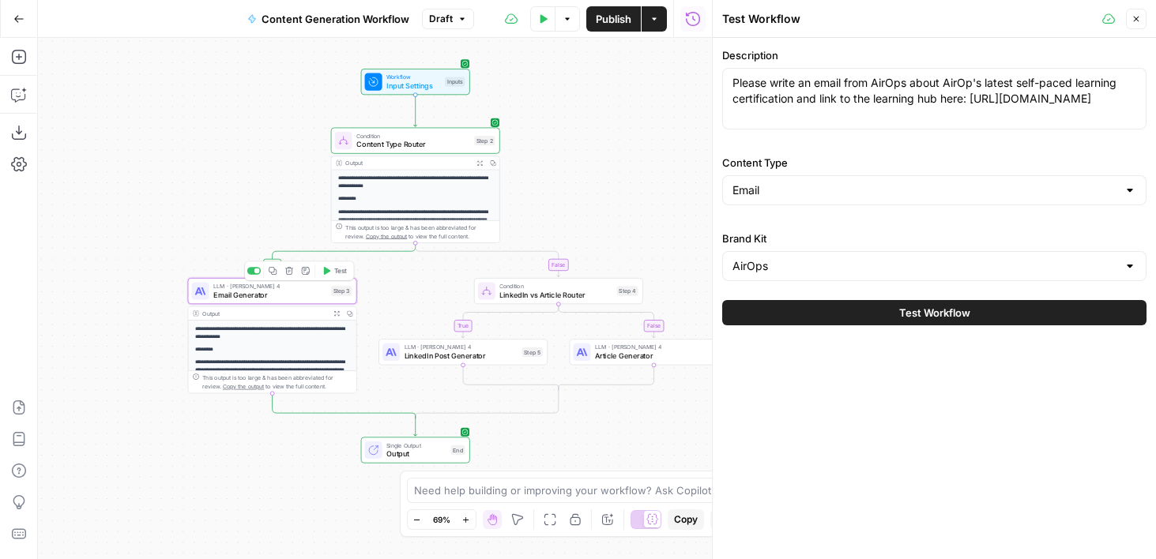
click at [330, 269] on button "Test" at bounding box center [335, 271] width 34 height 14
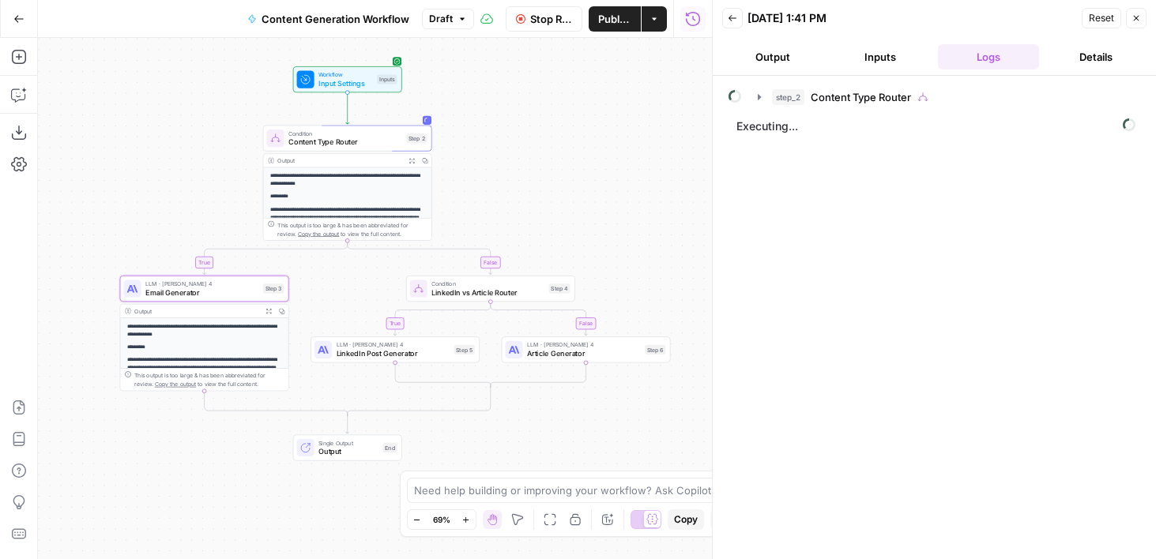
drag, startPoint x: 211, startPoint y: 190, endPoint x: 143, endPoint y: 188, distance: 68.0
click at [143, 188] on div "**********" at bounding box center [375, 298] width 674 height 521
click at [764, 58] on button "Output" at bounding box center [772, 56] width 101 height 25
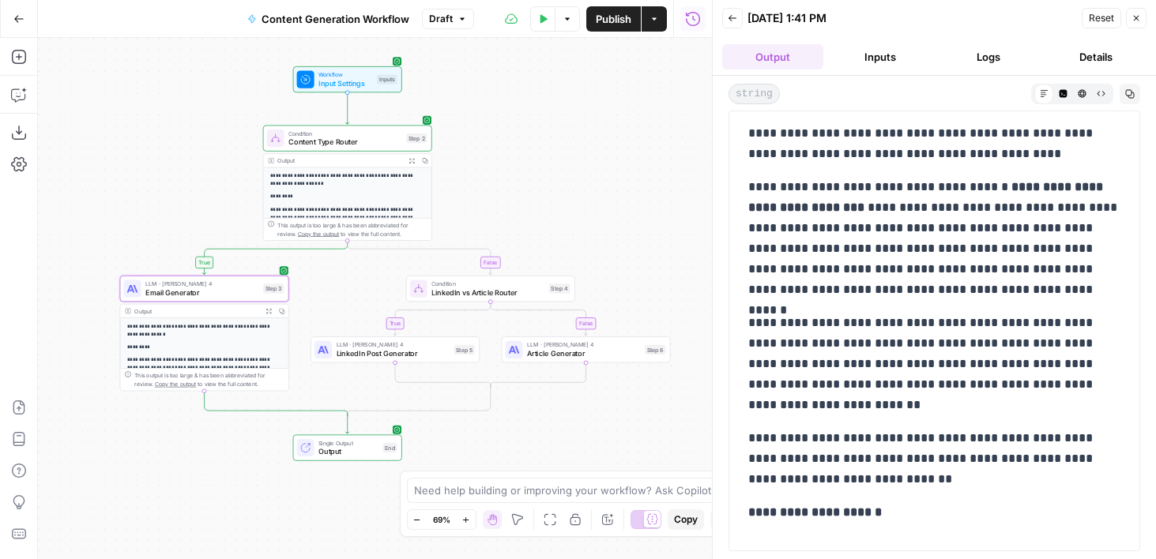
scroll to position [58, 0]
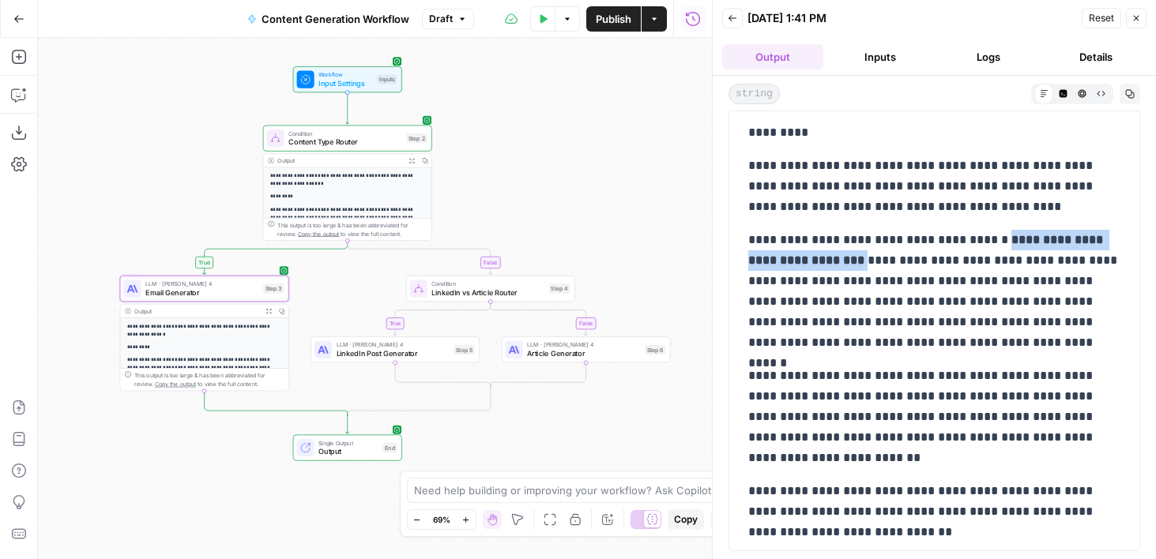
drag, startPoint x: 822, startPoint y: 261, endPoint x: 983, endPoint y: 241, distance: 161.5
click at [983, 241] on p "**********" at bounding box center [934, 291] width 372 height 123
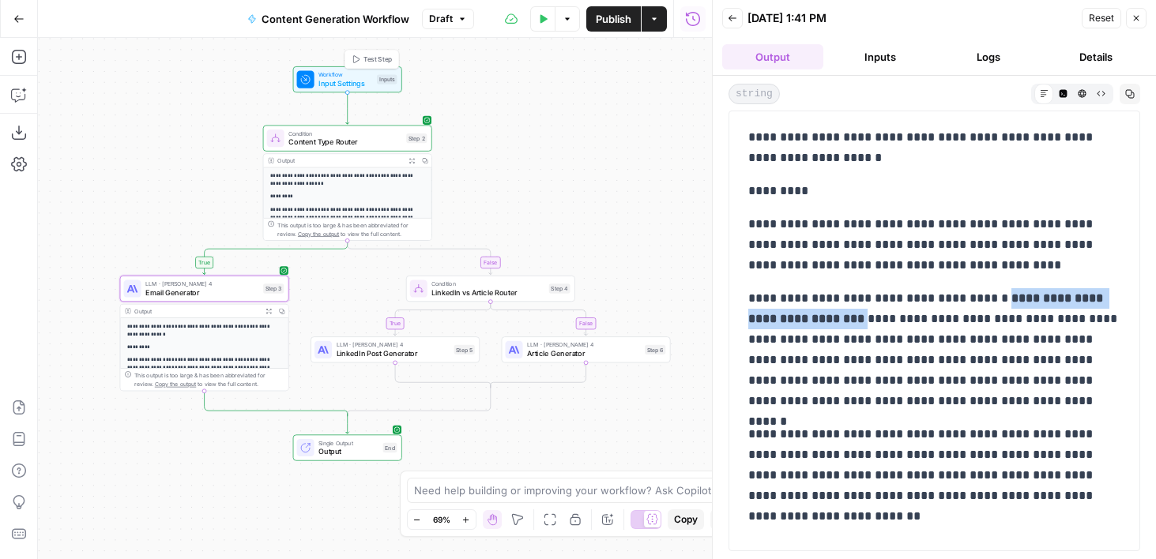
click at [343, 76] on span "Workflow" at bounding box center [345, 74] width 54 height 9
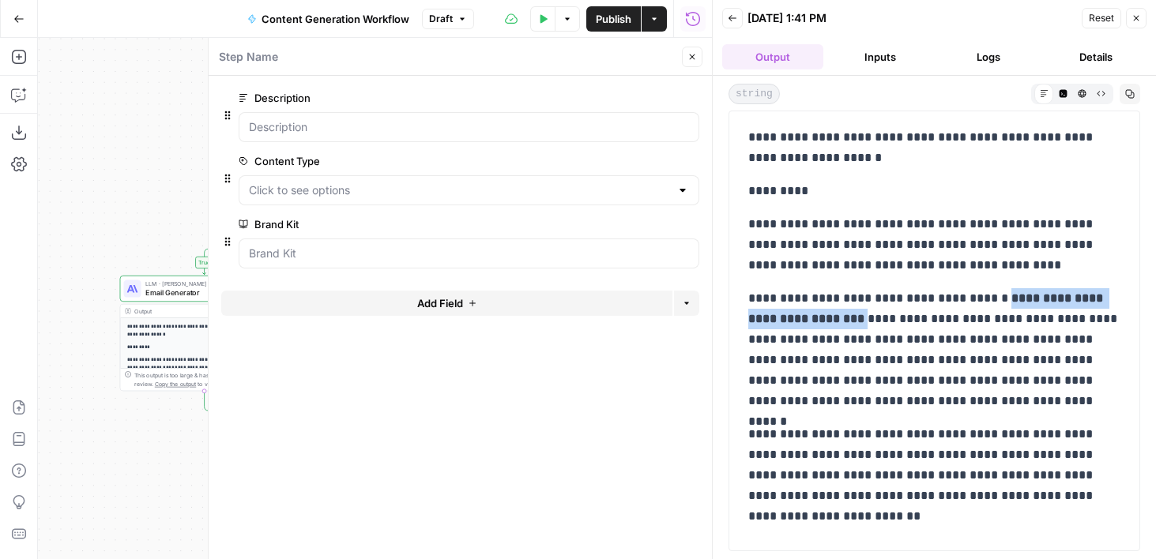
click at [699, 56] on button "Close" at bounding box center [692, 57] width 21 height 21
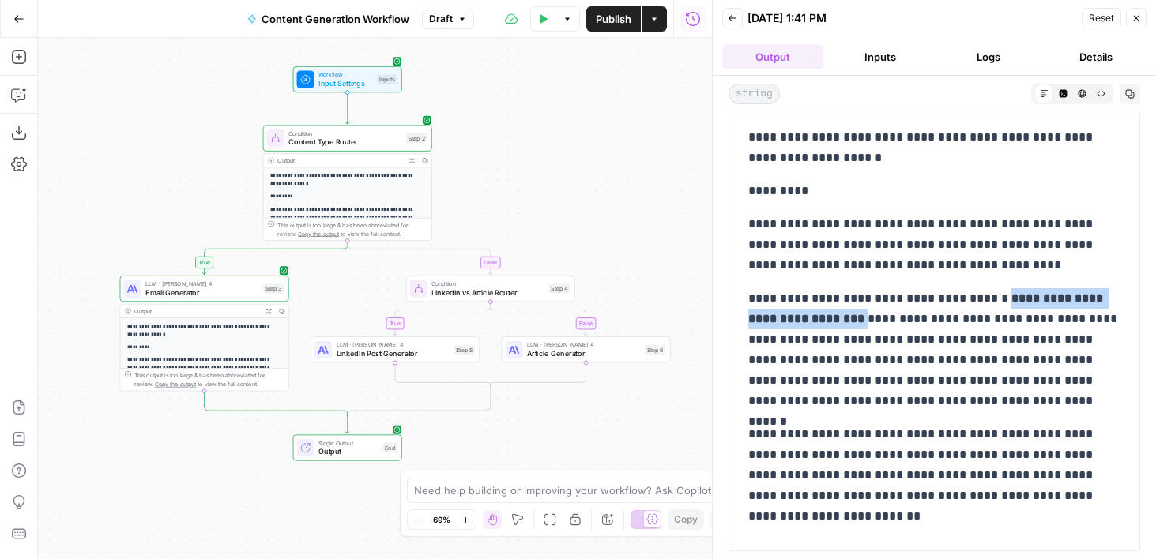
drag, startPoint x: 526, startPoint y: 148, endPoint x: 568, endPoint y: 145, distance: 41.9
click at [568, 145] on div "**********" at bounding box center [375, 298] width 674 height 521
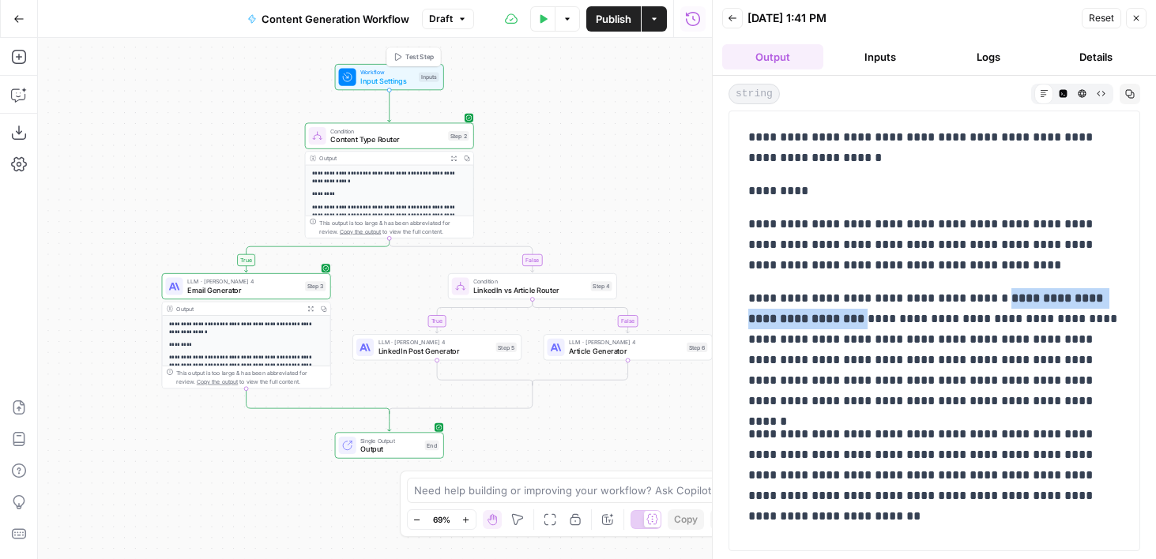
click at [370, 80] on span "Input Settings" at bounding box center [387, 81] width 54 height 11
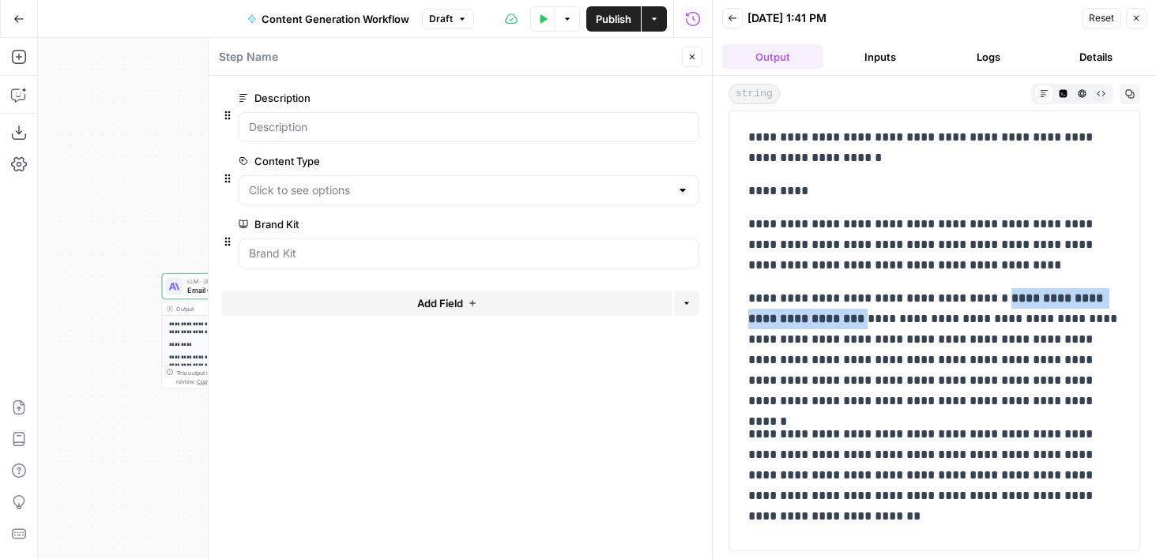
click at [686, 51] on button "Close" at bounding box center [692, 57] width 21 height 21
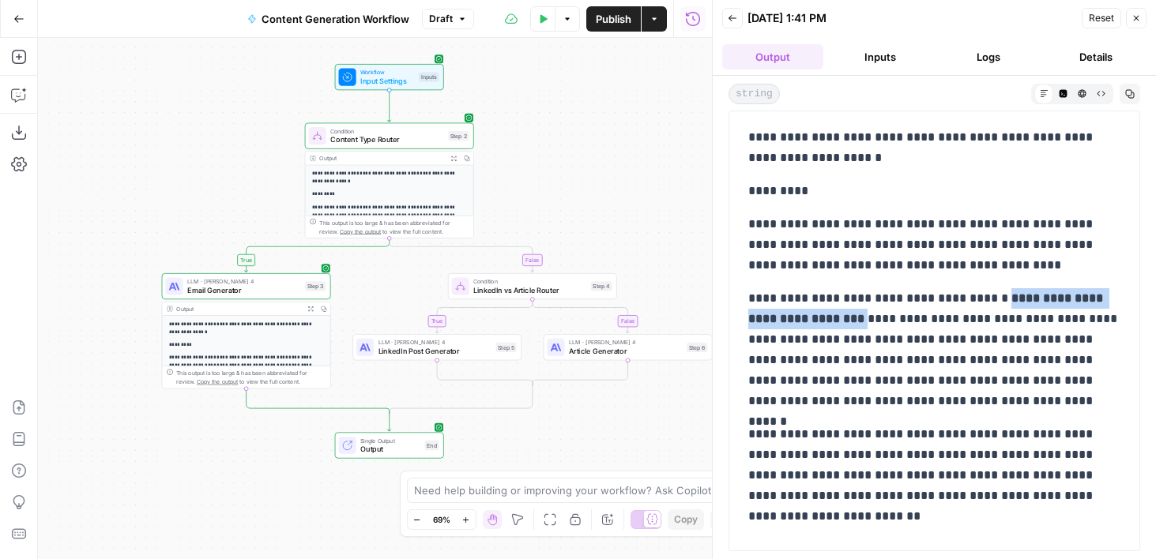
click at [539, 14] on icon "button" at bounding box center [542, 18] width 9 height 9
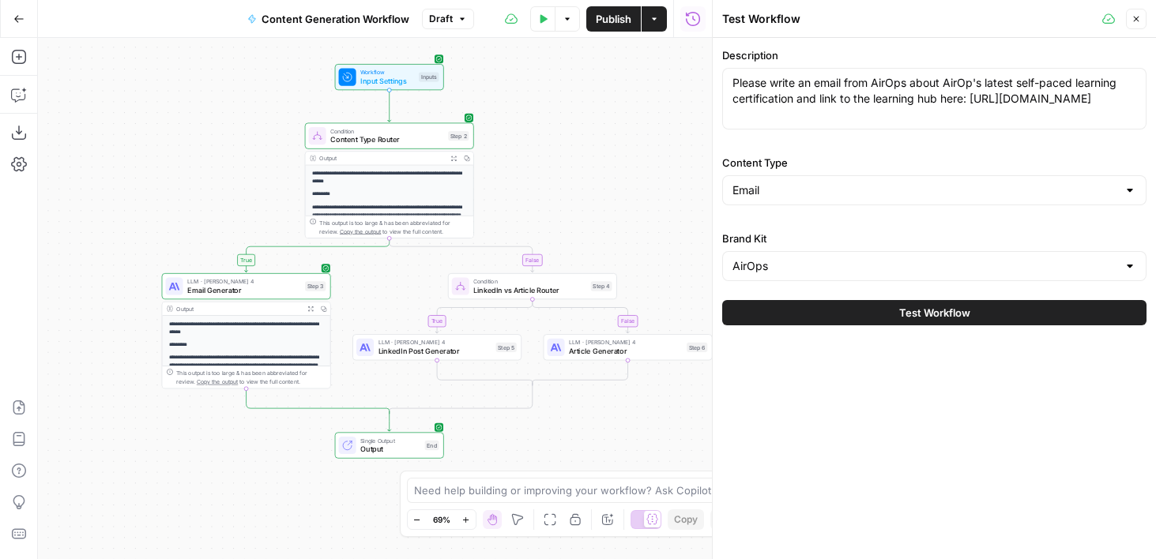
click at [786, 276] on div "AirOps" at bounding box center [934, 266] width 424 height 30
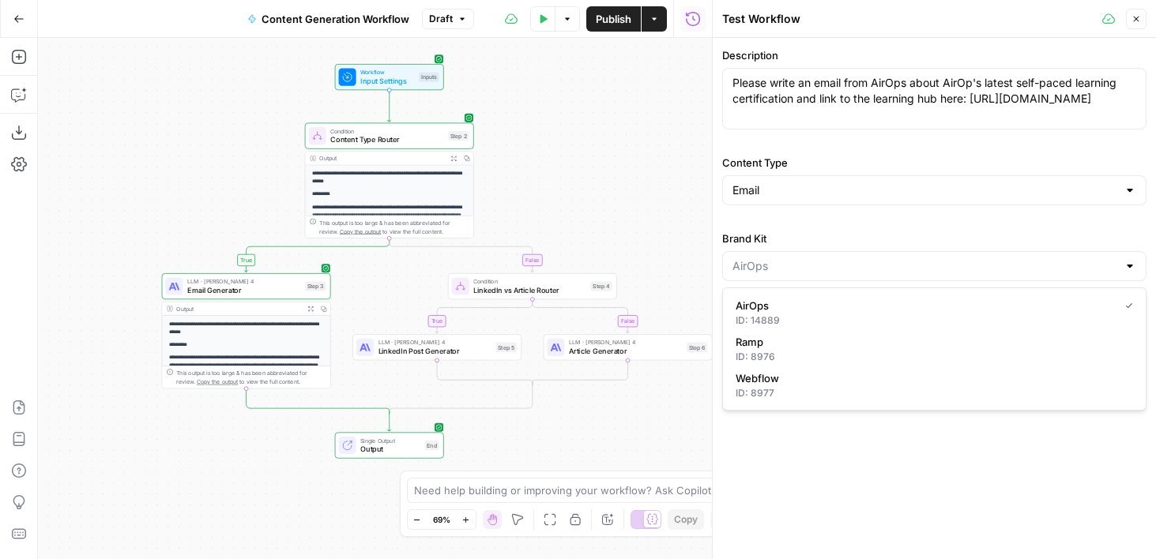
type input "AirOps"
click at [773, 231] on label "Brand Kit" at bounding box center [934, 239] width 424 height 16
click at [773, 258] on input "AirOps" at bounding box center [924, 266] width 385 height 16
click at [205, 290] on span "Email Generator" at bounding box center [244, 289] width 114 height 11
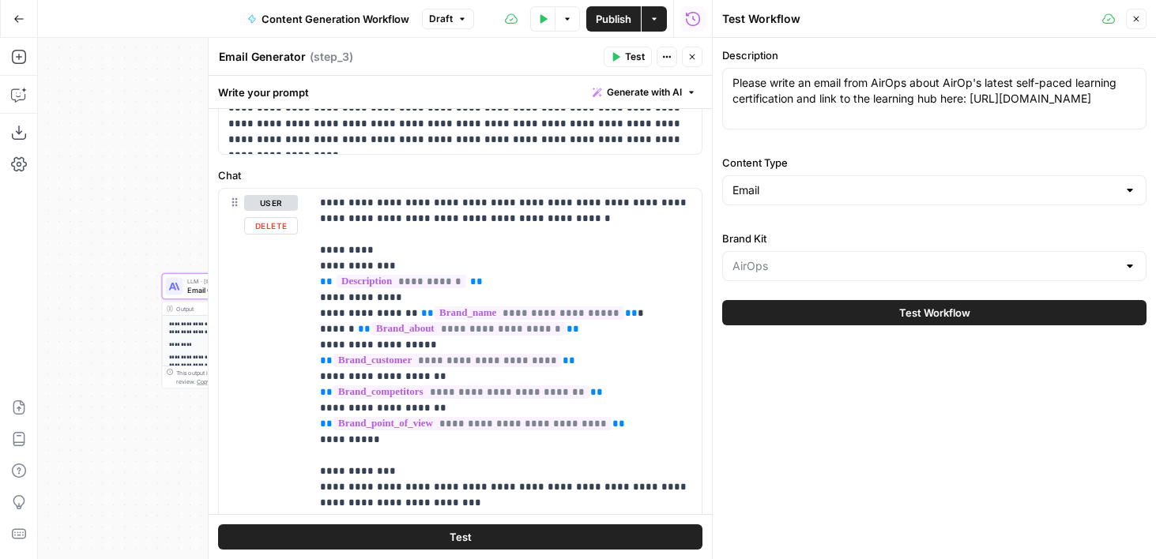
scroll to position [131, 0]
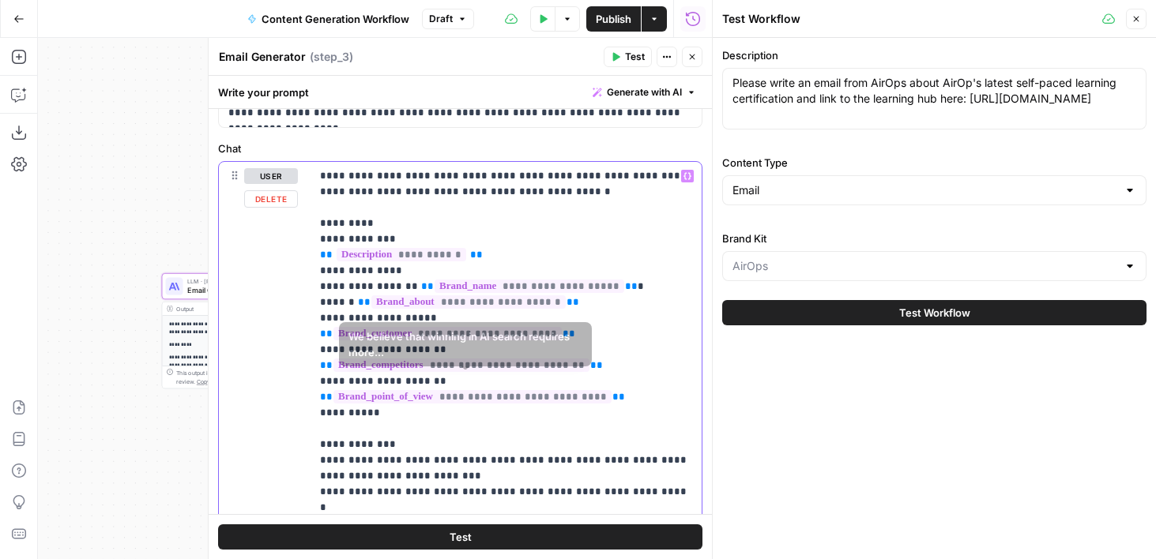
drag, startPoint x: 634, startPoint y: 379, endPoint x: 211, endPoint y: 379, distance: 423.3
click at [211, 379] on div "**********" at bounding box center [460, 298] width 504 height 521
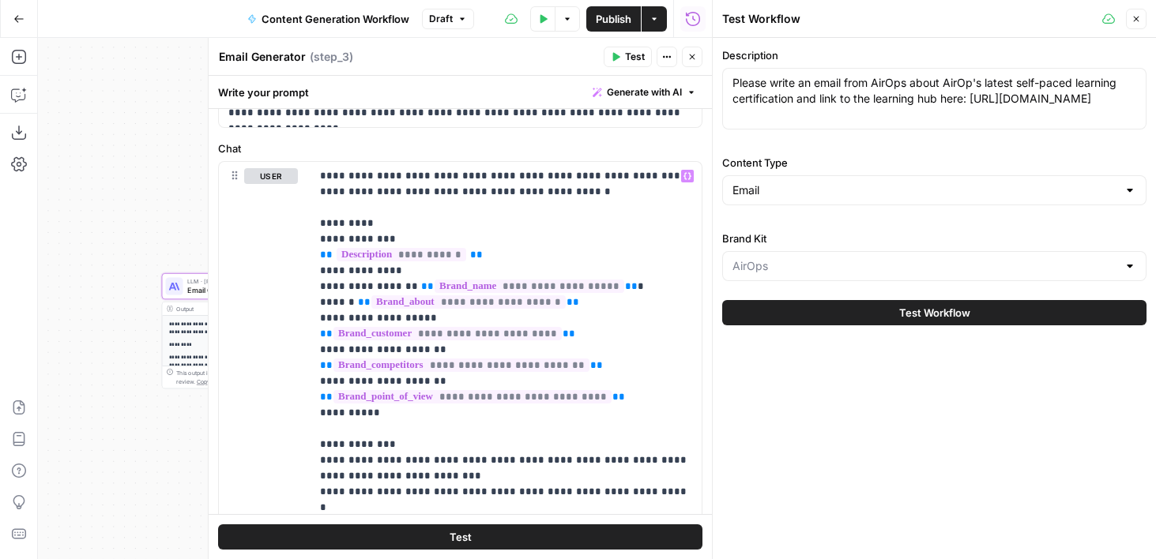
click at [693, 53] on icon "button" at bounding box center [691, 56] width 9 height 9
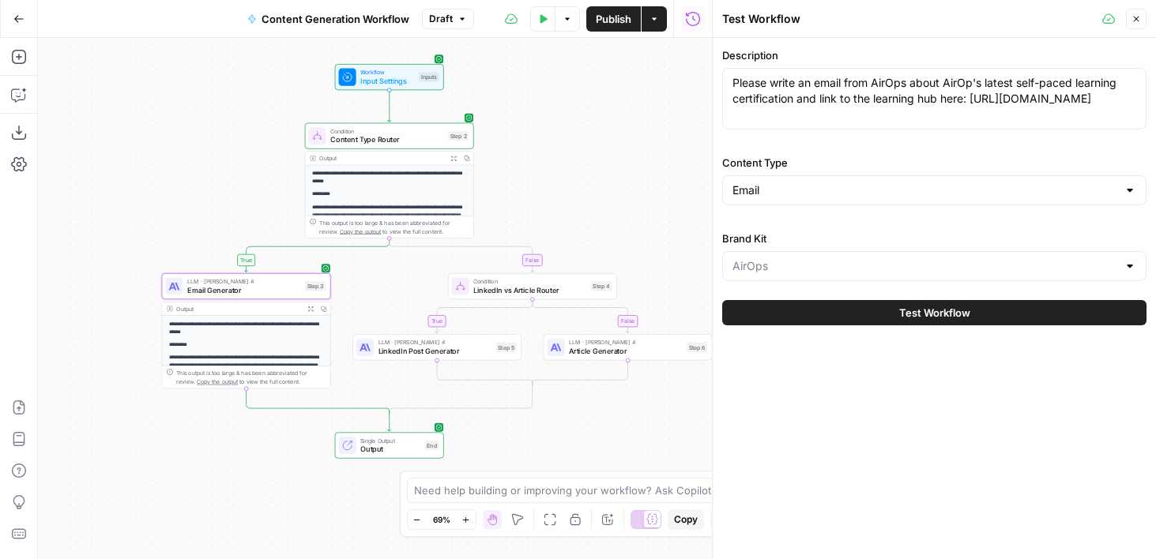
click at [834, 250] on div "Brand Kit" at bounding box center [934, 256] width 424 height 51
click at [834, 257] on div at bounding box center [934, 266] width 424 height 30
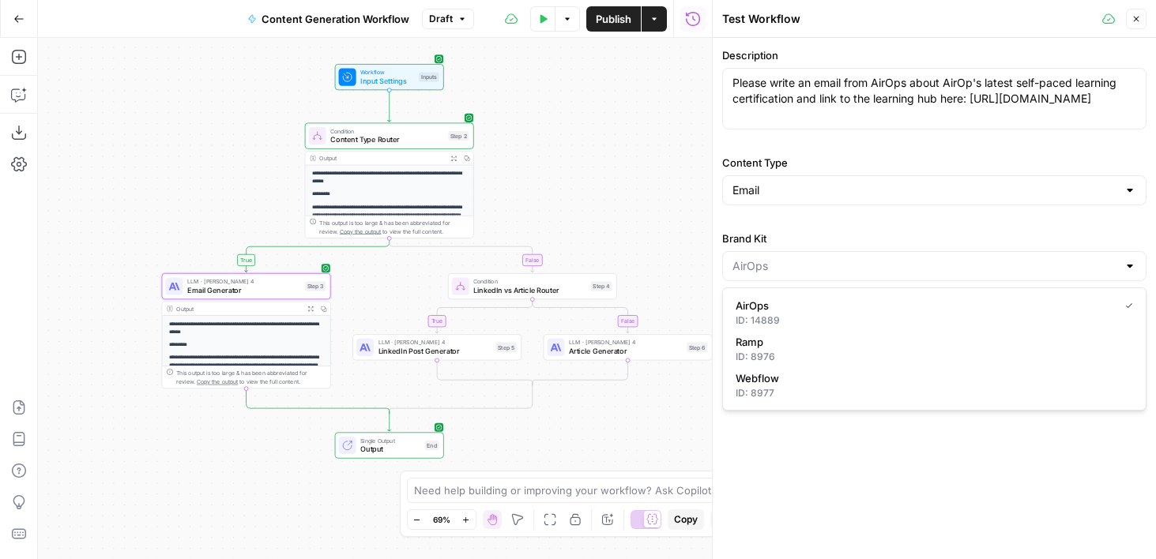
type input "AirOps"
click at [812, 224] on div "Description Please write an email from AirOps about AirOp's latest self-paced l…" at bounding box center [934, 164] width 424 height 234
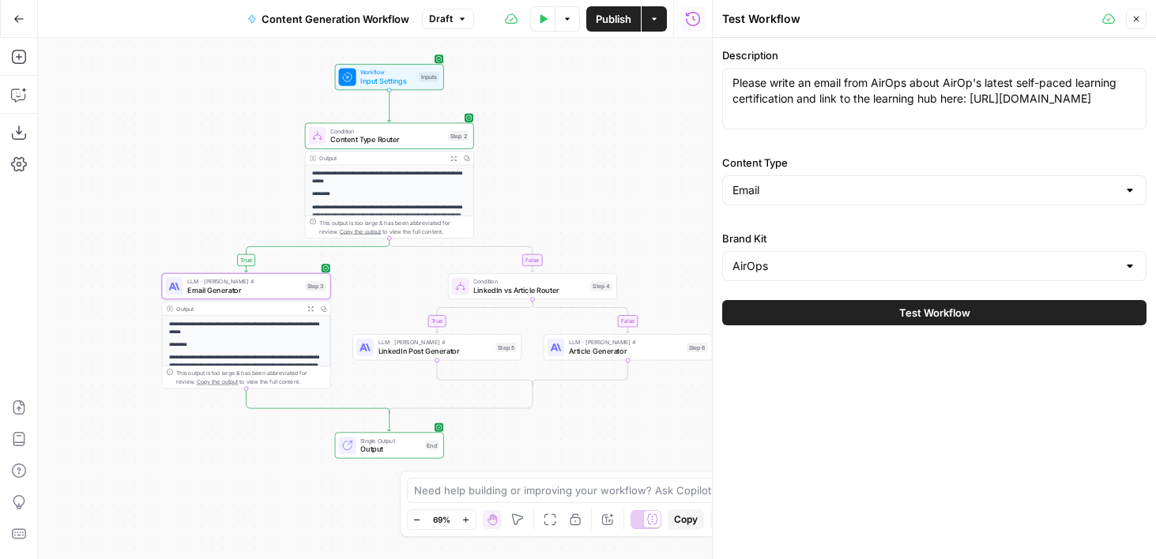
click at [1140, 21] on icon "button" at bounding box center [1135, 18] width 9 height 9
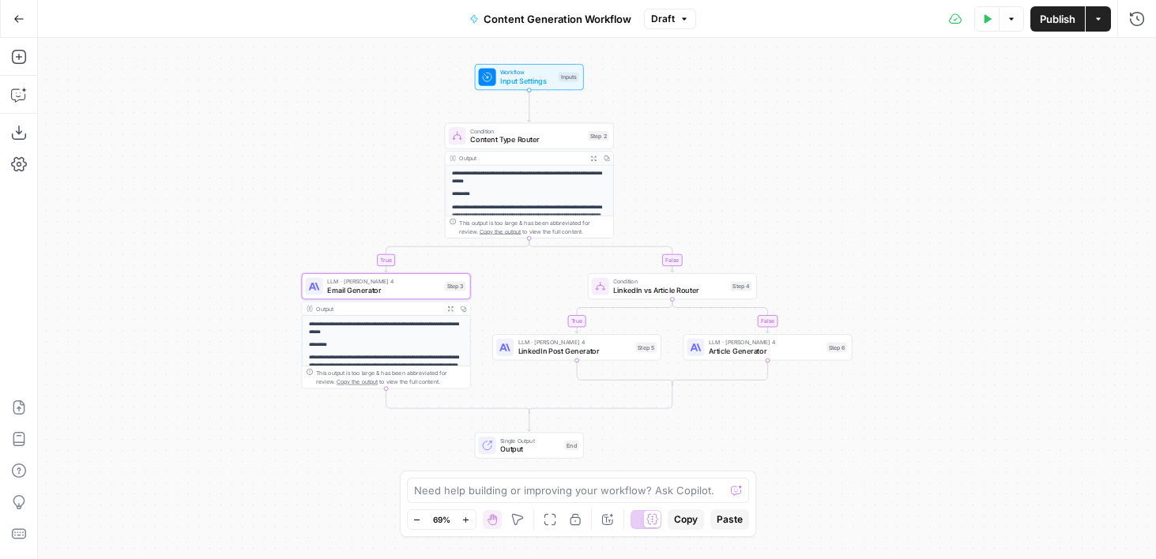
drag, startPoint x: 712, startPoint y: 193, endPoint x: 840, endPoint y: 193, distance: 127.2
click at [840, 193] on div "**********" at bounding box center [597, 298] width 1118 height 521
click at [1098, 25] on button "Actions" at bounding box center [1097, 18] width 25 height 25
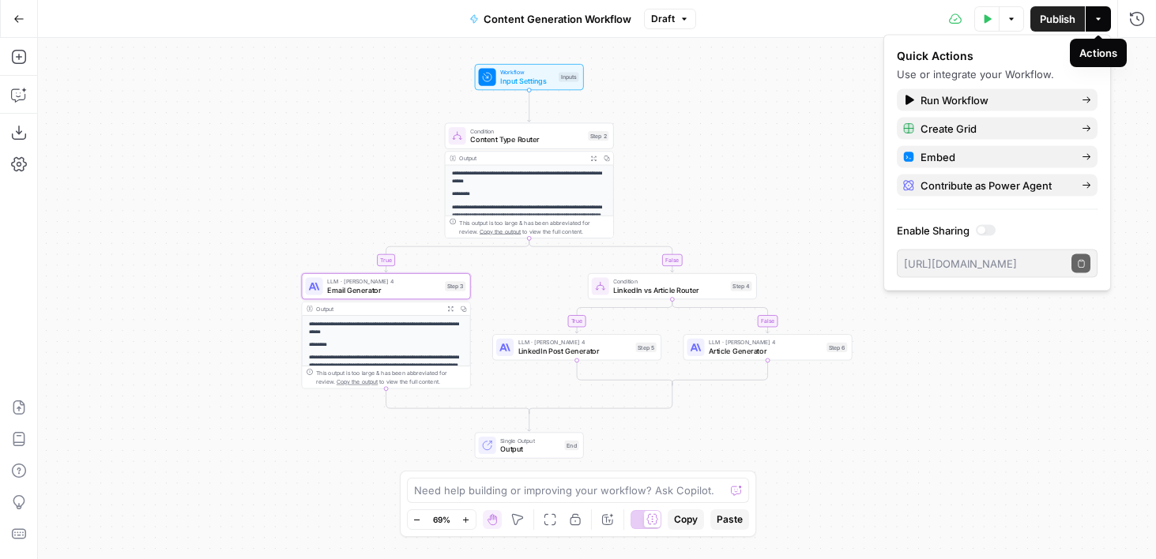
click at [1095, 26] on button "Actions" at bounding box center [1097, 18] width 25 height 25
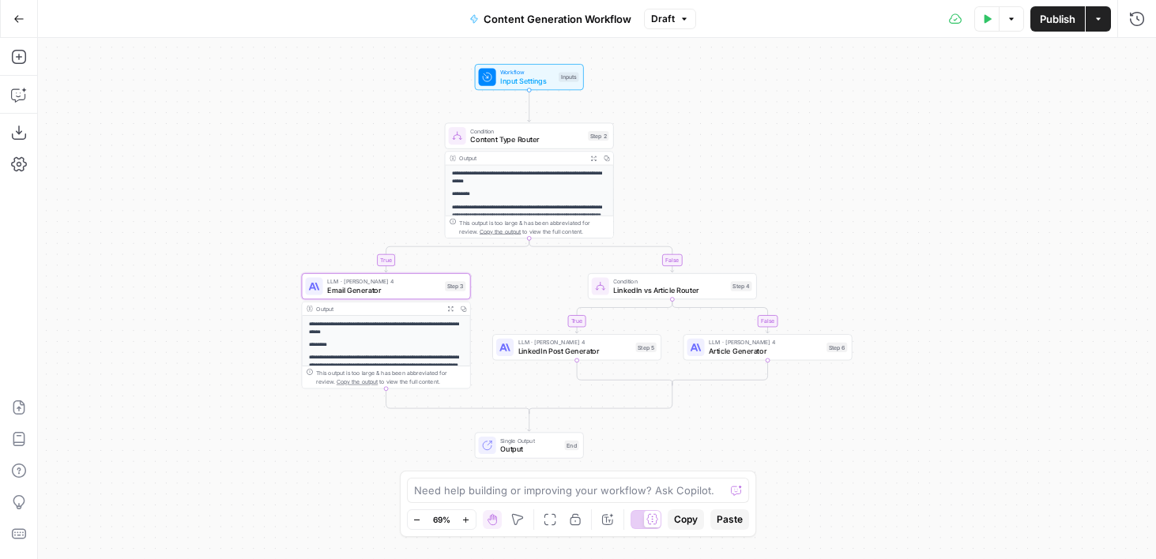
click at [1095, 18] on icon "button" at bounding box center [1097, 18] width 9 height 9
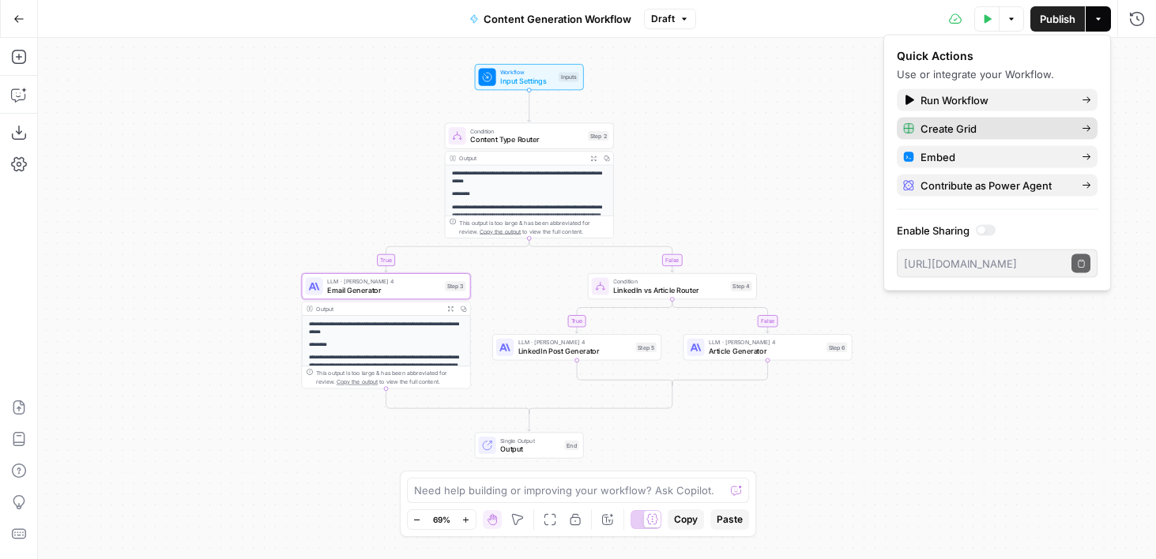
click at [951, 130] on span "Create Grid" at bounding box center [994, 129] width 148 height 16
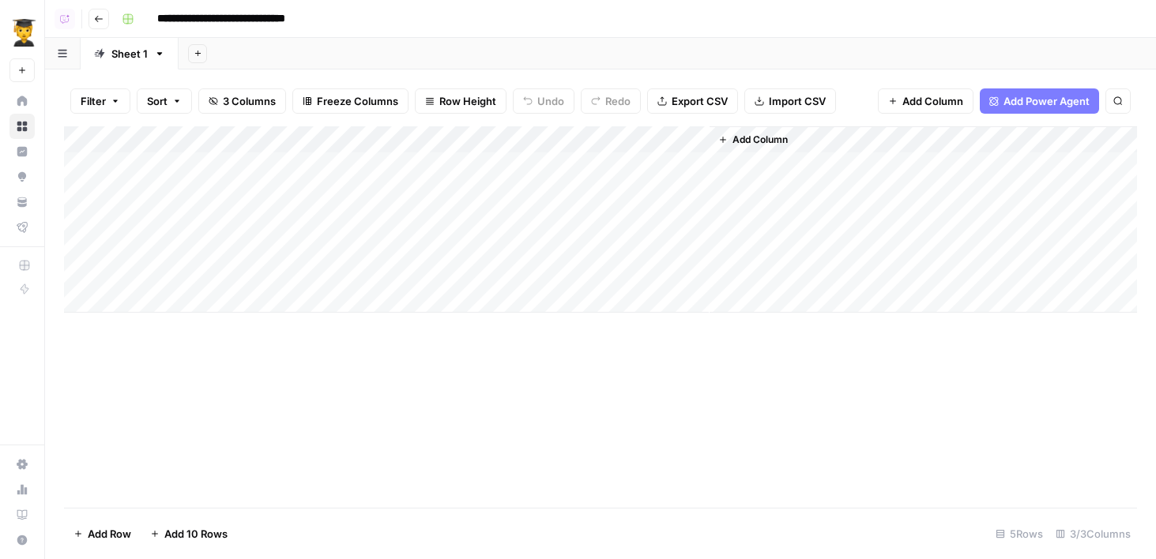
click at [220, 163] on div "Add Column" at bounding box center [600, 219] width 1073 height 186
click at [445, 167] on div "Add Column" at bounding box center [600, 219] width 1073 height 186
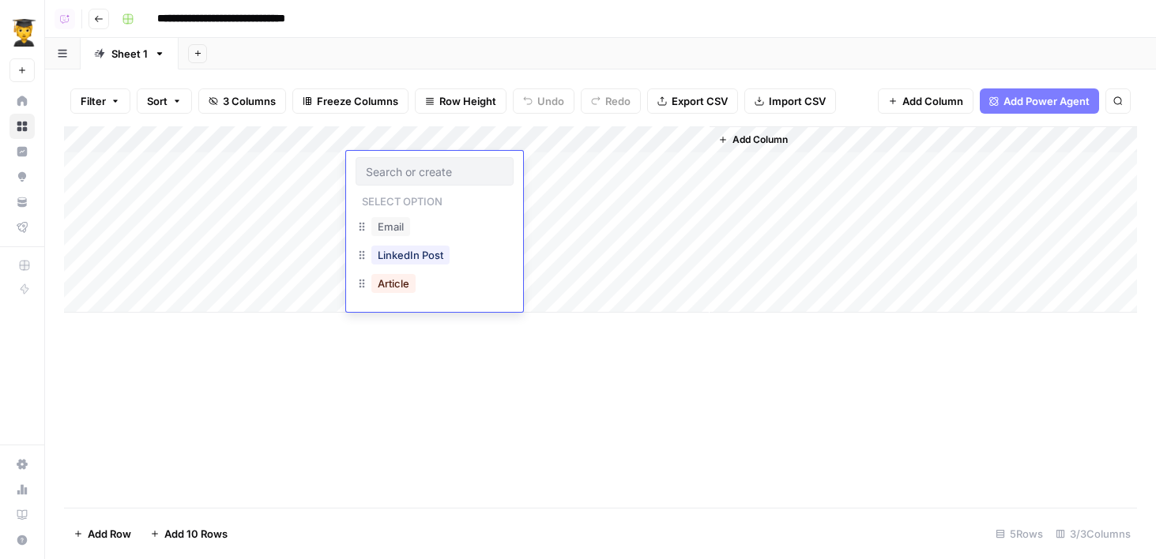
click at [588, 138] on div "Add Column" at bounding box center [600, 219] width 1073 height 186
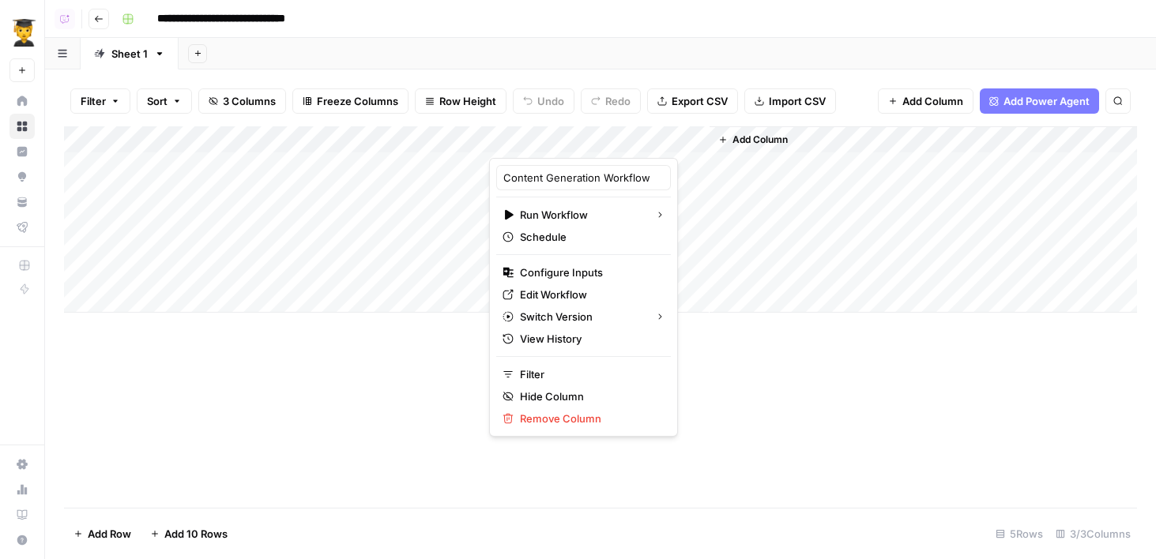
click at [606, 42] on div "Add Sheet" at bounding box center [667, 54] width 977 height 32
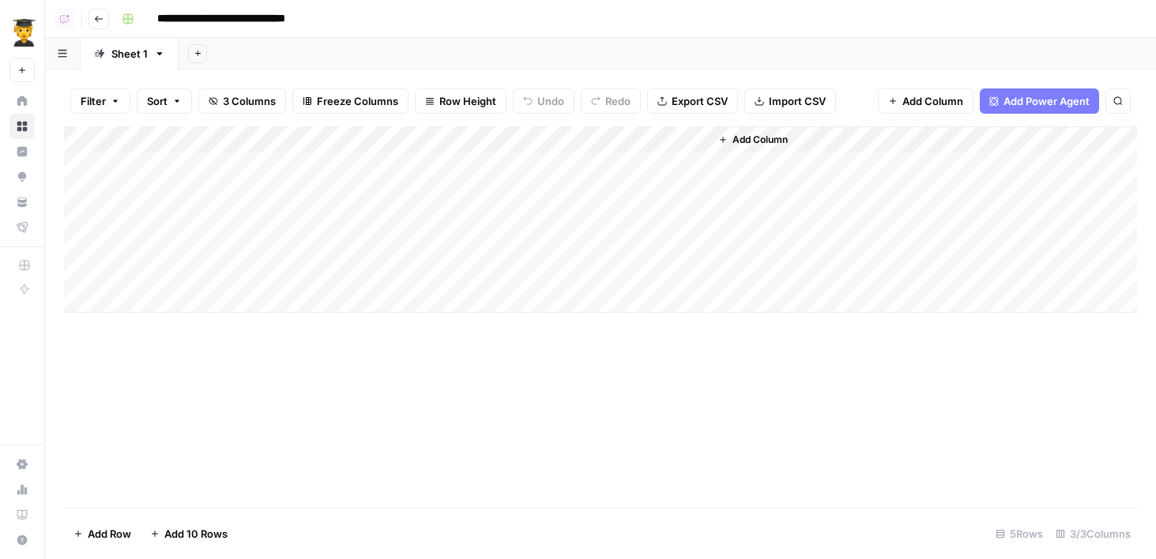
click at [560, 136] on div "Add Column" at bounding box center [600, 219] width 1073 height 186
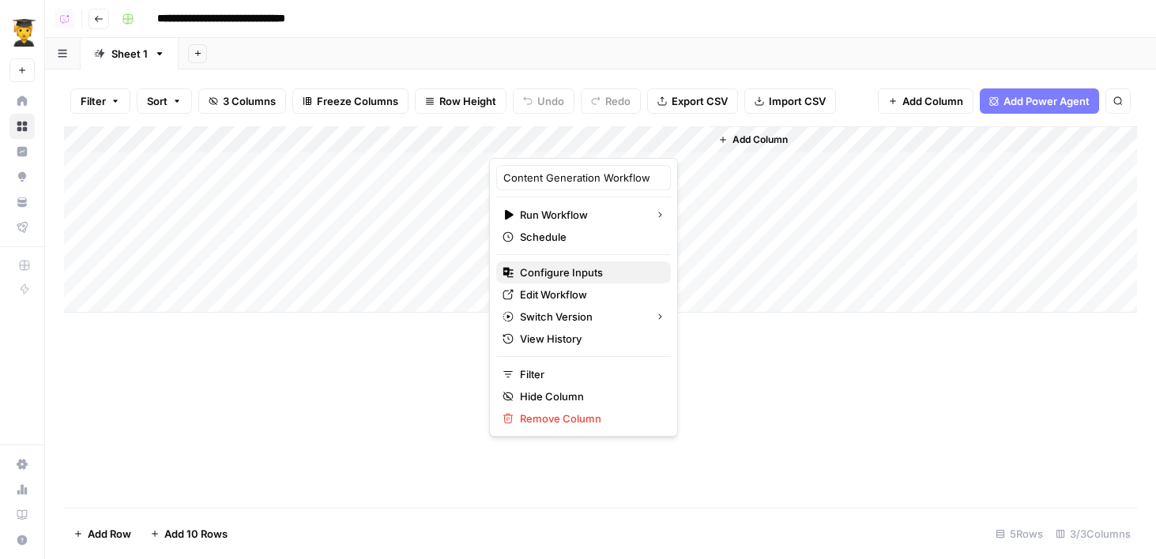
click at [555, 276] on span "Configure Inputs" at bounding box center [589, 273] width 138 height 16
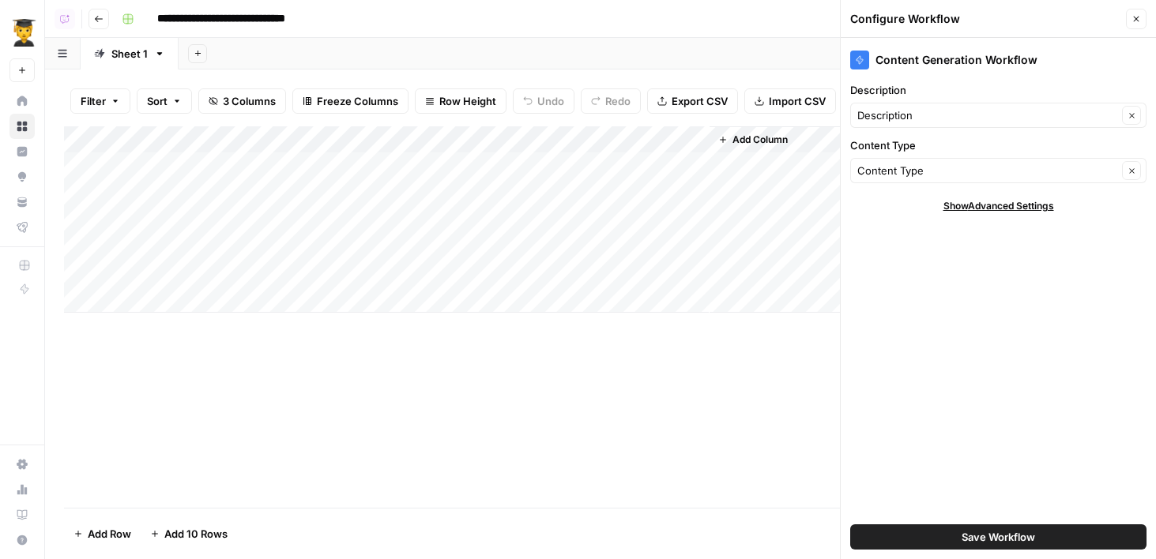
click at [1134, 23] on icon "button" at bounding box center [1135, 18] width 9 height 9
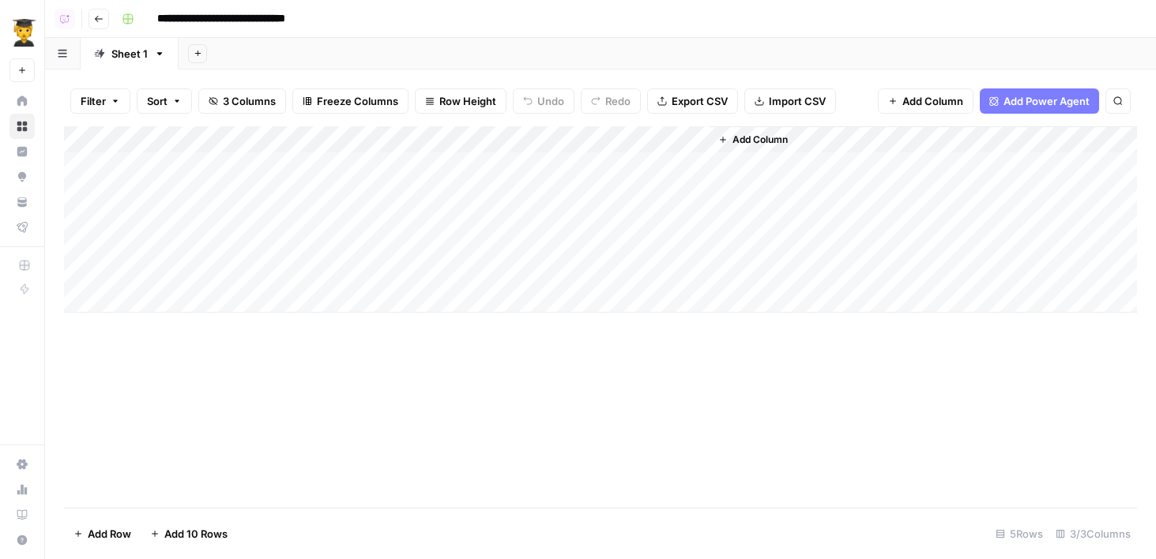
click at [566, 133] on div "Add Column" at bounding box center [600, 219] width 1073 height 186
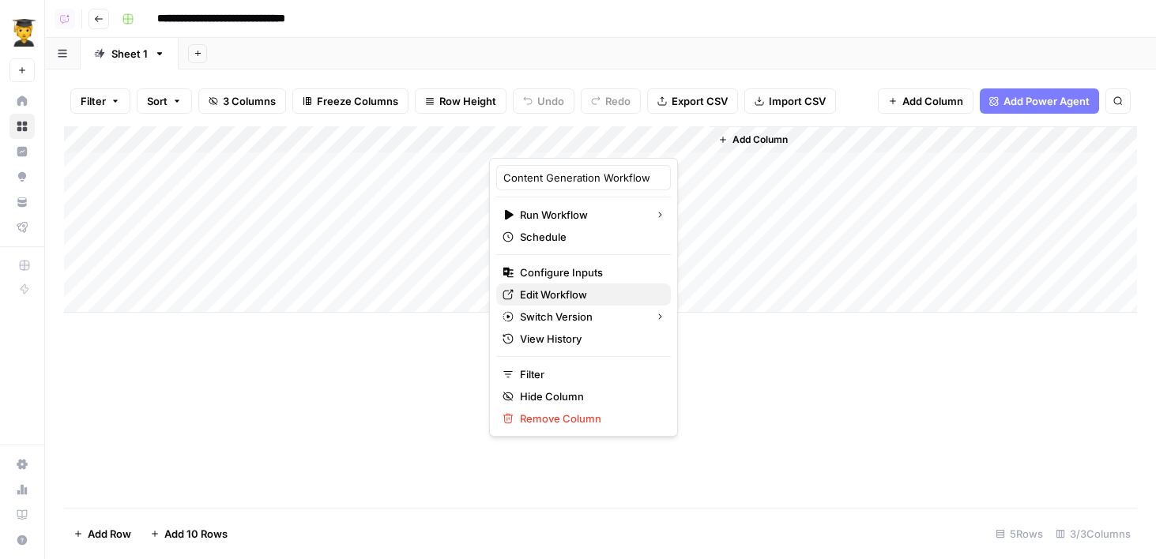
click at [566, 295] on span "Edit Workflow" at bounding box center [589, 295] width 138 height 16
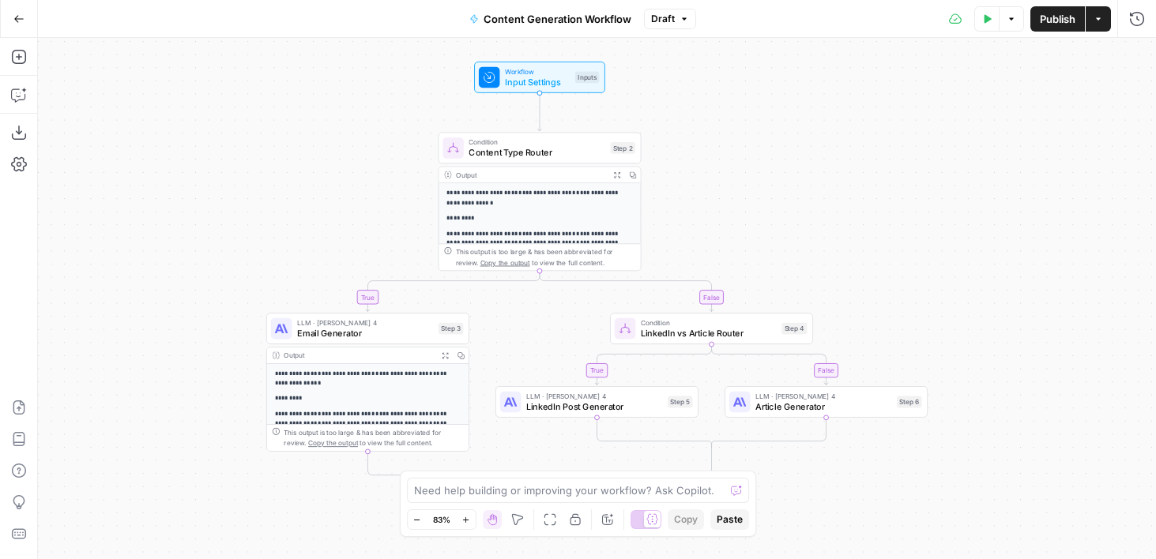
click at [1059, 27] on button "Publish" at bounding box center [1057, 18] width 54 height 25
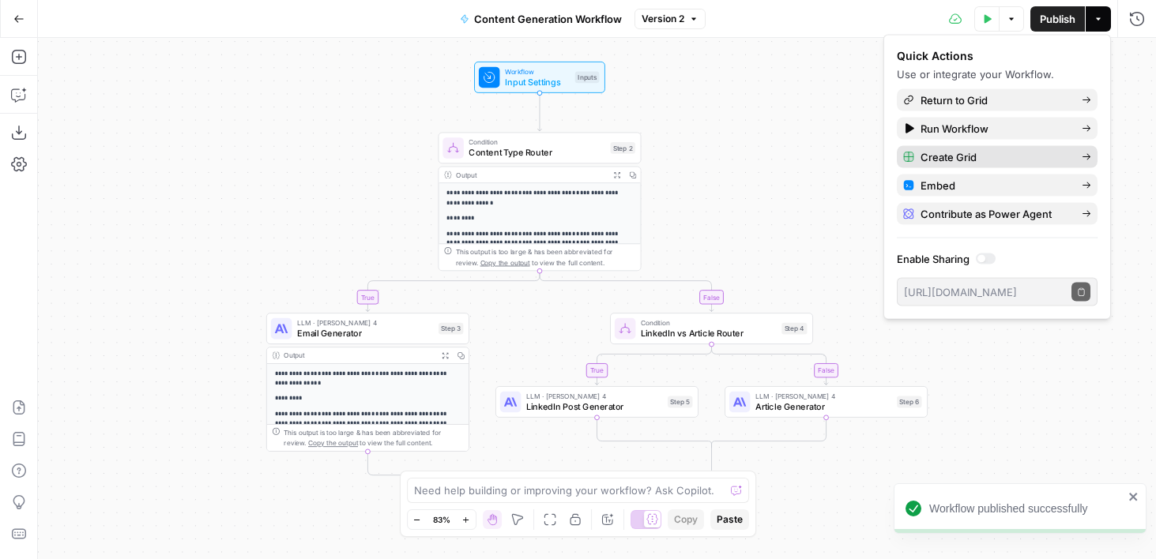
click at [956, 163] on span "Create Grid" at bounding box center [994, 157] width 148 height 16
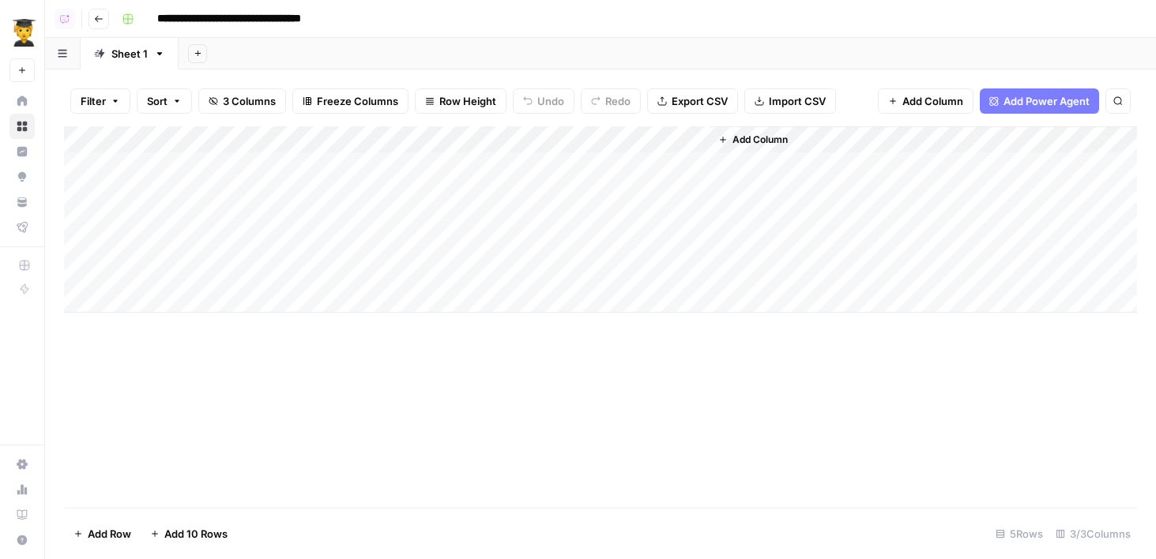
click at [196, 163] on div "Add Column" at bounding box center [600, 219] width 1073 height 186
click at [195, 188] on div "Add Column" at bounding box center [600, 219] width 1073 height 186
click at [173, 163] on div "Add Column" at bounding box center [600, 219] width 1073 height 186
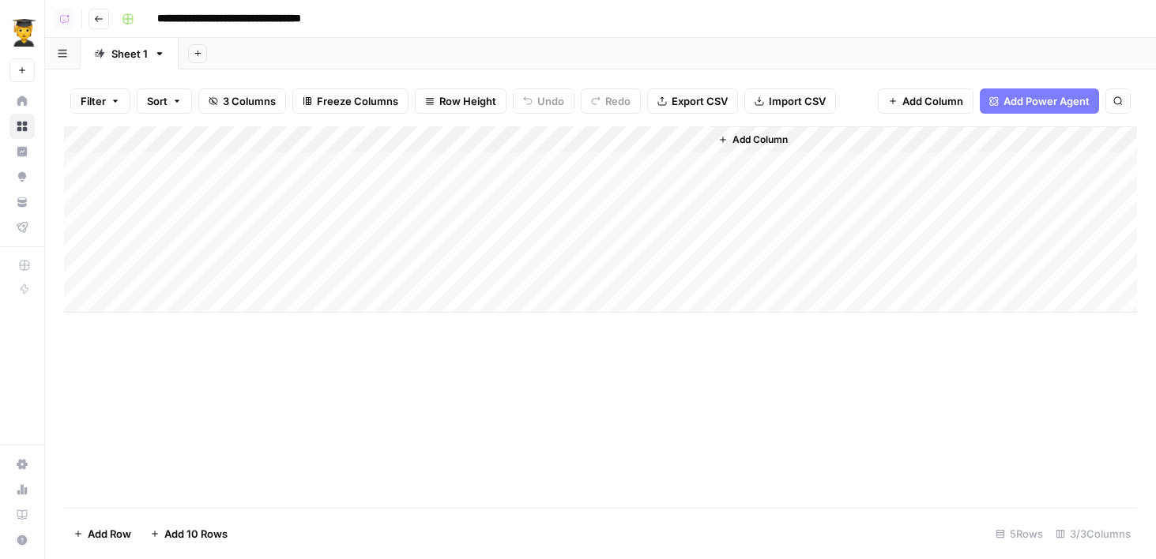
click at [423, 163] on div "Add Column" at bounding box center [600, 219] width 1073 height 186
click at [434, 163] on div "Add Column" at bounding box center [600, 219] width 1073 height 186
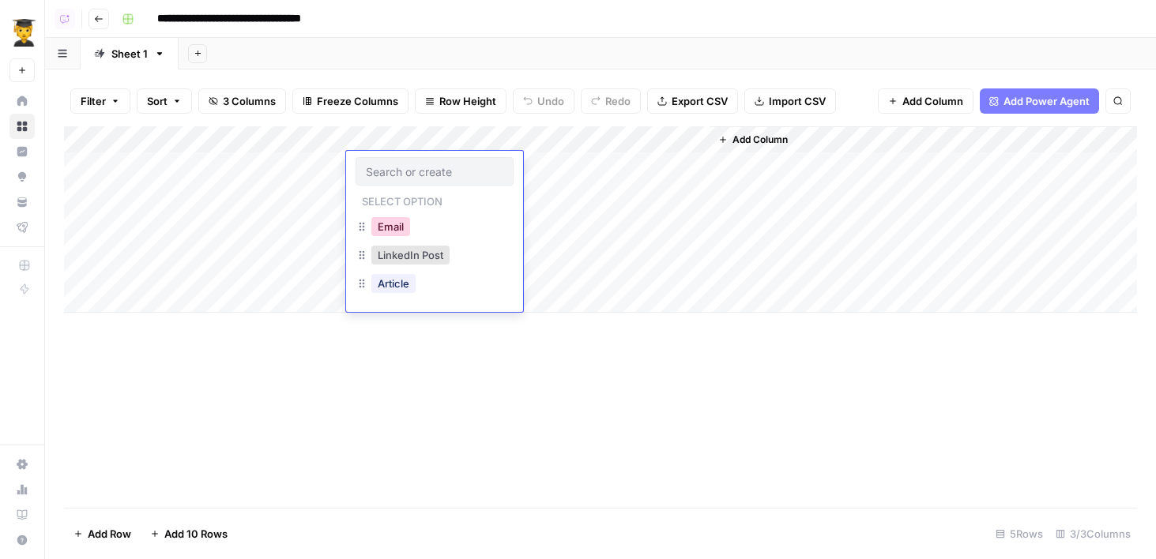
click at [405, 220] on button "Email" at bounding box center [390, 226] width 39 height 19
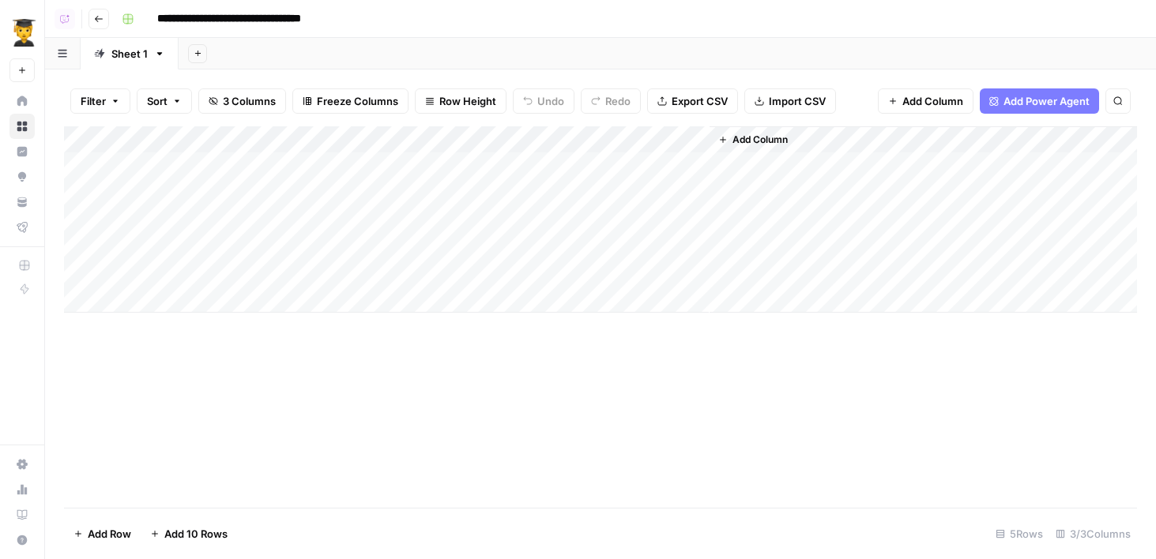
click at [567, 145] on div "Add Column" at bounding box center [600, 219] width 1073 height 186
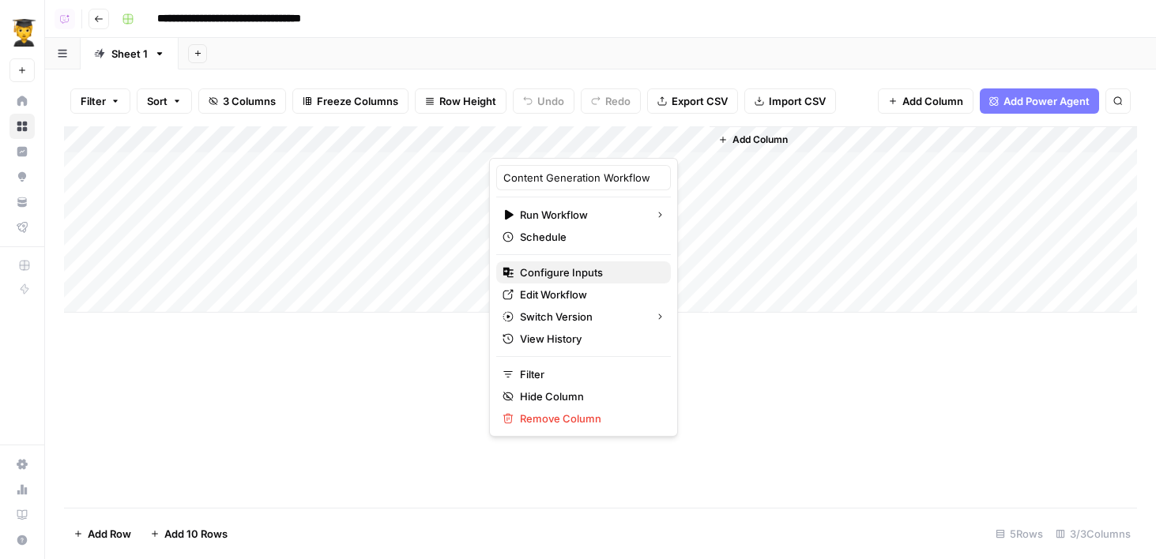
click at [556, 270] on span "Configure Inputs" at bounding box center [589, 273] width 138 height 16
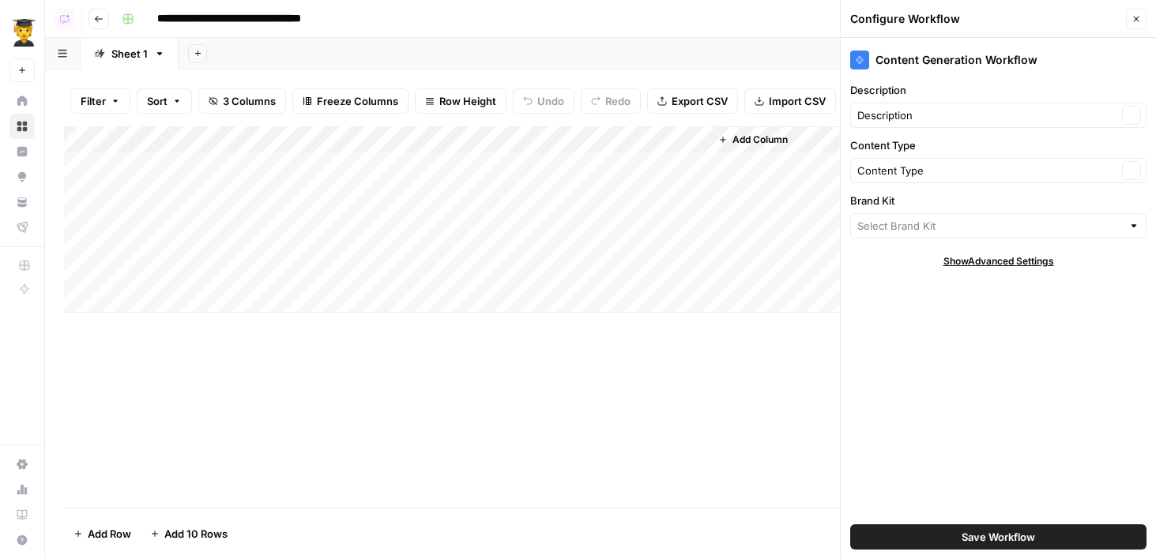
click at [542, 138] on div "Add Column" at bounding box center [600, 219] width 1073 height 186
click at [892, 293] on div "Content Generation Workflow Description Description Clear Content Type Content …" at bounding box center [997, 298] width 315 height 521
click at [594, 167] on div "Add Column" at bounding box center [600, 219] width 1073 height 186
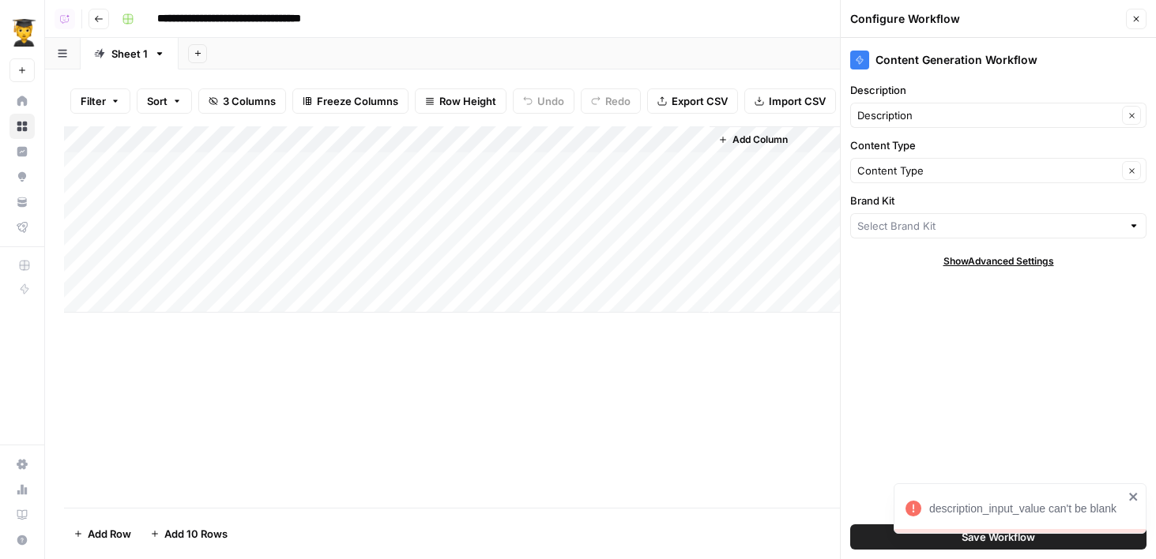
click at [246, 161] on div "Add Column" at bounding box center [600, 219] width 1073 height 186
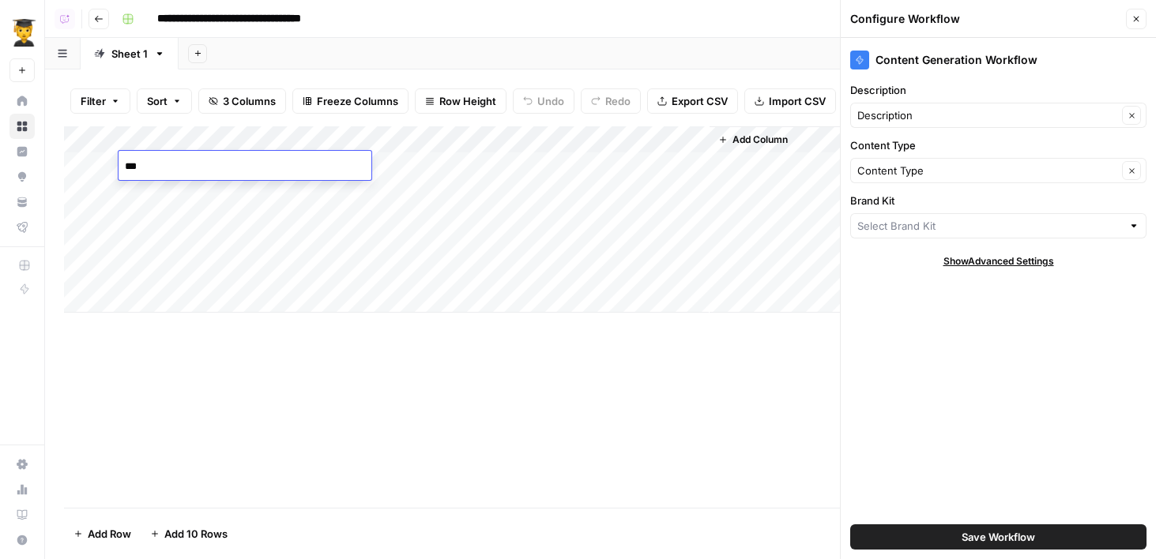
type textarea "**"
click at [593, 61] on div "Add Sheet" at bounding box center [667, 54] width 977 height 32
click at [556, 141] on div "Add Column" at bounding box center [600, 219] width 1073 height 186
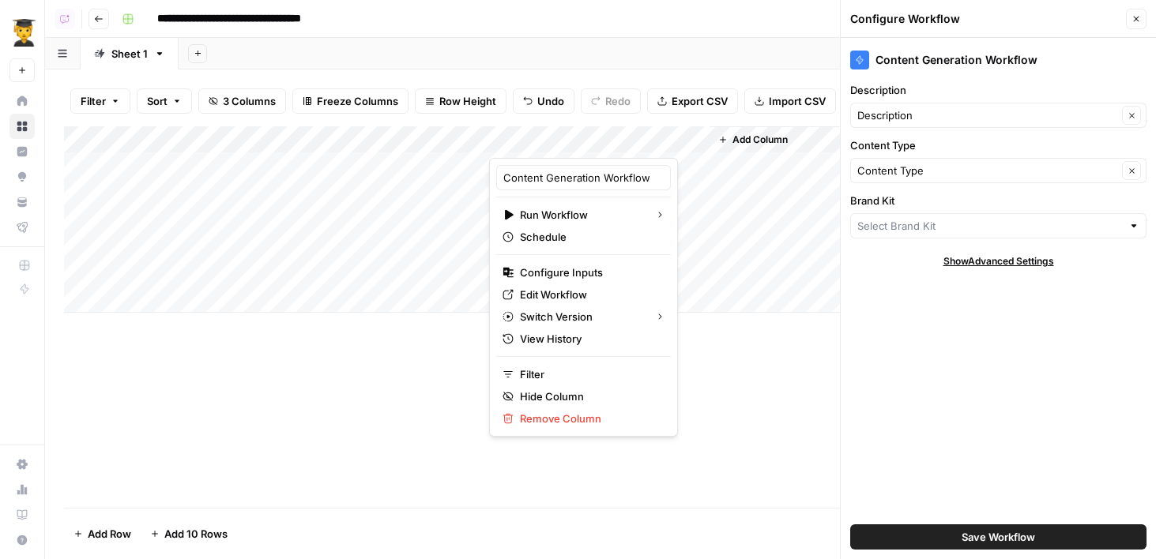
click at [998, 333] on div "Content Generation Workflow Description Description Clear Content Type Content …" at bounding box center [997, 298] width 315 height 521
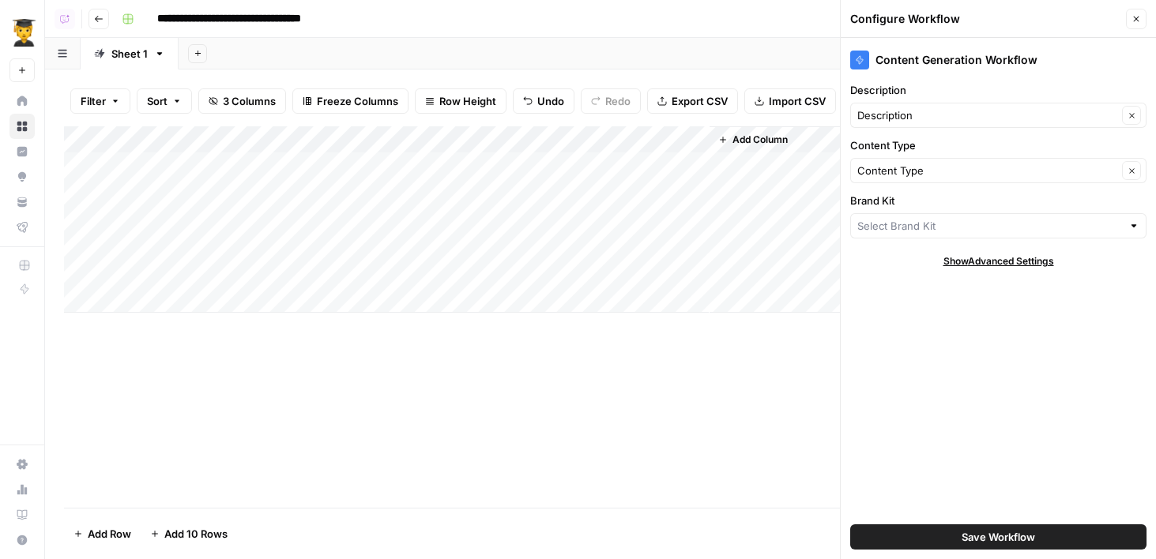
click at [581, 139] on div "Add Column" at bounding box center [600, 219] width 1073 height 186
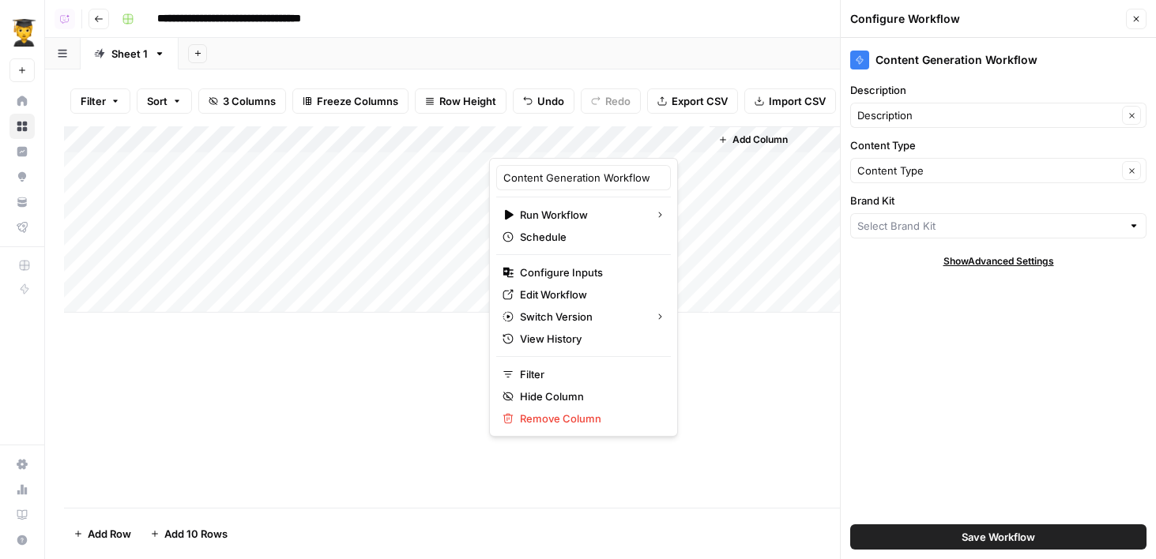
click at [587, 62] on div "Add Sheet" at bounding box center [667, 54] width 977 height 32
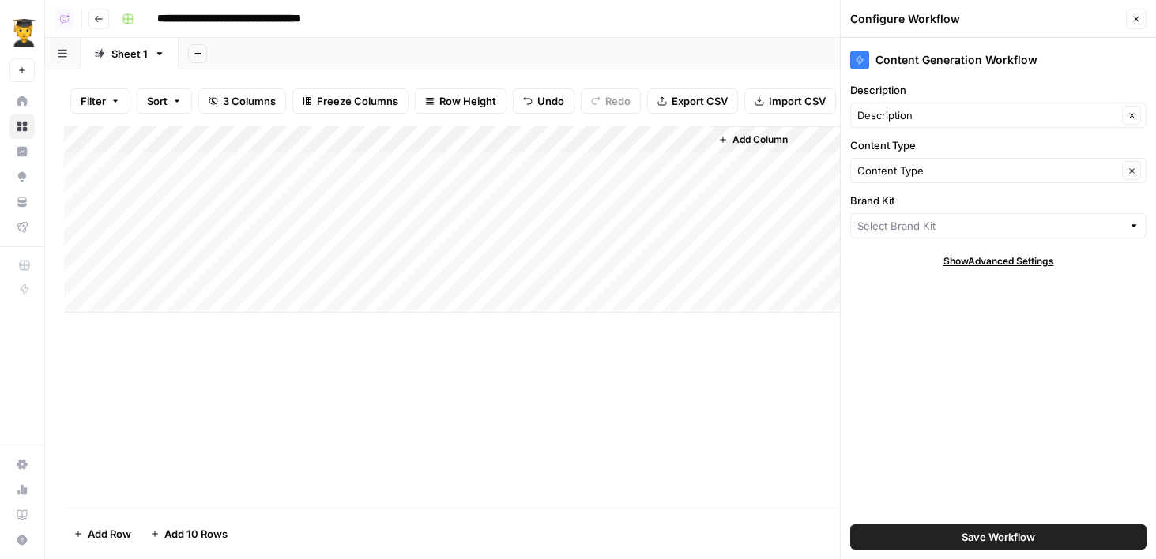
click at [587, 135] on div "Add Column" at bounding box center [600, 219] width 1073 height 186
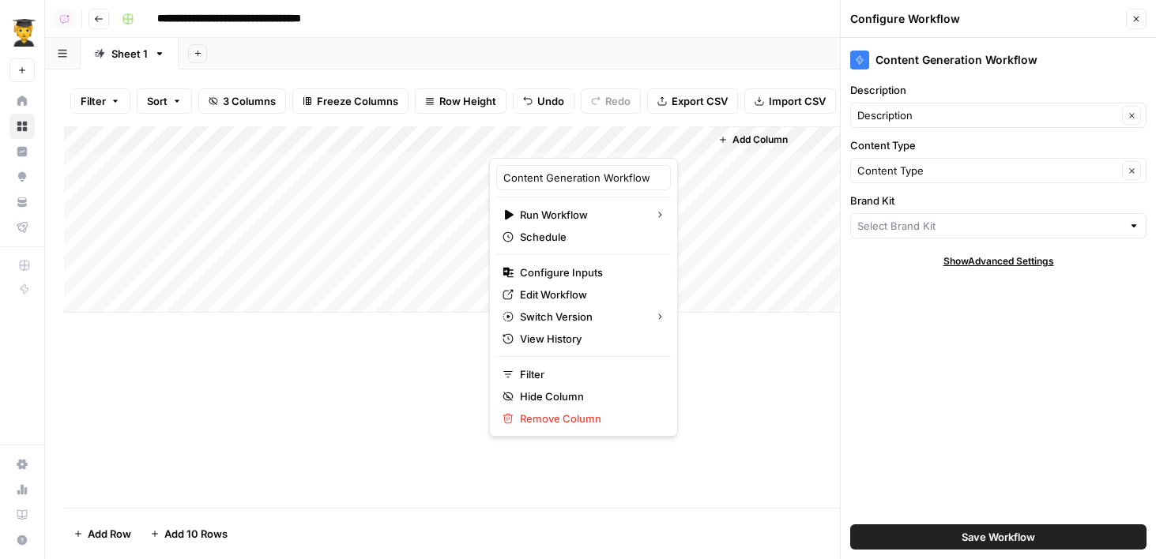
click at [541, 35] on header "**********" at bounding box center [600, 19] width 1110 height 38
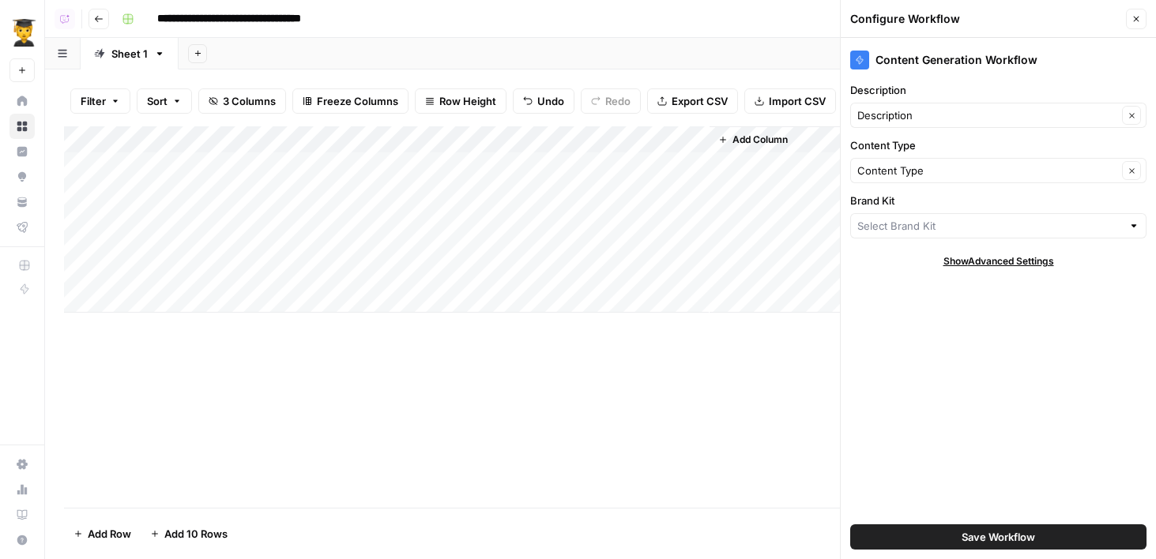
click at [556, 141] on div "Add Column" at bounding box center [600, 219] width 1073 height 186
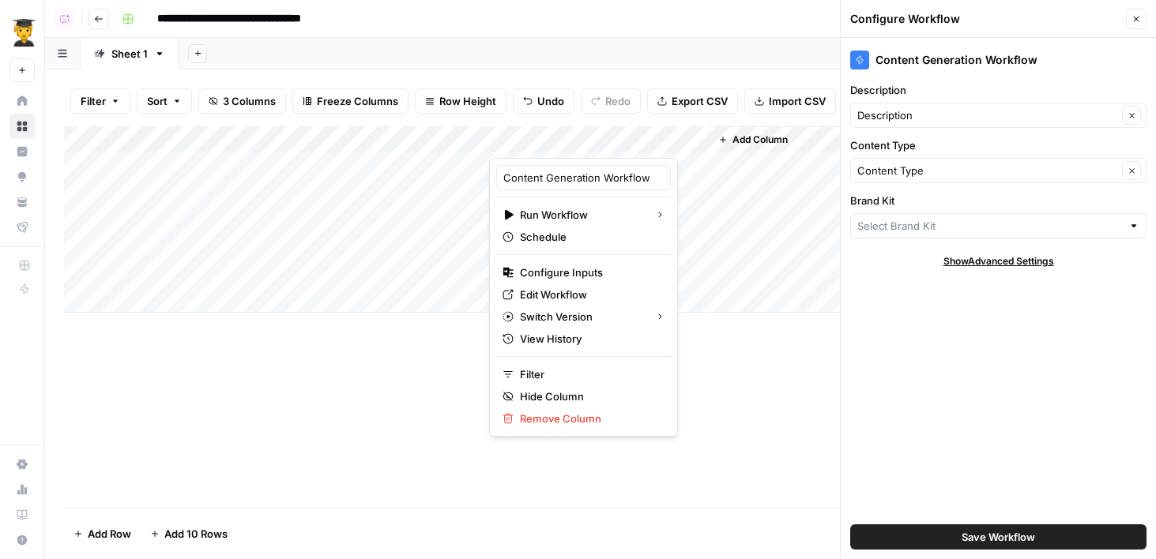
click at [909, 295] on div "Content Generation Workflow Description Description Clear Content Type Content …" at bounding box center [997, 298] width 315 height 521
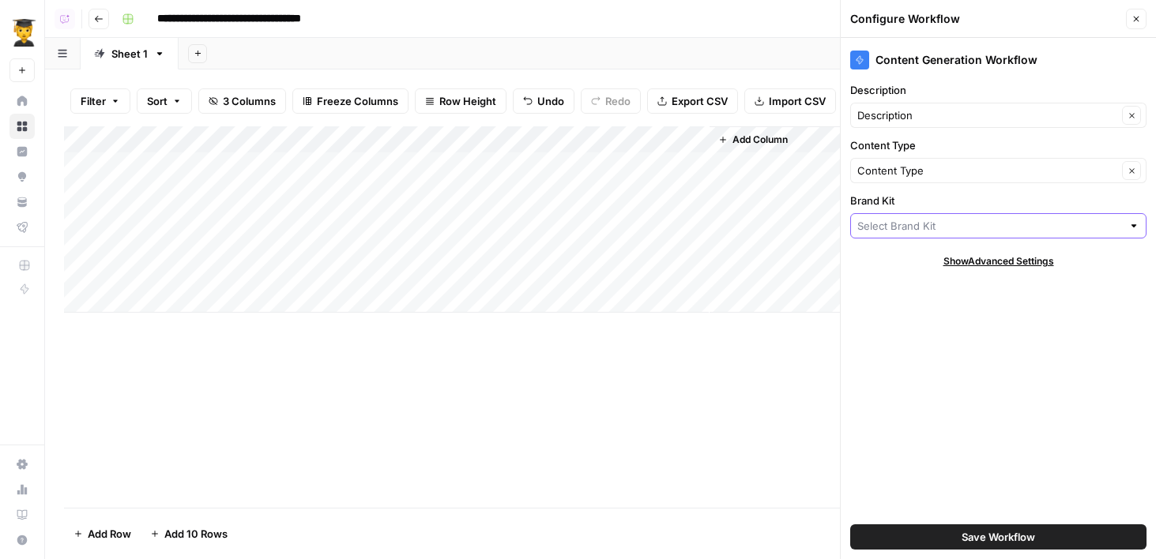
click at [888, 227] on input "Brand Kit" at bounding box center [989, 226] width 265 height 16
click at [888, 256] on span "AirOps" at bounding box center [994, 263] width 263 height 16
type input "AirOps"
click at [563, 133] on div "Add Column" at bounding box center [600, 219] width 1073 height 186
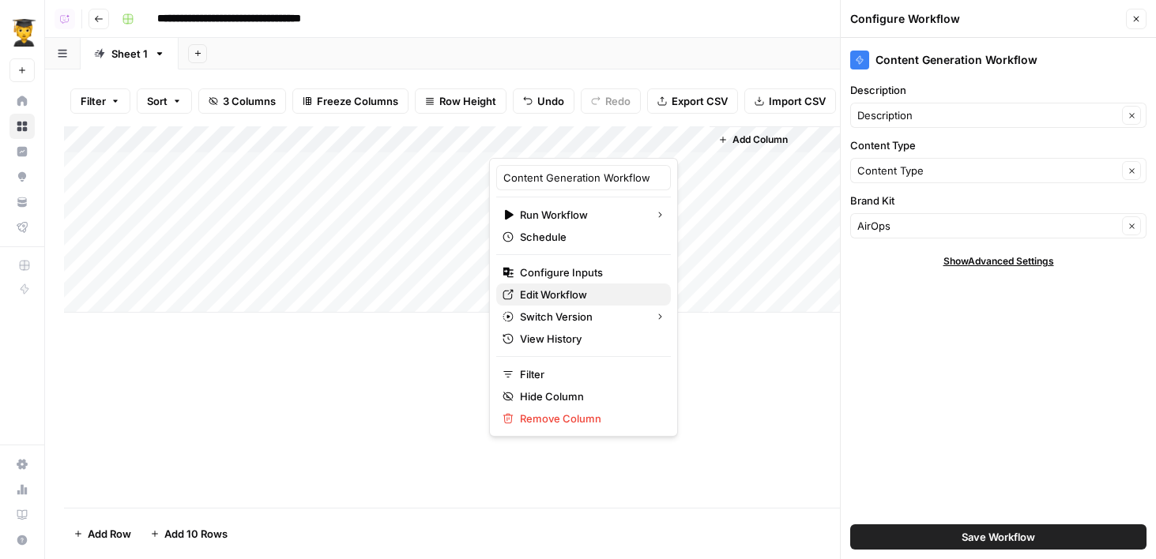
click at [564, 296] on span "Edit Workflow" at bounding box center [589, 295] width 138 height 16
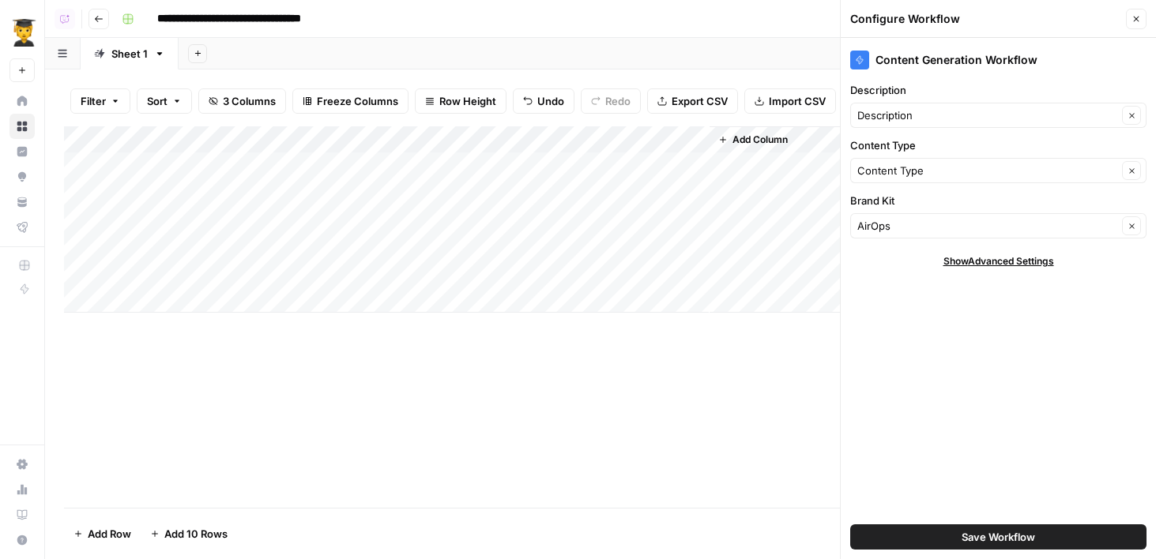
click at [210, 157] on div "Add Column" at bounding box center [600, 219] width 1073 height 186
click at [546, 49] on div "Add Sheet" at bounding box center [667, 54] width 977 height 32
click at [995, 543] on span "Save Workflow" at bounding box center [997, 537] width 73 height 16
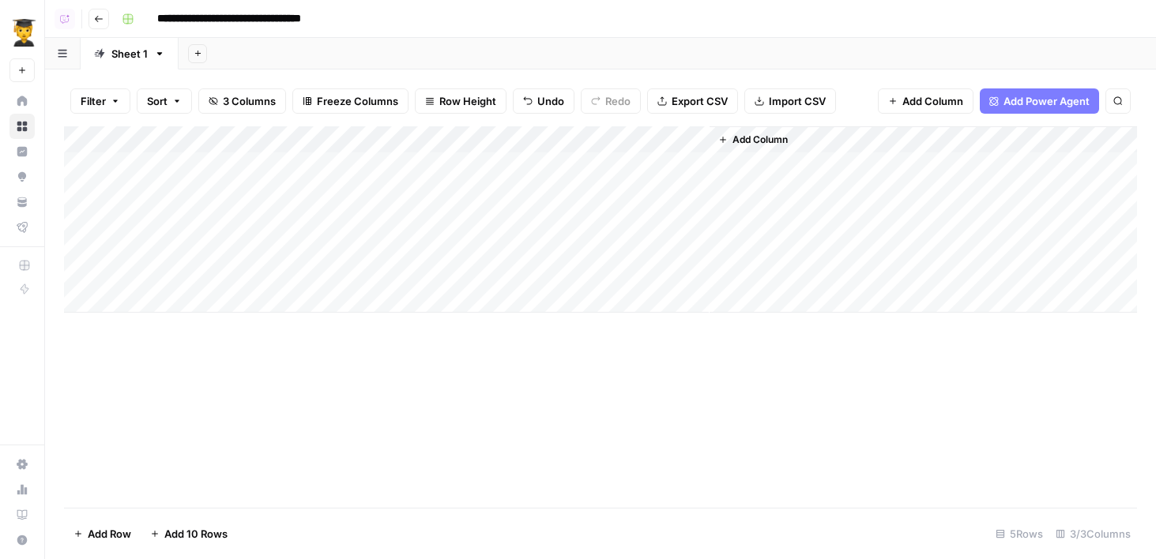
click at [593, 162] on div "Add Column" at bounding box center [600, 219] width 1073 height 186
click at [286, 168] on div "Add Column" at bounding box center [600, 219] width 1073 height 186
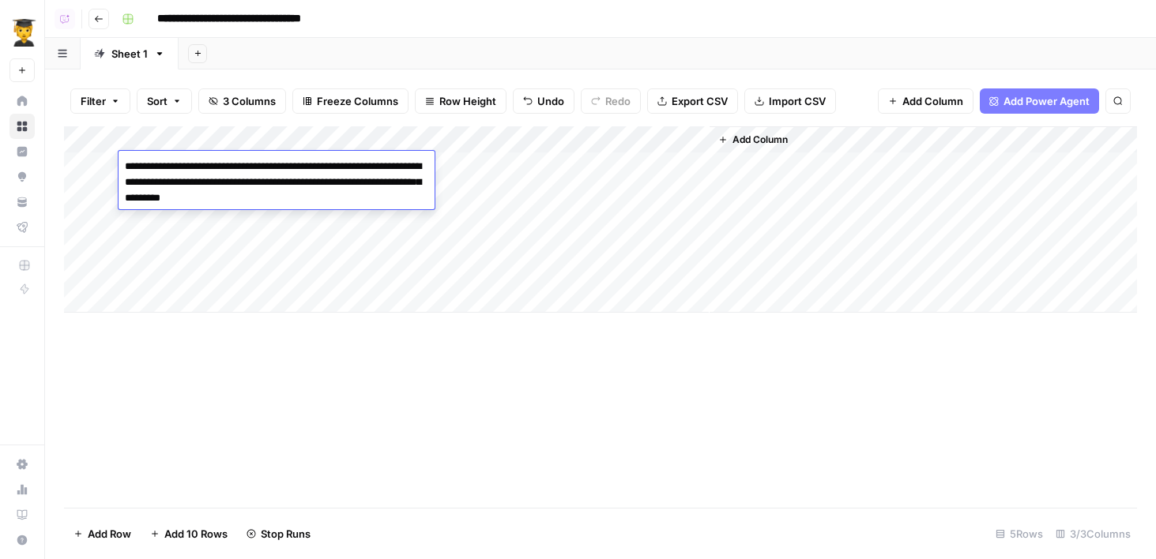
click at [540, 47] on div "Add Sheet" at bounding box center [667, 54] width 977 height 32
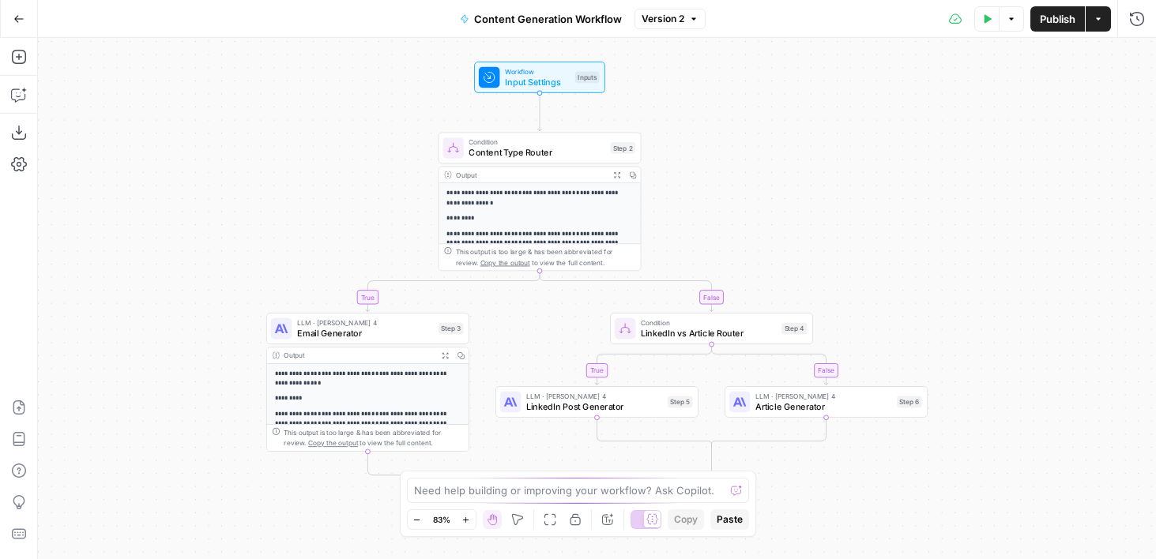
click at [978, 21] on button "Test Data" at bounding box center [986, 18] width 25 height 25
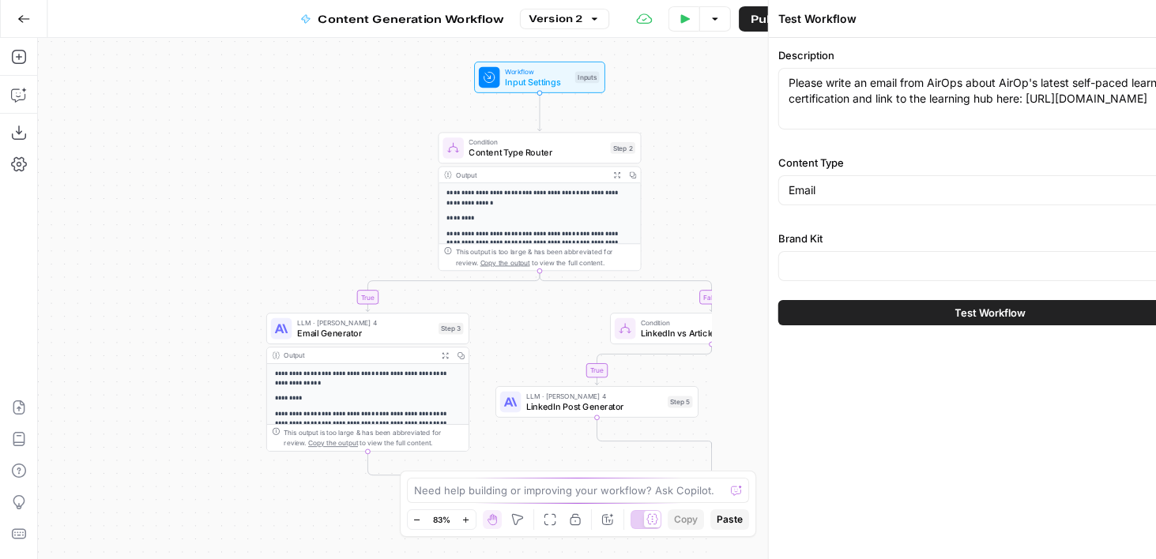
type input "AirOps"
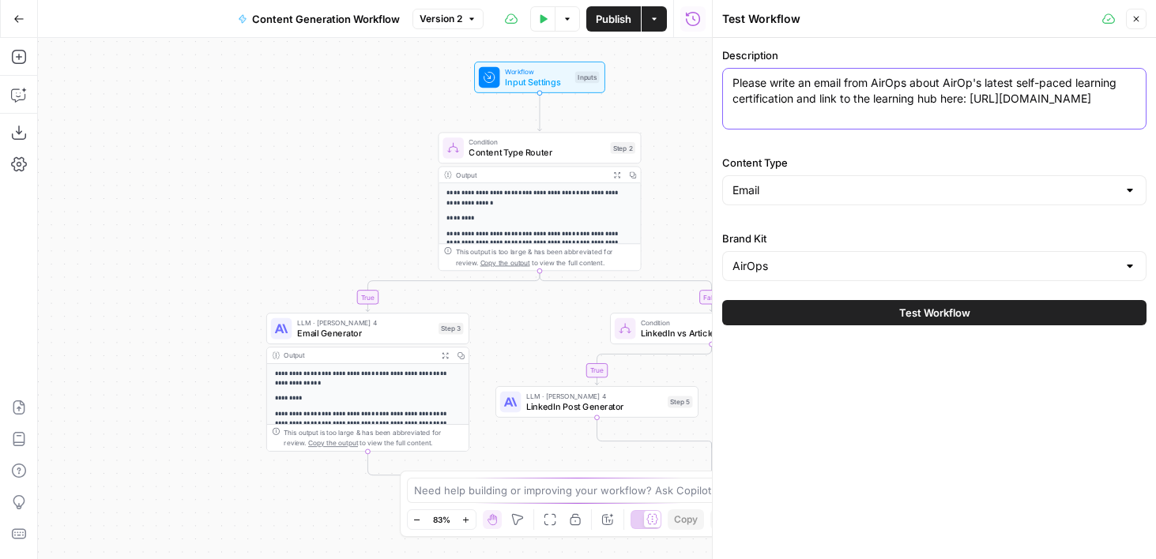
click at [836, 104] on textarea "Please write an email from AirOps about AirOp's latest self-paced learning cert…" at bounding box center [934, 91] width 404 height 32
click at [1138, 16] on icon "button" at bounding box center [1135, 18] width 9 height 9
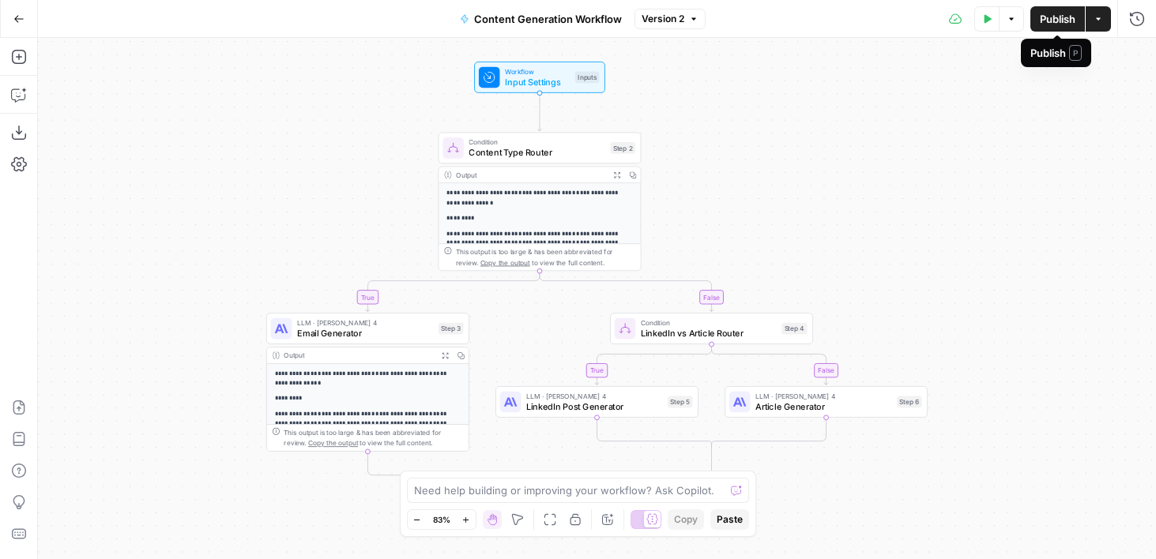
click at [1064, 18] on span "Publish" at bounding box center [1057, 19] width 36 height 16
click at [1044, 24] on span "Publish" at bounding box center [1057, 19] width 36 height 16
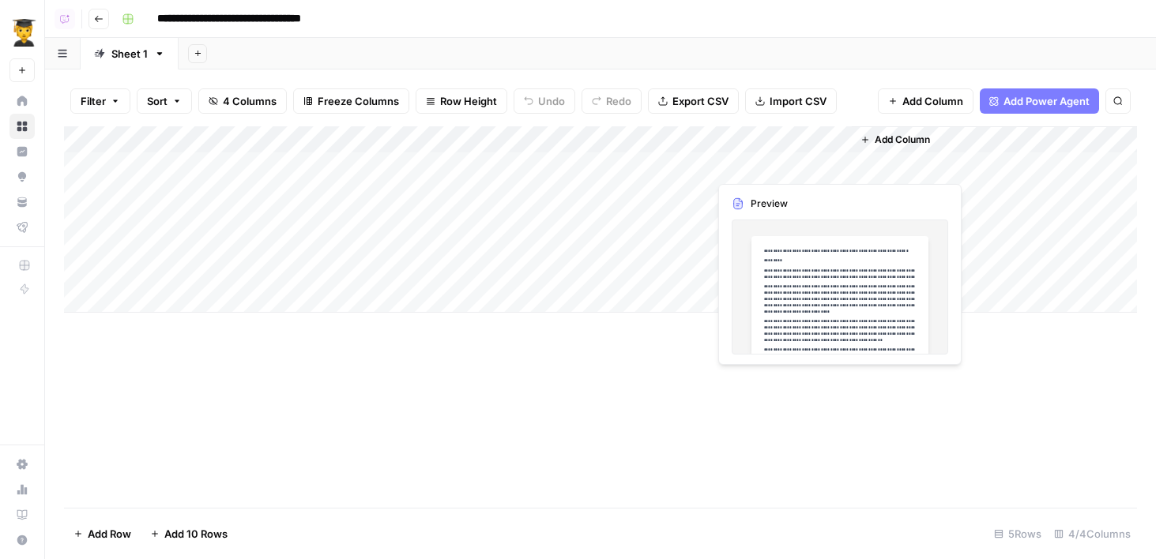
click at [836, 163] on div "Add Column" at bounding box center [600, 219] width 1073 height 186
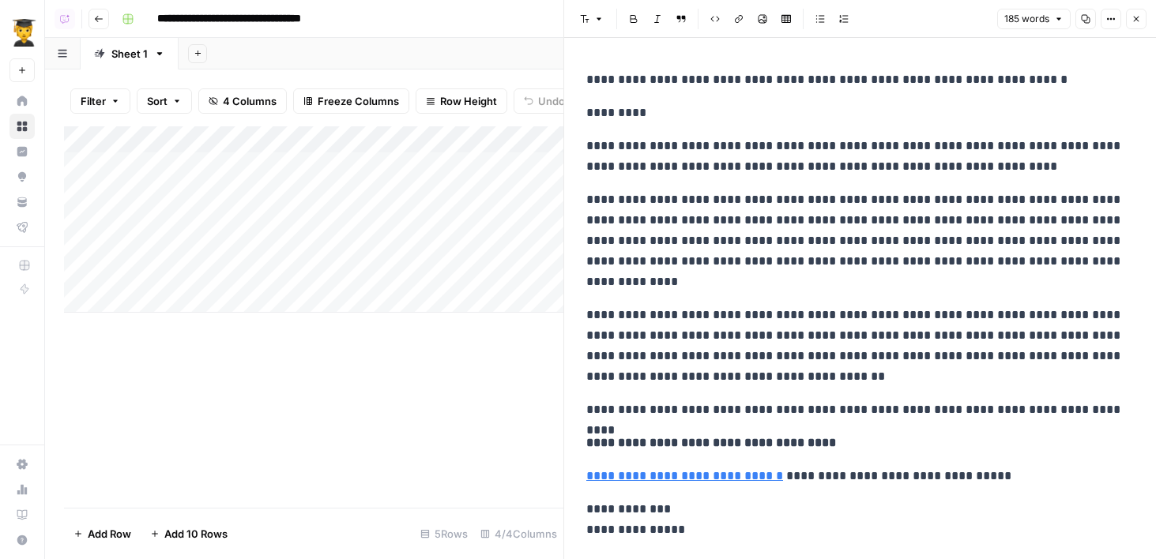
click at [1135, 24] on button "Close" at bounding box center [1135, 19] width 21 height 21
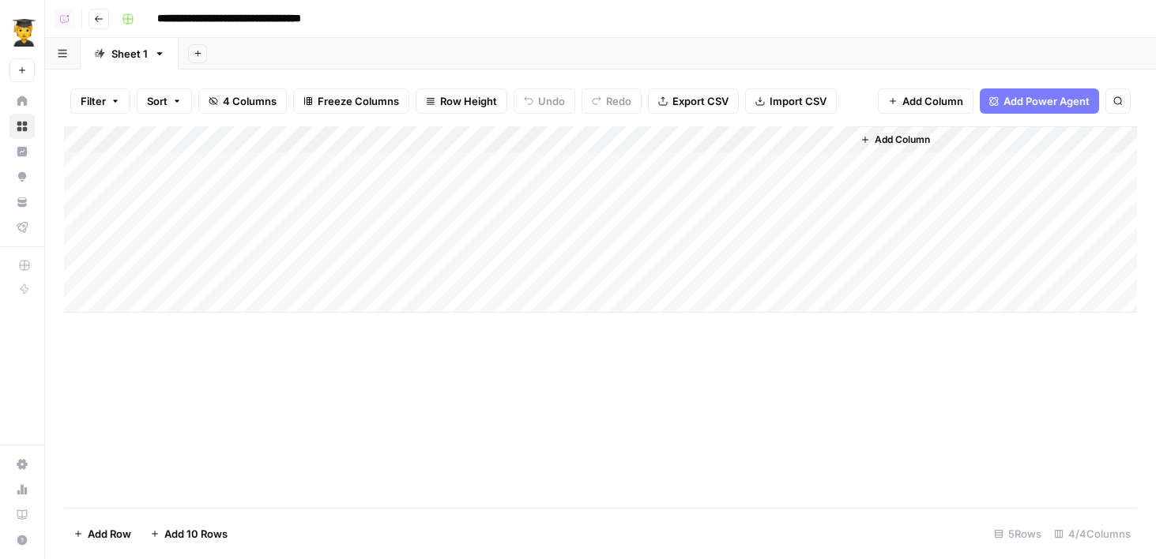
click at [534, 133] on div "Add Column" at bounding box center [600, 219] width 1073 height 186
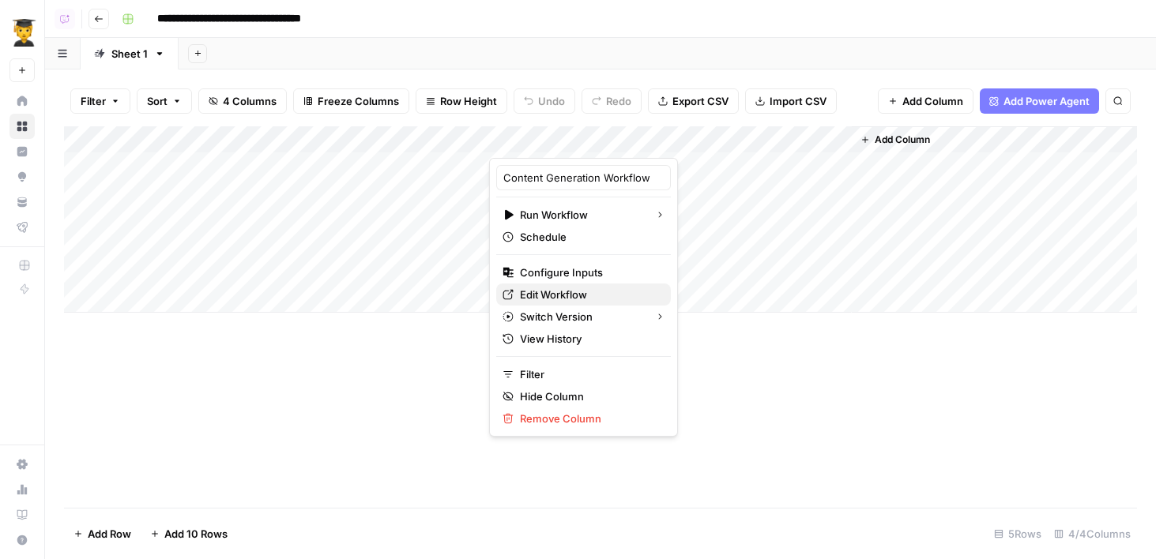
click at [555, 301] on span "Edit Workflow" at bounding box center [589, 295] width 138 height 16
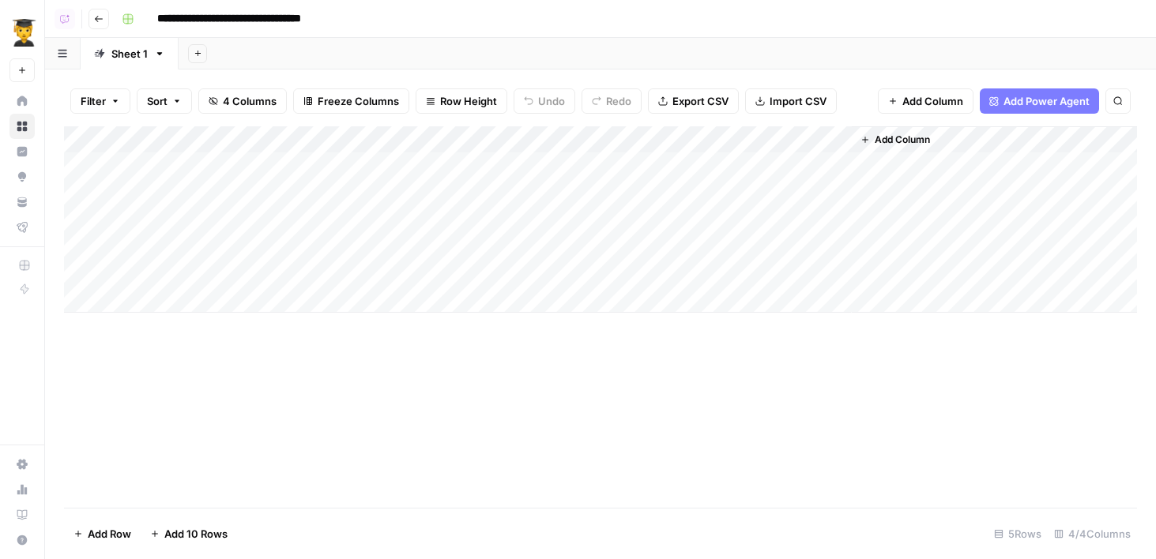
click at [557, 139] on div "Add Column" at bounding box center [600, 219] width 1073 height 186
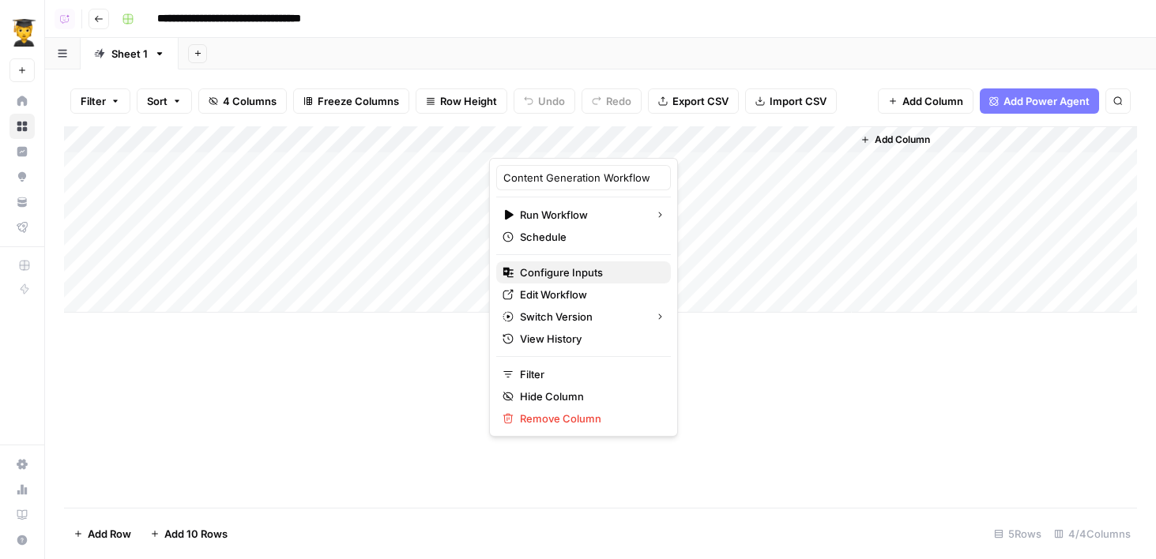
click at [548, 277] on span "Configure Inputs" at bounding box center [589, 273] width 138 height 16
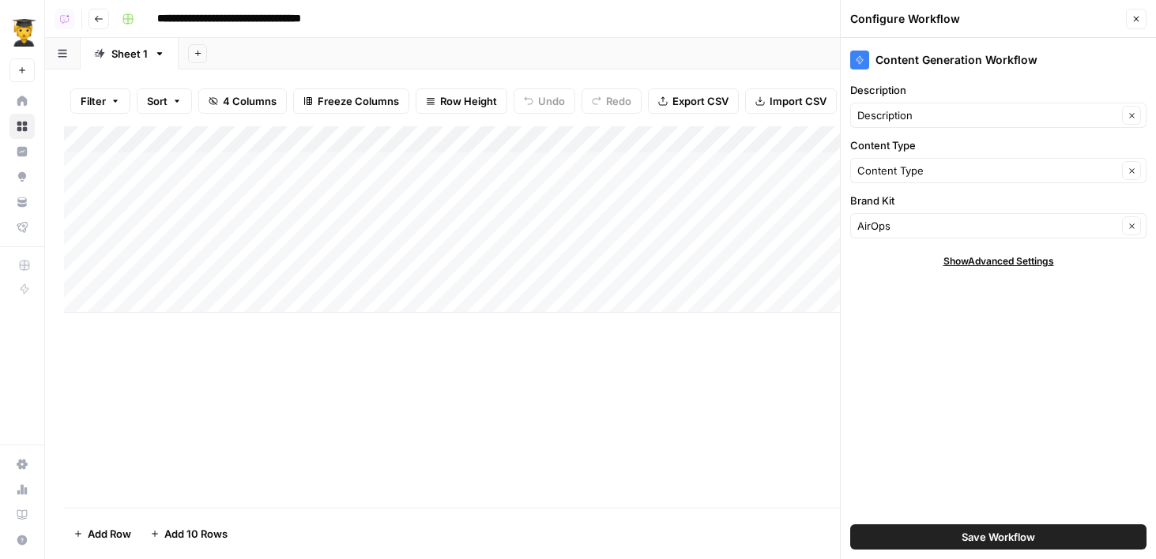
click at [1134, 27] on button "Close" at bounding box center [1135, 19] width 21 height 21
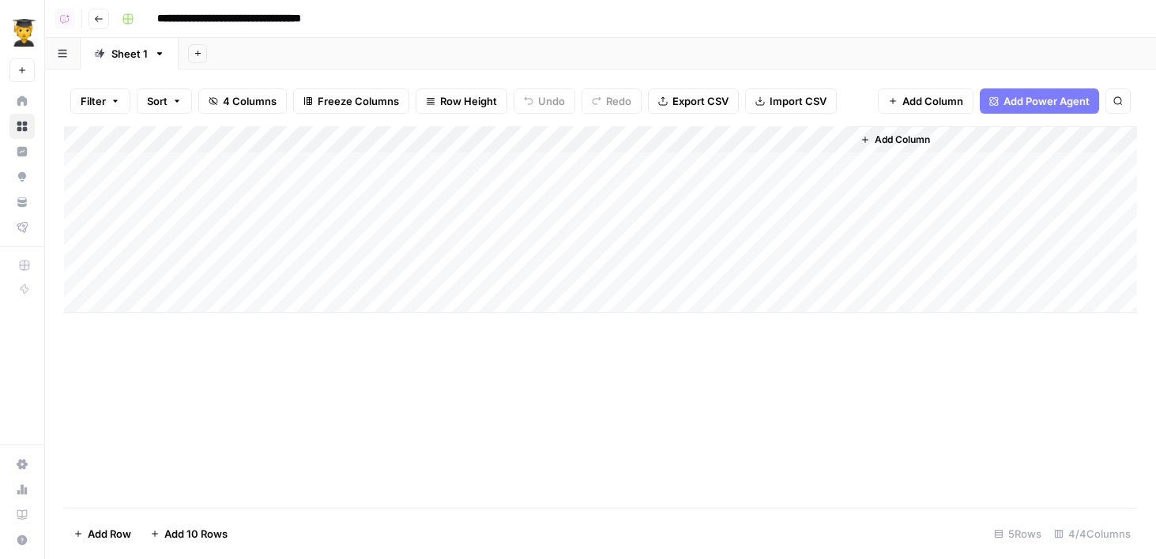
click at [550, 145] on div "Add Column" at bounding box center [600, 219] width 1073 height 186
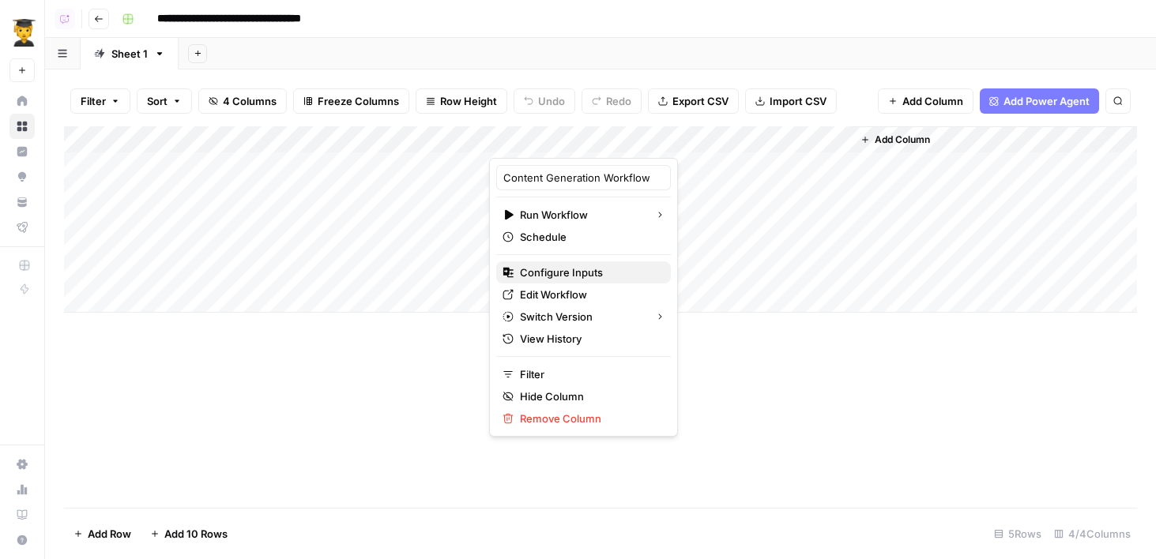
click at [559, 275] on span "Configure Inputs" at bounding box center [589, 273] width 138 height 16
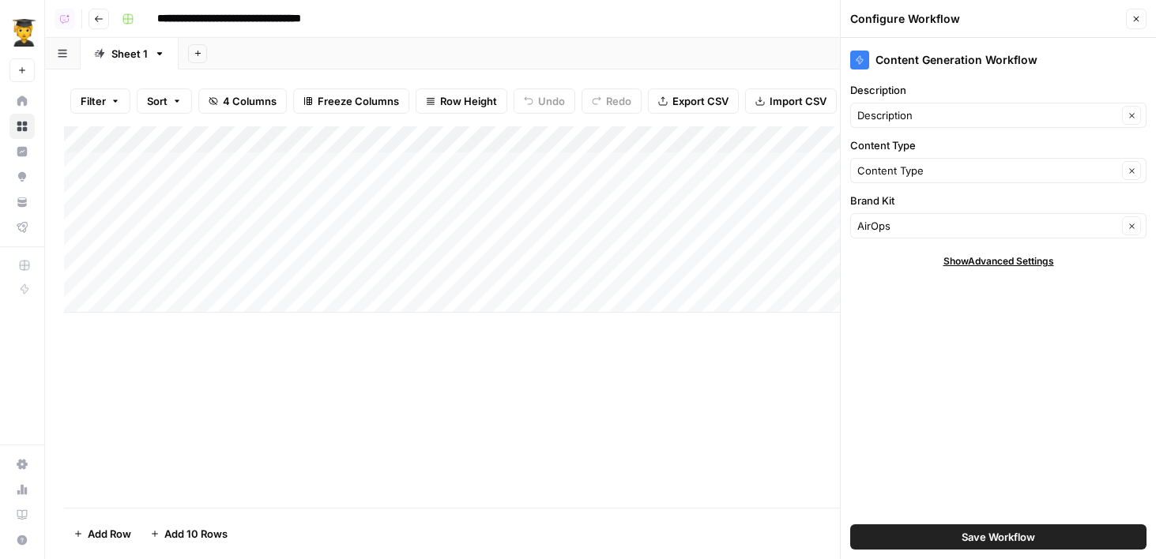
click at [952, 530] on button "Save Workflow" at bounding box center [998, 536] width 296 height 25
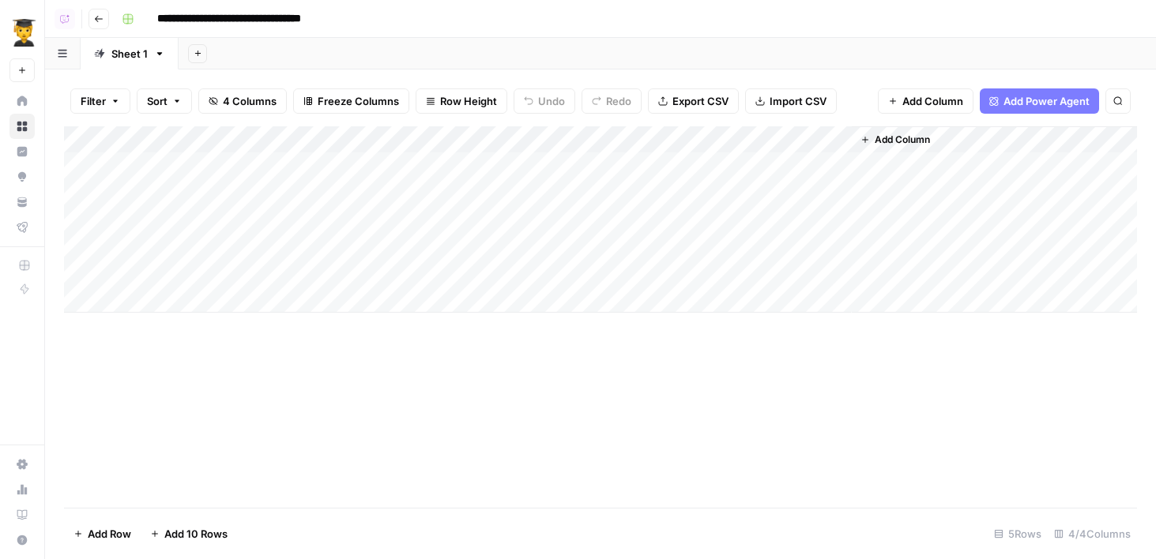
click at [152, 165] on div "Add Column" at bounding box center [600, 219] width 1073 height 186
click at [634, 62] on div "Add Sheet" at bounding box center [667, 54] width 977 height 32
click at [350, 16] on input "**********" at bounding box center [257, 18] width 214 height 25
click at [352, 17] on input "**********" at bounding box center [257, 18] width 214 height 25
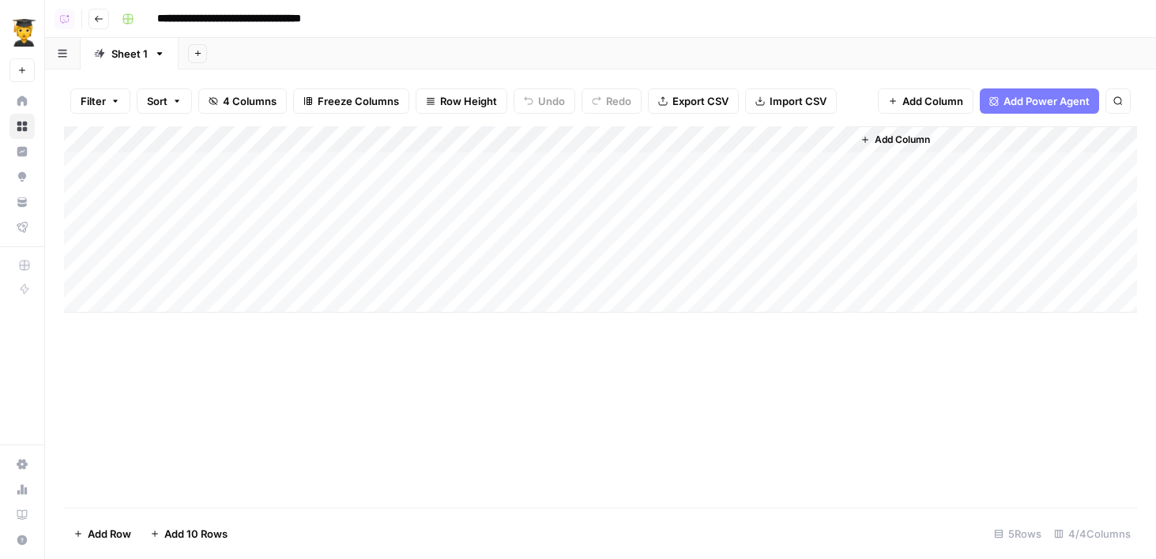
click at [353, 17] on input "**********" at bounding box center [257, 18] width 214 height 25
type input "**********"
click at [553, 137] on div "Add Column" at bounding box center [600, 219] width 1073 height 186
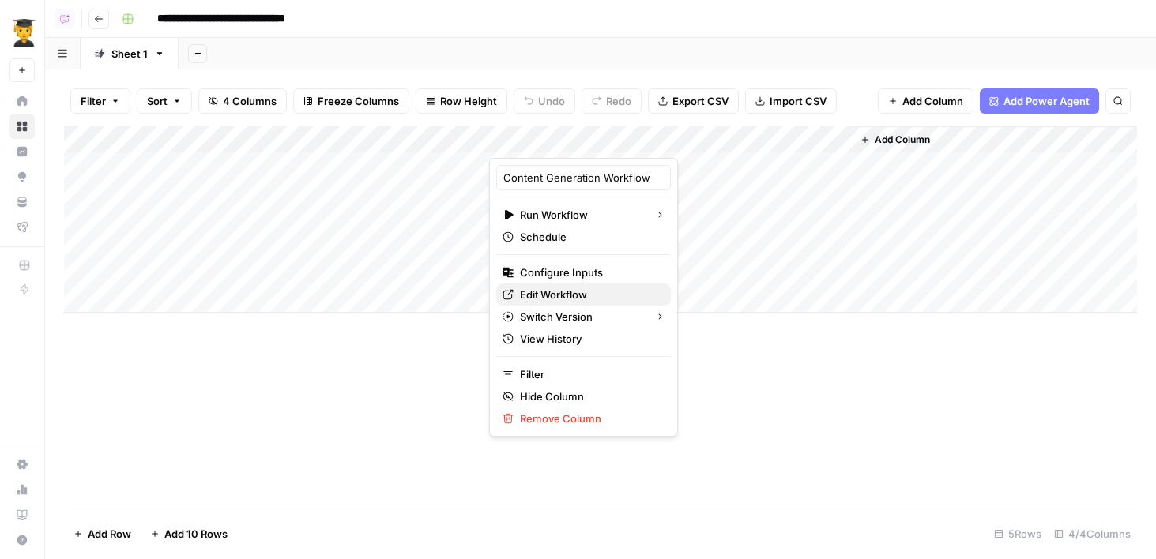
click at [587, 292] on span "Edit Workflow" at bounding box center [589, 295] width 138 height 16
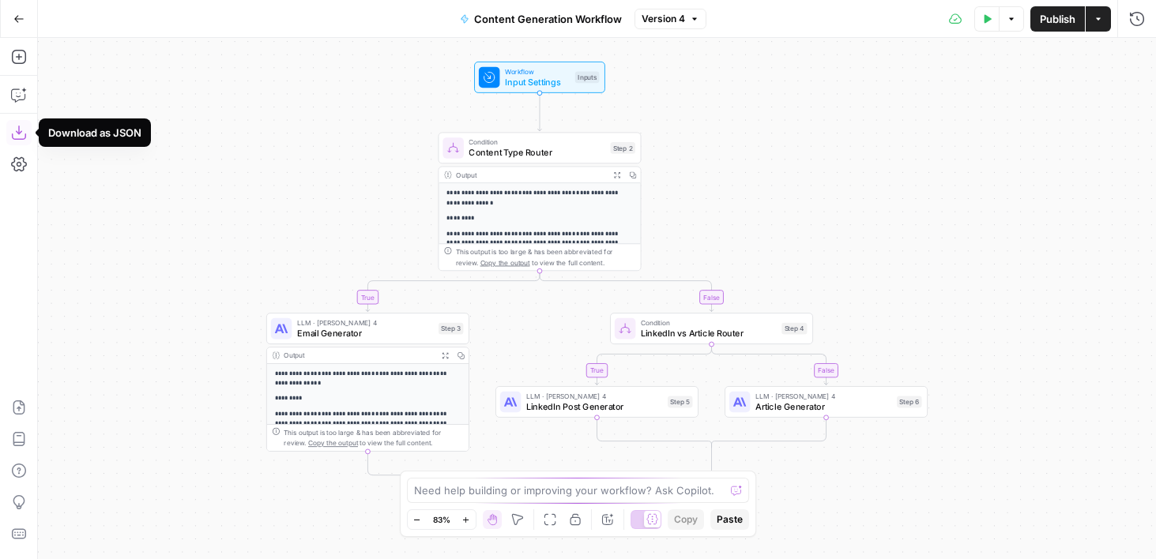
click at [20, 123] on button "Download as JSON" at bounding box center [18, 132] width 25 height 25
